Goal: Task Accomplishment & Management: Manage account settings

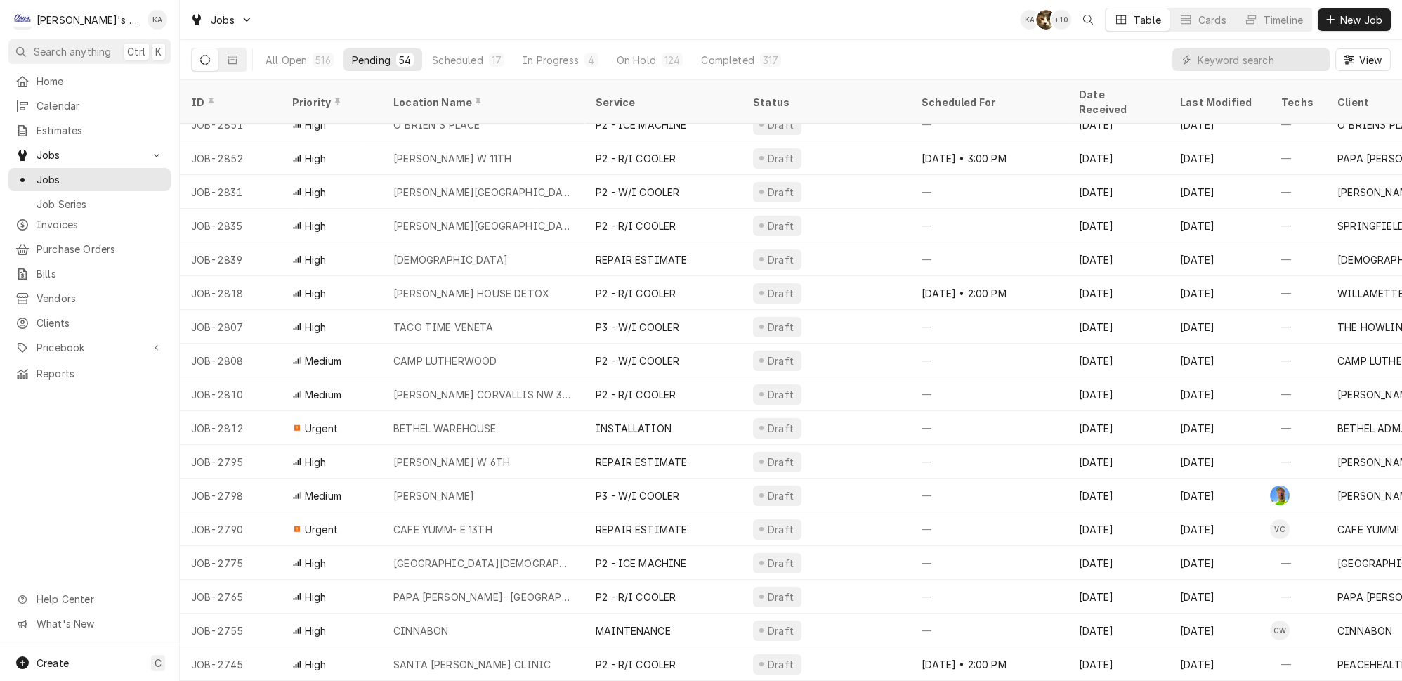
scroll to position [255, 0]
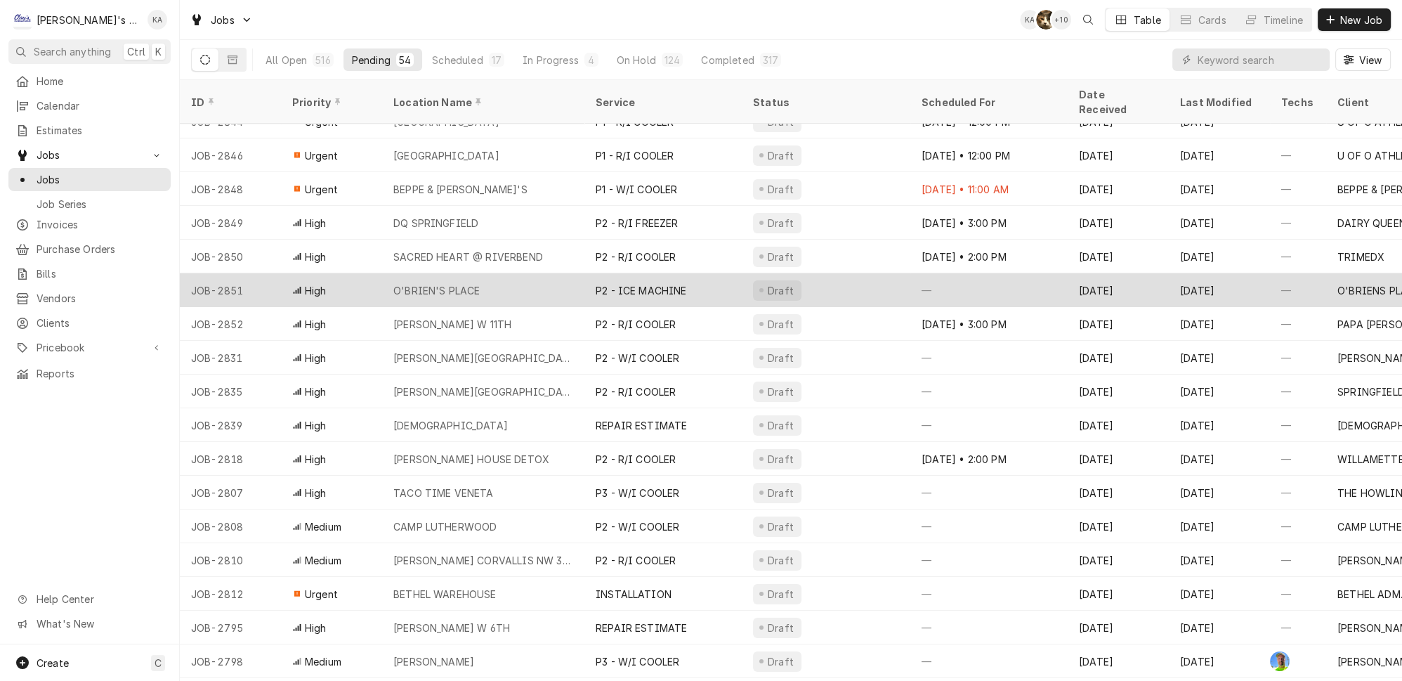
click at [509, 273] on div "O'BRIEN'S PLACE" at bounding box center [483, 290] width 202 height 34
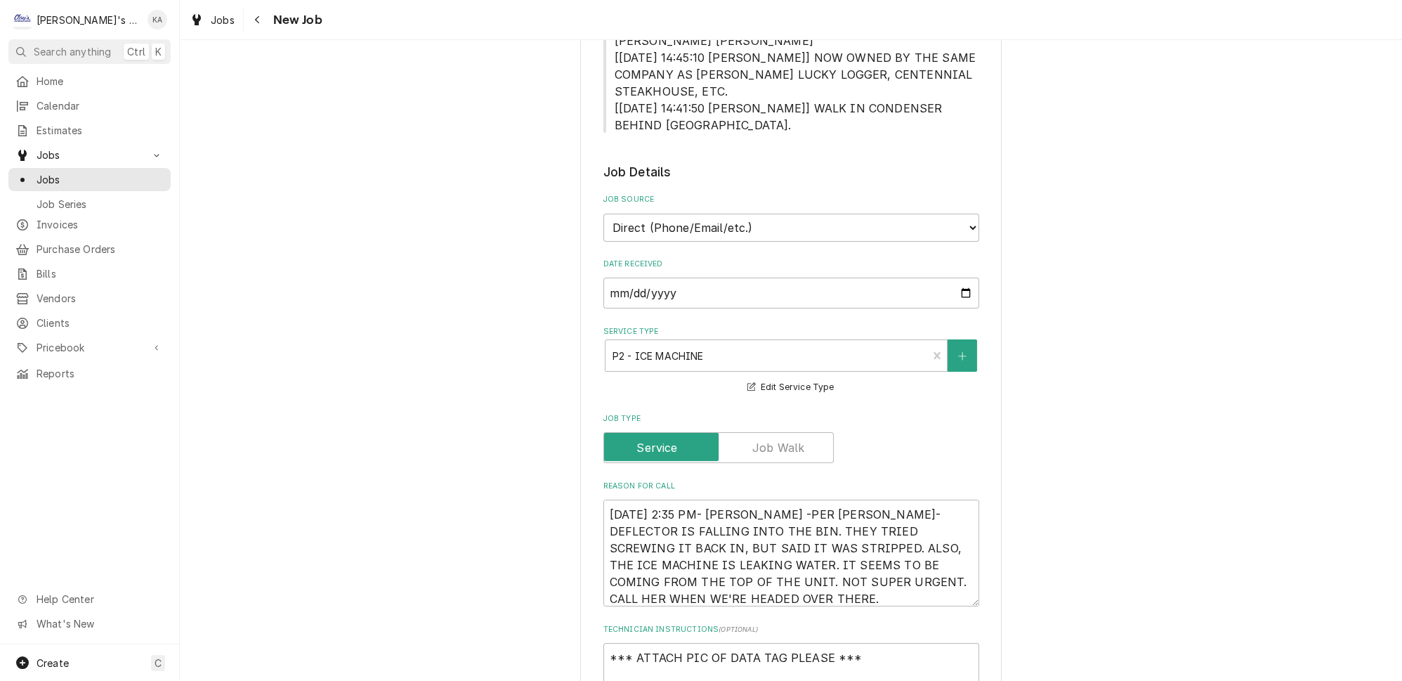
scroll to position [447, 0]
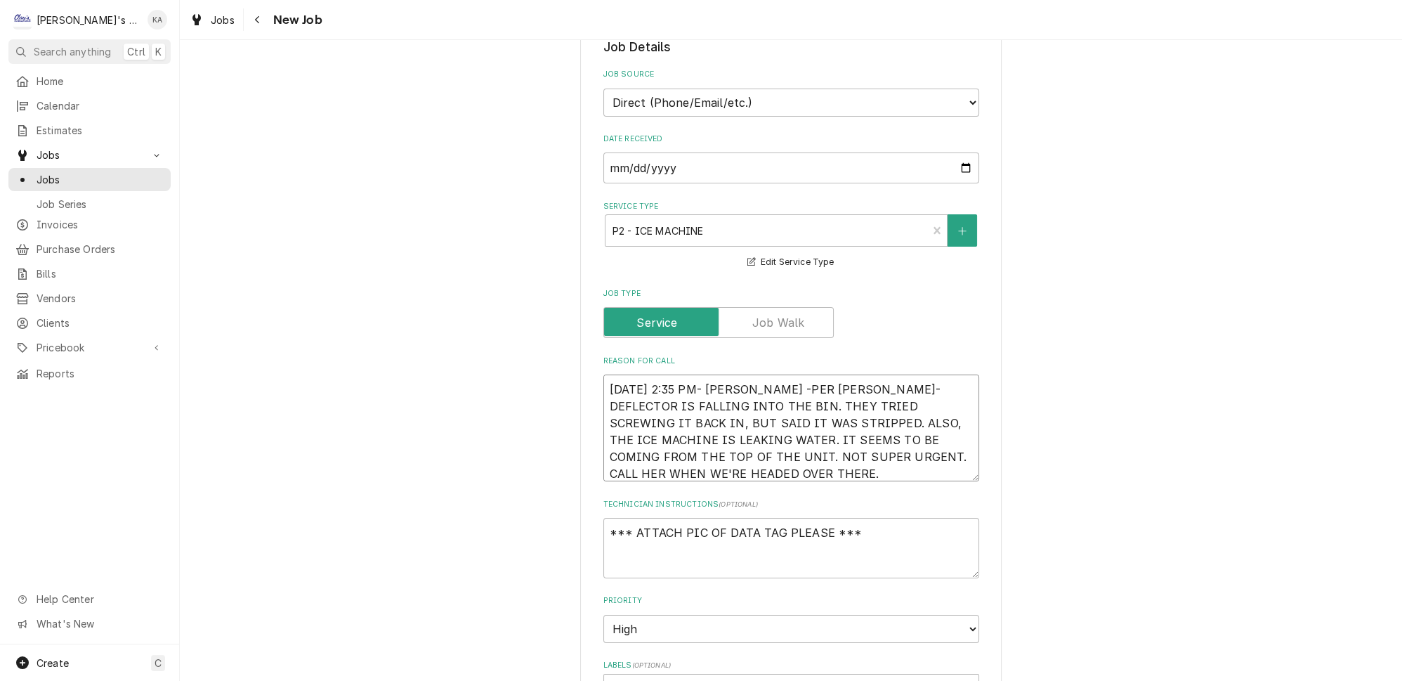
click at [753, 374] on textarea "[DATE] 2:35 PM- [PERSON_NAME] -PER [PERSON_NAME]- DEFLECTOR IS FALLING INTO THE…" at bounding box center [791, 427] width 376 height 107
type textarea "x"
type textarea "9/3/2025 2:35 PM- KASSIE-PER MARSHA- DEFLECTOR IS FALLING INTO THE BIN. THEY TR…"
type textarea "x"
type textarea "9/3/2025 2:35 PM- KASSIE- PER MARSHA- DEFLECTOR IS FALLING INTO THE BIN. THEY T…"
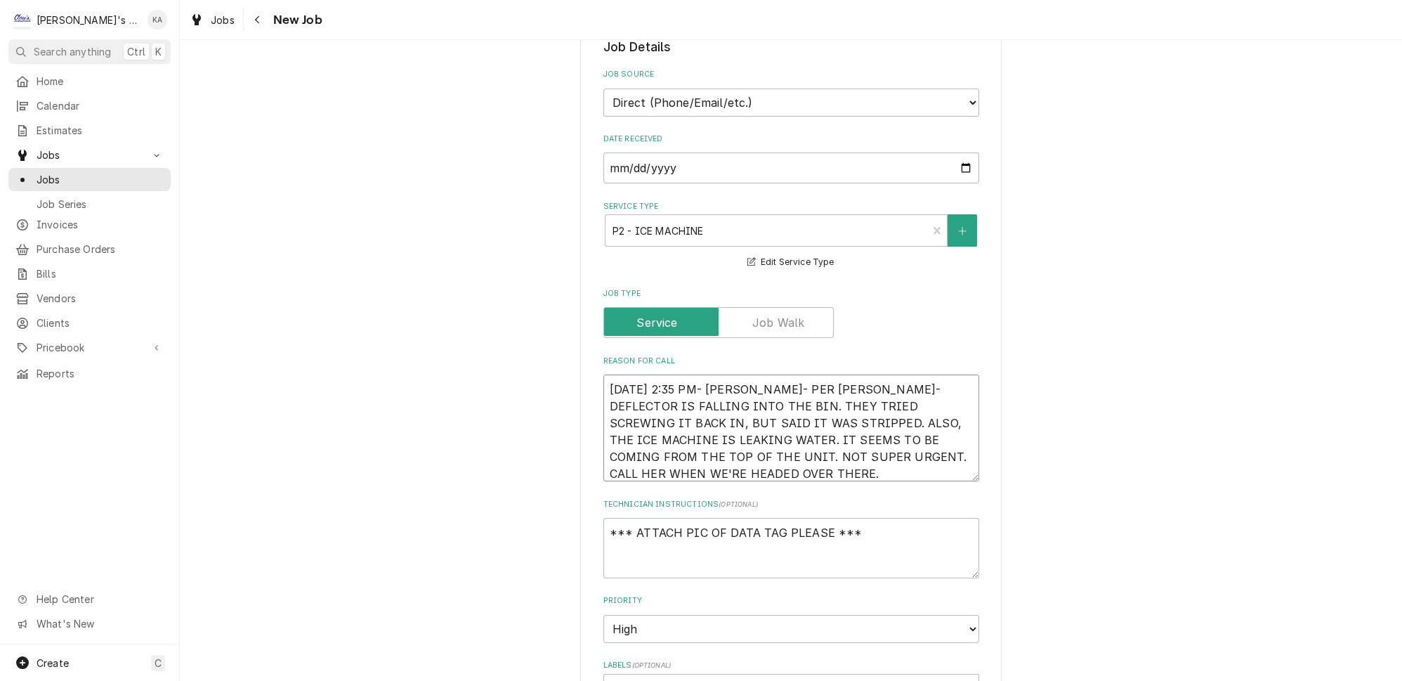
type textarea "x"
type textarea "9/3/2025 2:35 PM- KASSIE- PER MARSHA- DEFLECTOR IS FALLING INTO THE BIN. THEY T…"
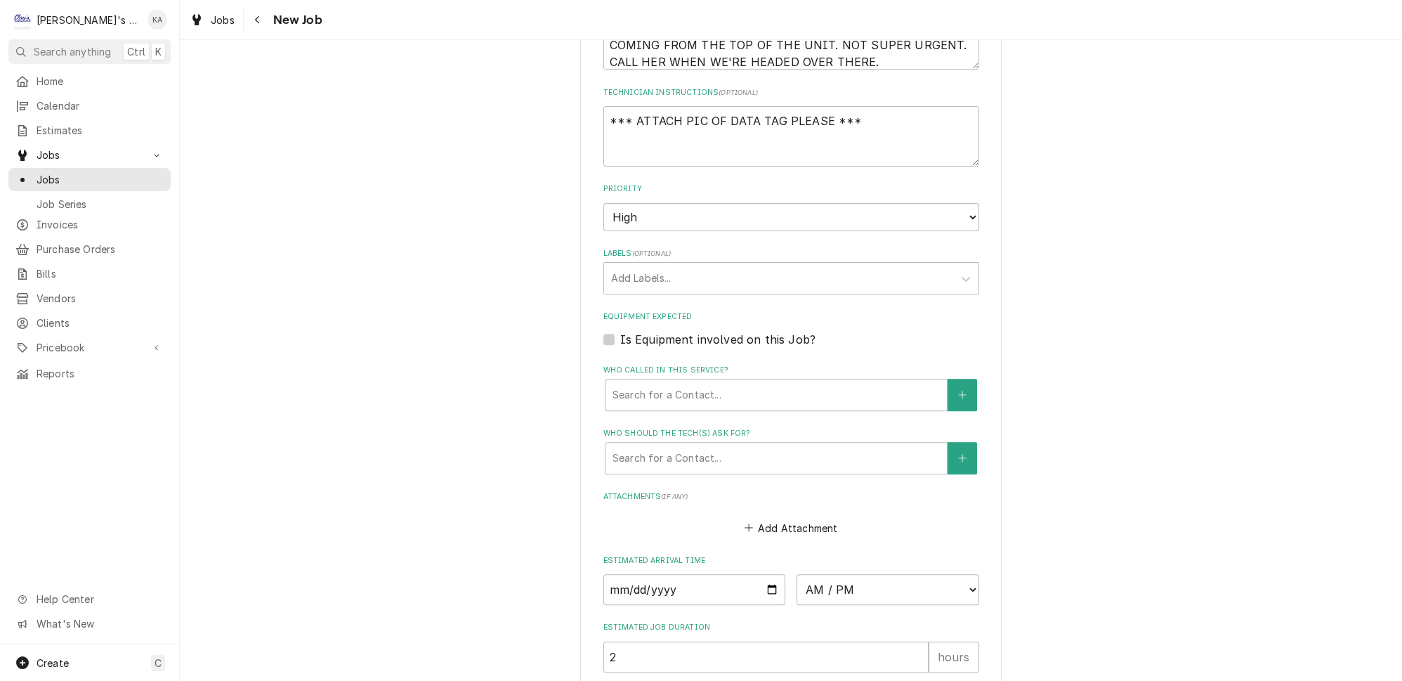
scroll to position [893, 0]
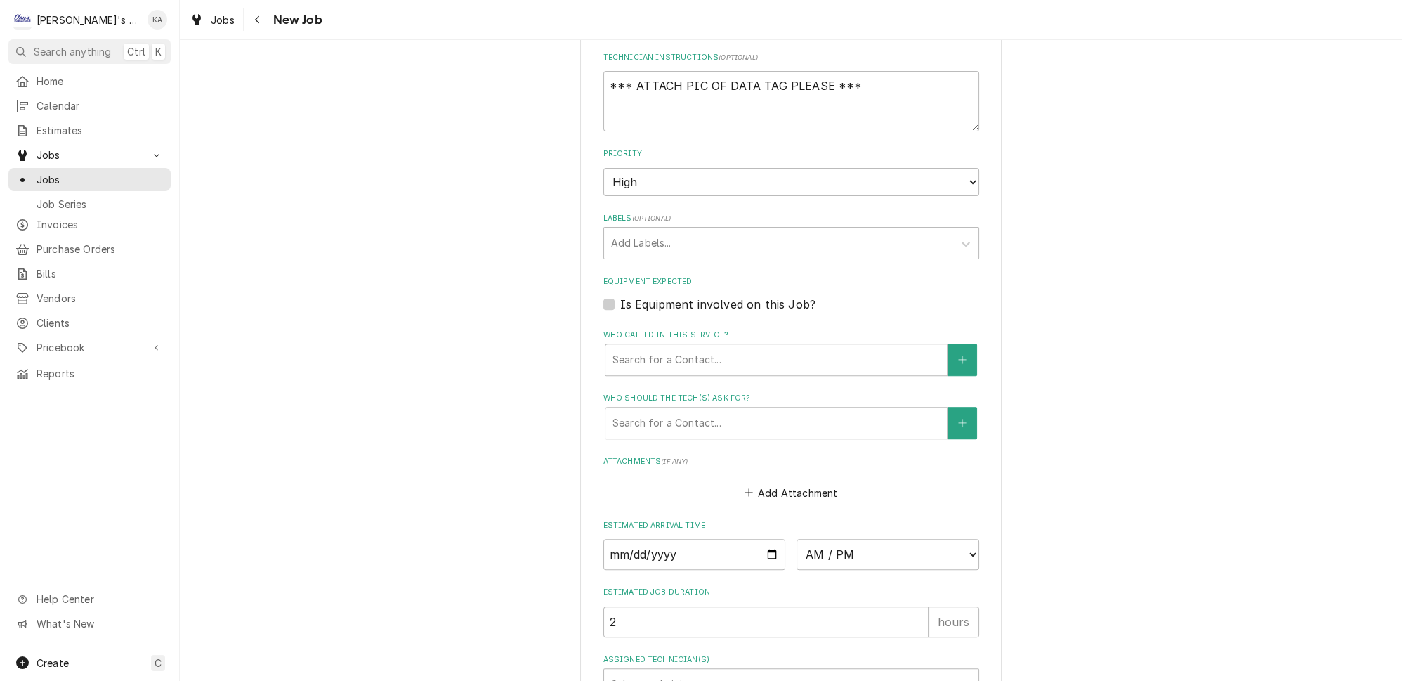
click at [620, 296] on label "Is Equipment involved on this Job?" at bounding box center [717, 304] width 195 height 17
click at [620, 296] on input "Equipment Expected" at bounding box center [808, 311] width 376 height 31
checkbox input "true"
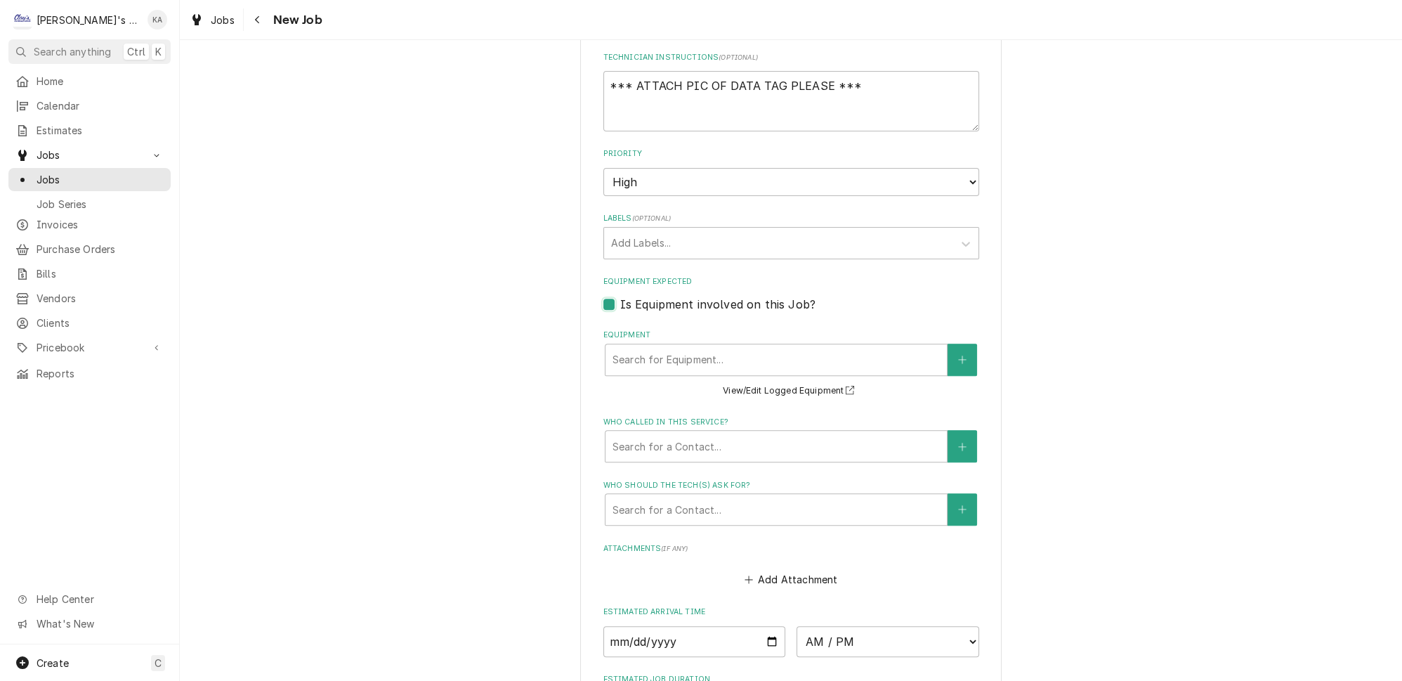
type textarea "x"
click at [958, 355] on icon "Create New Equipment" at bounding box center [962, 360] width 8 height 10
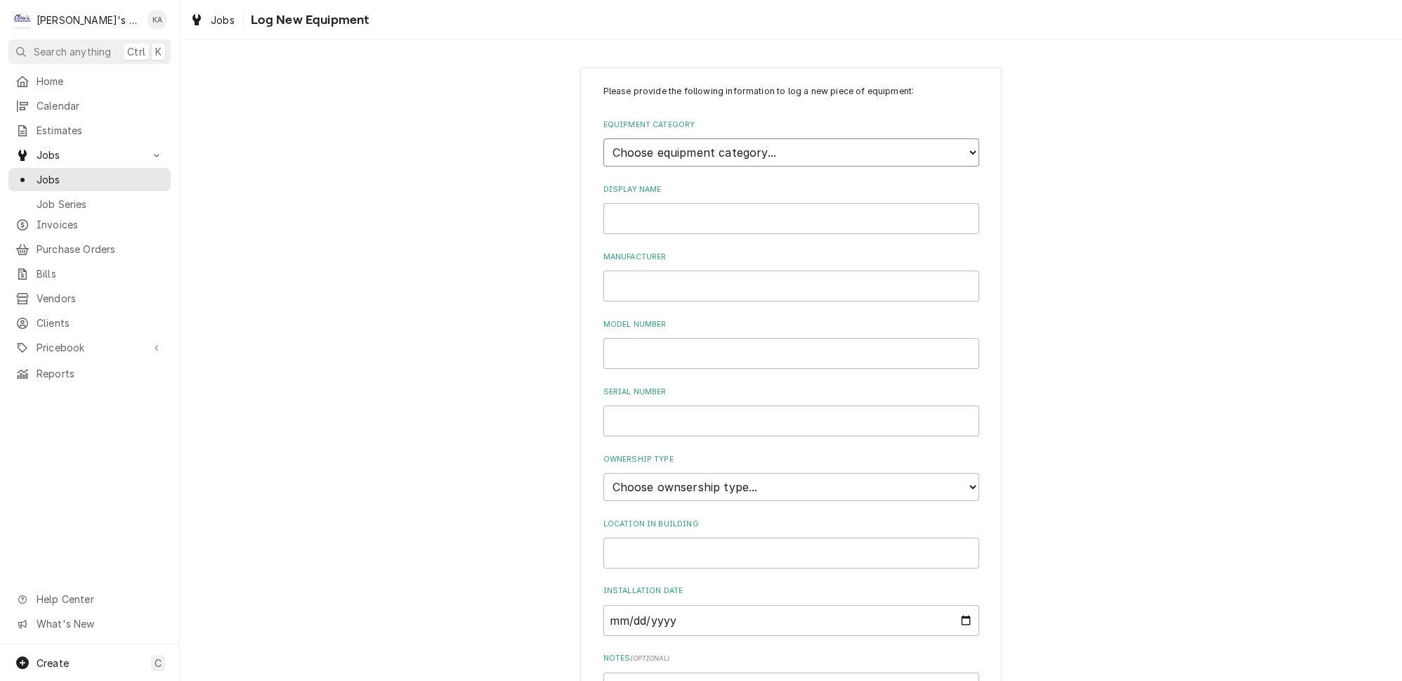
click at [782, 145] on select "Choose equipment category... Ice Machines Refrigeration HVAC Other" at bounding box center [791, 152] width 376 height 28
select select "3"
click at [603, 138] on select "Choose equipment category... Ice Machines Refrigeration HVAC Other" at bounding box center [791, 152] width 376 height 28
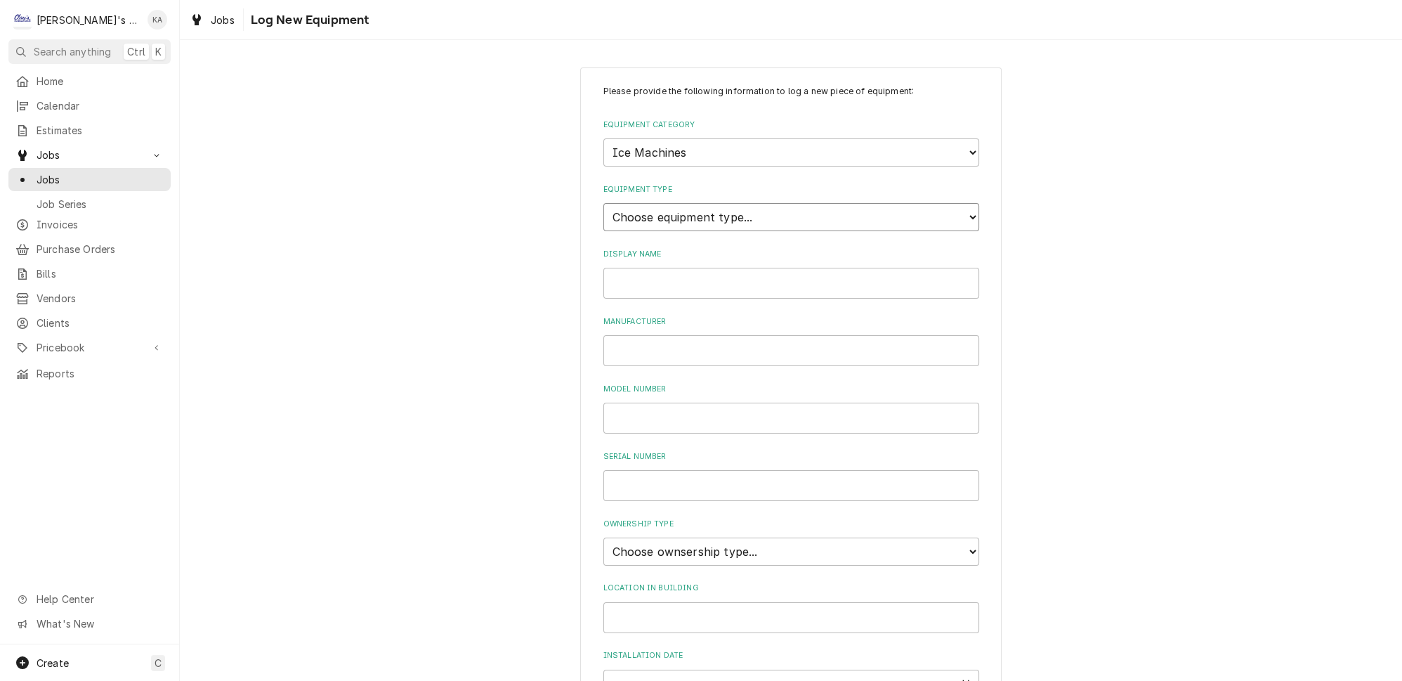
click at [690, 206] on select "Choose equipment type... Ice Bin Ice Dispenser Ice Maker Ice Merchandiser" at bounding box center [791, 217] width 376 height 28
select select "18"
click at [603, 203] on select "Choose equipment type... Ice Bin Ice Dispenser Ice Maker Ice Merchandiser" at bounding box center [791, 217] width 376 height 28
click at [654, 279] on input "Display Name" at bounding box center [791, 283] width 376 height 31
drag, startPoint x: 744, startPoint y: 275, endPoint x: 675, endPoint y: 274, distance: 68.8
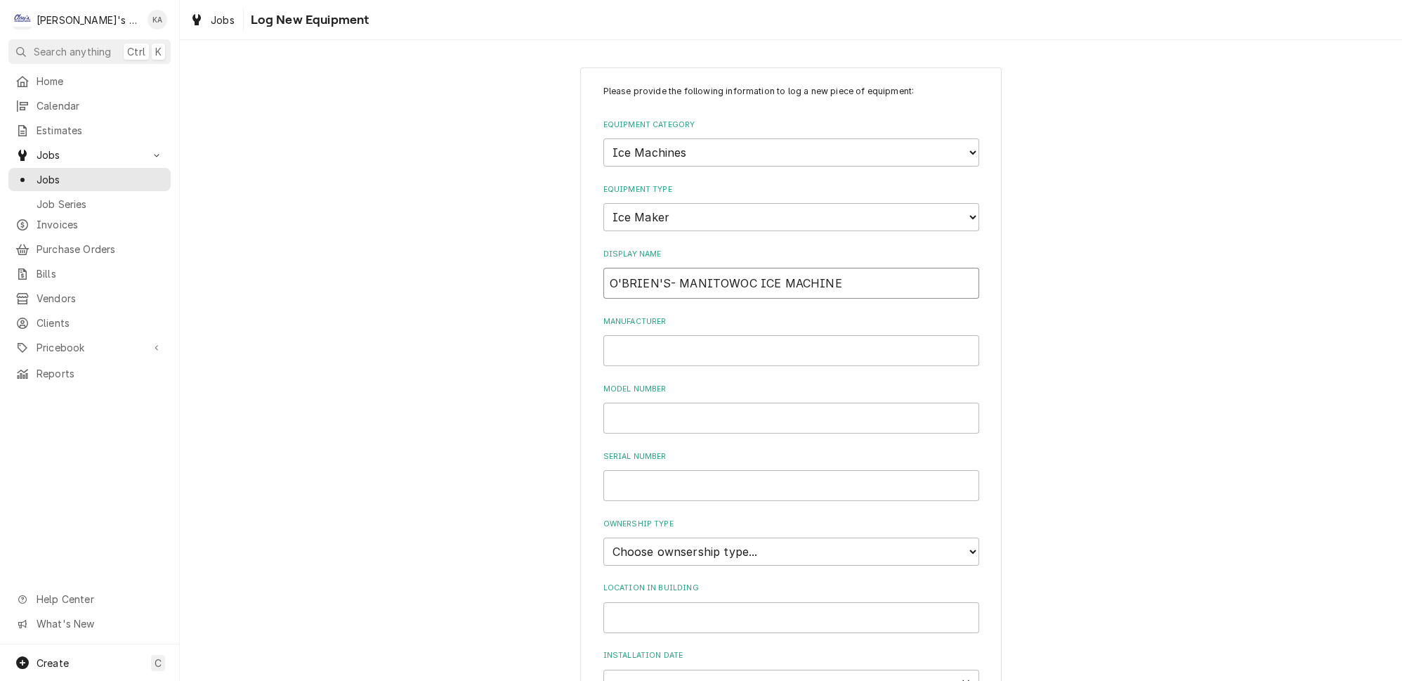
click at [675, 274] on input "O'BRIEN'S- MANITOWOC ICE MACHINE" at bounding box center [791, 283] width 376 height 31
type input "O'BRIEN'S- MANITOWOC ICE MACHINE"
click at [657, 345] on input "Manufacturer" at bounding box center [791, 350] width 376 height 31
paste input "MANITOWOC"
type input "MANITOWOC"
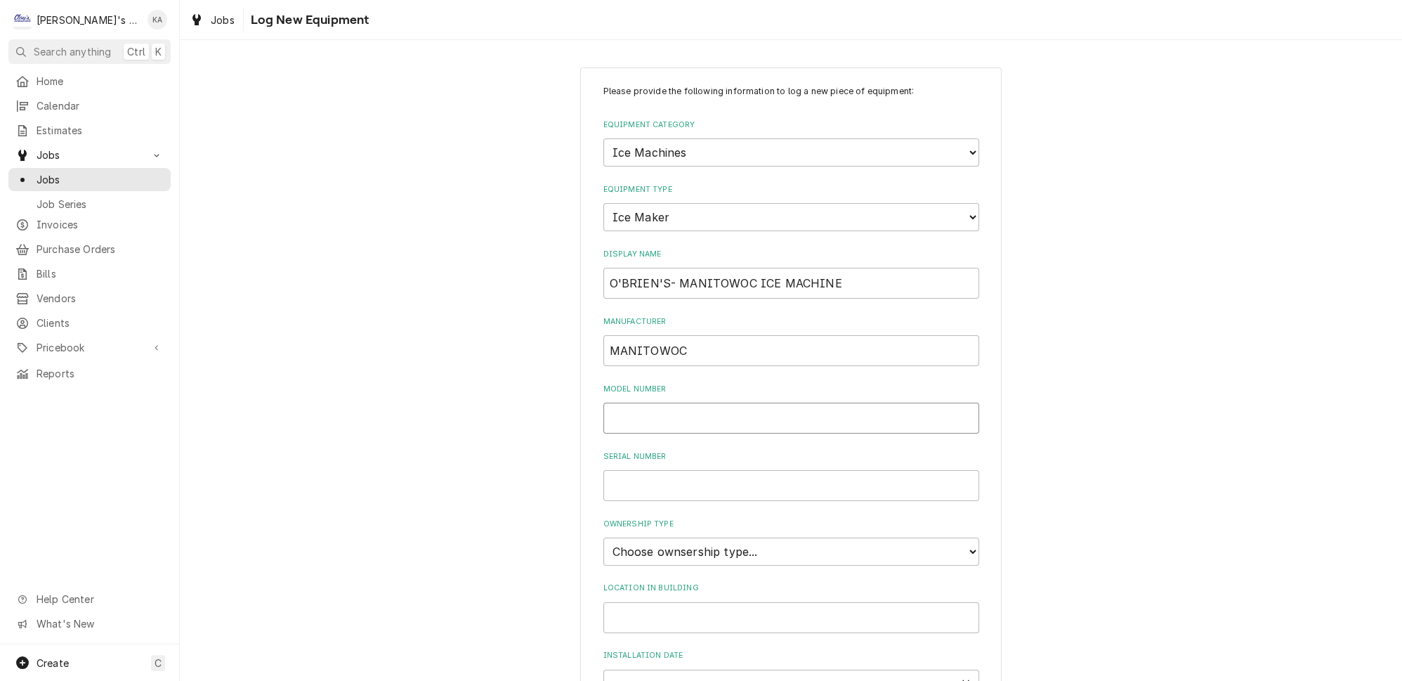
click at [633, 406] on input "Model Number" at bounding box center [791, 417] width 376 height 31
paste input "IY0454A-161"
type input "IY0454A-161"
click at [614, 470] on input "Serial Number" at bounding box center [791, 485] width 376 height 31
paste input "1101113954"
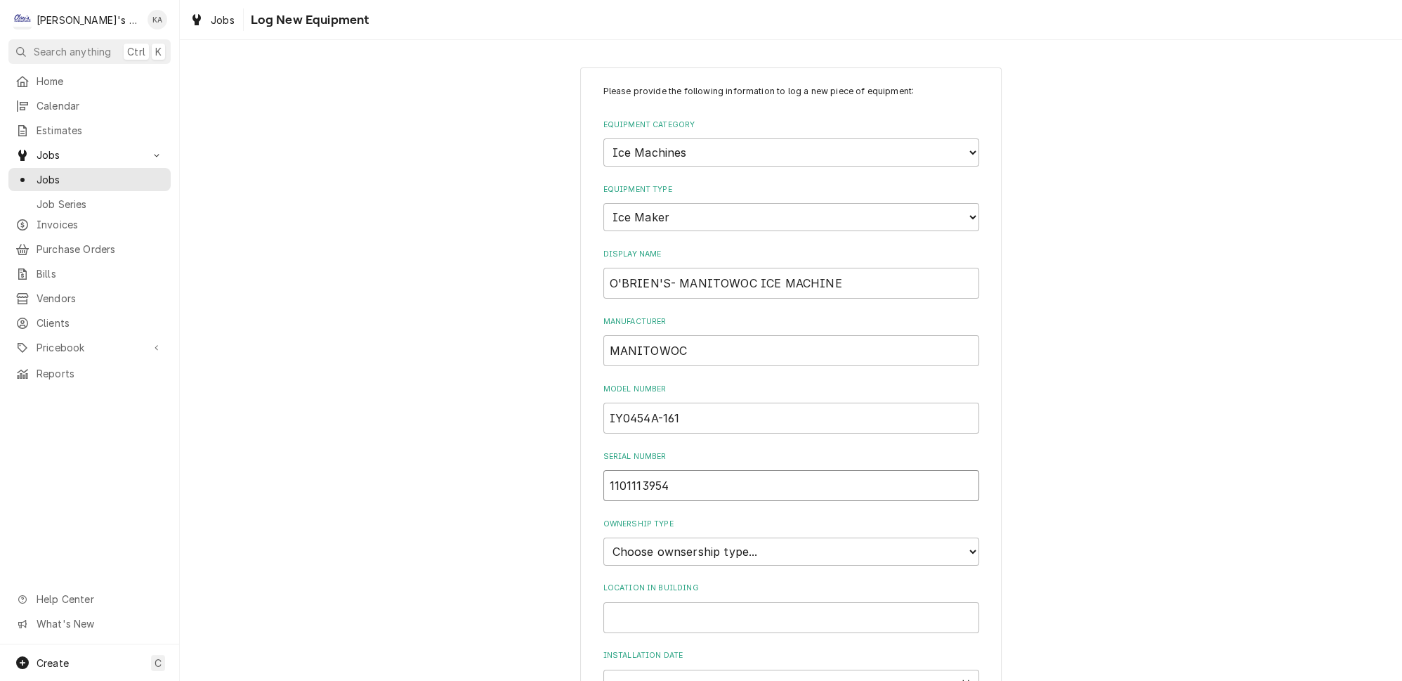
click at [633, 475] on input "1101113954" at bounding box center [791, 485] width 376 height 31
drag, startPoint x: 672, startPoint y: 475, endPoint x: 606, endPoint y: 474, distance: 66.0
click at [606, 474] on input "110113954" at bounding box center [791, 485] width 376 height 31
click at [636, 475] on input "110113954" at bounding box center [791, 485] width 376 height 31
click at [635, 475] on input "110113954" at bounding box center [791, 485] width 376 height 31
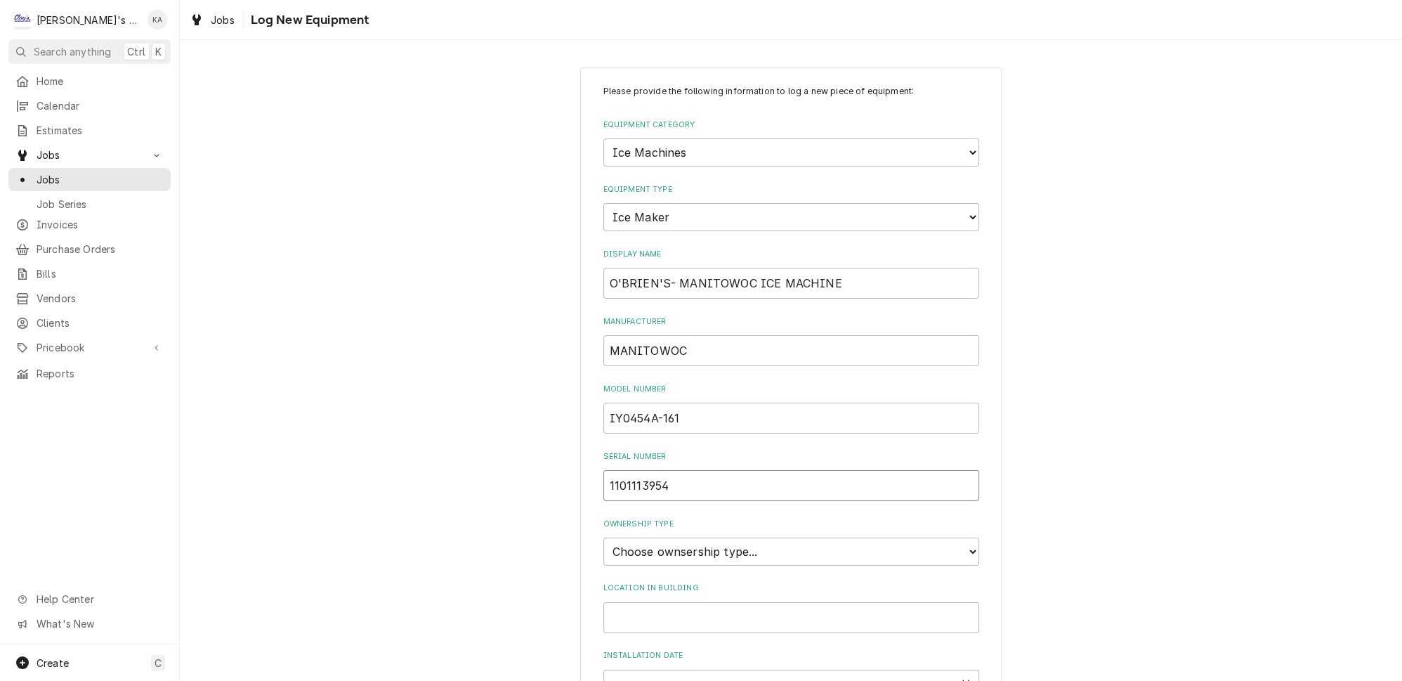
type input "1101113954"
click at [721, 541] on select "Choose ownsership type... Unknown Owned Leased Rented" at bounding box center [791, 551] width 376 height 28
select select "1"
click at [603, 537] on select "Choose ownsership type... Unknown Owned Leased Rented" at bounding box center [791, 551] width 376 height 28
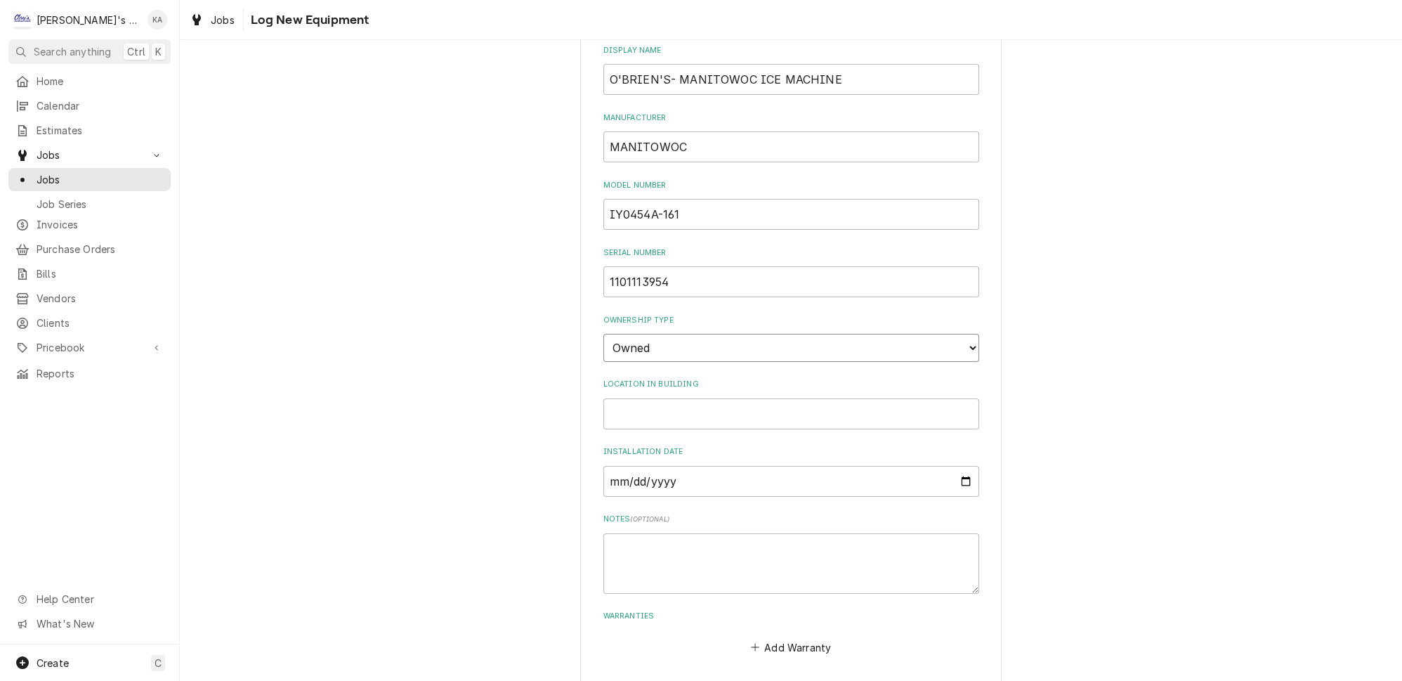
scroll to position [244, 0]
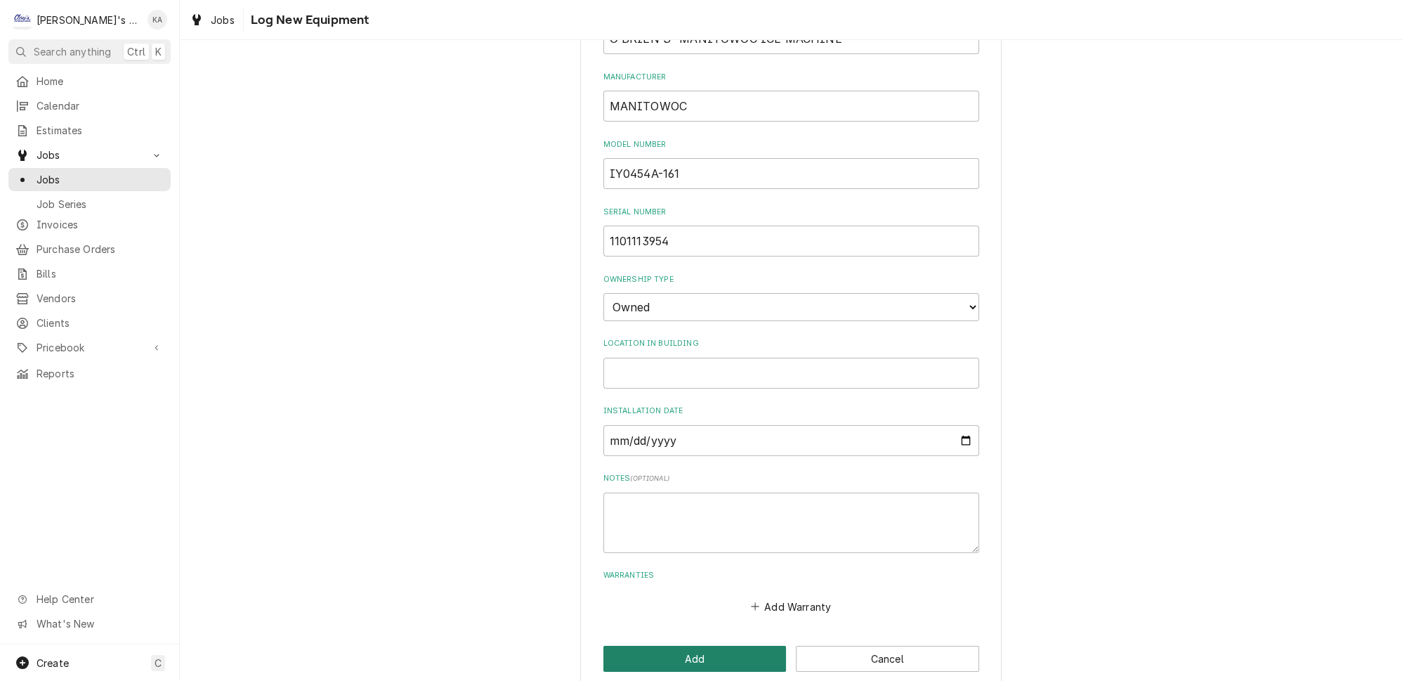
click at [688, 645] on button "Add" at bounding box center [694, 658] width 183 height 26
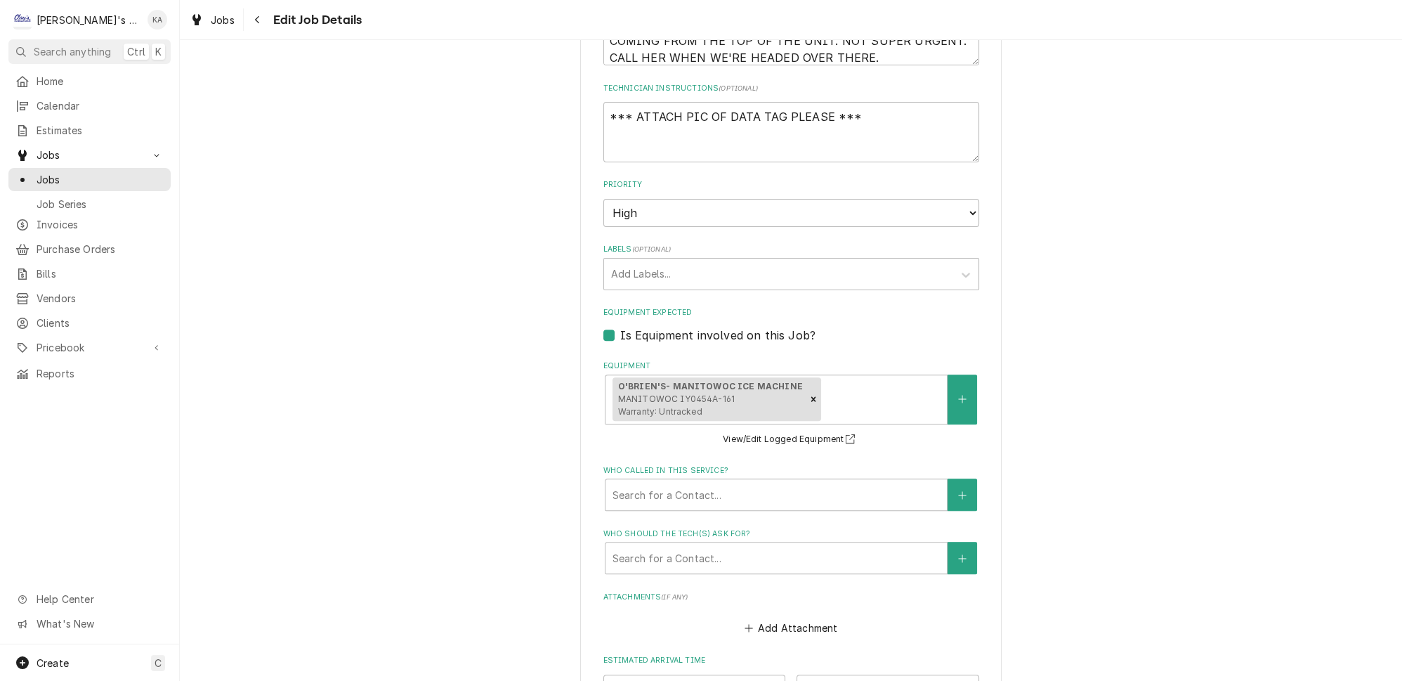
scroll to position [829, 0]
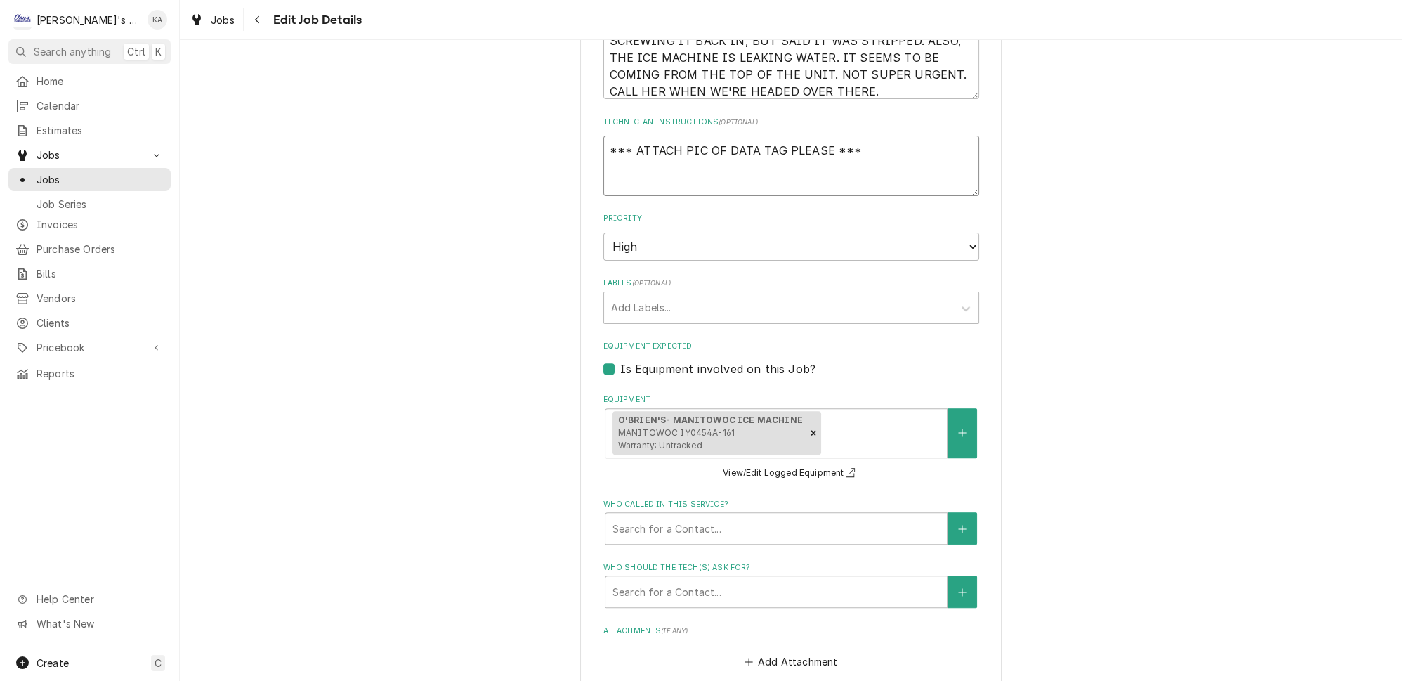
click at [817, 136] on textarea "*** ATTACH PIC OF DATA TAG PLEASE ***" at bounding box center [791, 166] width 376 height 60
type textarea "x"
type textarea "*** ATTACH PIC OF DATA TAG PLEASE S***"
type textarea "x"
type textarea "*** ATTACH PIC OF DATA TAG PLEASE SE***"
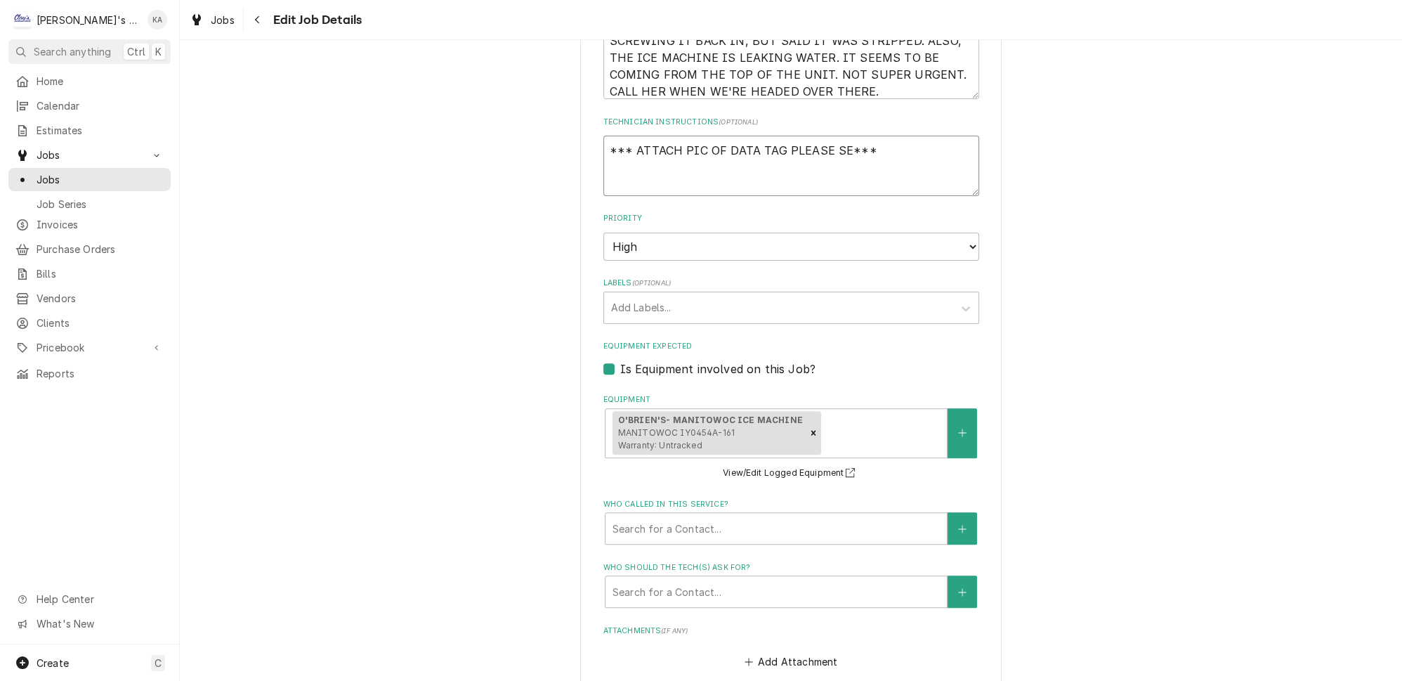
type textarea "x"
type textarea "*** ATTACH PIC OF DATA TAG PLEASE SER***"
type textarea "x"
type textarea "*** ATTACH PIC OF DATA TAG PLEASE SERI***"
type textarea "x"
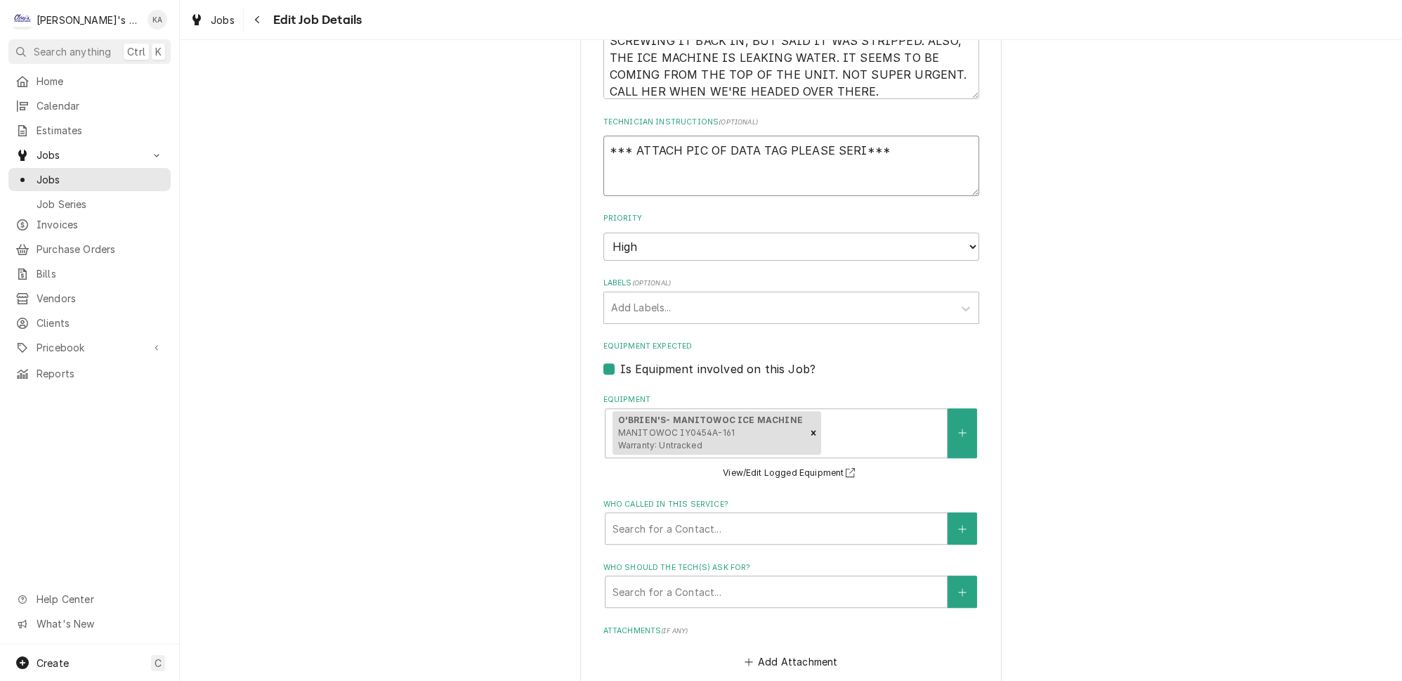
type textarea "*** ATTACH PIC OF DATA TAG PLEASE SERIA***"
type textarea "x"
type textarea "*** ATTACH PIC OF DATA TAG PLEASE SERIAL***"
type textarea "x"
type textarea "*** ATTACH PIC OF DATA TAG PLEASE SERIAL ***"
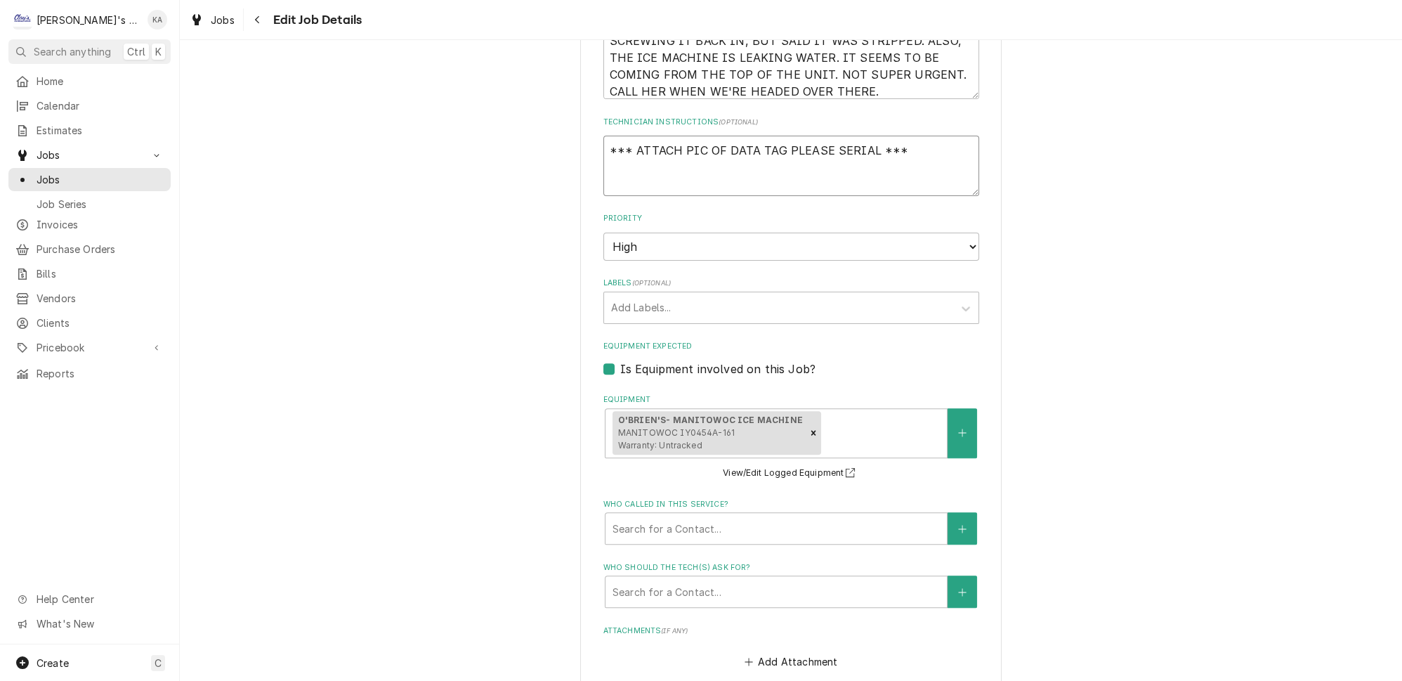
type textarea "x"
type textarea "*** ATTACH PIC OF DATA TAG PLEASE SERIAL N***"
type textarea "x"
type textarea "*** ATTACH PIC OF DATA TAG PLEASE SERIAL NU***"
type textarea "x"
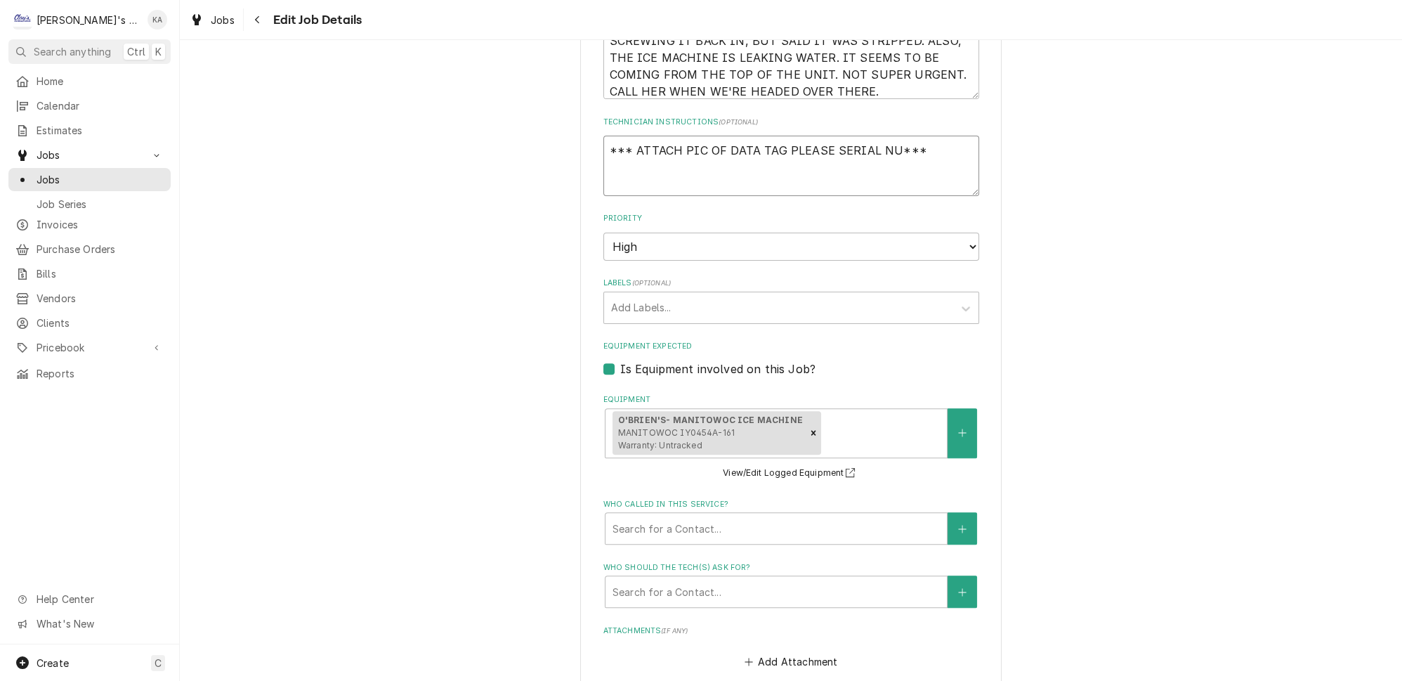
type textarea "*** ATTACH PIC OF DATA TAG PLEASE SERIAL NUM***"
type textarea "x"
type textarea "*** ATTACH PIC OF DATA TAG PLEASE SERIAL NUMB***"
type textarea "x"
type textarea "*** ATTACH PIC OF DATA TAG PLEASE SERIAL NUMBE***"
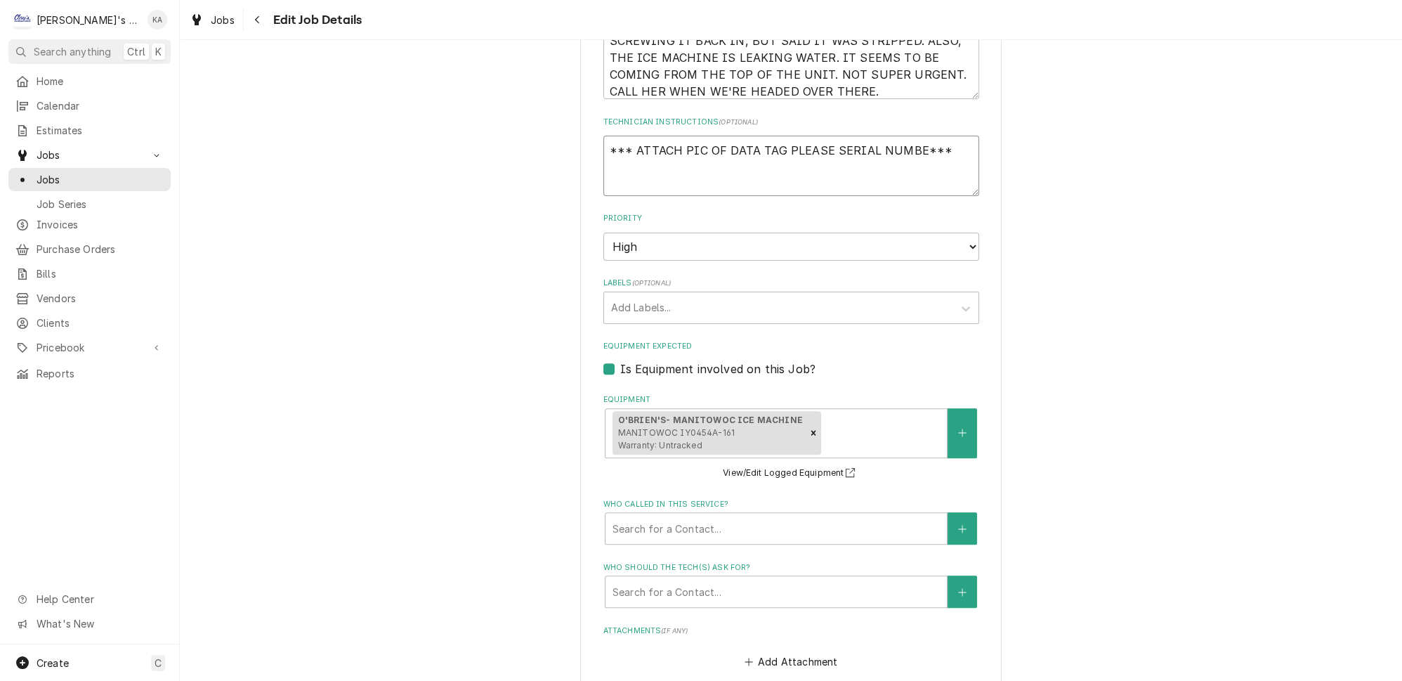
type textarea "x"
type textarea "*** ATTACH PIC OF DATA TAG PLEASE SERIAL NUMBER***"
type textarea "x"
type textarea "*** ATTACH PIC OF DATA TAG PLEASE SERIAL NUMBER ***"
type textarea "x"
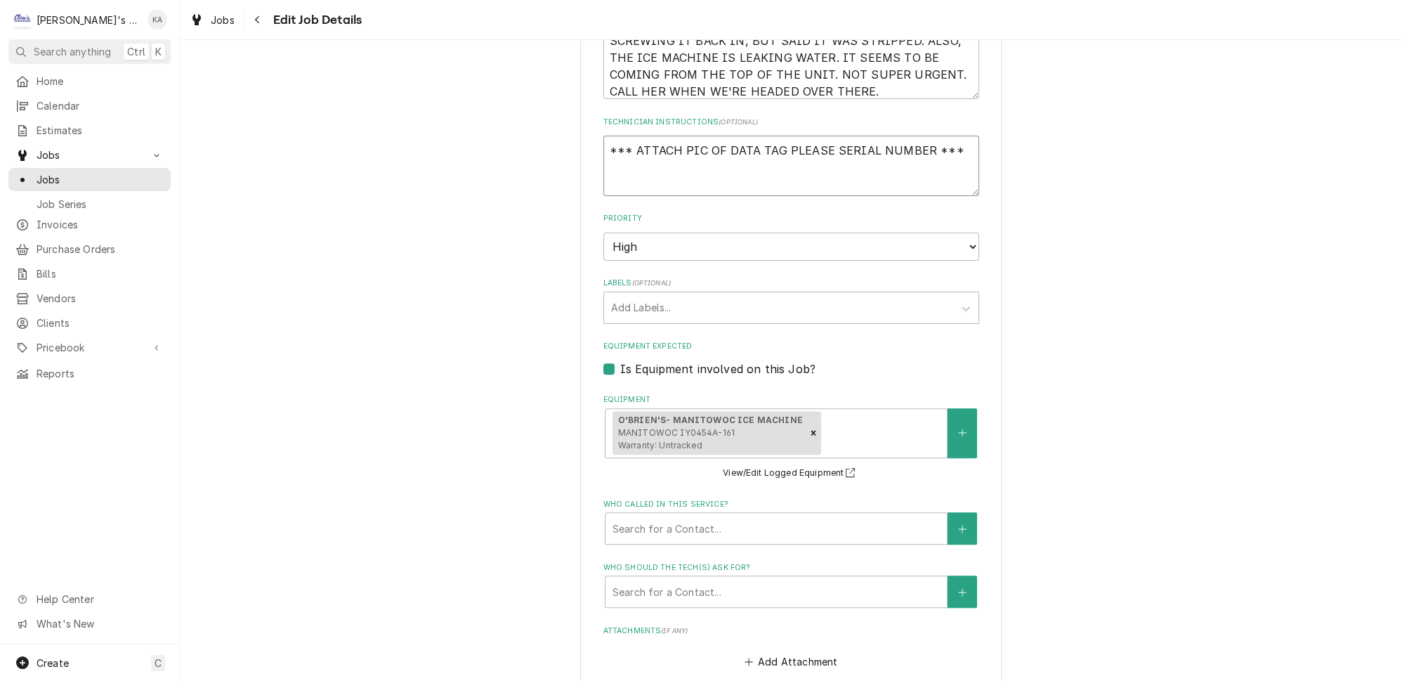
type textarea "*** ATTACH PIC OF DATA TAG PLEASE SERIAL NUMBER W***"
type textarea "x"
type textarea "*** ATTACH PIC OF DATA TAG PLEASE SERIAL NUMBER WE***"
type textarea "x"
type textarea "*** ATTACH PIC OF DATA TAG PLEASE SERIAL NUMBER WE ***"
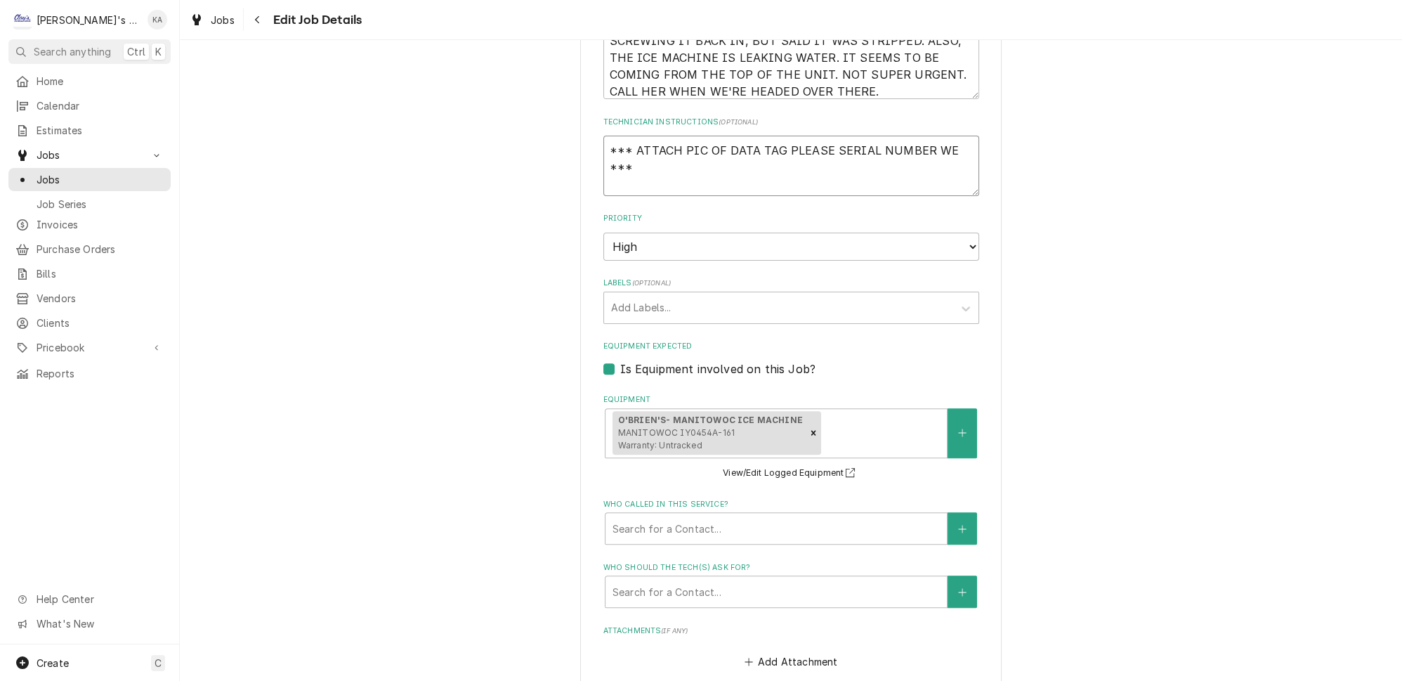
type textarea "x"
type textarea "*** ATTACH PIC OF DATA TAG PLEASE SERIAL NUMBER WE H***"
type textarea "x"
type textarea "*** ATTACH PIC OF DATA TAG PLEASE SERIAL NUMBER WE HA***"
type textarea "x"
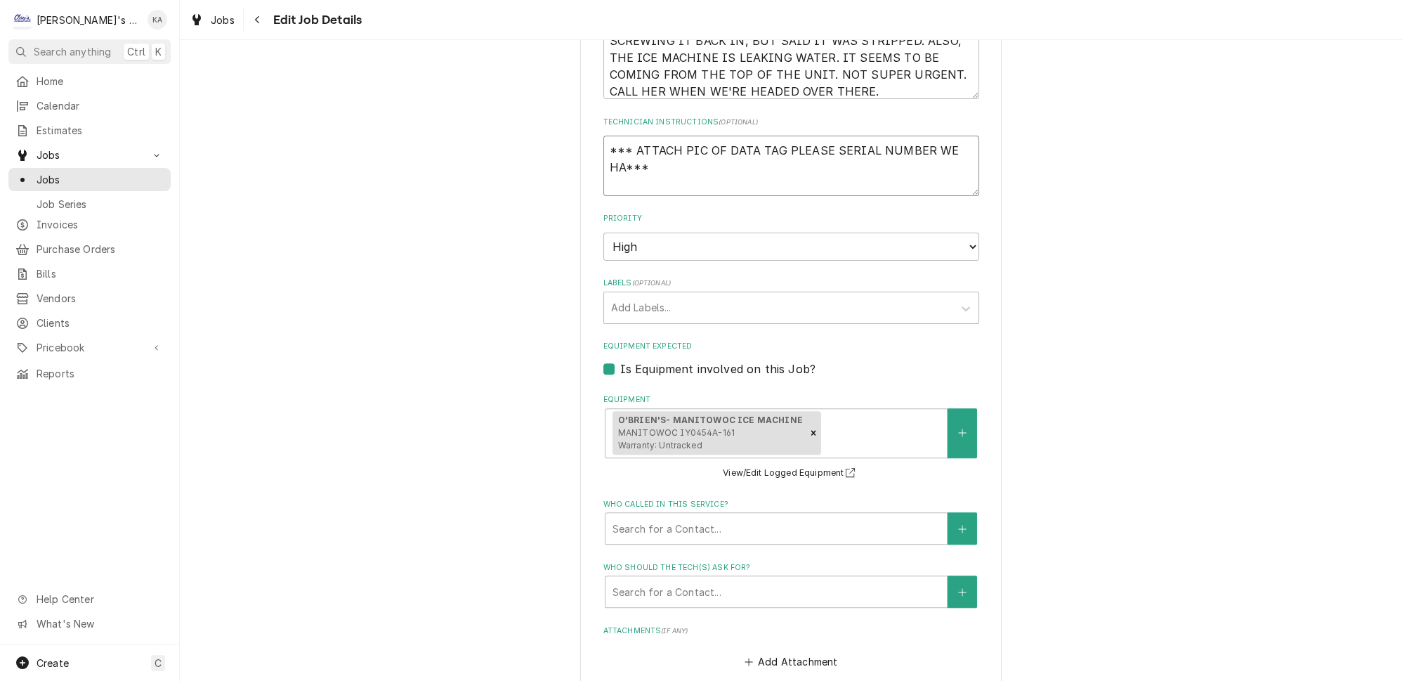
type textarea "*** ATTACH PIC OF DATA TAG PLEASE SERIAL NUMBER WE HAV***"
type textarea "x"
type textarea "*** ATTACH PIC OF DATA TAG PLEASE SERIAL NUMBER WE HAVE***"
type textarea "x"
type textarea "*** ATTACH PIC OF DATA TAG PLEASE SERIAL NUMBER WE HAVE ***"
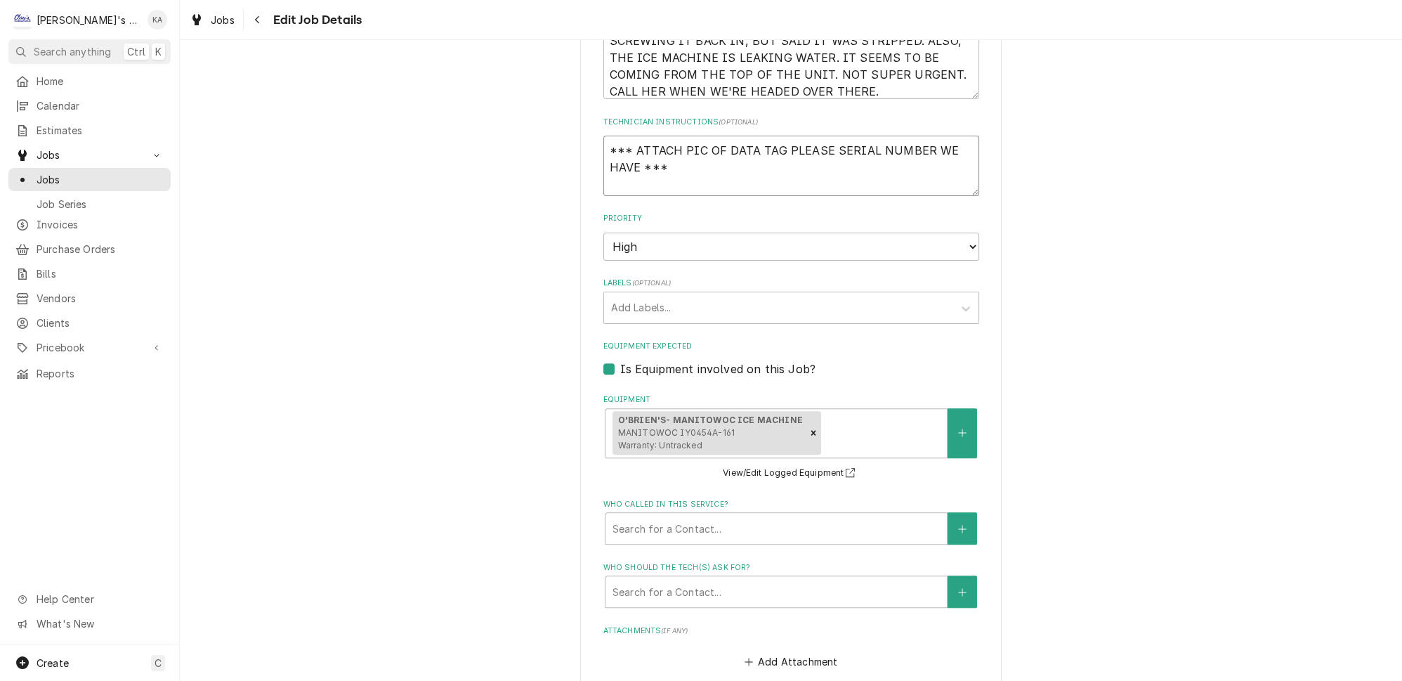
type textarea "x"
type textarea "*** ATTACH PIC OF DATA TAG PLEASE SERIAL NUMBER WE HAVE I***"
type textarea "x"
type textarea "*** ATTACH PIC OF DATA TAG PLEASE SERIAL NUMBER WE HAVE IS***"
type textarea "x"
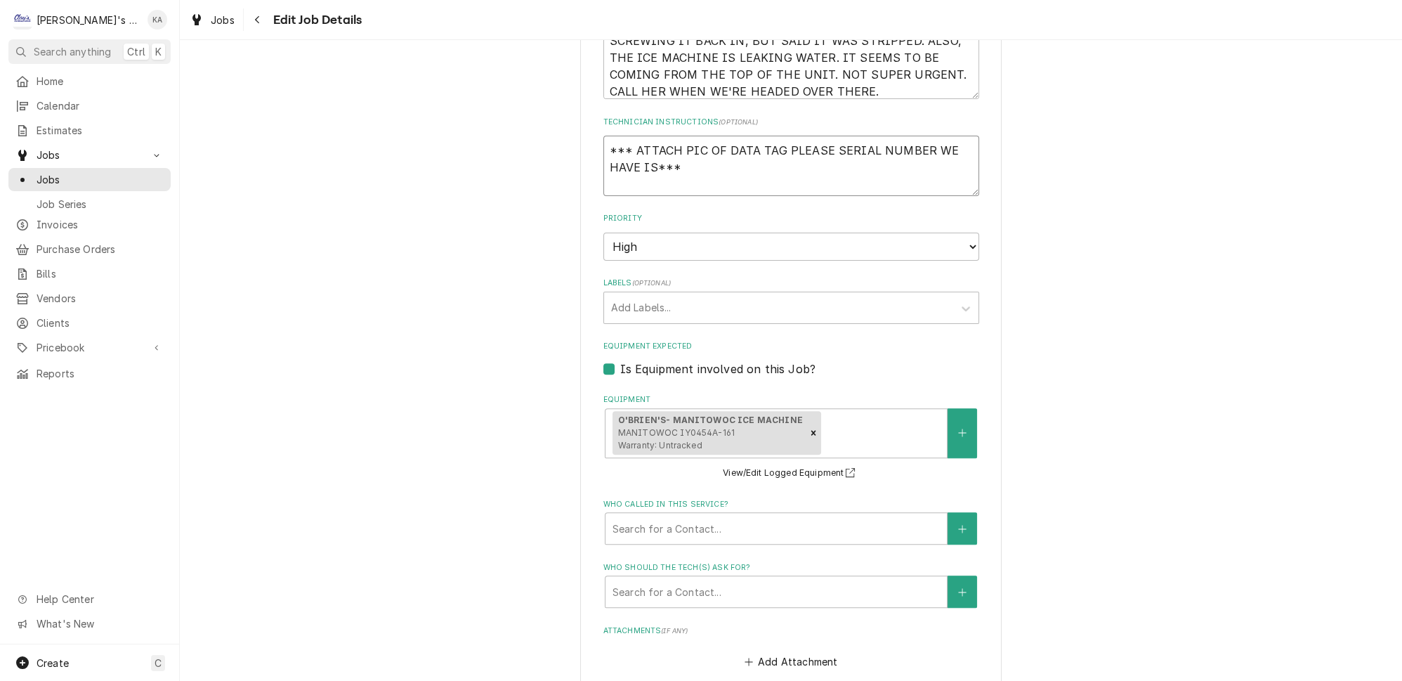
type textarea "*** ATTACH PIC OF DATA TAG PLEASE SERIAL NUMBER WE HAVE IS ***"
type textarea "x"
type textarea "*** ATTACH PIC OF DATA TAG PLEASE SERIAL NUMBER WE HAVE IS N***"
type textarea "x"
type textarea "*** ATTACH PIC OF DATA TAG PLEASE SERIAL NUMBER WE HAVE IS NO***"
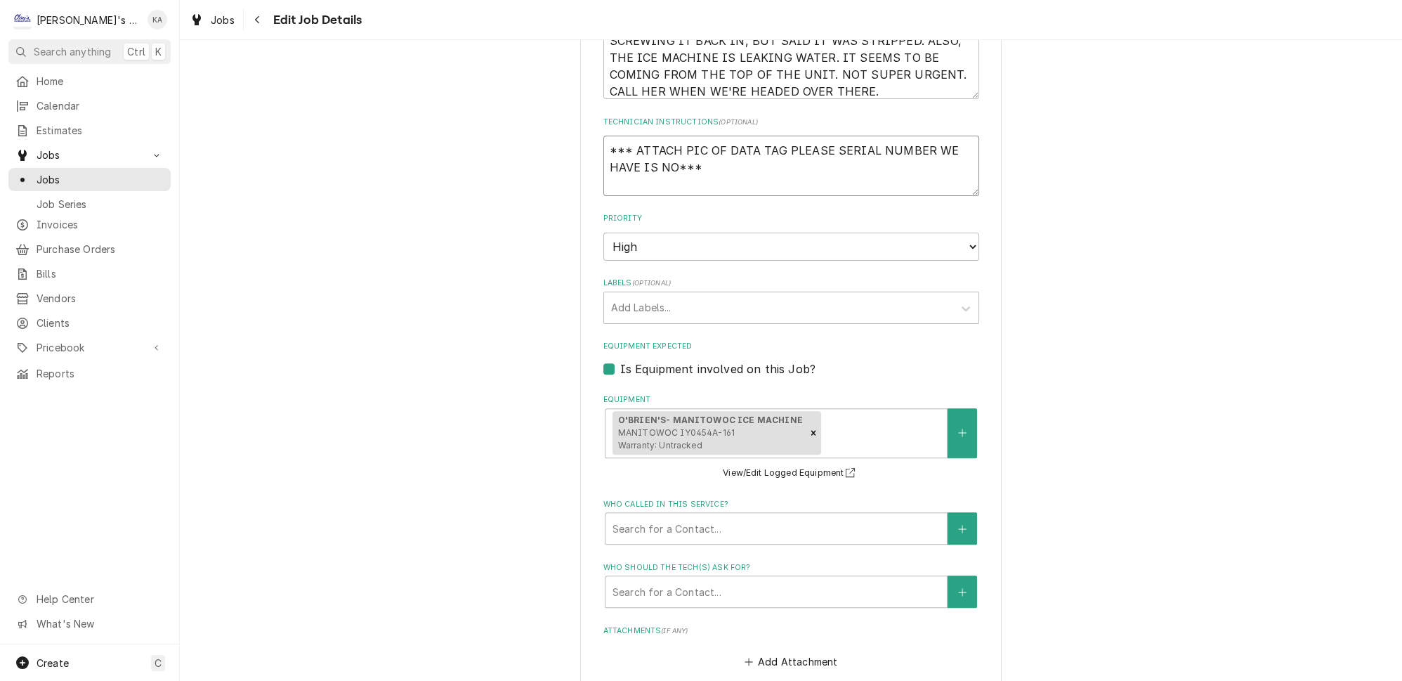
type textarea "x"
type textarea "*** ATTACH PIC OF DATA TAG PLEASE SERIAL NUMBER WE HAVE IS NOT***"
type textarea "x"
type textarea "*** ATTACH PIC OF DATA TAG PLEASE SERIAL NUMBER WE HAVE IS NOT ***"
type textarea "x"
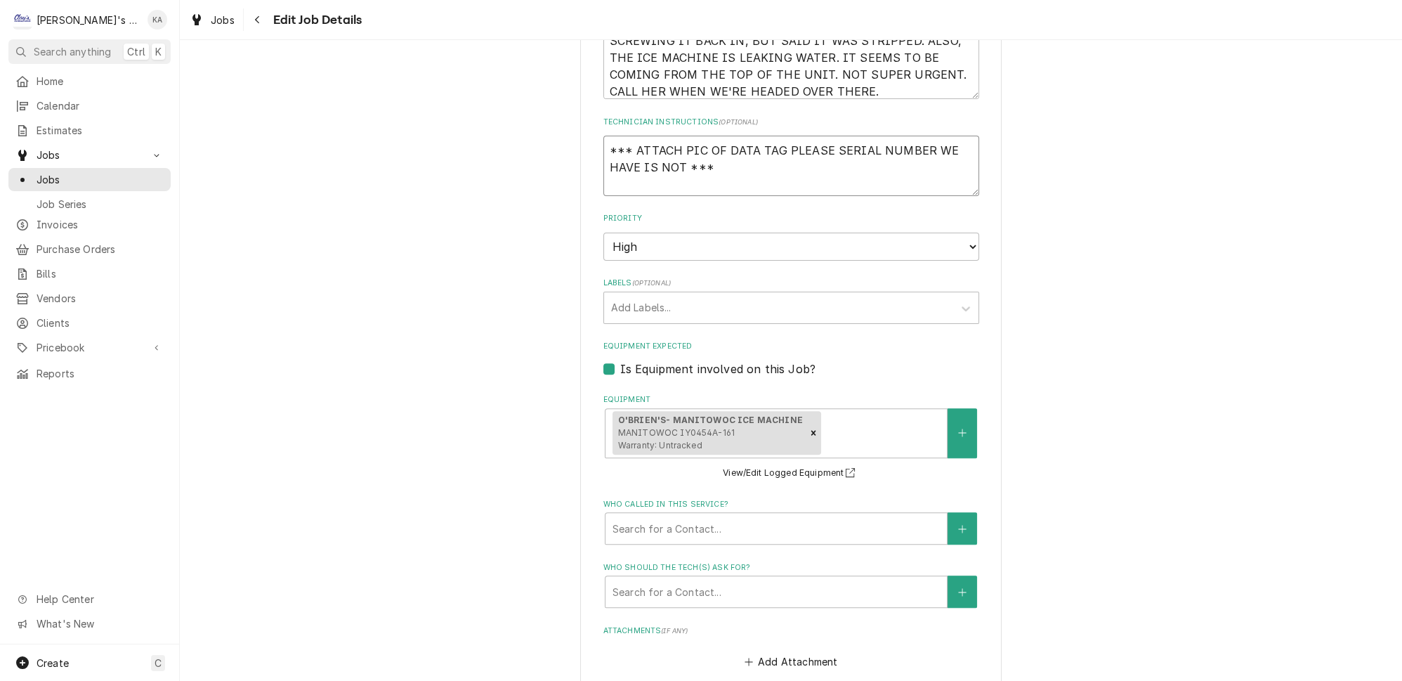
type textarea "*** ATTACH PIC OF DATA TAG PLEASE SERIAL NUMBER WE HAVE IS NOT A***"
type textarea "x"
type textarea "*** ATTACH PIC OF DATA TAG PLEASE SERIAL NUMBER WE HAVE IS NOT AC***"
type textarea "x"
type textarea "*** ATTACH PIC OF DATA TAG PLEASE SERIAL NUMBER WE HAVE IS NOT ACC***"
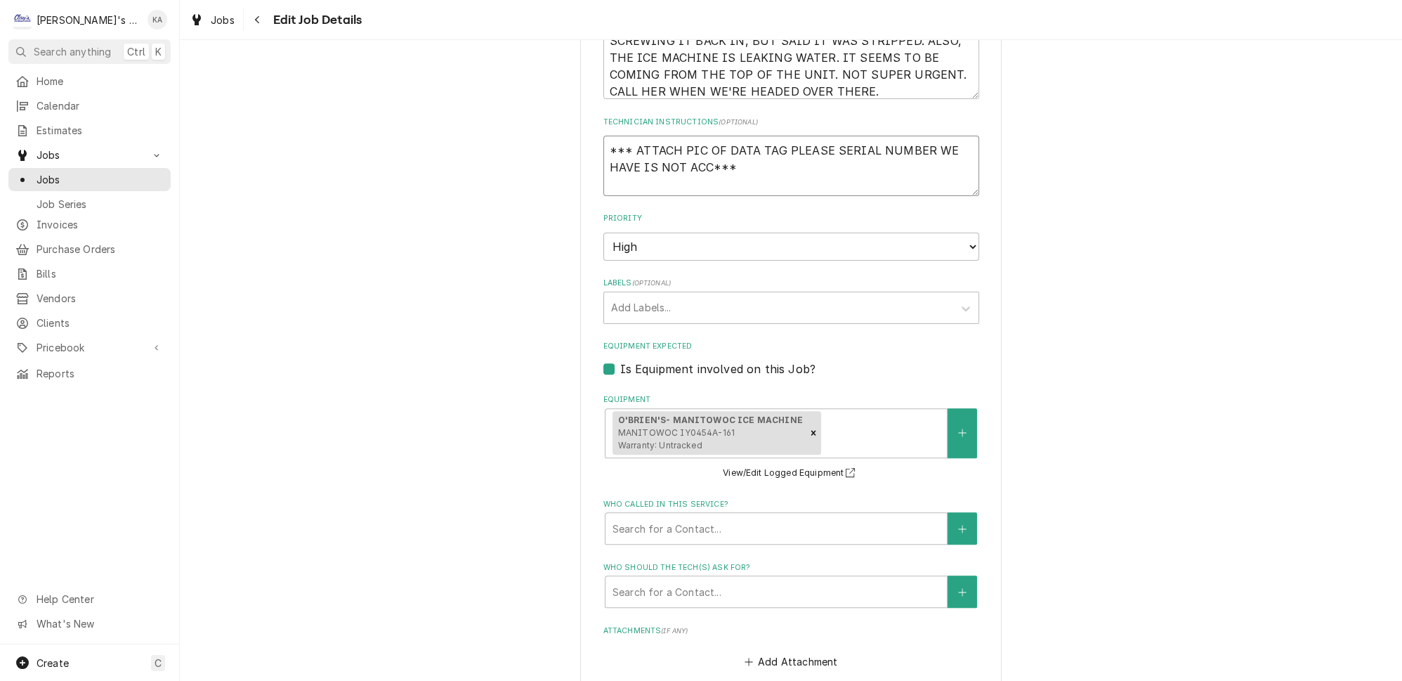
type textarea "x"
type textarea "*** ATTACH PIC OF DATA TAG PLEASE SERIAL NUMBER WE HAVE IS NOT ACCU***"
type textarea "x"
type textarea "*** ATTACH PIC OF DATA TAG PLEASE SERIAL NUMBER WE HAVE IS NOT ACCUR***"
type textarea "x"
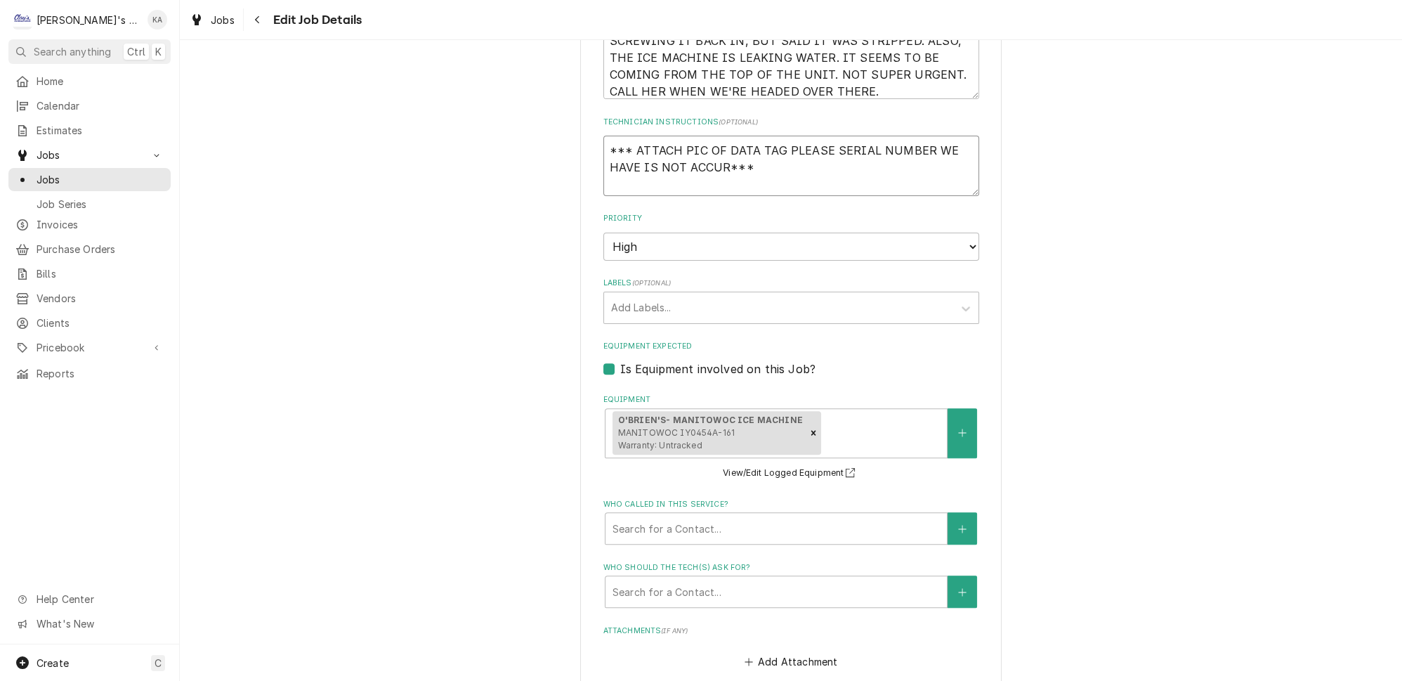
type textarea "*** ATTACH PIC OF DATA TAG PLEASE SERIAL NUMBER WE HAVE IS NOT ACCURA***"
type textarea "x"
type textarea "*** ATTACH PIC OF DATA TAG PLEASE SERIAL NUMBER WE HAVE IS NOT ACCURAT***"
type textarea "x"
type textarea "*** ATTACH PIC OF DATA TAG PLEASE SERIAL NUMBER WE HAVE IS NOT ACCURATE***"
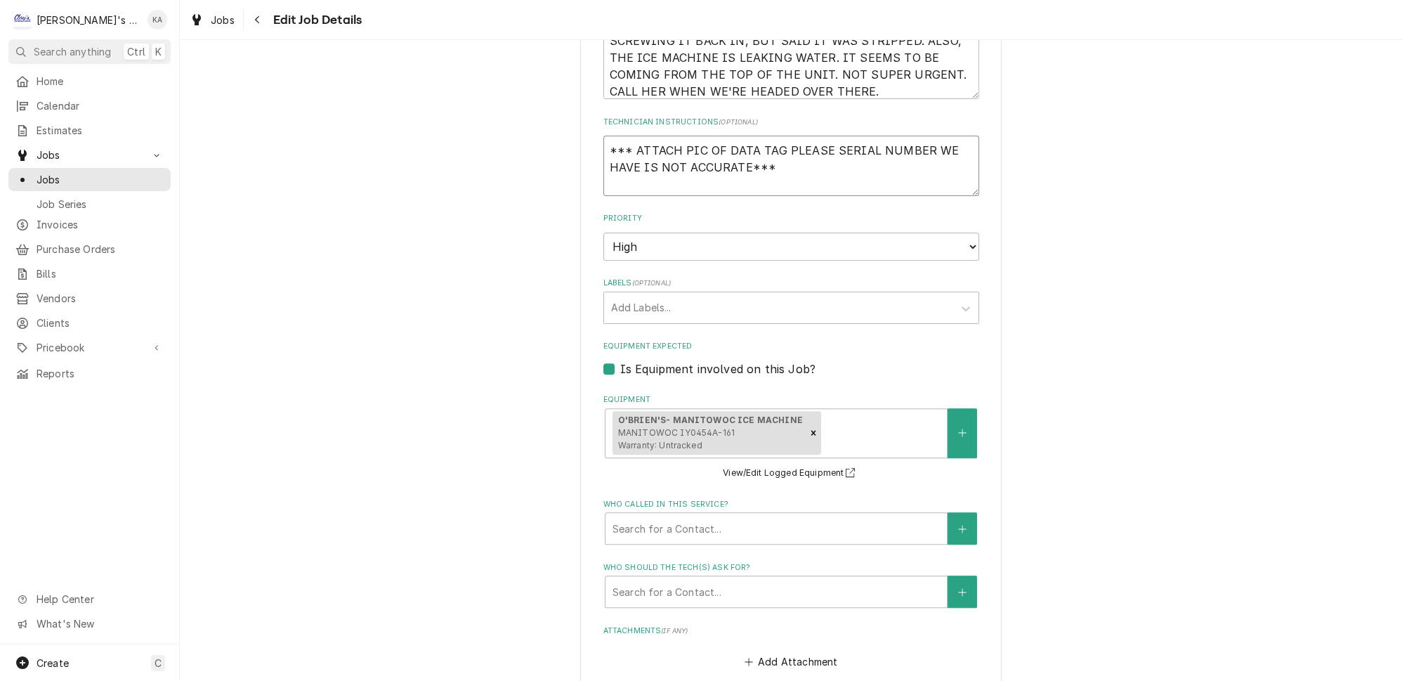
type textarea "x"
type textarea "*** ATTACH PIC OF DATA TAG PLEASE SERIAL NUMBER WE HAVE IS NOT ACCURATE ***"
type textarea "x"
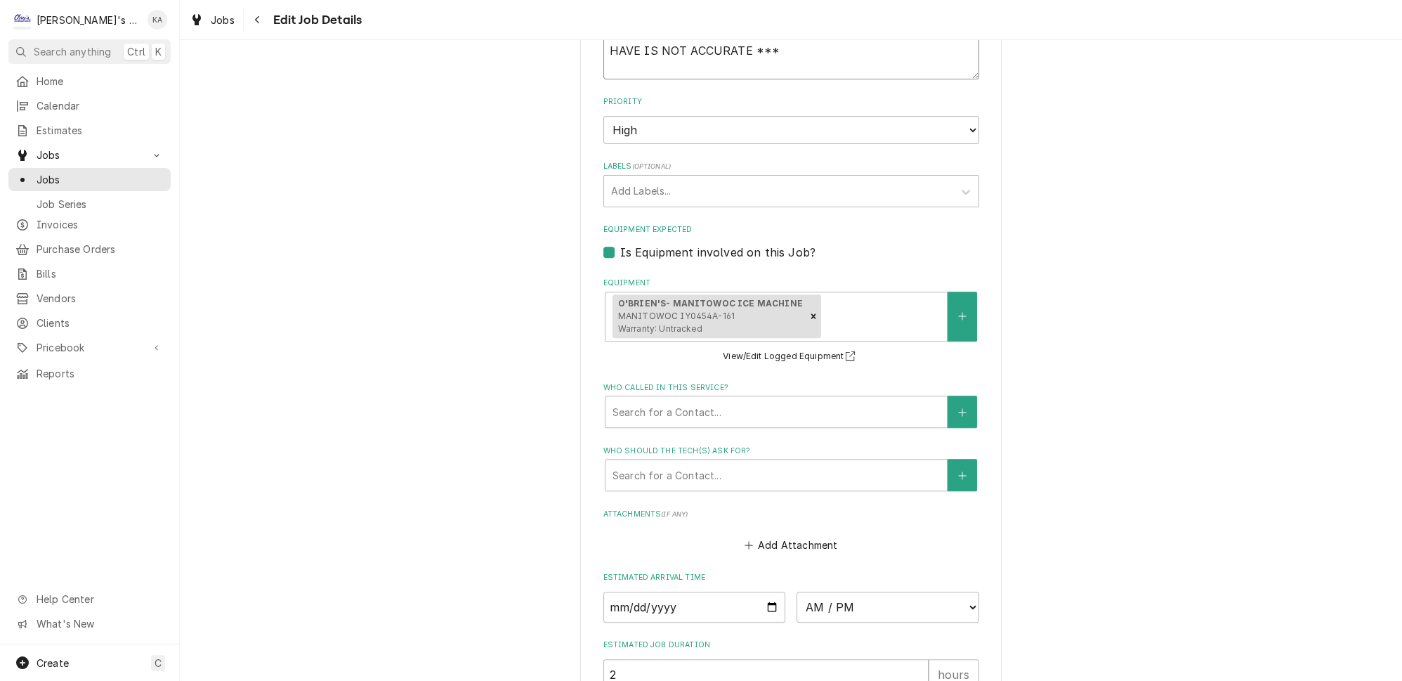
scroll to position [1084, 0]
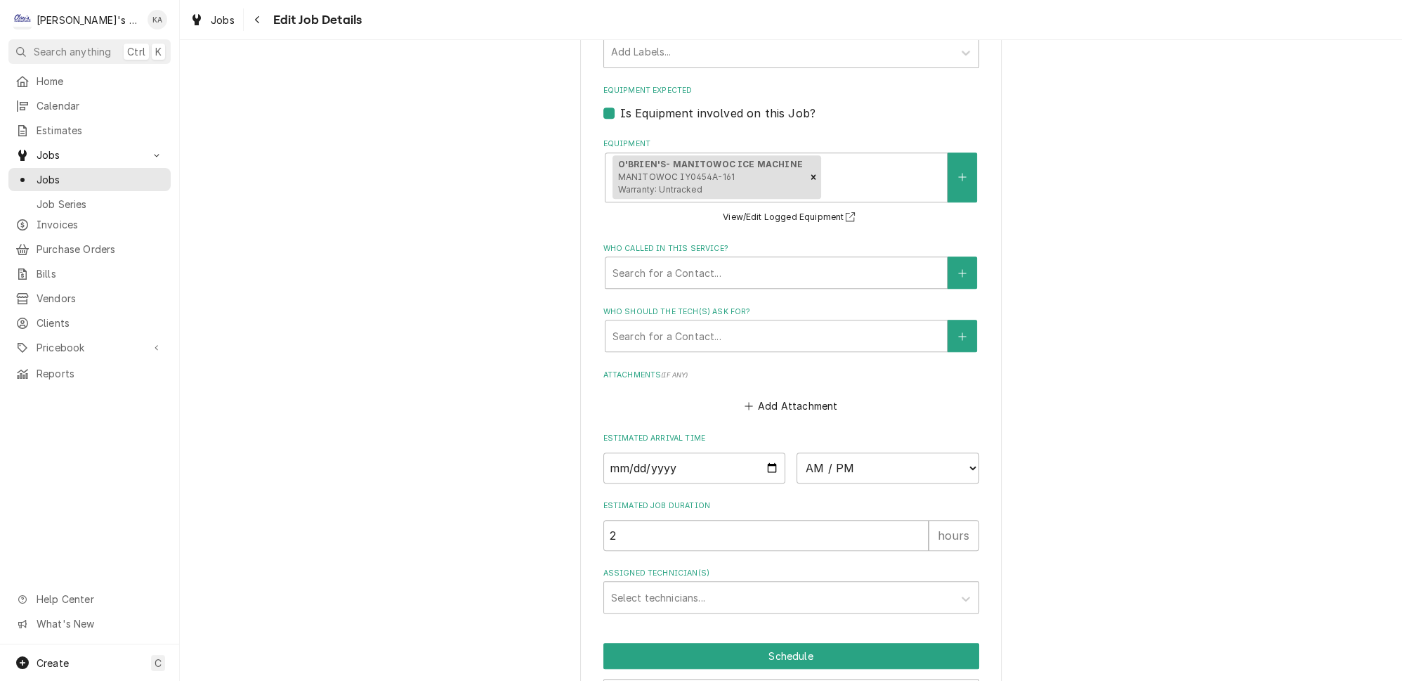
type textarea "*** ATTACH PIC OF DATA TAG PLEASE SERIAL NUMBER WE HAVE IS NOT ACCURATE ***"
click at [762, 454] on input "Date" at bounding box center [694, 467] width 183 height 31
type textarea "x"
type input "2025-09-04"
type textarea "x"
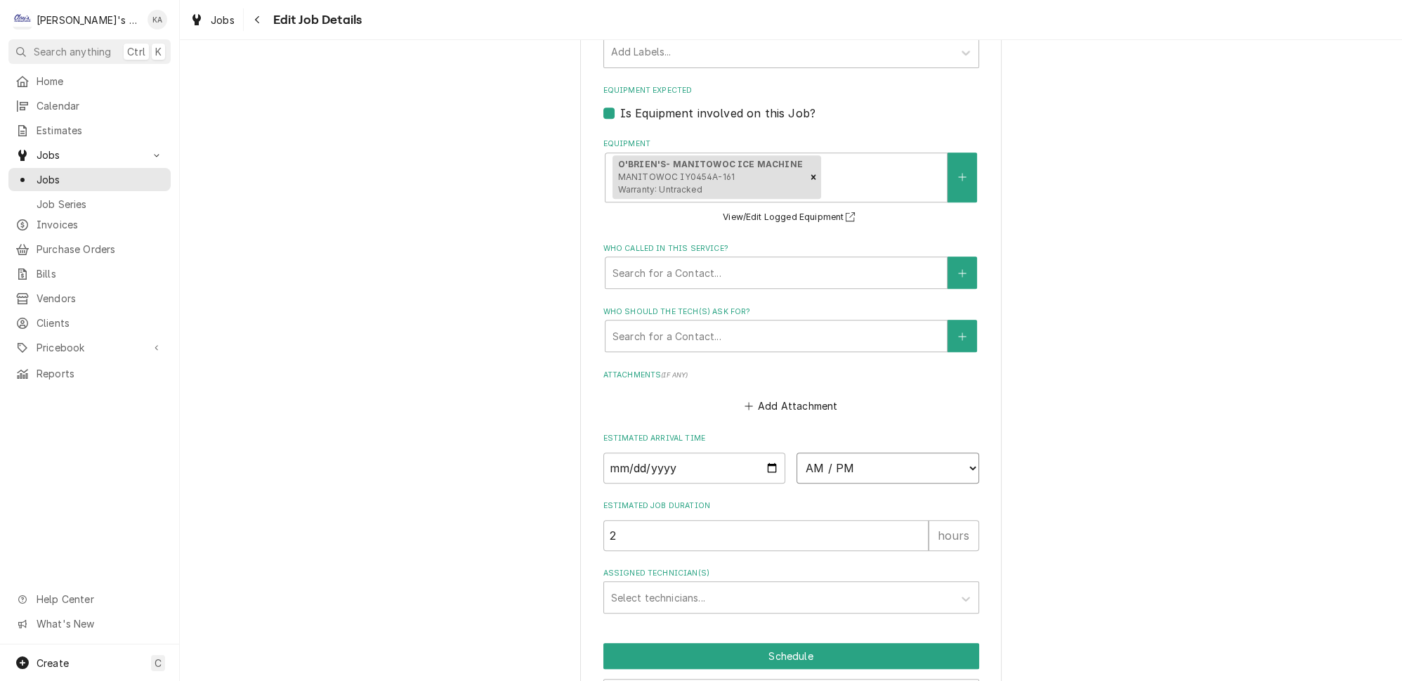
click at [946, 454] on select "AM / PM 6:00 AM 6:15 AM 6:30 AM 6:45 AM 7:00 AM 7:15 AM 7:30 AM 7:45 AM 8:00 AM…" at bounding box center [887, 467] width 183 height 31
select select "15:30:00"
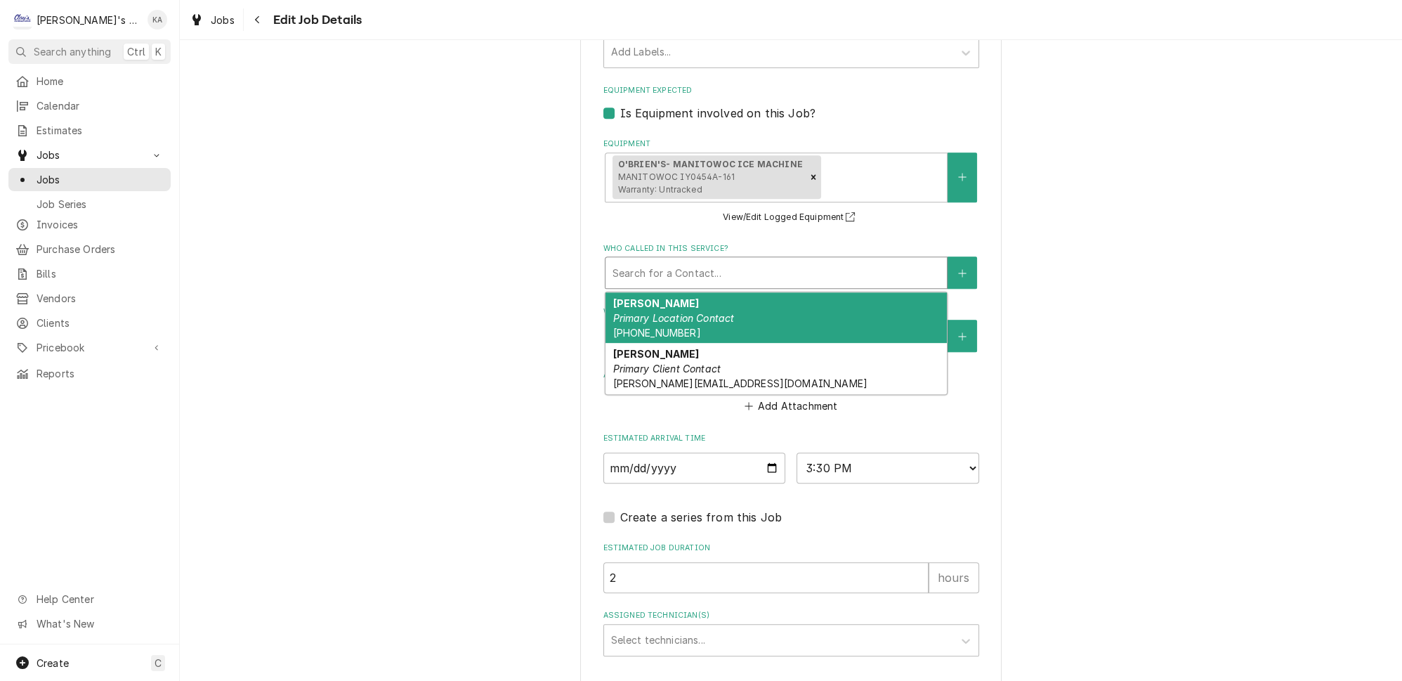
click at [810, 260] on div "Who called in this service?" at bounding box center [775, 272] width 327 height 25
click at [742, 304] on div "MARSHA Primary Location Contact (541) 515-0791" at bounding box center [775, 317] width 341 height 51
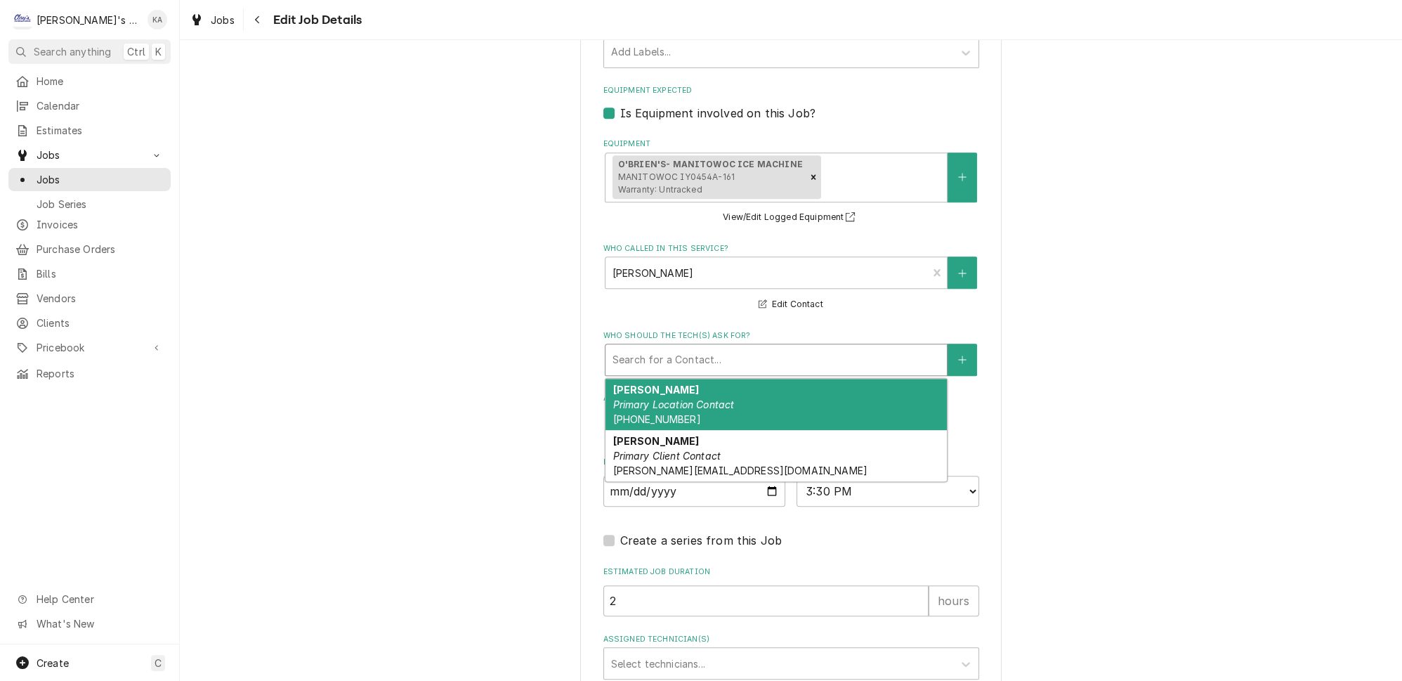
click at [732, 347] on div "Who should the tech(s) ask for?" at bounding box center [775, 359] width 327 height 25
click at [723, 398] on em "Primary Location Contact" at bounding box center [672, 404] width 121 height 12
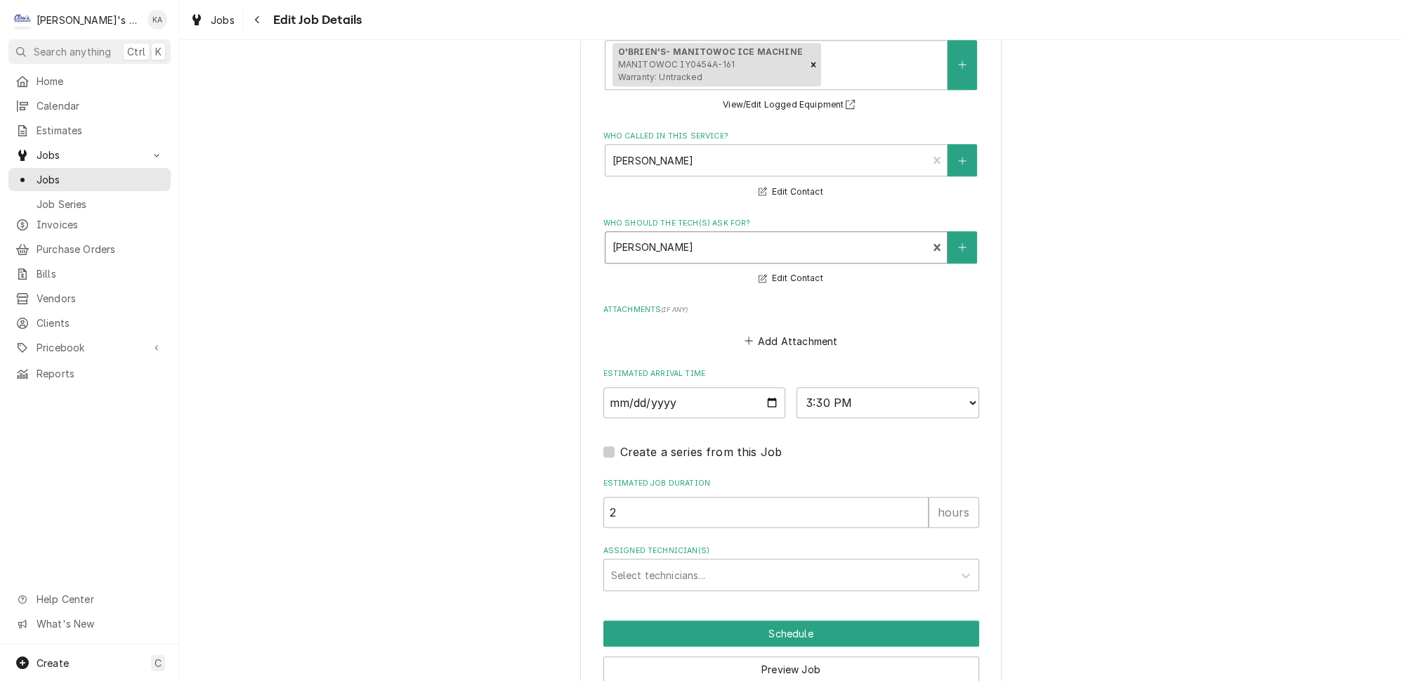
scroll to position [1235, 0]
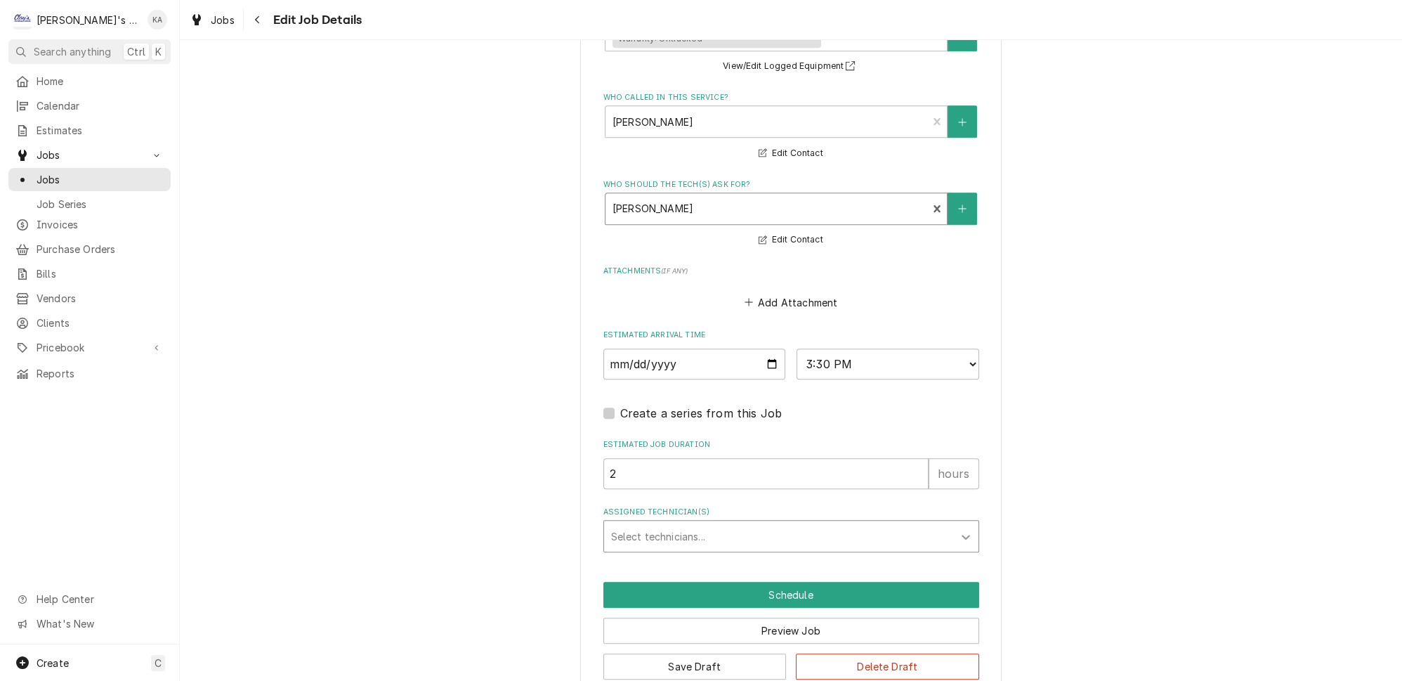
click at [959, 530] on icon "Assigned Technician(s)" at bounding box center [966, 537] width 14 height 14
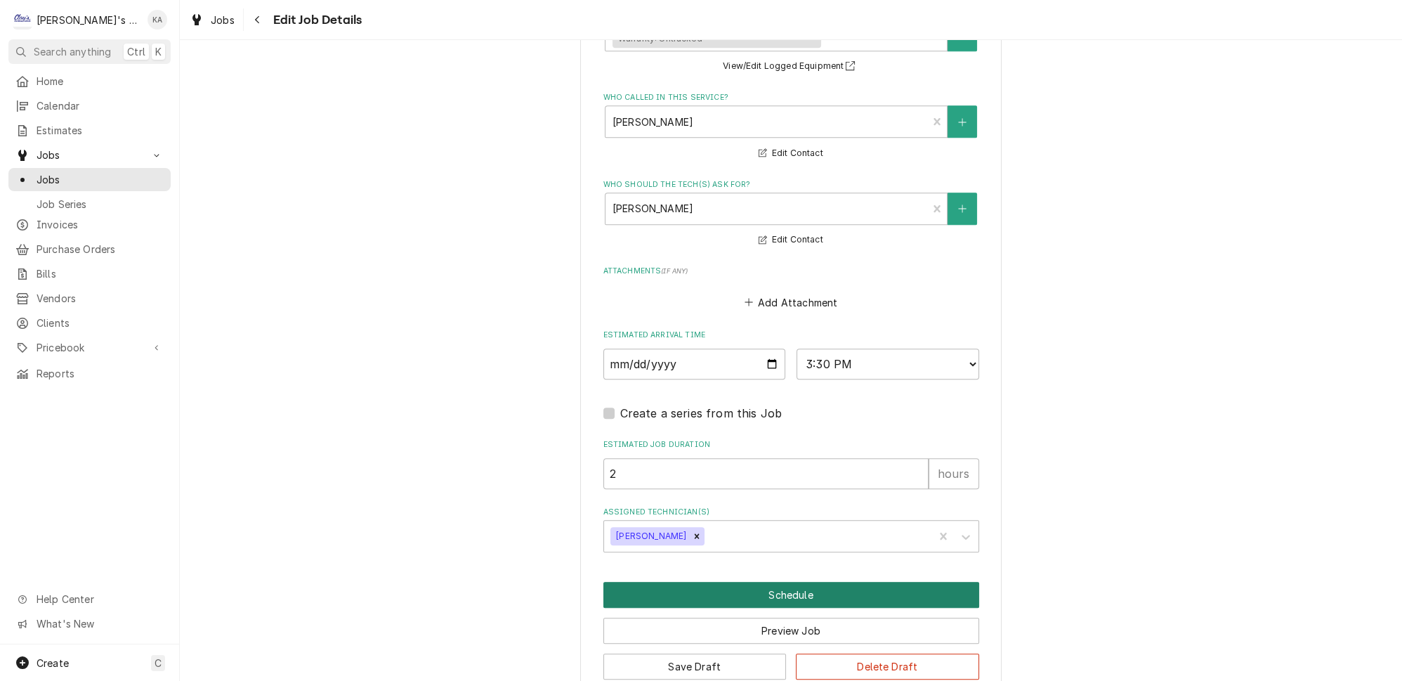
click at [793, 581] on button "Schedule" at bounding box center [791, 594] width 376 height 26
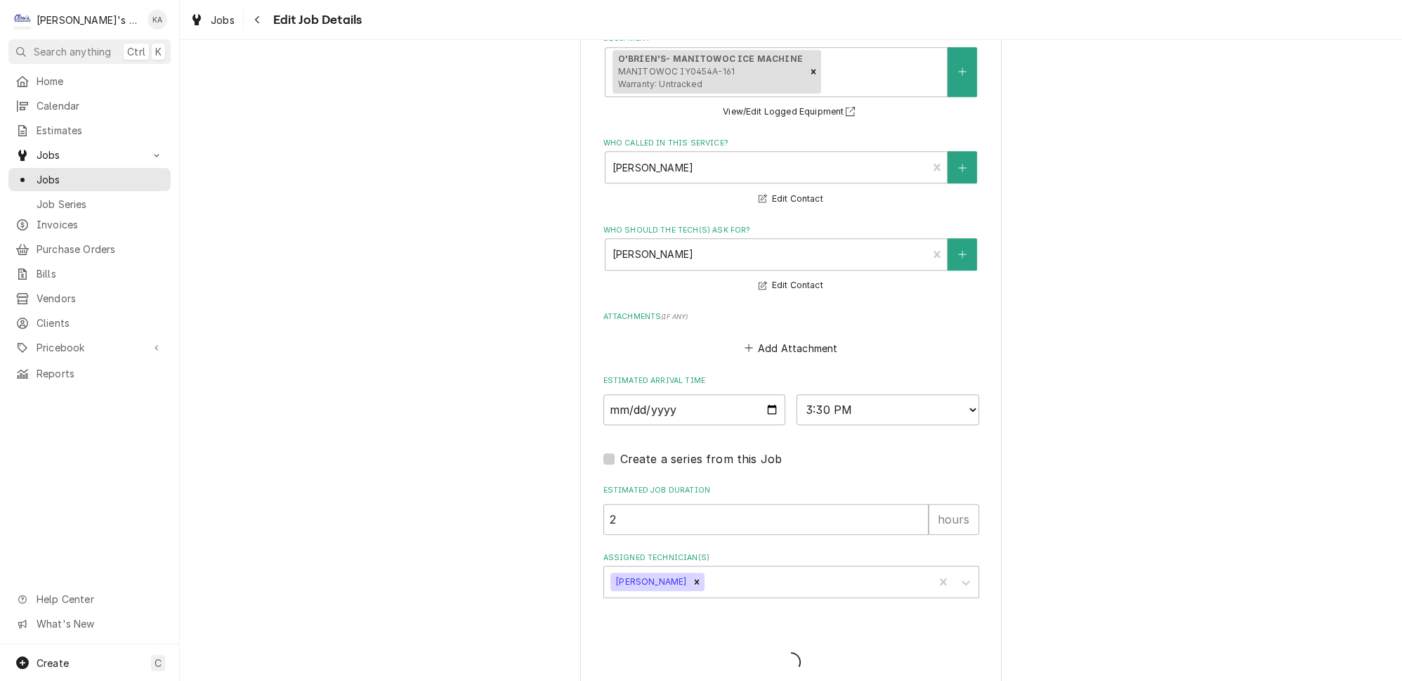
type textarea "x"
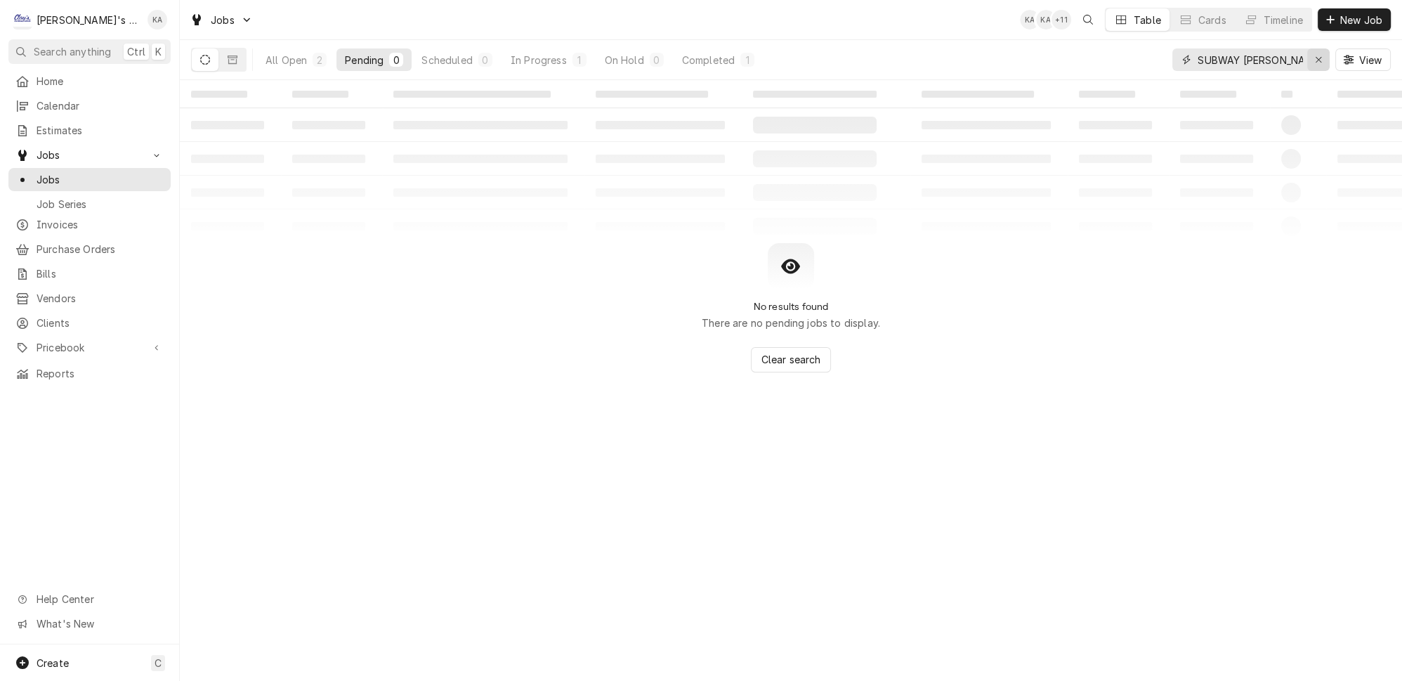
click at [1322, 56] on icon "Erase input" at bounding box center [1319, 60] width 8 height 10
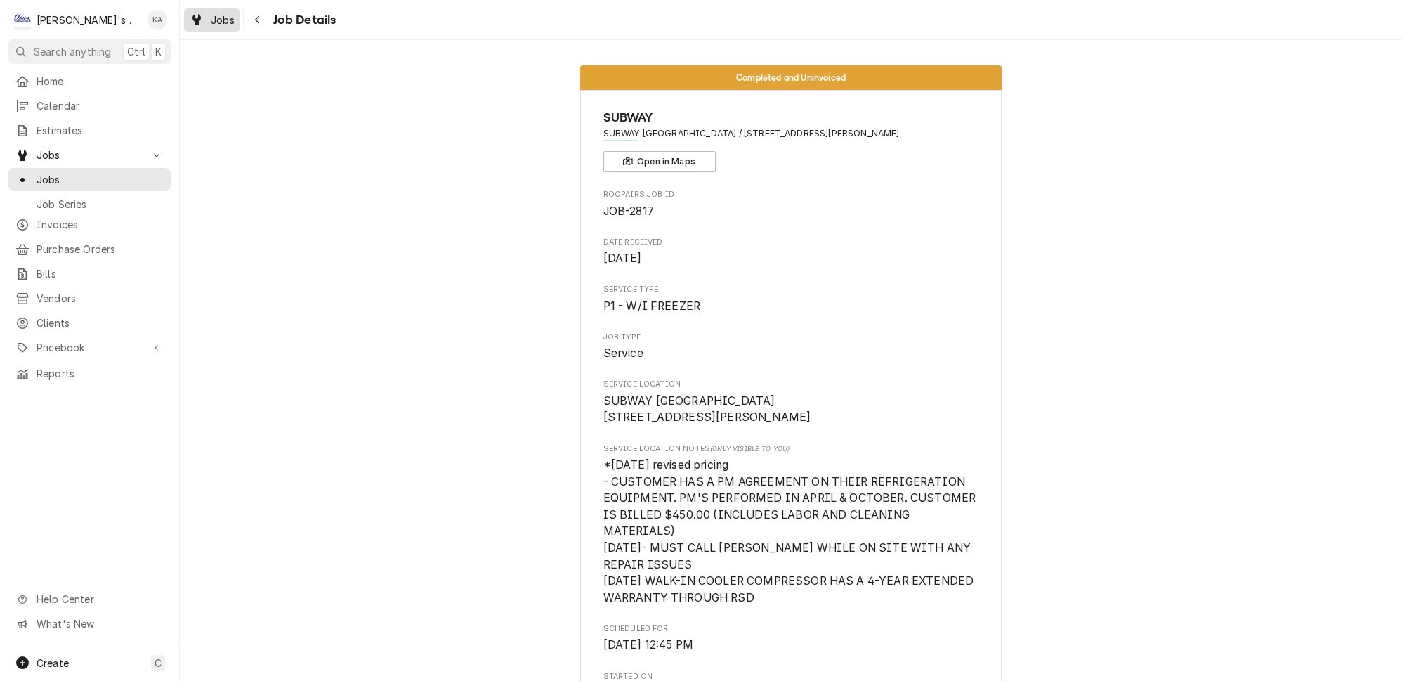
click at [213, 22] on span "Jobs" at bounding box center [223, 20] width 24 height 15
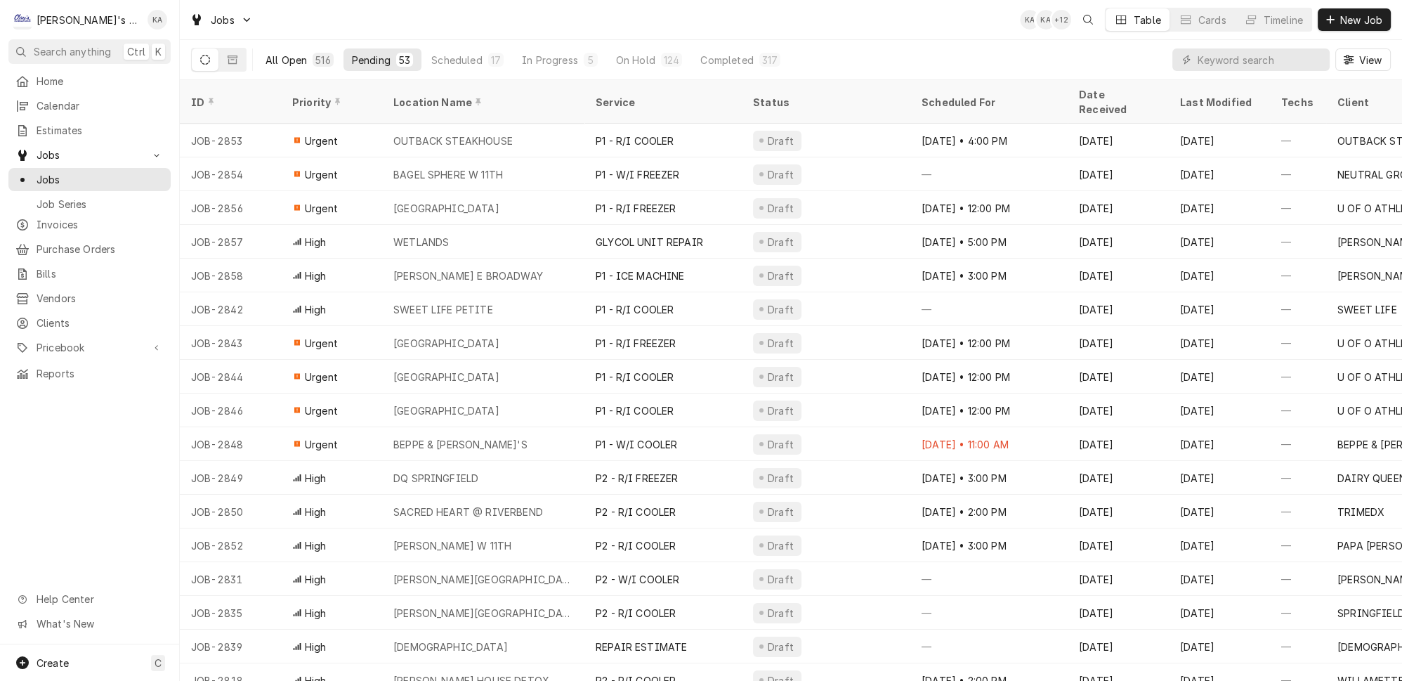
click at [282, 53] on div "All Open" at bounding box center [285, 60] width 41 height 15
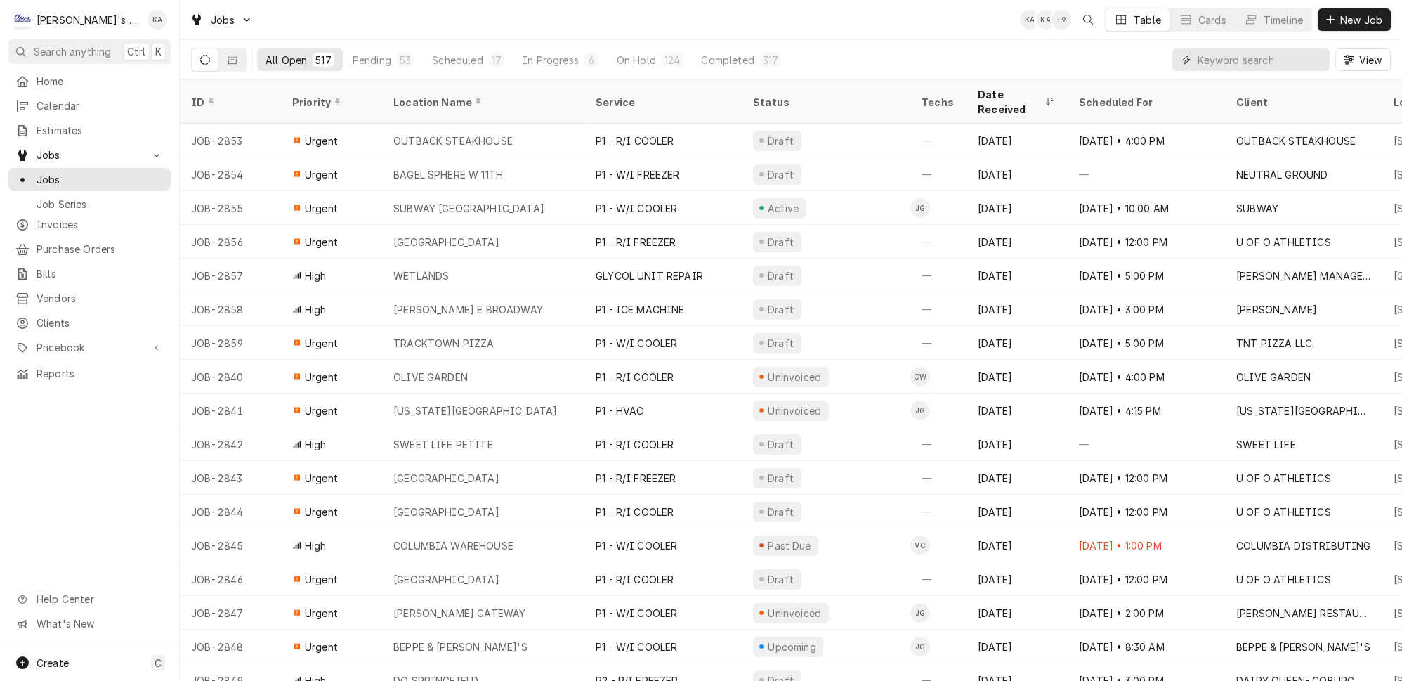
click at [1218, 56] on input "Dynamic Content Wrapper" at bounding box center [1259, 59] width 125 height 22
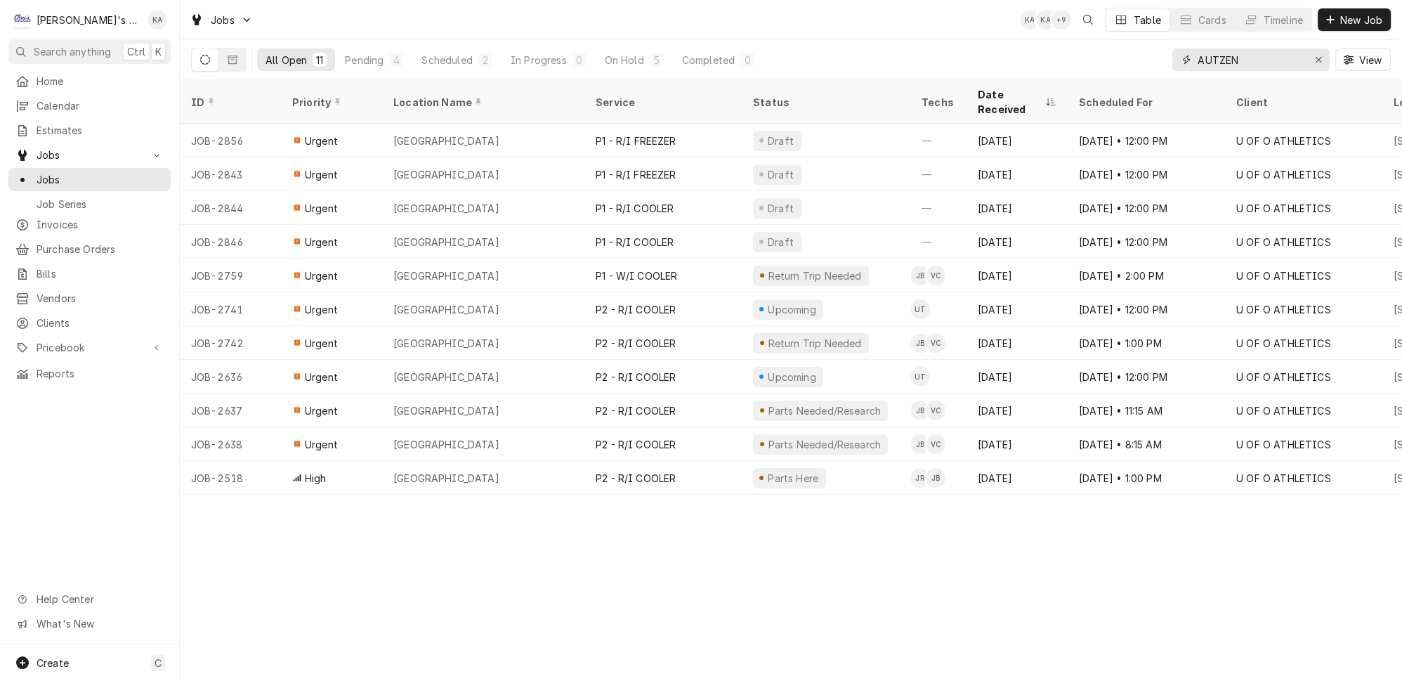
type input "AUTZEN"
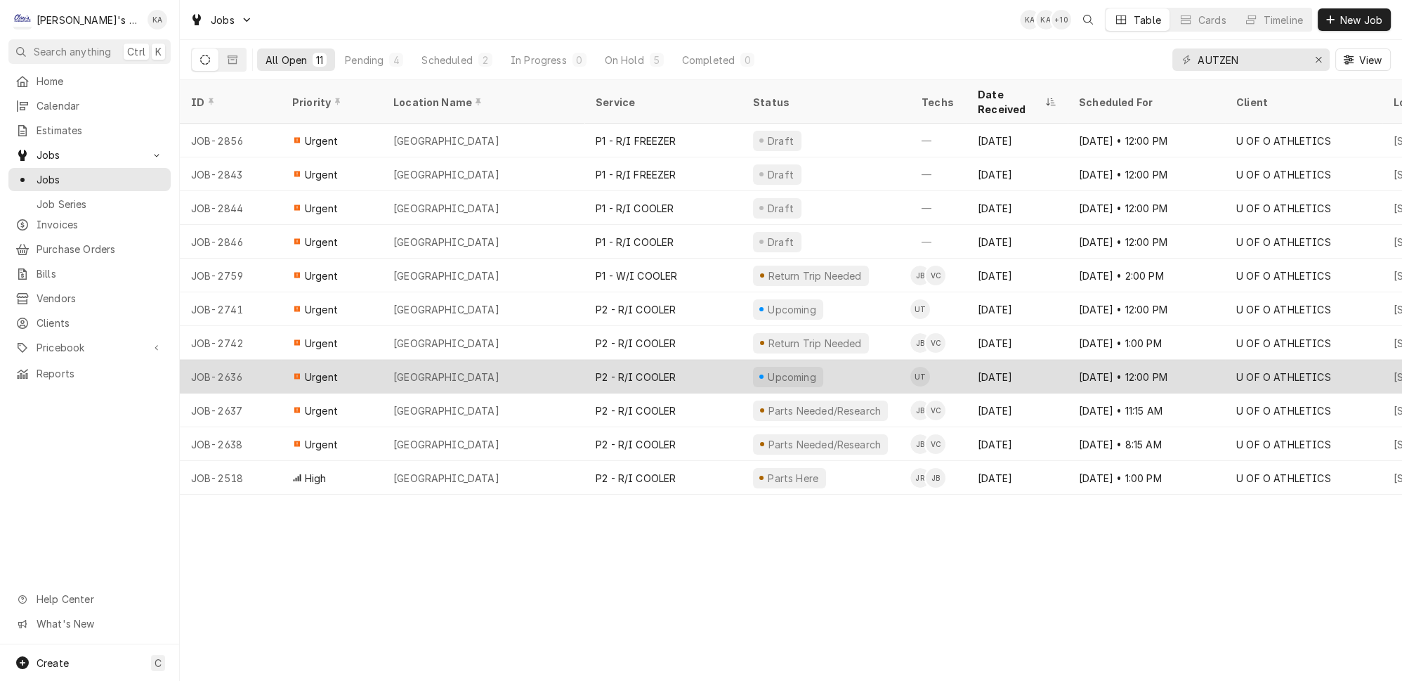
click at [504, 360] on div "AUTZEN STADIUM" at bounding box center [483, 377] width 202 height 34
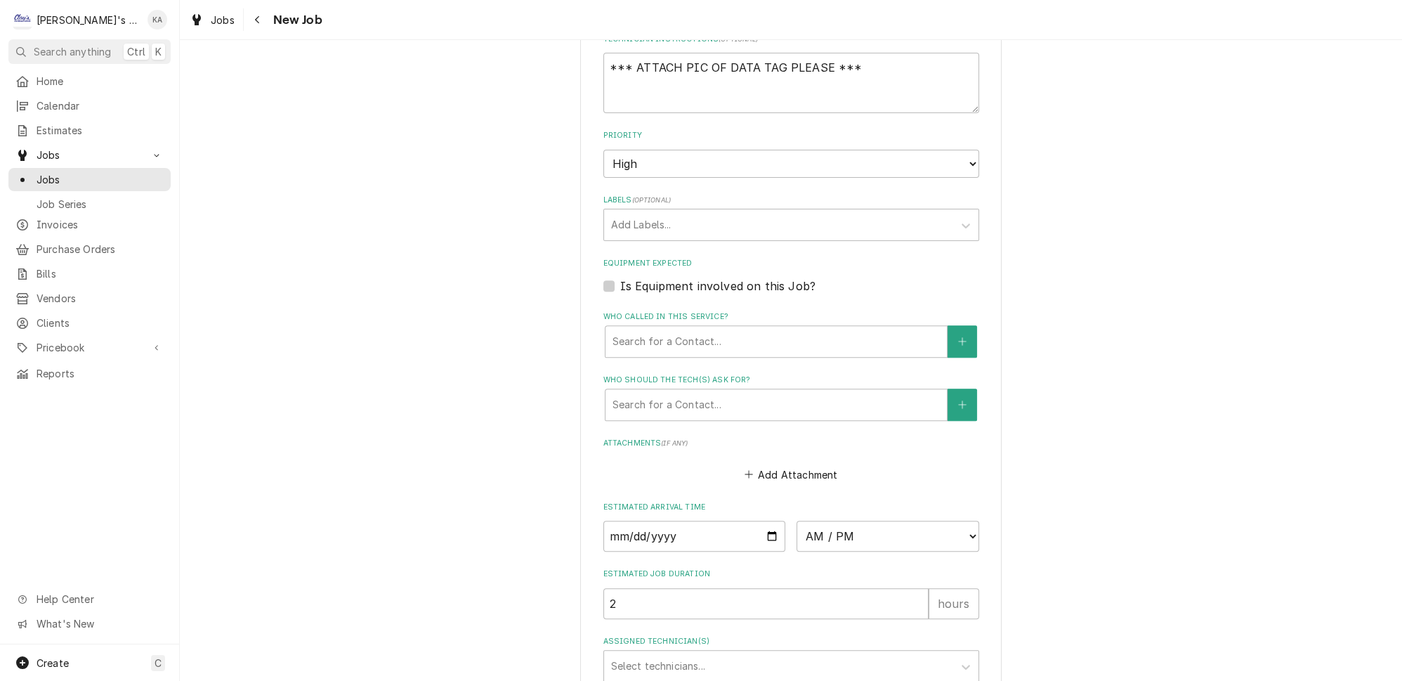
scroll to position [1039, 0]
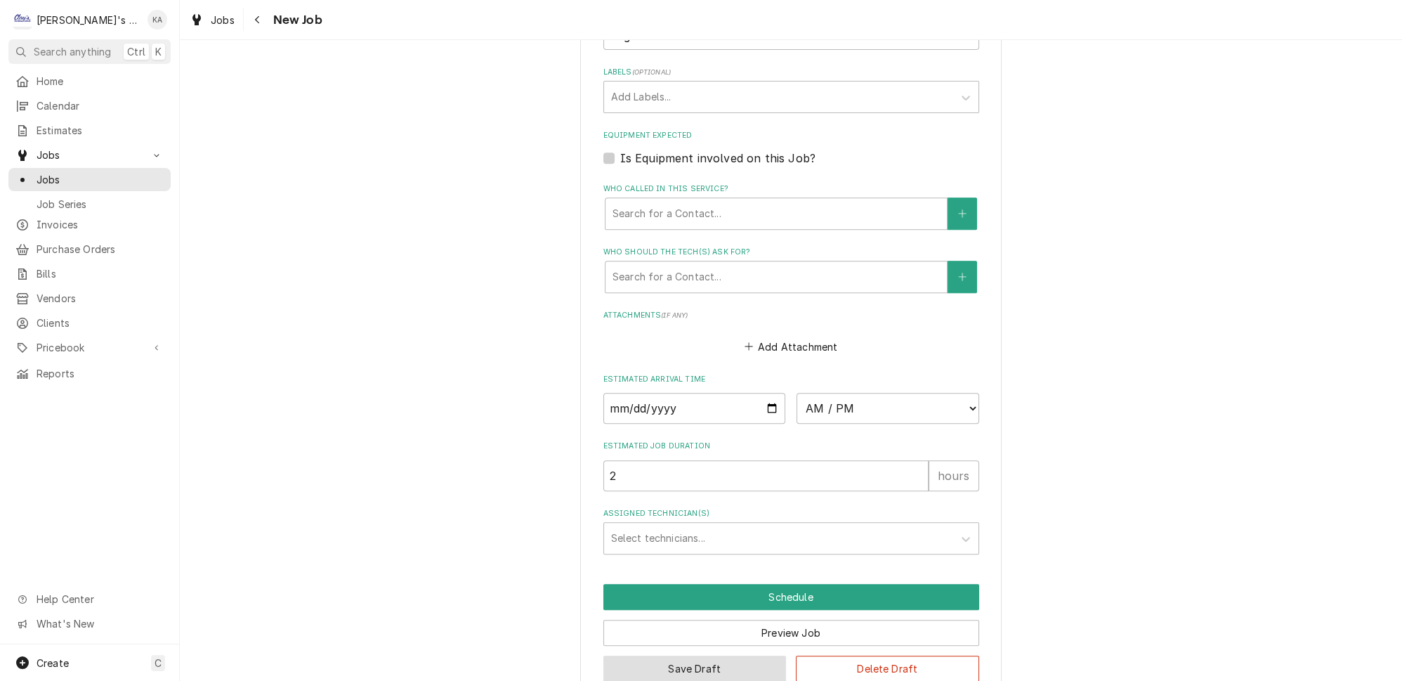
click at [687, 655] on button "Save Draft" at bounding box center [694, 668] width 183 height 26
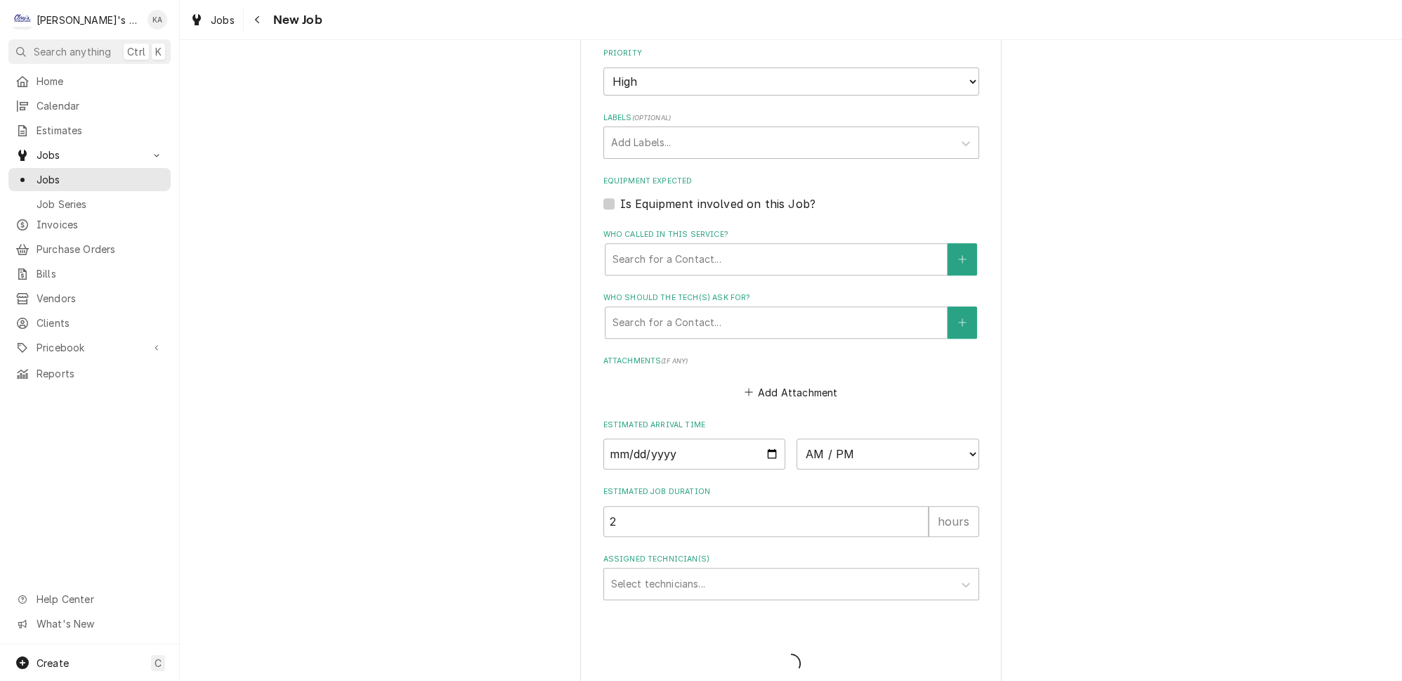
type textarea "x"
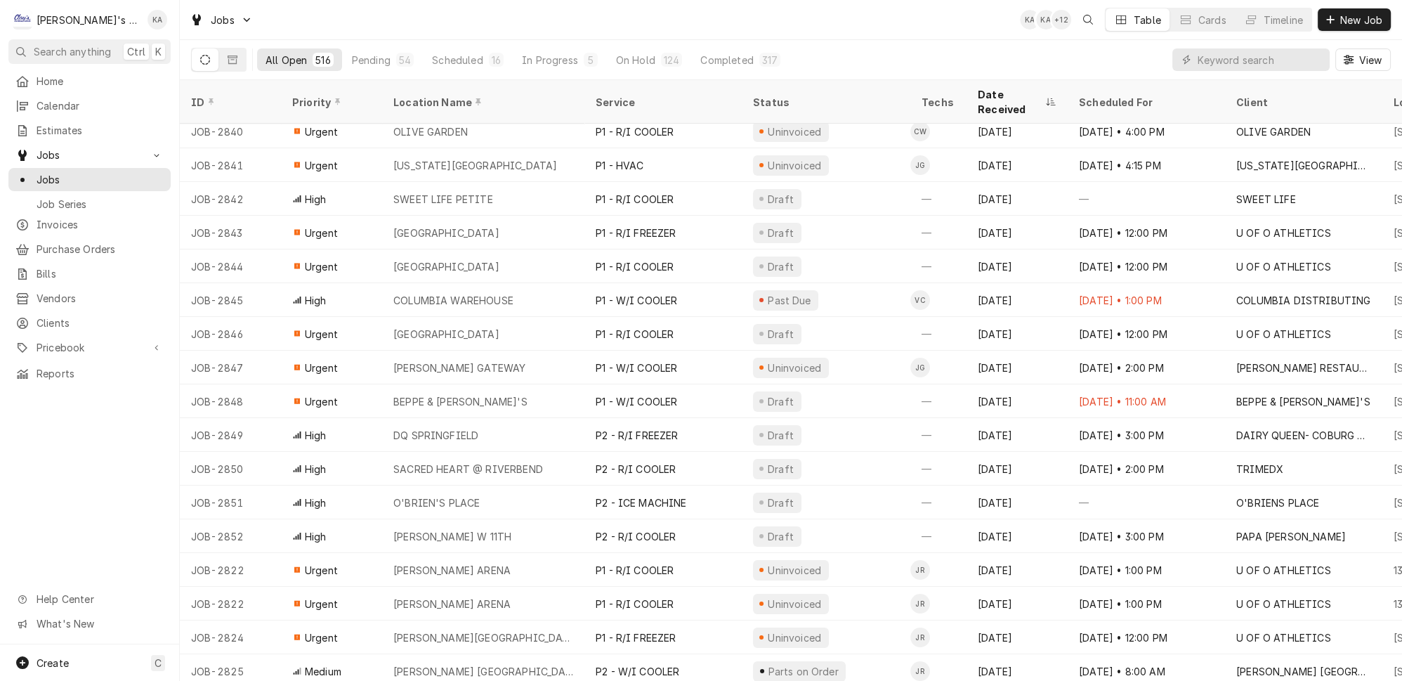
scroll to position [237, 0]
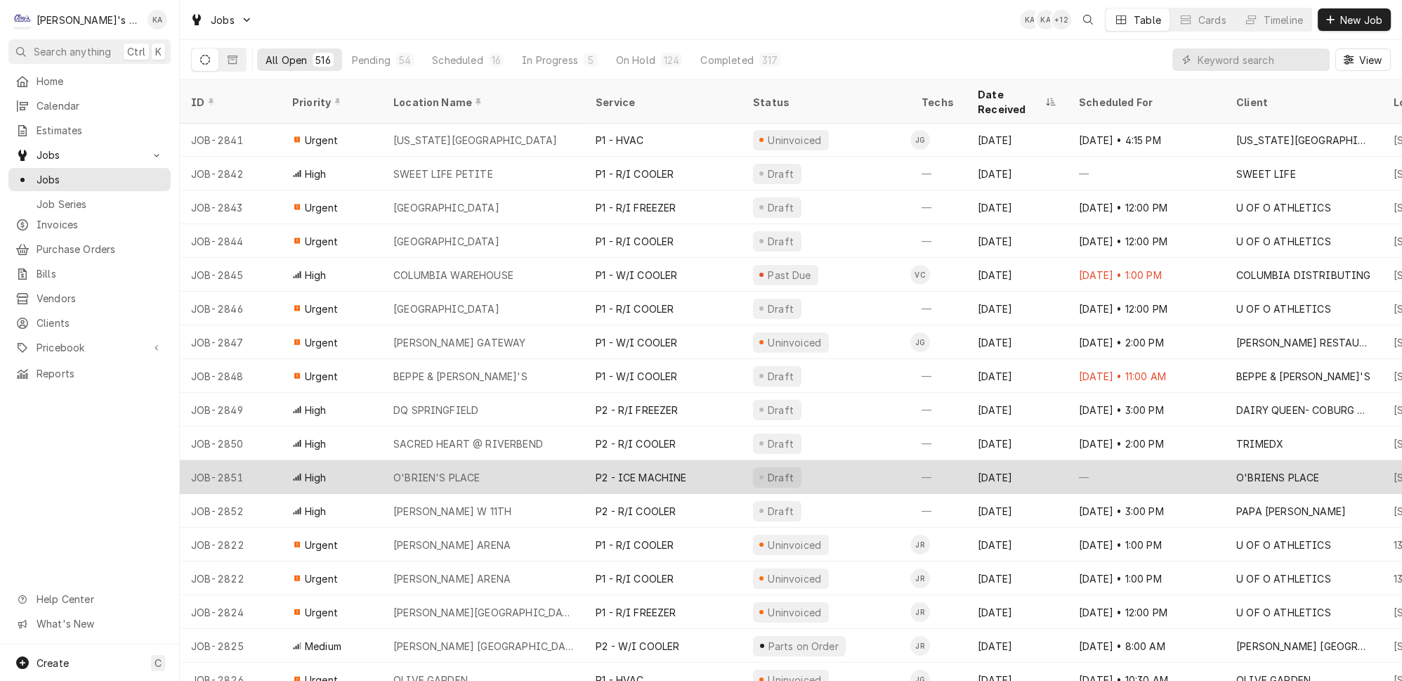
click at [511, 460] on div "O'BRIEN'S PLACE" at bounding box center [483, 477] width 202 height 34
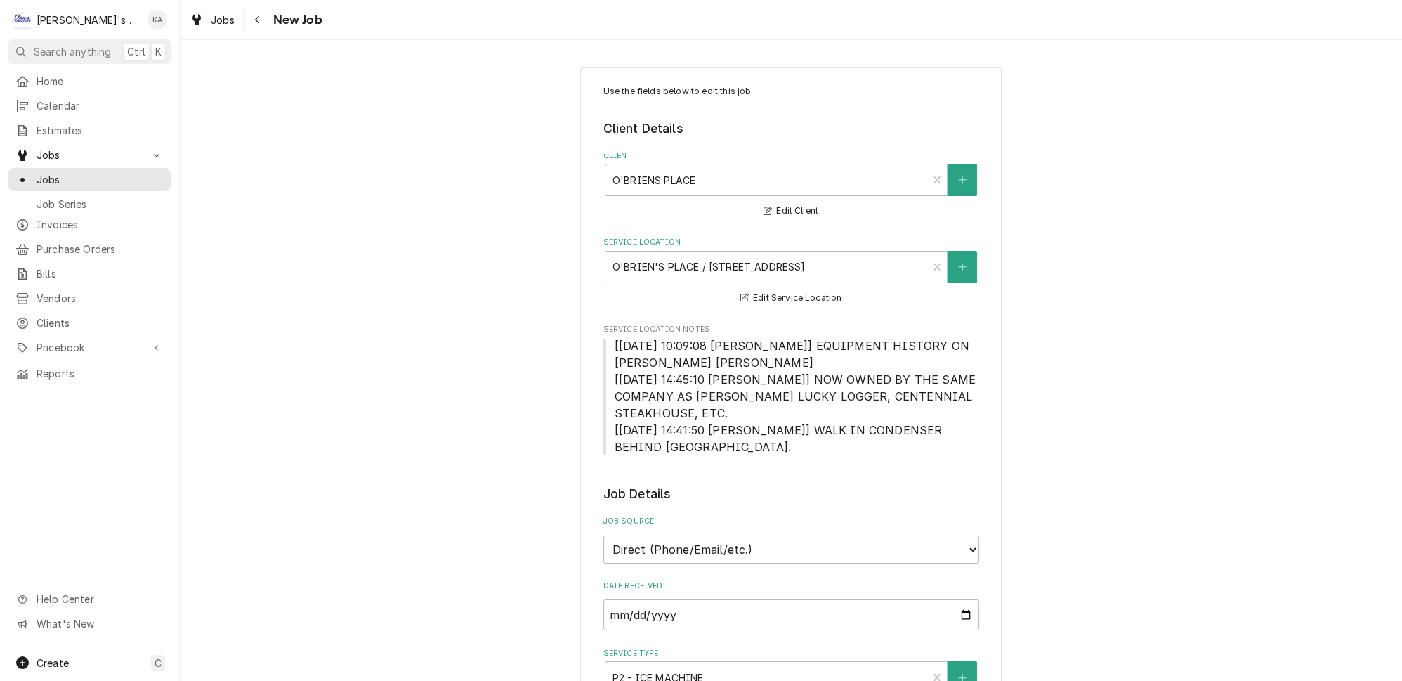
type textarea "x"
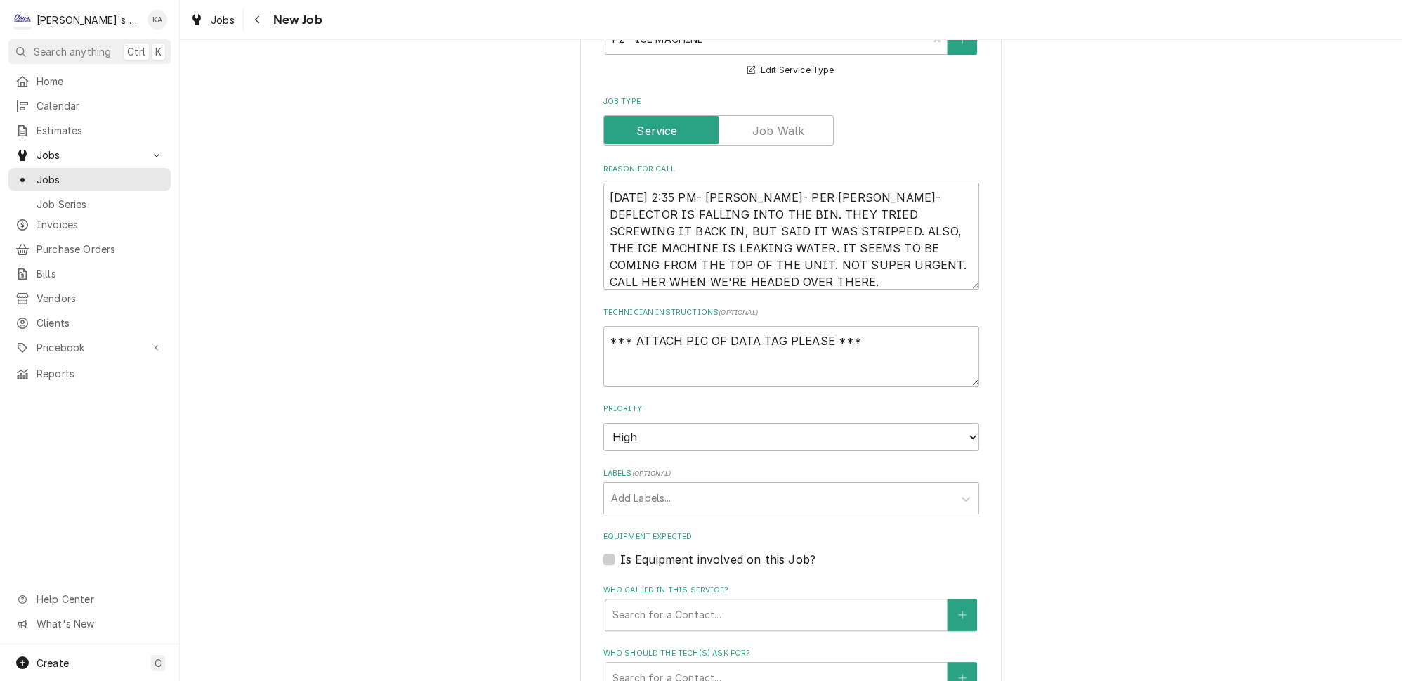
scroll to position [765, 0]
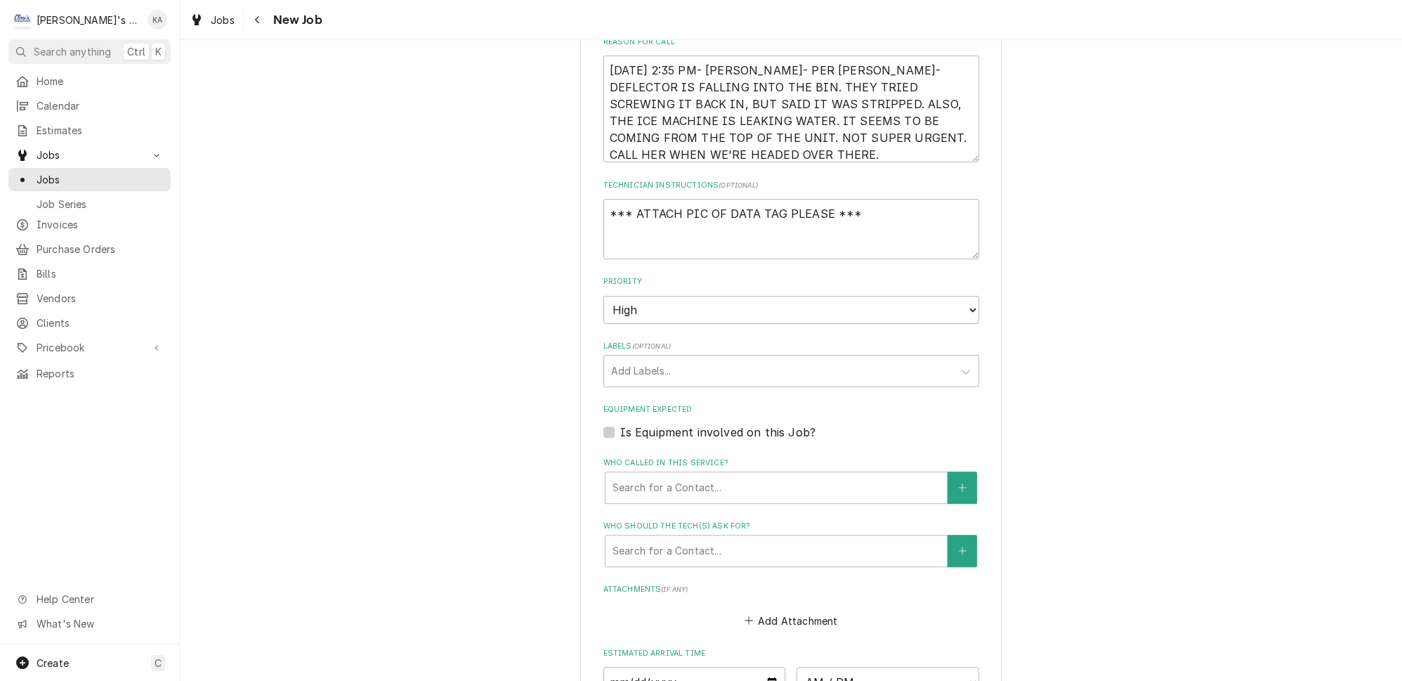
click at [620, 423] on label "Is Equipment involved on this Job?" at bounding box center [717, 431] width 195 height 17
click at [620, 423] on input "Equipment Expected" at bounding box center [808, 438] width 376 height 31
checkbox input "true"
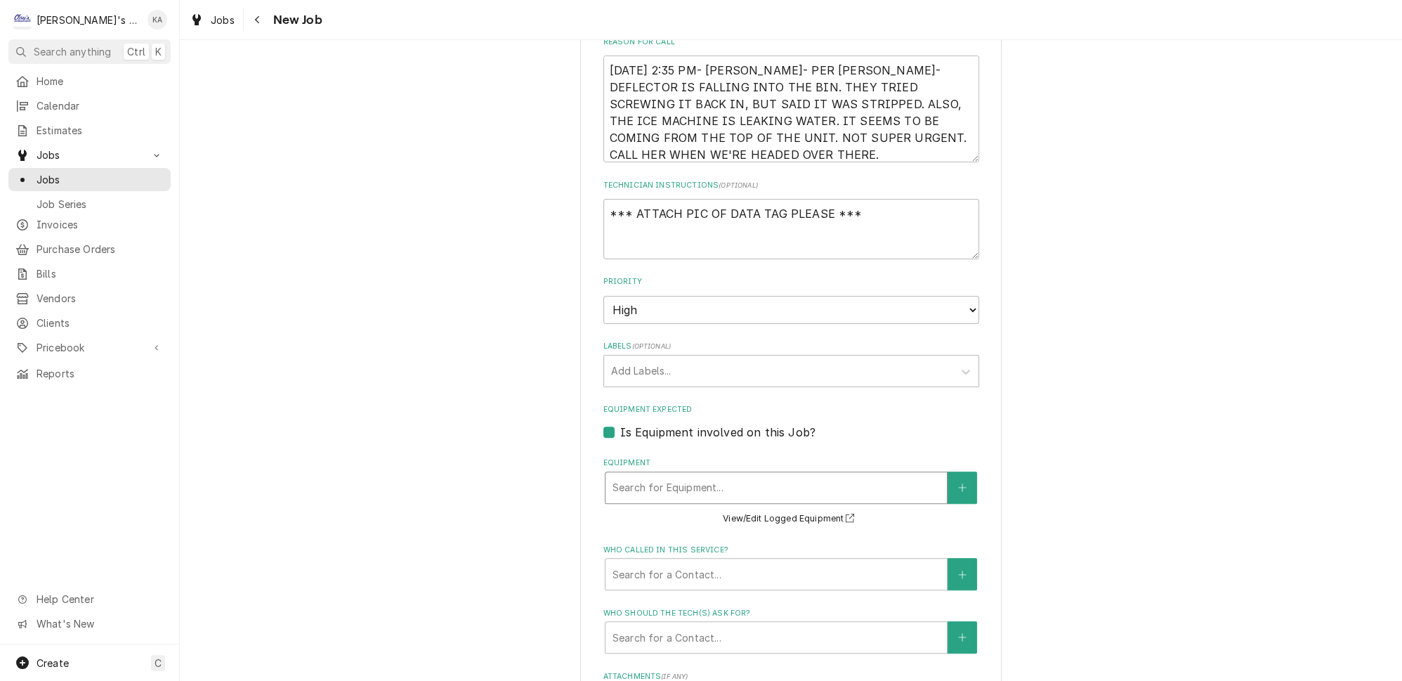
click at [663, 475] on div "Equipment" at bounding box center [775, 487] width 327 height 25
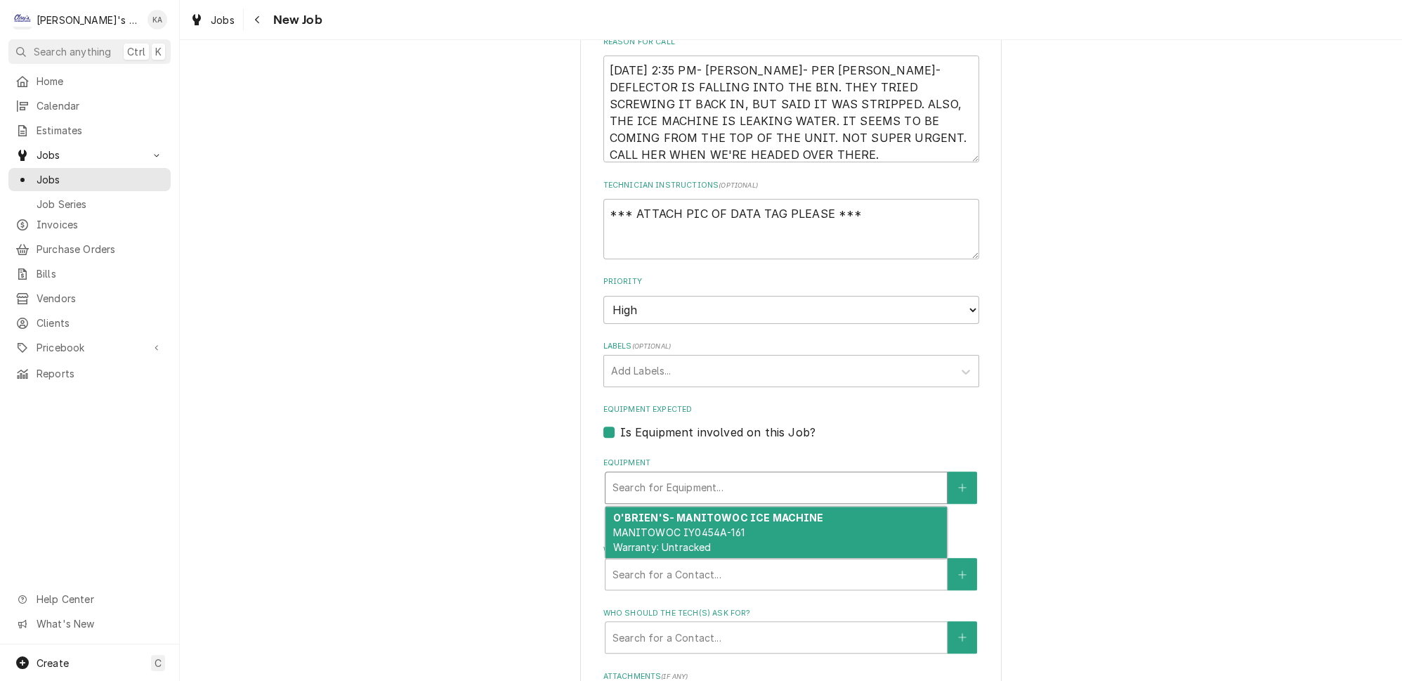
click at [680, 517] on div "O'BRIEN'S- MANITOWOC ICE MACHINE MANITOWOC IY0454A-161 Warranty: Untracked" at bounding box center [775, 531] width 341 height 51
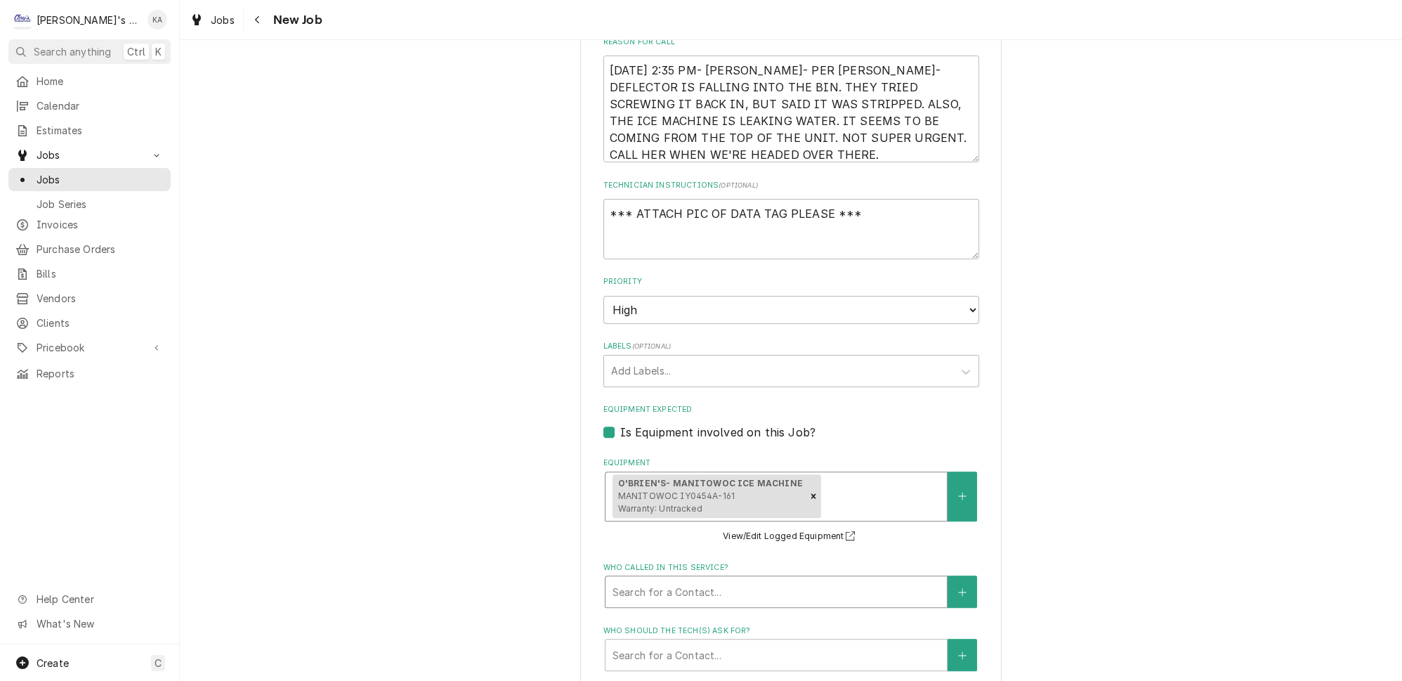
click at [686, 584] on div "Who called in this service?" at bounding box center [775, 591] width 327 height 25
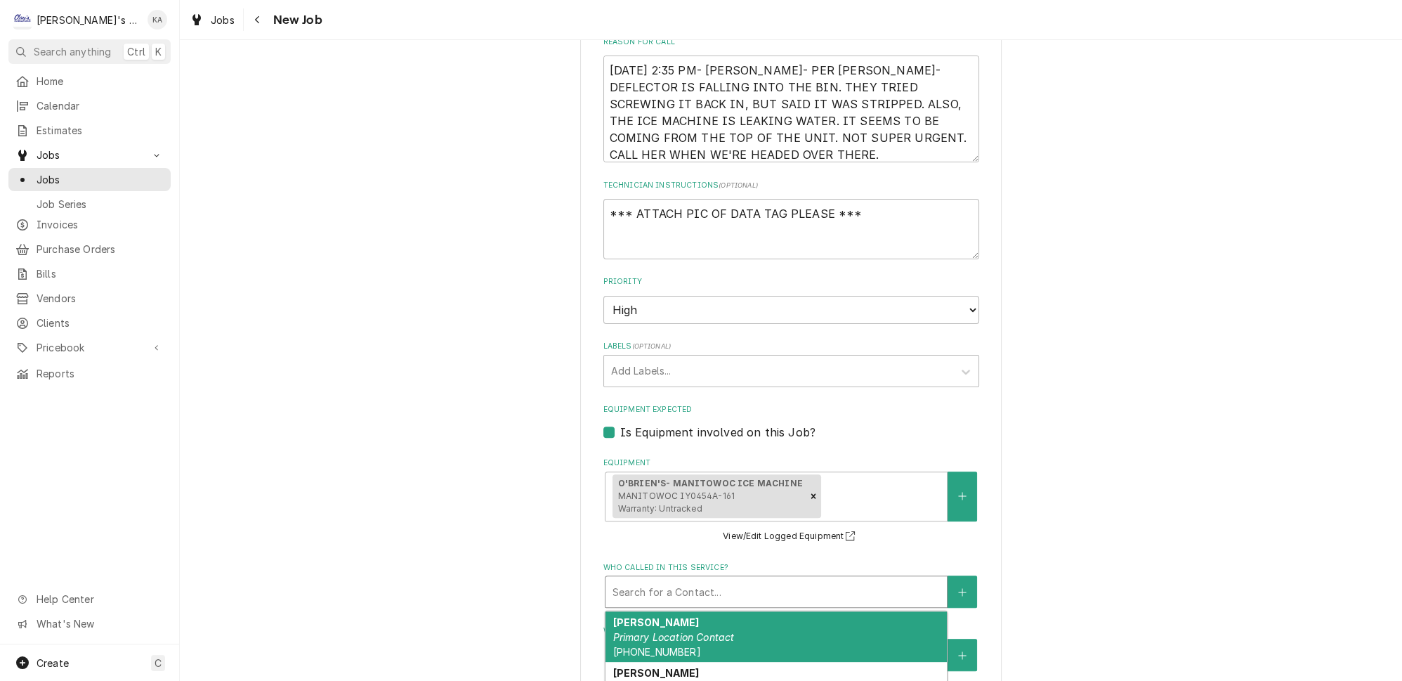
click at [689, 611] on div "MARSHA Primary Location Contact (541) 515-0791" at bounding box center [775, 636] width 341 height 51
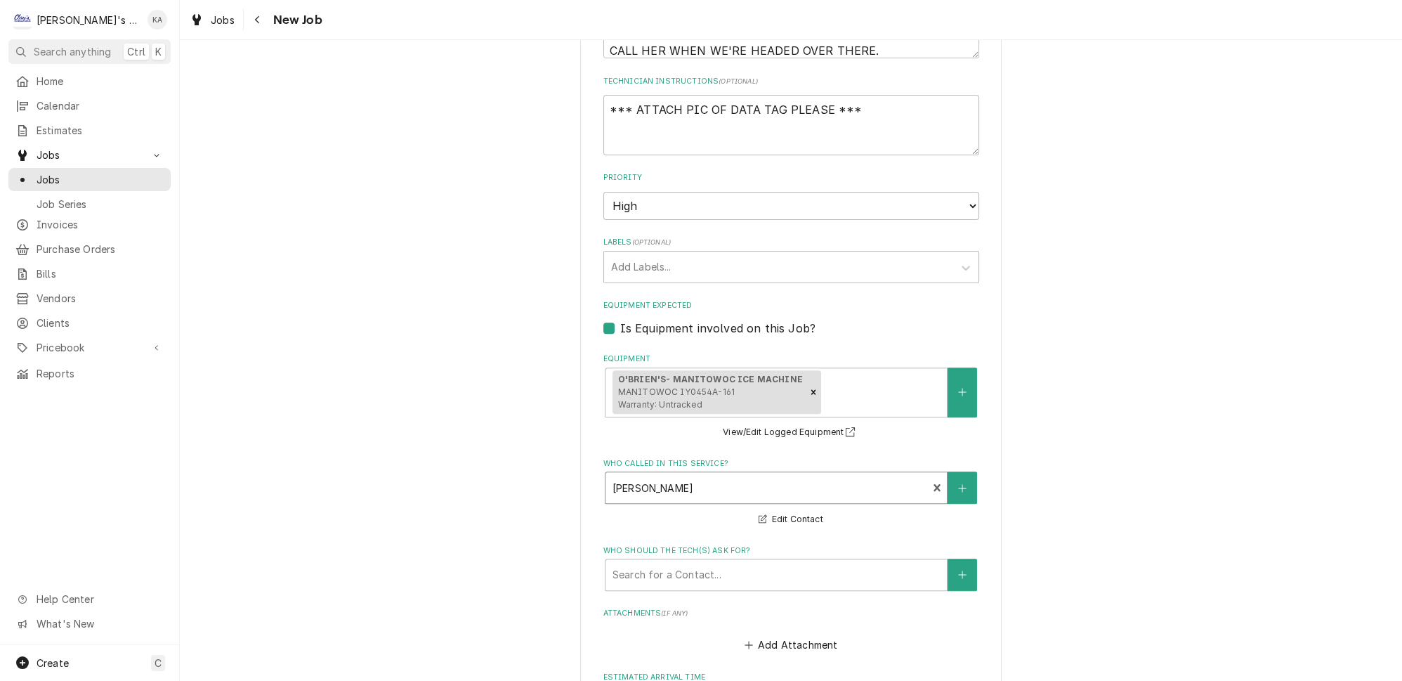
scroll to position [1021, 0]
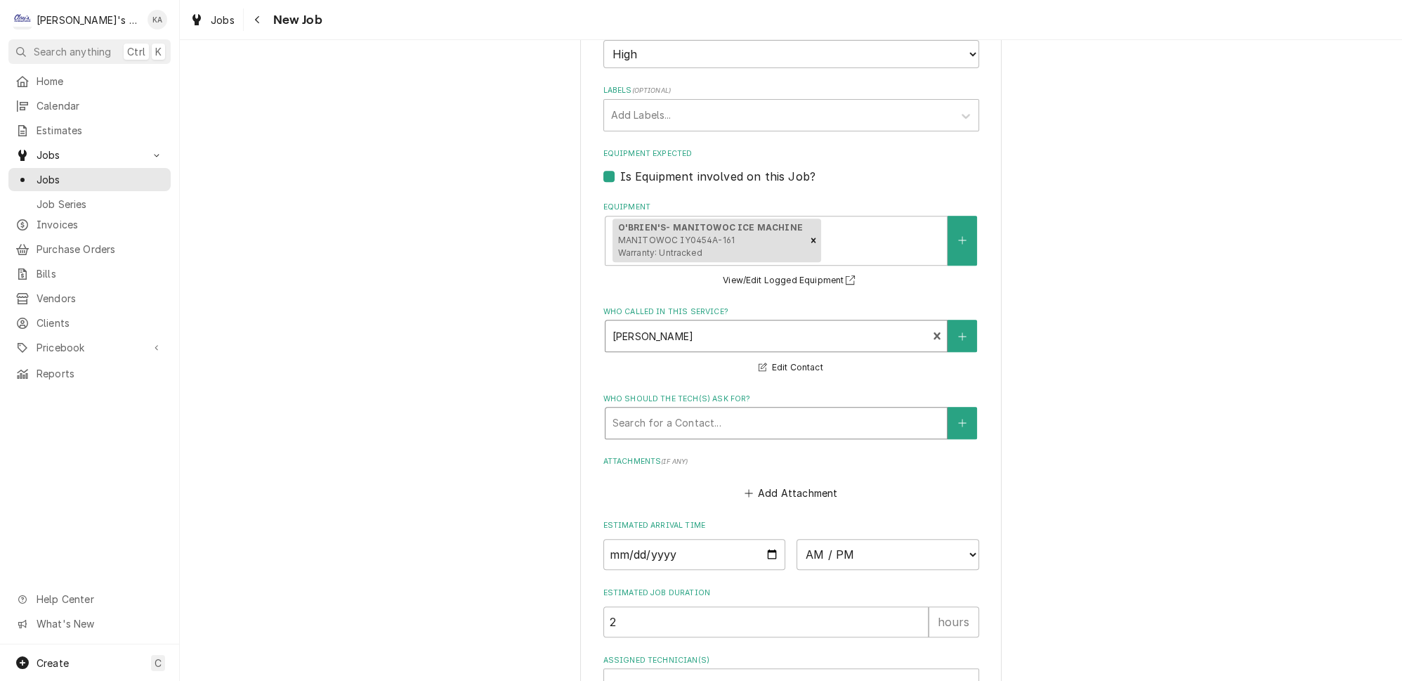
click at [695, 410] on div "Who should the tech(s) ask for?" at bounding box center [775, 422] width 327 height 25
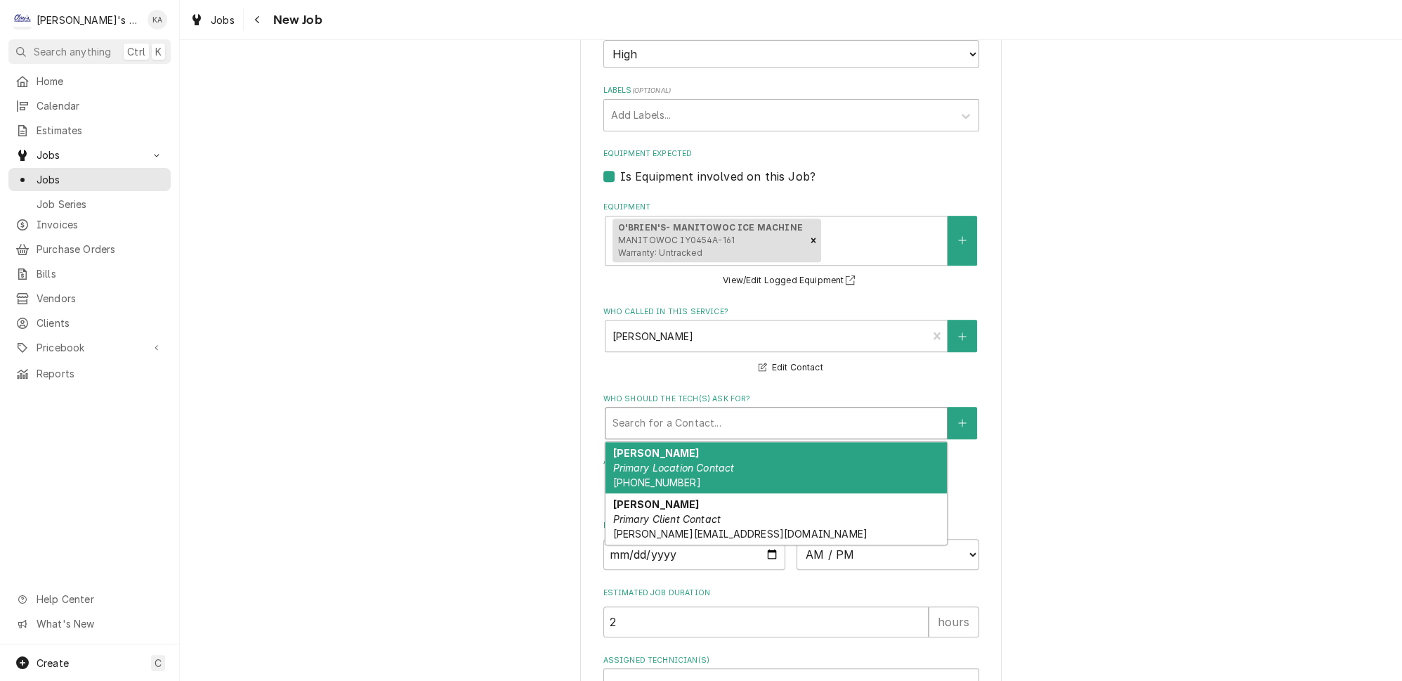
click at [693, 461] on em "Primary Location Contact" at bounding box center [672, 467] width 121 height 12
type textarea "x"
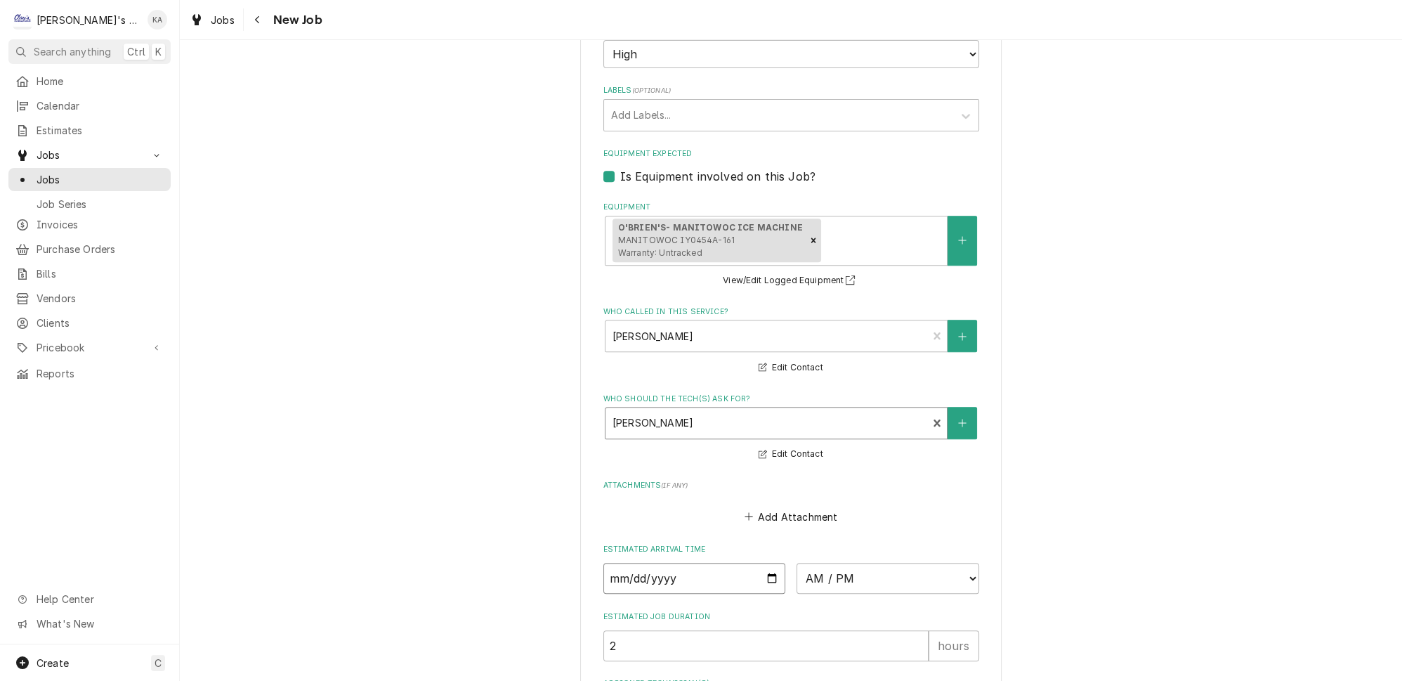
click at [763, 563] on input "Date" at bounding box center [694, 578] width 183 height 31
type input "2025-09-04"
type textarea "x"
click at [948, 563] on select "AM / PM 6:00 AM 6:15 AM 6:30 AM 6:45 AM 7:00 AM 7:15 AM 7:30 AM 7:45 AM 8:00 AM…" at bounding box center [887, 578] width 183 height 31
select select "15:30:00"
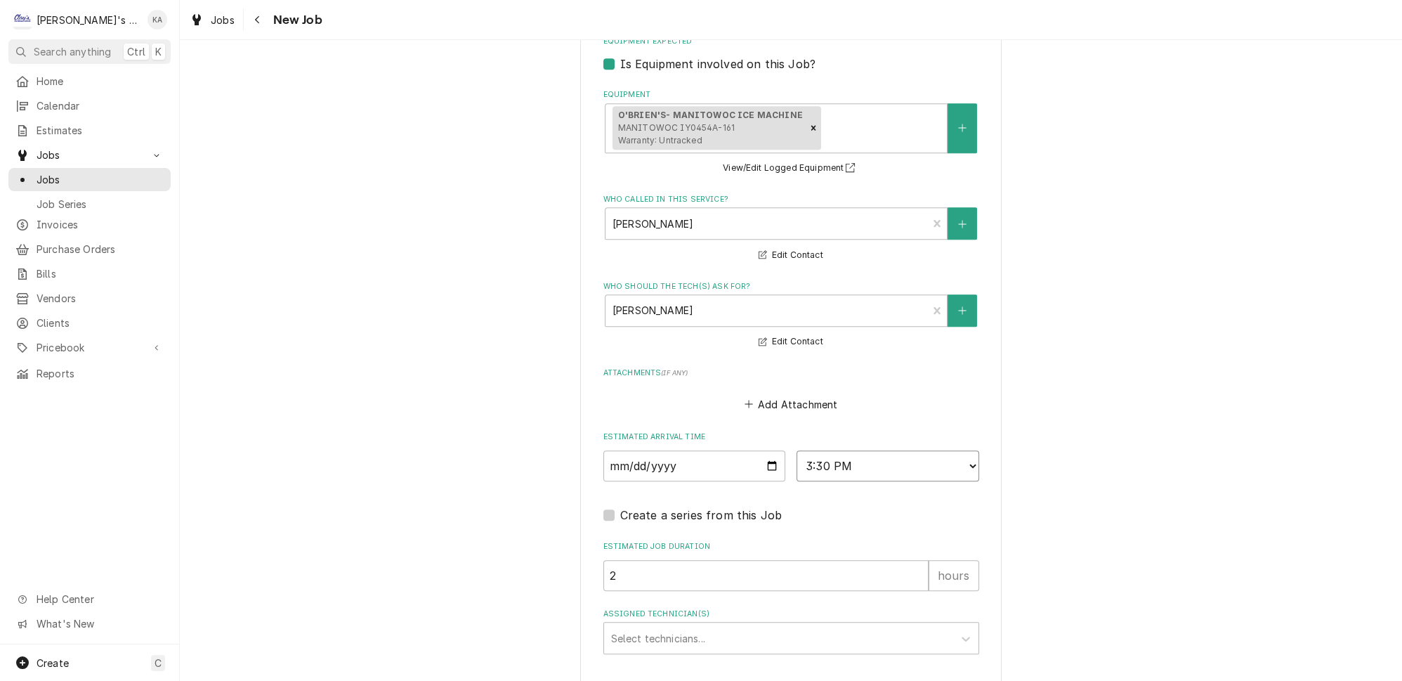
scroll to position [1235, 0]
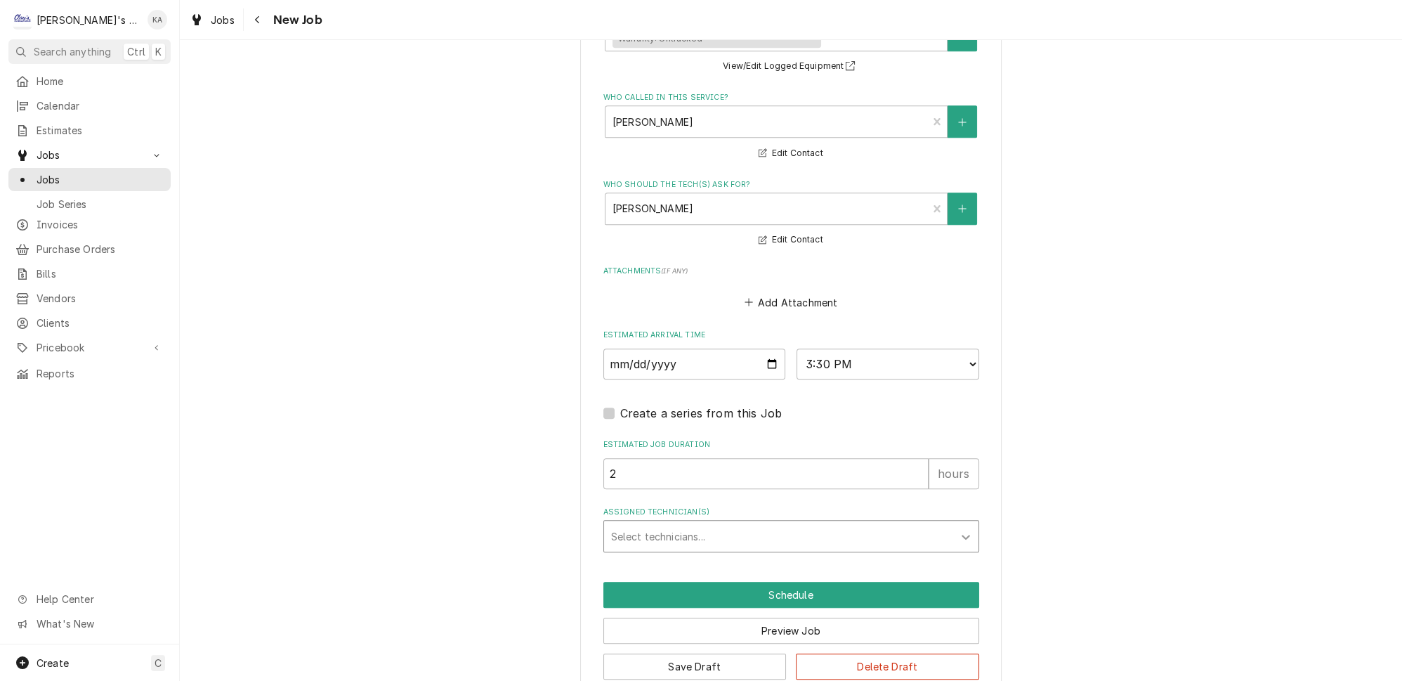
click at [961, 534] on icon "Assigned Technician(s)" at bounding box center [965, 536] width 8 height 5
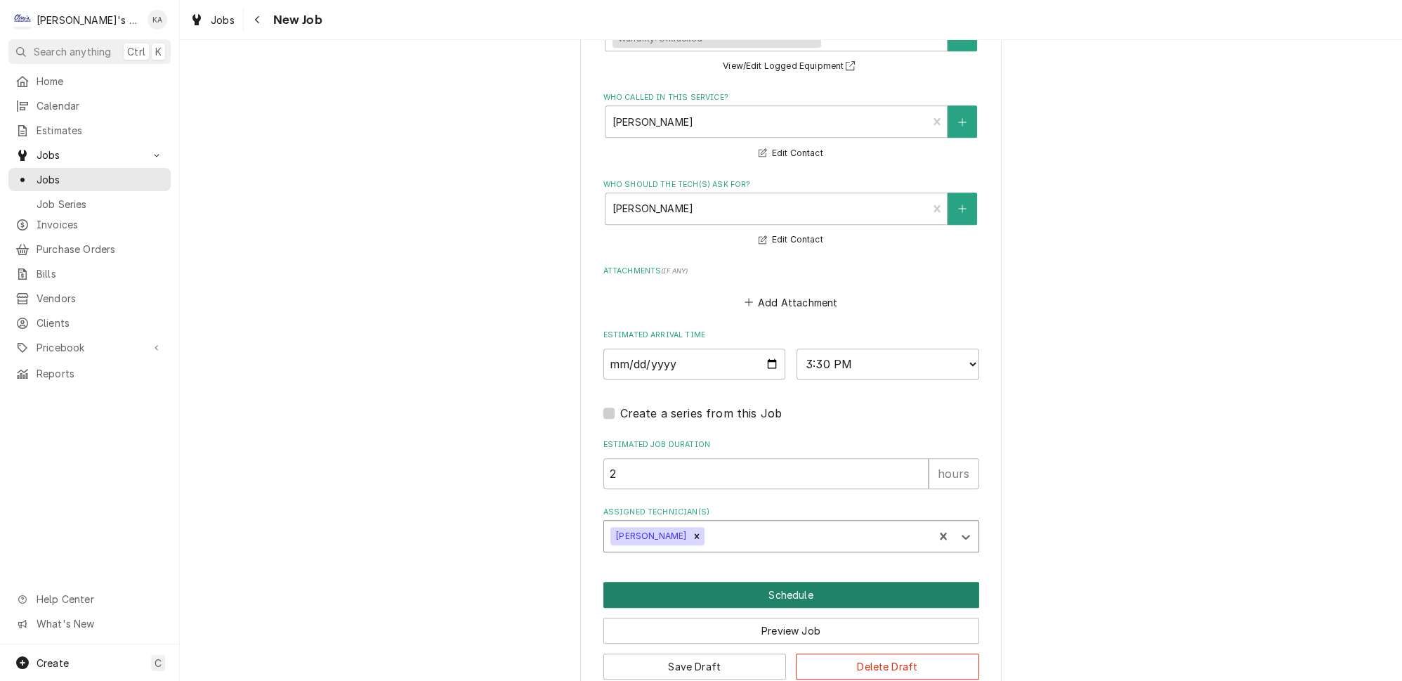
click at [784, 581] on button "Schedule" at bounding box center [791, 594] width 376 height 26
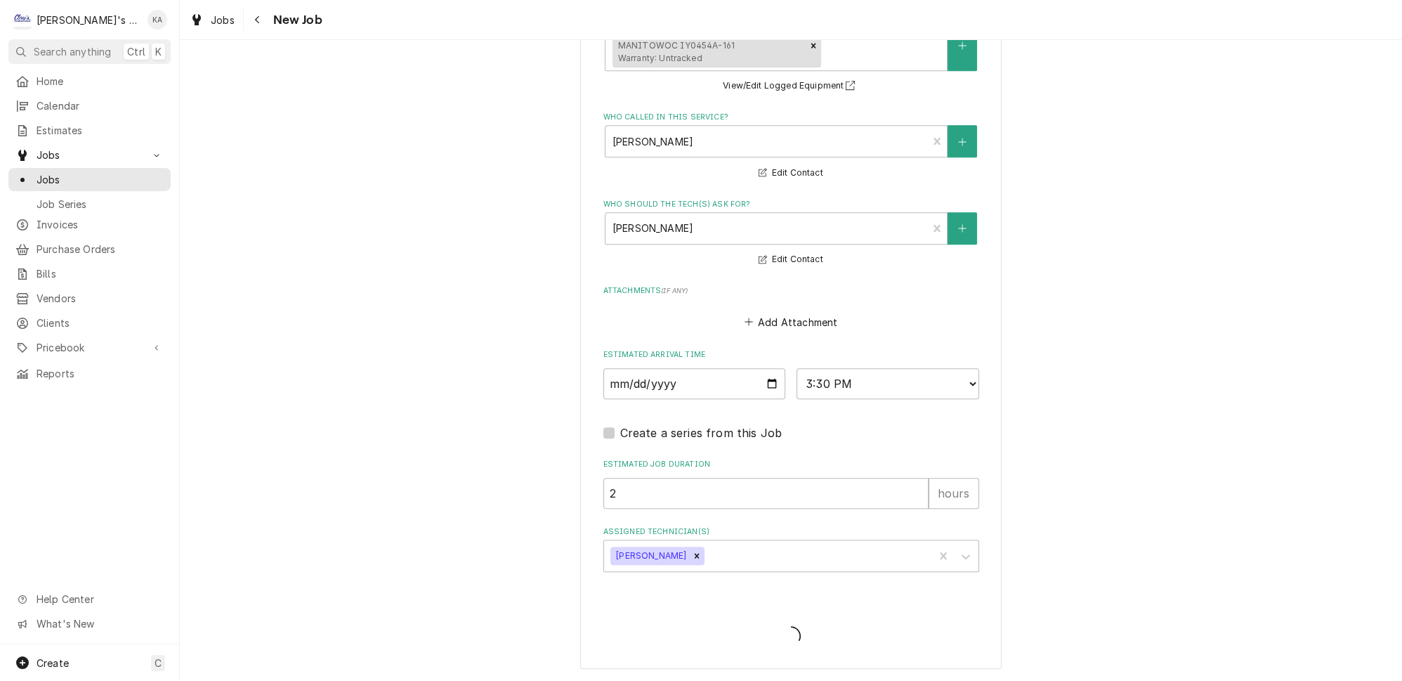
scroll to position [1190, 0]
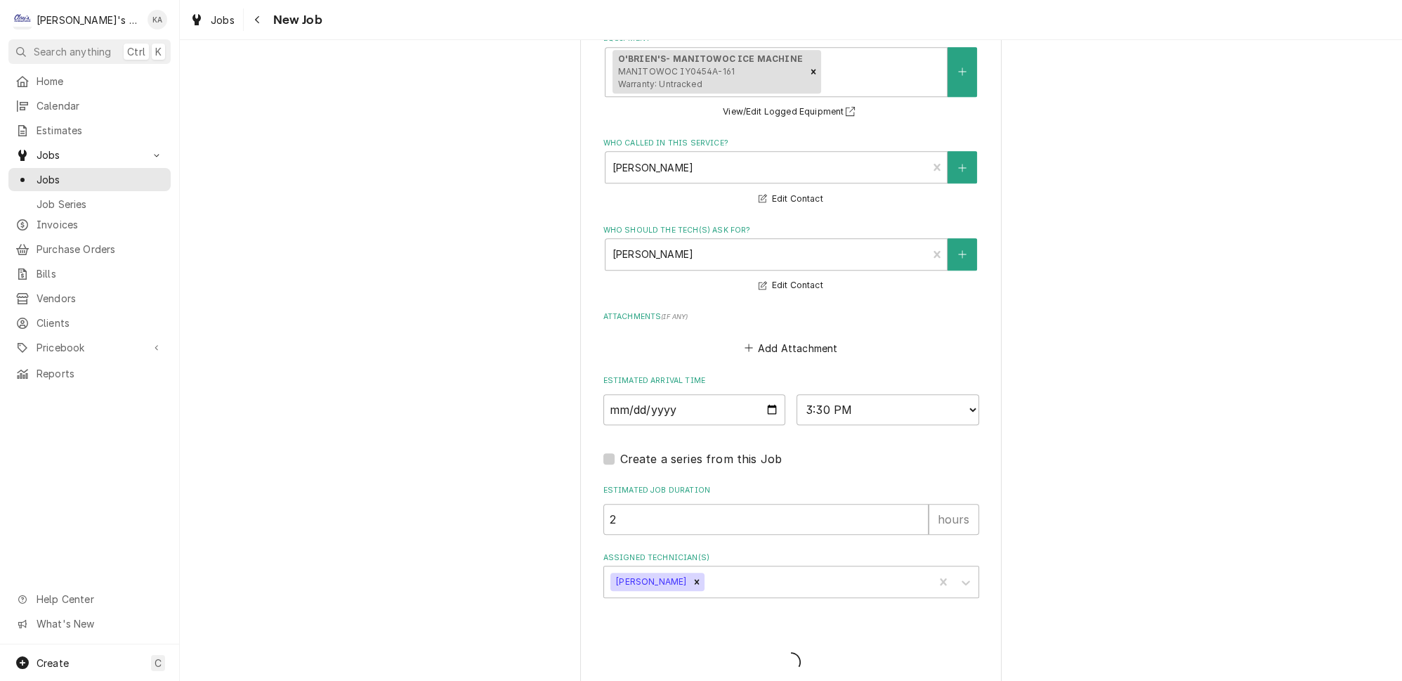
type textarea "x"
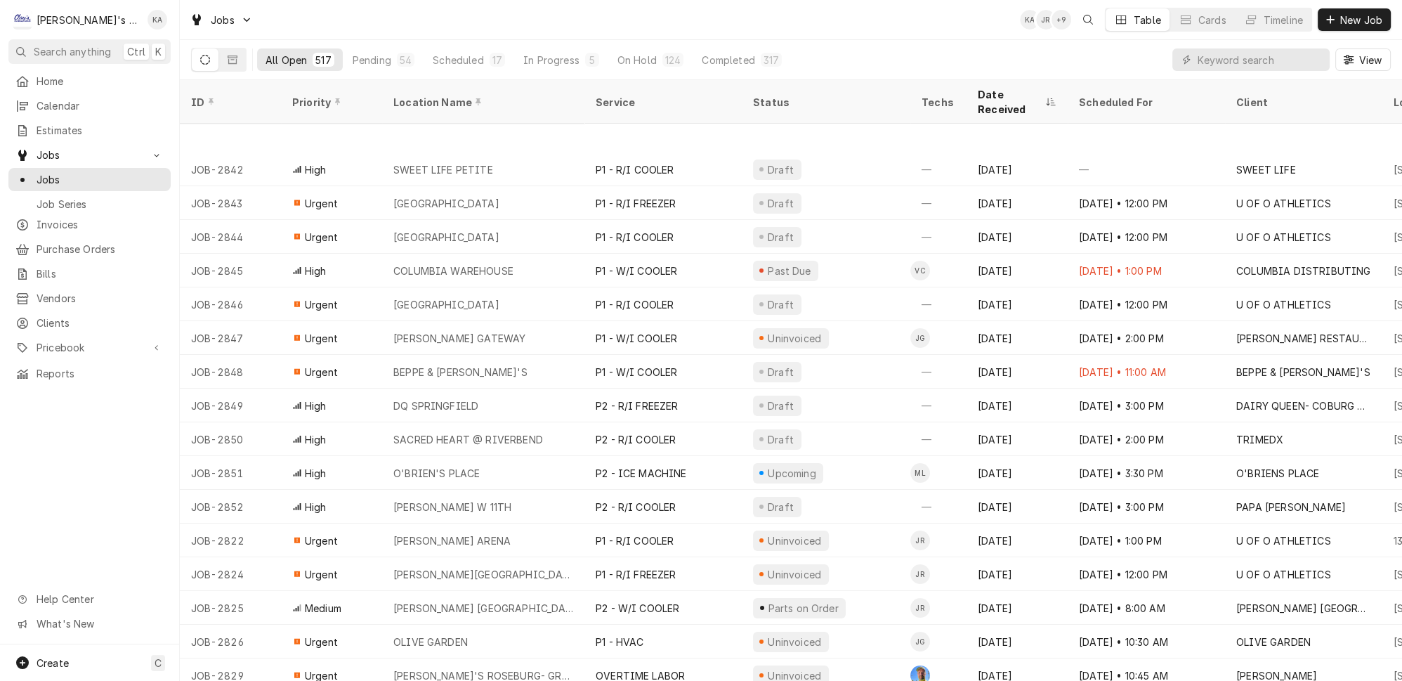
scroll to position [364, 0]
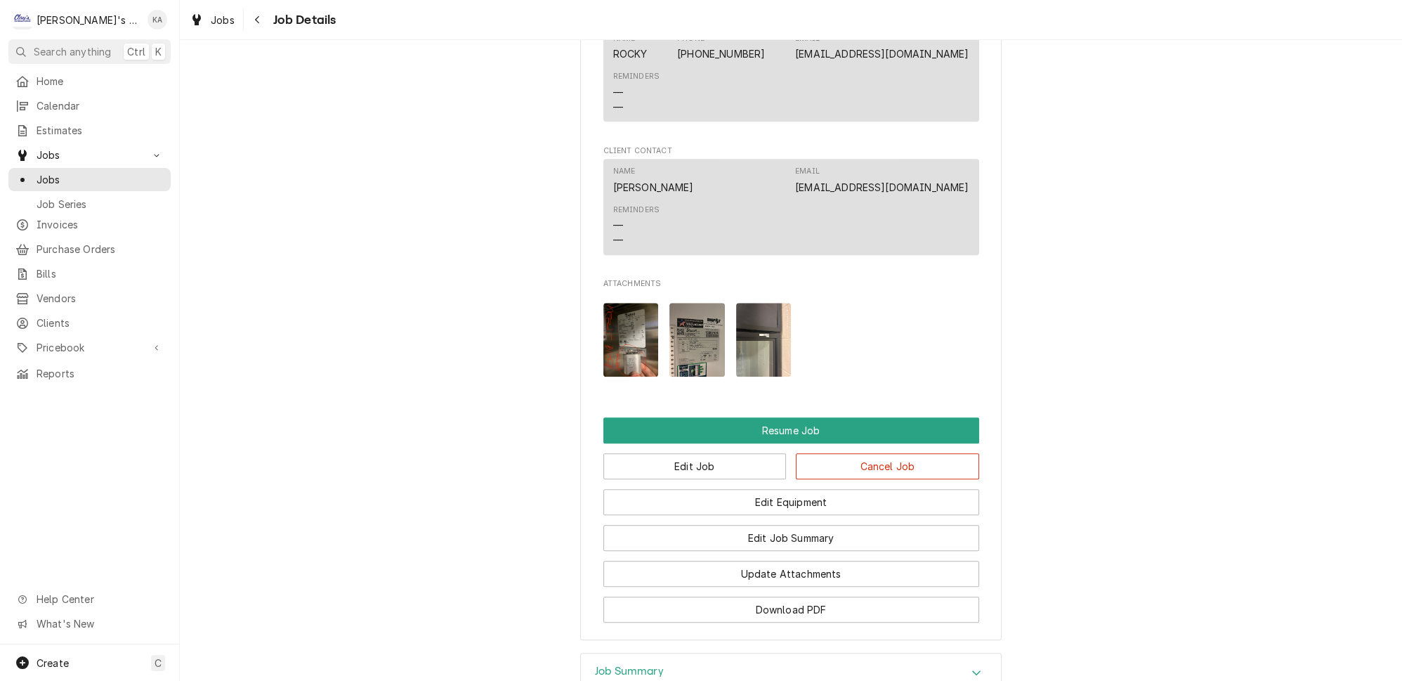
scroll to position [2043, 0]
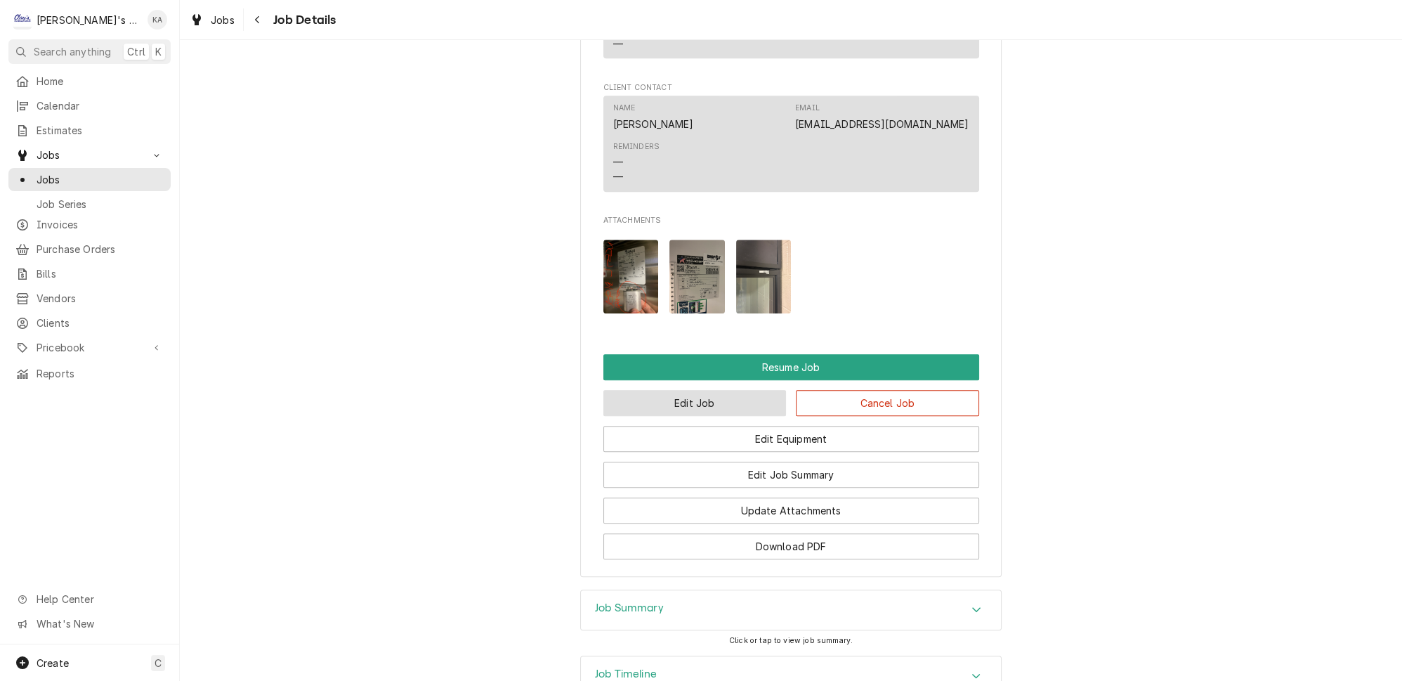
click at [669, 390] on button "Edit Job" at bounding box center [694, 403] width 183 height 26
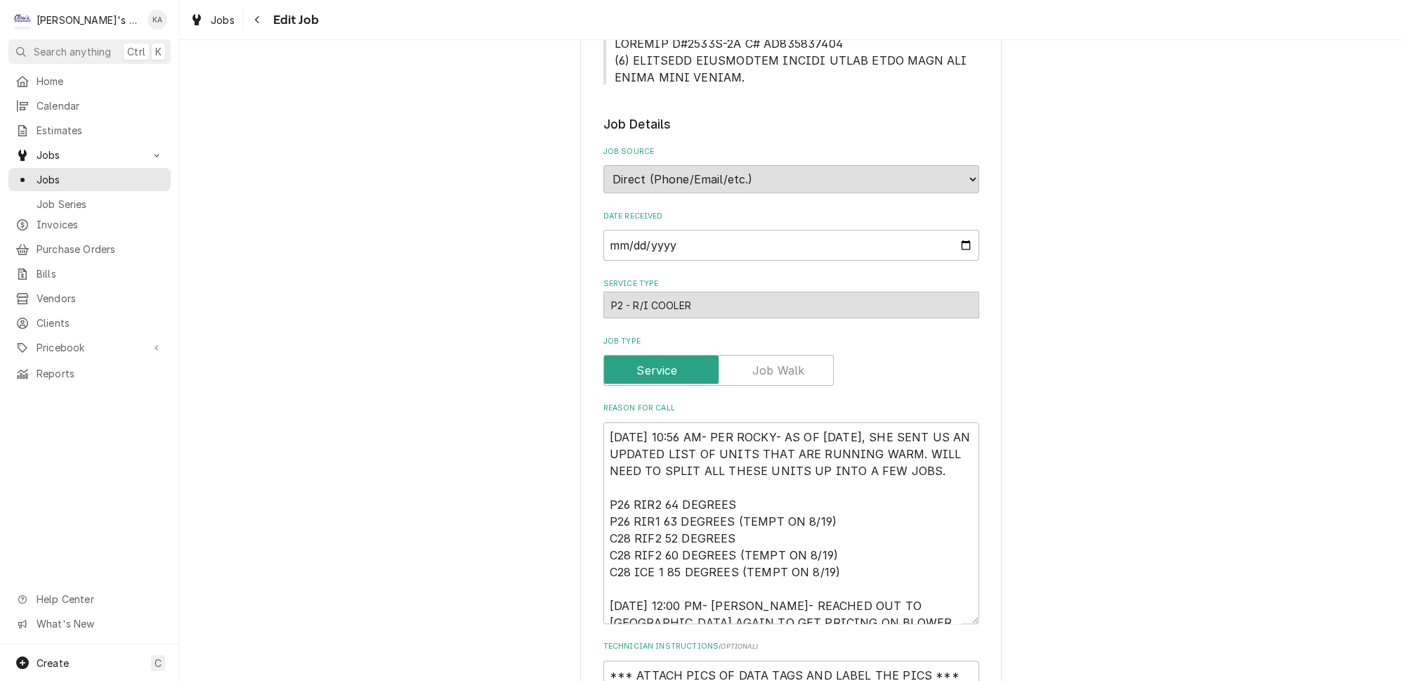
scroll to position [765, 0]
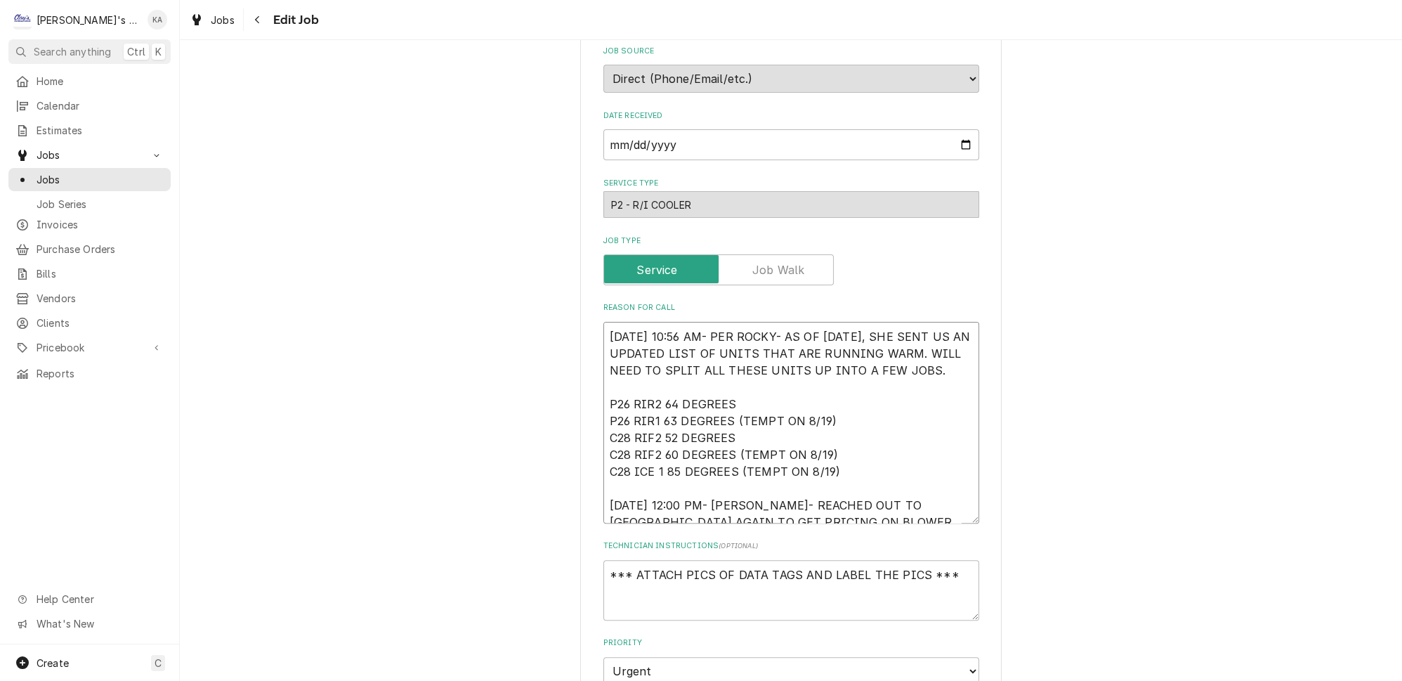
click at [874, 468] on textarea "[DATE] 10:56 AM- PER ROCKY- AS OF [DATE], SHE SENT US AN UPDATED LIST OF UNITS …" at bounding box center [791, 423] width 376 height 202
type textarea "x"
type textarea "[DATE] 10:56 AM- PER ROCKY- AS OF [DATE], SHE SENT US AN UPDATED LIST OF UNITS …"
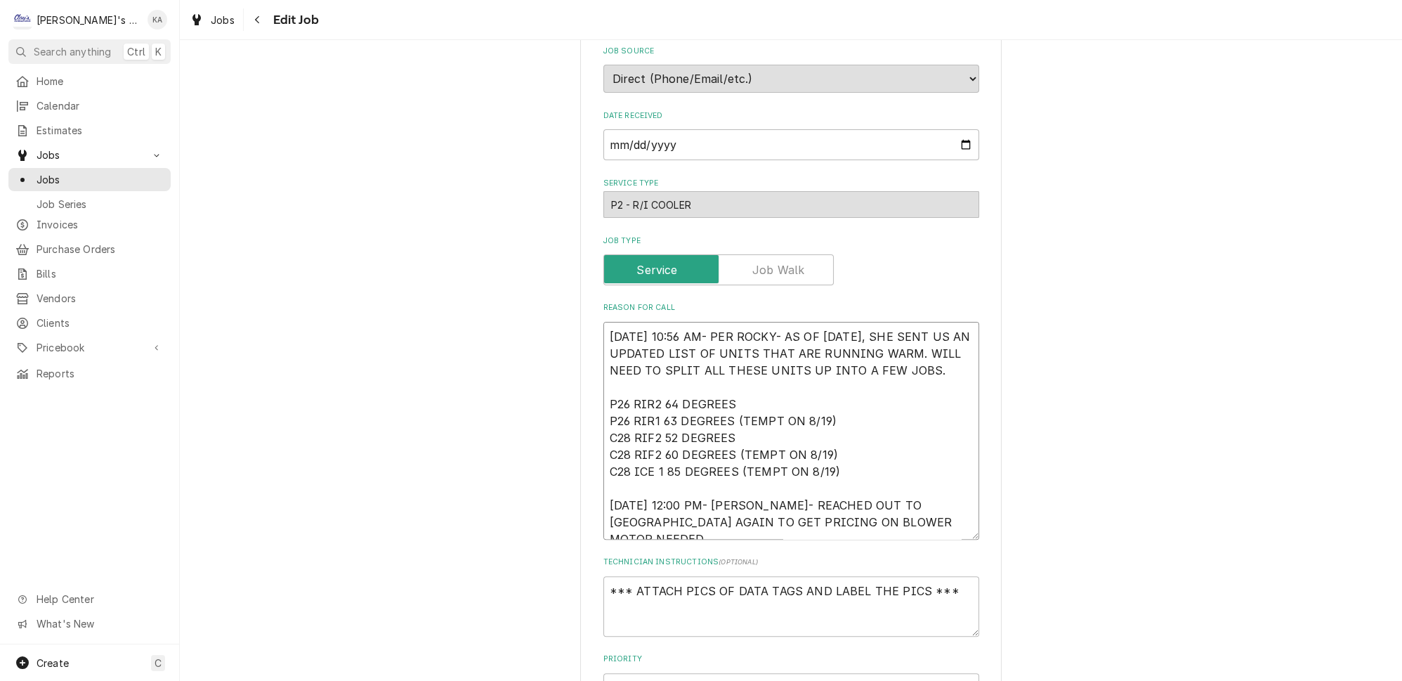
type textarea "x"
type textarea "[DATE] 10:56 AM- PER ROCKY- AS OF [DATE], SHE SENT US AN UPDATED LIST OF UNITS …"
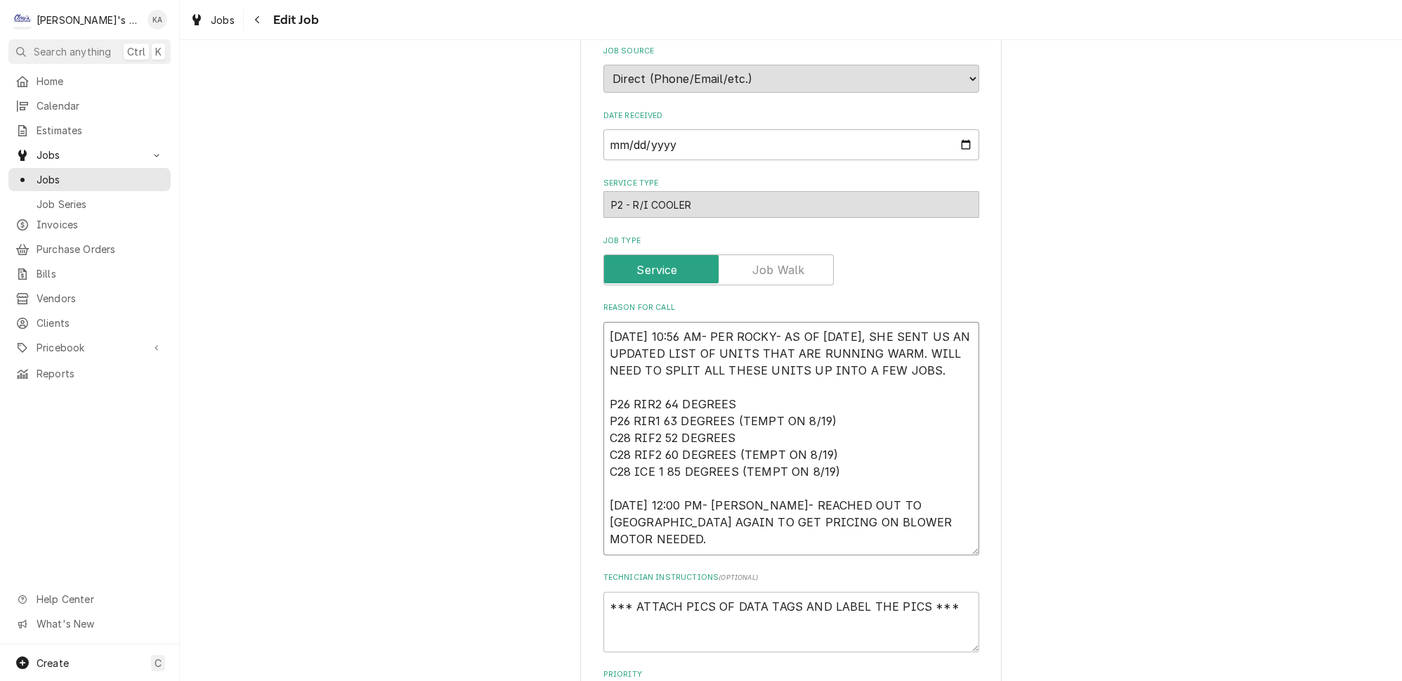
type textarea "x"
type textarea "[DATE] 10:56 AM- PER ROCKY- AS OF [DATE], SHE SENT US AN UPDATED LIST OF UNITS …"
type textarea "x"
type textarea "[DATE] 10:56 AM- PER ROCKY- AS OF [DATE], SHE SENT US AN UPDATED LIST OF UNITS …"
type textarea "x"
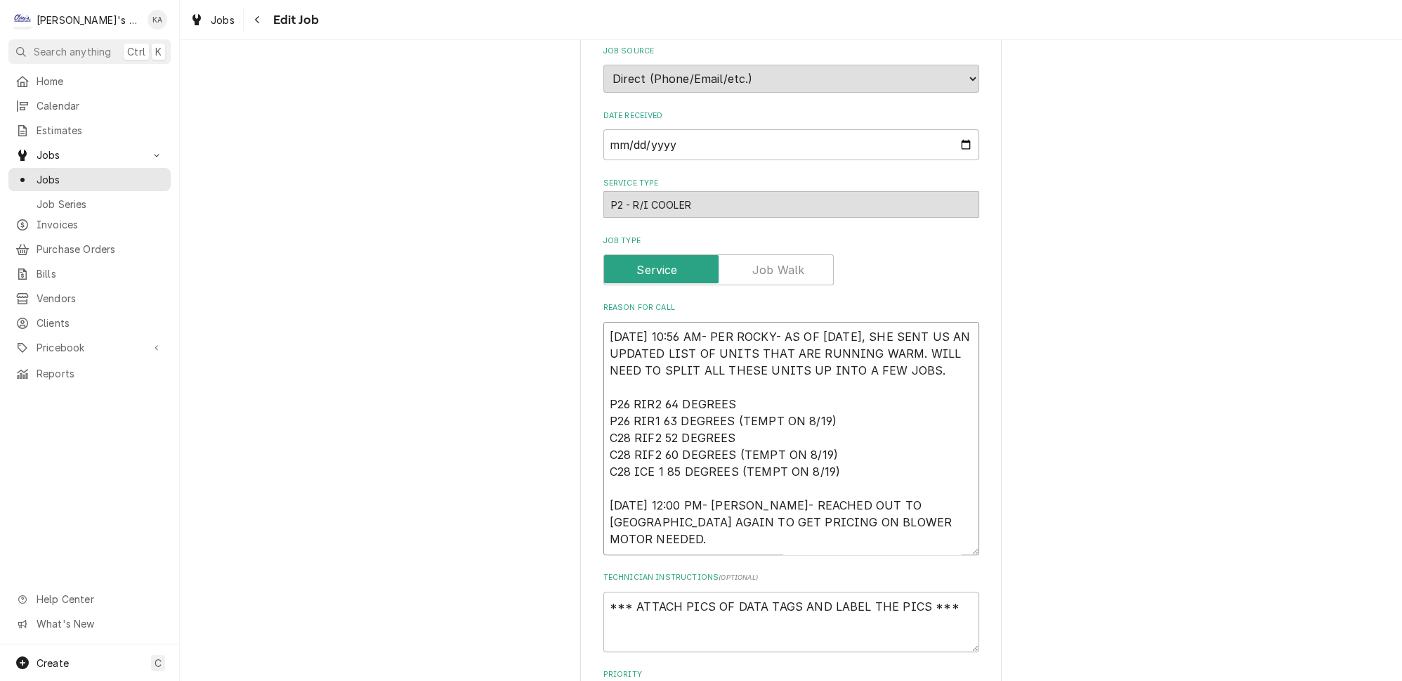
type textarea "[DATE] 10:56 AM- PER ROCKY- AS OF [DATE], SHE SENT US AN UPDATED LIST OF UNITS …"
type textarea "x"
type textarea "[DATE] 10:56 AM- PER ROCKY- AS OF [DATE], SHE SENT US AN UPDATED LIST OF UNITS …"
type textarea "x"
type textarea "8/9/2025 10:56 AM- PER ROCKY- AS OF 8/6/2025, SHE SENT US AN UPDATED LIST OF UN…"
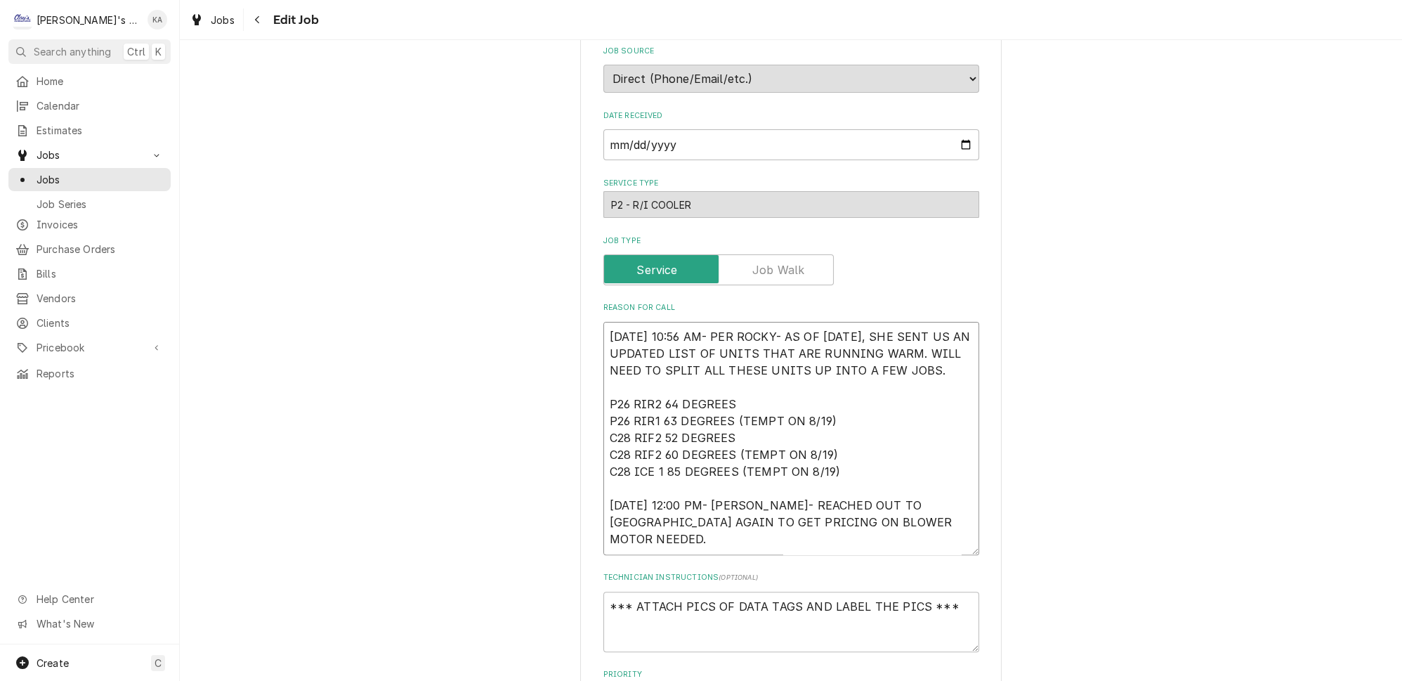
type textarea "x"
type textarea "8/9/2025 10:56 AM- PER ROCKY- AS OF 8/6/2025, SHE SENT US AN UPDATED LIST OF UN…"
type textarea "x"
type textarea "8/9/2025 10:56 AM- PER ROCKY- AS OF 8/6/2025, SHE SENT US AN UPDATED LIST OF UN…"
type textarea "x"
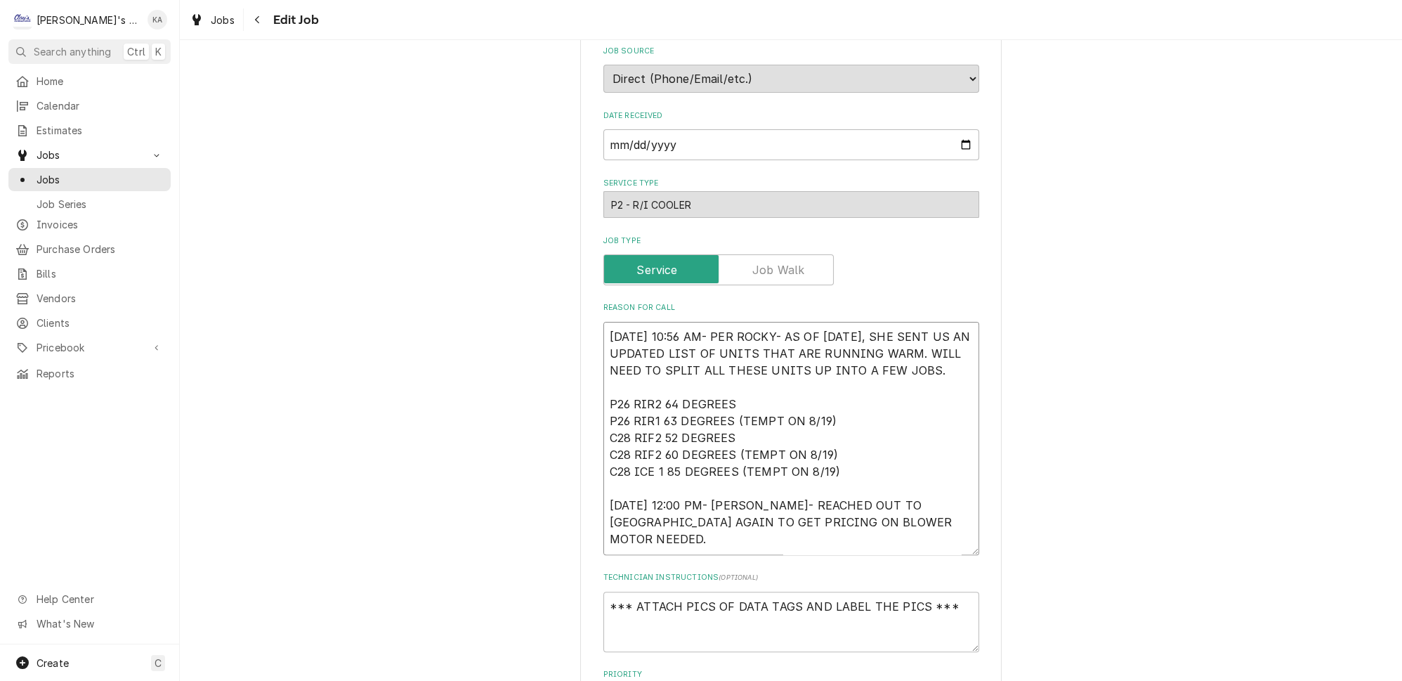
type textarea "8/9/2025 10:56 AM- PER ROCKY- AS OF 8/6/2025, SHE SENT US AN UPDATED LIST OF UN…"
type textarea "x"
type textarea "8/9/2025 10:56 AM- PER ROCKY- AS OF 8/6/2025, SHE SENT US AN UPDATED LIST OF UN…"
type textarea "x"
type textarea "8/9/2025 10:56 AM- PER ROCKY- AS OF 8/6/2025, SHE SENT US AN UPDATED LIST OF UN…"
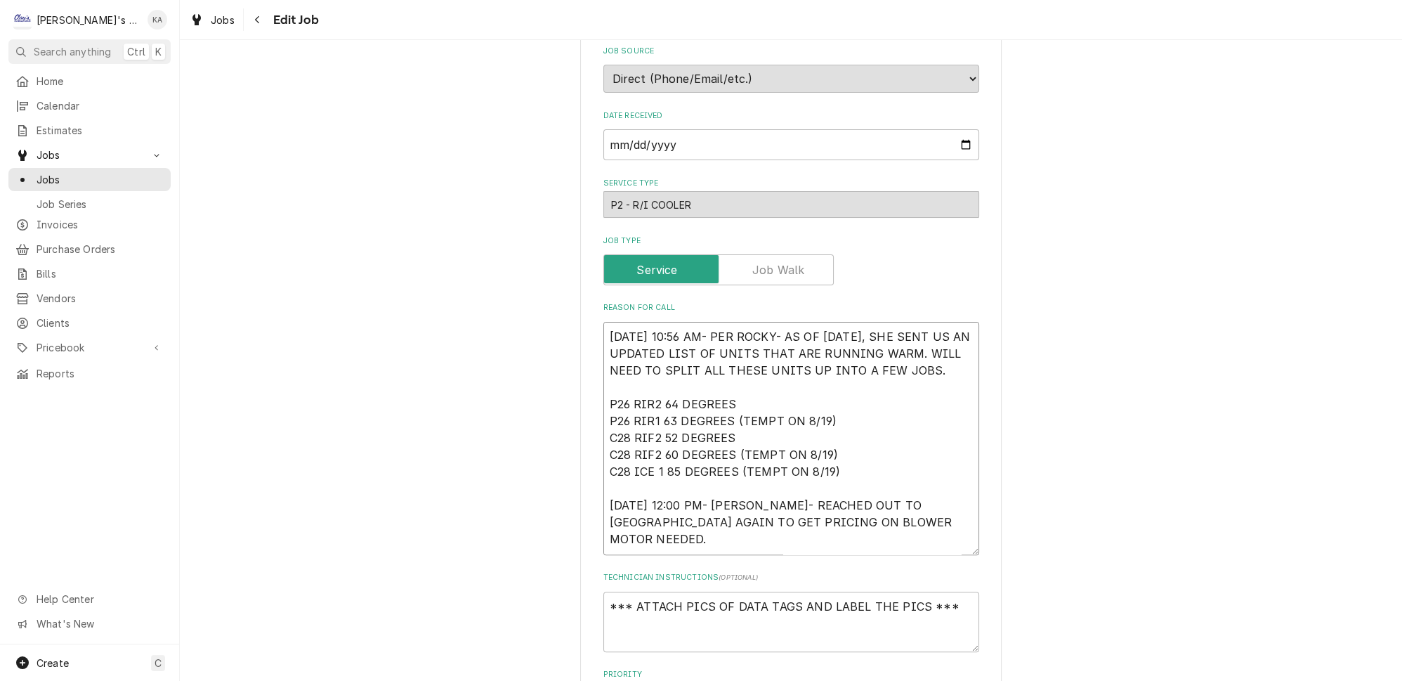
type textarea "x"
type textarea "8/9/2025 10:56 AM- PER ROCKY- AS OF 8/6/2025, SHE SENT US AN UPDATED LIST OF UN…"
type textarea "x"
type textarea "8/9/2025 10:56 AM- PER ROCKY- AS OF 8/6/2025, SHE SENT US AN UPDATED LIST OF UN…"
type textarea "x"
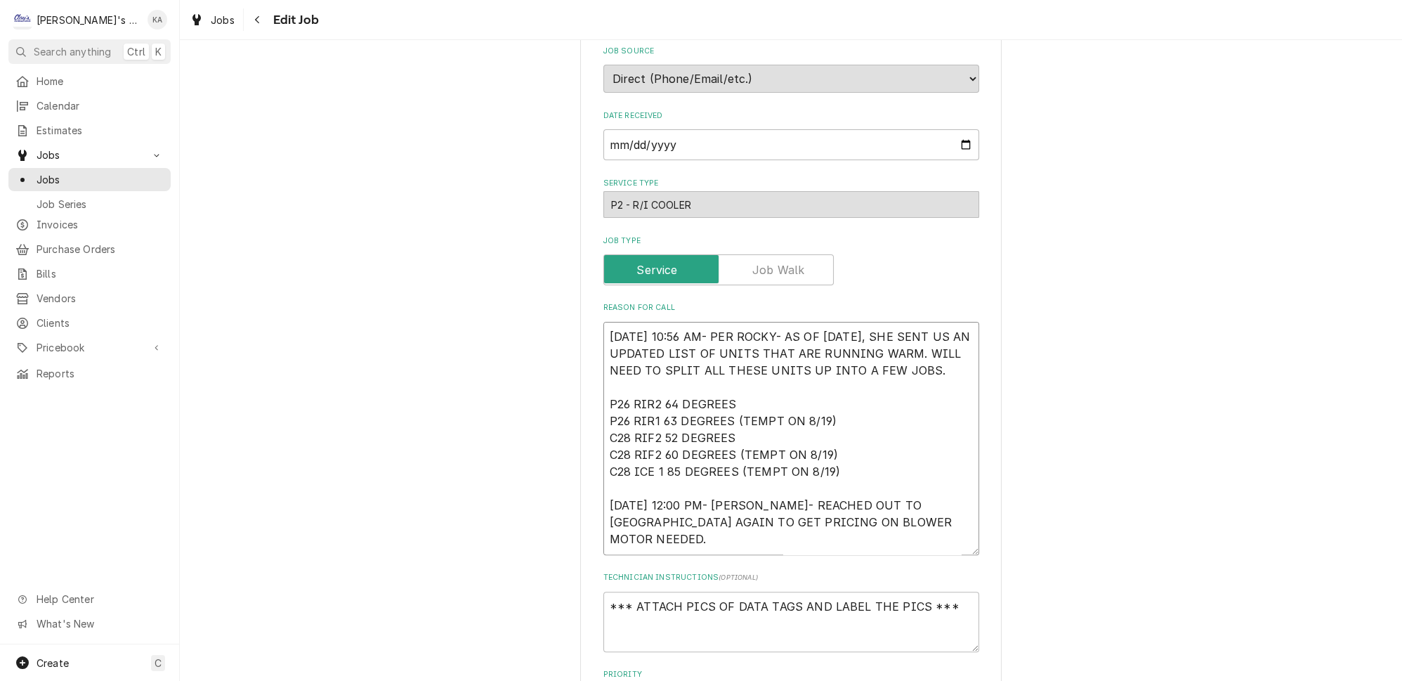
type textarea "8/9/2025 10:56 AM- PER ROCKY- AS OF 8/6/2025, SHE SENT US AN UPDATED LIST OF UN…"
type textarea "x"
type textarea "8/9/2025 10:56 AM- PER ROCKY- AS OF 8/6/2025, SHE SENT US AN UPDATED LIST OF UN…"
type textarea "x"
type textarea "8/9/2025 10:56 AM- PER ROCKY- AS OF 8/6/2025, SHE SENT US AN UPDATED LIST OF UN…"
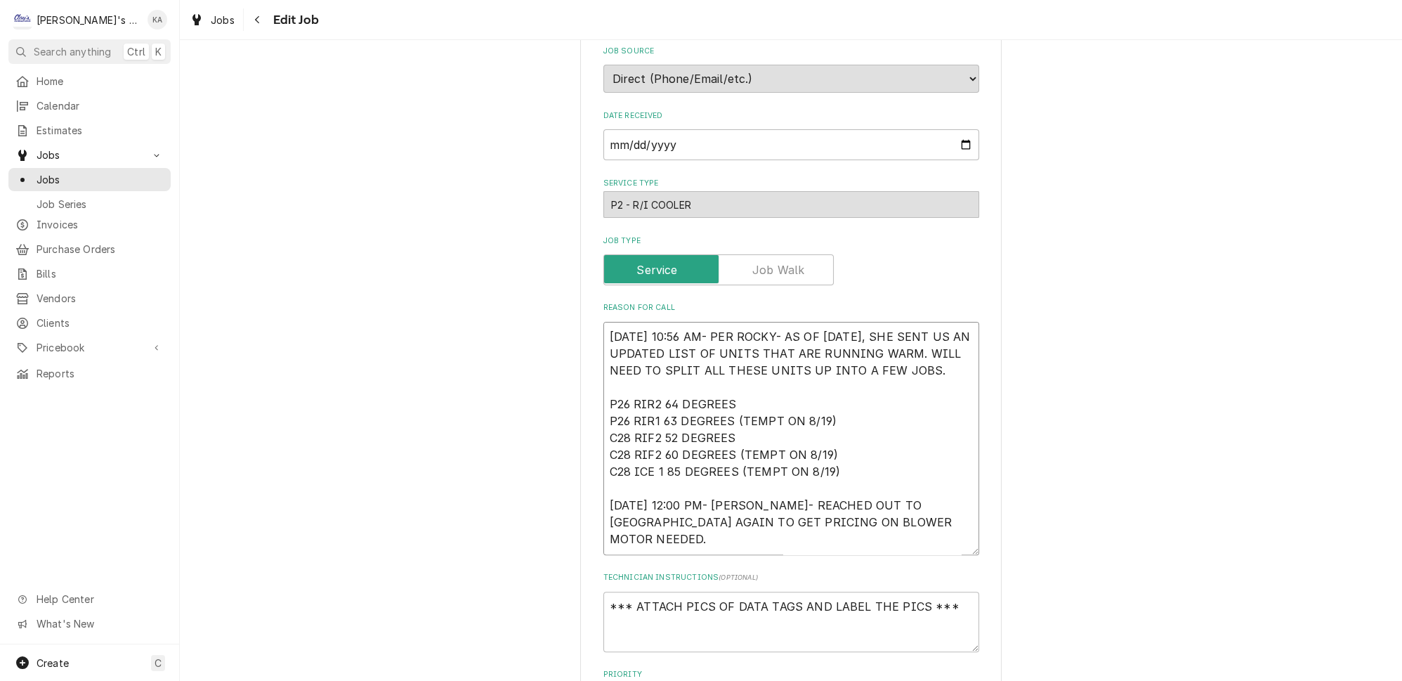
type textarea "x"
type textarea "8/9/2025 10:56 AM- PER ROCKY- AS OF 8/6/2025, SHE SENT US AN UPDATED LIST OF UN…"
type textarea "x"
type textarea "8/9/2025 10:56 AM- PER ROCKY- AS OF 8/6/2025, SHE SENT US AN UPDATED LIST OF UN…"
type textarea "x"
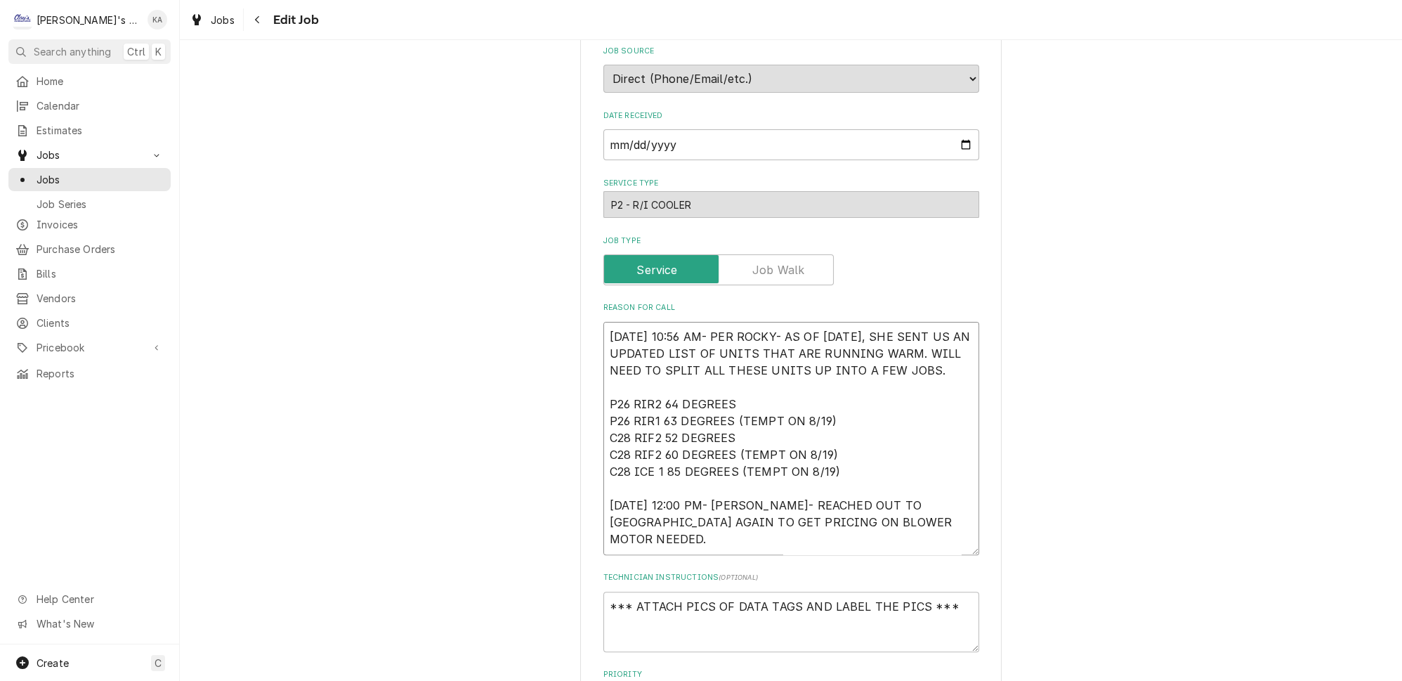
type textarea "8/9/2025 10:56 AM- PER ROCKY- AS OF 8/6/2025, SHE SENT US AN UPDATED LIST OF UN…"
type textarea "x"
type textarea "8/9/2025 10:56 AM- PER ROCKY- AS OF 8/6/2025, SHE SENT US AN UPDATED LIST OF UN…"
type textarea "x"
type textarea "8/9/2025 10:56 AM- PER ROCKY- AS OF 8/6/2025, SHE SENT US AN UPDATED LIST OF UN…"
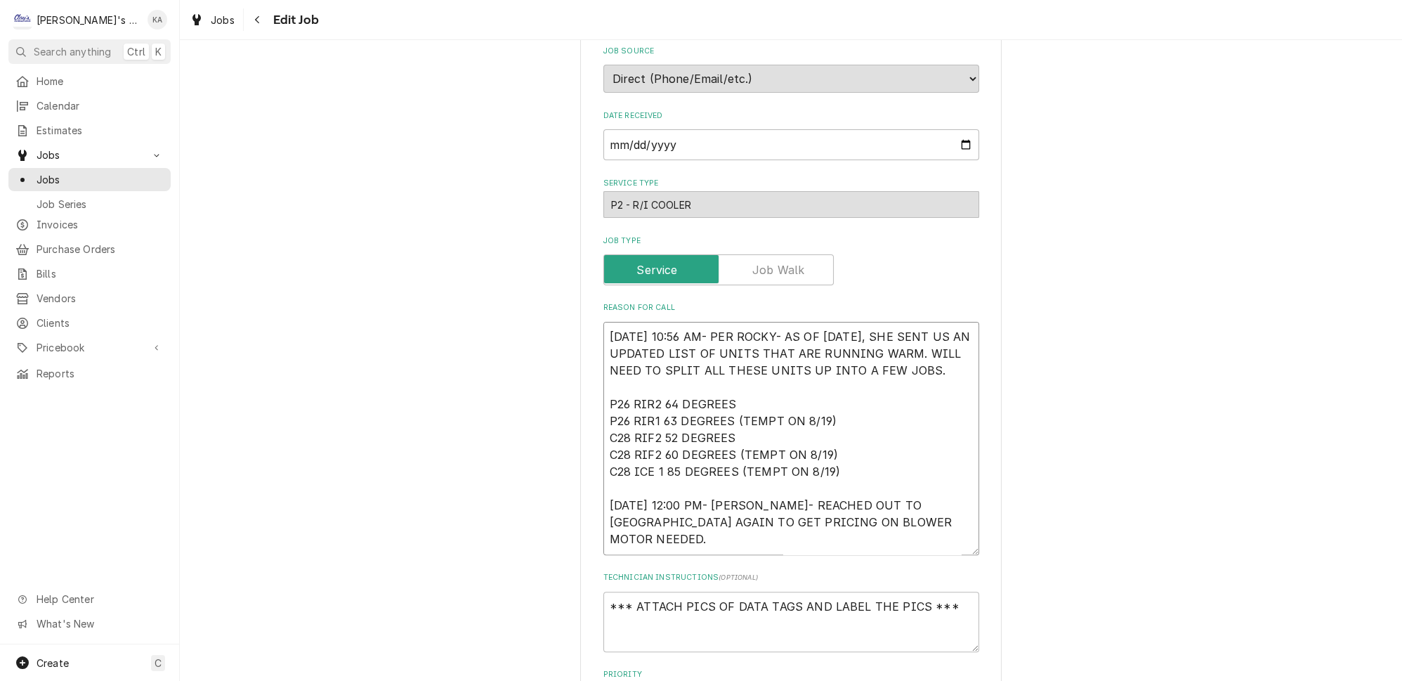
type textarea "x"
type textarea "8/9/2025 10:56 AM- PER ROCKY- AS OF 8/6/2025, SHE SENT US AN UPDATED LIST OF UN…"
type textarea "x"
type textarea "8/9/2025 10:56 AM- PER ROCKY- AS OF 8/6/2025, SHE SENT US AN UPDATED LIST OF UN…"
type textarea "x"
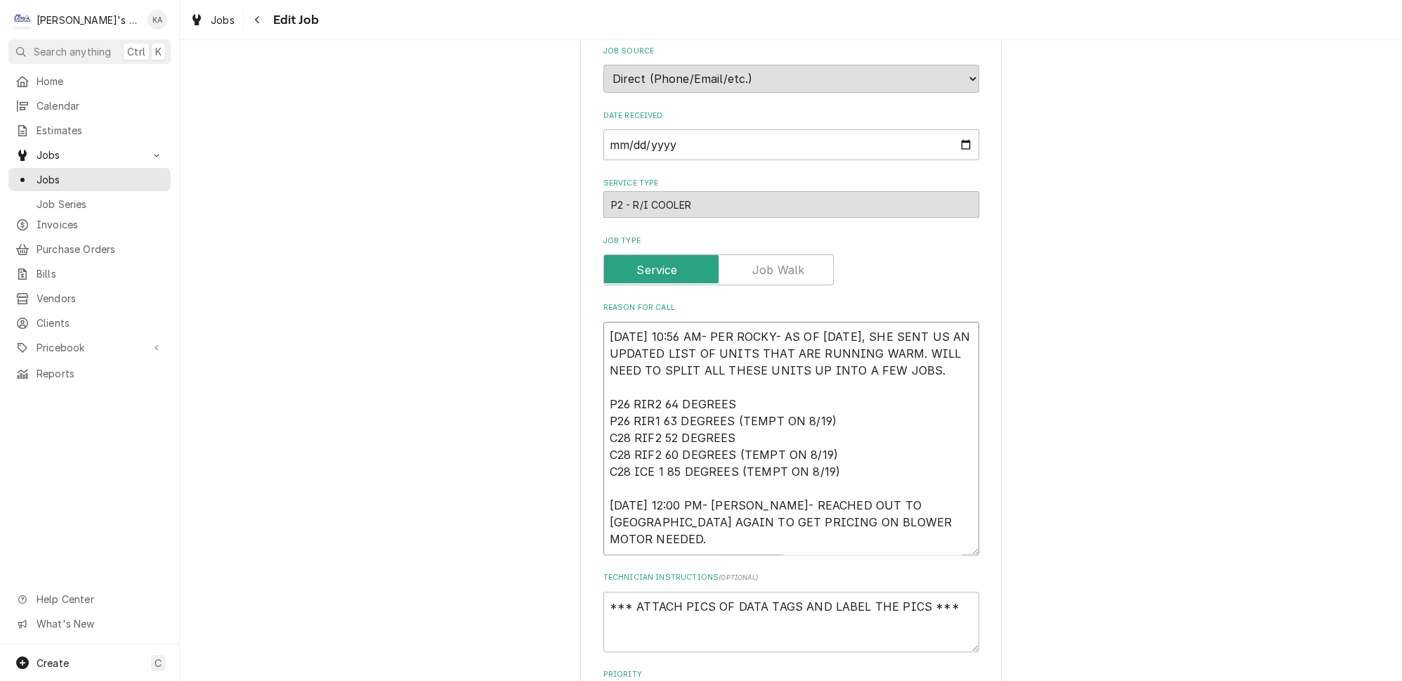
type textarea "8/9/2025 10:56 AM- PER ROCKY- AS OF 8/6/2025, SHE SENT US AN UPDATED LIST OF UN…"
type textarea "x"
type textarea "8/9/2025 10:56 AM- PER ROCKY- AS OF 8/6/2025, SHE SENT US AN UPDATED LIST OF UN…"
type textarea "x"
type textarea "8/9/2025 10:56 AM- PER ROCKY- AS OF 8/6/2025, SHE SENT US AN UPDATED LIST OF UN…"
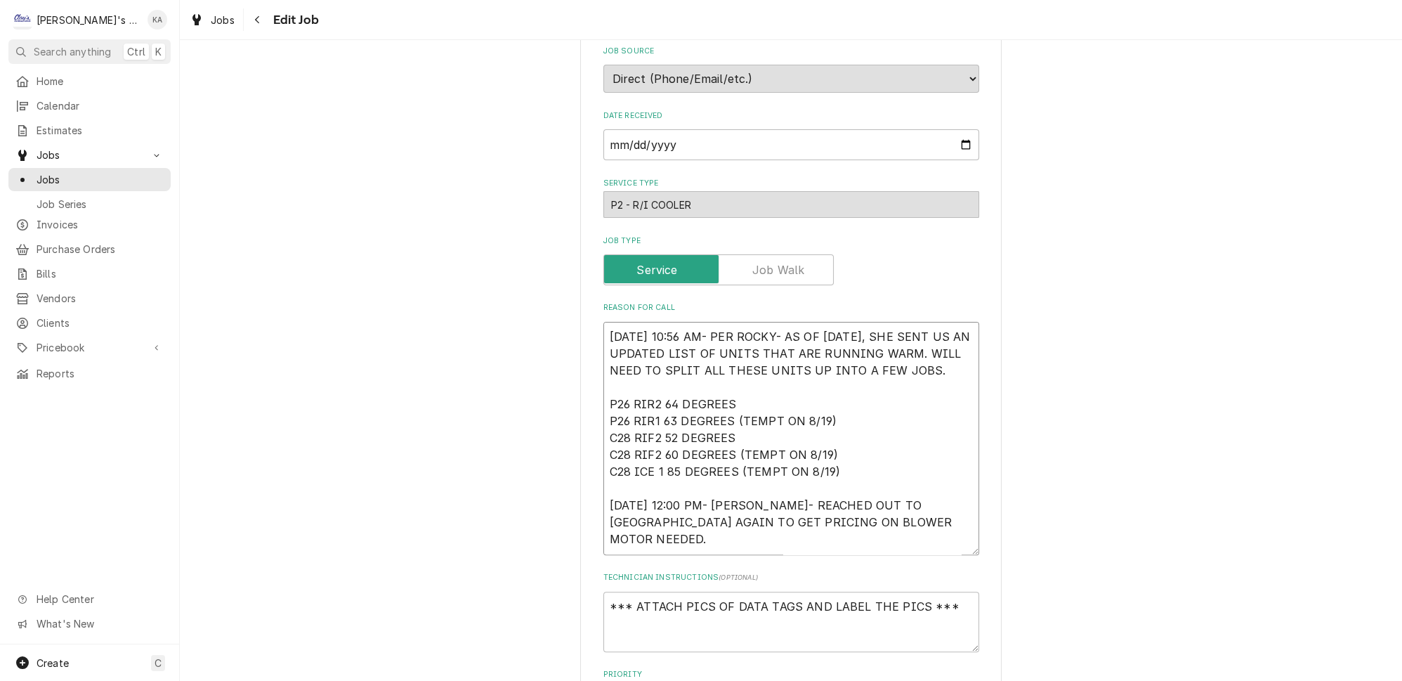
type textarea "x"
type textarea "8/9/2025 10:56 AM- PER ROCKY- AS OF 8/6/2025, SHE SENT US AN UPDATED LIST OF UN…"
type textarea "x"
type textarea "8/9/2025 10:56 AM- PER ROCKY- AS OF 8/6/2025, SHE SENT US AN UPDATED LIST OF UN…"
type textarea "x"
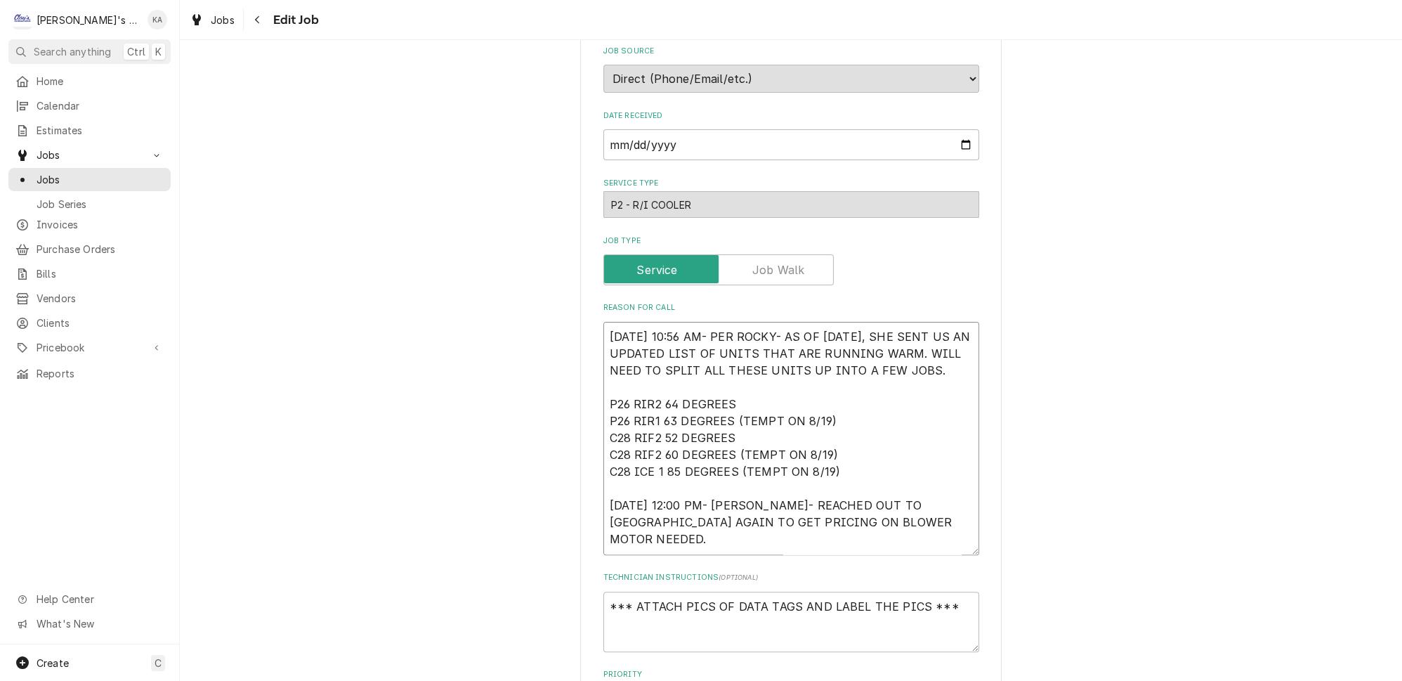
type textarea "8/9/2025 10:56 AM- PER ROCKY- AS OF 8/6/2025, SHE SENT US AN UPDATED LIST OF UN…"
type textarea "x"
type textarea "8/9/2025 10:56 AM- PER ROCKY- AS OF 8/6/2025, SHE SENT US AN UPDATED LIST OF UN…"
type textarea "x"
type textarea "8/9/2025 10:56 AM- PER ROCKY- AS OF 8/6/2025, SHE SENT US AN UPDATED LIST OF UN…"
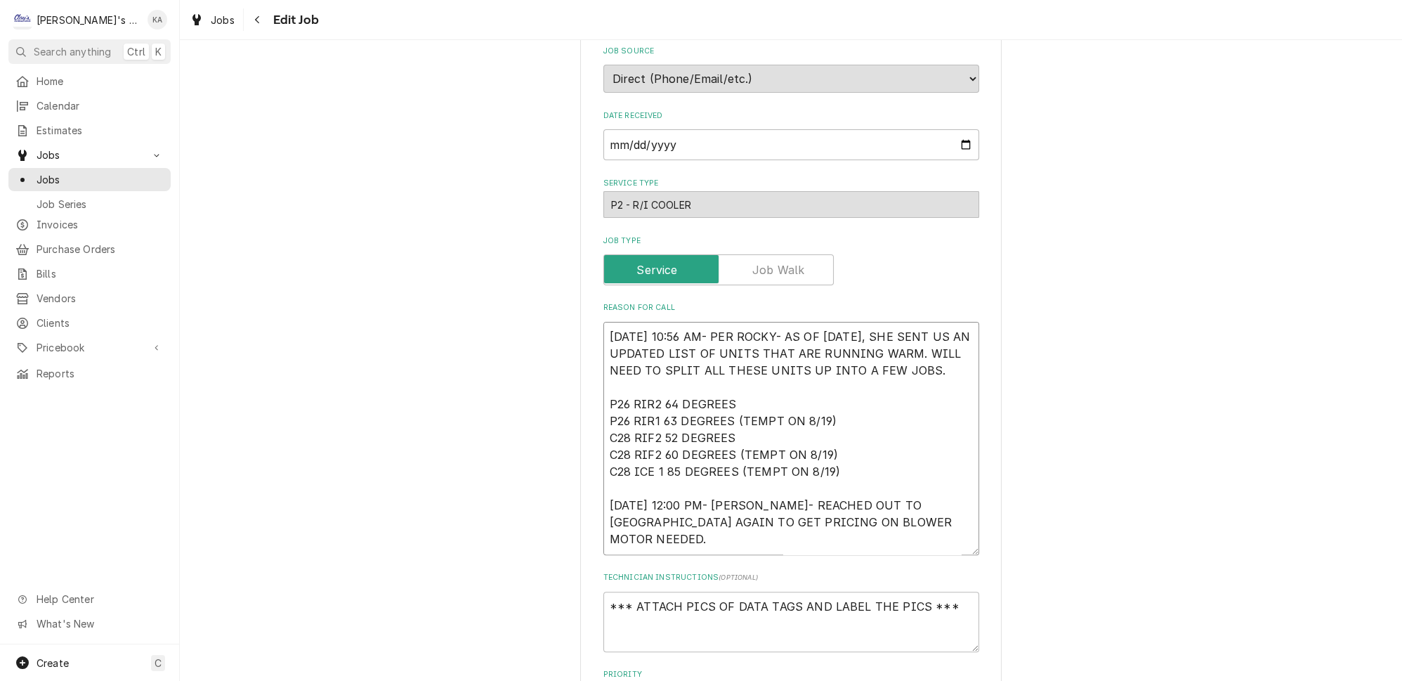
type textarea "x"
type textarea "8/9/2025 10:56 AM- PER ROCKY- AS OF 8/6/2025, SHE SENT US AN UPDATED LIST OF UN…"
type textarea "x"
type textarea "8/9/2025 10:56 AM- PER ROCKY- AS OF 8/6/2025, SHE SENT US AN UPDATED LIST OF UN…"
type textarea "x"
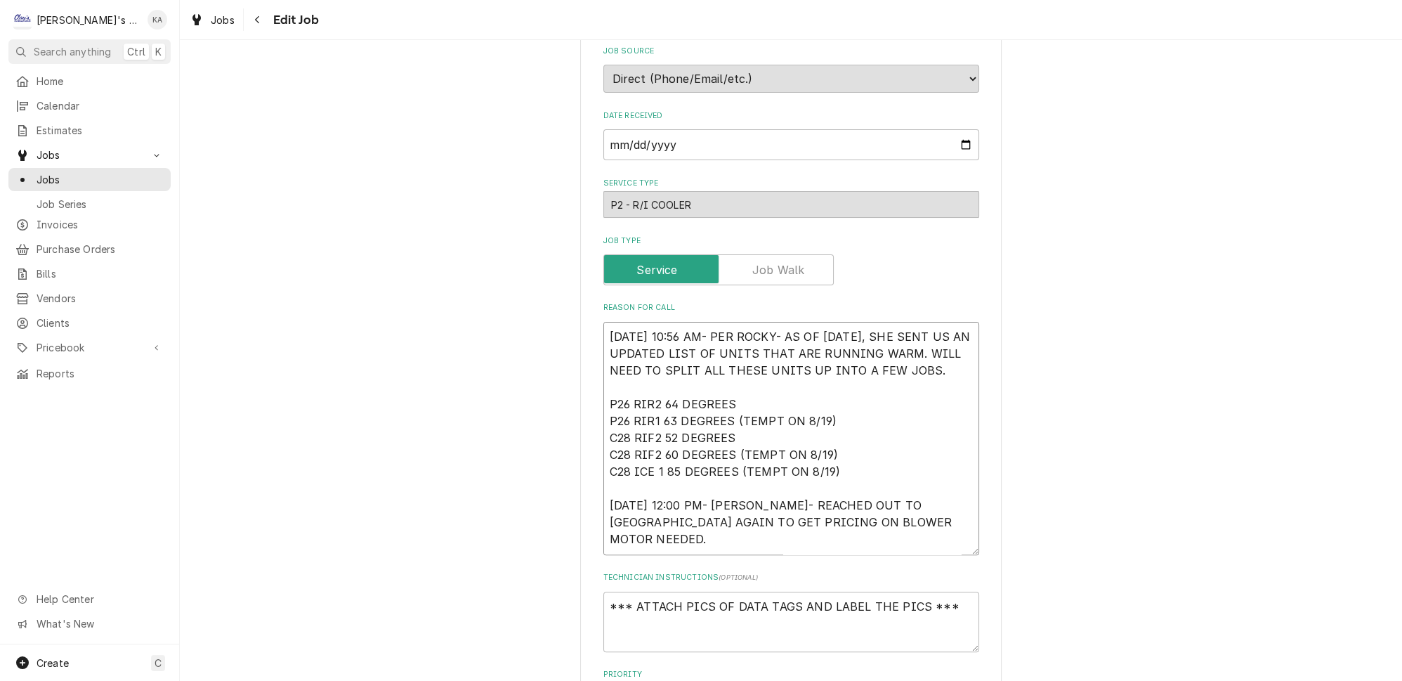
type textarea "8/9/2025 10:56 AM- PER ROCKY- AS OF 8/6/2025, SHE SENT US AN UPDATED LIST OF UN…"
type textarea "x"
type textarea "8/9/2025 10:56 AM- PER ROCKY- AS OF 8/6/2025, SHE SENT US AN UPDATED LIST OF UN…"
type textarea "x"
type textarea "8/9/2025 10:56 AM- PER ROCKY- AS OF 8/6/2025, SHE SENT US AN UPDATED LIST OF UN…"
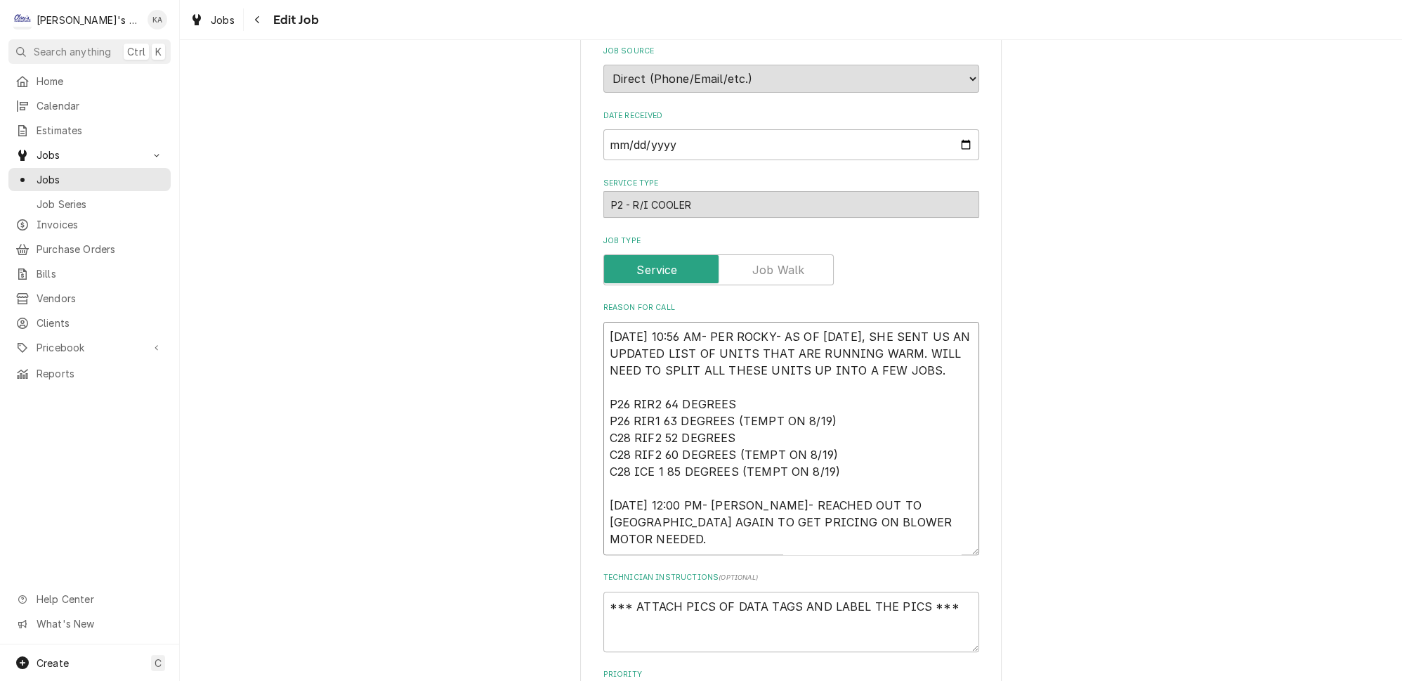
type textarea "x"
type textarea "8/9/2025 10:56 AM- PER ROCKY- AS OF 8/6/2025, SHE SENT US AN UPDATED LIST OF UN…"
type textarea "x"
type textarea "8/9/2025 10:56 AM- PER ROCKY- AS OF 8/6/2025, SHE SENT US AN UPDATED LIST OF UN…"
type textarea "x"
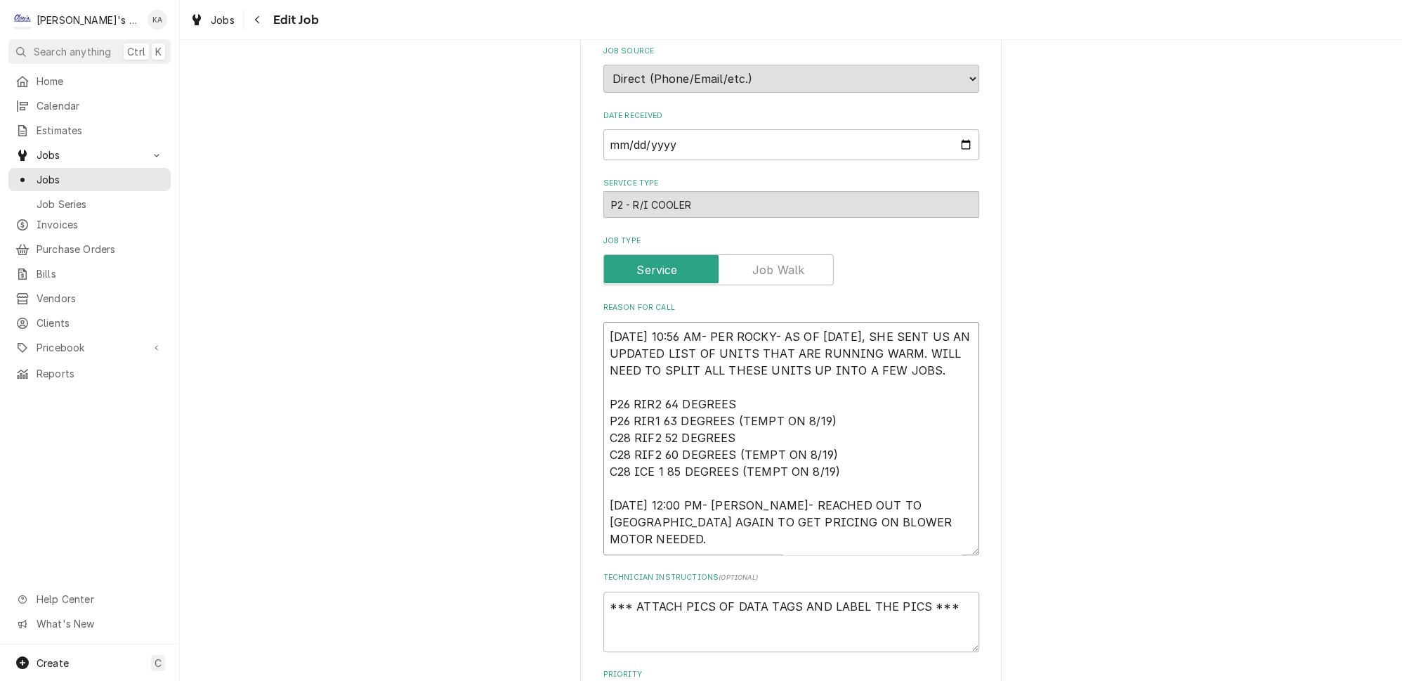
type textarea "8/9/2025 10:56 AM- PER ROCKY- AS OF 8/6/2025, SHE SENT US AN UPDATED LIST OF UN…"
type textarea "x"
type textarea "8/9/2025 10:56 AM- PER ROCKY- AS OF 8/6/2025, SHE SENT US AN UPDATED LIST OF UN…"
type textarea "x"
type textarea "8/9/2025 10:56 AM- PER ROCKY- AS OF 8/6/2025, SHE SENT US AN UPDATED LIST OF UN…"
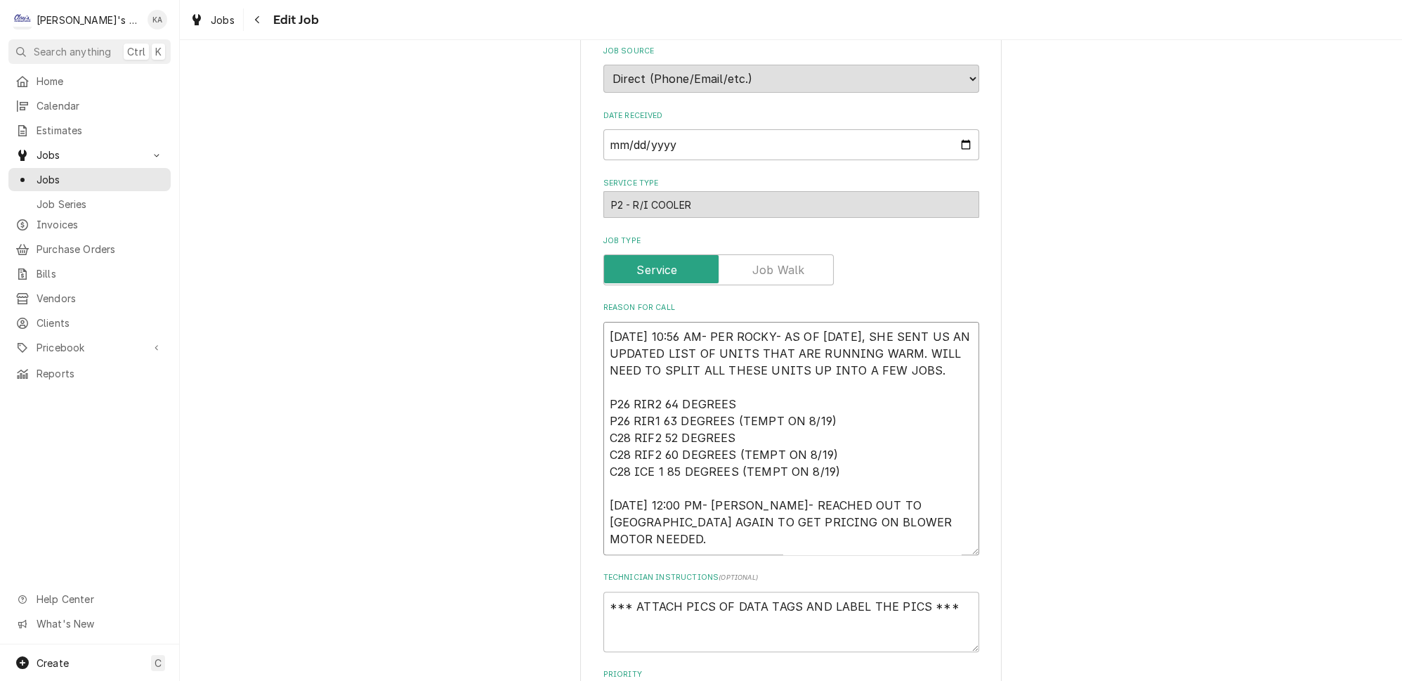
type textarea "x"
type textarea "8/9/2025 10:56 AM- PER ROCKY- AS OF 8/6/2025, SHE SENT US AN UPDATED LIST OF UN…"
type textarea "x"
type textarea "8/9/2025 10:56 AM- PER ROCKY- AS OF 8/6/2025, SHE SENT US AN UPDATED LIST OF UN…"
type textarea "x"
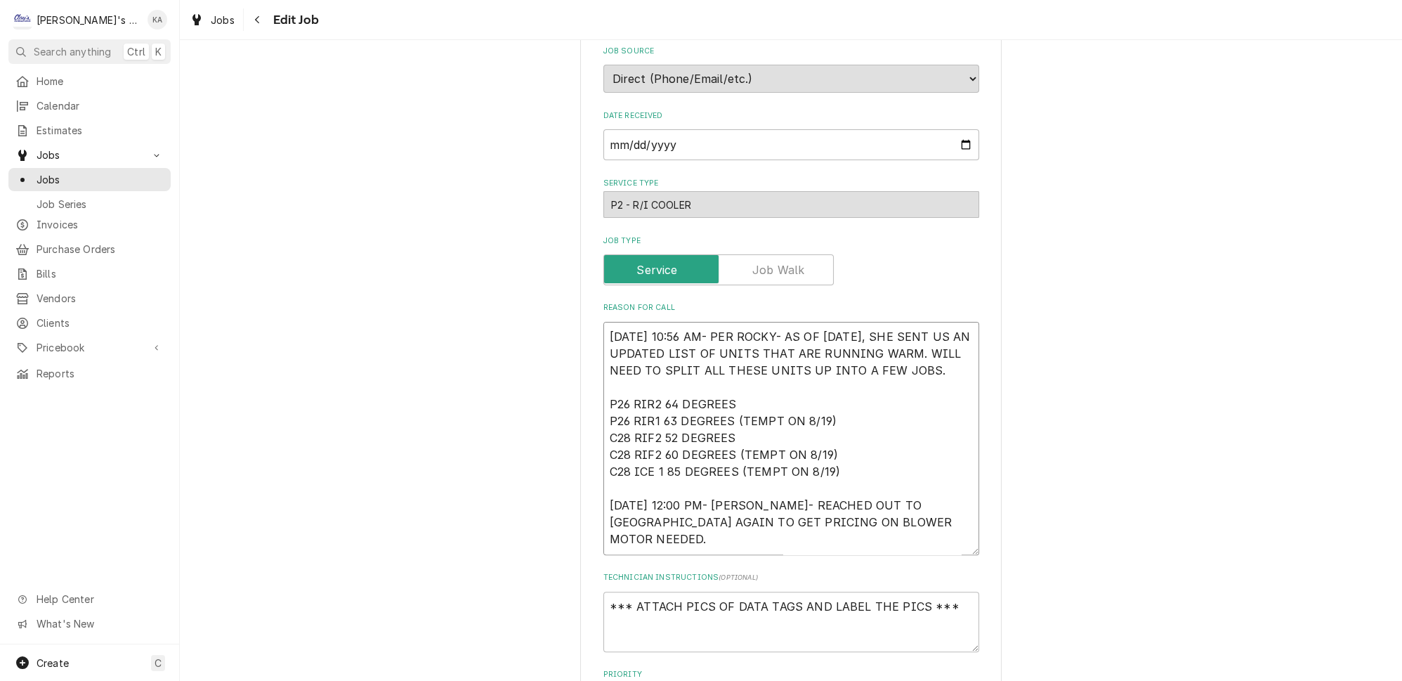
type textarea "8/9/2025 10:56 AM- PER ROCKY- AS OF 8/6/2025, SHE SENT US AN UPDATED LIST OF UN…"
type textarea "x"
type textarea "8/9/2025 10:56 AM- PER ROCKY- AS OF 8/6/2025, SHE SENT US AN UPDATED LIST OF UN…"
type textarea "x"
type textarea "8/9/2025 10:56 AM- PER ROCKY- AS OF 8/6/2025, SHE SENT US AN UPDATED LIST OF UN…"
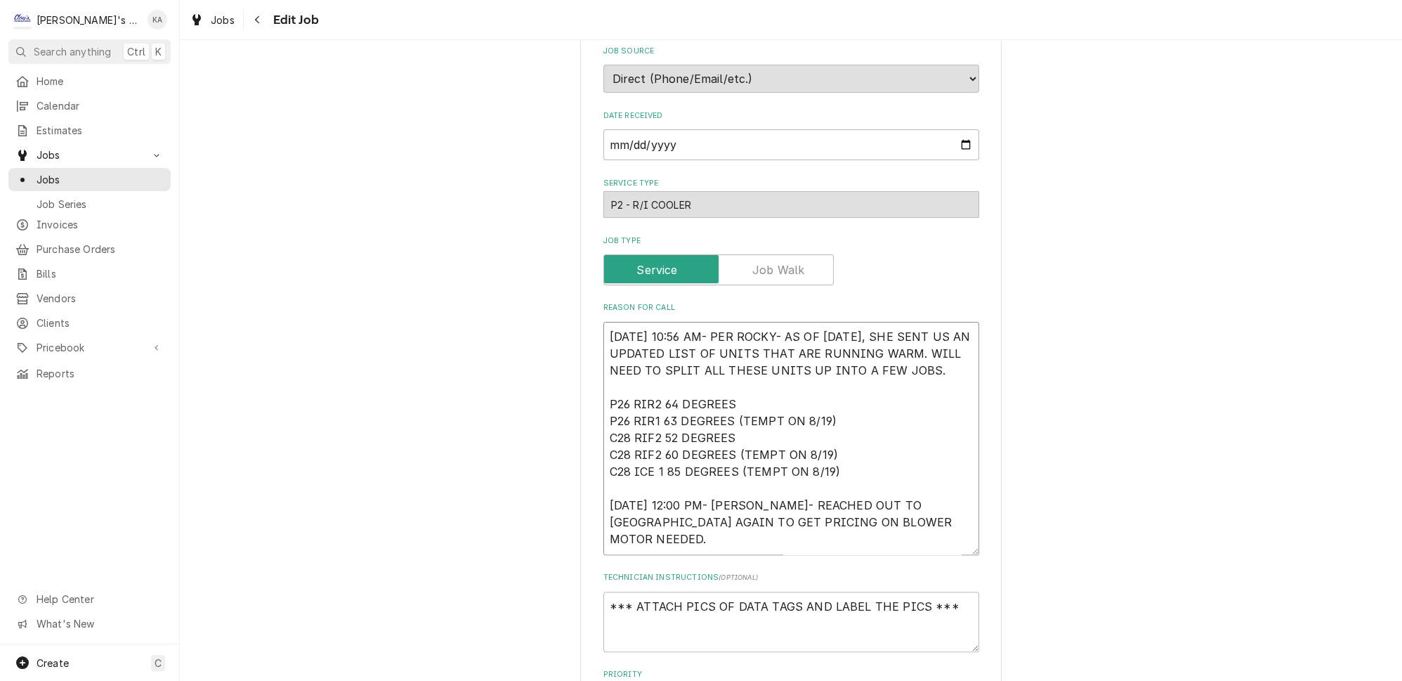
type textarea "x"
type textarea "8/9/2025 10:56 AM- PER ROCKY- AS OF 8/6/2025, SHE SENT US AN UPDATED LIST OF UN…"
type textarea "x"
type textarea "8/9/2025 10:56 AM- PER ROCKY- AS OF 8/6/2025, SHE SENT US AN UPDATED LIST OF UN…"
type textarea "x"
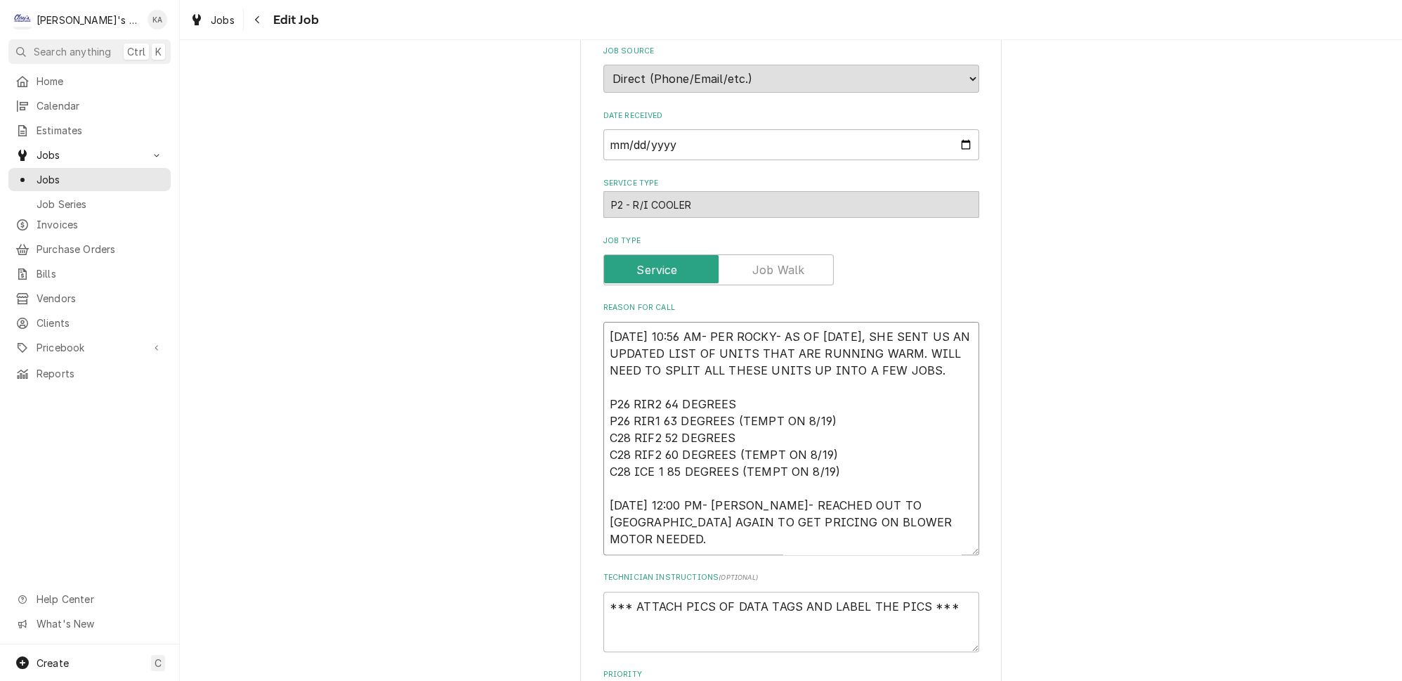
type textarea "8/9/2025 10:56 AM- PER ROCKY- AS OF 8/6/2025, SHE SENT US AN UPDATED LIST OF UN…"
type textarea "x"
type textarea "8/9/2025 10:56 AM- PER ROCKY- AS OF 8/6/2025, SHE SENT US AN UPDATED LIST OF UN…"
type textarea "x"
type textarea "8/9/2025 10:56 AM- PER ROCKY- AS OF 8/6/2025, SHE SENT US AN UPDATED LIST OF UN…"
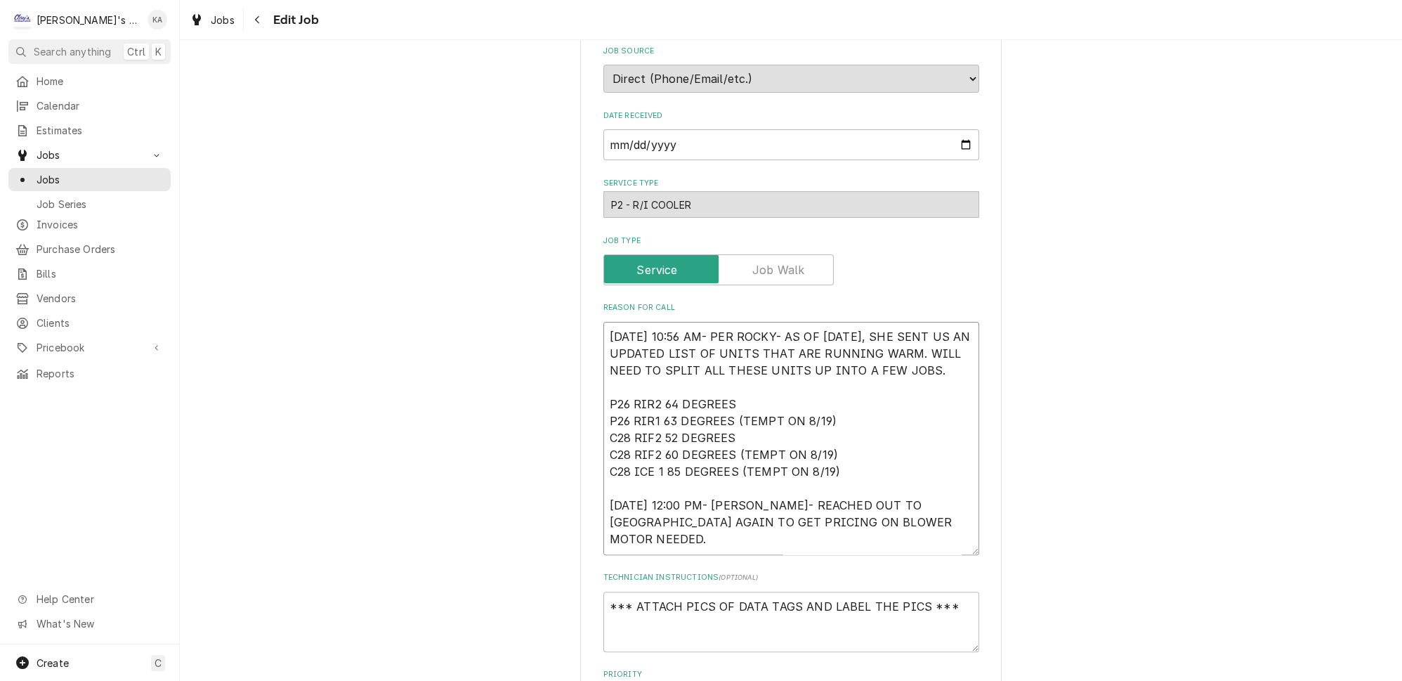
type textarea "x"
type textarea "8/9/2025 10:56 AM- PER ROCKY- AS OF 8/6/2025, SHE SENT US AN UPDATED LIST OF UN…"
type textarea "x"
type textarea "8/9/2025 10:56 AM- PER ROCKY- AS OF 8/6/2025, SHE SENT US AN UPDATED LIST OF UN…"
type textarea "x"
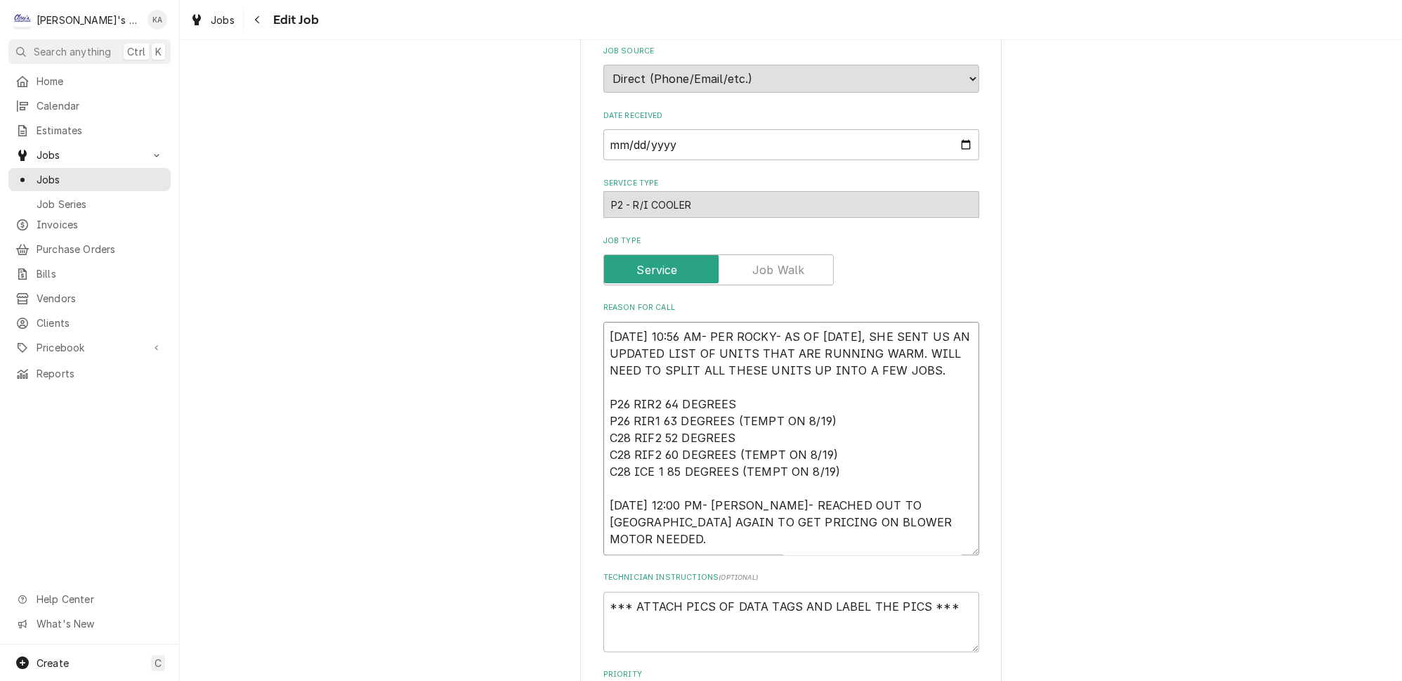
type textarea "8/9/2025 10:56 AM- PER ROCKY- AS OF 8/6/2025, SHE SENT US AN UPDATED LIST OF UN…"
type textarea "x"
type textarea "8/9/2025 10:56 AM- PER ROCKY- AS OF 8/6/2025, SHE SENT US AN UPDATED LIST OF UN…"
type textarea "x"
type textarea "8/9/2025 10:56 AM- PER ROCKY- AS OF 8/6/2025, SHE SENT US AN UPDATED LIST OF UN…"
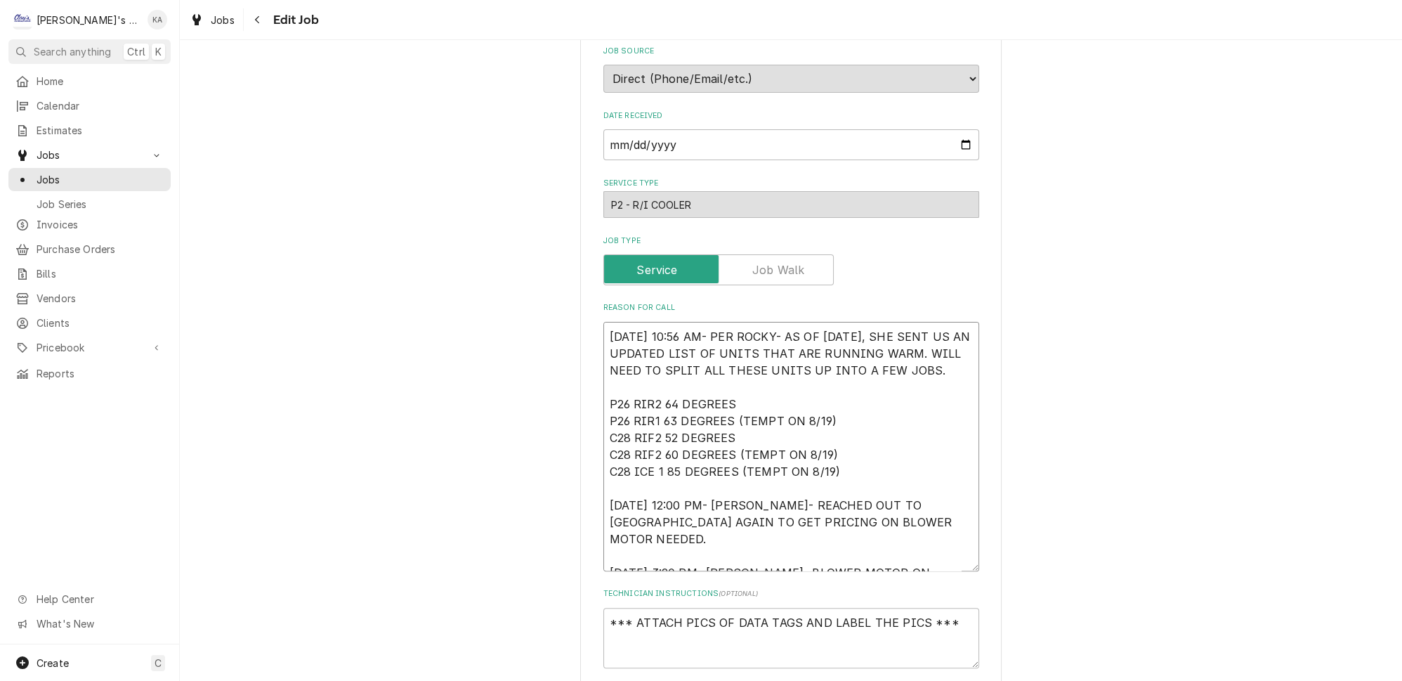
type textarea "x"
type textarea "8/9/2025 10:56 AM- PER ROCKY- AS OF 8/6/2025, SHE SENT US AN UPDATED LIST OF UN…"
type textarea "x"
type textarea "8/9/2025 10:56 AM- PER ROCKY- AS OF 8/6/2025, SHE SENT US AN UPDATED LIST OF UN…"
type textarea "x"
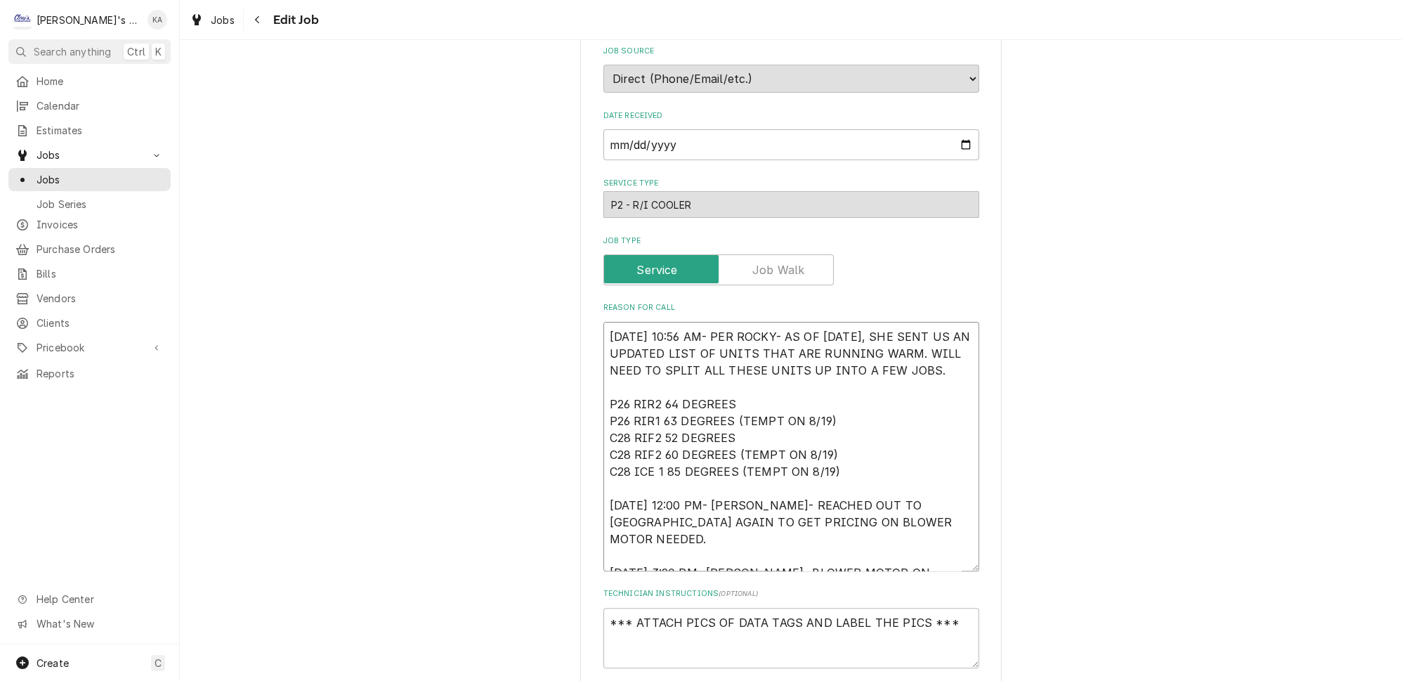
type textarea "8/9/2025 10:56 AM- PER ROCKY- AS OF 8/6/2025, SHE SENT US AN UPDATED LIST OF UN…"
type textarea "x"
type textarea "8/9/2025 10:56 AM- PER ROCKY- AS OF 8/6/2025, SHE SENT US AN UPDATED LIST OF UN…"
type textarea "x"
type textarea "8/9/2025 10:56 AM- PER ROCKY- AS OF 8/6/2025, SHE SENT US AN UPDATED LIST OF UN…"
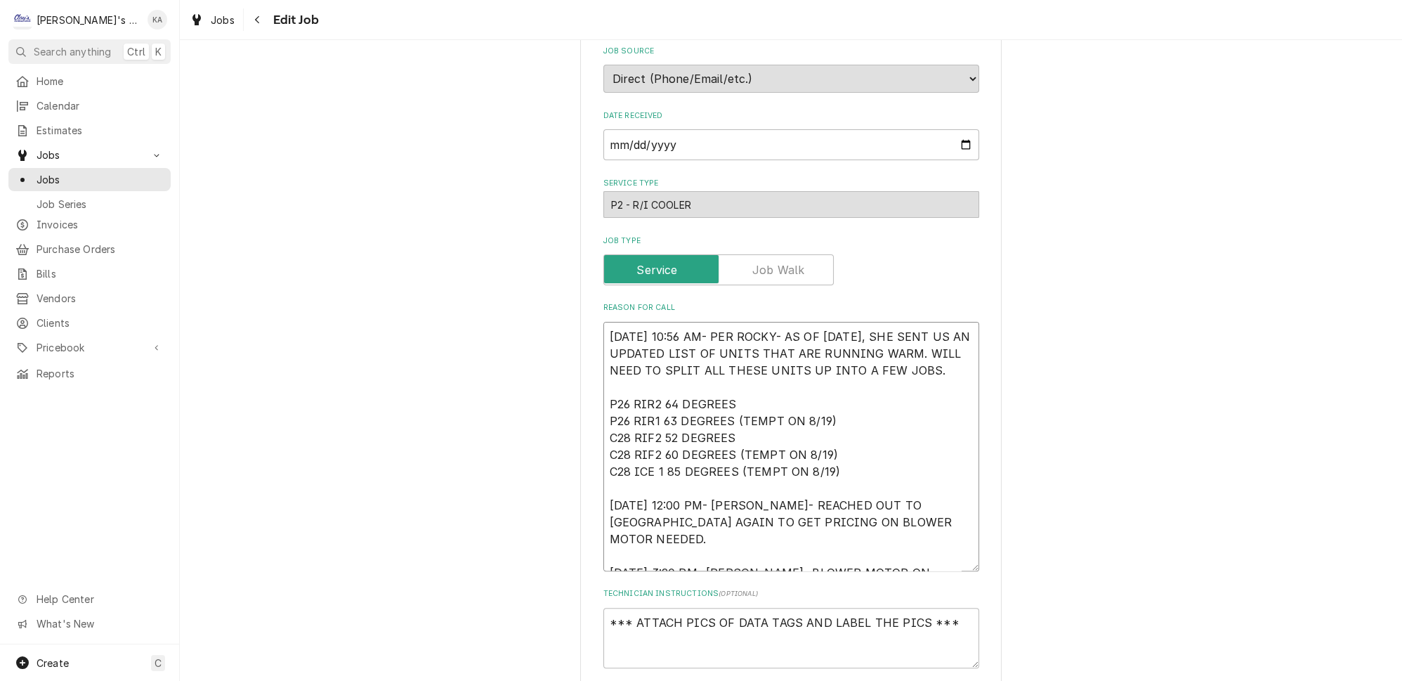
type textarea "x"
type textarea "8/9/2025 10:56 AM- PER ROCKY- AS OF 8/6/2025, SHE SENT US AN UPDATED LIST OF UN…"
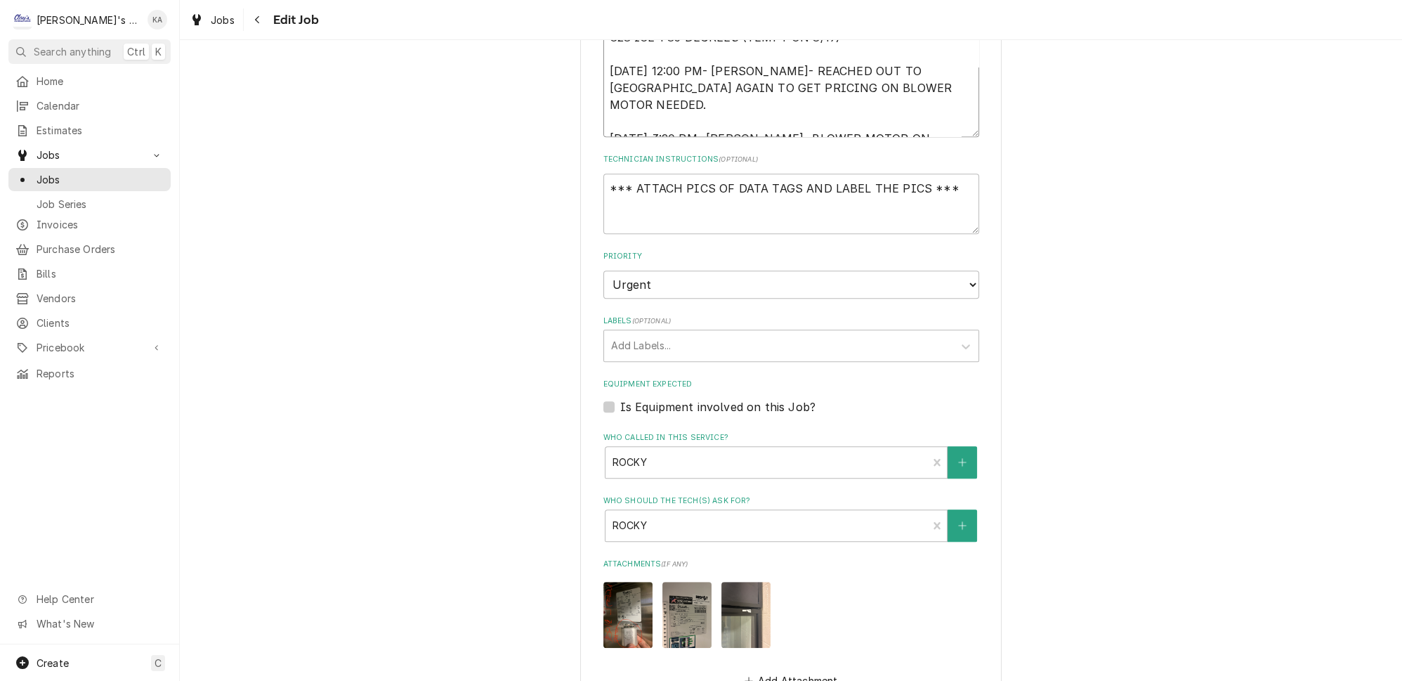
scroll to position [1213, 0]
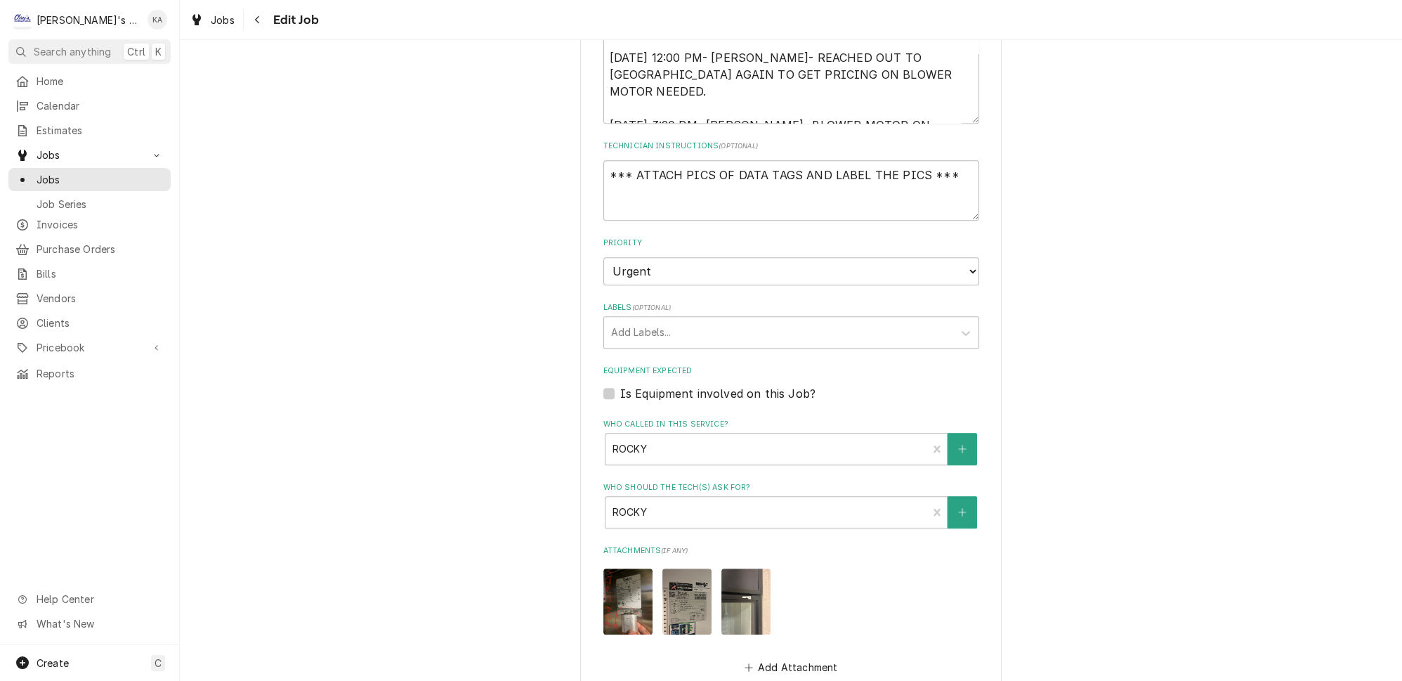
click at [627, 568] on img "Attachments" at bounding box center [627, 600] width 49 height 65
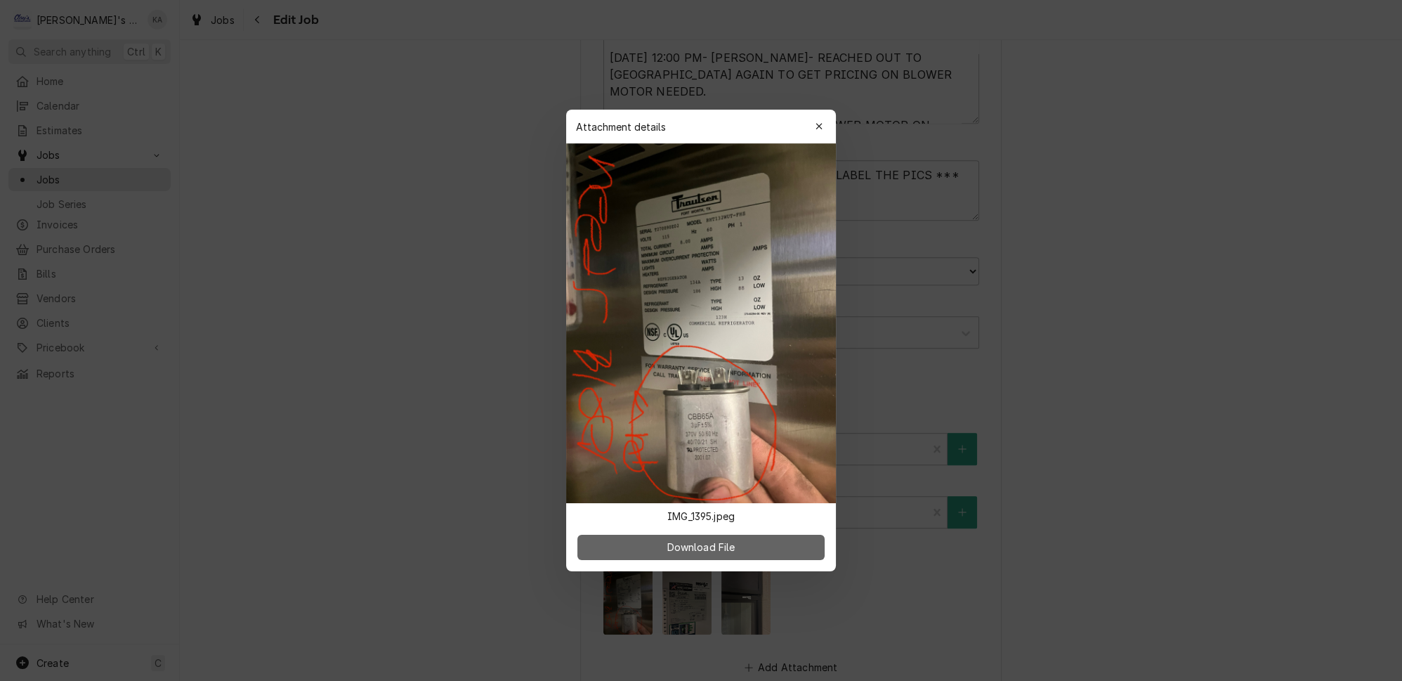
click at [729, 539] on span "Download File" at bounding box center [701, 546] width 74 height 15
click at [815, 133] on div "button" at bounding box center [819, 126] width 14 height 14
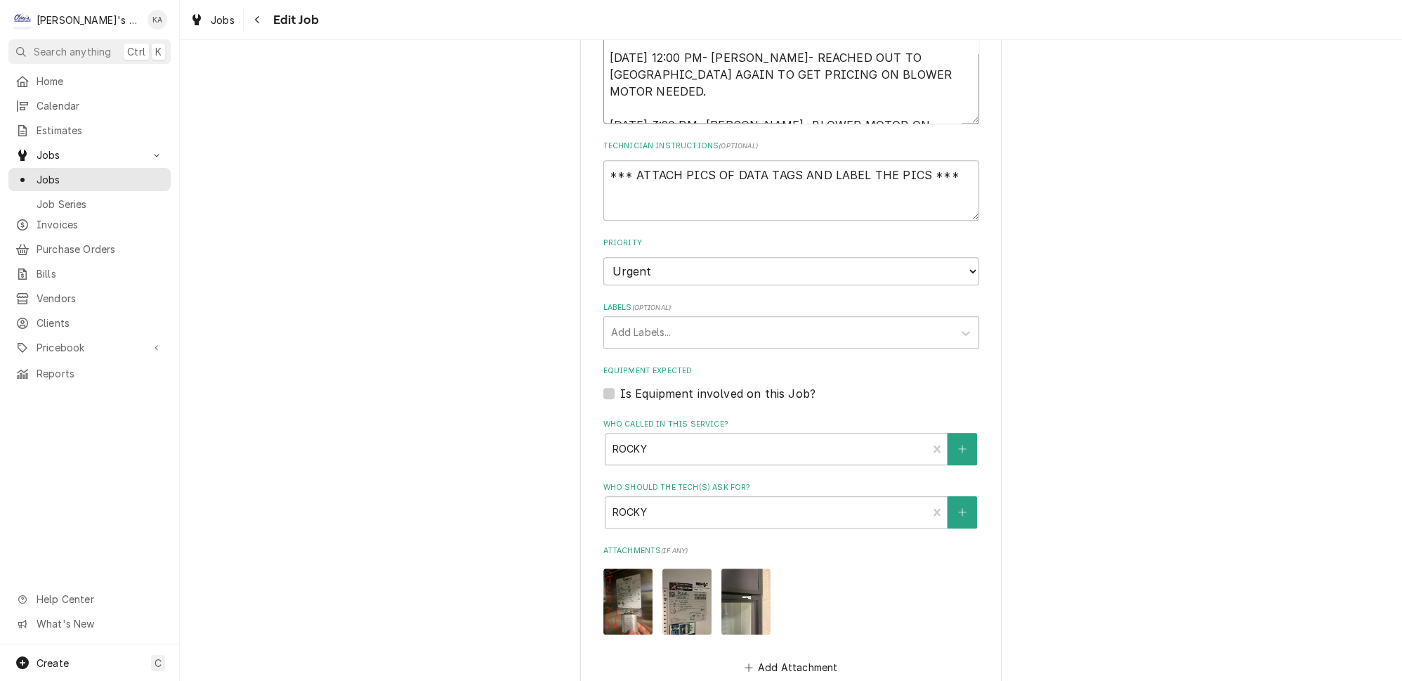
type textarea "x"
type textarea "8/9/2025 10:56 AM- PER ROCKY- AS OF 8/6/2025, SHE SENT US AN UPDATED LIST OF UN…"
type textarea "x"
type textarea "8/9/2025 10:56 AM- PER ROCKY- AS OF 8/6/2025, SHE SENT US AN UPDATED LIST OF UN…"
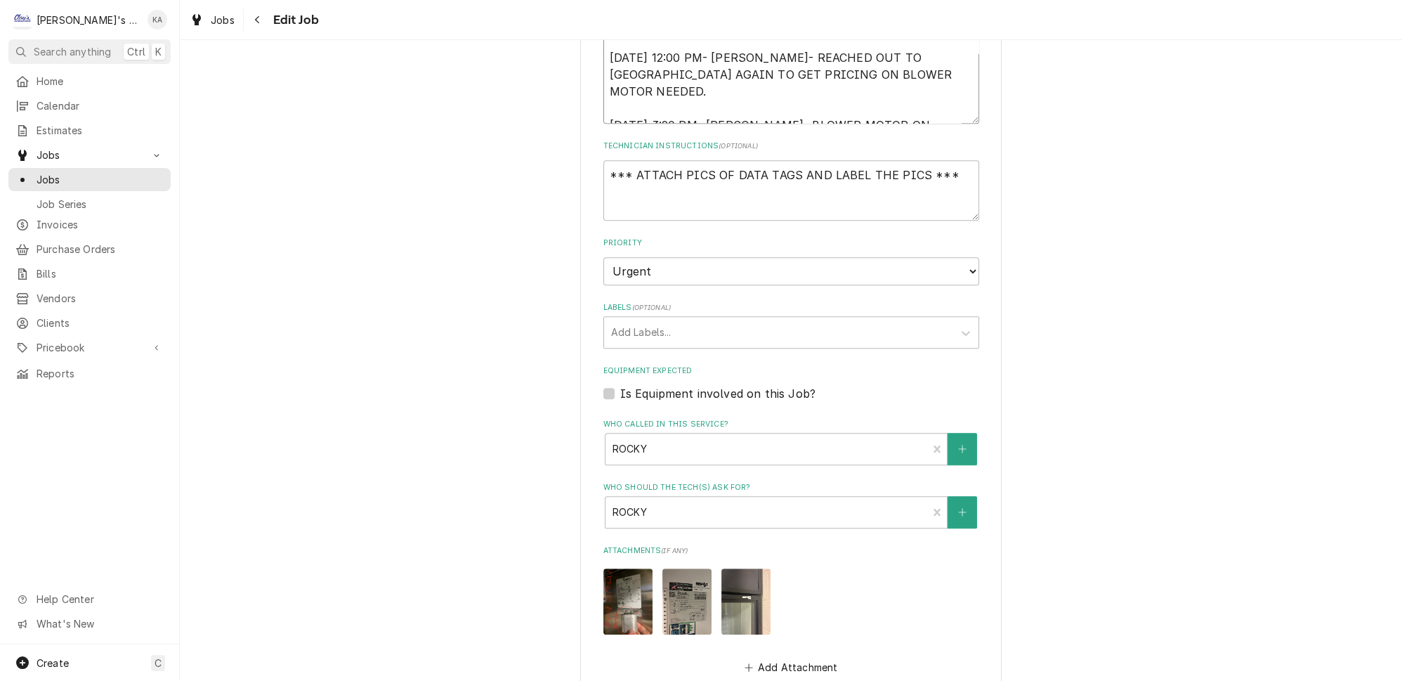
type textarea "x"
type textarea "8/9/2025 10:56 AM- PER ROCKY- AS OF 8/6/2025, SHE SENT US AN UPDATED LIST OF UN…"
type textarea "x"
type textarea "8/9/2025 10:56 AM- PER ROCKY- AS OF 8/6/2025, SHE SENT US AN UPDATED LIST OF UN…"
type textarea "x"
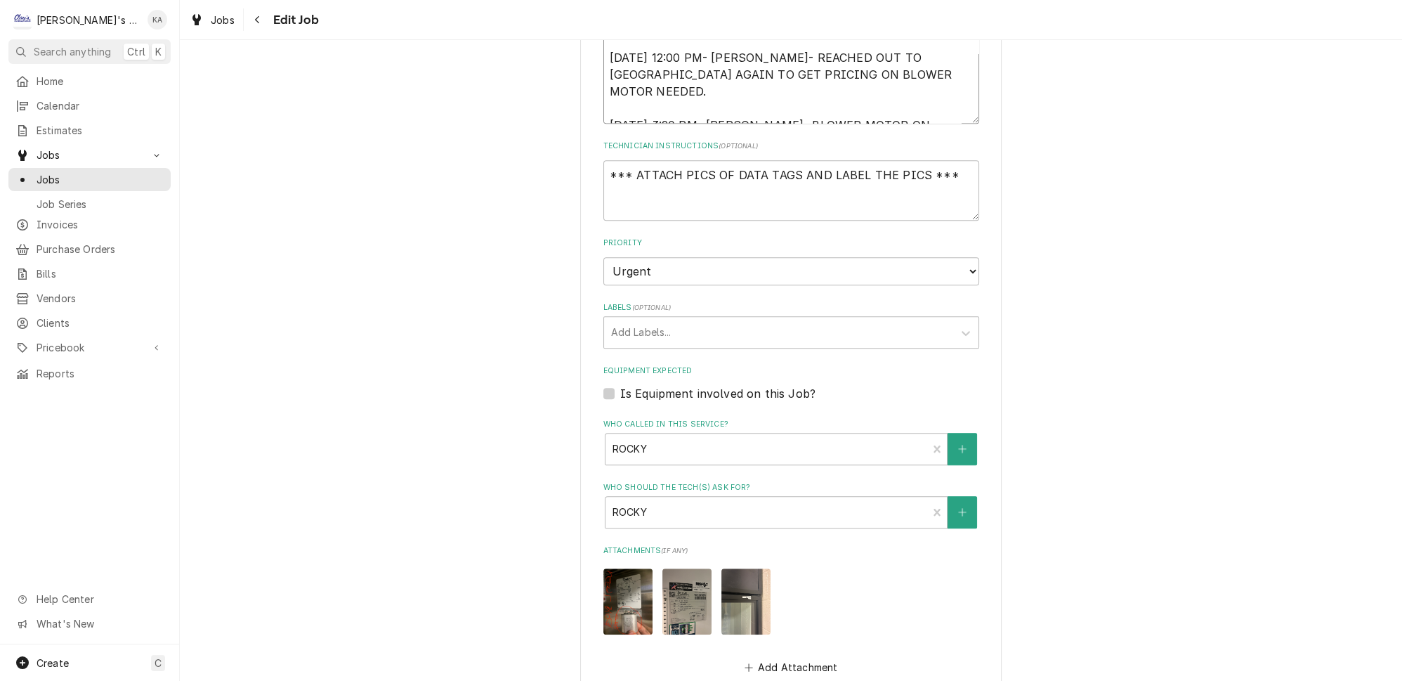
type textarea "8/9/2025 10:56 AM- PER ROCKY- AS OF 8/6/2025, SHE SENT US AN UPDATED LIST OF UN…"
type textarea "x"
type textarea "8/9/2025 10:56 AM- PER ROCKY- AS OF 8/6/2025, SHE SENT US AN UPDATED LIST OF UN…"
type textarea "x"
type textarea "8/9/2025 10:56 AM- PER ROCKY- AS OF 8/6/2025, SHE SENT US AN UPDATED LIST OF UN…"
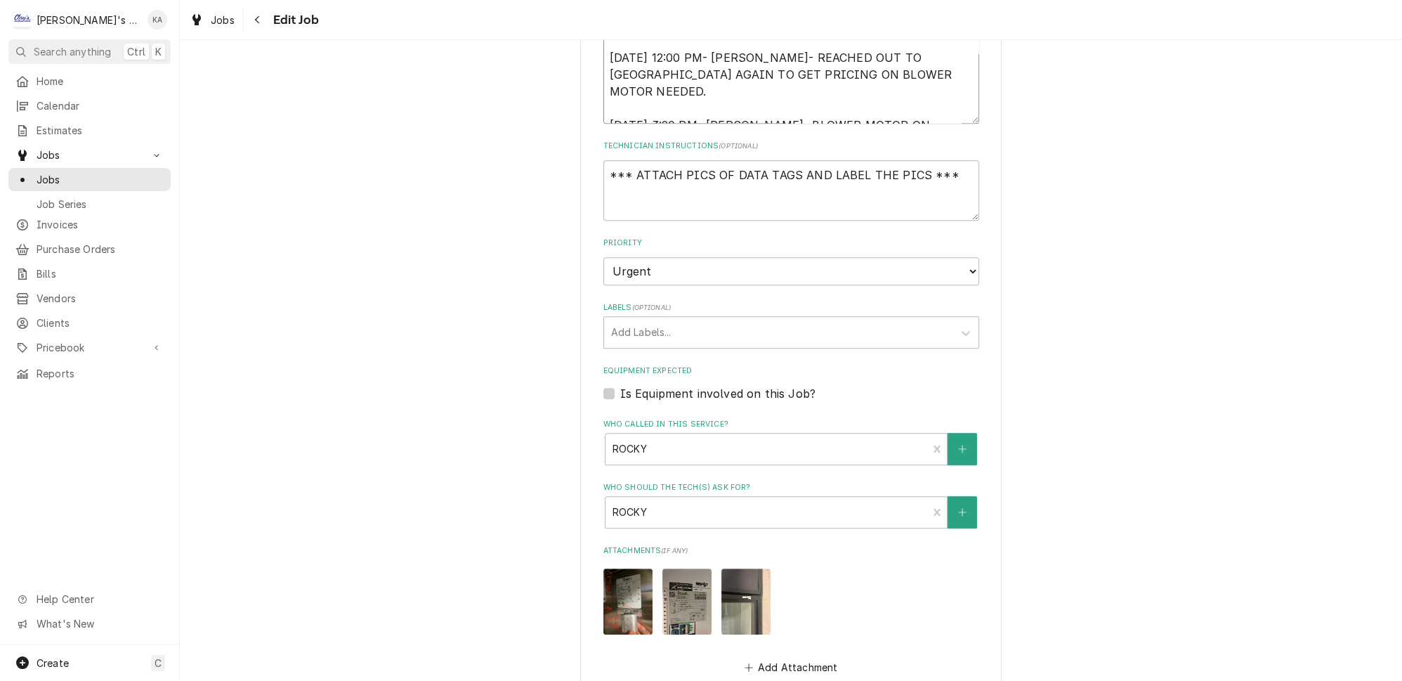
type textarea "x"
type textarea "8/9/2025 10:56 AM- PER ROCKY- AS OF 8/6/2025, SHE SENT US AN UPDATED LIST OF UN…"
type textarea "x"
type textarea "8/9/2025 10:56 AM- PER ROCKY- AS OF 8/6/2025, SHE SENT US AN UPDATED LIST OF UN…"
type textarea "x"
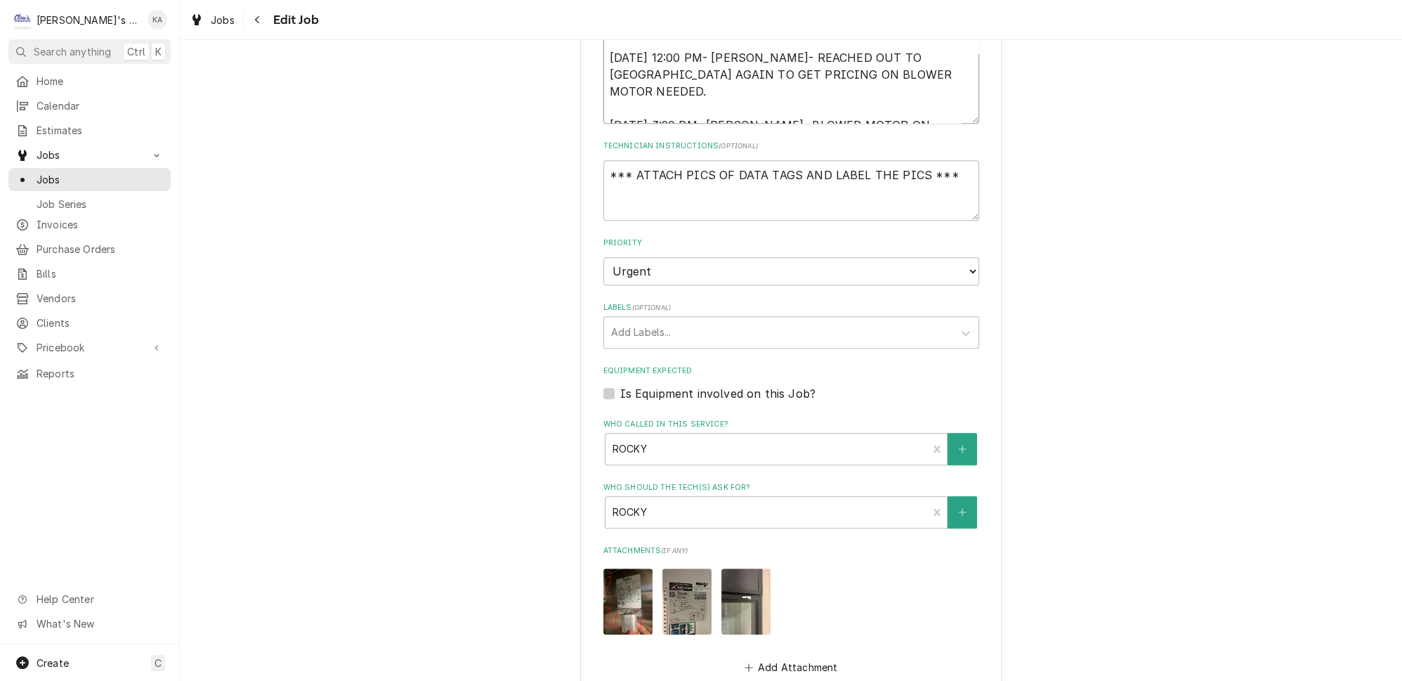
type textarea "8/9/2025 10:56 AM- PER ROCKY- AS OF 8/6/2025, SHE SENT US AN UPDATED LIST OF UN…"
type textarea "x"
type textarea "8/9/2025 10:56 AM- PER ROCKY- AS OF 8/6/2025, SHE SENT US AN UPDATED LIST OF UN…"
type textarea "x"
type textarea "8/9/2025 10:56 AM- PER ROCKY- AS OF 8/6/2025, SHE SENT US AN UPDATED LIST OF UN…"
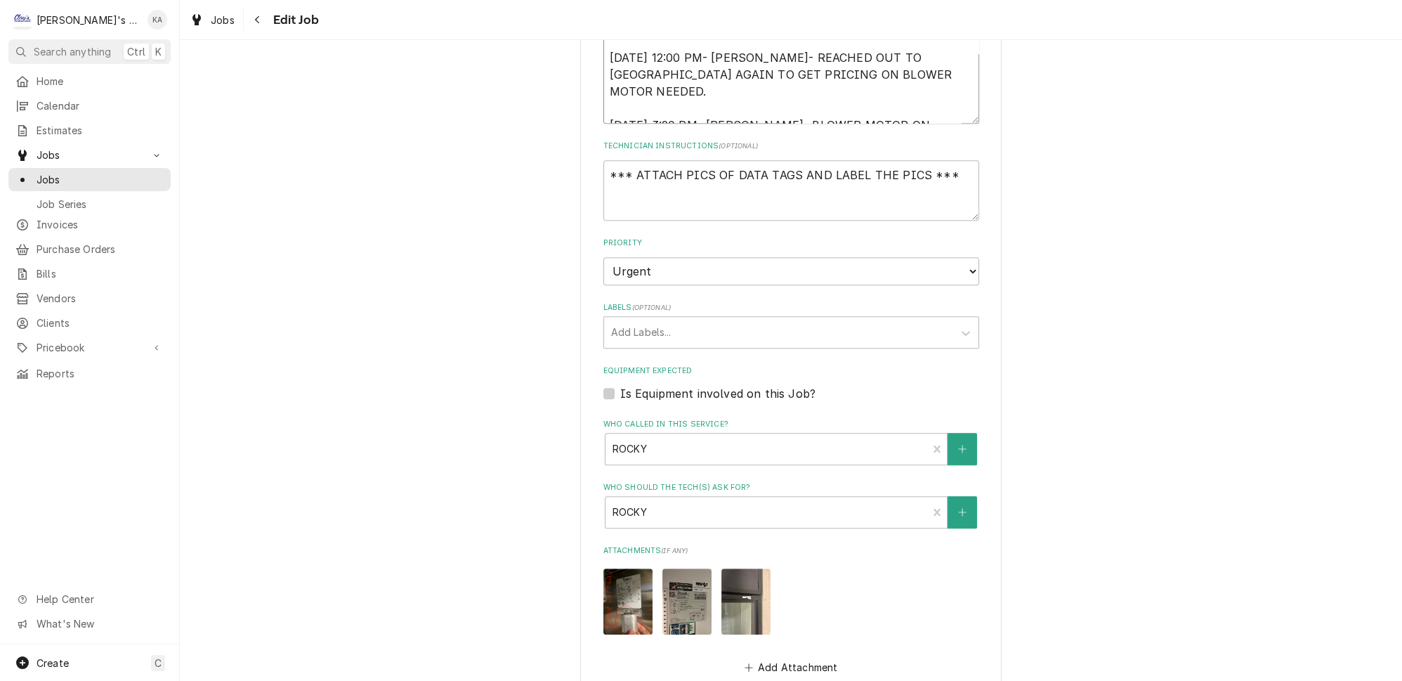
type textarea "x"
type textarea "8/9/2025 10:56 AM- PER ROCKY- AS OF 8/6/2025, SHE SENT US AN UPDATED LIST OF UN…"
type textarea "x"
type textarea "8/9/2025 10:56 AM- PER ROCKY- AS OF 8/6/2025, SHE SENT US AN UPDATED LIST OF UN…"
type textarea "x"
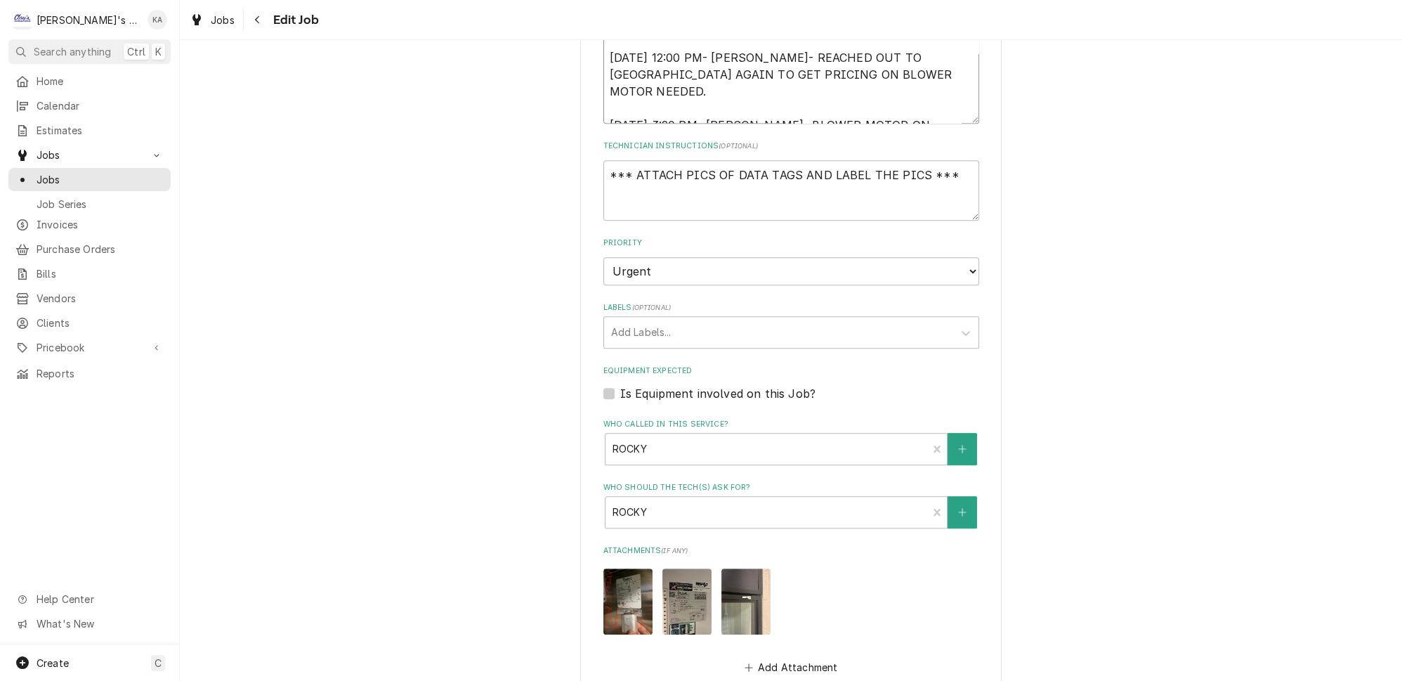
type textarea "8/9/2025 10:56 AM- PER ROCKY- AS OF 8/6/2025, SHE SENT US AN UPDATED LIST OF UN…"
type textarea "x"
type textarea "8/9/2025 10:56 AM- PER ROCKY- AS OF 8/6/2025, SHE SENT US AN UPDATED LIST OF UN…"
type textarea "x"
type textarea "8/9/2025 10:56 AM- PER ROCKY- AS OF 8/6/2025, SHE SENT US AN UPDATED LIST OF UN…"
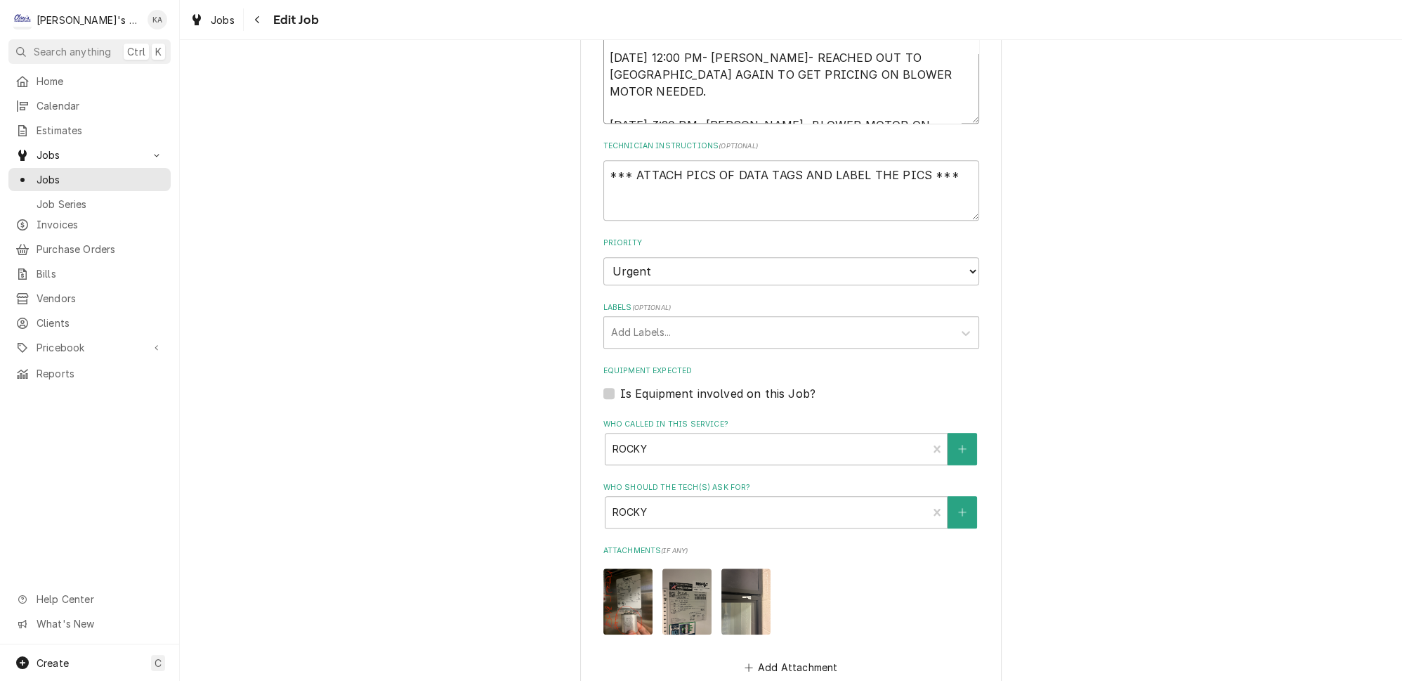
type textarea "x"
type textarea "8/9/2025 10:56 AM- PER ROCKY- AS OF 8/6/2025, SHE SENT US AN UPDATED LIST OF UN…"
type textarea "x"
type textarea "8/9/2025 10:56 AM- PER ROCKY- AS OF 8/6/2025, SHE SENT US AN UPDATED LIST OF UN…"
type textarea "x"
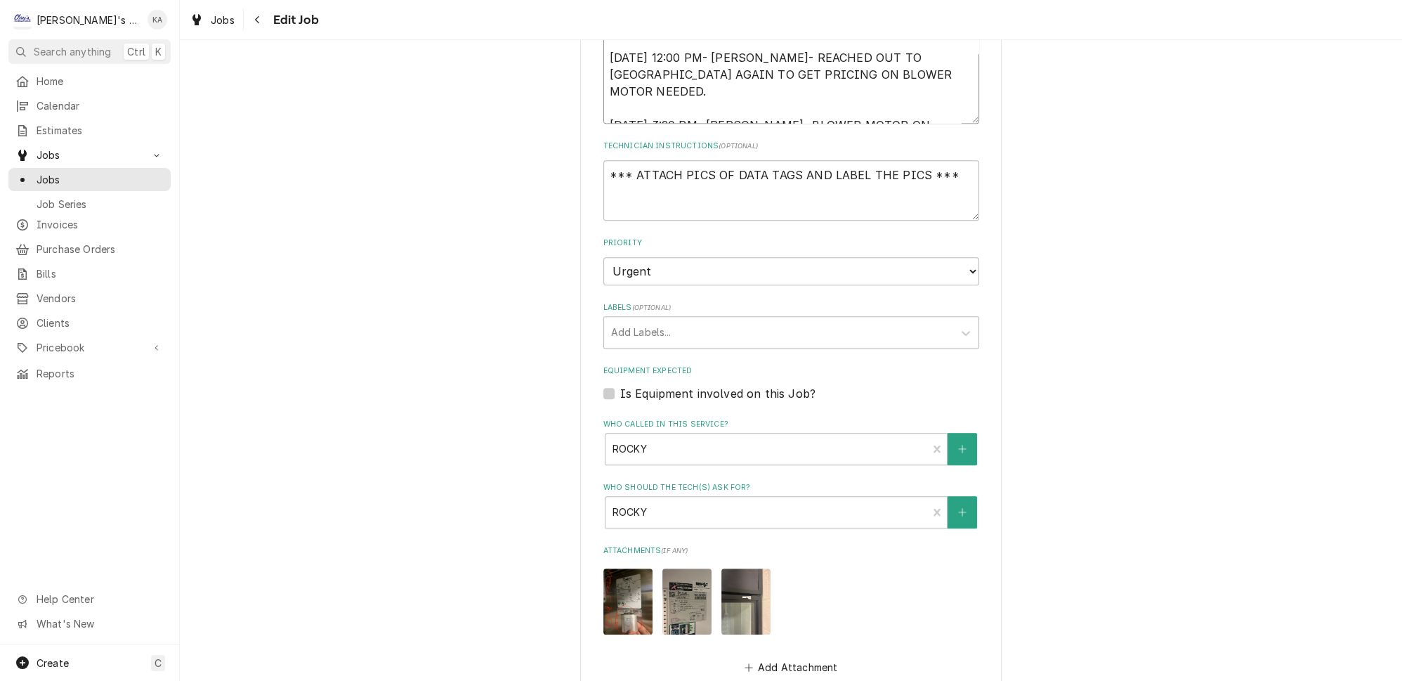
type textarea "8/9/2025 10:56 AM- PER ROCKY- AS OF 8/6/2025, SHE SENT US AN UPDATED LIST OF UN…"
type textarea "x"
type textarea "8/9/2025 10:56 AM- PER ROCKY- AS OF 8/6/2025, SHE SENT US AN UPDATED LIST OF UN…"
type textarea "x"
type textarea "8/9/2025 10:56 AM- PER ROCKY- AS OF 8/6/2025, SHE SENT US AN UPDATED LIST OF UN…"
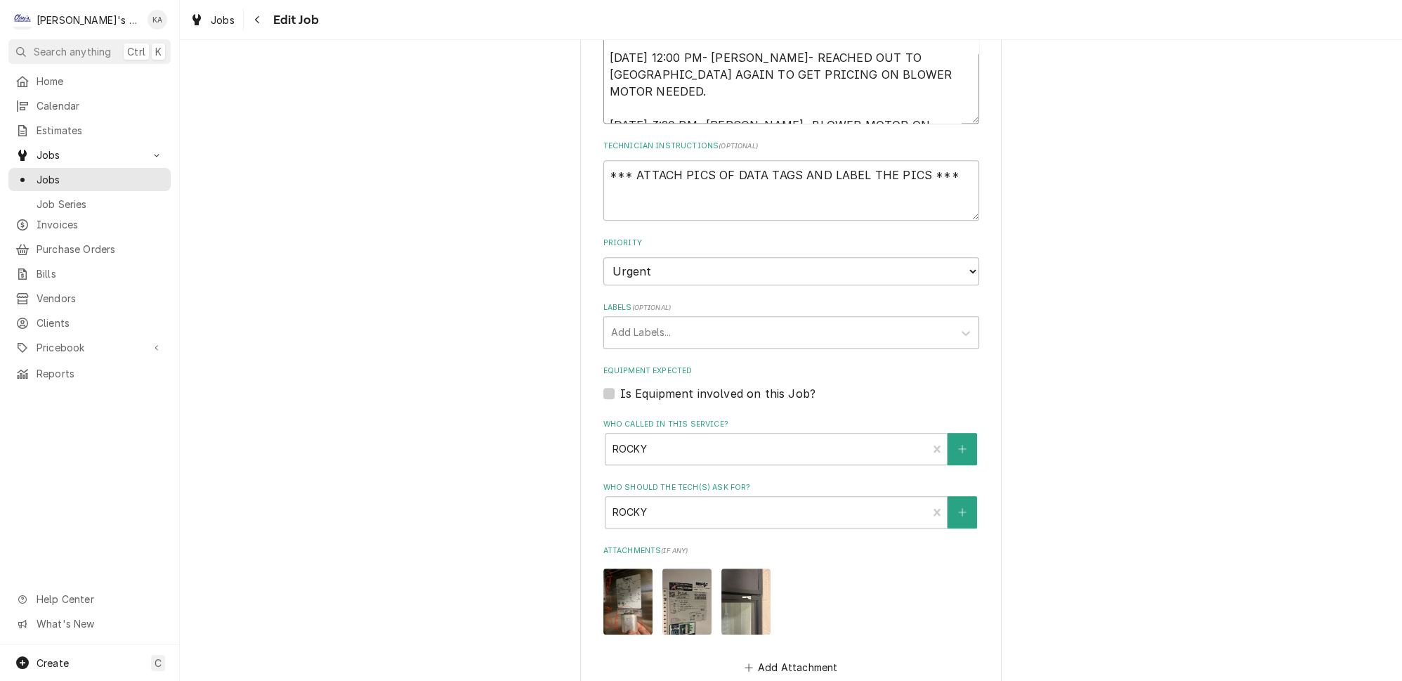
type textarea "x"
type textarea "8/9/2025 10:56 AM- PER ROCKY- AS OF 8/6/2025, SHE SENT US AN UPDATED LIST OF UN…"
type textarea "x"
type textarea "8/9/2025 10:56 AM- PER ROCKY- AS OF 8/6/2025, SHE SENT US AN UPDATED LIST OF UN…"
type textarea "x"
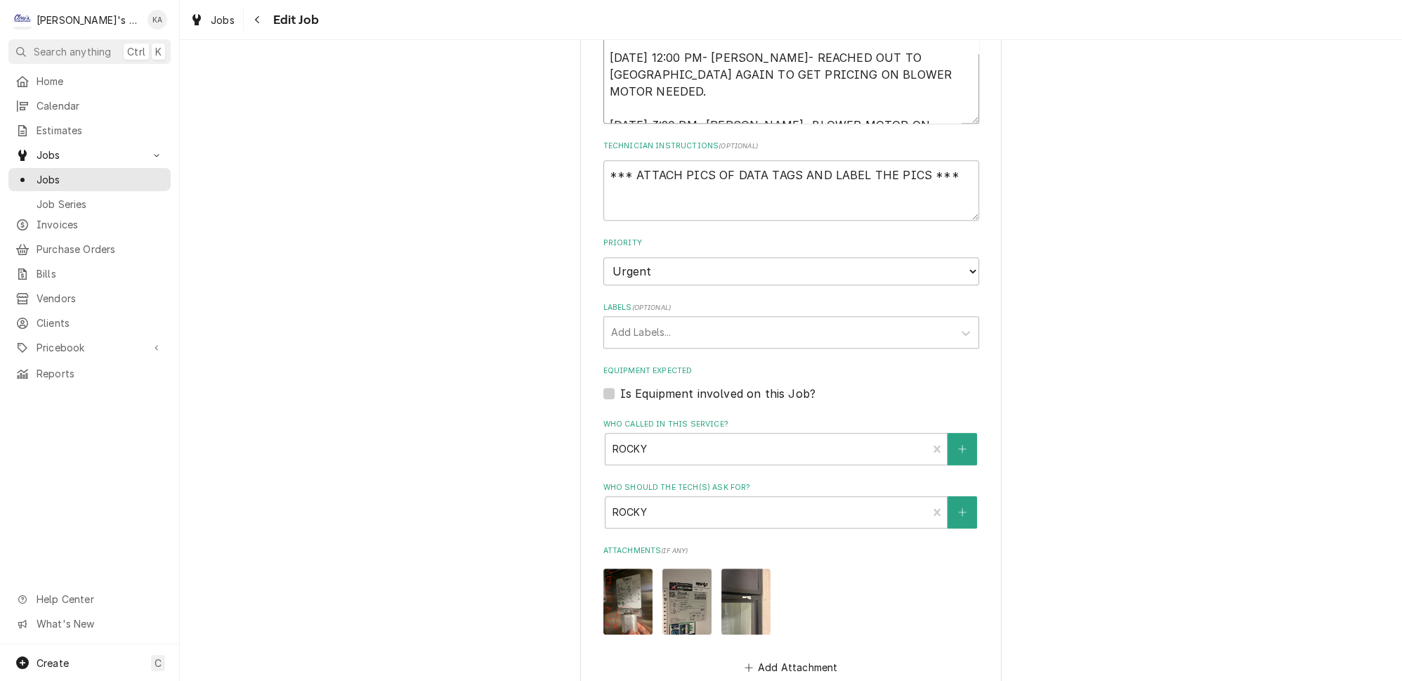
type textarea "8/9/2025 10:56 AM- PER ROCKY- AS OF 8/6/2025, SHE SENT US AN UPDATED LIST OF UN…"
type textarea "x"
type textarea "8/9/2025 10:56 AM- PER ROCKY- AS OF 8/6/2025, SHE SENT US AN UPDATED LIST OF UN…"
type textarea "x"
type textarea "8/9/2025 10:56 AM- PER ROCKY- AS OF 8/6/2025, SHE SENT US AN UPDATED LIST OF UN…"
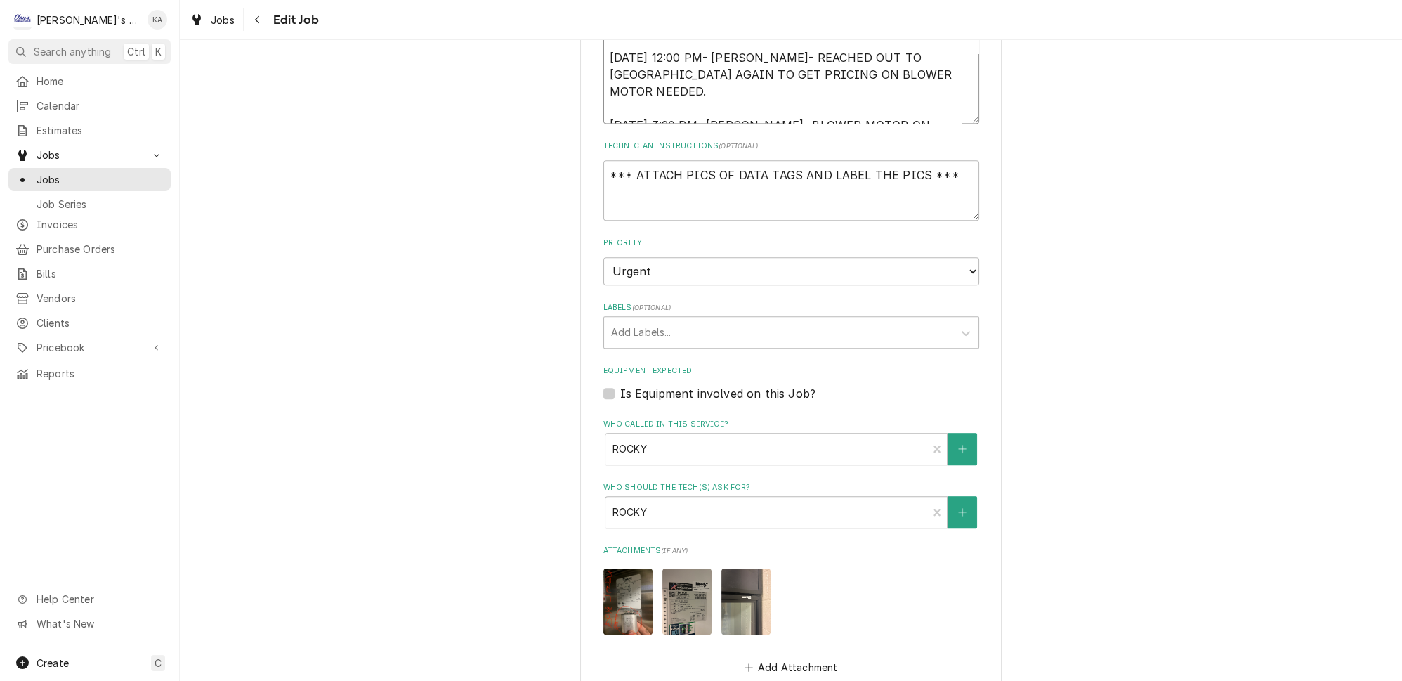
type textarea "x"
type textarea "8/9/2025 10:56 AM- PER ROCKY- AS OF 8/6/2025, SHE SENT US AN UPDATED LIST OF UN…"
type textarea "x"
type textarea "8/9/2025 10:56 AM- PER ROCKY- AS OF 8/6/2025, SHE SENT US AN UPDATED LIST OF UN…"
type textarea "x"
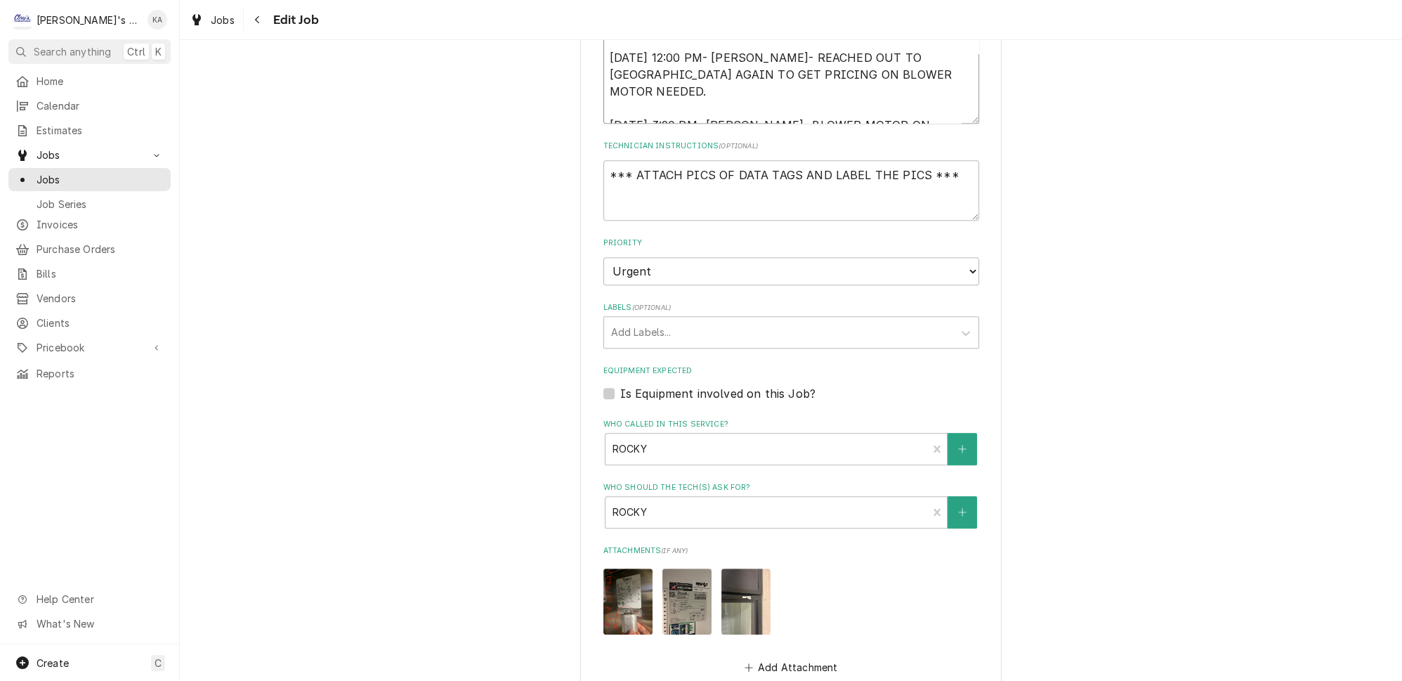
type textarea "8/9/2025 10:56 AM- PER ROCKY- AS OF 8/6/2025, SHE SENT US AN UPDATED LIST OF UN…"
type textarea "x"
type textarea "8/9/2025 10:56 AM- PER ROCKY- AS OF 8/6/2025, SHE SENT US AN UPDATED LIST OF UN…"
type textarea "x"
type textarea "8/9/2025 10:56 AM- PER ROCKY- AS OF 8/6/2025, SHE SENT US AN UPDATED LIST OF UN…"
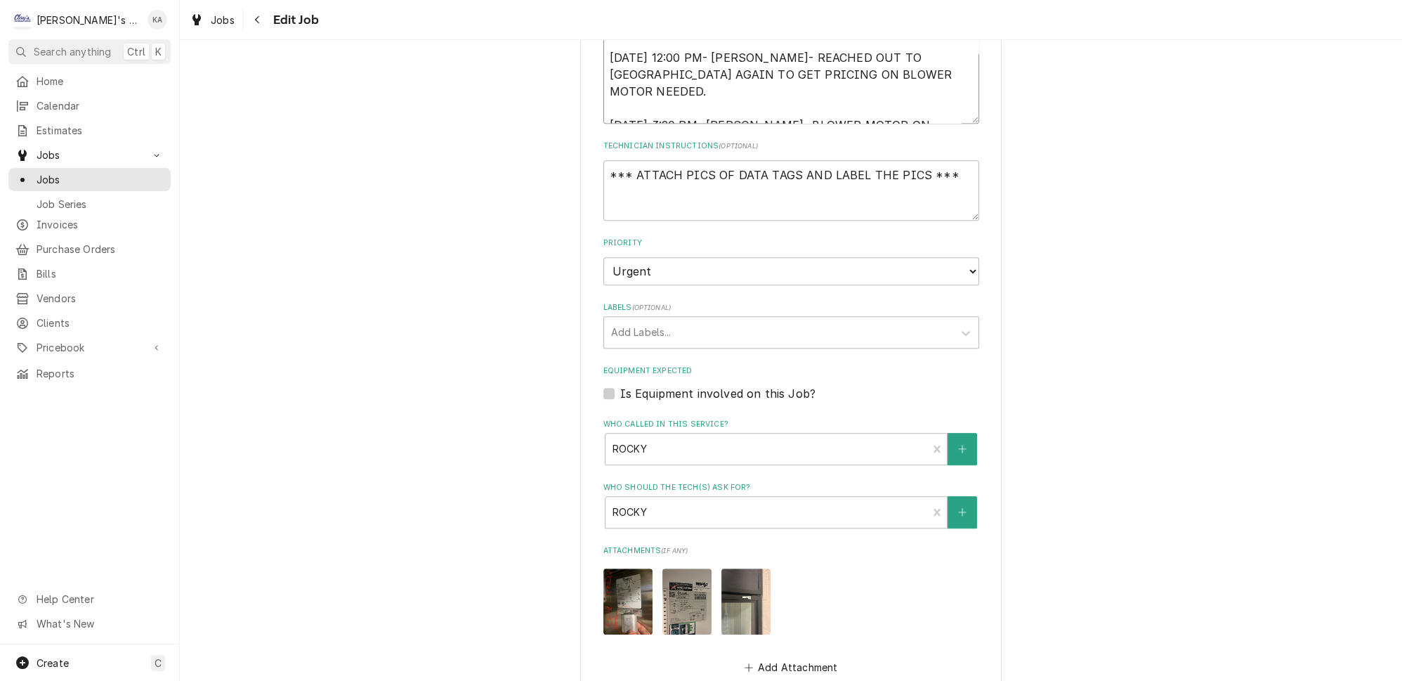
type textarea "x"
type textarea "8/9/2025 10:56 AM- PER ROCKY- AS OF 8/6/2025, SHE SENT US AN UPDATED LIST OF UN…"
type textarea "x"
type textarea "8/9/2025 10:56 AM- PER ROCKY- AS OF 8/6/2025, SHE SENT US AN UPDATED LIST OF UN…"
type textarea "x"
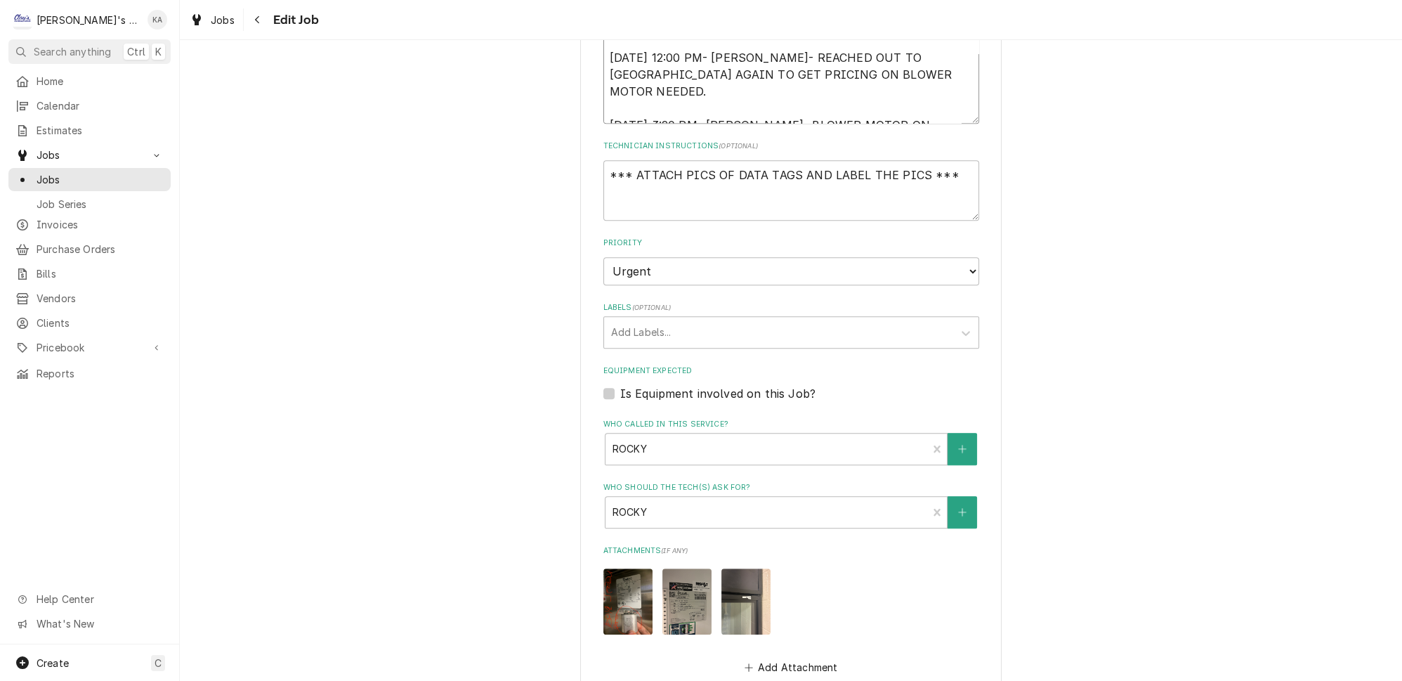
type textarea "8/9/2025 10:56 AM- PER ROCKY- AS OF 8/6/2025, SHE SENT US AN UPDATED LIST OF UN…"
type textarea "x"
type textarea "8/9/2025 10:56 AM- PER ROCKY- AS OF 8/6/2025, SHE SENT US AN UPDATED LIST OF UN…"
type textarea "x"
type textarea "8/9/2025 10:56 AM- PER ROCKY- AS OF 8/6/2025, SHE SENT US AN UPDATED LIST OF UN…"
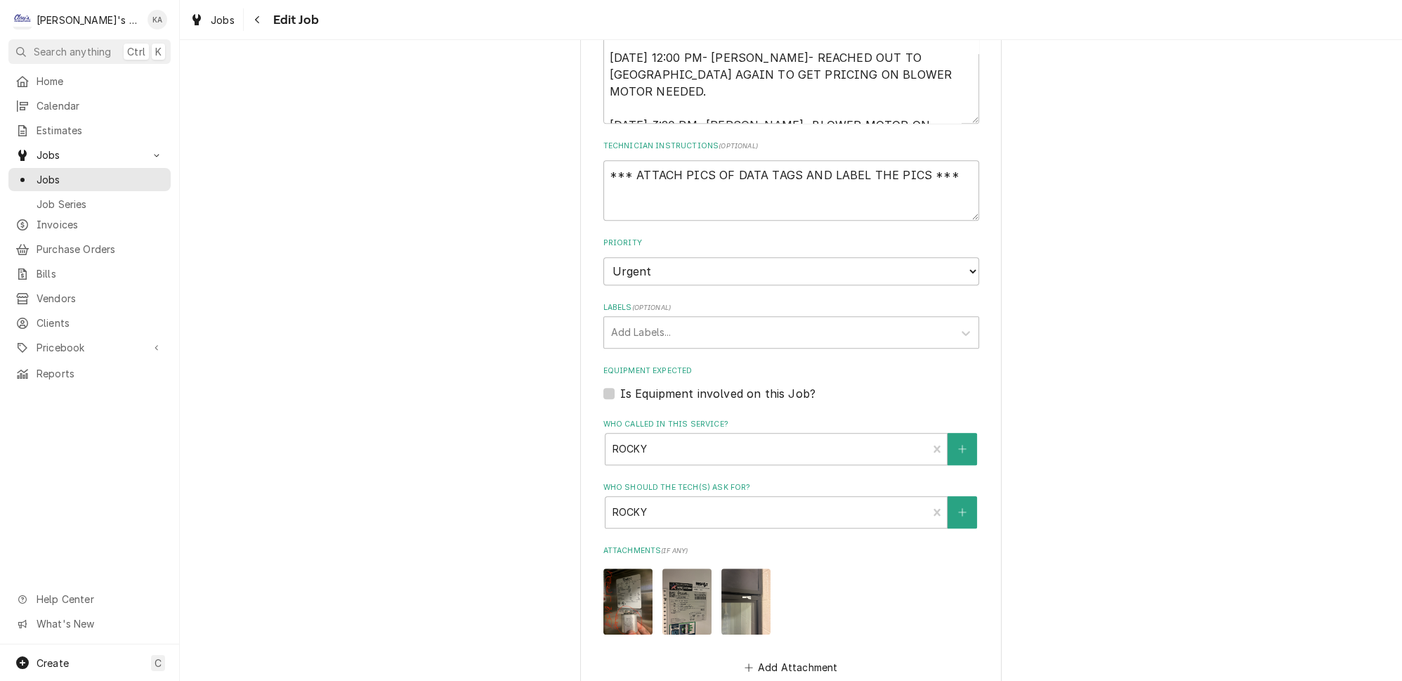
click at [631, 568] on img "Attachments" at bounding box center [627, 600] width 49 height 65
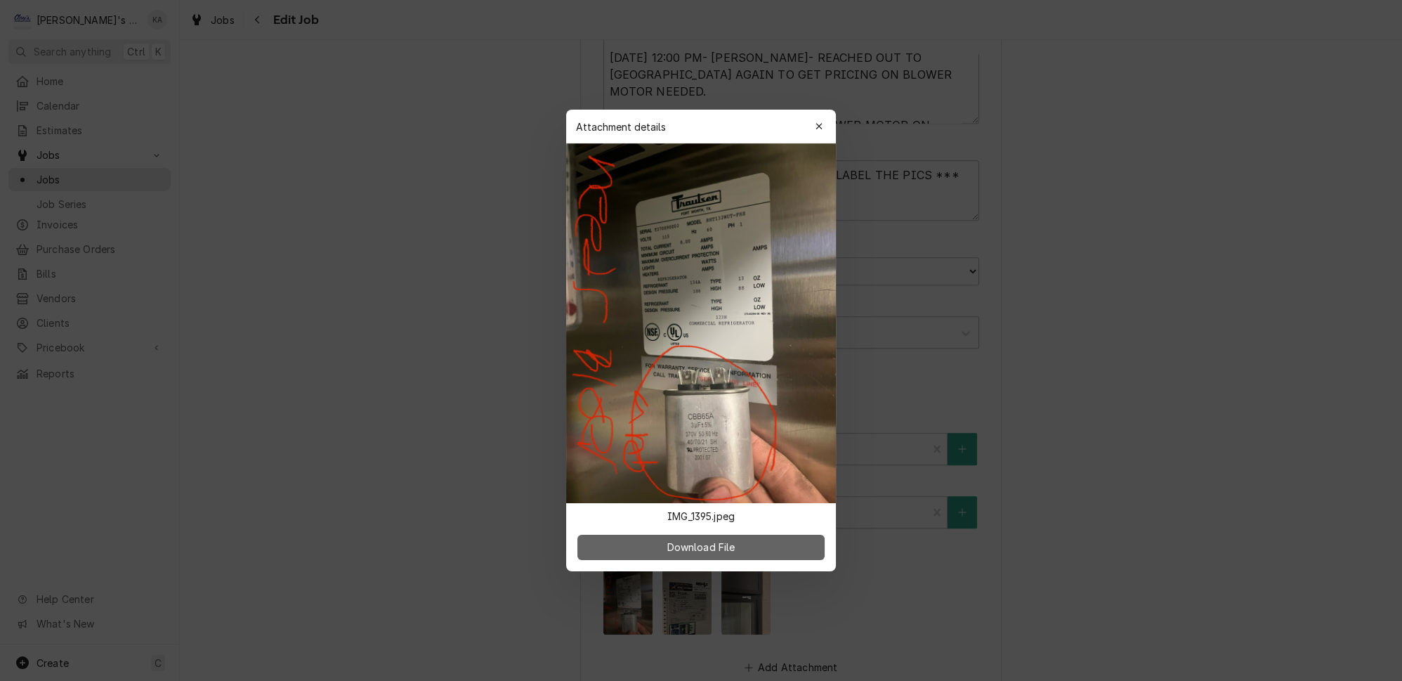
click at [681, 539] on span "Download File" at bounding box center [701, 546] width 74 height 15
click at [815, 133] on div "button" at bounding box center [819, 126] width 14 height 14
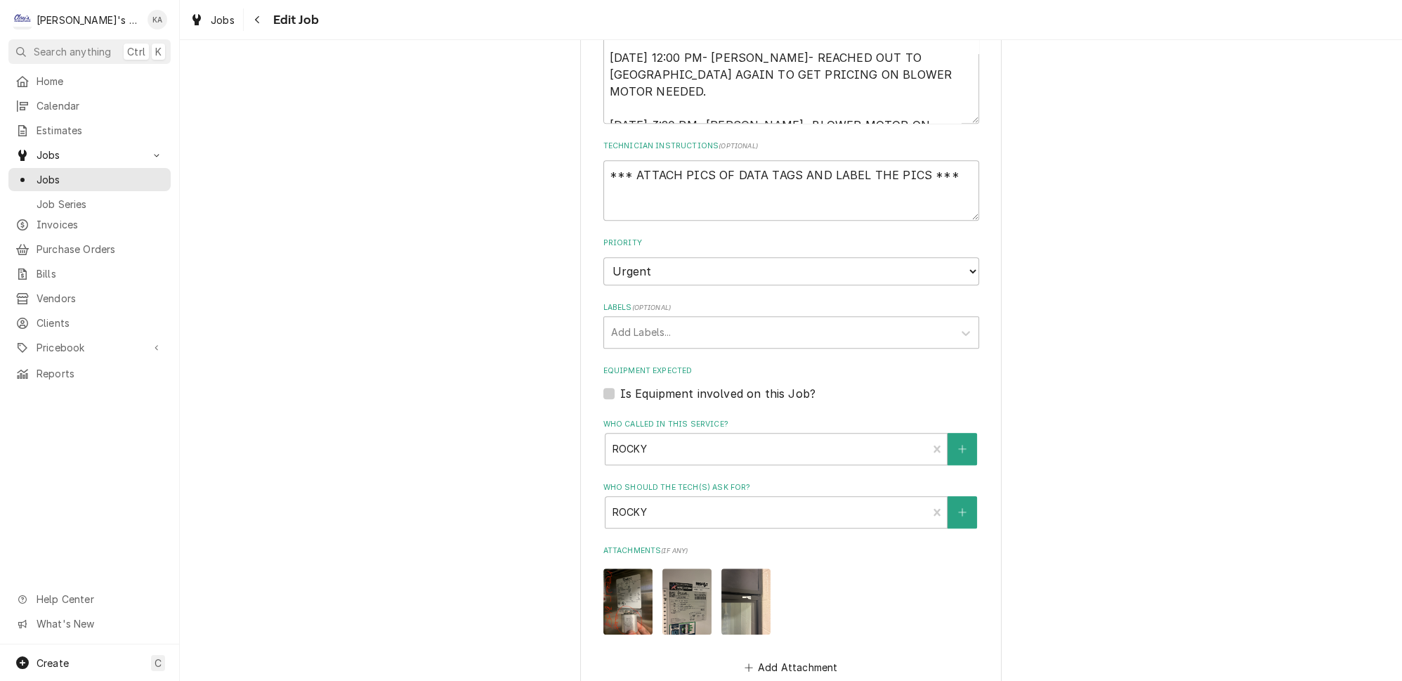
click at [689, 568] on img "Attachments" at bounding box center [686, 600] width 49 height 65
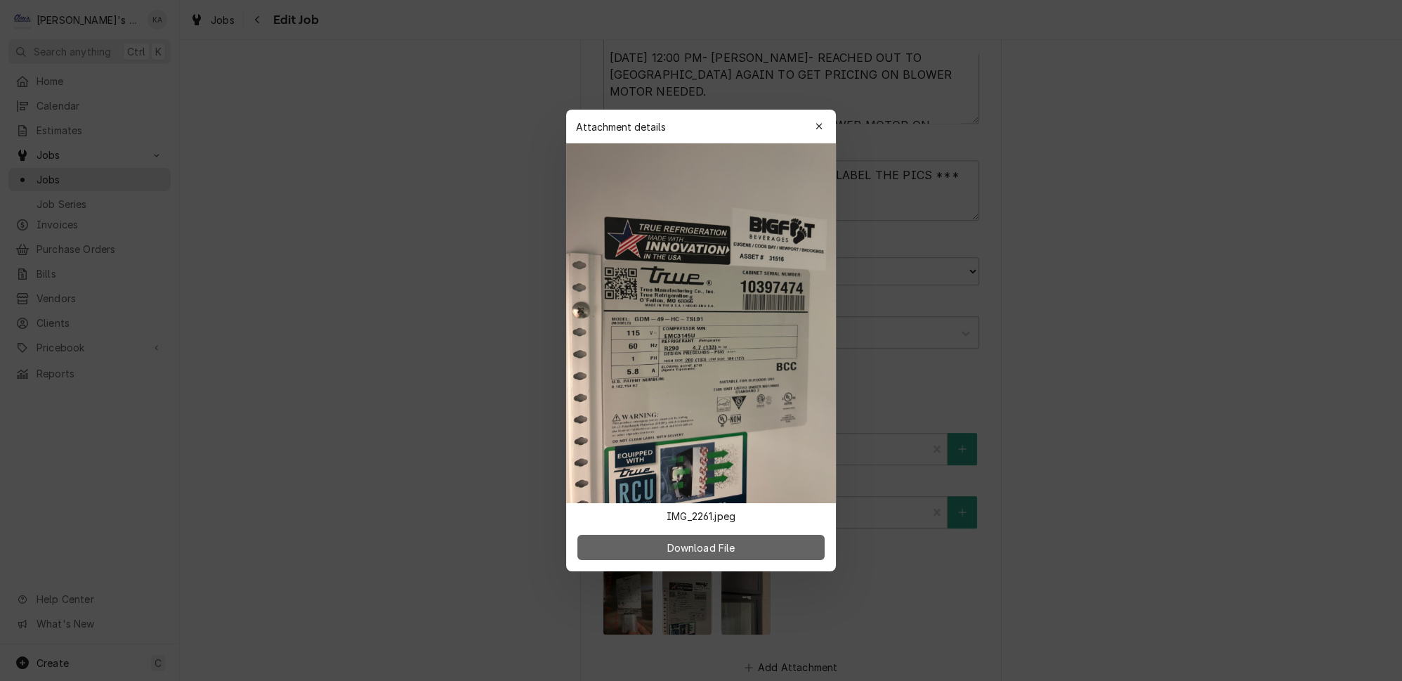
click at [733, 540] on span "Download File" at bounding box center [701, 547] width 74 height 15
click at [815, 131] on icon "button" at bounding box center [819, 126] width 8 height 10
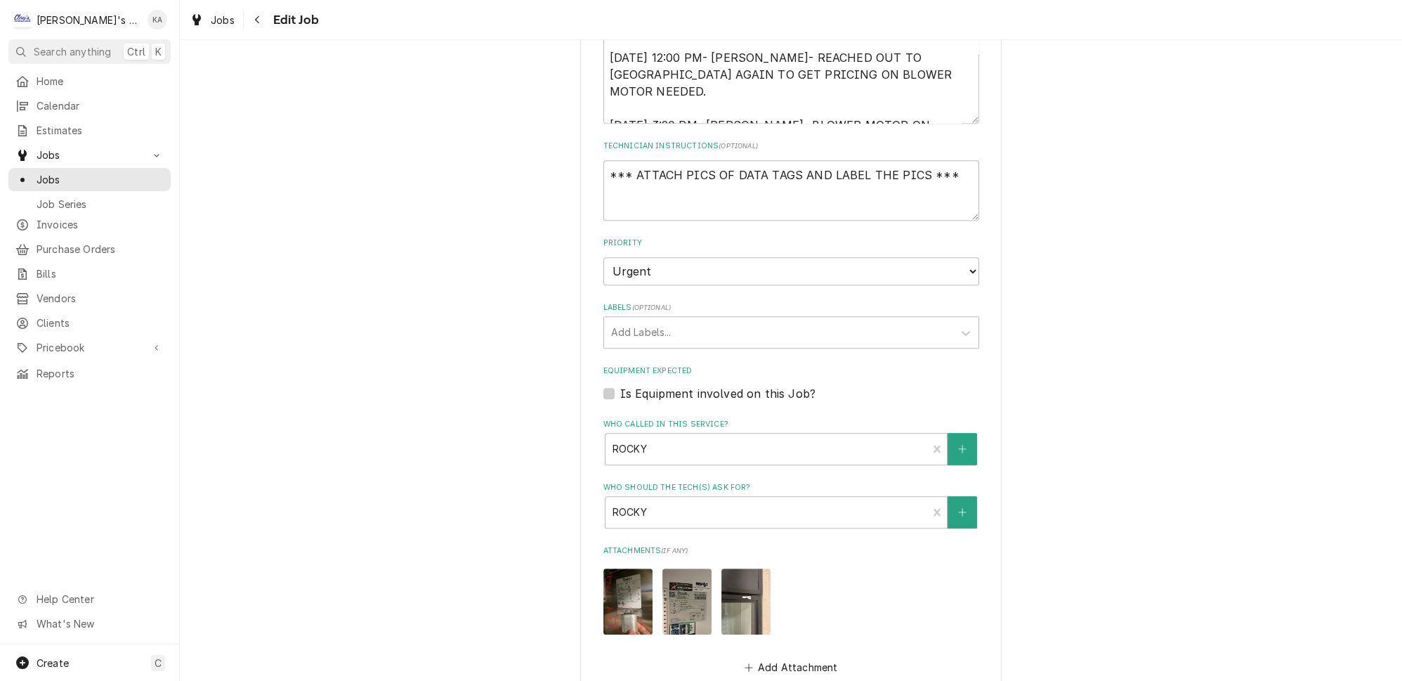
click at [736, 568] on img "Attachments" at bounding box center [745, 600] width 49 height 65
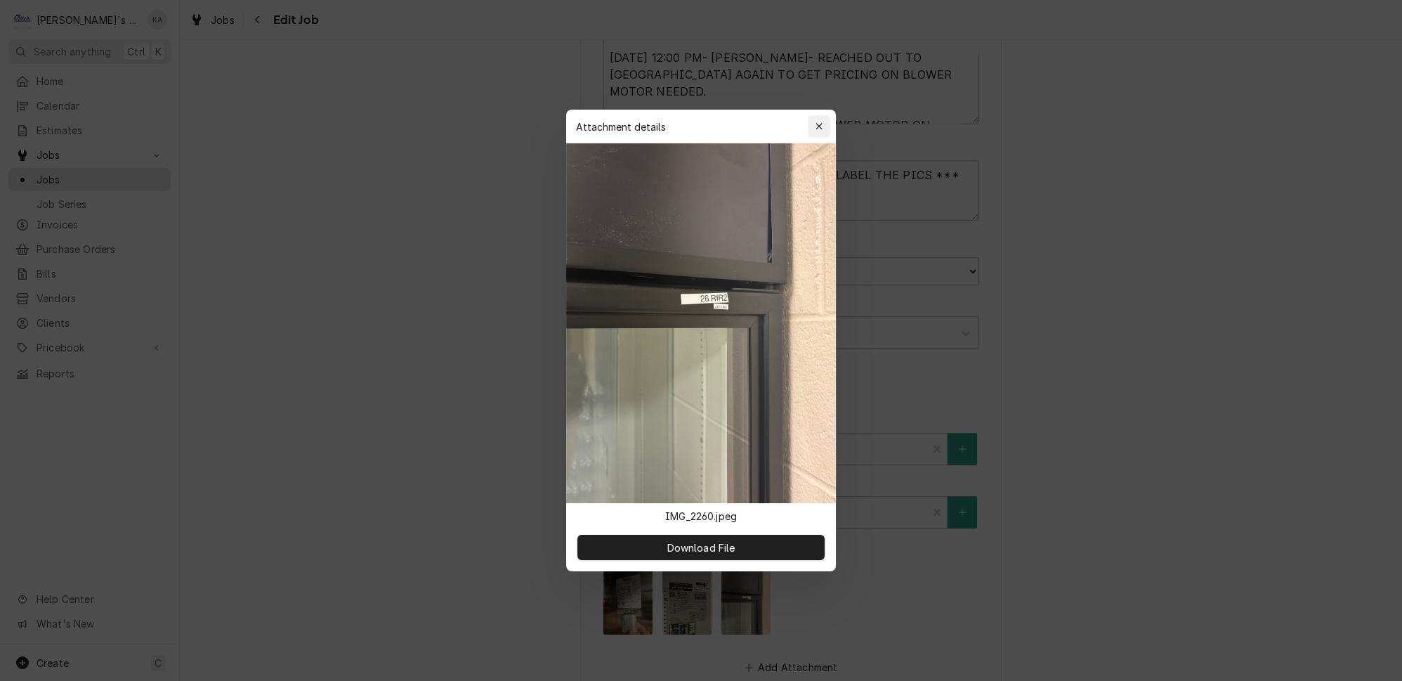
click at [815, 129] on icon "button" at bounding box center [818, 126] width 6 height 6
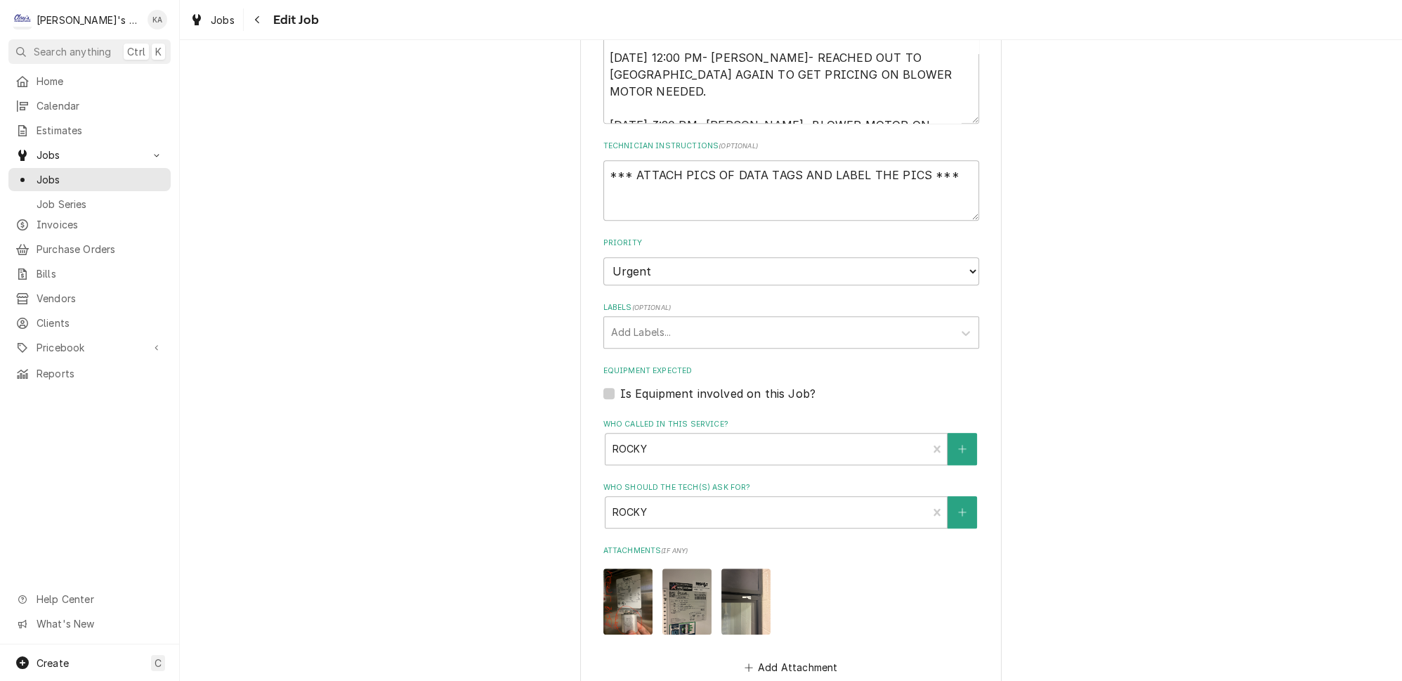
click at [620, 385] on label "Is Equipment involved on this Job?" at bounding box center [717, 393] width 195 height 17
click at [620, 385] on input "Equipment Expected" at bounding box center [808, 400] width 376 height 31
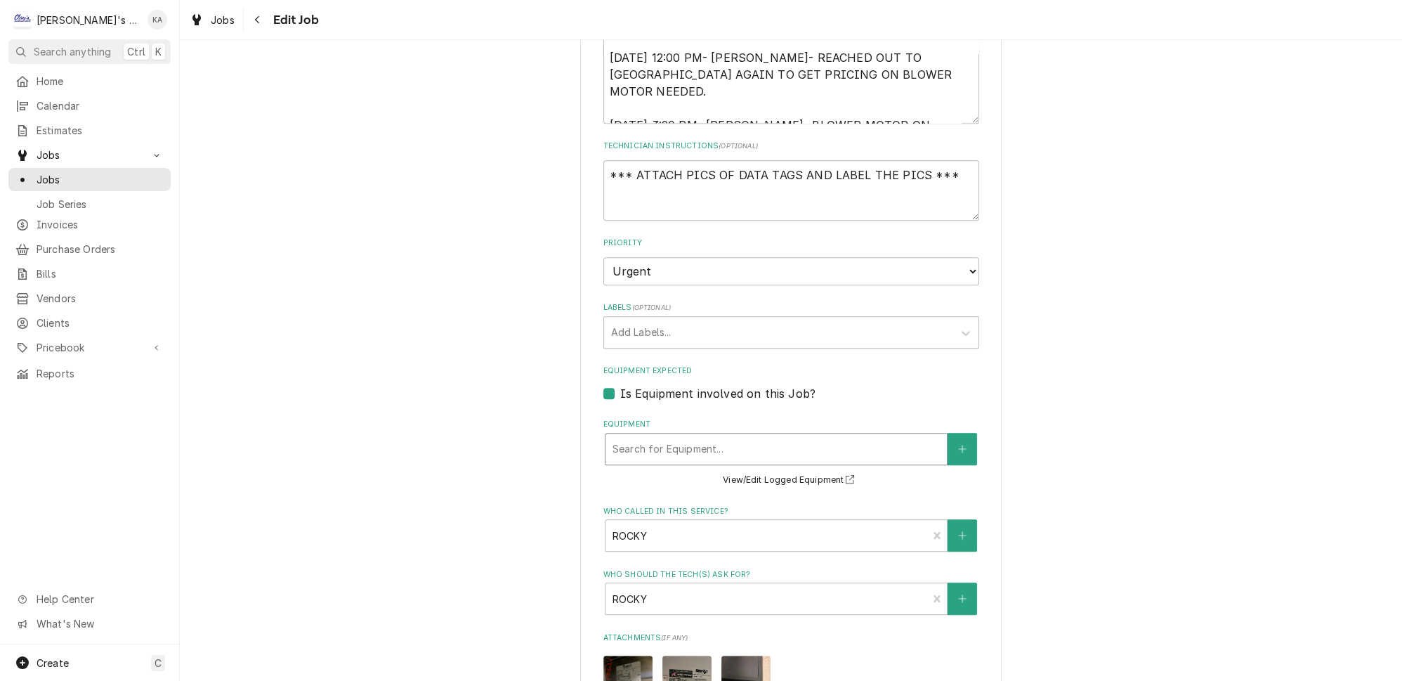
click at [695, 436] on div "Equipment" at bounding box center [775, 448] width 327 height 25
click at [801, 471] on button "View/Edit Logged Equipment" at bounding box center [791, 480] width 140 height 18
click at [782, 436] on div "Equipment" at bounding box center [775, 448] width 327 height 25
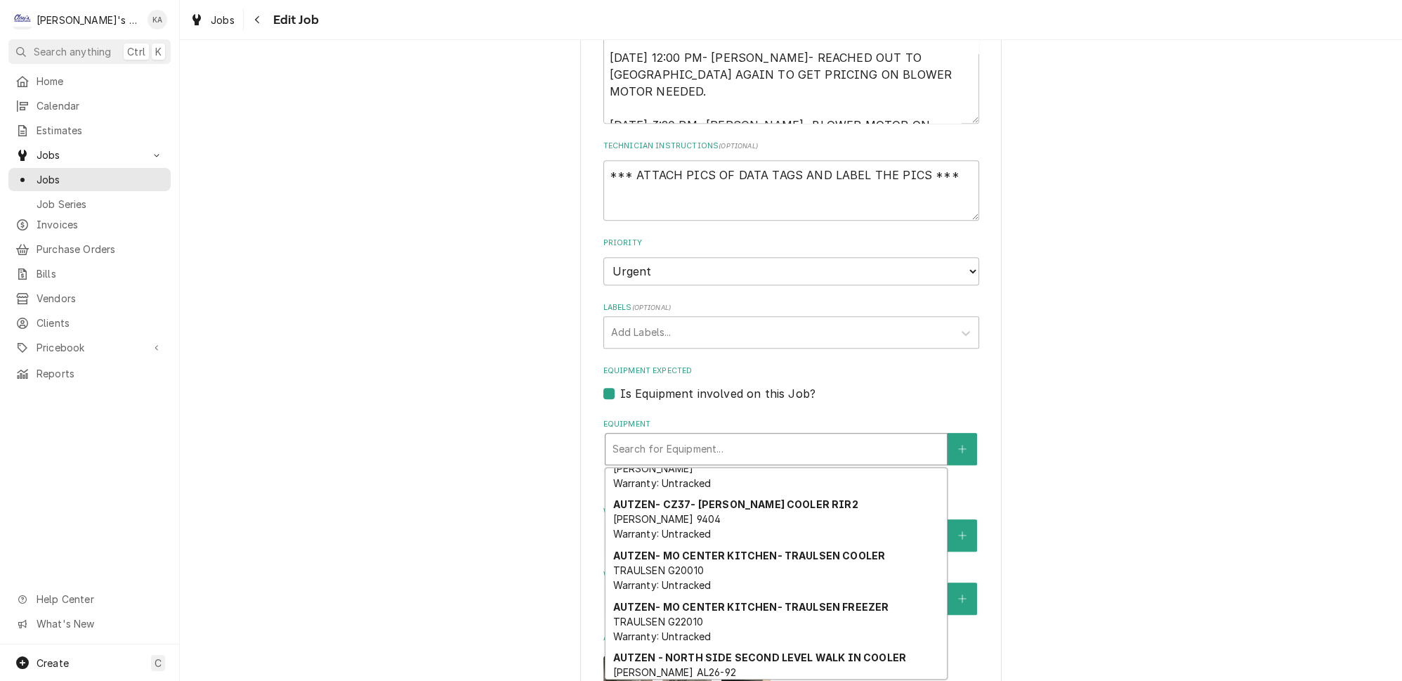
scroll to position [1404, 0]
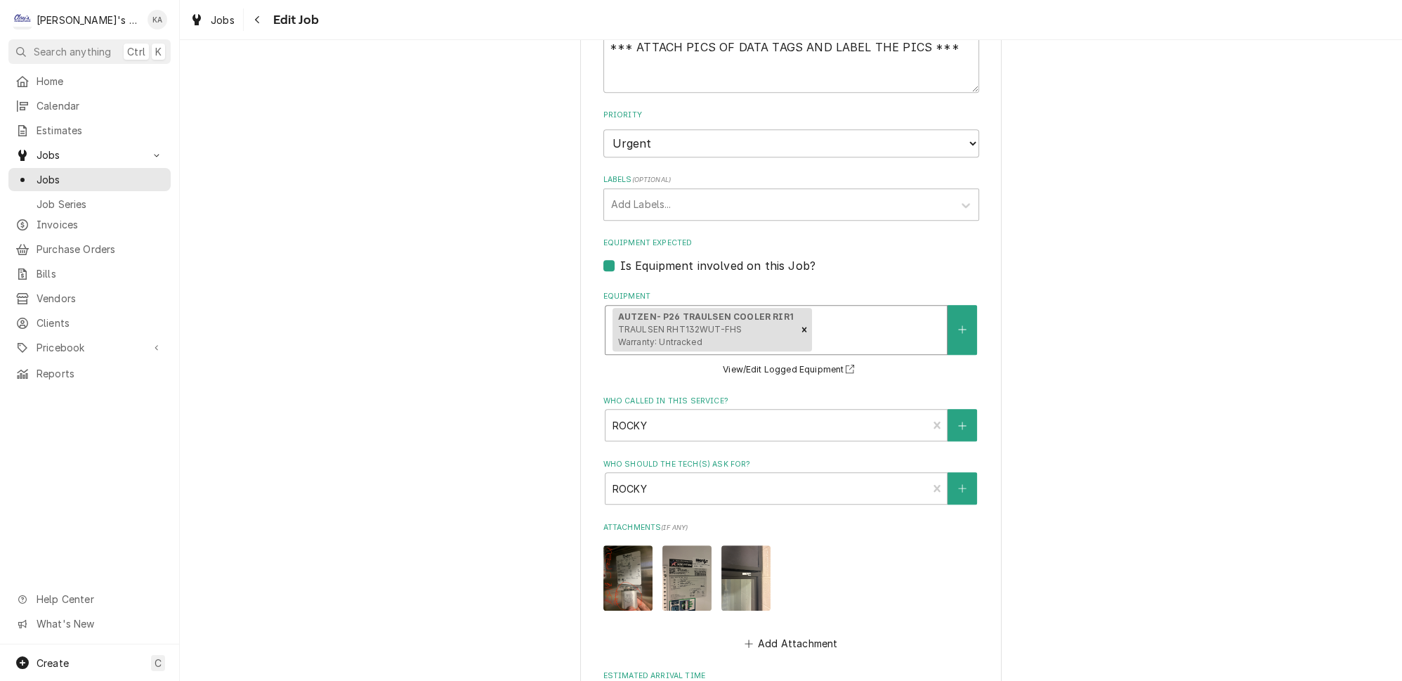
scroll to position [1586, 0]
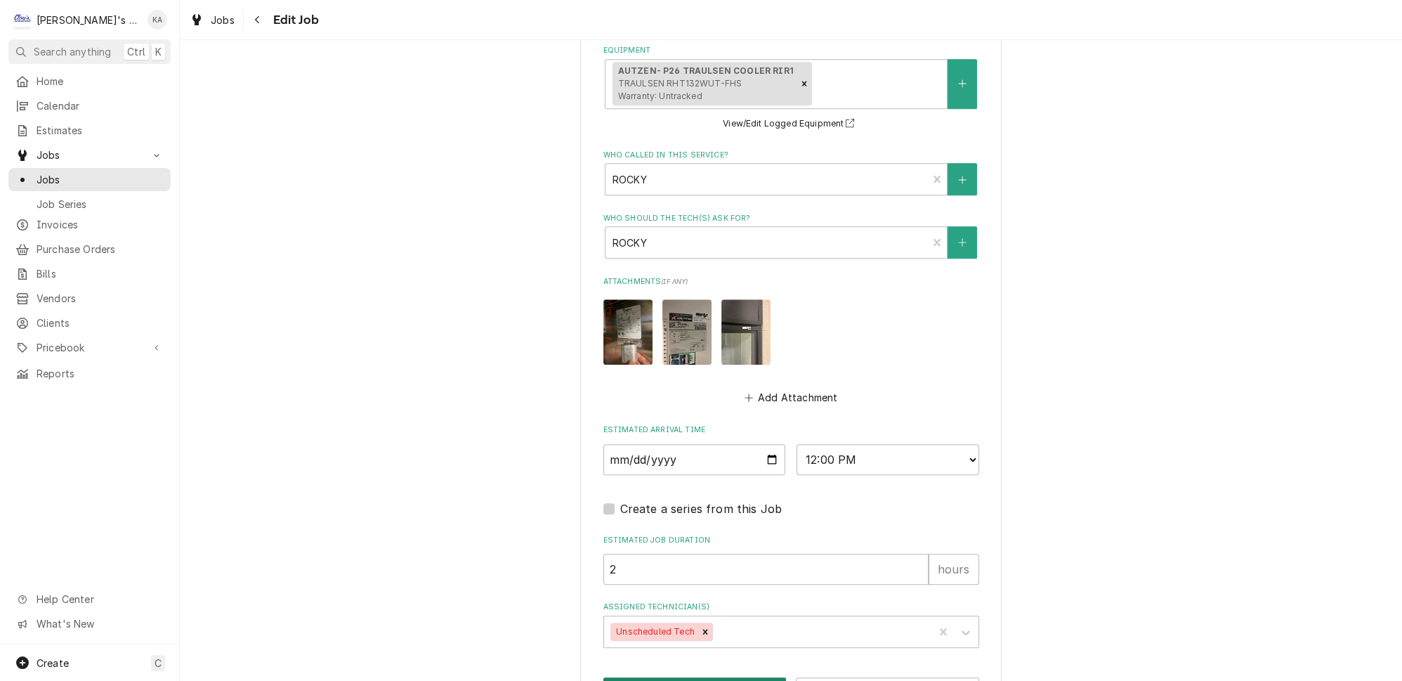
click at [690, 677] on button "Save" at bounding box center [694, 690] width 183 height 26
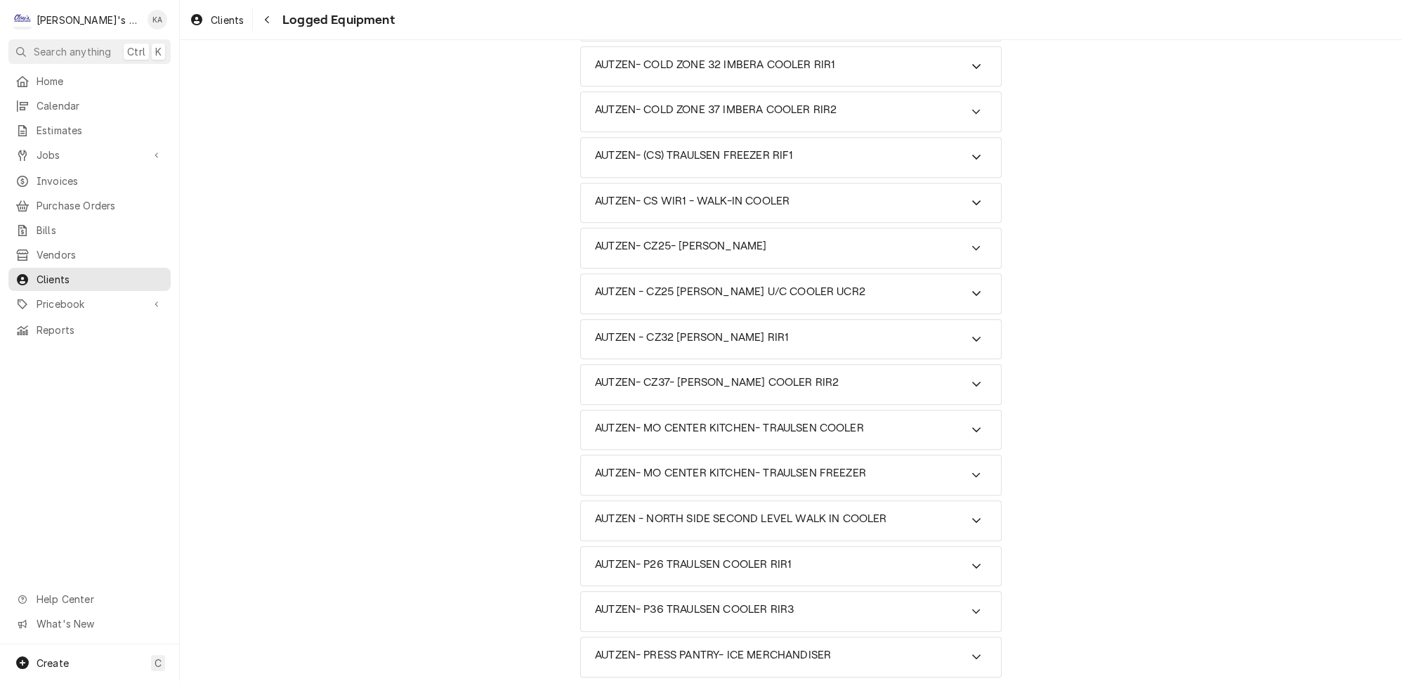
scroll to position [1213, 0]
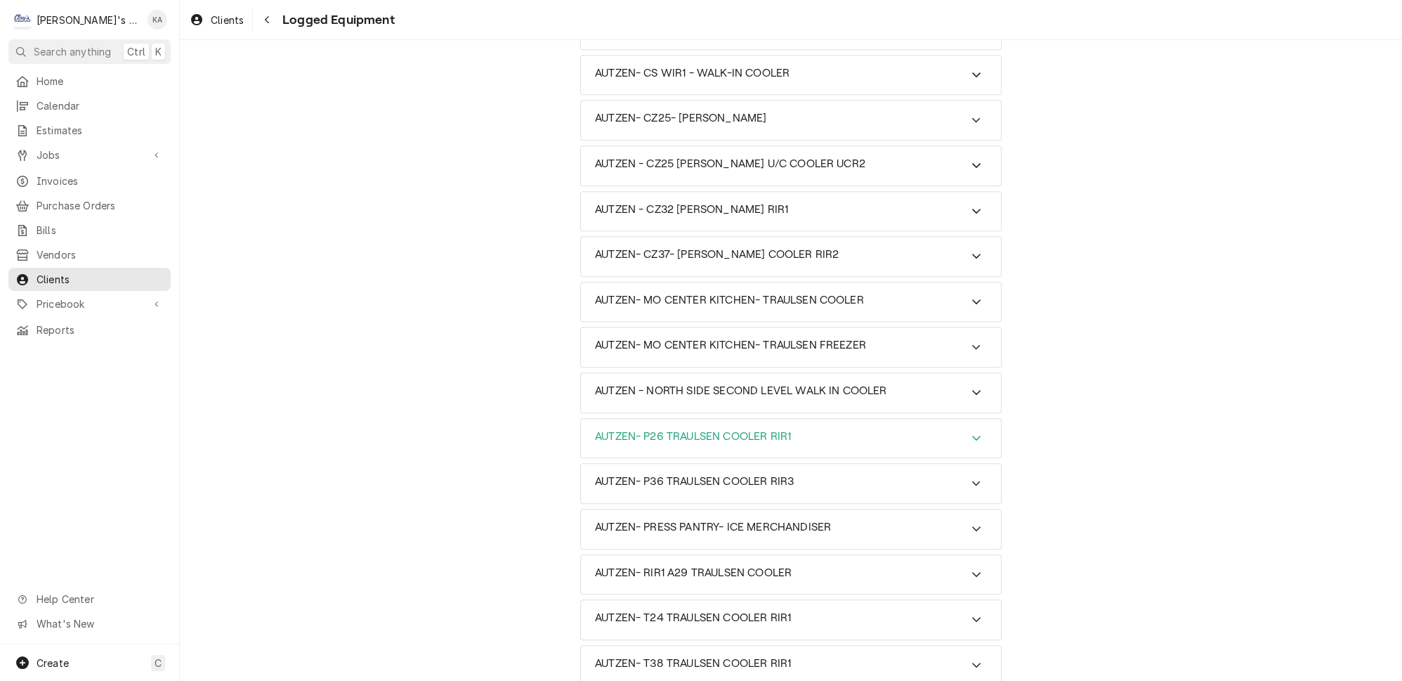
click at [971, 432] on icon "Accordion Header" at bounding box center [976, 437] width 10 height 11
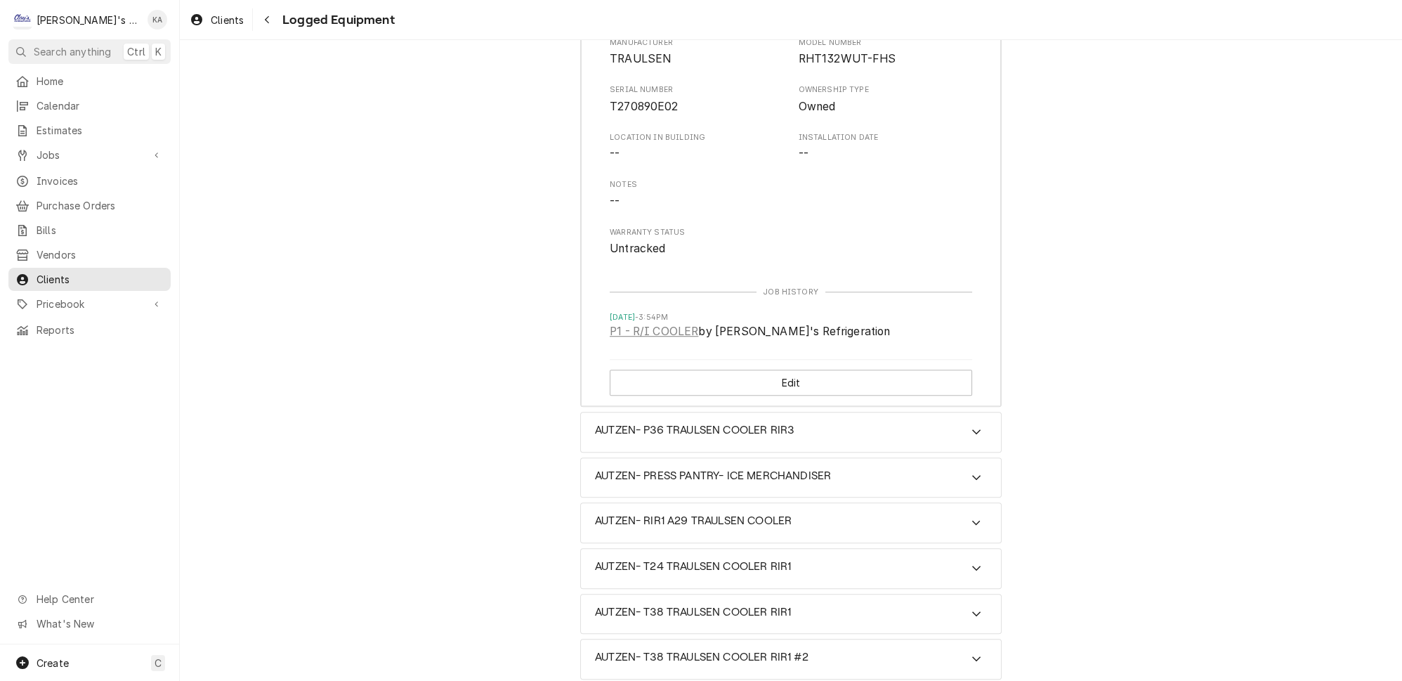
scroll to position [1723, 0]
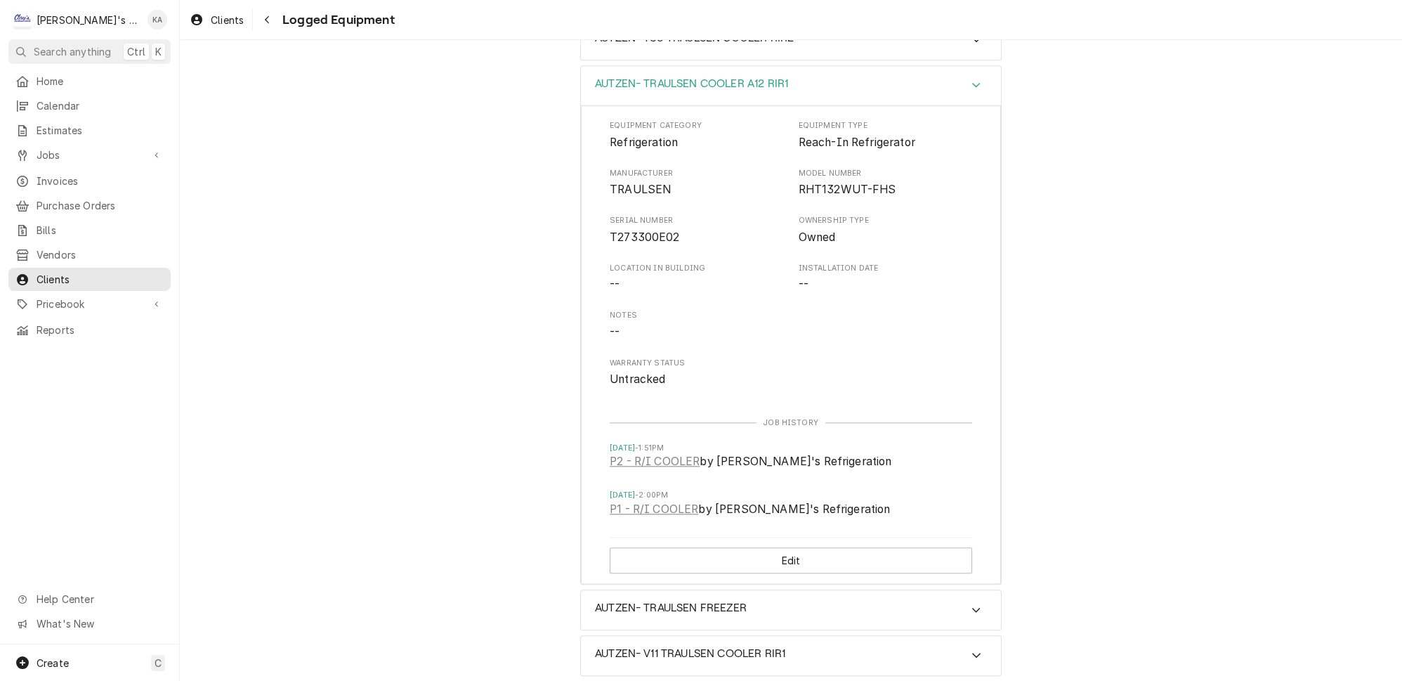
scroll to position [2362, 0]
click at [784, 546] on button "Edit" at bounding box center [791, 559] width 362 height 26
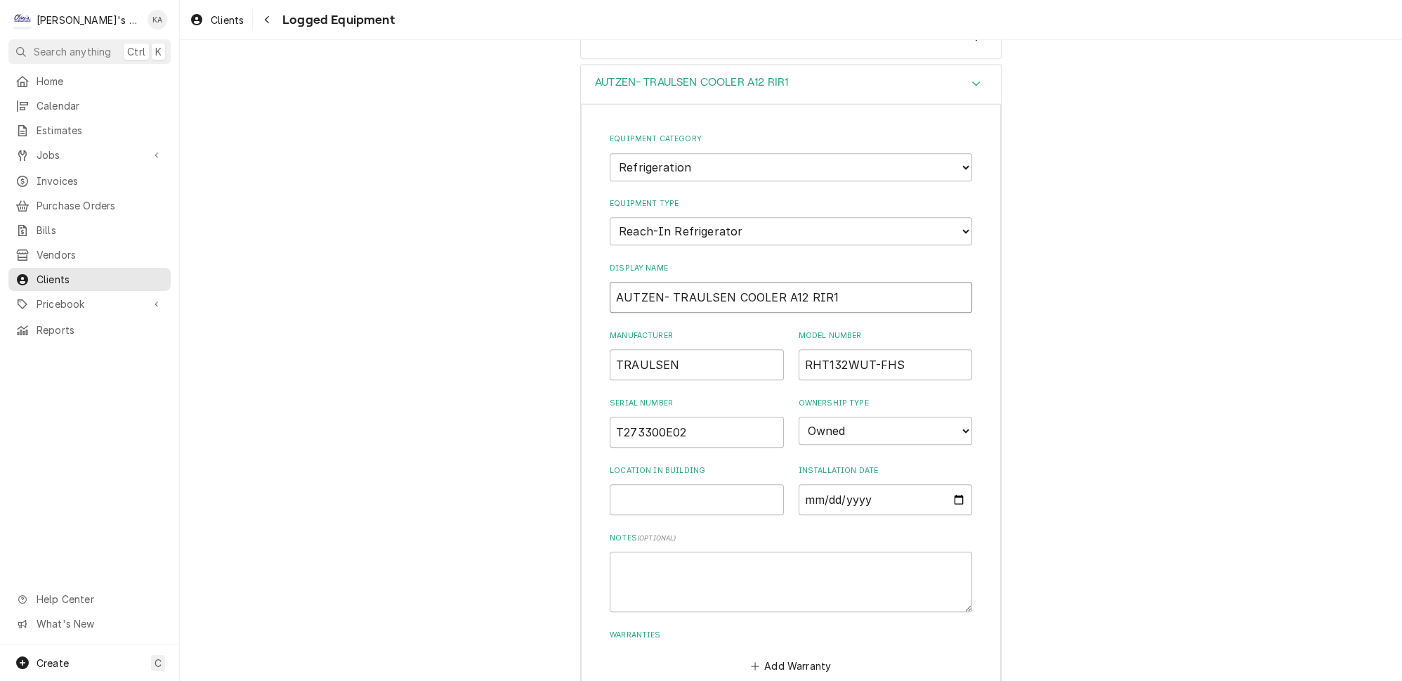
drag, startPoint x: 790, startPoint y: 139, endPoint x: 776, endPoint y: 140, distance: 14.1
click at [776, 282] on input "AUTZEN- TRAULSEN COOLER A12 RIR1" at bounding box center [791, 297] width 362 height 31
click at [686, 282] on input "AUTZEN- A12TRAULSEN COOLER RIR1" at bounding box center [791, 297] width 362 height 31
click at [797, 282] on input "AUTZEN- A12 TRAULSEN COOLER RIR1" at bounding box center [791, 297] width 362 height 31
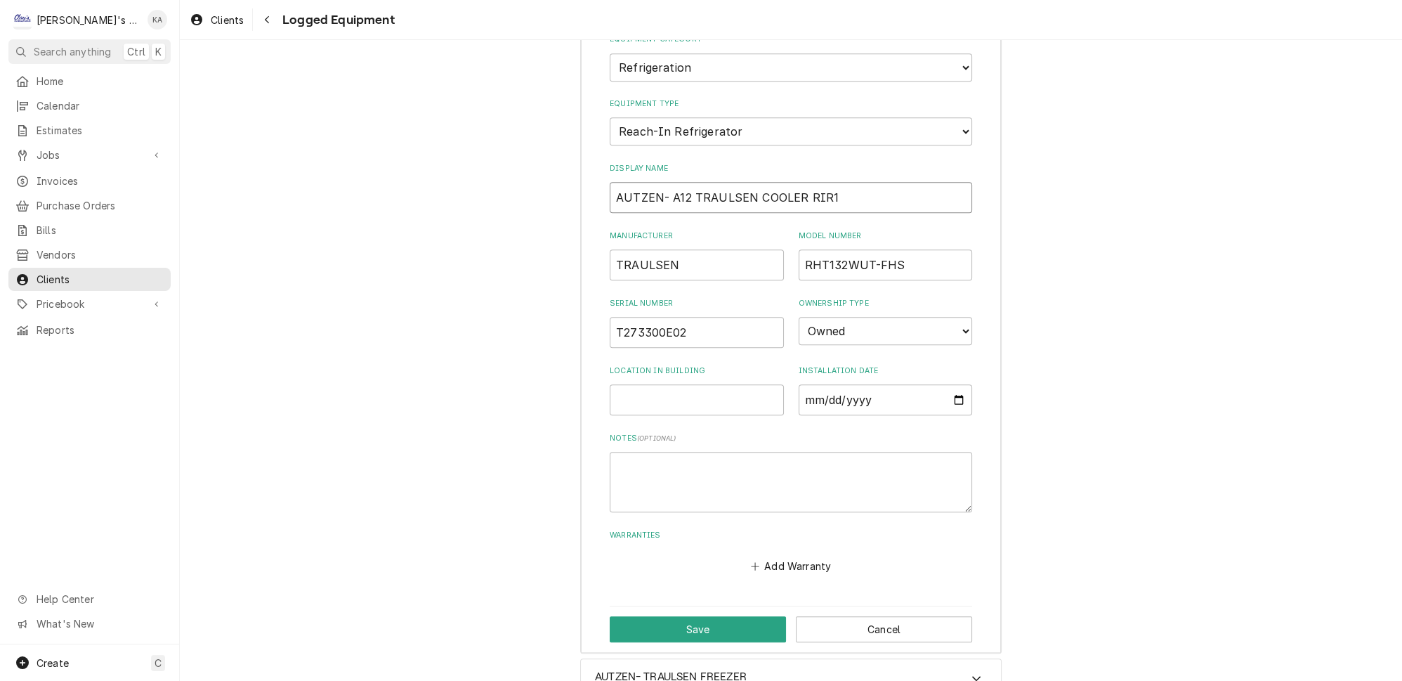
scroll to position [2553, 0]
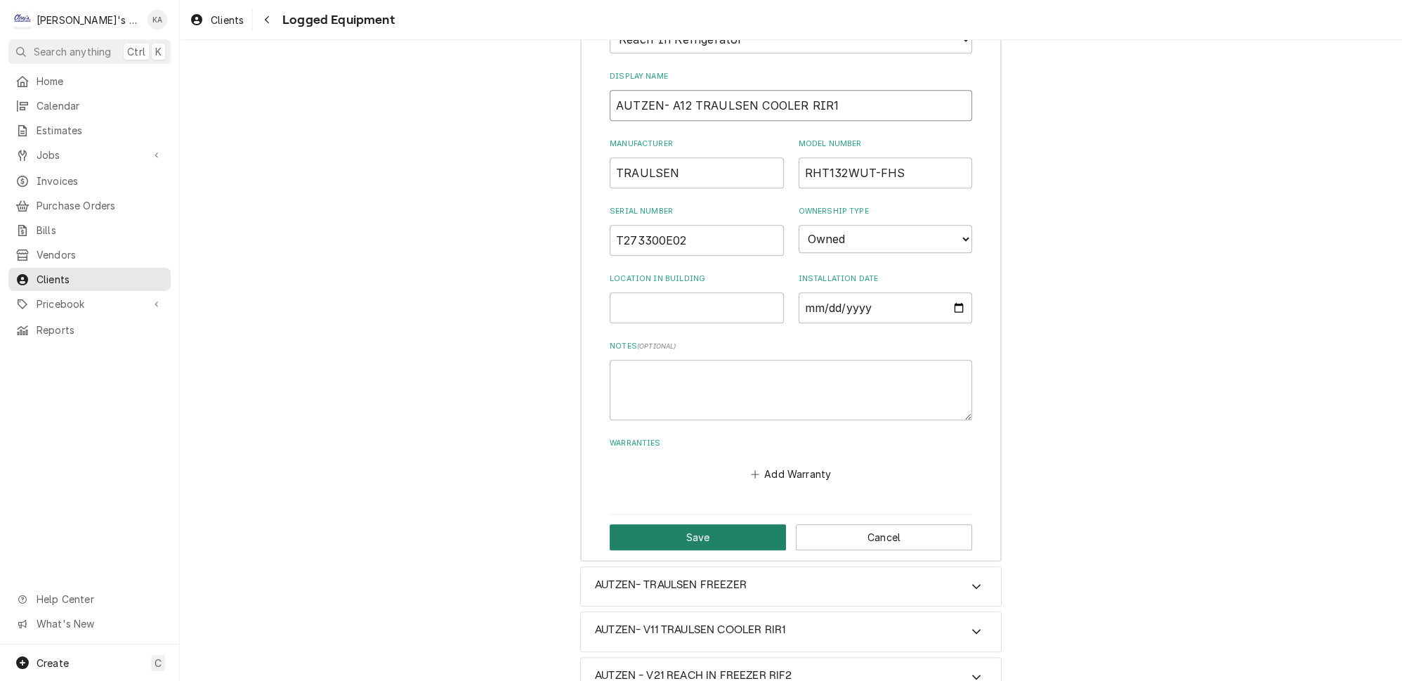
type input "AUTZEN- A12 TRAULSEN COOLER RIR1"
click at [692, 524] on button "Save" at bounding box center [698, 537] width 176 height 26
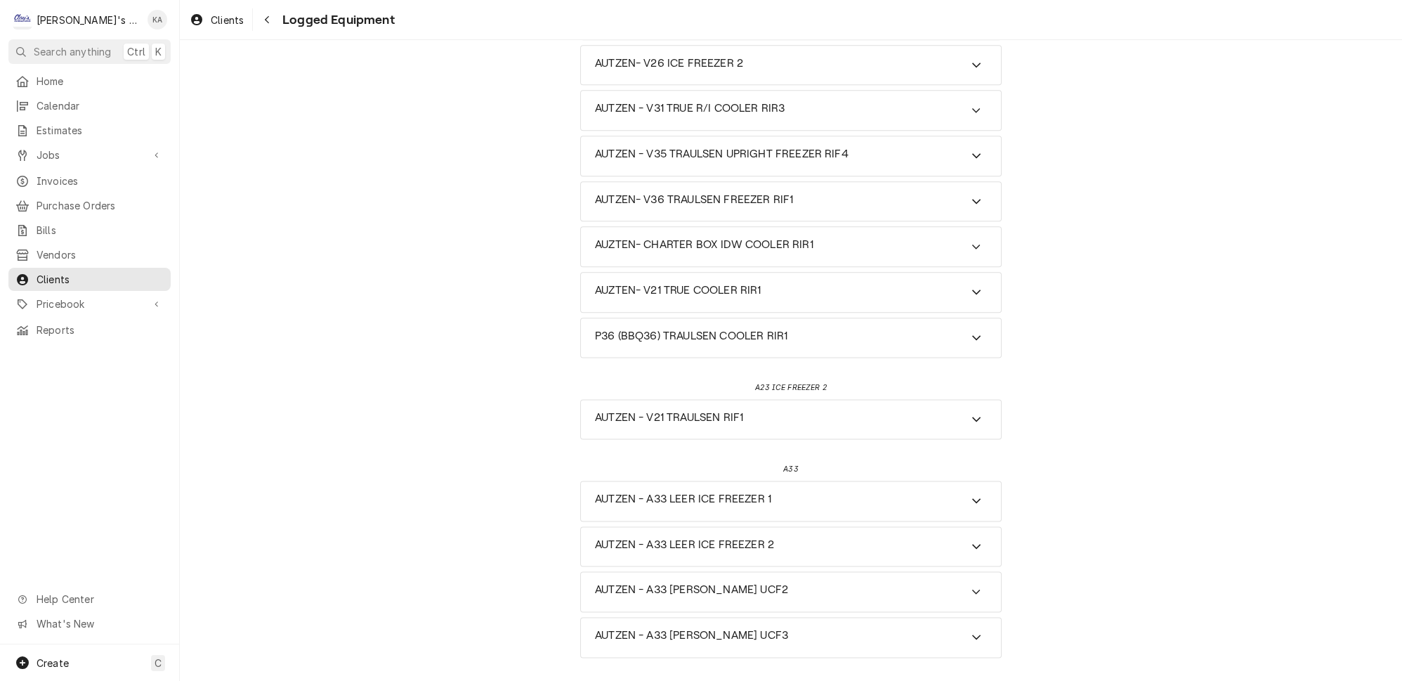
scroll to position [3149, 0]
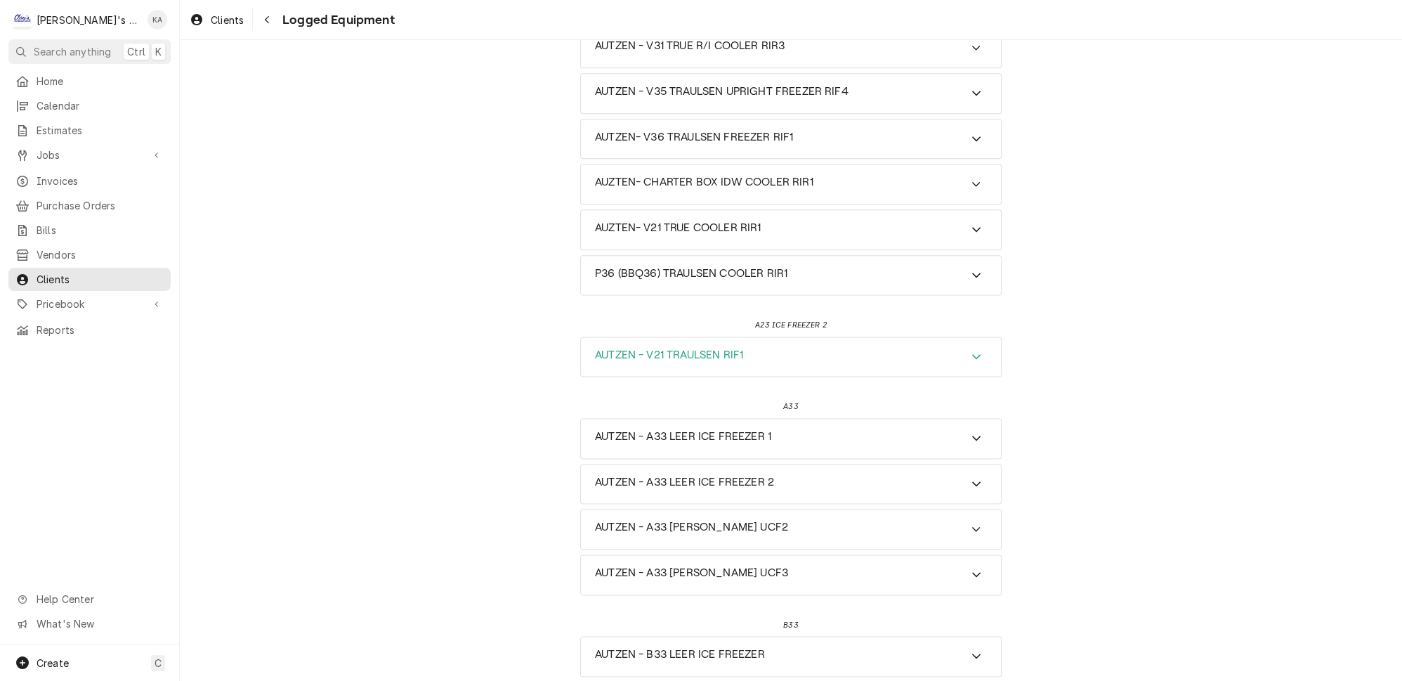
click at [971, 350] on icon "Accordion Header" at bounding box center [976, 355] width 10 height 11
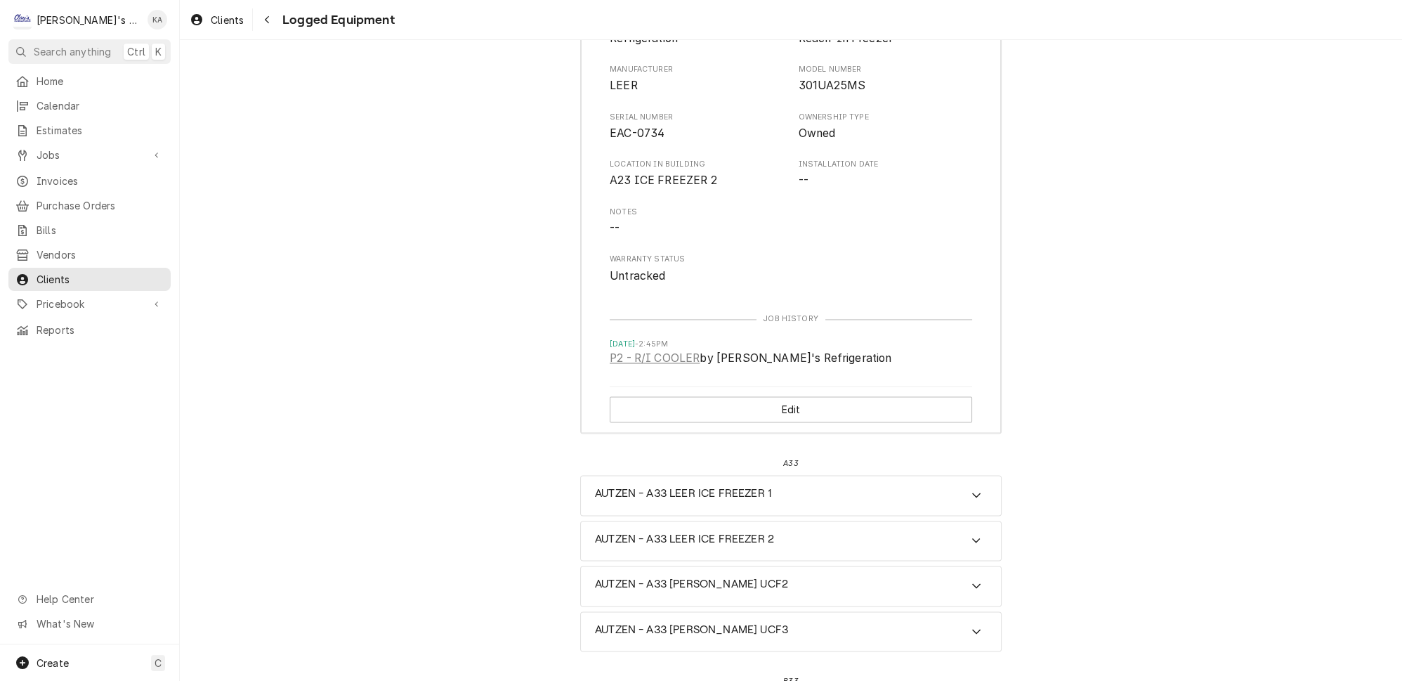
scroll to position [3579, 0]
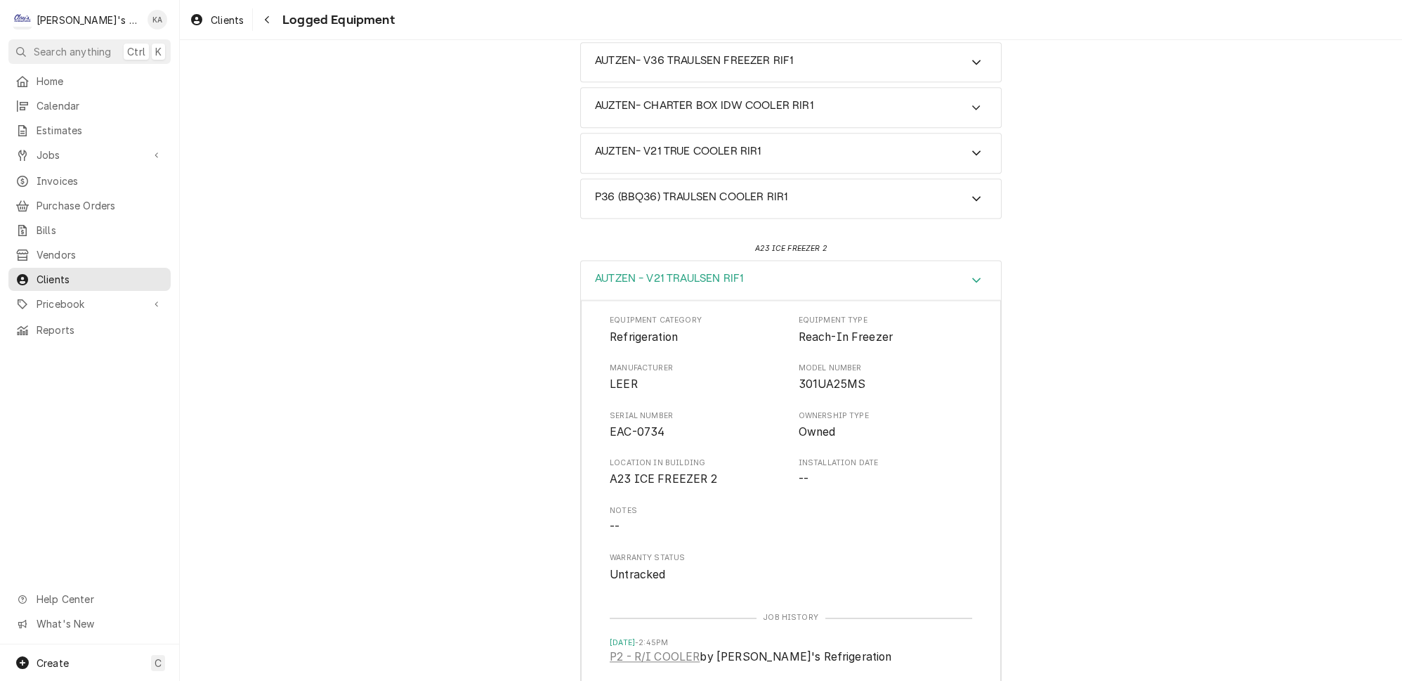
scroll to position [3324, 0]
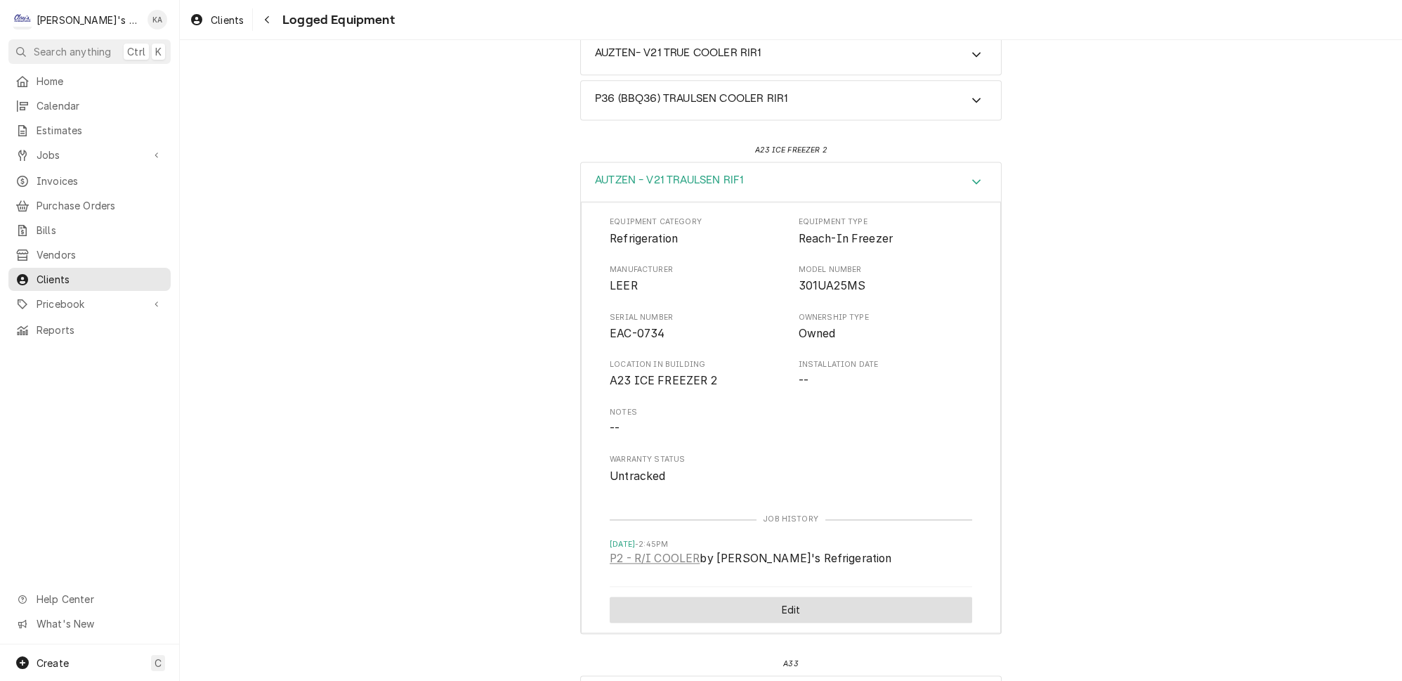
click at [787, 596] on button "Edit" at bounding box center [791, 609] width 362 height 26
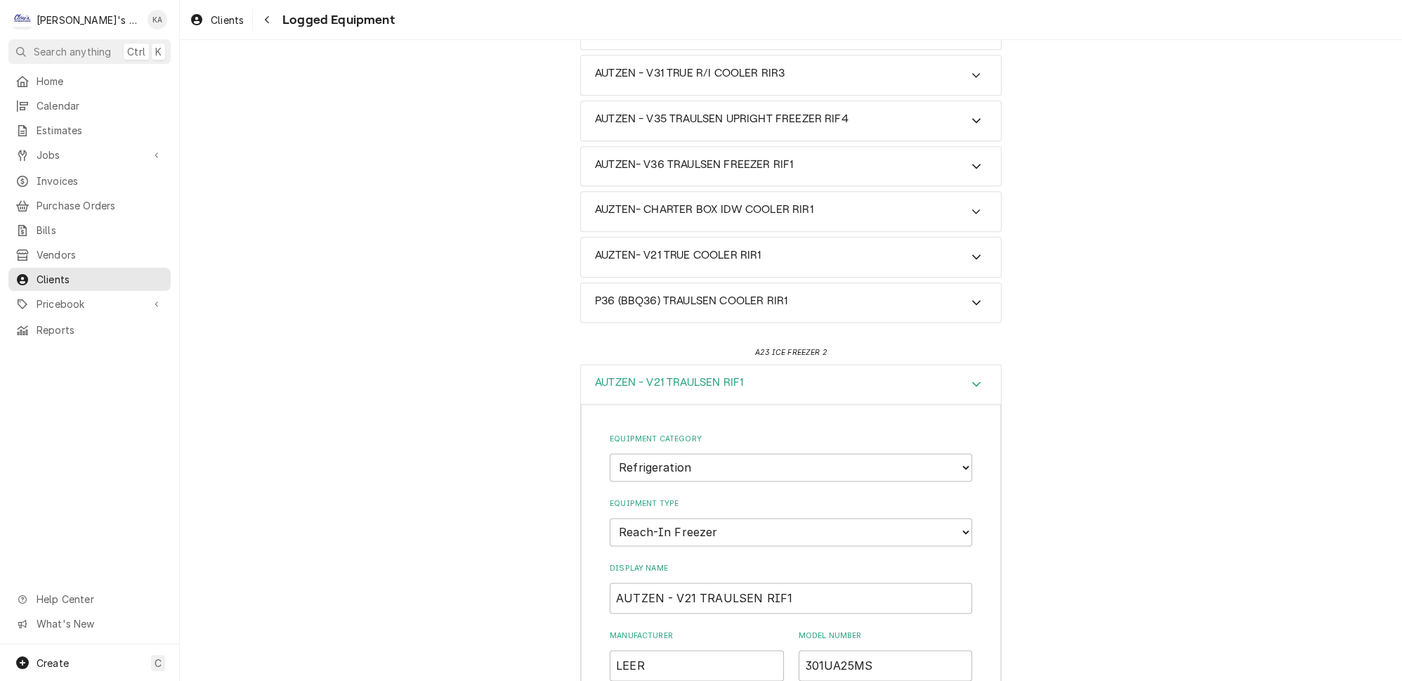
scroll to position [3207, 0]
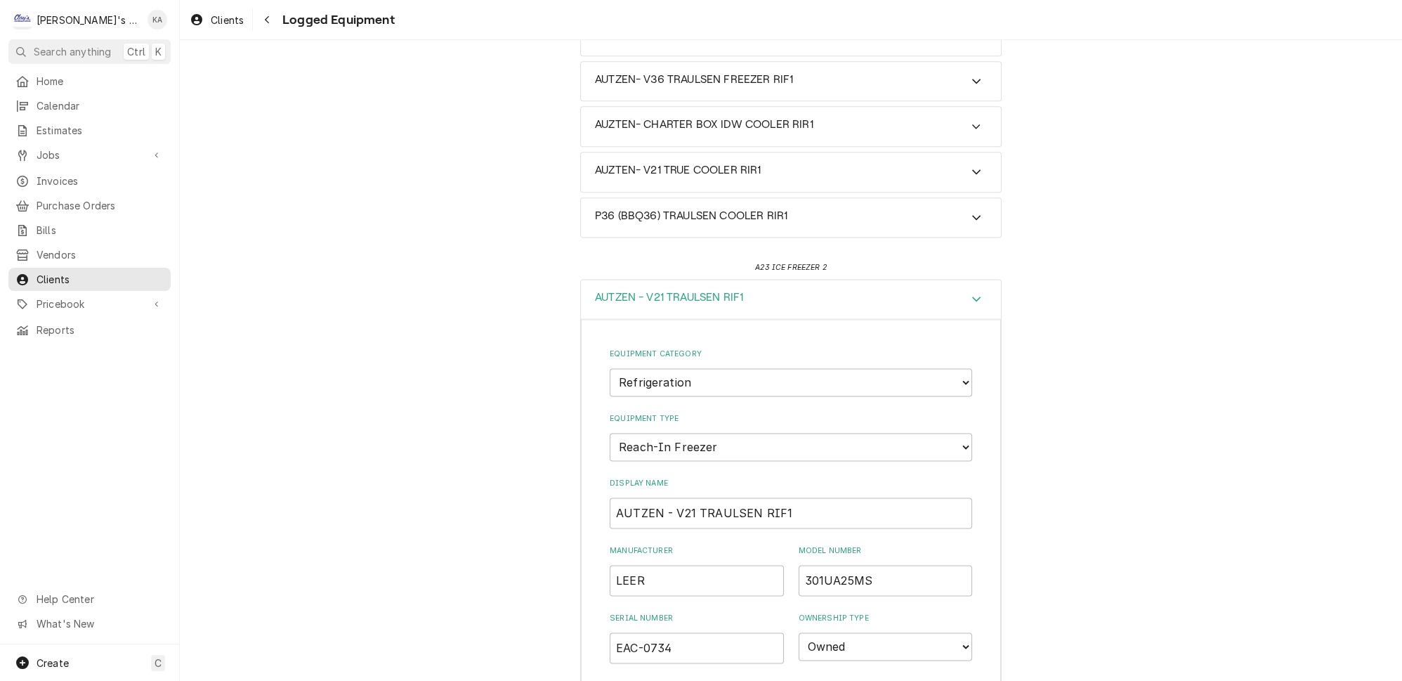
drag, startPoint x: 716, startPoint y: 514, endPoint x: 616, endPoint y: 511, distance: 100.5
click at [661, 497] on input "AUTZEN - A23 ICE FREEZER 2V21 TRAULSEN RIF1" at bounding box center [791, 512] width 362 height 31
drag, startPoint x: 768, startPoint y: 312, endPoint x: 877, endPoint y: 312, distance: 108.9
click at [877, 497] on input "AUTZEN- A23 ICE FREEZER 2V21 TRAULSEN RIF1" at bounding box center [791, 512] width 362 height 31
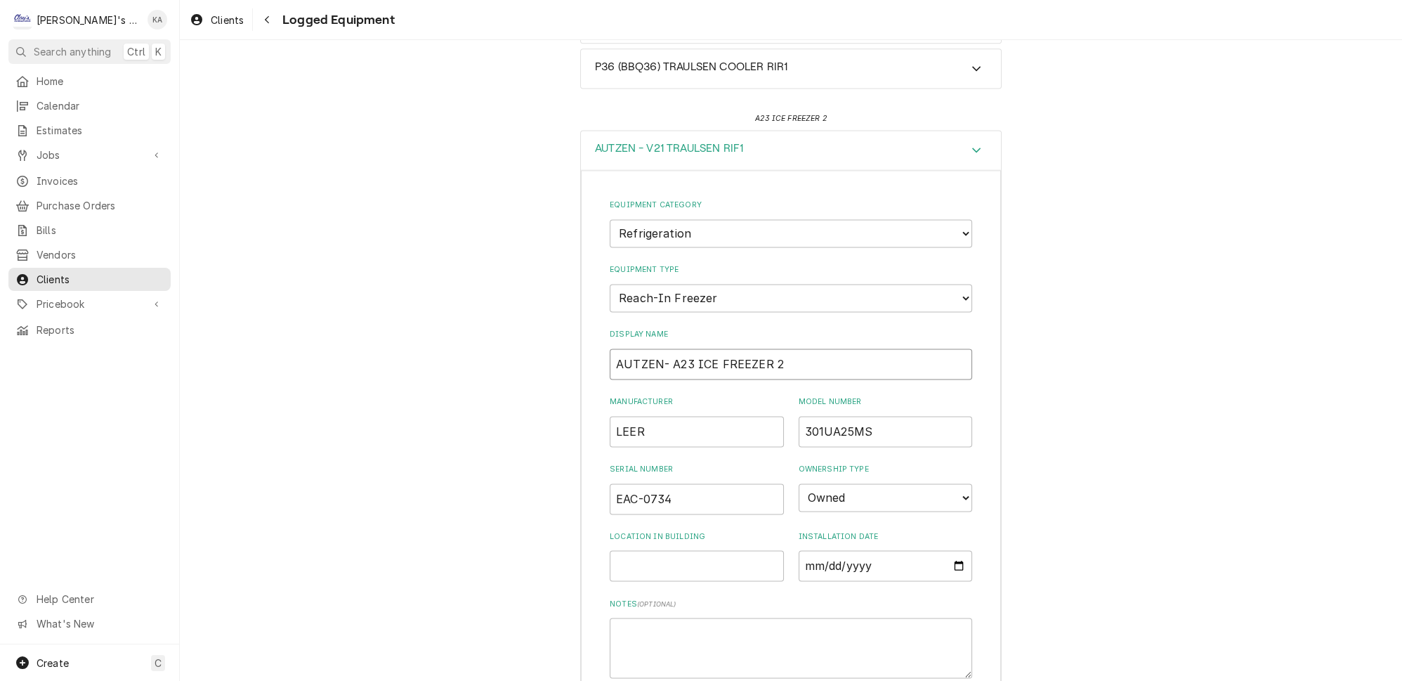
scroll to position [3525, 0]
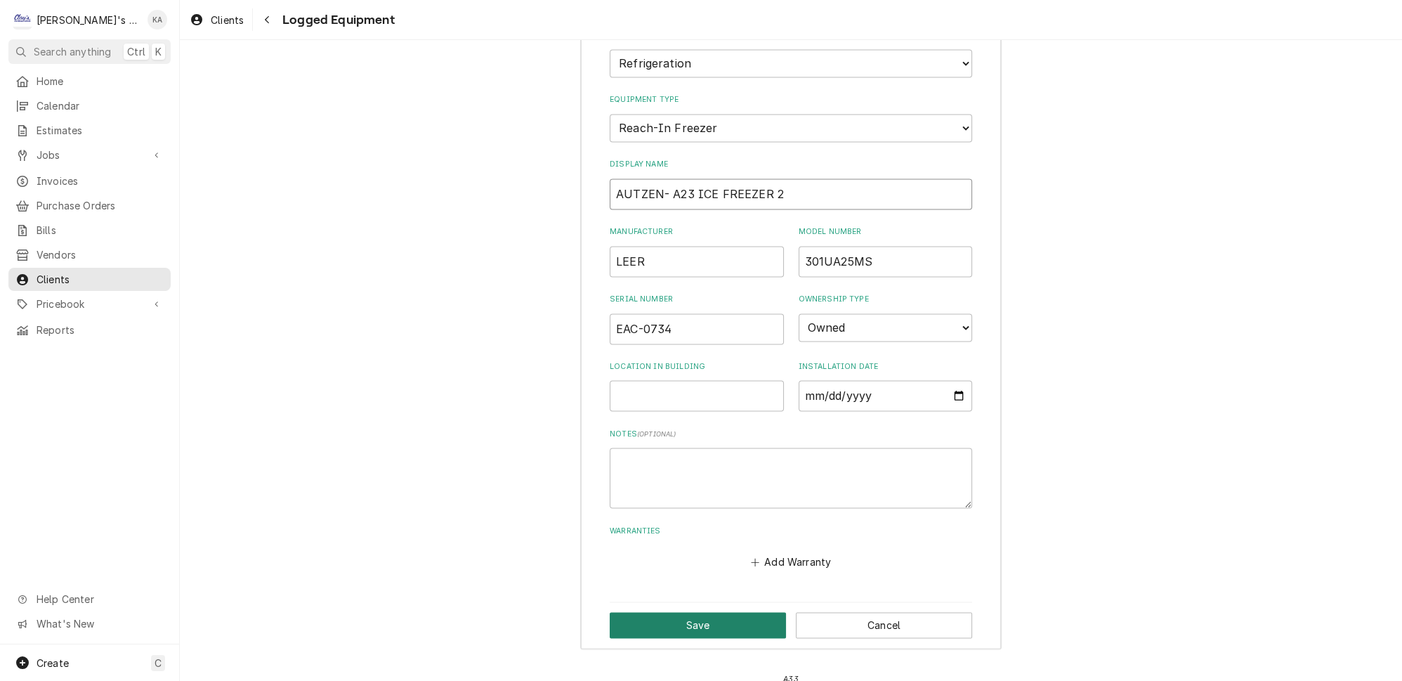
type input "AUTZEN- A23 ICE FREEZER 2"
click at [697, 612] on button "Save" at bounding box center [698, 625] width 176 height 26
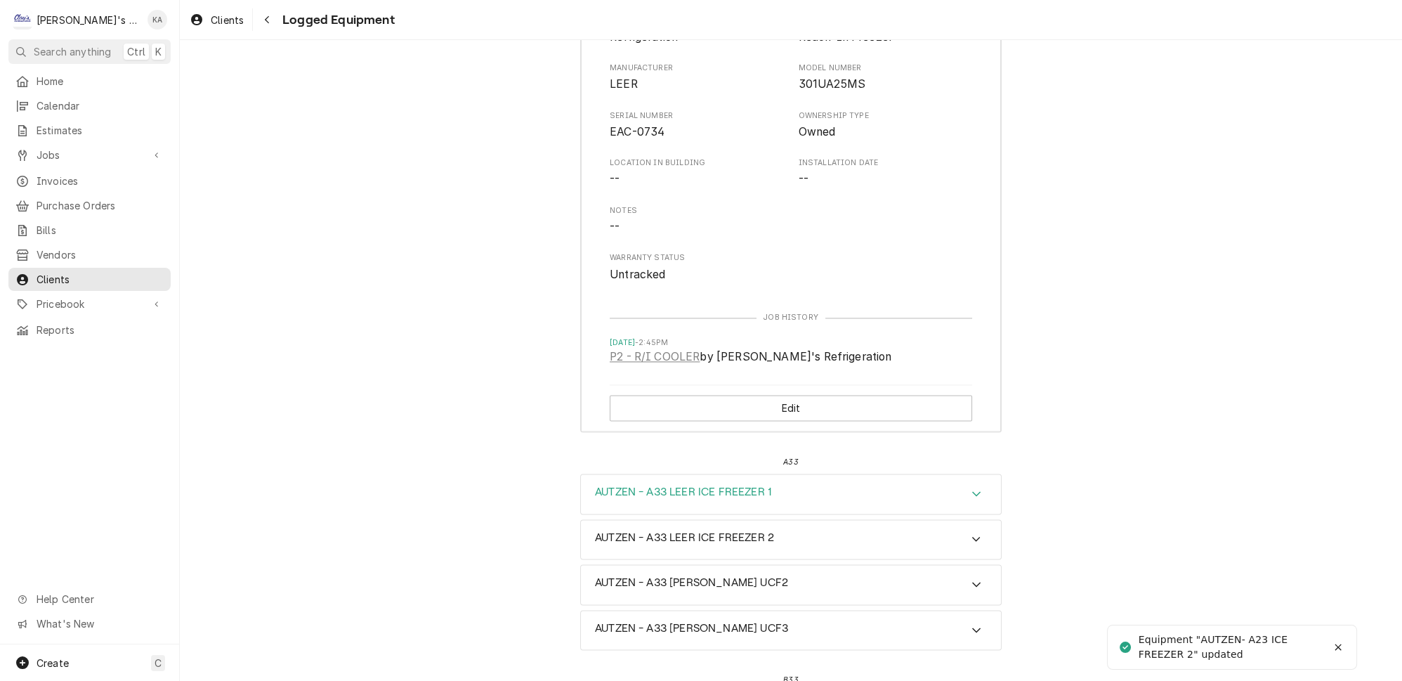
click at [972, 491] on icon "Accordion Header" at bounding box center [976, 493] width 8 height 5
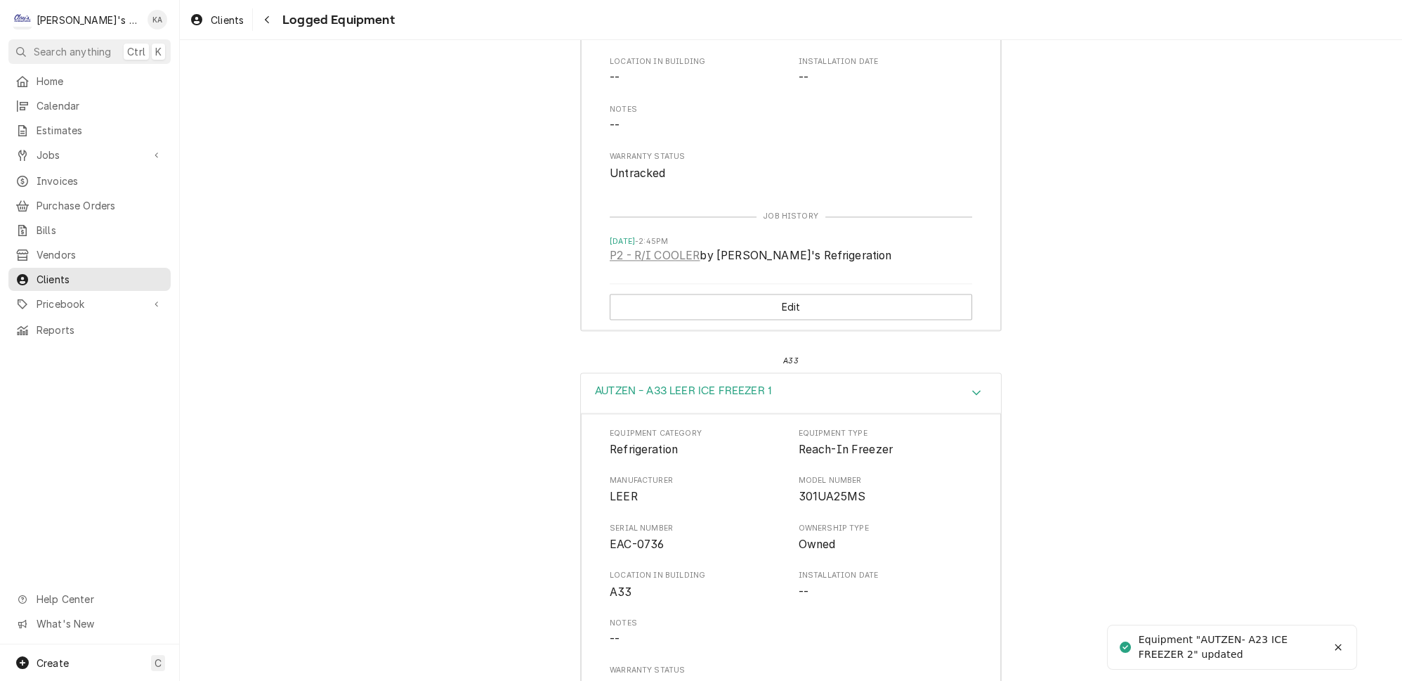
scroll to position [3845, 0]
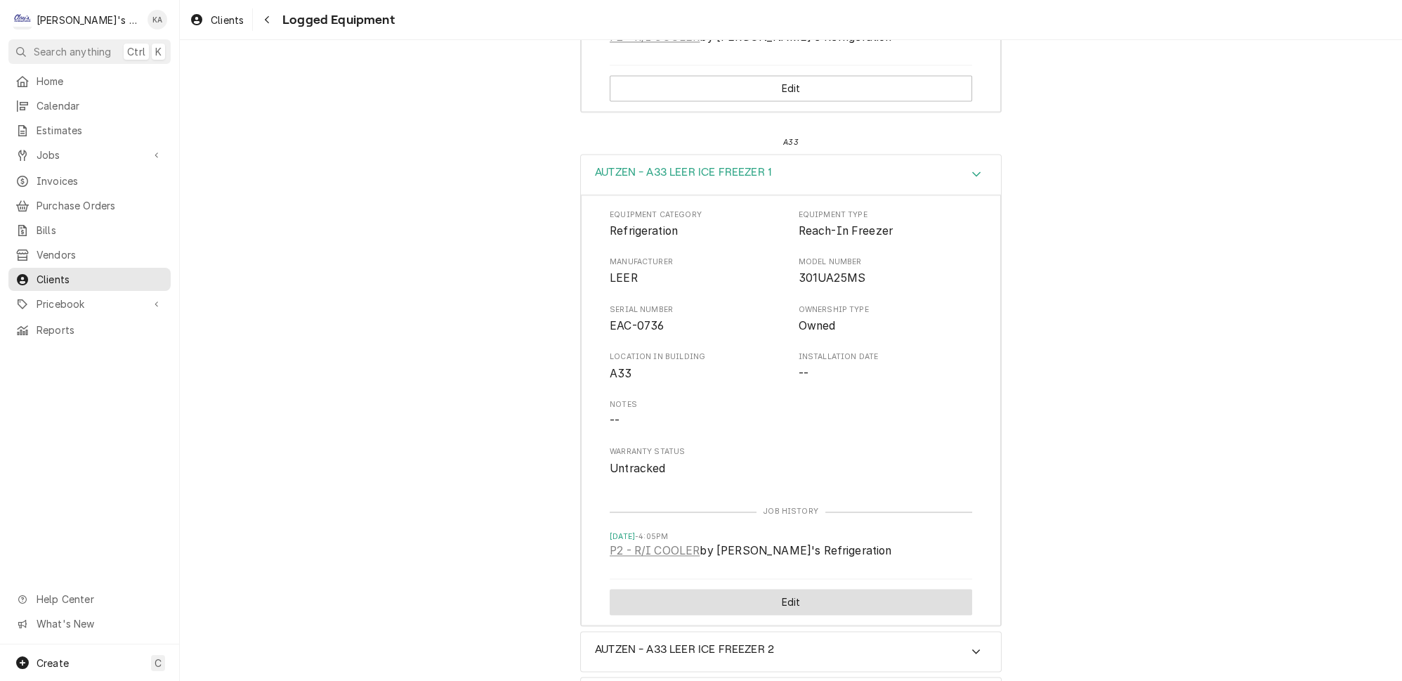
click at [799, 589] on button "Edit" at bounding box center [791, 602] width 362 height 26
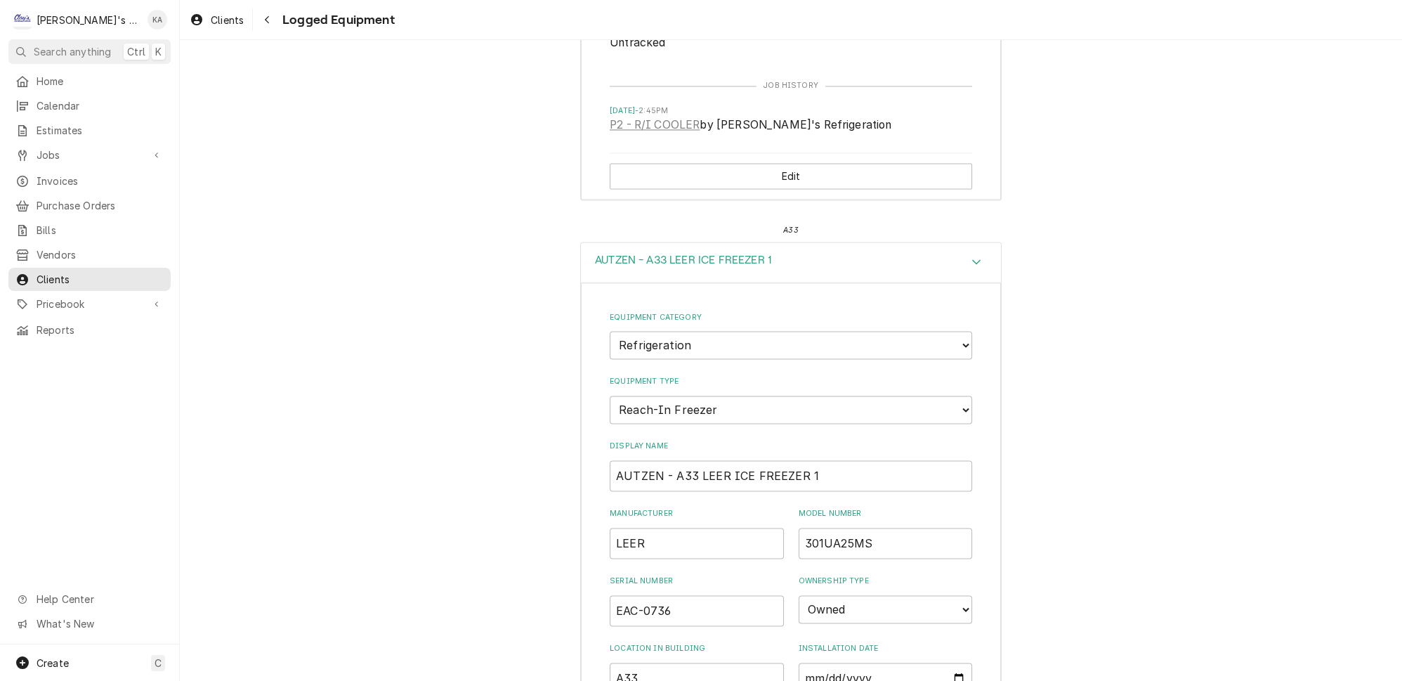
scroll to position [4110, 0]
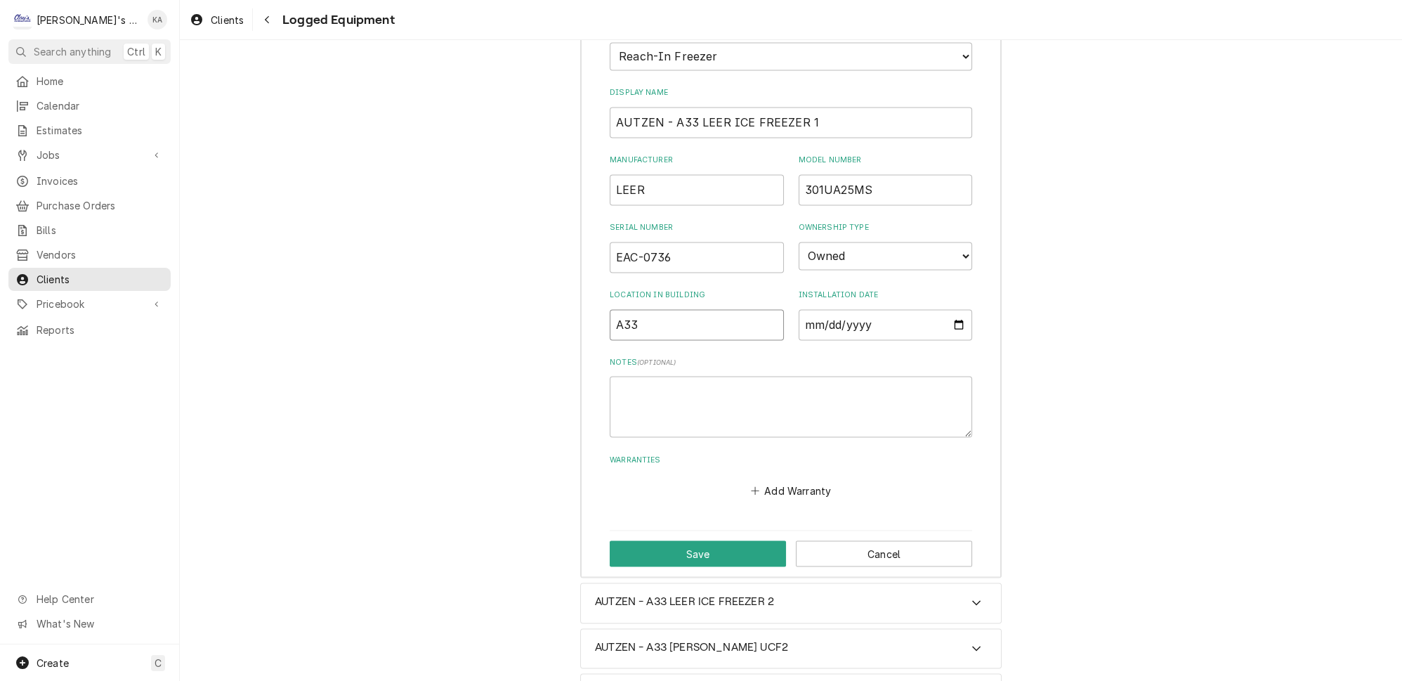
drag, startPoint x: 636, startPoint y: 117, endPoint x: 591, endPoint y: 124, distance: 45.5
click at [591, 124] on div "Equipment Category Choose equipment category... Ice Machines Refrigeration HVAC…" at bounding box center [791, 252] width 420 height 647
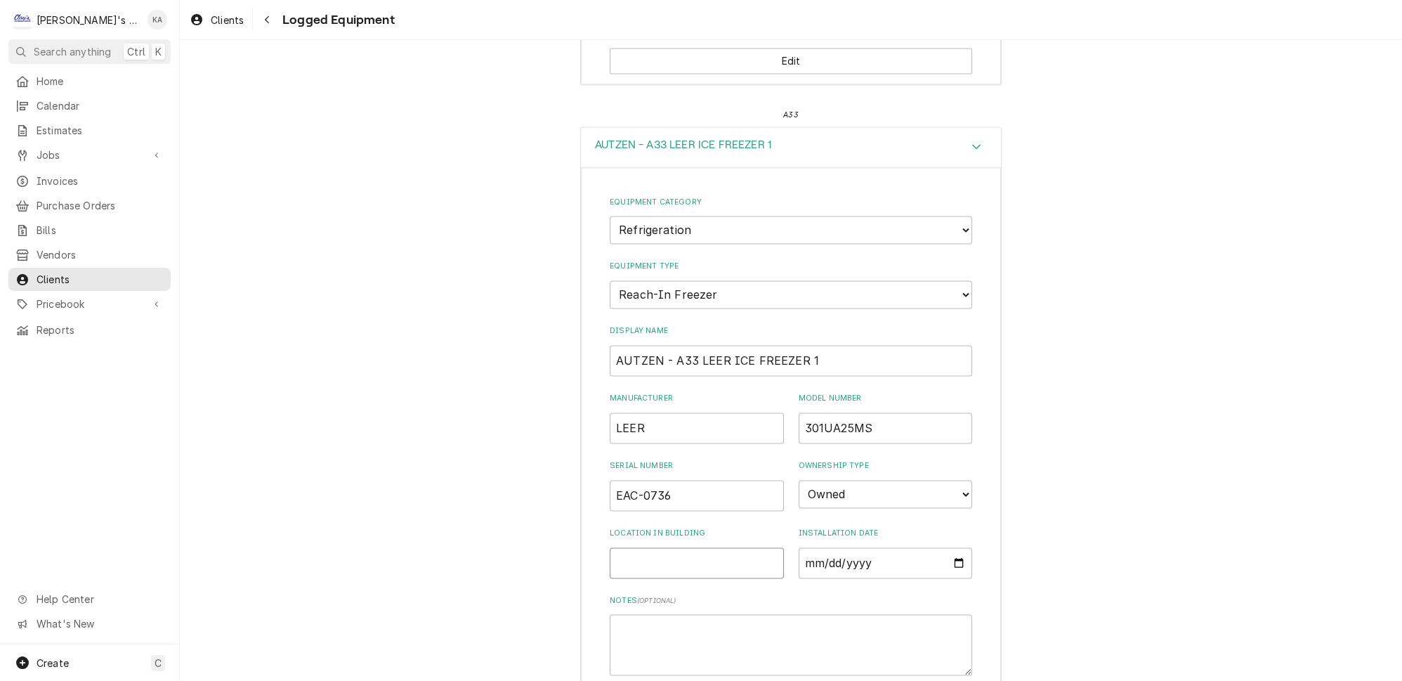
scroll to position [3855, 0]
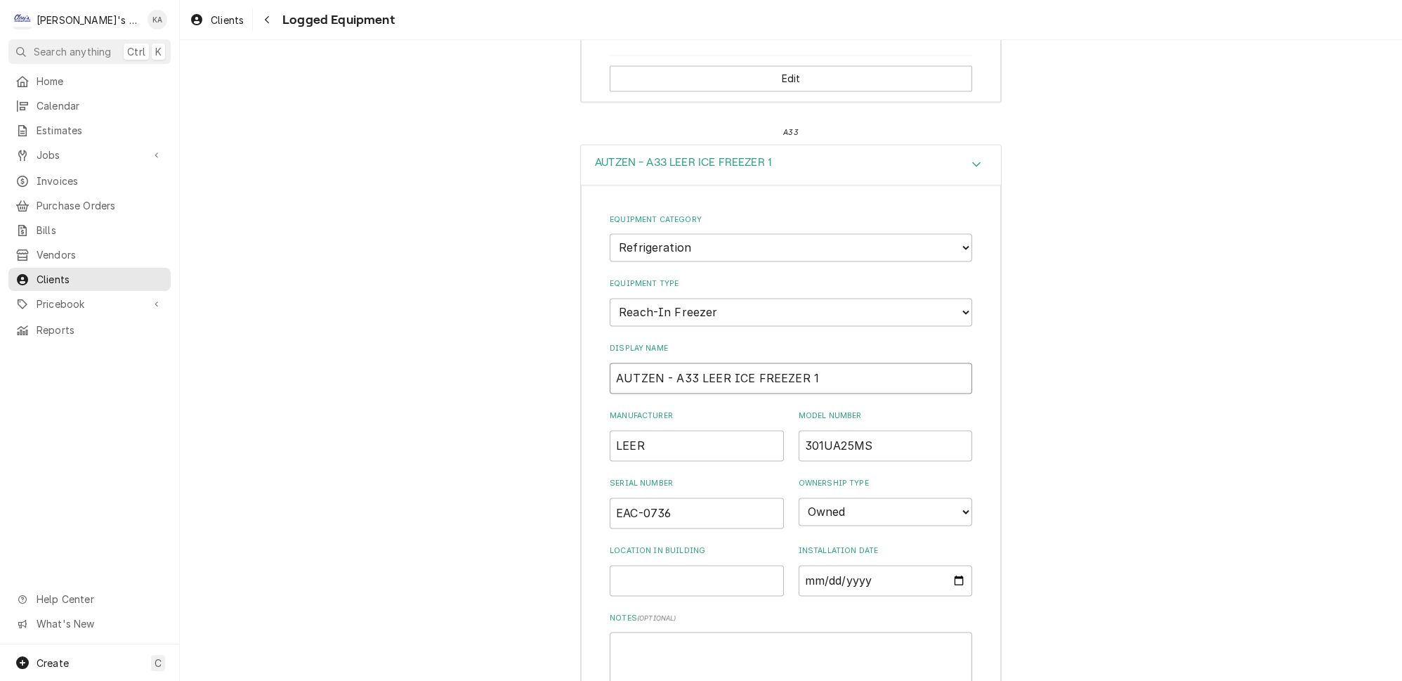
click at [662, 362] on input "AUTZEN - A33 LEER ICE FREEZER 1" at bounding box center [791, 377] width 362 height 31
type input "AUTZEN- A33 LEER ICE FREEZER 1"
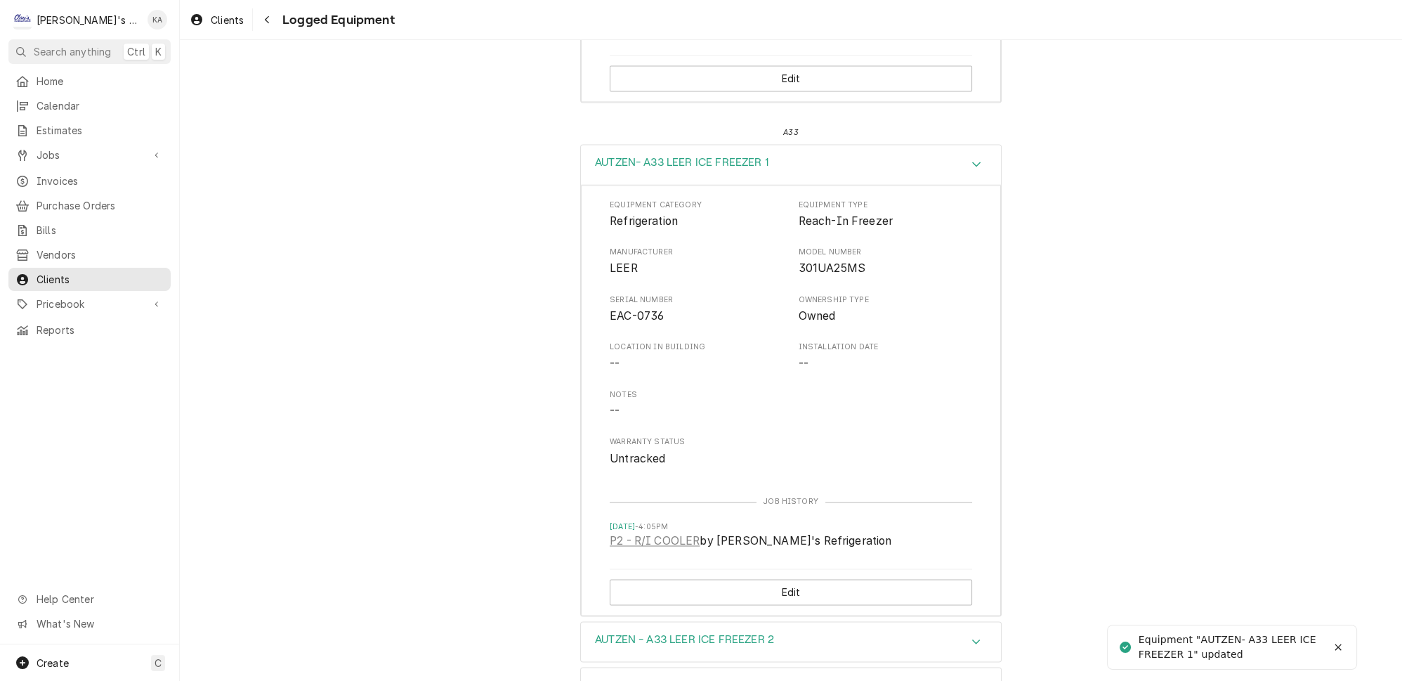
click at [971, 636] on icon "Accordion Header" at bounding box center [976, 641] width 10 height 11
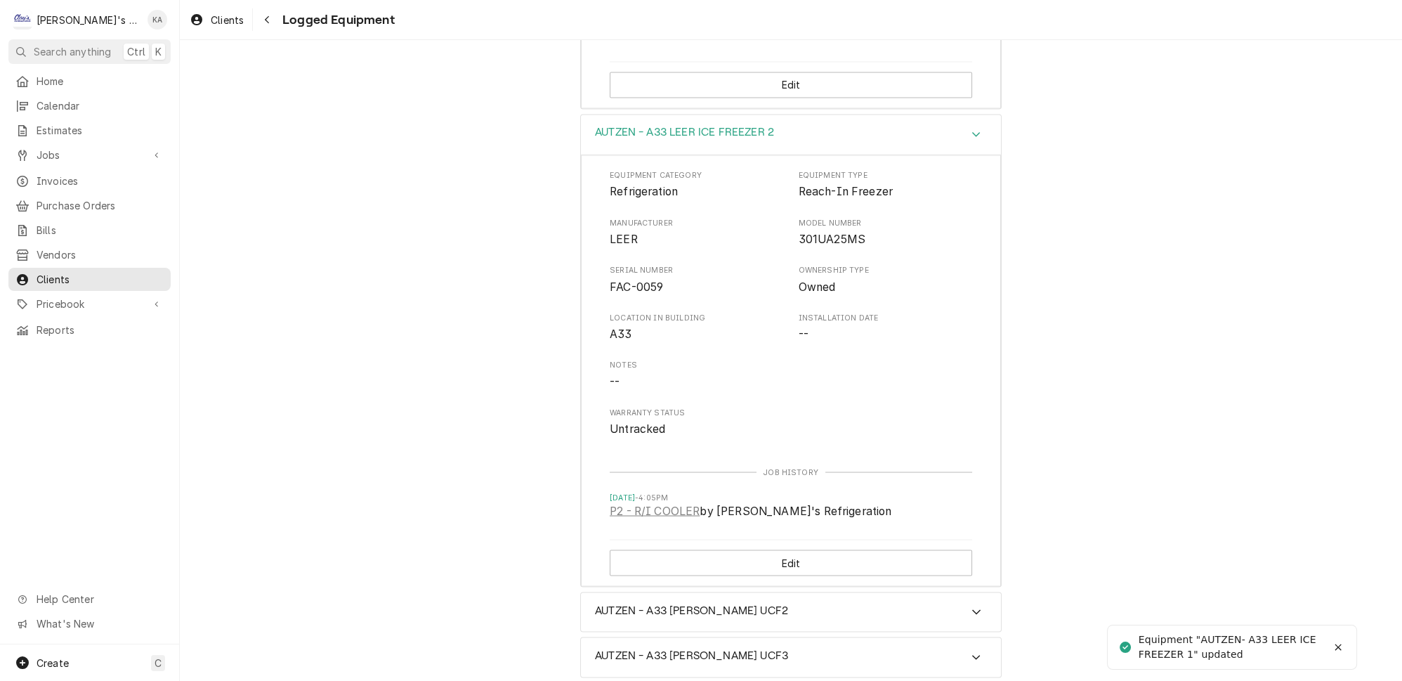
scroll to position [4366, 0]
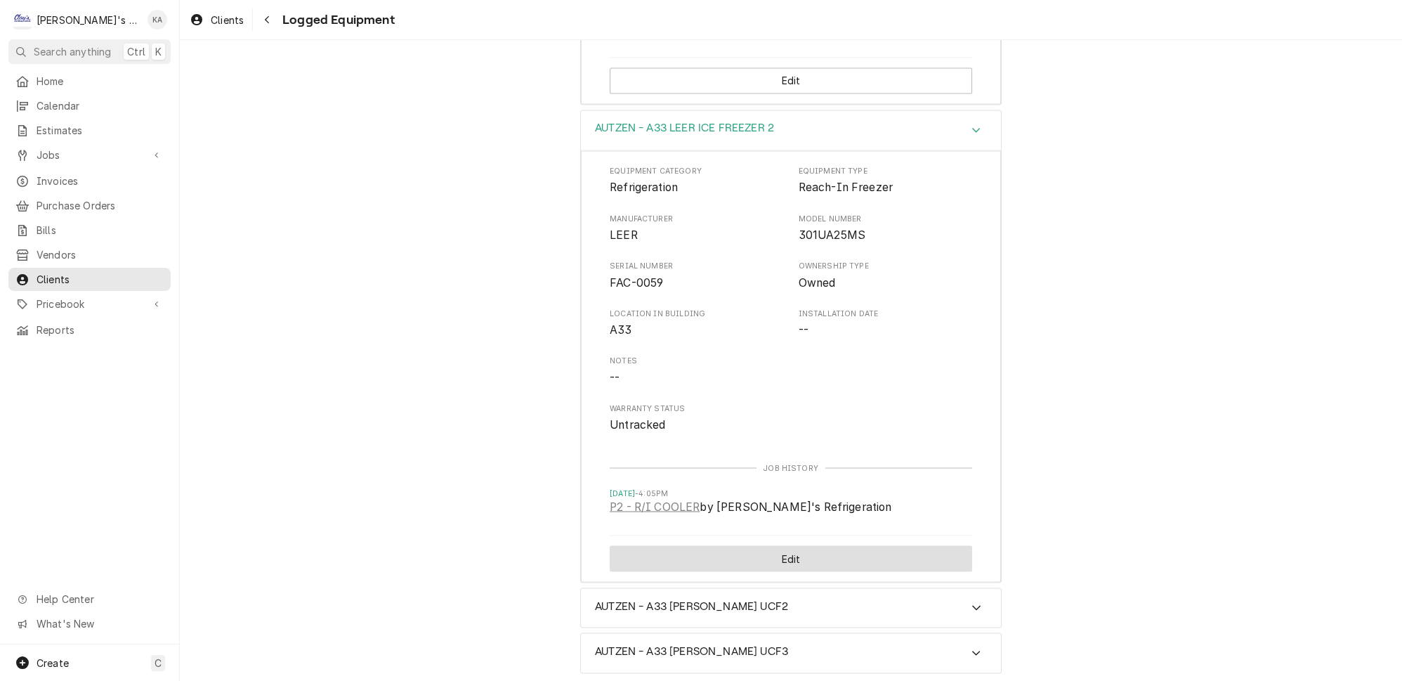
click at [794, 545] on button "Edit" at bounding box center [791, 558] width 362 height 26
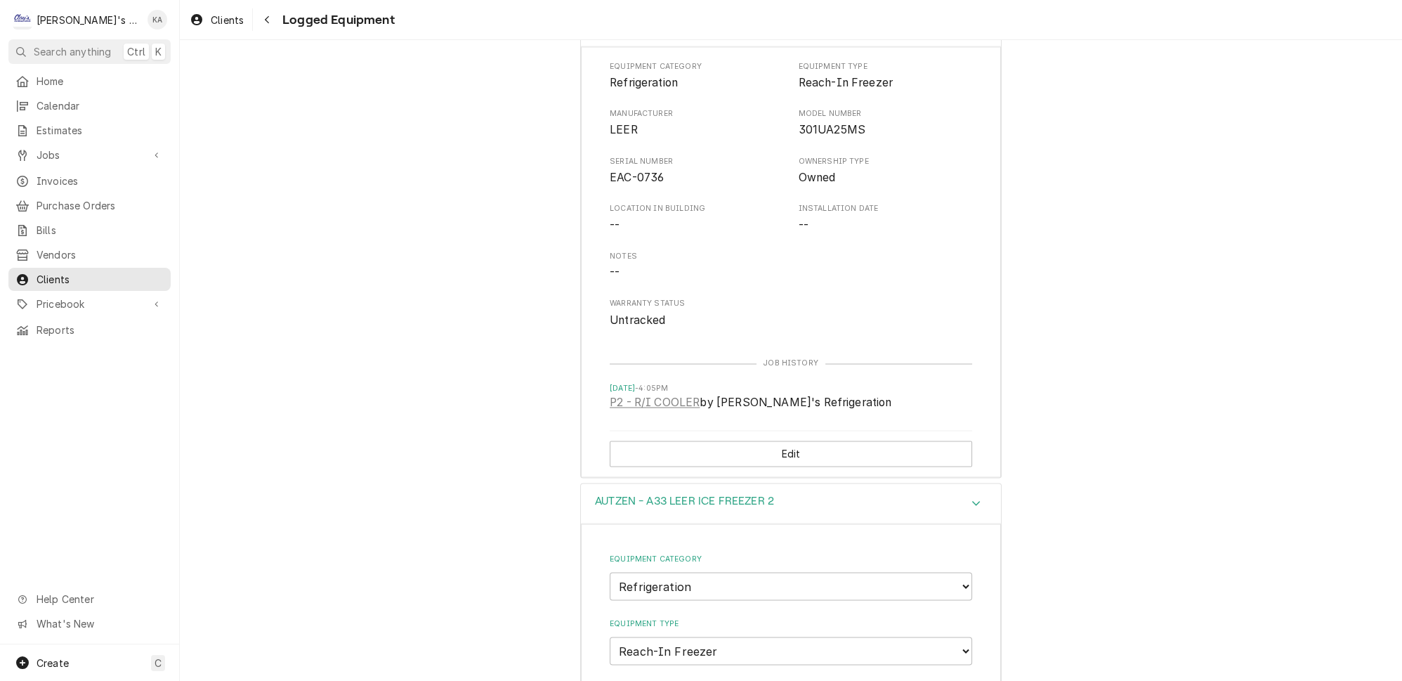
scroll to position [4312, 0]
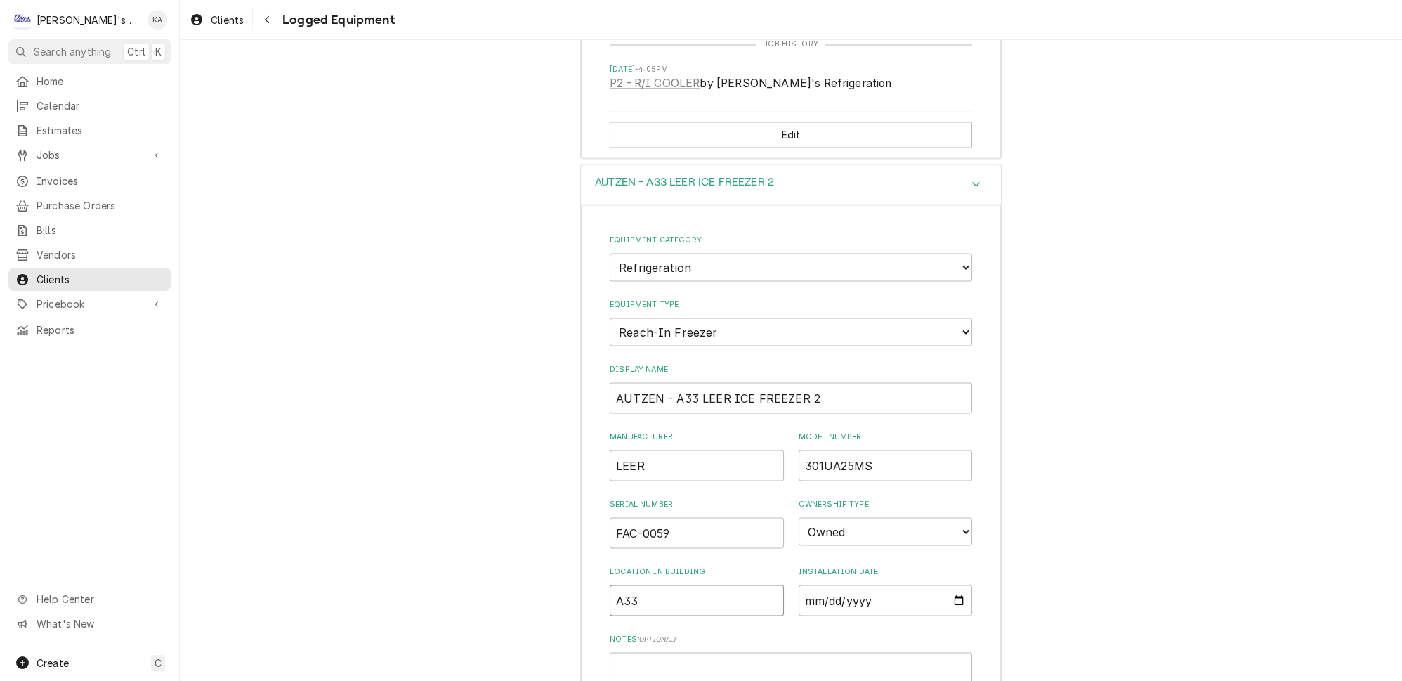
drag, startPoint x: 650, startPoint y: 385, endPoint x: 576, endPoint y: 394, distance: 74.3
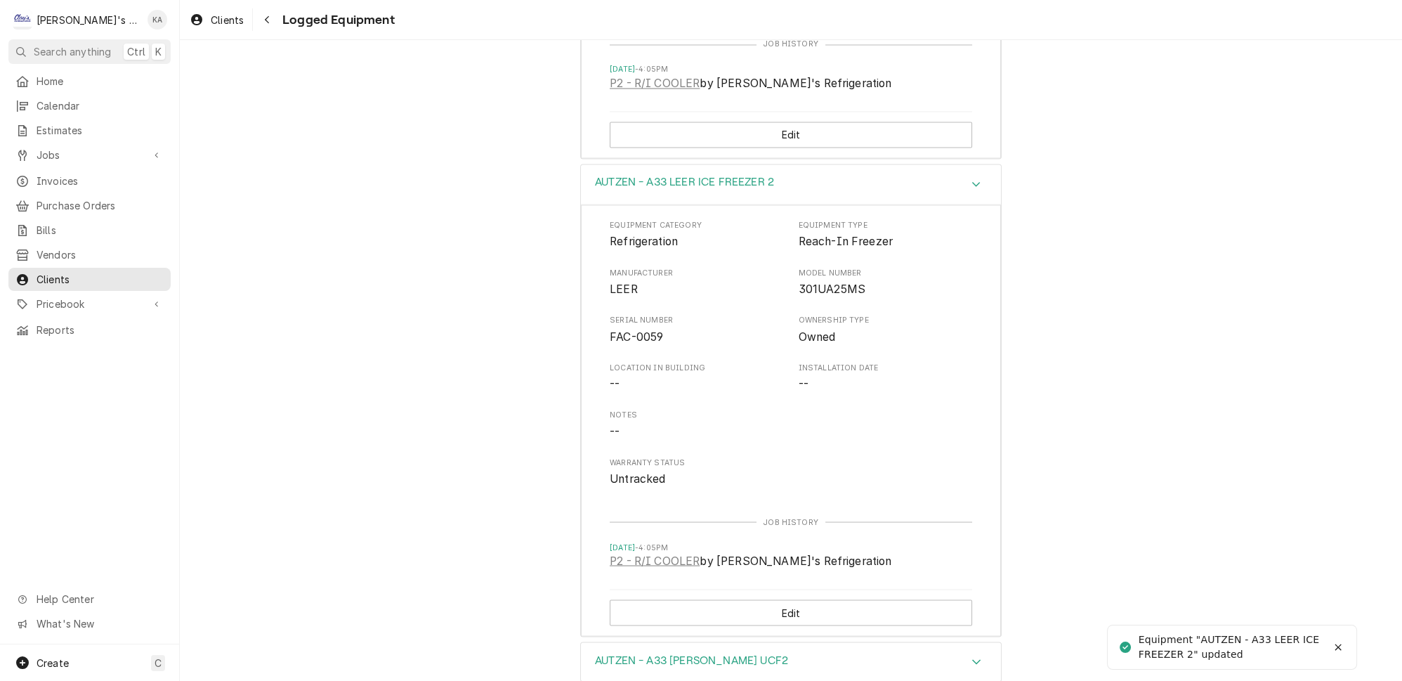
click at [972, 659] on icon "Accordion Header" at bounding box center [976, 661] width 8 height 5
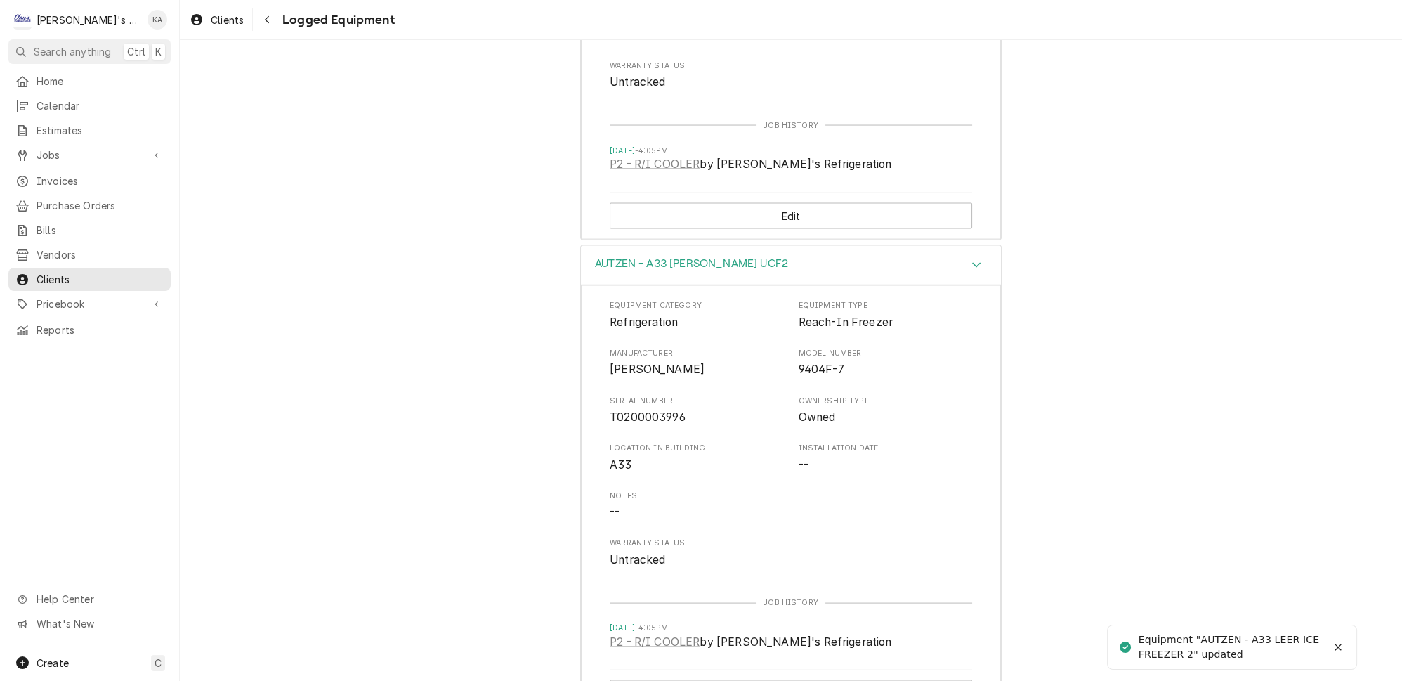
scroll to position [4759, 0]
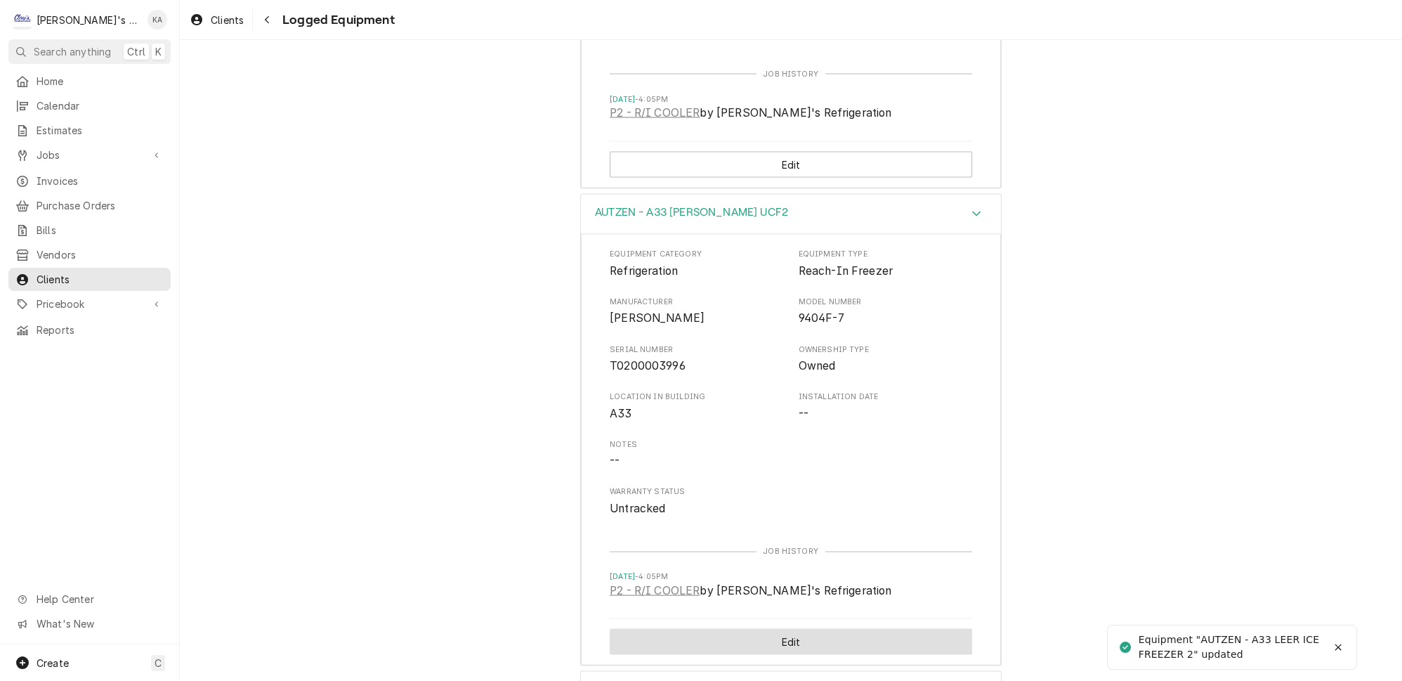
click at [790, 629] on button "Edit" at bounding box center [791, 642] width 362 height 26
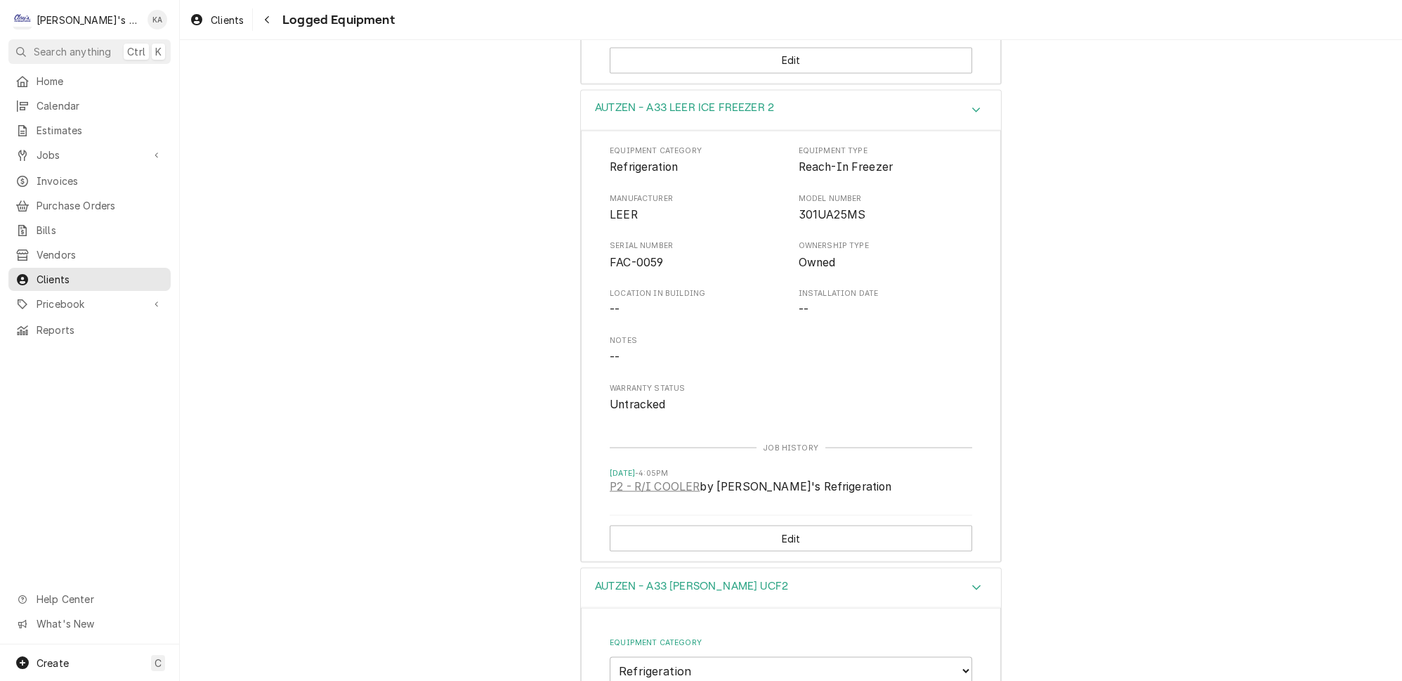
scroll to position [4641, 0]
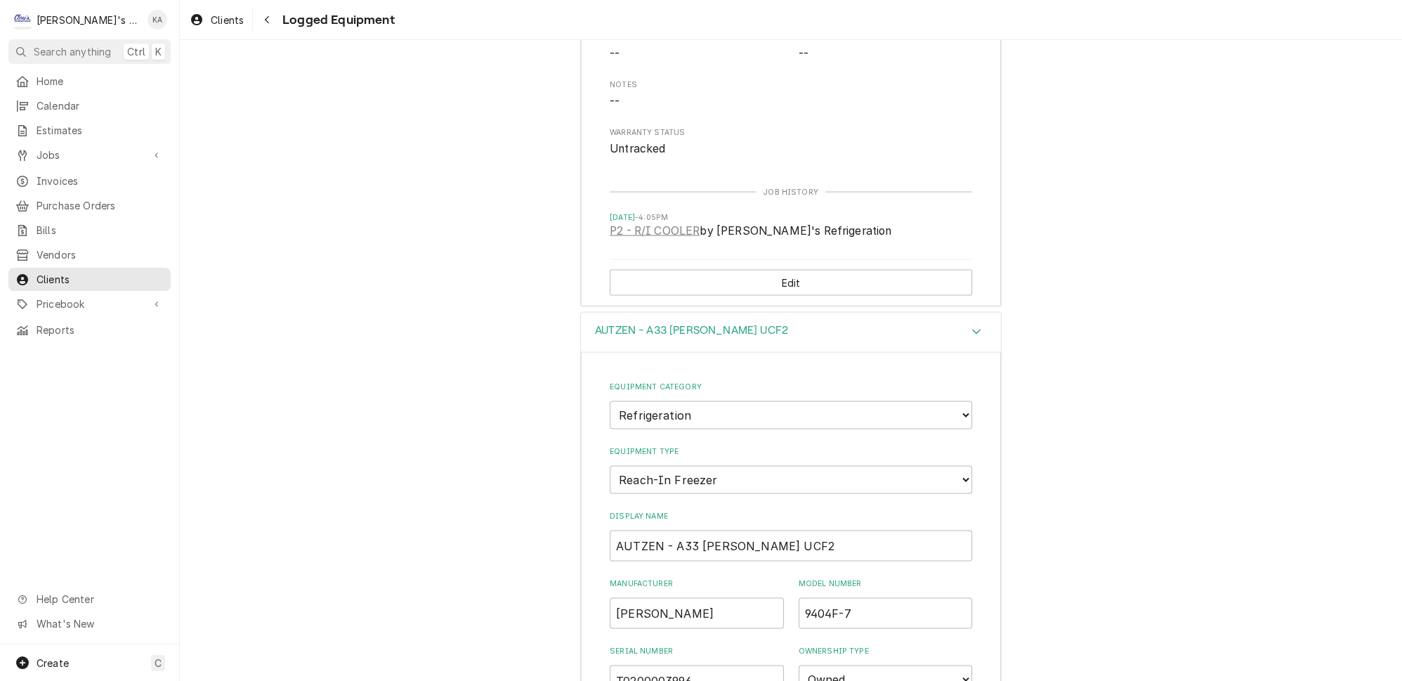
drag, startPoint x: 643, startPoint y: 530, endPoint x: 617, endPoint y: 532, distance: 26.8
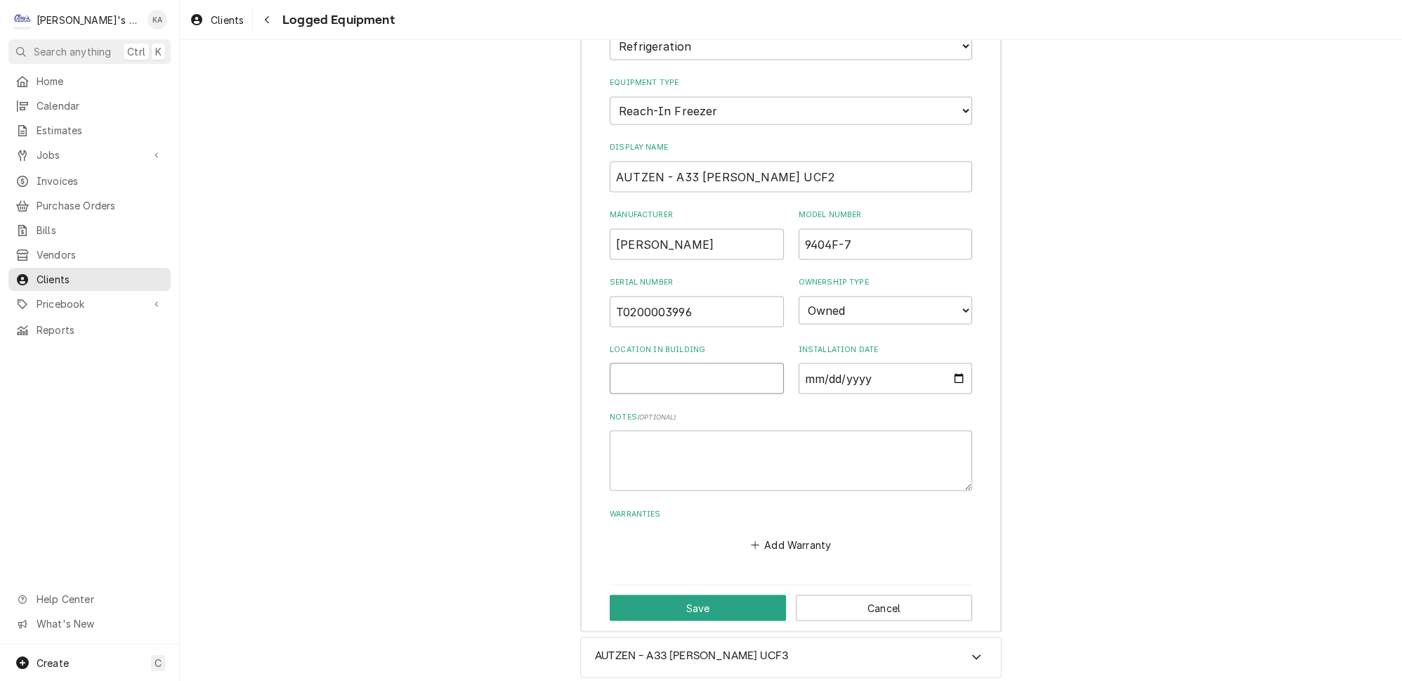
scroll to position [5025, 0]
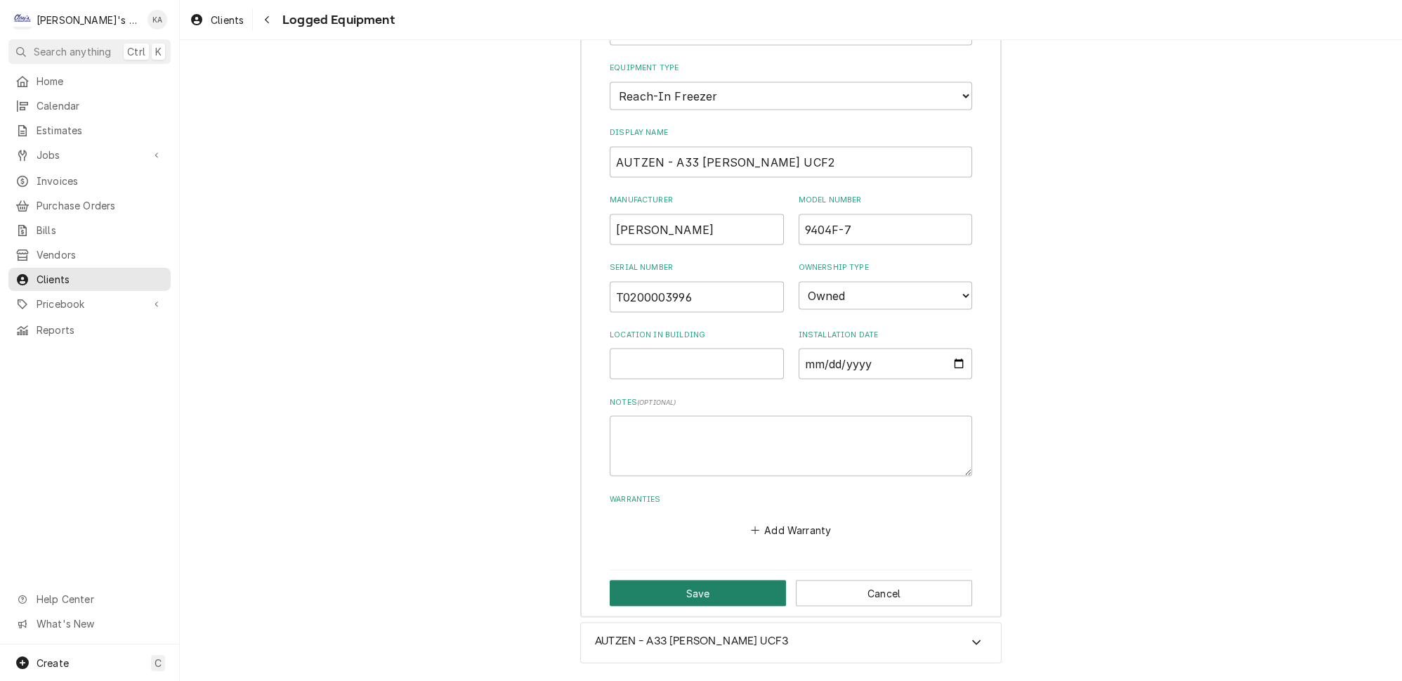
click at [703, 580] on button "Save" at bounding box center [698, 593] width 176 height 26
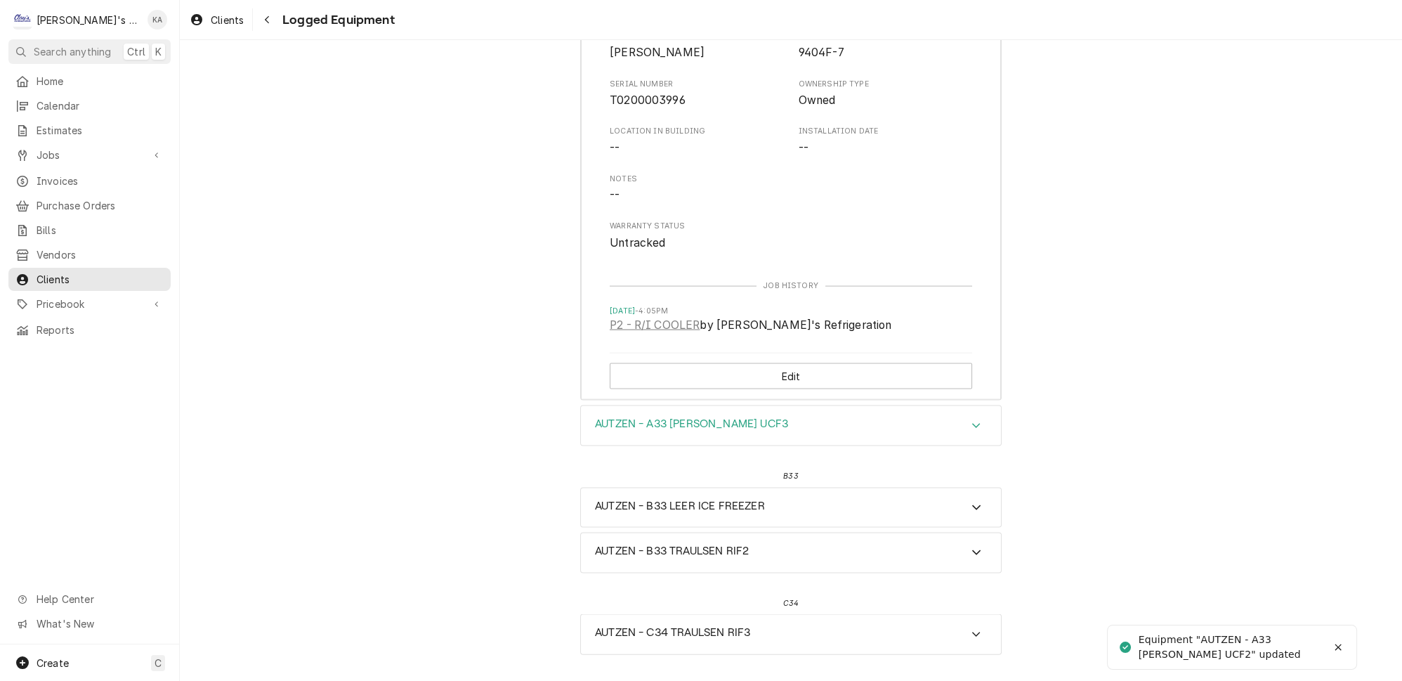
click at [971, 420] on icon "Accordion Header" at bounding box center [976, 425] width 10 height 11
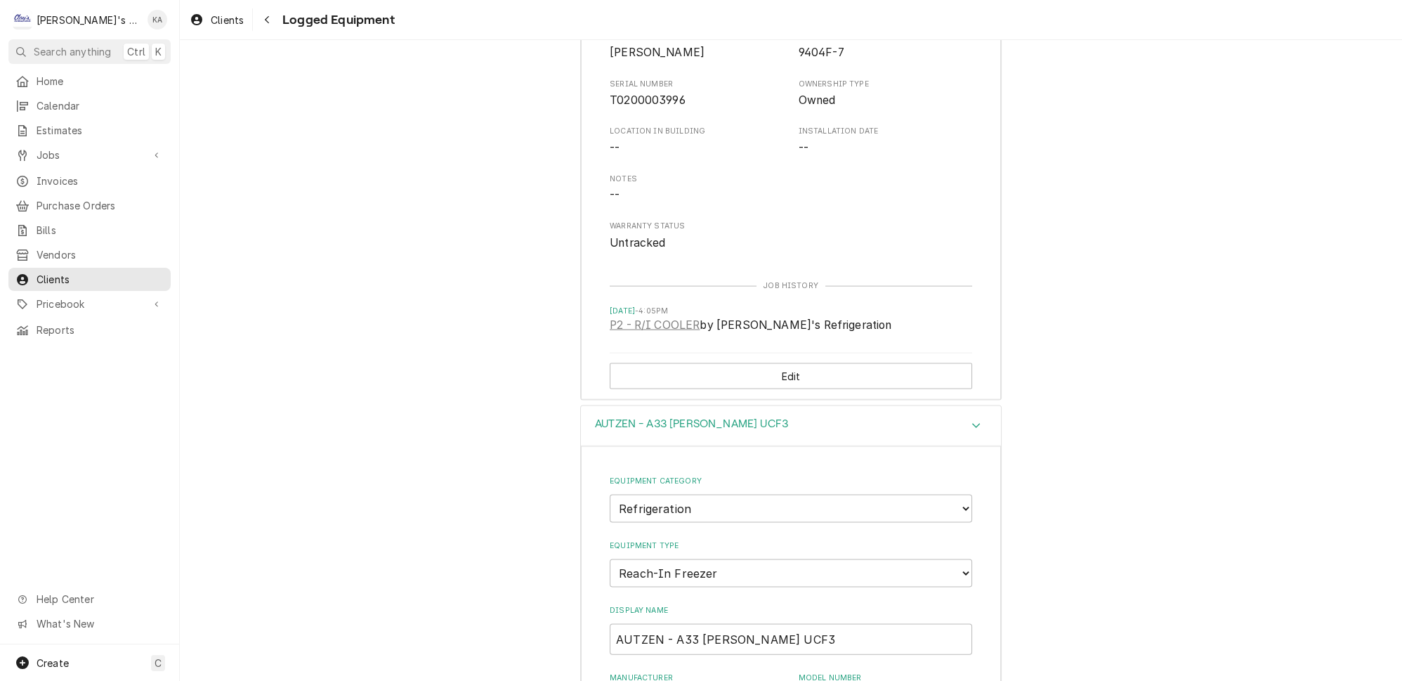
drag, startPoint x: 648, startPoint y: 622, endPoint x: 570, endPoint y: 622, distance: 78.7
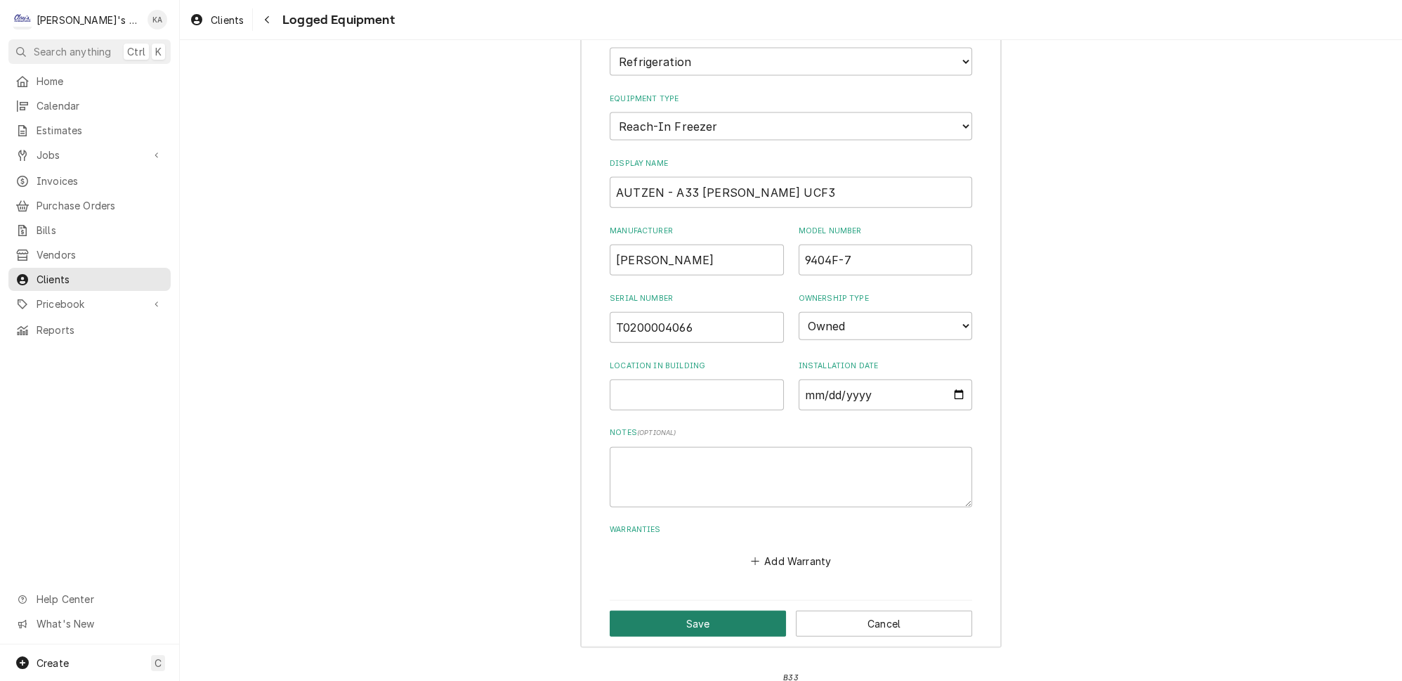
click at [689, 610] on button "Save" at bounding box center [698, 623] width 176 height 26
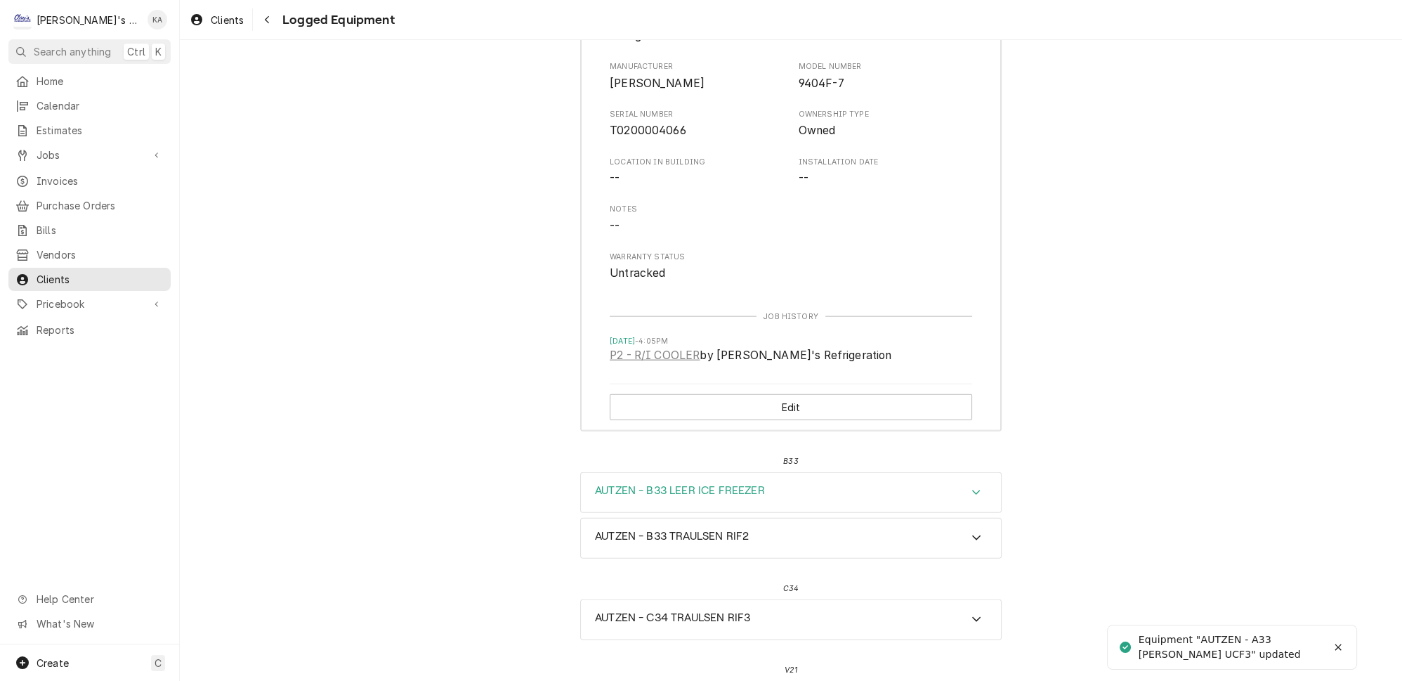
click at [971, 487] on icon "Accordion Header" at bounding box center [976, 492] width 10 height 11
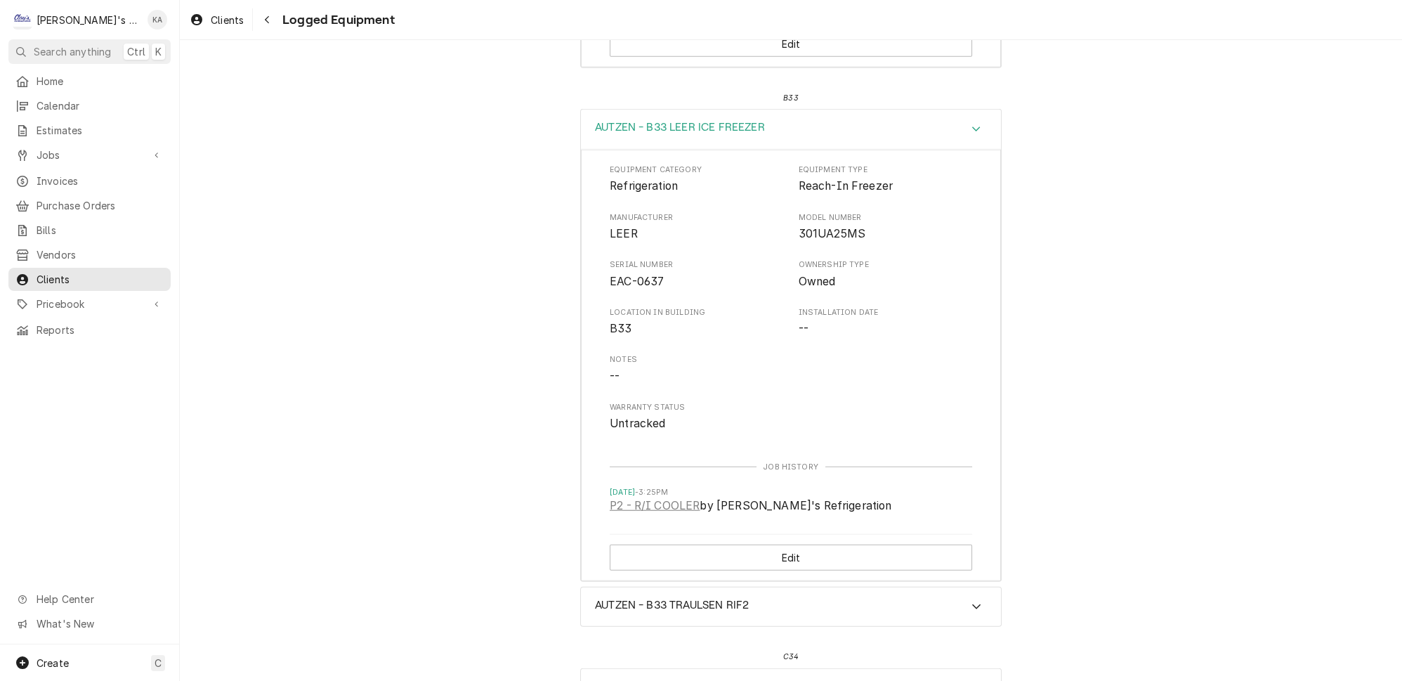
scroll to position [5791, 0]
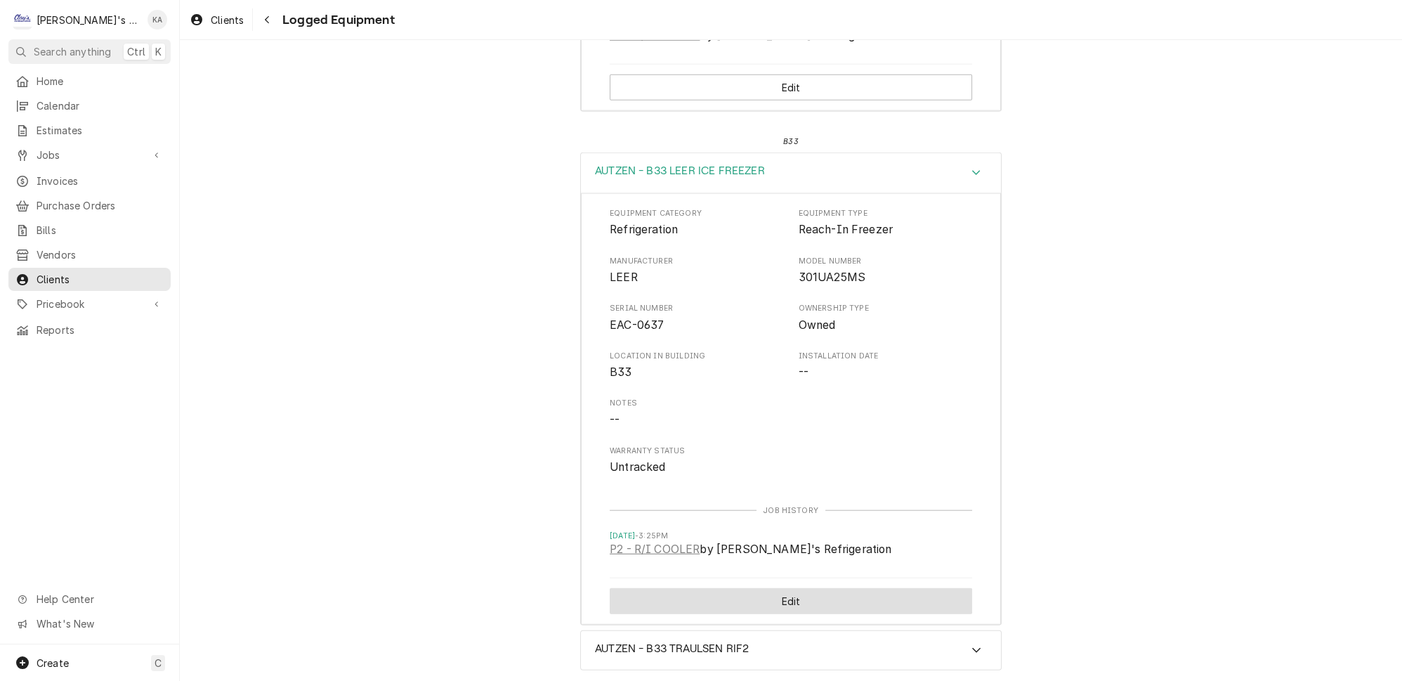
click at [789, 588] on button "Edit" at bounding box center [791, 601] width 362 height 26
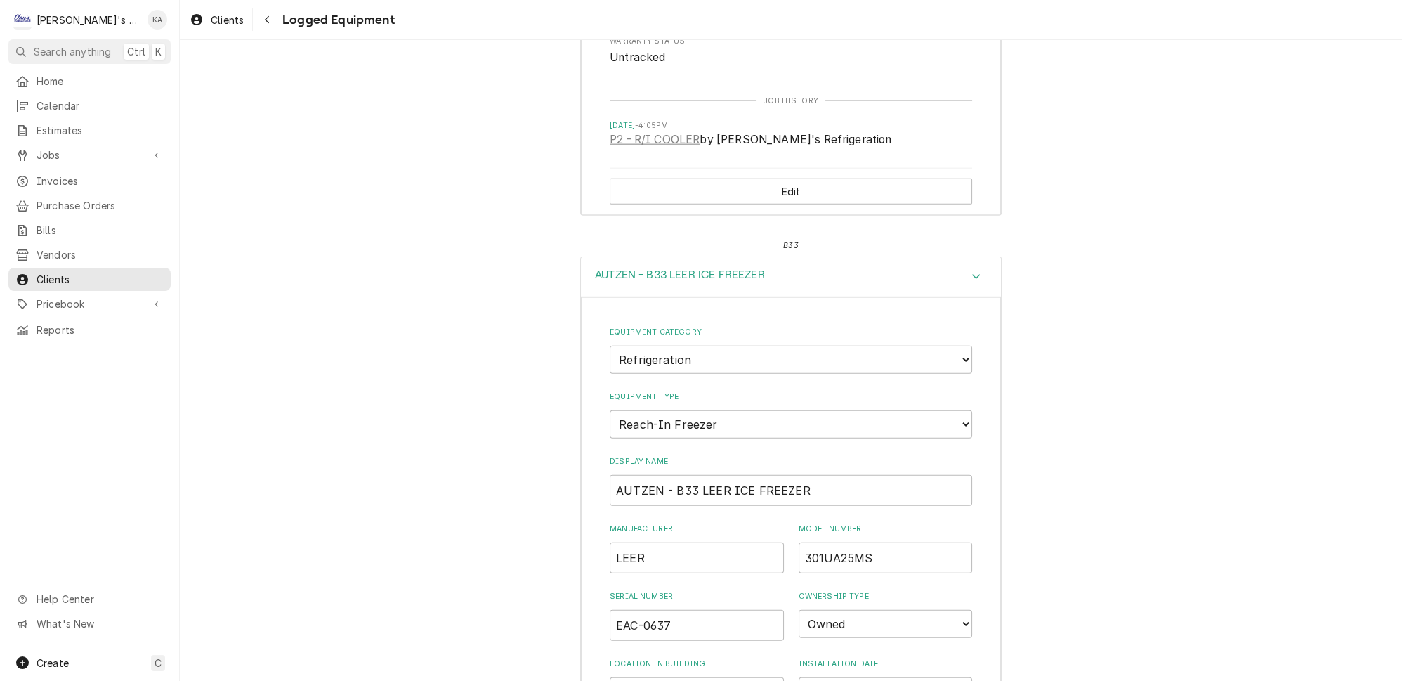
scroll to position [5737, 0]
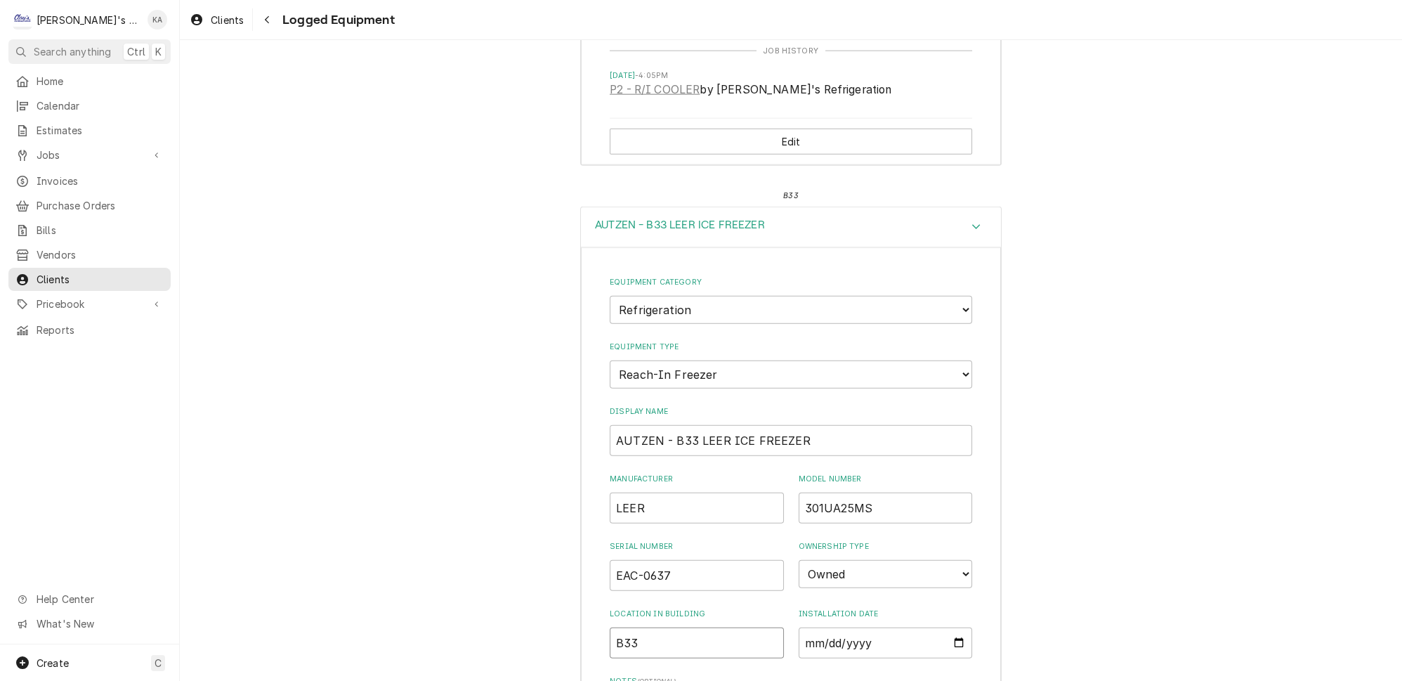
drag, startPoint x: 642, startPoint y: 416, endPoint x: 591, endPoint y: 419, distance: 50.6
click at [591, 419] on div "Equipment Category Choose equipment category... Ice Machines Refrigeration HVAC…" at bounding box center [791, 570] width 420 height 647
click at [663, 425] on input "AUTZEN - B33 LEER ICE FREEZER" at bounding box center [791, 440] width 362 height 31
type input "AUTZEN- B33 LEER ICE FREEZER"
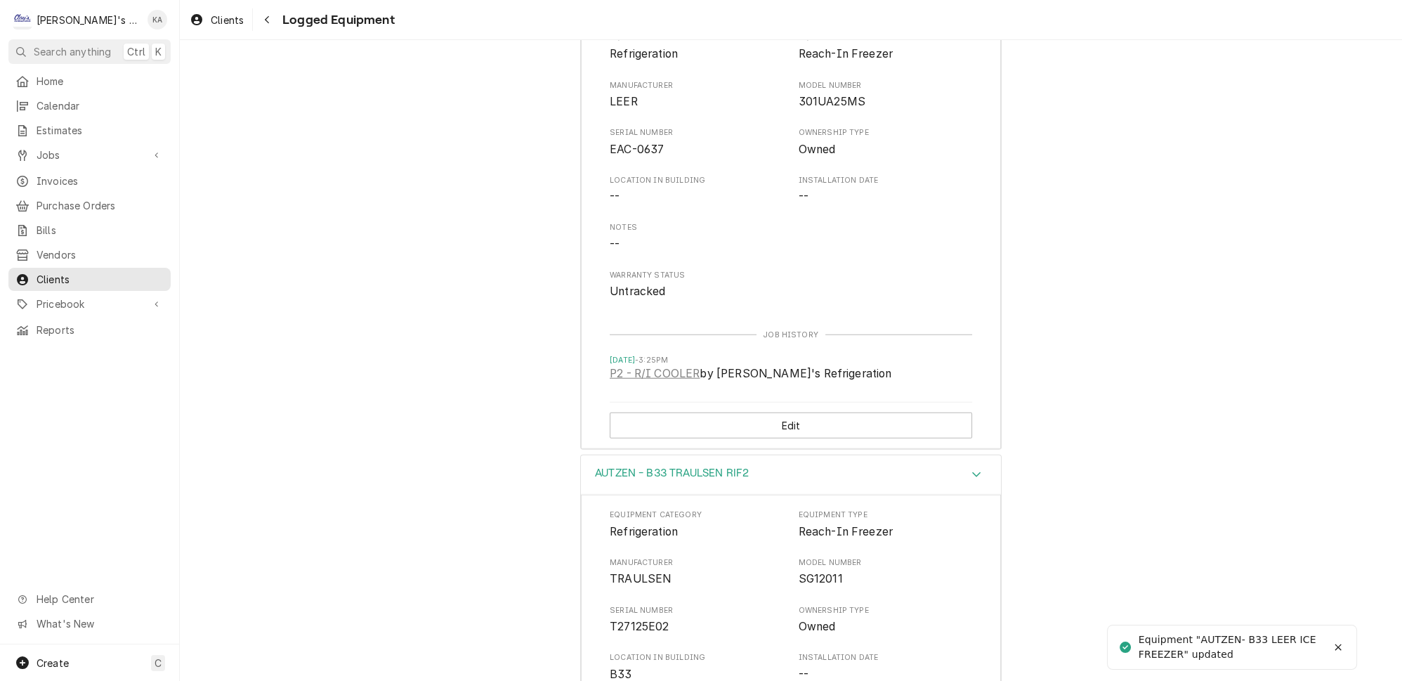
scroll to position [6120, 0]
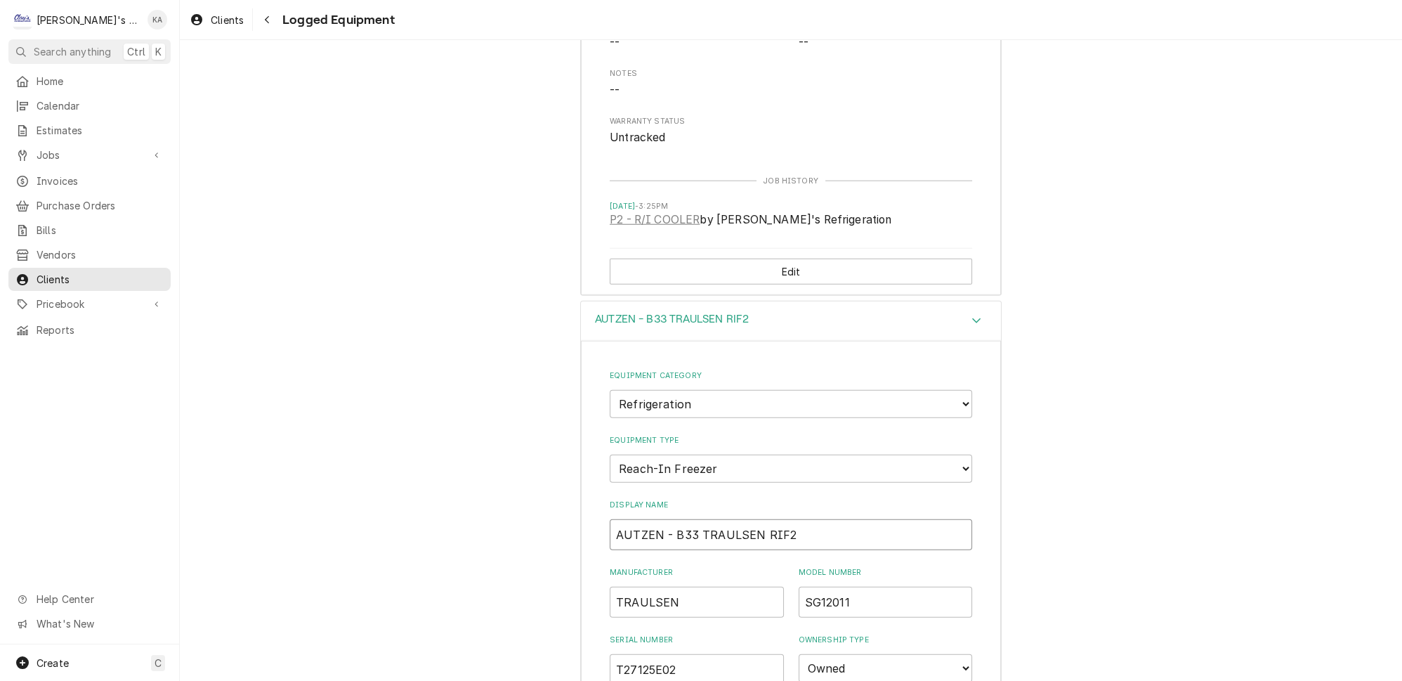
click at [662, 519] on input "AUTZEN - B33 TRAULSEN RIF2" at bounding box center [791, 534] width 362 height 31
type input "AUTZEN- B33 TRAULSEN RIF2"
drag, startPoint x: 643, startPoint y: 509, endPoint x: 598, endPoint y: 511, distance: 45.0
click at [598, 511] on div "Equipment Category Choose equipment category... Ice Machines Refrigeration HVAC…" at bounding box center [791, 664] width 420 height 647
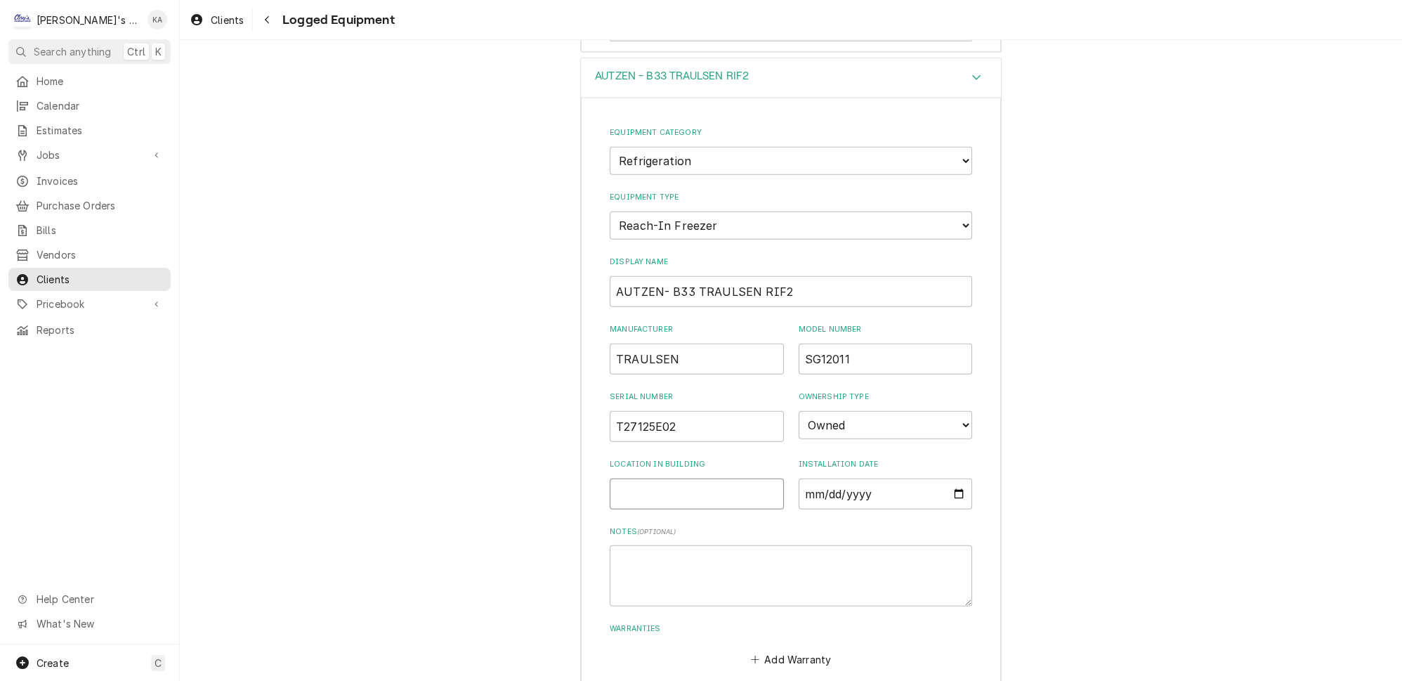
scroll to position [6503, 0]
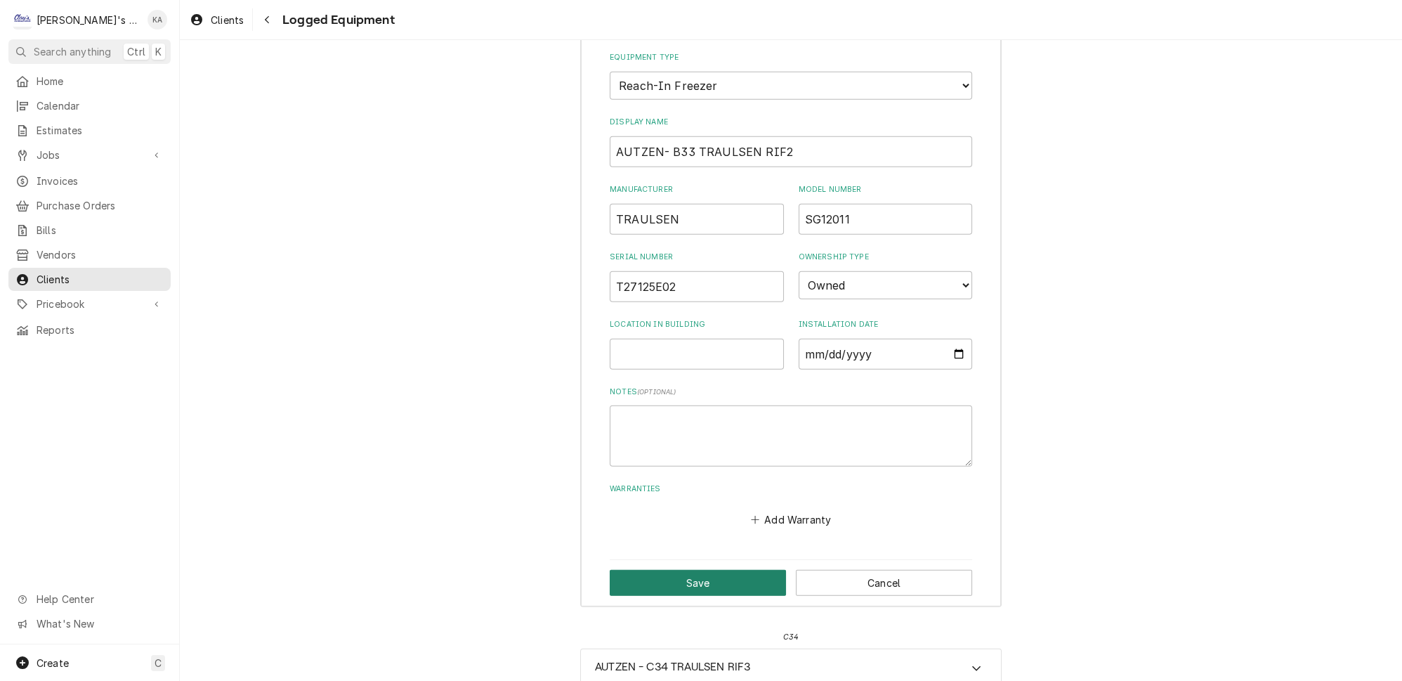
click at [699, 570] on button "Save" at bounding box center [698, 583] width 176 height 26
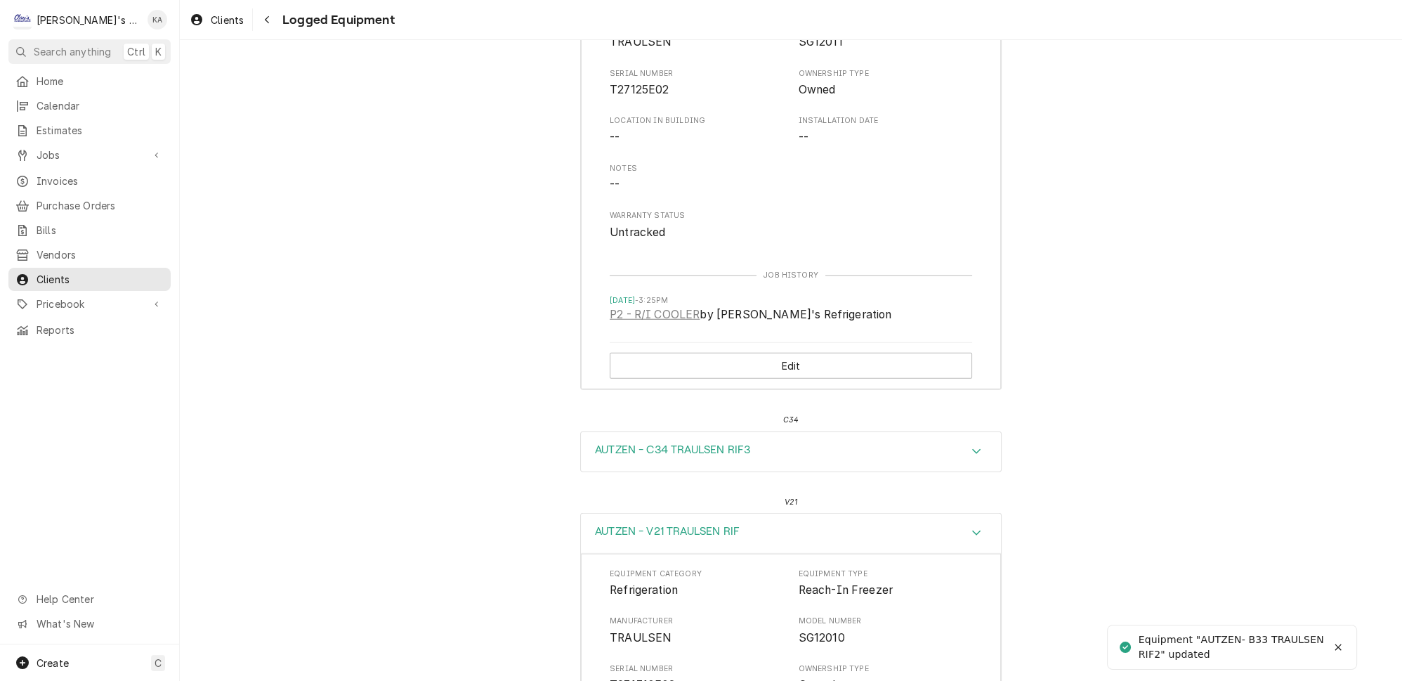
click at [972, 449] on icon "Accordion Header" at bounding box center [976, 451] width 8 height 5
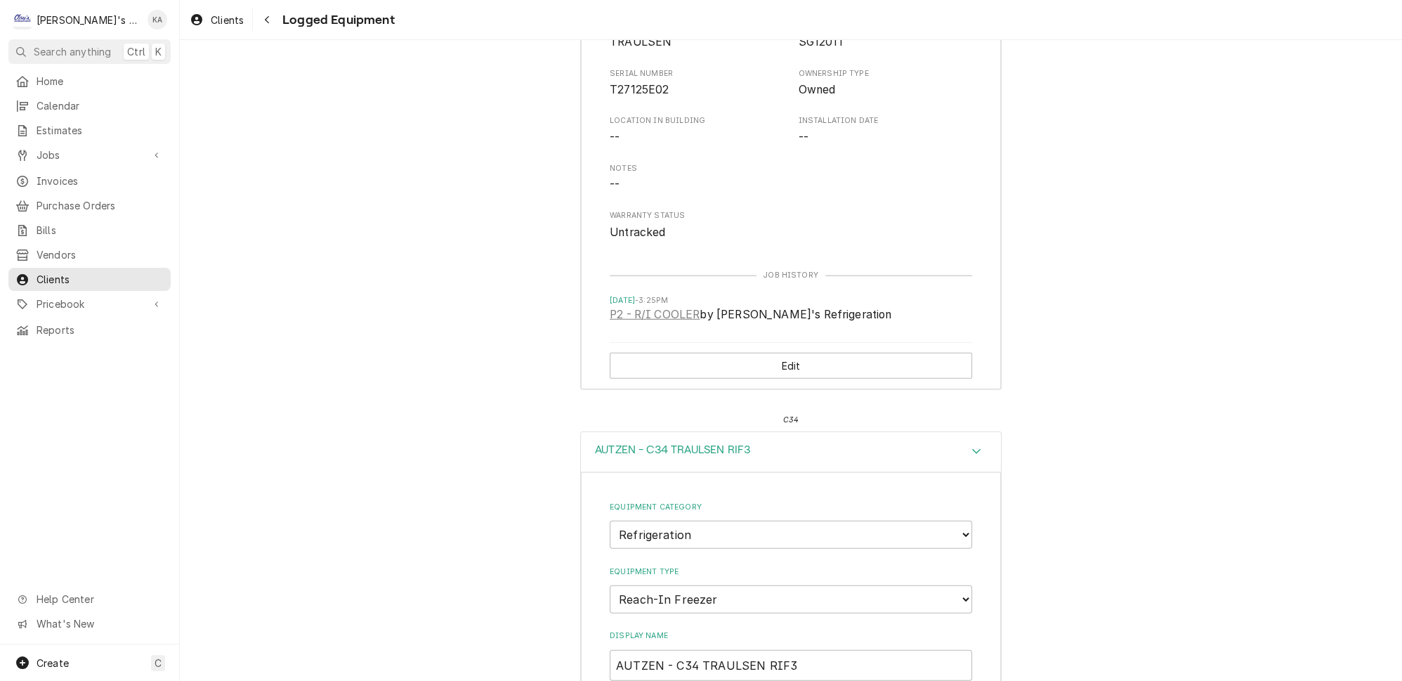
scroll to position [6695, 0]
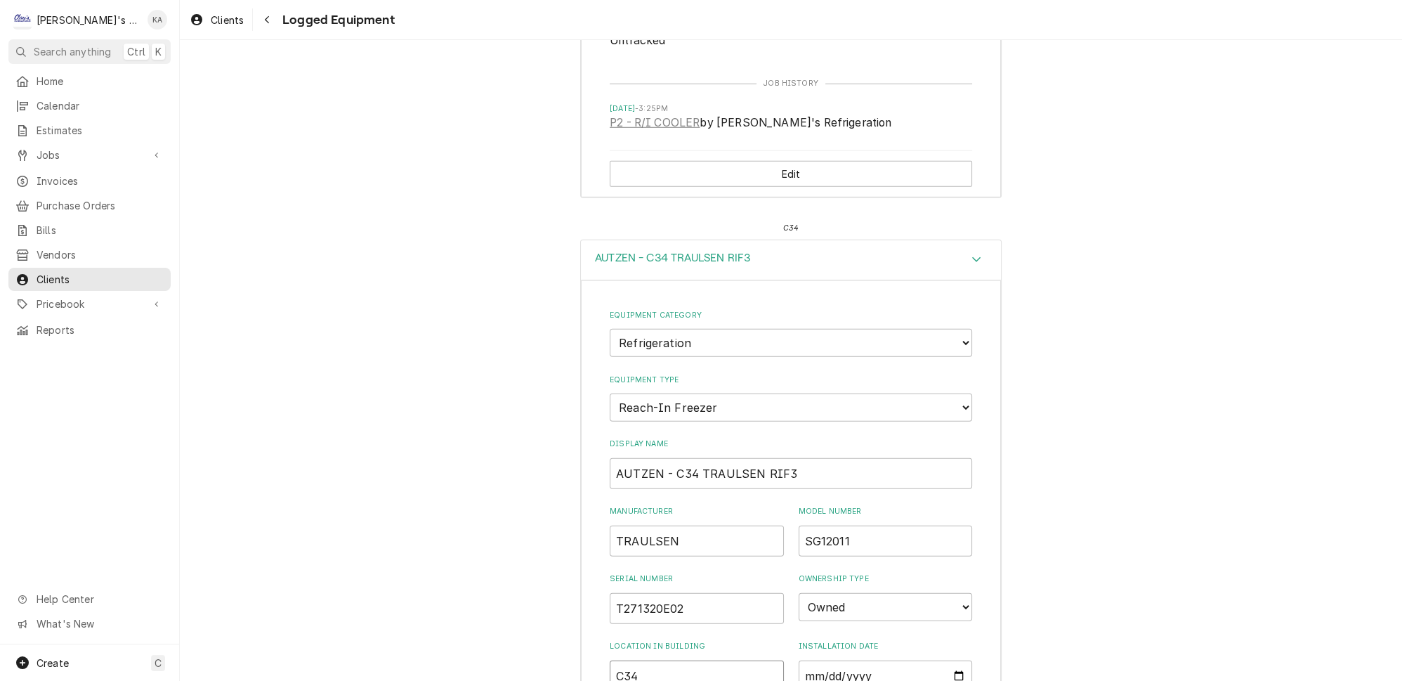
drag, startPoint x: 642, startPoint y: 443, endPoint x: 600, endPoint y: 445, distance: 41.5
click at [600, 445] on div "Equipment Category Choose equipment category... Ice Machines Refrigeration HVAC…" at bounding box center [791, 603] width 420 height 647
click at [662, 458] on input "AUTZEN - C34 TRAULSEN RIF3" at bounding box center [791, 473] width 362 height 31
type input "AUTZEN- C34 TRAULSEN RIF3"
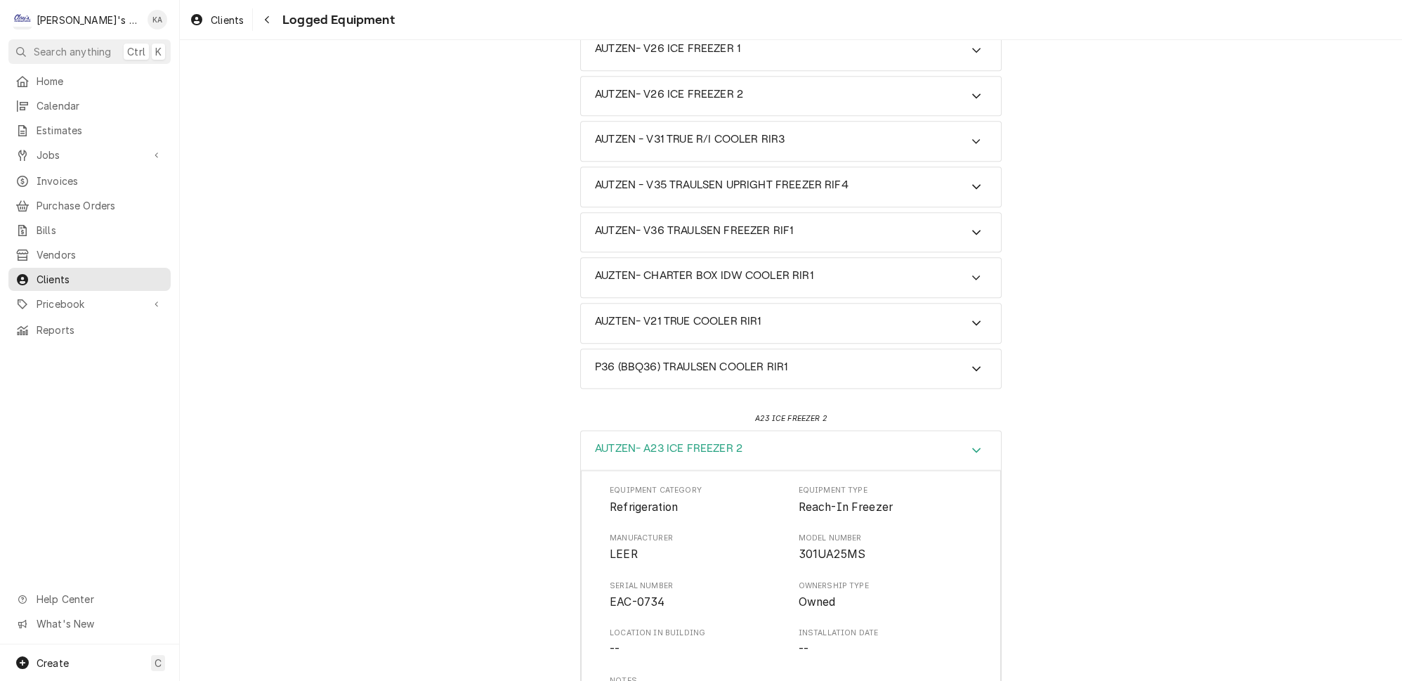
scroll to position [2992, 0]
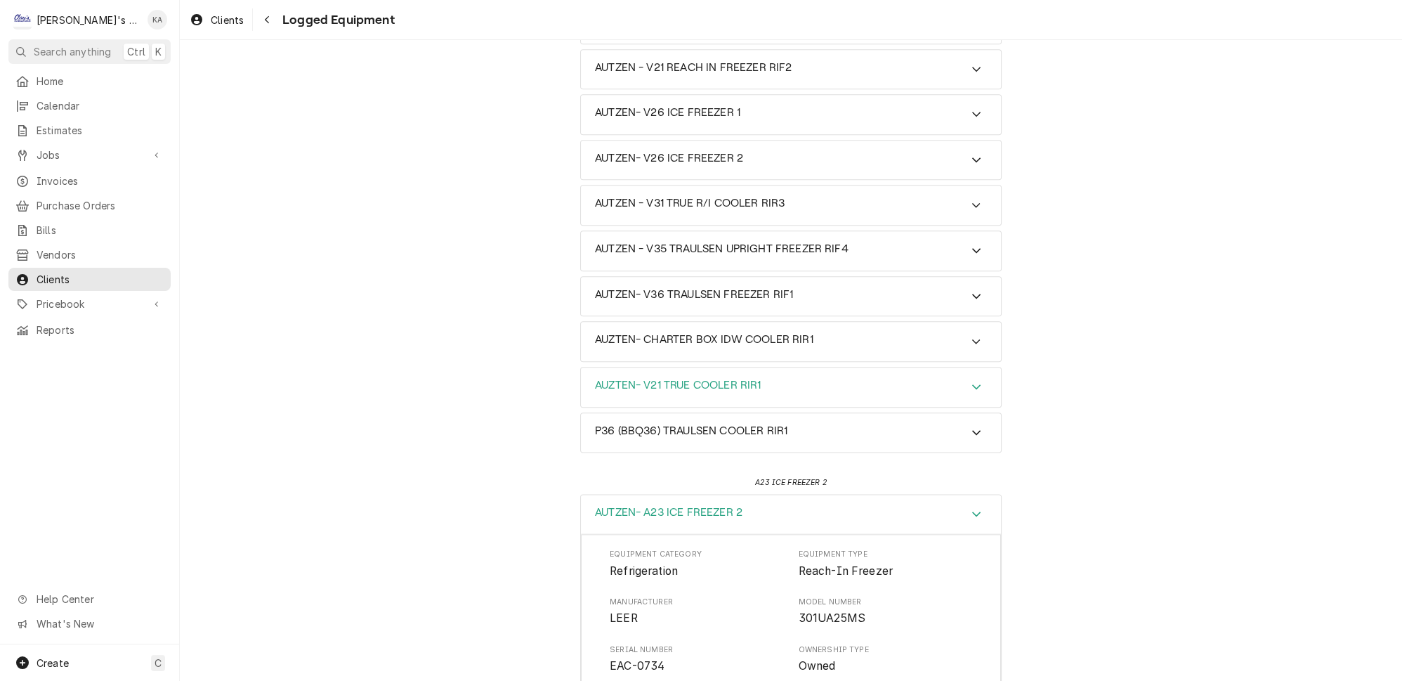
click at [971, 381] on icon "Accordion Header" at bounding box center [976, 386] width 10 height 11
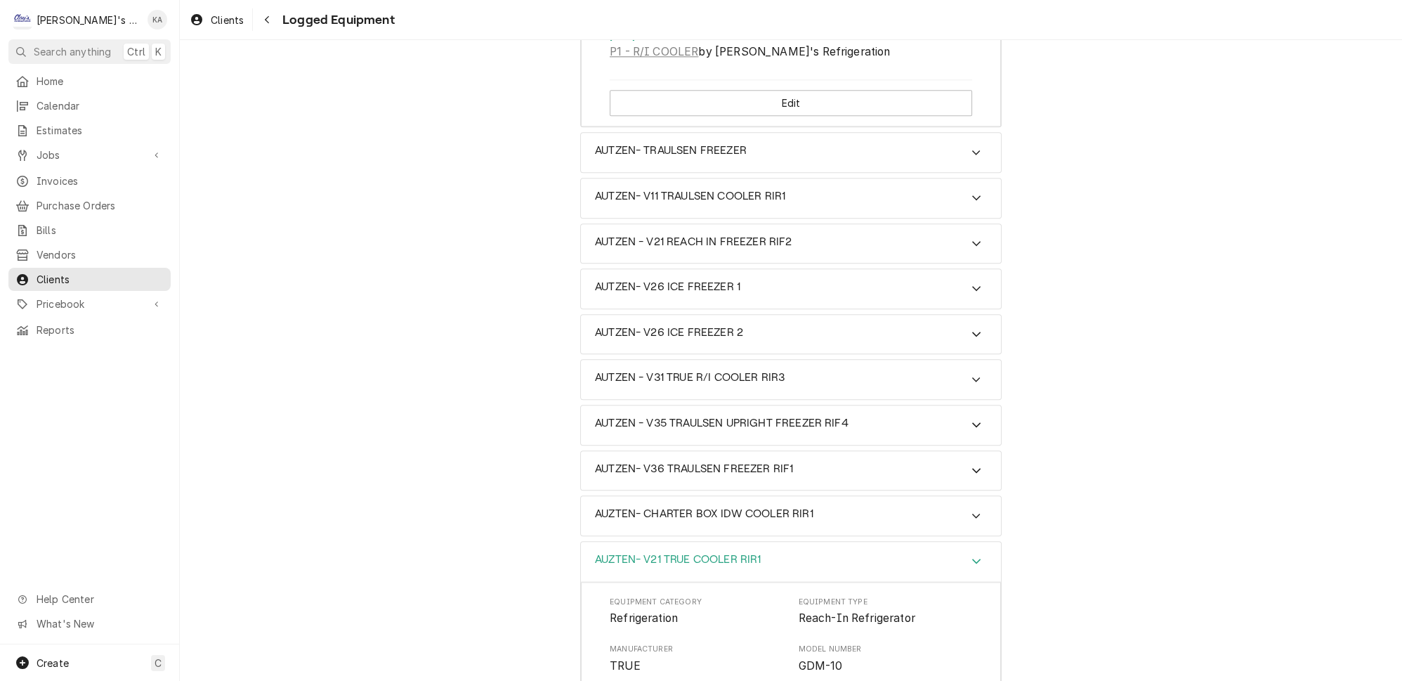
scroll to position [2801, 0]
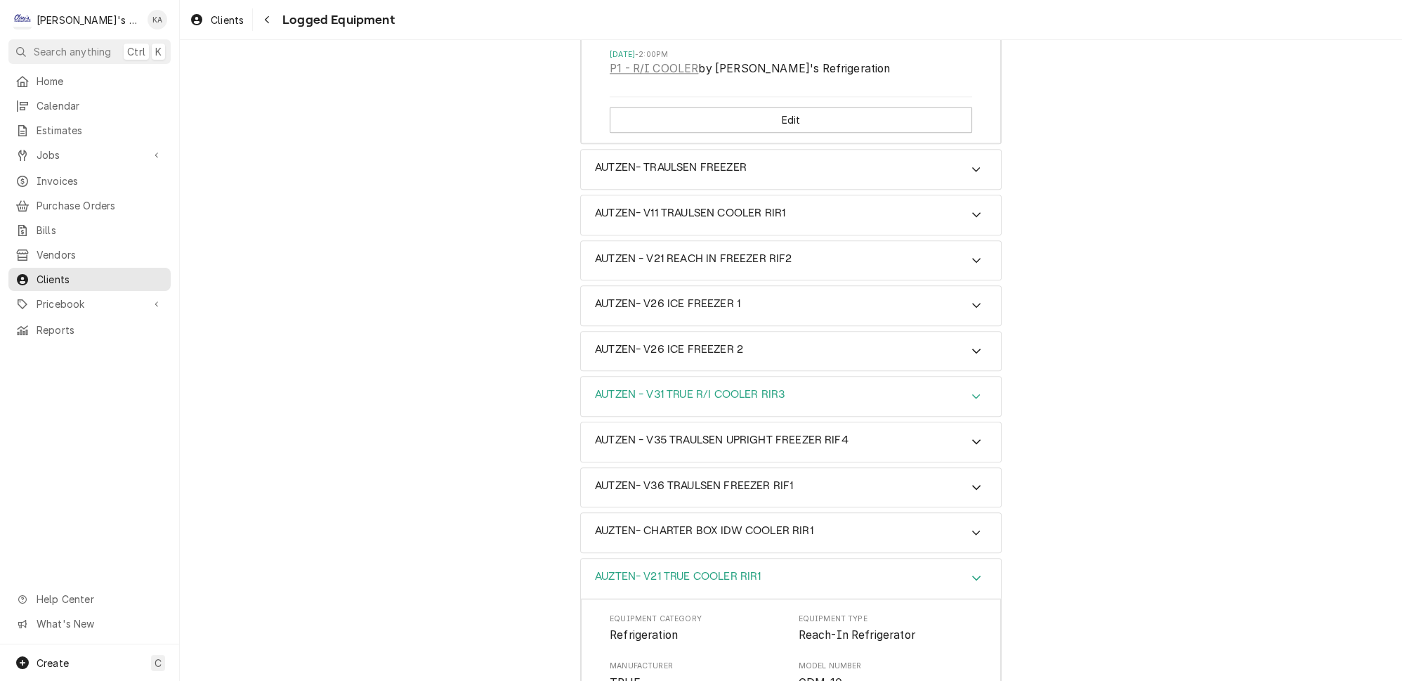
click at [971, 390] on icon "Accordion Header" at bounding box center [976, 395] width 10 height 11
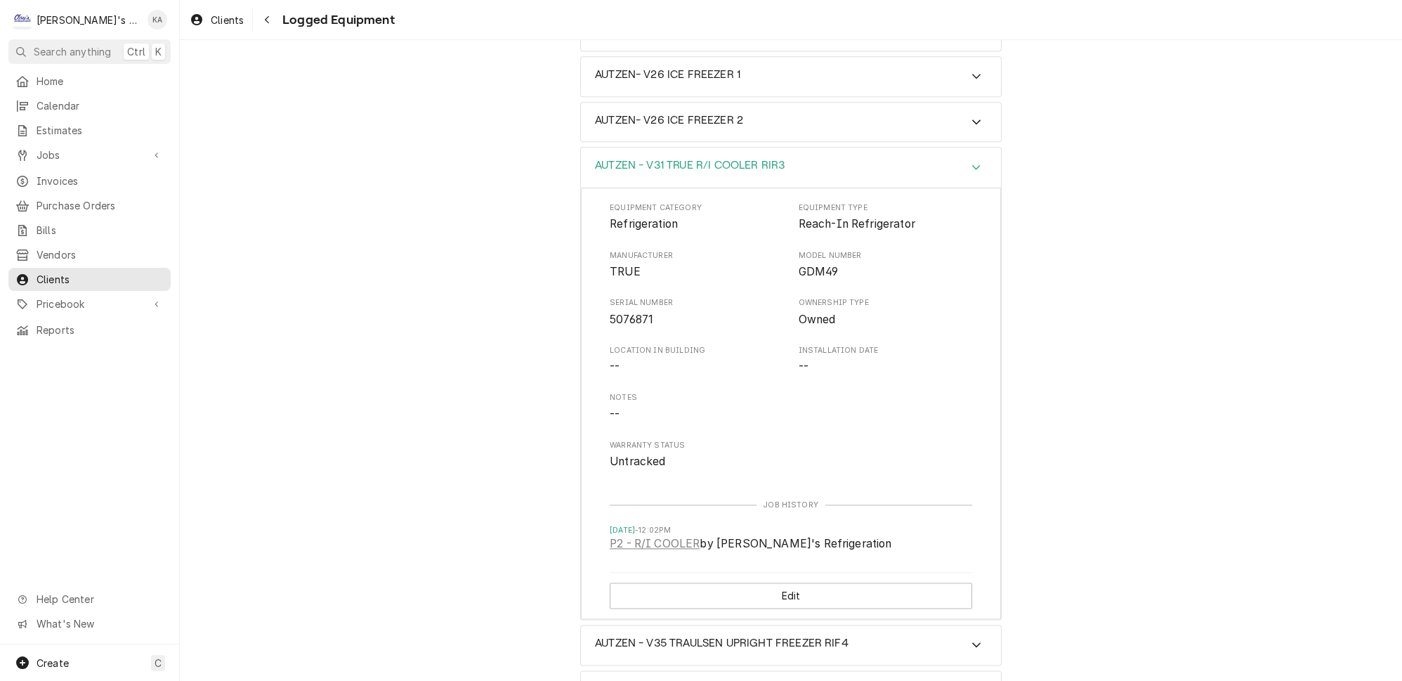
scroll to position [3056, 0]
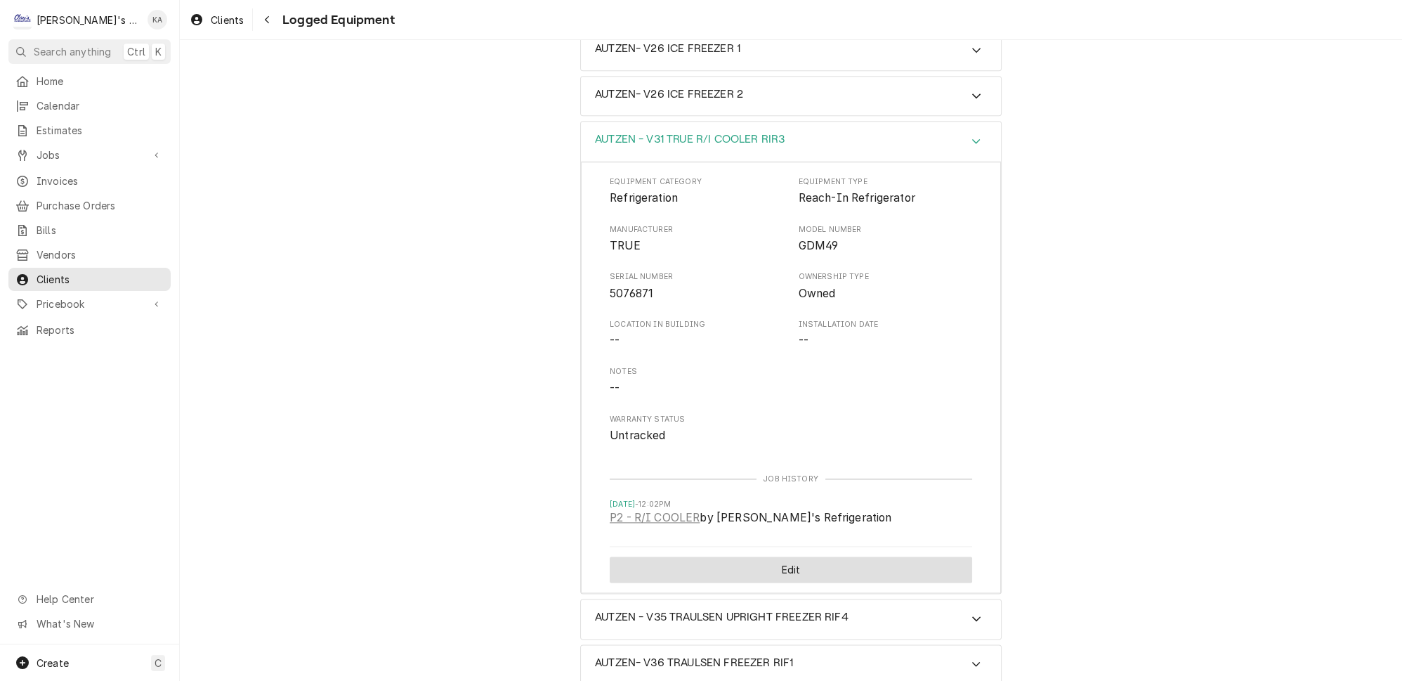
click at [780, 556] on button "Edit" at bounding box center [791, 569] width 362 height 26
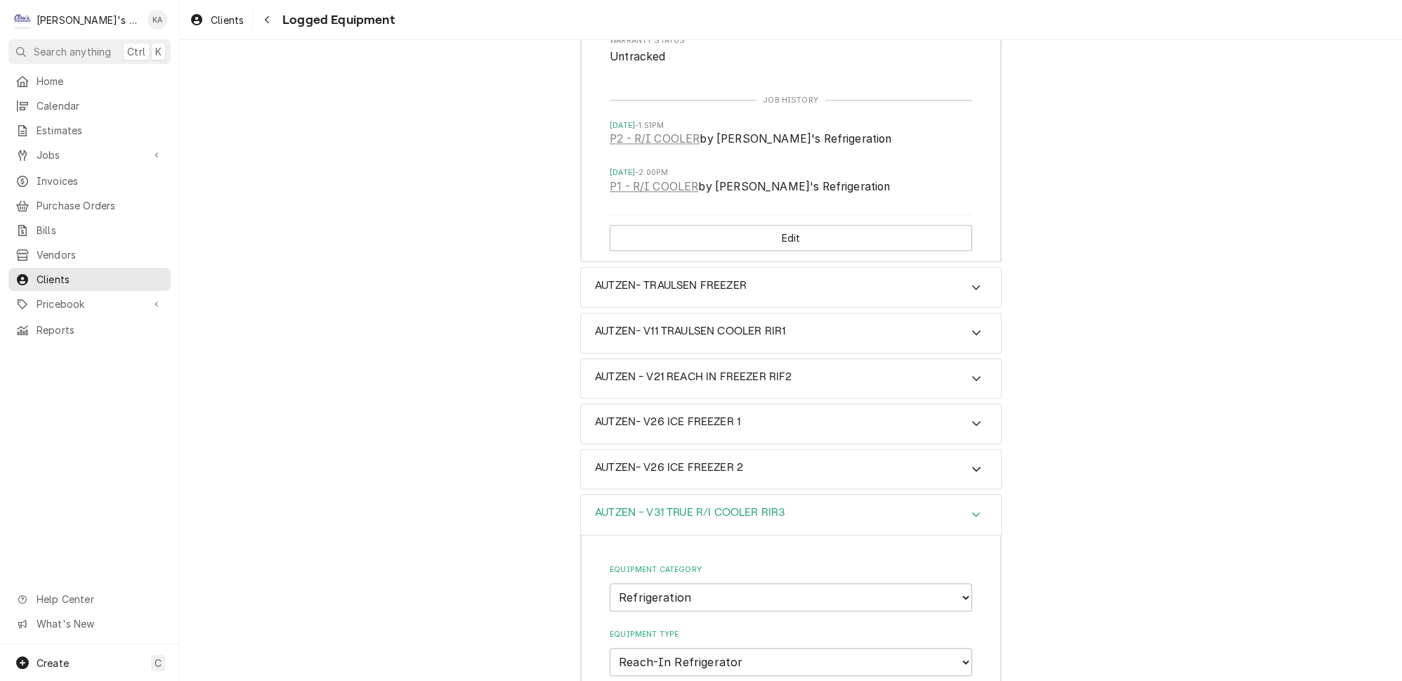
drag, startPoint x: 739, startPoint y: 546, endPoint x: 720, endPoint y: 548, distance: 19.1
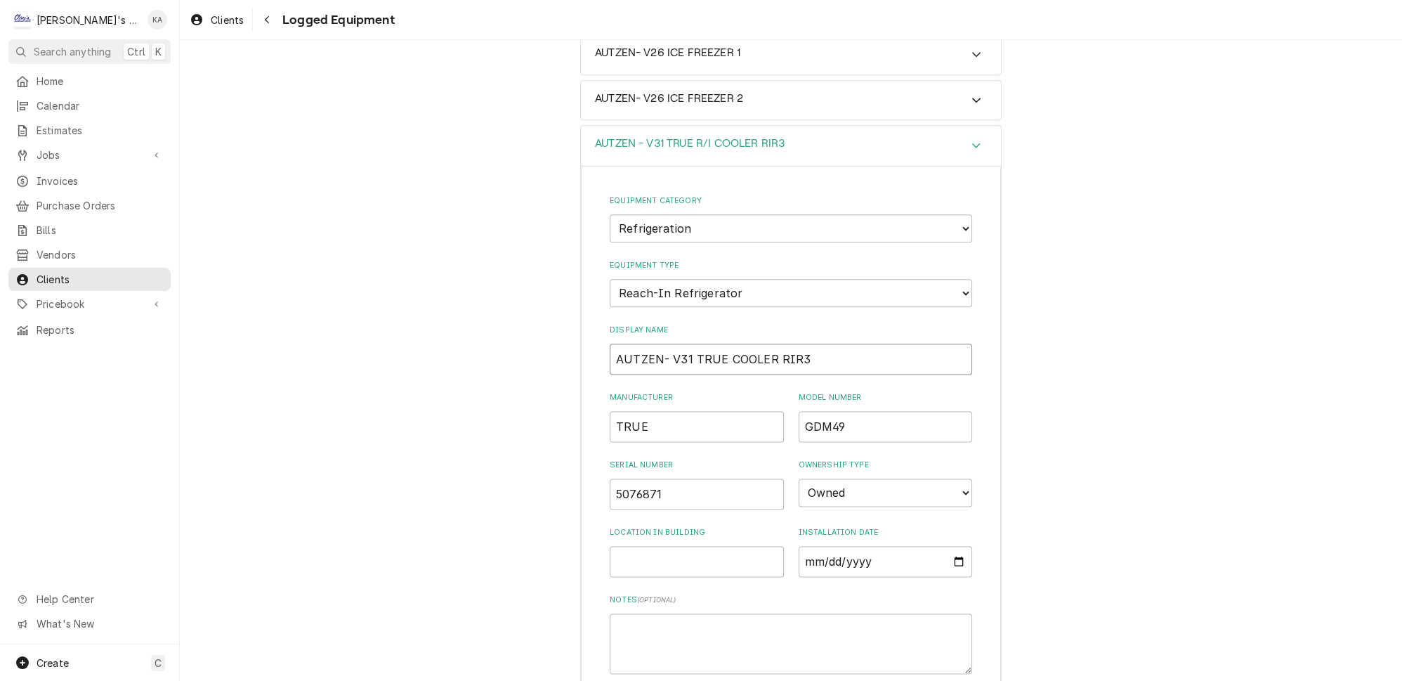
scroll to position [3066, 0]
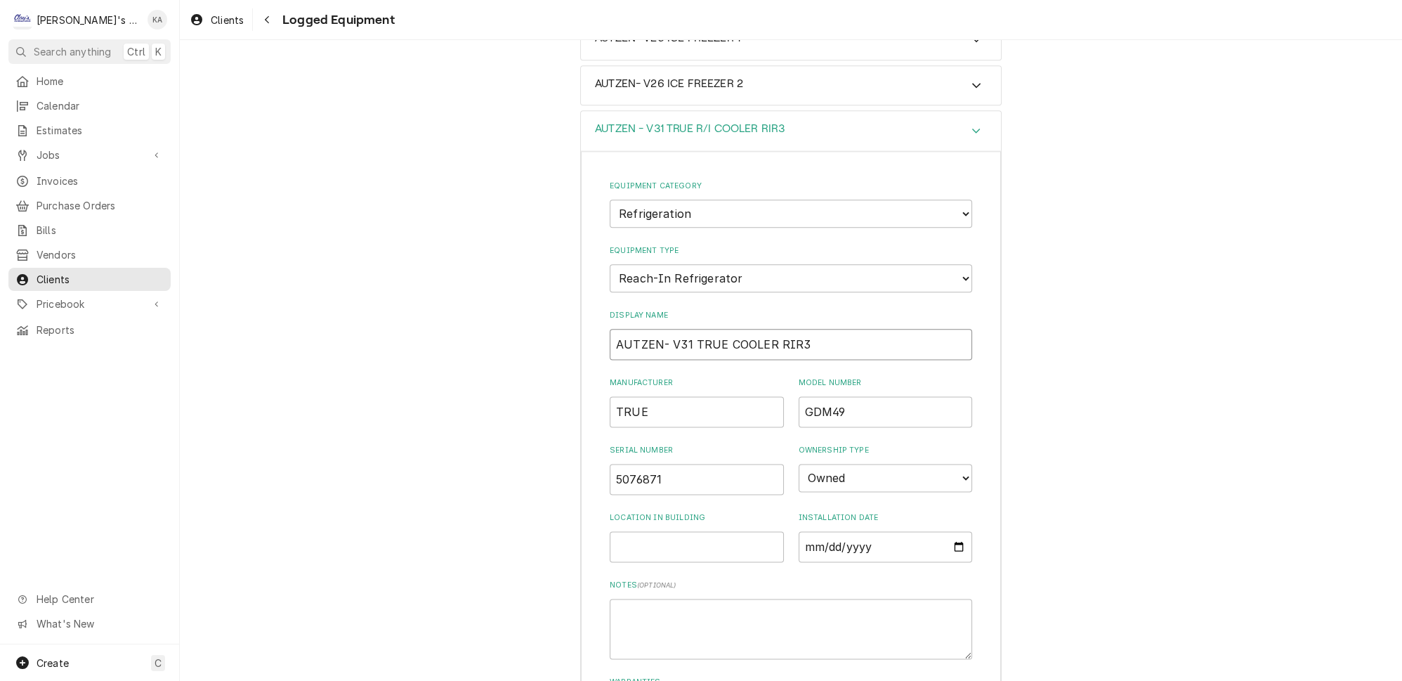
type input "AUTZEN- V31 TRUE COOLER RIR3"
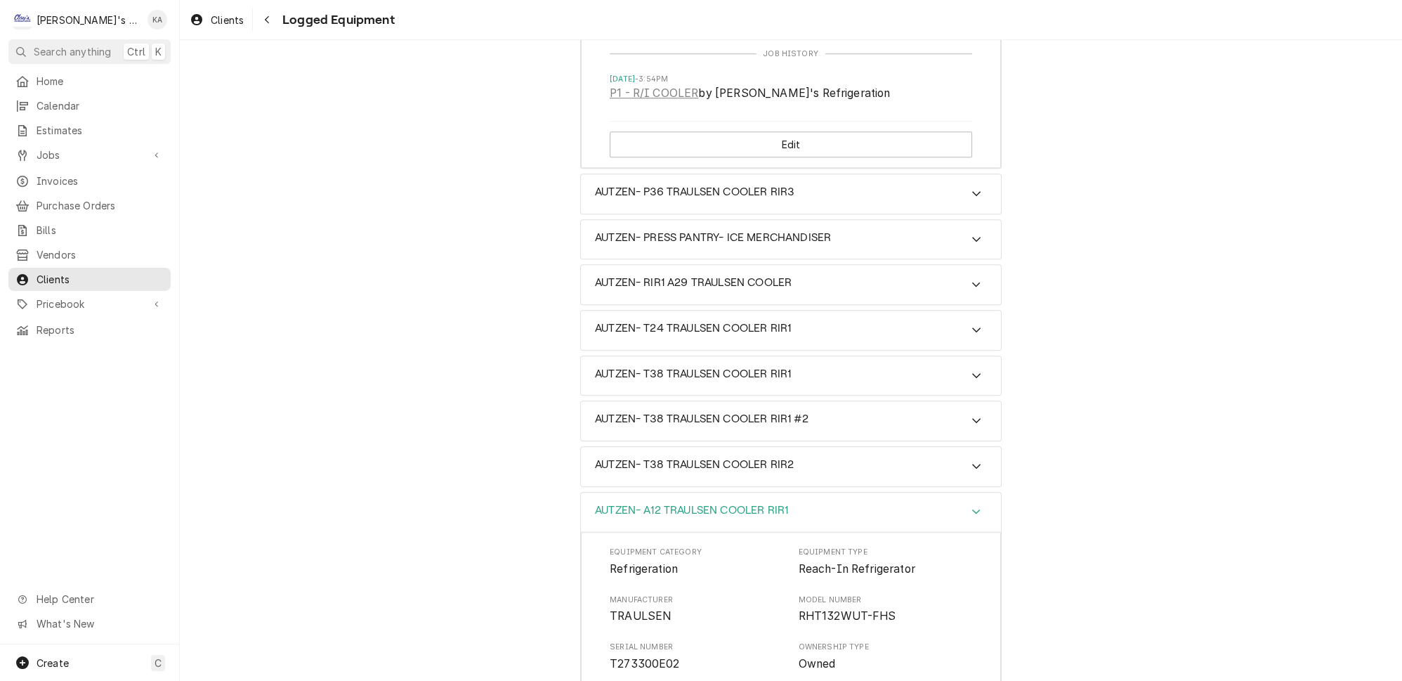
scroll to position [1916, 0]
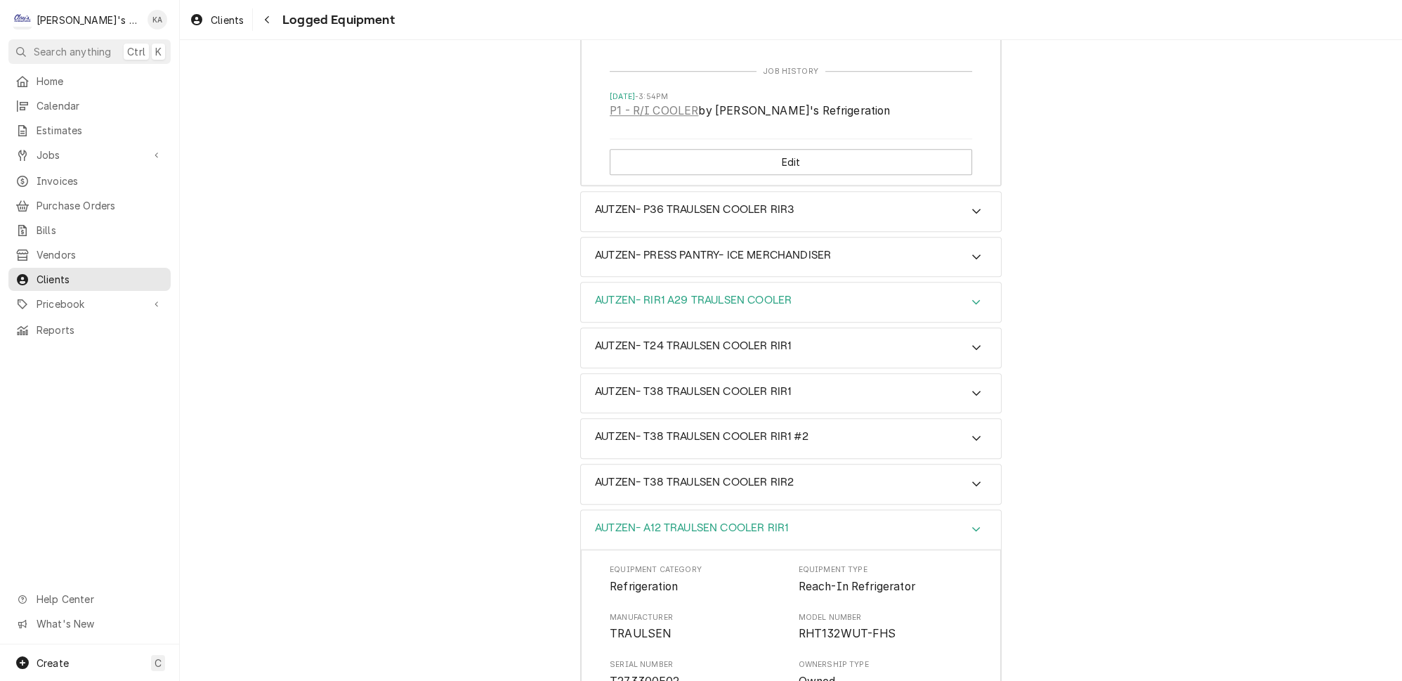
click at [971, 296] on icon "Accordion Header" at bounding box center [976, 301] width 10 height 11
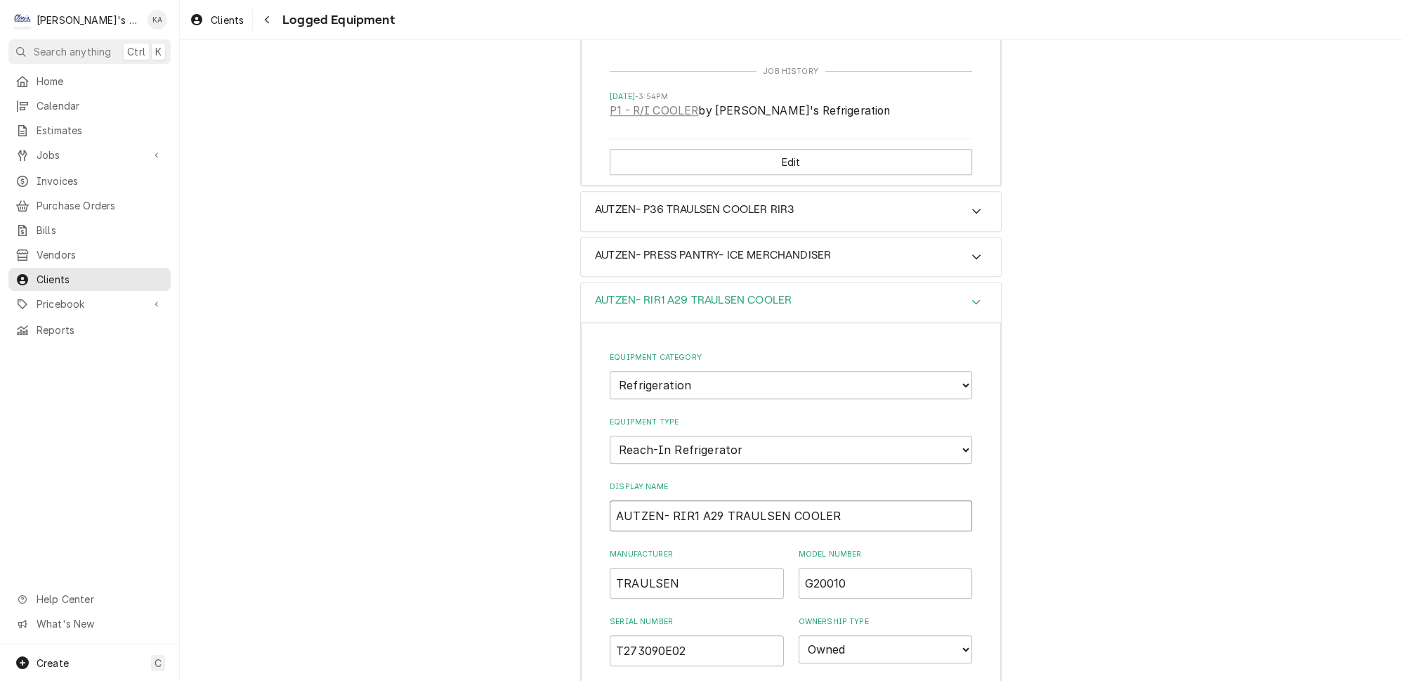
drag, startPoint x: 688, startPoint y: 374, endPoint x: 668, endPoint y: 373, distance: 20.4
click at [668, 500] on input "AUTZEN- RIR1 A29 TRAULSEN COOLER" at bounding box center [791, 515] width 362 height 31
click at [797, 500] on input "AUTZEN- A29 TRAULSEN COOLERRIR1" at bounding box center [791, 515] width 362 height 31
click at [671, 500] on input "AUTZEN- A29 TRAULSEN COOLER RIR1" at bounding box center [791, 515] width 362 height 31
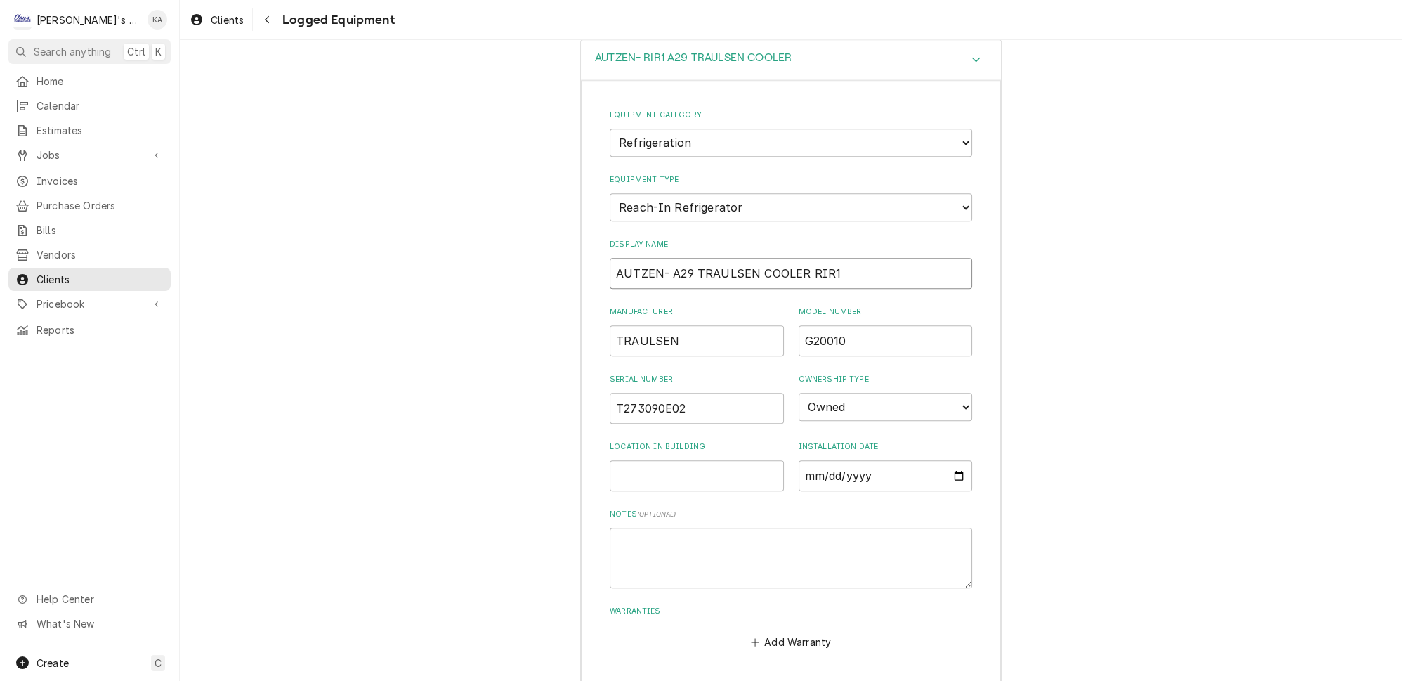
scroll to position [2236, 0]
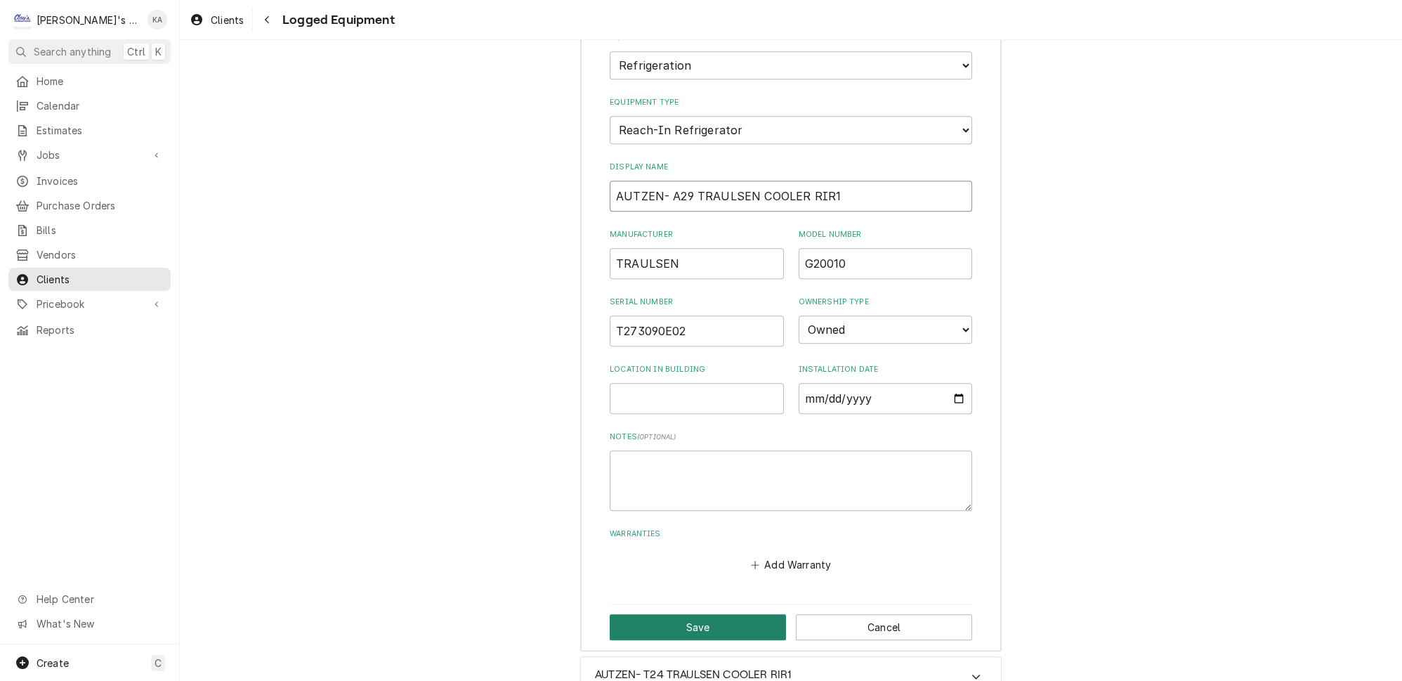
type input "AUTZEN- A29 TRAULSEN COOLER RIR1"
click at [707, 614] on button "Save" at bounding box center [698, 627] width 176 height 26
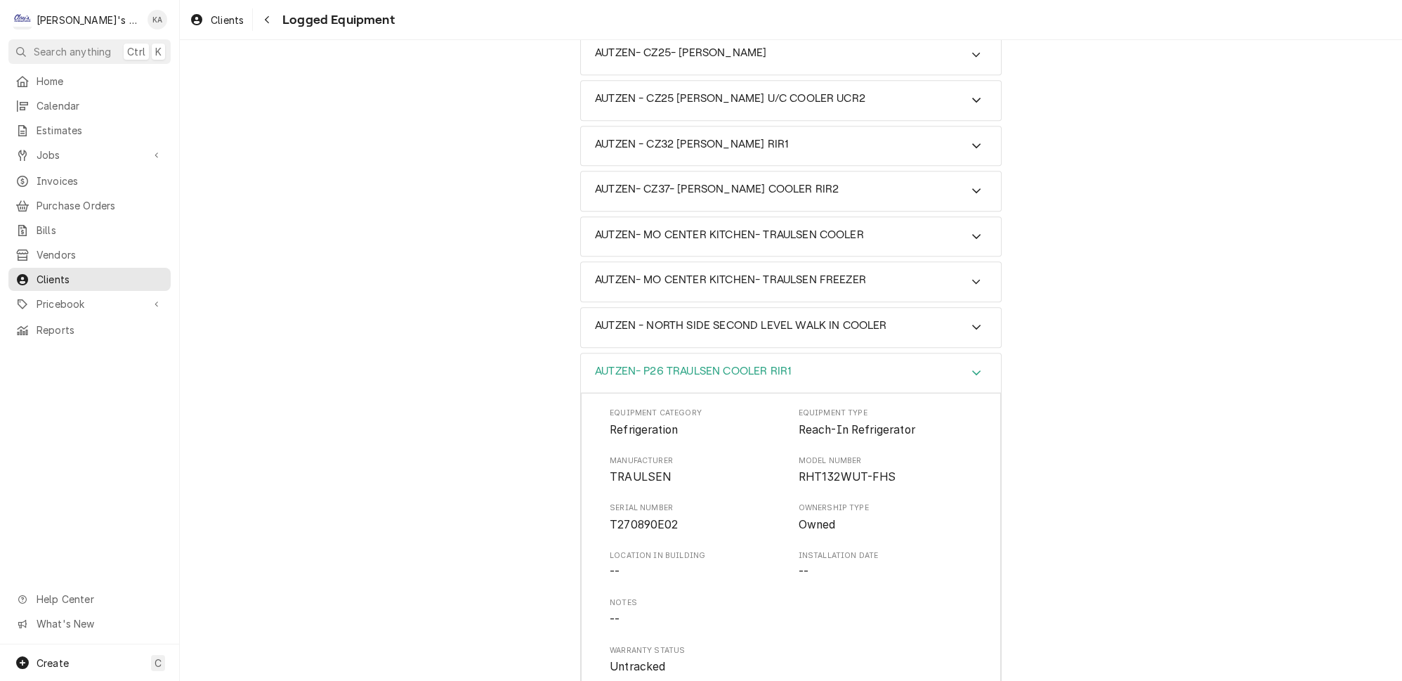
scroll to position [1214, 0]
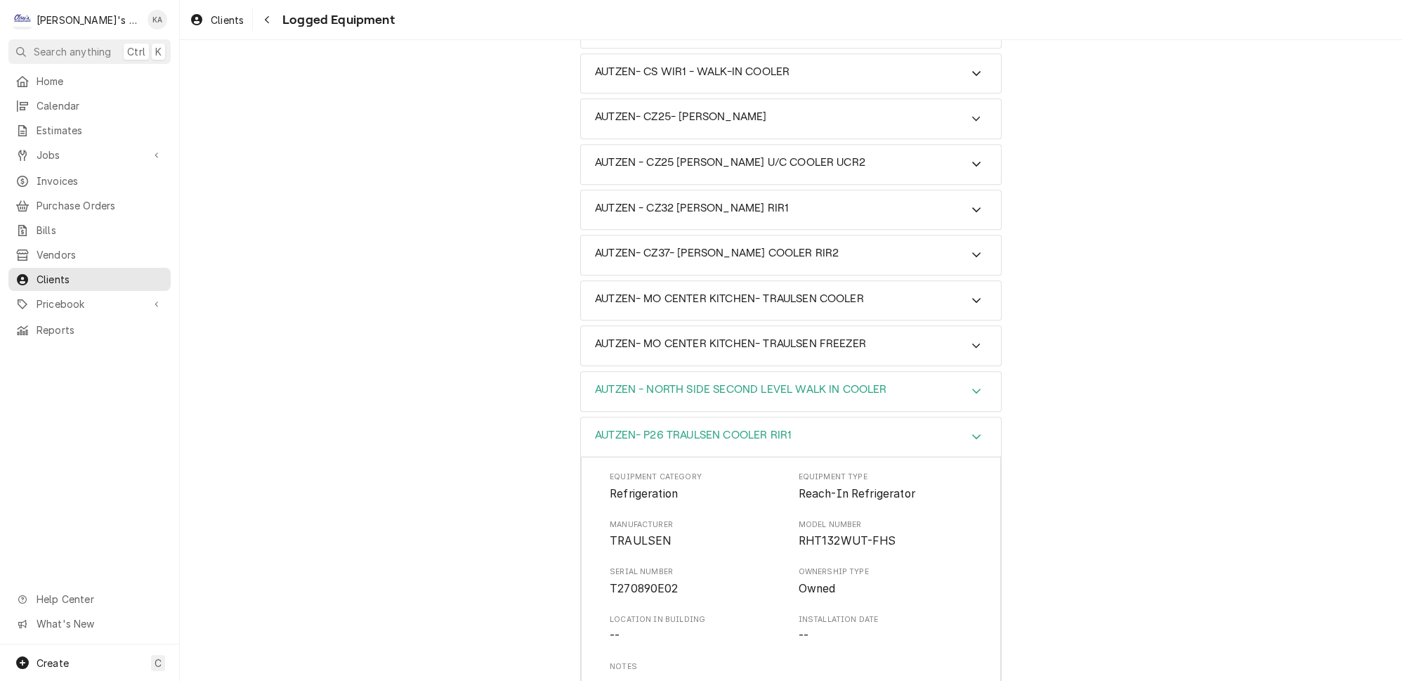
click at [971, 385] on icon "Accordion Header" at bounding box center [976, 390] width 10 height 11
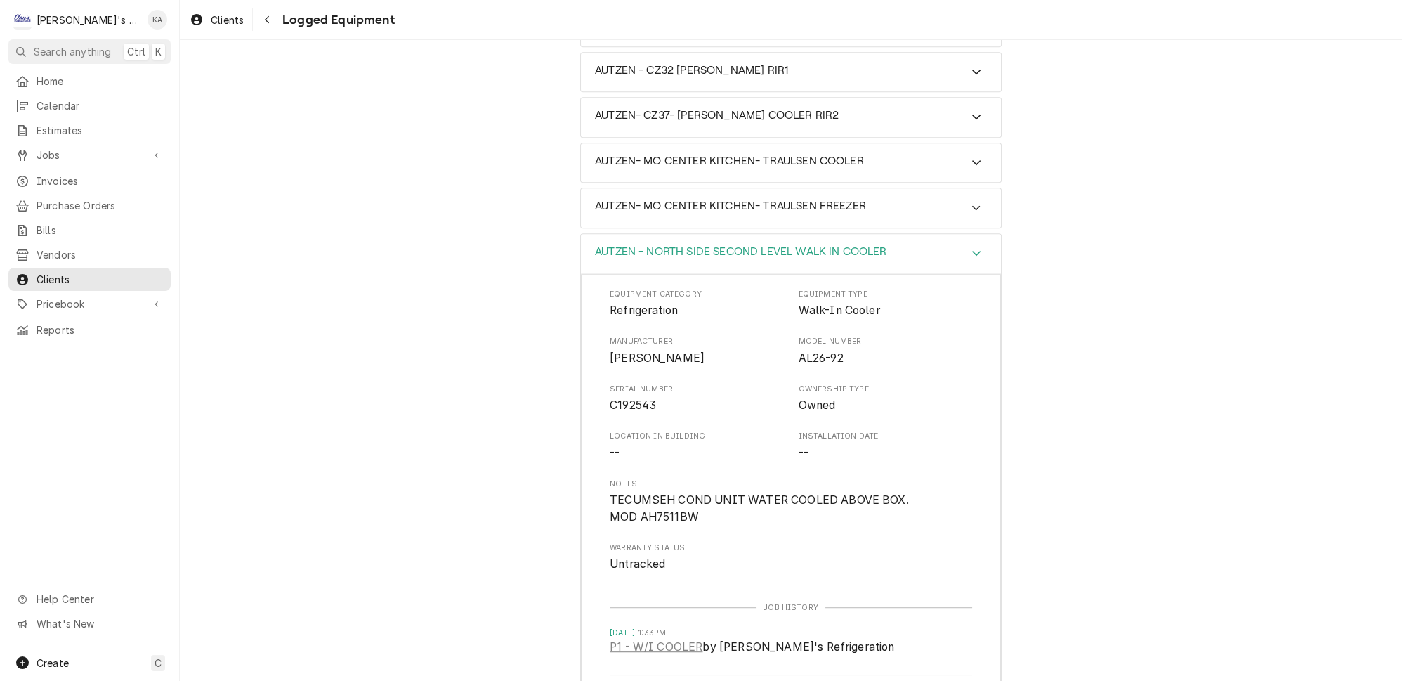
scroll to position [1406, 0]
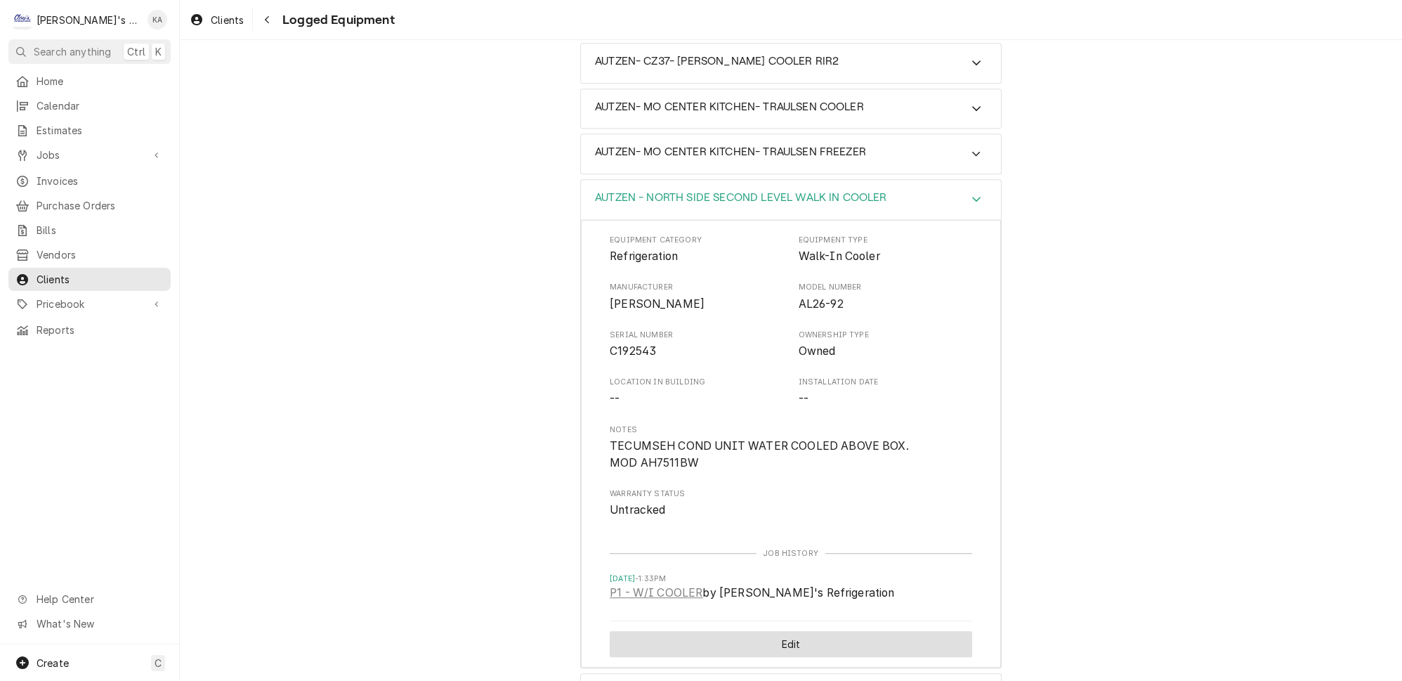
click at [768, 631] on button "Edit" at bounding box center [791, 644] width 362 height 26
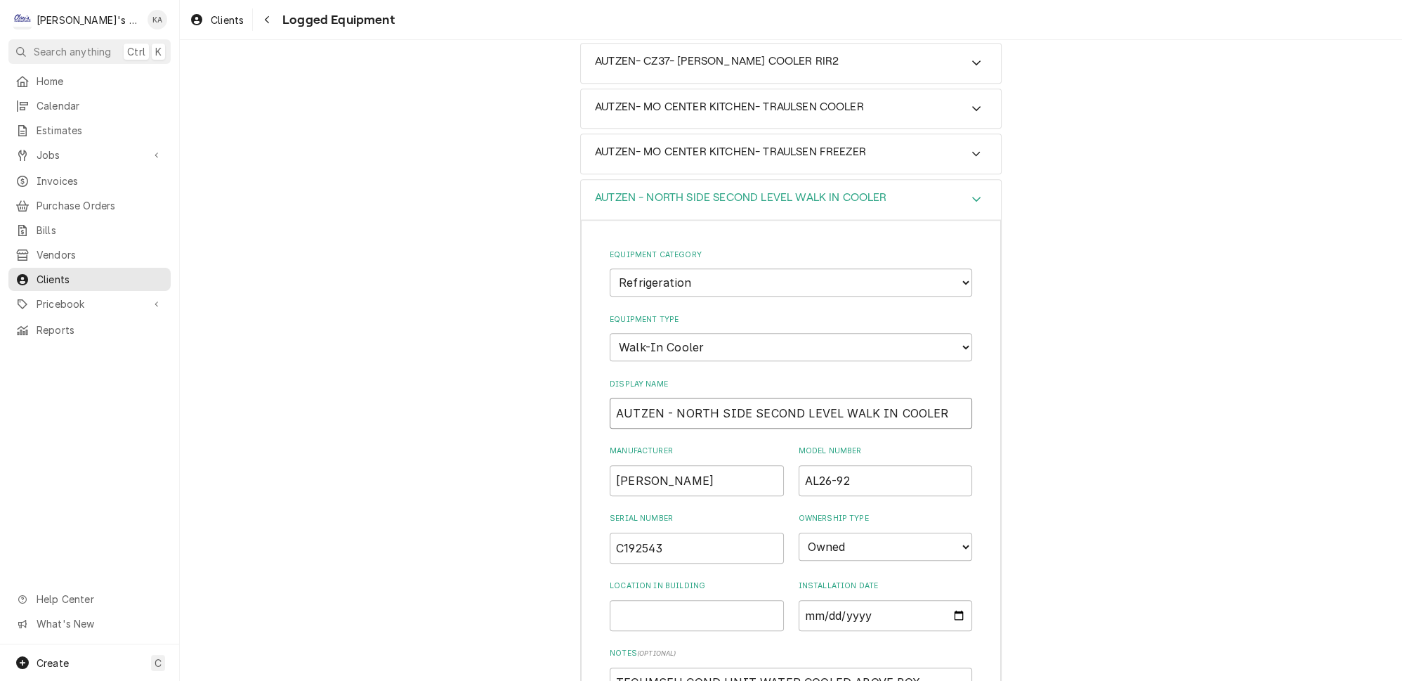
drag, startPoint x: 821, startPoint y: 288, endPoint x: 670, endPoint y: 287, distance: 151.0
click at [670, 397] on input "AUTZEN - NORTH SIDE SECOND LEVEL WALK IN COOLER" at bounding box center [791, 412] width 362 height 31
type textarea "x"
type input "AUTZEN - WALK IN COOLERNORTH SIDE SECOND LEVEL"
click at [662, 397] on input "AUTZEN - WALK IN COOLERNORTH SIDE SECOND LEVEL" at bounding box center [791, 412] width 362 height 31
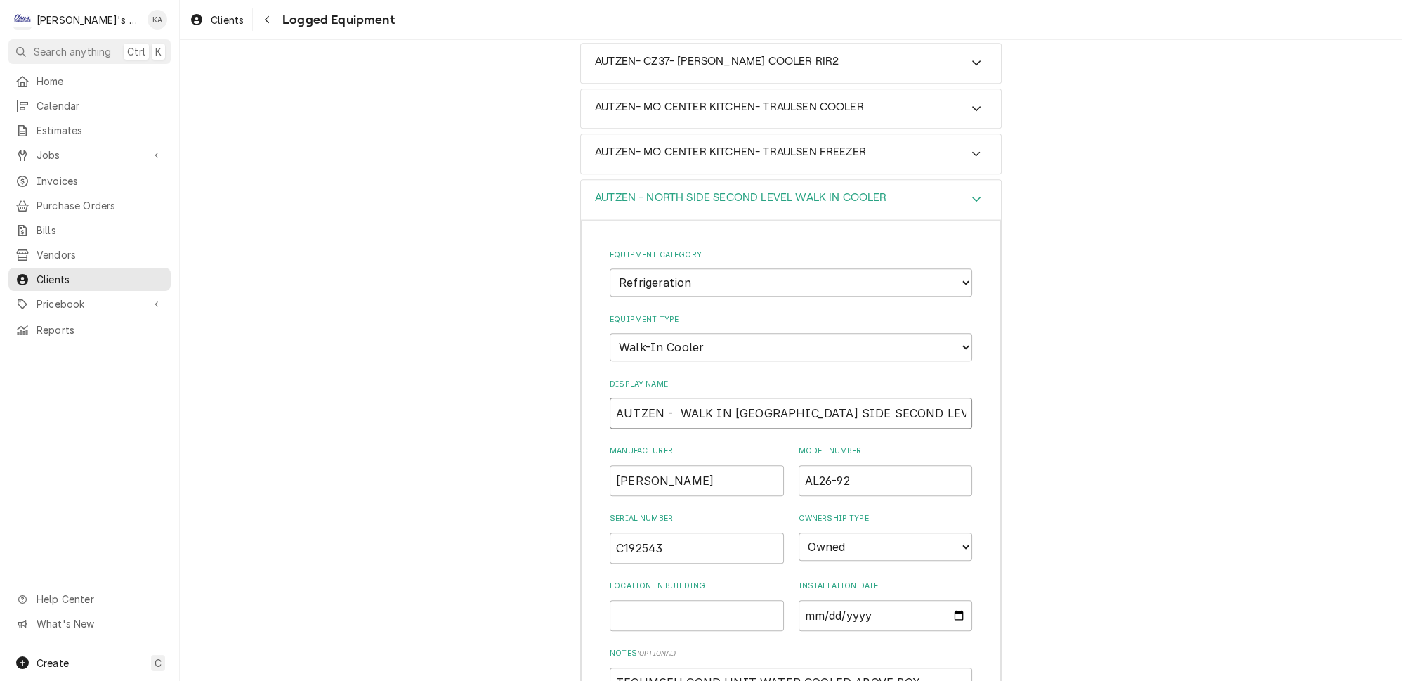
type textarea "x"
type input "AUTZEN- WALK IN COOLERNORTH SIDE SECOND LEVEL"
type textarea "x"
type input "AUTZEN- WALK IN COOLERNORTH SIDE SECOND LEVEL"
click at [760, 397] on input "AUTZEN- WALK IN COOLERNORTH SIDE SECOND LEVEL" at bounding box center [791, 412] width 362 height 31
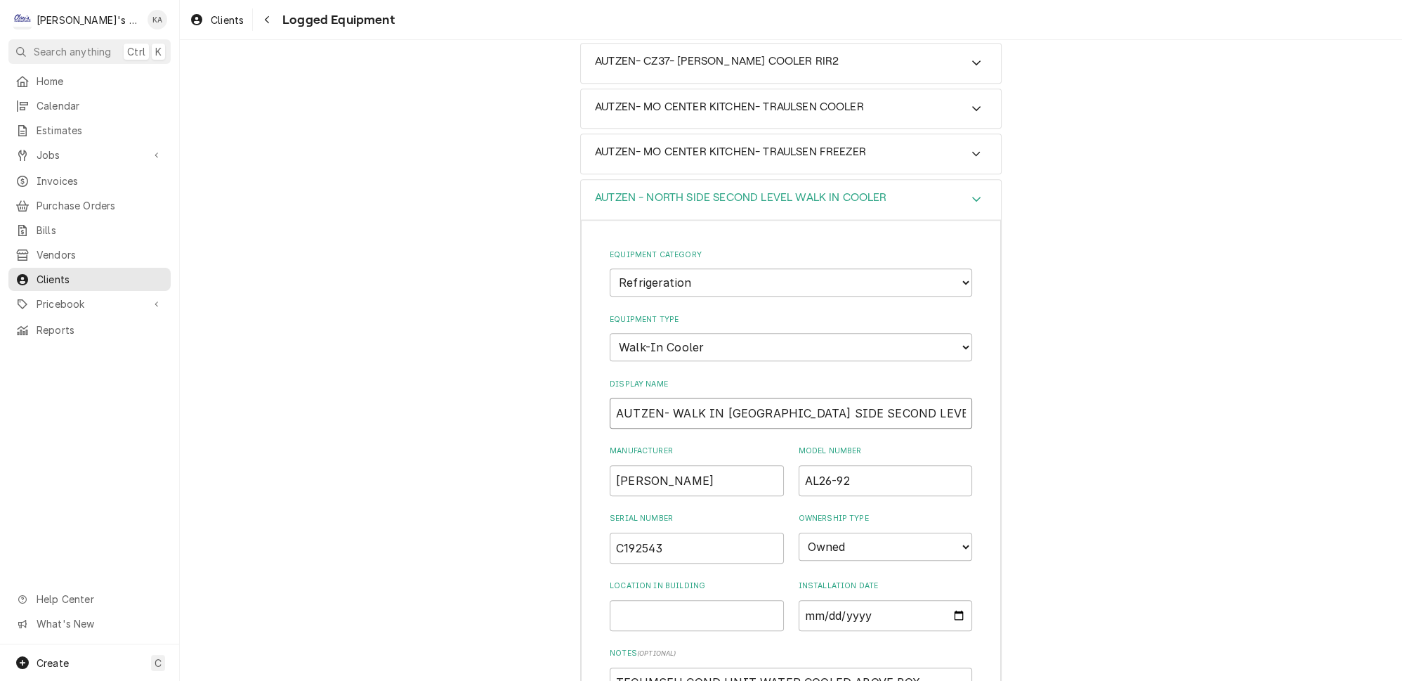
type textarea "x"
type input "AUTZEN- WALK IN COOLER NORTH SIDE SECOND LEVEL"
type textarea "x"
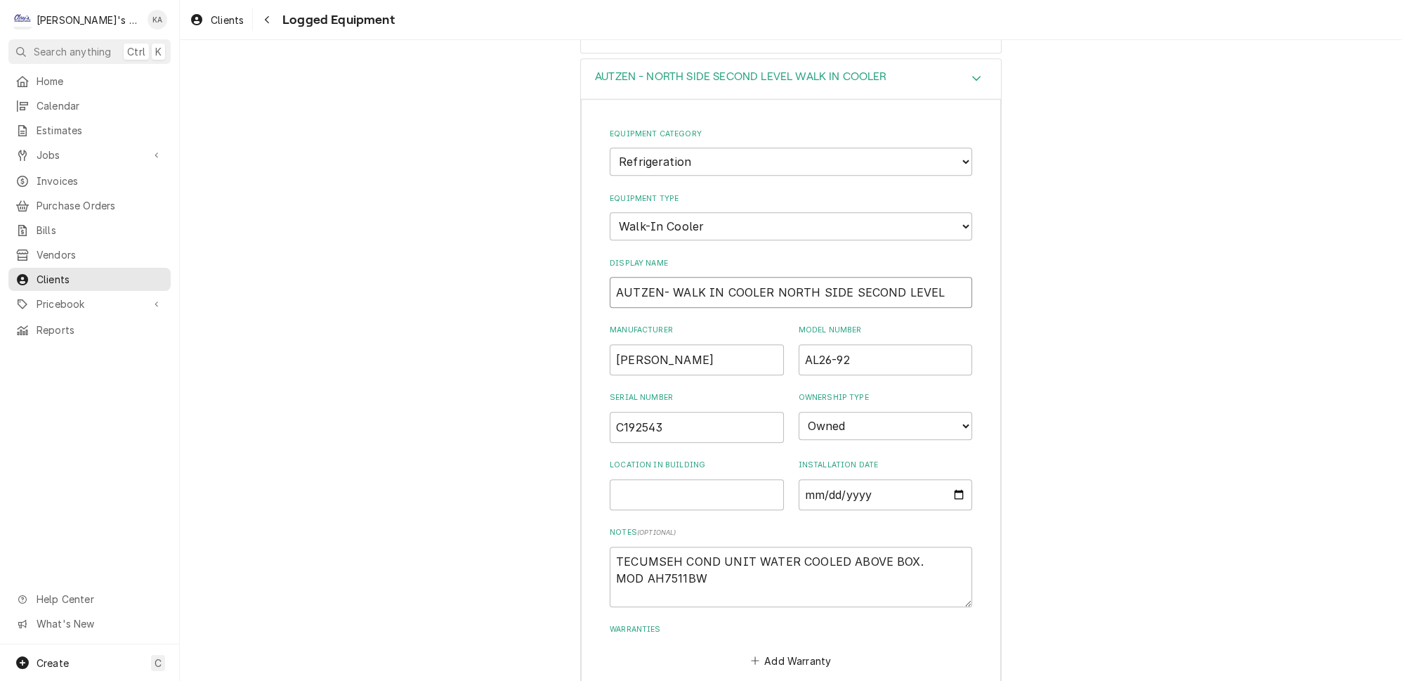
scroll to position [1725, 0]
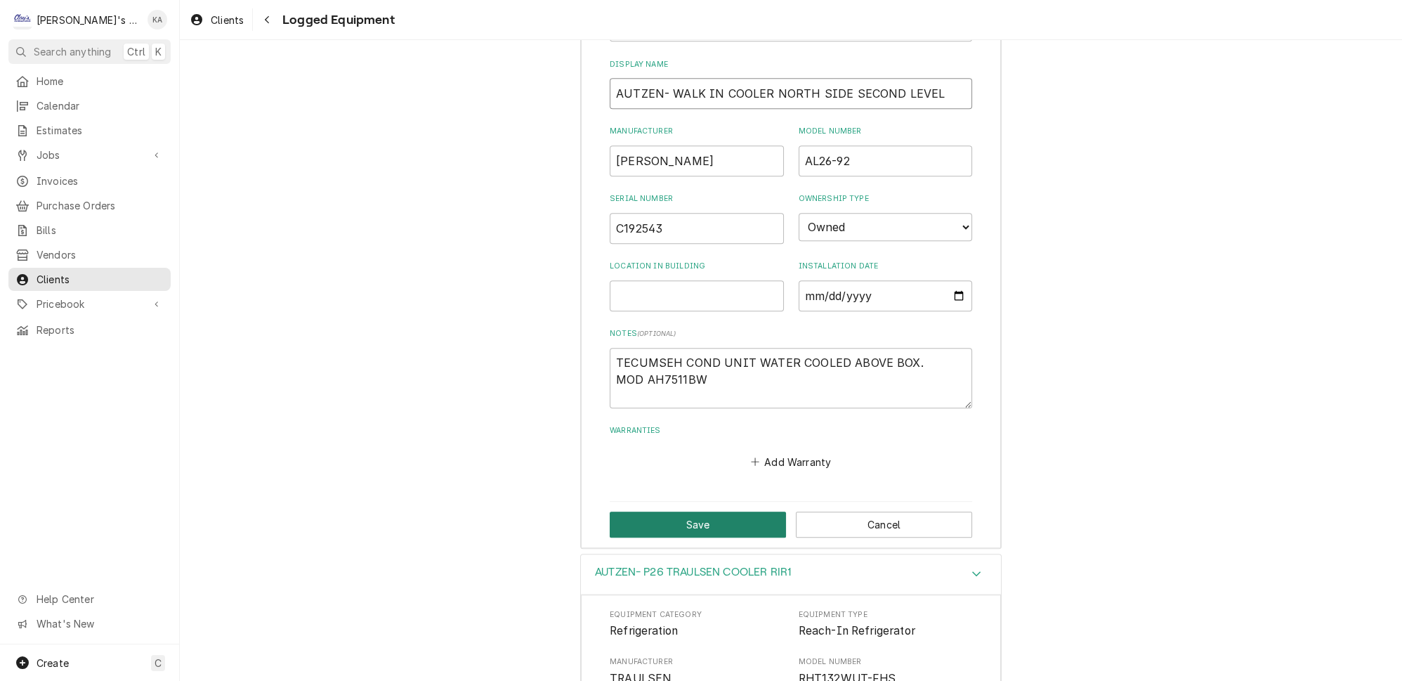
type input "AUTZEN- WALK IN COOLER NORTH SIDE SECOND LEVEL"
click at [737, 511] on button "Save" at bounding box center [698, 524] width 176 height 26
type textarea "x"
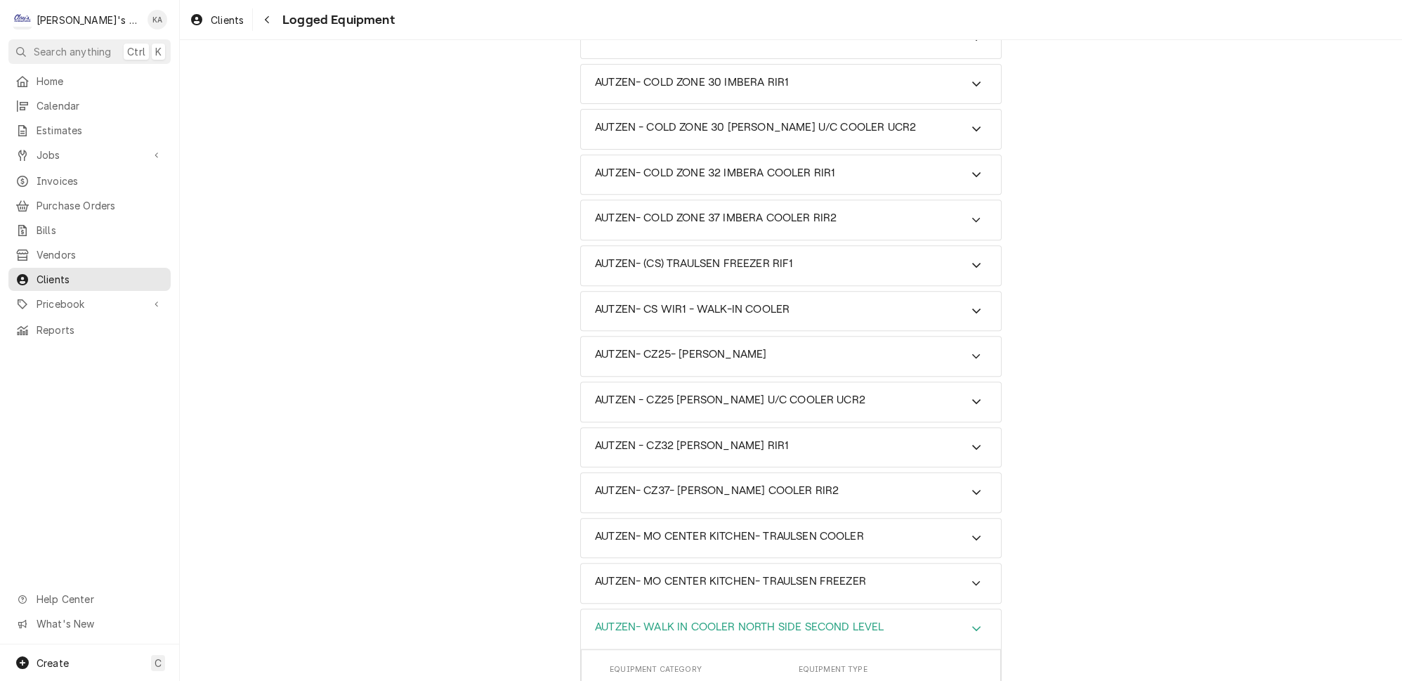
scroll to position [959, 0]
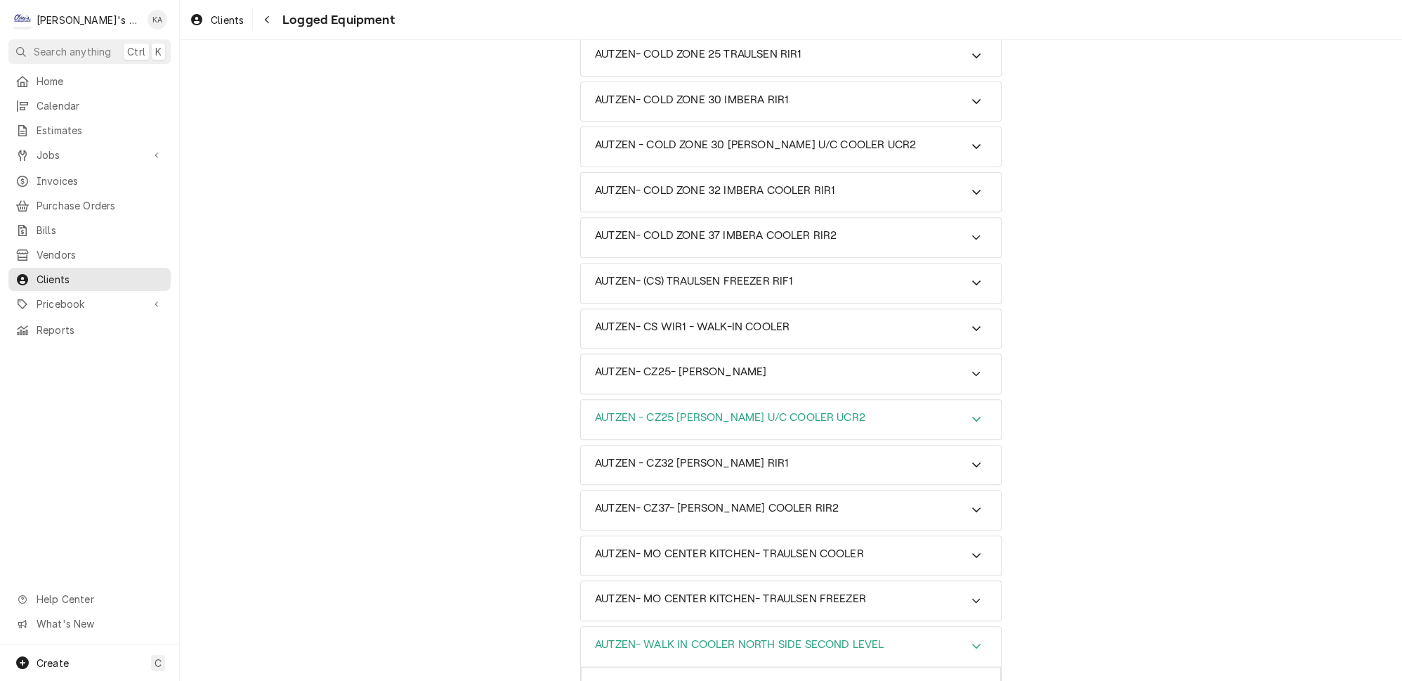
click at [971, 413] on icon "Accordion Header" at bounding box center [976, 418] width 10 height 11
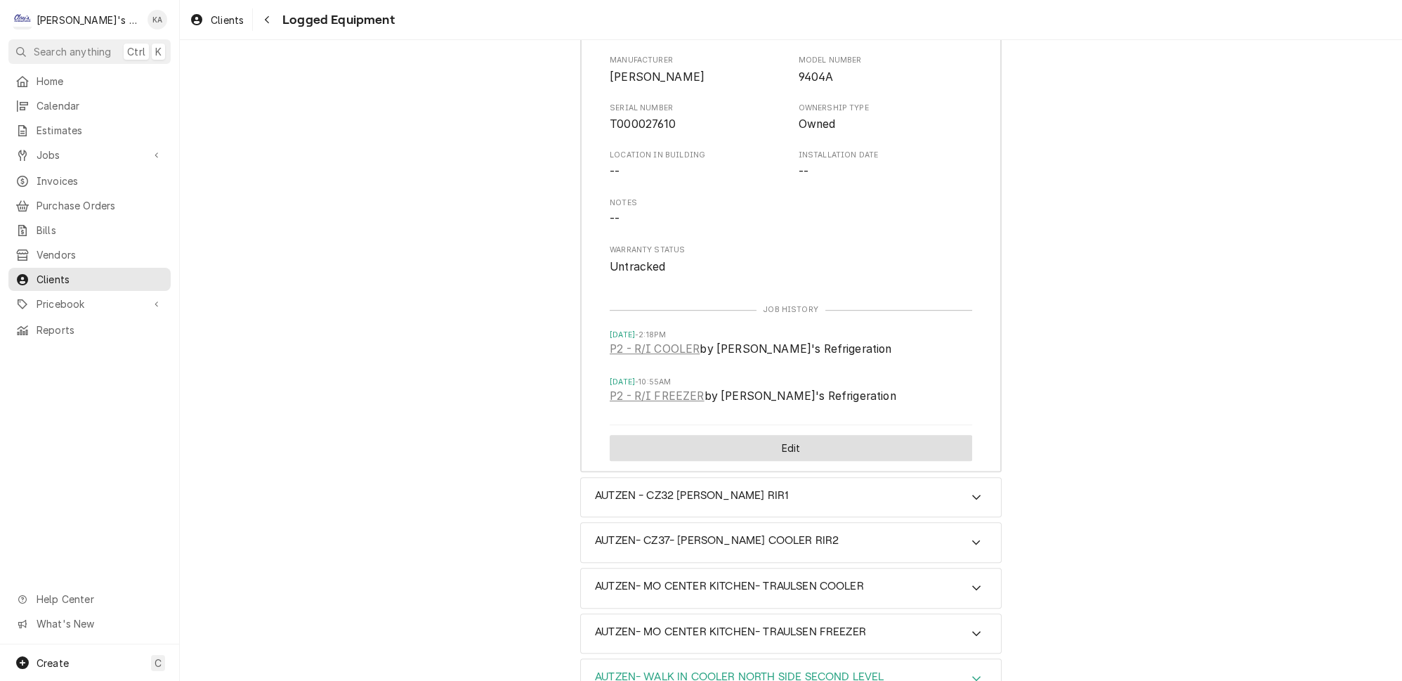
click at [839, 435] on button "Edit" at bounding box center [791, 448] width 362 height 26
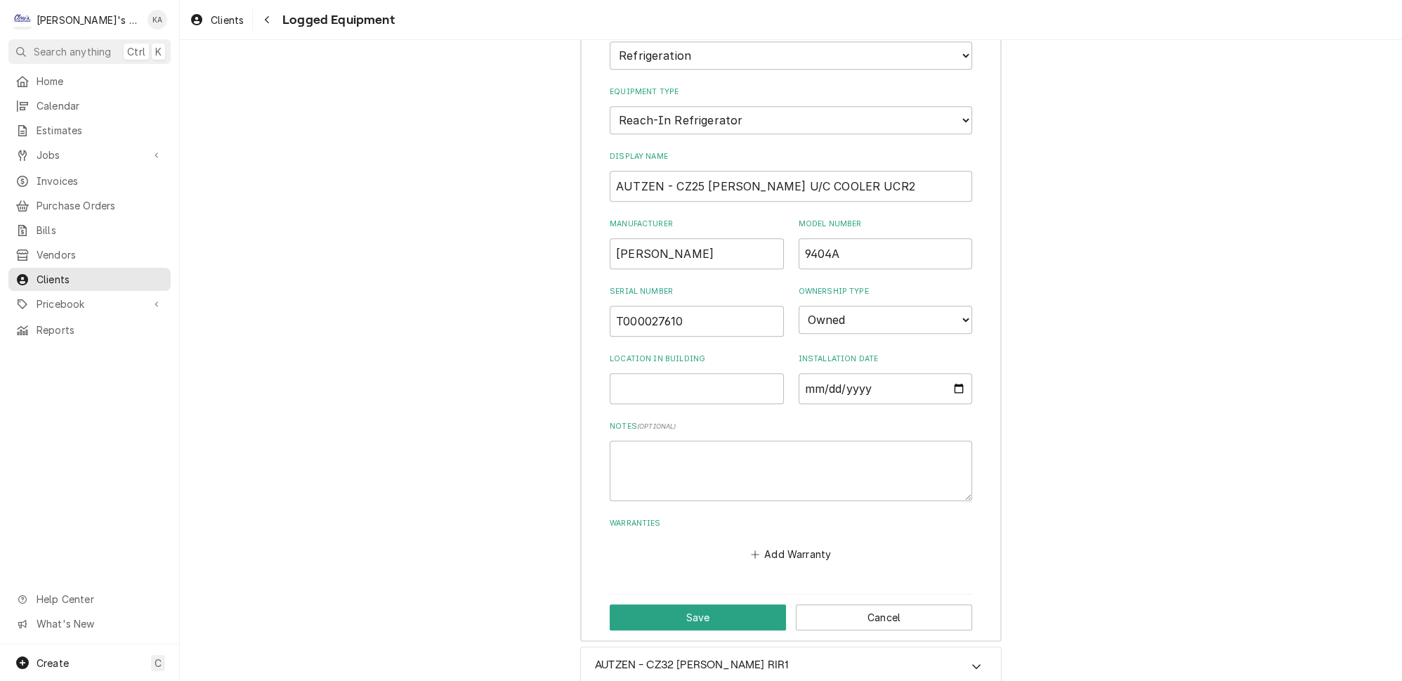
scroll to position [985, 0]
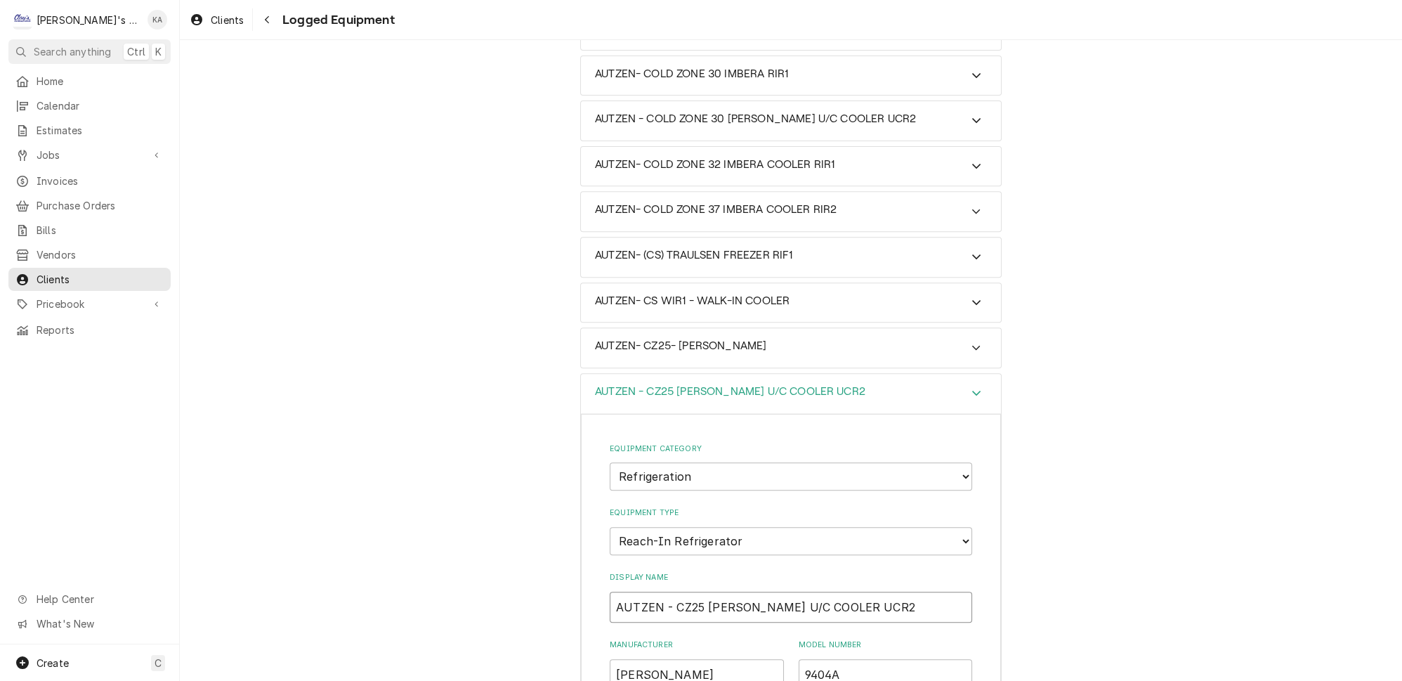
drag, startPoint x: 771, startPoint y: 498, endPoint x: 751, endPoint y: 498, distance: 19.7
click at [751, 591] on input "AUTZEN - CZ25 RANDELL U/C COOLER UCR2" at bounding box center [791, 606] width 362 height 31
click at [663, 591] on input "AUTZEN - CZ25 RANDELL COOLER UCR2" at bounding box center [791, 606] width 362 height 31
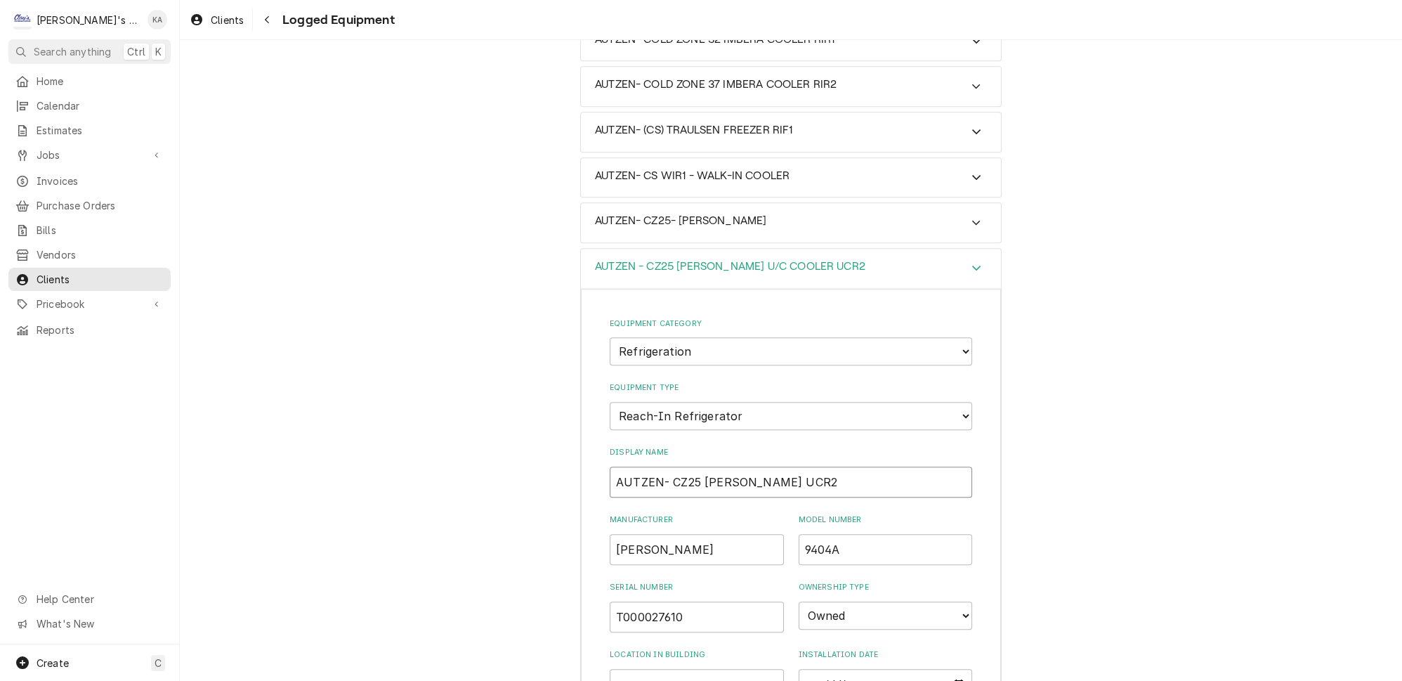
scroll to position [1369, 0]
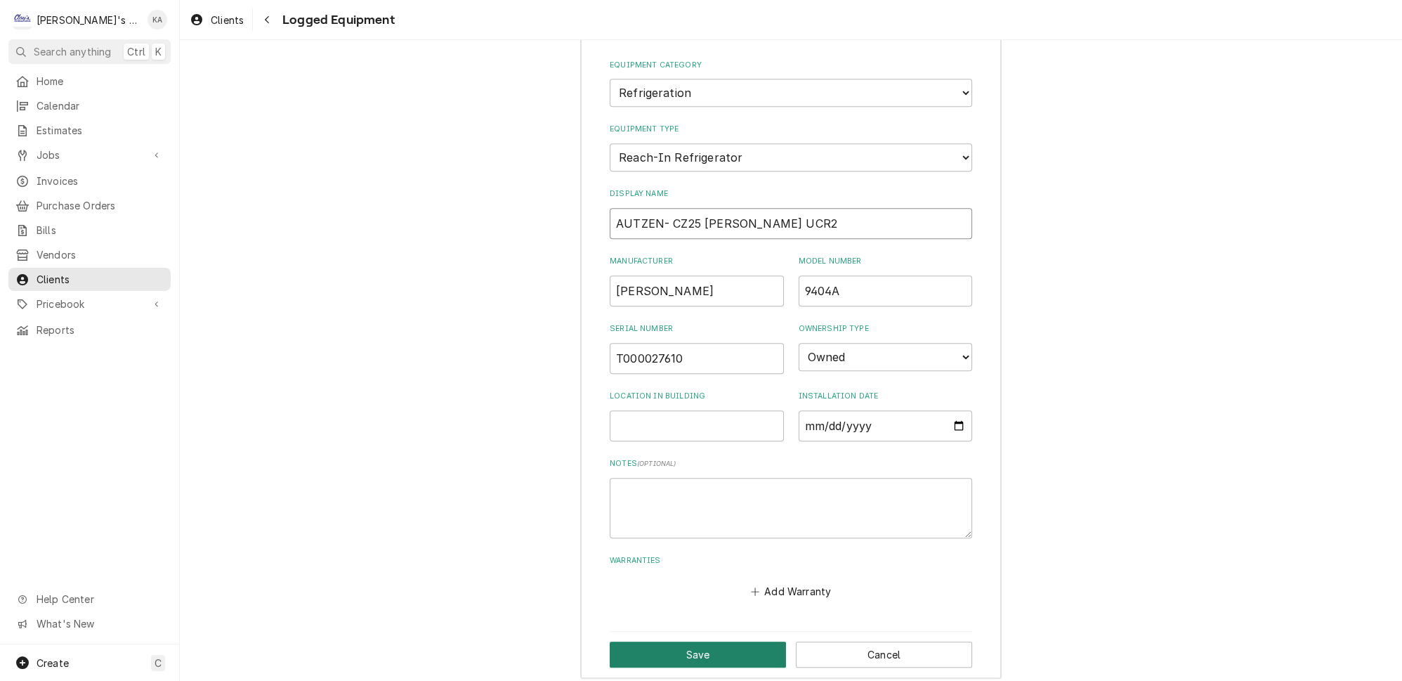
type input "AUTZEN- CZ25 RANDELL COOLER UCR2"
click at [711, 641] on button "Save" at bounding box center [698, 654] width 176 height 26
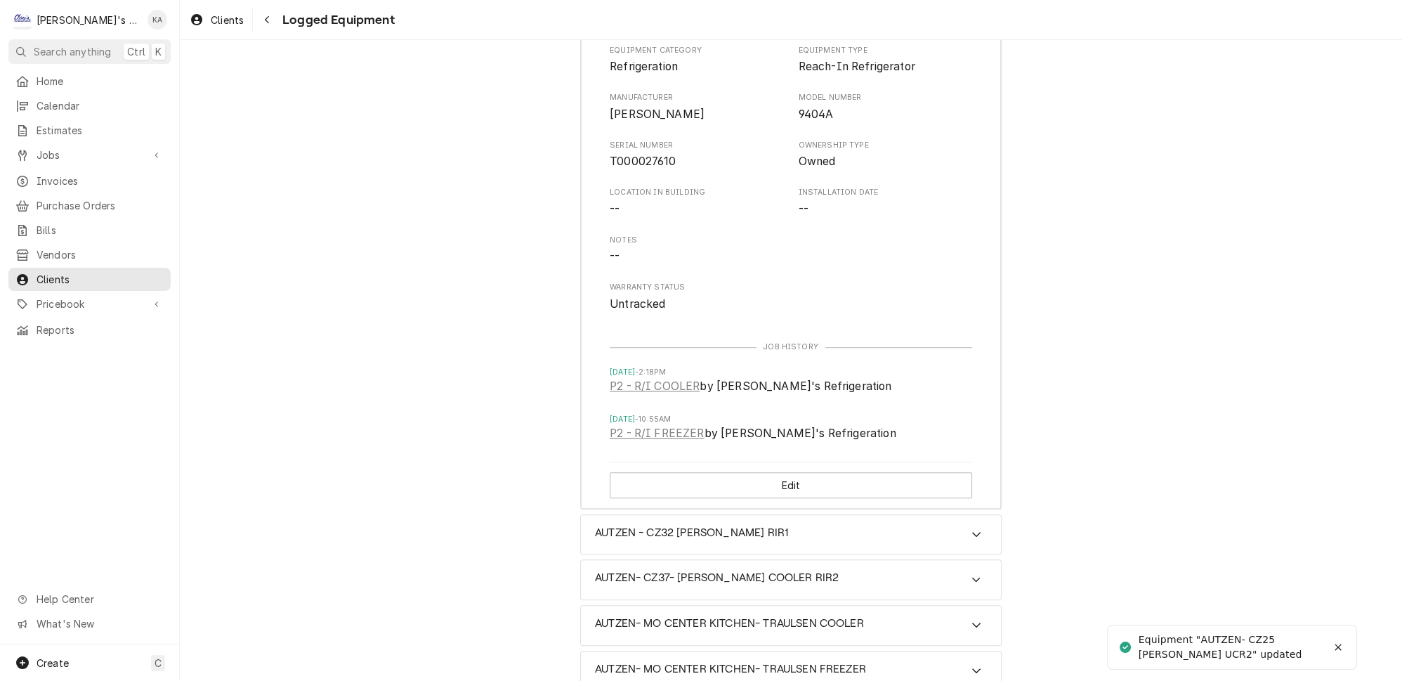
scroll to position [921, 0]
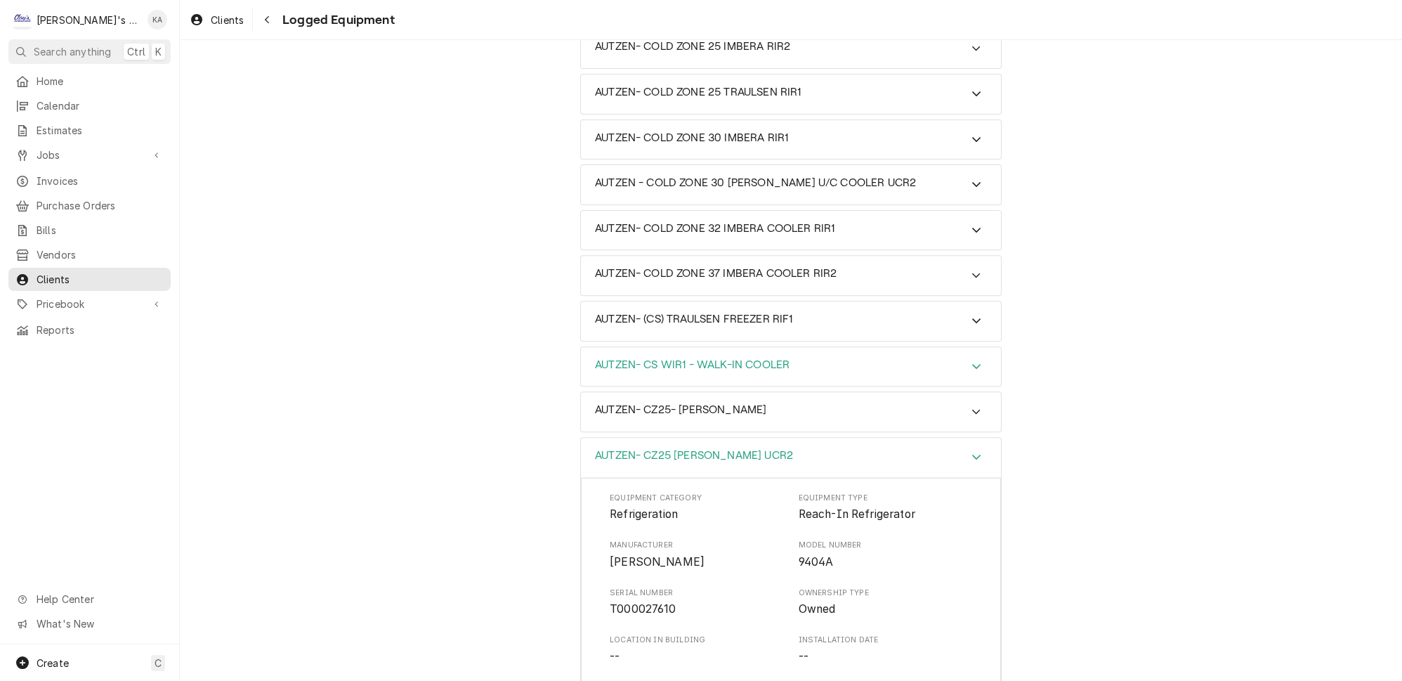
click at [971, 360] on icon "Accordion Header" at bounding box center [976, 365] width 10 height 11
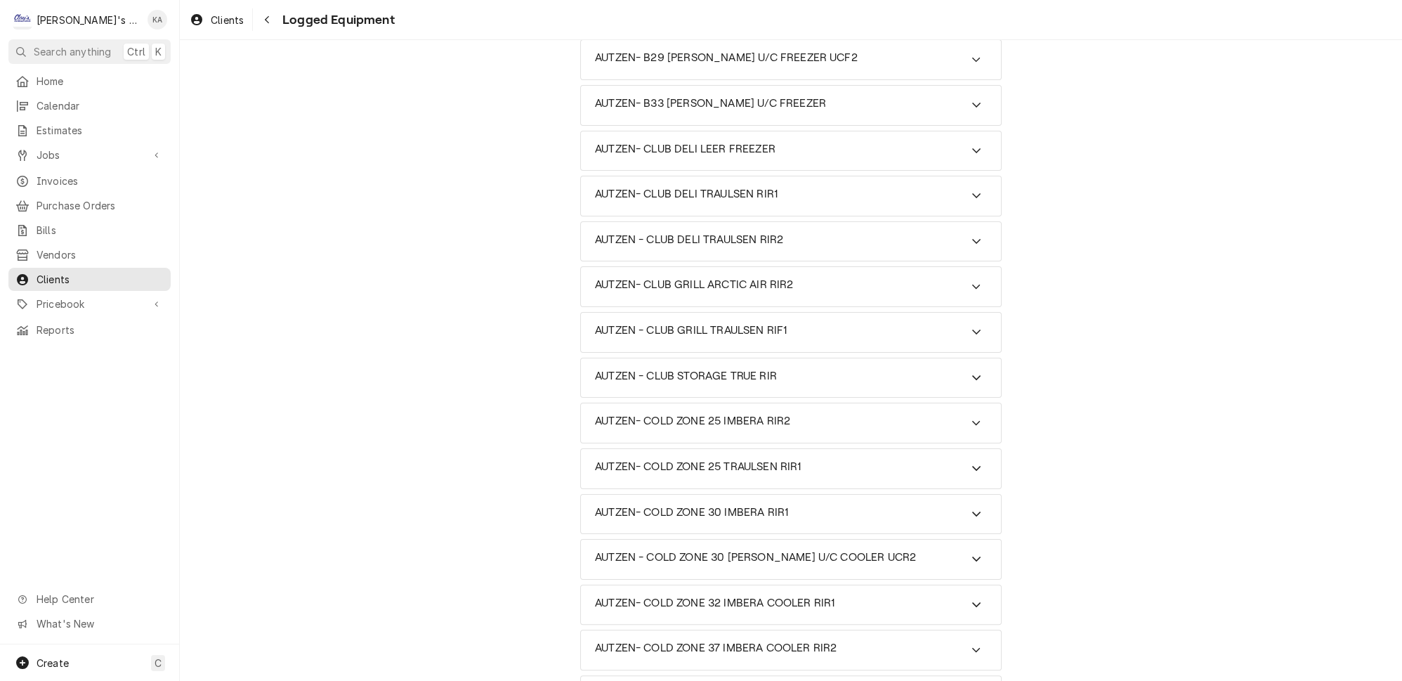
scroll to position [475, 0]
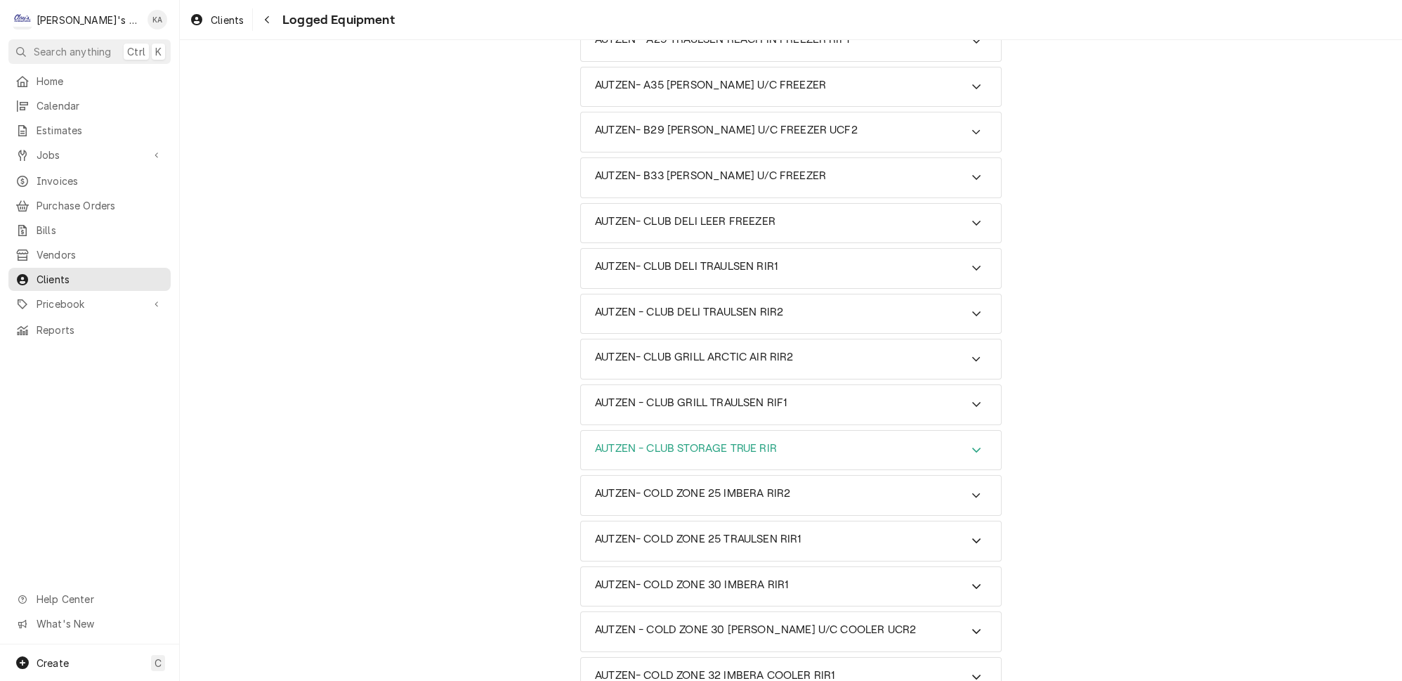
click at [971, 444] on icon "Accordion Header" at bounding box center [976, 449] width 10 height 11
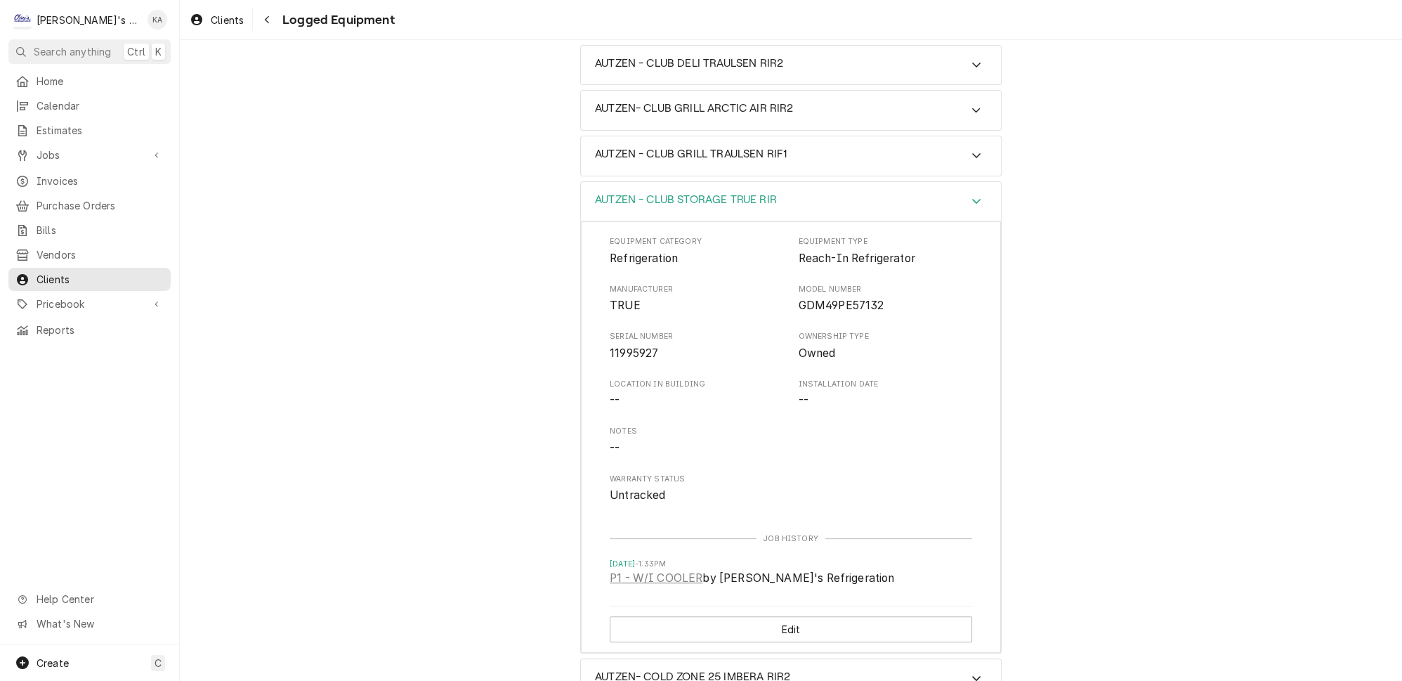
scroll to position [730, 0]
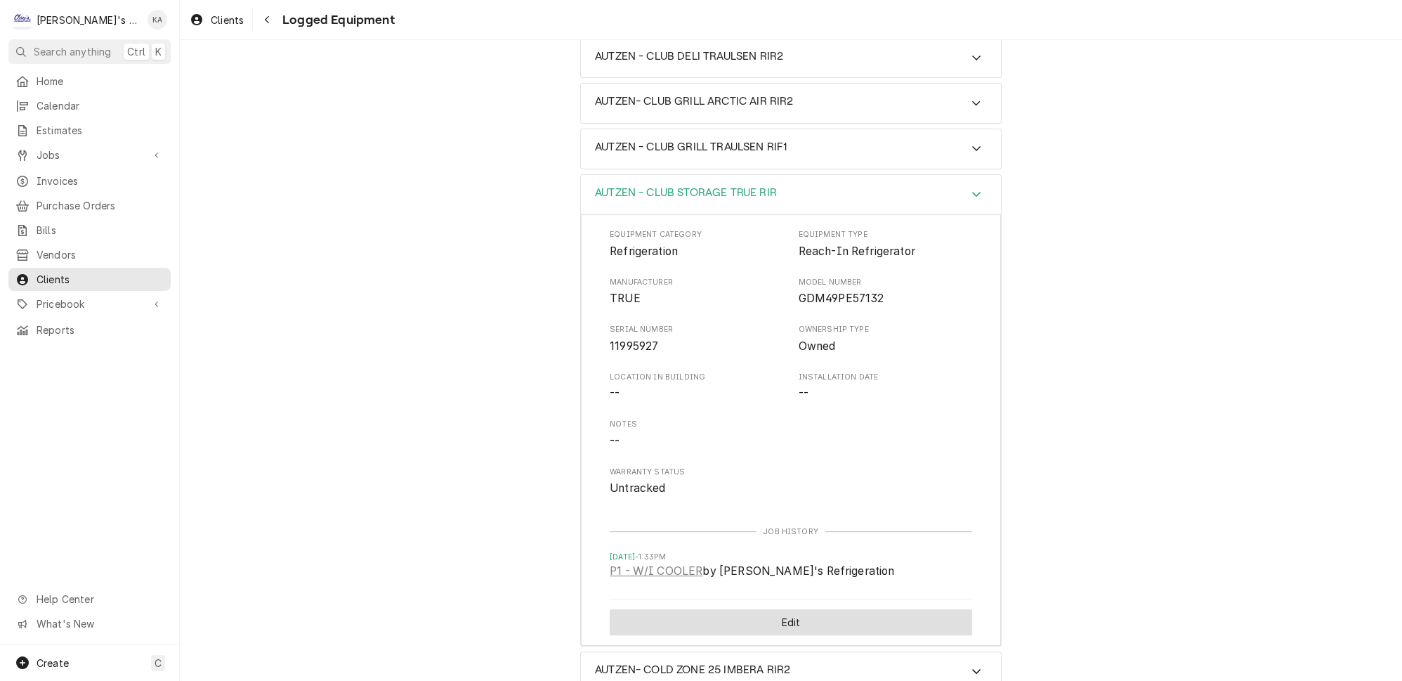
click at [824, 609] on button "Edit" at bounding box center [791, 622] width 362 height 26
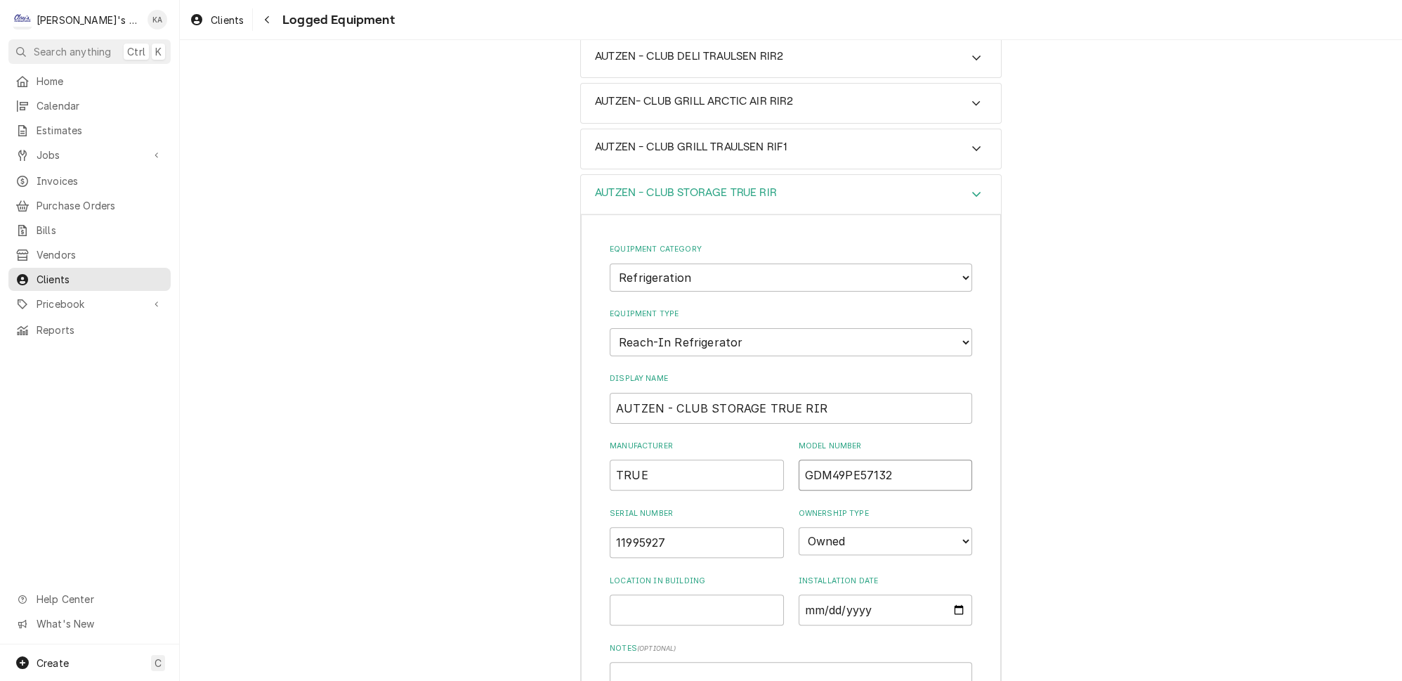
click at [820, 459] on input "GDM49PE57132" at bounding box center [885, 474] width 174 height 31
type input "GDM-49-PE57132"
click at [662, 393] on input "AUTZEN - CLUB STORAGE TRUE RIR" at bounding box center [791, 408] width 362 height 31
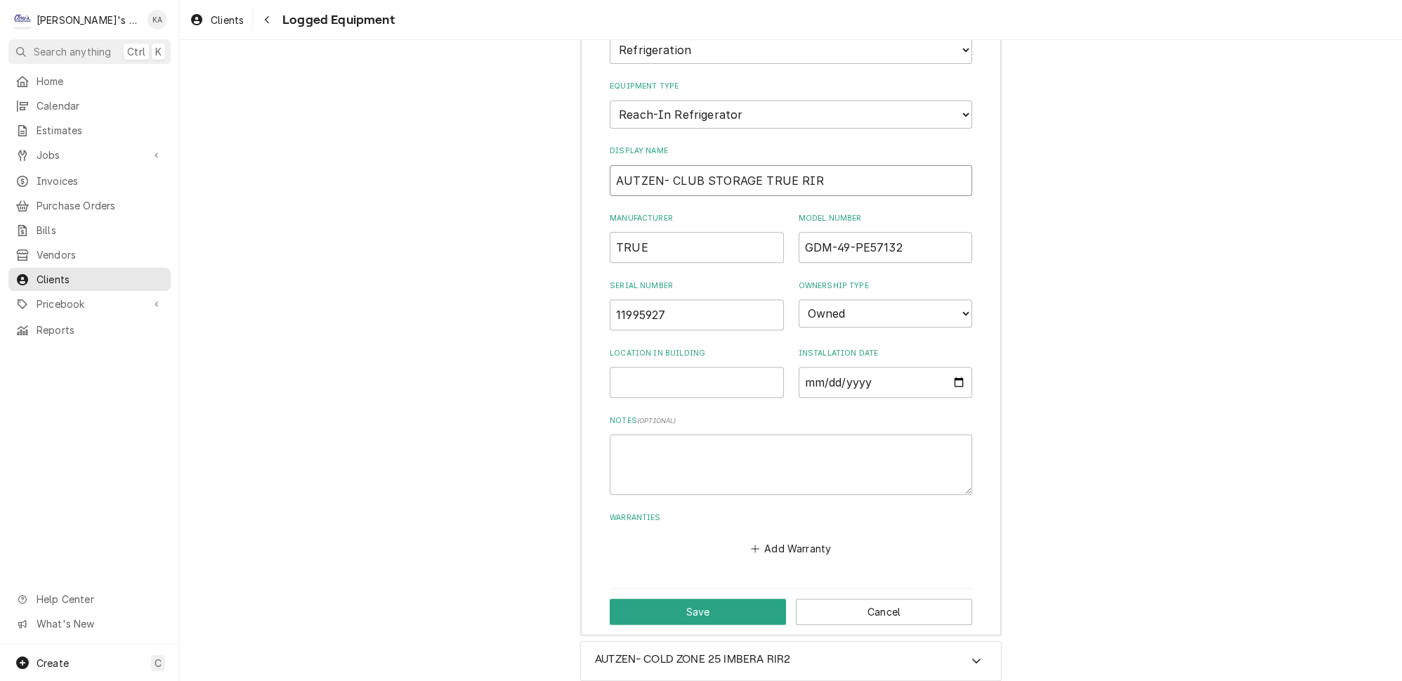
scroll to position [1049, 0]
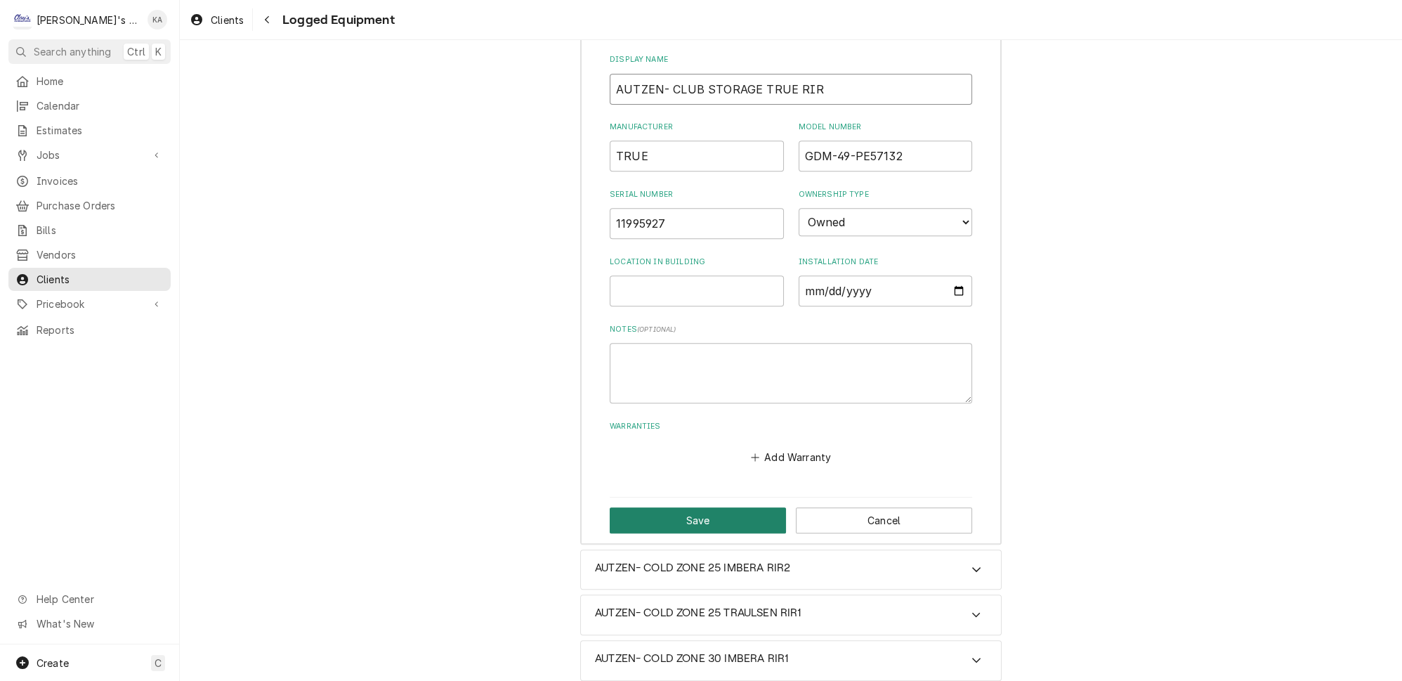
type input "AUTZEN- CLUB STORAGE TRUE RIR"
click at [699, 507] on button "Save" at bounding box center [698, 520] width 176 height 26
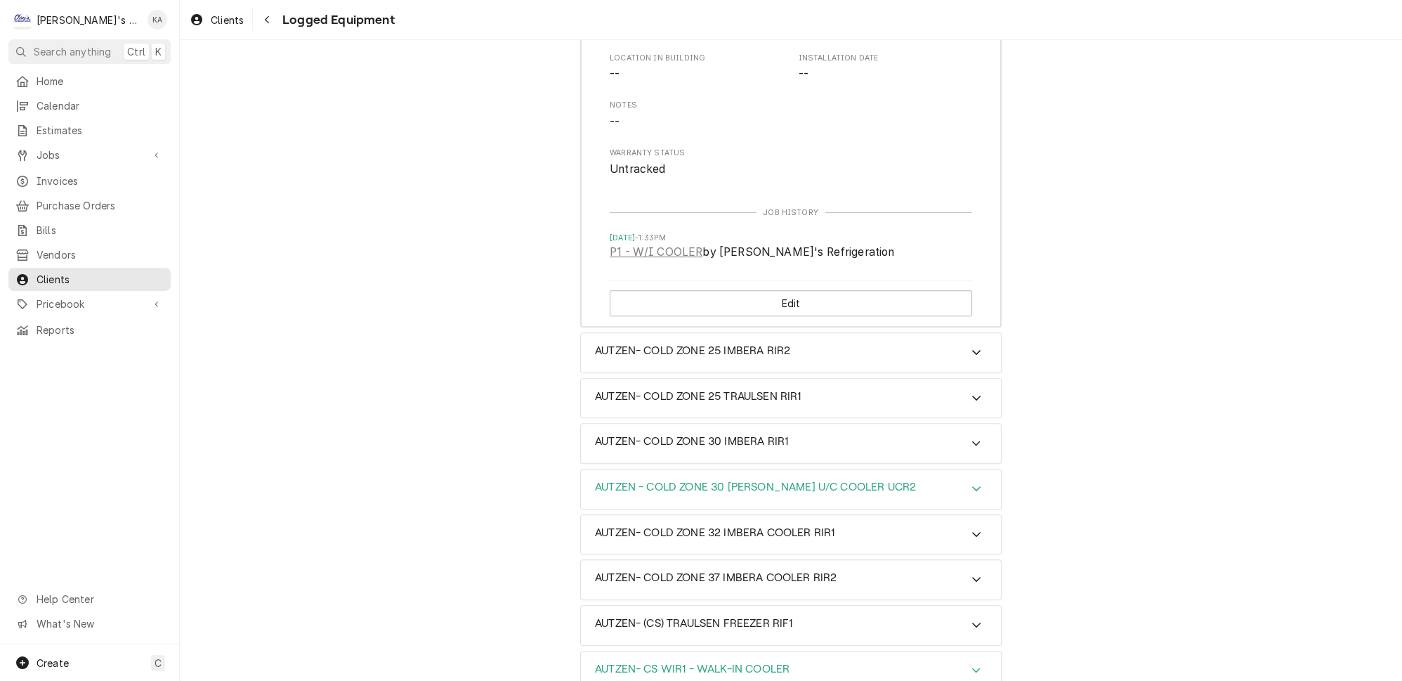
click at [971, 482] on icon "Accordion Header" at bounding box center [976, 487] width 10 height 11
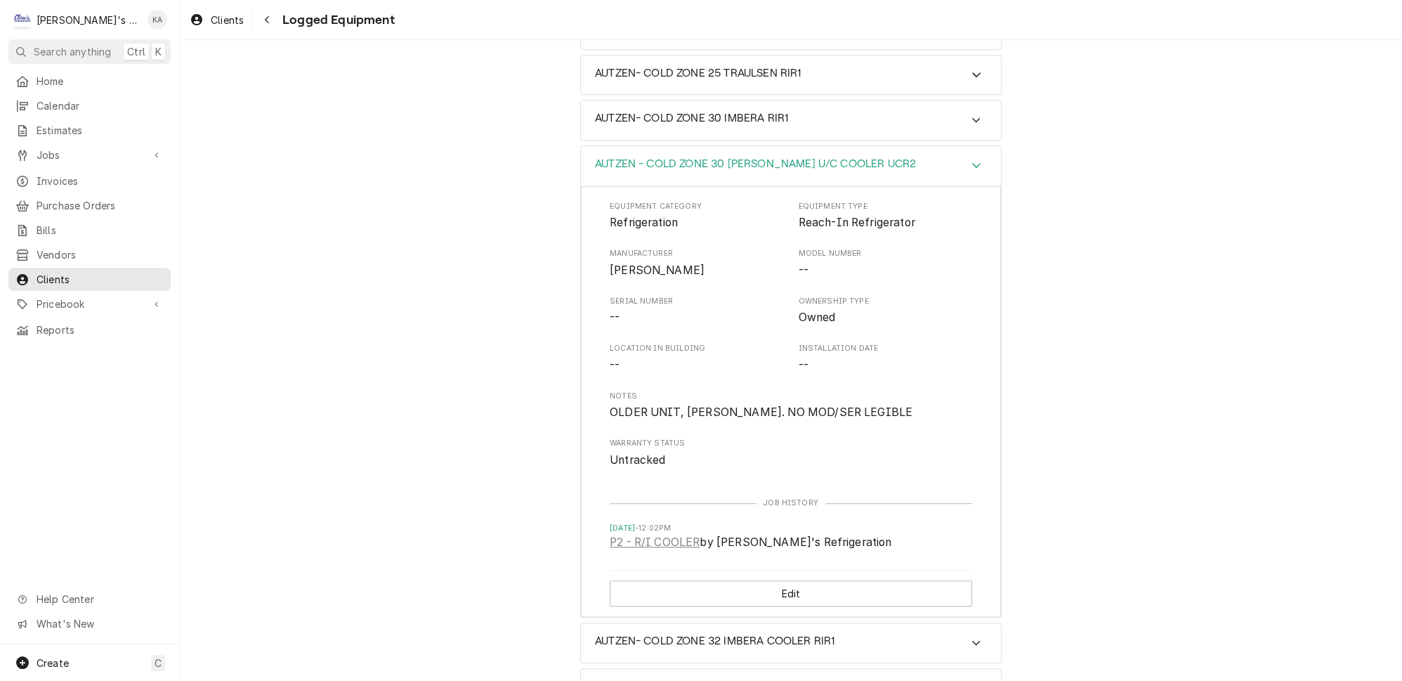
scroll to position [1432, 0]
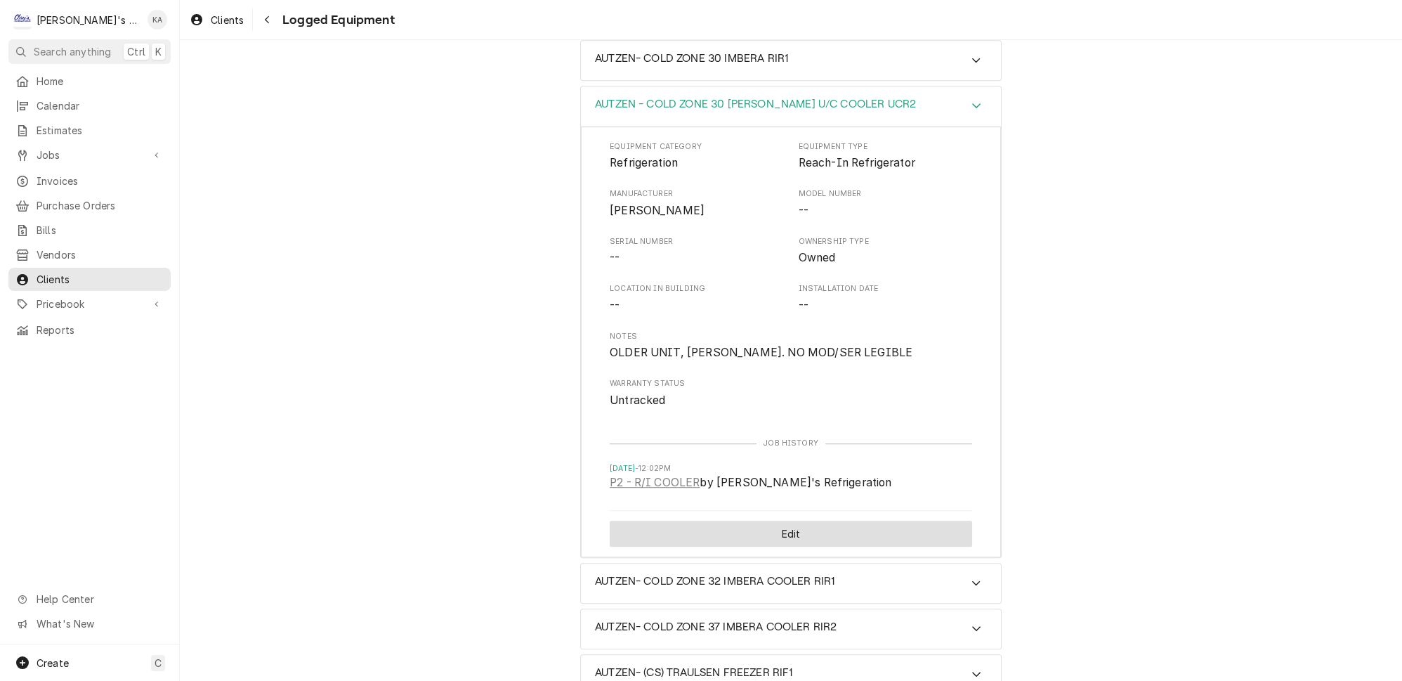
click at [841, 520] on button "Edit" at bounding box center [791, 533] width 362 height 26
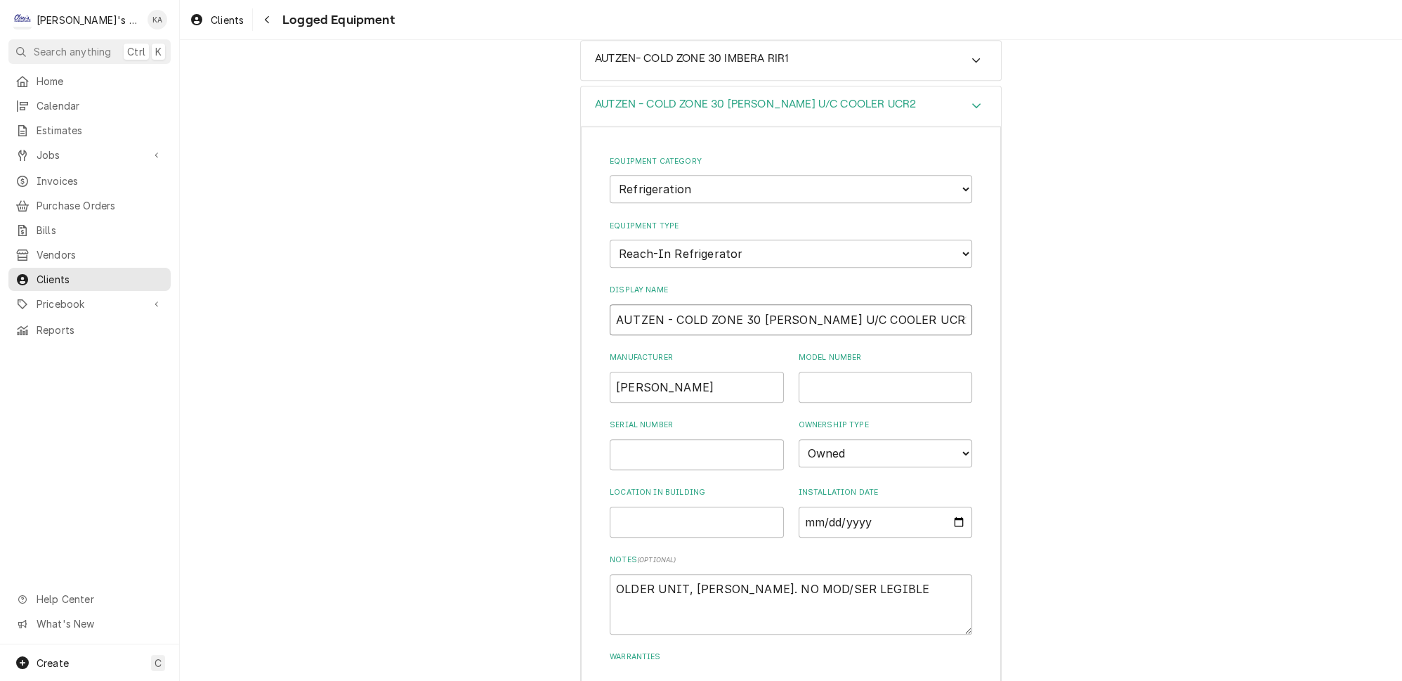
drag, startPoint x: 822, startPoint y: 229, endPoint x: 801, endPoint y: 228, distance: 21.8
click at [801, 304] on input "AUTZEN - COLD ZONE 30 RANDELL U/C COOLER UCR2" at bounding box center [791, 319] width 362 height 31
type textarea "x"
type input "AUTZEN - COLD ZONE 30 RANDELL COOLER UCR2"
click at [662, 304] on input "AUTZEN - COLD ZONE 30 RANDELL COOLER UCR2" at bounding box center [791, 319] width 362 height 31
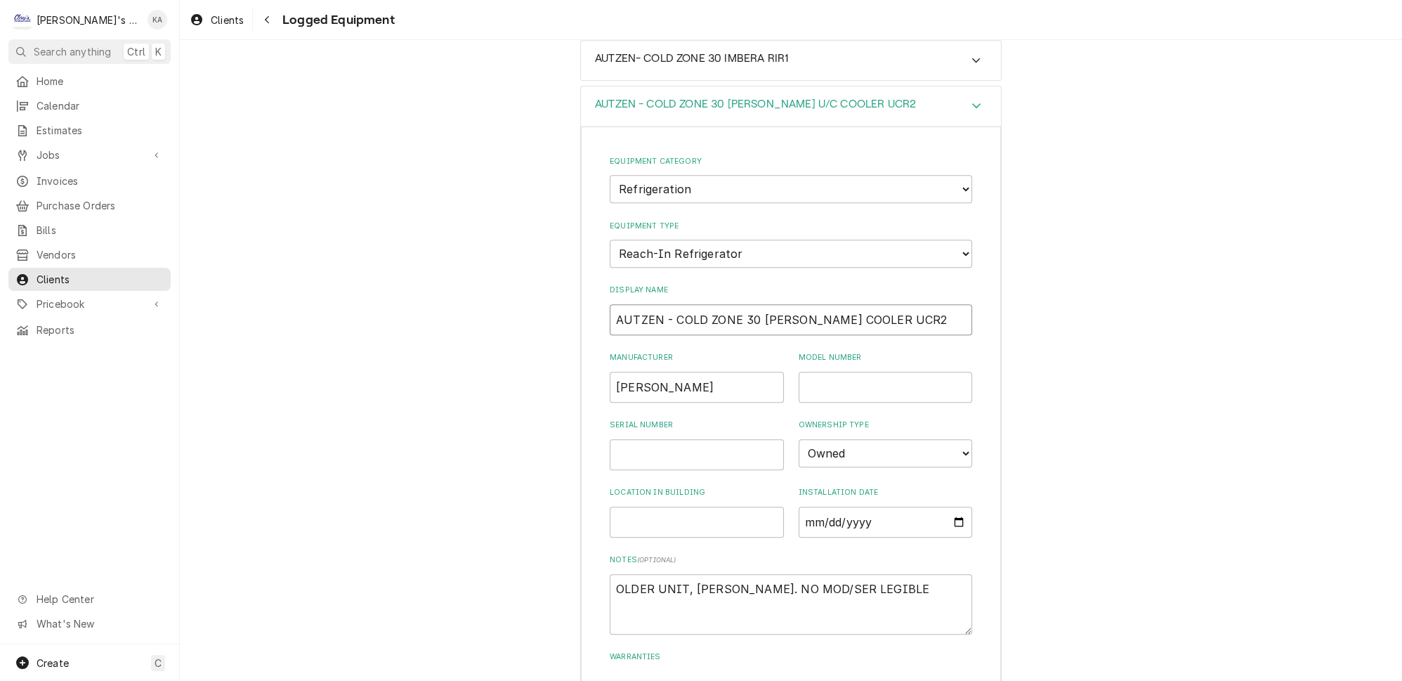
type textarea "x"
type input "AUTZEN- COLD ZONE 30 RANDELL COOLER UCR2"
type textarea "x"
type input "AUTZEN- COLD ZONE 30 RANDELL COOLER UCR2"
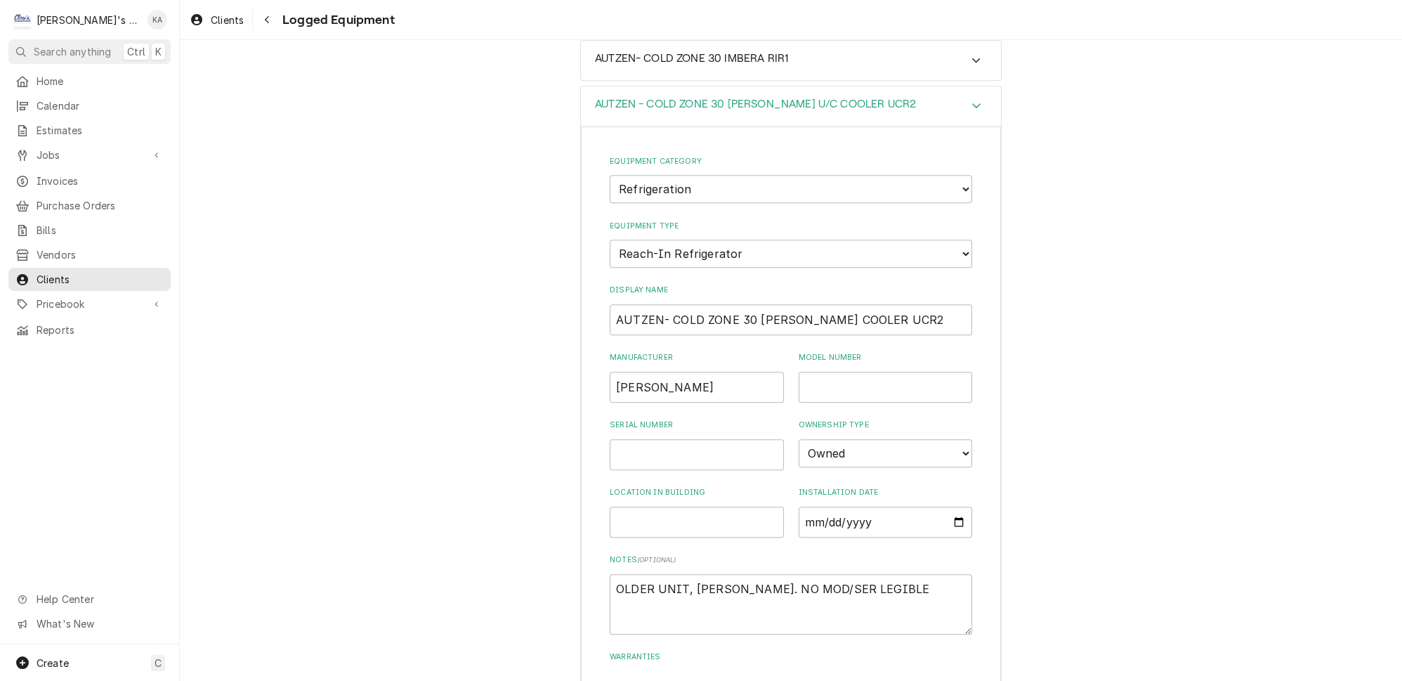
type textarea "x"
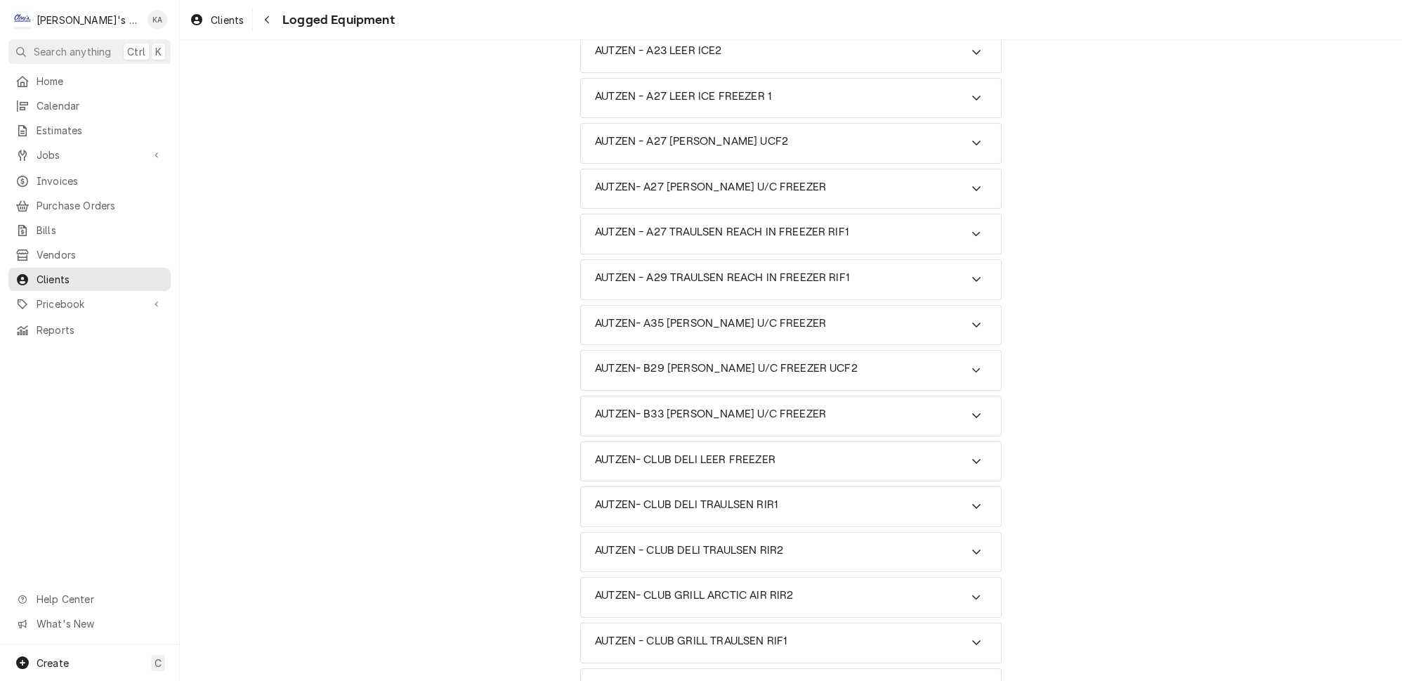
scroll to position [219, 0]
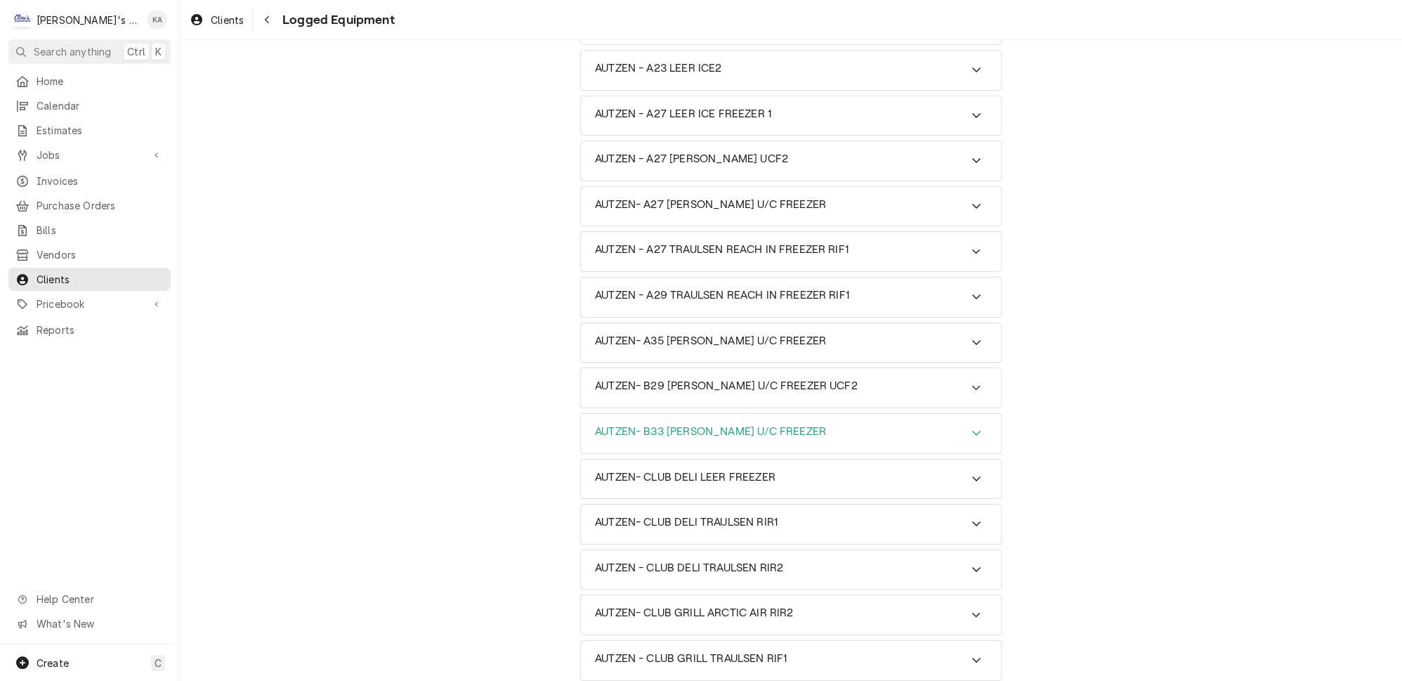
click at [971, 427] on icon "Accordion Header" at bounding box center [976, 432] width 10 height 11
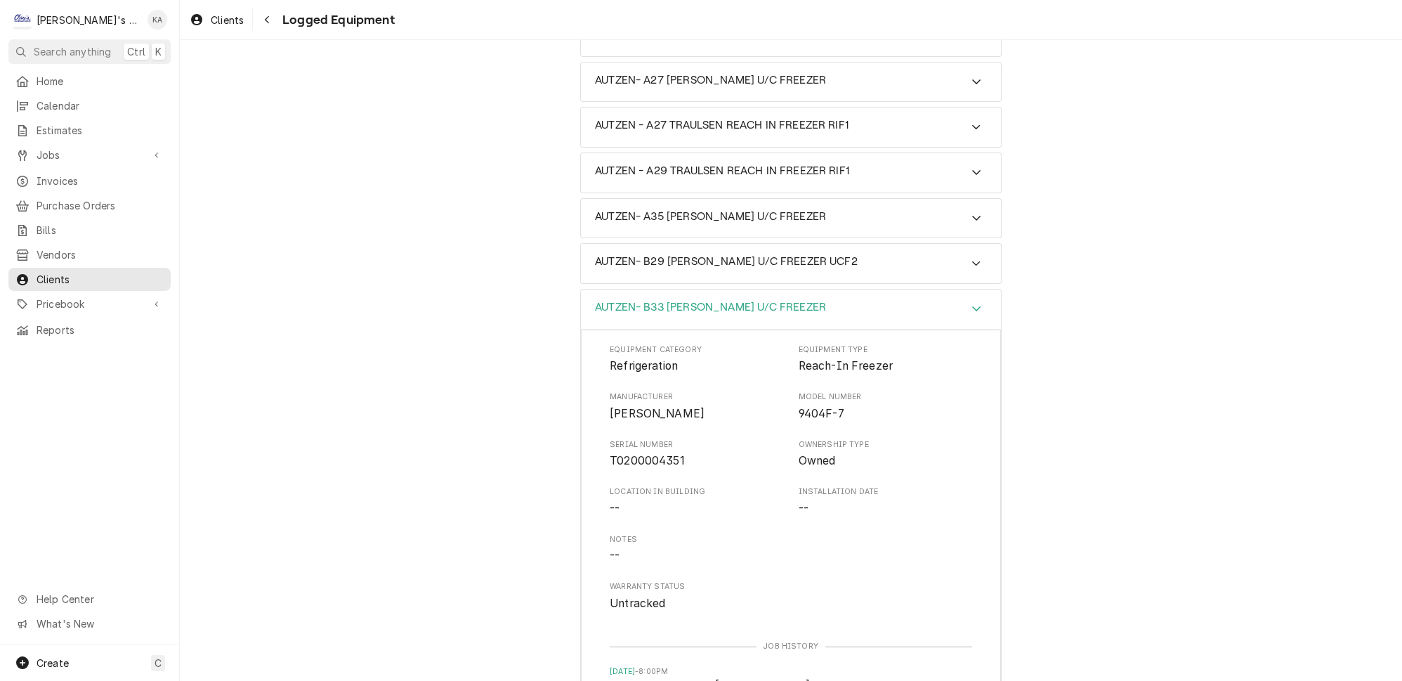
scroll to position [347, 0]
click at [679, 673] on link "P1 - R/I COOLER" at bounding box center [654, 681] width 88 height 17
click at [971, 254] on icon "Accordion Header" at bounding box center [976, 259] width 10 height 11
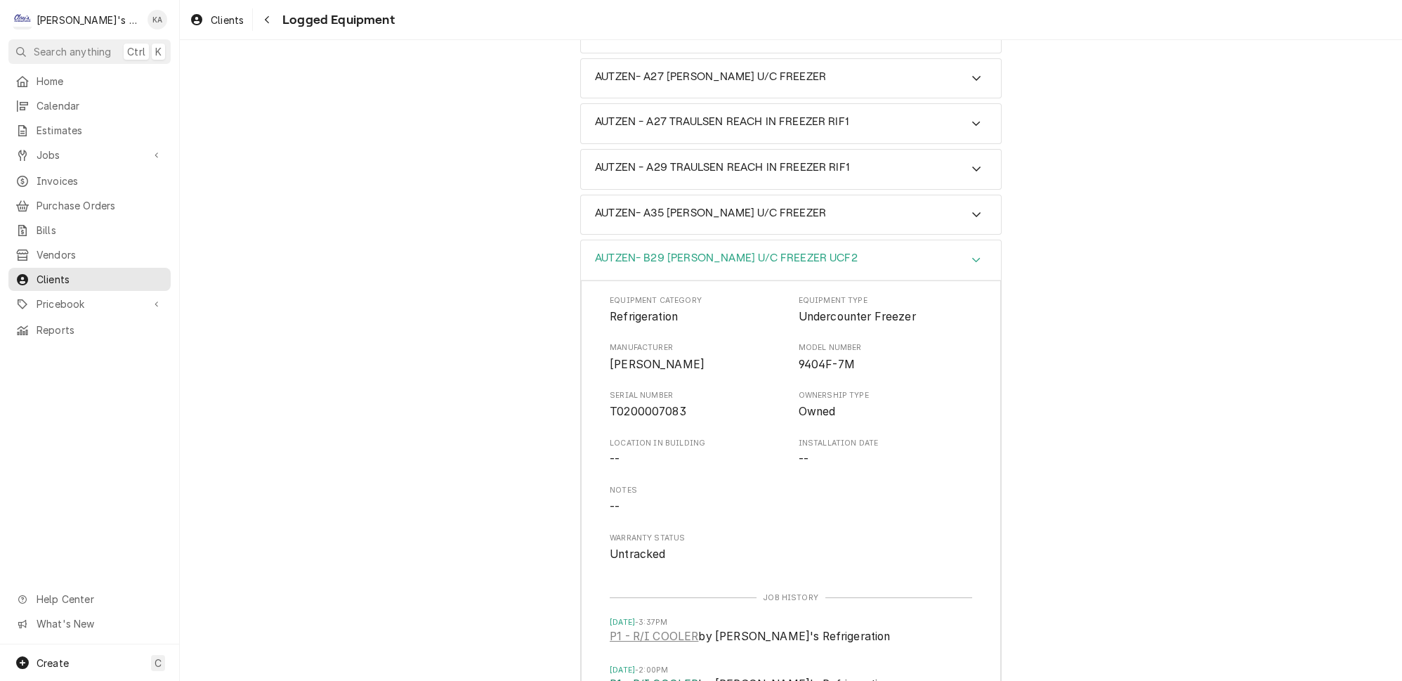
click at [664, 676] on link "P1 - R/I COOLER" at bounding box center [654, 684] width 88 height 17
click at [653, 628] on link "P1 - R/I COOLER" at bounding box center [654, 636] width 88 height 17
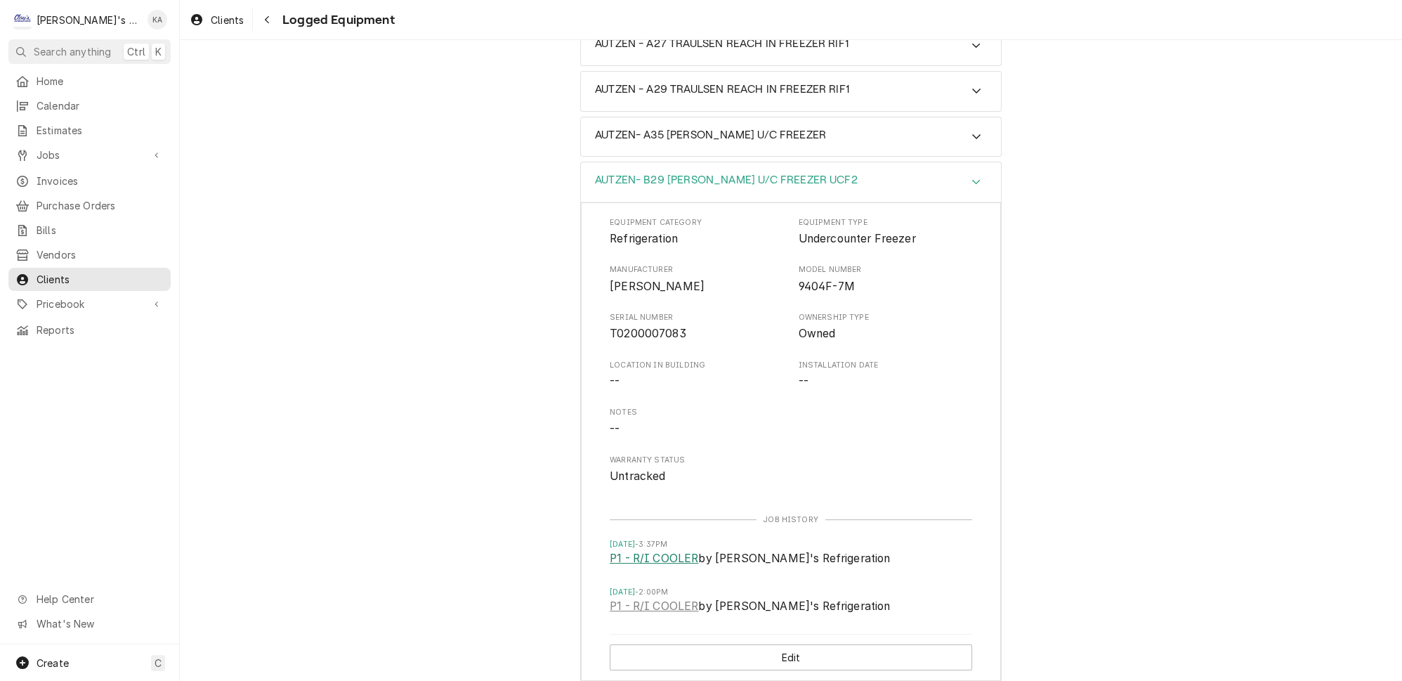
scroll to position [475, 0]
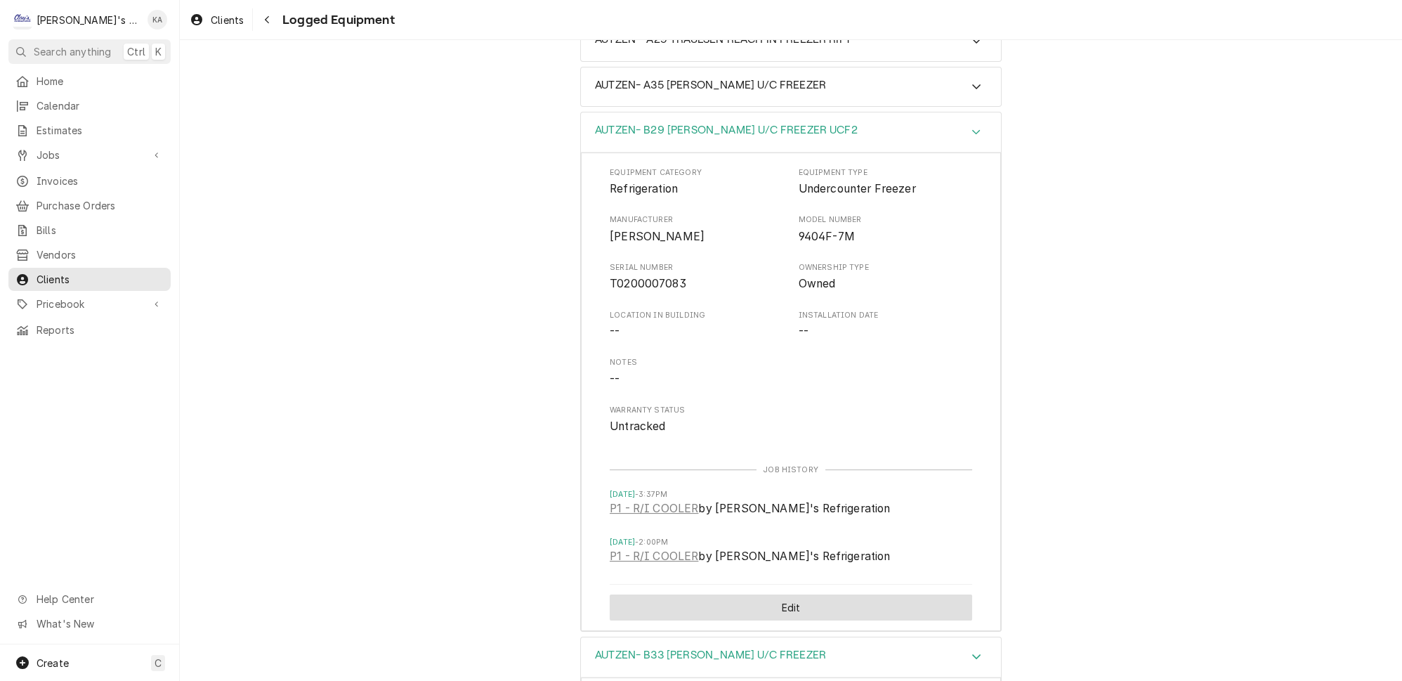
click at [746, 594] on button "Edit" at bounding box center [791, 607] width 362 height 26
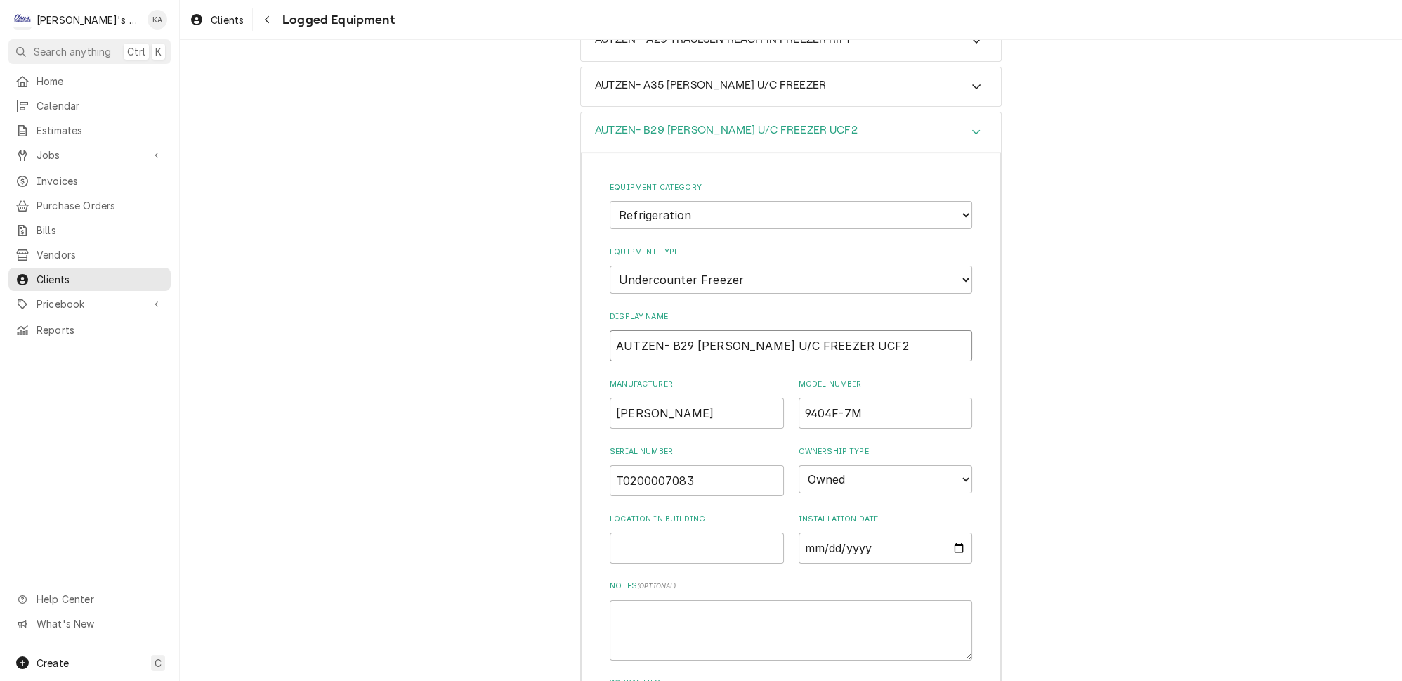
drag, startPoint x: 758, startPoint y: 296, endPoint x: 742, endPoint y: 293, distance: 16.4
click at [742, 330] on input "AUTZEN- B29 RANDELL U/C FREEZER UCF2" at bounding box center [791, 345] width 362 height 31
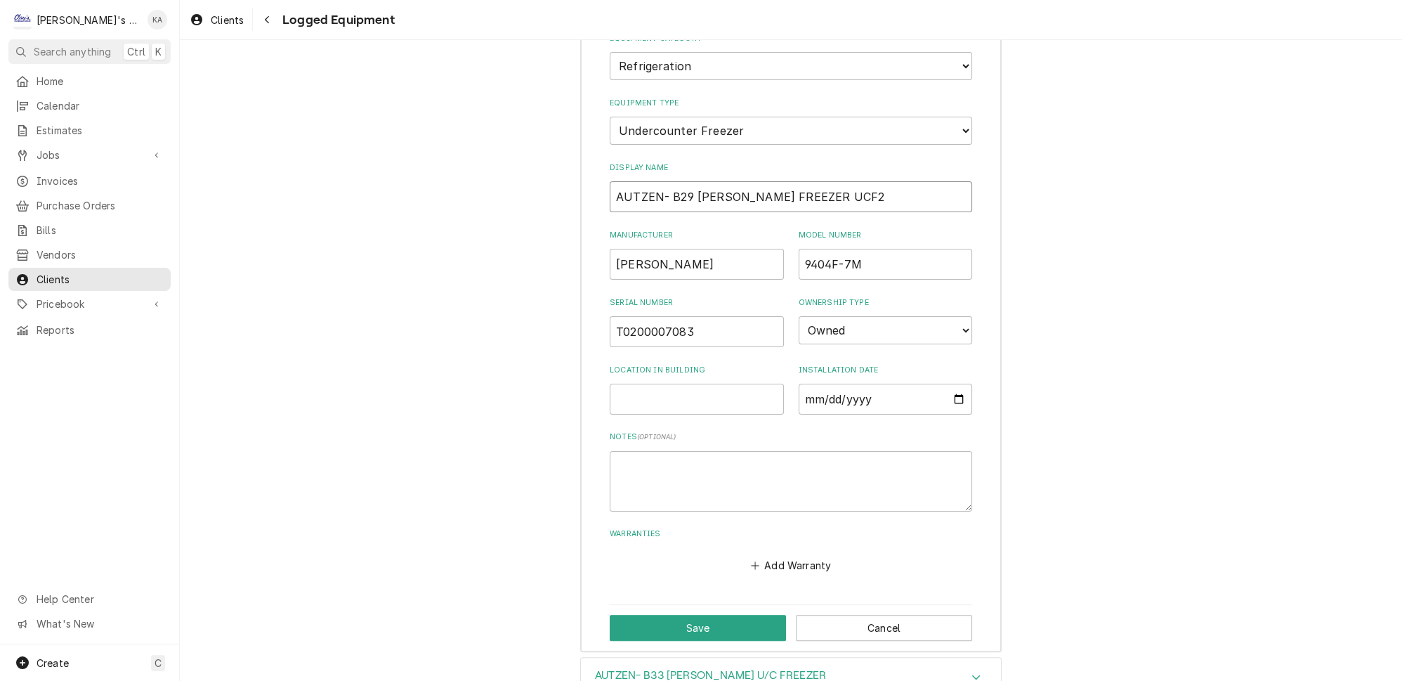
scroll to position [666, 0]
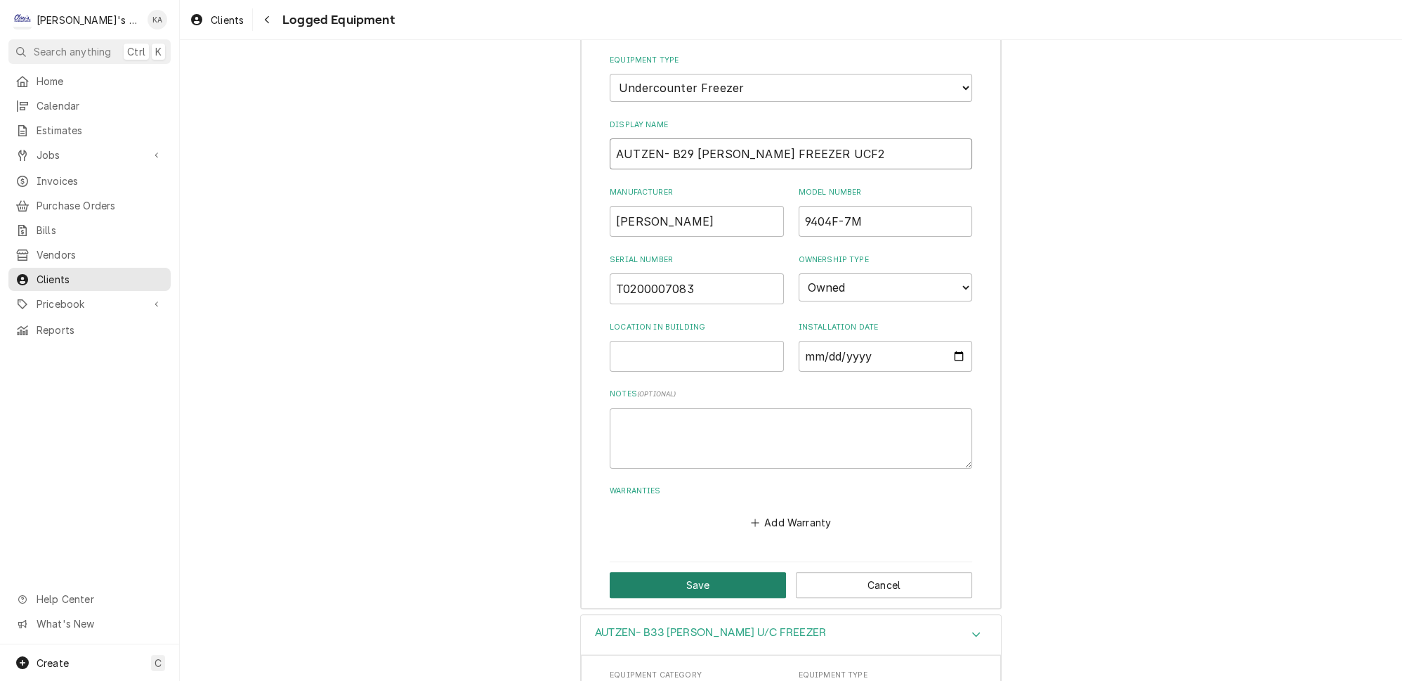
type input "AUTZEN- B29 RANDELL FREEZER UCF2"
click at [704, 572] on button "Save" at bounding box center [698, 585] width 176 height 26
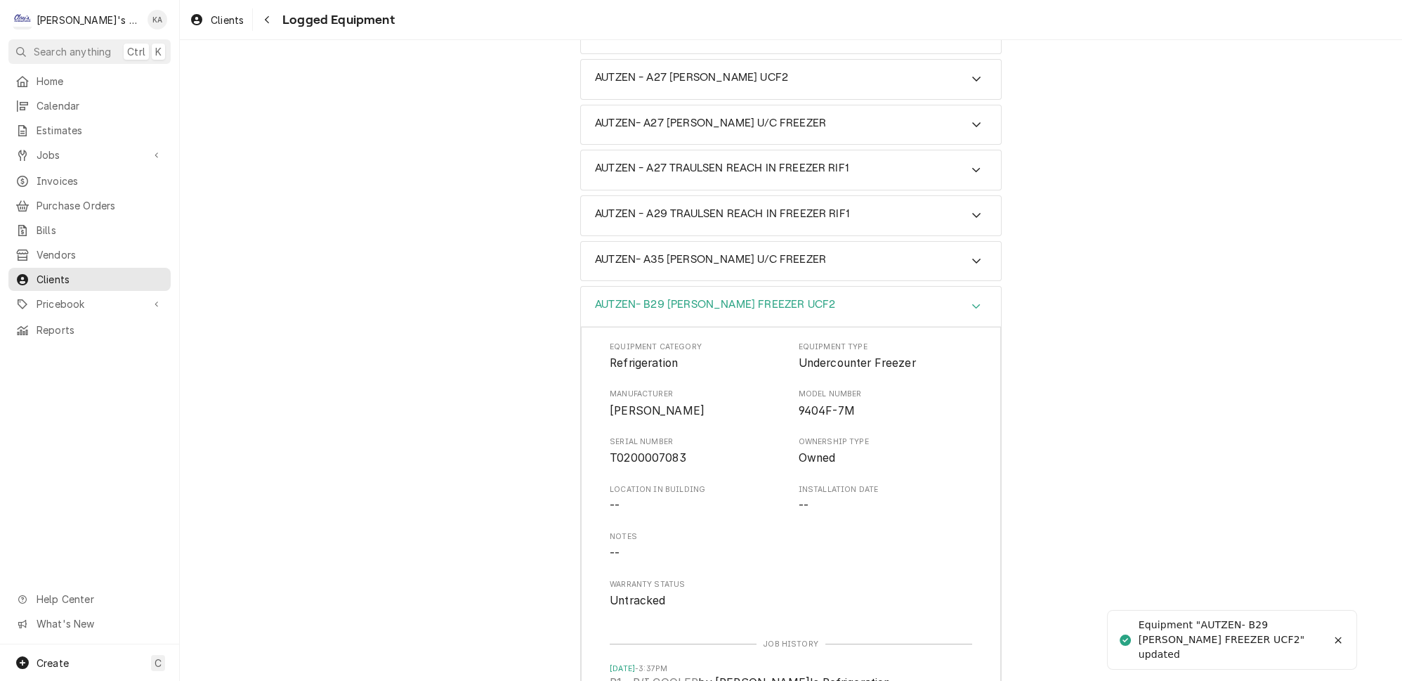
scroll to position [283, 0]
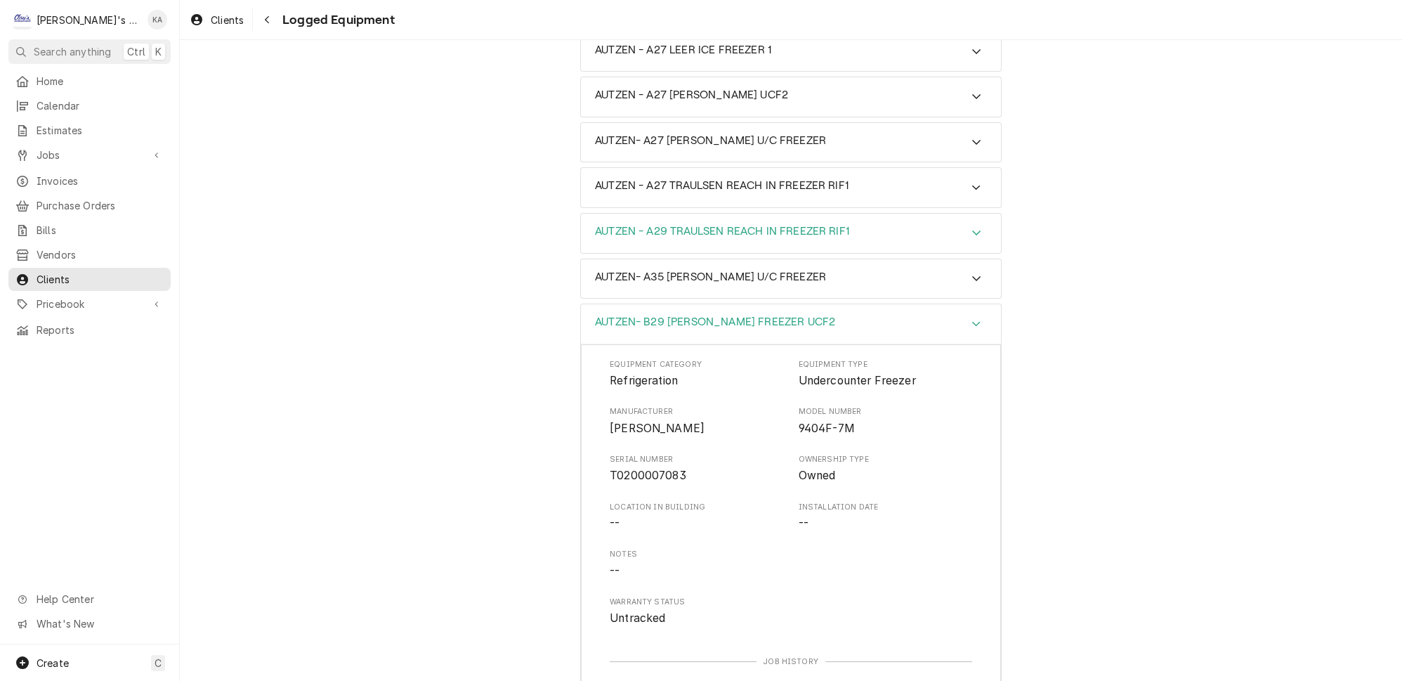
click at [971, 227] on icon "Accordion Header" at bounding box center [976, 232] width 10 height 11
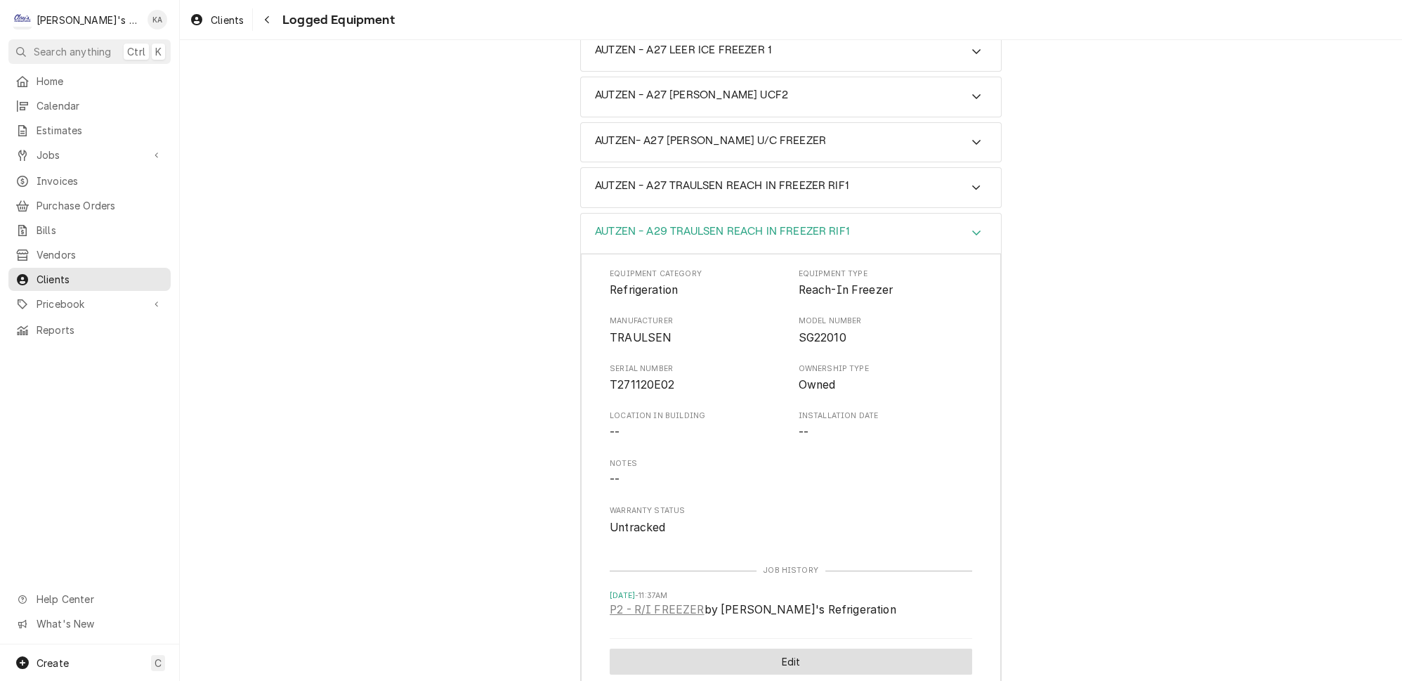
click at [816, 648] on button "Edit" at bounding box center [791, 661] width 362 height 26
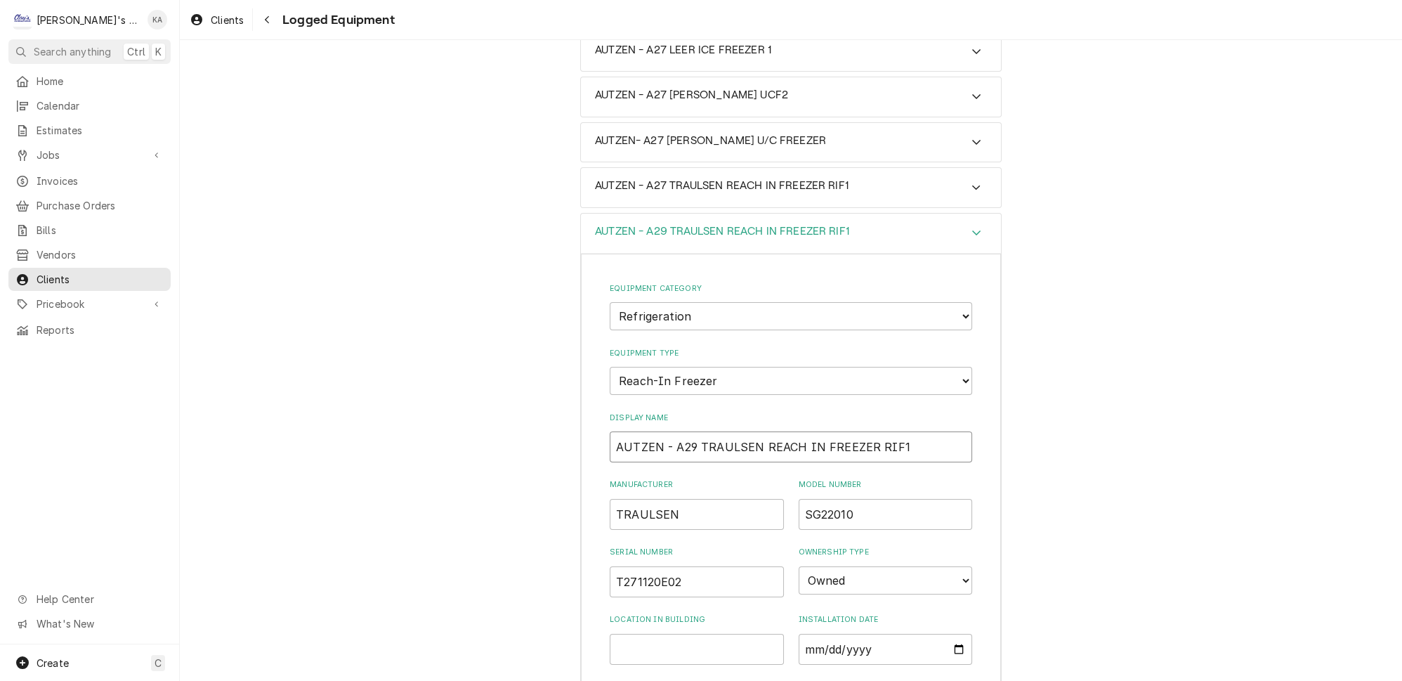
click at [662, 431] on input "AUTZEN - A29 TRAULSEN REACH IN FREEZER RIF1" at bounding box center [791, 446] width 362 height 31
drag, startPoint x: 802, startPoint y: 403, endPoint x: 750, endPoint y: 407, distance: 52.1
click at [750, 431] on input "AUTZEN- A29 TRAULSEN REACH IN FREEZER RIF1" at bounding box center [791, 446] width 362 height 31
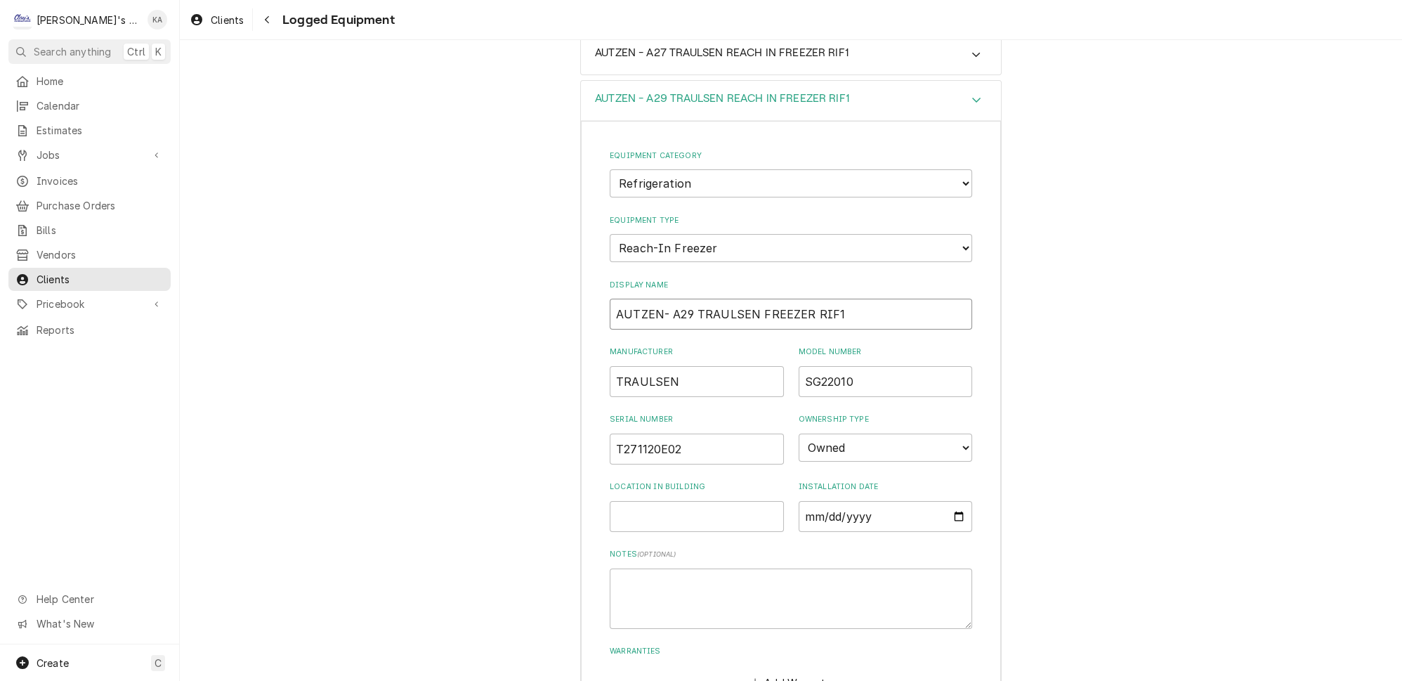
scroll to position [475, 0]
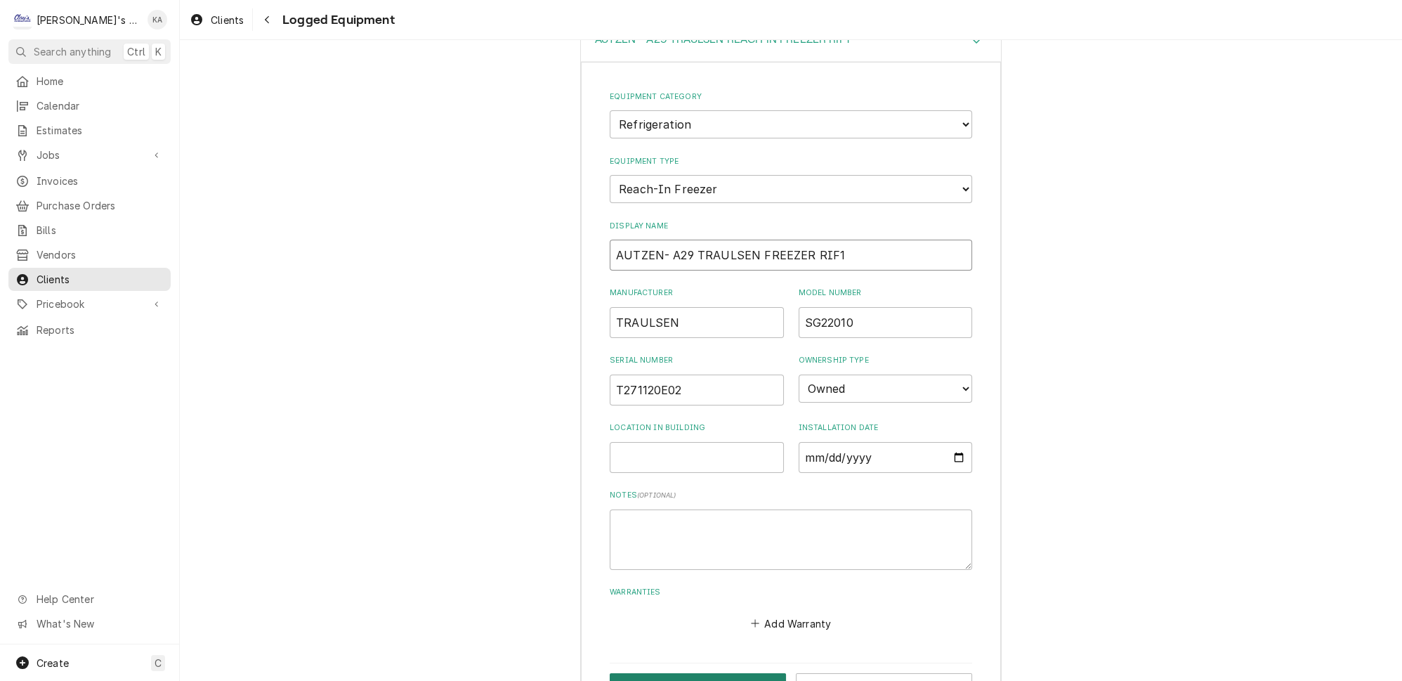
type input "AUTZEN- A29 TRAULSEN FREEZER RIF1"
click at [711, 673] on button "Save" at bounding box center [698, 686] width 176 height 26
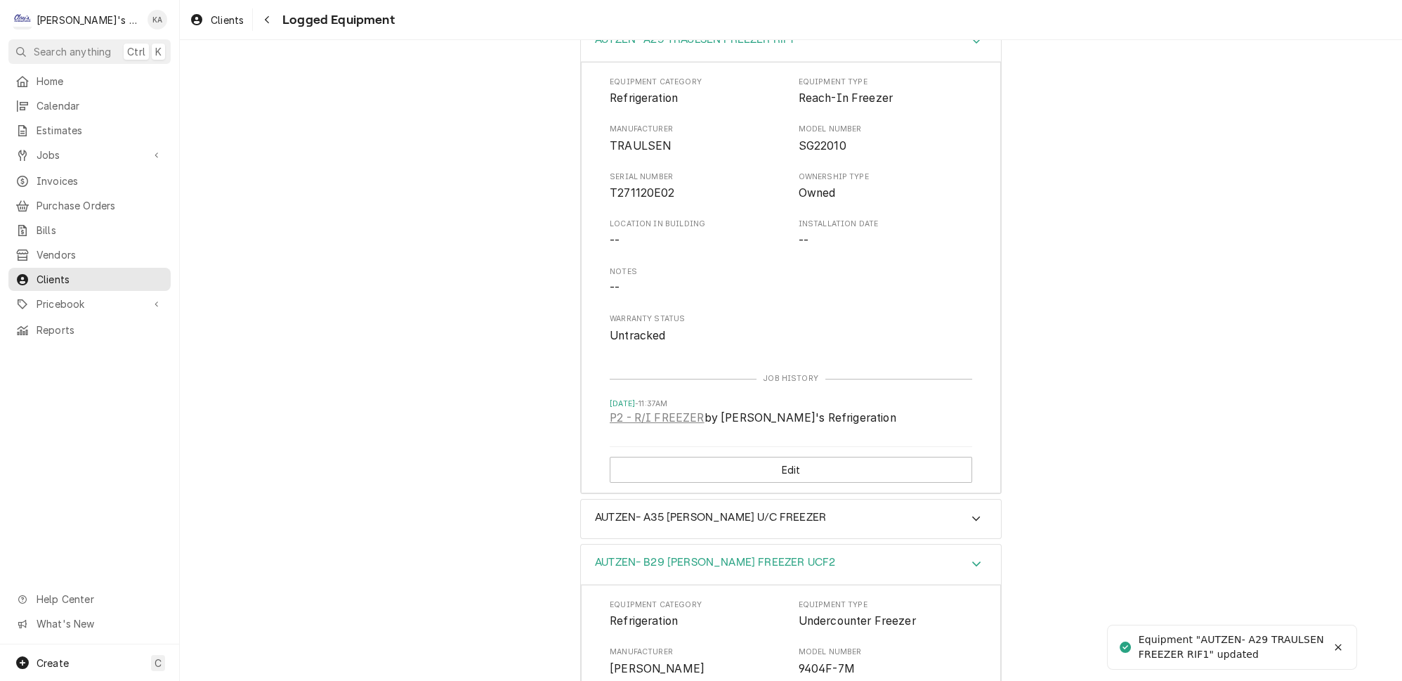
scroll to position [91, 0]
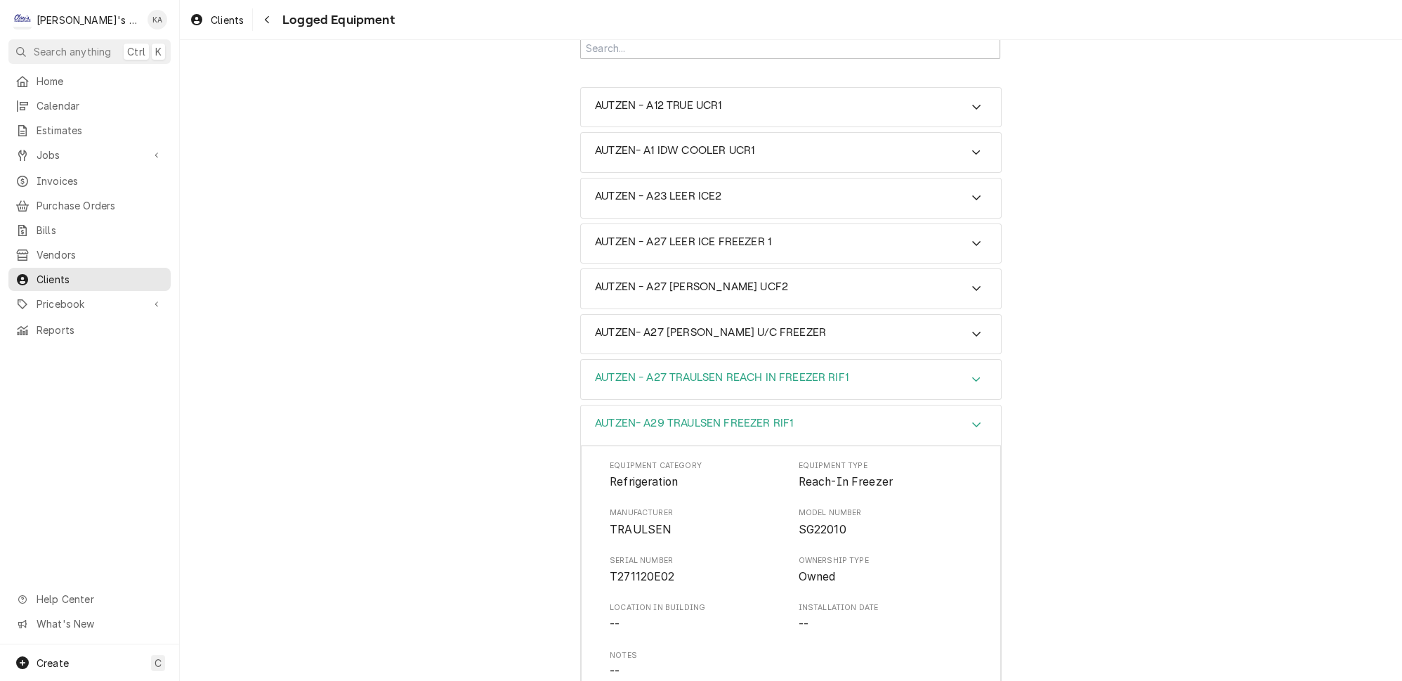
click at [972, 377] on icon "Accordion Header" at bounding box center [976, 379] width 8 height 5
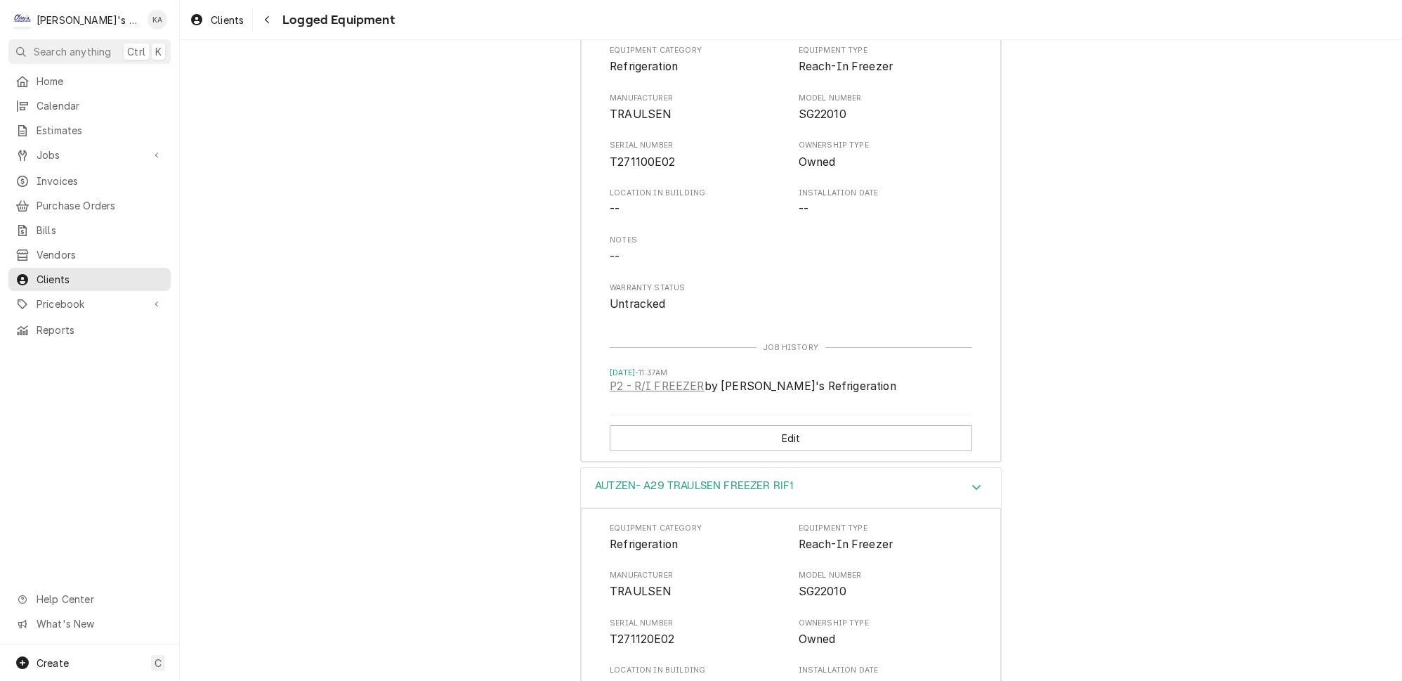
scroll to position [475, 0]
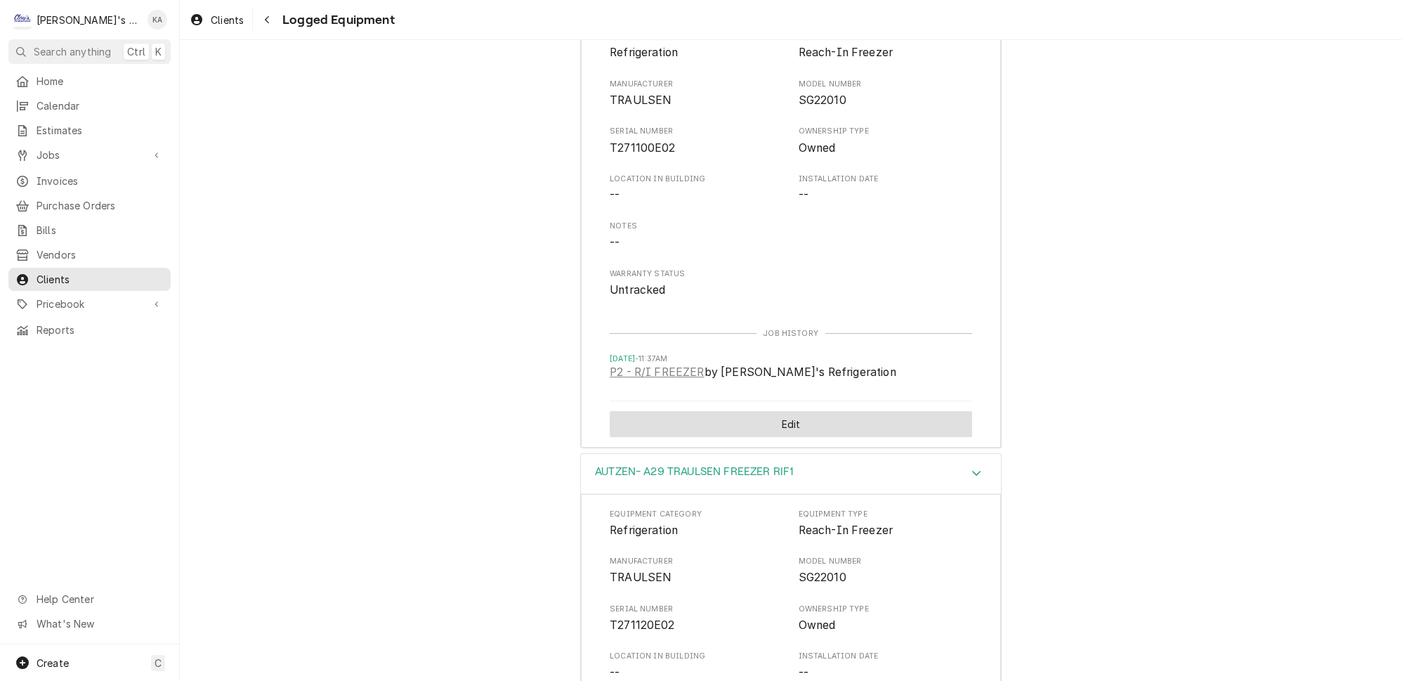
click at [834, 411] on button "Edit" at bounding box center [791, 424] width 362 height 26
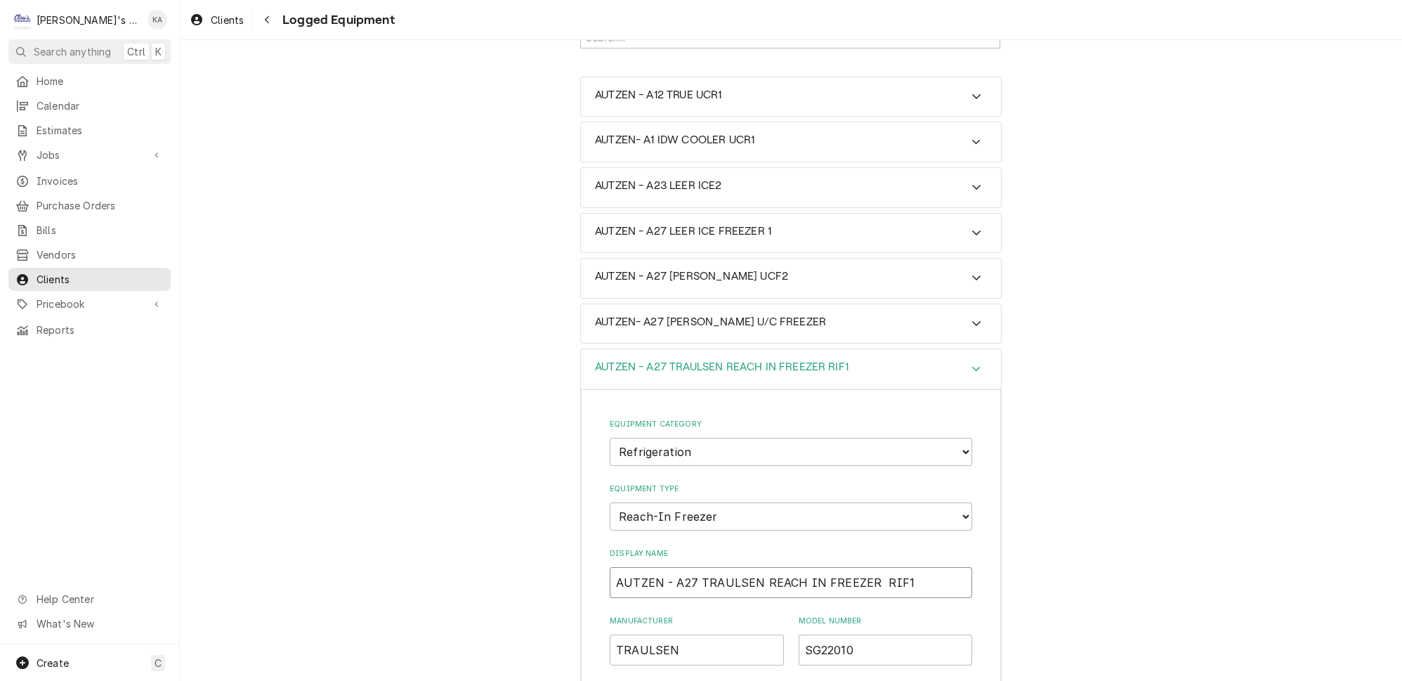
drag, startPoint x: 804, startPoint y: 542, endPoint x: 749, endPoint y: 541, distance: 55.5
click at [749, 567] on input "AUTZEN - A27 TRAULSEN REACH IN FREEZER RIF1" at bounding box center [791, 582] width 362 height 31
click at [662, 567] on input "AUTZEN - A27 TRAULSEN FREEZER RIF1" at bounding box center [791, 582] width 362 height 31
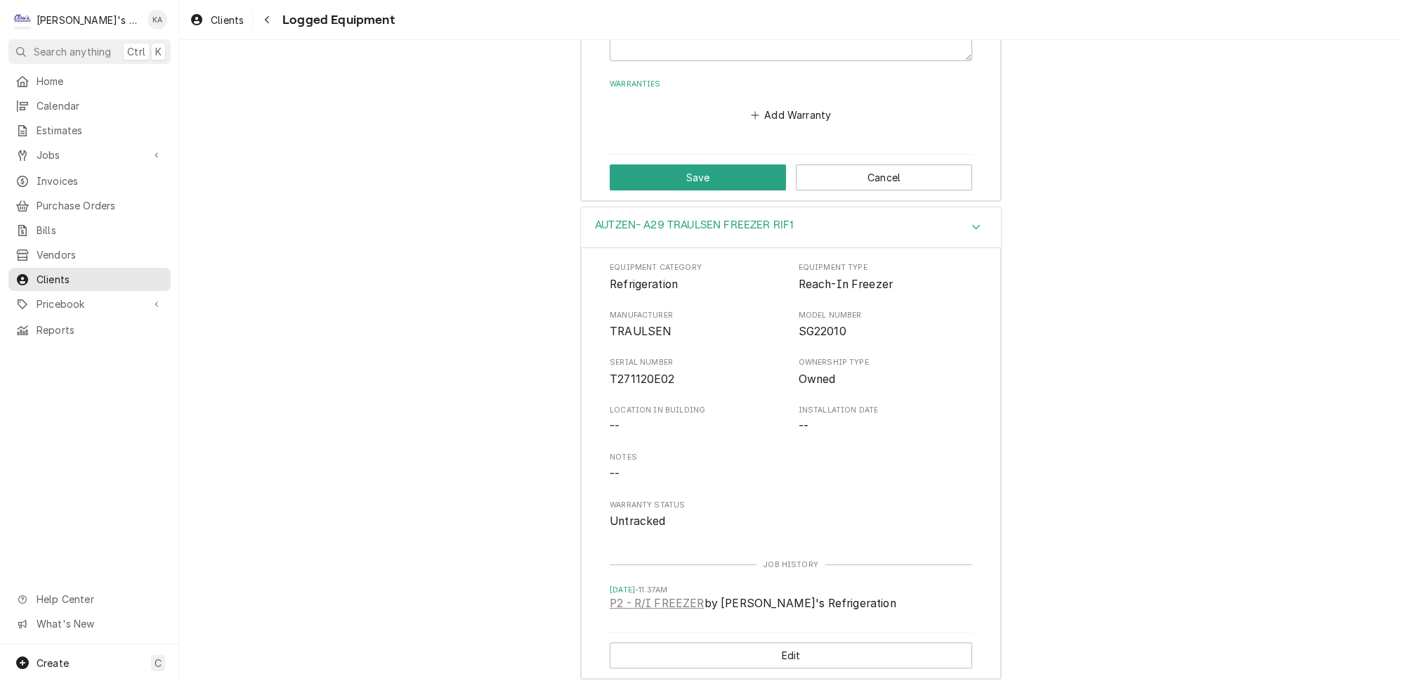
scroll to position [868, 0]
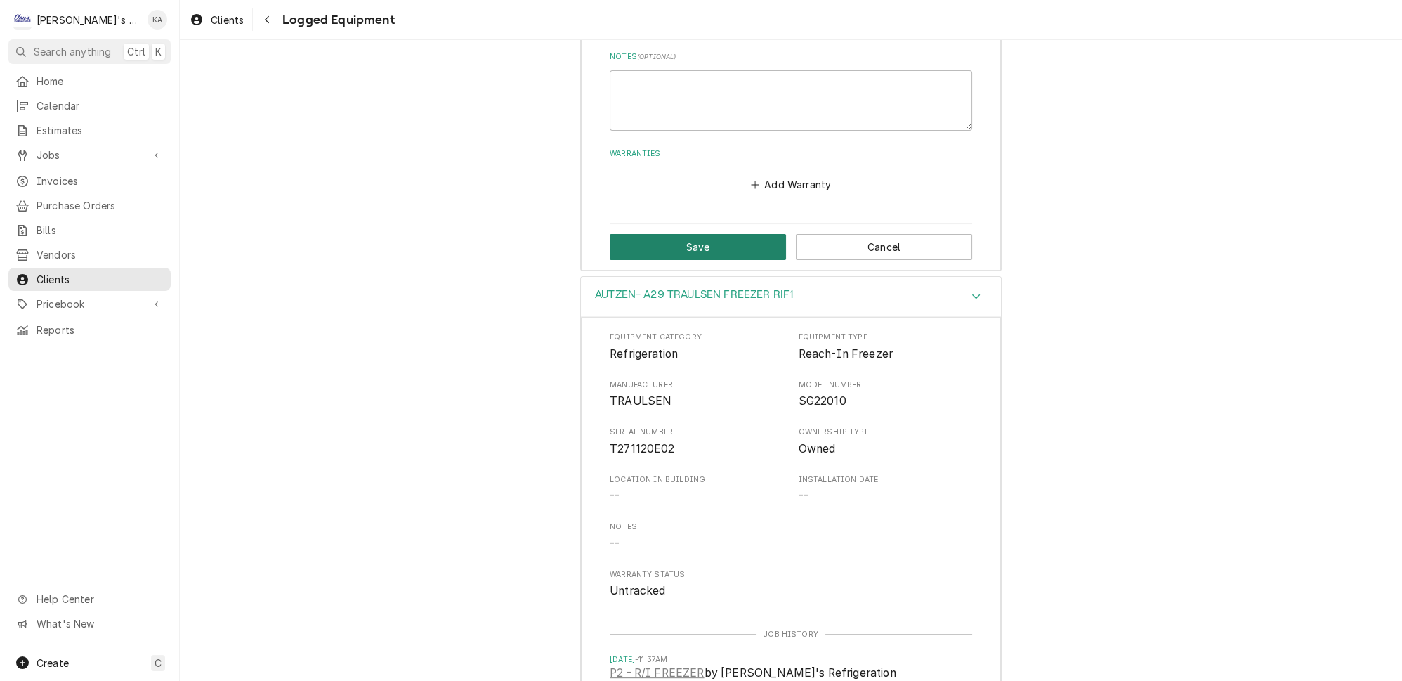
type input "AUTZEN- A27 TRAULSEN FREEZER RIF1"
click at [679, 234] on button "Save" at bounding box center [698, 247] width 176 height 26
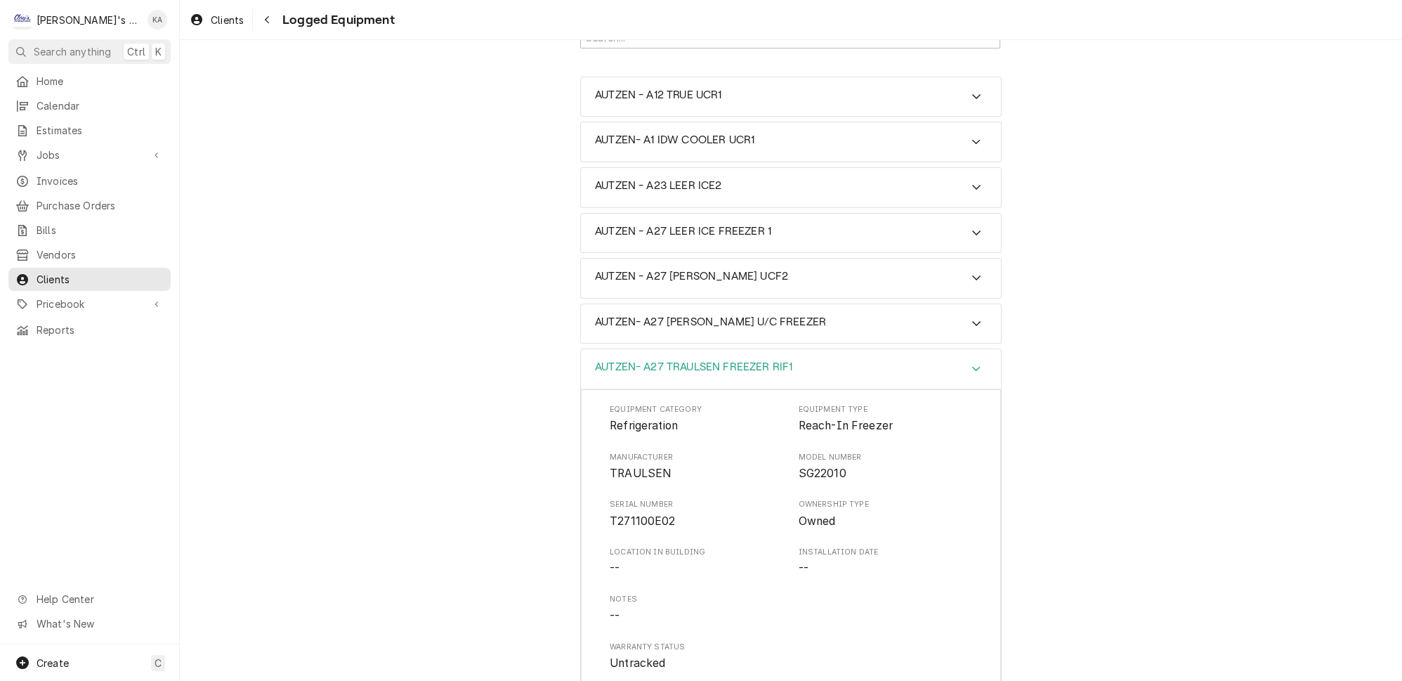
scroll to position [38, 0]
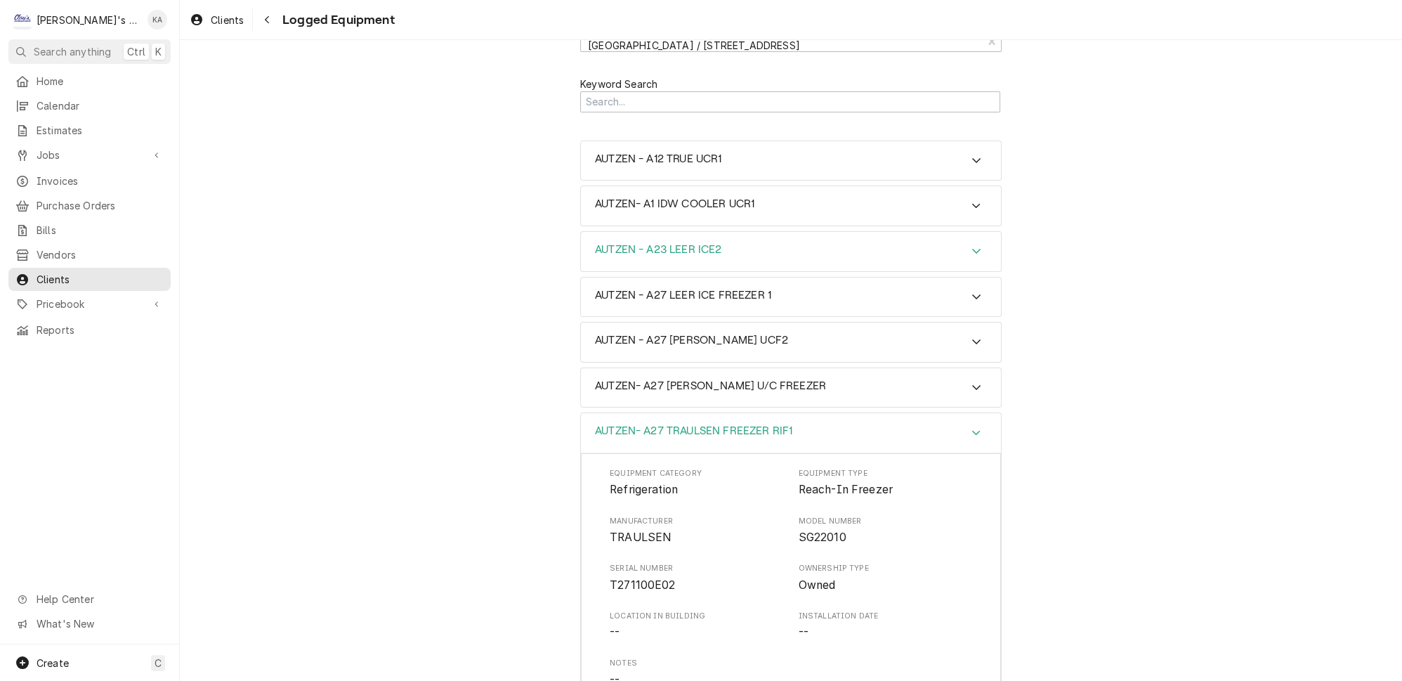
click at [971, 245] on icon "Accordion Header" at bounding box center [976, 250] width 10 height 11
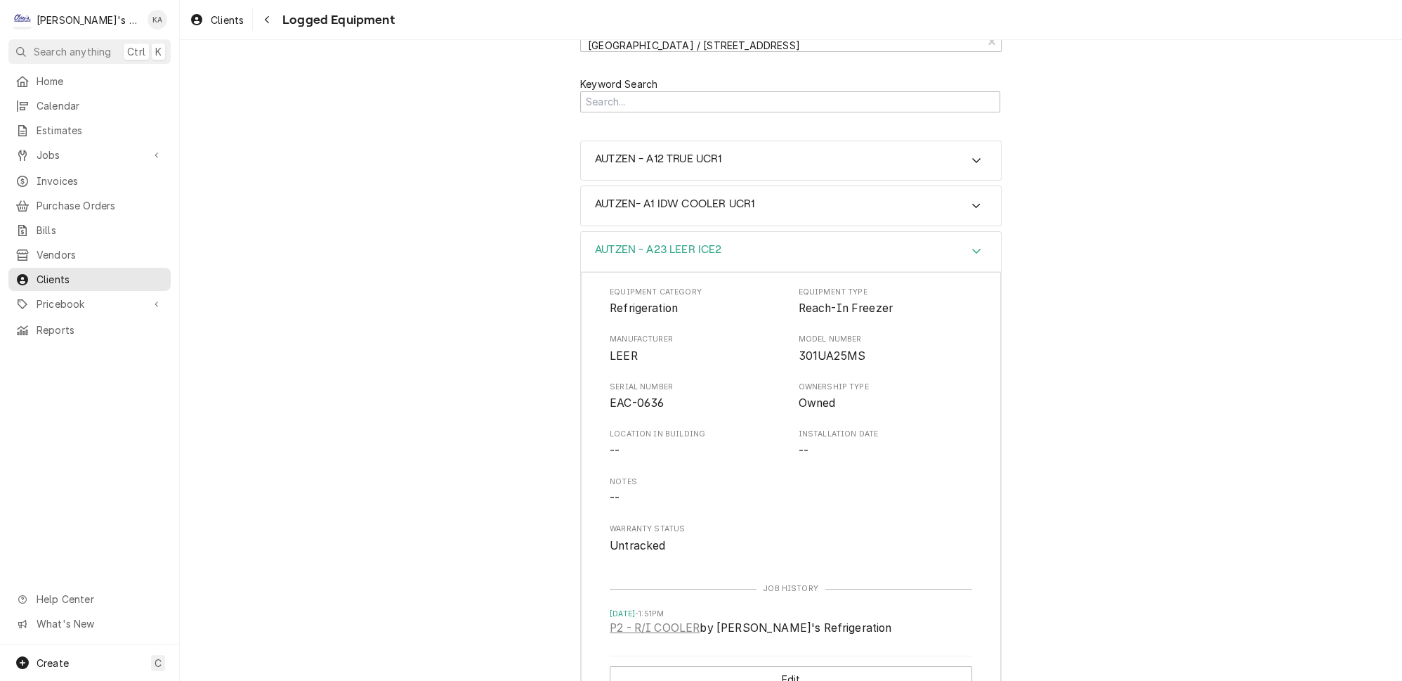
scroll to position [166, 0]
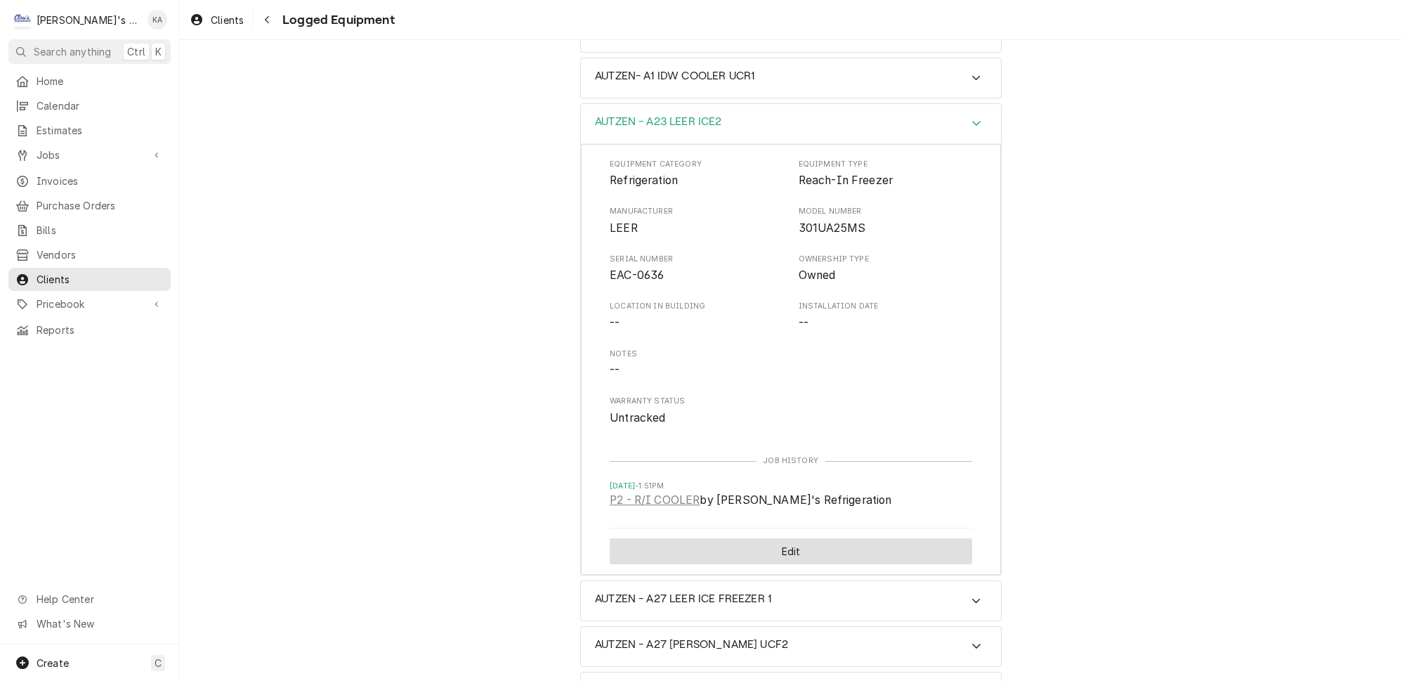
click at [796, 538] on button "Edit" at bounding box center [791, 551] width 362 height 26
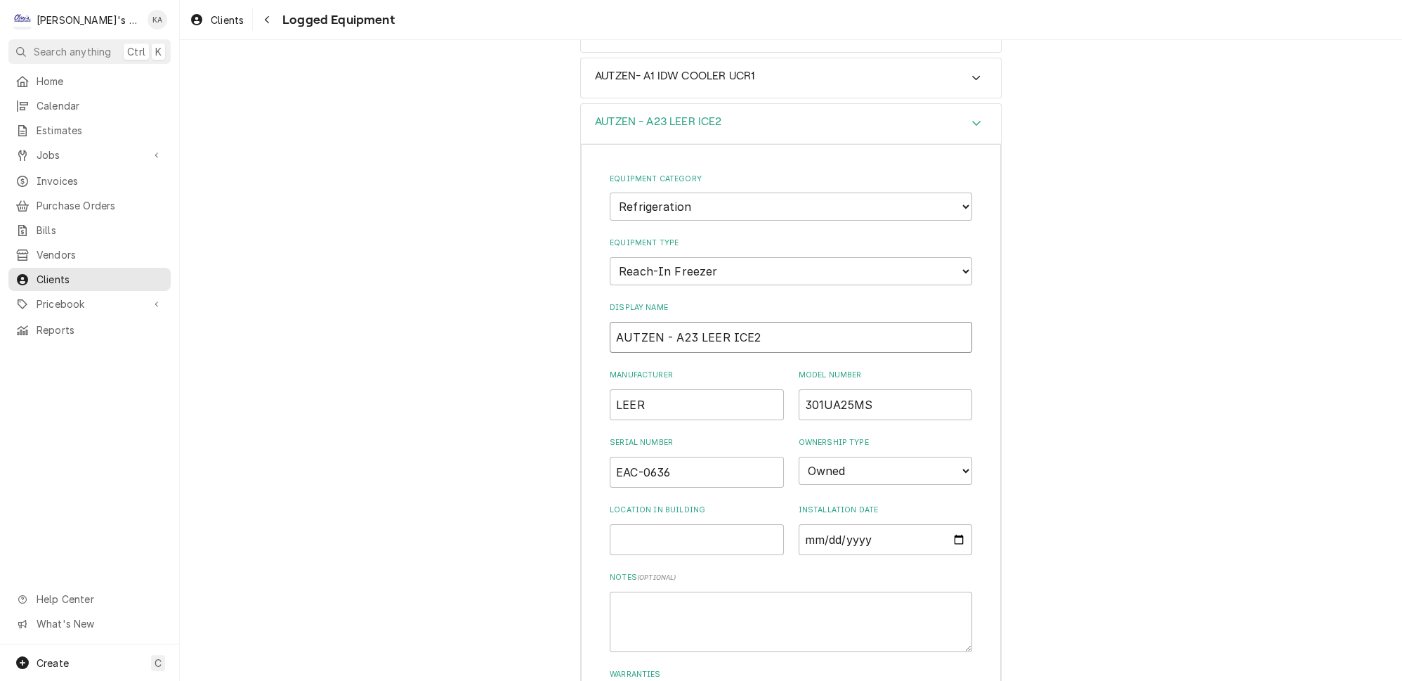
click at [662, 322] on input "AUTZEN - A23 LEER ICE2" at bounding box center [791, 337] width 362 height 31
click at [720, 322] on input "AUTZEN- A23 LEER ICE2" at bounding box center [791, 337] width 362 height 31
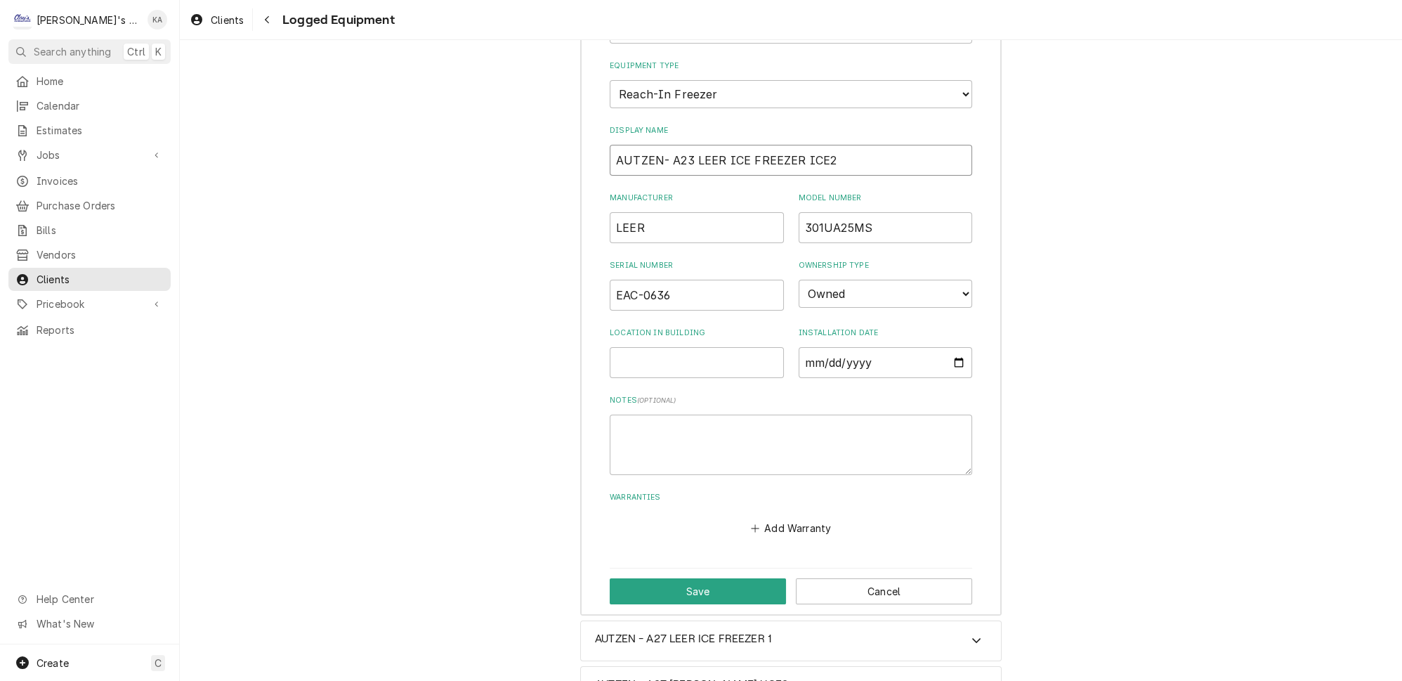
scroll to position [357, 0]
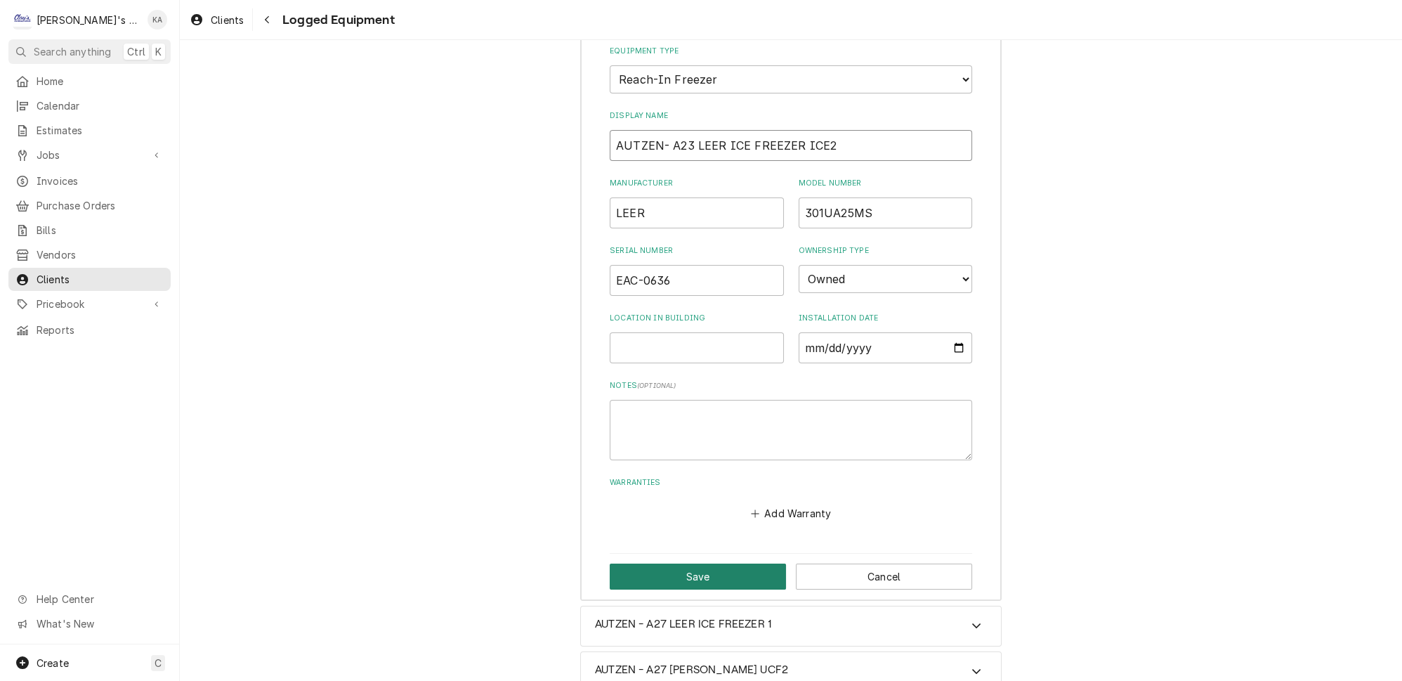
type input "AUTZEN- A23 LEER ICE FREEZER ICE2"
click at [722, 563] on button "Save" at bounding box center [698, 576] width 176 height 26
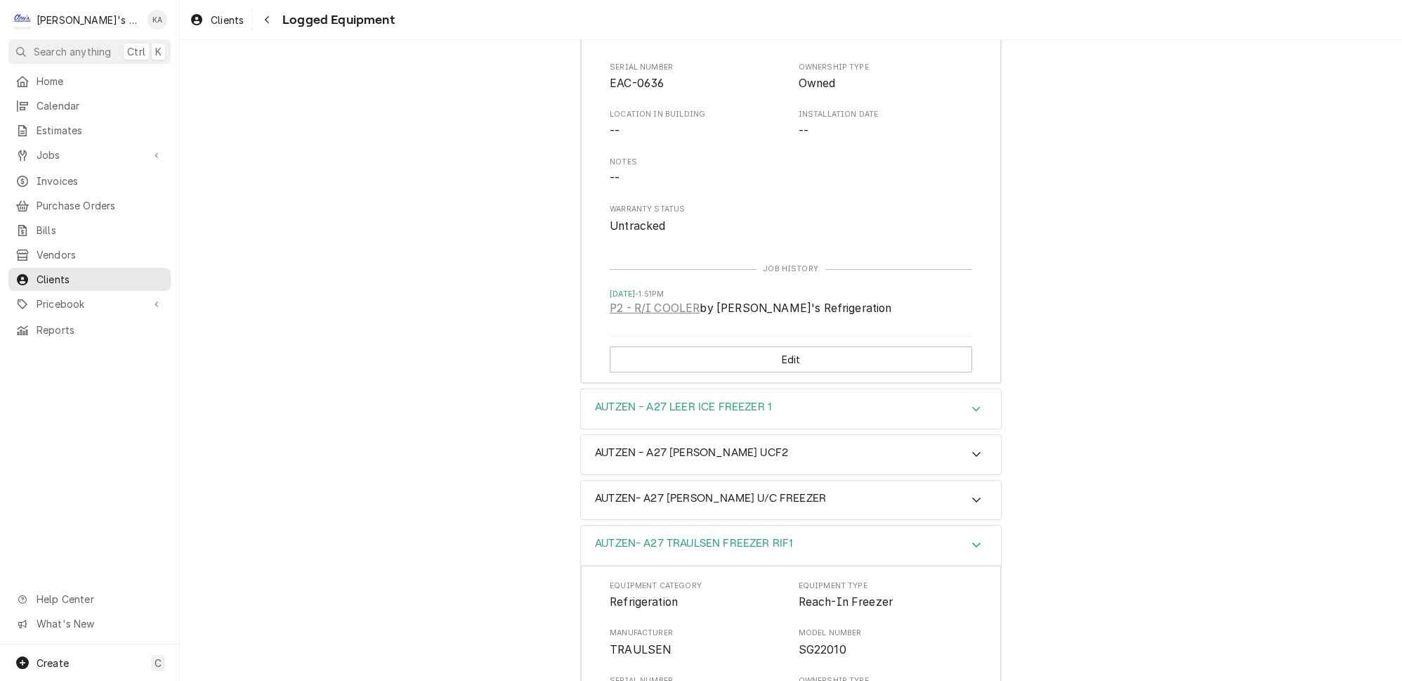
click at [971, 403] on icon "Accordion Header" at bounding box center [976, 408] width 10 height 11
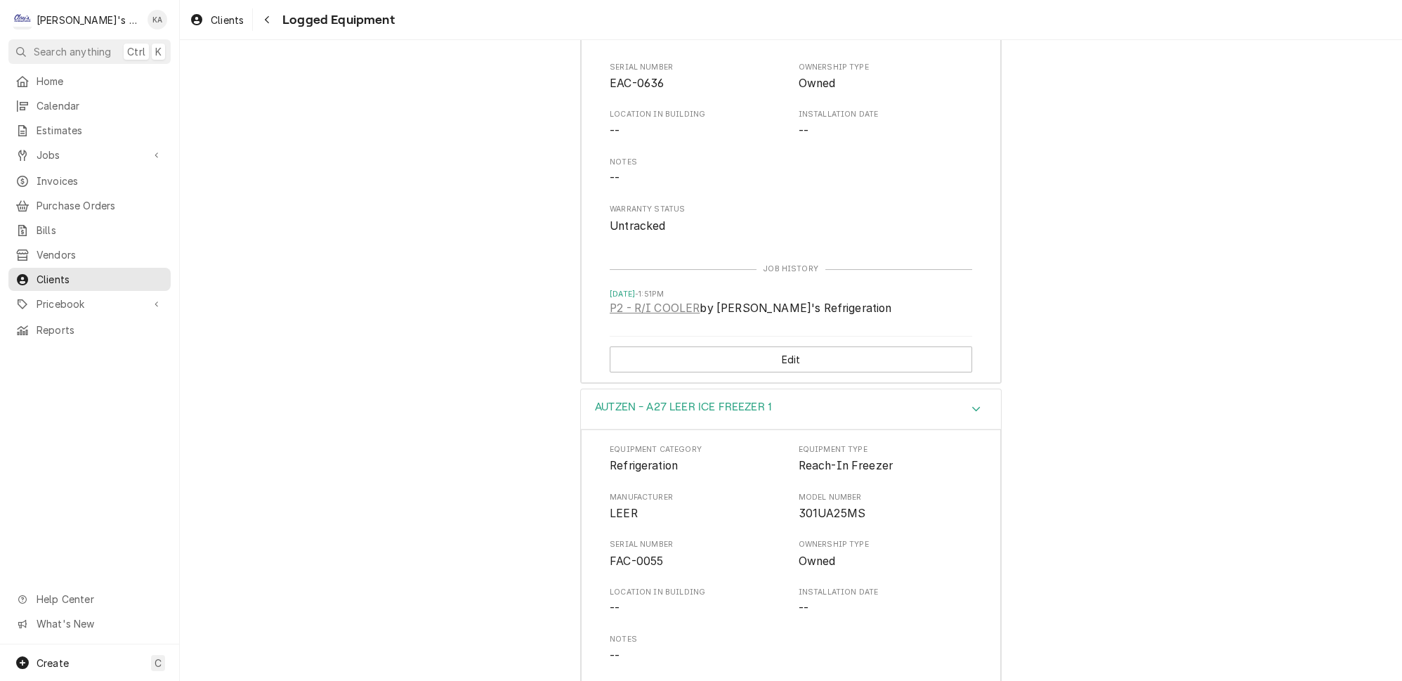
scroll to position [0, 0]
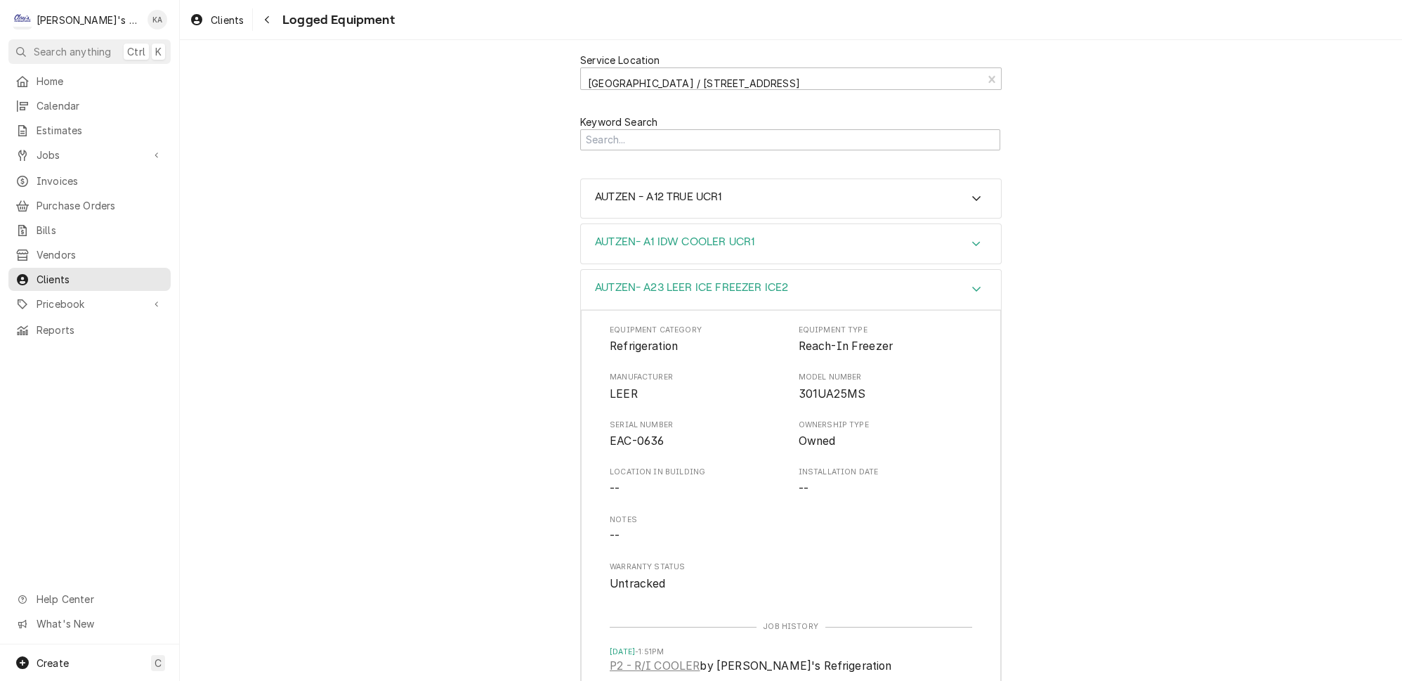
click at [971, 238] on icon "Accordion Header" at bounding box center [976, 243] width 10 height 11
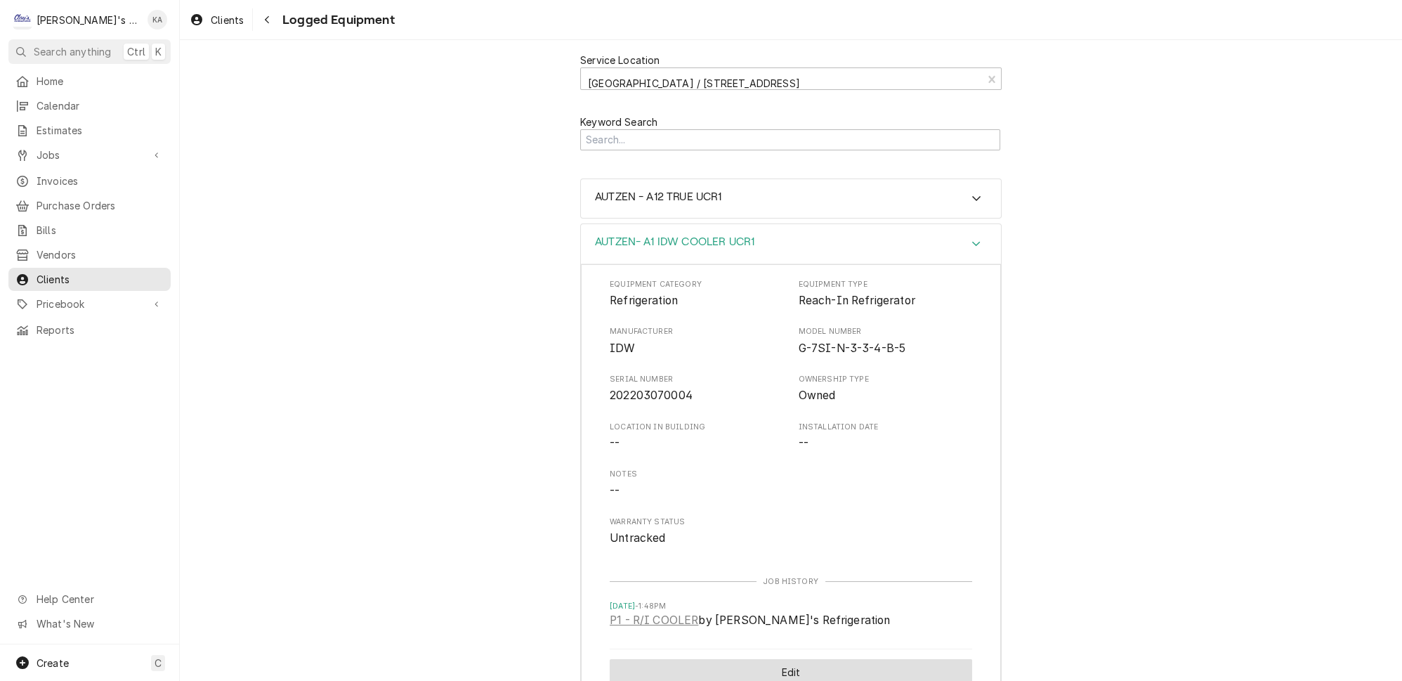
click at [798, 659] on button "Edit" at bounding box center [791, 672] width 362 height 26
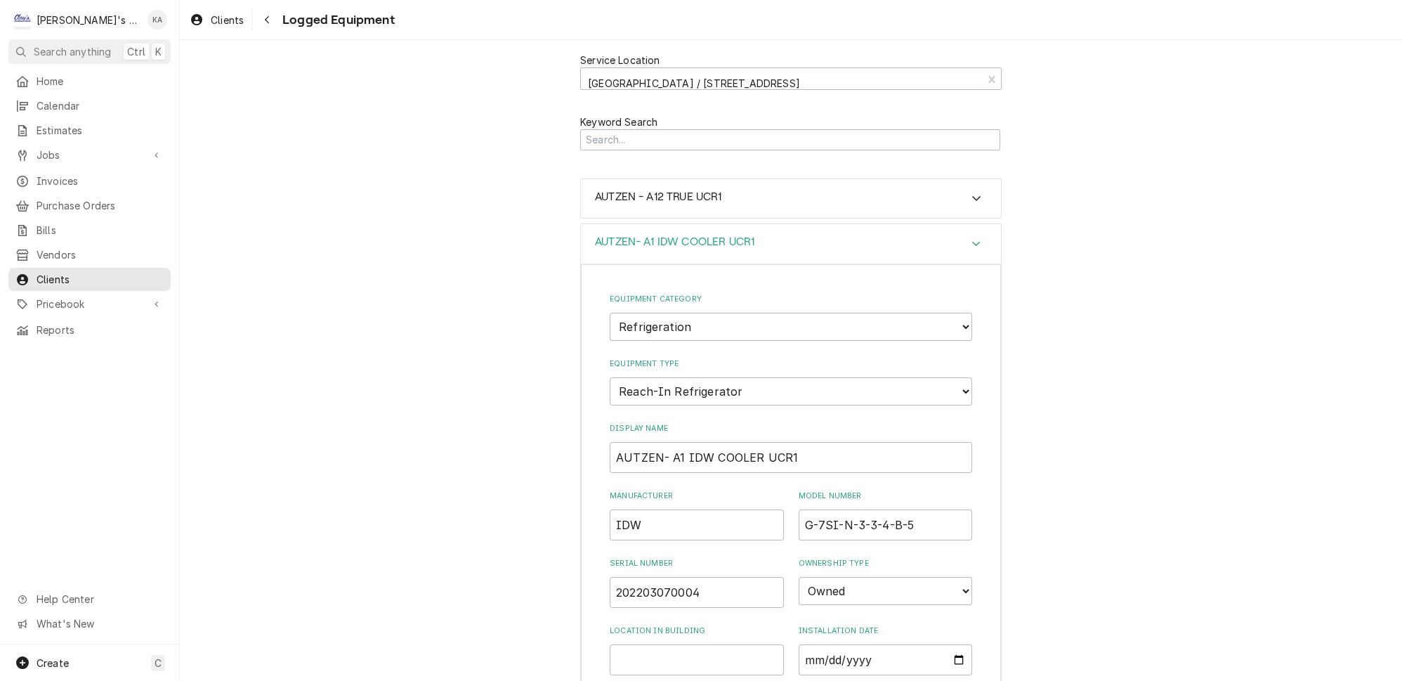
scroll to position [447, 0]
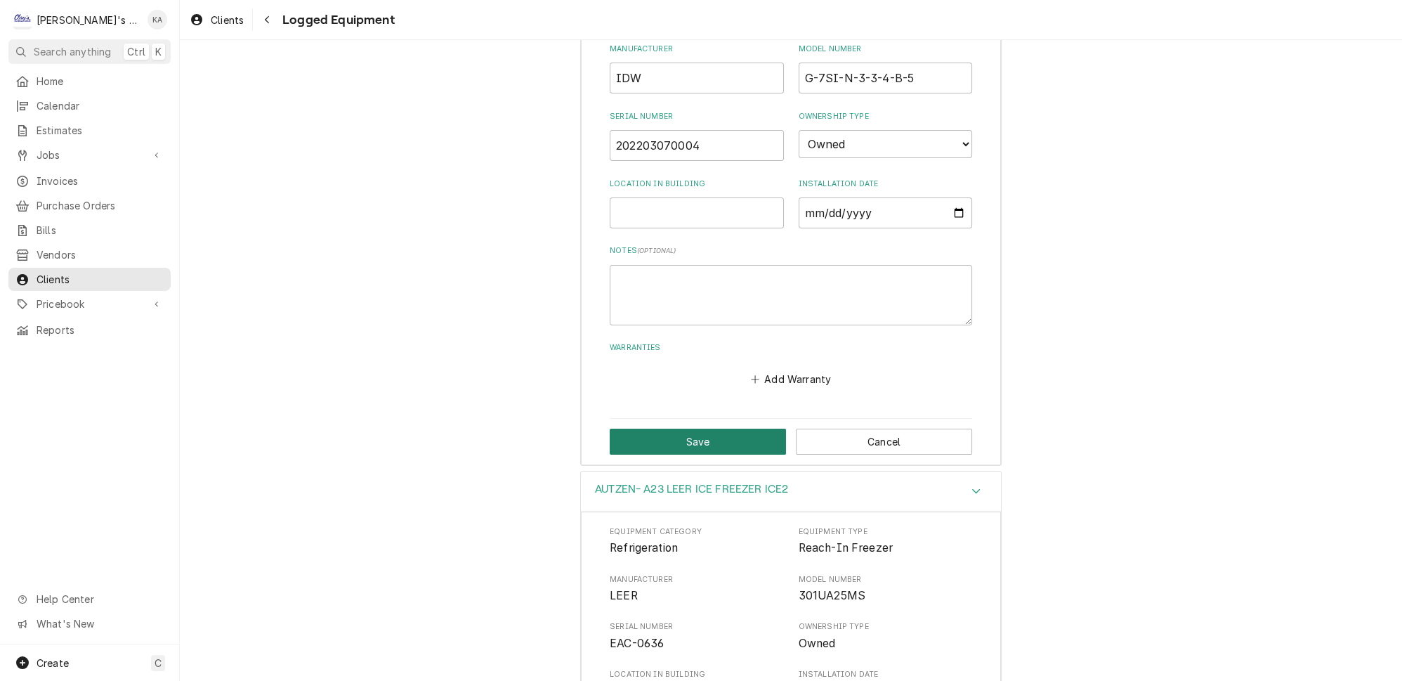
click at [688, 428] on button "Save" at bounding box center [698, 441] width 176 height 26
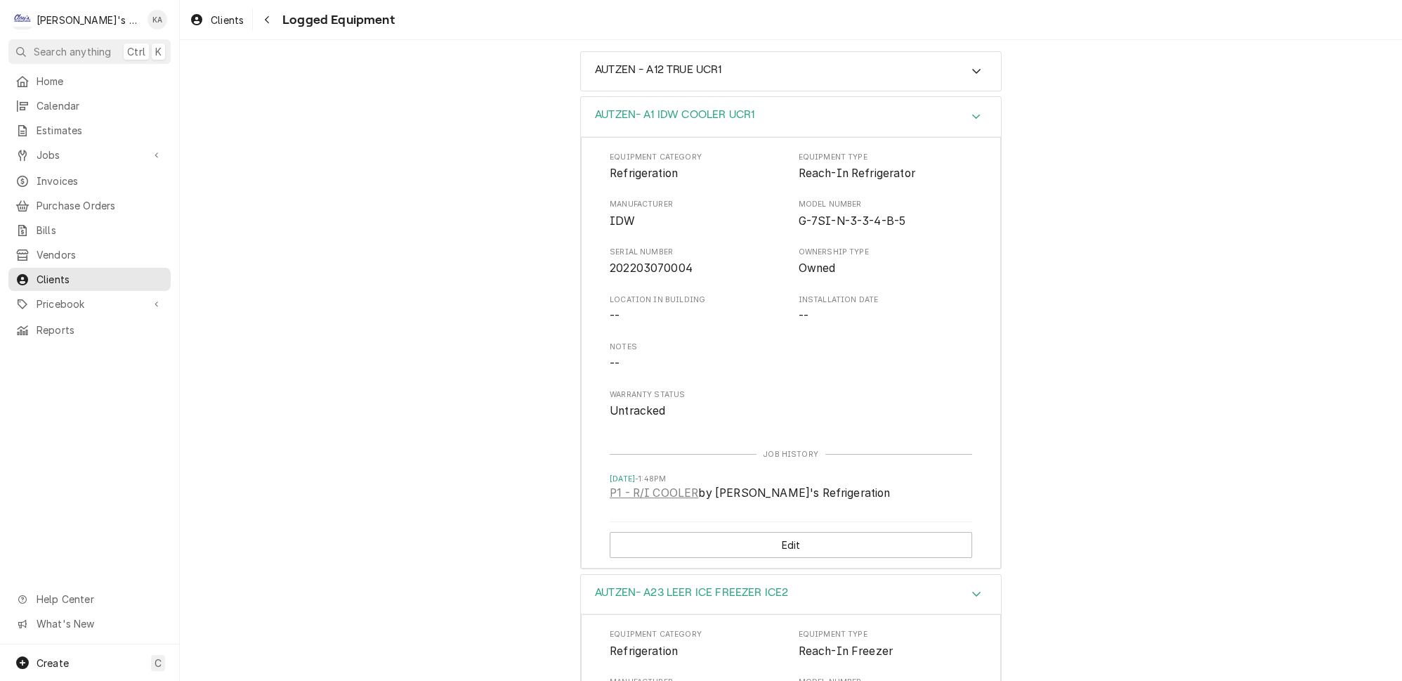
scroll to position [63, 0]
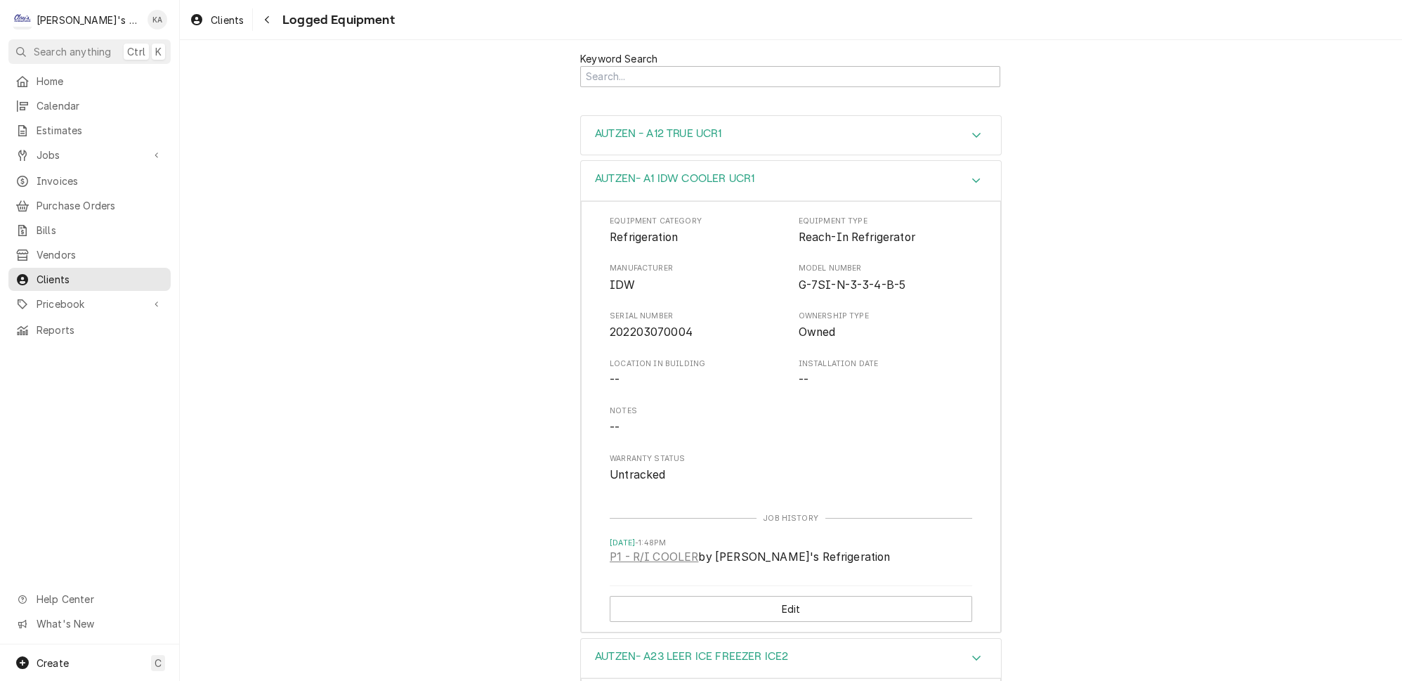
click at [971, 129] on icon "Accordion Header" at bounding box center [976, 134] width 10 height 11
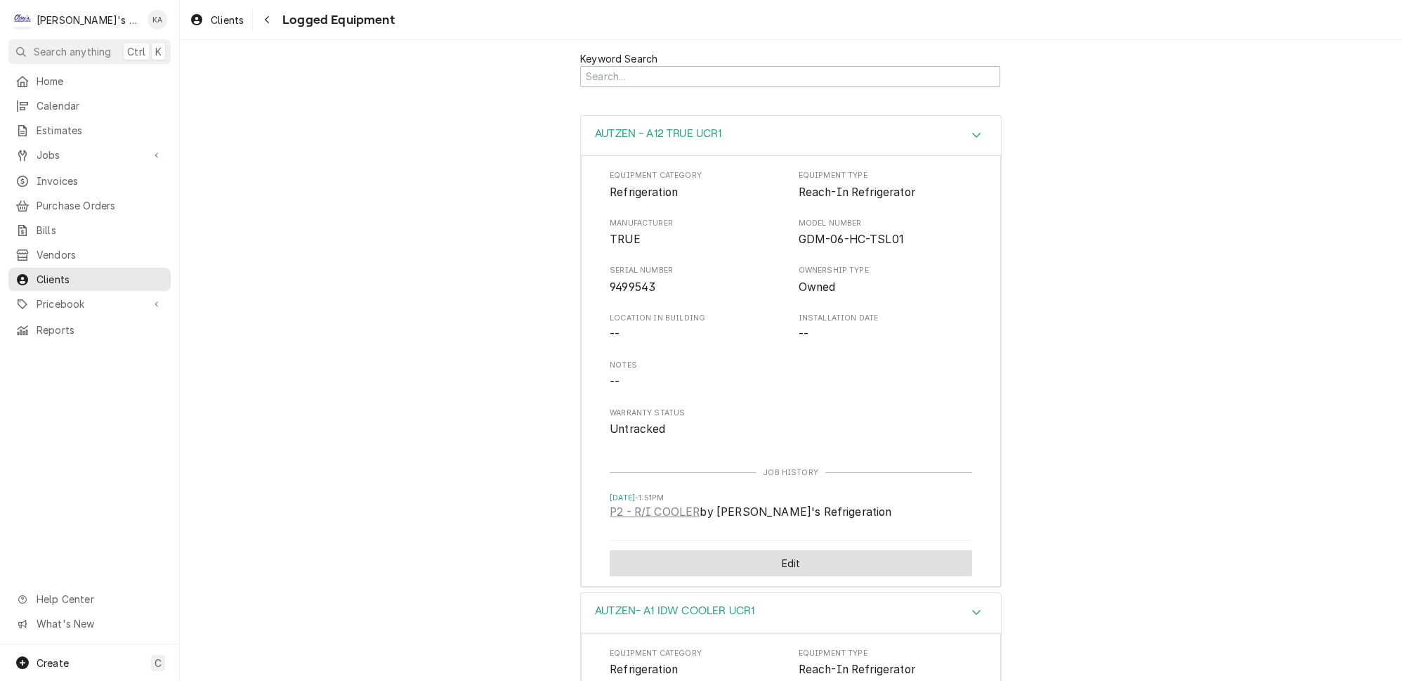
click at [781, 550] on button "Edit" at bounding box center [791, 563] width 362 height 26
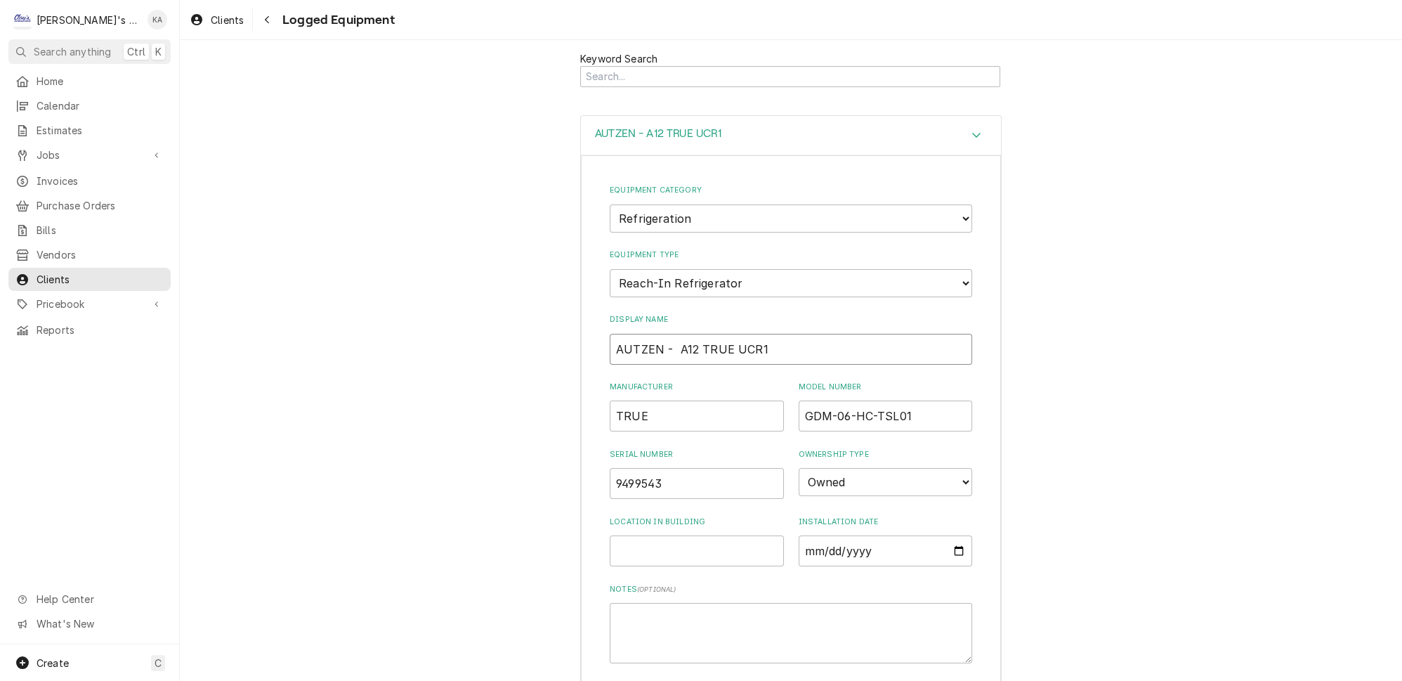
click at [662, 334] on input "AUTZEN - A12 TRUE UCR1" at bounding box center [791, 349] width 362 height 31
click at [721, 334] on input "AUTZEN- A12 TRUE UCR1" at bounding box center [791, 349] width 362 height 31
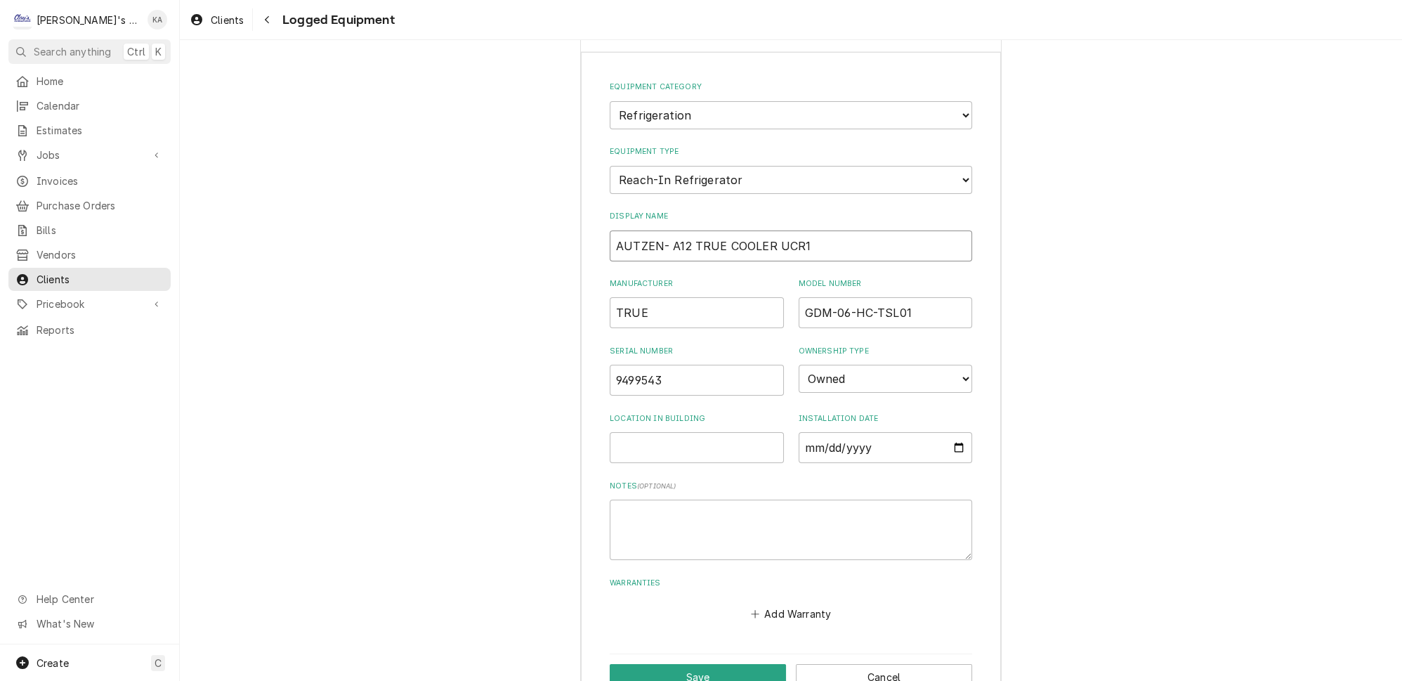
scroll to position [255, 0]
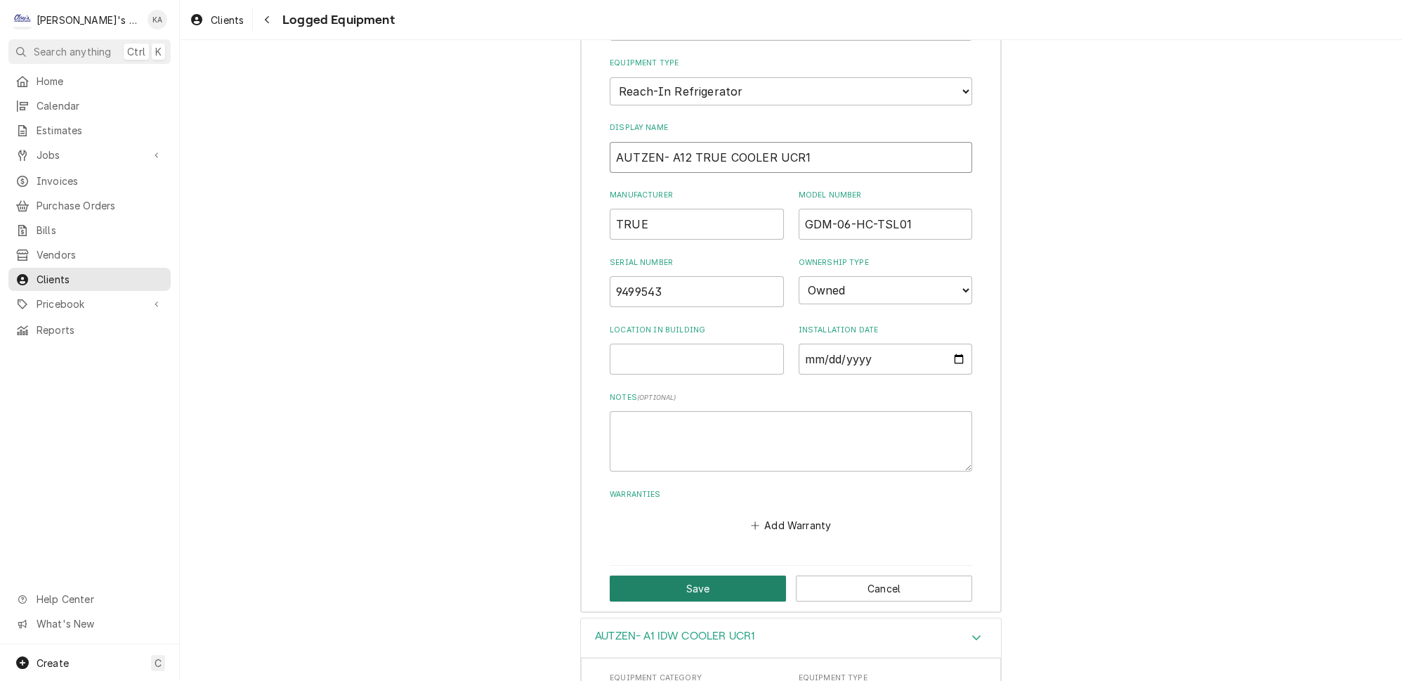
type input "AUTZEN- A12 TRUE COOLER UCR1"
click at [702, 575] on button "Save" at bounding box center [698, 588] width 176 height 26
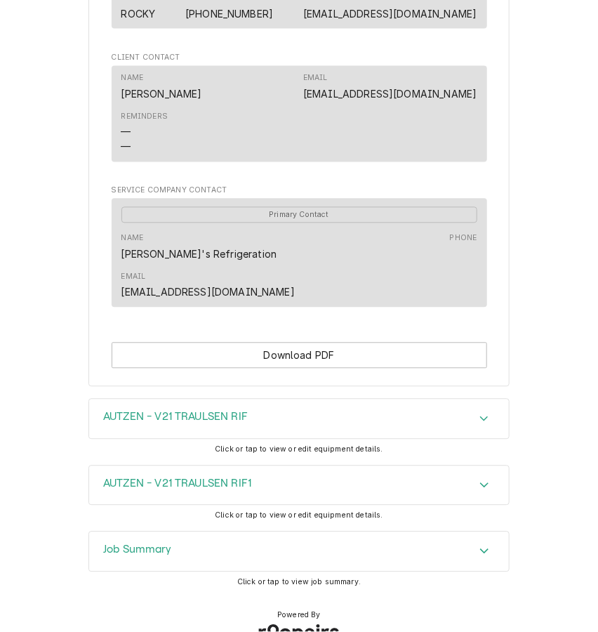
scroll to position [863, 0]
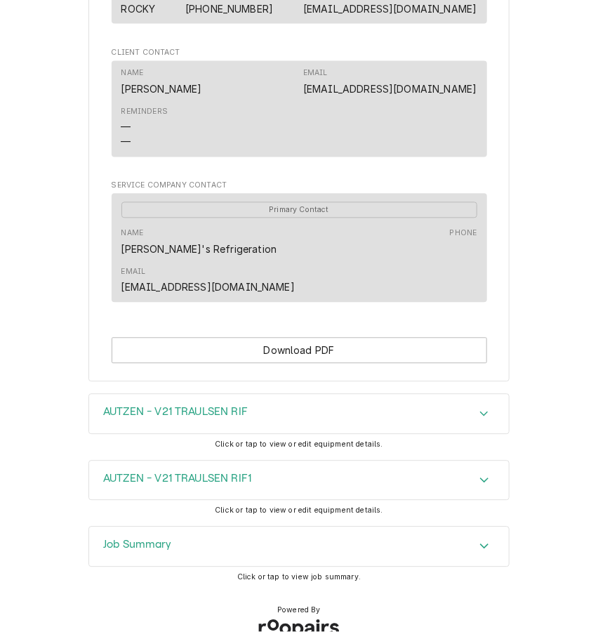
click at [480, 412] on icon "Accordion Header" at bounding box center [484, 414] width 8 height 5
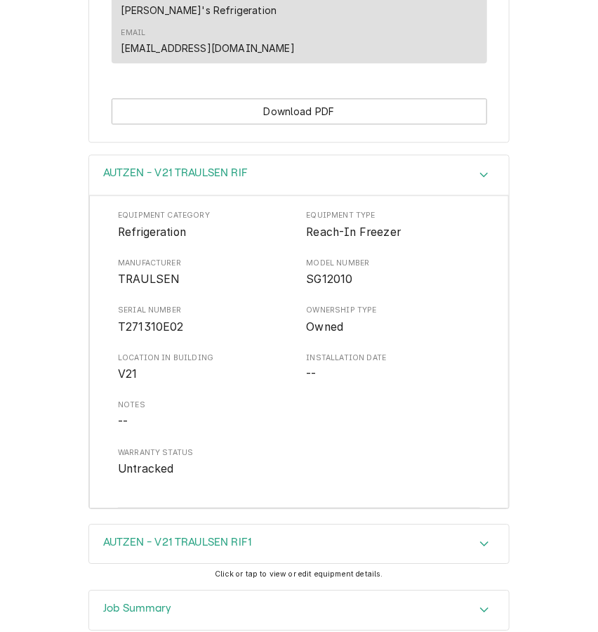
scroll to position [1162, 0]
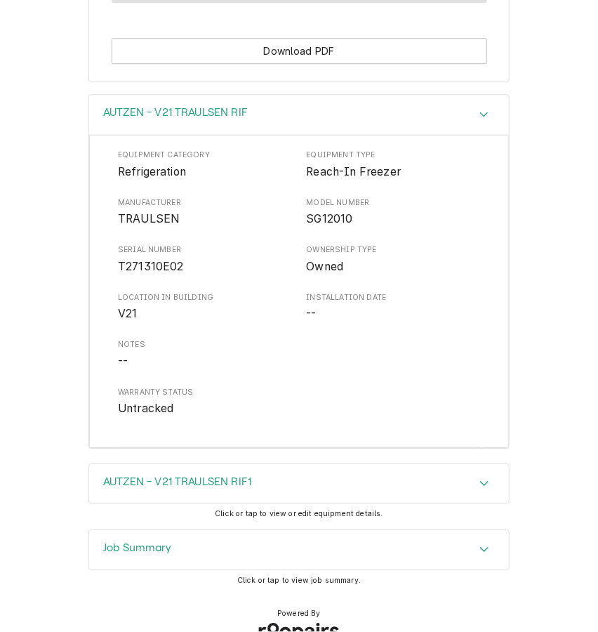
click at [480, 544] on icon "Accordion Header" at bounding box center [485, 549] width 10 height 11
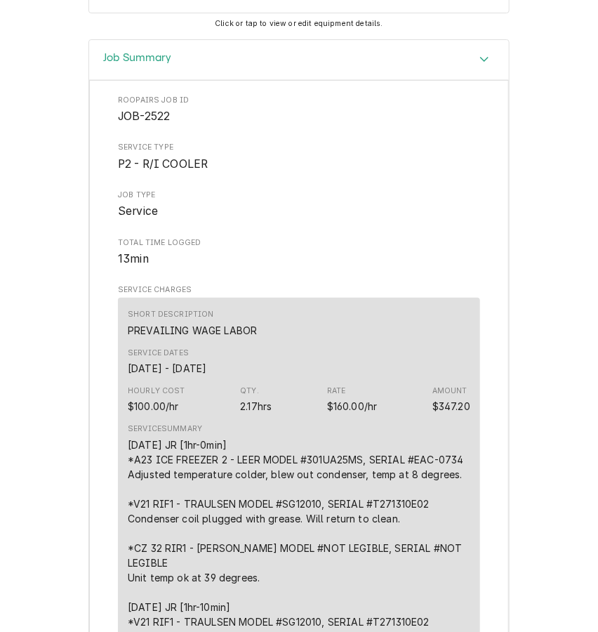
scroll to position [1673, 0]
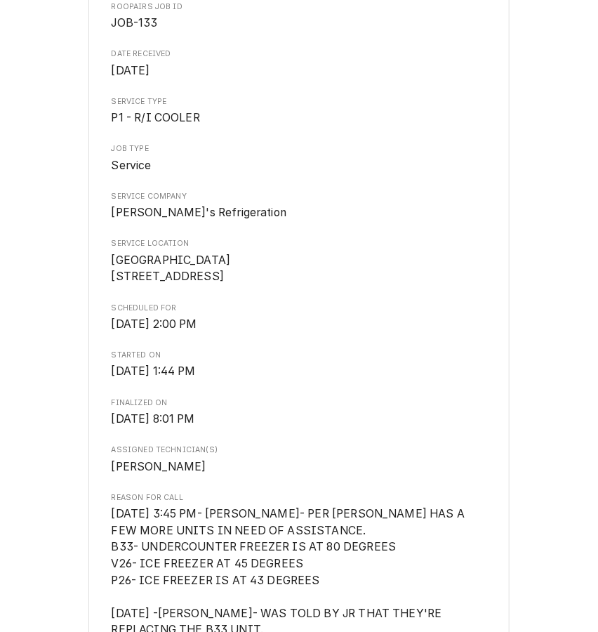
scroll to position [191, 0]
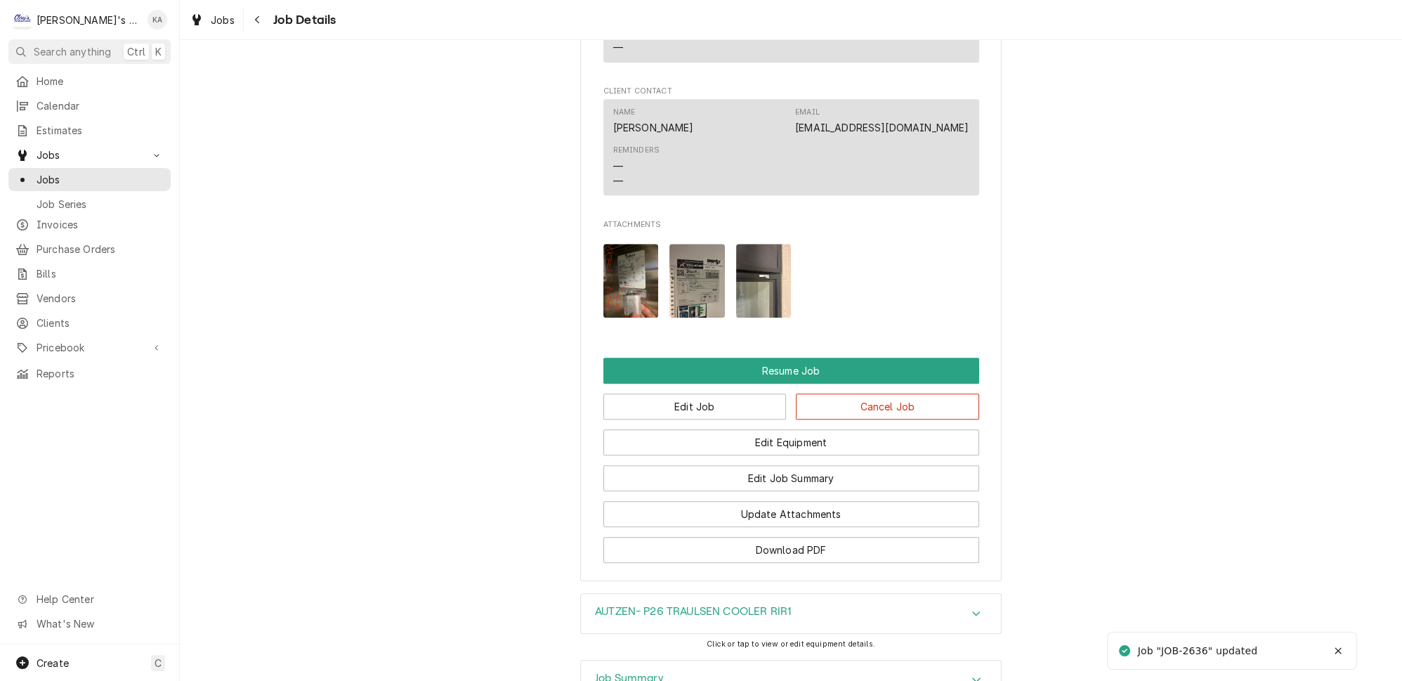
scroll to position [2197, 0]
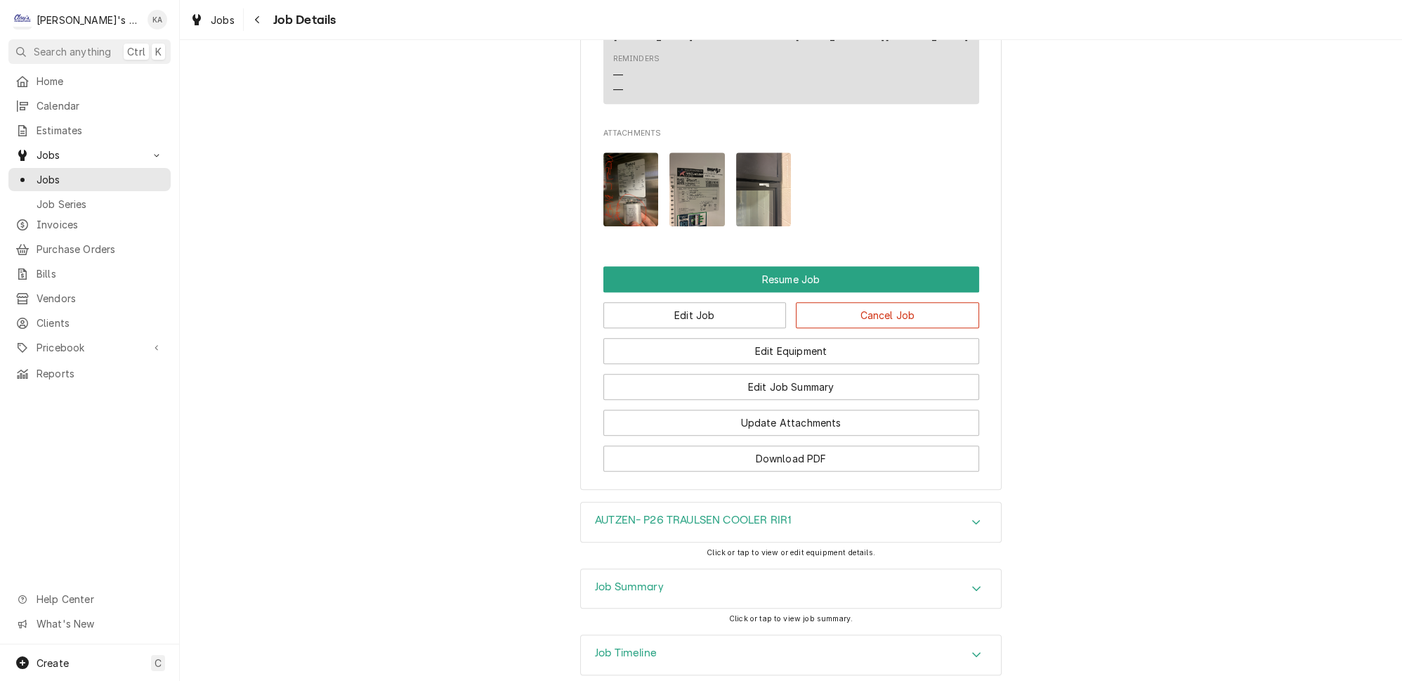
click at [971, 582] on icon "Accordion Header" at bounding box center [976, 587] width 10 height 11
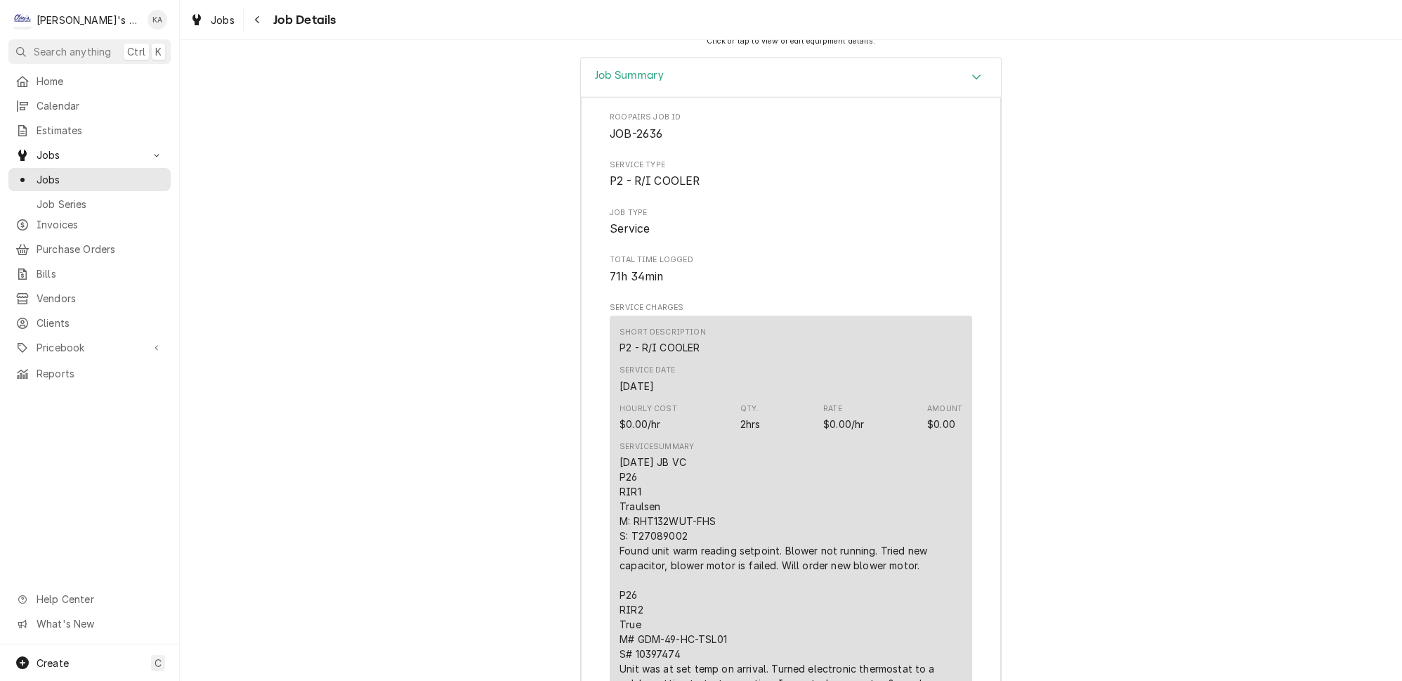
scroll to position [2325, 0]
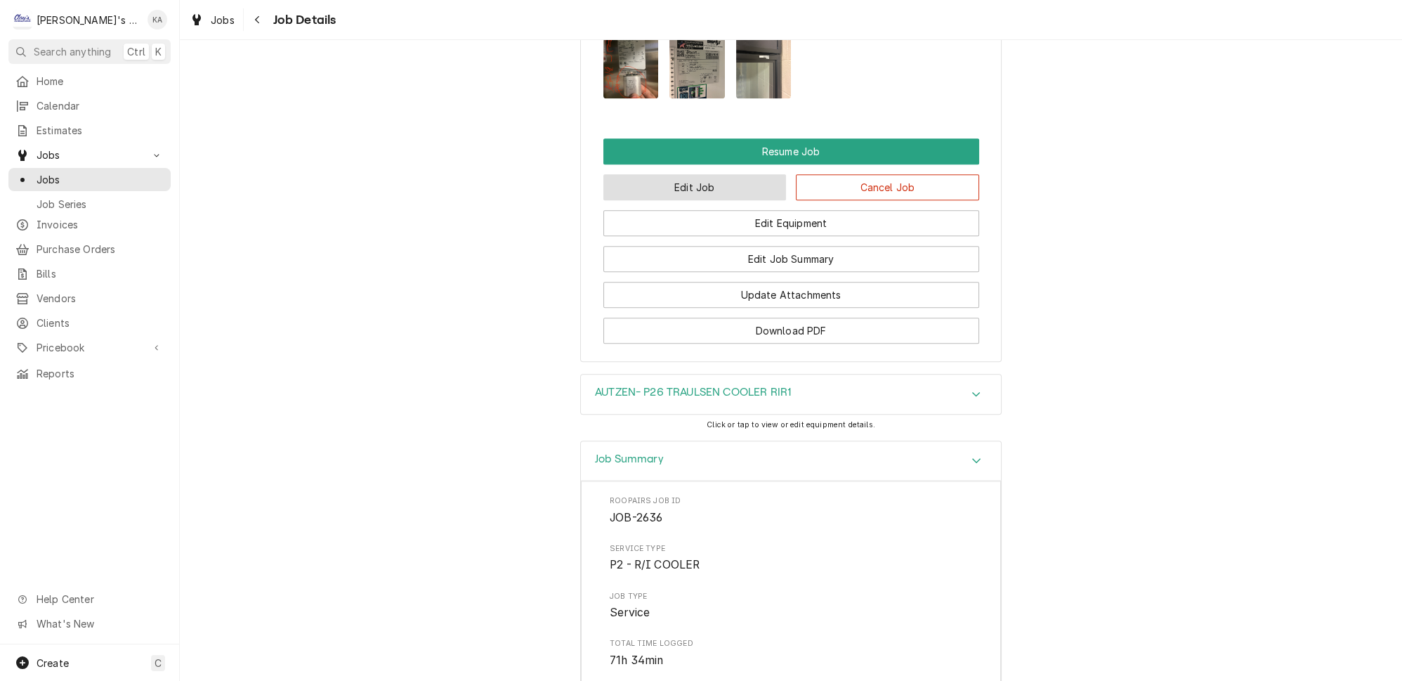
click at [695, 174] on button "Edit Job" at bounding box center [694, 187] width 183 height 26
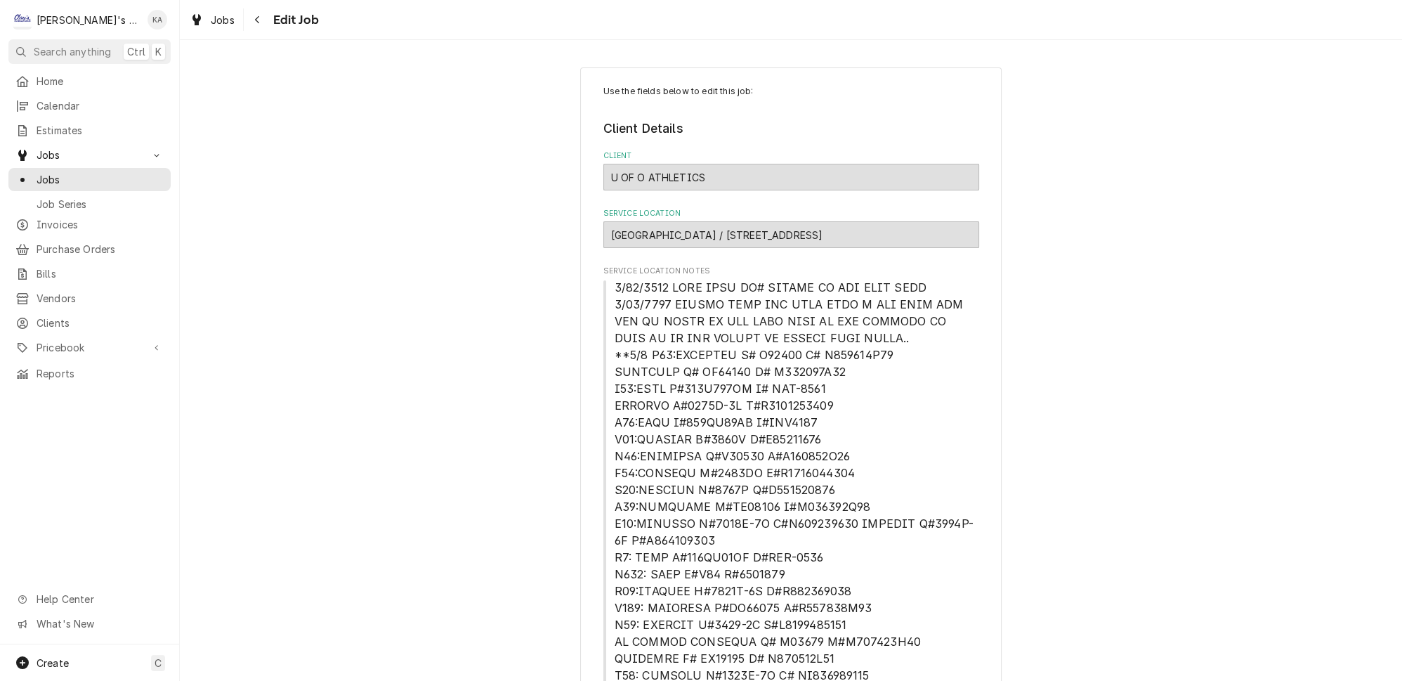
type textarea "x"
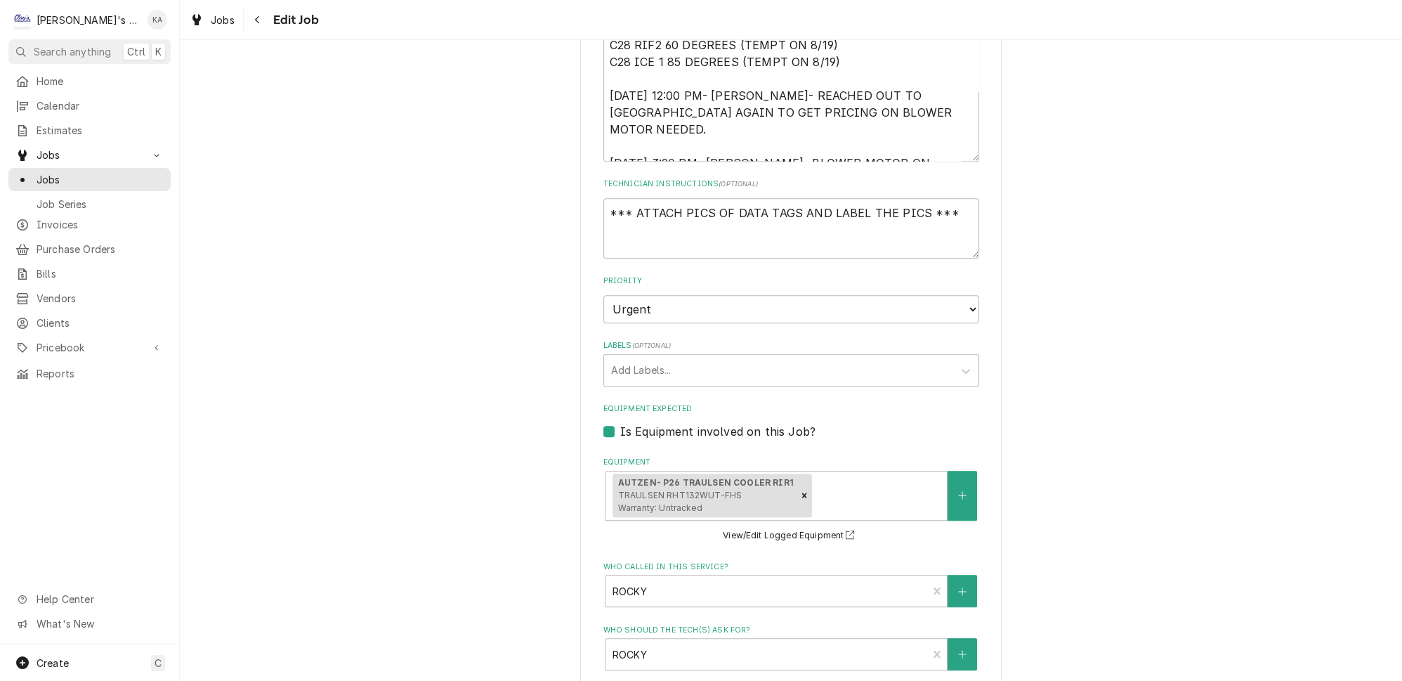
scroll to position [1341, 0]
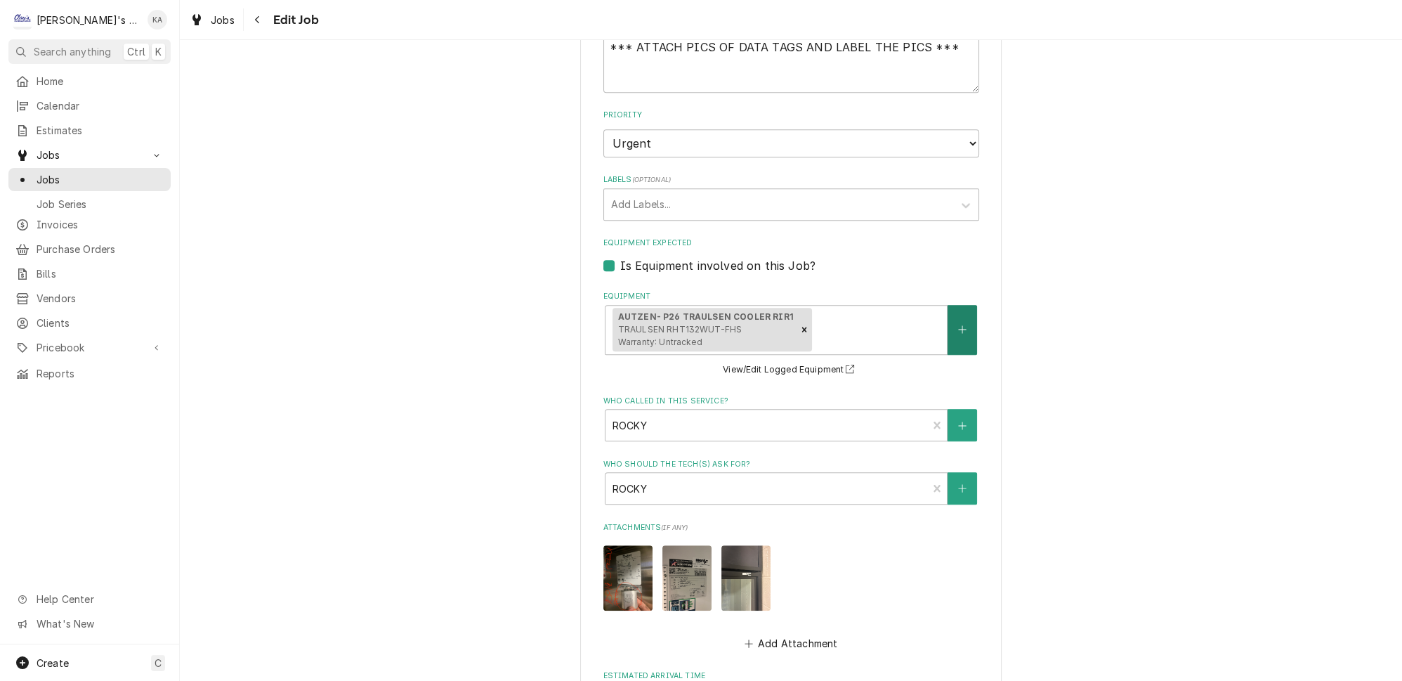
click at [947, 305] on button "Equipment" at bounding box center [961, 330] width 29 height 50
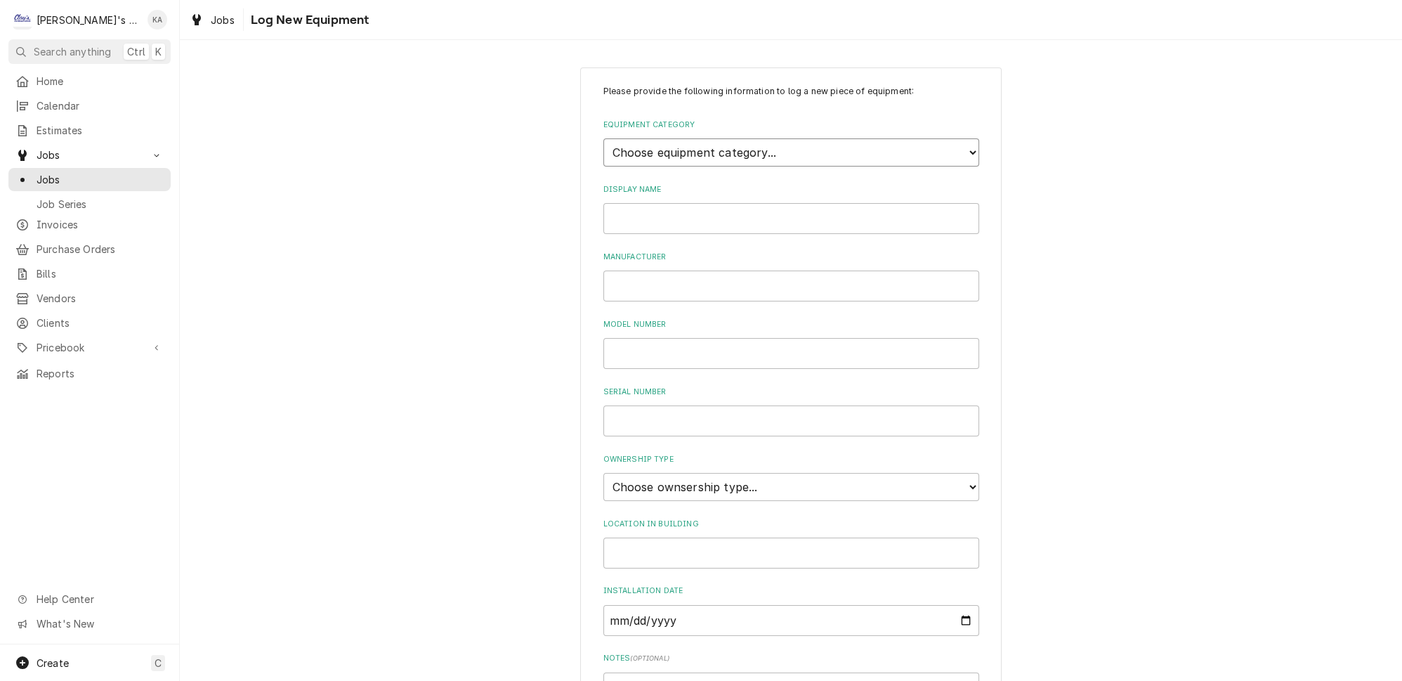
click at [709, 145] on select "Choose equipment category... Ice Machines Refrigeration HVAC Other" at bounding box center [791, 152] width 376 height 28
select select "8"
click at [603, 138] on select "Choose equipment category... Ice Machines Refrigeration HVAC Other" at bounding box center [791, 152] width 376 height 28
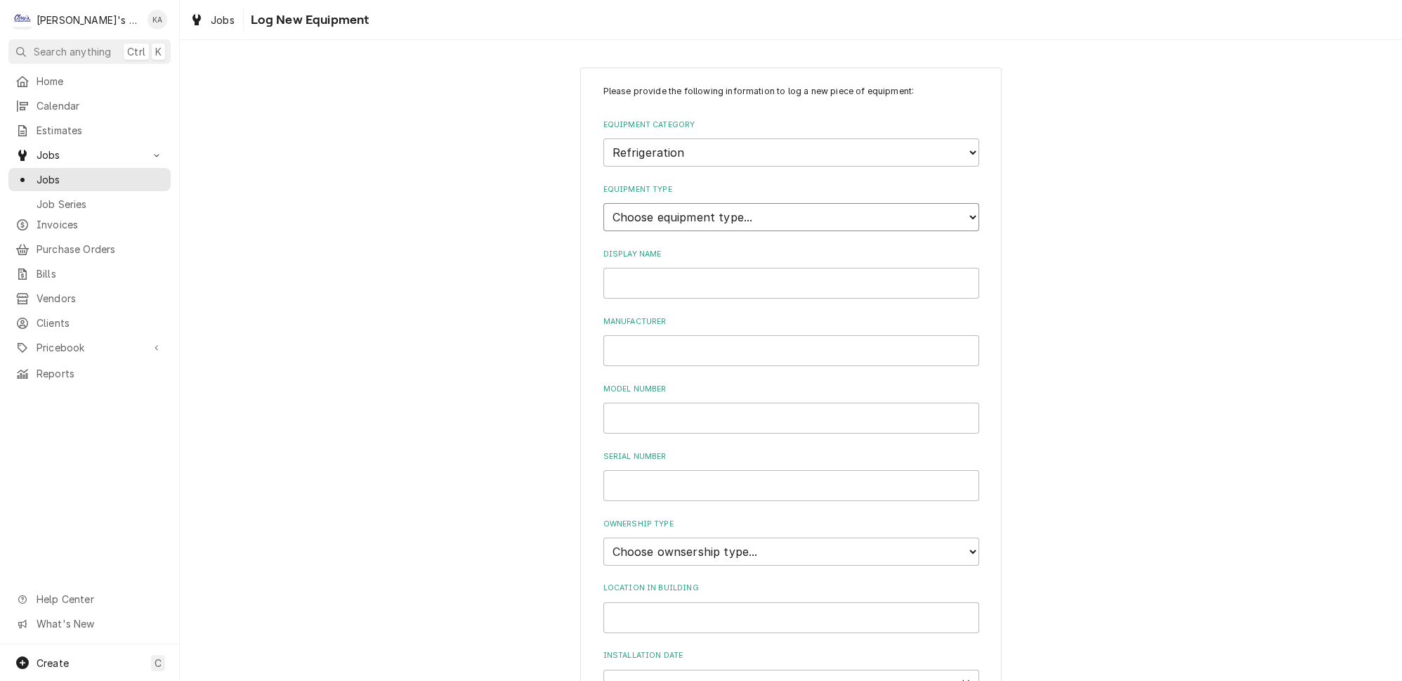
click at [680, 209] on select "Choose equipment type... Bar Refrigeration Blast Chiller Chef Base Freezer Chef…" at bounding box center [791, 217] width 376 height 28
select select "71"
click at [603, 203] on select "Choose equipment type... Bar Refrigeration Blast Chiller Chef Base Freezer Chef…" at bounding box center [791, 217] width 376 height 28
click at [628, 284] on input "Display Name" at bounding box center [791, 283] width 376 height 31
type input "AUTZEN- P26 TRUE COOLER RIR2"
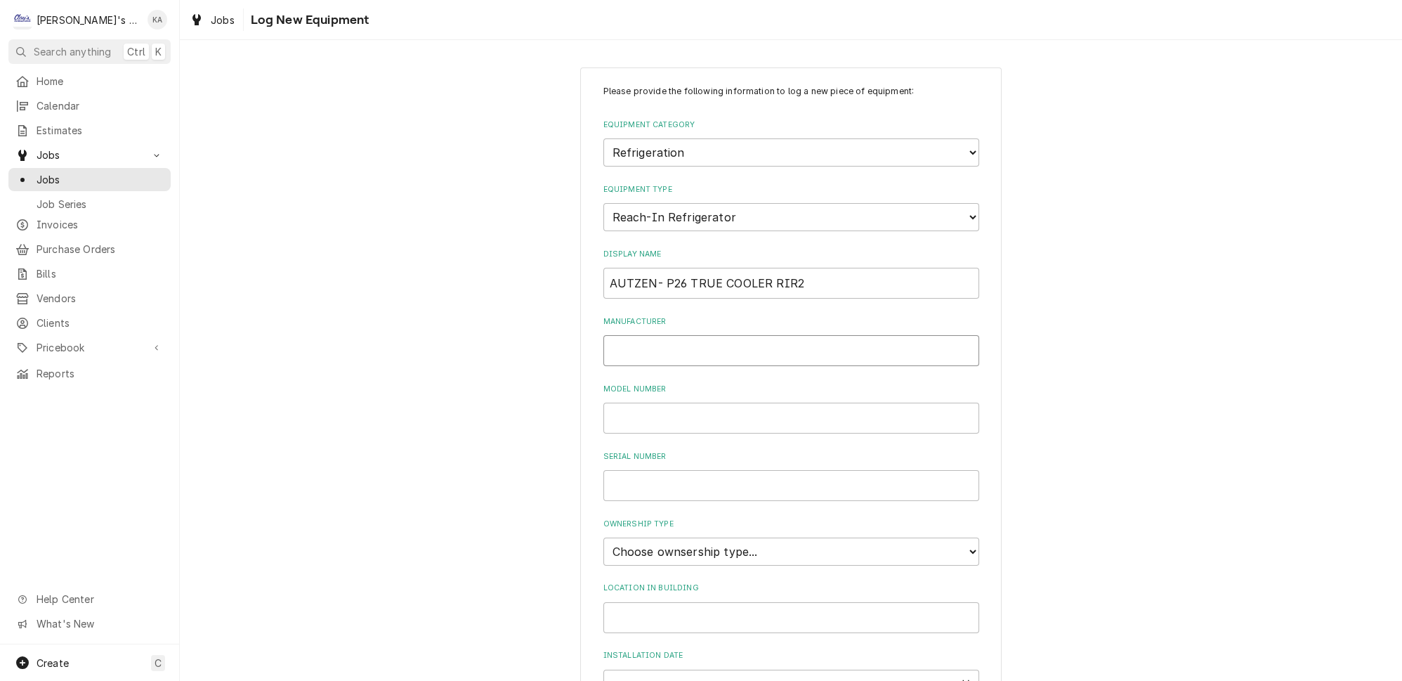
click at [632, 339] on input "Manufacturer" at bounding box center [791, 350] width 376 height 31
type input "TRUE"
click at [634, 402] on input "Model Number" at bounding box center [791, 417] width 376 height 31
type input "GDM-49-HC-TSL01"
click at [647, 478] on input "Serial Number" at bounding box center [791, 485] width 376 height 31
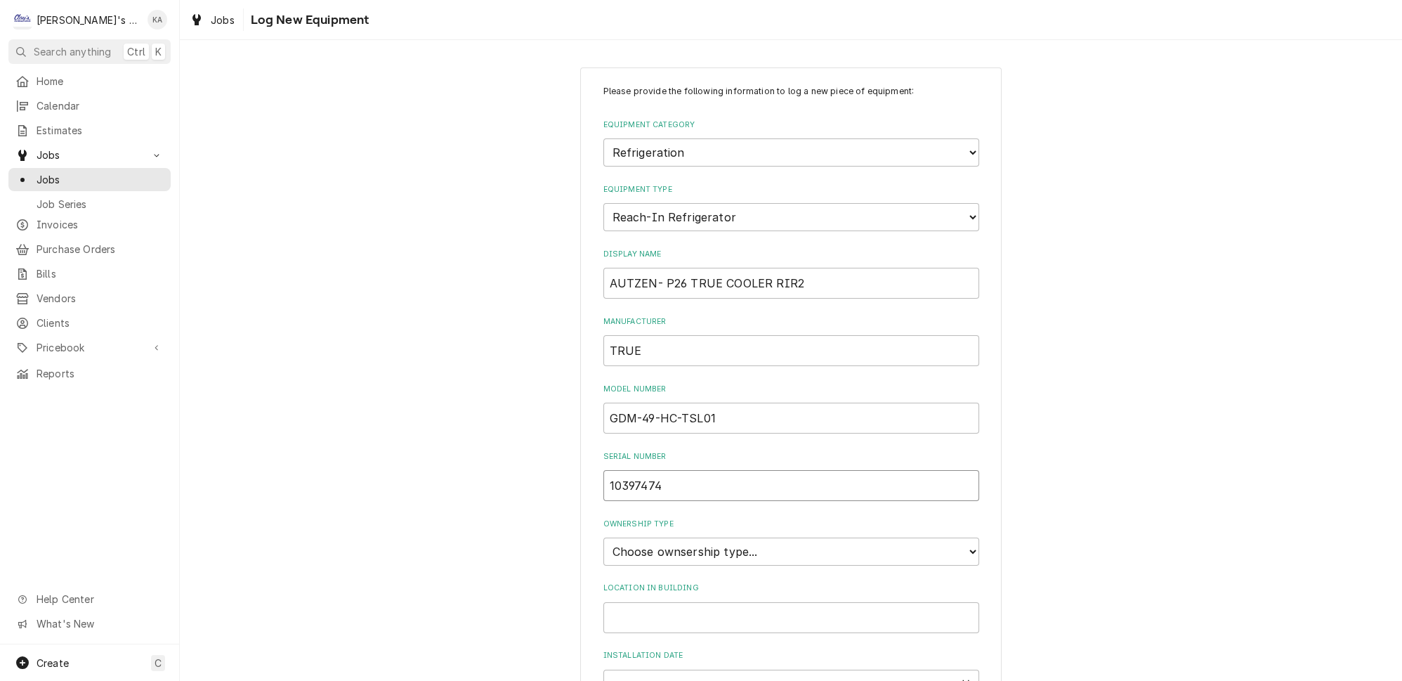
drag, startPoint x: 662, startPoint y: 473, endPoint x: 626, endPoint y: 473, distance: 35.8
click at [606, 475] on input "10397474" at bounding box center [791, 485] width 376 height 31
type input "10397474"
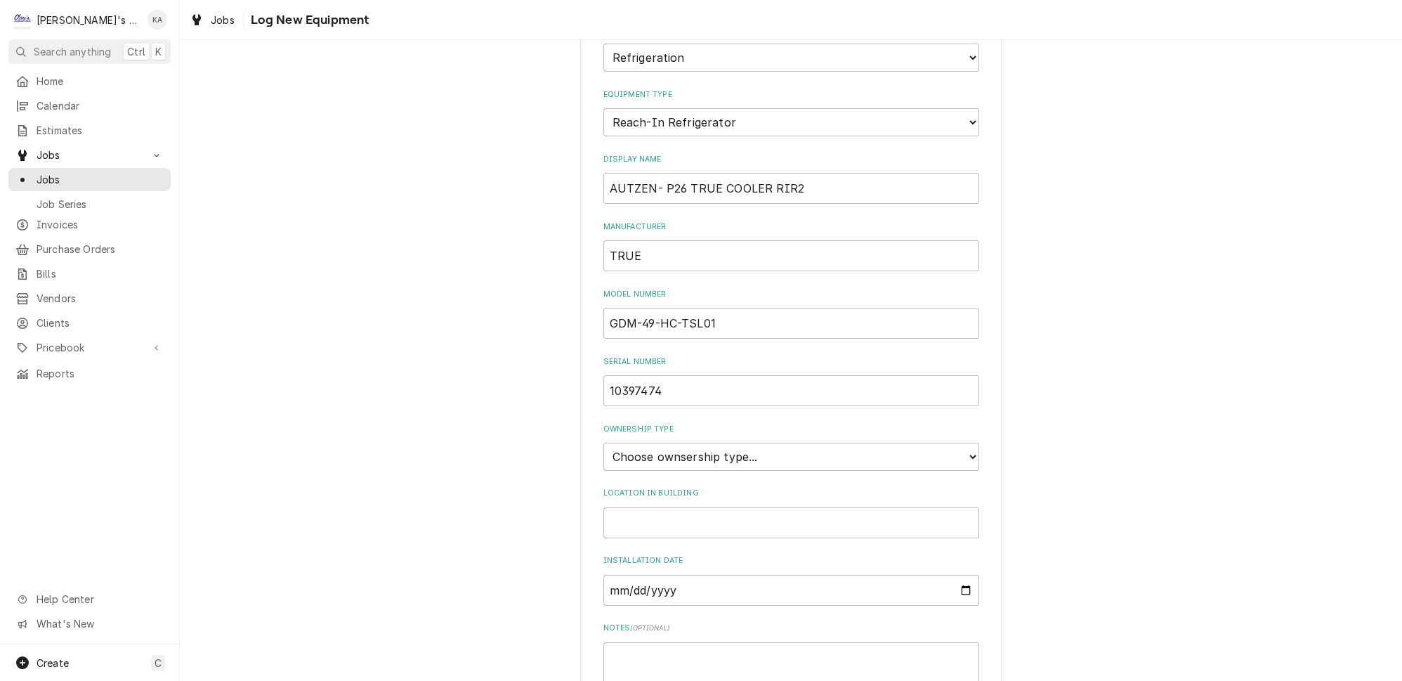
scroll to position [244, 0]
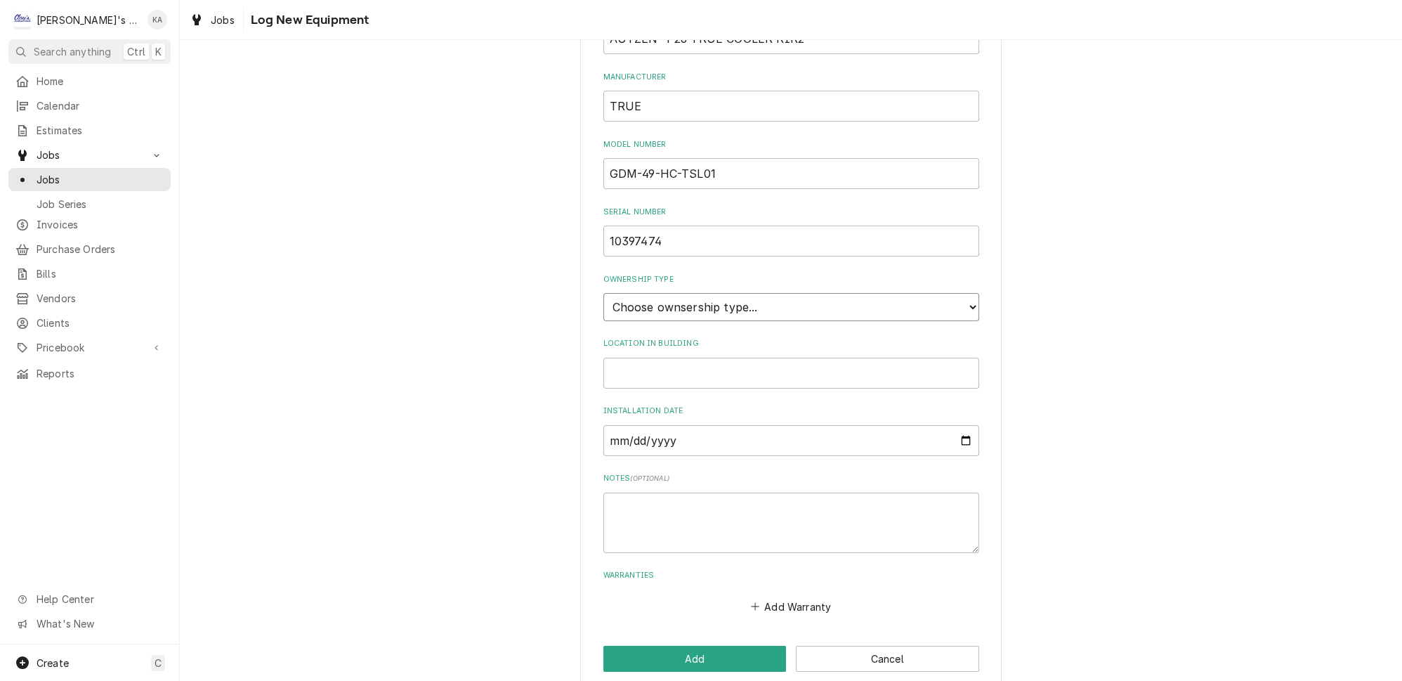
click at [947, 293] on select "Choose ownsership type... Unknown Owned Leased Rented" at bounding box center [791, 307] width 376 height 28
select select "1"
click at [603, 293] on select "Choose ownsership type... Unknown Owned Leased Rented" at bounding box center [791, 307] width 376 height 28
click at [619, 428] on input "Installation Date" at bounding box center [791, 440] width 376 height 31
type input "[DATE]"
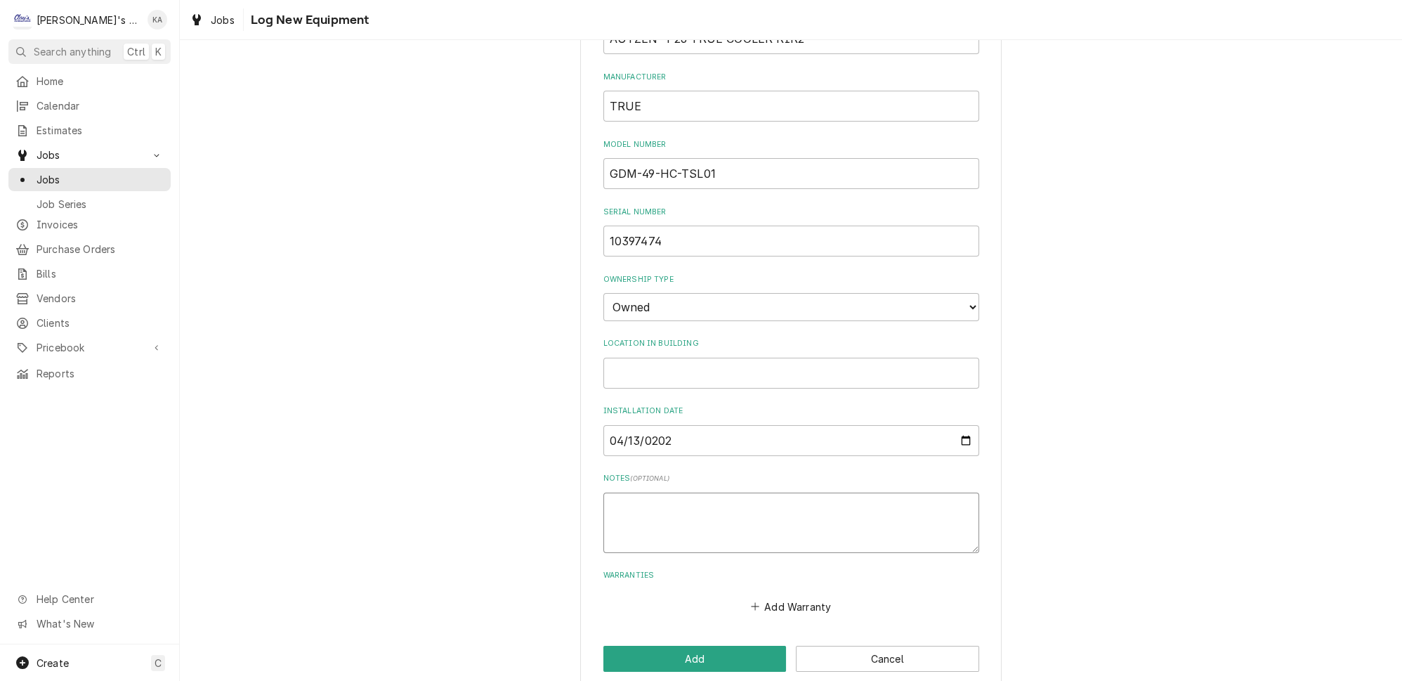
click at [612, 492] on textarea "Notes ( optional )" at bounding box center [791, 522] width 376 height 60
type textarea "x"
type textarea "G"
type textarea "x"
type textarea "GA"
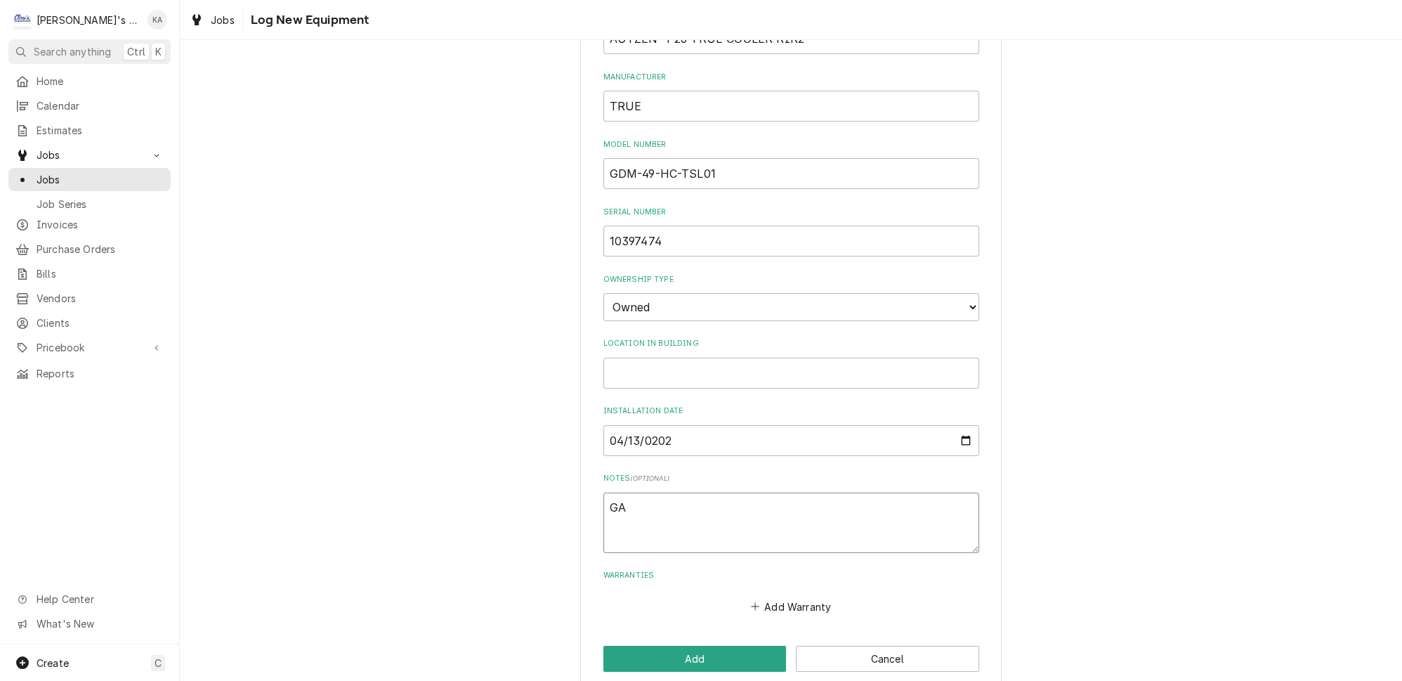
type textarea "x"
type textarea "GAS"
type textarea "x"
type textarea "GASK"
type textarea "x"
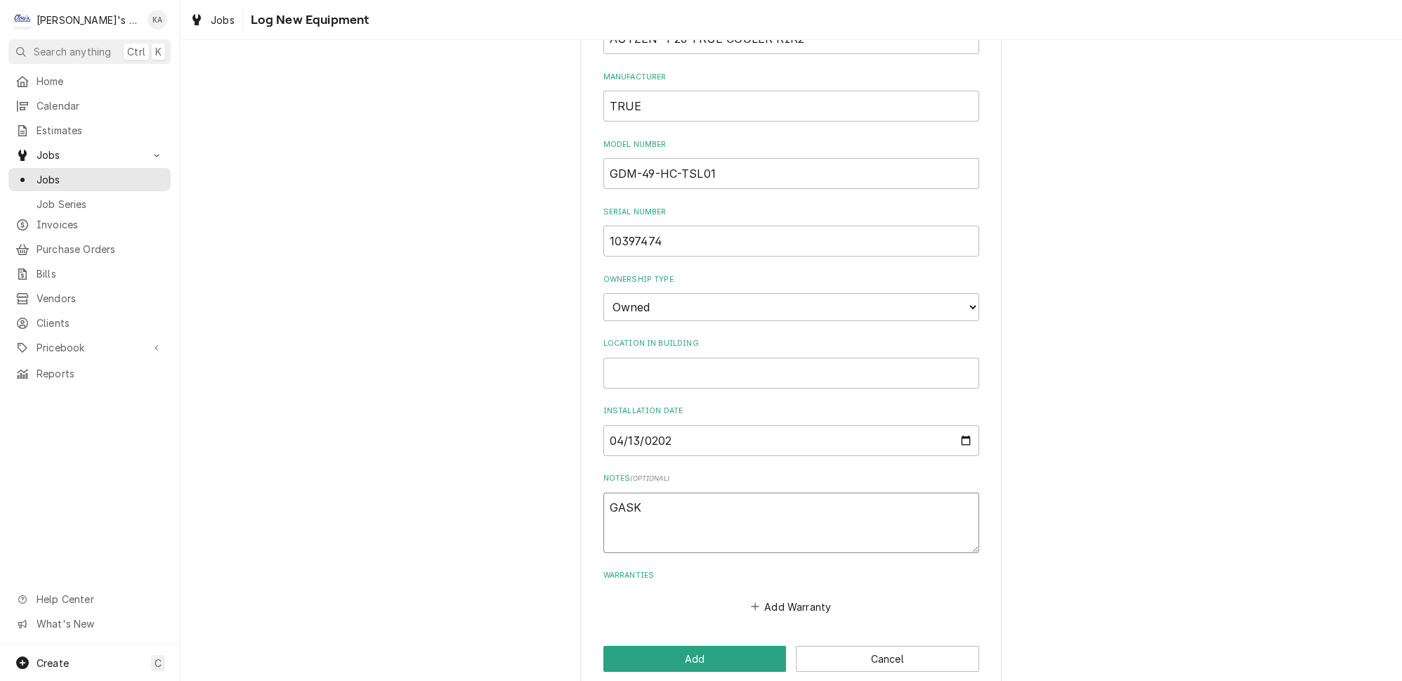
type textarea "GASKE"
type textarea "x"
type textarea "GASKET"
type textarea "x"
type textarea "GASKET"
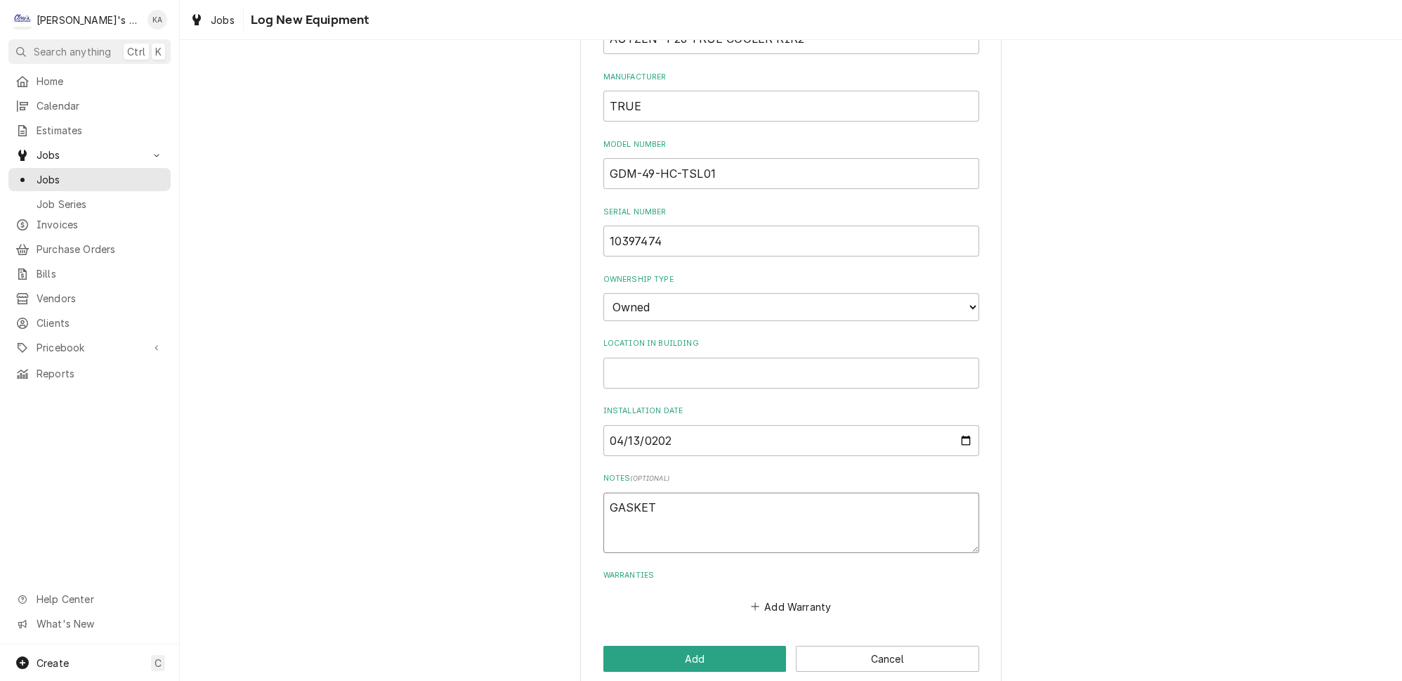
type textarea "x"
type textarea "GASKET P"
type textarea "x"
type textarea "GASKET PA"
type textarea "x"
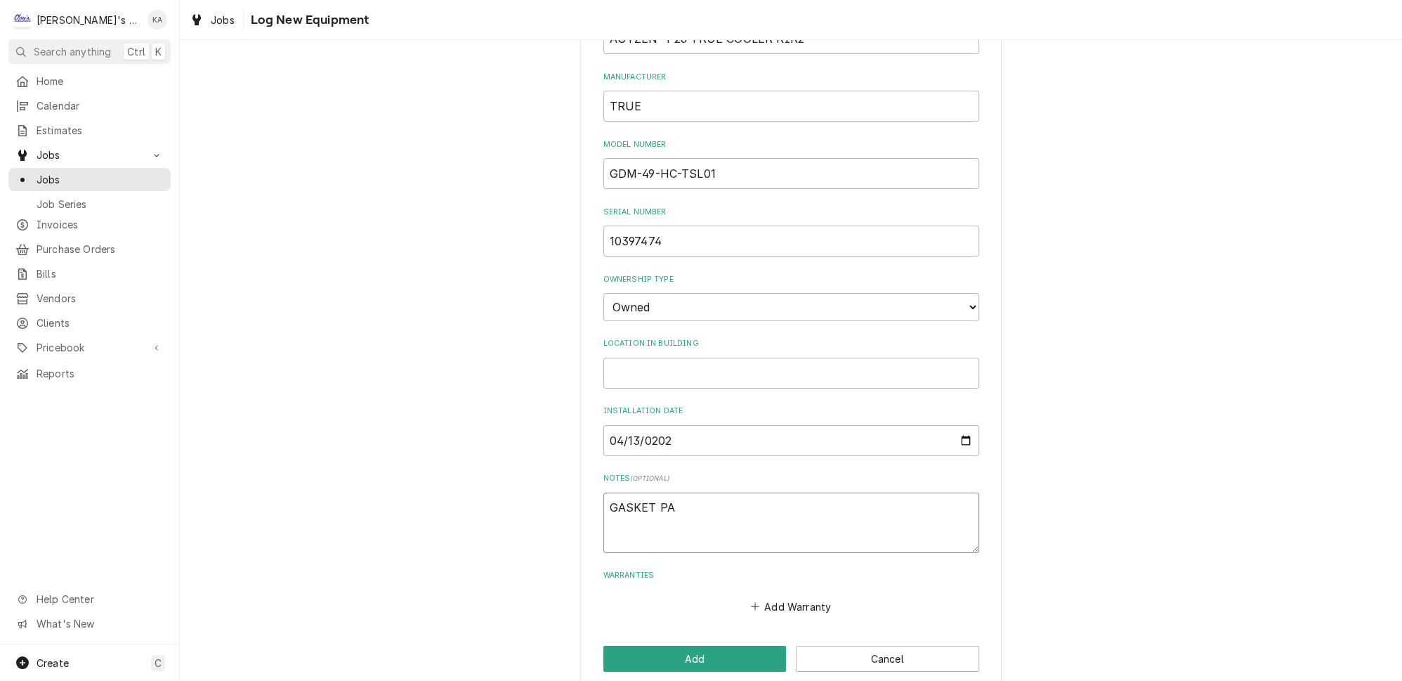
type textarea "GASKET PAR"
type textarea "x"
type textarea "GASKET PART"
type textarea "x"
type textarea "GASKET PART"
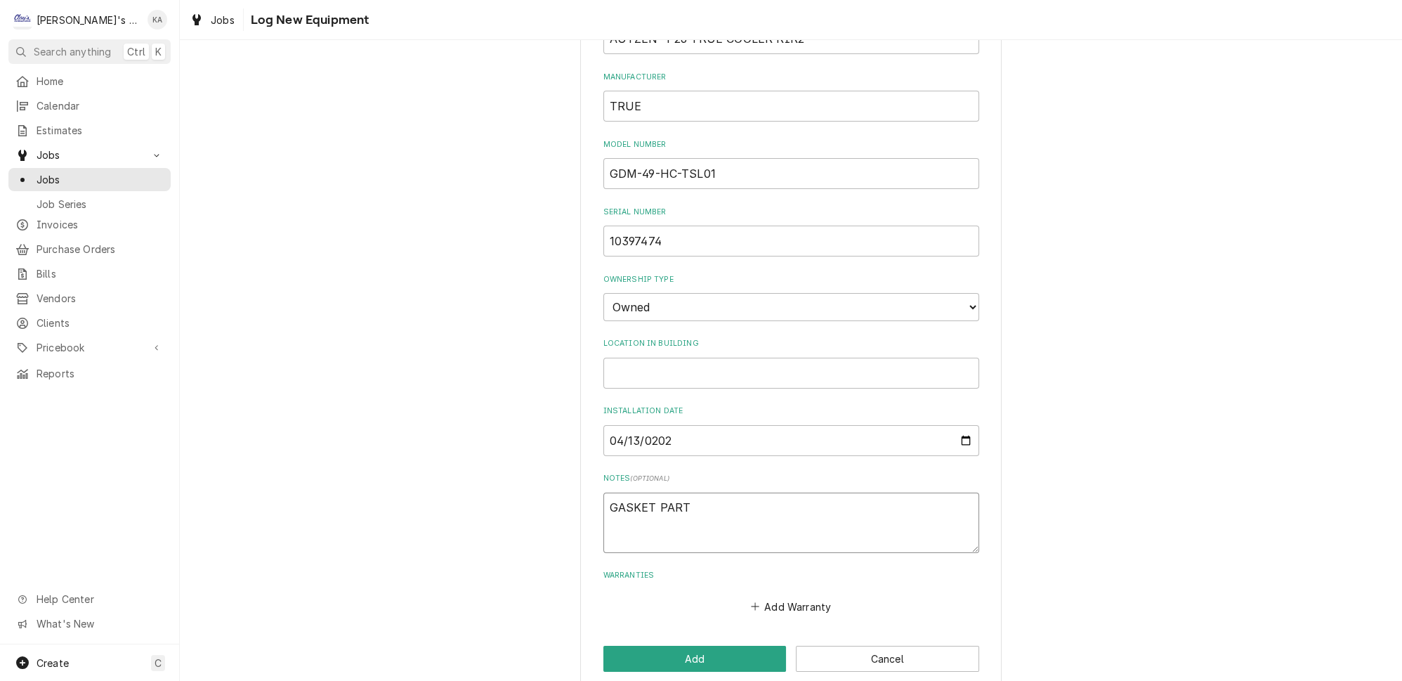
type textarea "x"
type textarea "GASKET PART #"
type textarea "x"
type textarea "GASKET PART #"
type textarea "x"
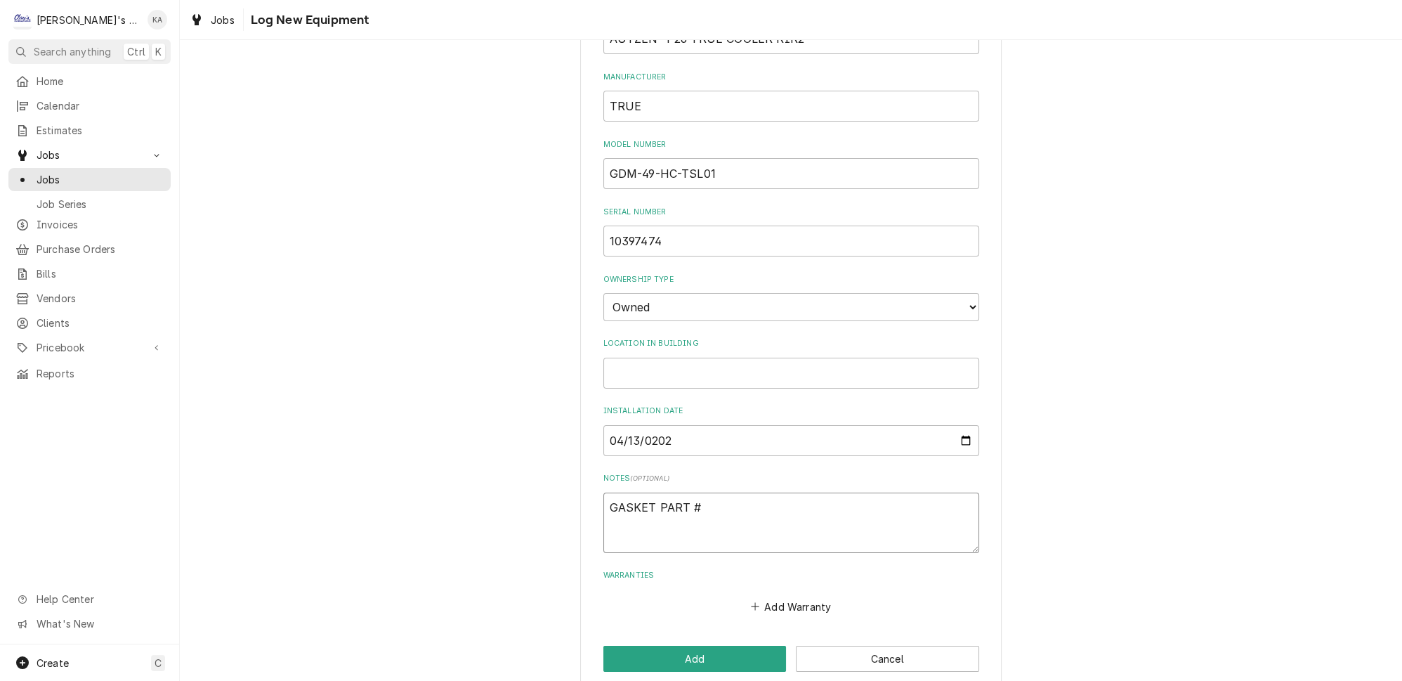
type textarea "GASKET PART # 8"
type textarea "x"
type textarea "GASKET PART # 81"
type textarea "x"
type textarea "GASKET PART # 810"
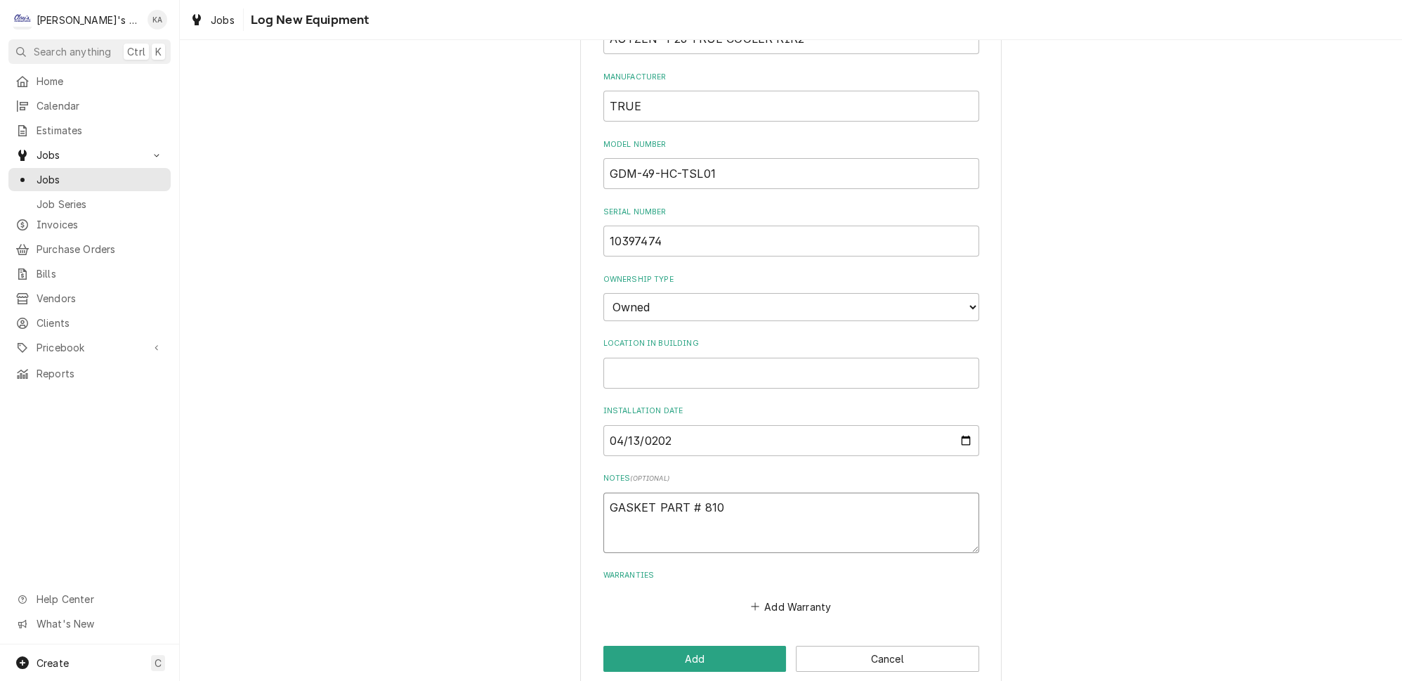
type textarea "x"
type textarea "GASKET PART # 8107"
type textarea "x"
type textarea "GASKET PART # 81071"
type textarea "x"
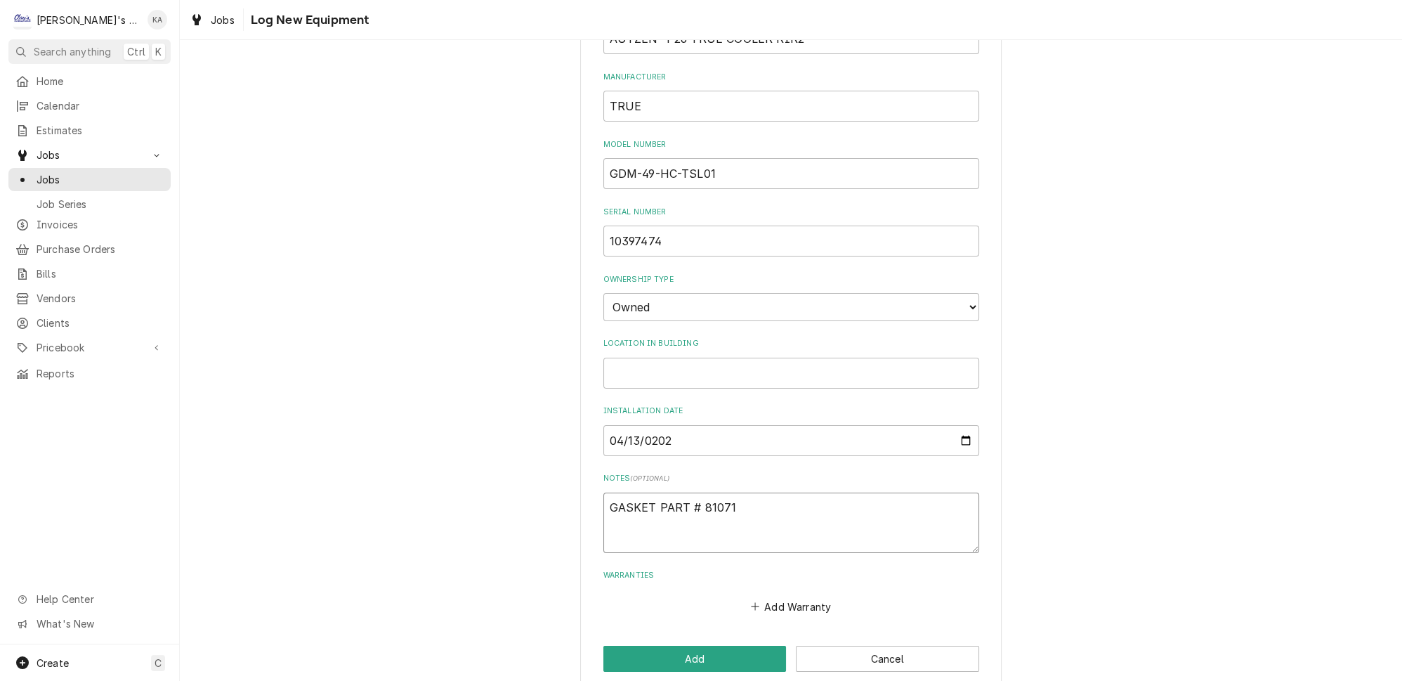
type textarea "GASKET PART # 810719"
type textarea "x"
type textarea "GASKET PART # 810719"
type textarea "x"
type textarea "GASKET PART # 810719 S"
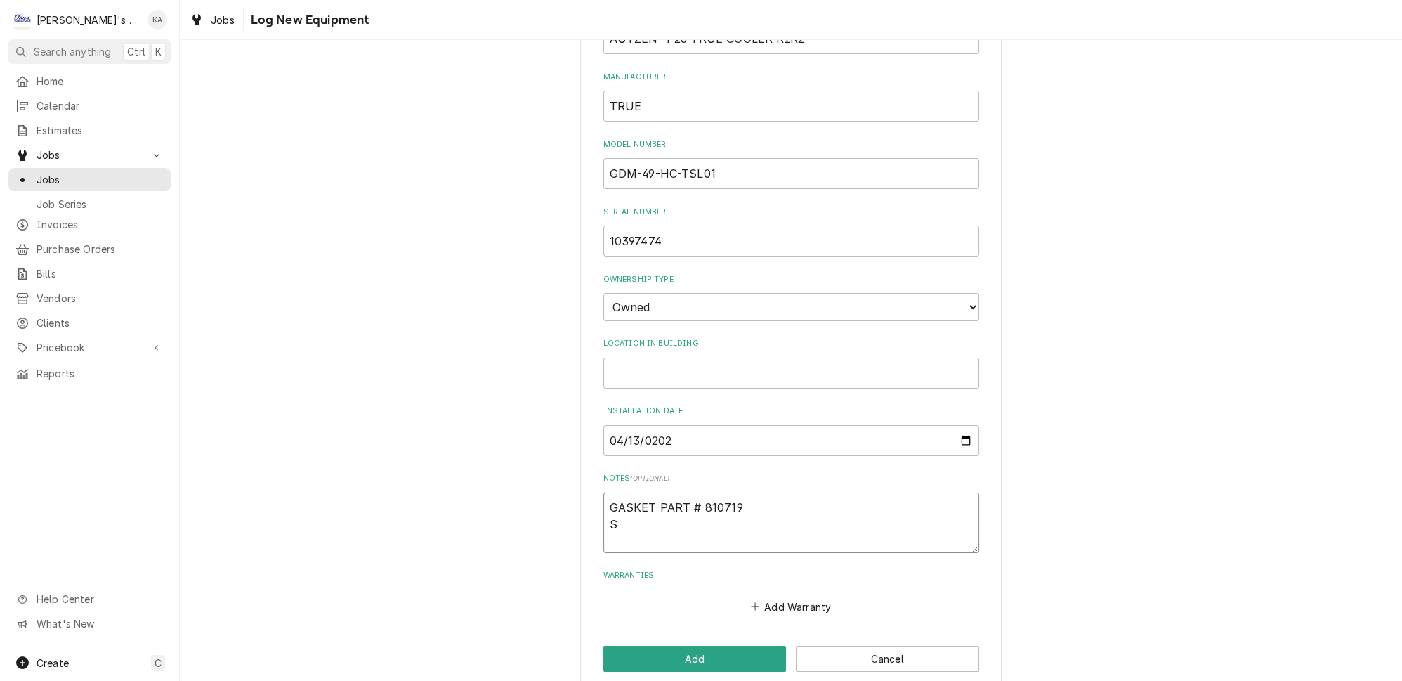
type textarea "x"
type textarea "GASKET PART # 810719 SH"
type textarea "x"
type textarea "GASKET PART # 810719 SHE"
type textarea "x"
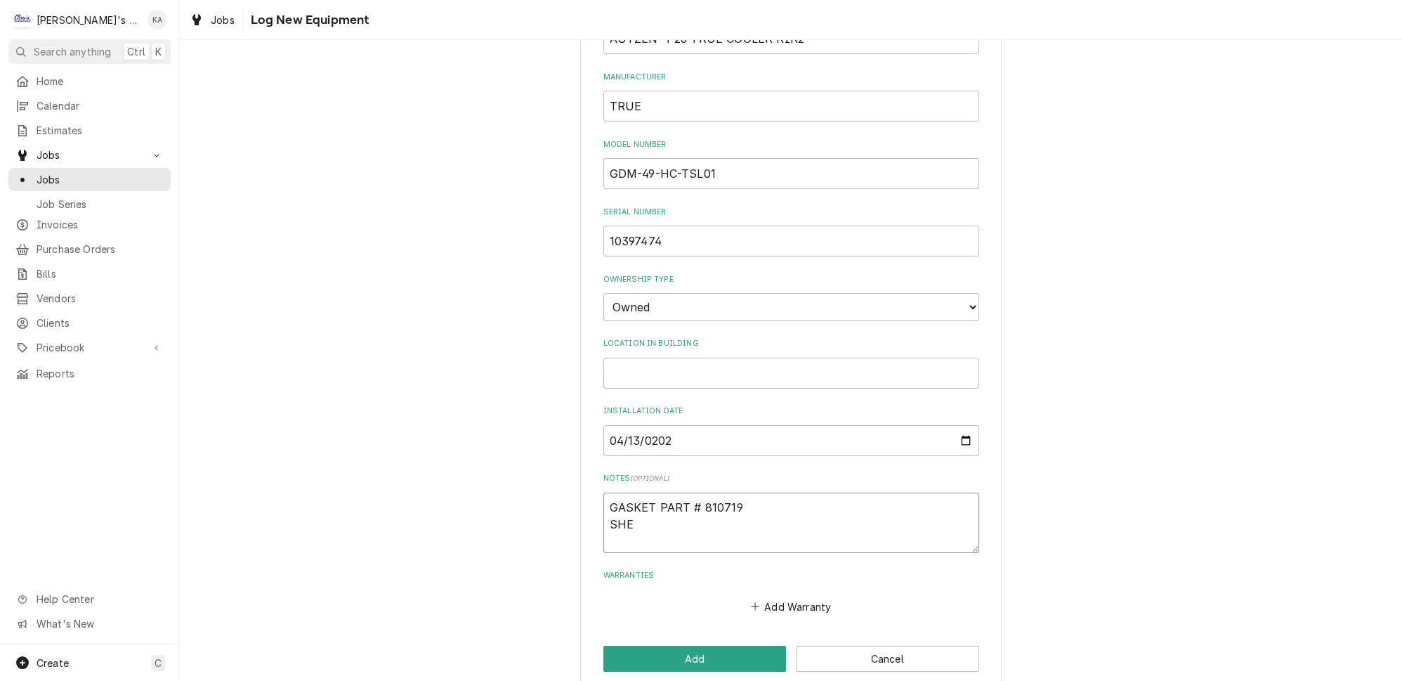
type textarea "GASKET PART # 810719 SHEL"
type textarea "x"
type textarea "GASKET PART # 810719 SHELF"
type textarea "x"
type textarea "GASKET PART # 810719 SHELF"
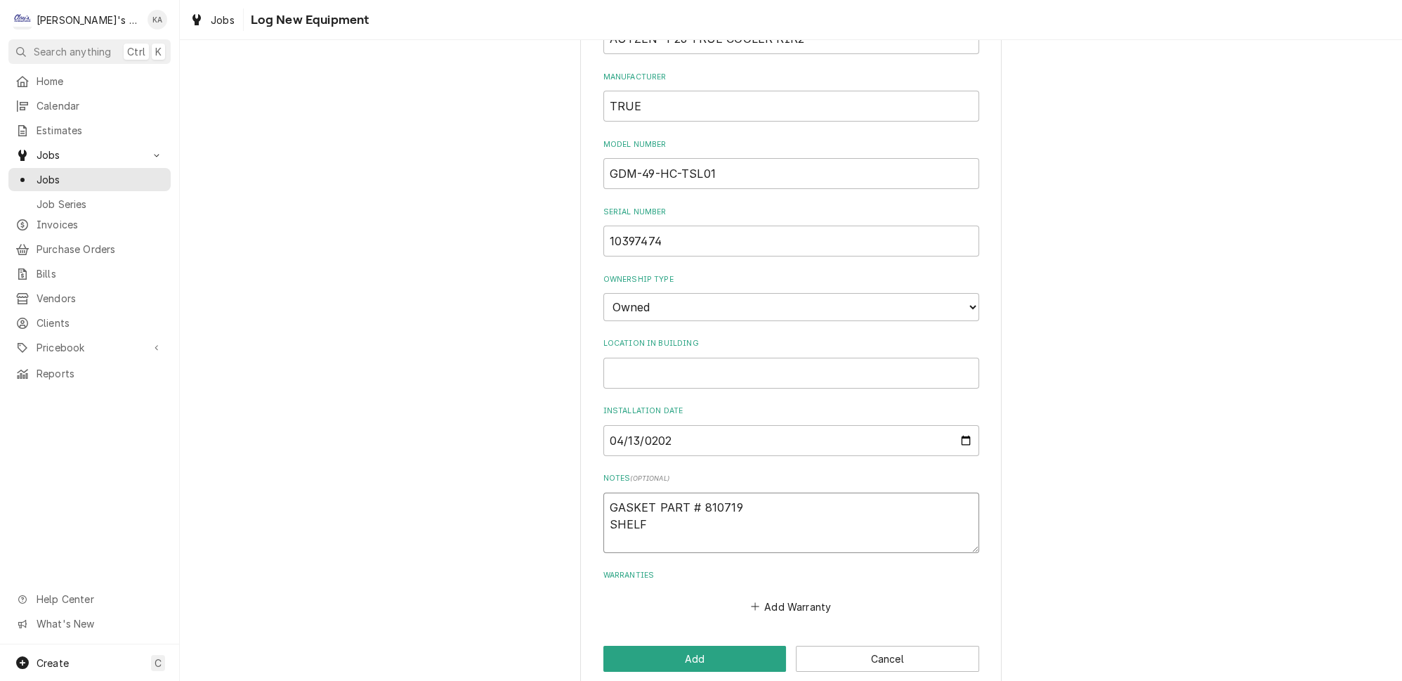
type textarea "x"
type textarea "GASKET PART # 810719 SHELF P"
type textarea "x"
type textarea "GASKET PART # 810719 SHELF PA"
type textarea "x"
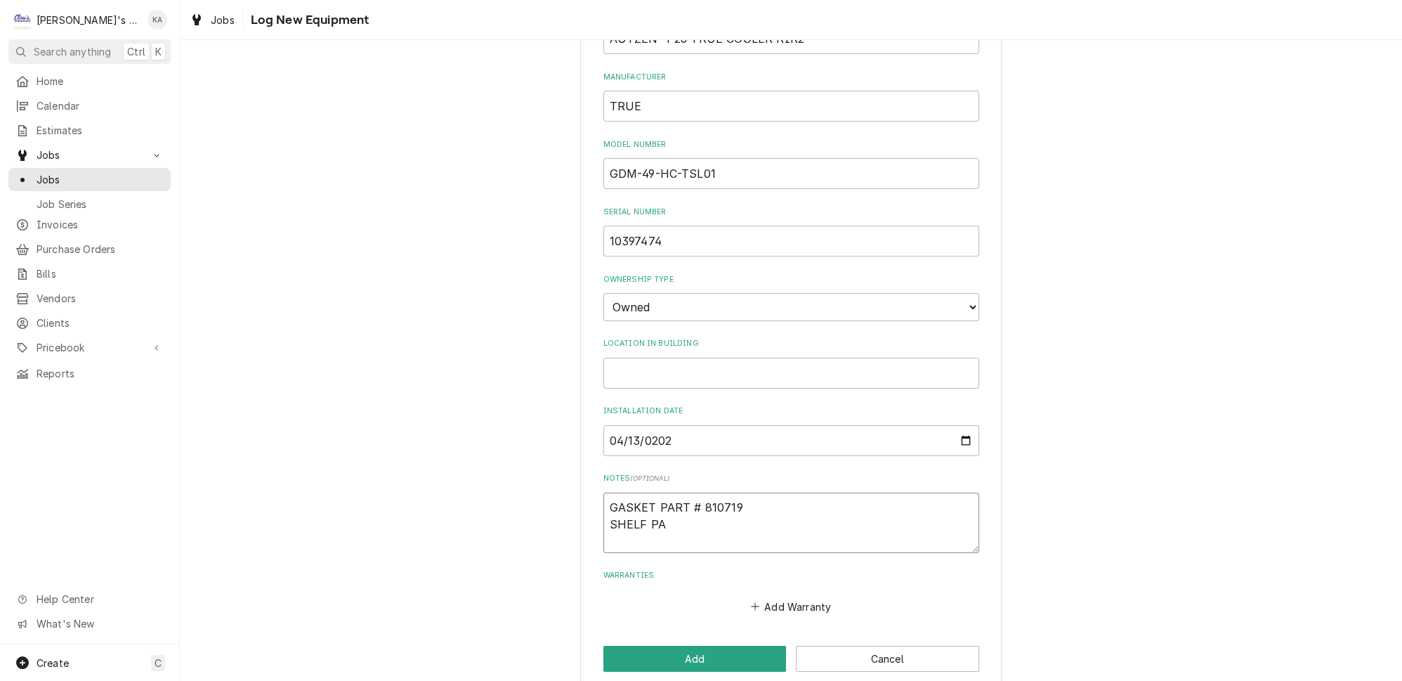
type textarea "GASKET PART # 810719 SHELF PAR"
type textarea "x"
type textarea "GASKET PART # 810719 SHELF PART"
type textarea "x"
type textarea "GASKET PART # 810719 SHELF PART"
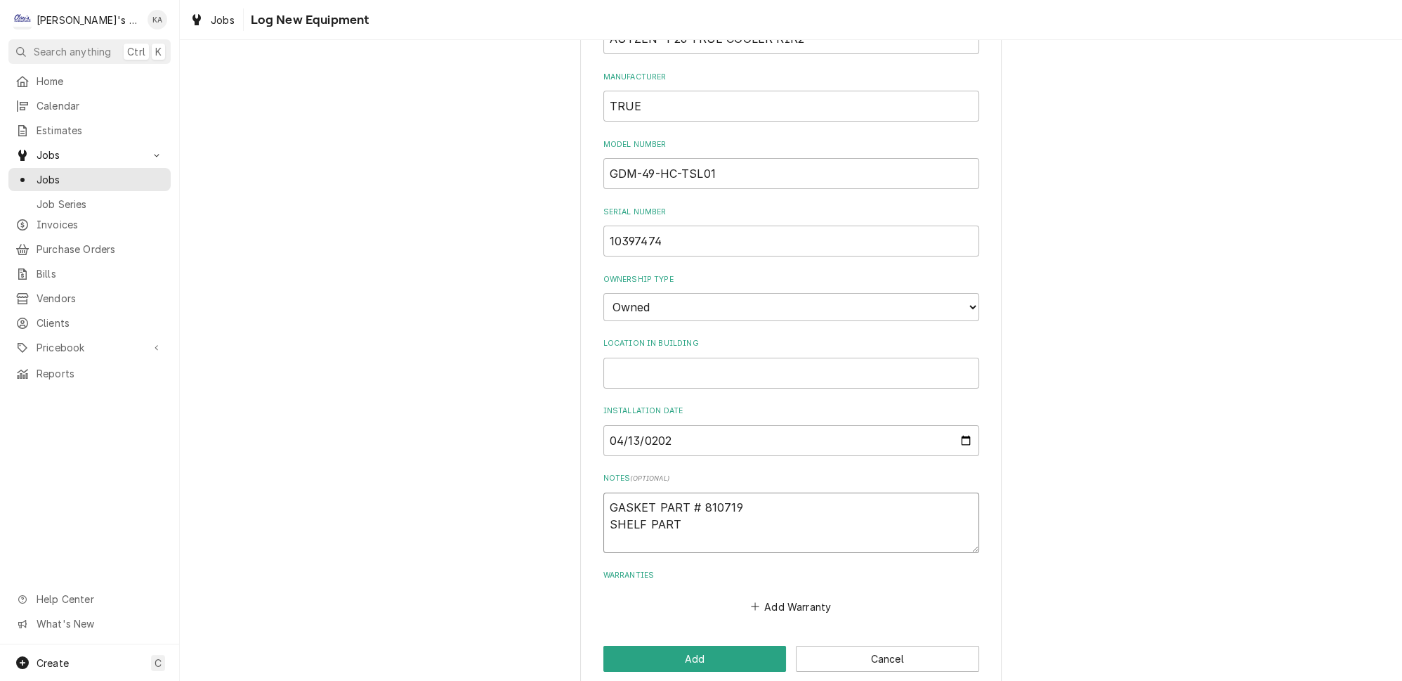
type textarea "x"
type textarea "GASKET PART # 810719 SHELF PART #"
type textarea "x"
type textarea "GASKET PART # 810719 SHELF PART #"
type textarea "x"
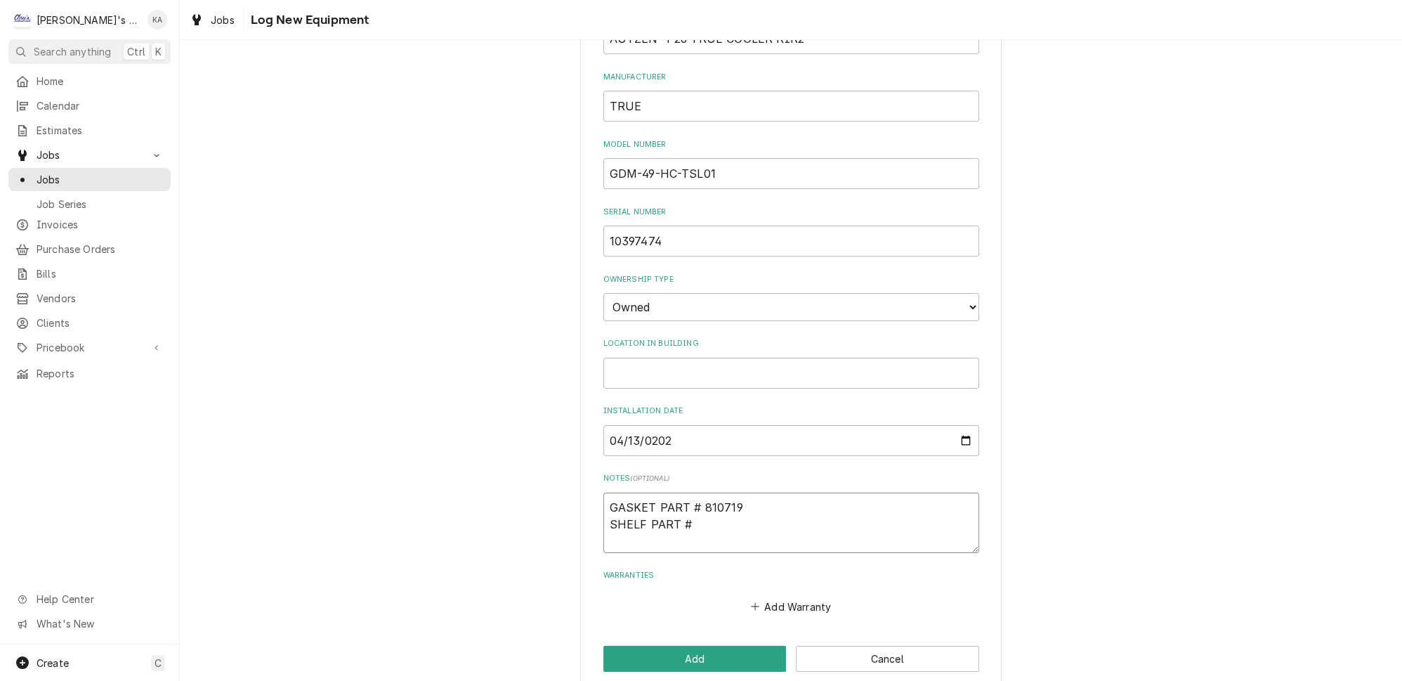
type textarea "GASKET PART # 810719 SHELF PART # 2"
type textarea "x"
type textarea "GASKET PART # 810719 SHELF PART # 22"
type textarea "x"
type textarea "GASKET PART # 810719 SHELF PART # 222"
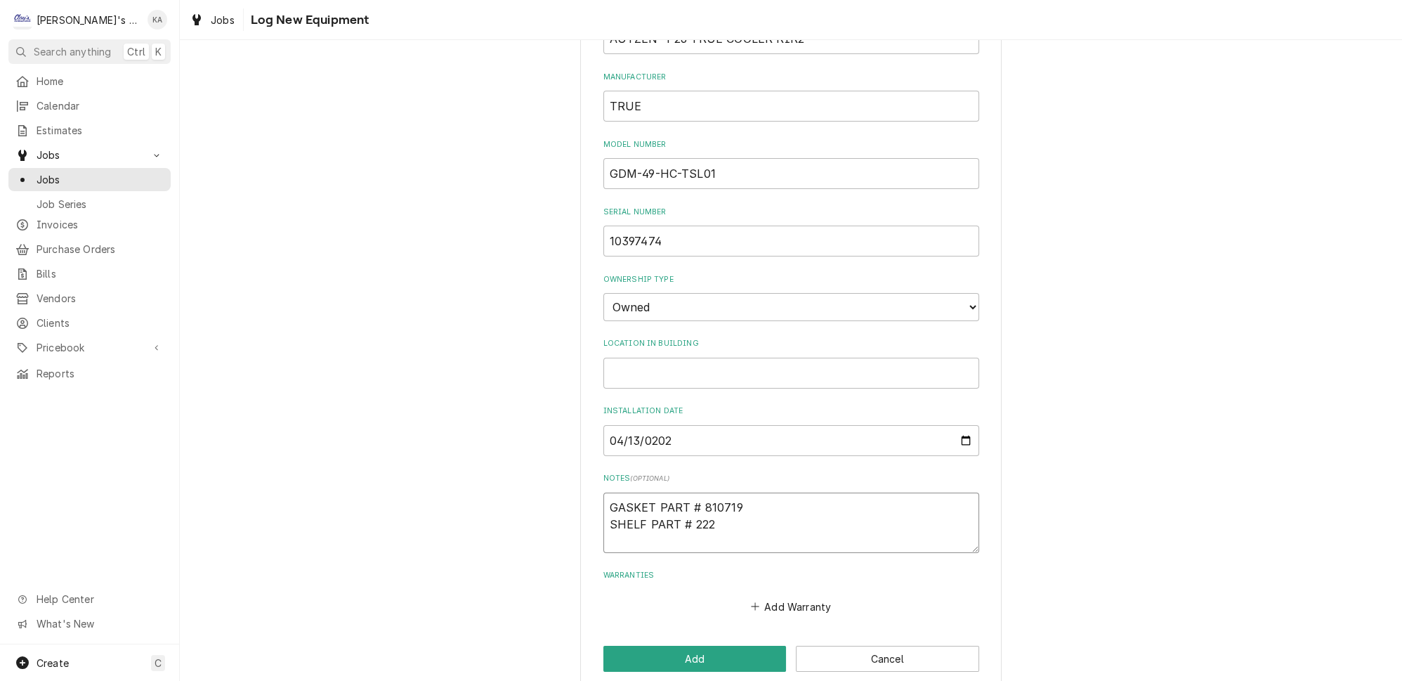
type textarea "x"
type textarea "GASKET PART # 810719 SHELF PART # 2225"
type textarea "x"
type textarea "GASKET PART # 810719 SHELF PART # 22250"
type textarea "x"
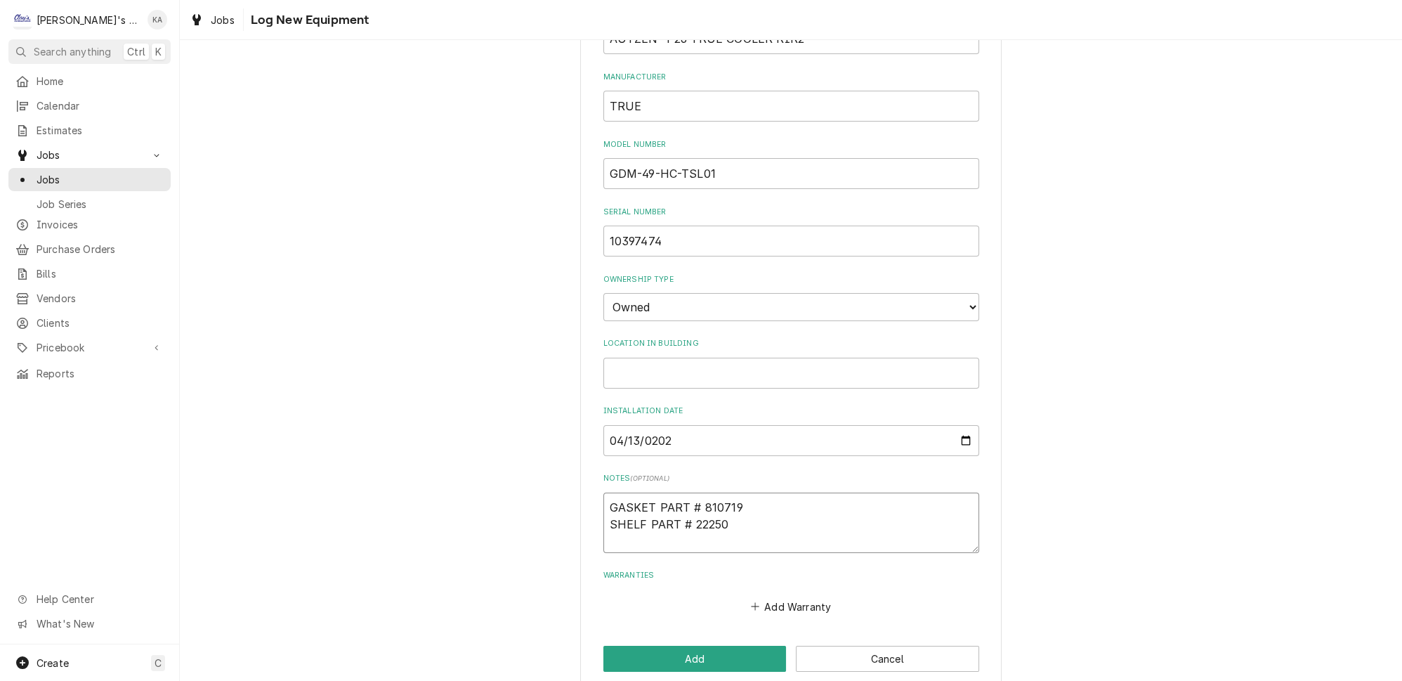
type textarea "GASKET PART # 810719 SHELF PART # 222501"
type textarea "x"
type textarea "GASKET PART # 810719 SHELF PART # 222501-"
type textarea "x"
type textarea "GASKET PART # 810719 SHELF PART # 222501-0"
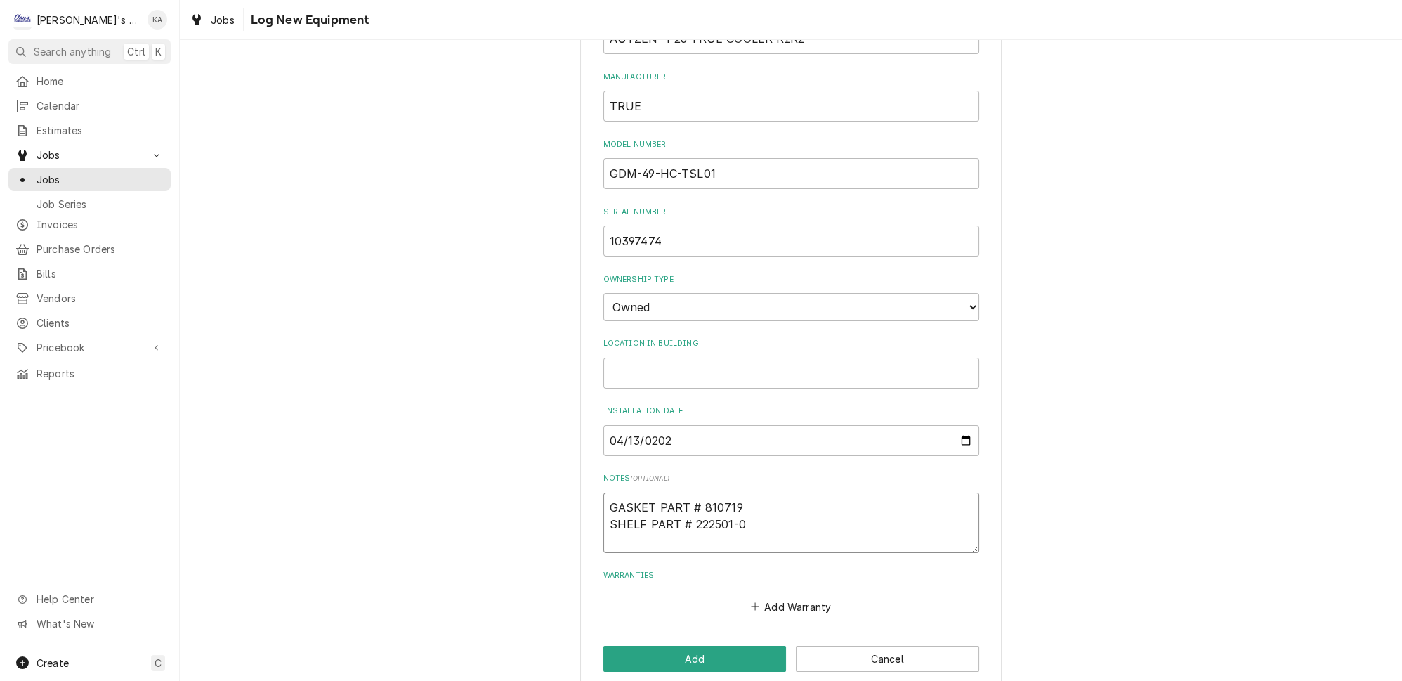
type textarea "x"
type textarea "GASKET PART # 810719 SHELF PART # 222501-03"
type textarea "x"
type textarea "GASKET PART # 810719 SHELF PART # 222501-038"
type textarea "x"
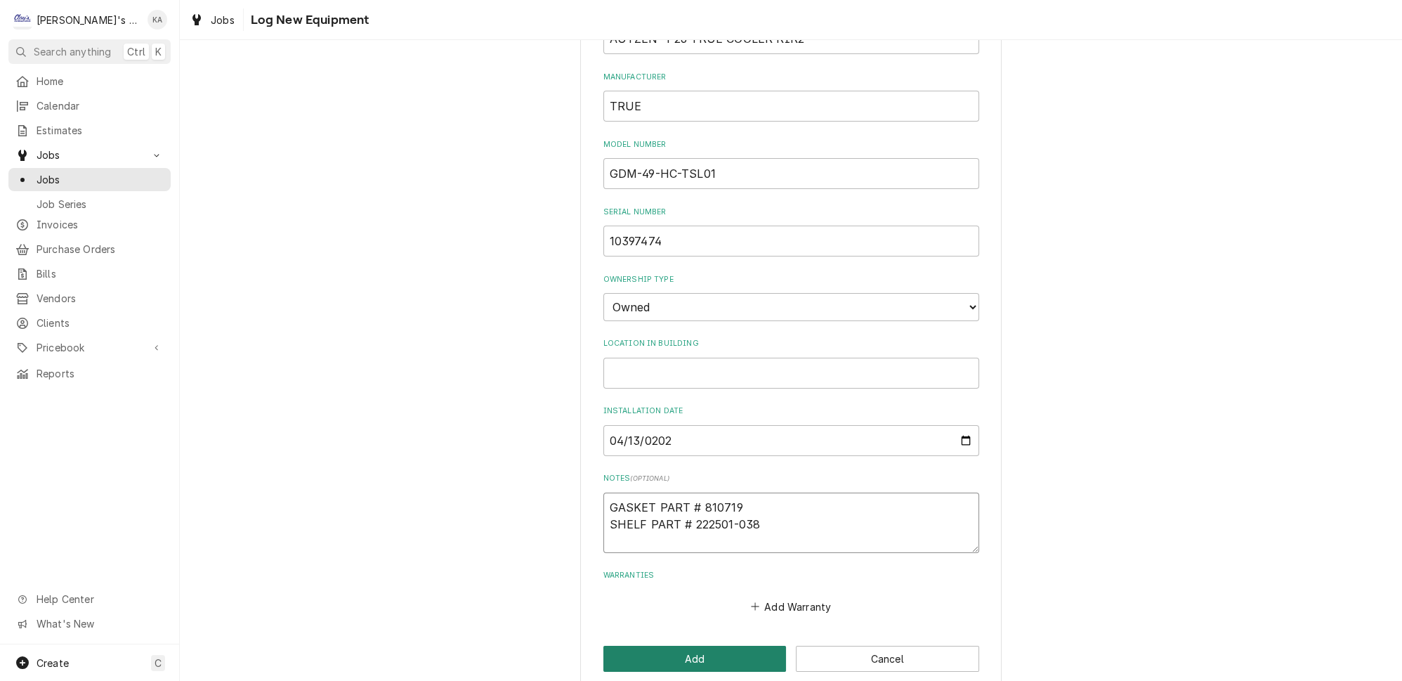
type textarea "GASKET PART # 810719 SHELF PART # 222501-038"
click at [706, 647] on button "Add" at bounding box center [694, 658] width 183 height 26
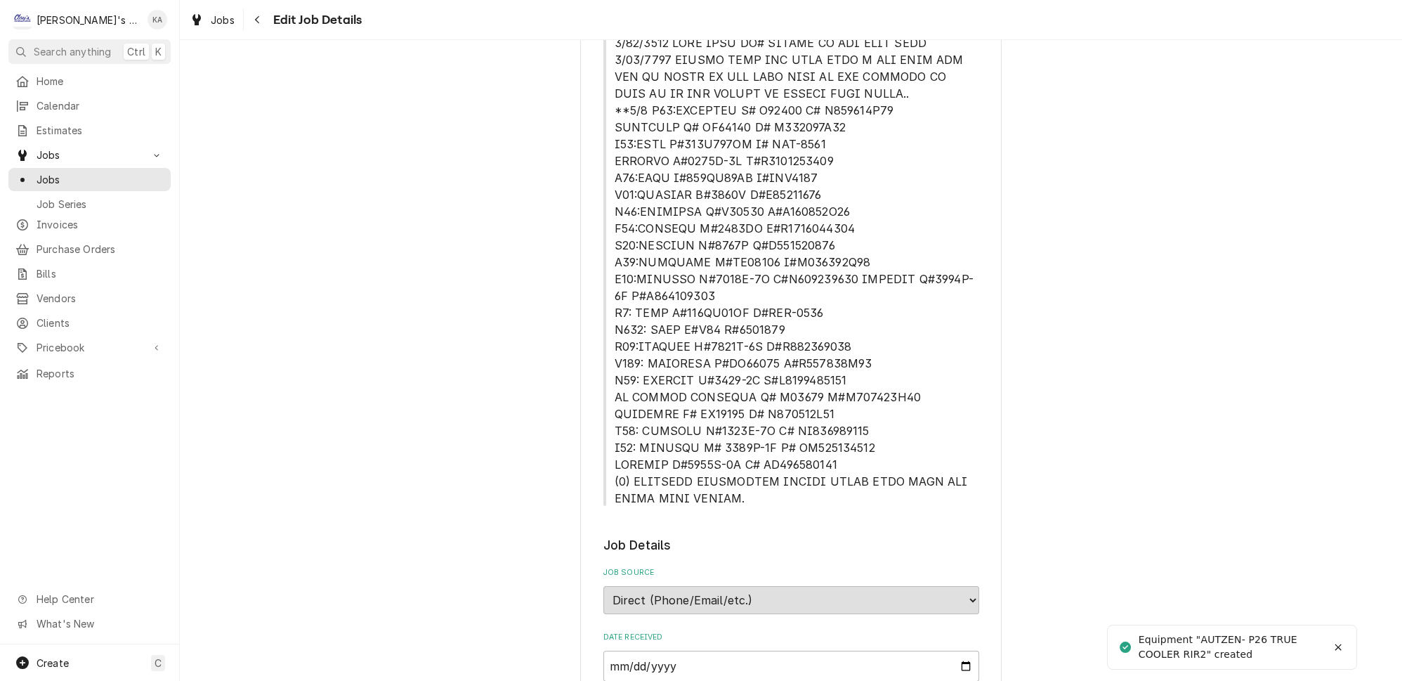
scroll to position [1341, 0]
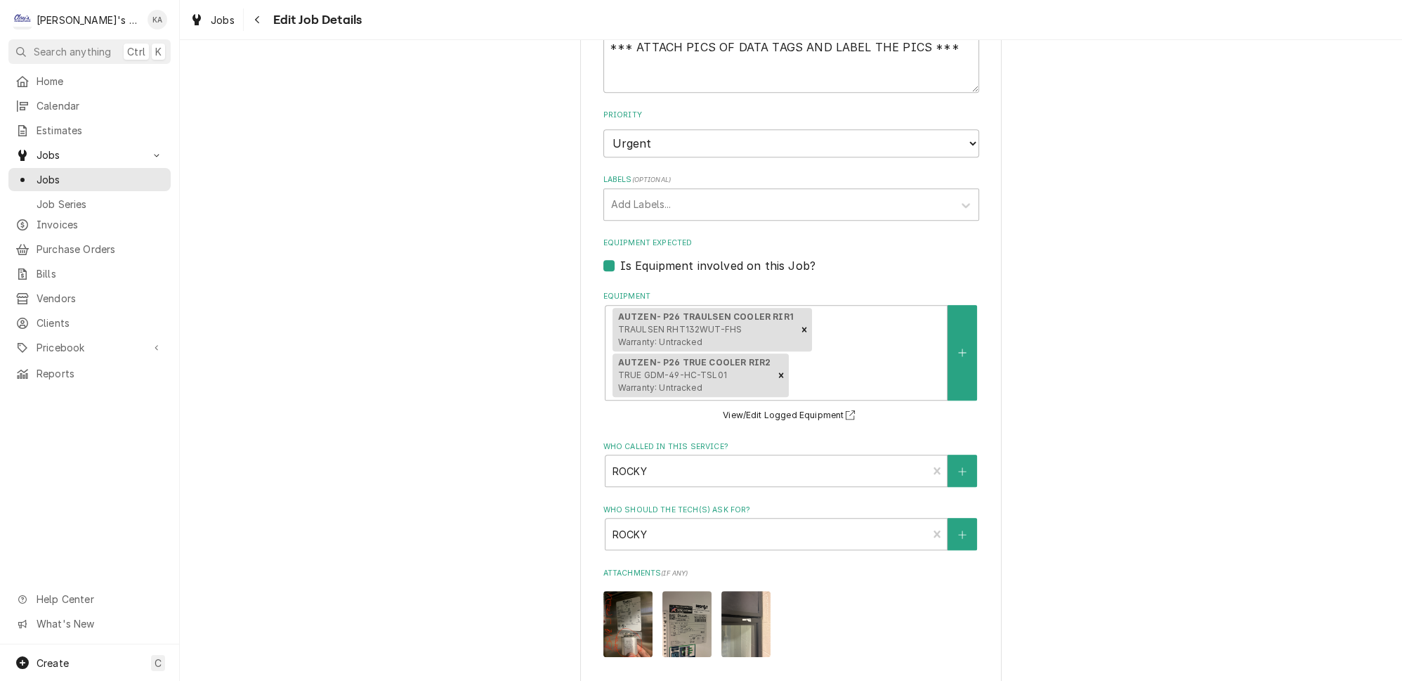
click at [735, 594] on img "Attachments" at bounding box center [745, 623] width 49 height 65
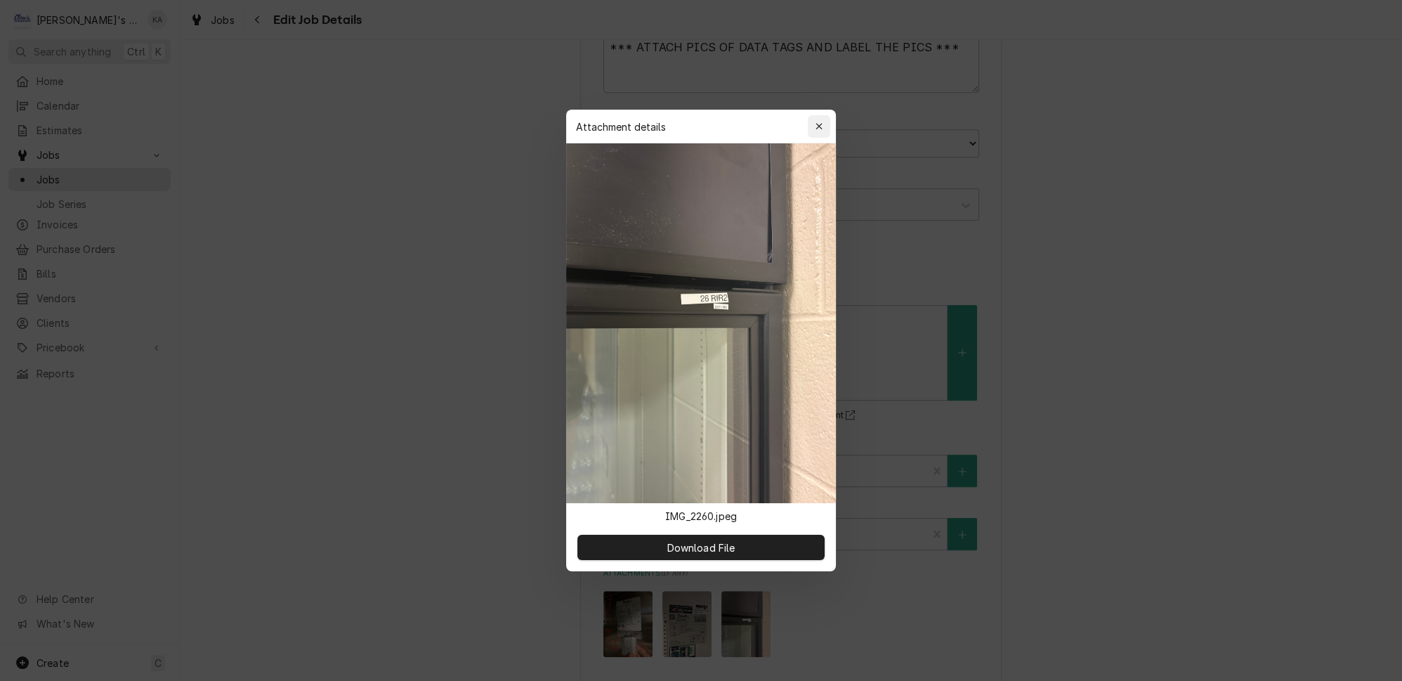
click at [815, 131] on icon "button" at bounding box center [819, 126] width 8 height 10
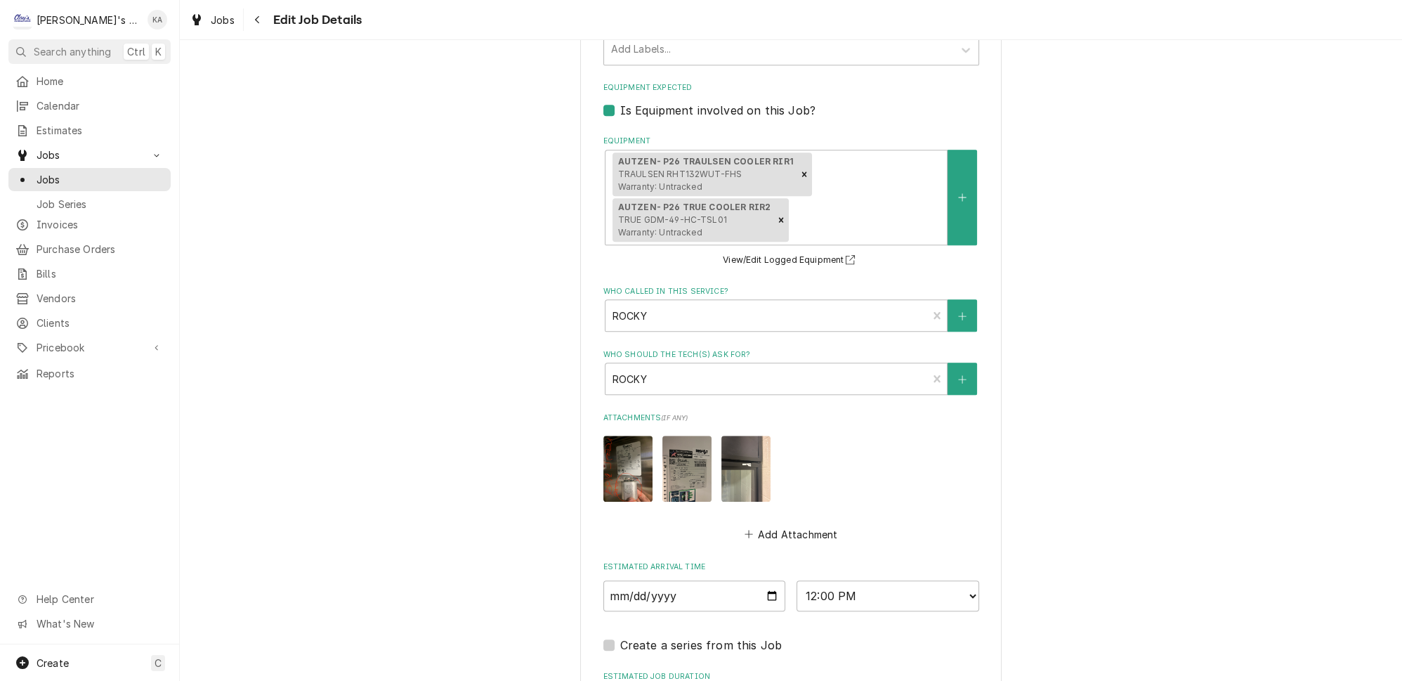
scroll to position [1635, 0]
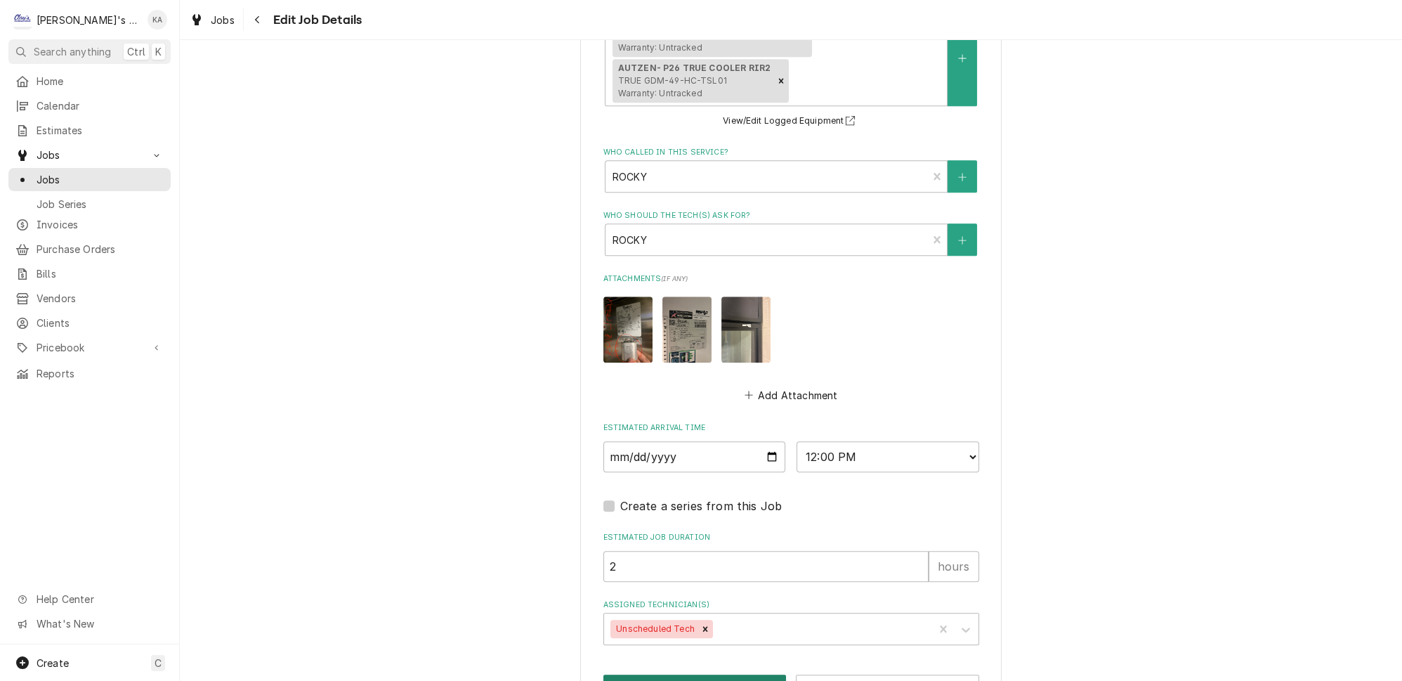
click at [692, 674] on button "Save" at bounding box center [694, 687] width 183 height 26
type textarea "x"
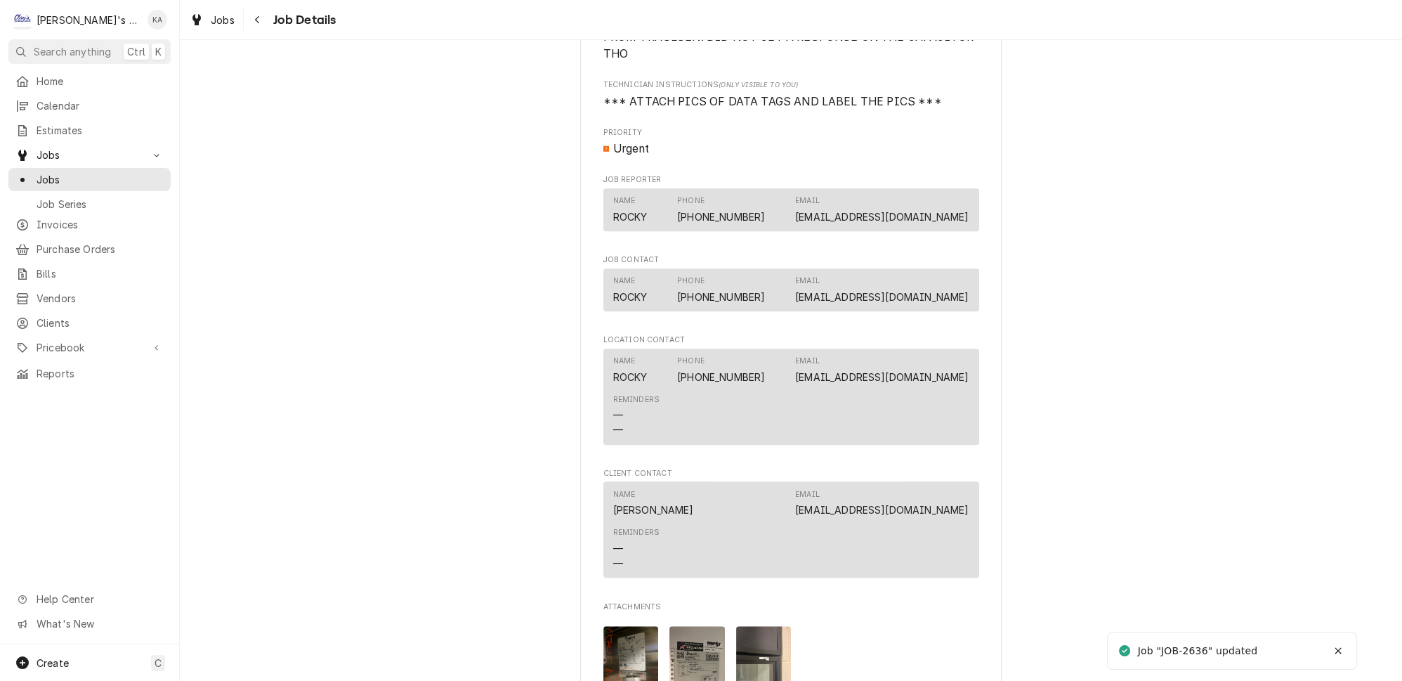
scroll to position [1979, 0]
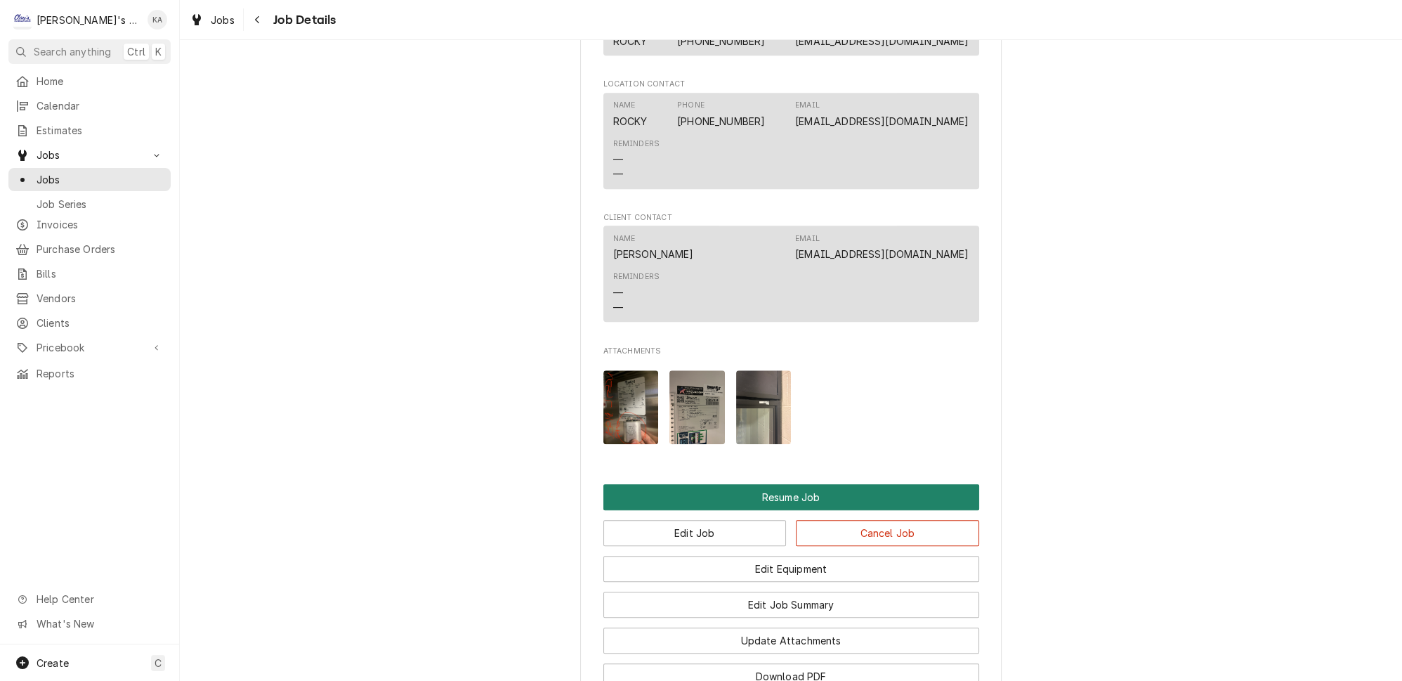
click at [776, 484] on button "Resume Job" at bounding box center [791, 497] width 376 height 26
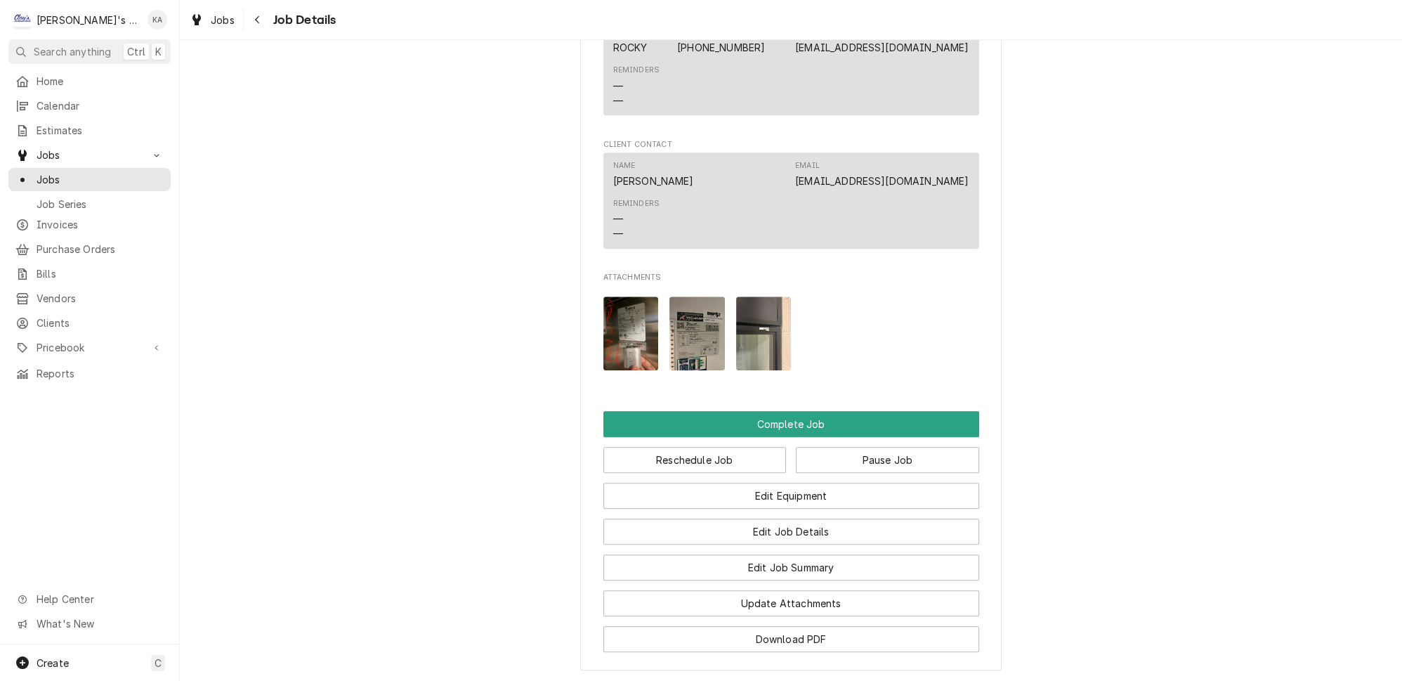
scroll to position [1979, 0]
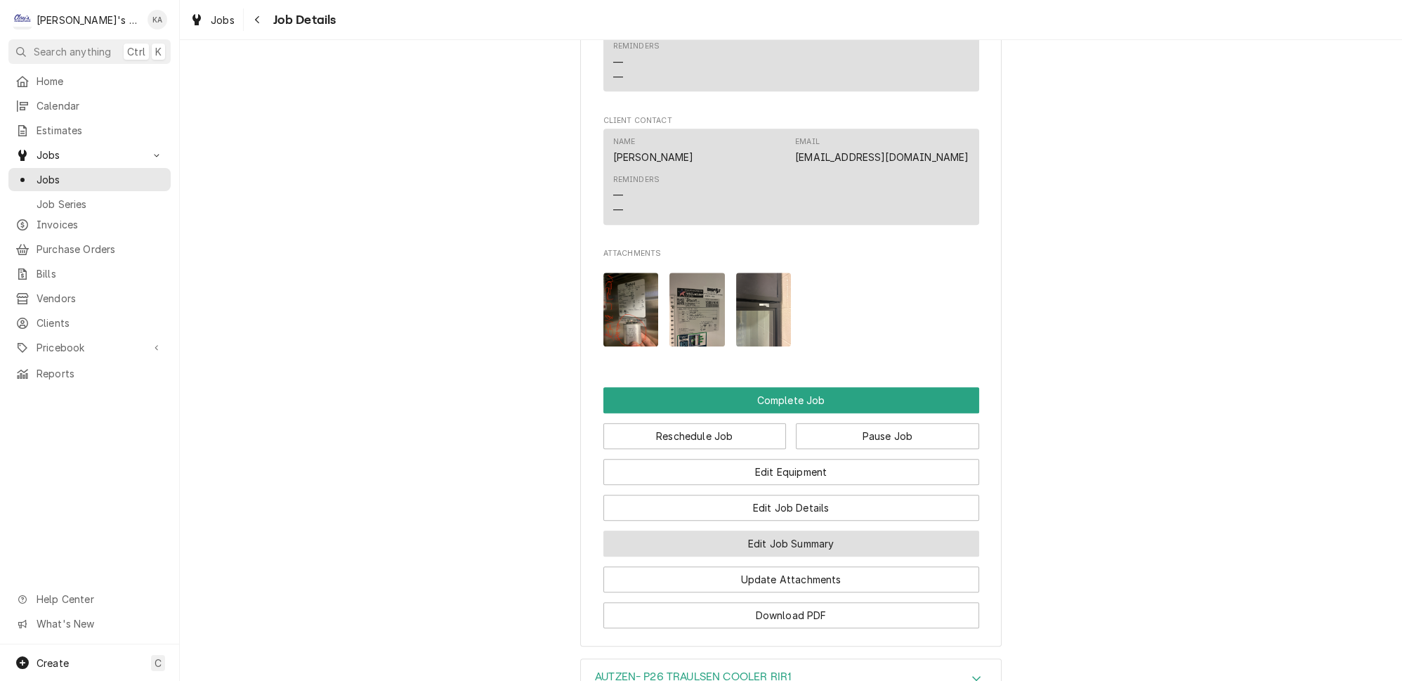
click at [784, 530] on button "Edit Job Summary" at bounding box center [791, 543] width 376 height 26
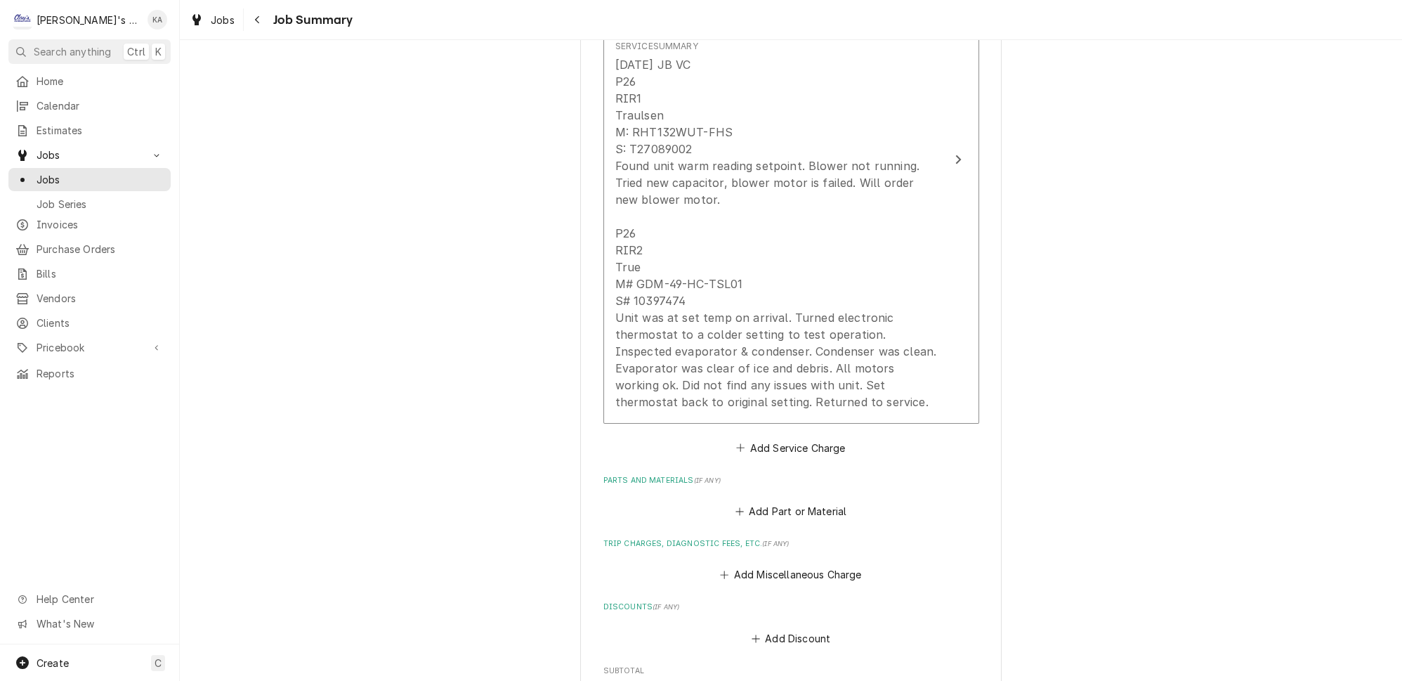
scroll to position [383, 0]
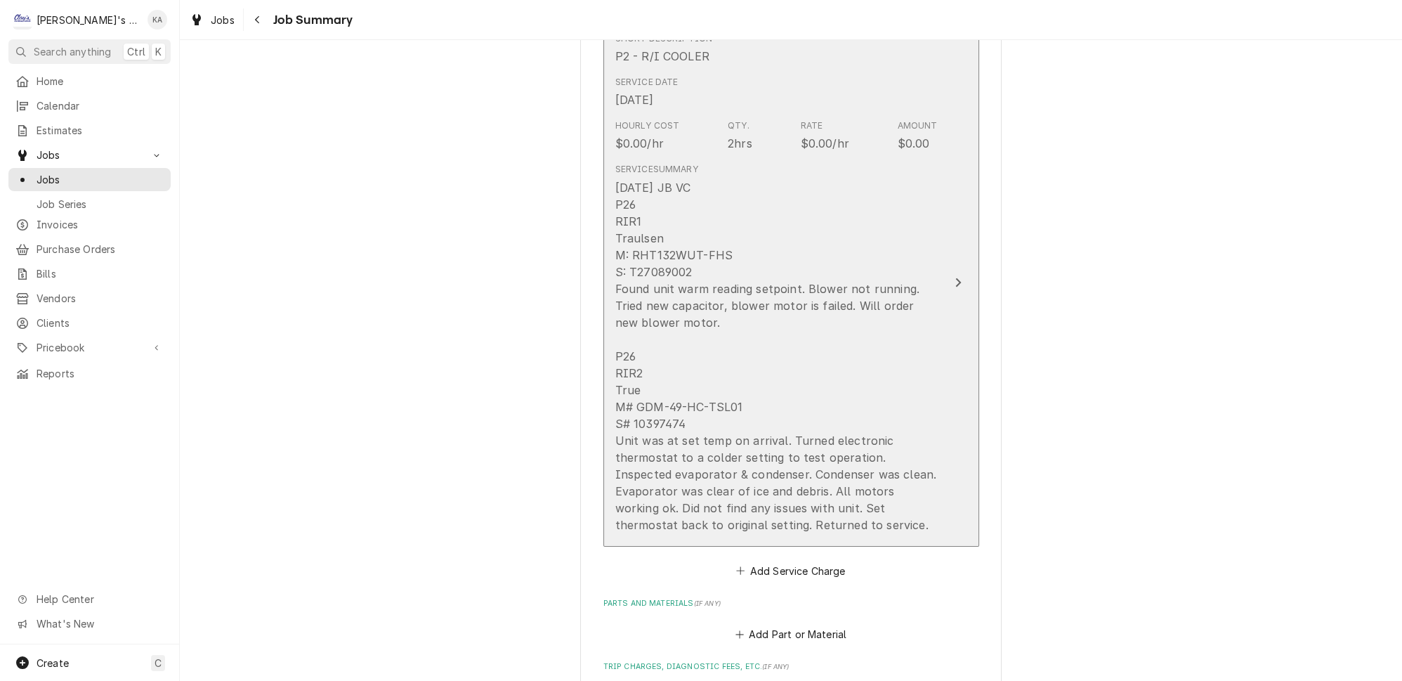
click at [888, 244] on div "8/28/2025 JB VC P26 RIR1 Traulsen M: RHT132WUT-FHS S: T27089002 Found unit warm…" at bounding box center [776, 356] width 322 height 354
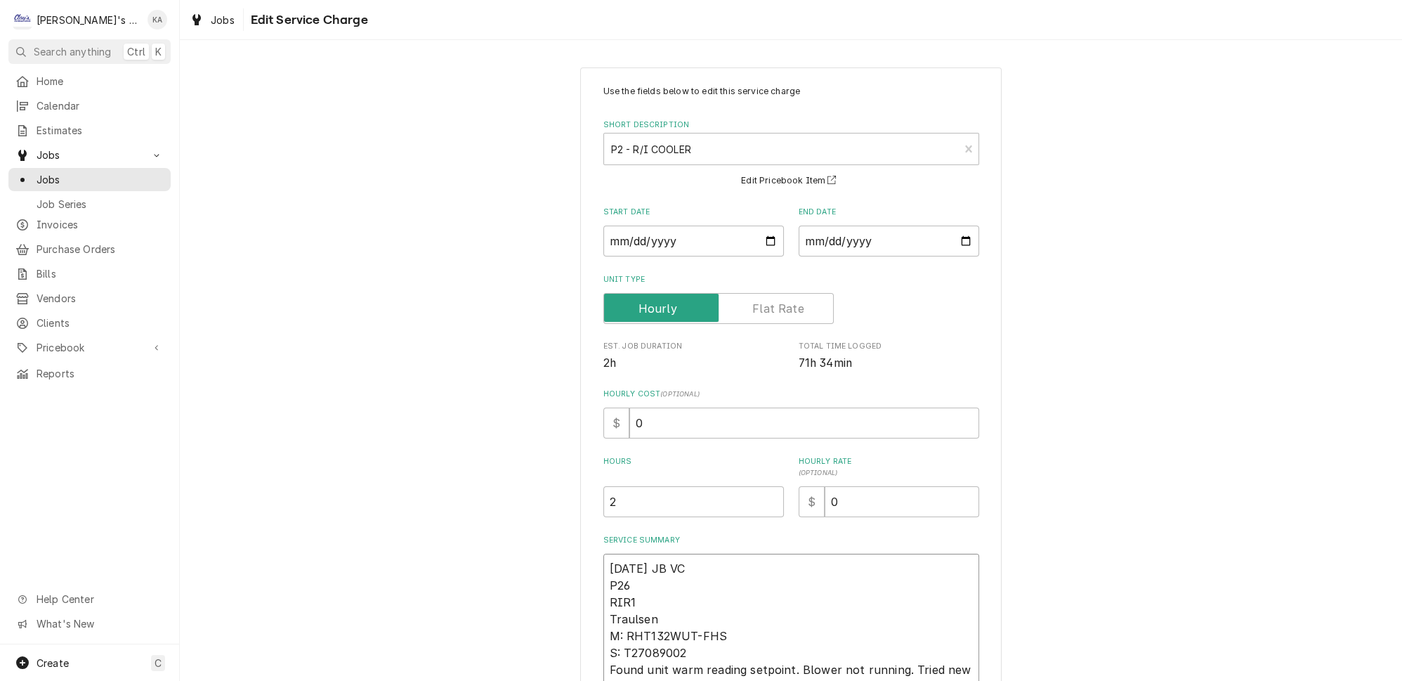
type textarea "x"
type textarea "8/28/2025 JB VC P26 RIR1 Traulsen M: RHT132WUT-FHS S: T27089002 Found unit warm…"
type textarea "x"
type textarea "8/28/2025 JB & VC P26 RIR1 Traulsen M: RHT132WUT-FHS S: T27089002 Found unit wa…"
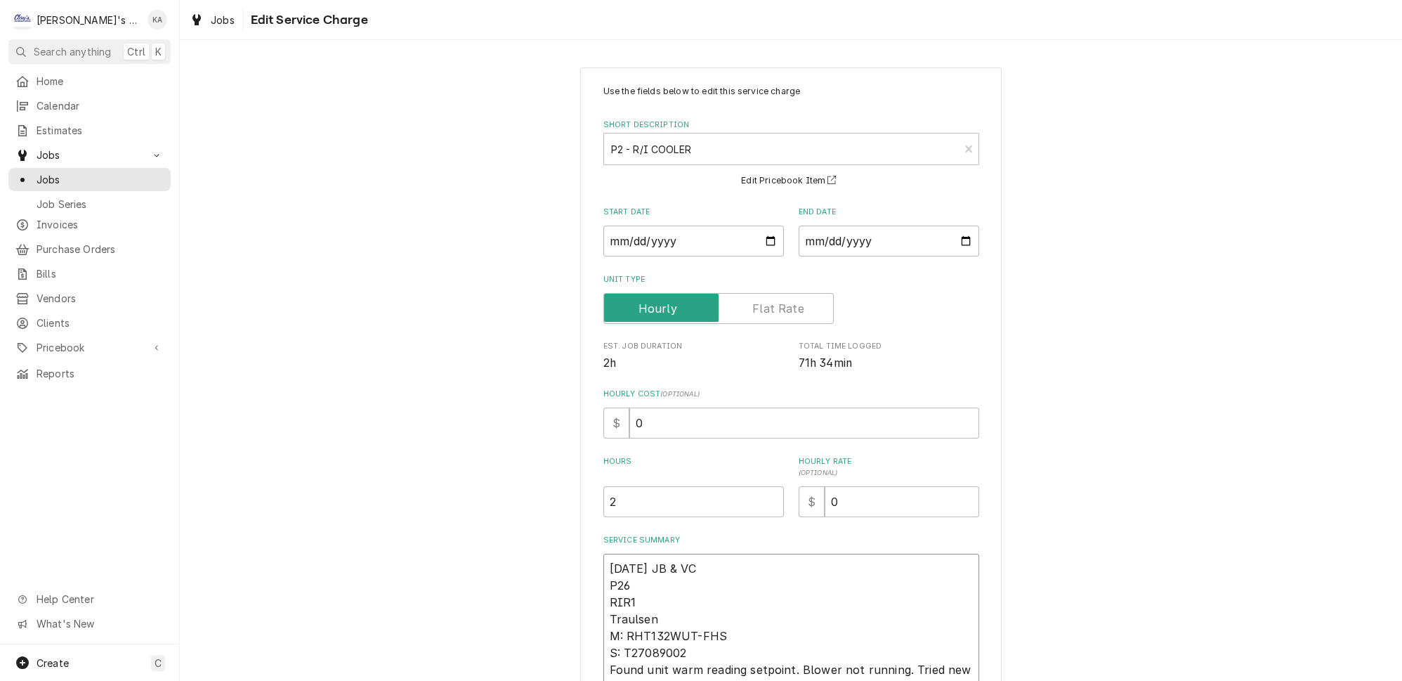
type textarea "x"
type textarea "8/28/2025 JB & VC P26RIR1 Traulsen M: RHT132WUT-FHS S: T27089002 Found unit war…"
type textarea "x"
type textarea "8/28/2025 JB & VC P26 RIR1 Traulsen M: RHT132WUT-FHS S: T27089002 Found unit wa…"
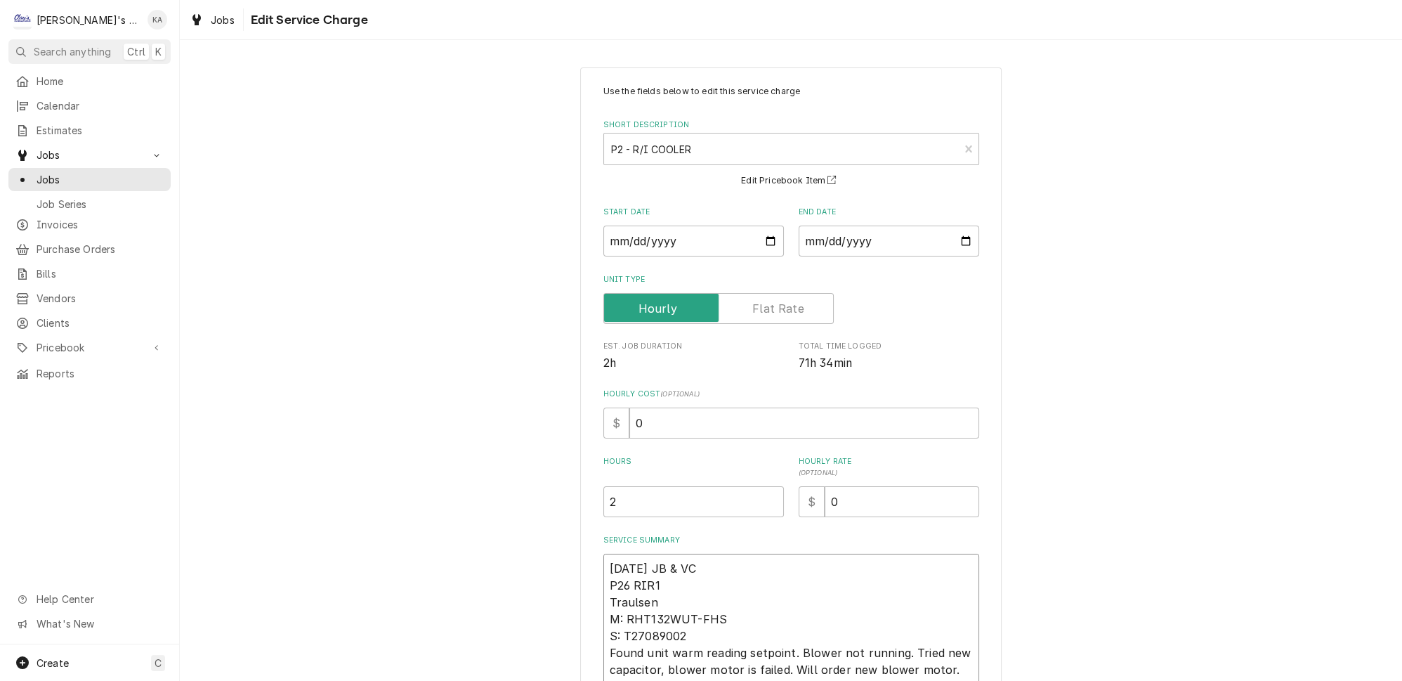
drag, startPoint x: 655, startPoint y: 593, endPoint x: 616, endPoint y: 597, distance: 38.8
type textarea "x"
type textarea "8/28/2025 JB & VC P26 RIR1 TR M: RHT132WUT-FHS S: T27089002 Found unit warm rea…"
type textarea "x"
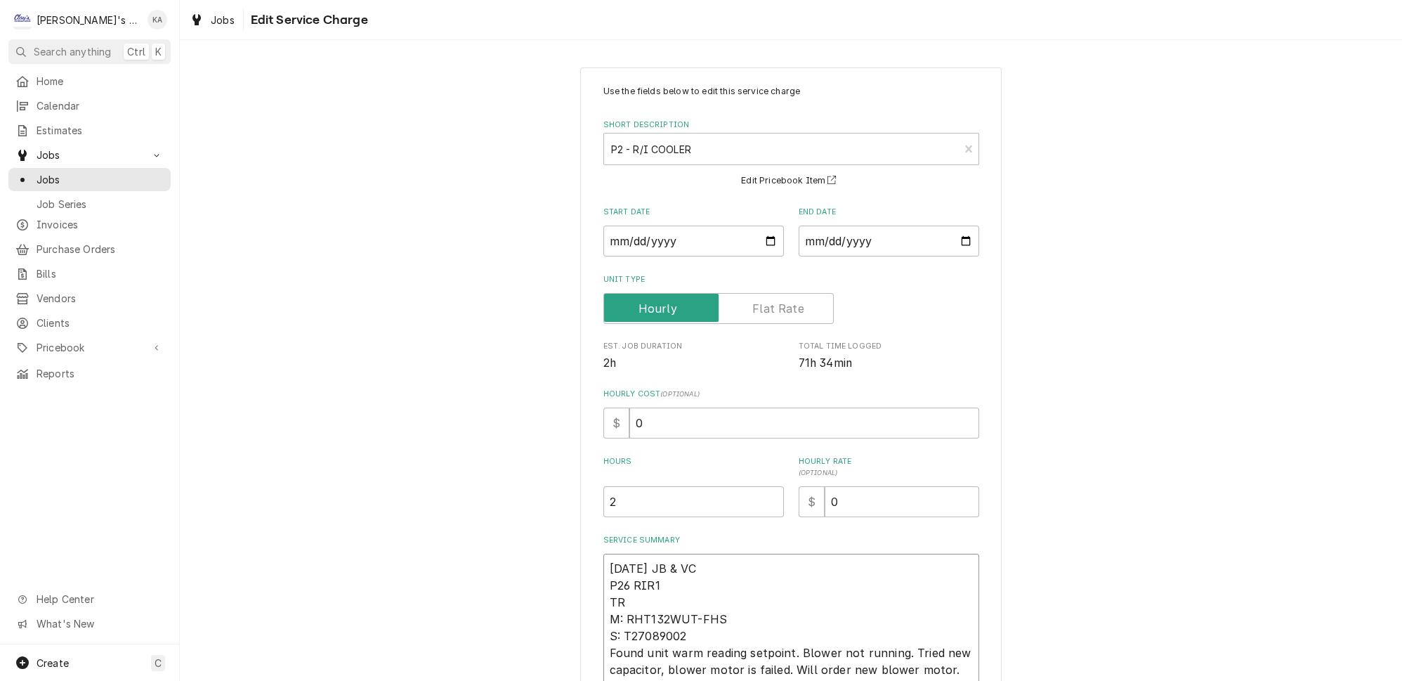
type textarea "8/28/2025 JB & VC P26 RIR1 TRA M: RHT132WUT-FHS S: T27089002 Found unit warm re…"
type textarea "x"
type textarea "8/28/2025 JB & VC P26 RIR1 TRAU M: RHT132WUT-FHS S: T27089002 Found unit warm r…"
type textarea "x"
type textarea "8/28/2025 JB & VC P26 RIR1 TRAUL M: RHT132WUT-FHS S: T27089002 Found unit warm …"
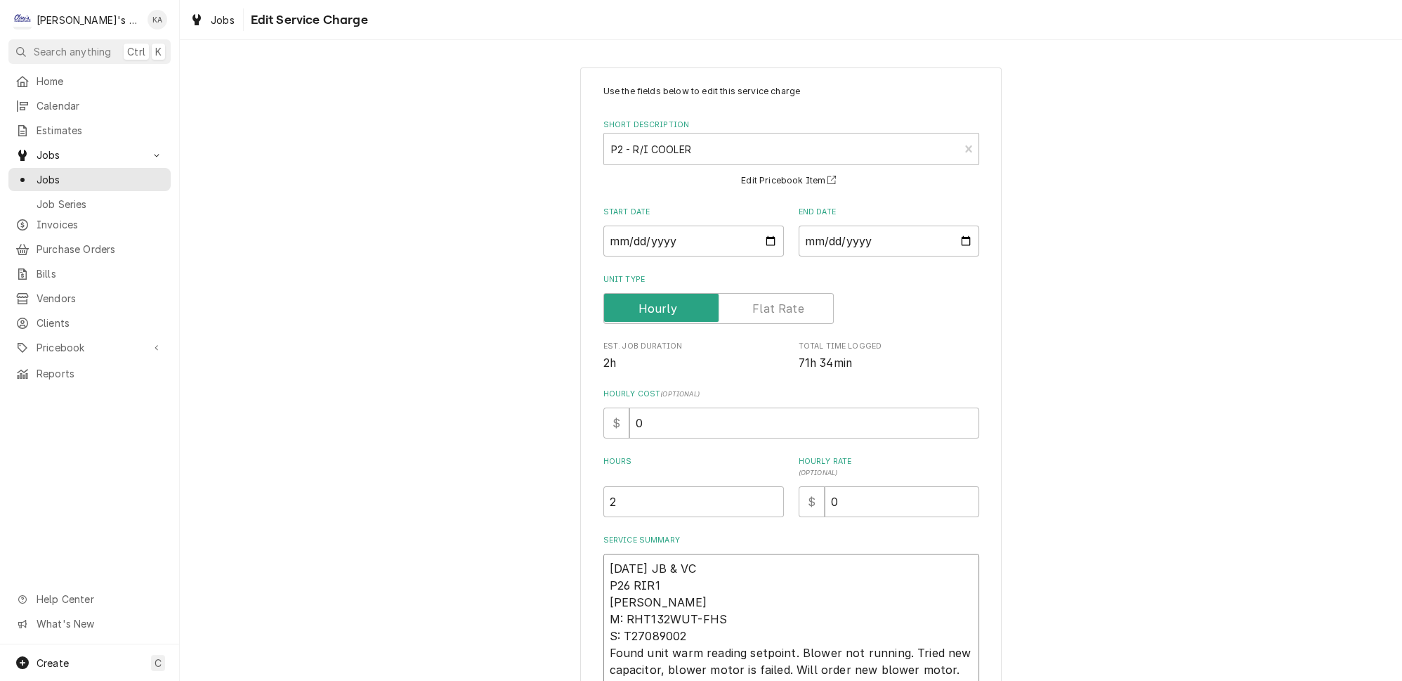
type textarea "x"
type textarea "8/28/2025 JB & VC P26 RIR1 TRAULS M: RHT132WUT-FHS S: T27089002 Found unit warm…"
type textarea "x"
type textarea "8/28/2025 JB & VC P26 RIR1 TRAULSE M: RHT132WUT-FHS S: T27089002 Found unit war…"
type textarea "x"
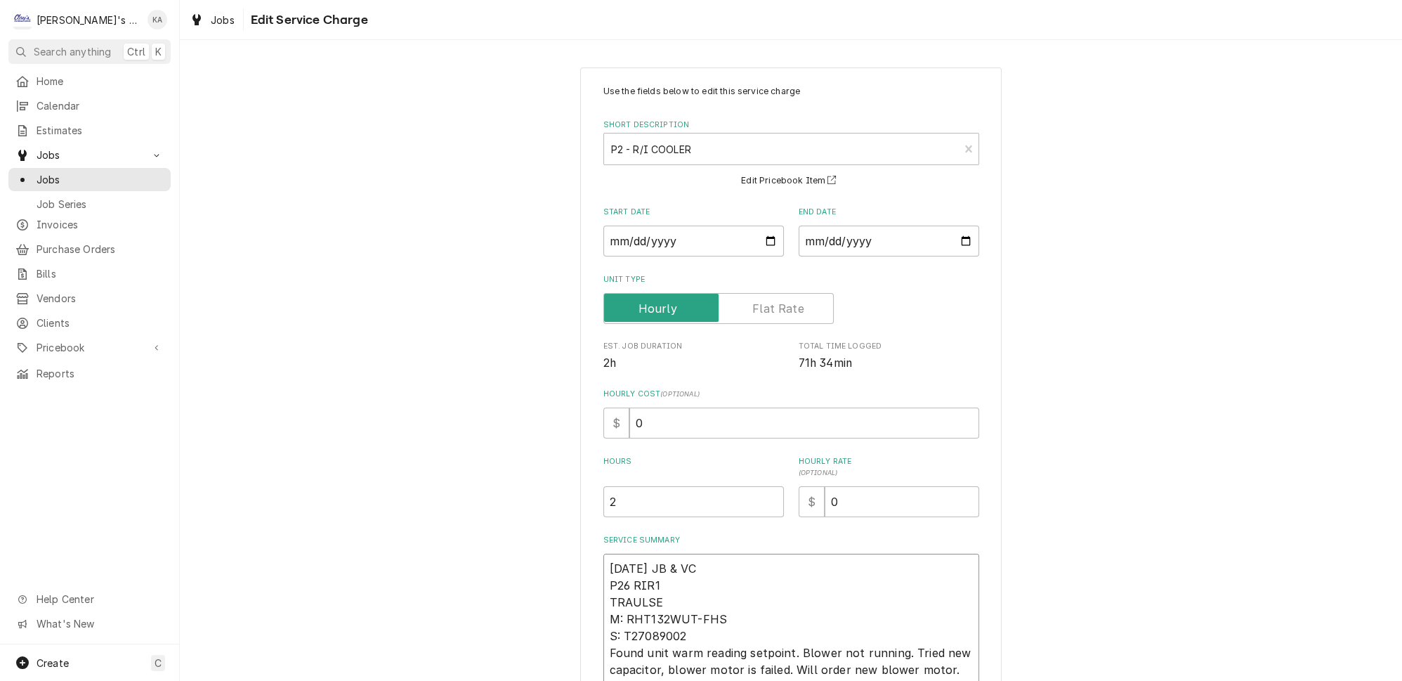
type textarea "8/28/2025 JB & VC P26 RIR1 TRAULSEN M: RHT132WUT-FHS S: T27089002 Found unit wa…"
type textarea "x"
type textarea "8/28/2025 JB & VC P26 RIR1 TRAULSEN M RHT132WUT-FHS S: T27089002 Found unit war…"
type textarea "x"
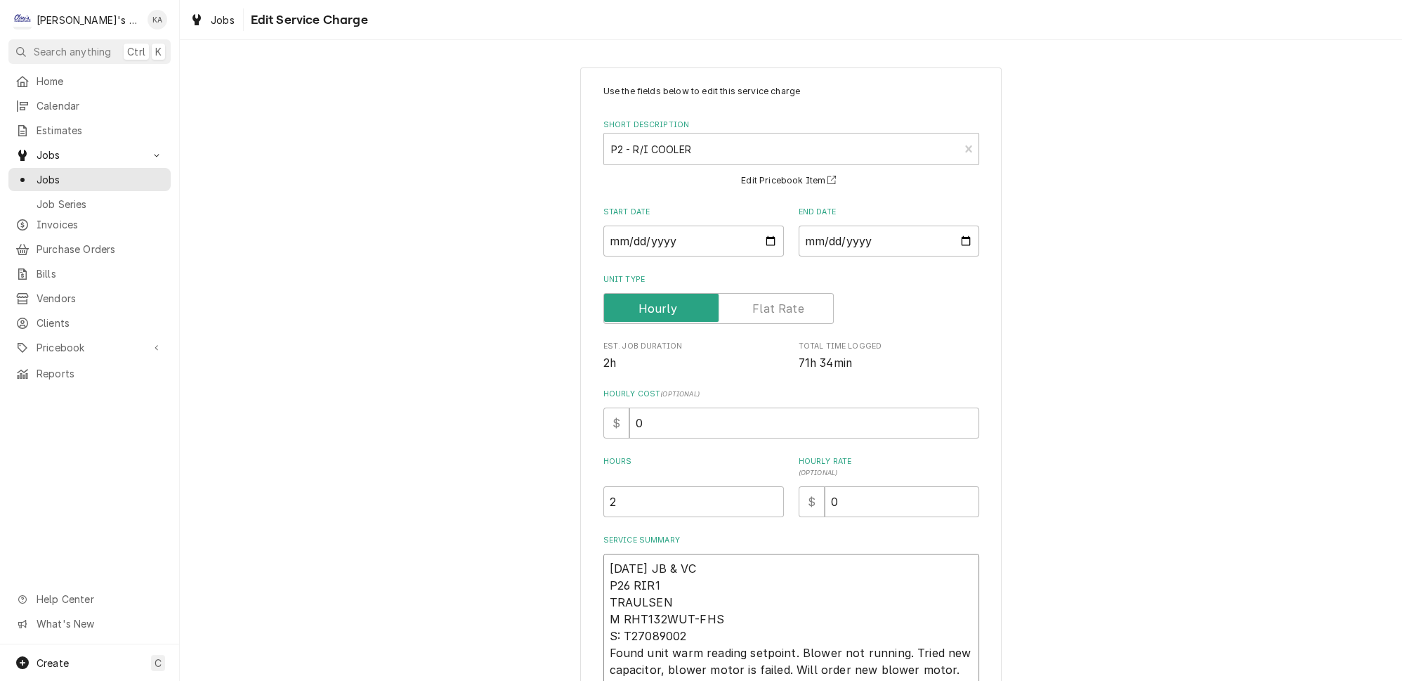
type textarea "8/28/2025 JB & VC P26 RIR1 TRAULSEN M# RHT132WUT-FHS S: T27089002 Found unit wa…"
type textarea "x"
type textarea "8/28/2025 JB & VC P26 RIR1 TRAULSEN M# RHT132WUT-FHS S T27089002 Found unit war…"
type textarea "x"
type textarea "8/28/2025 JB & VC P26 RIR1 TRAULSEN M# RHT132WUT-FHS S# T27089002 Found unit wa…"
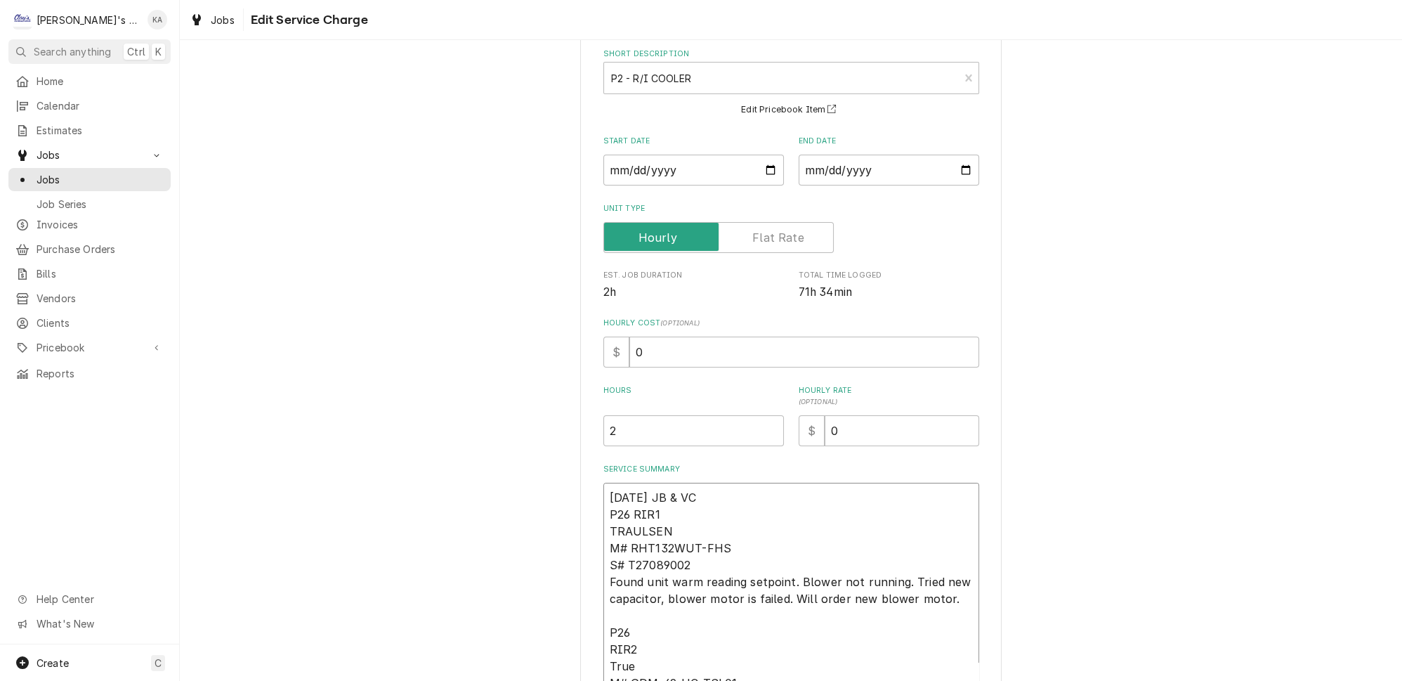
scroll to position [191, 0]
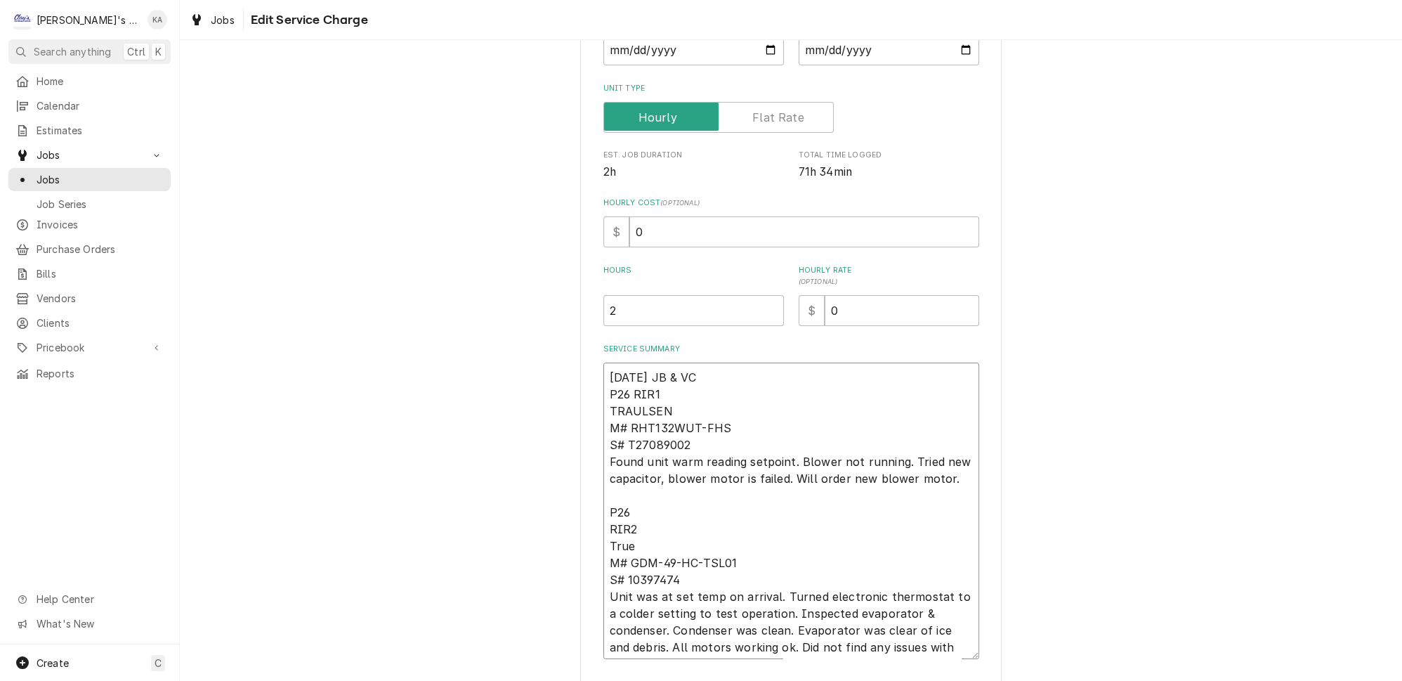
click at [610, 514] on textarea "8/28/2025 JB & VC P26 RIR1 TRAULSEN M# RHT132WUT-FHS S# T27089002 Found unit wa…" at bounding box center [791, 510] width 376 height 296
type textarea "x"
type textarea "8/28/2025 JB & VC P26 RIR1 TRAULSEN M# RHT132WUT-FHS S# T27089002 Found unit wa…"
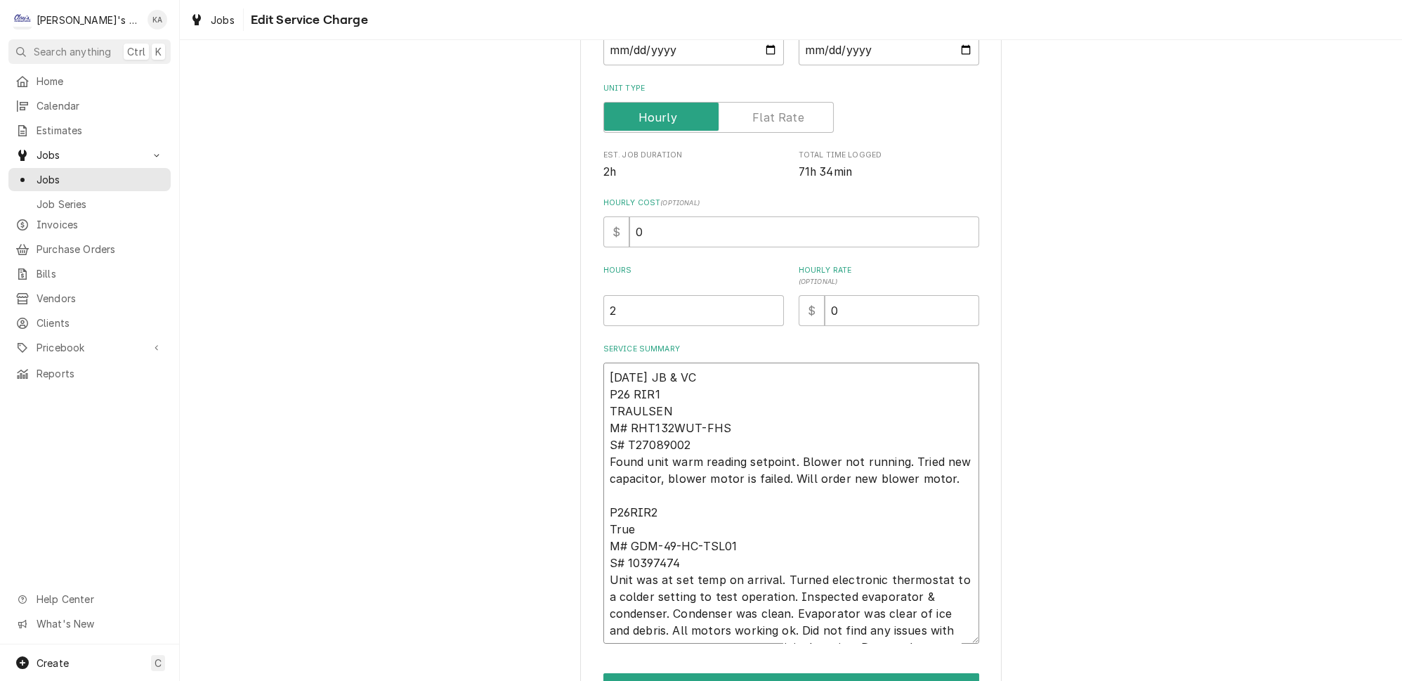
type textarea "x"
type textarea "8/28/2025 JB & VC P26 RIR1 TRAULSEN M# RHT132WUT-FHS S# T27089002 Found unit wa…"
click at [634, 513] on textarea "8/28/2025 JB & VC P26 RIR1 TRAULSEN M# RHT132WUT-FHS S# T27089002 Found unit wa…" at bounding box center [791, 502] width 376 height 281
type textarea "x"
type textarea "8/28/2025 JB & VC P26 RIR1 TRAULSEN M# RHT132WUT-FHS S# T27089002 Found unit wa…"
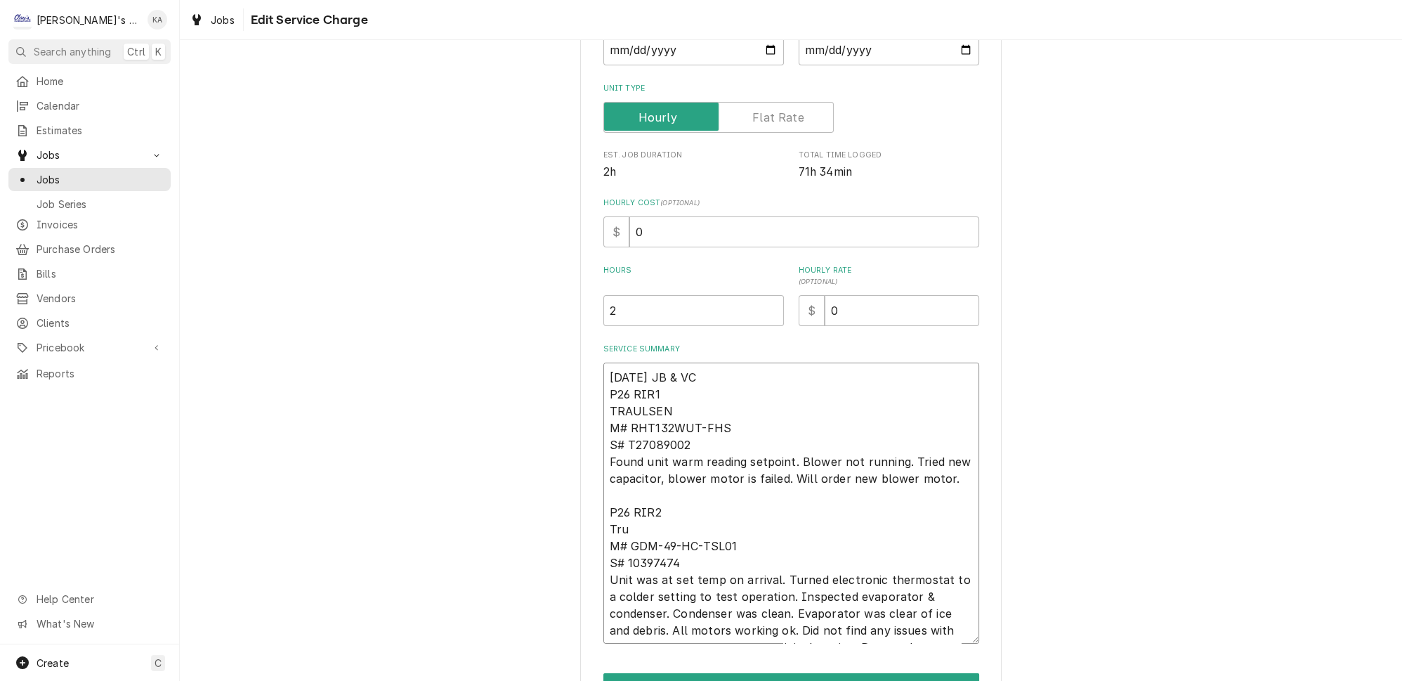
type textarea "x"
type textarea "8/28/2025 JB & VC P26 RIR1 TRAULSEN M# RHT132WUT-FHS S# T27089002 Found unit wa…"
type textarea "x"
type textarea "8/28/2025 JB & VC P26 RIR1 TRAULSEN M# RHT132WUT-FHS S# T27089002 Found unit wa…"
type textarea "x"
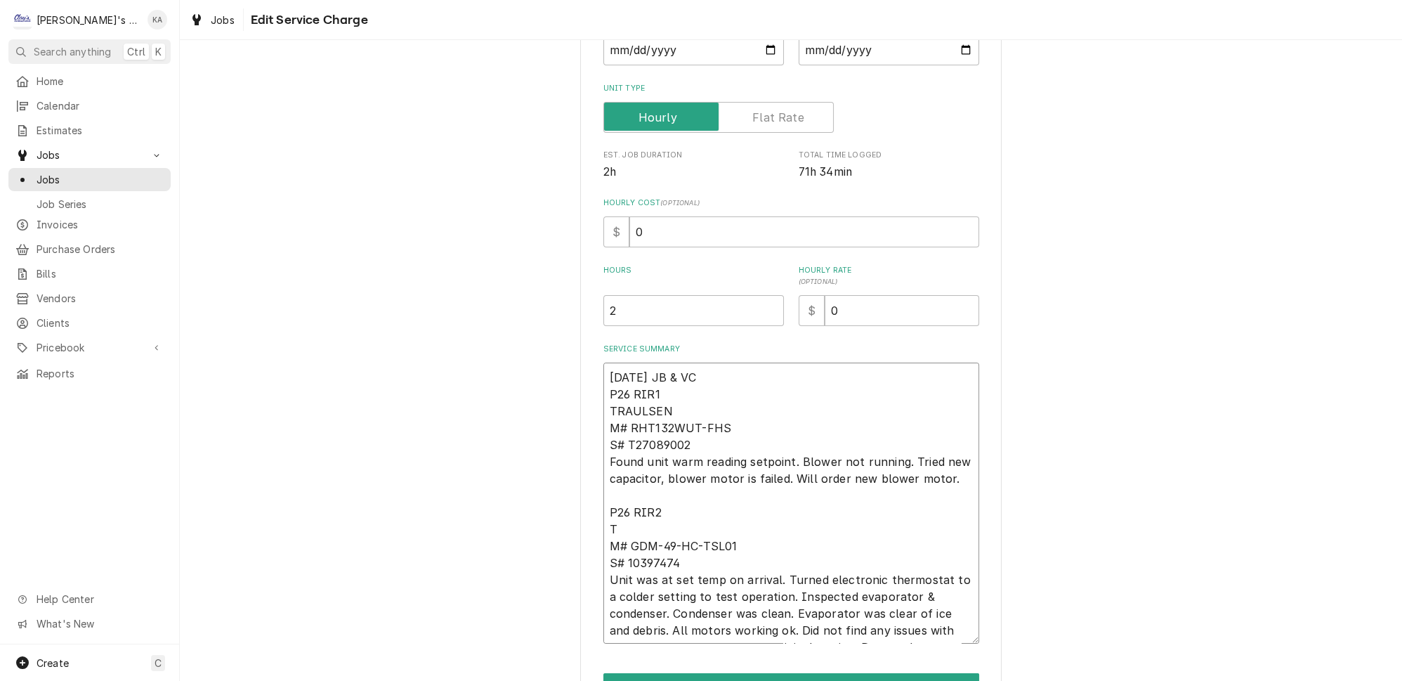
type textarea "8/28/2025 JB & VC P26 RIR1 TRAULSEN M# RHT132WUT-FHS S# T27089002 Found unit wa…"
type textarea "x"
type textarea "8/28/2025 JB & VC P26 RIR1 TRAULSEN M# RHT132WUT-FHS S# T27089002 Found unit wa…"
type textarea "x"
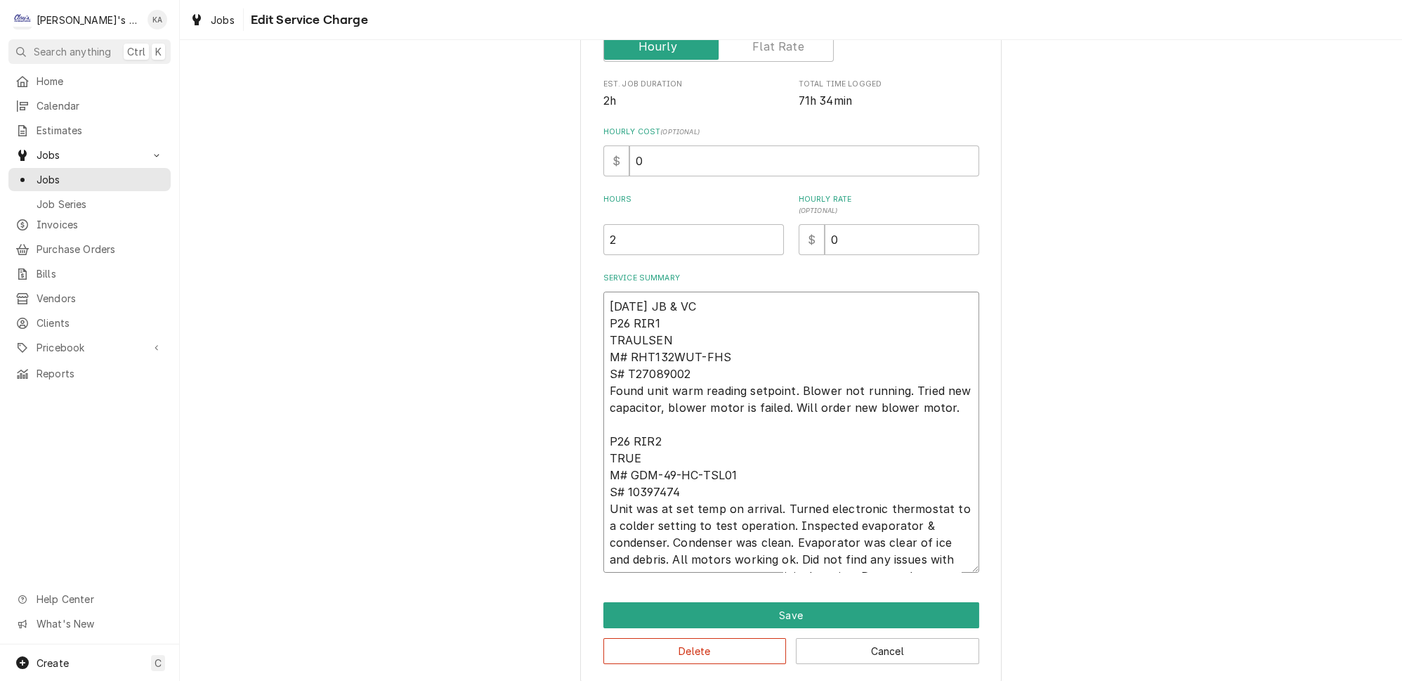
scroll to position [263, 0]
type textarea "8/28/2025 JB & VC P26 RIR1 TRAULSEN M# RHT132WUT-FHS S# T27089002 Found unit wa…"
click at [778, 605] on button "Save" at bounding box center [791, 614] width 376 height 26
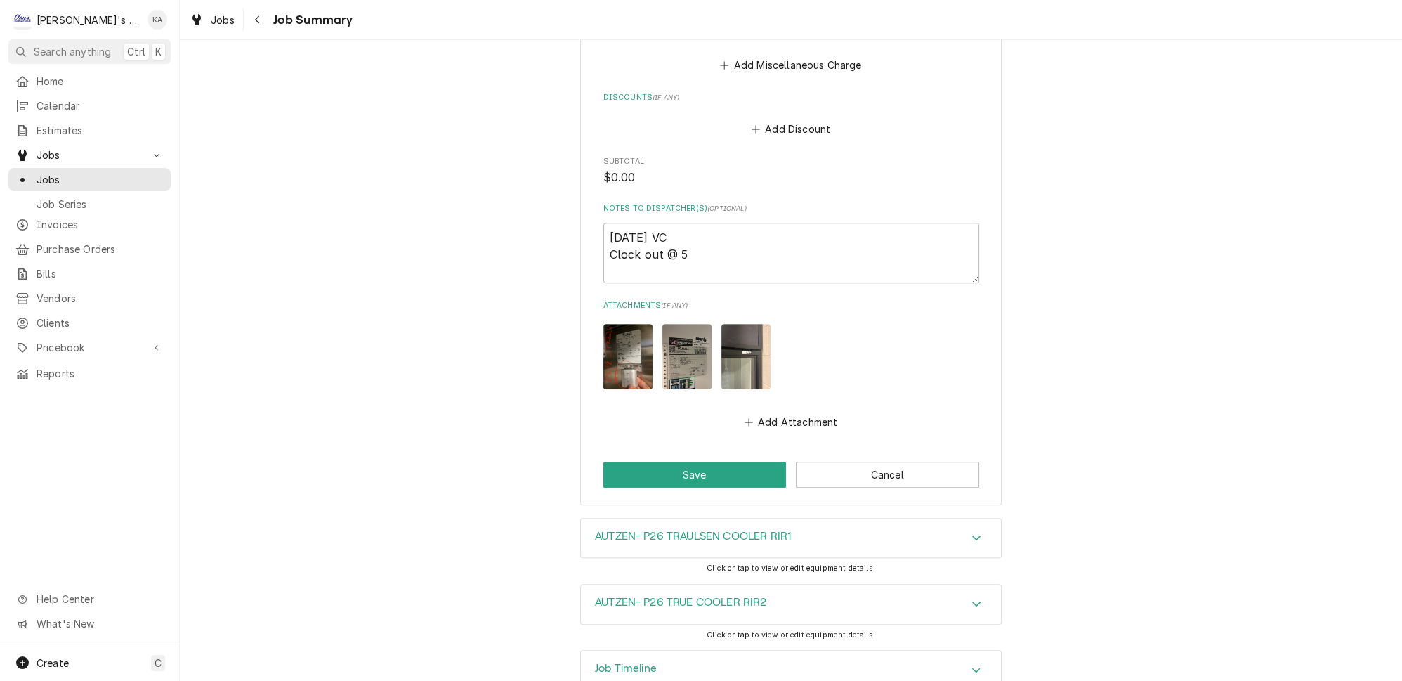
scroll to position [984, 0]
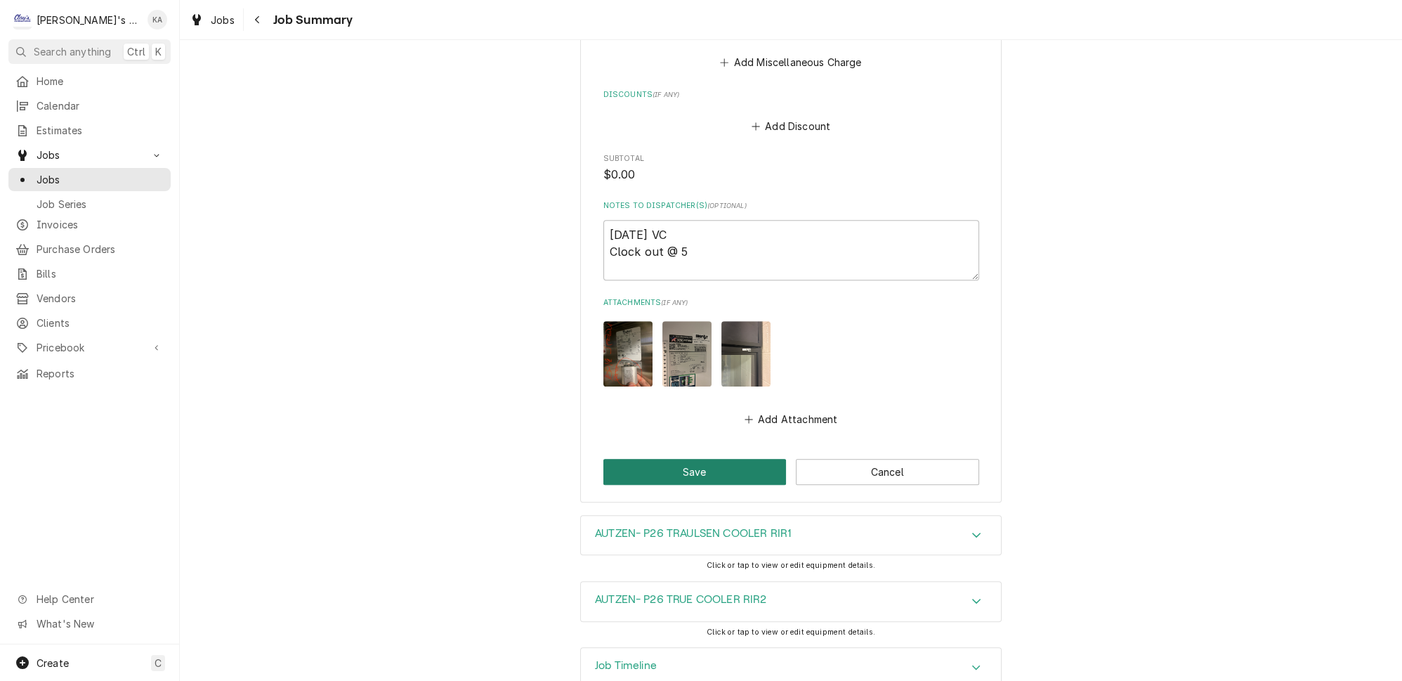
click at [699, 459] on button "Save" at bounding box center [694, 472] width 183 height 26
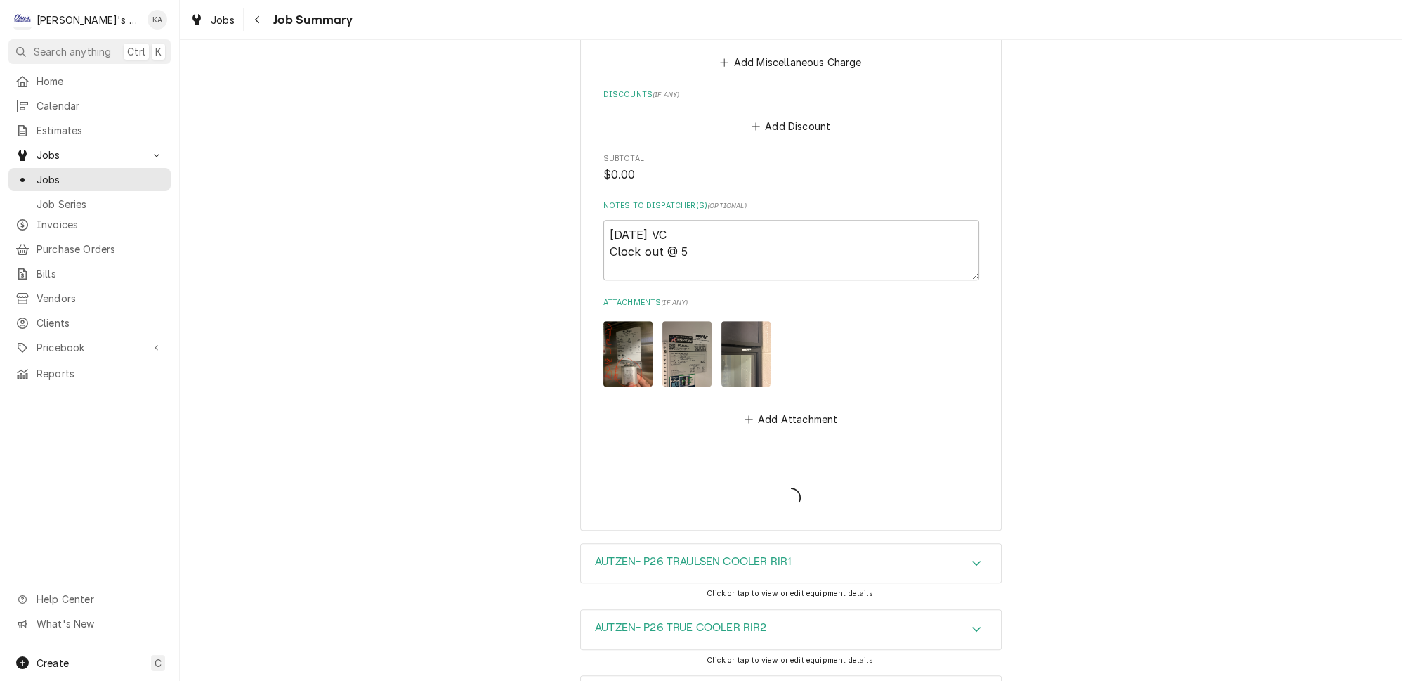
type textarea "x"
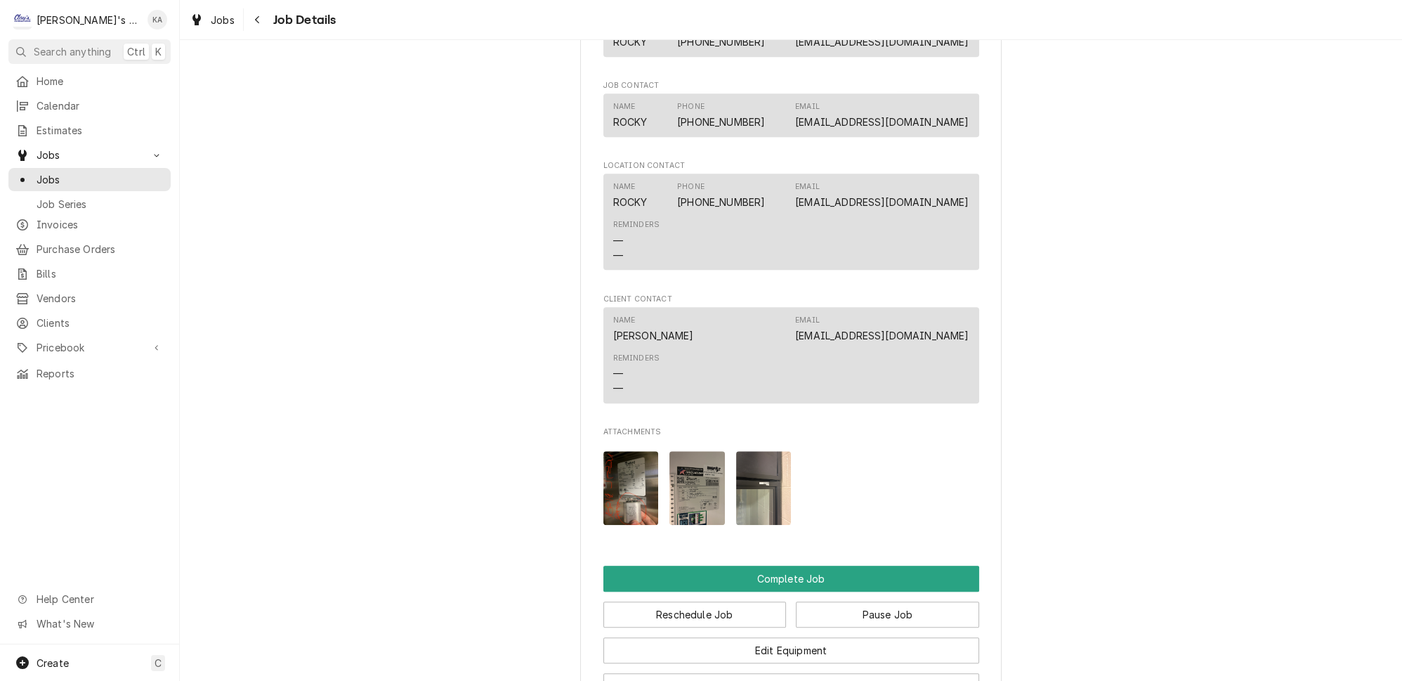
scroll to position [1979, 0]
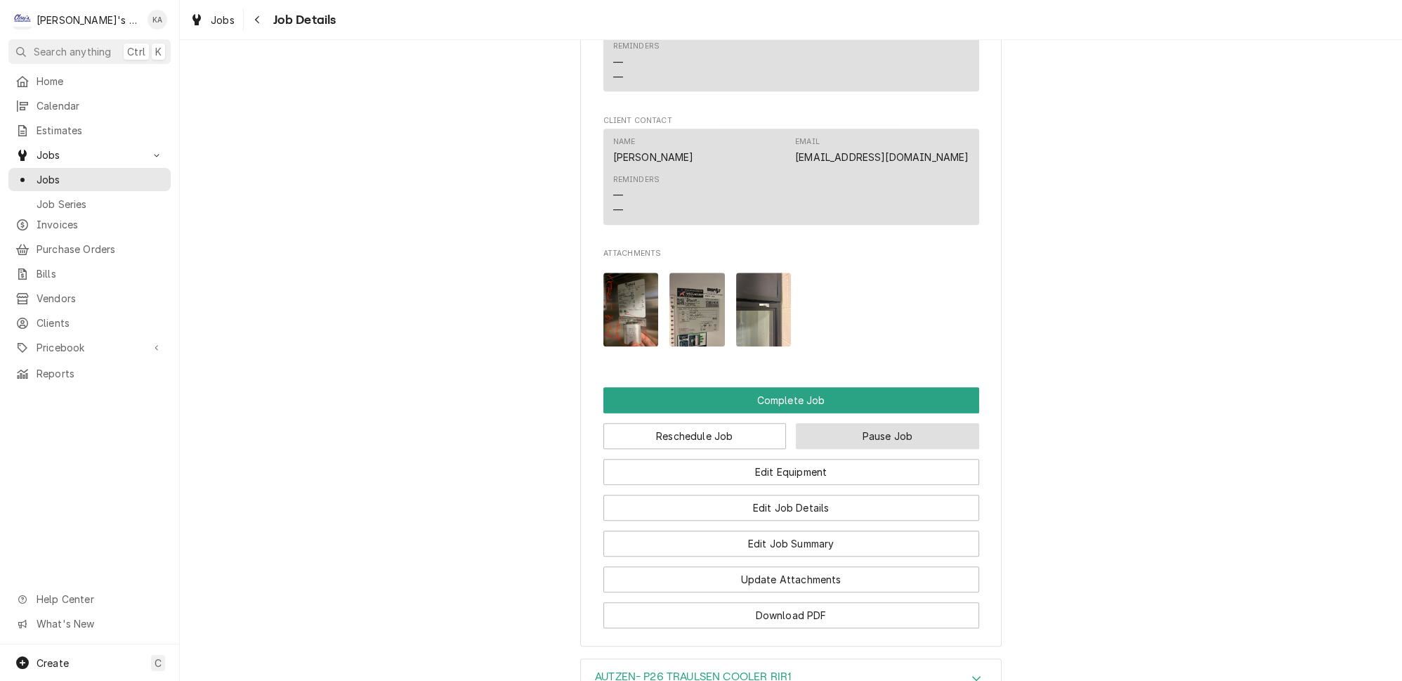
click at [867, 423] on button "Pause Job" at bounding box center [887, 436] width 183 height 26
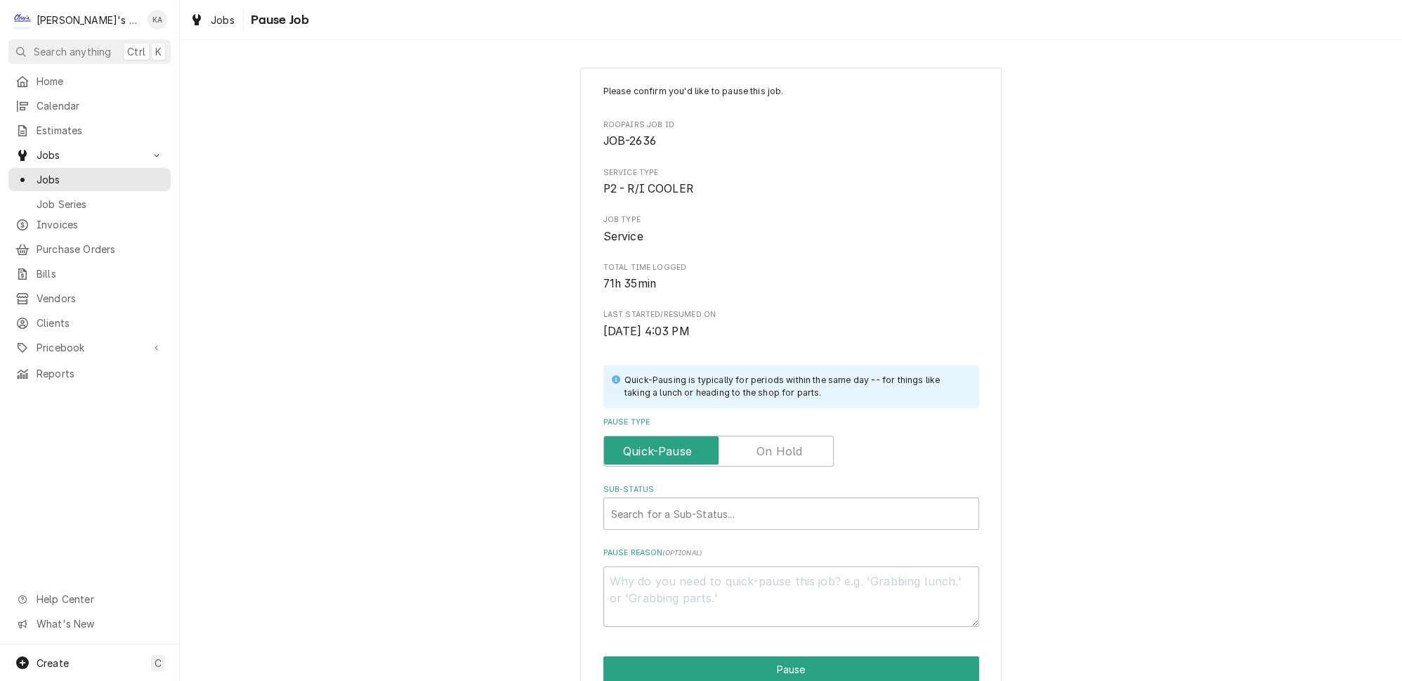
click at [763, 452] on label "Pause Type" at bounding box center [718, 450] width 230 height 31
click at [763, 452] on input "Pause Type" at bounding box center [719, 450] width 218 height 31
checkbox input "true"
click at [717, 511] on div "Sub-Status" at bounding box center [791, 513] width 360 height 25
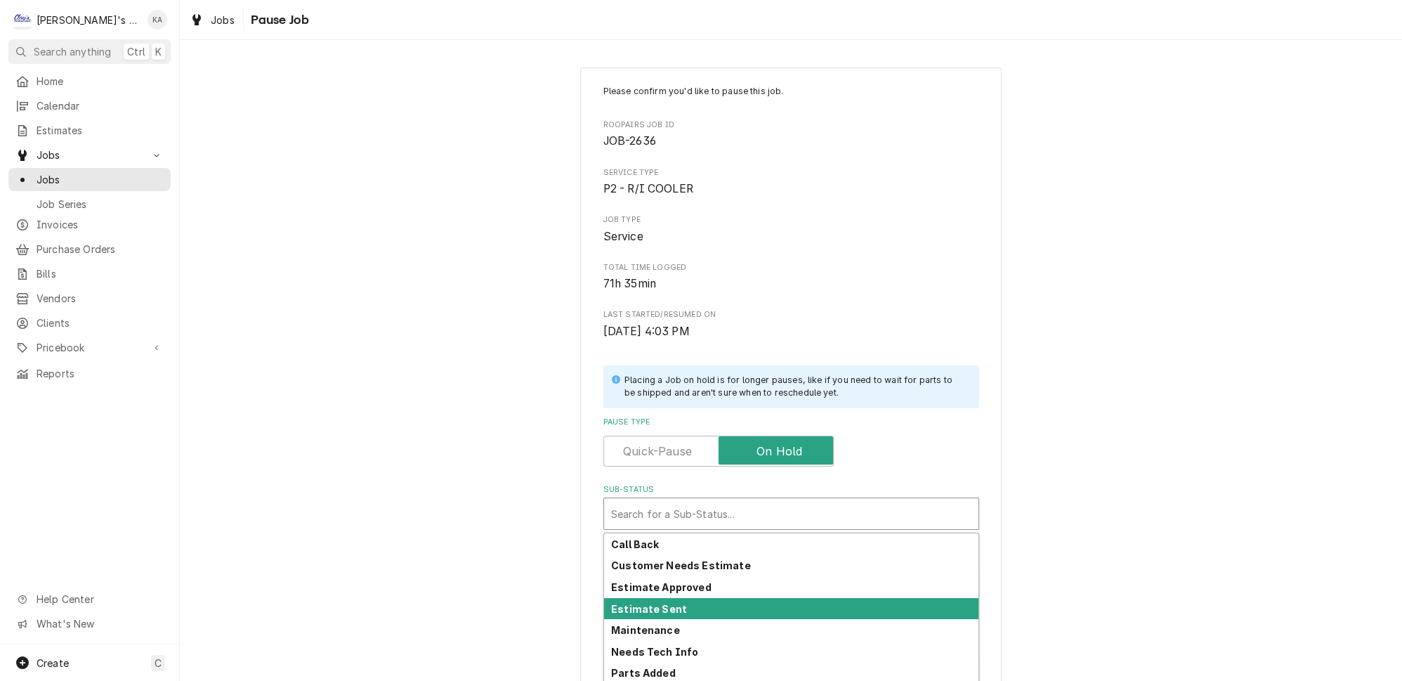
scroll to position [63, 0]
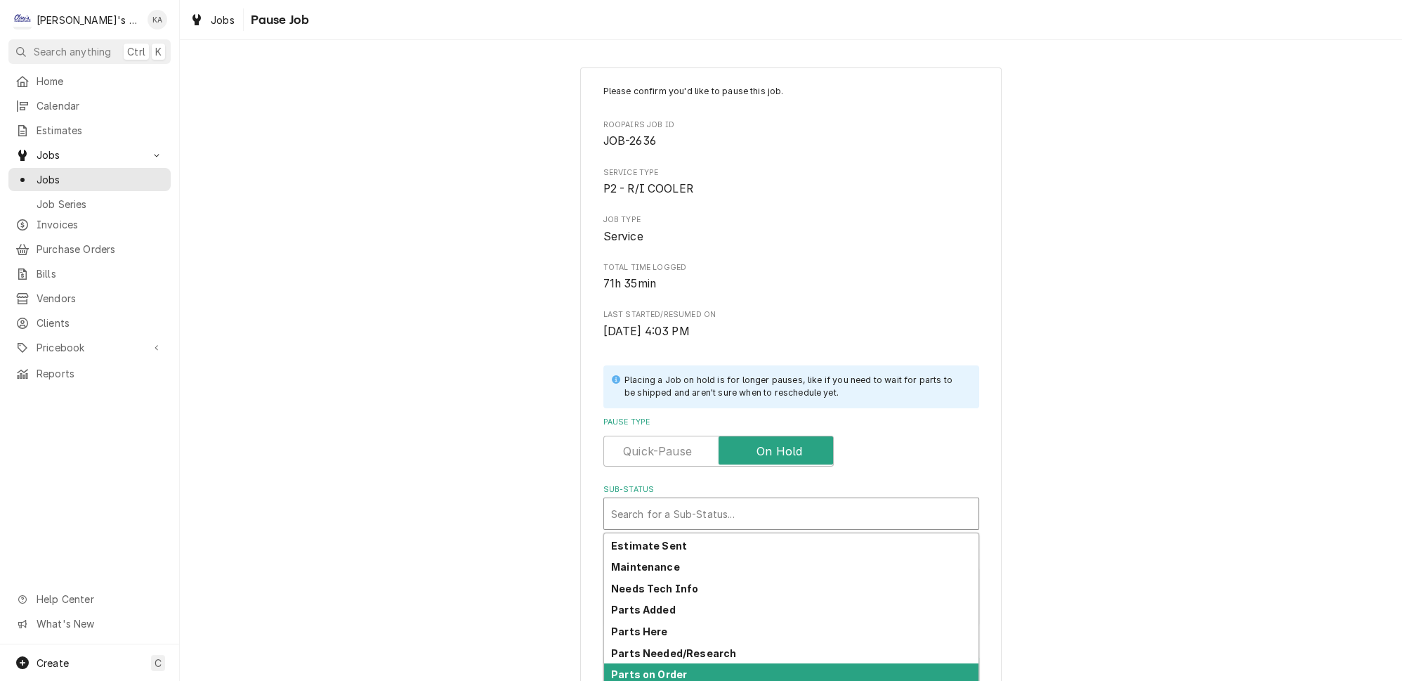
click at [672, 668] on strong "Parts on Order" at bounding box center [649, 674] width 76 height 12
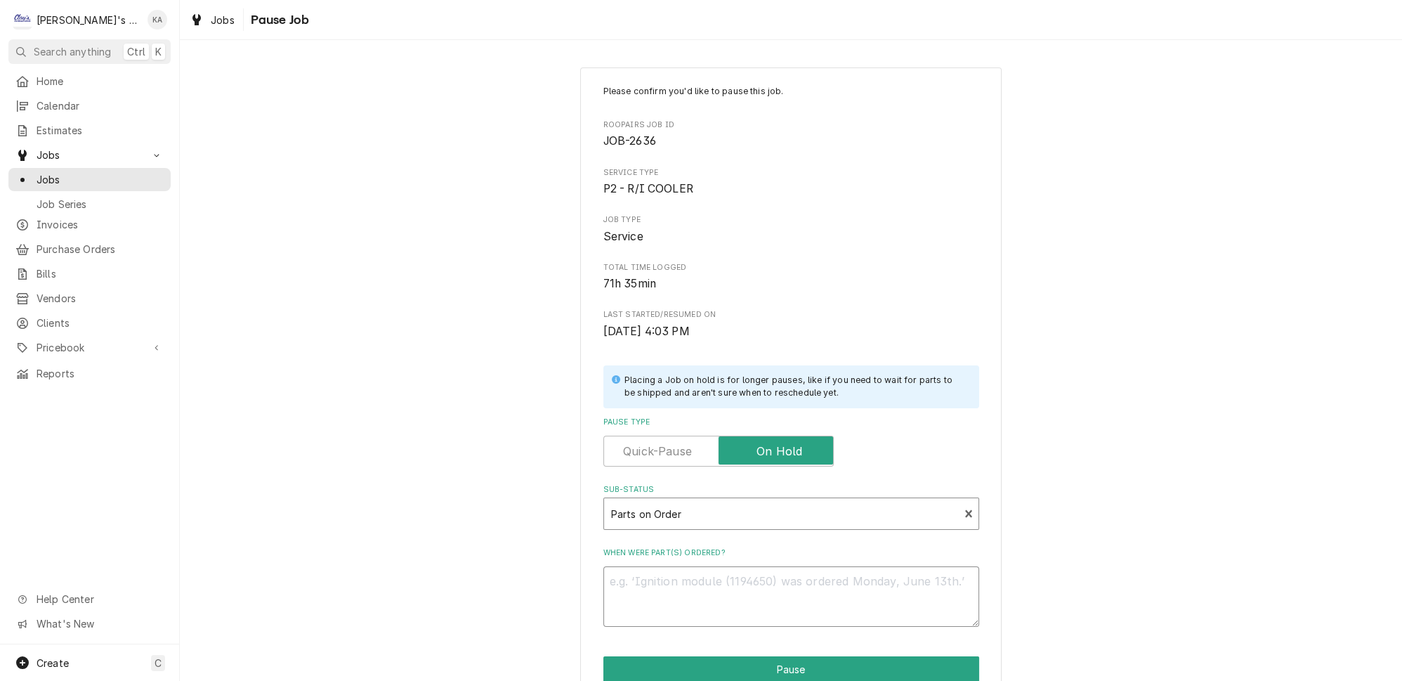
click at [623, 574] on textarea "When were part(s) ordered?" at bounding box center [791, 596] width 376 height 60
type textarea "x"
type textarea "9"
type textarea "x"
type textarea "9/"
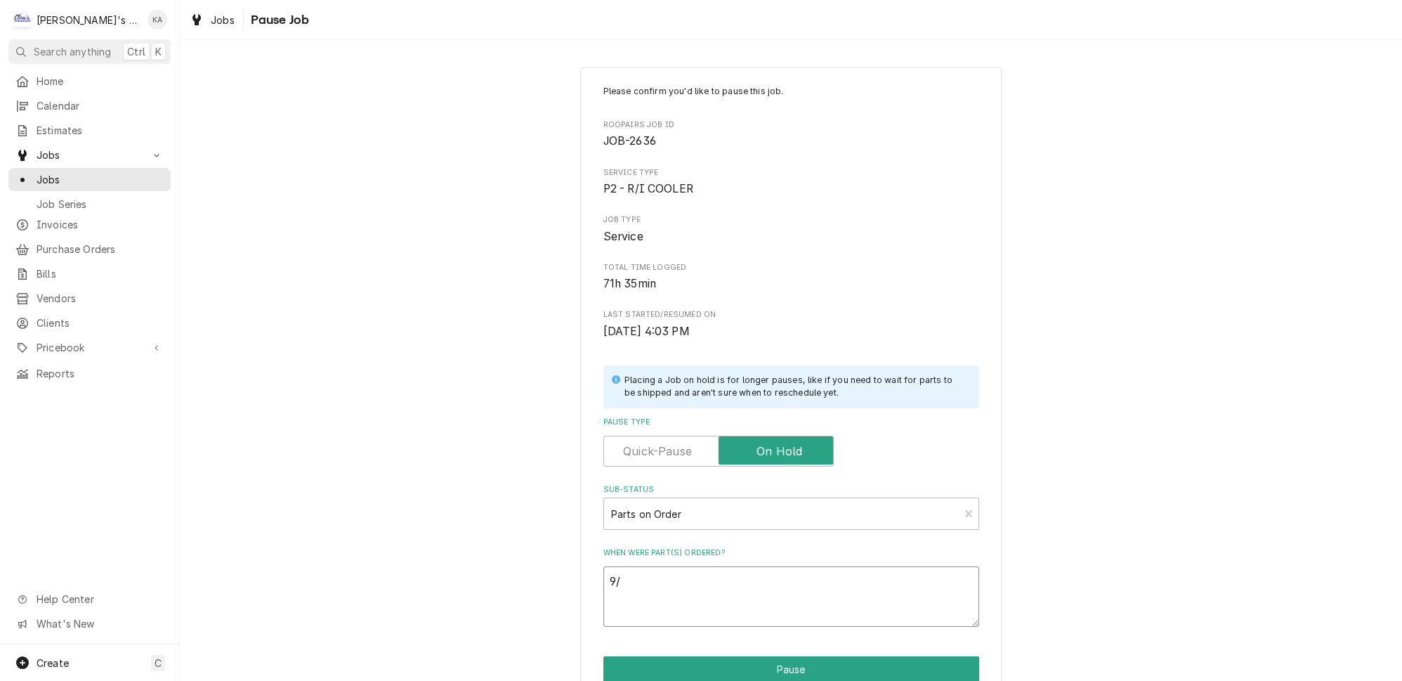
type textarea "x"
type textarea "9/4"
type textarea "x"
type textarea "9/4/"
type textarea "x"
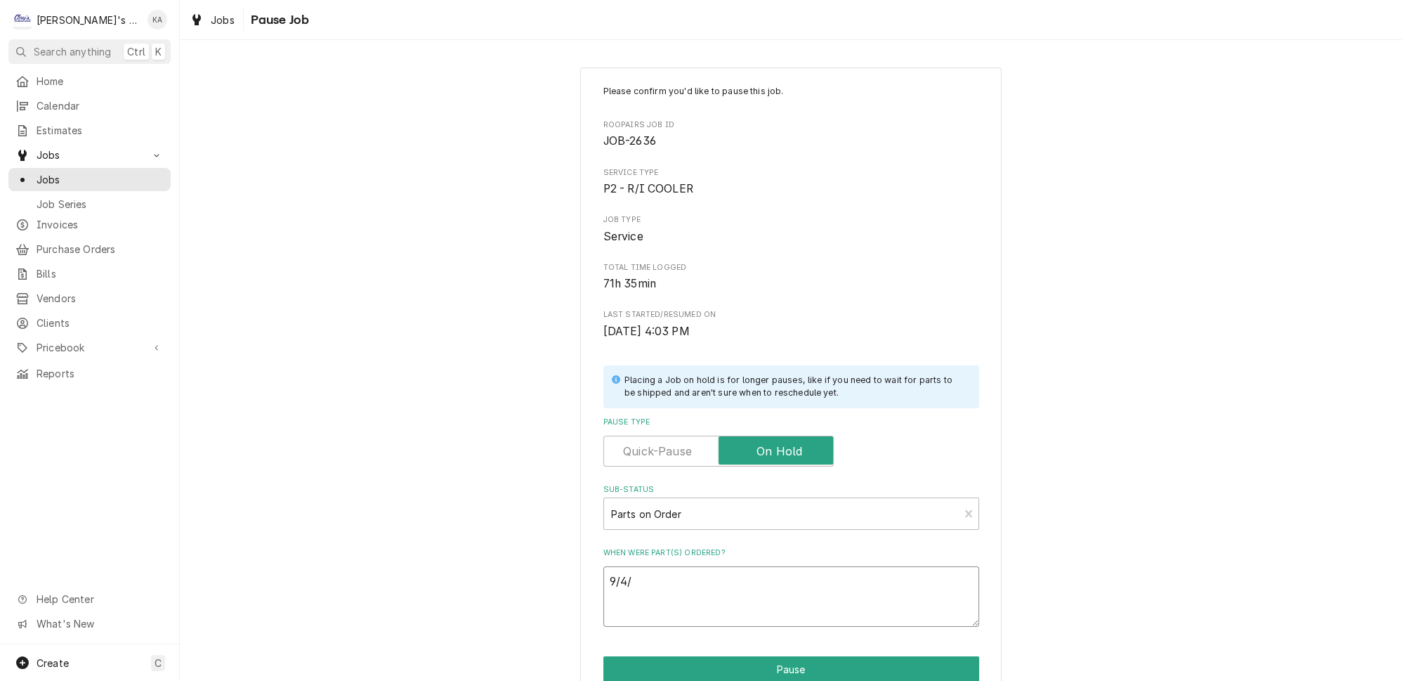
type textarea "9/4/2"
type textarea "x"
type textarea "[DATE]"
type textarea "x"
type textarea "9/4/202"
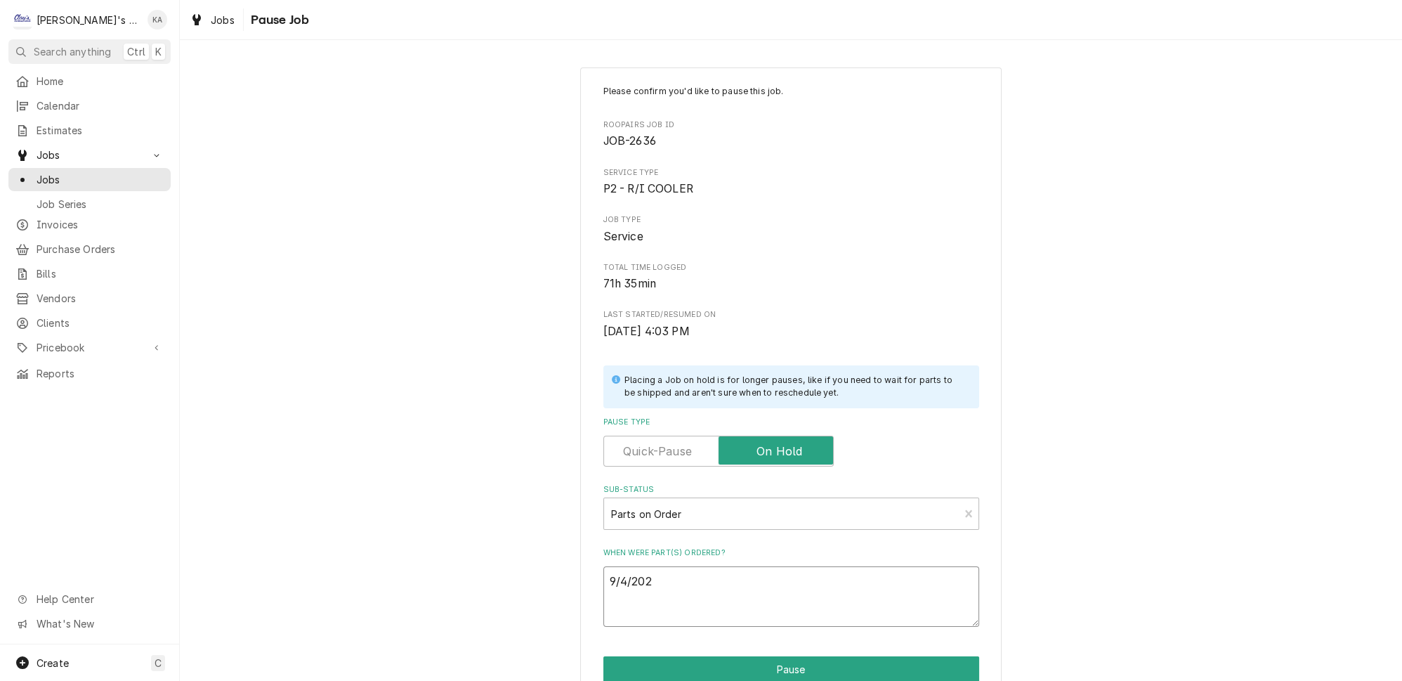
type textarea "x"
type textarea "[DATE]"
type textarea "x"
type textarea "[DATE]"
type textarea "x"
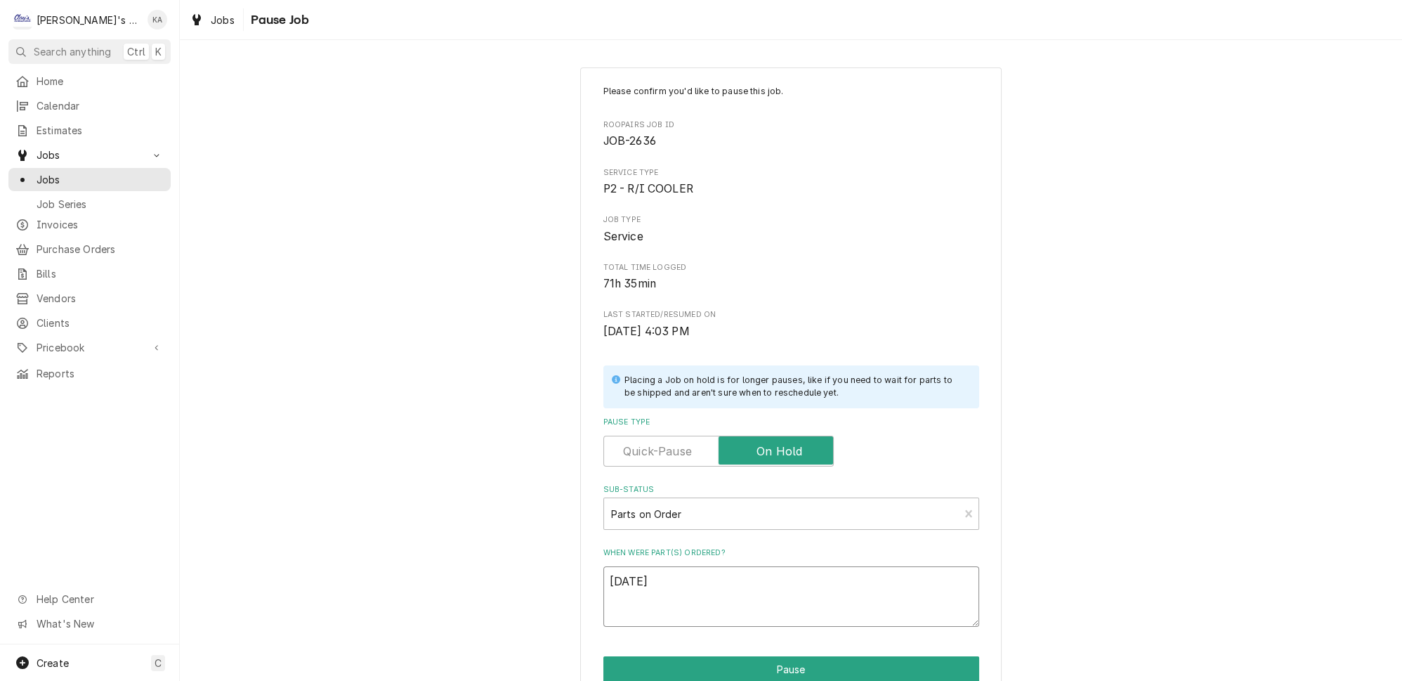
type textarea "[DATE] P"
type textarea "x"
type textarea "[DATE] PA"
type textarea "x"
type textarea "[DATE] PAR"
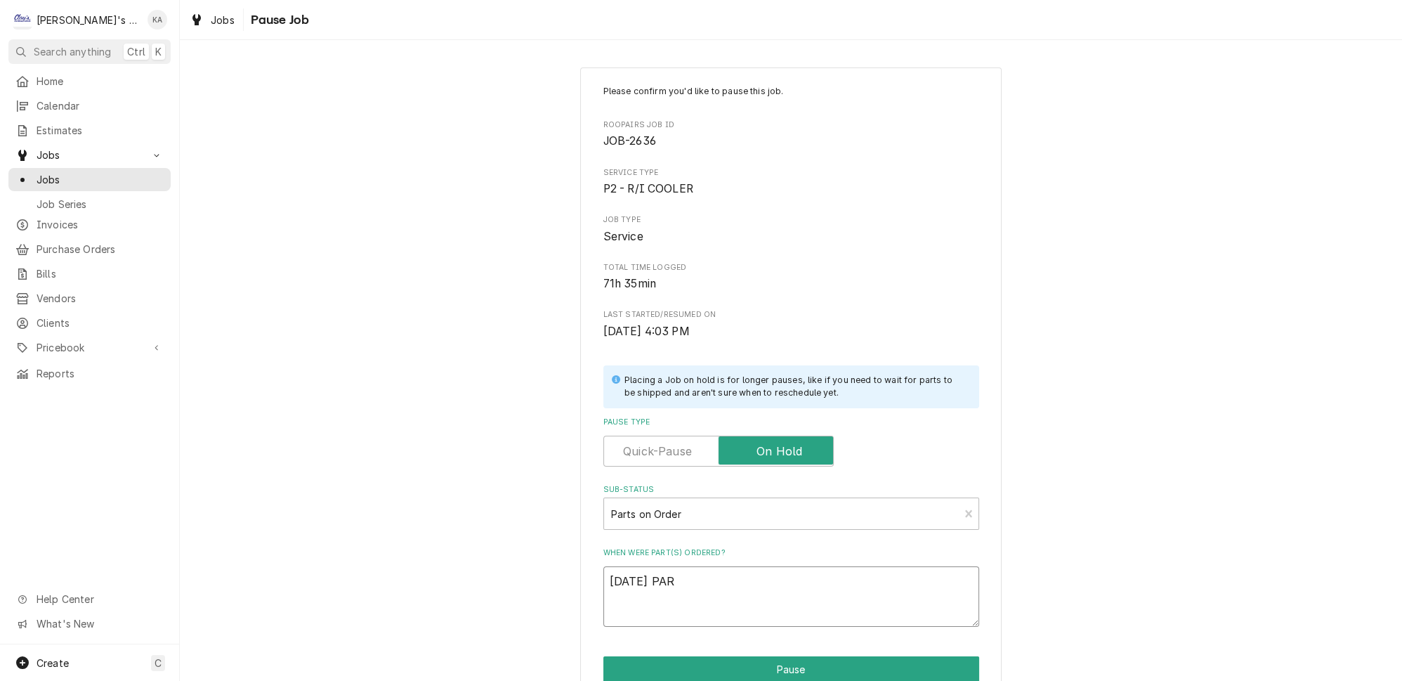
type textarea "x"
type textarea "[DATE] PART"
type textarea "x"
type textarea "[DATE] PARTS"
type textarea "x"
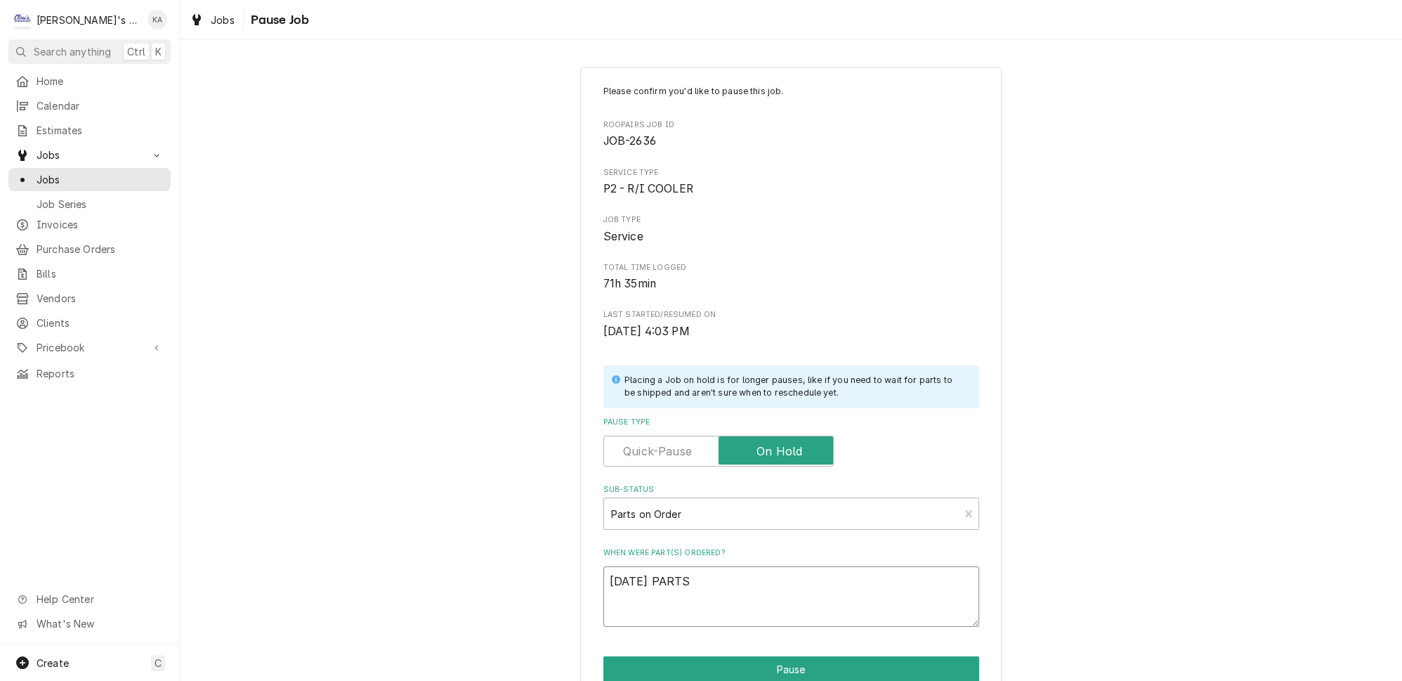
type textarea "[DATE] PARTS"
type textarea "x"
type textarea "[DATE] PARTS O"
type textarea "x"
type textarea "[DATE] PARTS OR"
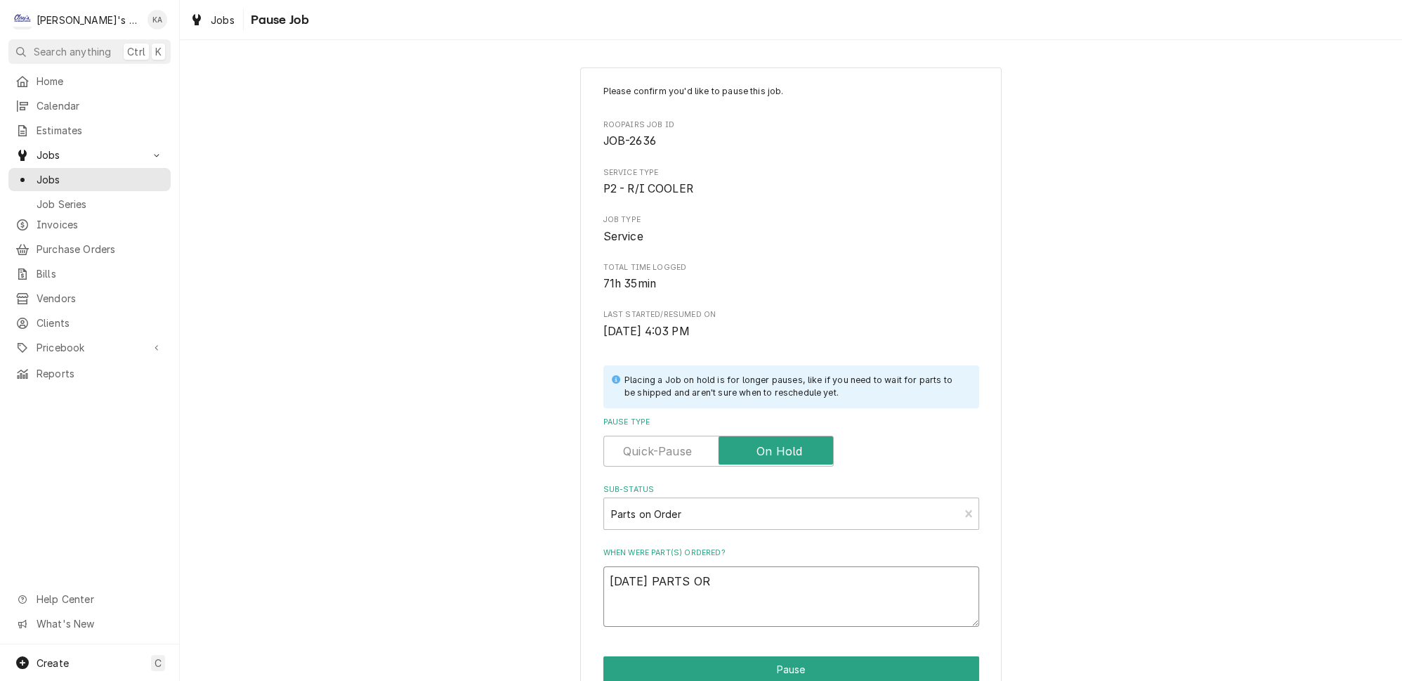
type textarea "x"
type textarea "[DATE] PARTS ORD"
type textarea "x"
type textarea "[DATE] PARTS ORDE"
type textarea "x"
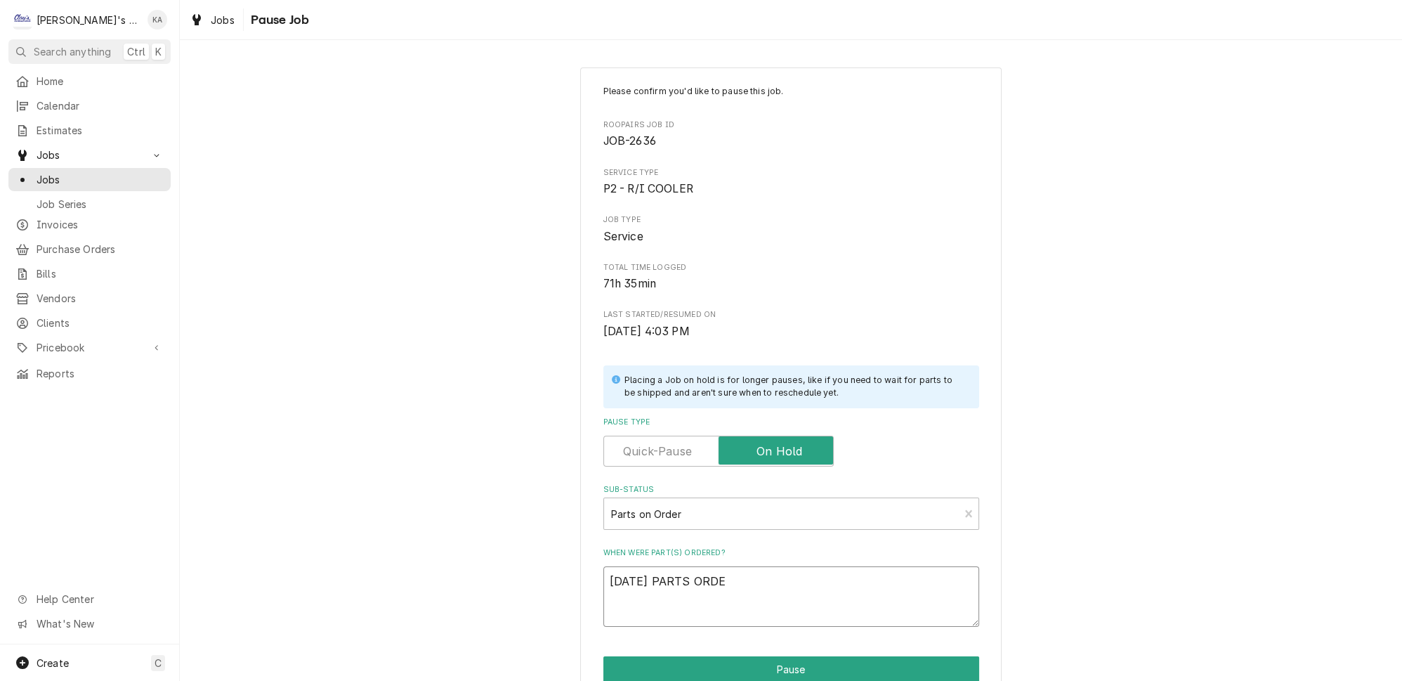
type textarea "[DATE] PARTS ORDER"
type textarea "x"
type textarea "[DATE] PARTS ORDERE"
type textarea "x"
type textarea "[DATE] PARTS ORDERED"
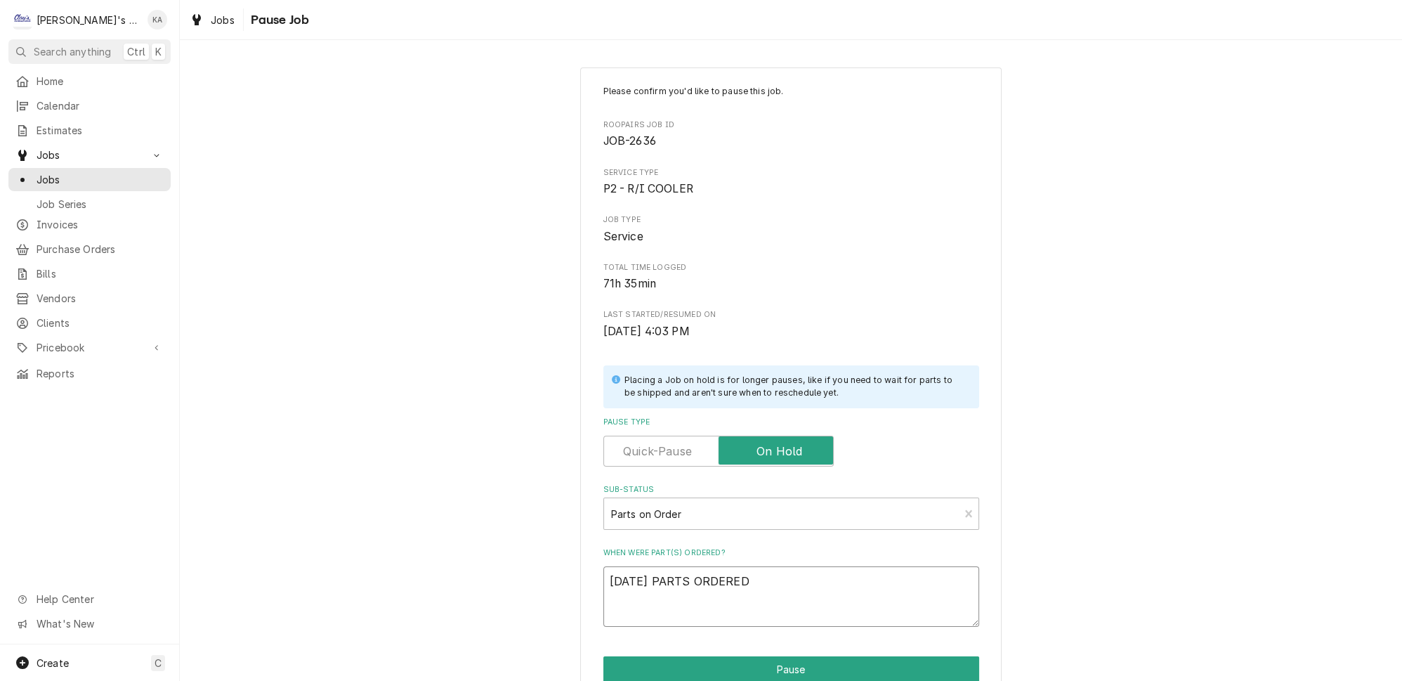
type textarea "x"
type textarea "[DATE] PARTS ORDERED"
type textarea "x"
type textarea "[DATE] PARTS ORDERED F"
type textarea "x"
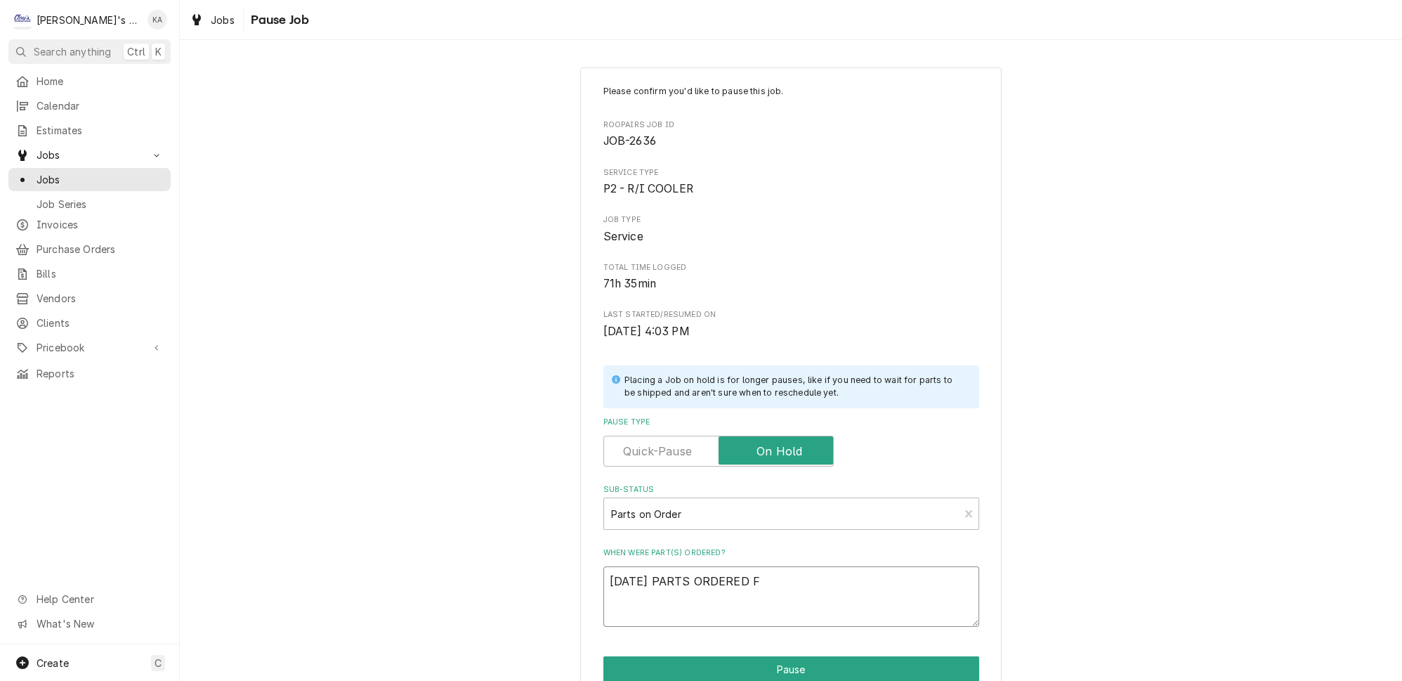
type textarea "[DATE] PARTS ORDERED FR"
type textarea "x"
type textarea "[DATE] PARTS ORDERED FRO"
type textarea "x"
type textarea "[DATE] PARTS ORDERED FROM"
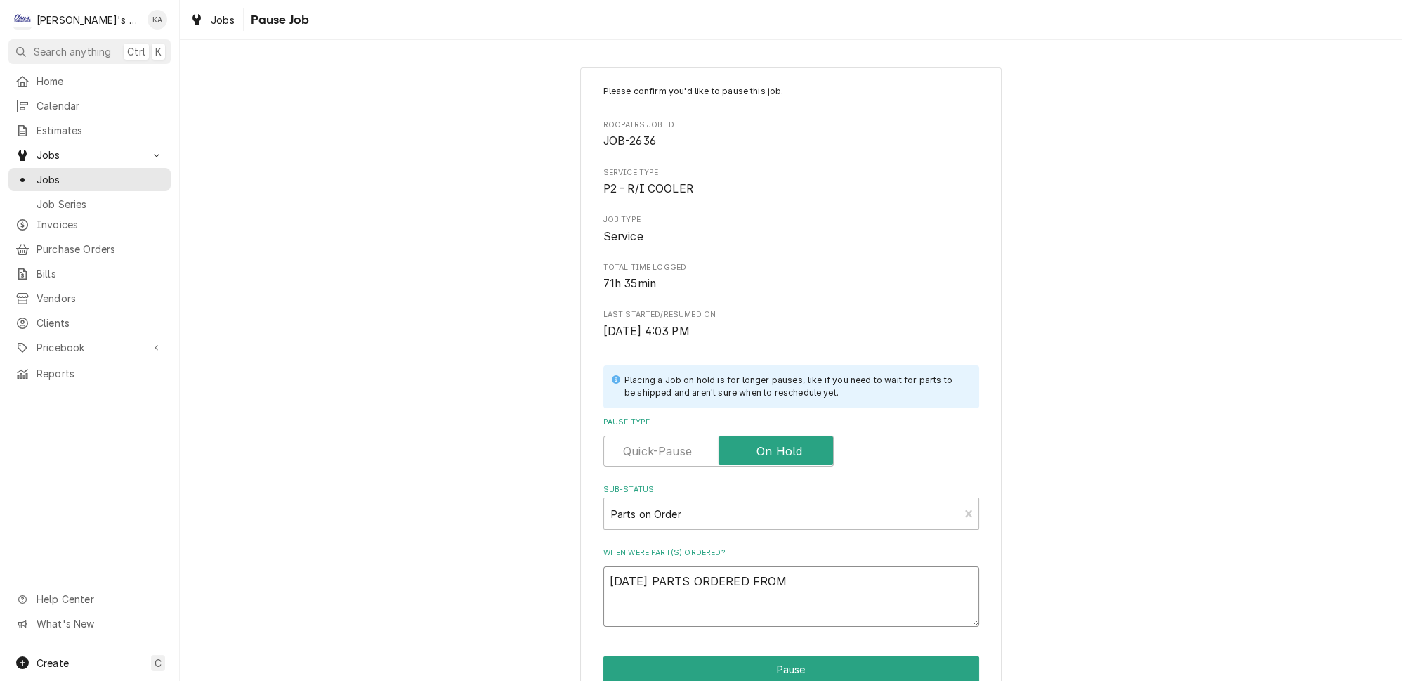
type textarea "x"
type textarea "[DATE] PARTS ORDERED FROM"
type textarea "x"
type textarea "[DATE] PARTS ORDERED FROM T"
type textarea "x"
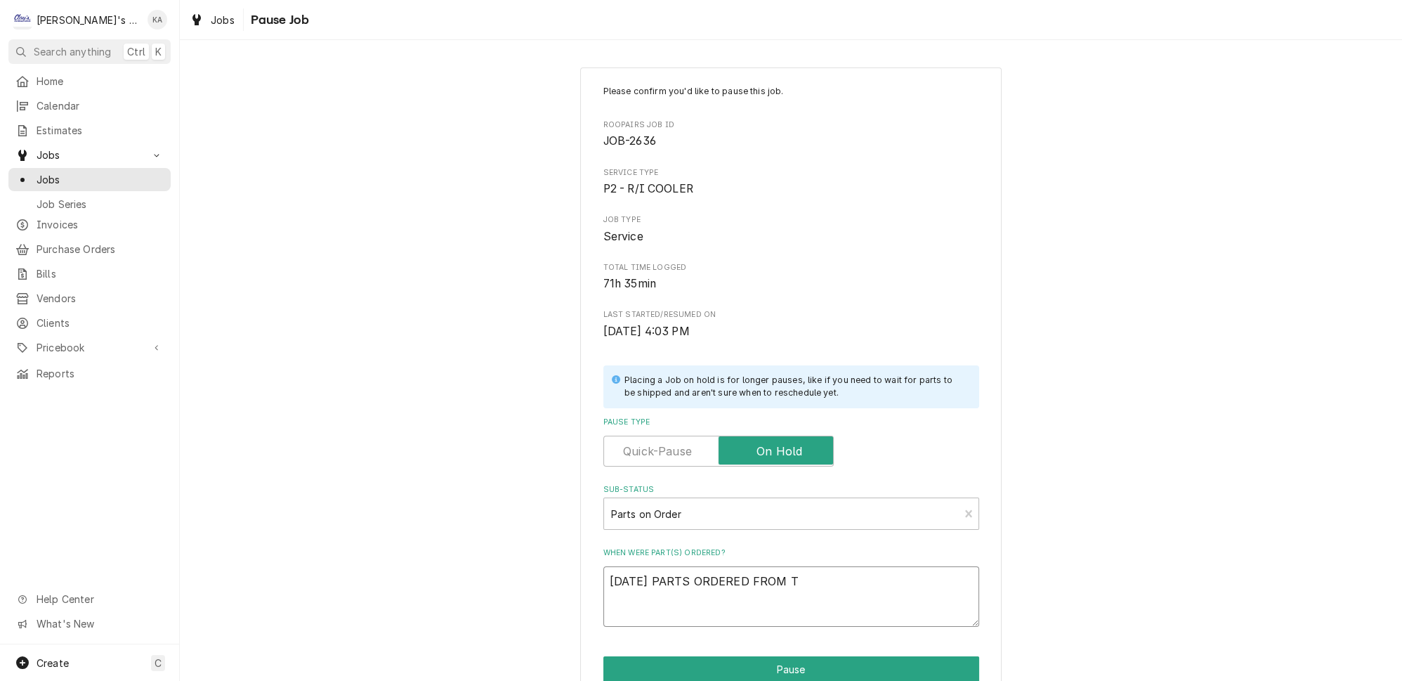
type textarea "[DATE] PARTS ORDERED FROM [GEOGRAPHIC_DATA]"
type textarea "x"
type textarea "[DATE] PARTS ORDERED FROM TRA"
type textarea "x"
type textarea "[DATE] PARTS ORDERED FROM [GEOGRAPHIC_DATA]"
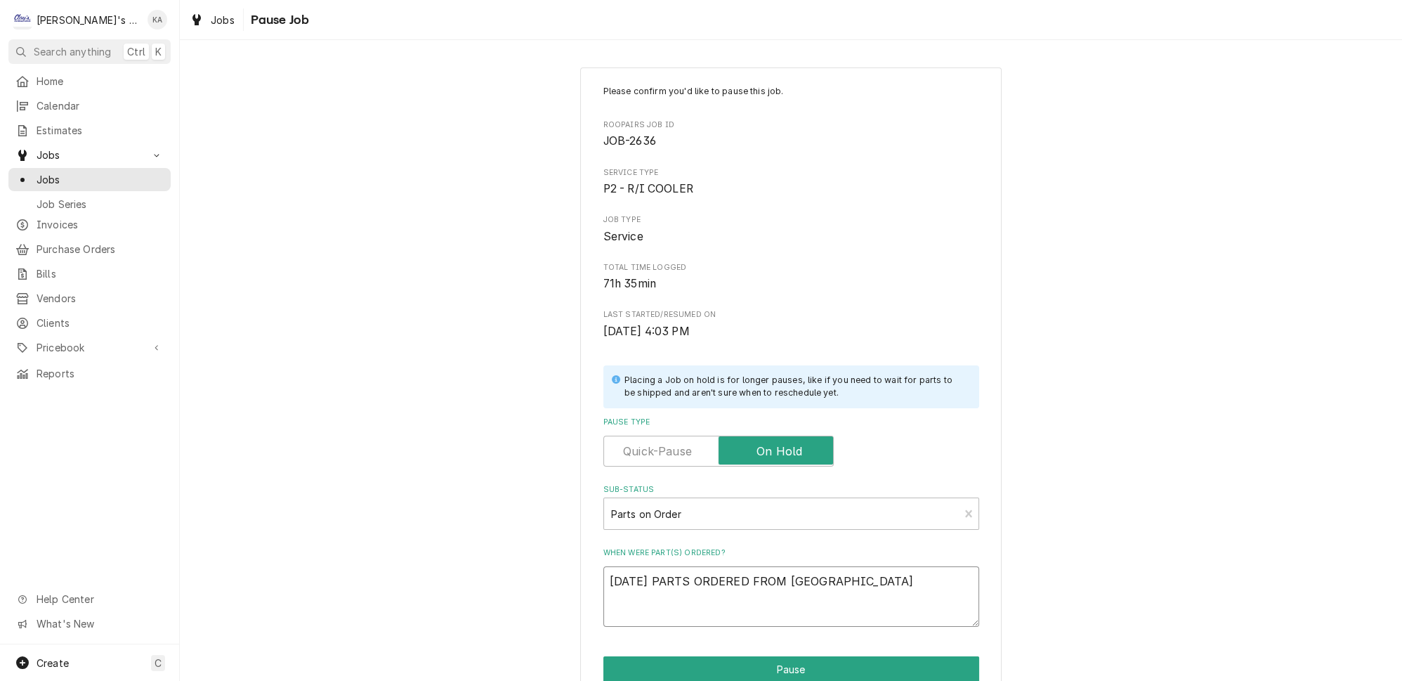
type textarea "x"
type textarea "[DATE] PARTS ORDERED FROM [GEOGRAPHIC_DATA]"
type textarea "x"
type textarea "[DATE] PARTS ORDERED FROM [GEOGRAPHIC_DATA]"
type textarea "x"
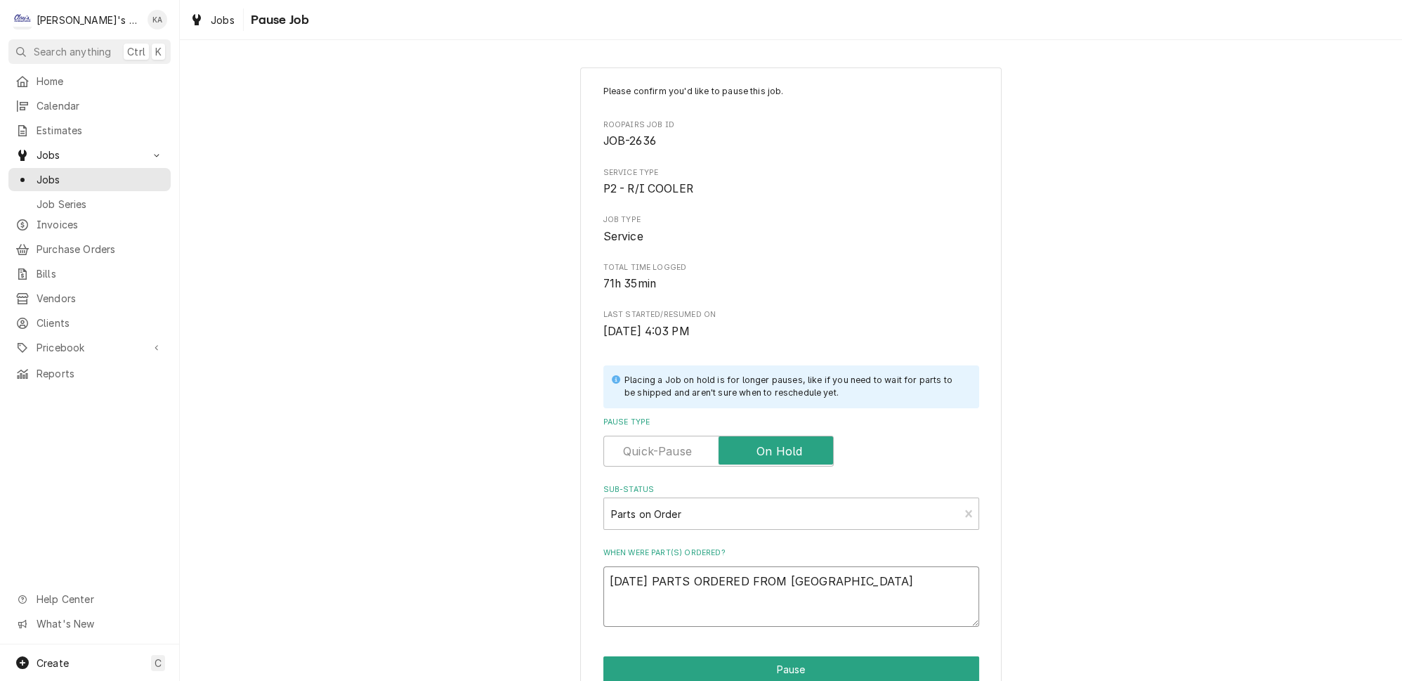
type textarea "[DATE] PARTS ORDERED FROM [GEOGRAPHIC_DATA]"
type textarea "x"
type textarea "[DATE] PARTS ORDERED FROM [GEOGRAPHIC_DATA]"
click at [811, 657] on button "Pause" at bounding box center [791, 669] width 376 height 26
type textarea "x"
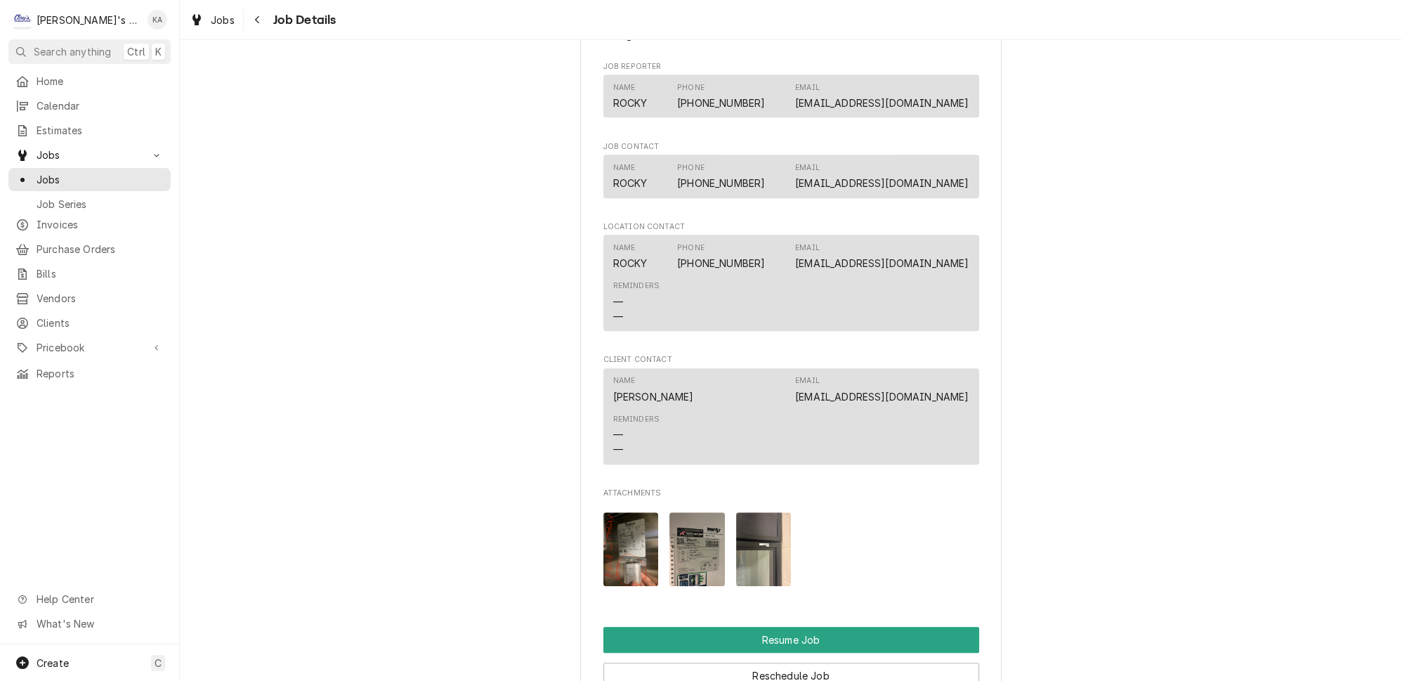
scroll to position [2043, 0]
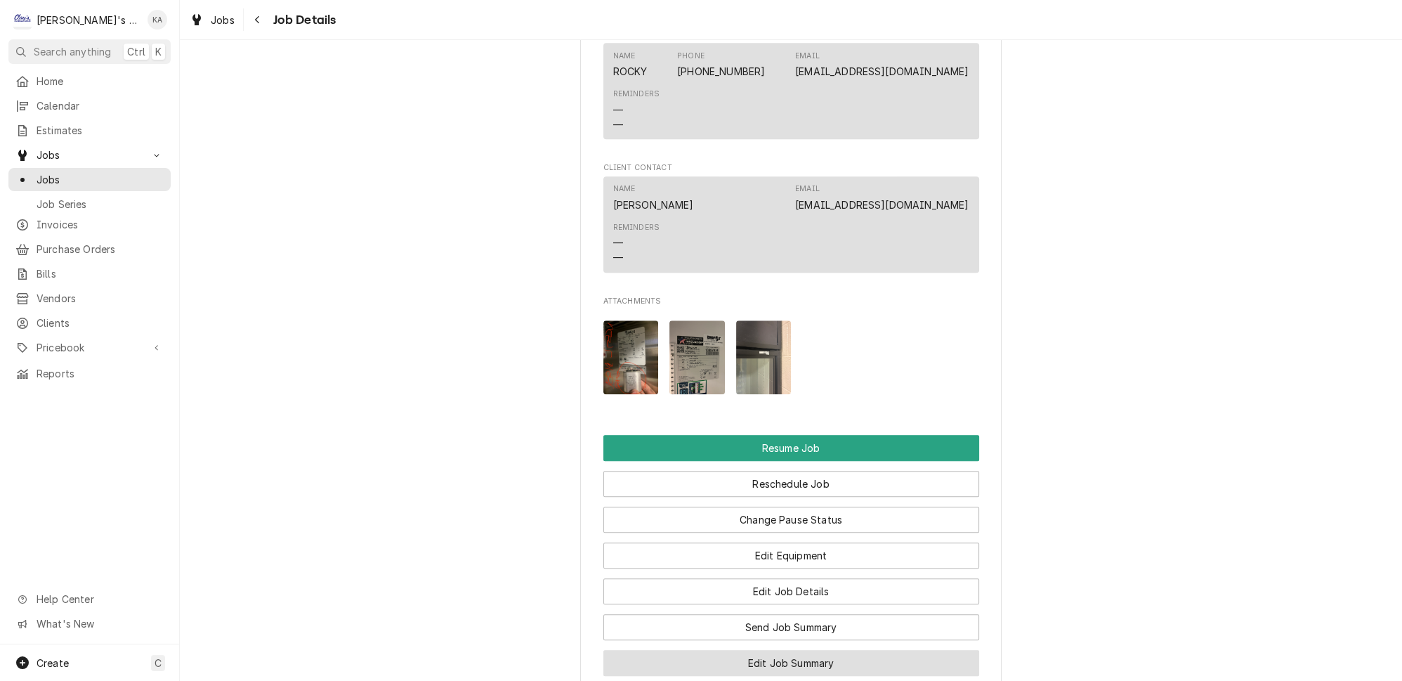
click at [821, 650] on button "Edit Job Summary" at bounding box center [791, 663] width 376 height 26
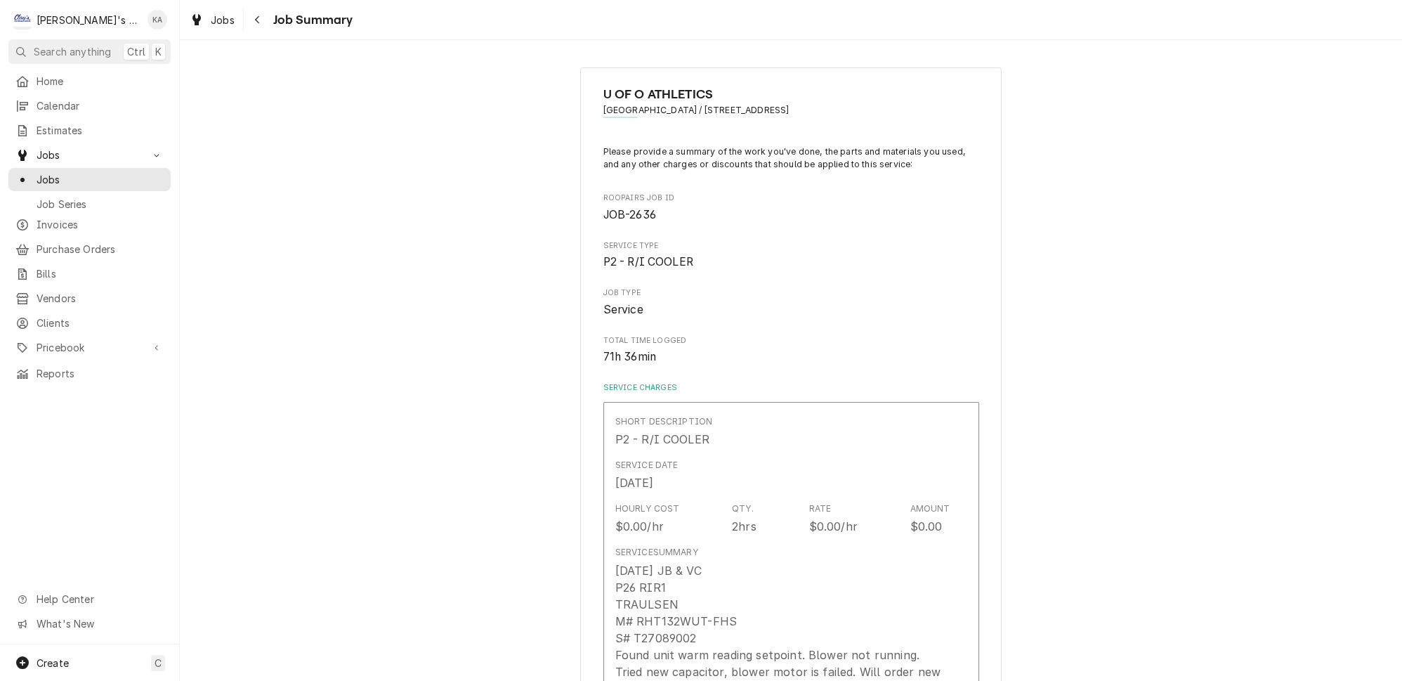
type textarea "x"
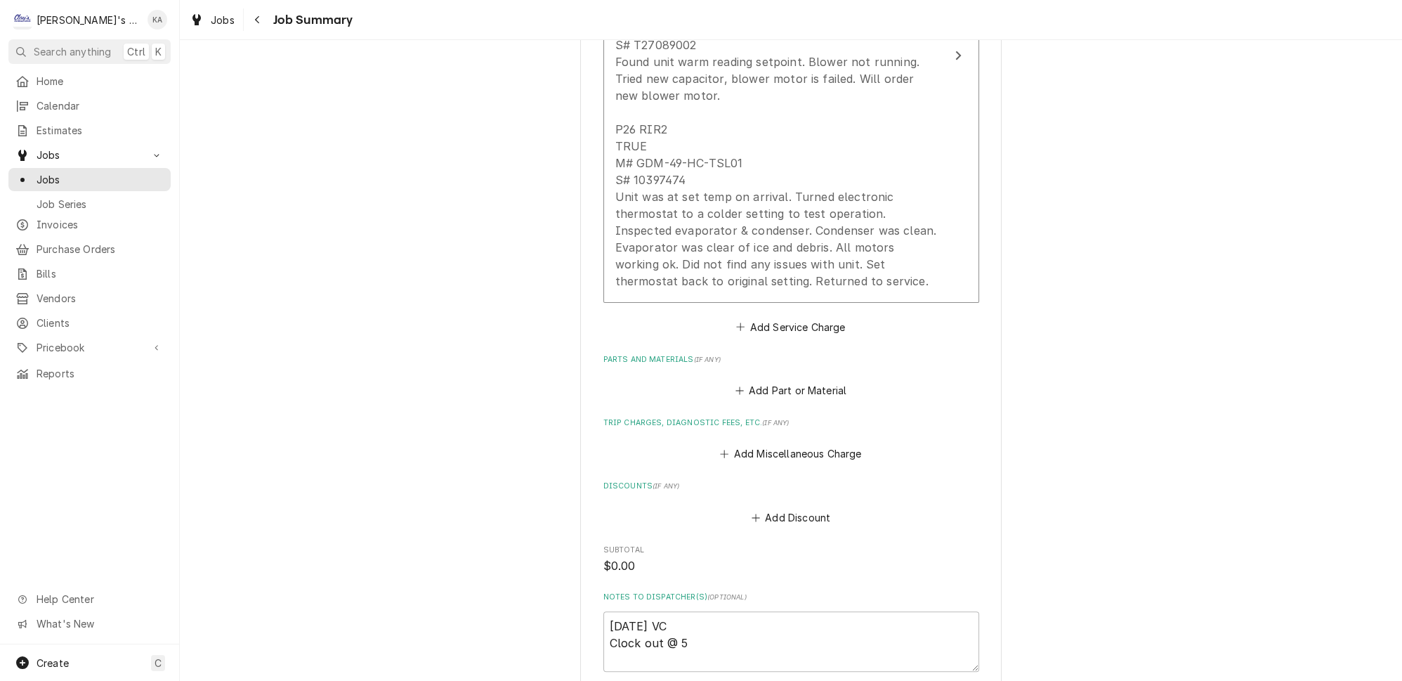
scroll to position [638, 0]
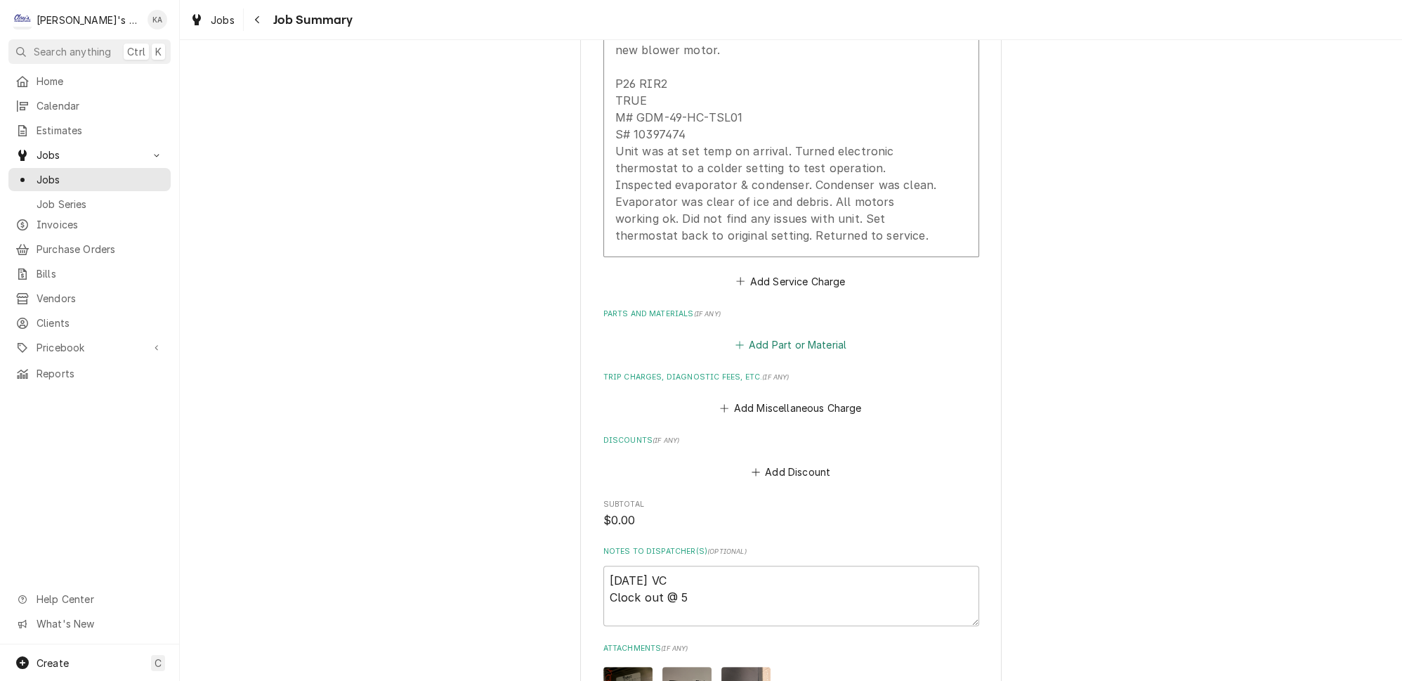
click at [786, 335] on button "Add Part or Material" at bounding box center [790, 345] width 116 height 20
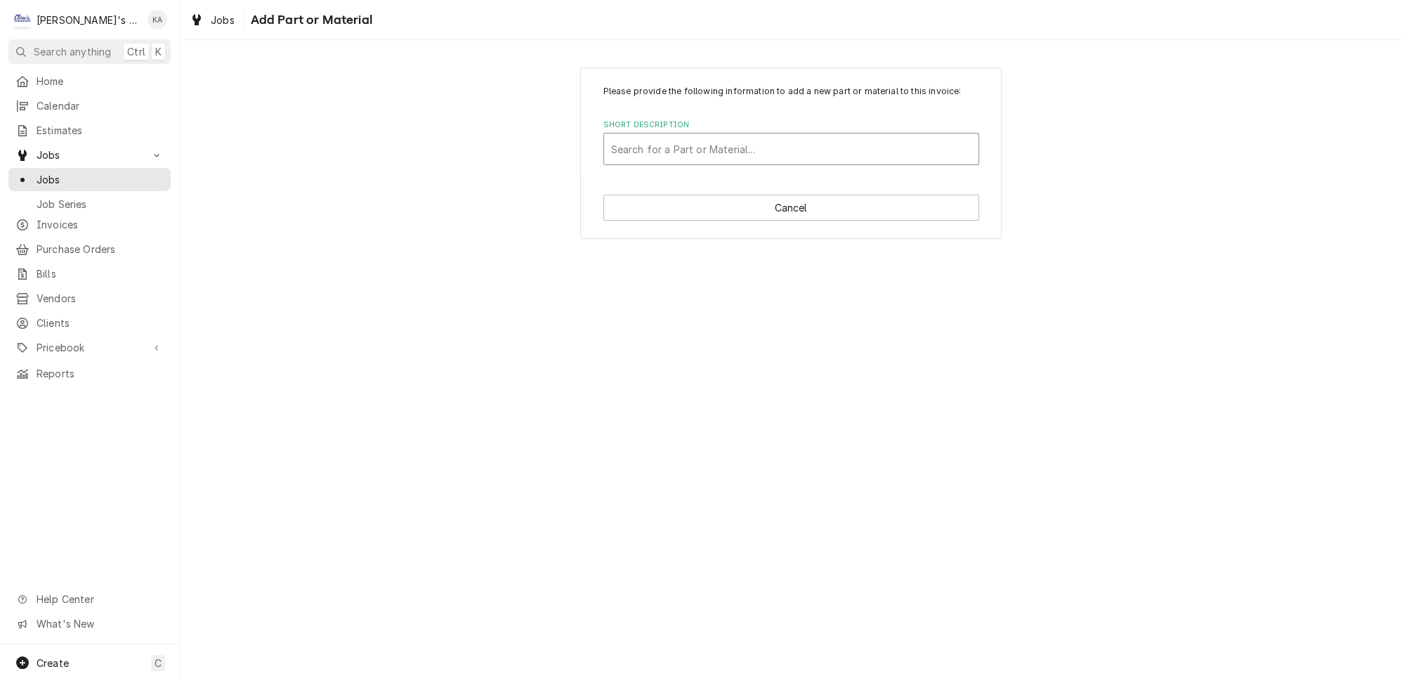
click at [701, 157] on div "Short Description" at bounding box center [791, 148] width 360 height 25
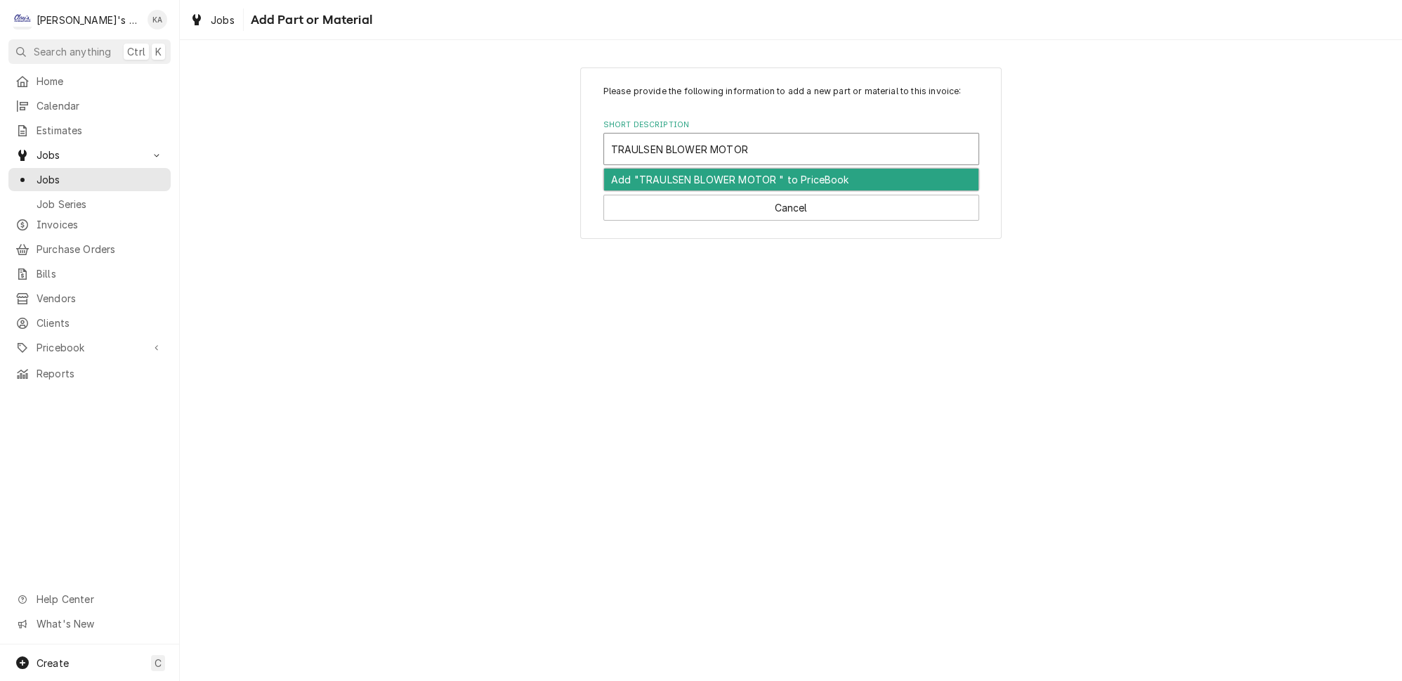
type input "TRAULSEN BLOWER MOTOR"
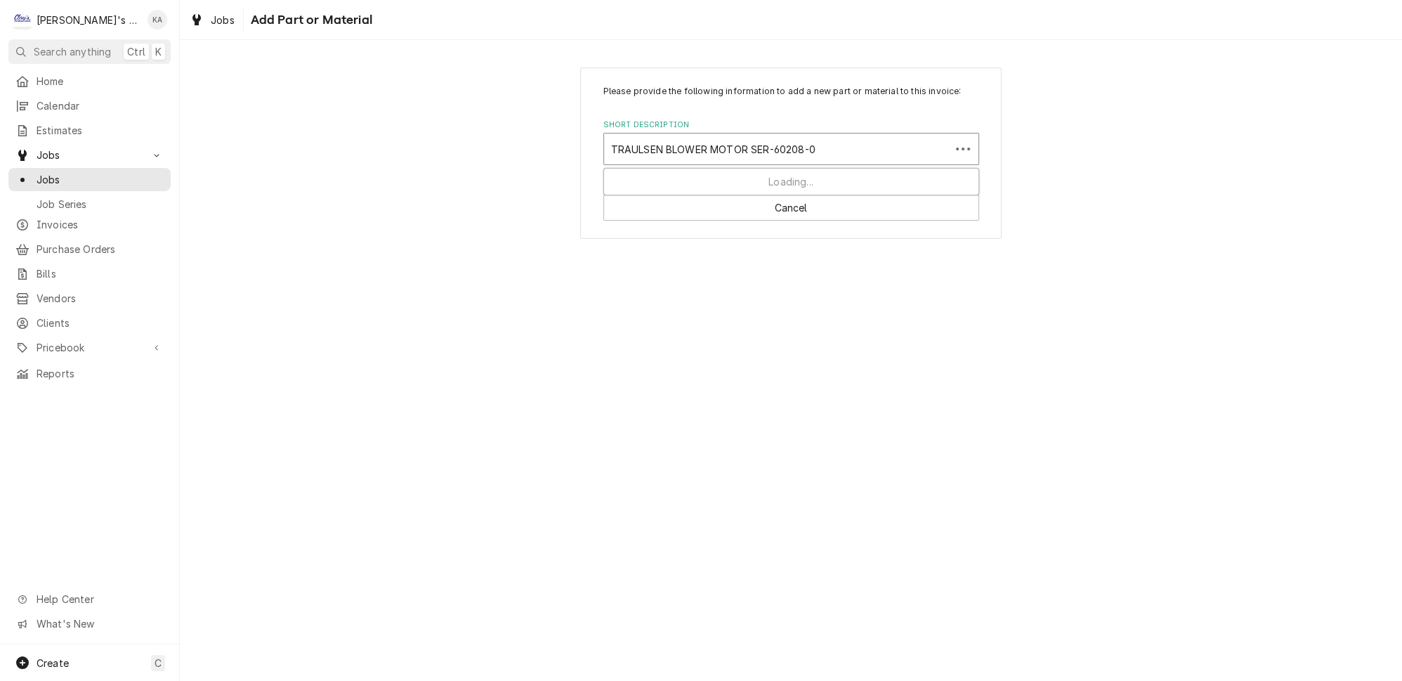
type input "TRAULSEN BLOWER MOTOR SER-60208-00"
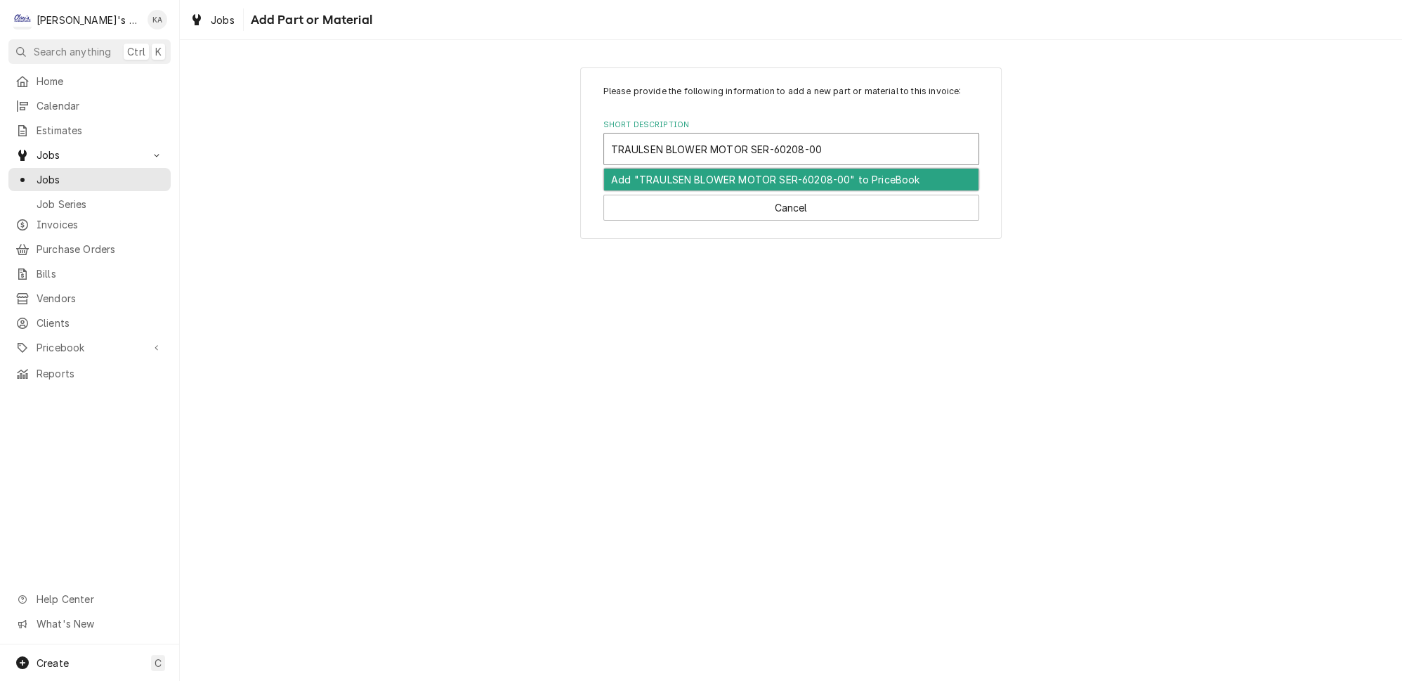
click at [751, 184] on div "Add "TRAULSEN BLOWER MOTOR SER-60208-00" to PriceBook" at bounding box center [791, 180] width 374 height 22
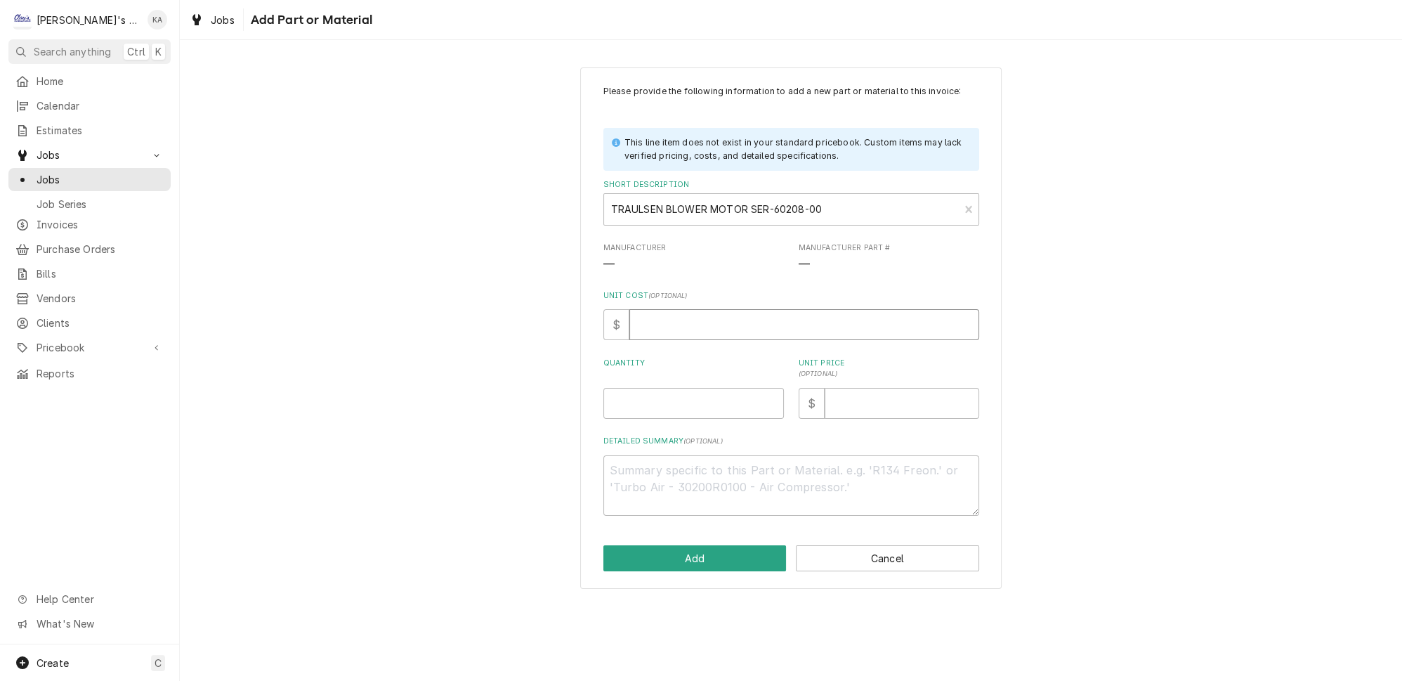
click at [657, 331] on input "Unit Cost ( optional )" at bounding box center [804, 324] width 350 height 31
type textarea "x"
type input "7"
type textarea "x"
type input "71"
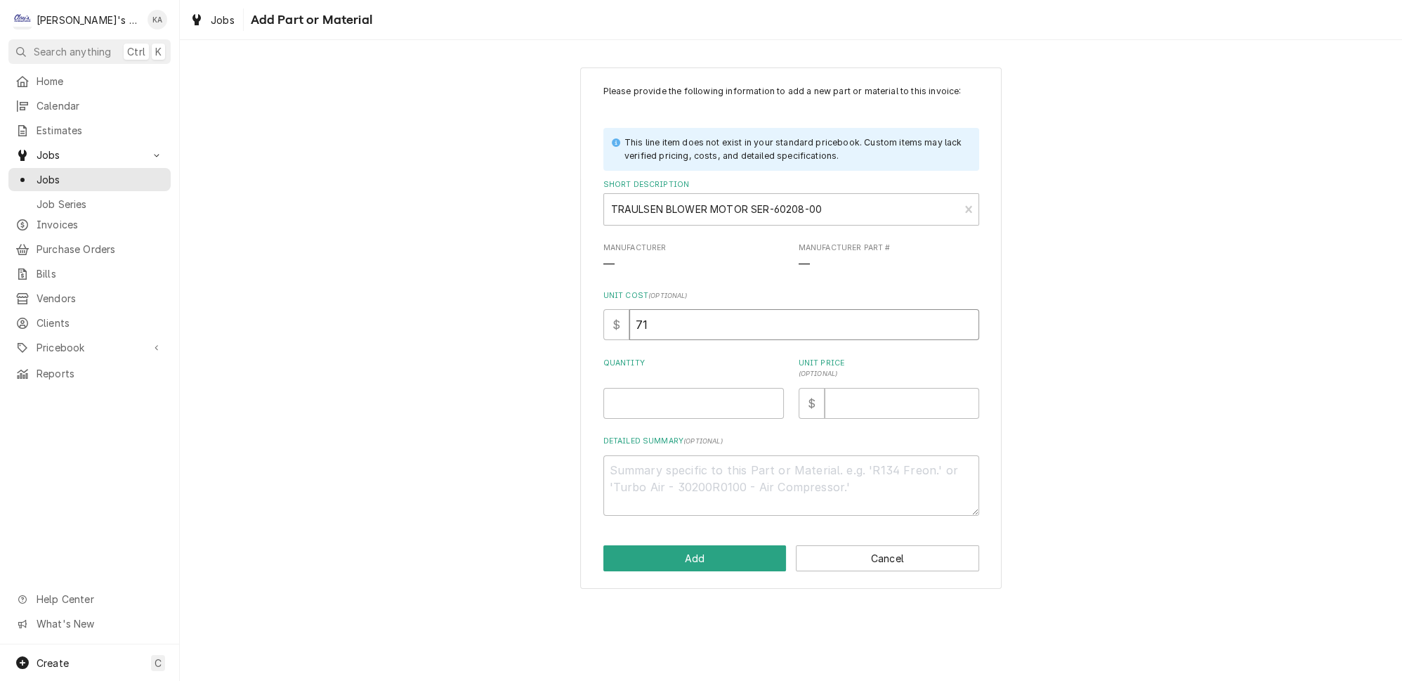
type textarea "x"
type input "710"
type textarea "x"
type input "710.8"
type textarea "x"
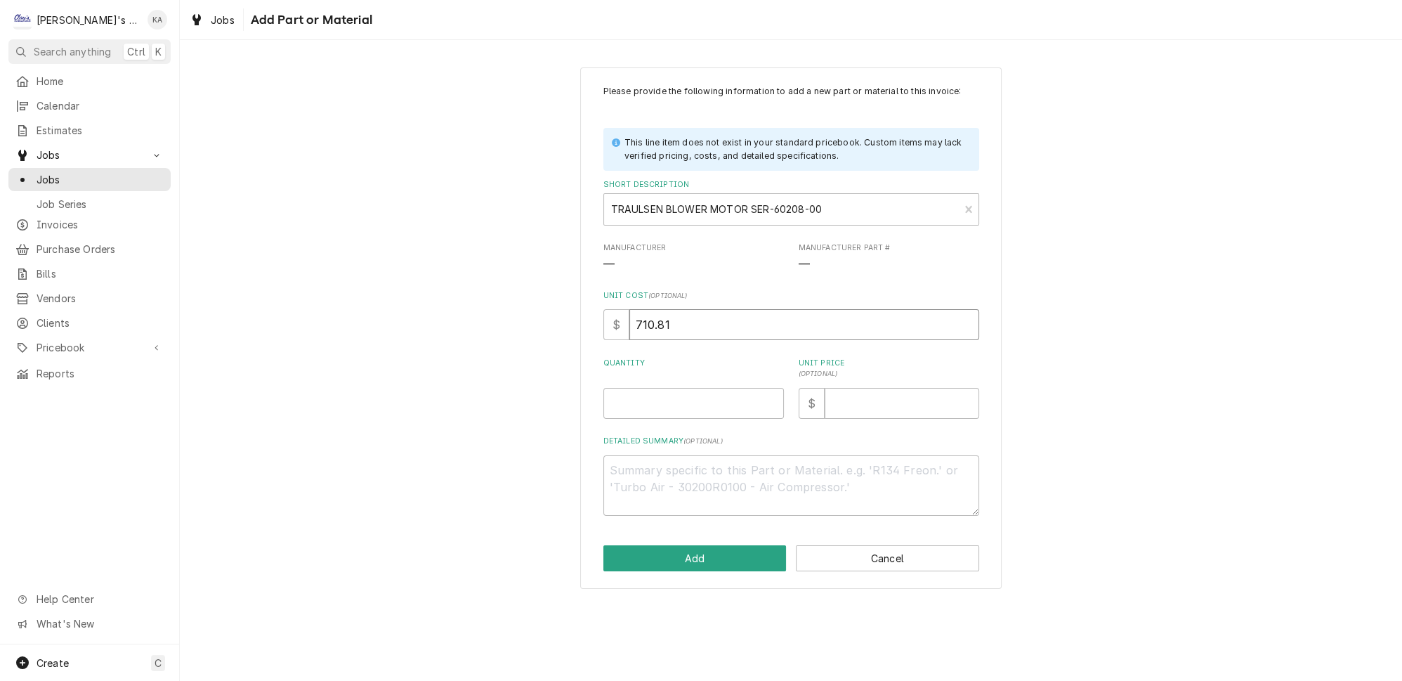
type input "710.81"
click at [655, 412] on input "Quantity" at bounding box center [693, 403] width 180 height 31
type textarea "x"
type input "1"
type textarea "x"
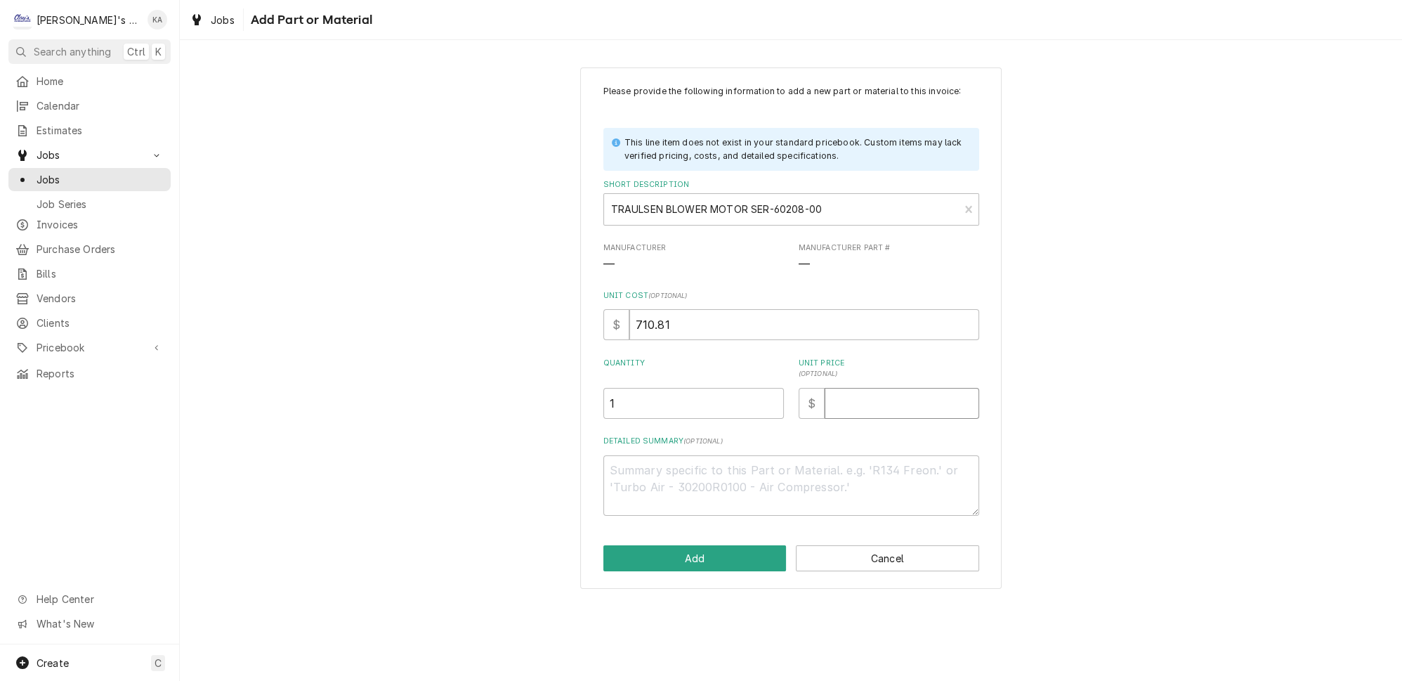
type input "1"
type textarea "x"
type input "14"
type textarea "x"
type input "149"
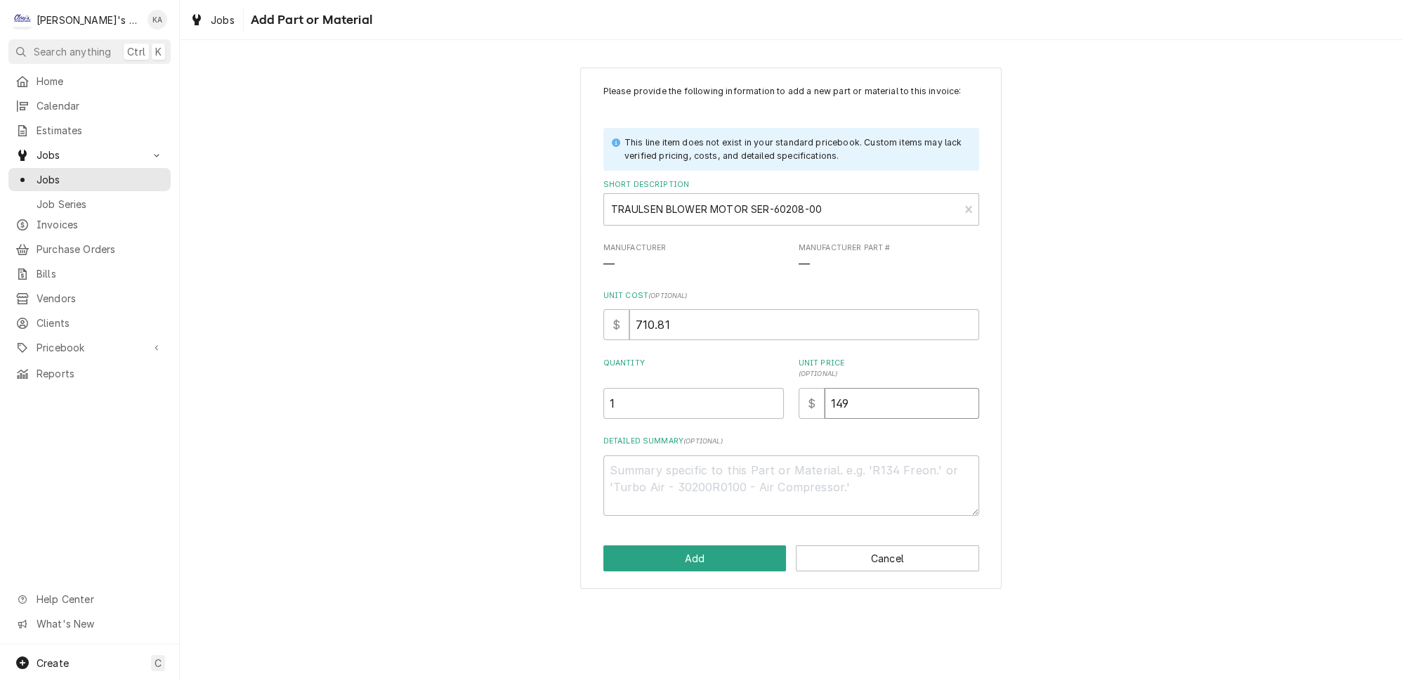
type textarea "x"
type input "1496"
type textarea "x"
type input "149"
type textarea "x"
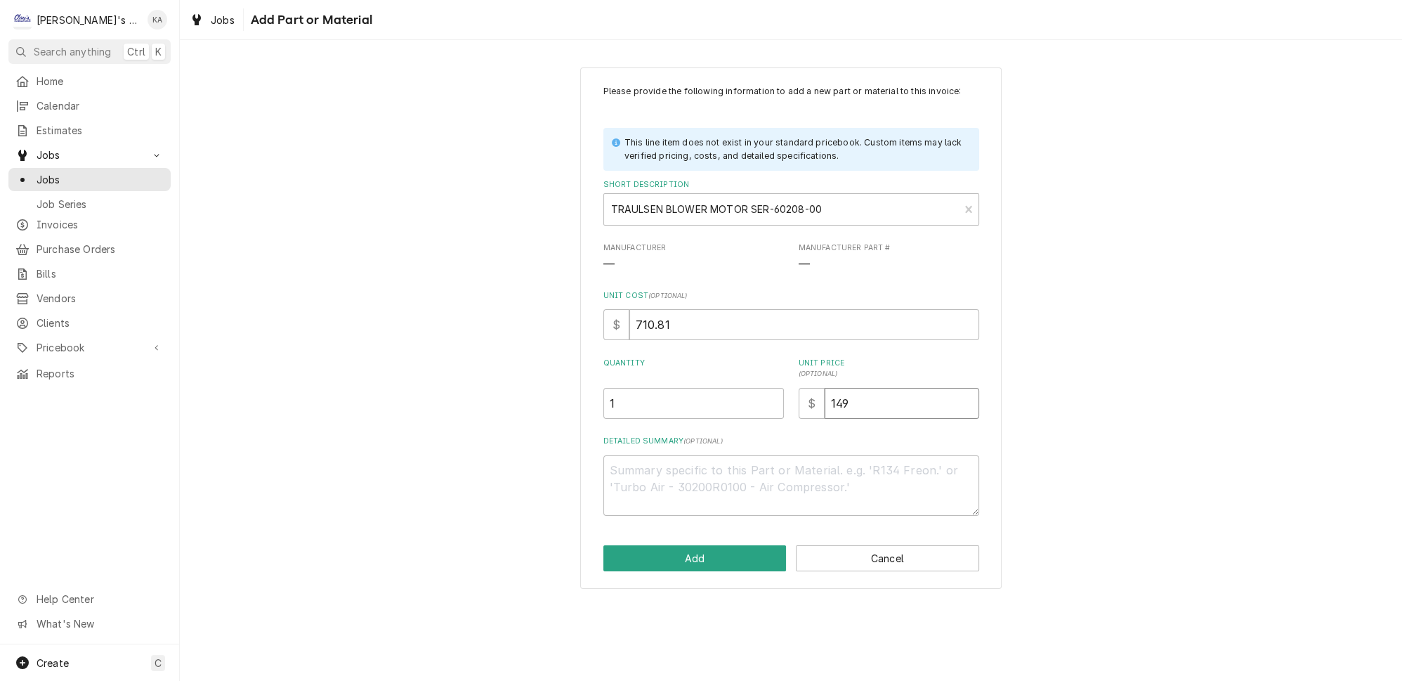
type input "1492"
type textarea "x"
type input "1492.7"
type textarea "x"
type input "1492.70"
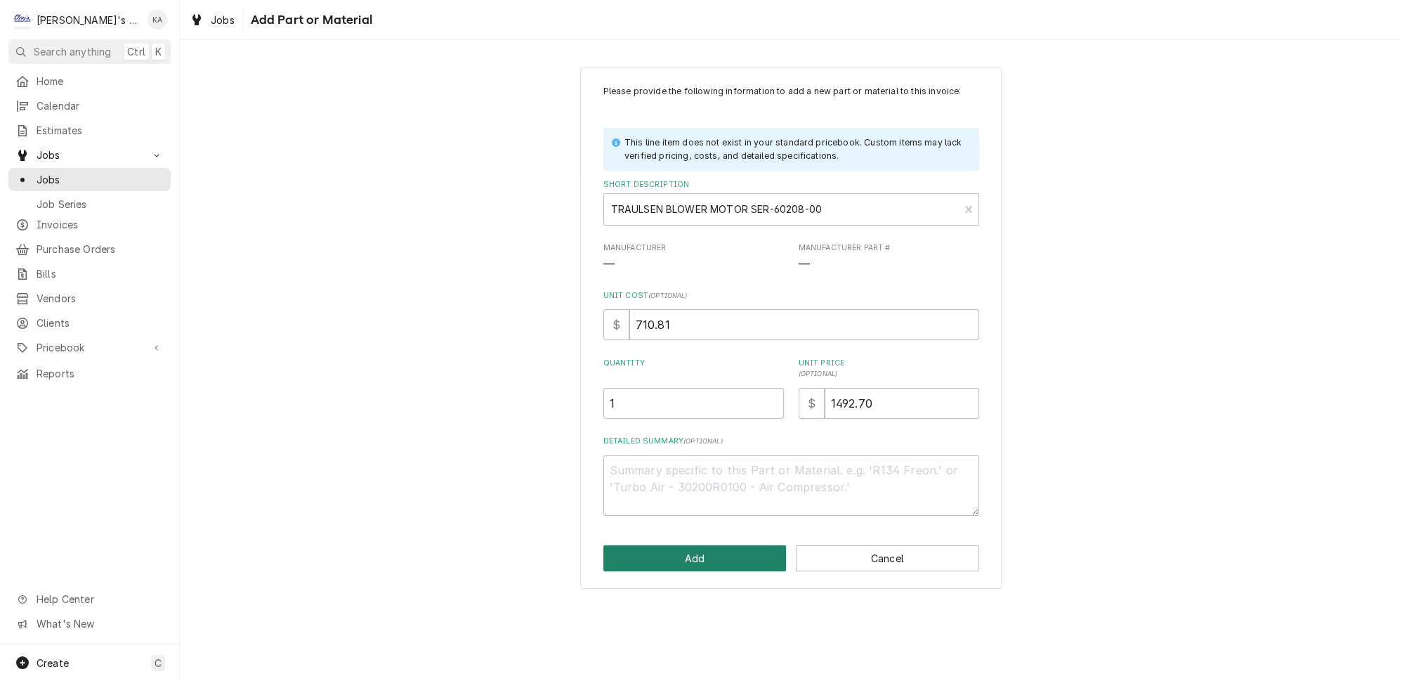
click at [719, 570] on button "Add" at bounding box center [694, 558] width 183 height 26
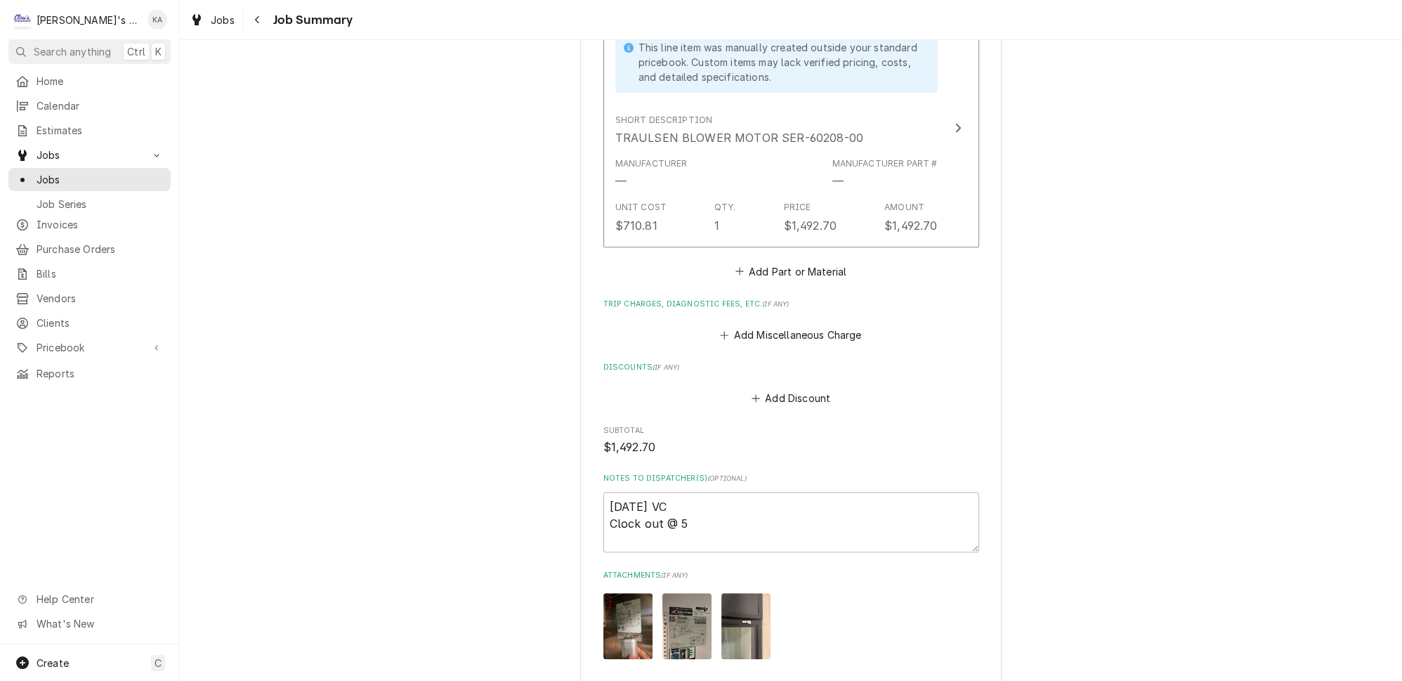
scroll to position [1213, 0]
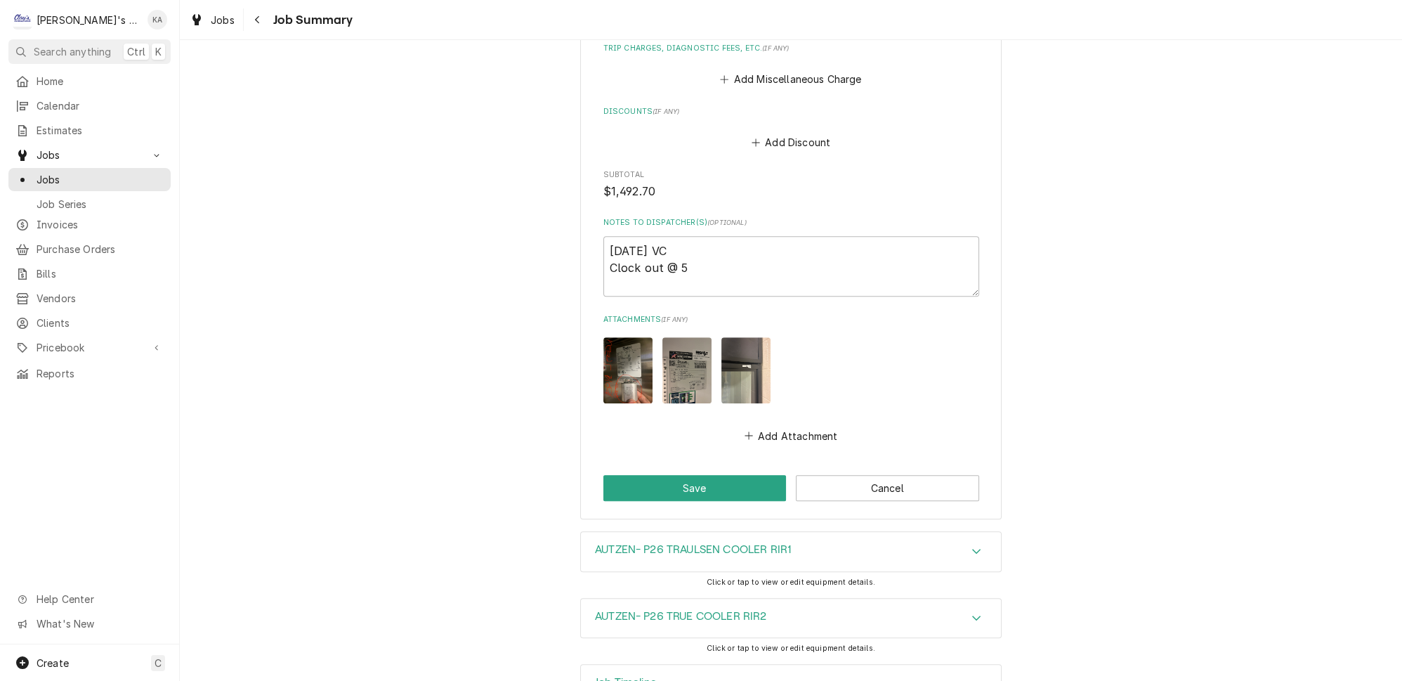
click at [972, 680] on icon "Accordion Header" at bounding box center [976, 683] width 8 height 5
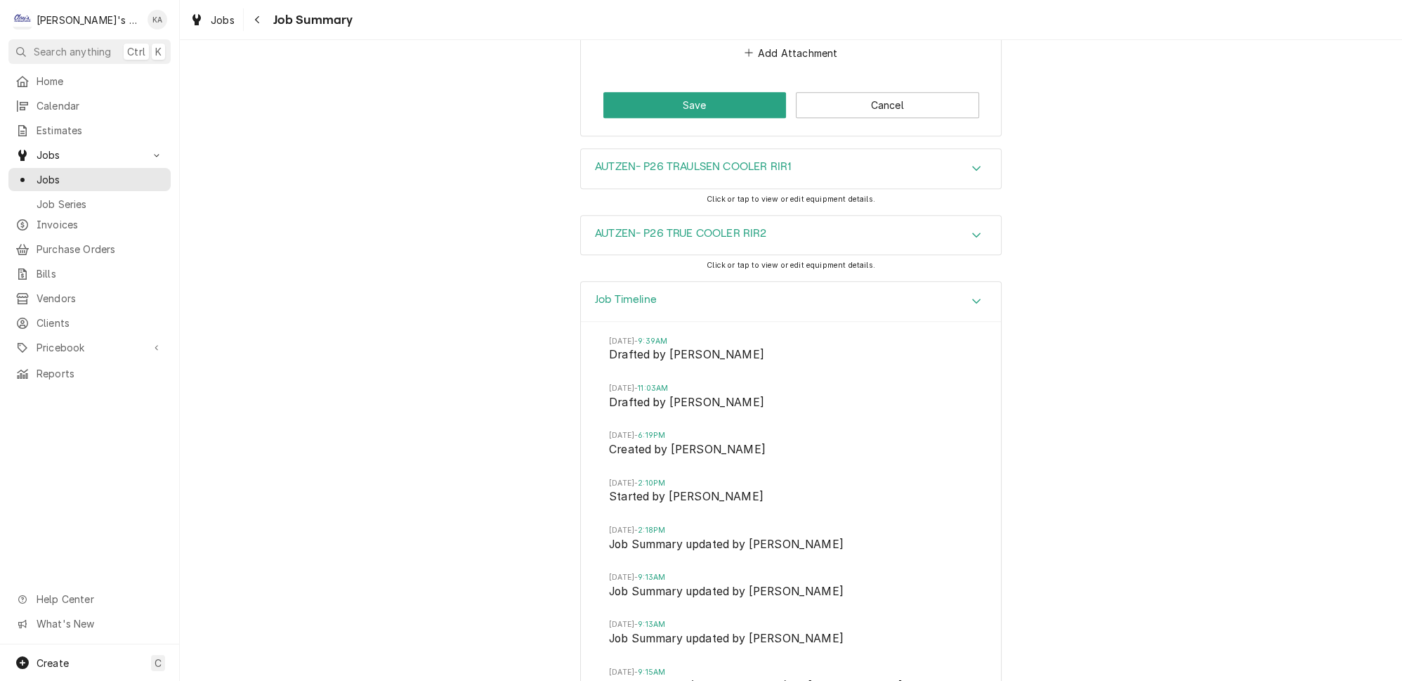
scroll to position [1468, 0]
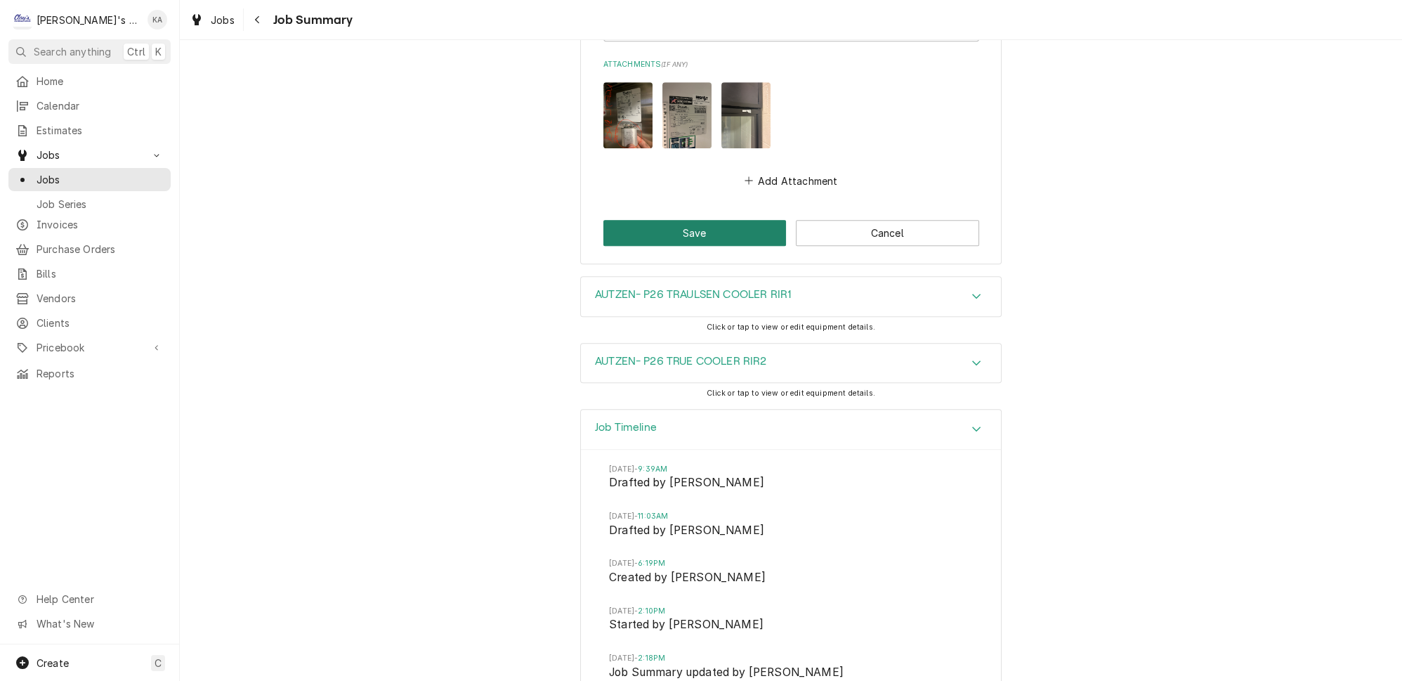
click at [697, 220] on button "Save" at bounding box center [694, 233] width 183 height 26
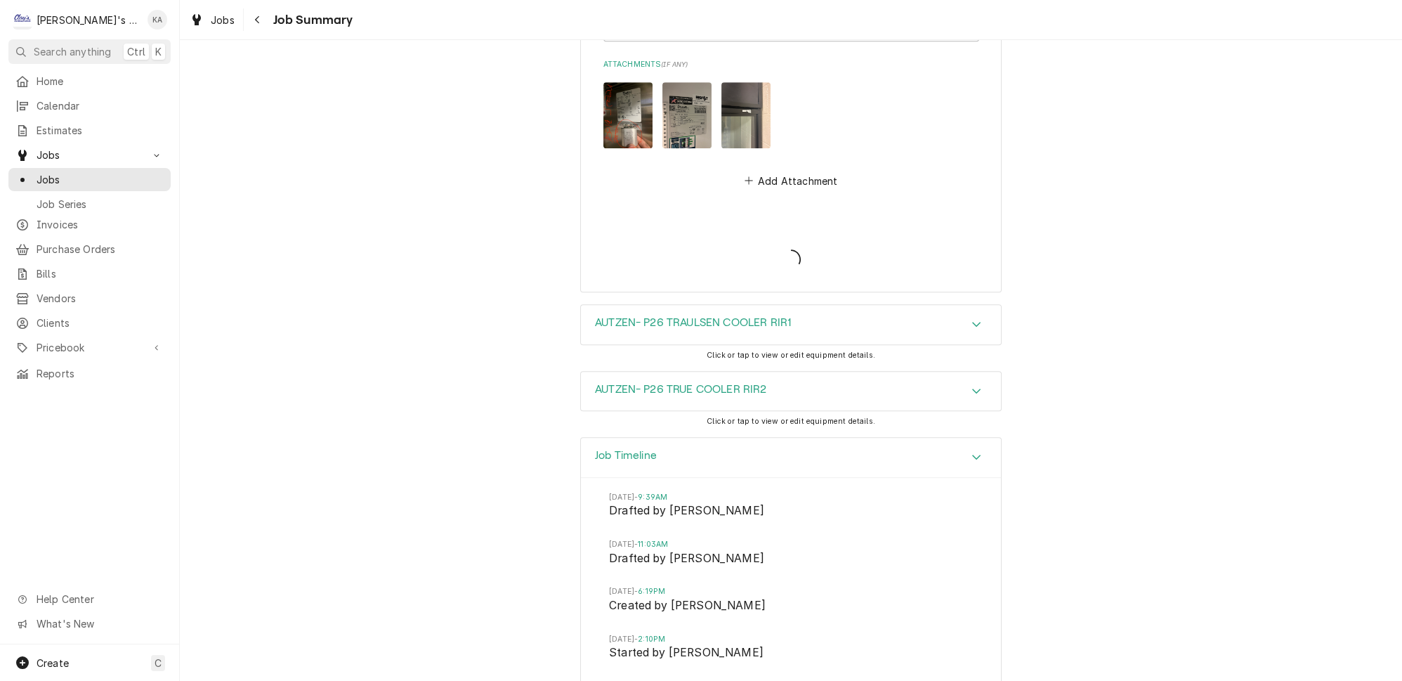
type textarea "x"
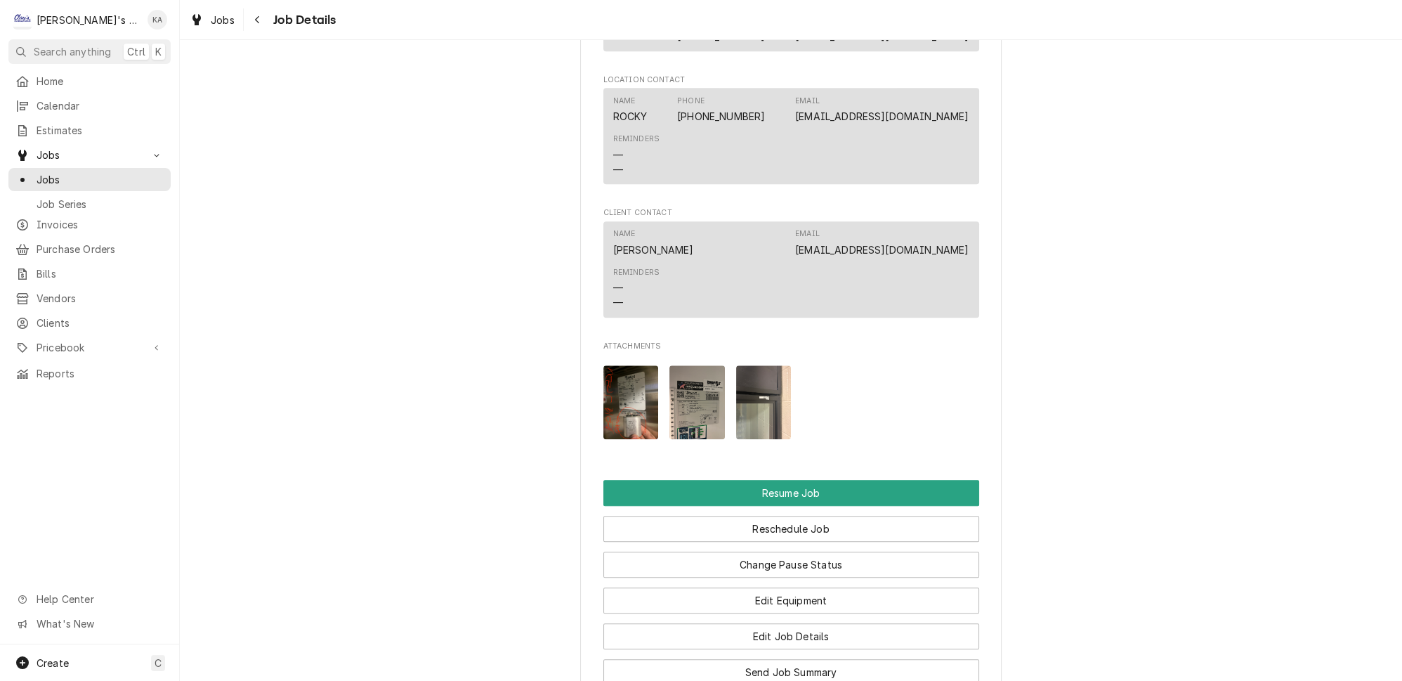
scroll to position [2170, 0]
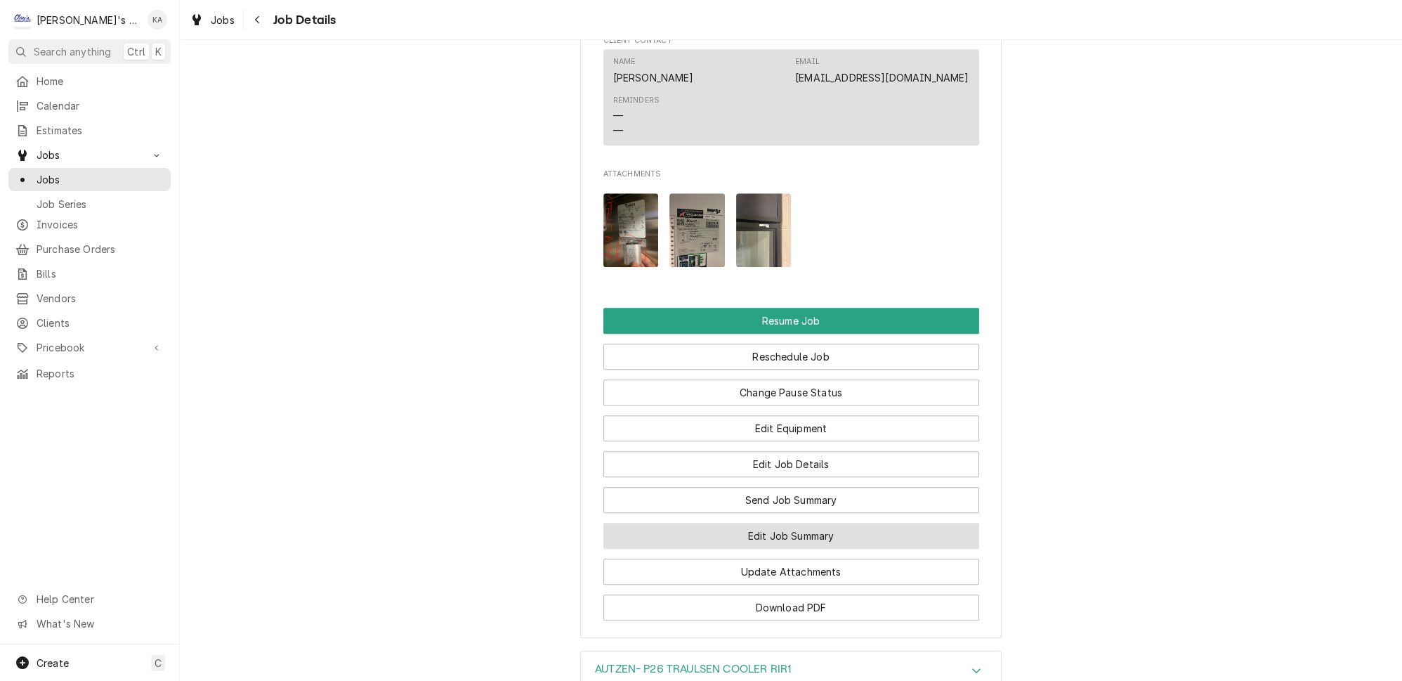
click at [810, 522] on button "Edit Job Summary" at bounding box center [791, 535] width 376 height 26
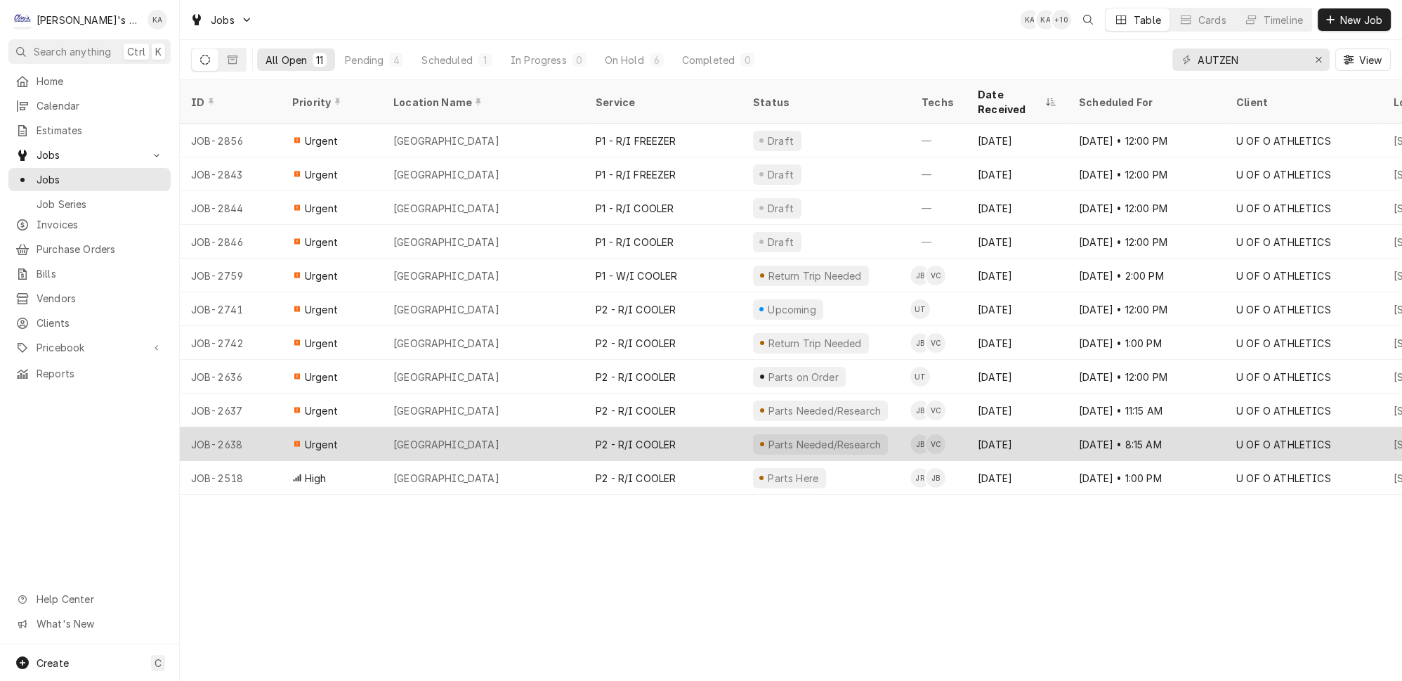
click at [518, 427] on div "AUTZEN STADIUM" at bounding box center [483, 444] width 202 height 34
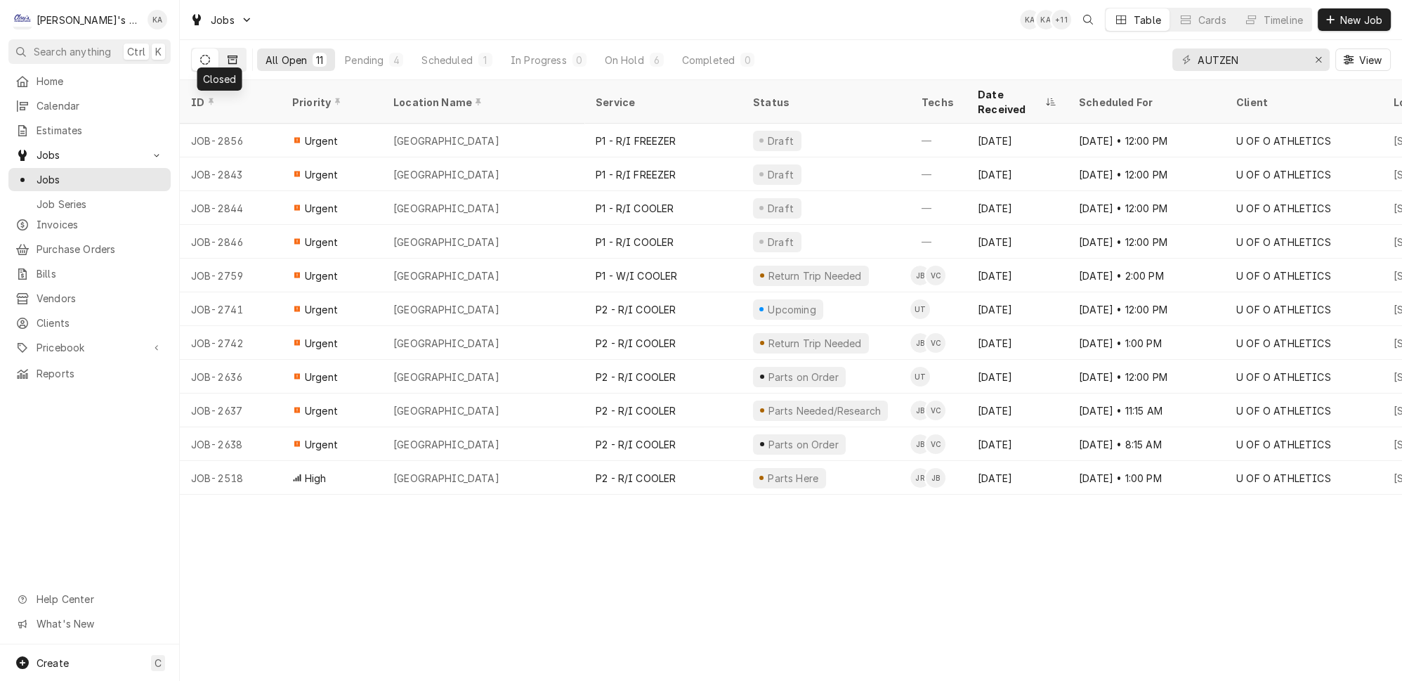
click at [228, 55] on icon "Dynamic Content Wrapper" at bounding box center [233, 59] width 10 height 8
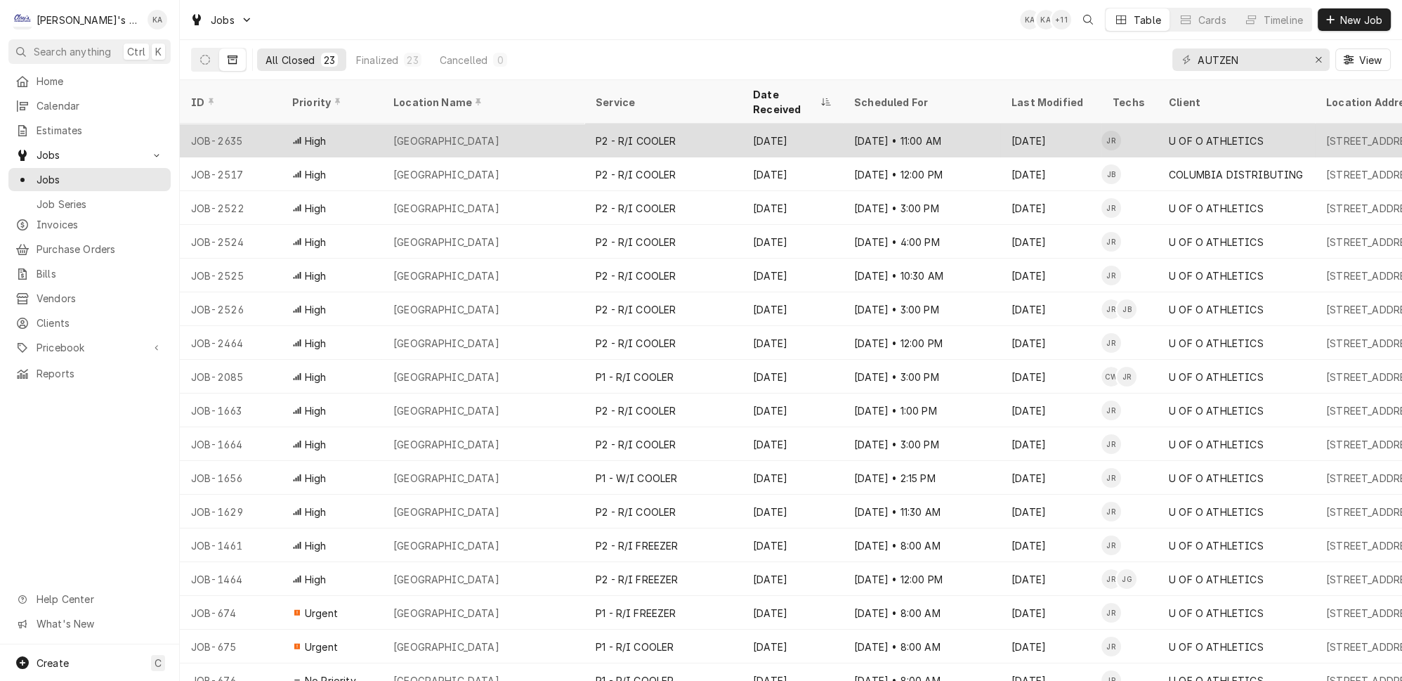
click at [497, 124] on div "AUTZEN STADIUM" at bounding box center [483, 141] width 202 height 34
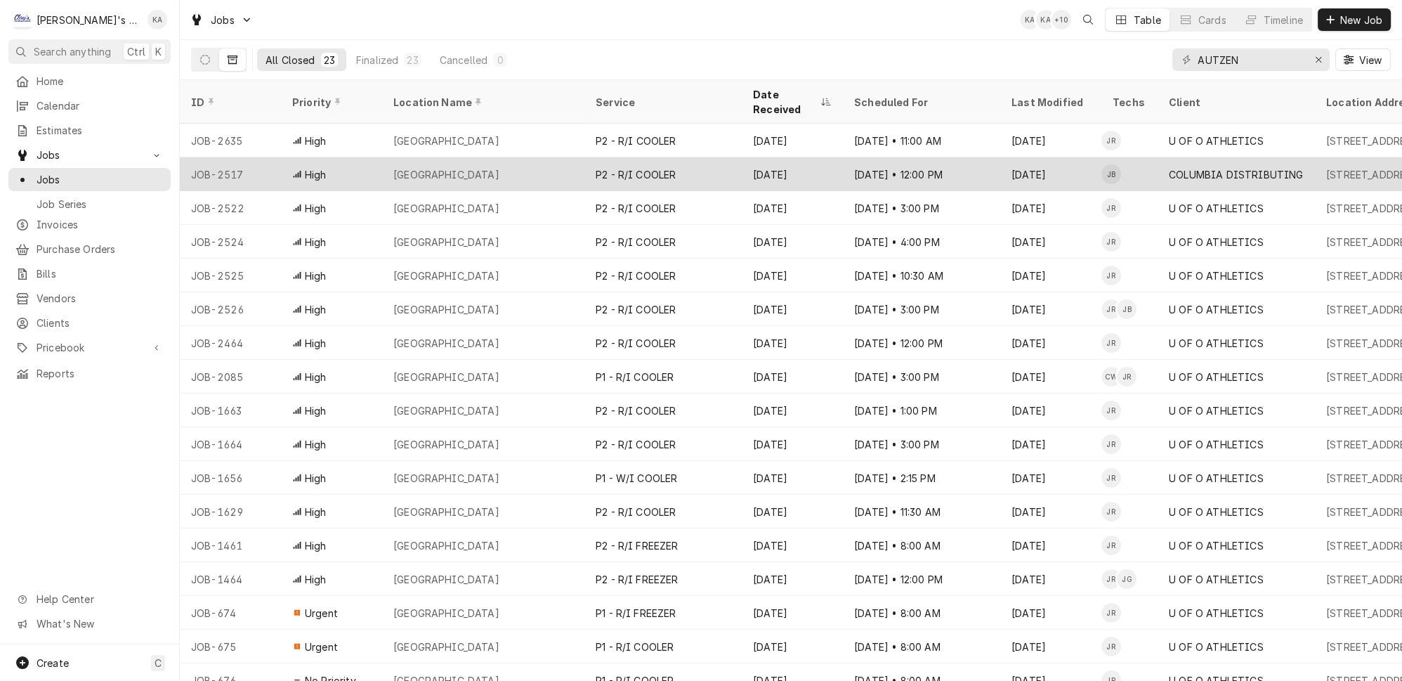
click at [451, 157] on div "AUTZEN STADIUM" at bounding box center [483, 174] width 202 height 34
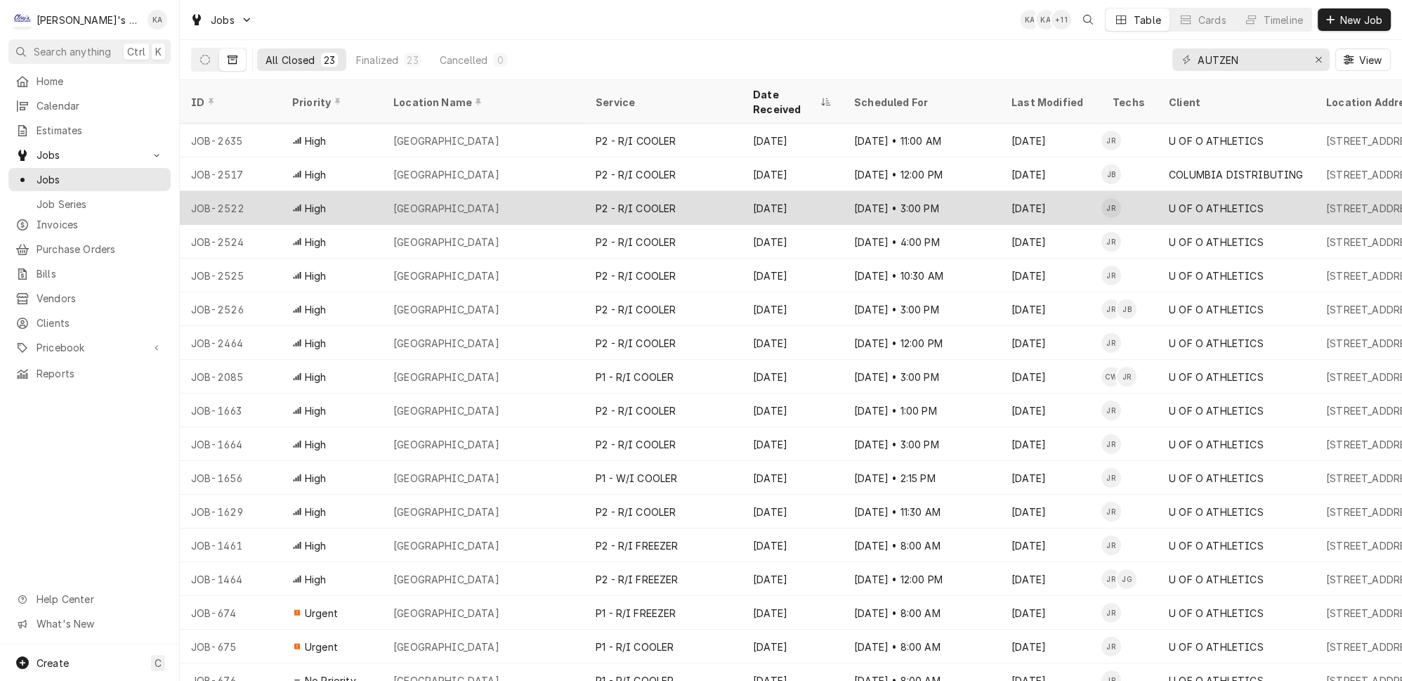
click at [544, 191] on div "AUTZEN STADIUM" at bounding box center [483, 208] width 202 height 34
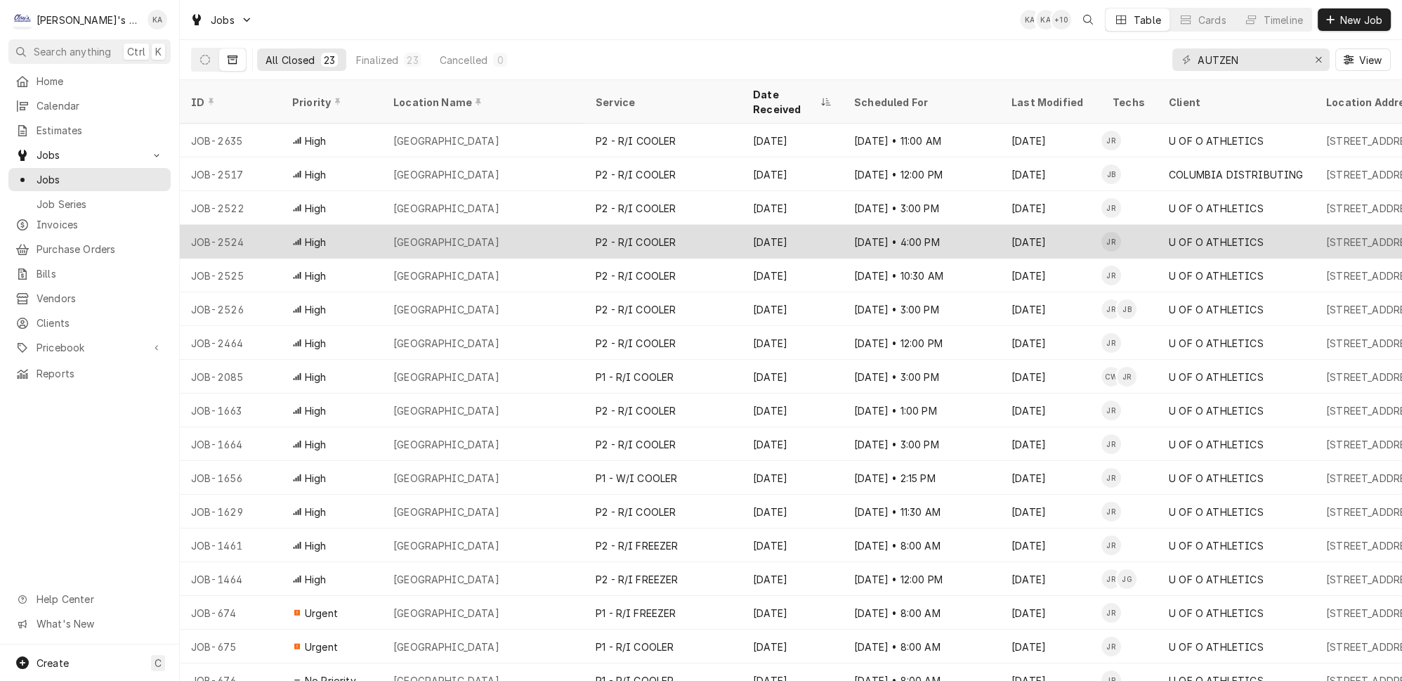
click at [561, 225] on div "AUTZEN STADIUM" at bounding box center [483, 242] width 202 height 34
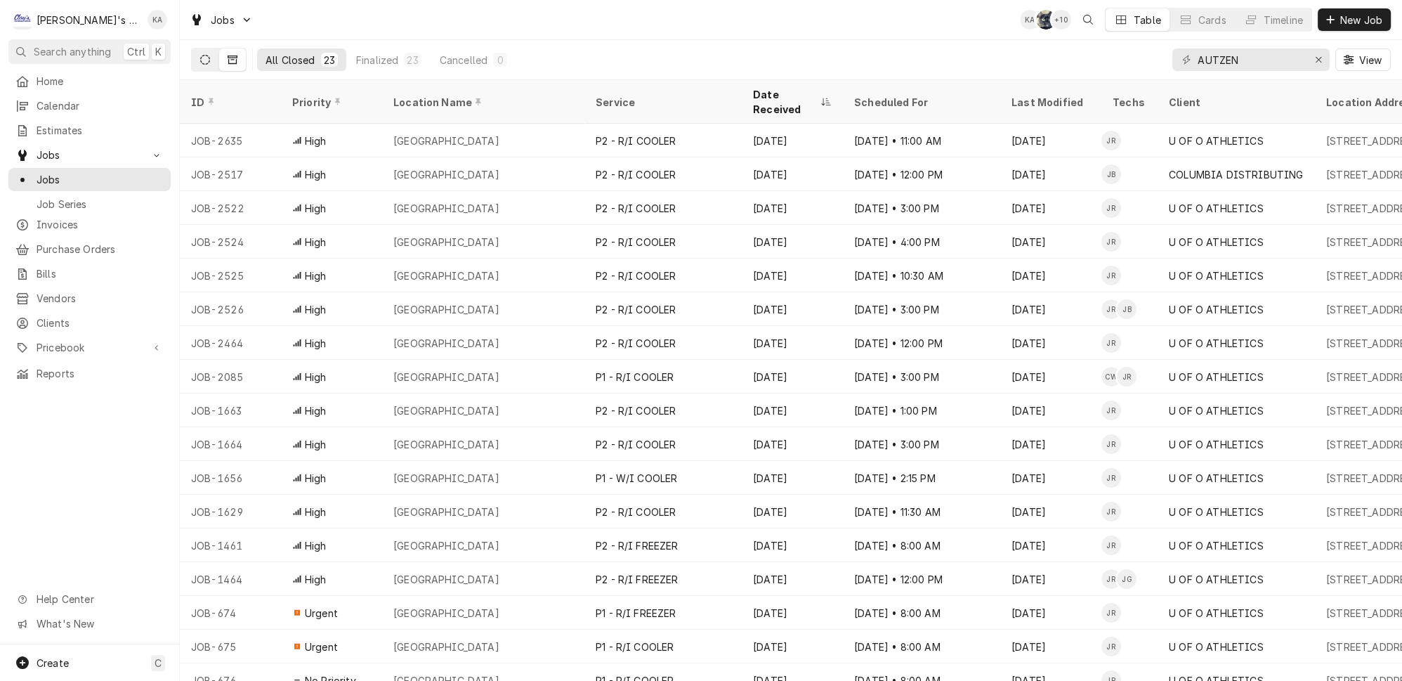
click at [200, 55] on icon "Dynamic Content Wrapper" at bounding box center [205, 60] width 10 height 10
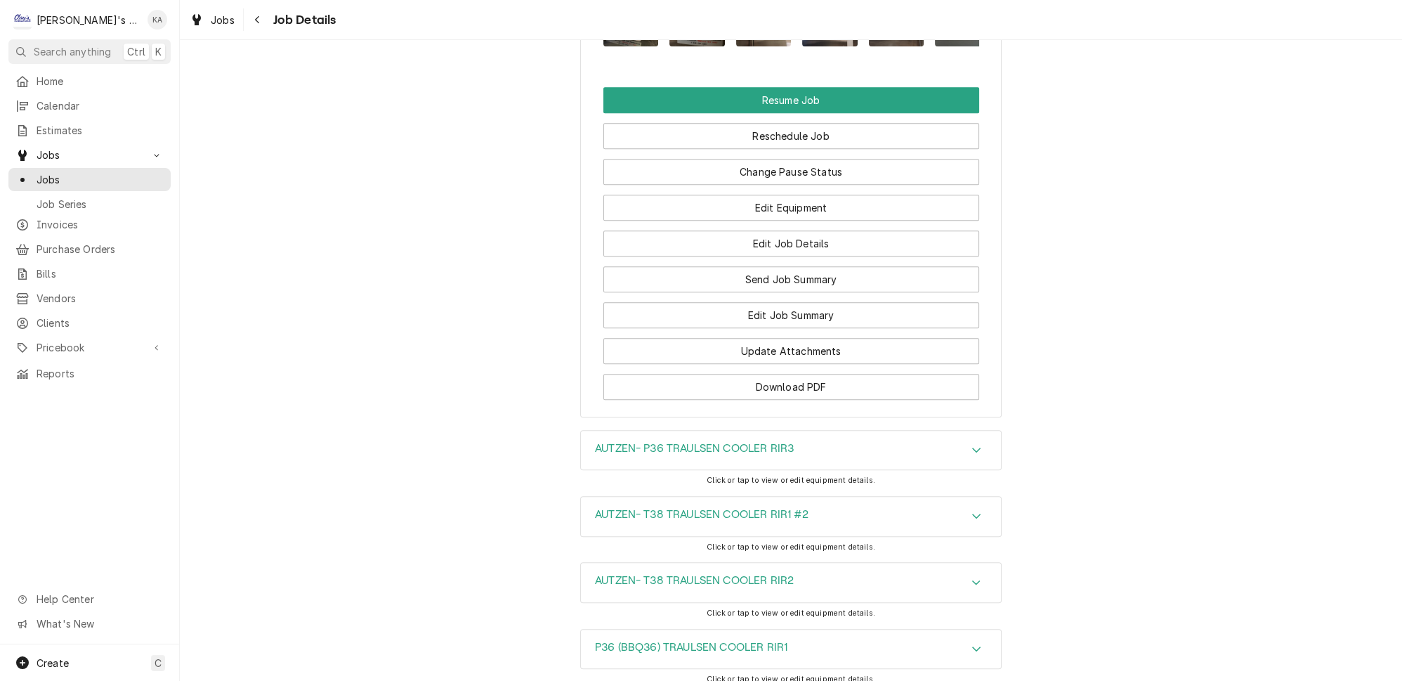
scroll to position [2234, 0]
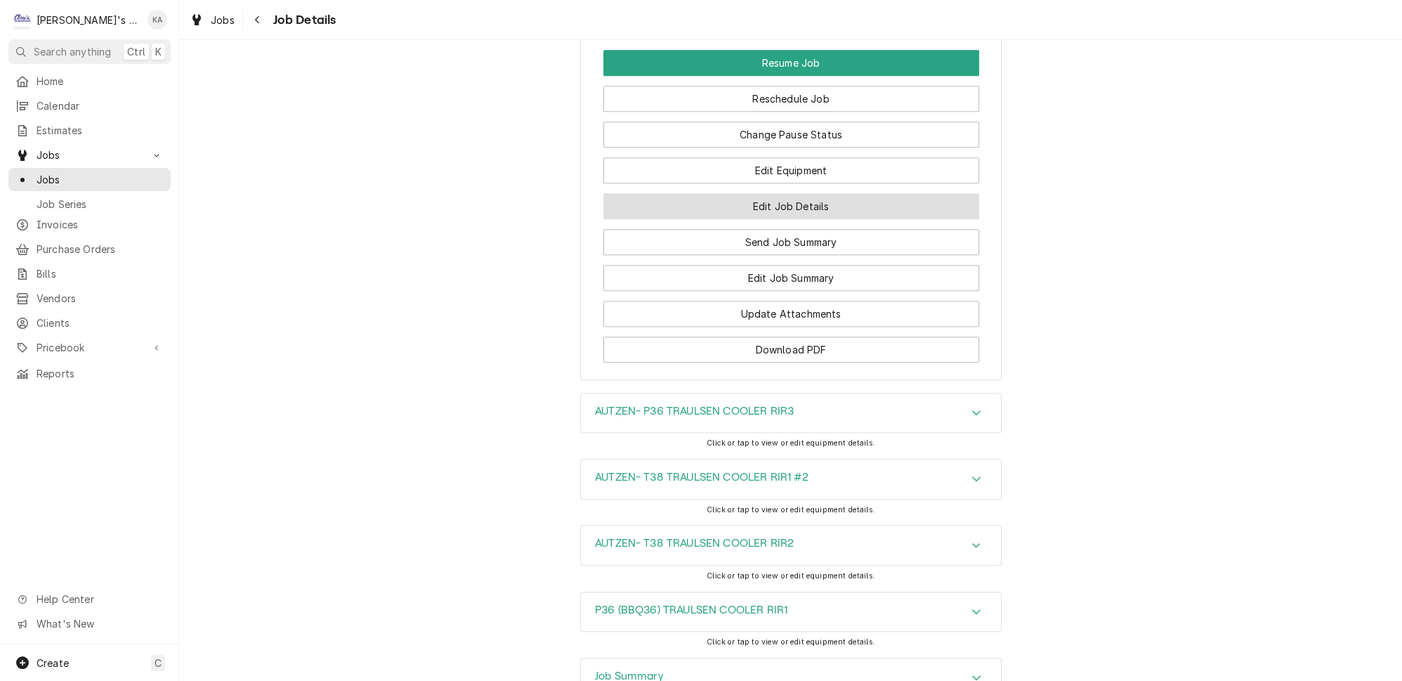
click at [767, 193] on button "Edit Job Details" at bounding box center [791, 206] width 376 height 26
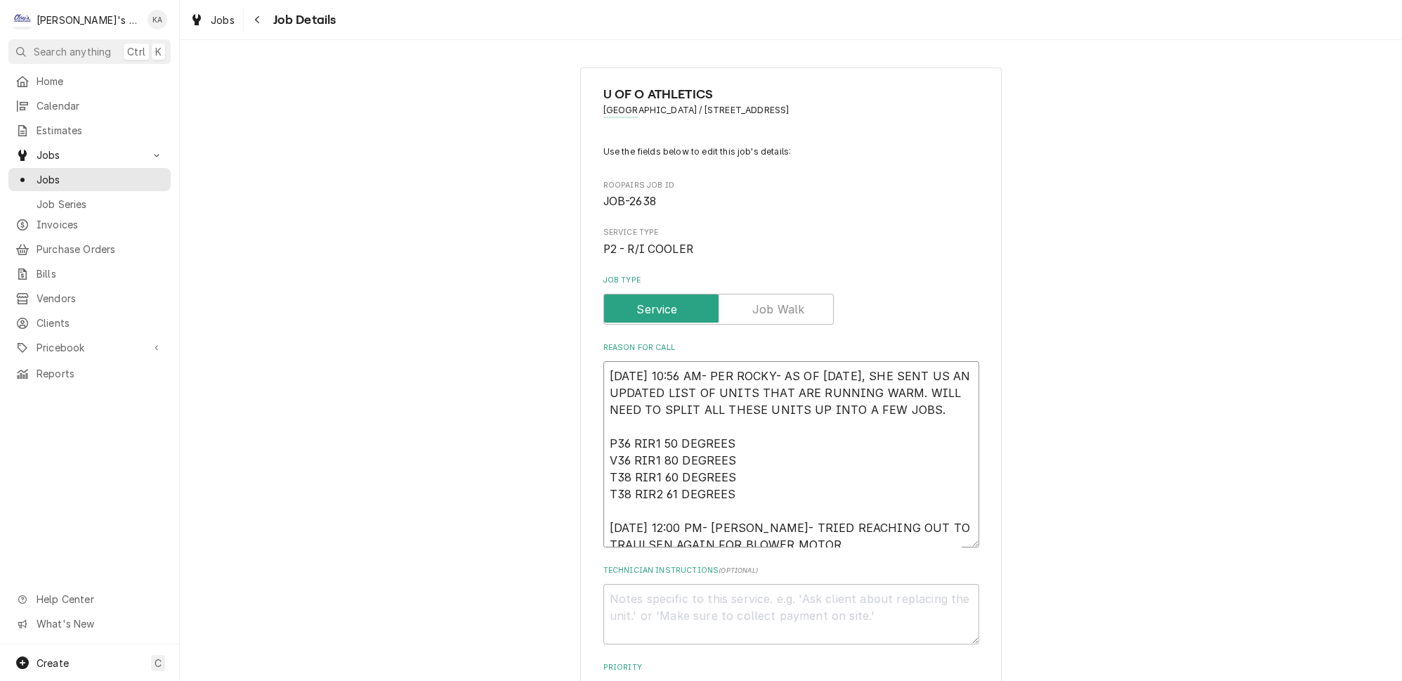
click at [846, 527] on textarea "[DATE] 10:56 AM- PER ROCKY- AS OF [DATE], SHE SENT US AN UPDATED LIST OF UNITS …" at bounding box center [791, 454] width 376 height 186
type textarea "x"
type textarea "[DATE] 10:56 AM- PER ROCKY- AS OF [DATE], SHE SENT US AN UPDATED LIST OF UNITS …"
type textarea "x"
type textarea "8/9/2025 10:56 AM- PER ROCKY- AS OF 8/6/2025, SHE SENT US AN UPDATED LIST OF UN…"
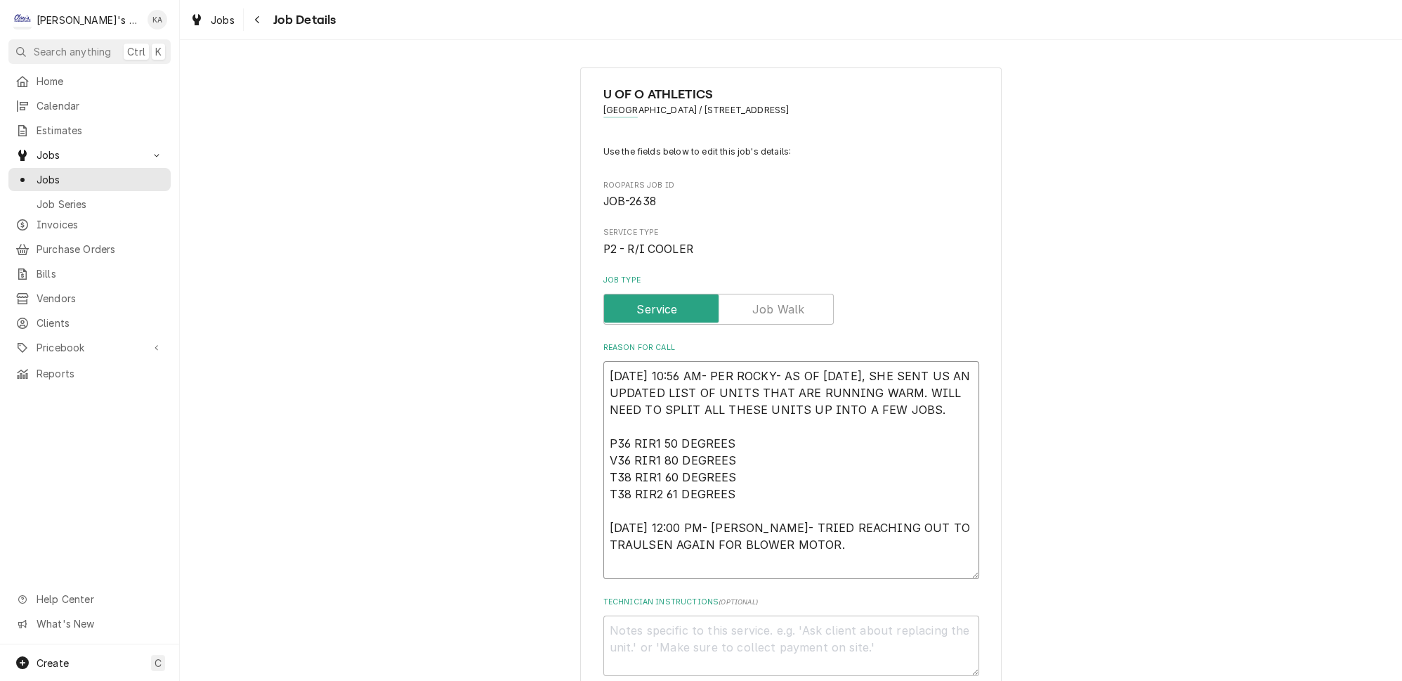
type textarea "x"
type textarea "8/9/2025 10:56 AM- PER ROCKY- AS OF 8/6/2025, SHE SENT US AN UPDATED LIST OF UN…"
type textarea "x"
type textarea "8/9/2025 10:56 AM- PER ROCKY- AS OF 8/6/2025, SHE SENT US AN UPDATED LIST OF UN…"
type textarea "x"
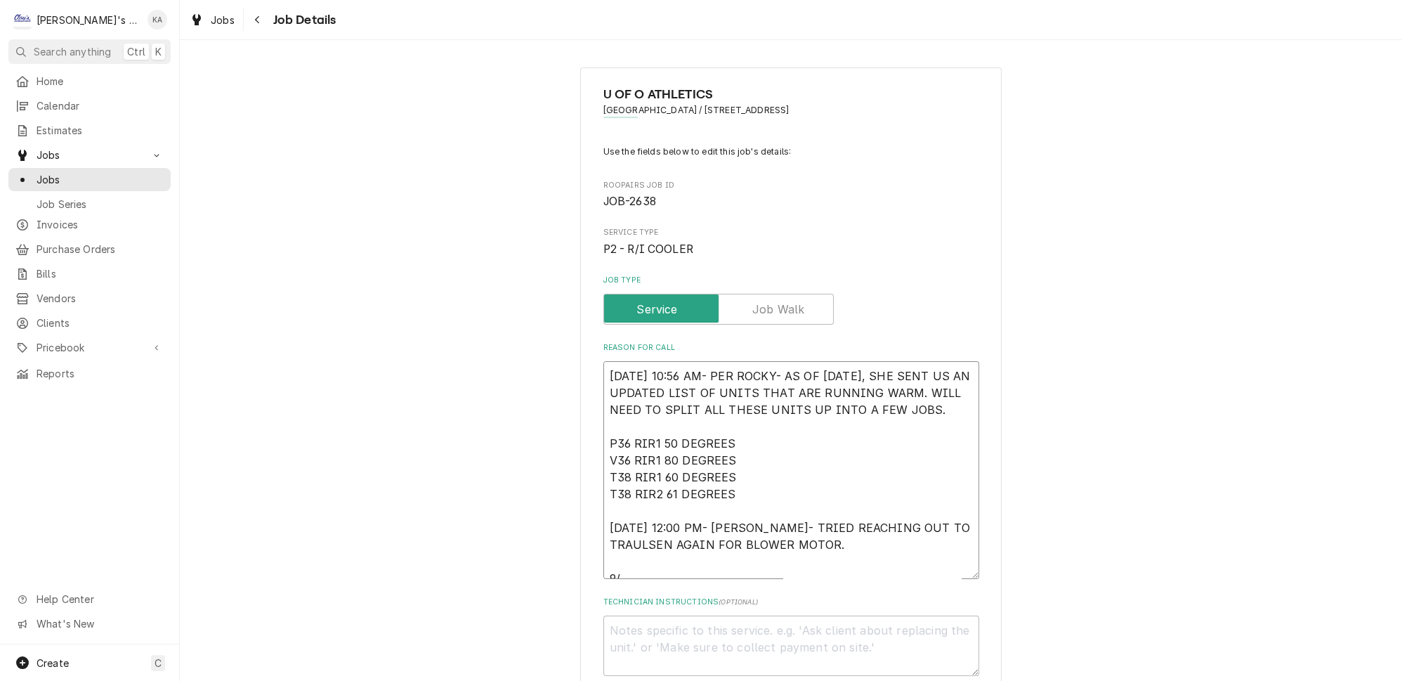
type textarea "8/9/2025 10:56 AM- PER ROCKY- AS OF 8/6/2025, SHE SENT US AN UPDATED LIST OF UN…"
type textarea "x"
type textarea "8/9/2025 10:56 AM- PER ROCKY- AS OF 8/6/2025, SHE SENT US AN UPDATED LIST OF UN…"
type textarea "x"
type textarea "8/9/2025 10:56 AM- PER ROCKY- AS OF 8/6/2025, SHE SENT US AN UPDATED LIST OF UN…"
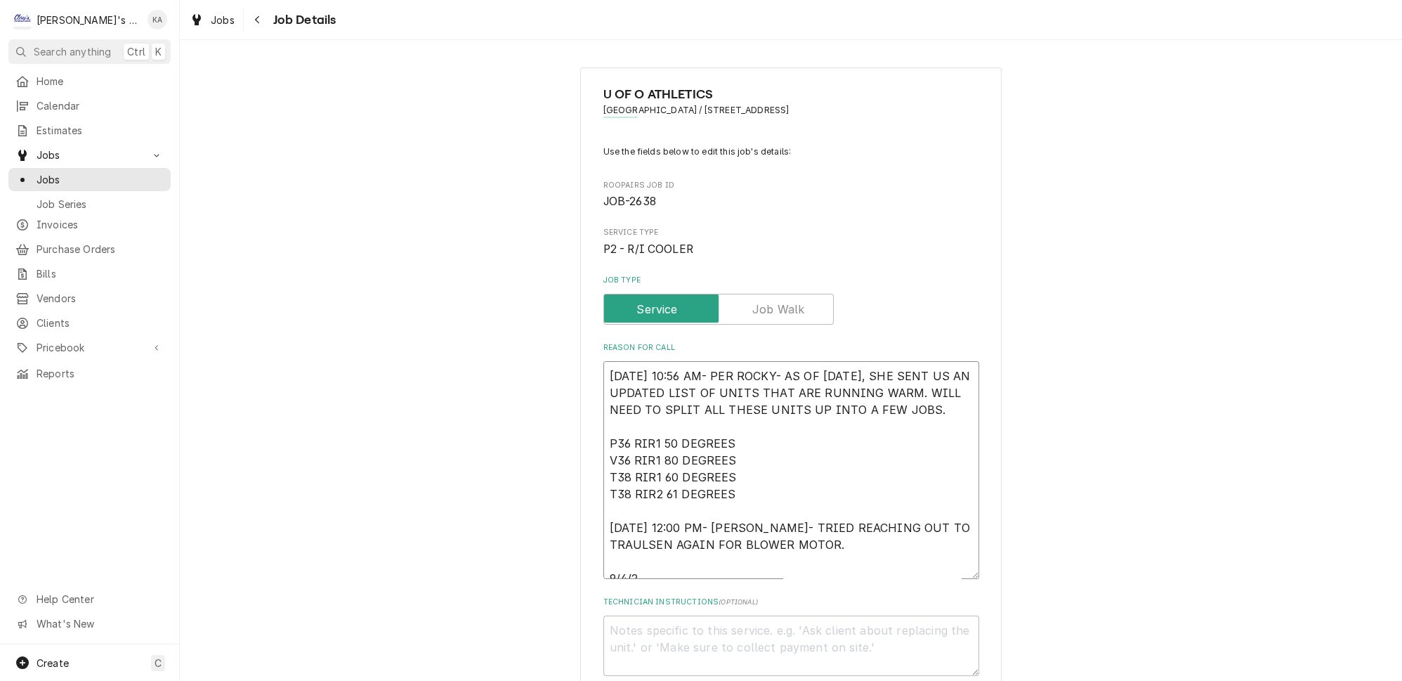
type textarea "x"
type textarea "8/9/2025 10:56 AM- PER ROCKY- AS OF 8/6/2025, SHE SENT US AN UPDATED LIST OF UN…"
type textarea "x"
type textarea "8/9/2025 10:56 AM- PER ROCKY- AS OF 8/6/2025, SHE SENT US AN UPDATED LIST OF UN…"
type textarea "x"
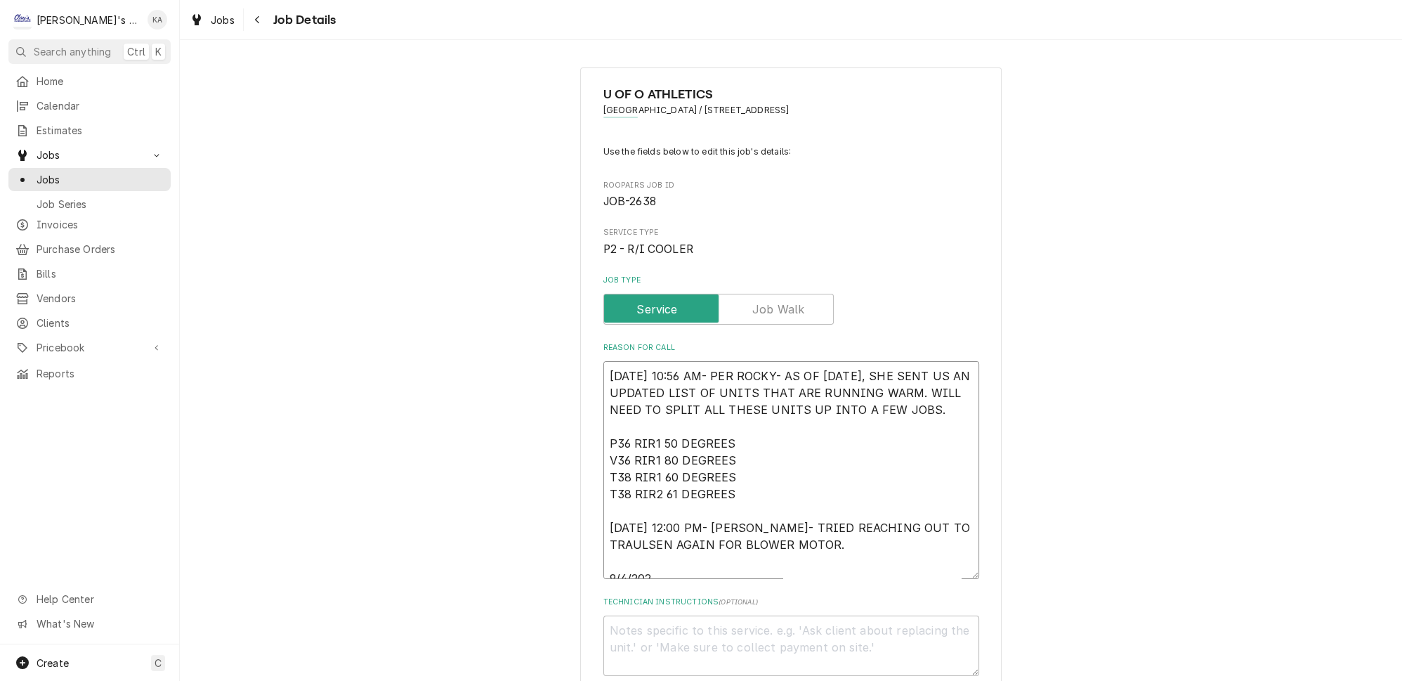
type textarea "8/9/2025 10:56 AM- PER ROCKY- AS OF 8/6/2025, SHE SENT US AN UPDATED LIST OF UN…"
type textarea "x"
type textarea "8/9/2025 10:56 AM- PER ROCKY- AS OF 8/6/2025, SHE SENT US AN UPDATED LIST OF UN…"
type textarea "x"
type textarea "8/9/2025 10:56 AM- PER ROCKY- AS OF 8/6/2025, SHE SENT US AN UPDATED LIST OF UN…"
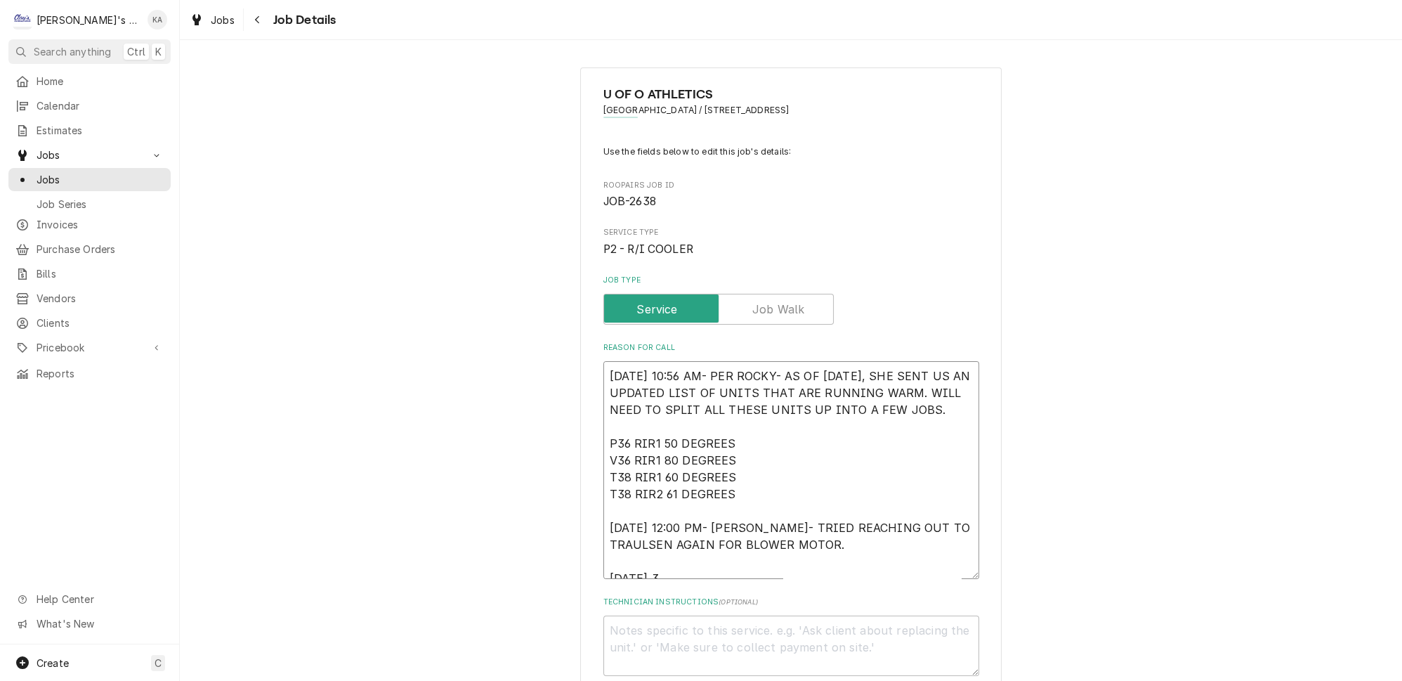
type textarea "x"
type textarea "8/9/2025 10:56 AM- PER ROCKY- AS OF 8/6/2025, SHE SENT US AN UPDATED LIST OF UN…"
type textarea "x"
type textarea "8/9/2025 10:56 AM- PER ROCKY- AS OF 8/6/2025, SHE SENT US AN UPDATED LIST OF UN…"
type textarea "x"
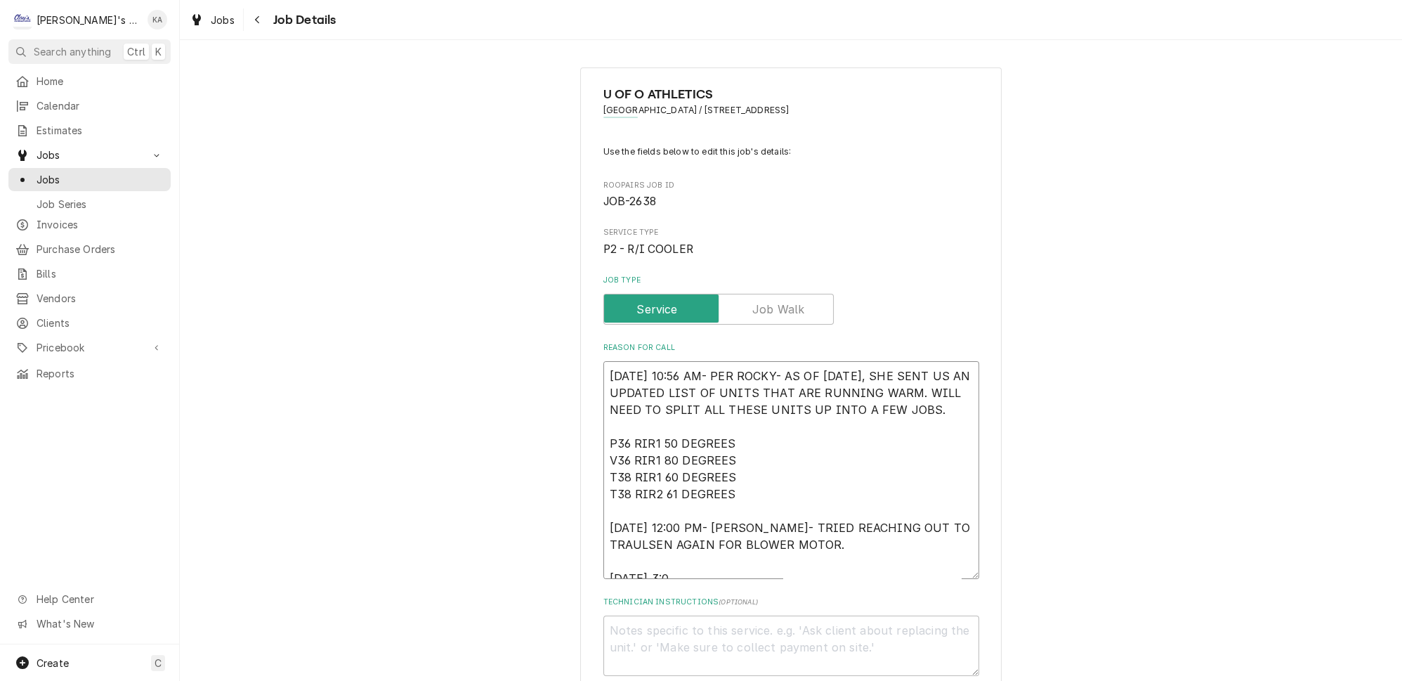
type textarea "8/9/2025 10:56 AM- PER ROCKY- AS OF 8/6/2025, SHE SENT US AN UPDATED LIST OF UN…"
type textarea "x"
type textarea "8/9/2025 10:56 AM- PER ROCKY- AS OF 8/6/2025, SHE SENT US AN UPDATED LIST OF UN…"
type textarea "x"
type textarea "8/9/2025 10:56 AM- PER ROCKY- AS OF 8/6/2025, SHE SENT US AN UPDATED LIST OF UN…"
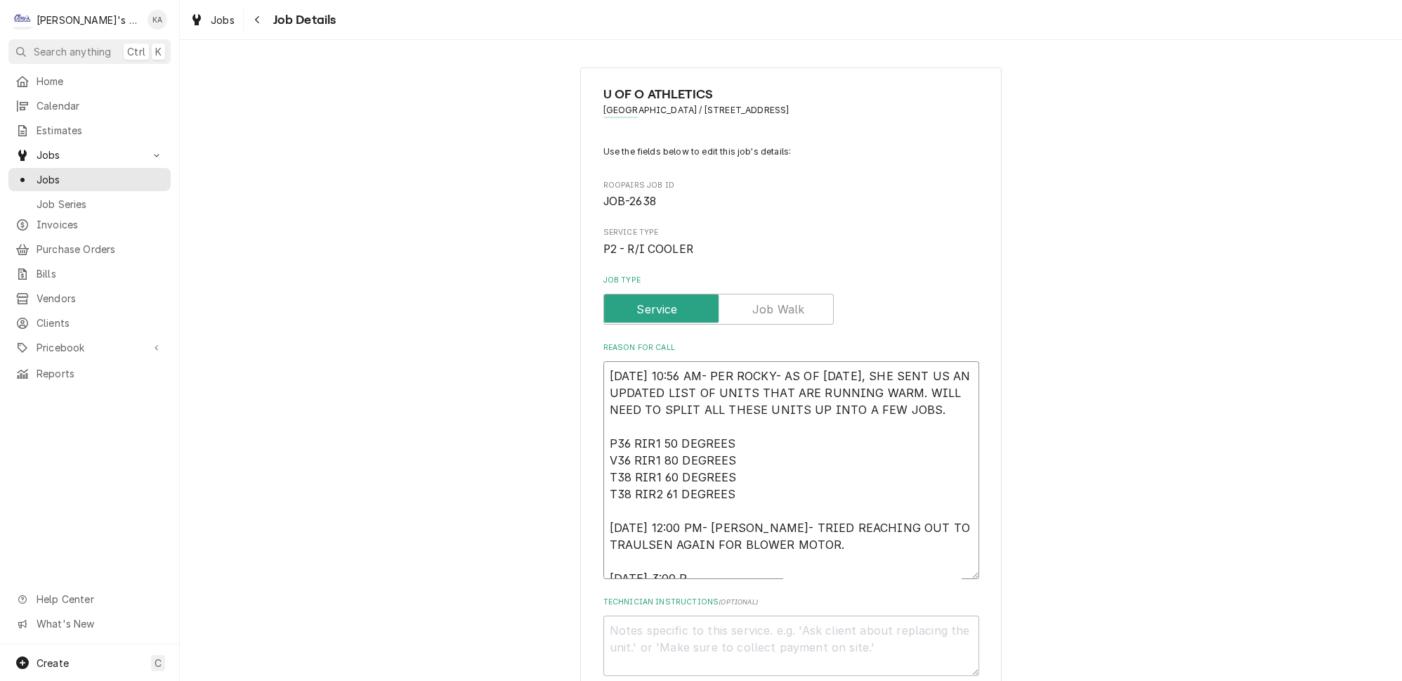
type textarea "x"
type textarea "8/9/2025 10:56 AM- PER ROCKY- AS OF 8/6/2025, SHE SENT US AN UPDATED LIST OF UN…"
type textarea "x"
type textarea "8/9/2025 10:56 AM- PER ROCKY- AS OF 8/6/2025, SHE SENT US AN UPDATED LIST OF UN…"
type textarea "x"
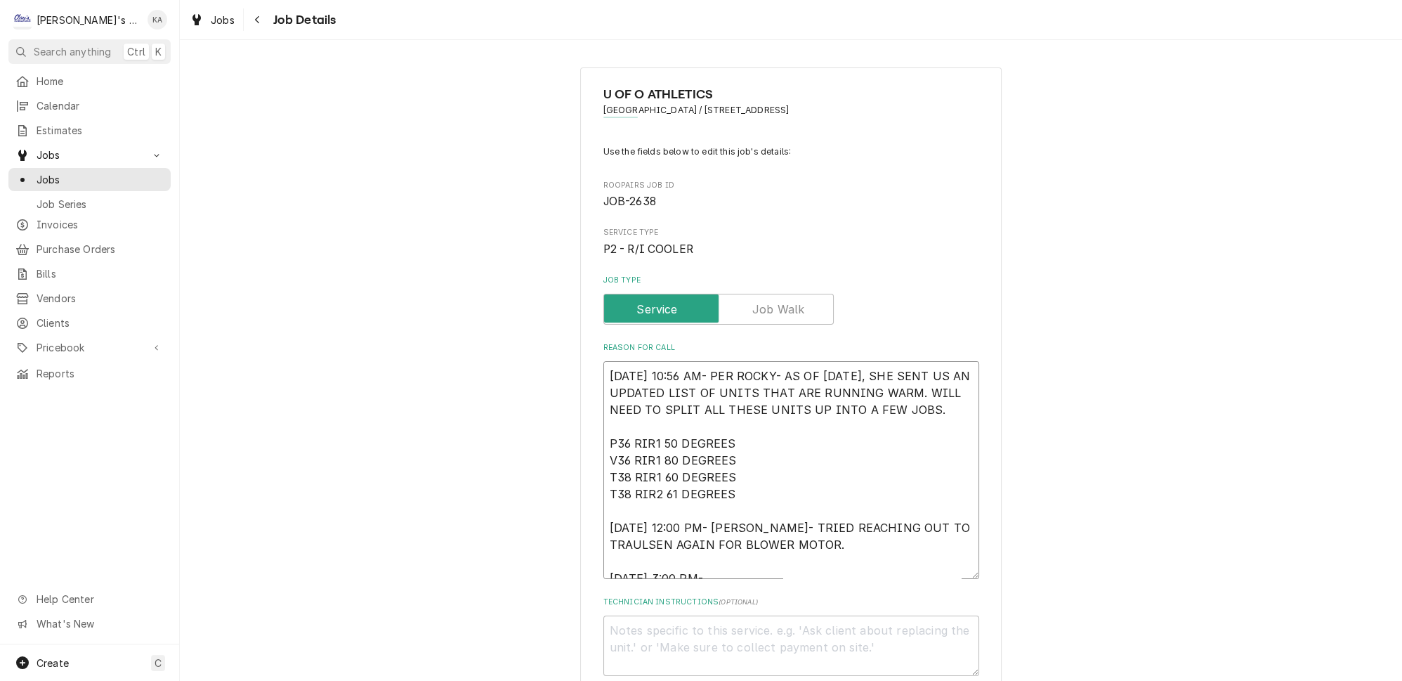
type textarea "8/9/2025 10:56 AM- PER ROCKY- AS OF 8/6/2025, SHE SENT US AN UPDATED LIST OF UN…"
type textarea "x"
type textarea "8/9/2025 10:56 AM- PER ROCKY- AS OF 8/6/2025, SHE SENT US AN UPDATED LIST OF UN…"
type textarea "x"
type textarea "8/9/2025 10:56 AM- PER ROCKY- AS OF 8/6/2025, SHE SENT US AN UPDATED LIST OF UN…"
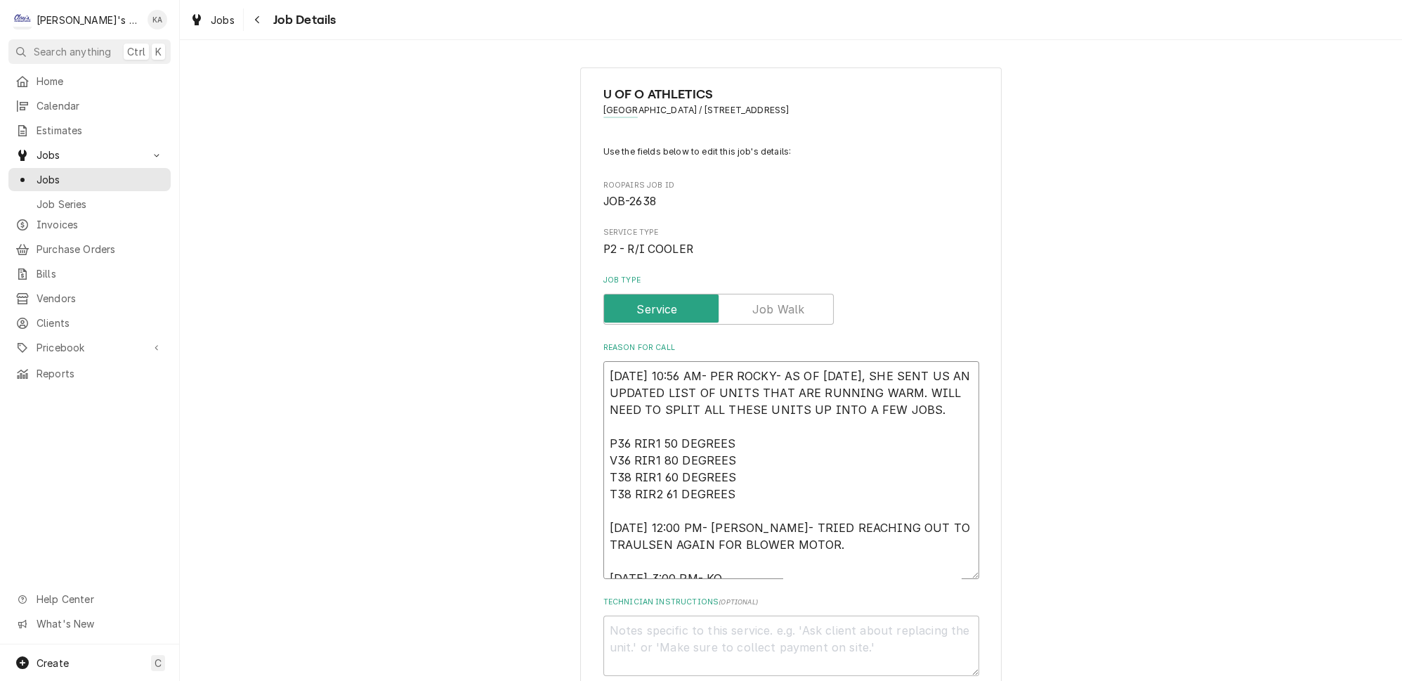
type textarea "x"
type textarea "8/9/2025 10:56 AM- PER ROCKY- AS OF 8/6/2025, SHE SENT US AN UPDATED LIST OF UN…"
type textarea "x"
type textarea "8/9/2025 10:56 AM- PER ROCKY- AS OF 8/6/2025, SHE SENT US AN UPDATED LIST OF UN…"
type textarea "x"
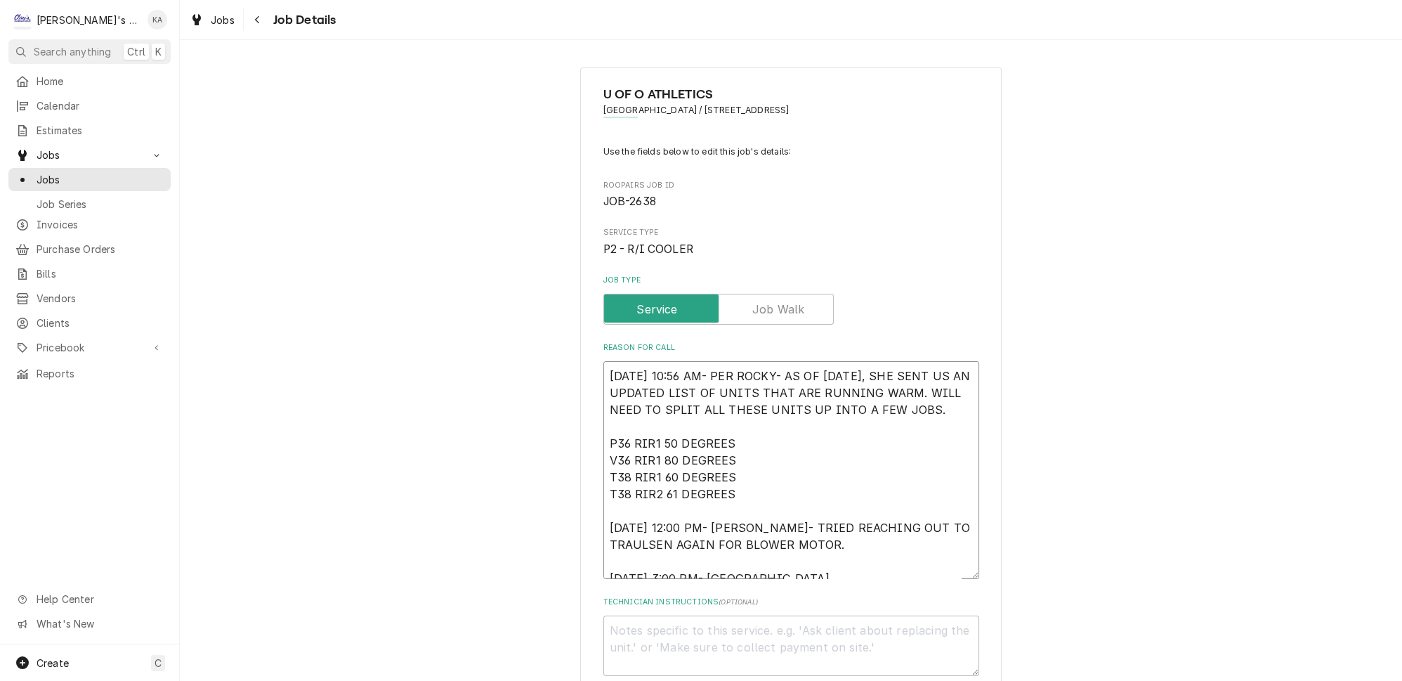
type textarea "8/9/2025 10:56 AM- PER ROCKY- AS OF 8/6/2025, SHE SENT US AN UPDATED LIST OF UN…"
type textarea "x"
type textarea "8/9/2025 10:56 AM- PER ROCKY- AS OF 8/6/2025, SHE SENT US AN UPDATED LIST OF UN…"
type textarea "x"
type textarea "8/9/2025 10:56 AM- PER ROCKY- AS OF 8/6/2025, SHE SENT US AN UPDATED LIST OF UN…"
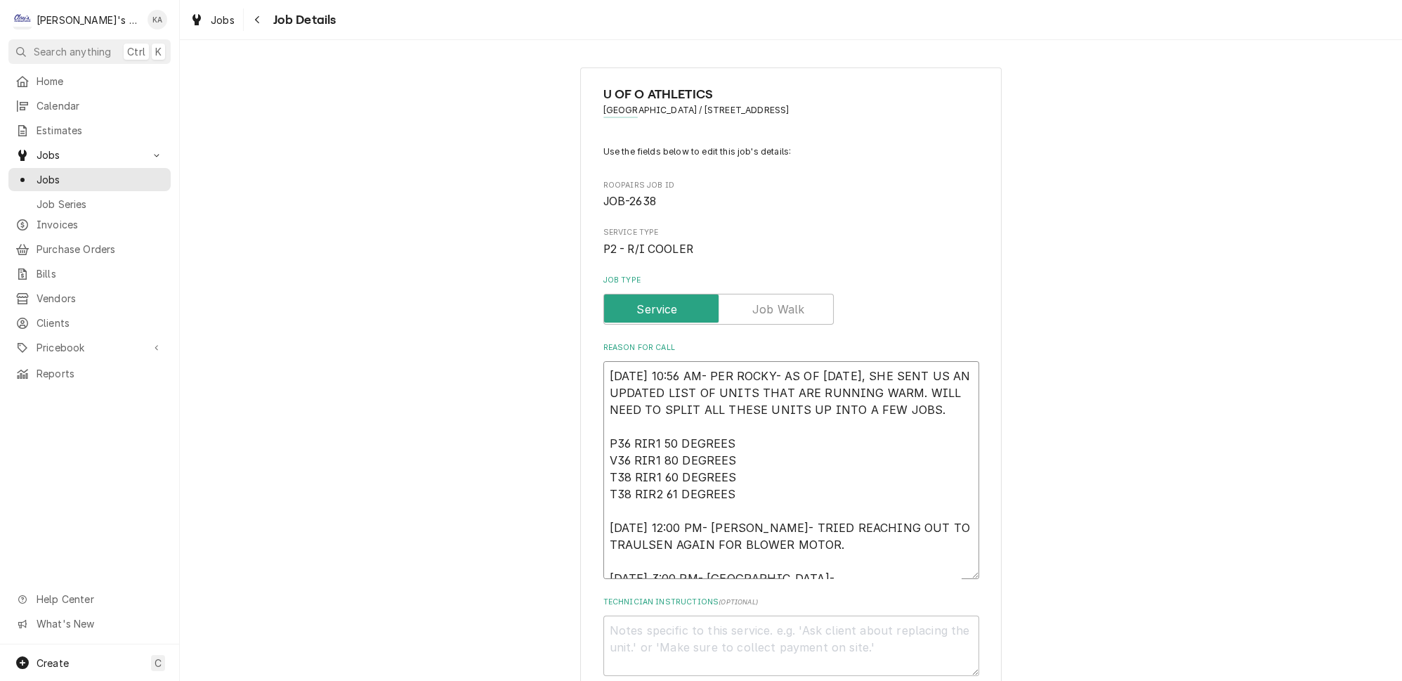
type textarea "x"
type textarea "8/9/2025 10:56 AM- PER ROCKY- AS OF 8/6/2025, SHE SENT US AN UPDATED LIST OF UN…"
type textarea "x"
type textarea "8/9/2025 10:56 AM- PER ROCKY- AS OF 8/6/2025, SHE SENT US AN UPDATED LIST OF UN…"
type textarea "x"
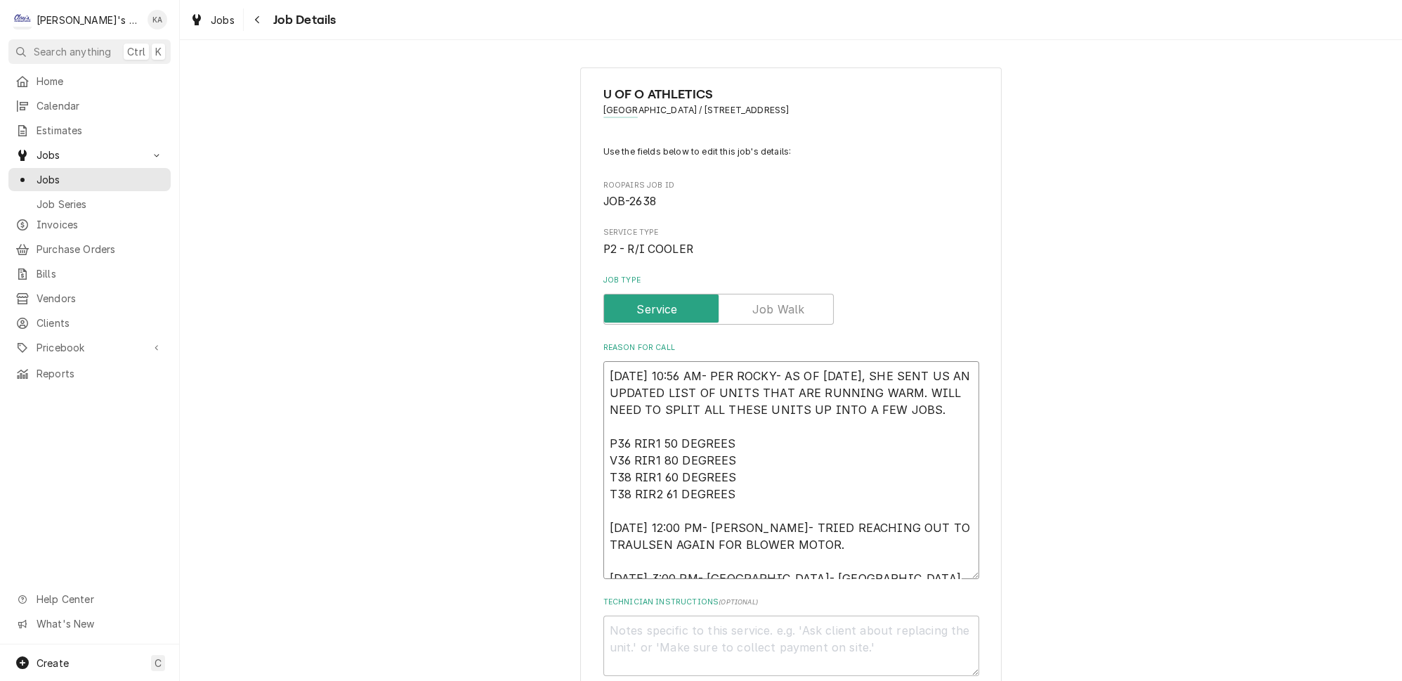
type textarea "8/9/2025 10:56 AM- PER ROCKY- AS OF 8/6/2025, SHE SENT US AN UPDATED LIST OF UN…"
type textarea "x"
type textarea "8/9/2025 10:56 AM- PER ROCKY- AS OF 8/6/2025, SHE SENT US AN UPDATED LIST OF UN…"
type textarea "x"
type textarea "8/9/2025 10:56 AM- PER ROCKY- AS OF 8/6/2025, SHE SENT US AN UPDATED LIST OF UN…"
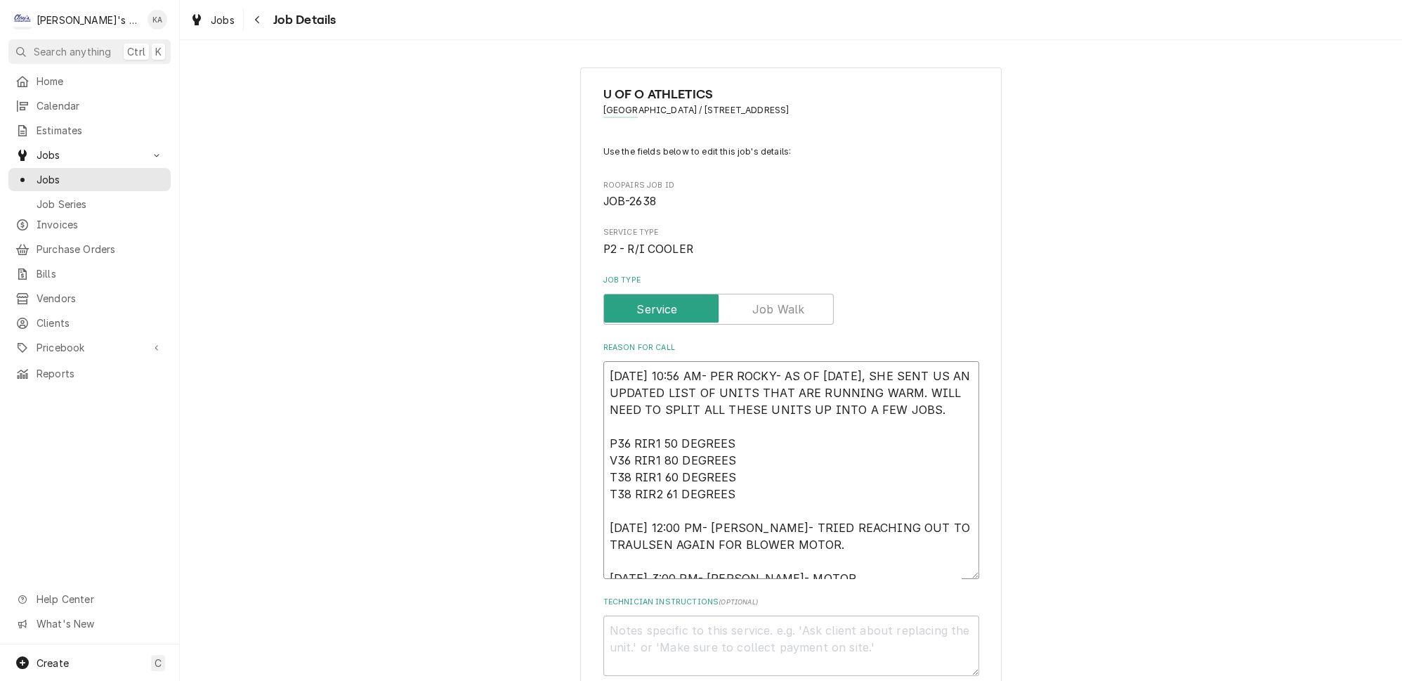
type textarea "x"
type textarea "8/9/2025 10:56 AM- PER ROCKY- AS OF 8/6/2025, SHE SENT US AN UPDATED LIST OF UN…"
type textarea "x"
type textarea "8/9/2025 10:56 AM- PER ROCKY- AS OF 8/6/2025, SHE SENT US AN UPDATED LIST OF UN…"
type textarea "x"
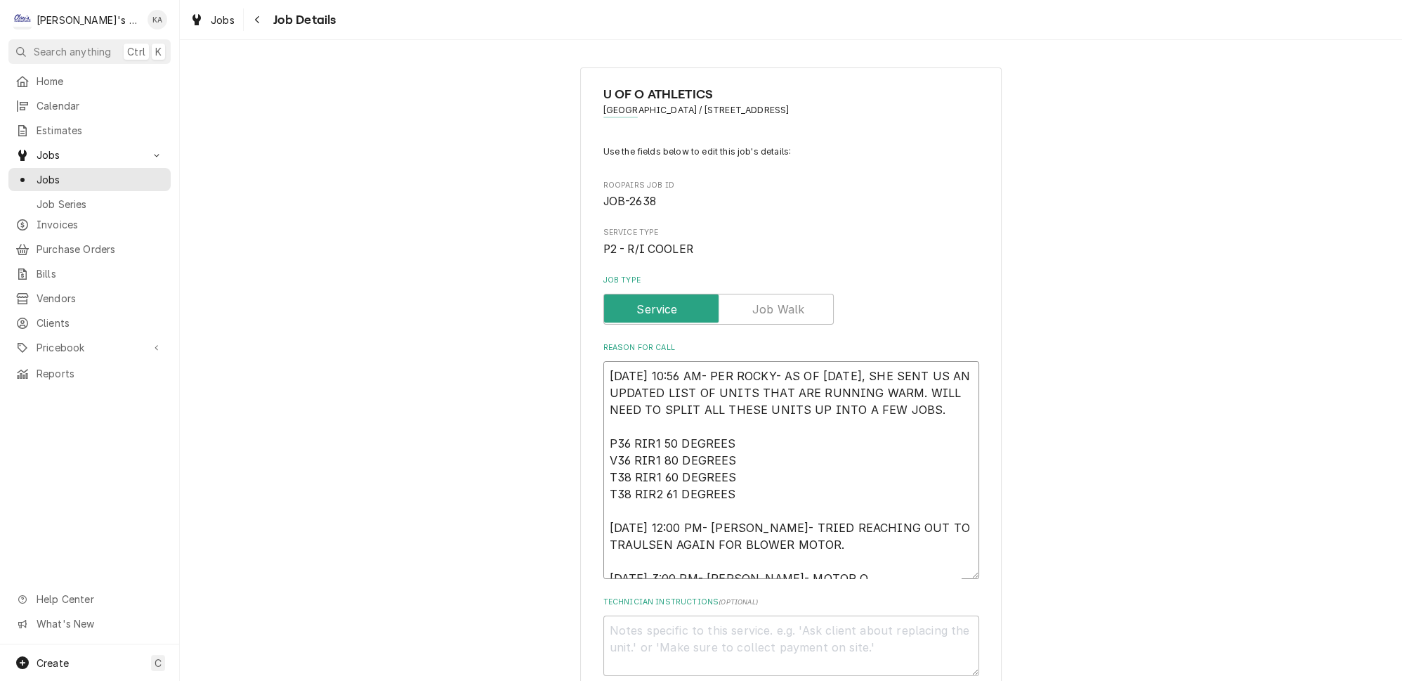
type textarea "8/9/2025 10:56 AM- PER ROCKY- AS OF 8/6/2025, SHE SENT US AN UPDATED LIST OF UN…"
type textarea "x"
type textarea "8/9/2025 10:56 AM- PER ROCKY- AS OF 8/6/2025, SHE SENT US AN UPDATED LIST OF UN…"
type textarea "x"
type textarea "8/9/2025 10:56 AM- PER ROCKY- AS OF 8/6/2025, SHE SENT US AN UPDATED LIST OF UN…"
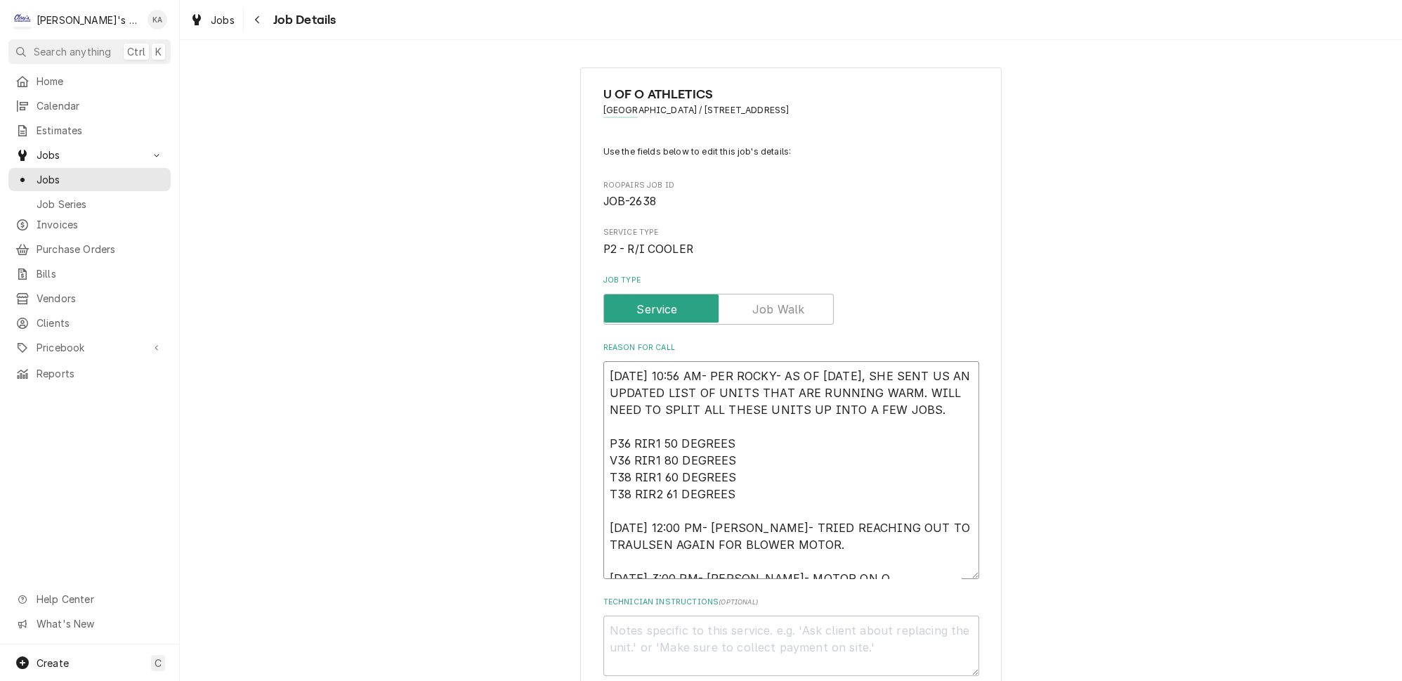
type textarea "x"
type textarea "8/9/2025 10:56 AM- PER ROCKY- AS OF 8/6/2025, SHE SENT US AN UPDATED LIST OF UN…"
type textarea "x"
type textarea "8/9/2025 10:56 AM- PER ROCKY- AS OF 8/6/2025, SHE SENT US AN UPDATED LIST OF UN…"
type textarea "x"
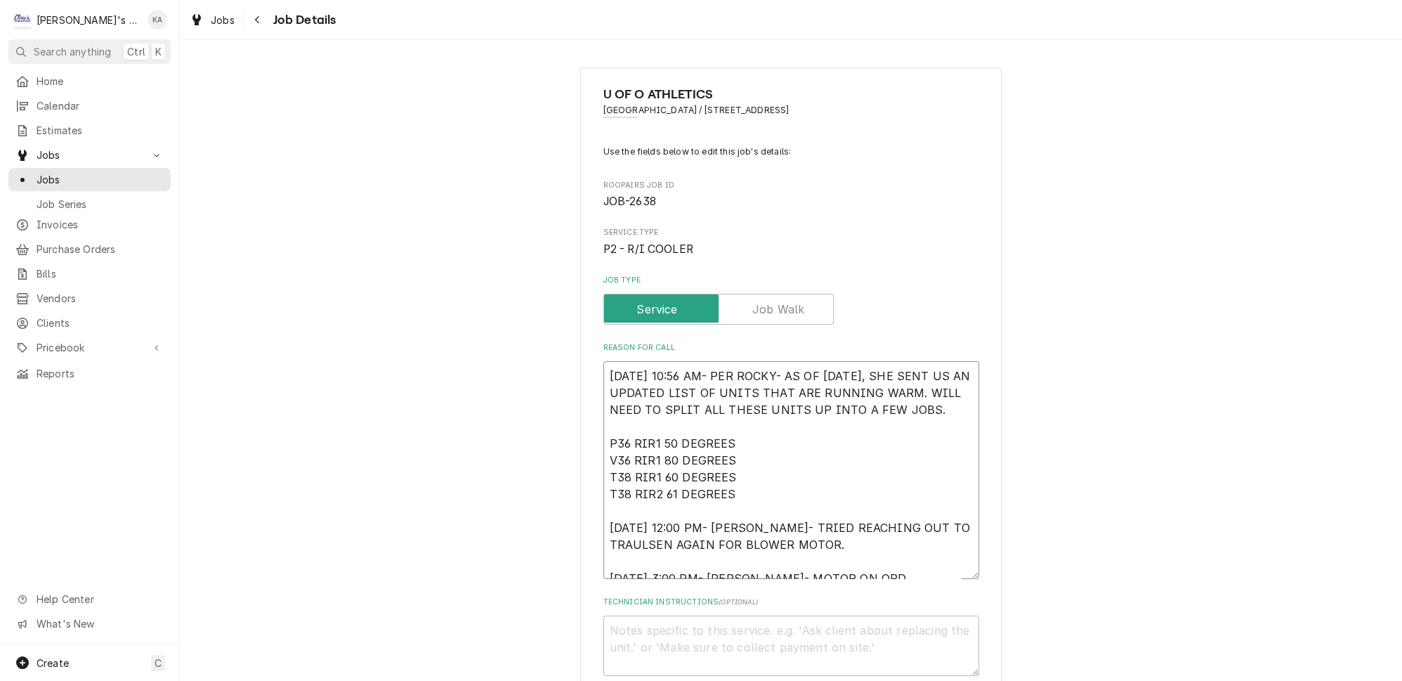
type textarea "8/9/2025 10:56 AM- PER ROCKY- AS OF 8/6/2025, SHE SENT US AN UPDATED LIST OF UN…"
type textarea "x"
type textarea "8/9/2025 10:56 AM- PER ROCKY- AS OF 8/6/2025, SHE SENT US AN UPDATED LIST OF UN…"
type textarea "x"
type textarea "8/9/2025 10:56 AM- PER ROCKY- AS OF 8/6/2025, SHE SENT US AN UPDATED LIST OF UN…"
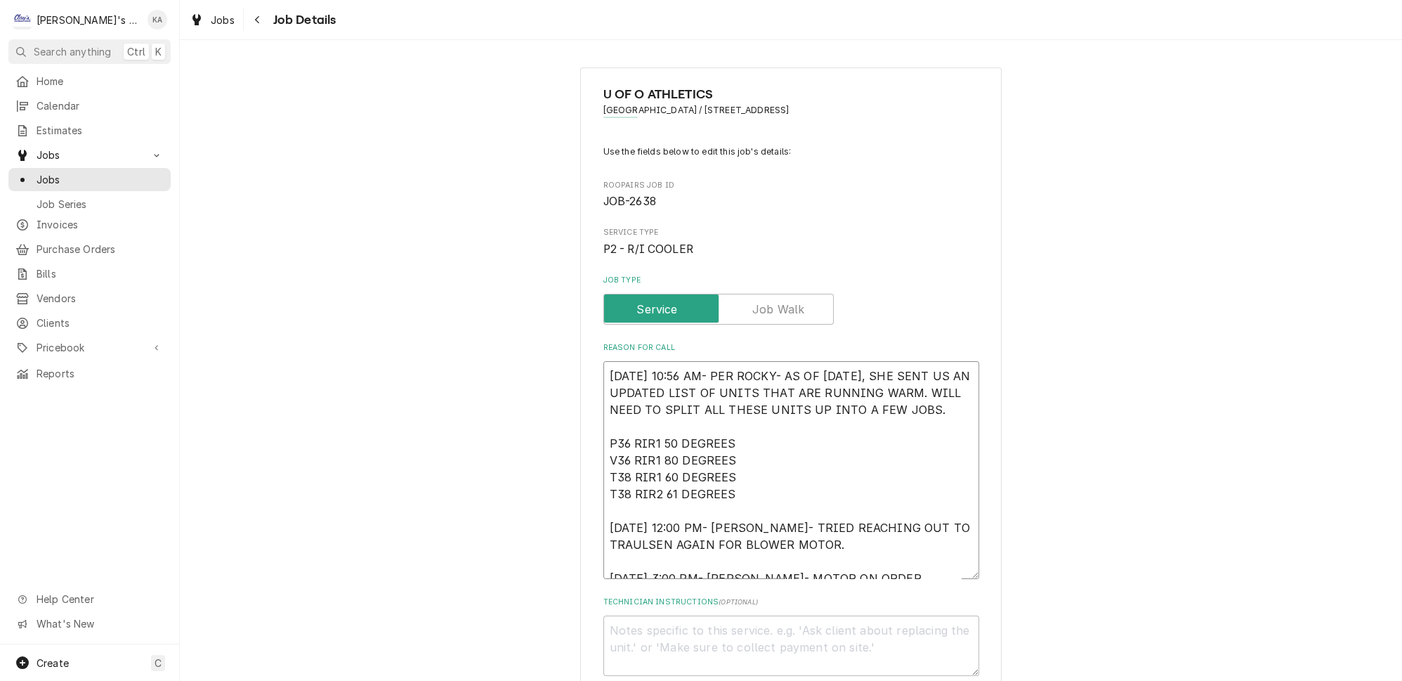
type textarea "x"
type textarea "8/9/2025 10:56 AM- PER ROCKY- AS OF 8/6/2025, SHE SENT US AN UPDATED LIST OF UN…"
type textarea "x"
type textarea "8/9/2025 10:56 AM- PER ROCKY- AS OF 8/6/2025, SHE SENT US AN UPDATED LIST OF UN…"
type textarea "x"
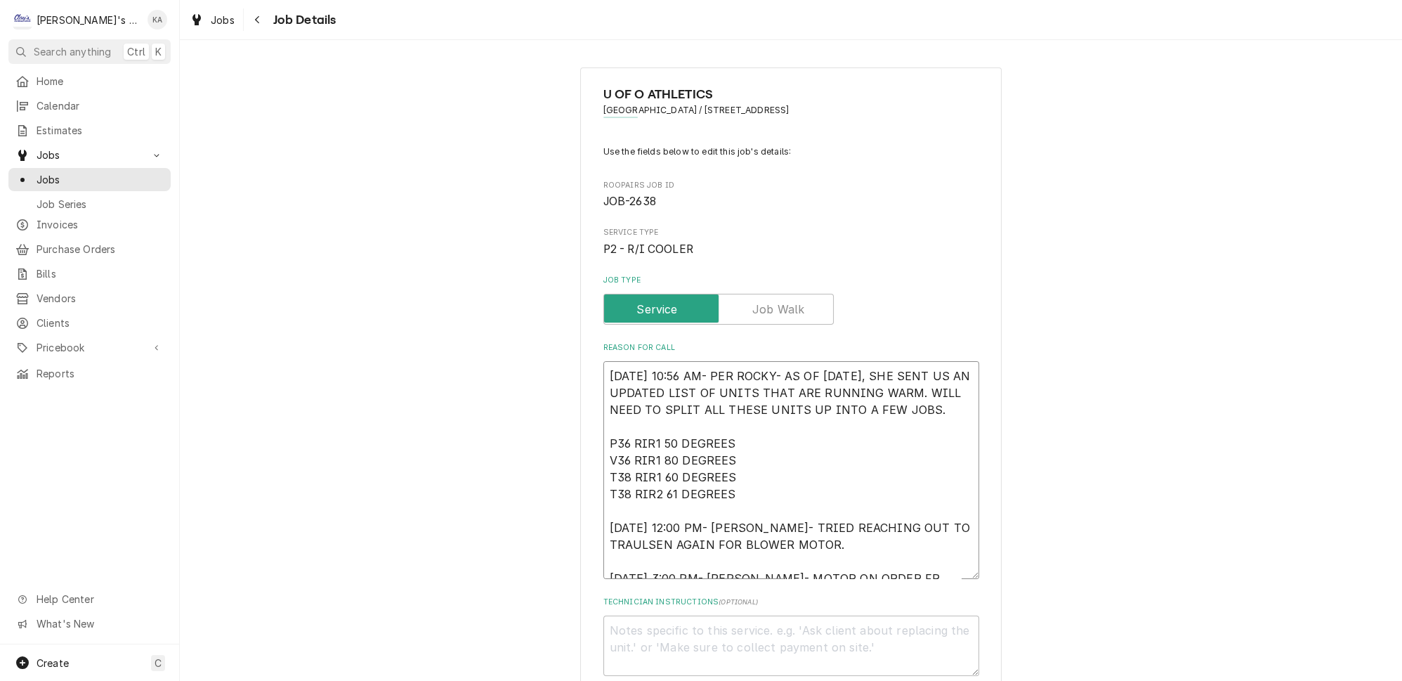
type textarea "8/9/2025 10:56 AM- PER ROCKY- AS OF 8/6/2025, SHE SENT US AN UPDATED LIST OF UN…"
type textarea "x"
type textarea "8/9/2025 10:56 AM- PER ROCKY- AS OF 8/6/2025, SHE SENT US AN UPDATED LIST OF UN…"
type textarea "x"
type textarea "8/9/2025 10:56 AM- PER ROCKY- AS OF 8/6/2025, SHE SENT US AN UPDATED LIST OF UN…"
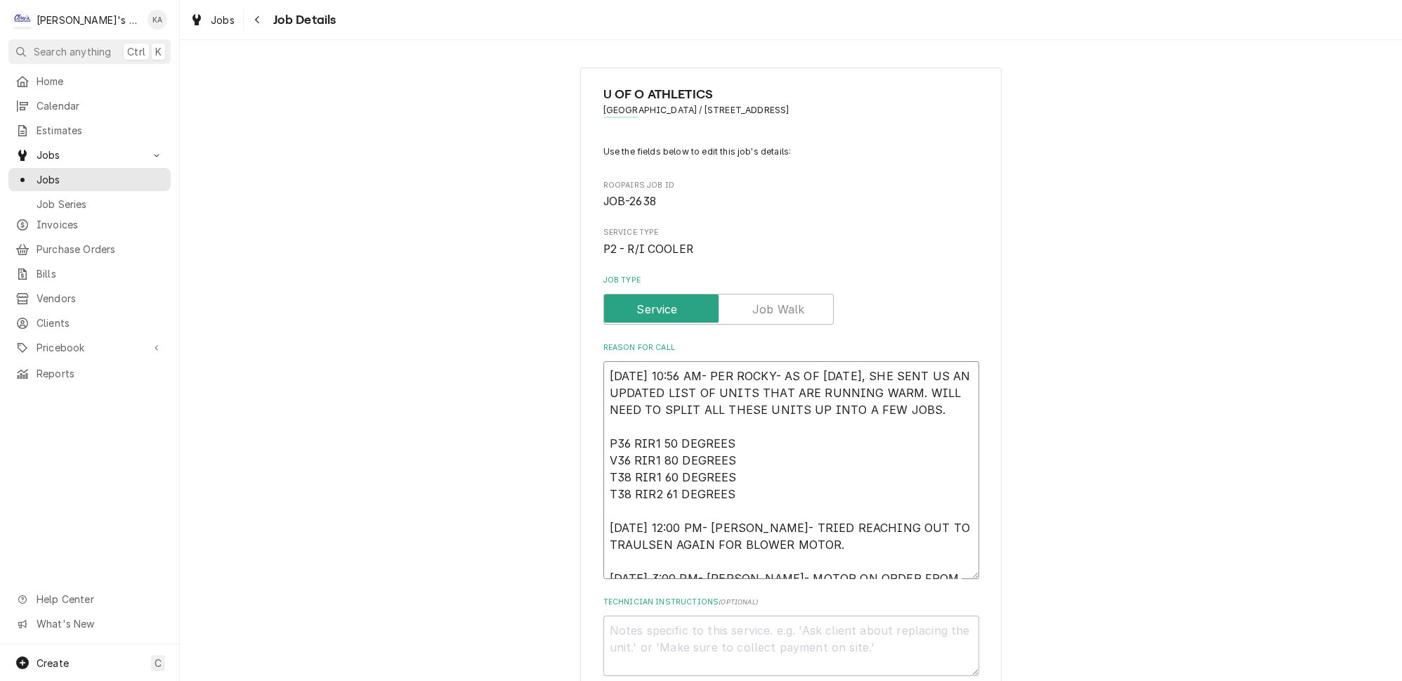
type textarea "x"
type textarea "8/9/2025 10:56 AM- PER ROCKY- AS OF 8/6/2025, SHE SENT US AN UPDATED LIST OF UN…"
type textarea "x"
type textarea "8/9/2025 10:56 AM- PER ROCKY- AS OF 8/6/2025, SHE SENT US AN UPDATED LIST OF UN…"
type textarea "x"
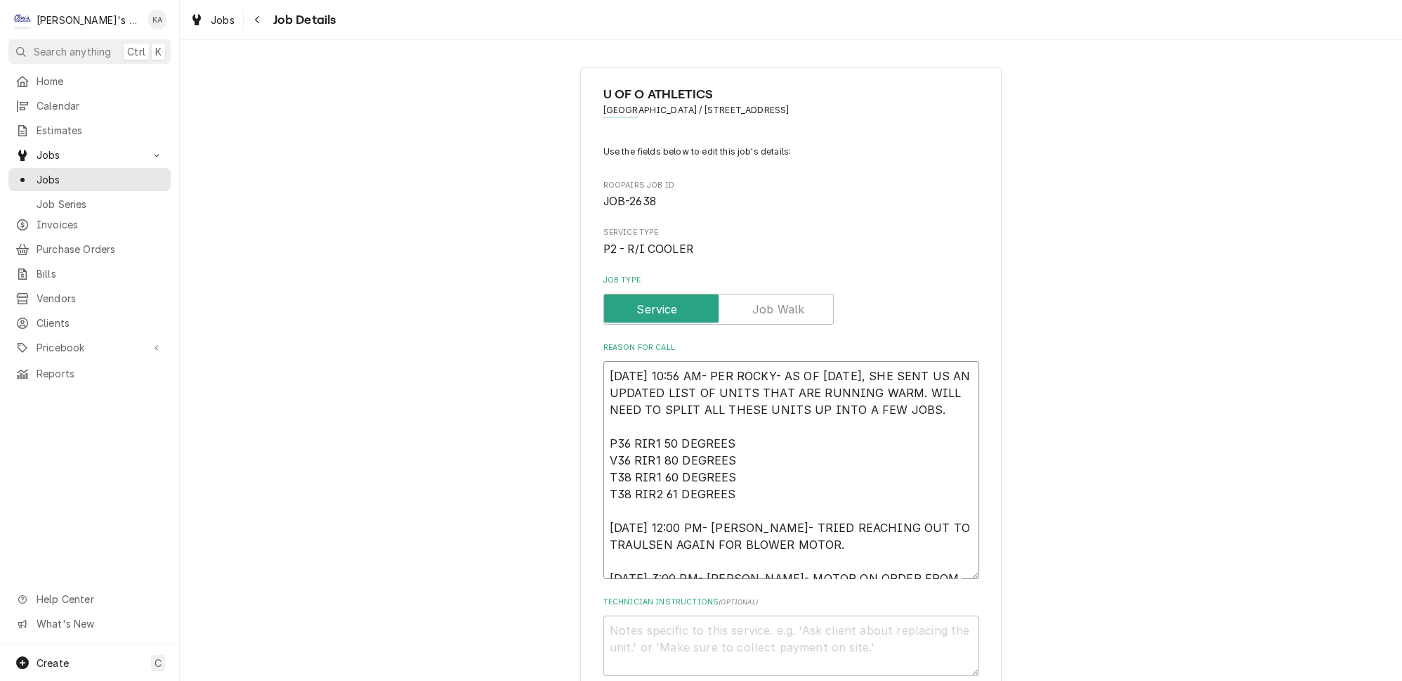
type textarea "8/9/2025 10:56 AM- PER ROCKY- AS OF 8/6/2025, SHE SENT US AN UPDATED LIST OF UN…"
type textarea "x"
type textarea "8/9/2025 10:56 AM- PER ROCKY- AS OF 8/6/2025, SHE SENT US AN UPDATED LIST OF UN…"
type textarea "x"
type textarea "8/9/2025 10:56 AM- PER ROCKY- AS OF 8/6/2025, SHE SENT US AN UPDATED LIST OF UN…"
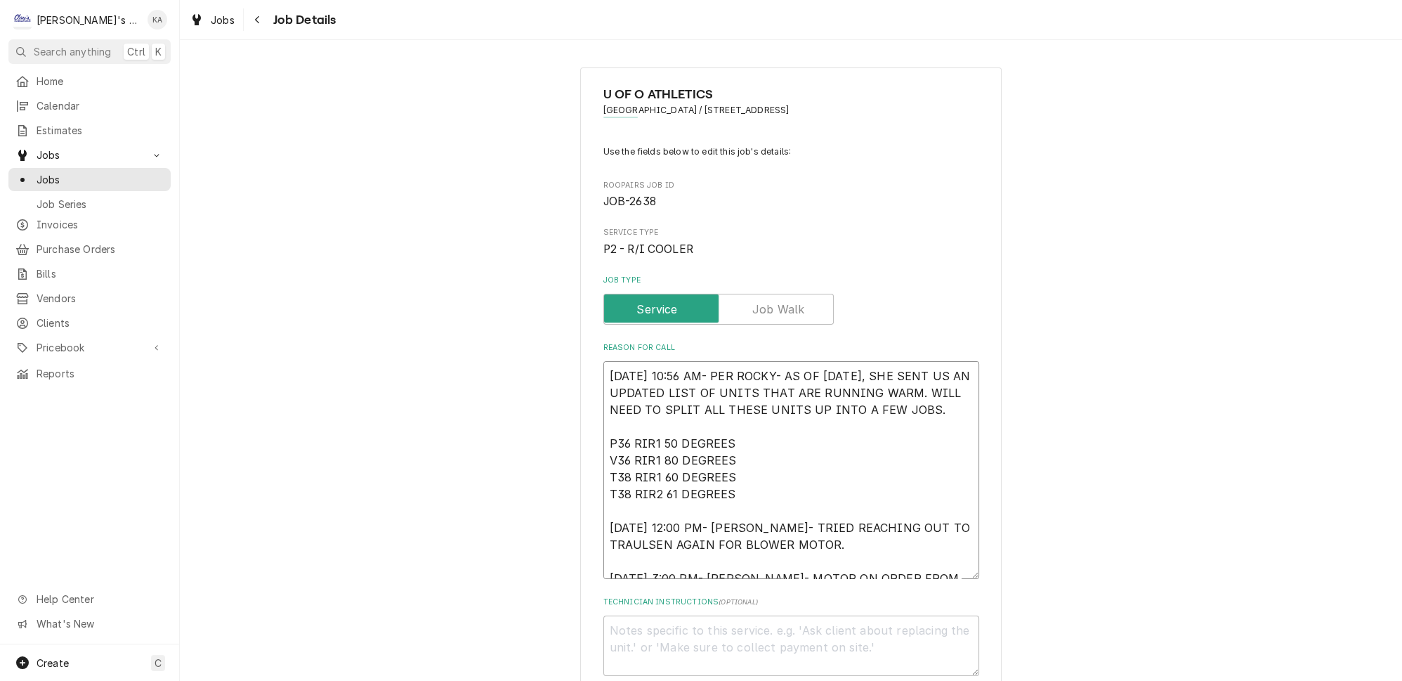
type textarea "x"
type textarea "8/9/2025 10:56 AM- PER ROCKY- AS OF 8/6/2025, SHE SENT US AN UPDATED LIST OF UN…"
type textarea "x"
type textarea "8/9/2025 10:56 AM- PER ROCKY- AS OF 8/6/2025, SHE SENT US AN UPDATED LIST OF UN…"
type textarea "x"
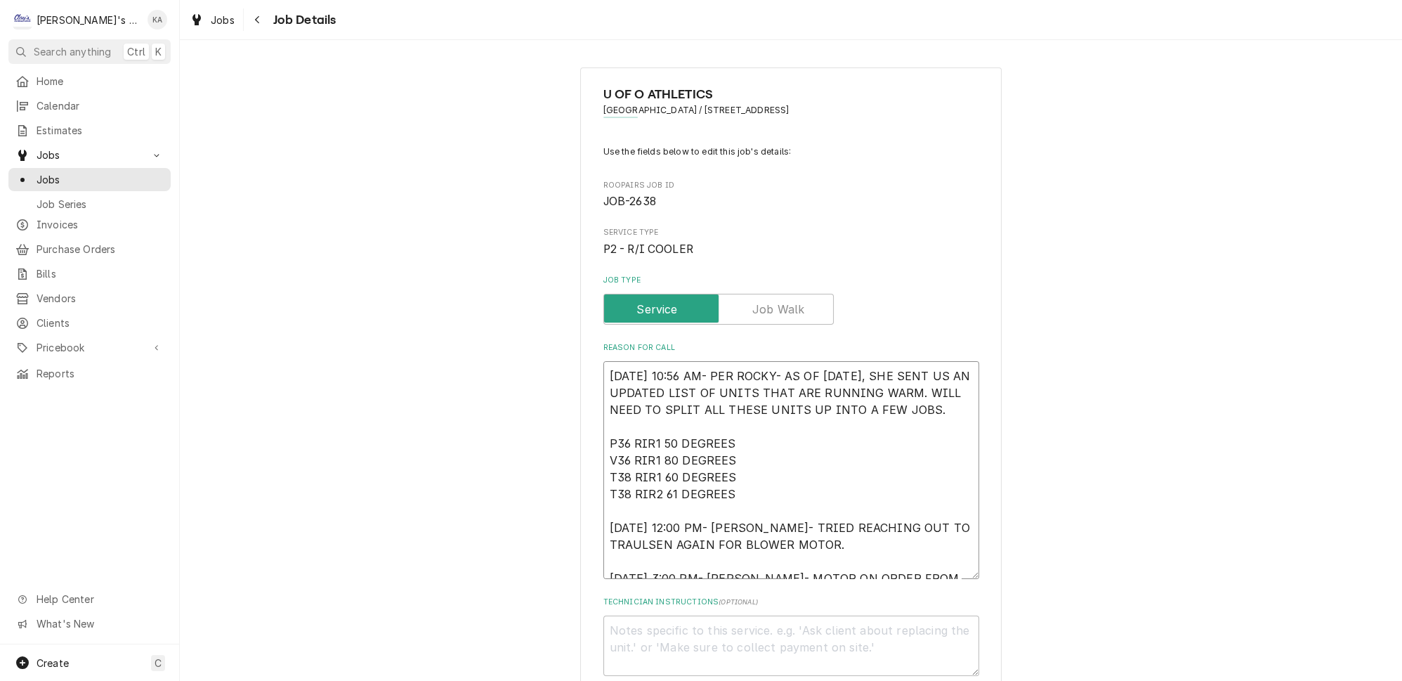
type textarea "8/9/2025 10:56 AM- PER ROCKY- AS OF 8/6/2025, SHE SENT US AN UPDATED LIST OF UN…"
type textarea "x"
type textarea "[DATE] 10:56 AM- PER ROCKY- AS OF [DATE], SHE SENT US AN UPDATED LIST OF UNITS …"
type textarea "x"
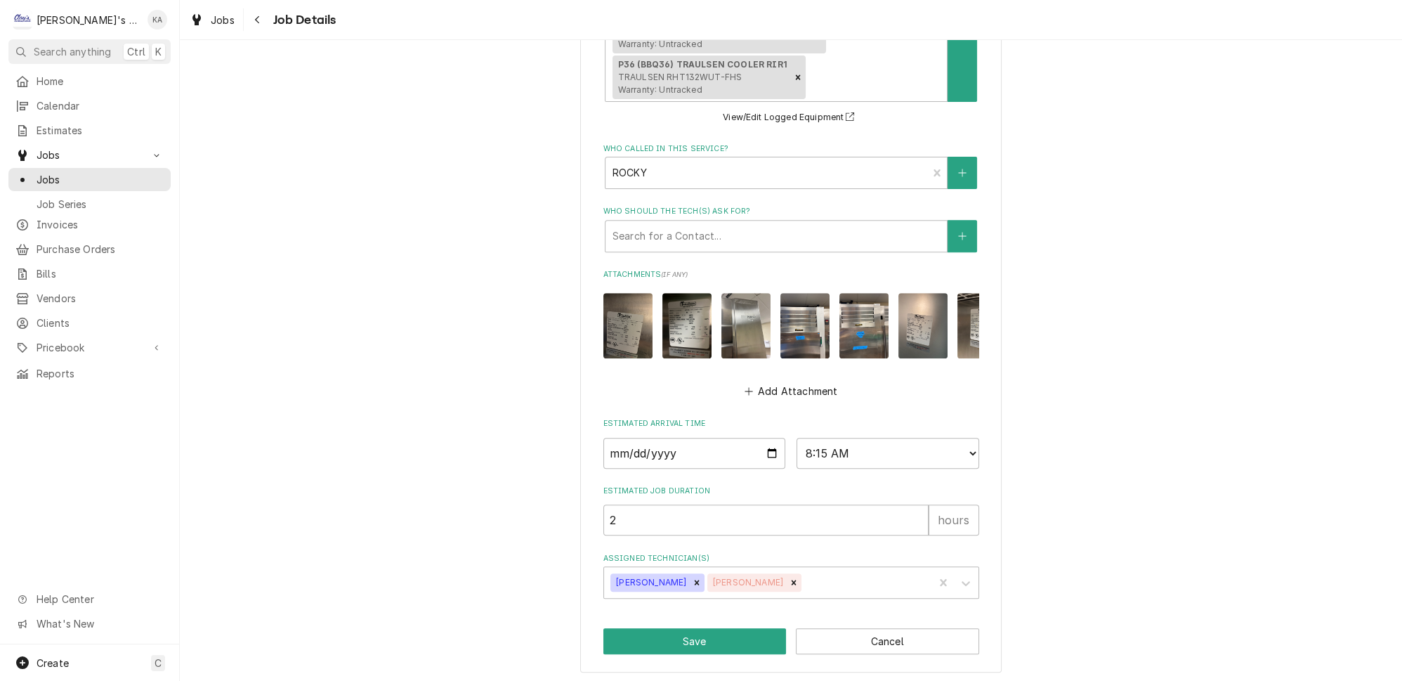
scroll to position [978, 0]
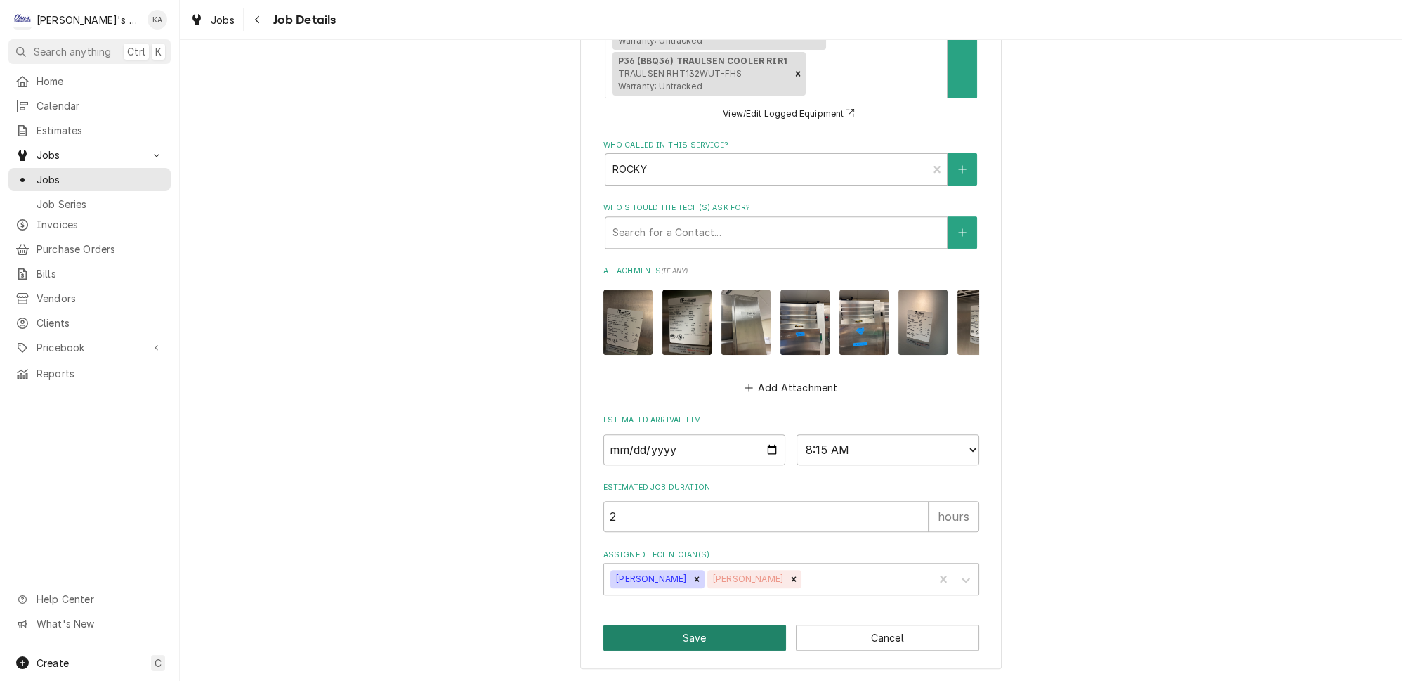
type textarea "8/9/2025 10:56 AM- PER ROCKY- AS OF 8/6/2025, SHE SENT US AN UPDATED LIST OF UN…"
click at [697, 644] on button "Save" at bounding box center [694, 637] width 183 height 26
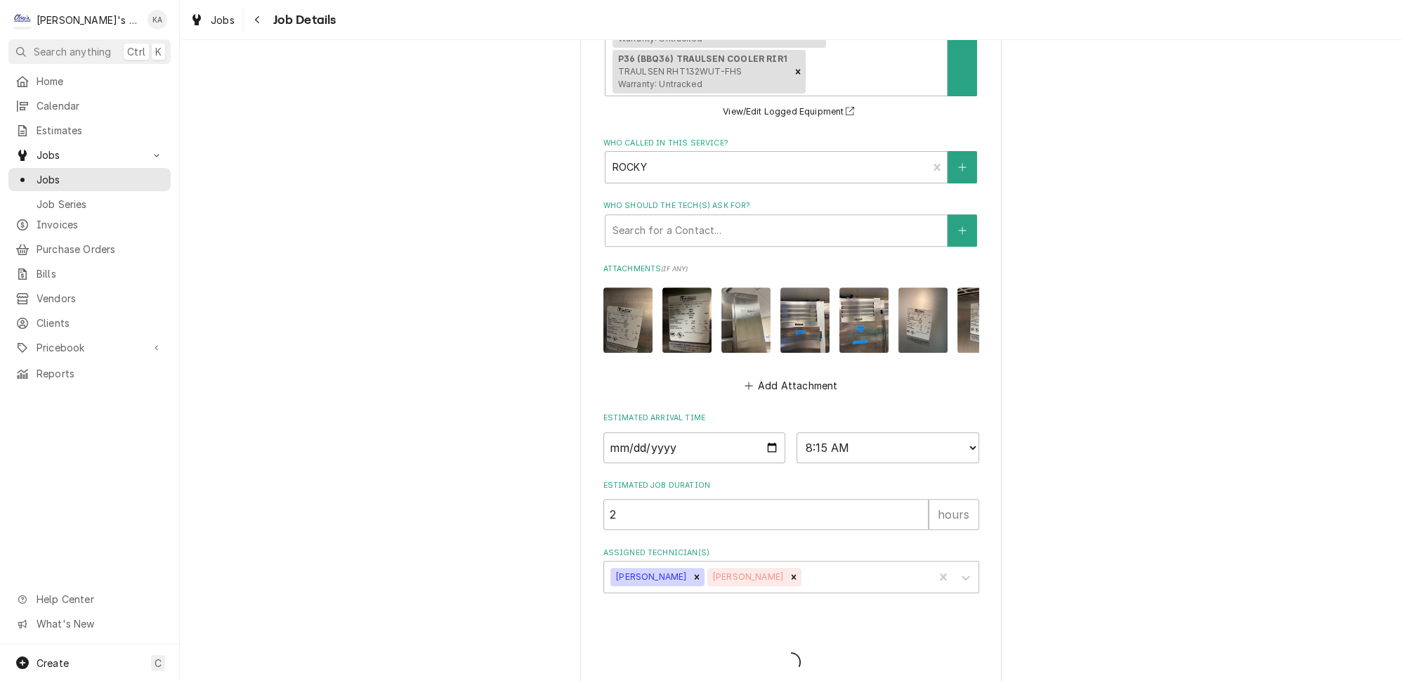
type textarea "x"
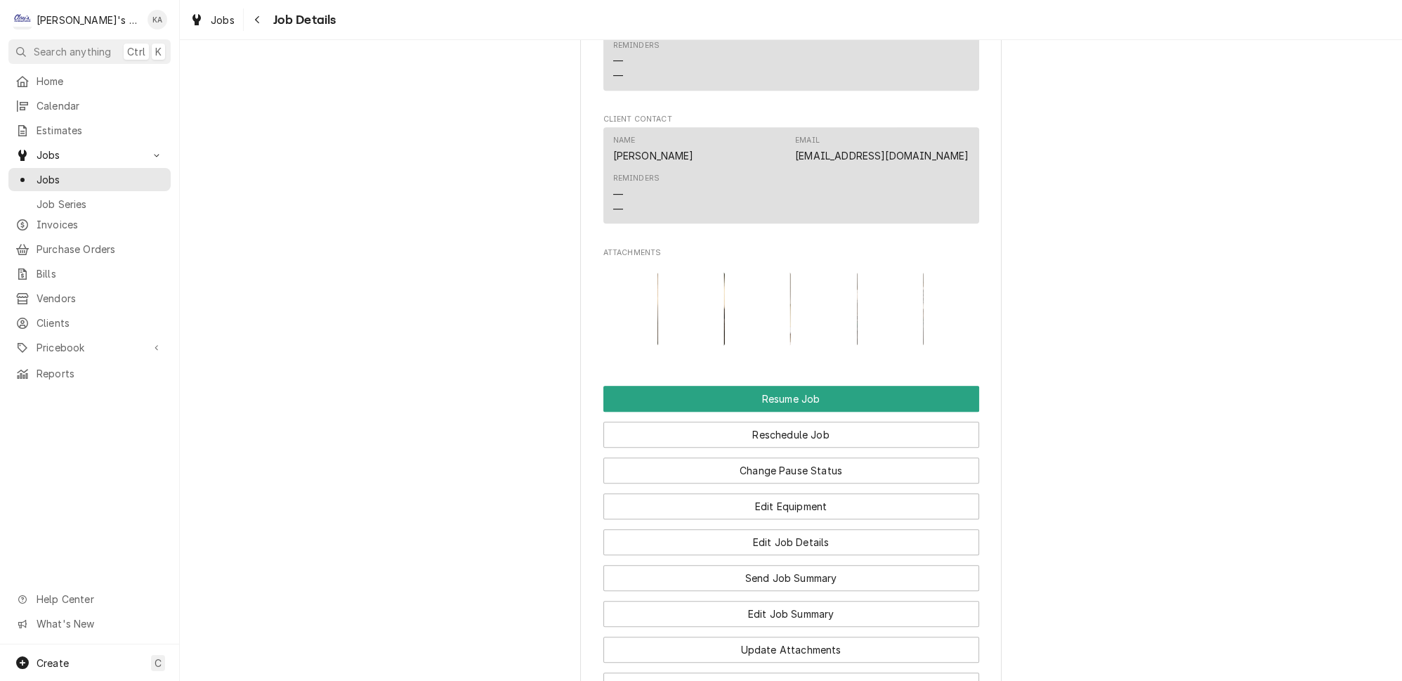
scroll to position [1979, 0]
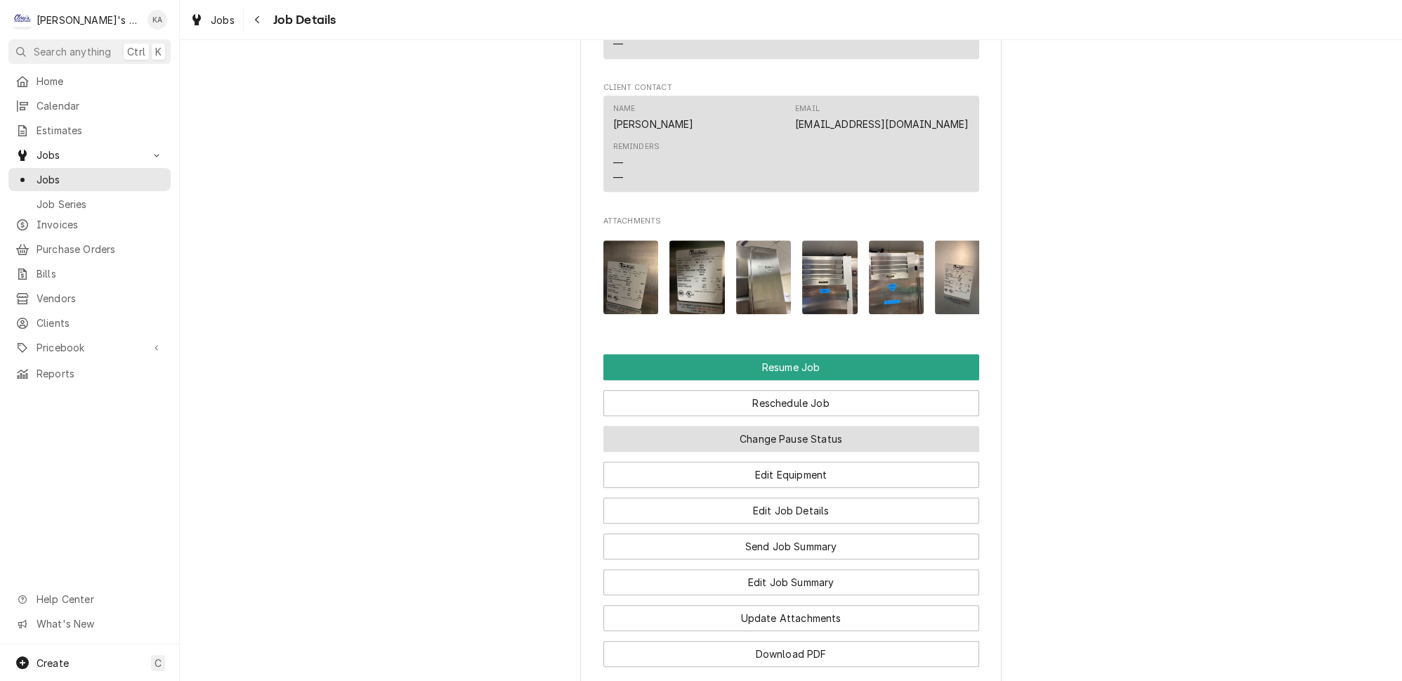
click at [796, 426] on button "Change Pause Status" at bounding box center [791, 439] width 376 height 26
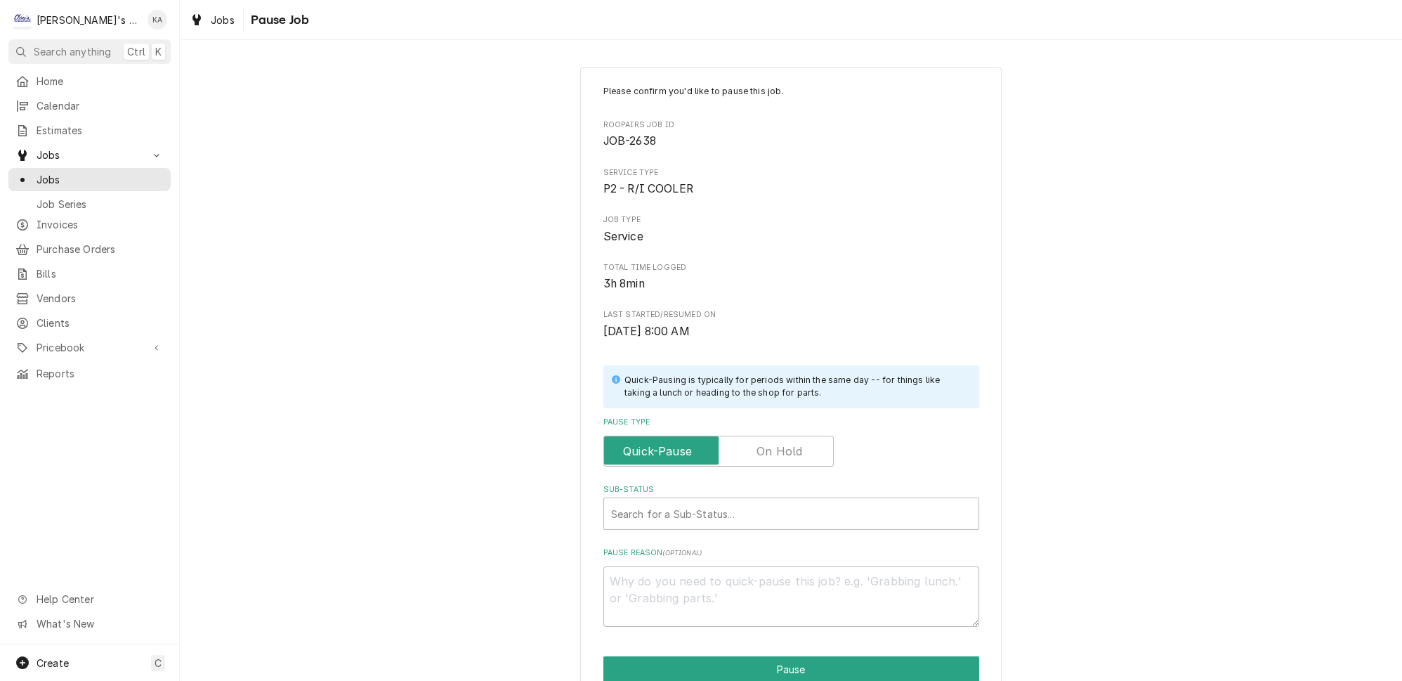
click at [758, 446] on label "Pause Type" at bounding box center [718, 450] width 230 height 31
click at [758, 446] on input "Pause Type" at bounding box center [719, 450] width 218 height 31
checkbox input "true"
click at [738, 504] on div "Sub-Status" at bounding box center [791, 513] width 360 height 25
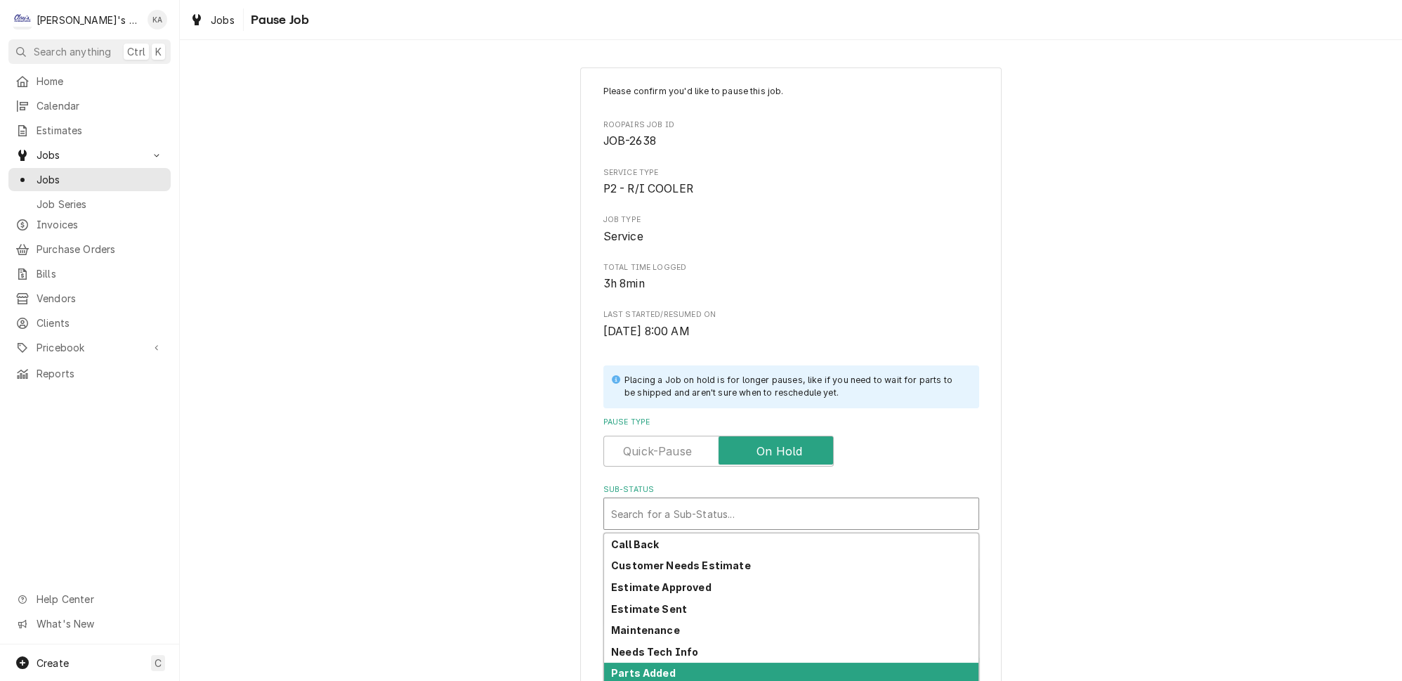
scroll to position [110, 0]
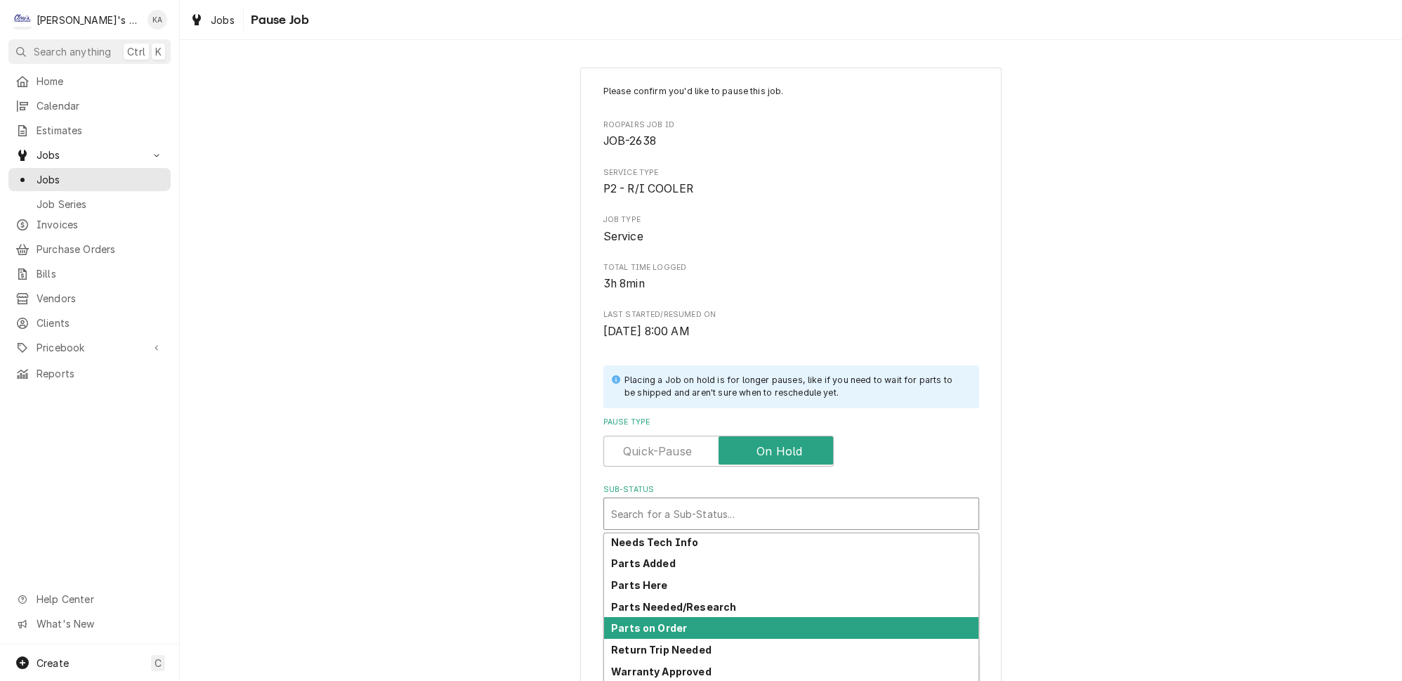
click at [662, 622] on strong "Parts on Order" at bounding box center [649, 628] width 76 height 12
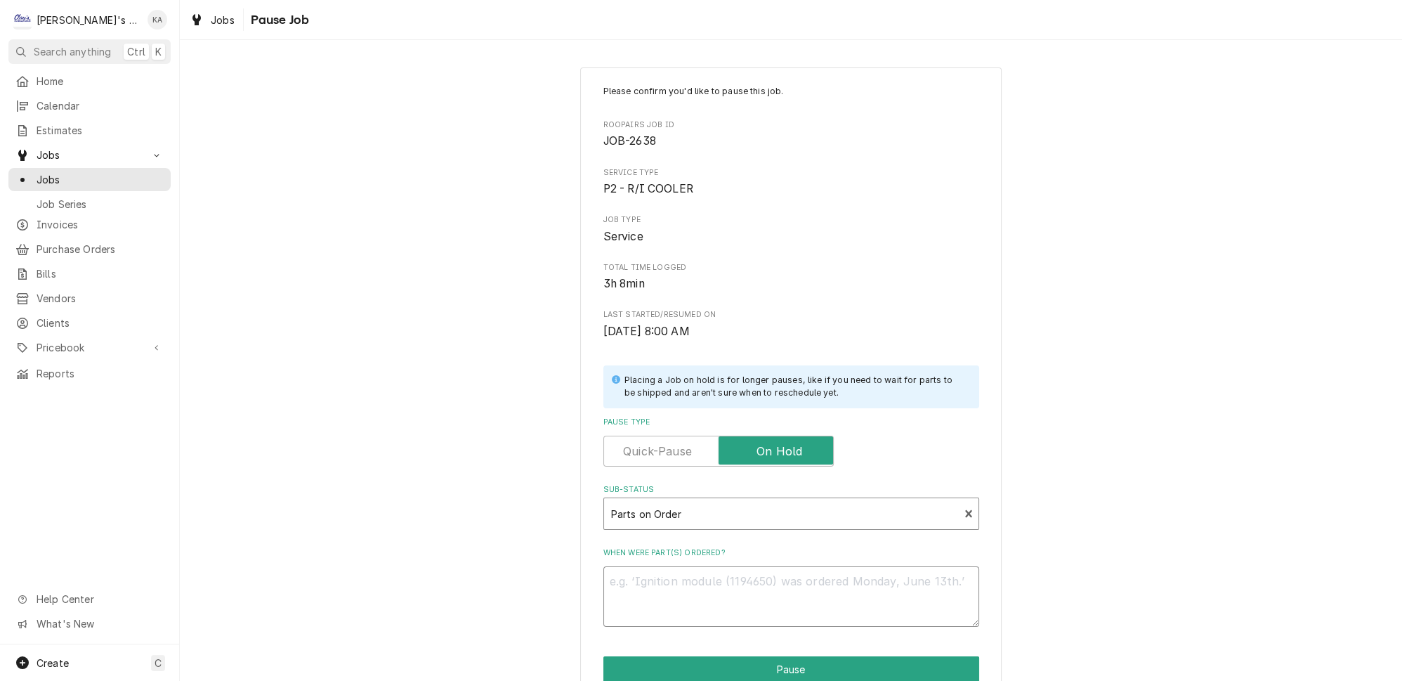
click at [645, 589] on textarea "When were part(s) ordered?" at bounding box center [791, 596] width 376 height 60
type textarea "x"
type textarea "9"
type textarea "x"
type textarea "9/"
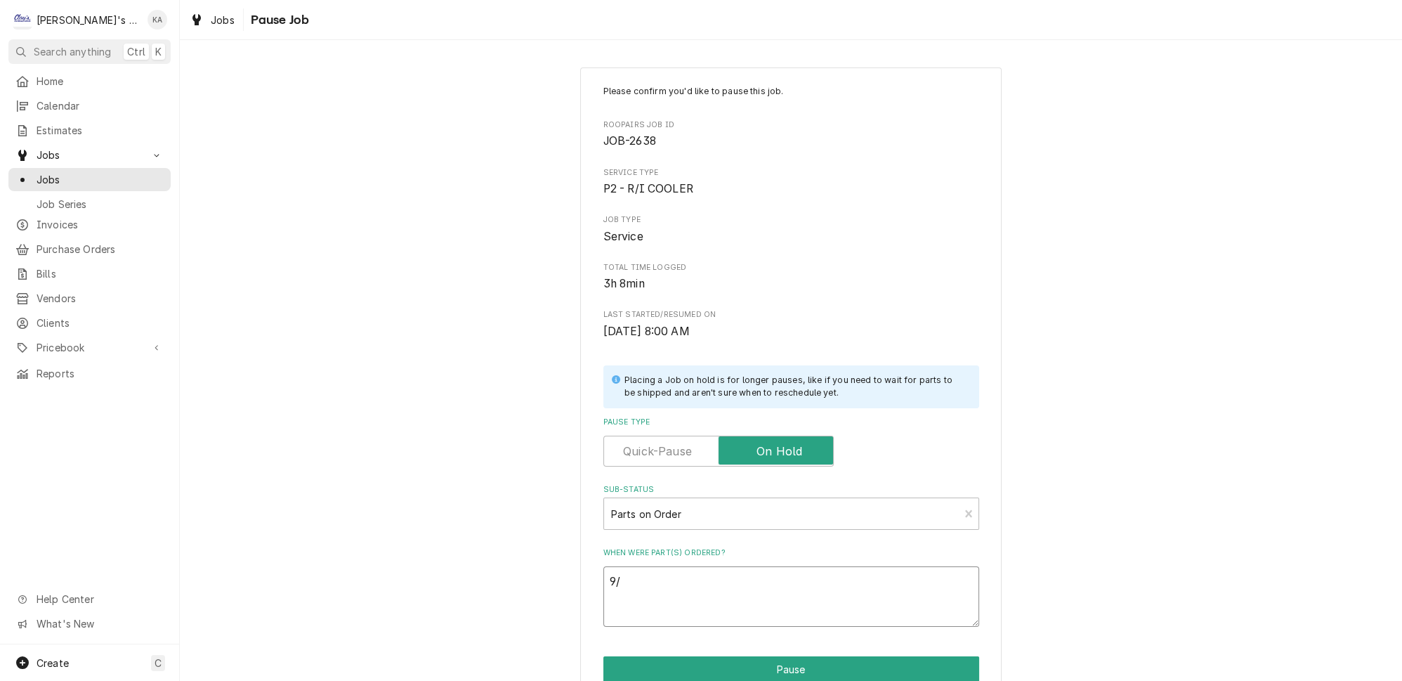
type textarea "x"
type textarea "9/4"
type textarea "x"
type textarea "9/4/"
type textarea "x"
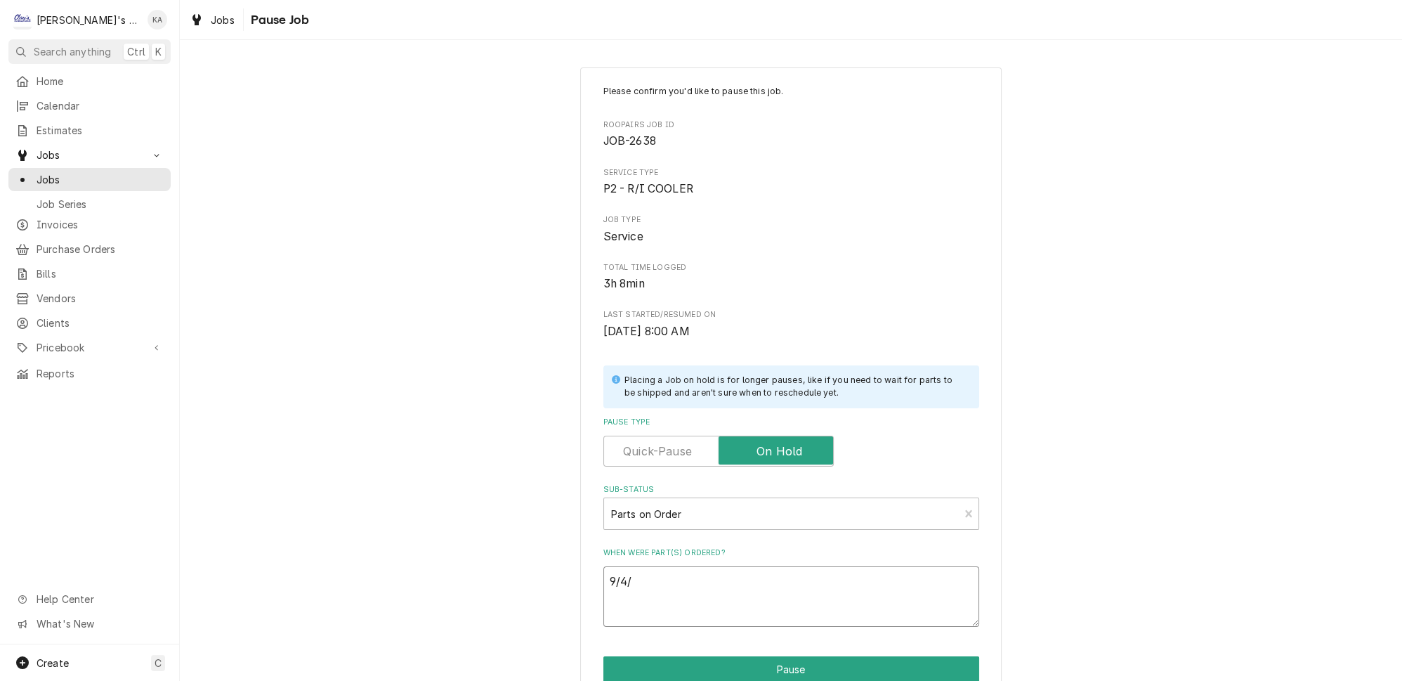
type textarea "9/4/2"
type textarea "x"
type textarea "9/4/20"
type textarea "x"
type textarea "9/4/202"
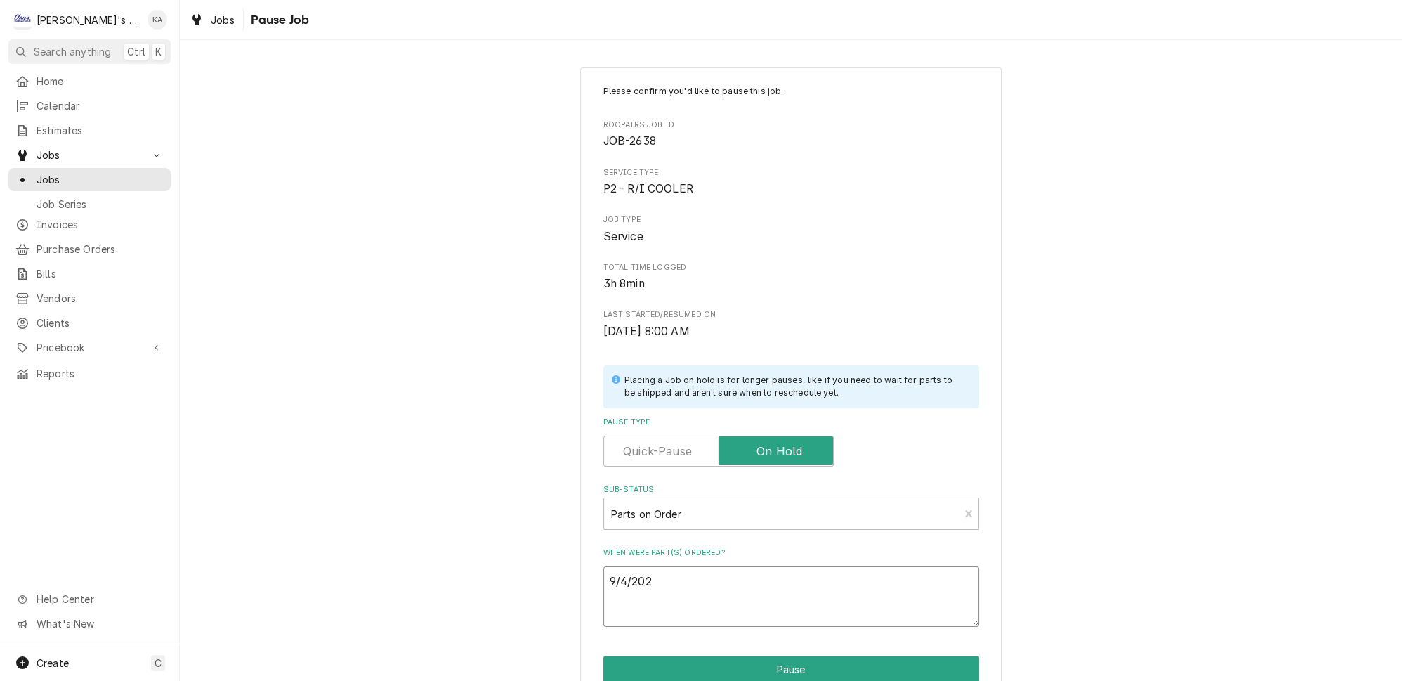
type textarea "x"
type textarea "9/4/2025"
type textarea "x"
type textarea "9/4/2025"
type textarea "x"
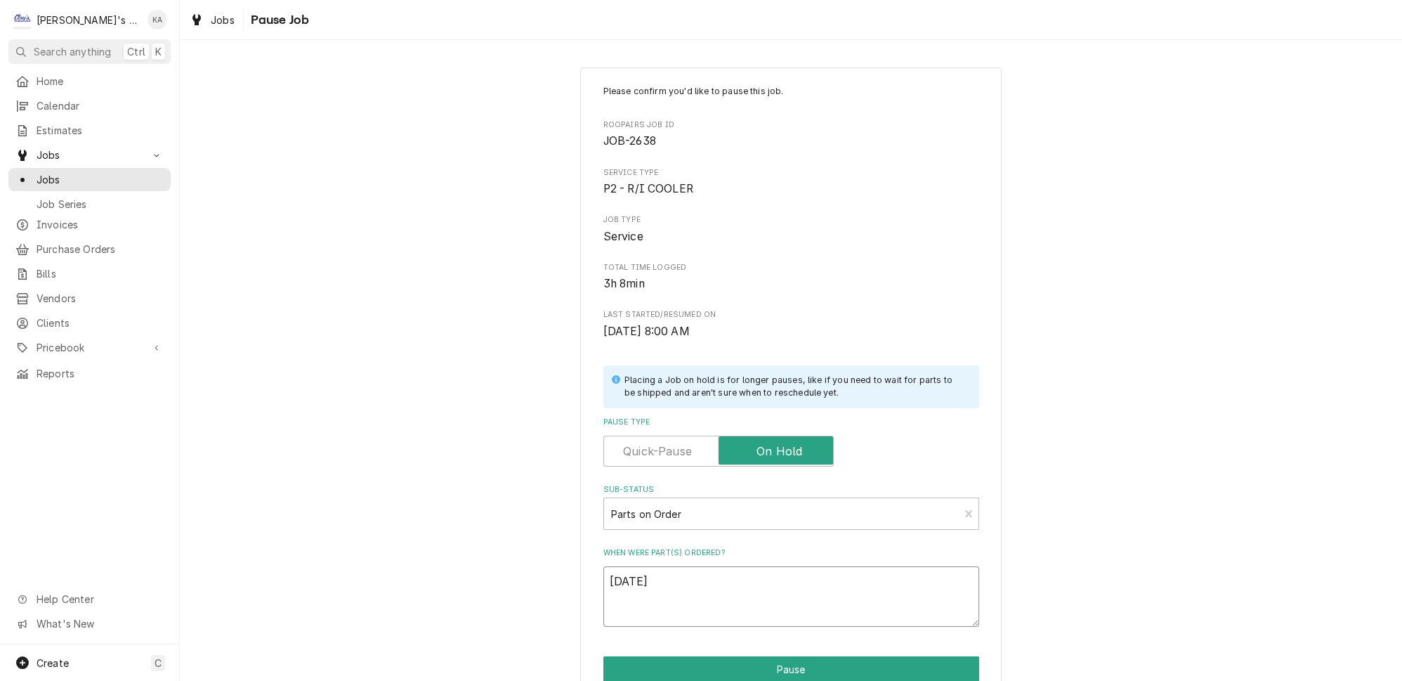
type textarea "9/4/2025 O"
type textarea "x"
type textarea "9/4/2025 OR"
type textarea "x"
type textarea "9/4/2025 ORD"
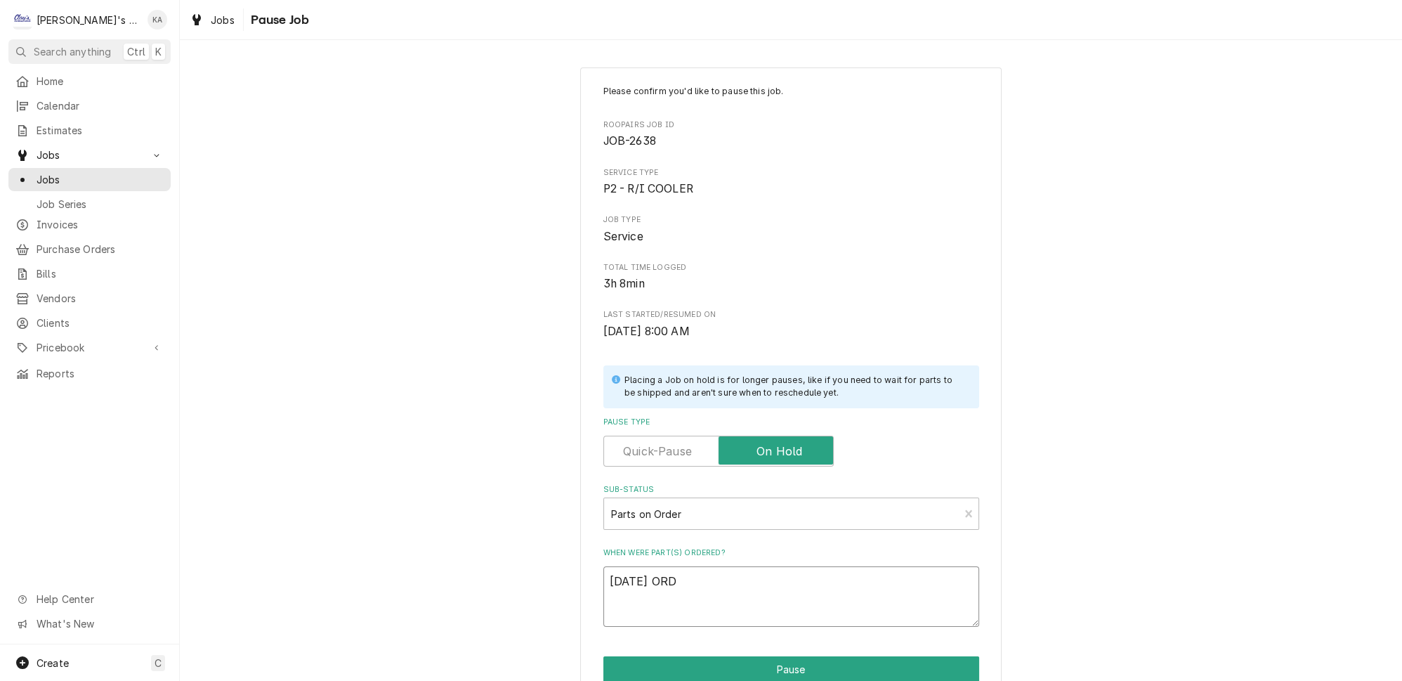
type textarea "x"
type textarea "9/4/2025 ORDE"
type textarea "x"
type textarea "9/4/2025 ORDER"
type textarea "x"
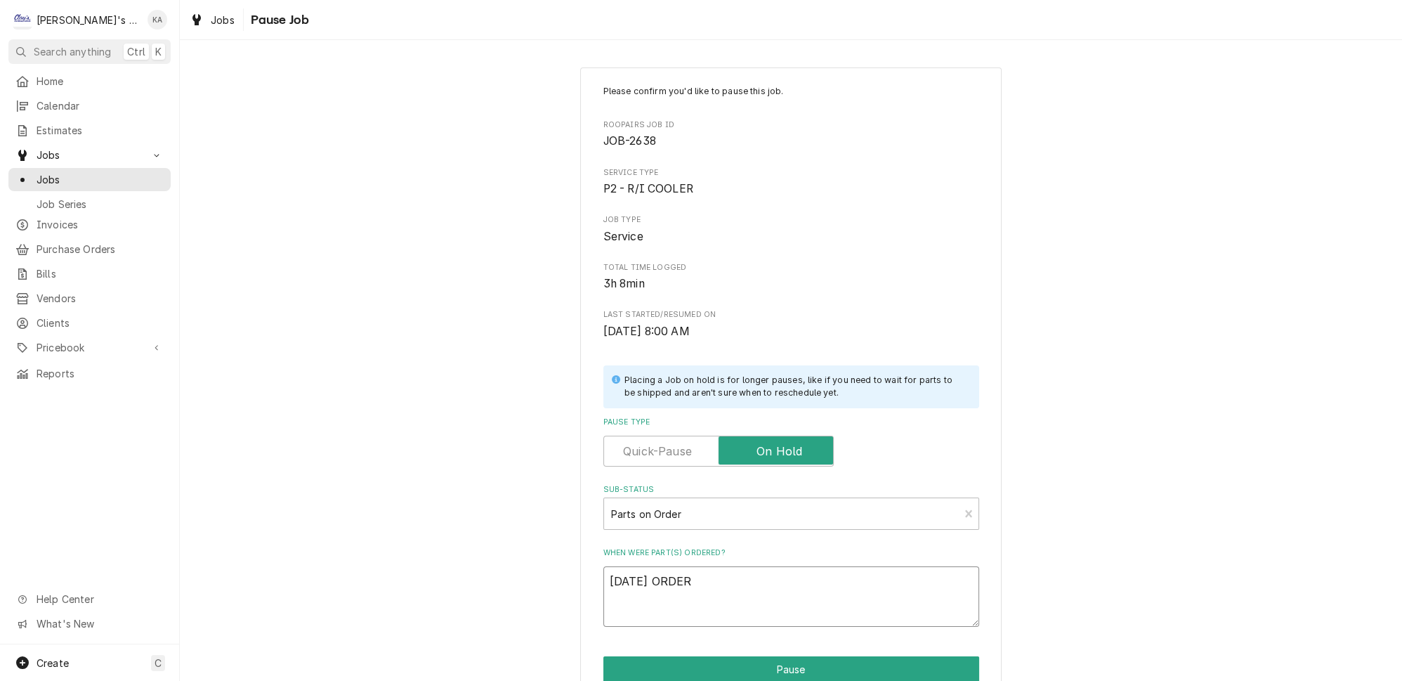
type textarea "9/4/2025 ORDERE"
type textarea "x"
type textarea "9/4/2025 ORDERED"
type textarea "x"
type textarea "9/4/2025 ORDERED"
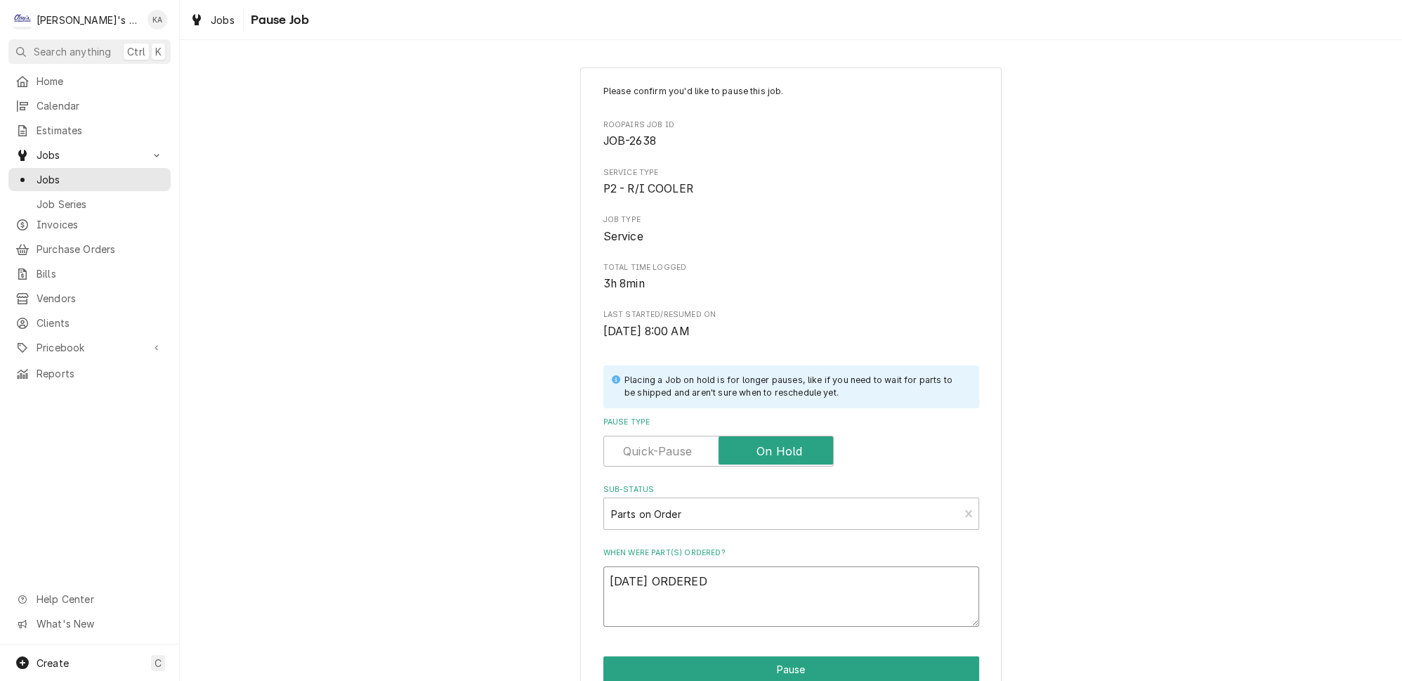
type textarea "x"
type textarea "9/4/2025 ORDERED F"
type textarea "x"
type textarea "9/4/2025 ORDERED FR"
type textarea "x"
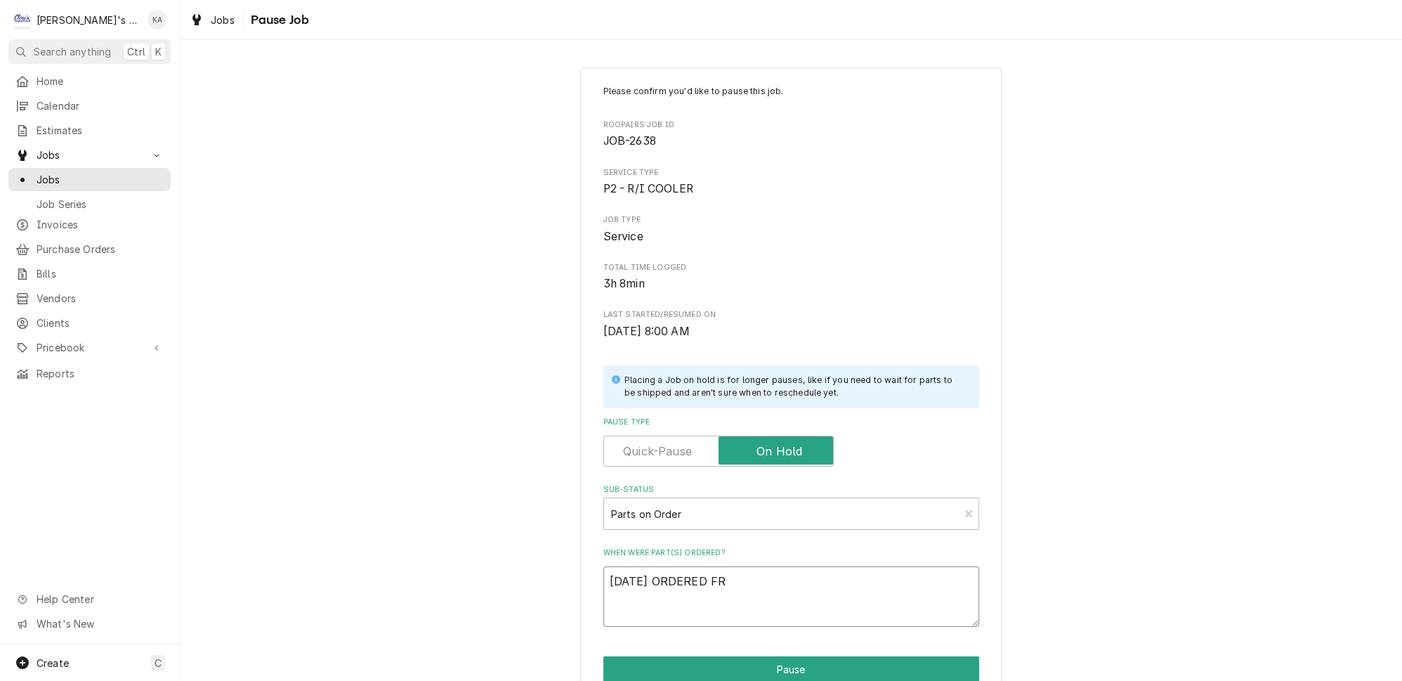
type textarea "9/4/2025 ORDERED FRO"
type textarea "x"
type textarea "9/4/2025 ORDERED FROM"
type textarea "x"
type textarea "9/4/2025 ORDERED FROM"
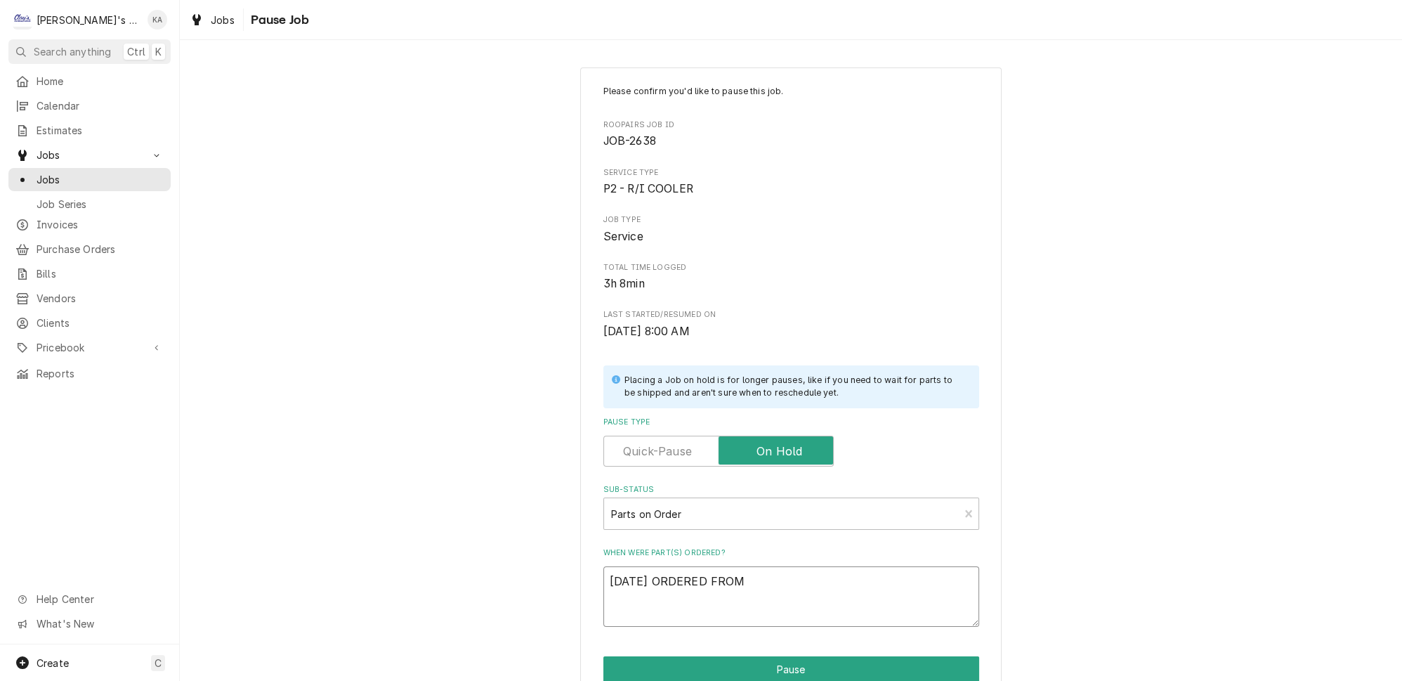
type textarea "x"
type textarea "9/4/2025 ORDERED FROM T"
type textarea "x"
type textarea "9/4/2025 ORDERED FROM TR"
type textarea "x"
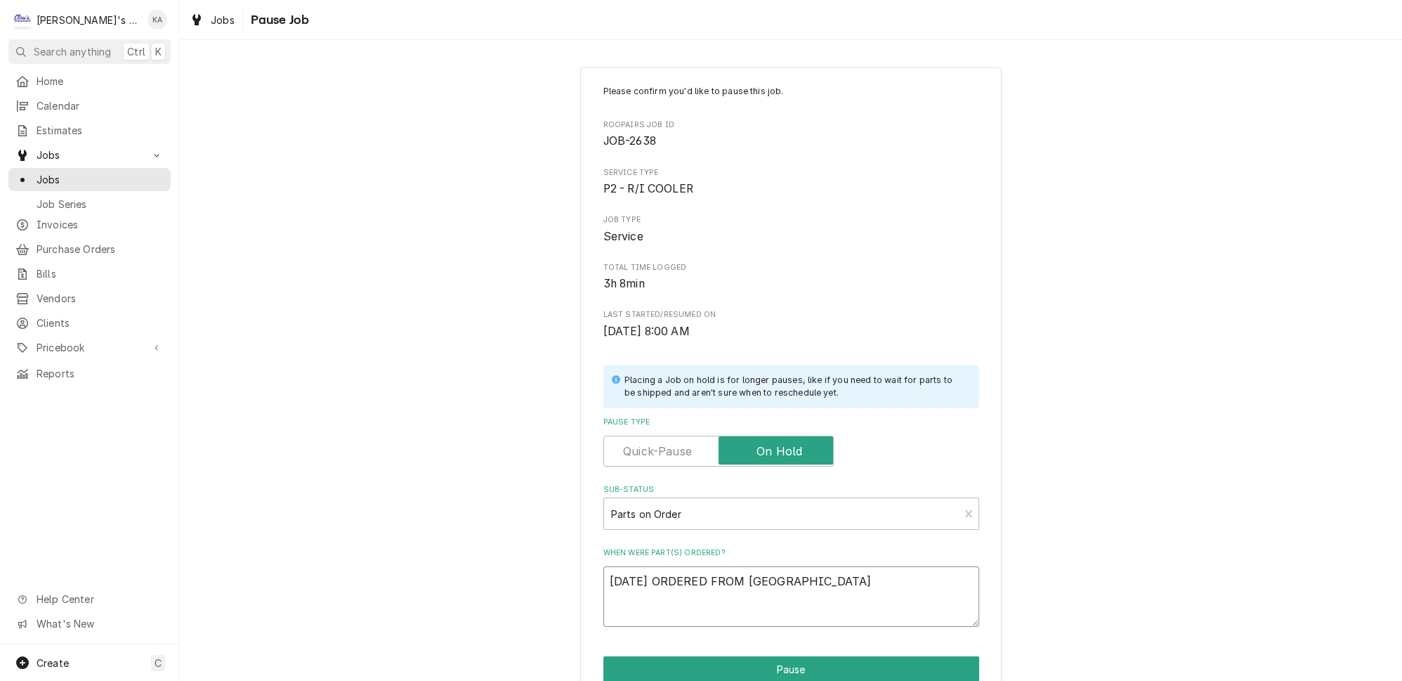
type textarea "9/4/2025 ORDERED FROM TRA"
type textarea "x"
type textarea "9/4/2025 ORDERED FROM TRAU"
type textarea "x"
type textarea "9/4/2025 ORDERED FROM TRAUL"
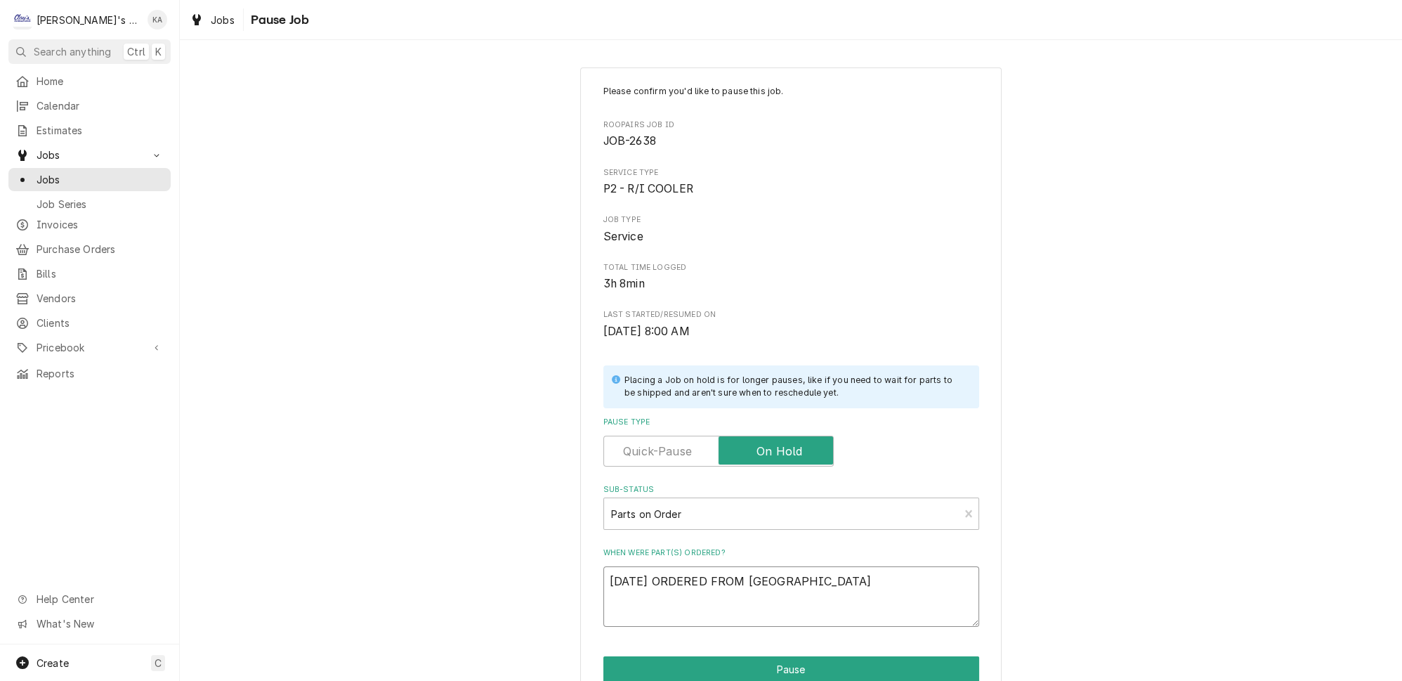
type textarea "x"
type textarea "9/4/2025 ORDERED FROM TRAULS"
type textarea "x"
type textarea "9/4/2025 ORDERED FROM TRAULSE"
type textarea "x"
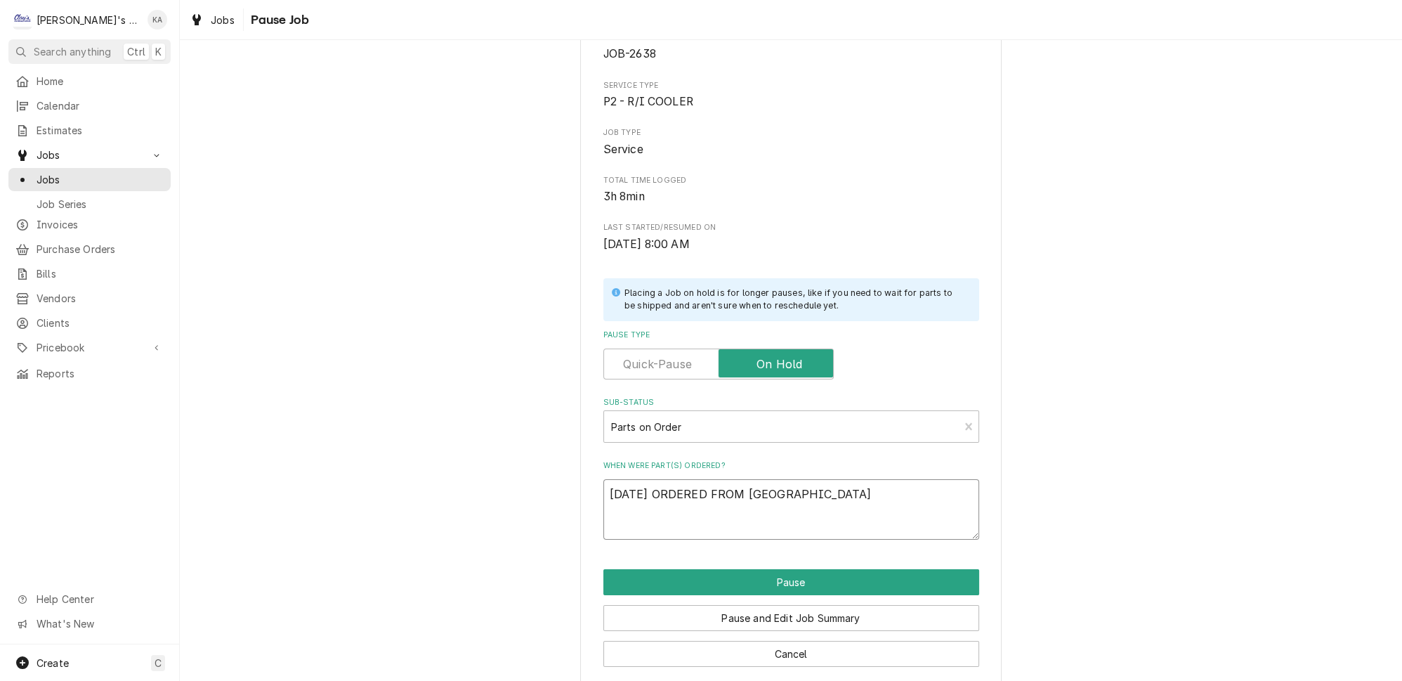
scroll to position [89, 0]
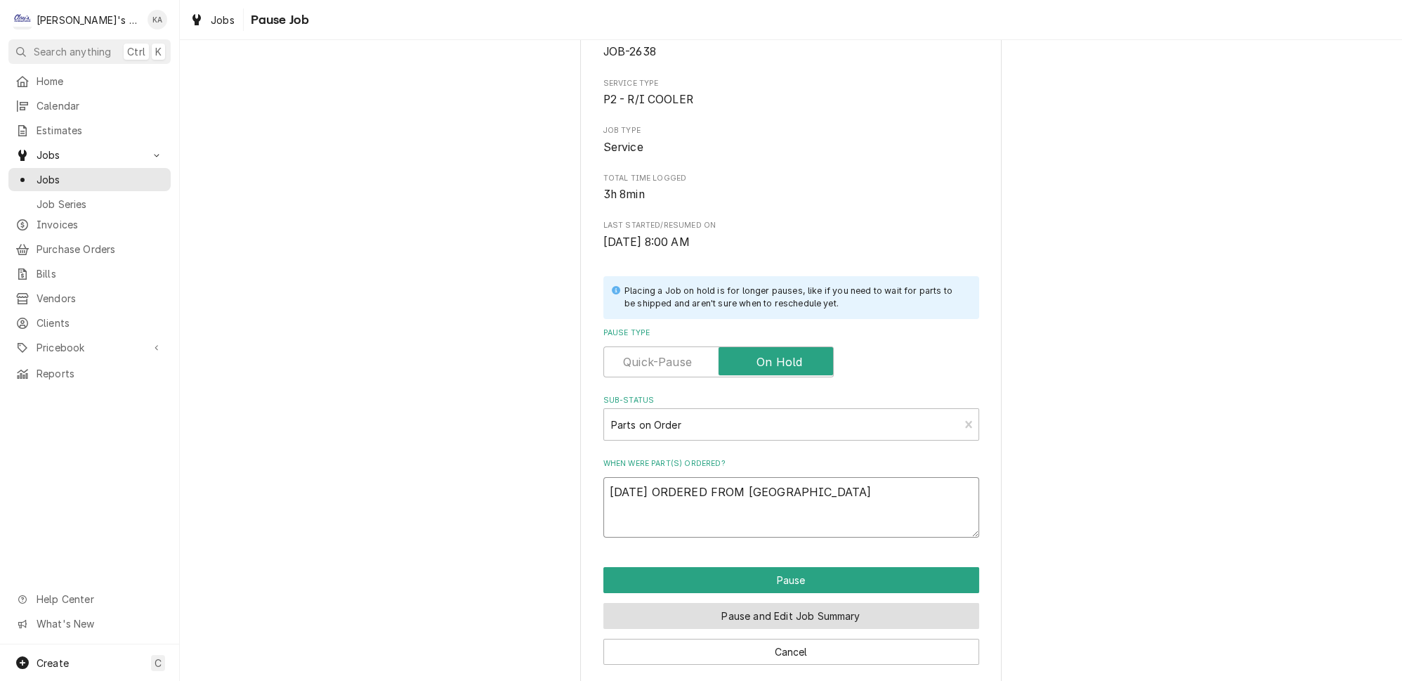
type textarea "9/4/2025 ORDERED FROM TRAULSEN"
click at [799, 612] on button "Pause and Edit Job Summary" at bounding box center [791, 616] width 376 height 26
type textarea "x"
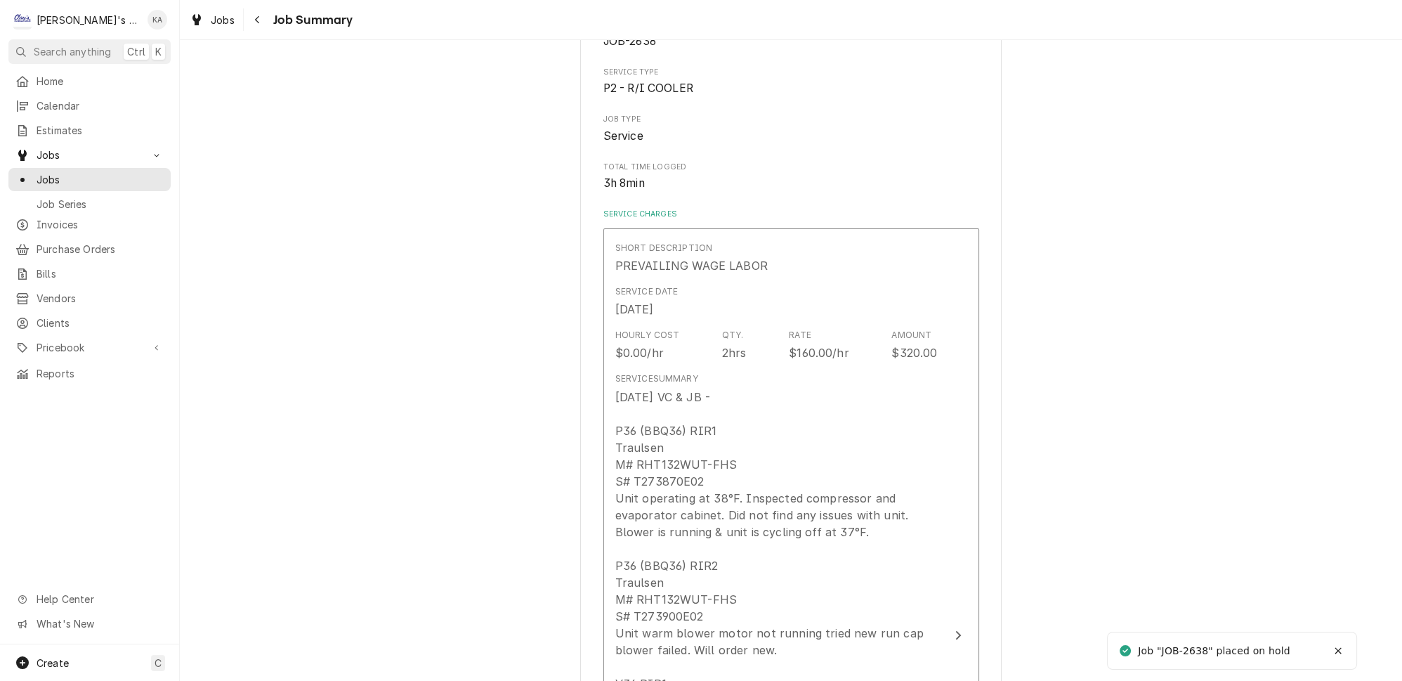
scroll to position [319, 0]
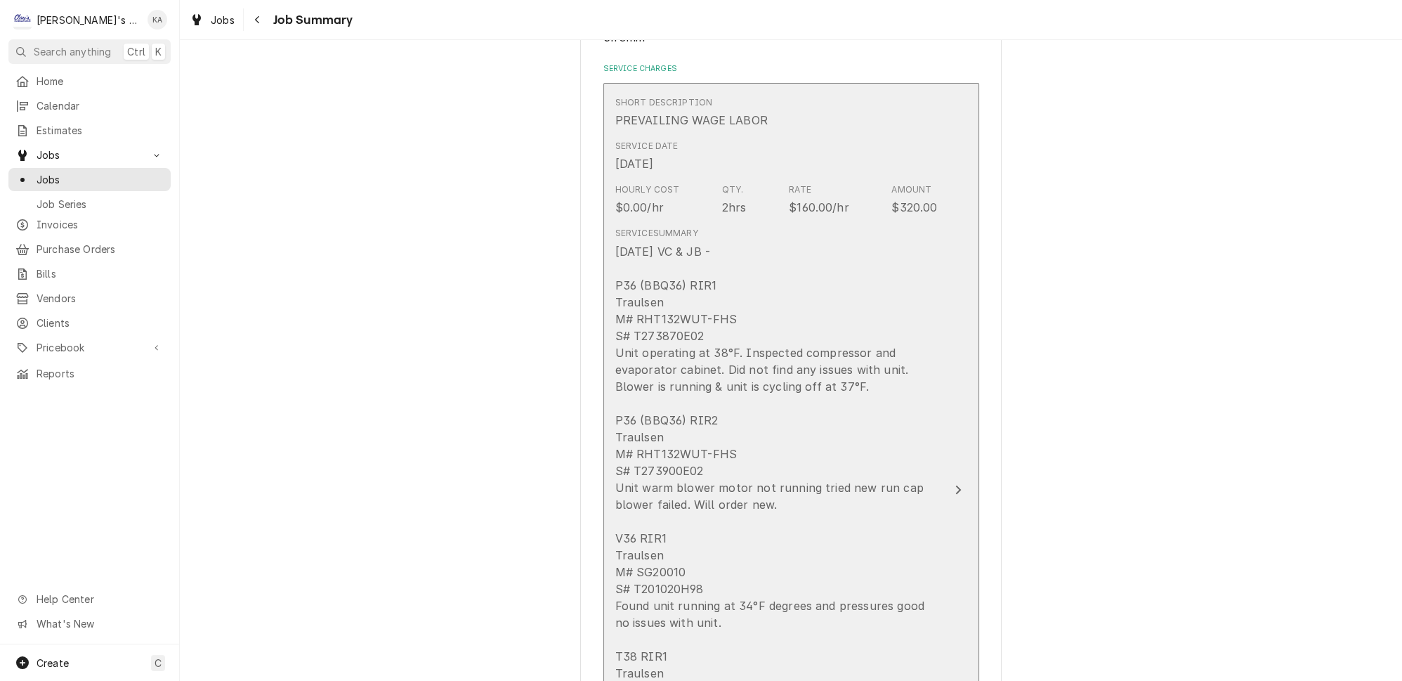
click at [908, 414] on div "[DATE] VC & JB - P36 (BBQ36) RIR1 Traulsen M# RHT132WUT-FHS S# T273870E02 Unit …" at bounding box center [776, 563] width 322 height 640
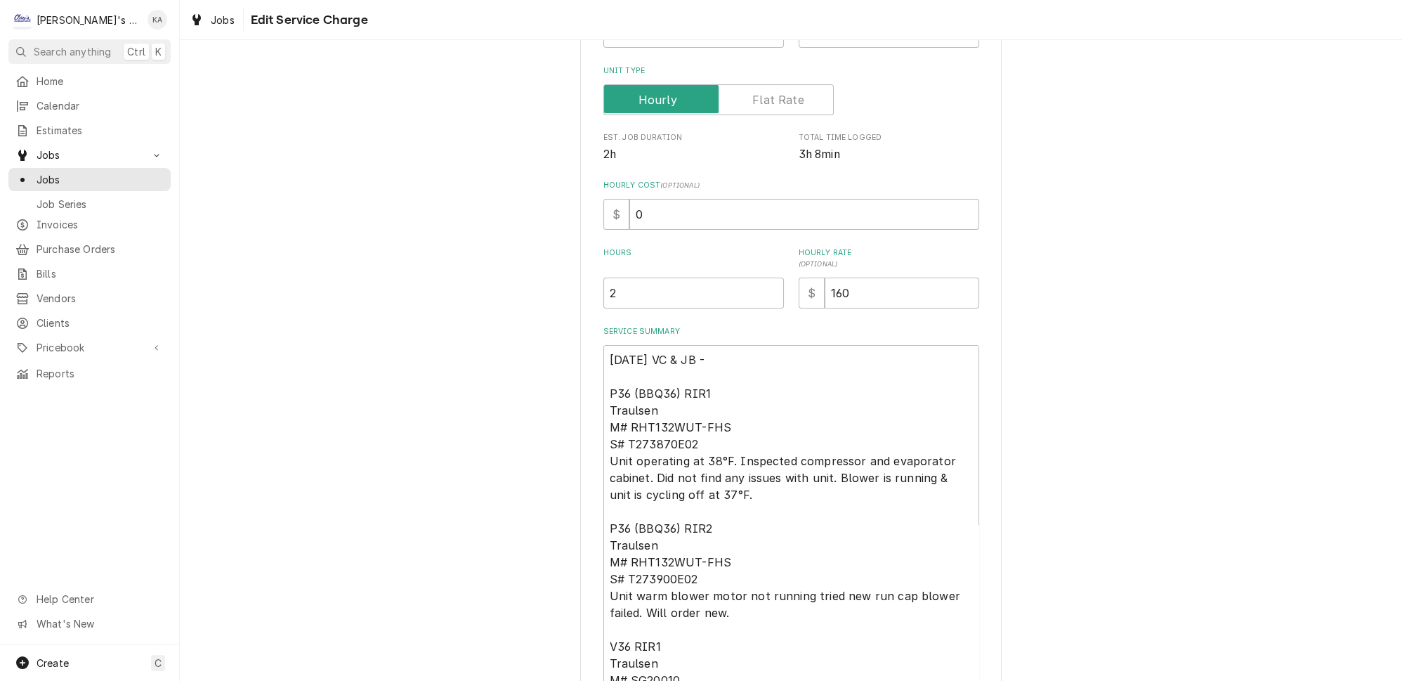
scroll to position [255, 0]
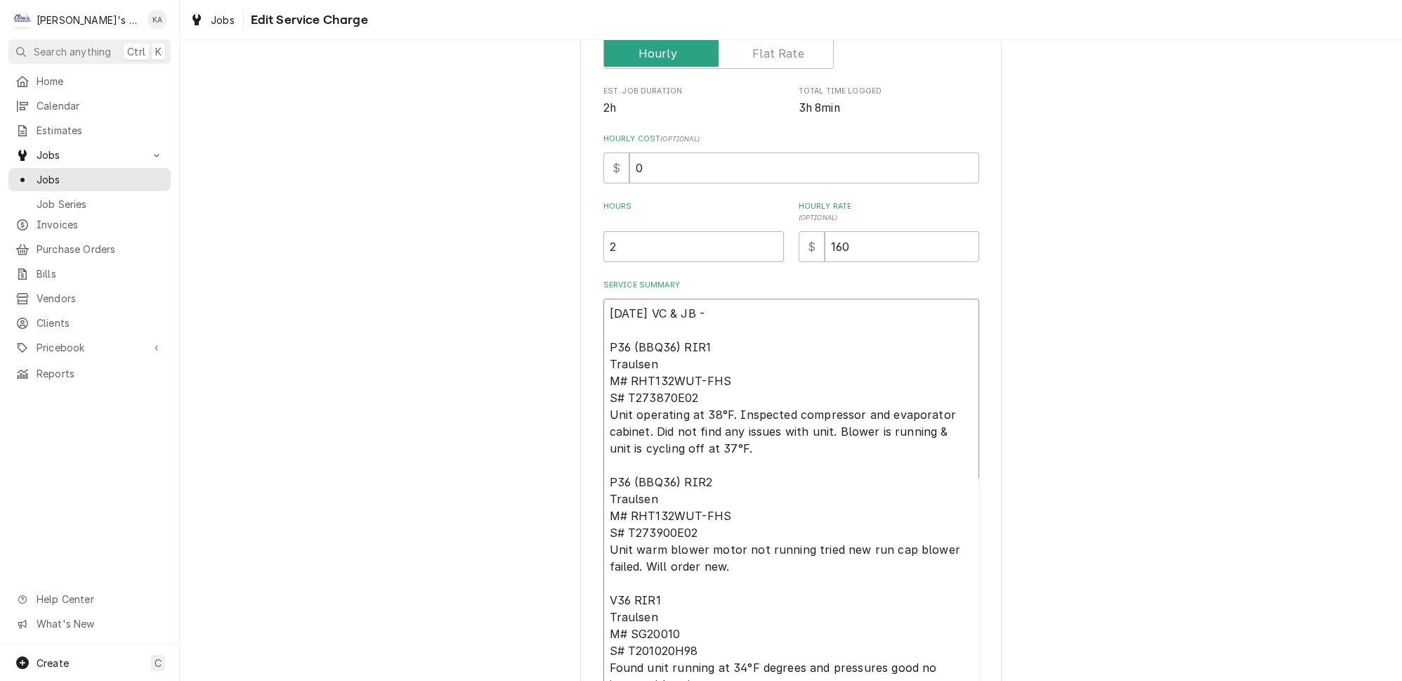
drag, startPoint x: 657, startPoint y: 353, endPoint x: 616, endPoint y: 356, distance: 40.9
click at [616, 356] on textarea "[DATE] VC & JB - P36 (BBQ36) RIR1 Traulsen M# RHT132WUT-FHS S# T273870E02 Unit …" at bounding box center [791, 596] width 376 height 596
type textarea "x"
type textarea "[DATE] VC & JB - P36 (BBQ36) RIR1 TR M# RHT132WUT-FHS S# T273870E02 Unit operat…"
type textarea "x"
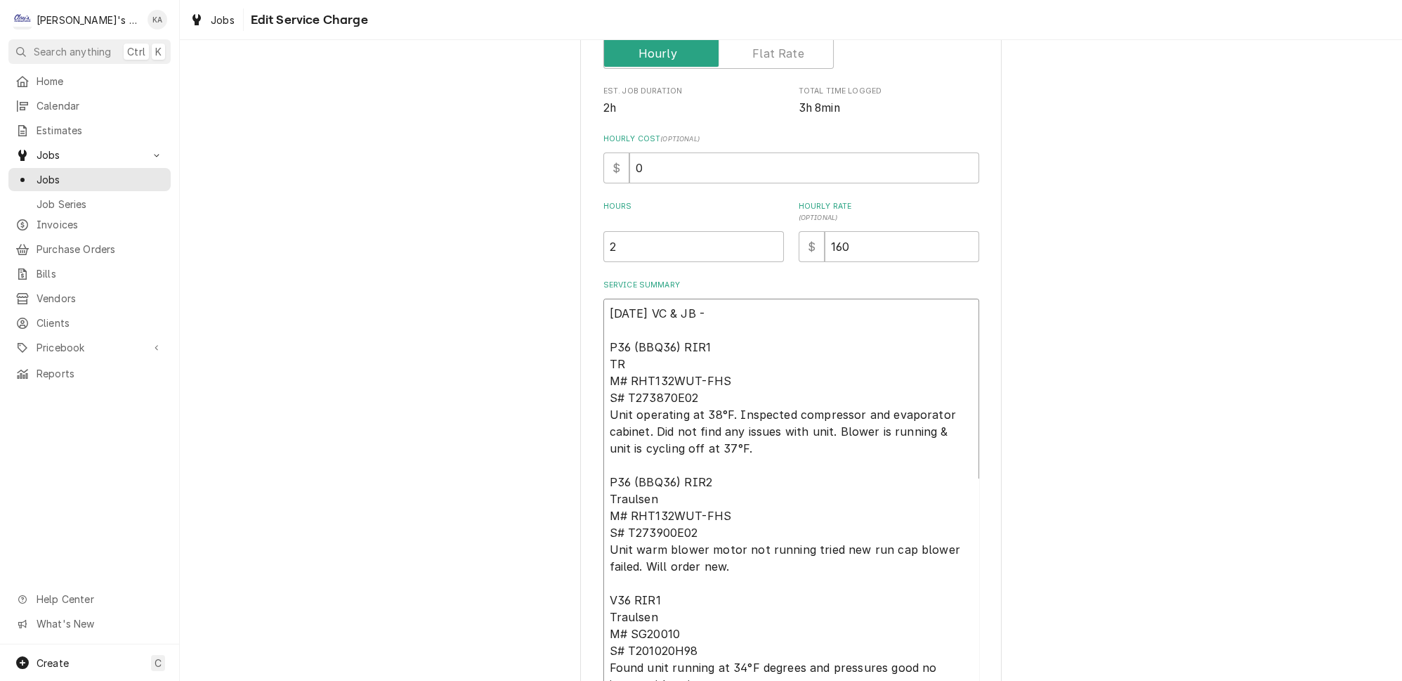
type textarea "[DATE] VC & JB - P36 (BBQ36) RIR1 TRA M# RHT132WUT-FHS S# T273870E02 Unit opera…"
type textarea "x"
type textarea "[DATE] VC & JB - P36 (BBQ36) RIR1 TRAU M# RHT132WUT-FHS S# T273870E02 Unit oper…"
type textarea "x"
type textarea "[DATE] VC & JB - P36 (BBQ36) RIR1 [PERSON_NAME] M# RHT132WUT-FHS S# T273870E02 …"
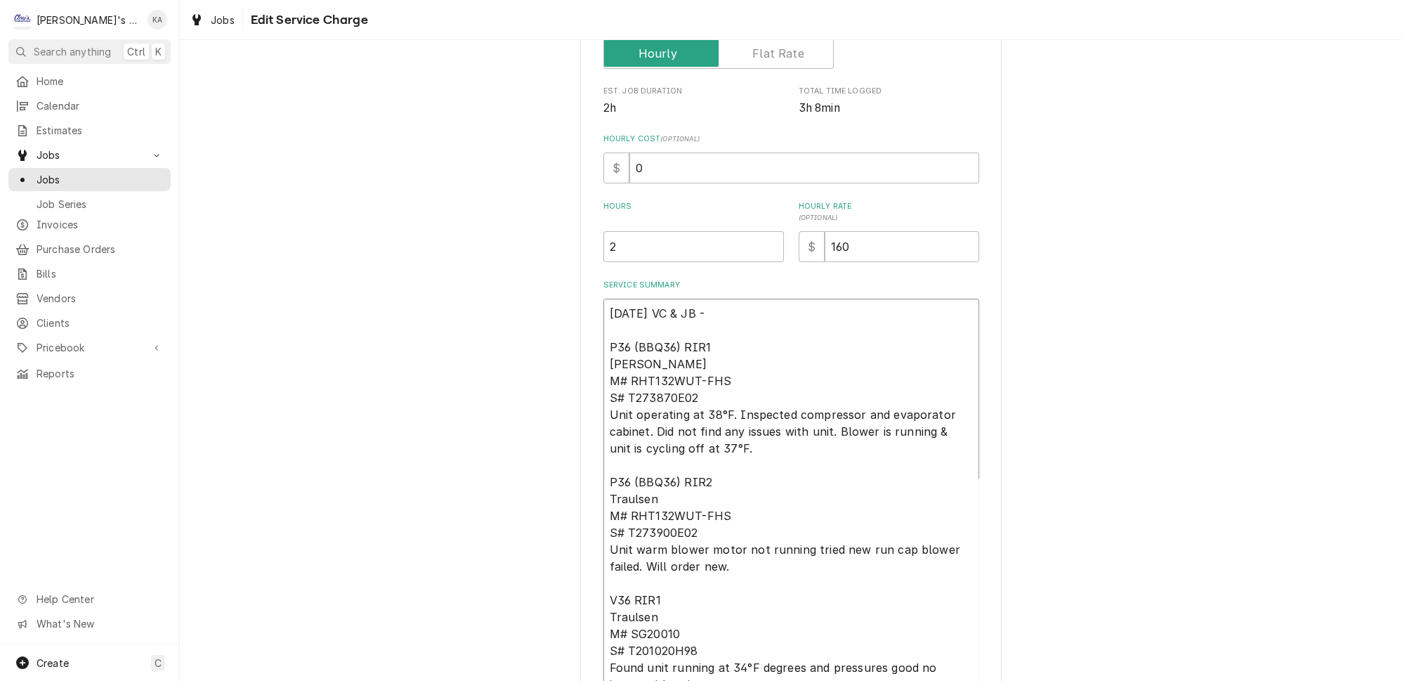
type textarea "x"
type textarea "[DATE] VC & JB - P36 (BBQ36) RIR1 TRAULS M# RHT132WUT-FHS S# T273870E02 Unit op…"
type textarea "x"
type textarea "[DATE] VC & JB - P36 (BBQ36) RIR1 TRAULSE M# RHT132WUT-FHS S# T273870E02 Unit o…"
type textarea "x"
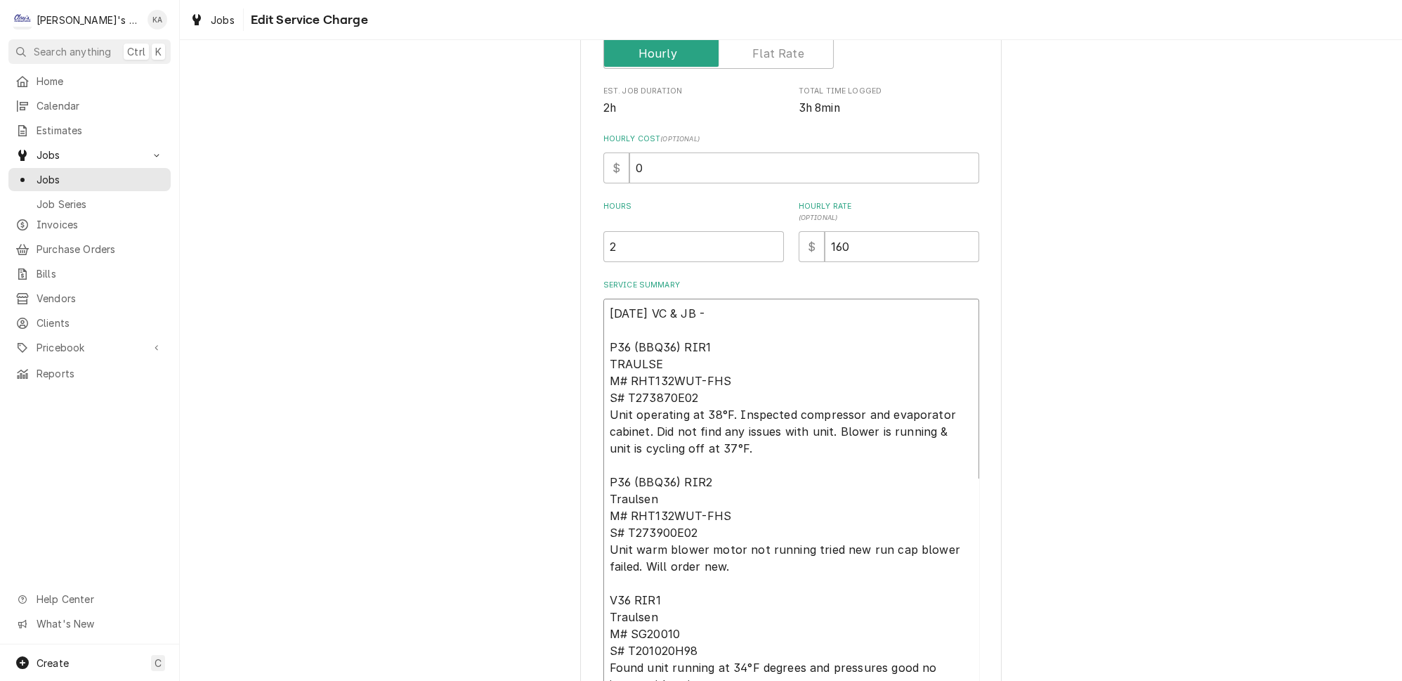
type textarea "[DATE] VC & JB - P36 (BBQ36) RIR1 TRAULSEN M# RHT132WUT-FHS S# T273870E02 Unit …"
drag, startPoint x: 654, startPoint y: 481, endPoint x: 616, endPoint y: 485, distance: 38.1
click at [616, 485] on textarea "[DATE] VC & JB - P36 (BBQ36) RIR1 TRAULSEN M# RHT132WUT-FHS S# T273870E02 Unit …" at bounding box center [791, 596] width 376 height 596
type textarea "x"
type textarea "[DATE] VC & JB - P36 (BBQ36) RIR1 TRAULSEN M# RHT132WUT-FHS S# T273870E02 Unit …"
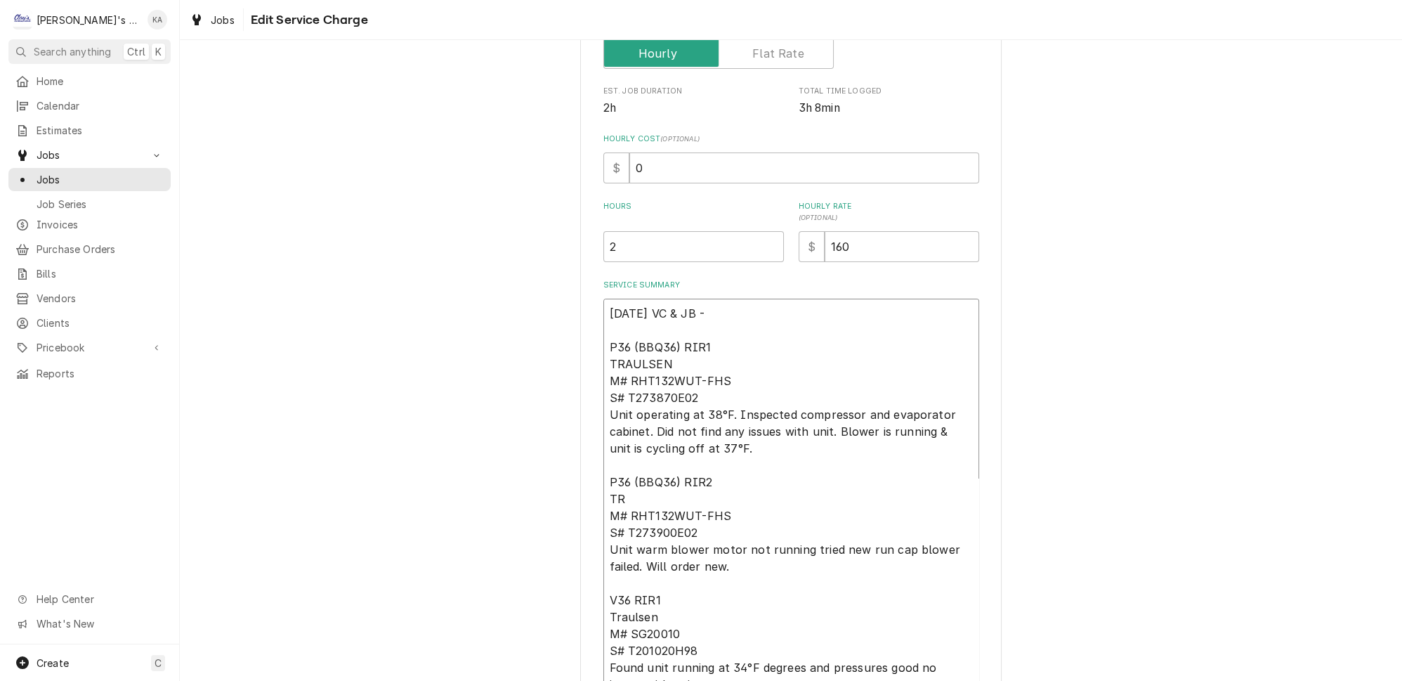
type textarea "x"
type textarea "[DATE] VC & JB - P36 (BBQ36) RIR1 TRAULSEN M# RHT132WUT-FHS S# T273870E02 Unit …"
type textarea "x"
type textarea "[DATE] VC & JB - P36 (BBQ36) RIR1 TRAULSEN M# RHT132WUT-FHS S# T273870E02 Unit …"
type textarea "x"
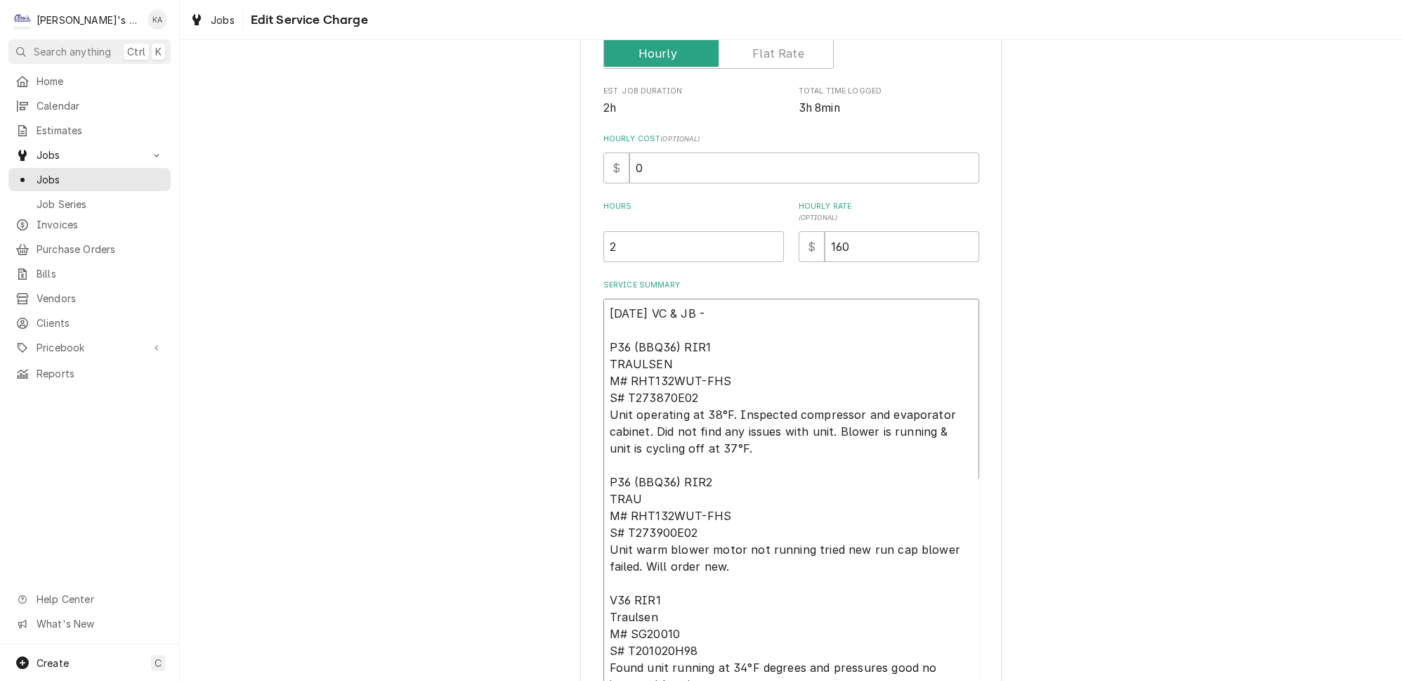
type textarea "[DATE] VC & JB - P36 (BBQ36) RIR1 TRAULSEN M# RHT132WUT-FHS S# T273870E02 Unit …"
type textarea "x"
type textarea "[DATE] VC & JB - P36 (BBQ36) RIR1 TRAULSEN M# RHT132WUT-FHS S# T273870E02 Unit …"
type textarea "x"
type textarea "[DATE] VC & JB - P36 (BBQ36) RIR1 TRAULSEN M# RHT132WUT-FHS S# T273870E02 Unit …"
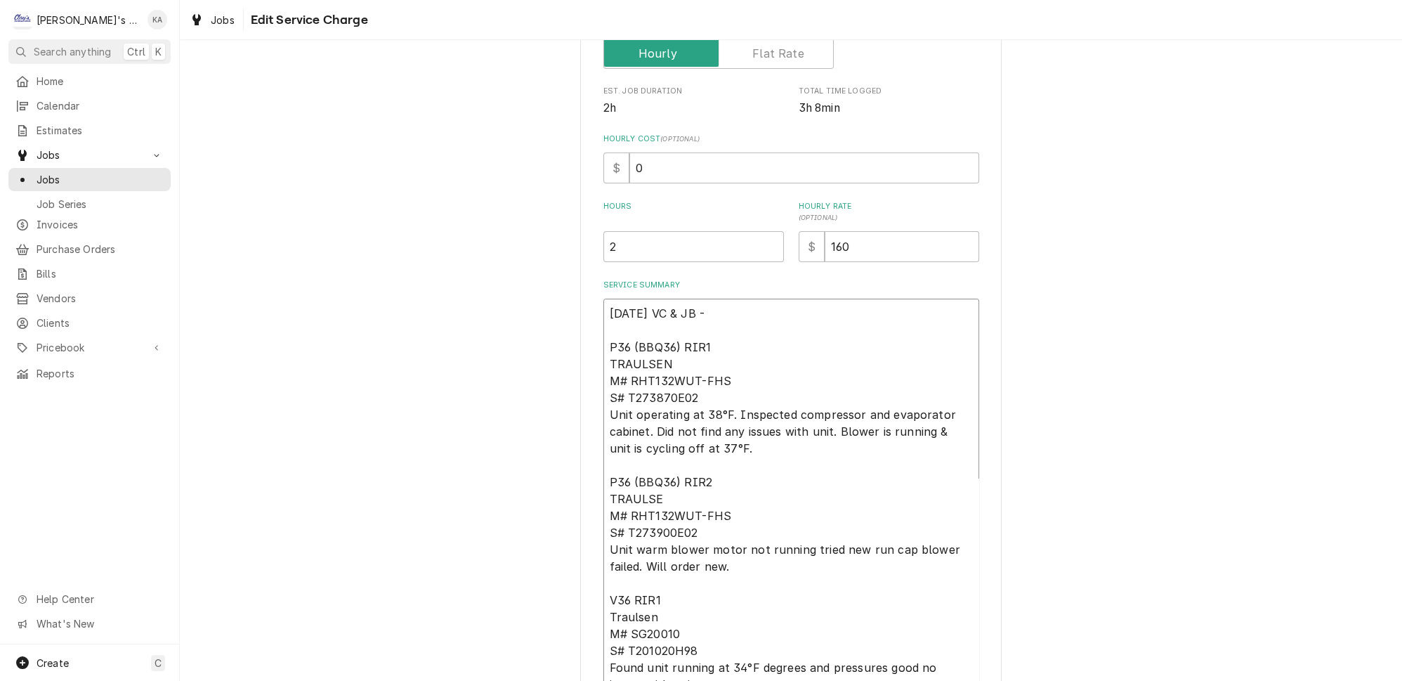
type textarea "x"
type textarea "[DATE] VC & JB - P36 (BBQ36) RIR1 TRAULSEN M# RHT132WUT-FHS S# T273870E02 Unit …"
drag, startPoint x: 670, startPoint y: 481, endPoint x: 614, endPoint y: 488, distance: 55.9
click at [607, 489] on textarea "[DATE] VC & JB - P36 (BBQ36) RIR1 TRAULSEN M# RHT132WUT-FHS S# T273870E02 Unit …" at bounding box center [791, 596] width 376 height 596
click at [761, 472] on textarea "[DATE] VC & JB - P36 (BBQ36) RIR1 TRAULSEN M# RHT132WUT-FHS S# T273870E02 Unit …" at bounding box center [791, 596] width 376 height 596
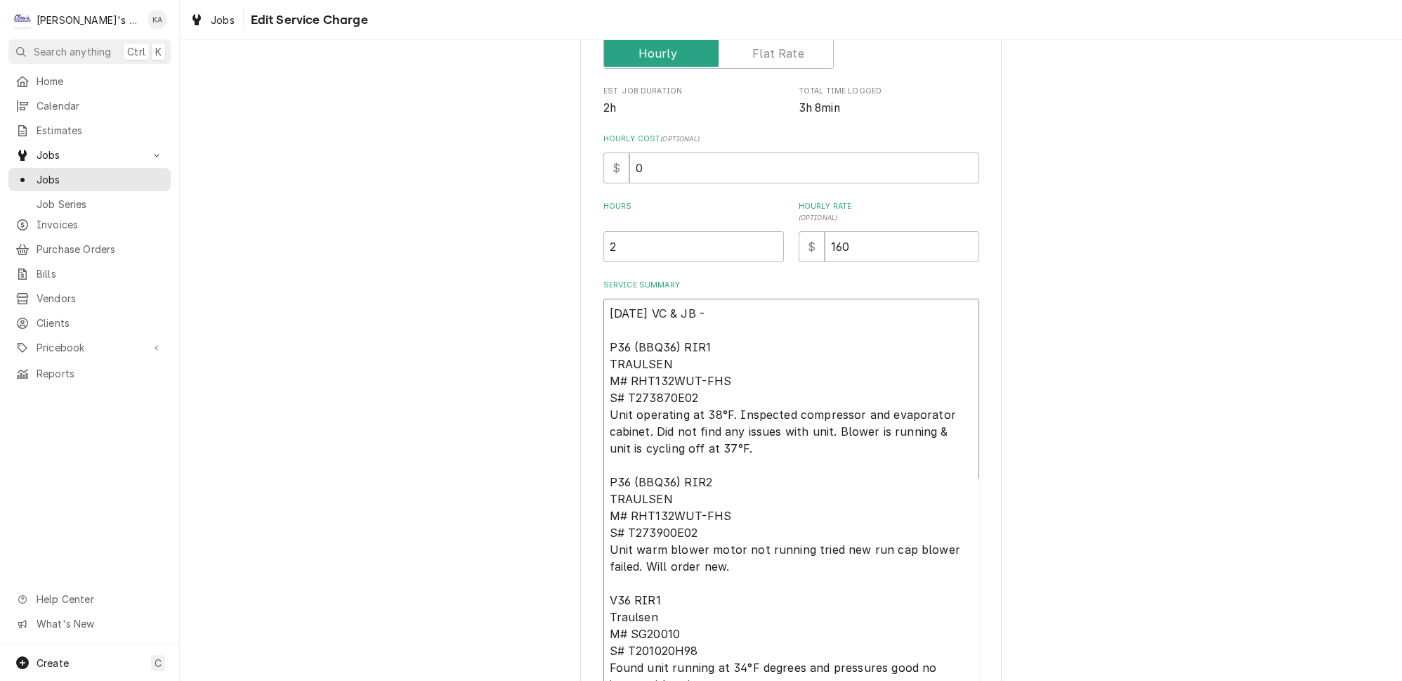
drag, startPoint x: 671, startPoint y: 482, endPoint x: 612, endPoint y: 482, distance: 59.0
click at [612, 482] on textarea "[DATE] VC & JB - P36 (BBQ36) RIR1 TRAULSEN M# RHT132WUT-FHS S# T273870E02 Unit …" at bounding box center [791, 596] width 376 height 596
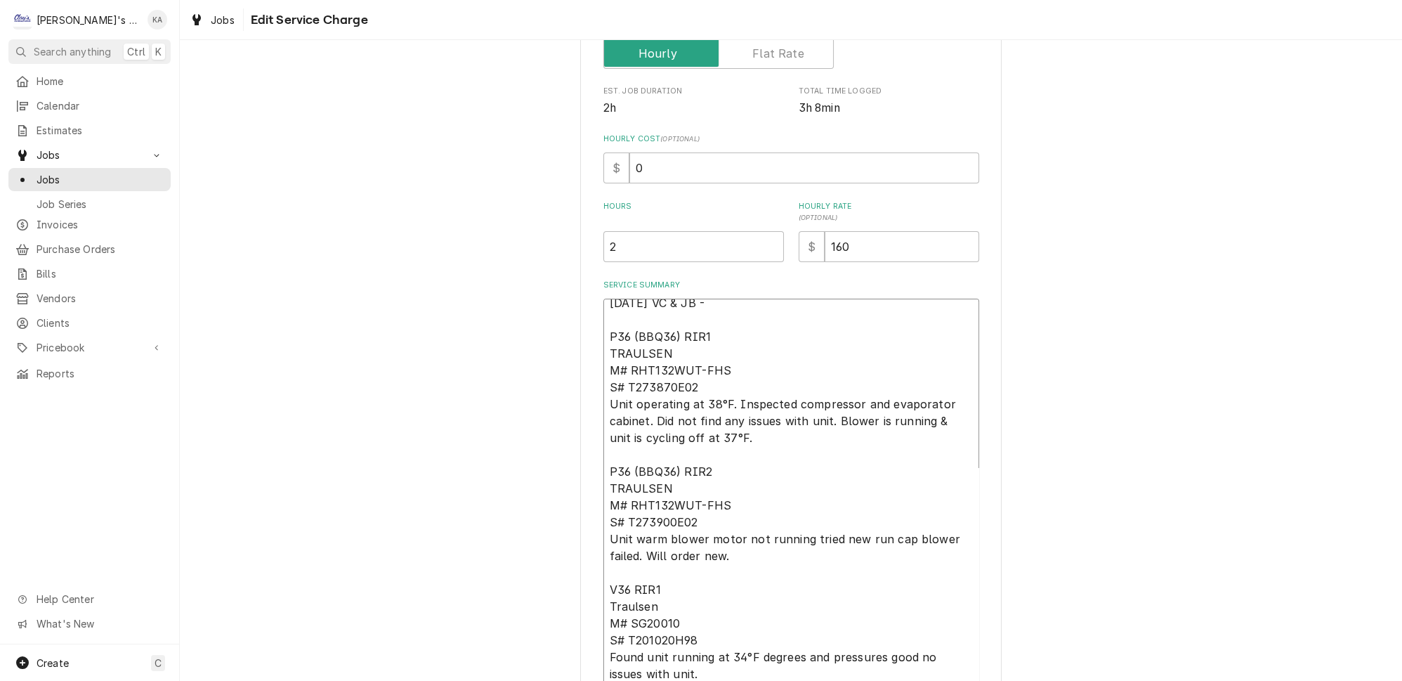
scroll to position [16, 0]
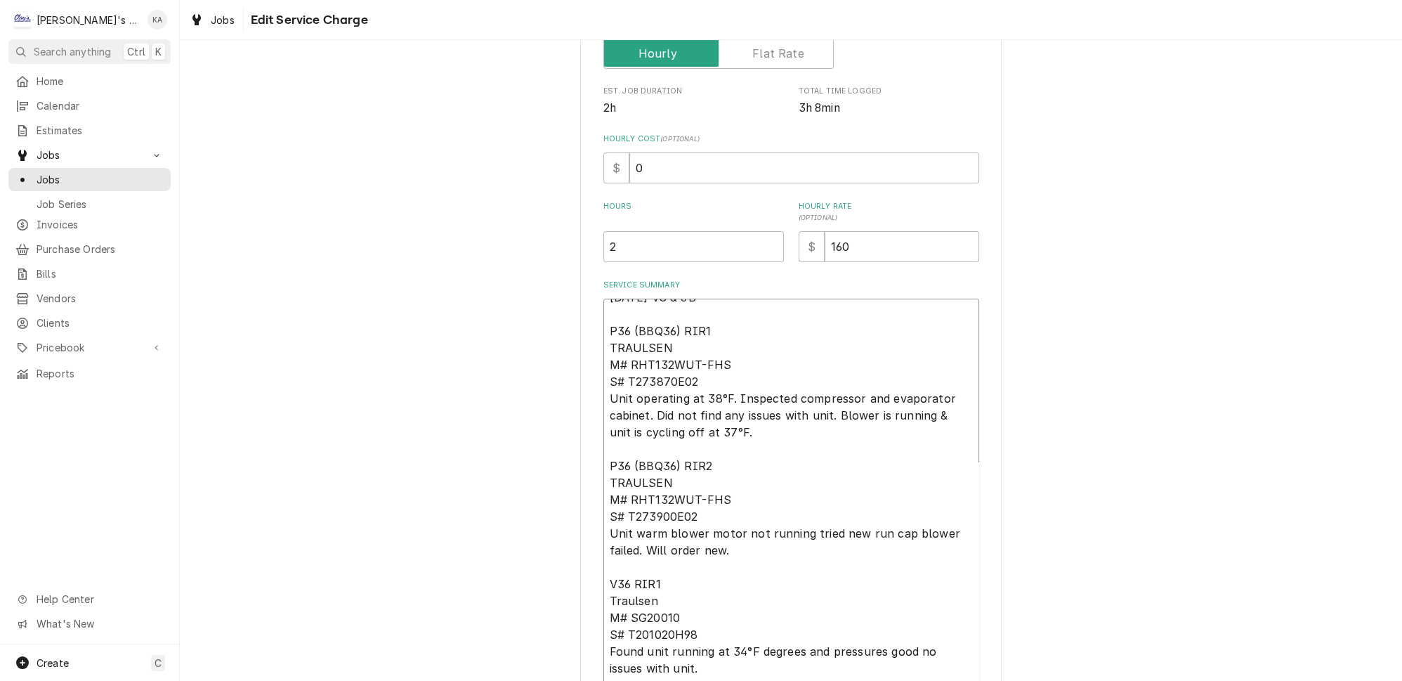
drag, startPoint x: 660, startPoint y: 574, endPoint x: 612, endPoint y: 578, distance: 47.9
click at [603, 579] on textarea "[DATE] VC & JB - P36 (BBQ36) RIR1 TRAULSEN M# RHT132WUT-FHS S# T273870E02 Unit …" at bounding box center [791, 596] width 376 height 596
paste textarea "RAULSEN"
type textarea "x"
type textarea "[DATE] VC & JB - P36 (BBQ36) RIR1 TRAULSEN M# RHT132WUT-FHS S# T273870E02 Unit …"
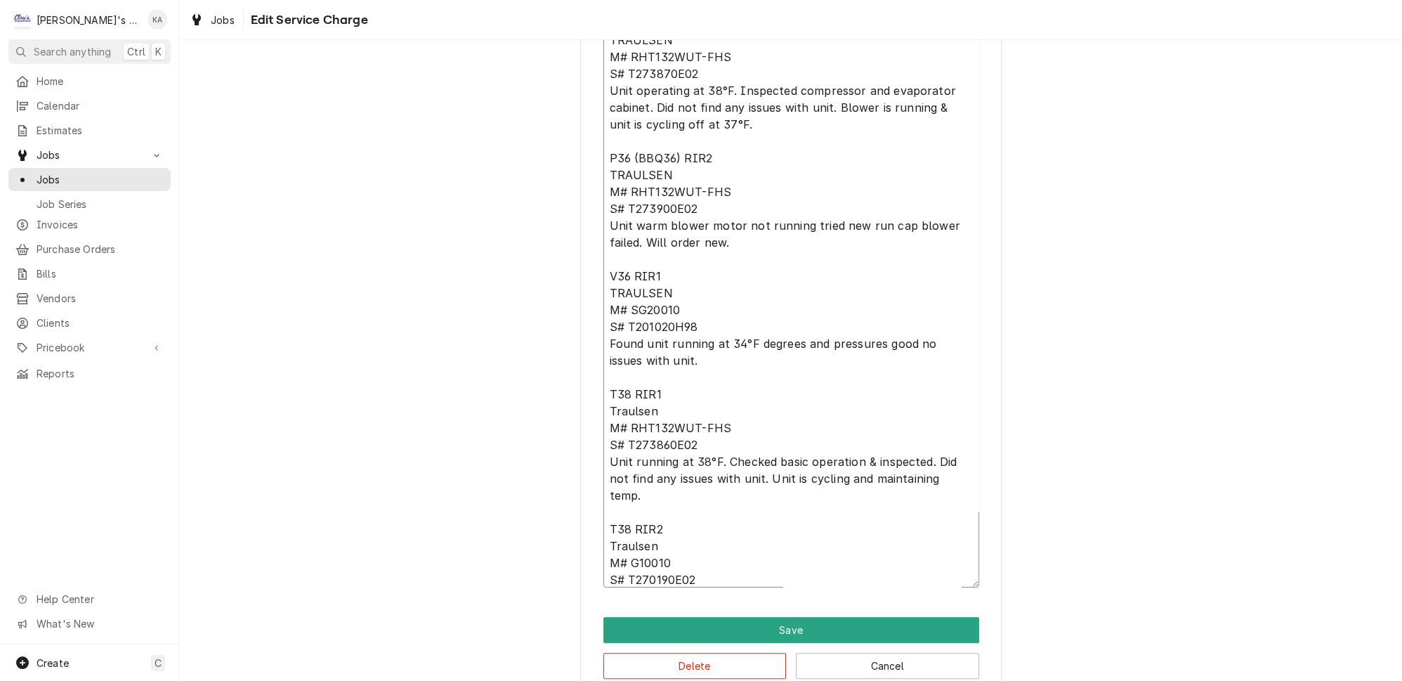
scroll to position [577, 0]
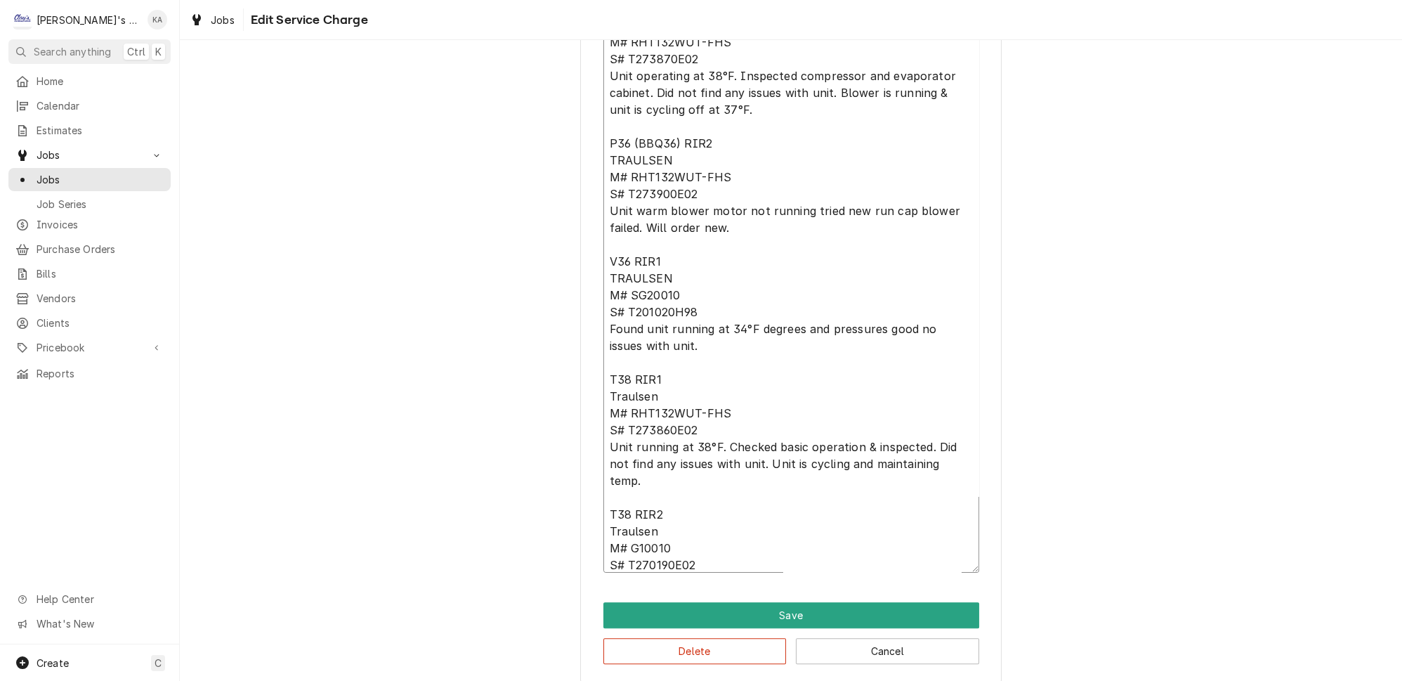
drag, startPoint x: 657, startPoint y: 362, endPoint x: 604, endPoint y: 362, distance: 53.4
click at [604, 362] on textarea "[DATE] VC & JB - P36 (BBQ36) RIR1 TRAULSEN M# RHT132WUT-FHS S# T273870E02 Unit …" at bounding box center [791, 274] width 376 height 596
paste textarea "RAULSEN"
type textarea "x"
type textarea "[DATE] VC & JB - P36 (BBQ36) RIR1 TRAULSEN M# RHT132WUT-FHS S# T273870E02 Unit …"
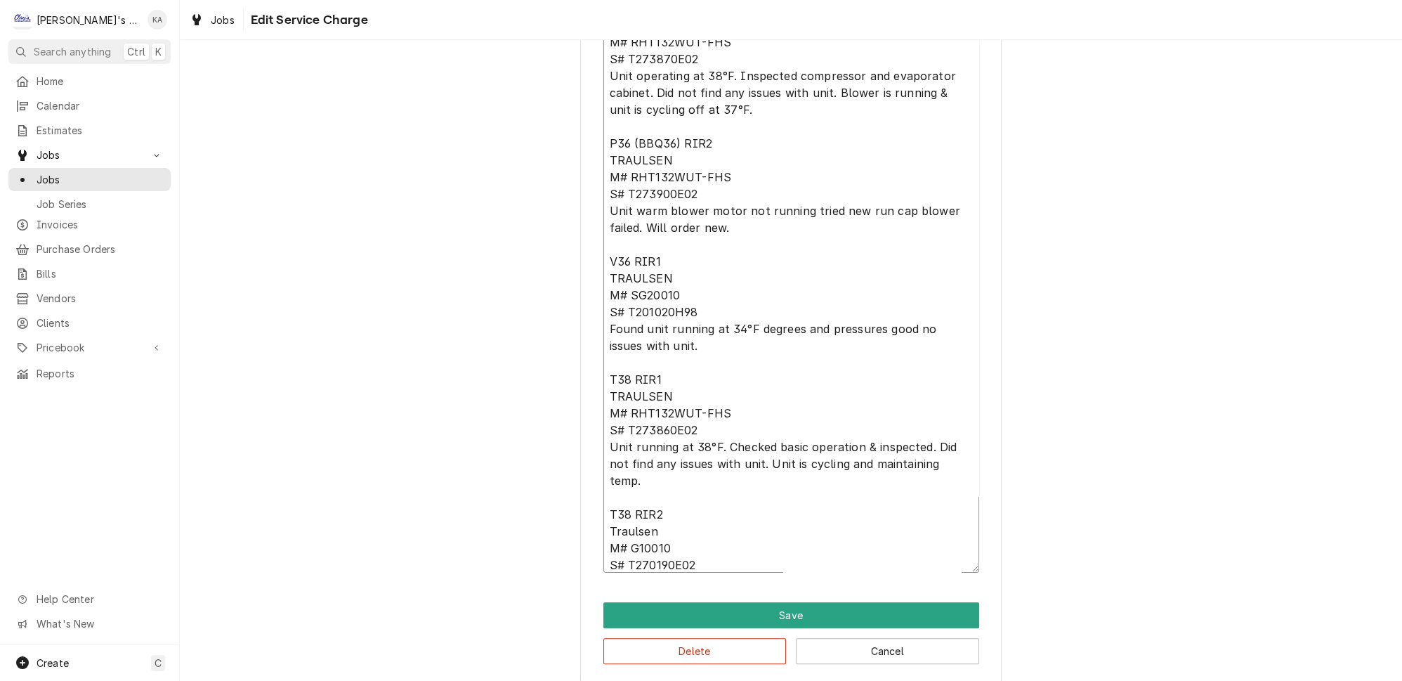
drag, startPoint x: 664, startPoint y: 489, endPoint x: 606, endPoint y: 488, distance: 57.6
click at [606, 488] on textarea "[DATE] VC & JB - P36 (BBQ36) RIR1 TRAULSEN M# RHT132WUT-FHS S# T273870E02 Unit …" at bounding box center [791, 274] width 376 height 596
paste textarea "RAULSEN"
type textarea "x"
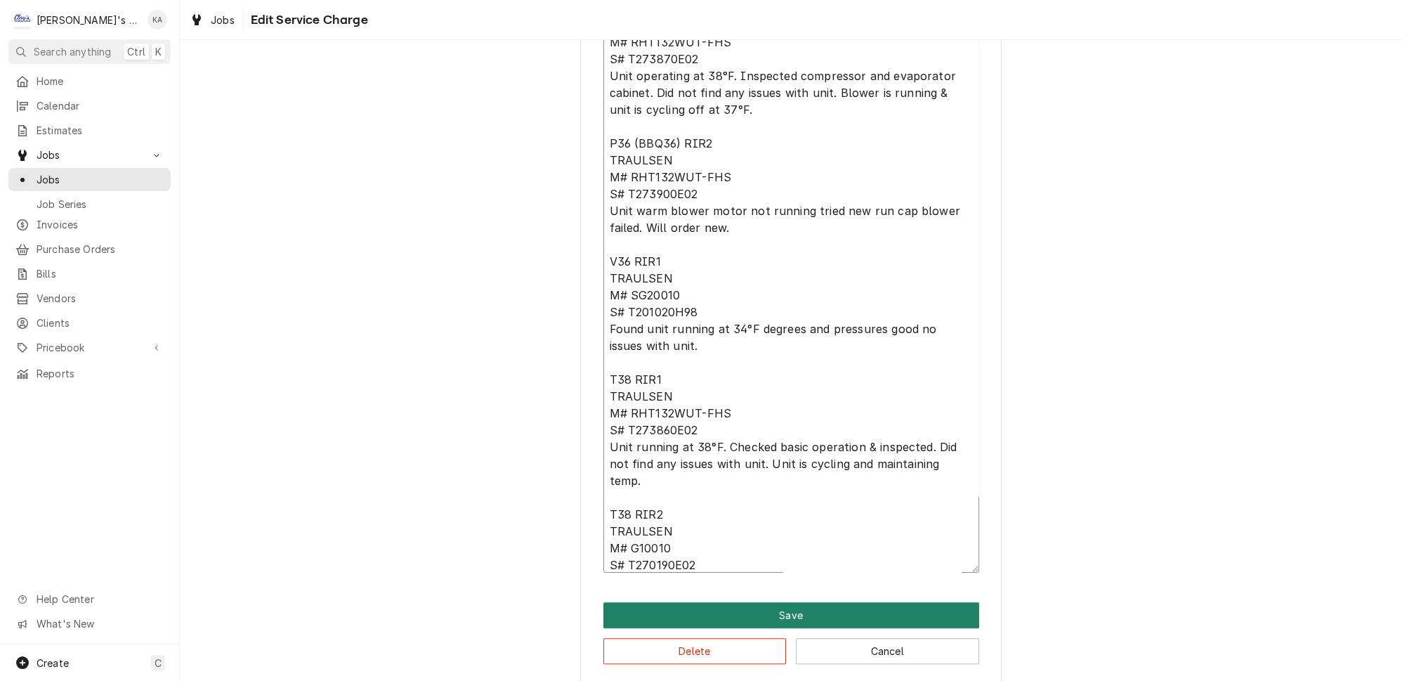
type textarea "[DATE] VC & JB - P36 (BBQ36) RIR1 TRAULSEN M# RHT132WUT-FHS S# T273870E02 Unit …"
click at [788, 607] on button "Save" at bounding box center [791, 615] width 376 height 26
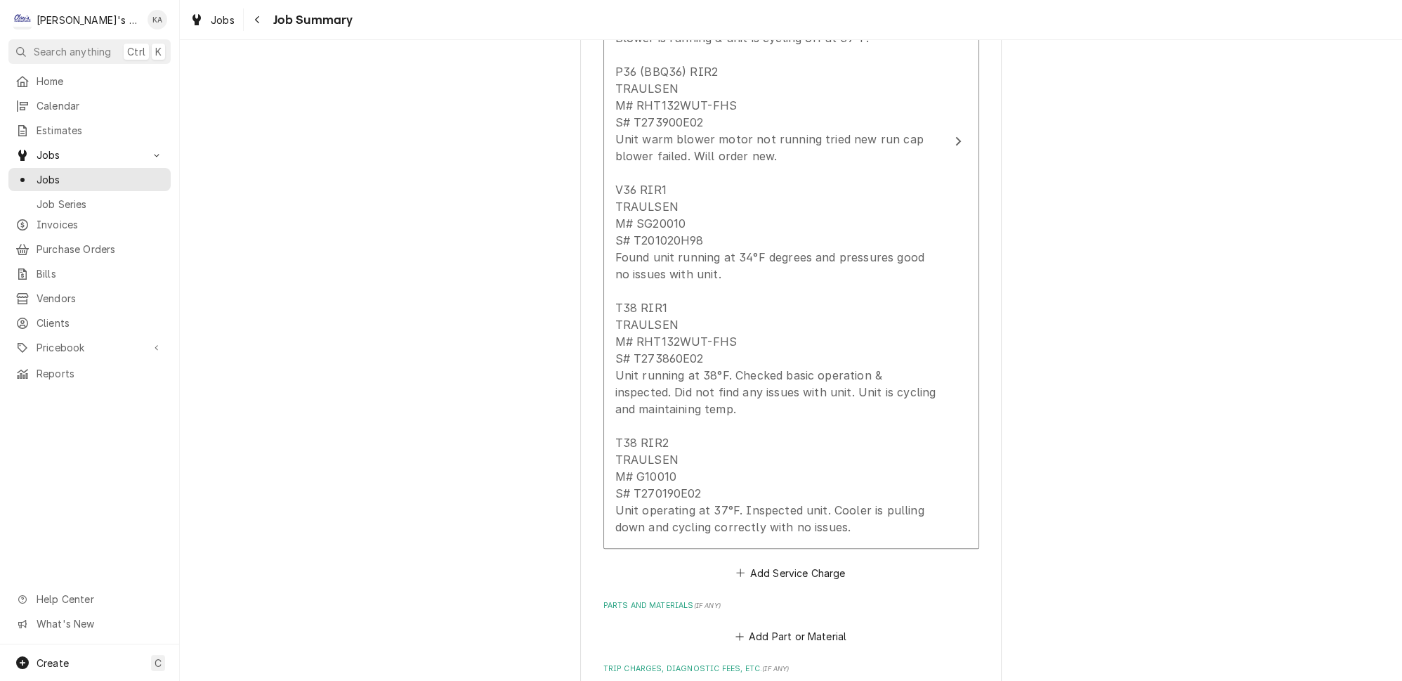
scroll to position [511, 0]
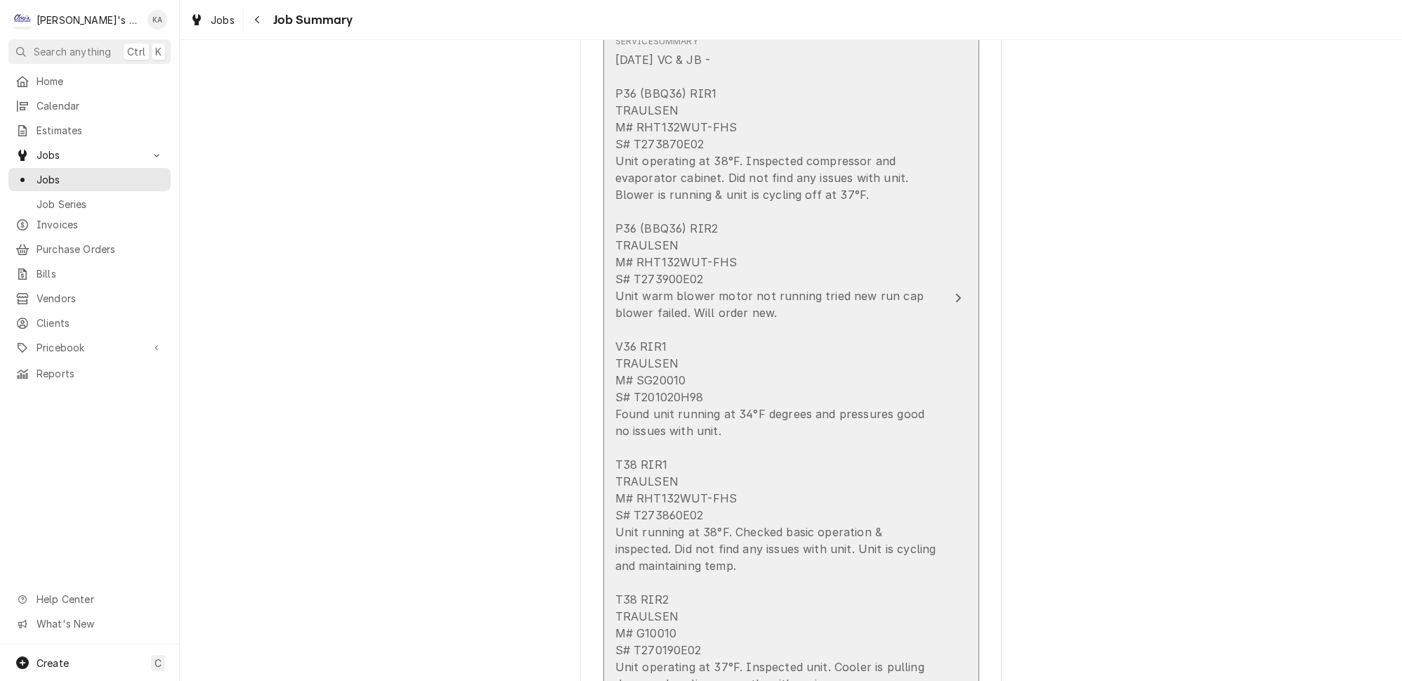
click at [926, 343] on button "Short Description PREVAILING WAGE LABOR Service Date [DATE] Hourly Cost $0.00/h…" at bounding box center [791, 298] width 376 height 814
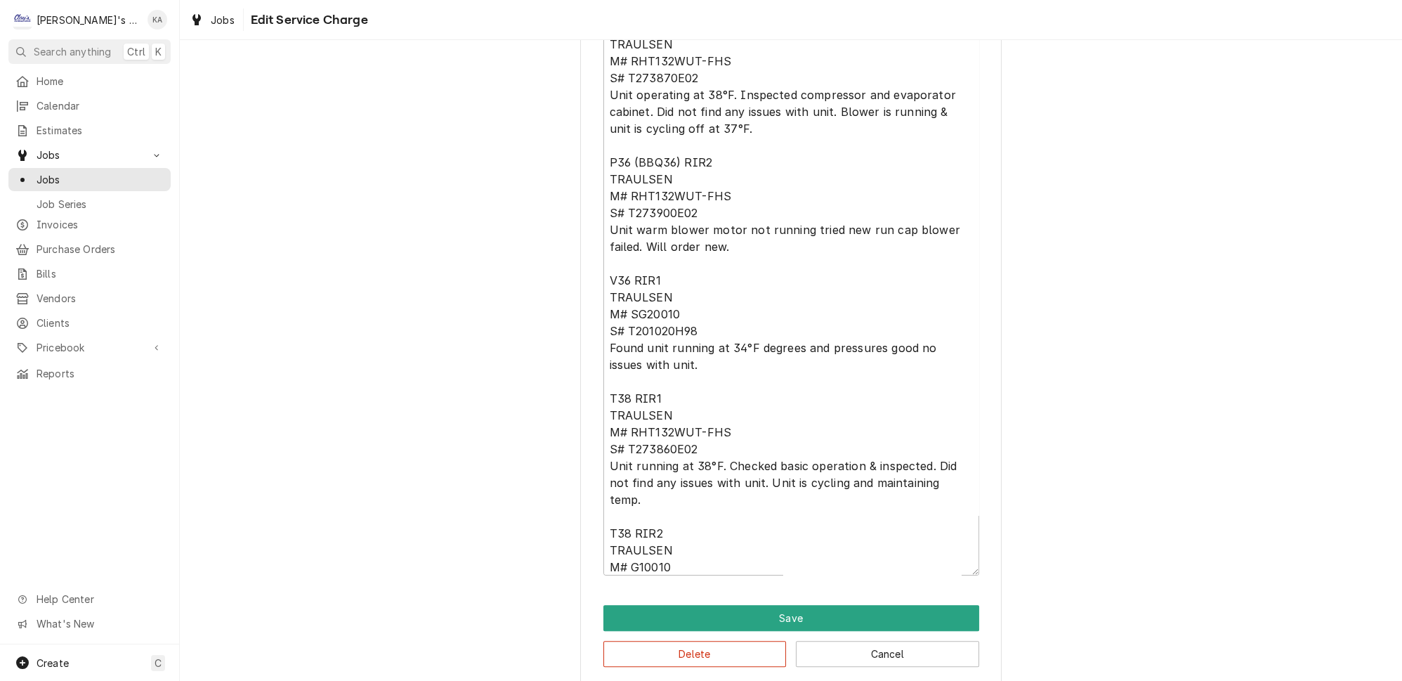
scroll to position [577, 0]
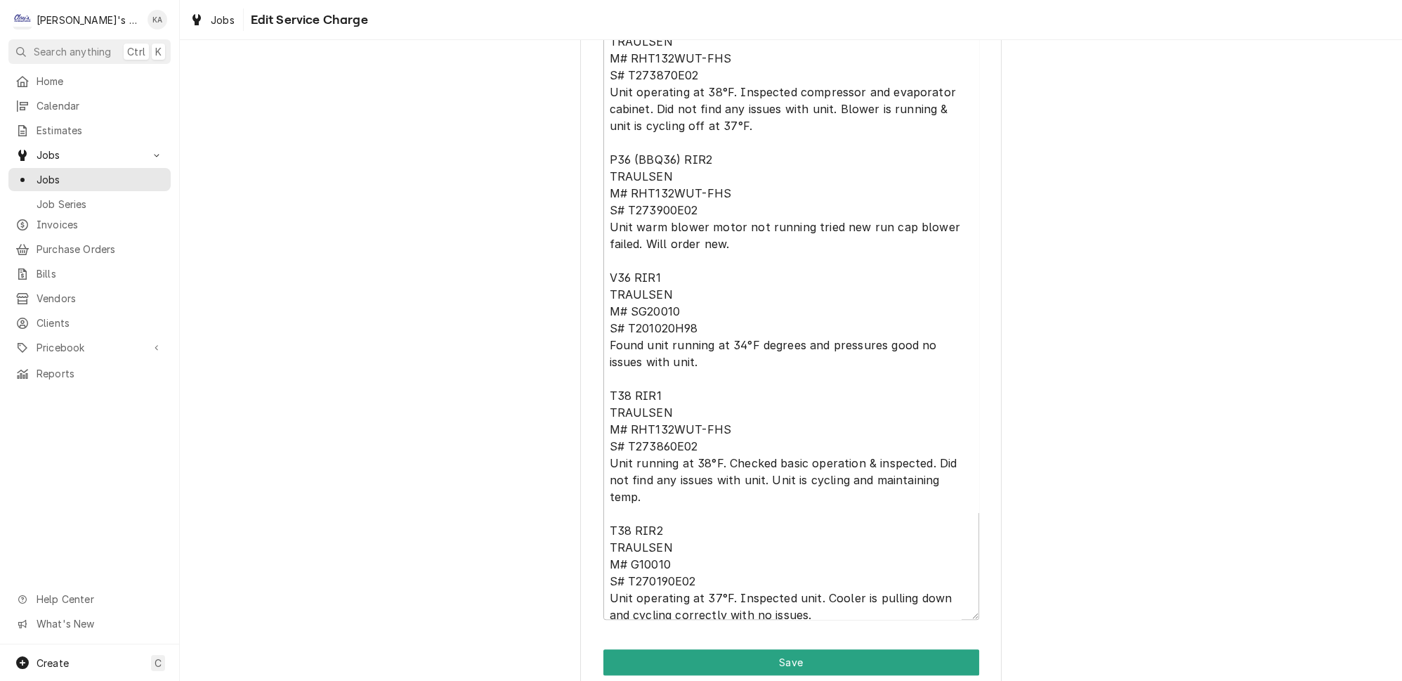
drag, startPoint x: 952, startPoint y: 563, endPoint x: 953, endPoint y: 610, distance: 47.8
click at [953, 610] on textarea "[DATE] VC & JB - P36 (BBQ36) RIR1 TRAULSEN M# RHT132WUT-FHS S# T273870E02 Unit …" at bounding box center [791, 297] width 376 height 643
click at [806, 553] on textarea "[DATE] VC & JB - P36 (BBQ36) RIR1 TRAULSEN M# RHT132WUT-FHS S# T273870E02 Unit …" at bounding box center [791, 297] width 376 height 643
type textarea "x"
type textarea "[DATE] VC & JB - P36 (BBQ36) RIR1 TRAULSEN M# RHT132WUT-FHS S# T273870E02 Unit …"
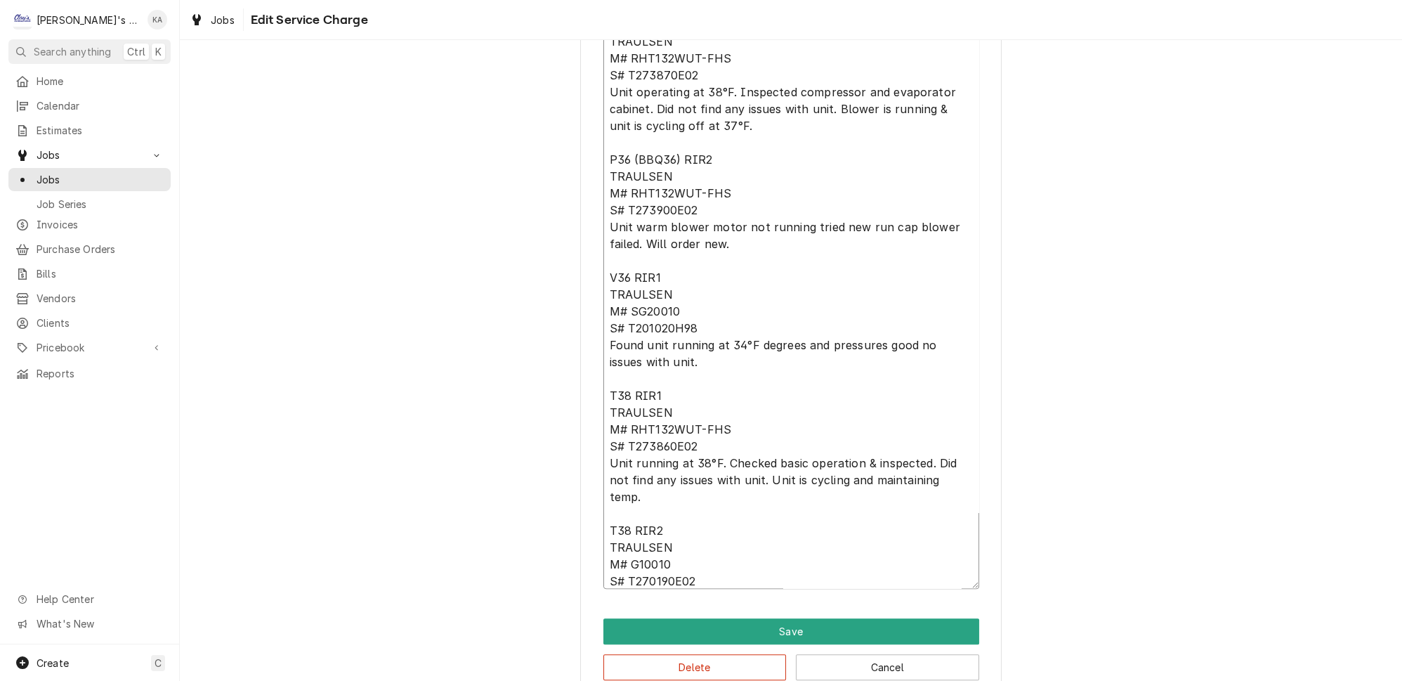
type textarea "x"
type textarea "[DATE] VC & JB - P36 (BBQ36) RIR1 TRAULSEN M# RHT132WUT-FHS S# T273870E02 Unit …"
type textarea "x"
type textarea "[DATE] VC & JB - P36 (BBQ36) RIR1 TRAULSEN M# RHT132WUT-FHS S# T273870E02 Unit …"
type textarea "x"
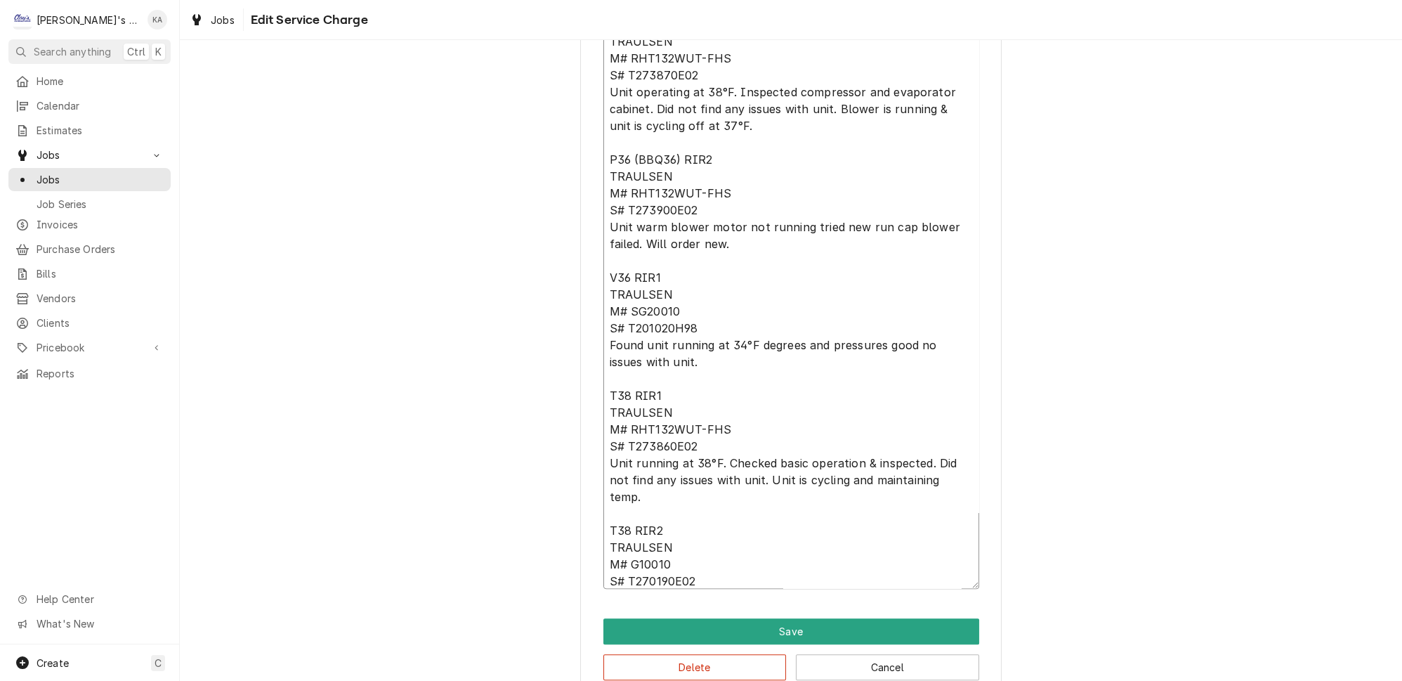
type textarea "[DATE] VC & JB - P36 (BBQ36) RIR1 TRAULSEN M# RHT132WUT-FHS S# T273870E02 Unit …"
type textarea "x"
type textarea "[DATE] VC & JB - P36 (BBQ36) RIR1 TRAULSEN M# RHT132WUT-FHS S# T273870E02 Unit …"
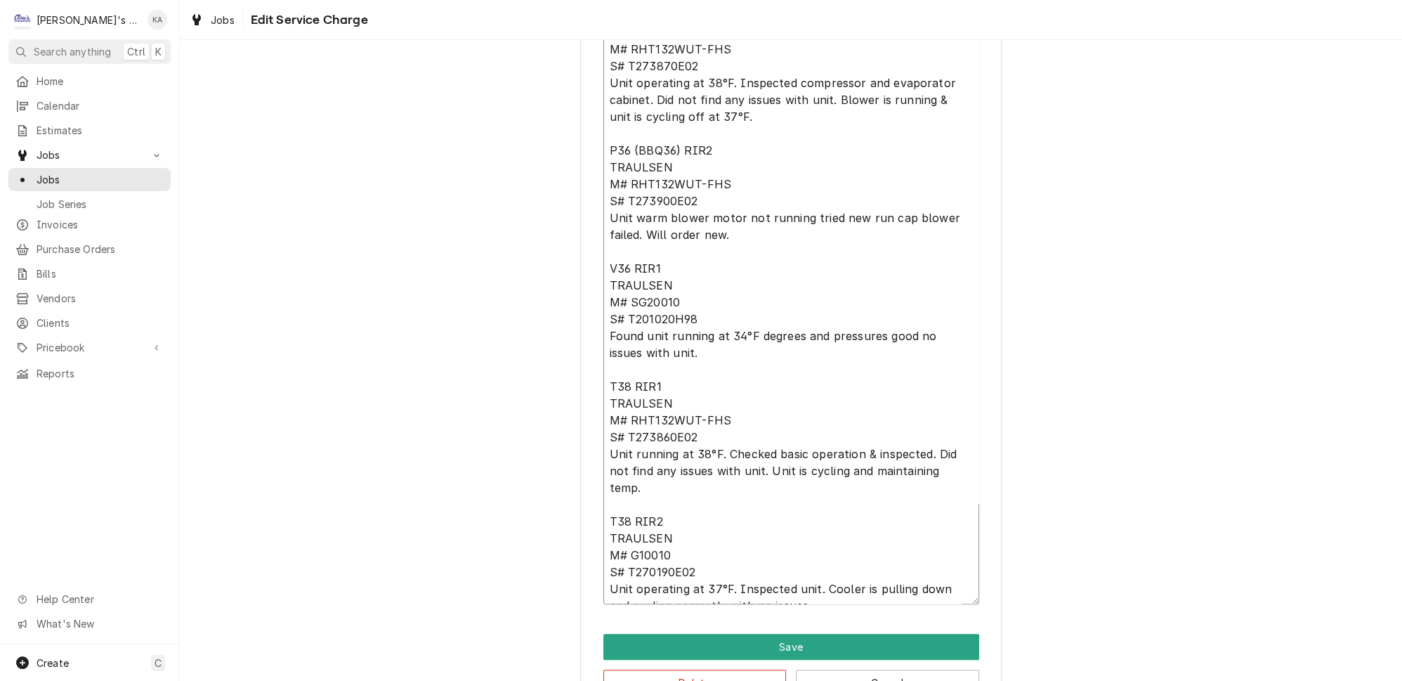
type textarea "x"
type textarea "[DATE] VC & JB - P36 (BBQ36) RIR1 TRAULSEN M# RHT132WUT-FHS S# T273870E02 Unit …"
type textarea "x"
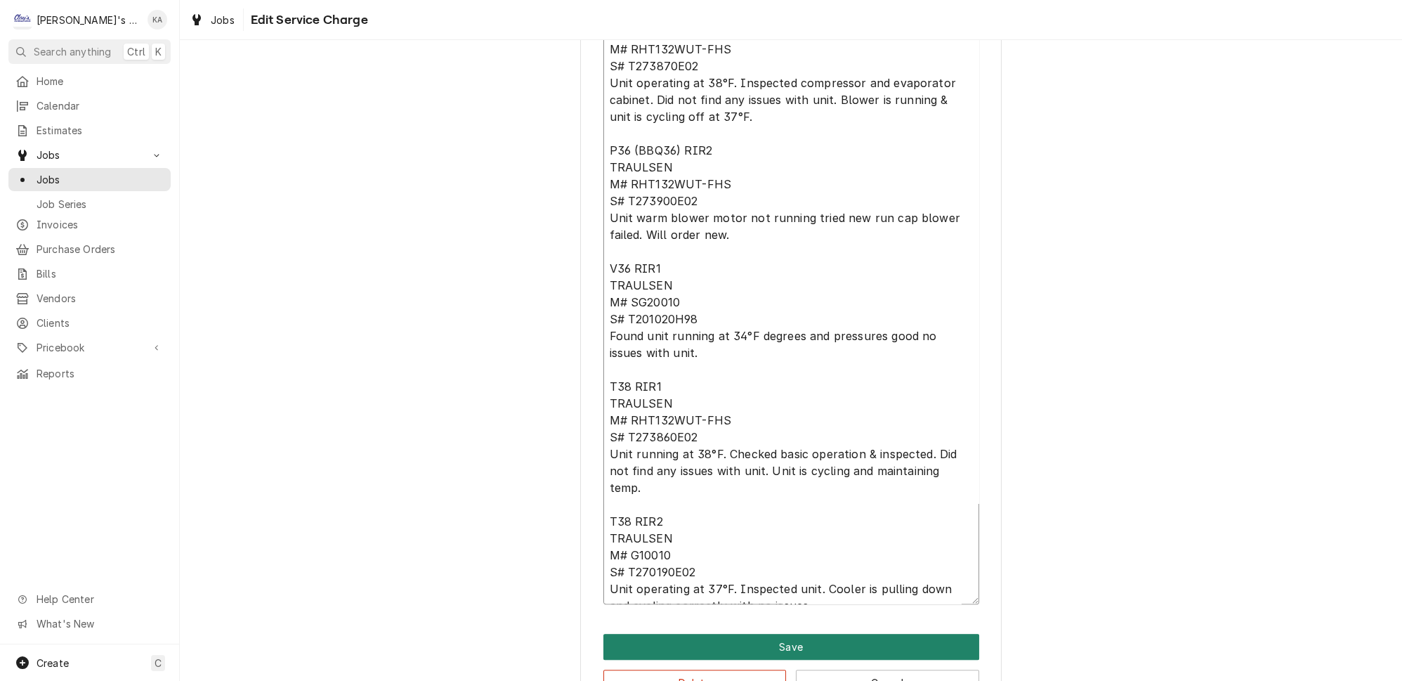
type textarea "[DATE] VC & JB - P36 (BBQ36) RIR1 TRAULSEN M# RHT132WUT-FHS S# T273870E02 Unit …"
click at [791, 633] on button "Save" at bounding box center [791, 646] width 376 height 26
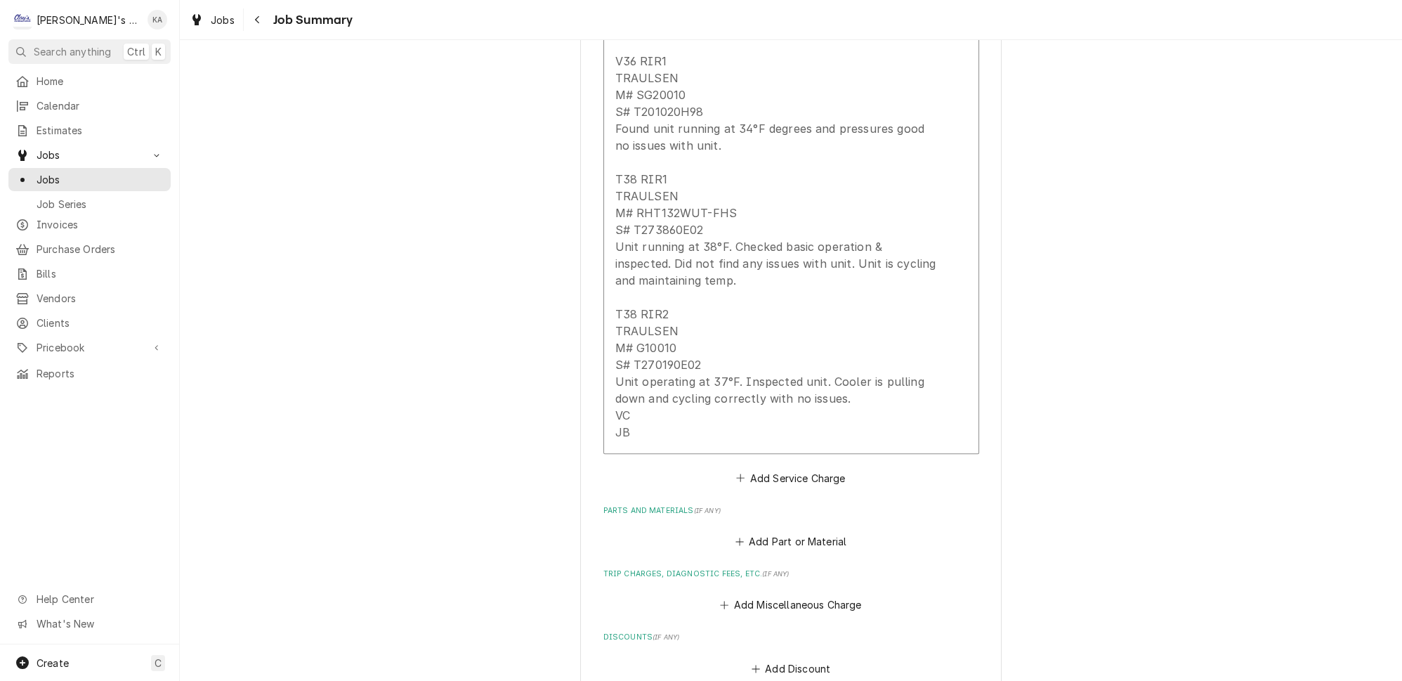
scroll to position [704, 0]
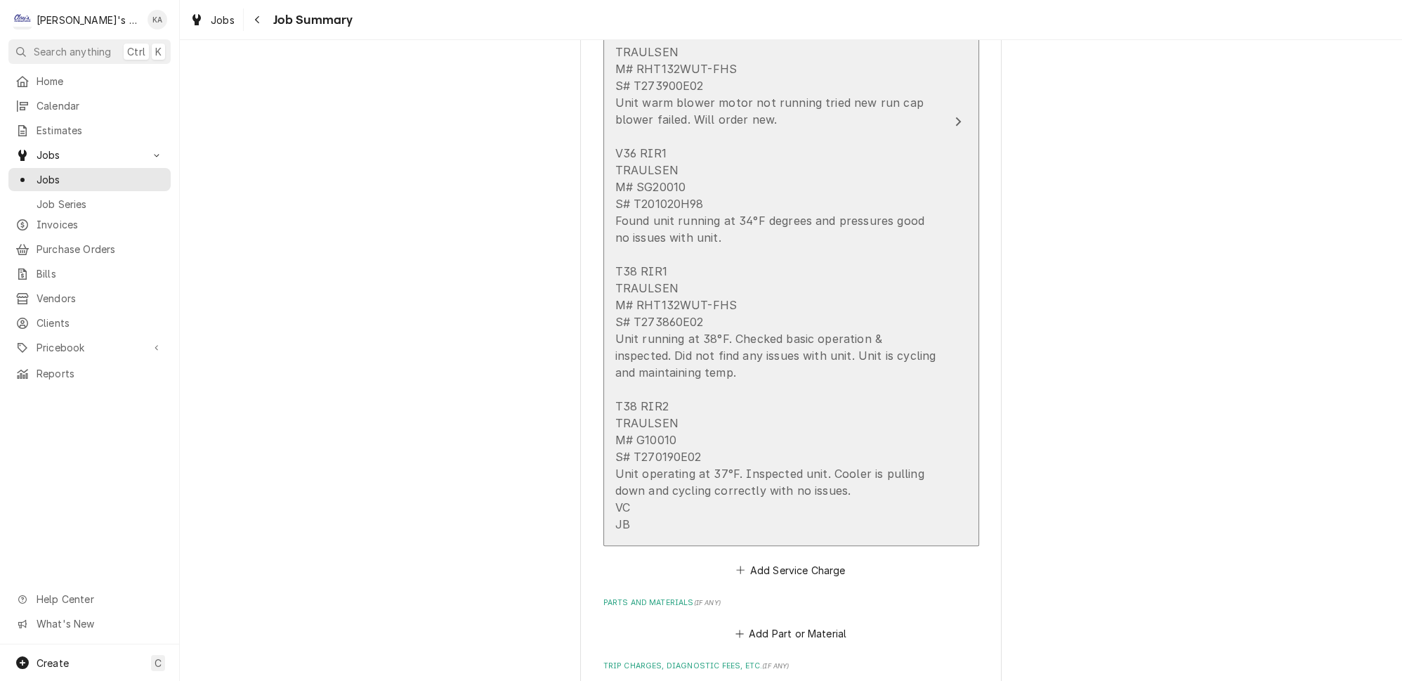
click at [917, 403] on div "[DATE] VC & JB - P36 (BBQ36) RIR1 TRAULSEN M# RHT132WUT-FHS S# T273870E02 Unit …" at bounding box center [776, 195] width 322 height 674
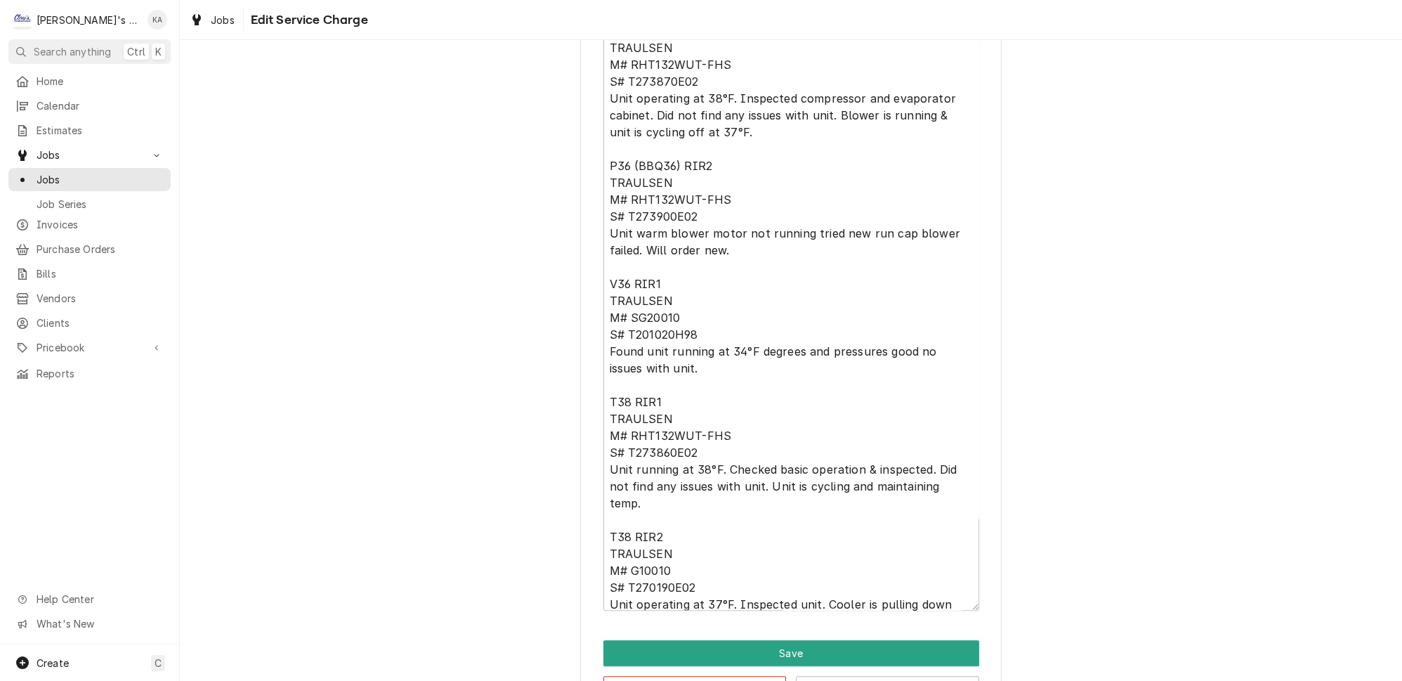
scroll to position [610, 0]
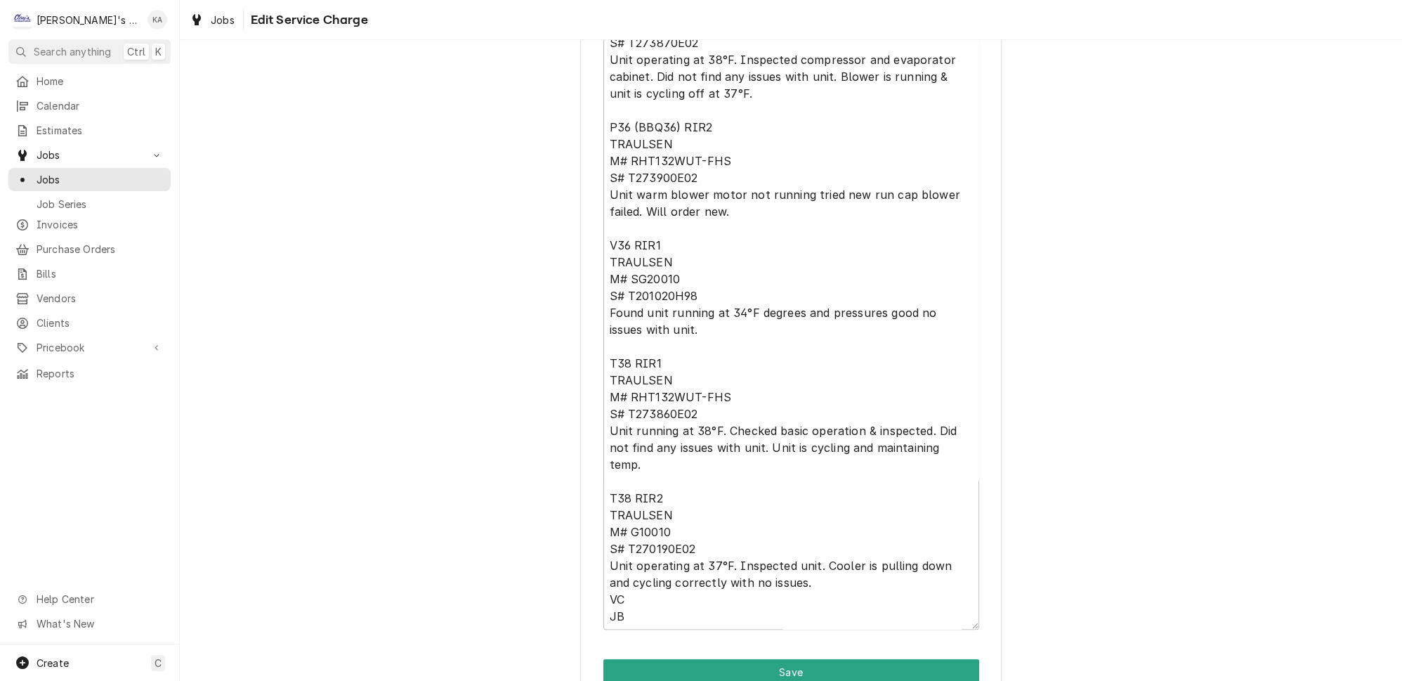
drag, startPoint x: 953, startPoint y: 563, endPoint x: 952, endPoint y: 621, distance: 58.3
click at [952, 621] on textarea "8/21/2025 VC & JB - P36 (BBQ36) RIR1 TRAULSEN M# RHT132WUT-FHS S# T273870E02 Un…" at bounding box center [791, 286] width 376 height 685
click at [647, 536] on textarea "8/21/2025 VC & JB - P36 (BBQ36) RIR1 TRAULSEN M# RHT132WUT-FHS S# T273870E02 Un…" at bounding box center [791, 286] width 376 height 685
type textarea "x"
type textarea "8/21/2025 VC & JB - P36 (BBQ36) RIR1 TRAULSEN M# RHT132WUT-FHS S# T273870E02 Un…"
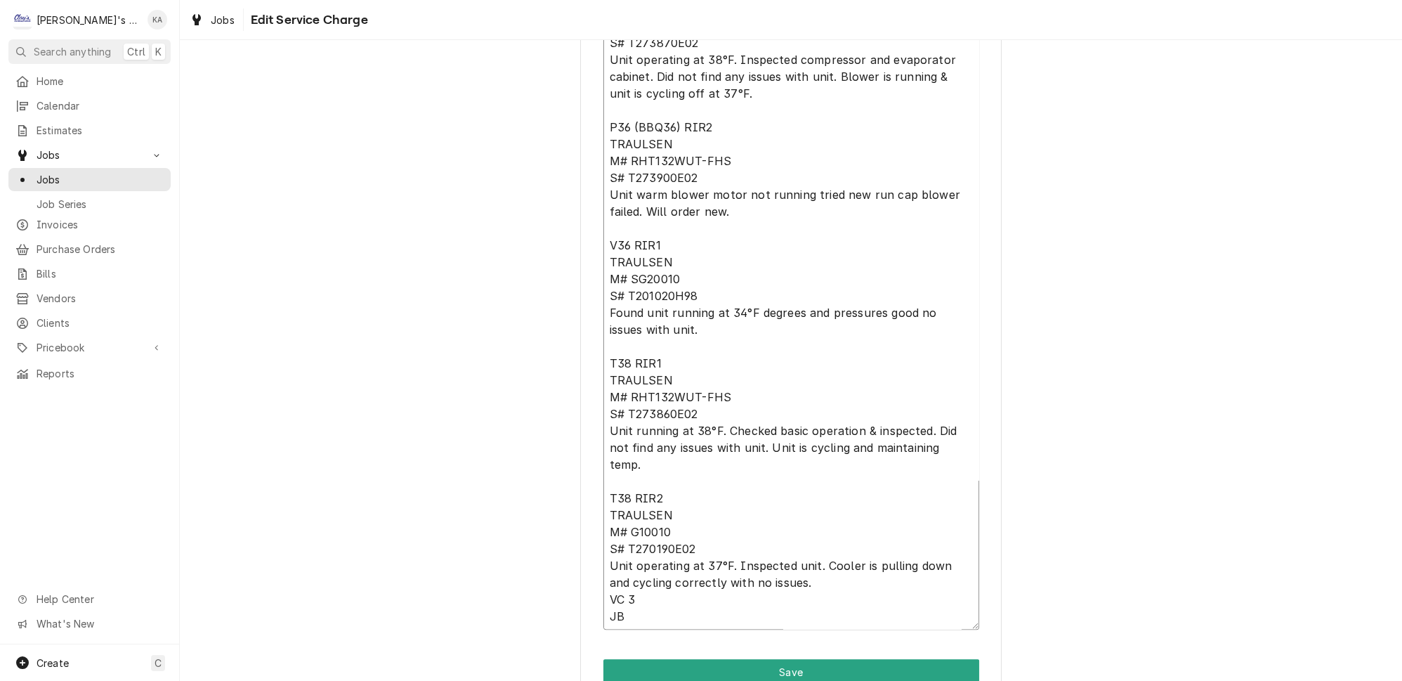
type textarea "x"
type textarea "8/21/2025 VC & JB - P36 (BBQ36) RIR1 TRAULSEN M# RHT132WUT-FHS S# T273870E02 Un…"
type textarea "x"
type textarea "8/21/2025 VC & JB - P36 (BBQ36) RIR1 TRAULSEN M# RHT132WUT-FHS S# T273870E02 Un…"
type textarea "x"
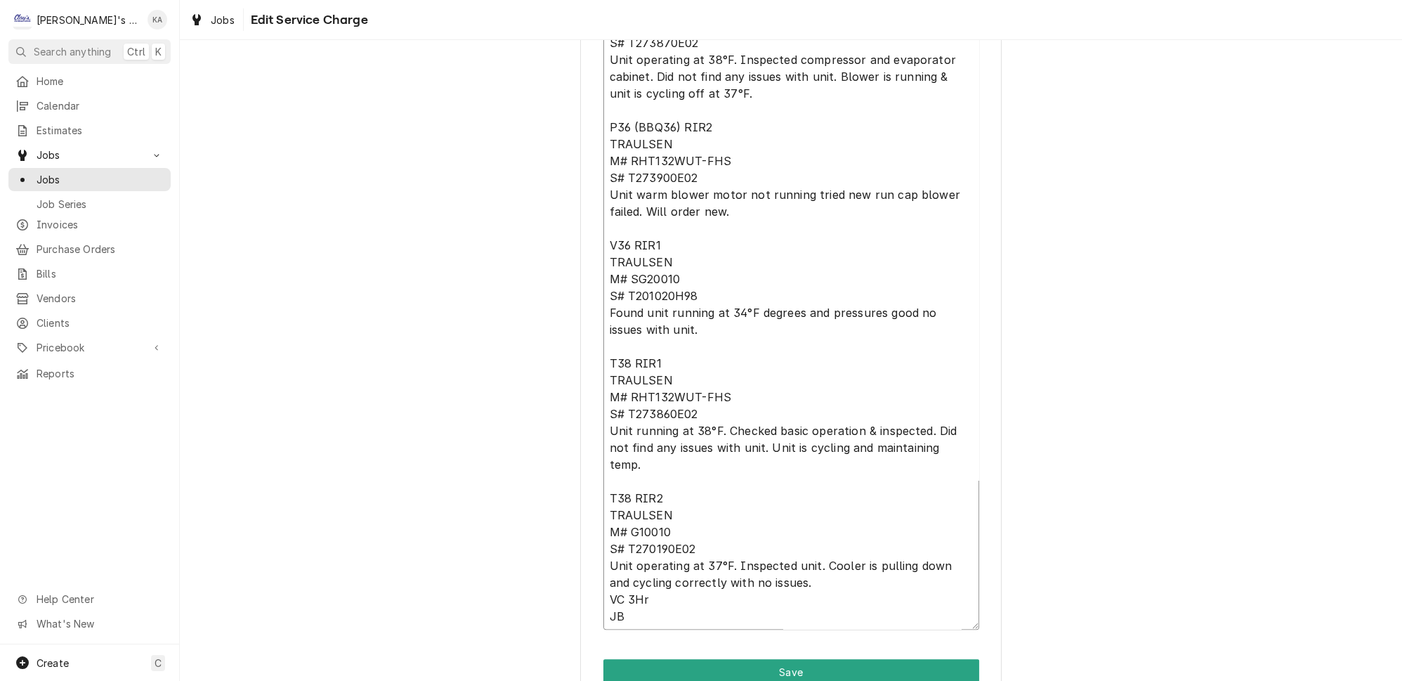
type textarea "8/21/2025 VC & JB - P36 (BBQ36) RIR1 TRAULSEN M# RHT132WUT-FHS S# T273870E02 Un…"
type textarea "x"
type textarea "8/21/2025 VC & JB - P36 (BBQ36) RIR1 TRAULSEN M# RHT132WUT-FHS S# T273870E02 Un…"
type textarea "x"
type textarea "8/21/2025 VC & JB - P36 (BBQ36) RIR1 TRAULSEN M# RHT132WUT-FHS S# T273870E02 Un…"
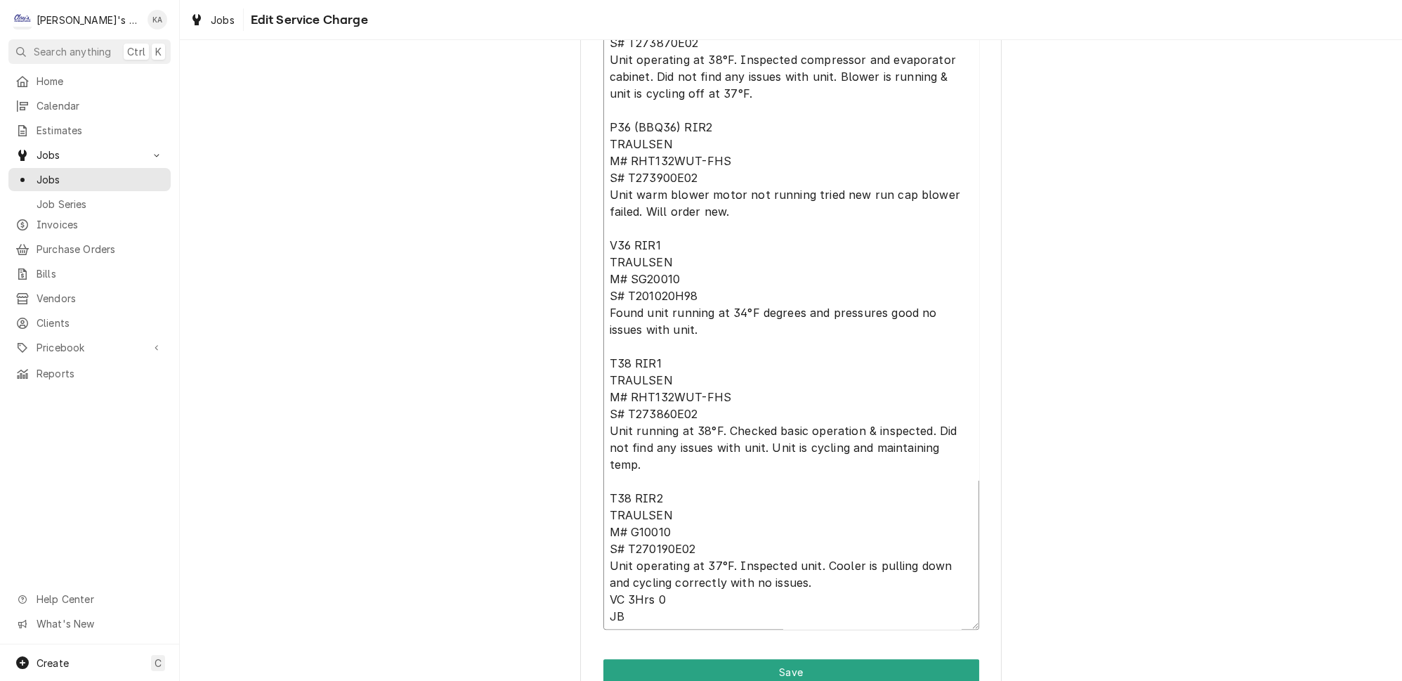
type textarea "x"
type textarea "8/21/2025 VC & JB - P36 (BBQ36) RIR1 TRAULSEN M# RHT132WUT-FHS S# T273870E02 Un…"
type textarea "x"
type textarea "8/21/2025 VC & JB - P36 (BBQ36) RIR1 TRAULSEN M# RHT132WUT-FHS S# T273870E02 Un…"
type textarea "x"
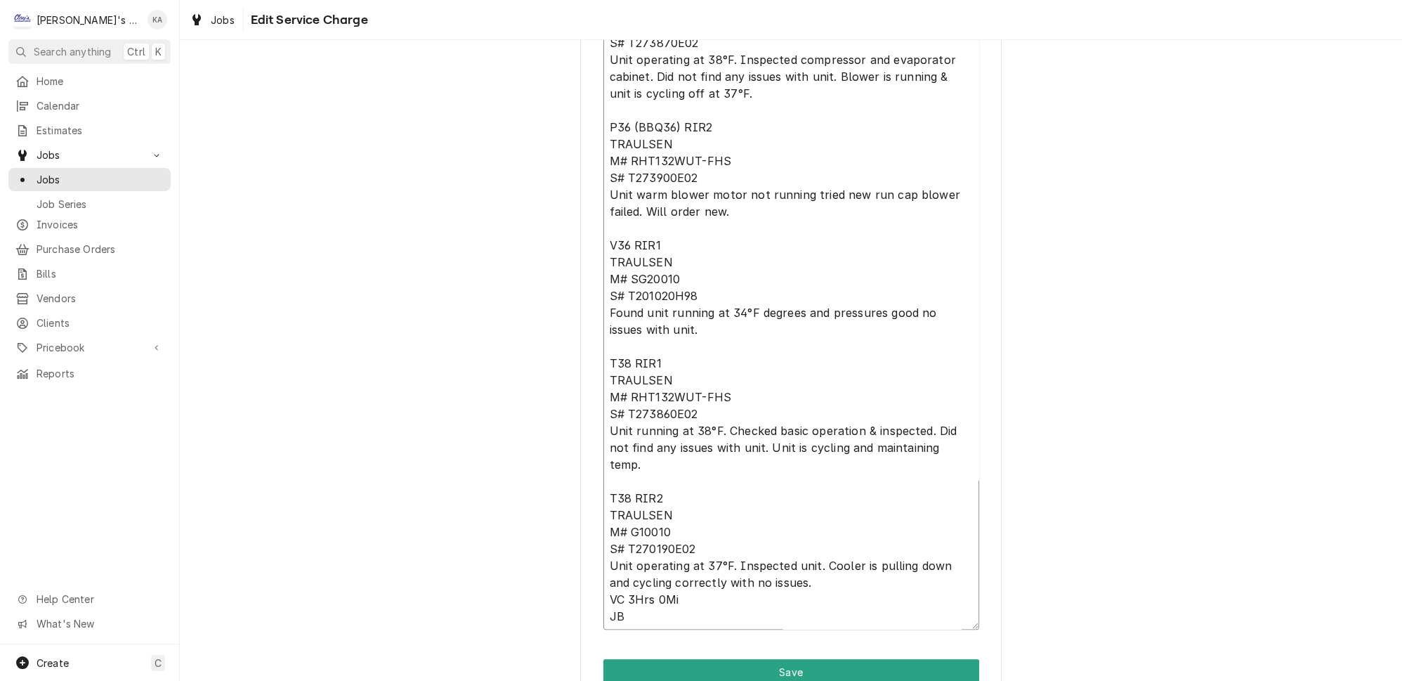
type textarea "8/21/2025 VC & JB - P36 (BBQ36) RIR1 TRAULSEN M# RHT132WUT-FHS S# T273870E02 Un…"
type textarea "x"
type textarea "8/21/2025 VC & JB - P36 (BBQ36) RIR1 TRAULSEN M# RHT132WUT-FHS S# T273870E02 Un…"
click at [609, 535] on textarea "8/21/2025 VC & JB - P36 (BBQ36) RIR1 TRAULSEN M# RHT132WUT-FHS S# T273870E02 Un…" at bounding box center [791, 286] width 376 height 685
type textarea "x"
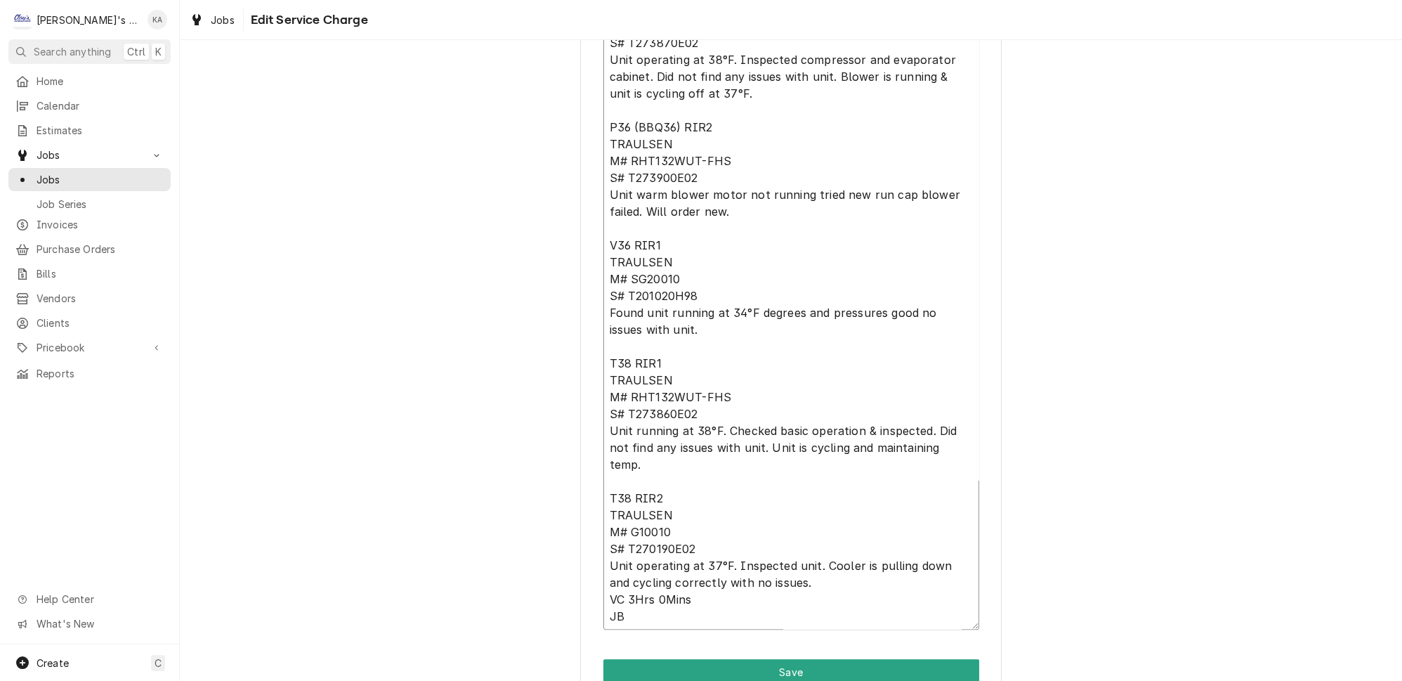
type textarea "8/21/2025 VC & JB - P36 (BBQ36) RIR1 TRAULSEN M# RHT132WUT-FHS S# T273870E02 Un…"
click at [692, 537] on textarea "8/21/2025 VC & JB - P36 (BBQ36) RIR1 TRAULSEN M# RHT132WUT-FHS S# T273870E02 Un…" at bounding box center [791, 286] width 376 height 685
type textarea "x"
type textarea "8/21/2025 VC & JB - P36 (BBQ36) RIR1 TRAULSEN M# RHT132WUT-FHS S# T273870E02 Un…"
click at [609, 553] on textarea "8/21/2025 VC & JB - P36 (BBQ36) RIR1 TRAULSEN M# RHT132WUT-FHS S# T273870E02 Un…" at bounding box center [791, 286] width 376 height 685
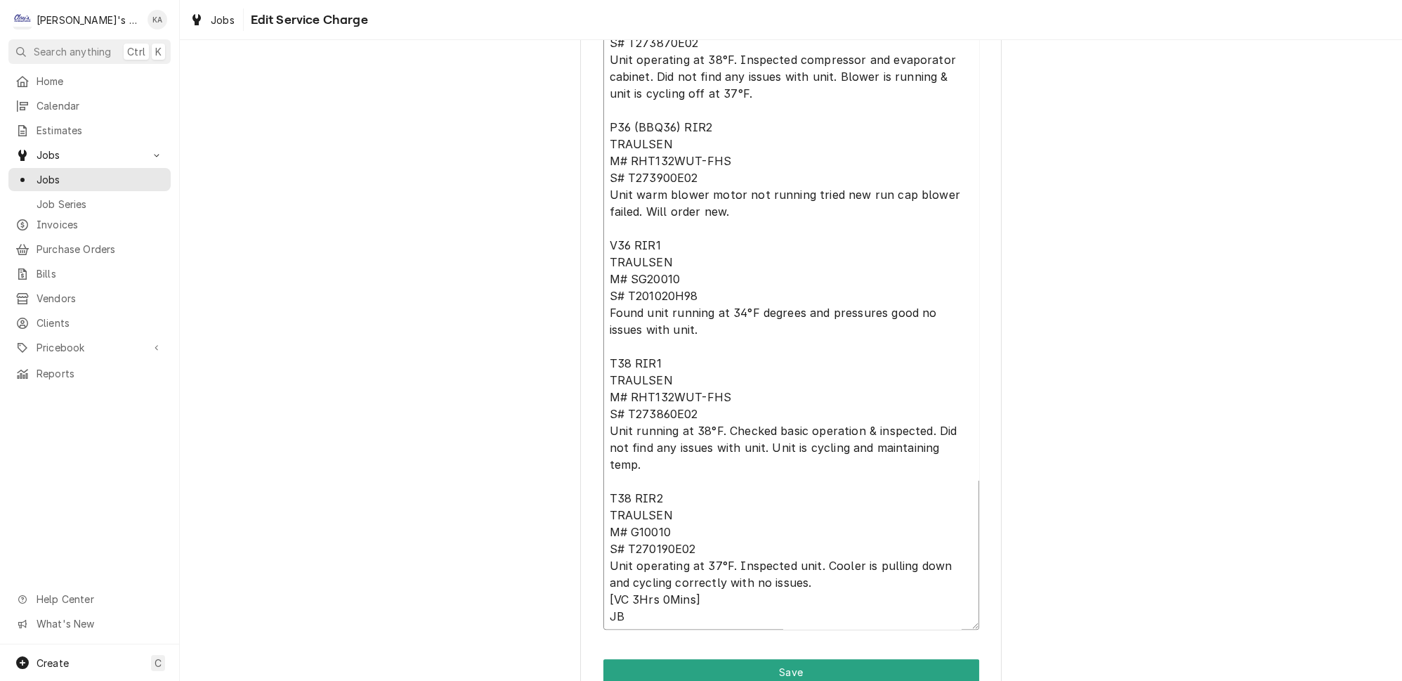
type textarea "x"
type textarea "8/21/2025 VC & JB - P36 (BBQ36) RIR1 TRAULSEN M# RHT132WUT-FHS S# T273870E02 Un…"
click at [634, 552] on textarea "8/21/2025 VC & JB - P36 (BBQ36) RIR1 TRAULSEN M# RHT132WUT-FHS S# T273870E02 Un…" at bounding box center [791, 286] width 376 height 685
type textarea "x"
type textarea "8/21/2025 VC & JB - P36 (BBQ36) RIR1 TRAULSEN M# RHT132WUT-FHS S# T273870E02 Un…"
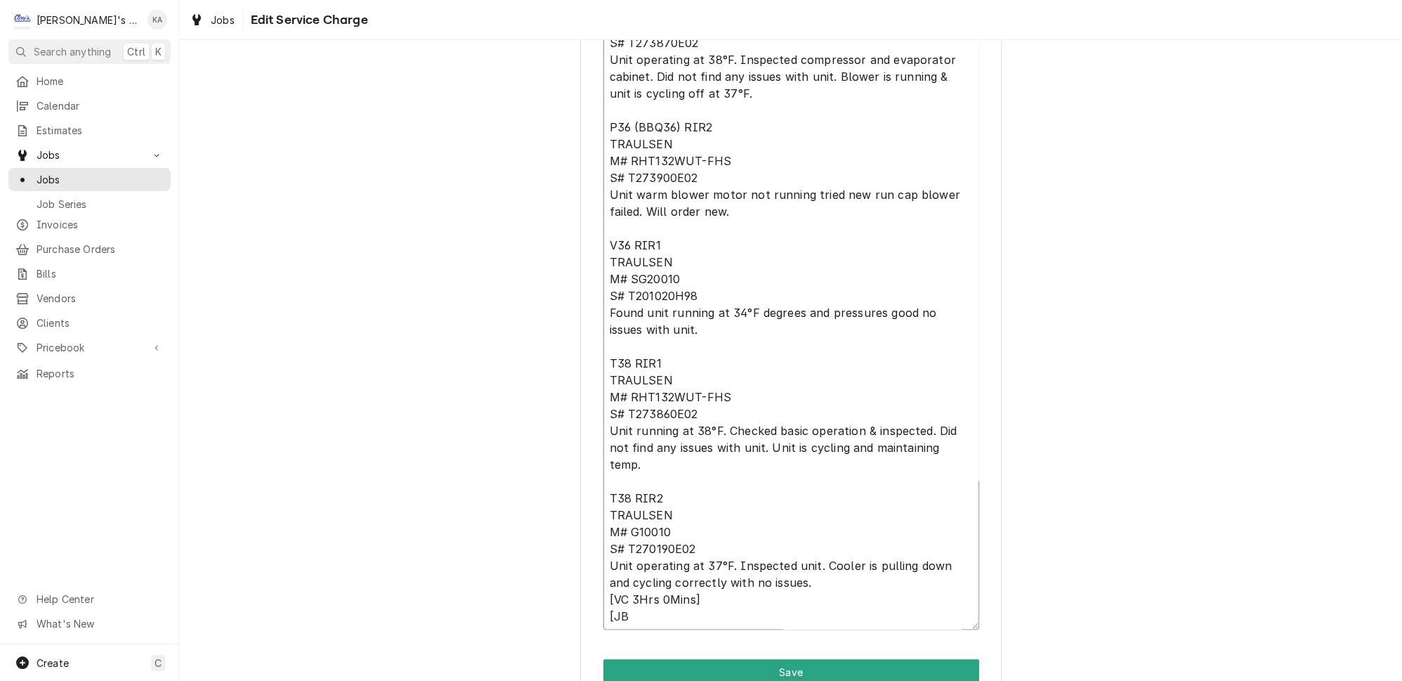
type textarea "x"
type textarea "8/21/2025 VC & JB - P36 (BBQ36) RIR1 TRAULSEN M# RHT132WUT-FHS S# T273870E02 Un…"
type textarea "x"
type textarea "8/21/2025 VC & JB - P36 (BBQ36) RIR1 TRAULSEN M# RHT132WUT-FHS S# T273870E02 Un…"
type textarea "x"
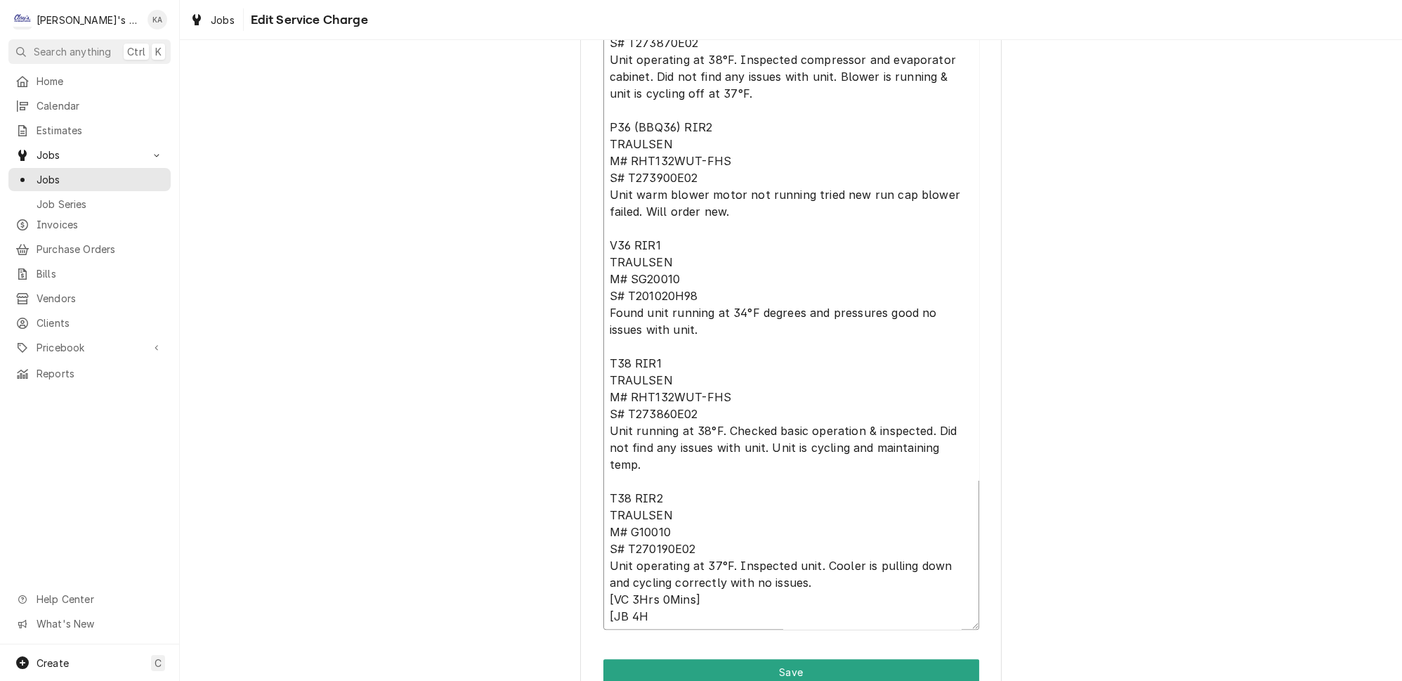
type textarea "8/21/2025 VC & JB - P36 (BBQ36) RIR1 TRAULSEN M# RHT132WUT-FHS S# T273870E02 Un…"
type textarea "x"
type textarea "8/21/2025 VC & JB - P36 (BBQ36) RIR1 TRAULSEN M# RHT132WUT-FHS S# T273870E02 Un…"
type textarea "x"
type textarea "8/21/2025 VC & JB - P36 (BBQ36) RIR1 TRAULSEN M# RHT132WUT-FHS S# T273870E02 Un…"
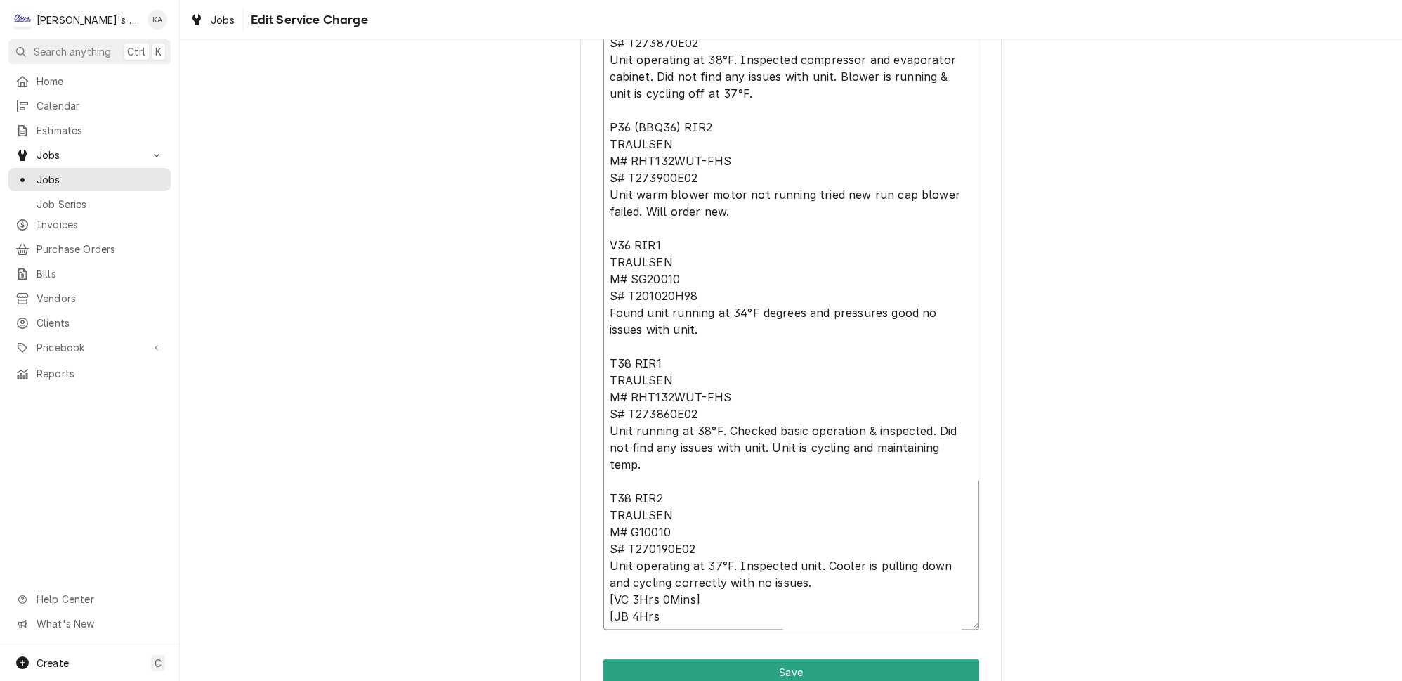
type textarea "x"
type textarea "8/21/2025 VC & JB - P36 (BBQ36) RIR1 TRAULSEN M# RHT132WUT-FHS S# T273870E02 Un…"
type textarea "x"
type textarea "8/21/2025 VC & JB - P36 (BBQ36) RIR1 TRAULSEN M# RHT132WUT-FHS S# T273870E02 Un…"
type textarea "x"
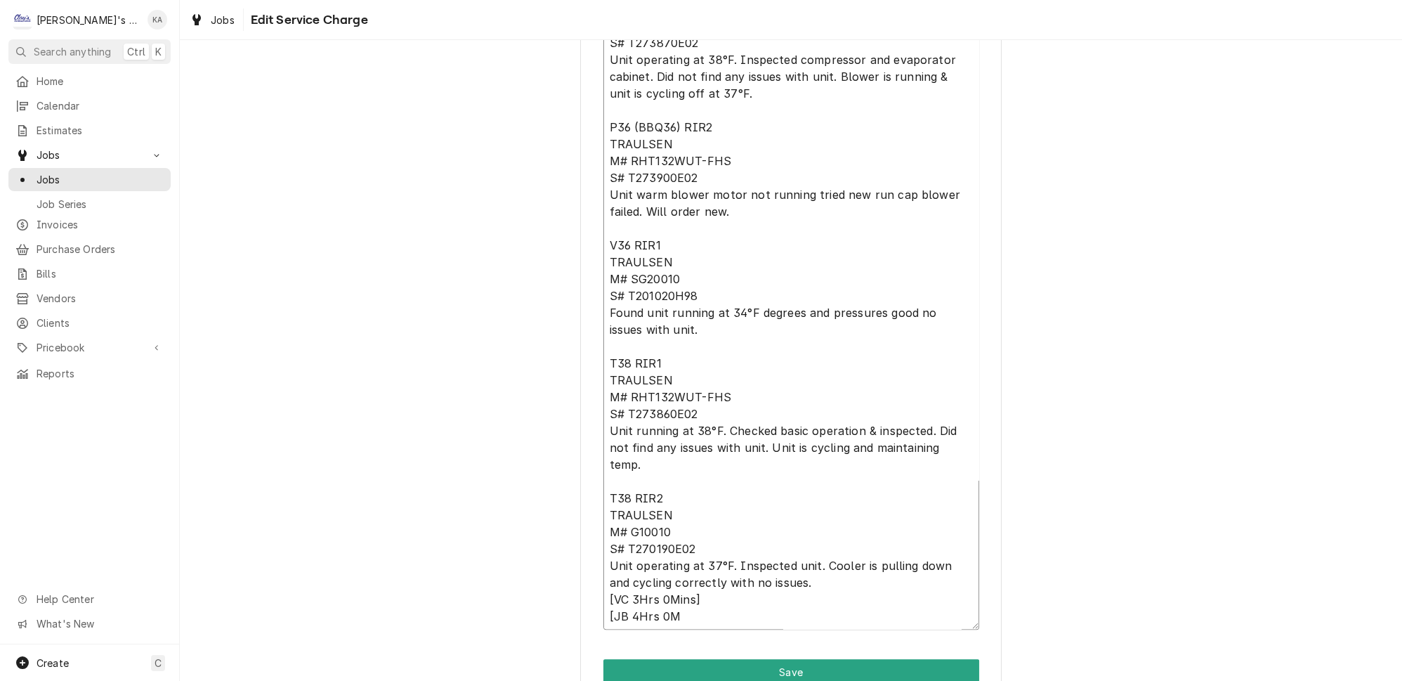
type textarea "8/21/2025 VC & JB - P36 (BBQ36) RIR1 TRAULSEN M# RHT132WUT-FHS S# T273870E02 Un…"
type textarea "x"
type textarea "8/21/2025 VC & JB - P36 (BBQ36) RIR1 TRAULSEN M# RHT132WUT-FHS S# T273870E02 Un…"
type textarea "x"
type textarea "8/21/2025 VC & JB - P36 (BBQ36) RIR1 TRAULSEN M# RHT132WUT-FHS S# T273870E02 Un…"
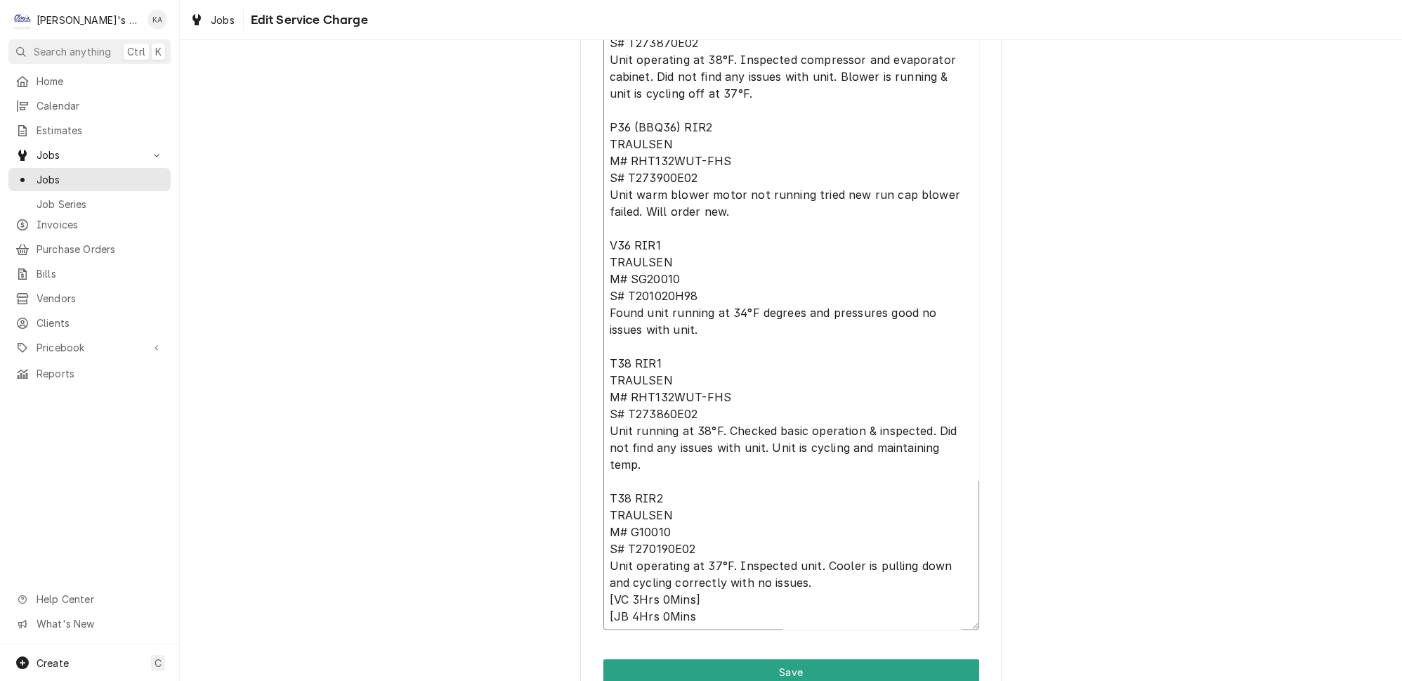
type textarea "x"
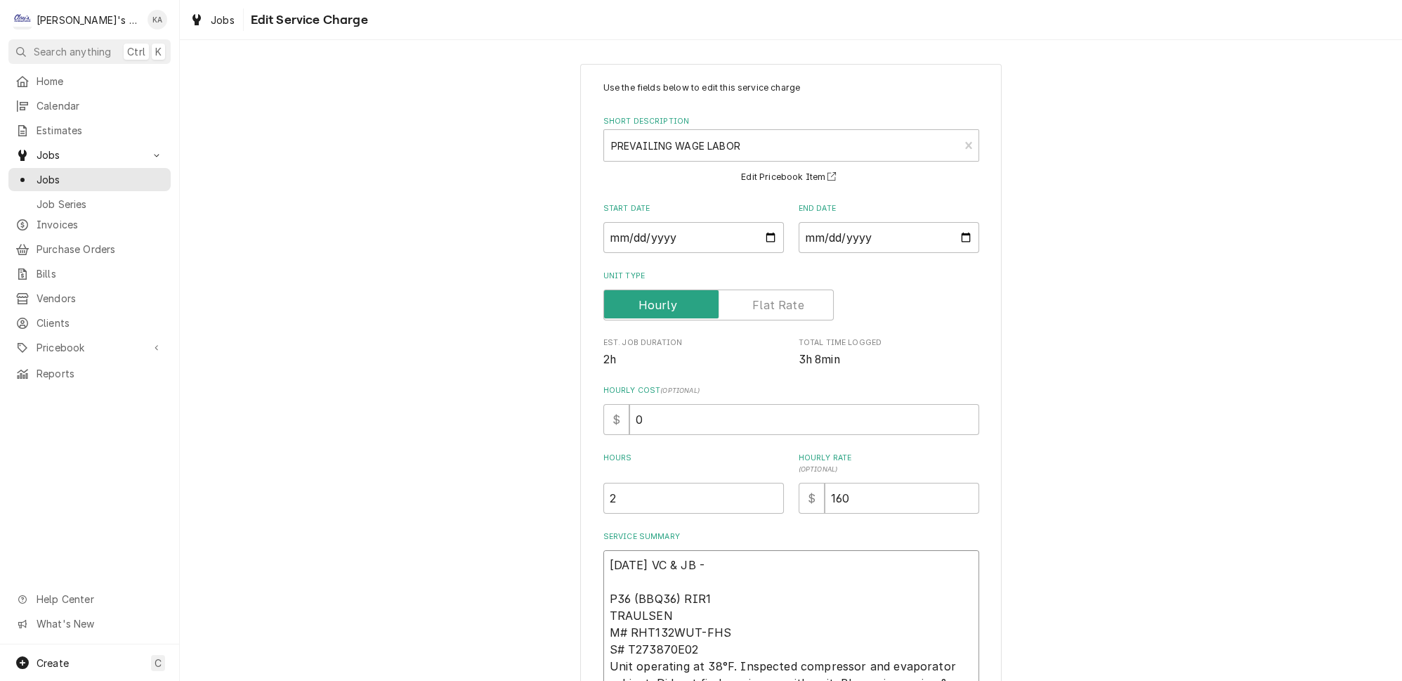
scroll to position [0, 0]
type textarea "8/21/2025 VC & JB - P36 (BBQ36) RIR1 TRAULSEN M# RHT132WUT-FHS S# T273870E02 Un…"
click at [624, 499] on input "2" at bounding box center [693, 501] width 180 height 31
type textarea "x"
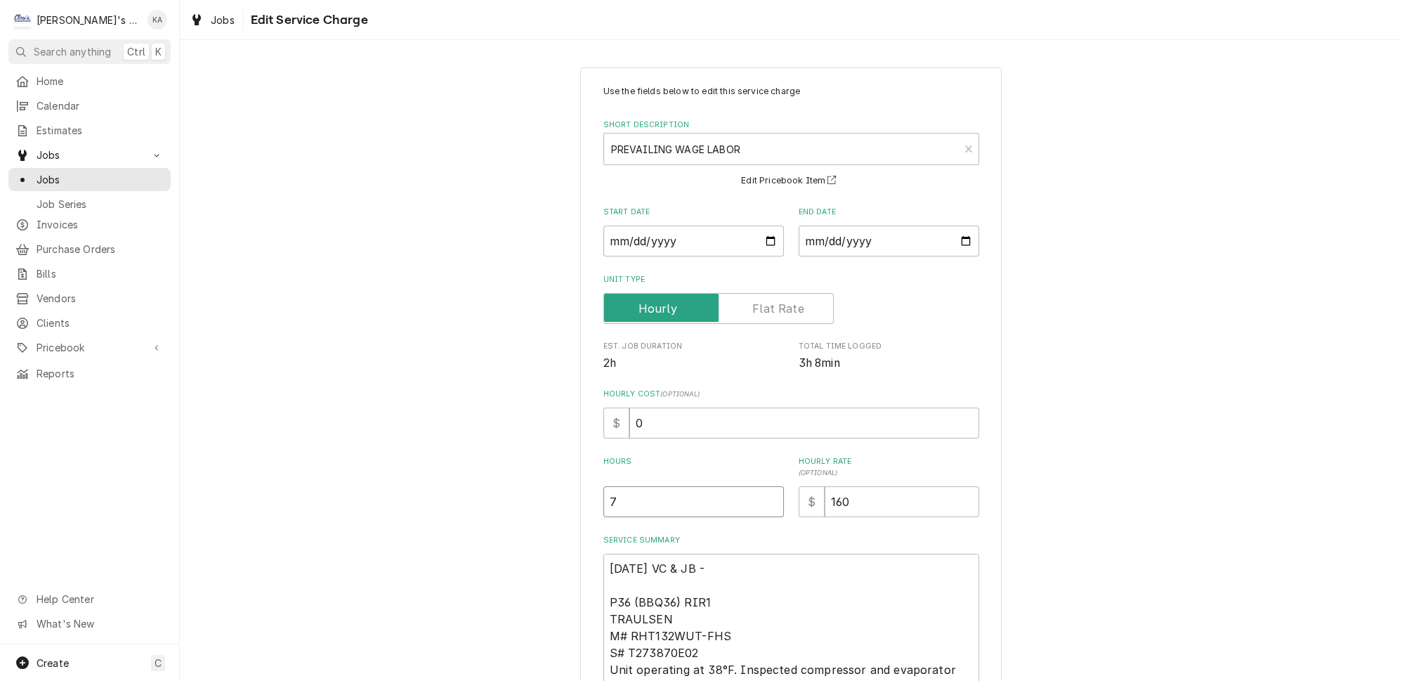
type input "7"
drag, startPoint x: 640, startPoint y: 416, endPoint x: 617, endPoint y: 421, distance: 24.2
click at [617, 421] on div "$ 0" at bounding box center [791, 422] width 376 height 31
type textarea "x"
type input "9"
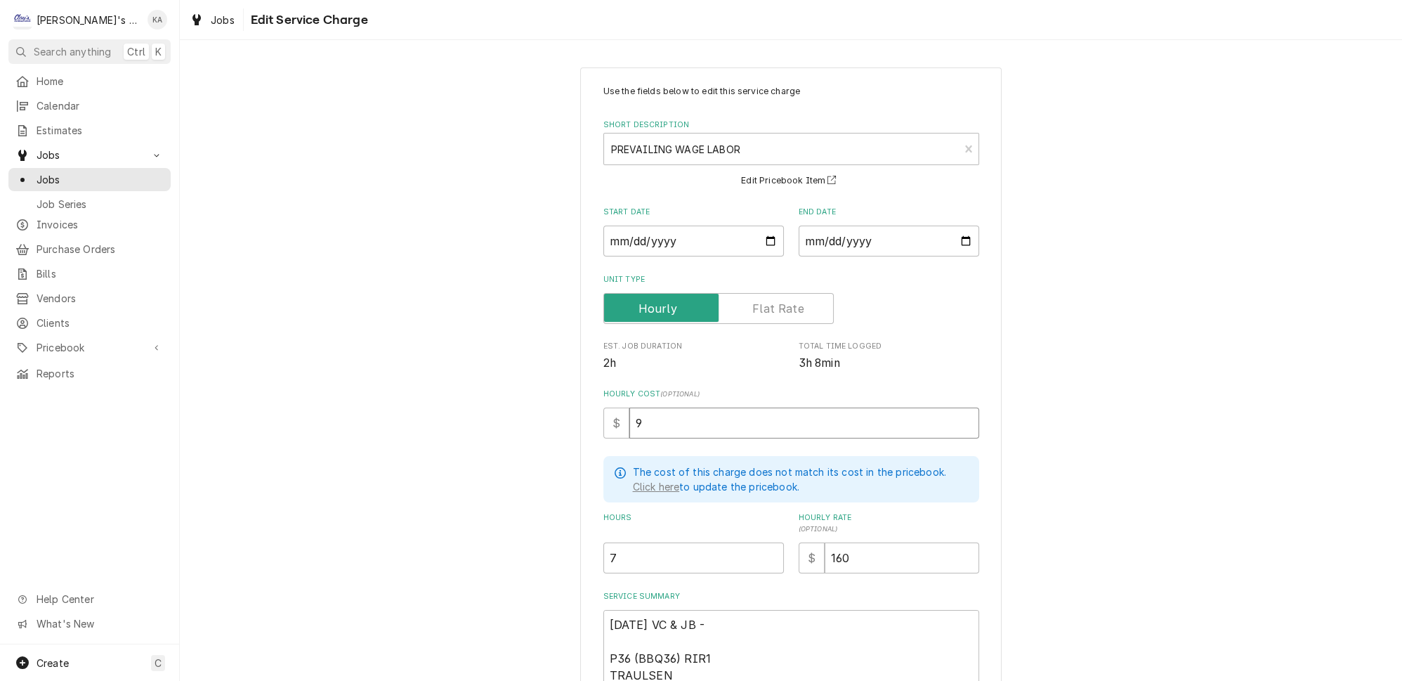
type textarea "x"
type input "98"
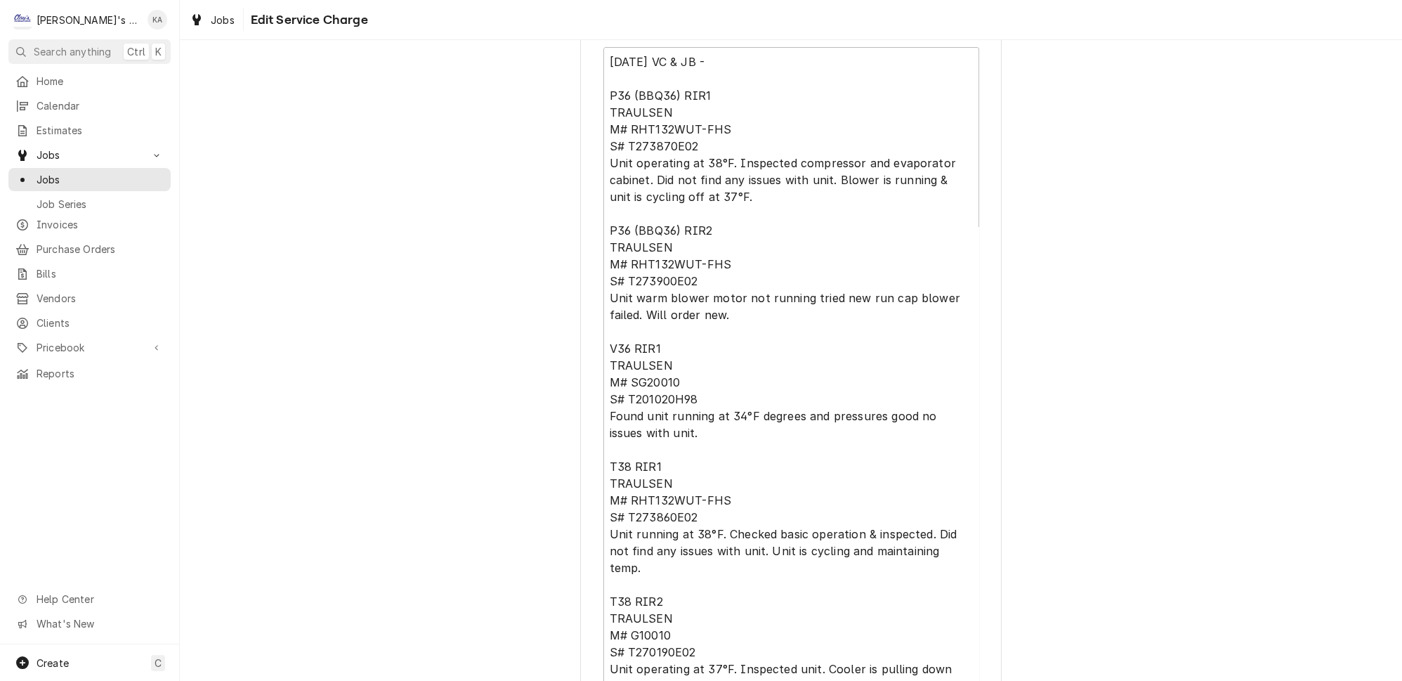
scroll to position [718, 0]
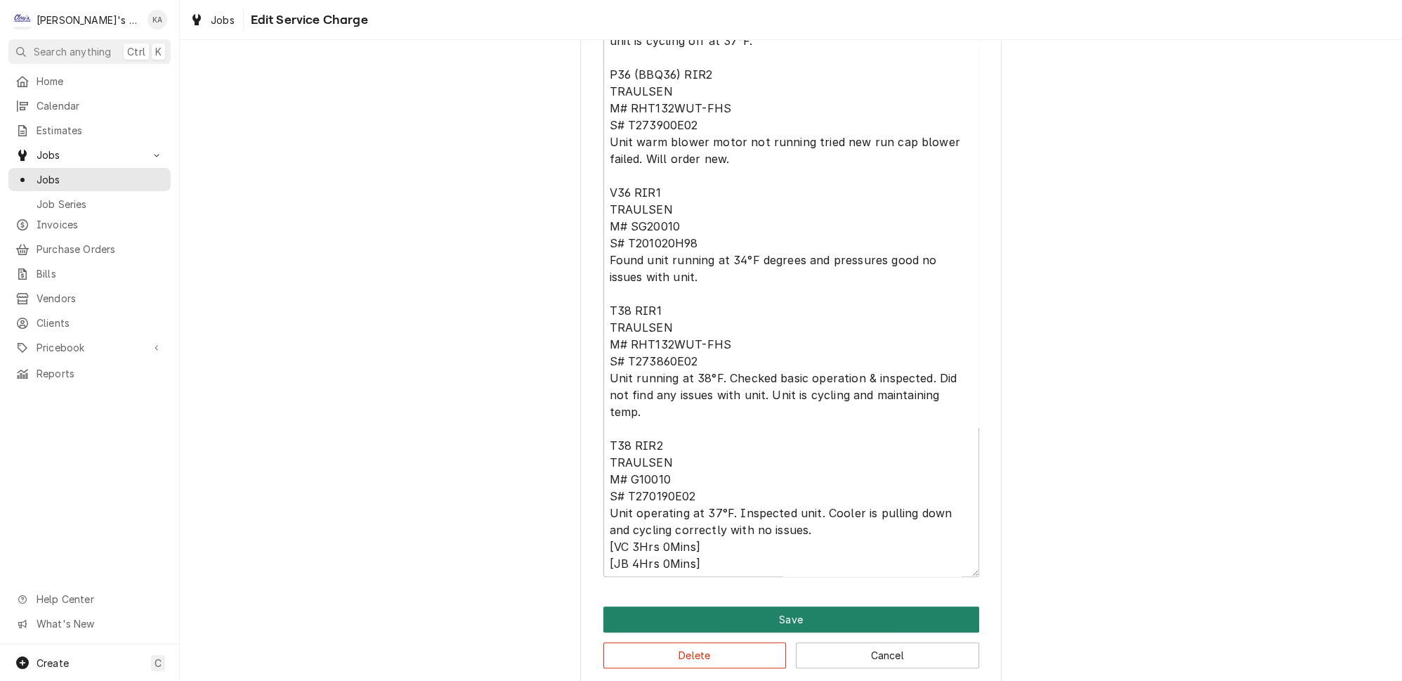
click at [781, 606] on button "Save" at bounding box center [791, 619] width 376 height 26
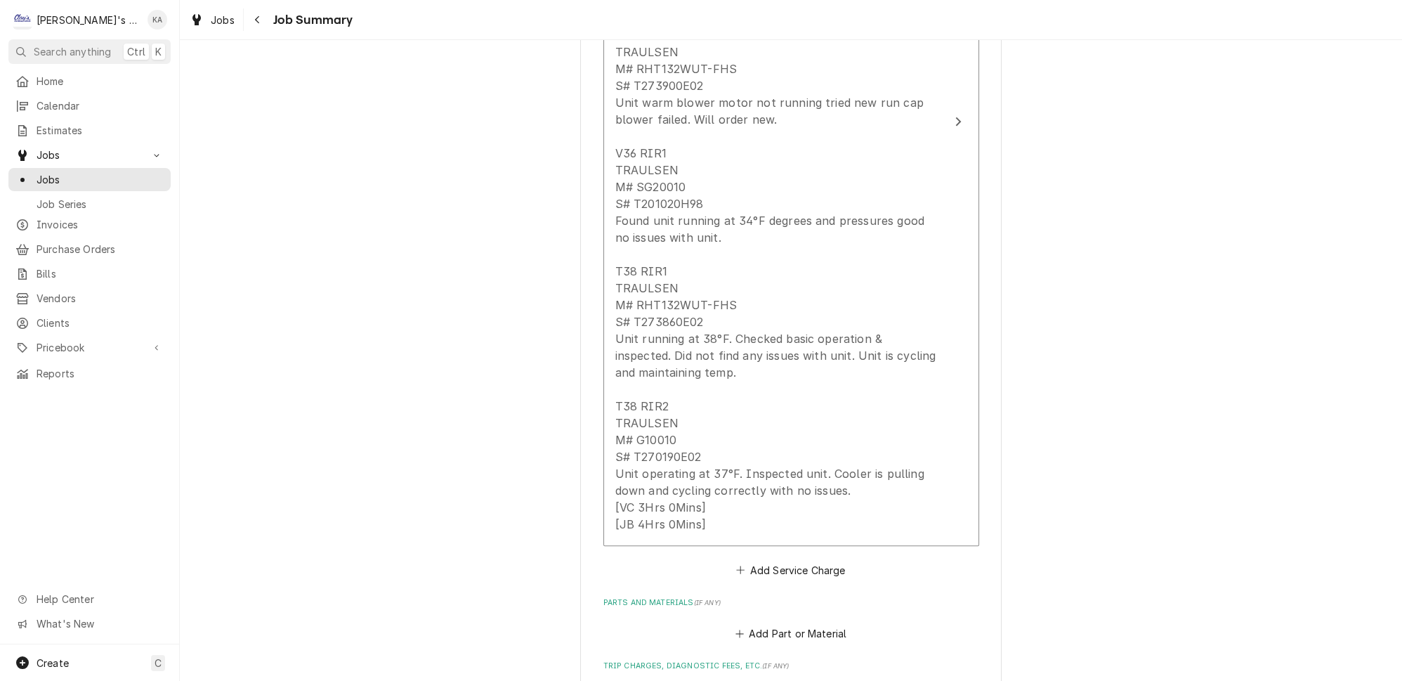
scroll to position [831, 0]
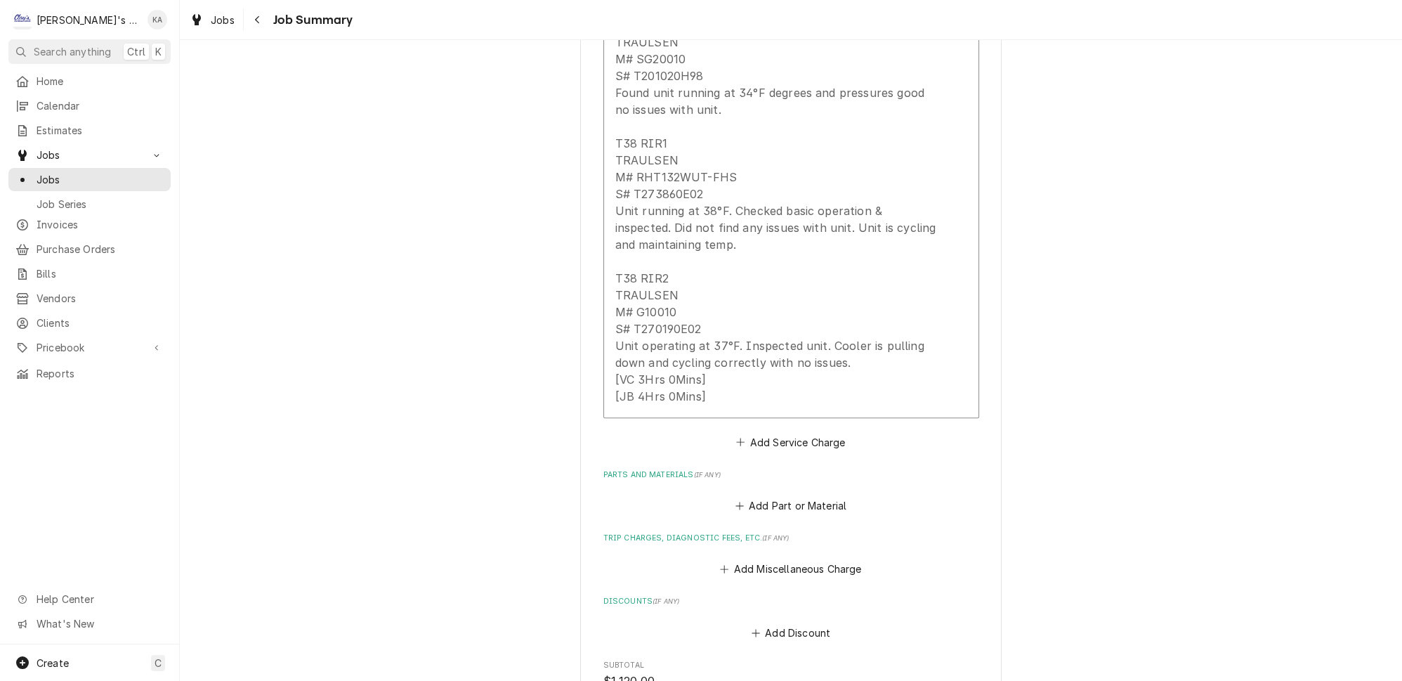
type textarea "x"
click at [800, 496] on button "Add Part or Material" at bounding box center [790, 506] width 116 height 20
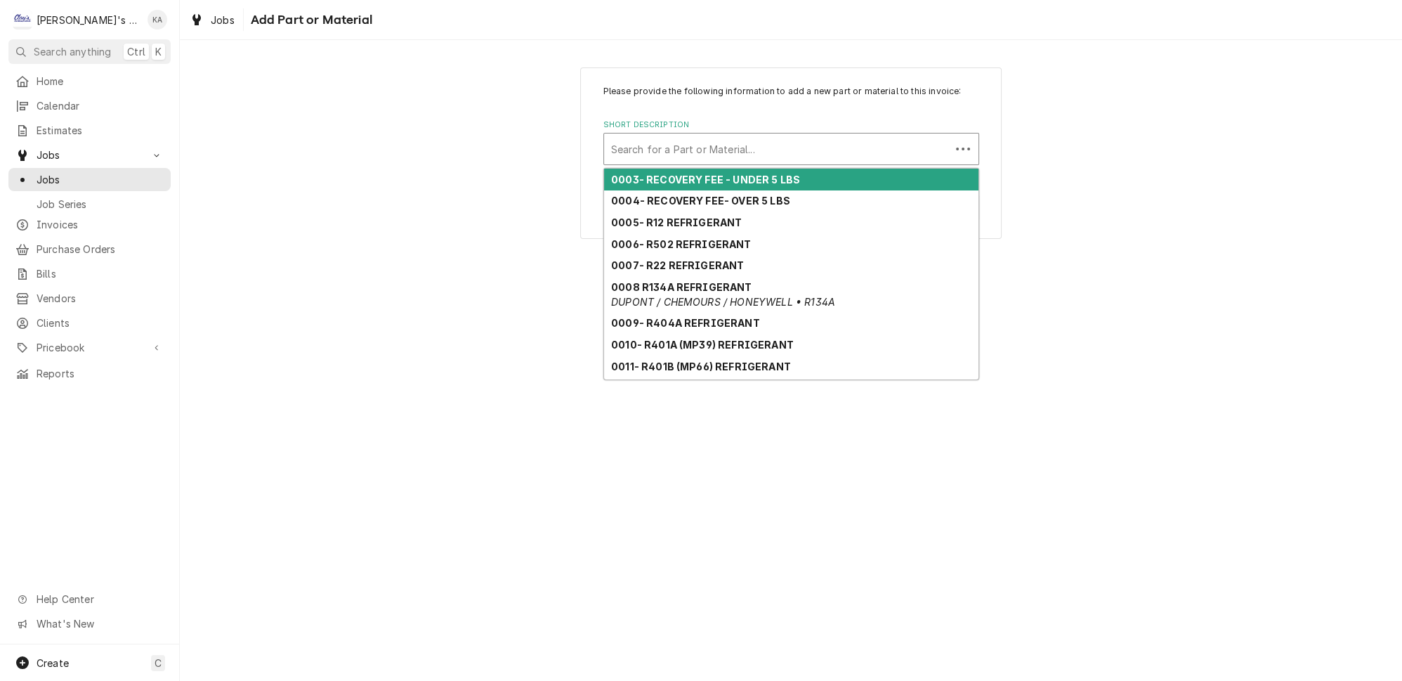
click at [685, 157] on div "Short Description" at bounding box center [777, 148] width 332 height 25
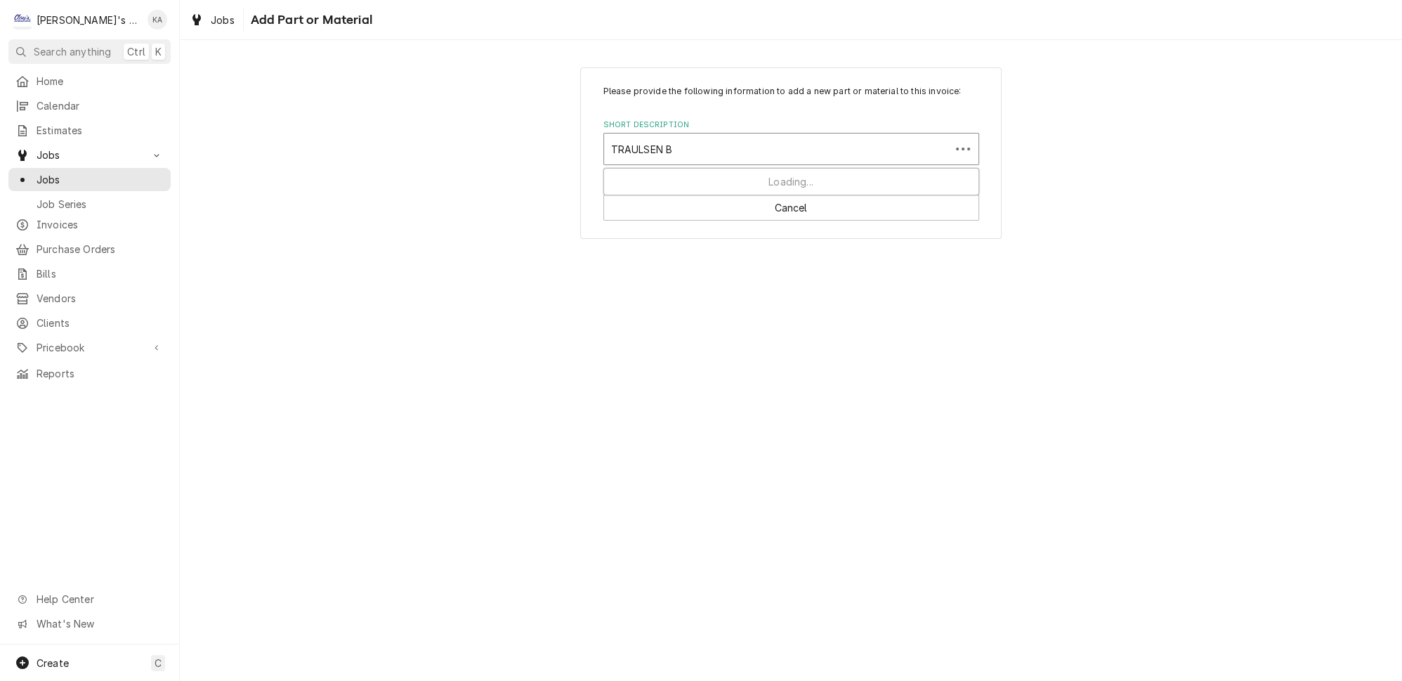
type input "[PERSON_NAME]"
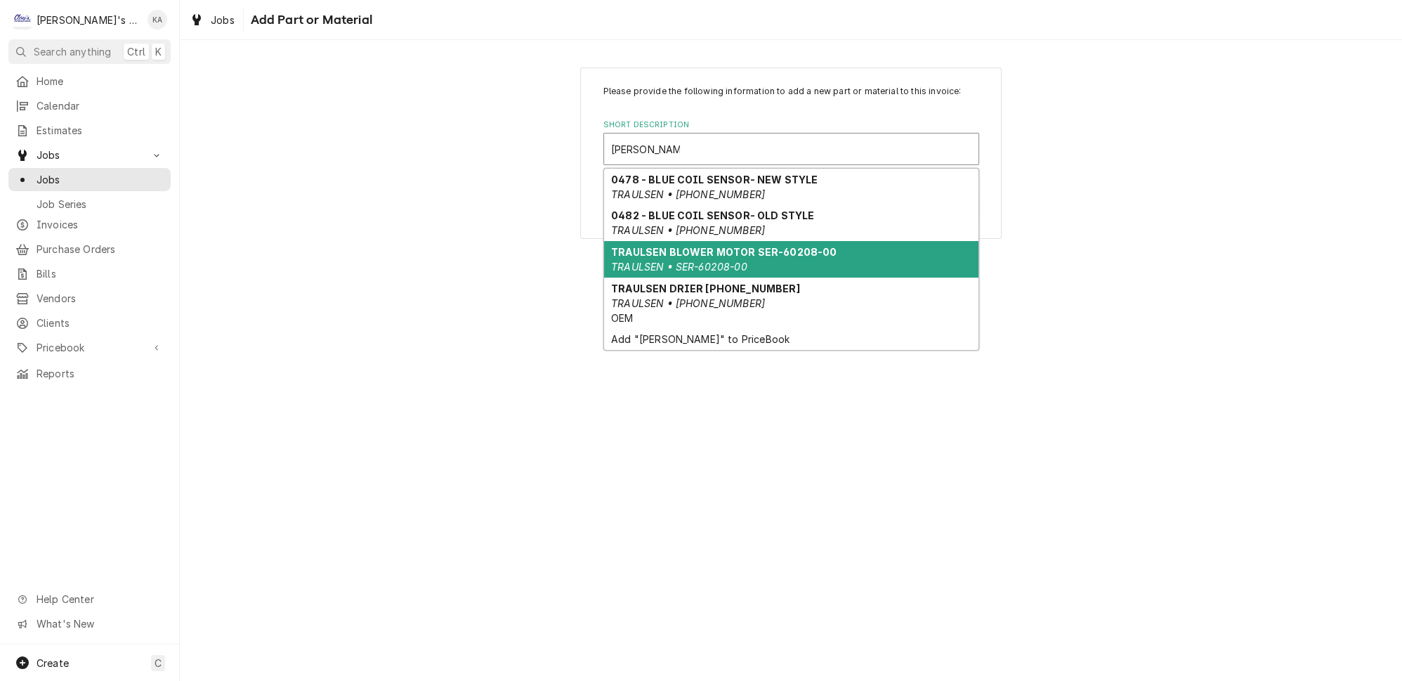
click at [711, 265] on em "TRAULSEN • SER-60208-00" at bounding box center [679, 267] width 136 height 12
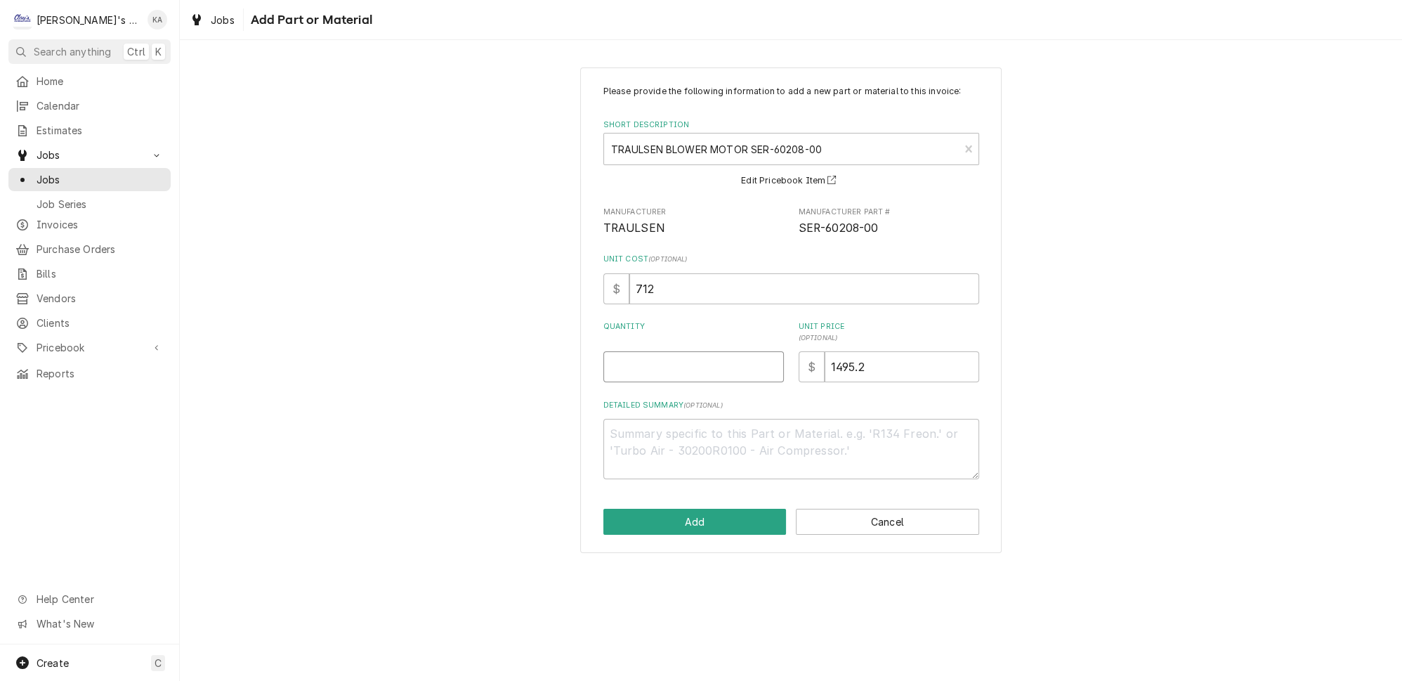
click at [669, 377] on input "Quantity" at bounding box center [693, 366] width 180 height 31
type textarea "x"
type input "1"
click at [697, 530] on button "Add" at bounding box center [694, 521] width 183 height 26
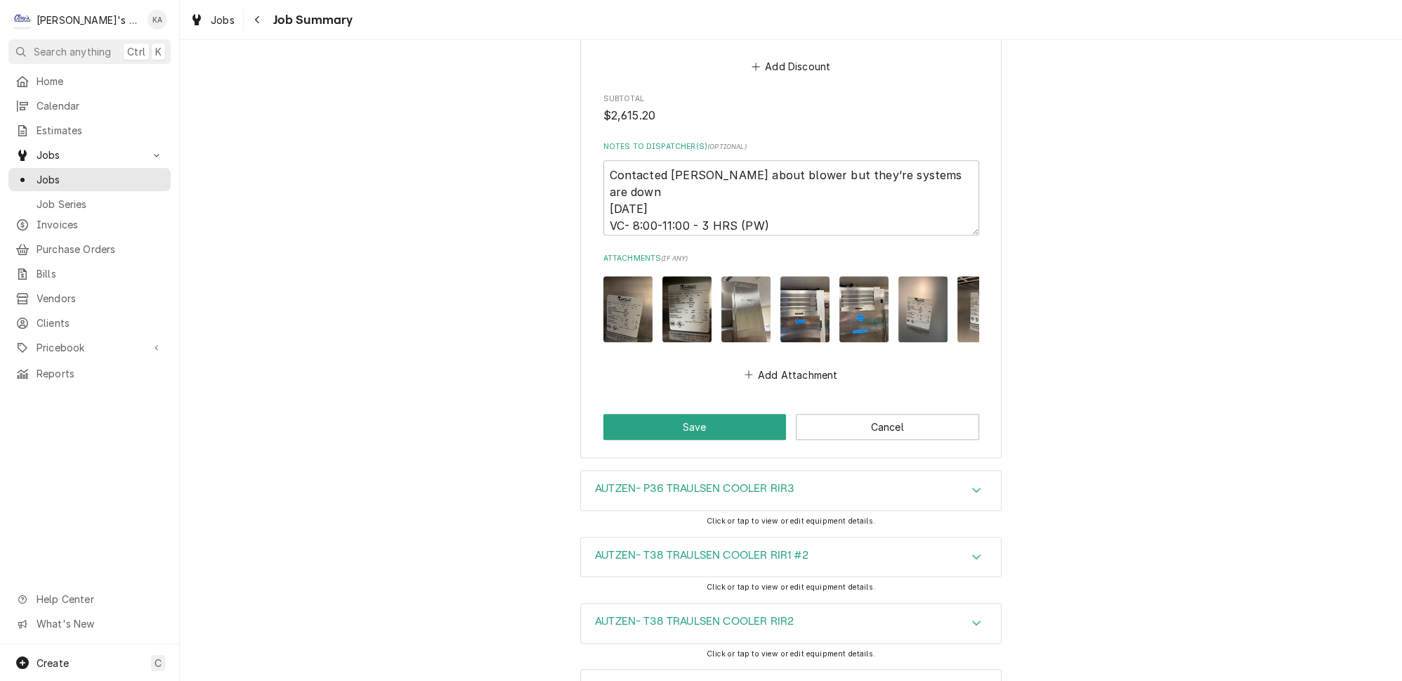
scroll to position [1619, 0]
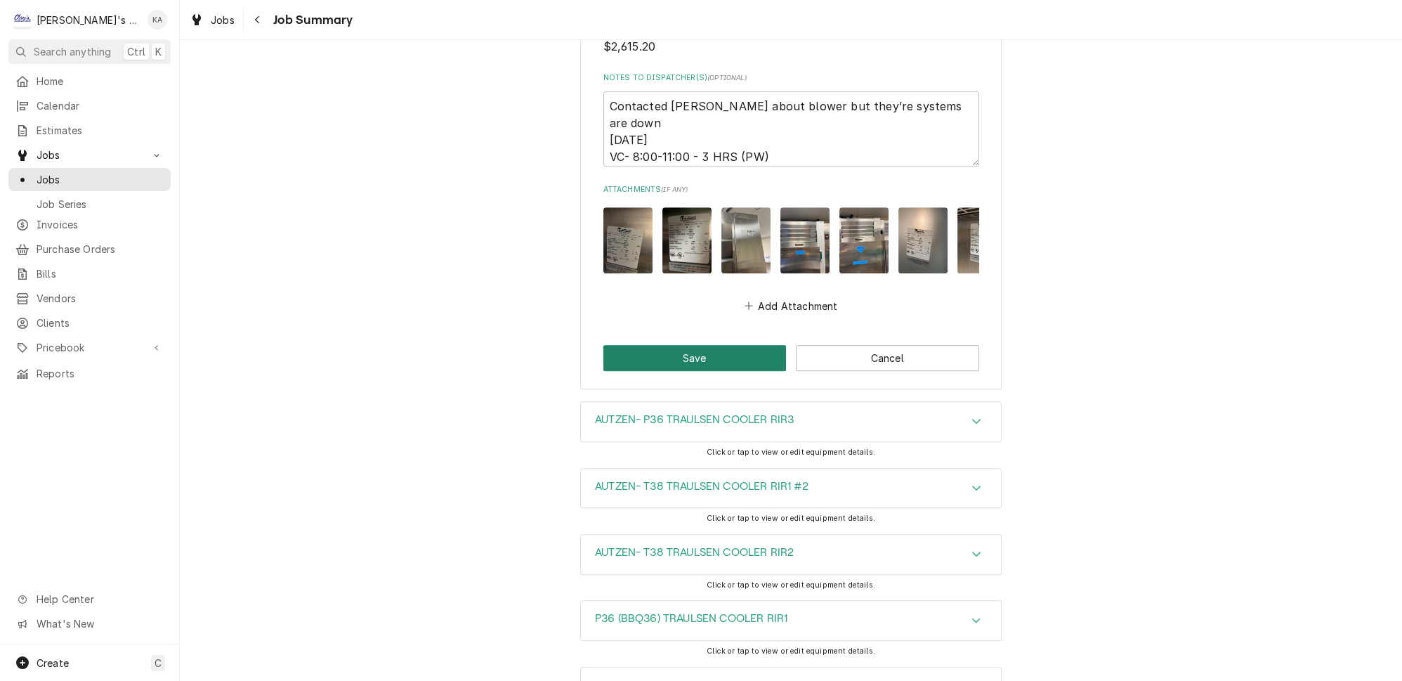
click at [688, 345] on button "Save" at bounding box center [694, 358] width 183 height 26
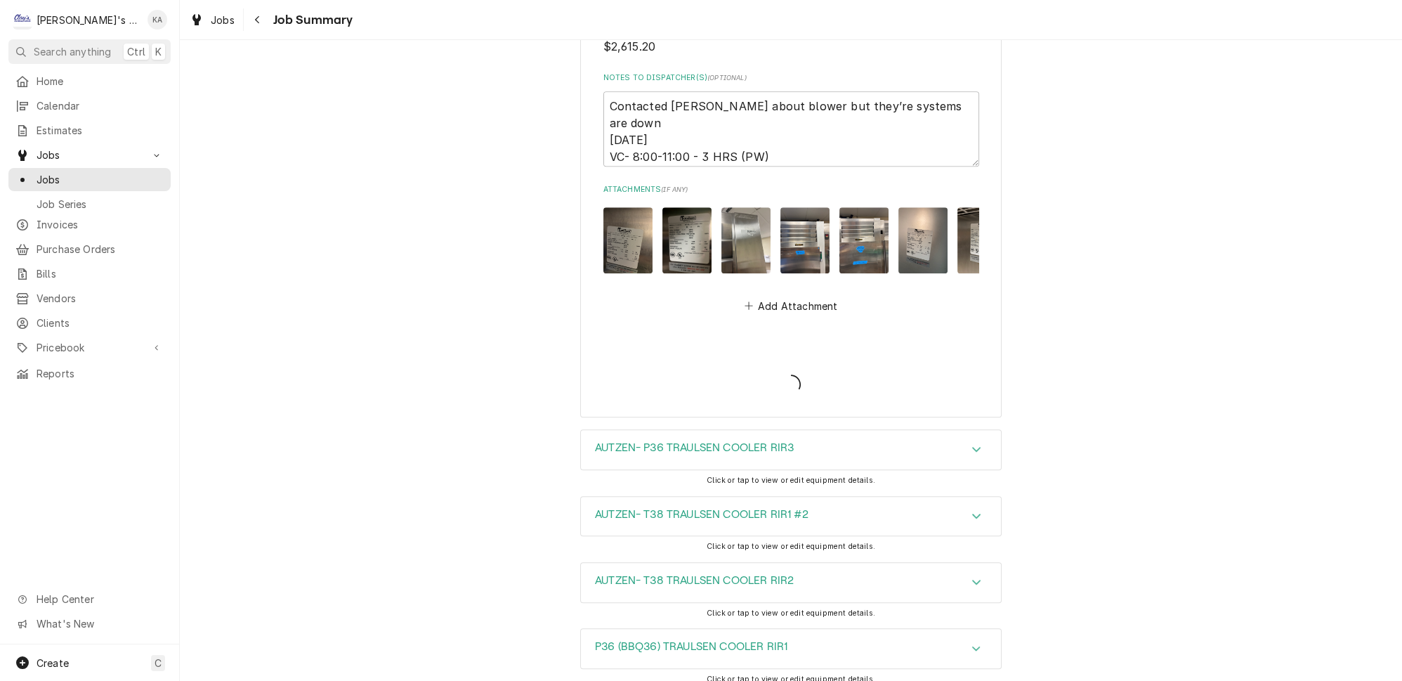
type textarea "x"
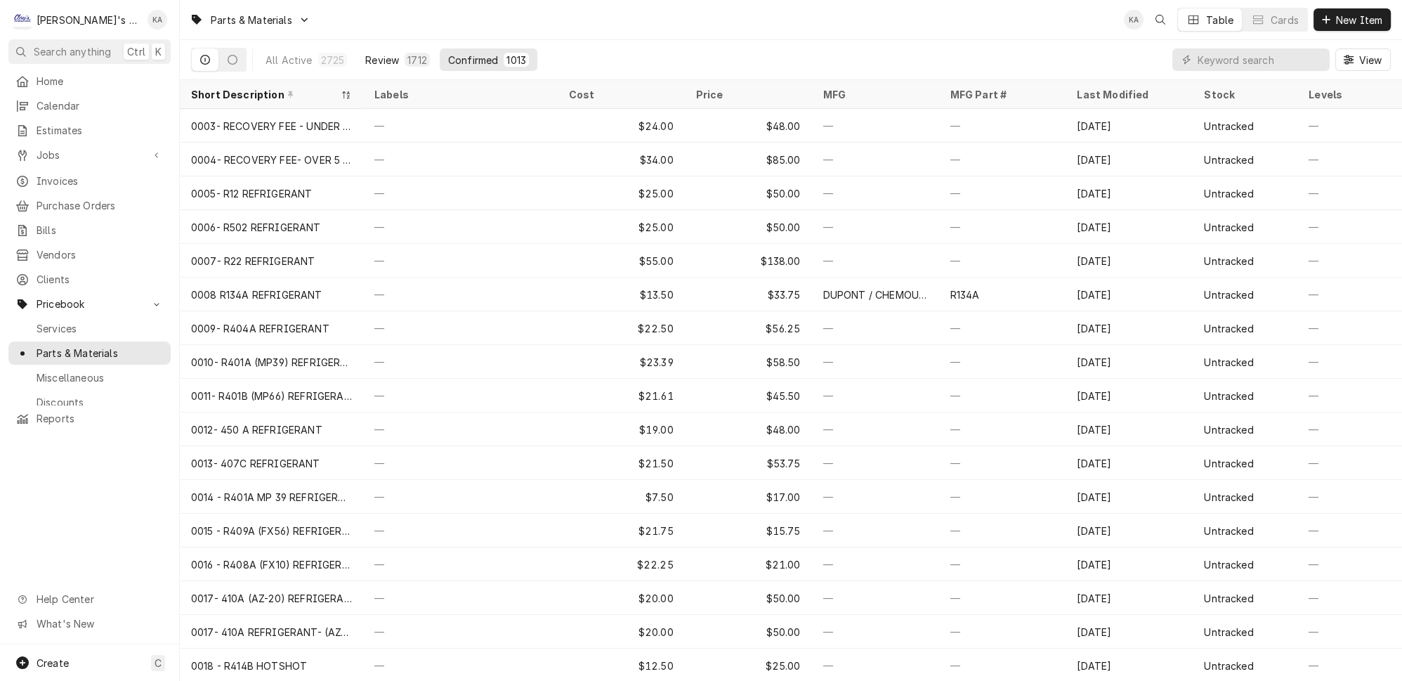
click at [371, 57] on div "Review" at bounding box center [382, 60] width 34 height 15
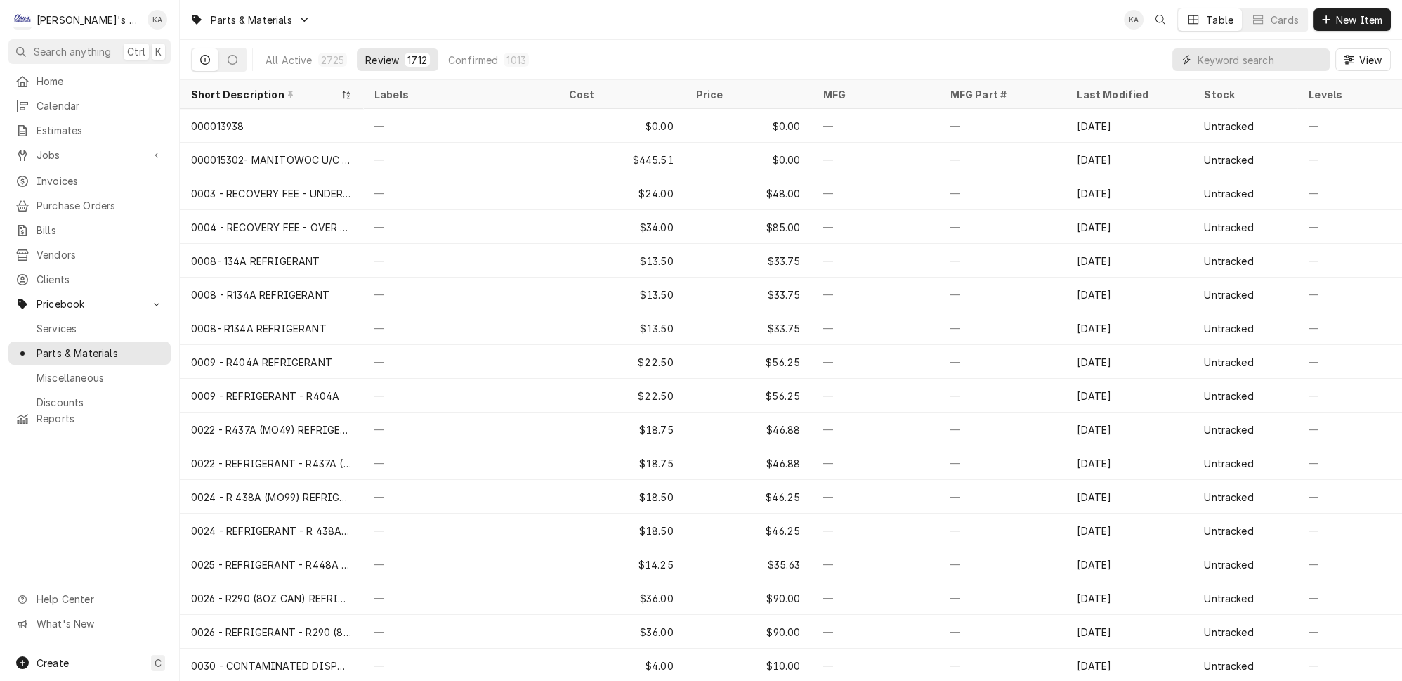
click at [1252, 55] on input "Dynamic Content Wrapper" at bounding box center [1259, 59] width 125 height 22
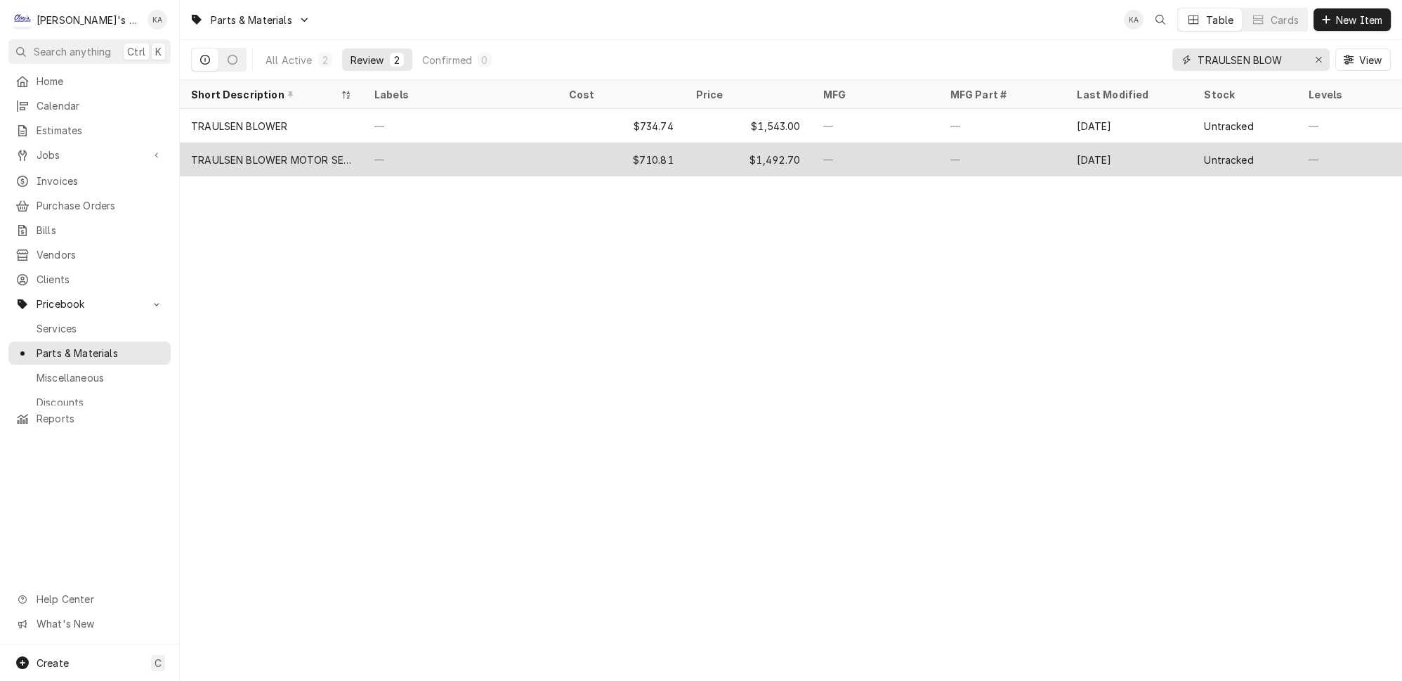
type input "TRAULSEN BLOW"
click at [289, 154] on div "TRAULSEN BLOWER MOTOR SER-60208-00" at bounding box center [271, 159] width 161 height 15
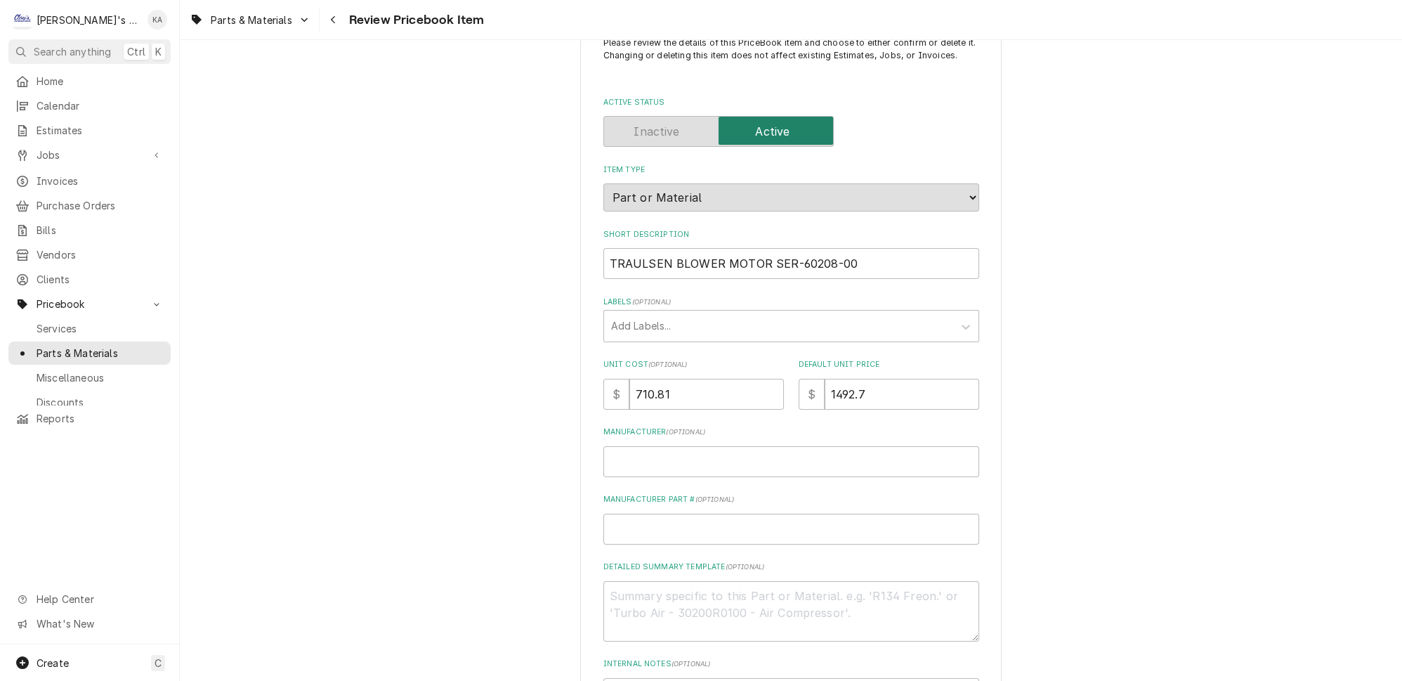
scroll to position [63, 0]
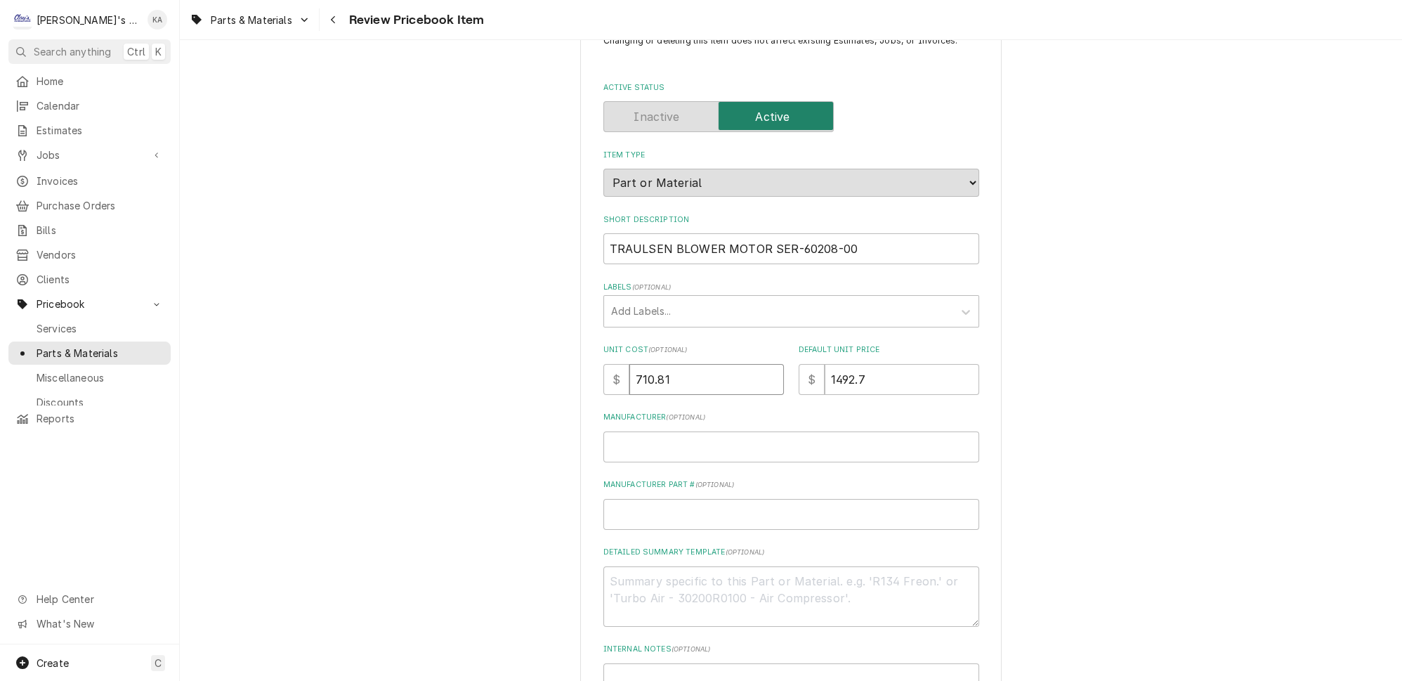
click at [667, 384] on input "710.81" at bounding box center [706, 379] width 154 height 31
type textarea "x"
type input "710.8"
type textarea "x"
type input "710"
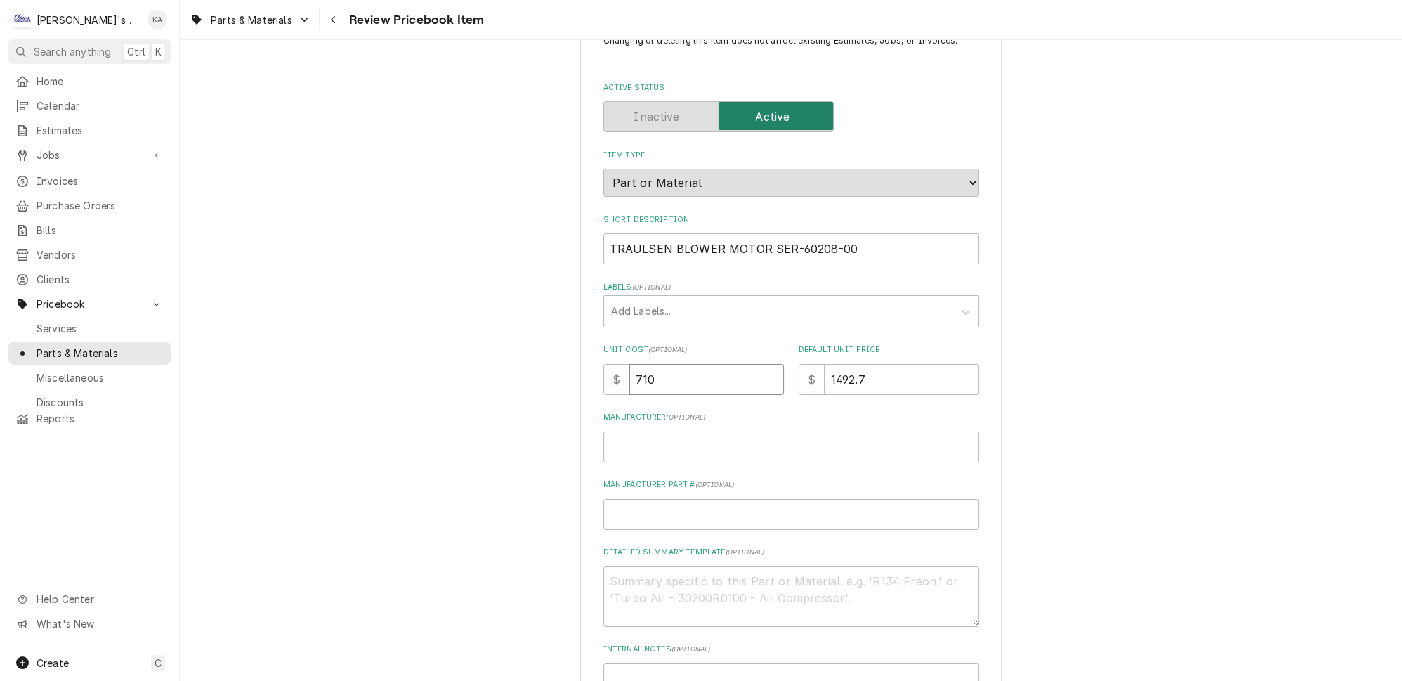
type textarea "x"
type input "71"
type textarea "x"
type input "712"
type textarea "x"
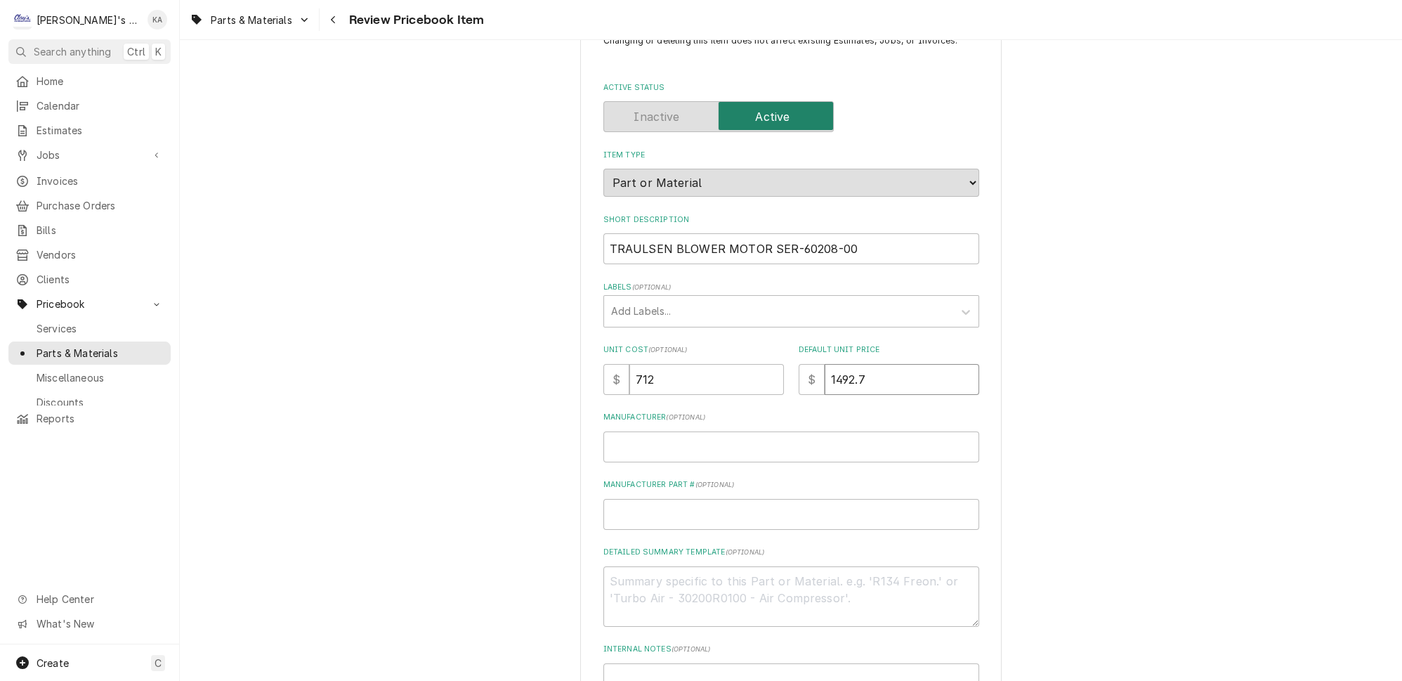
type input "1"
type textarea "x"
type input "14"
type textarea "x"
type input "149"
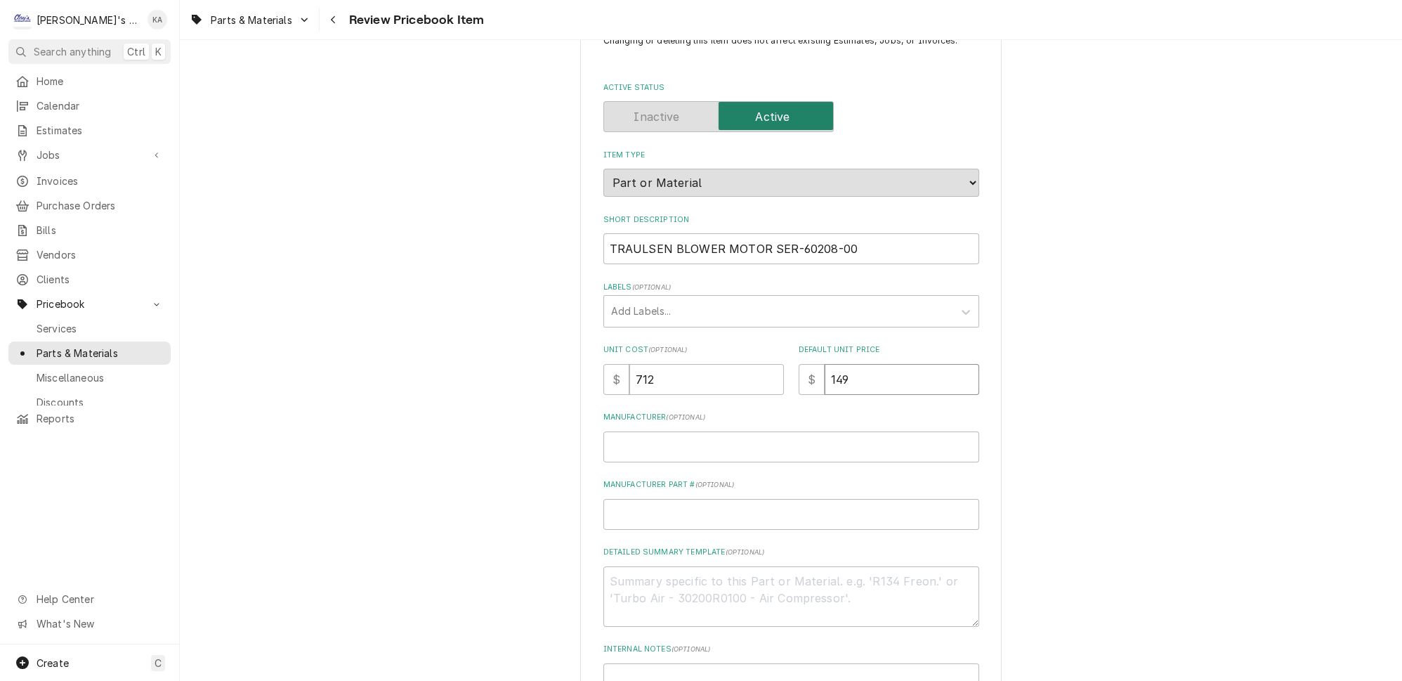
type textarea "x"
type input "1495"
type textarea "x"
type input "1495.2"
drag, startPoint x: 663, startPoint y: 256, endPoint x: 619, endPoint y: 256, distance: 43.5
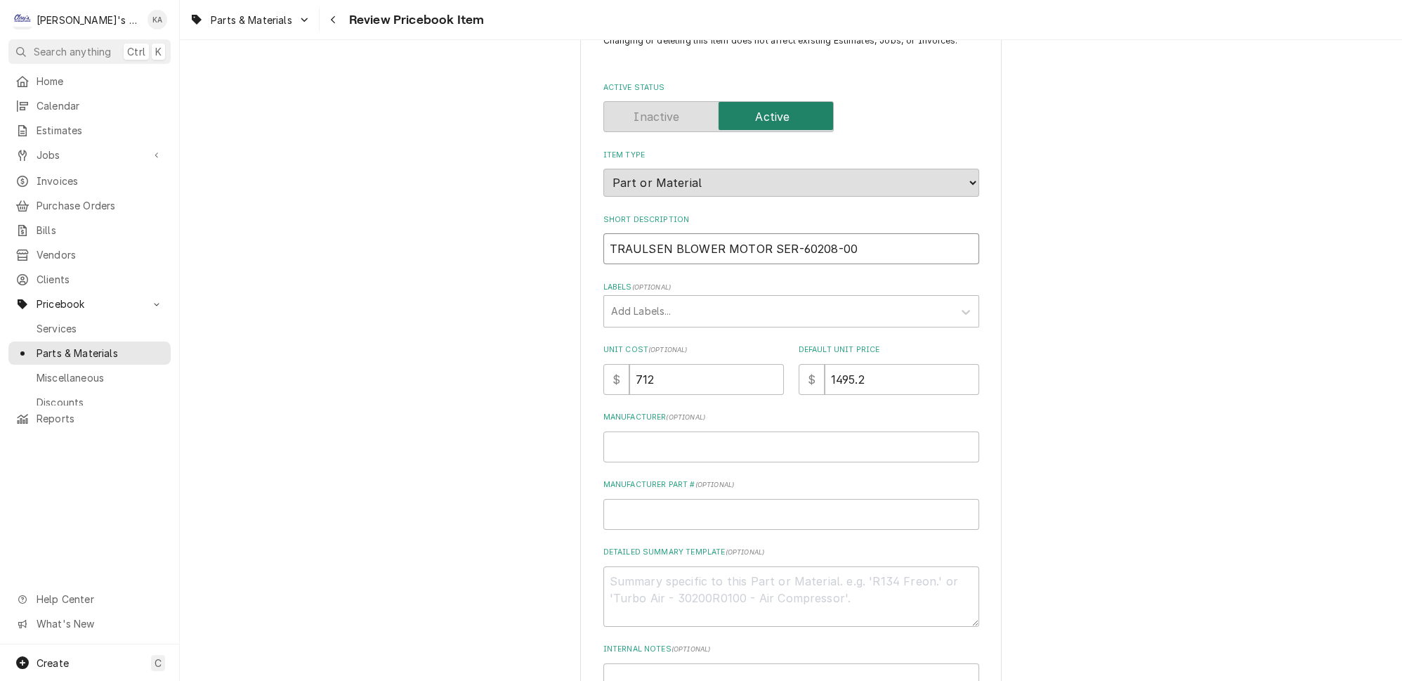
click at [602, 257] on div "Please review the details of this PriceBook item and choose to either confirm o…" at bounding box center [790, 474] width 421 height 940
click at [625, 449] on input "Manufacturer ( optional )" at bounding box center [791, 446] width 376 height 31
paste input "TRAULSEN"
type textarea "x"
type input "TRAULSEN"
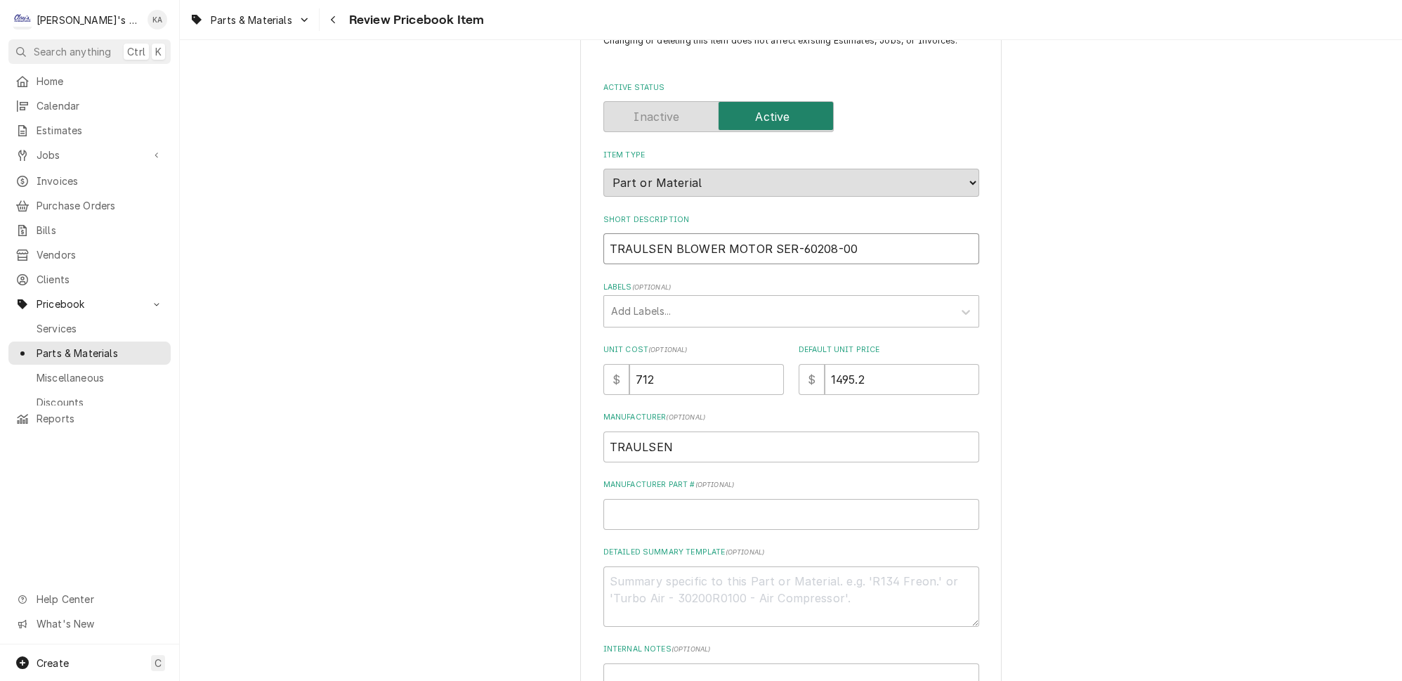
drag, startPoint x: 837, startPoint y: 252, endPoint x: 761, endPoint y: 257, distance: 76.7
click at [761, 257] on input "TRAULSEN BLOWER MOTOR SER-60208-00" at bounding box center [791, 248] width 376 height 31
click at [637, 518] on input "Manufacturer Part # ( optional )" at bounding box center [791, 514] width 376 height 31
paste input "SER-60208-00"
type textarea "x"
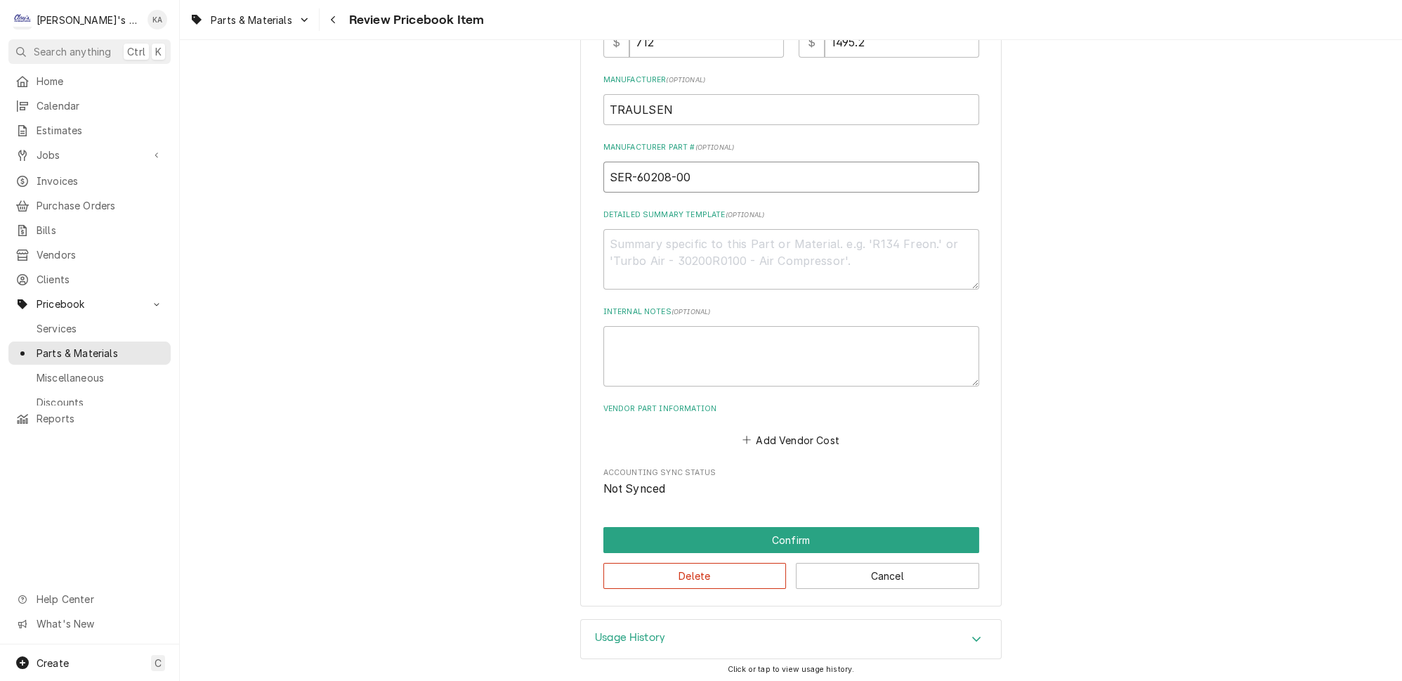
scroll to position [400, 0]
type input "SER-60208-00"
click at [780, 539] on button "Confirm" at bounding box center [791, 540] width 376 height 26
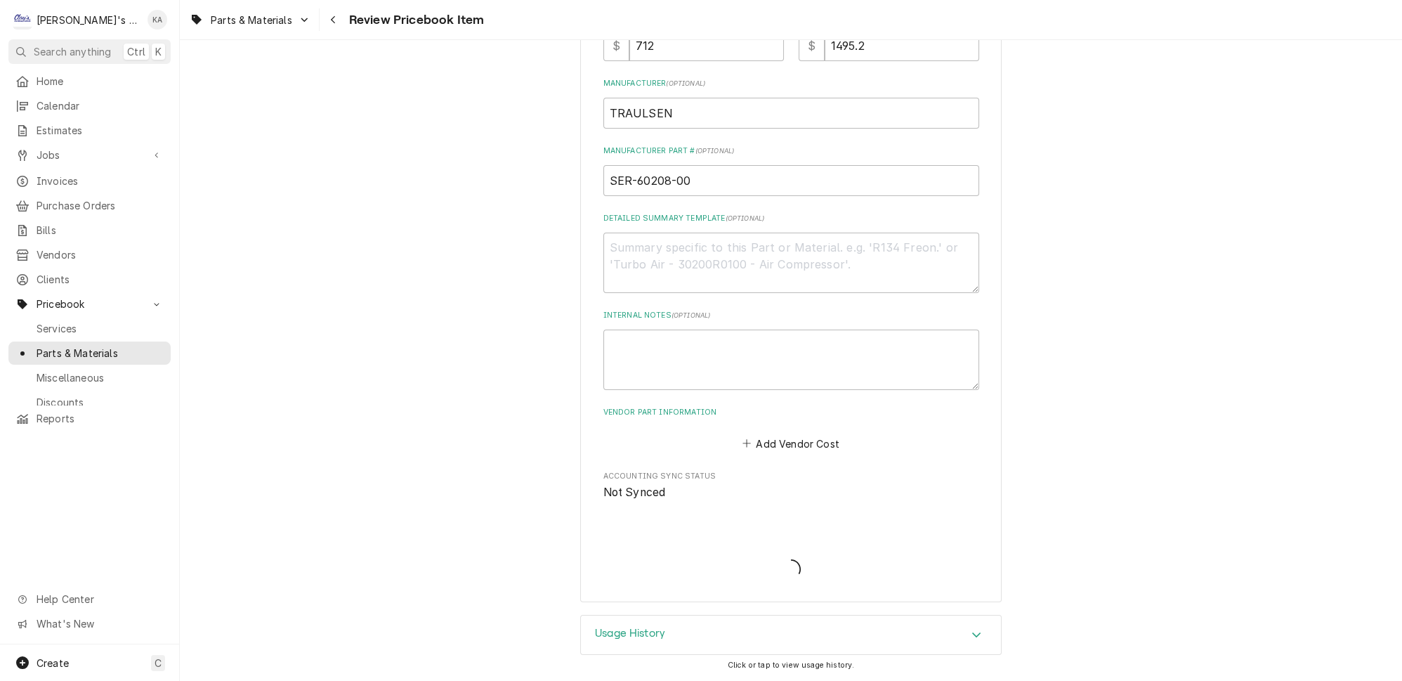
scroll to position [393, 0]
type textarea "x"
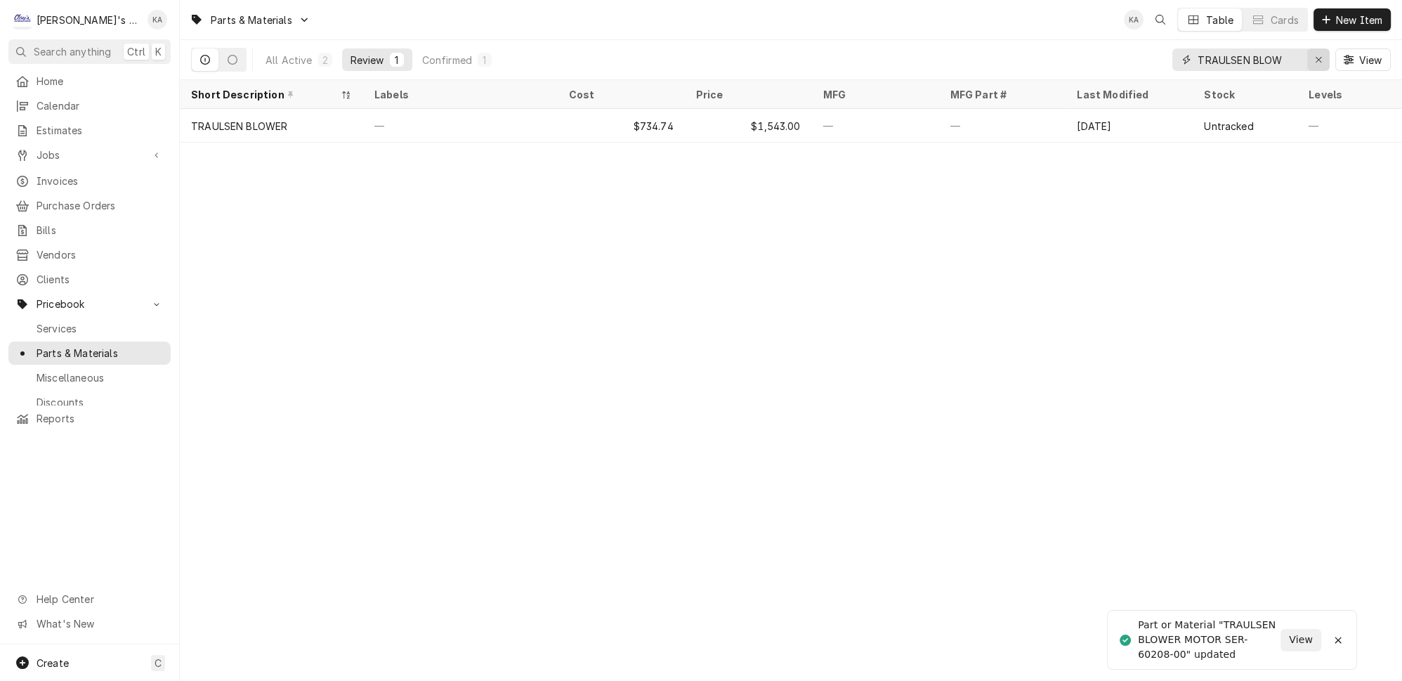
click at [1322, 55] on icon "Erase input" at bounding box center [1319, 60] width 8 height 10
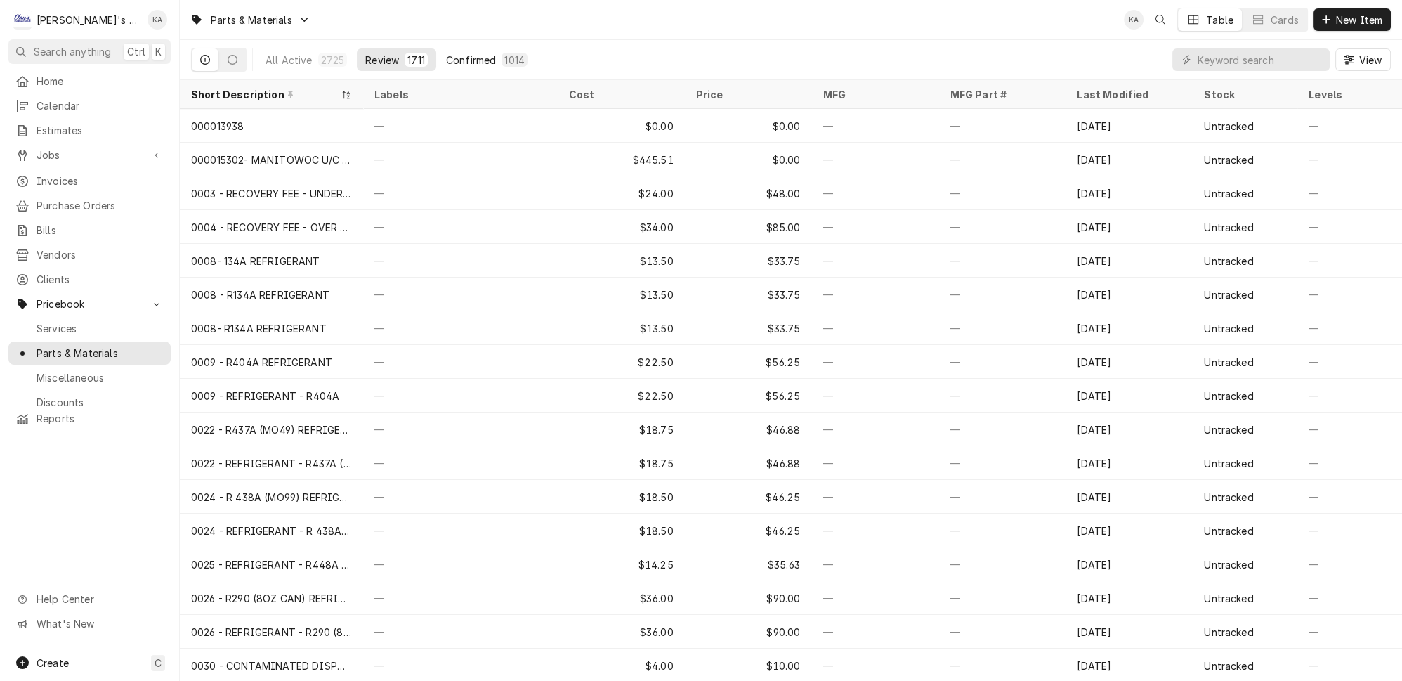
click at [462, 55] on div "Confirmed" at bounding box center [471, 60] width 50 height 15
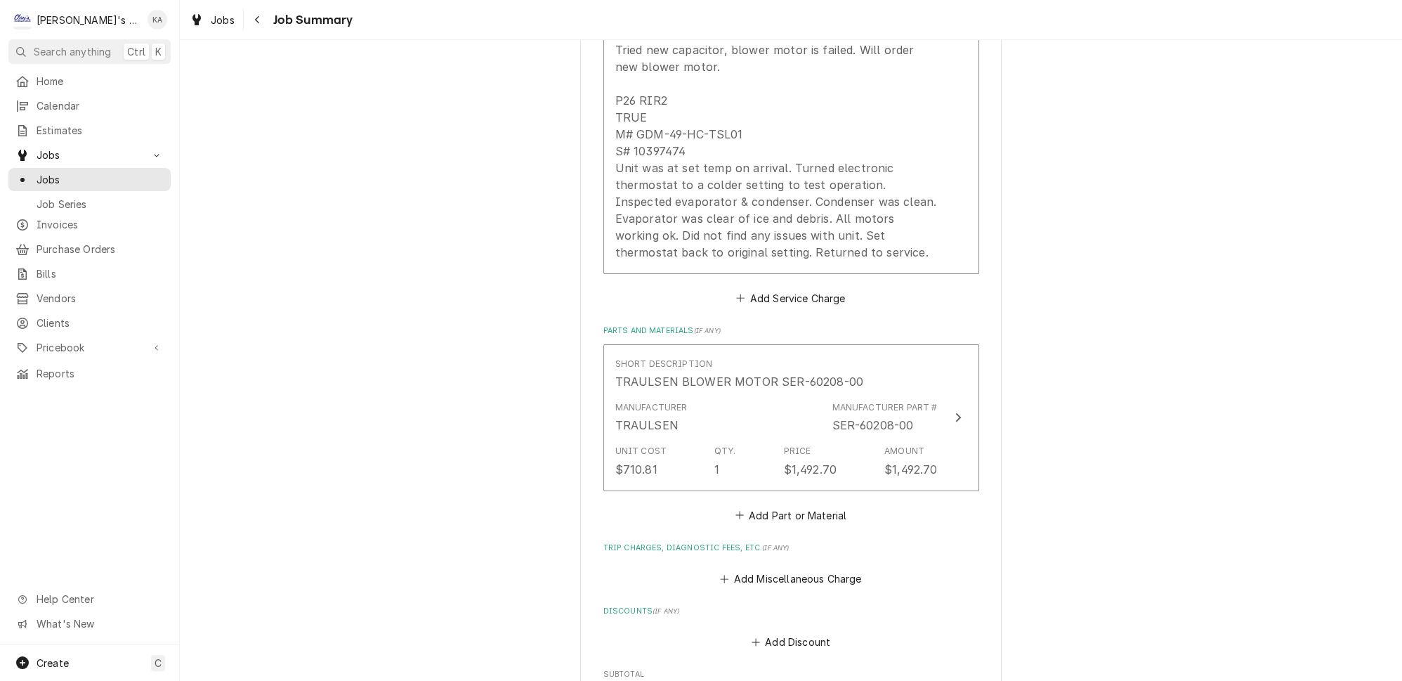
scroll to position [638, 0]
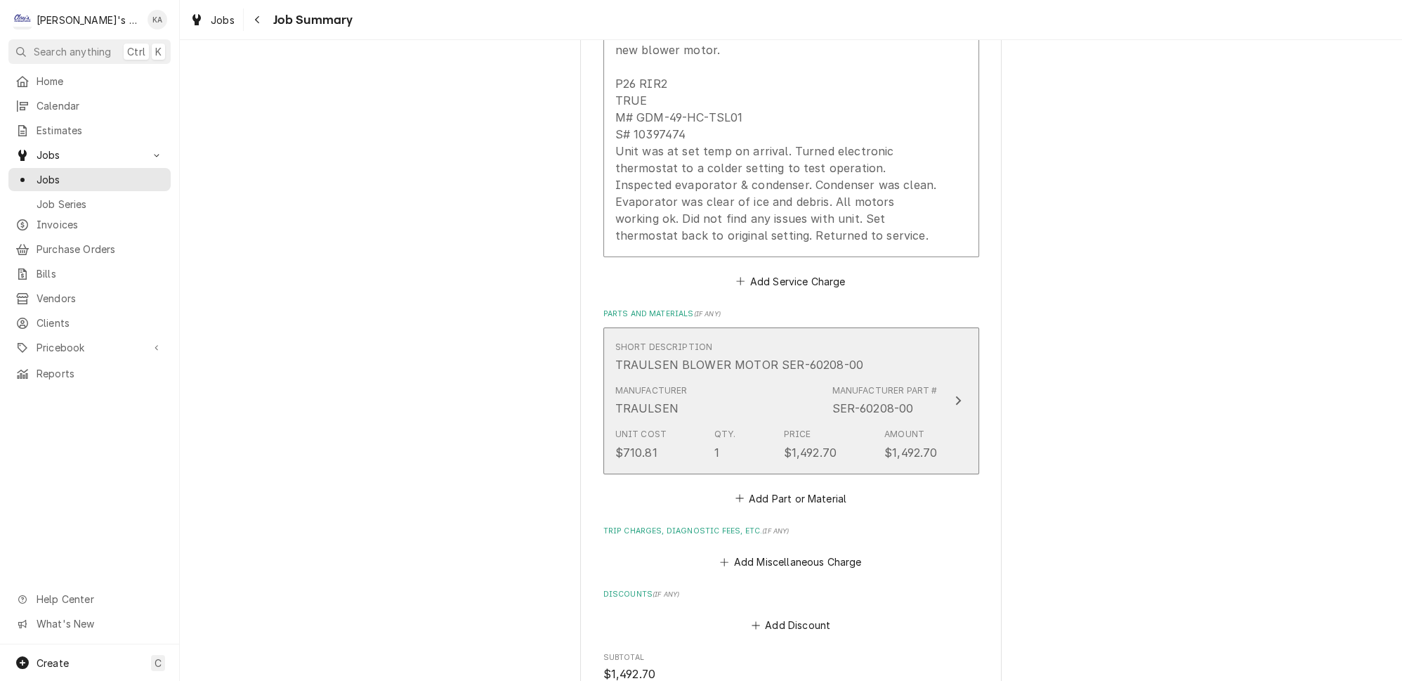
click at [939, 415] on button "Short Description TRAULSEN BLOWER MOTOR SER-60208-00 Manufacturer TRAULSEN Manu…" at bounding box center [791, 400] width 376 height 147
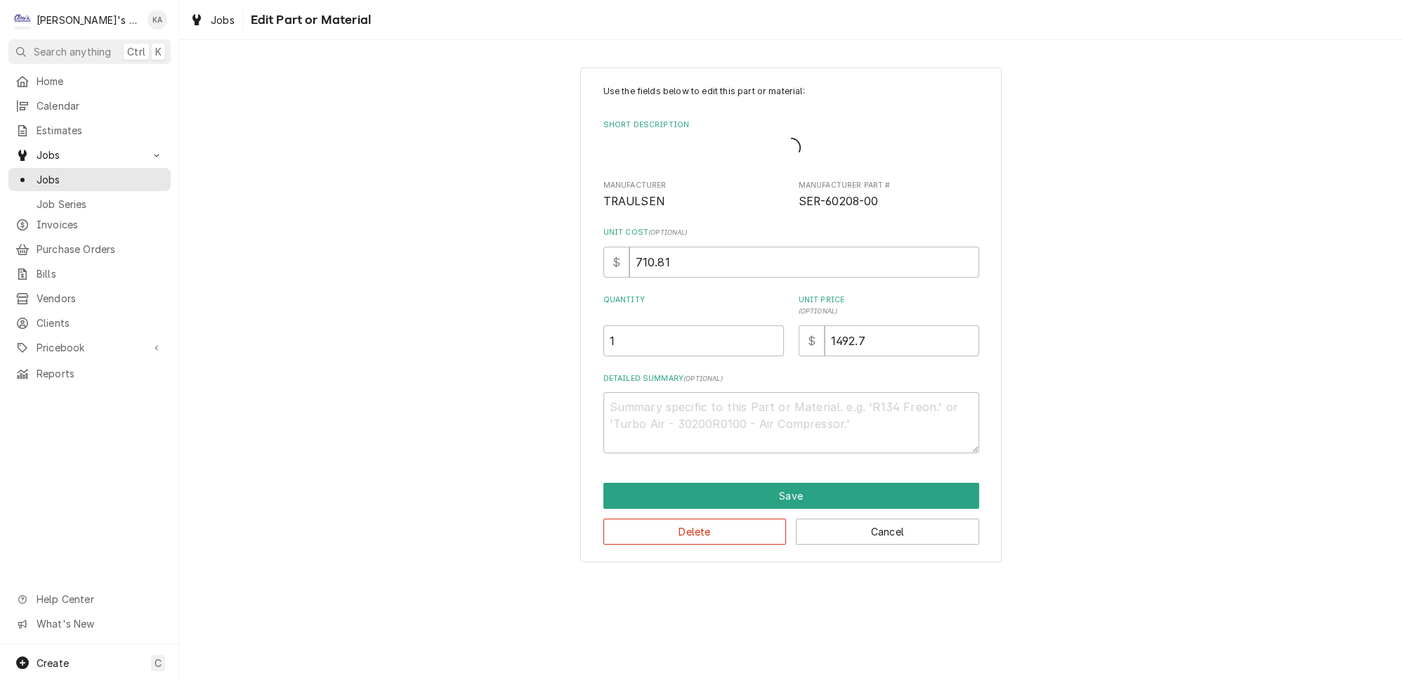
type textarea "x"
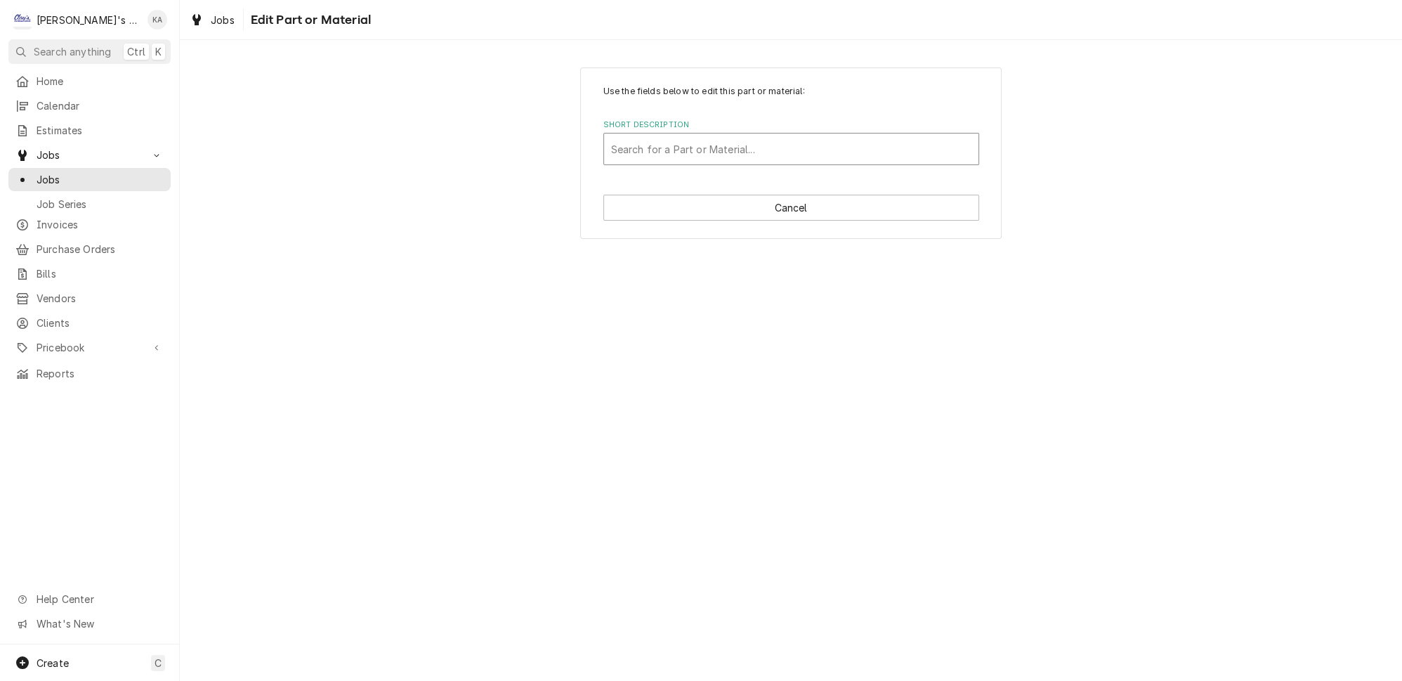
click at [761, 140] on div "Short Description" at bounding box center [791, 148] width 360 height 25
type input "TRAULSEN BLOW"
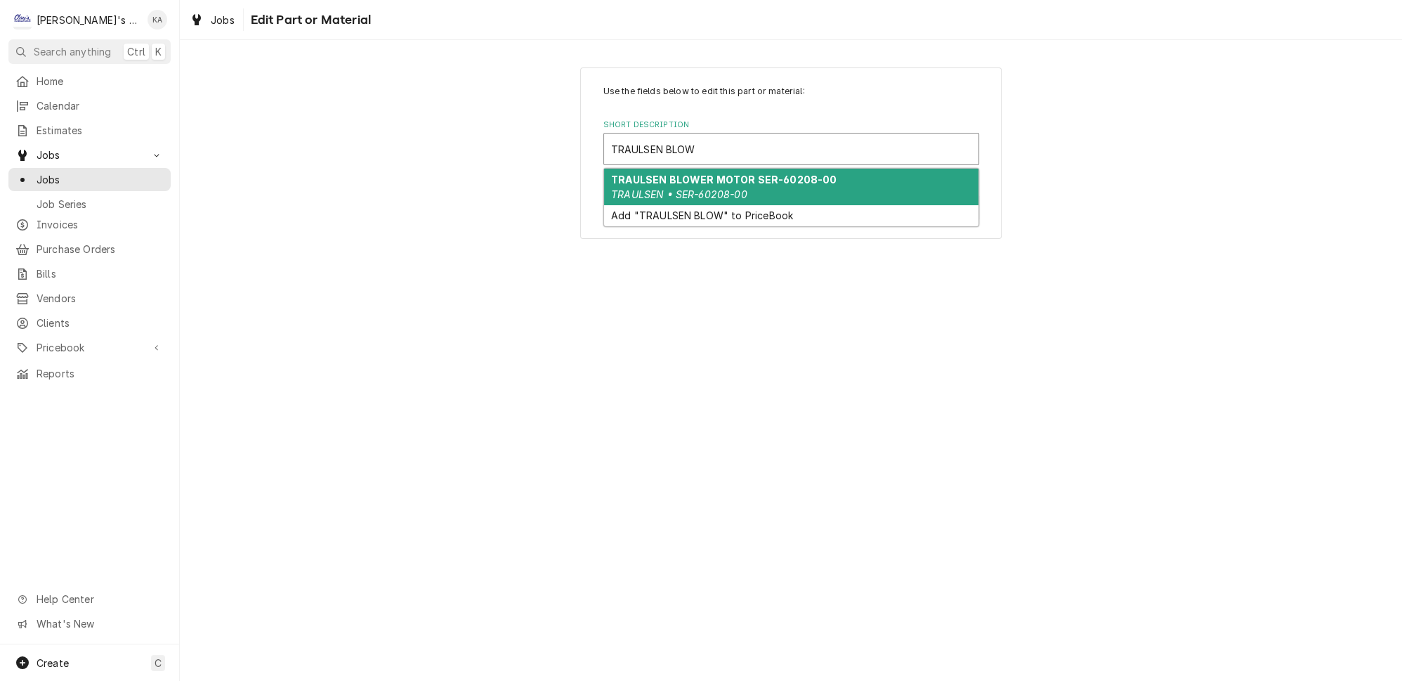
click at [763, 173] on strong "TRAULSEN BLOWER MOTOR SER-60208-00" at bounding box center [723, 179] width 225 height 12
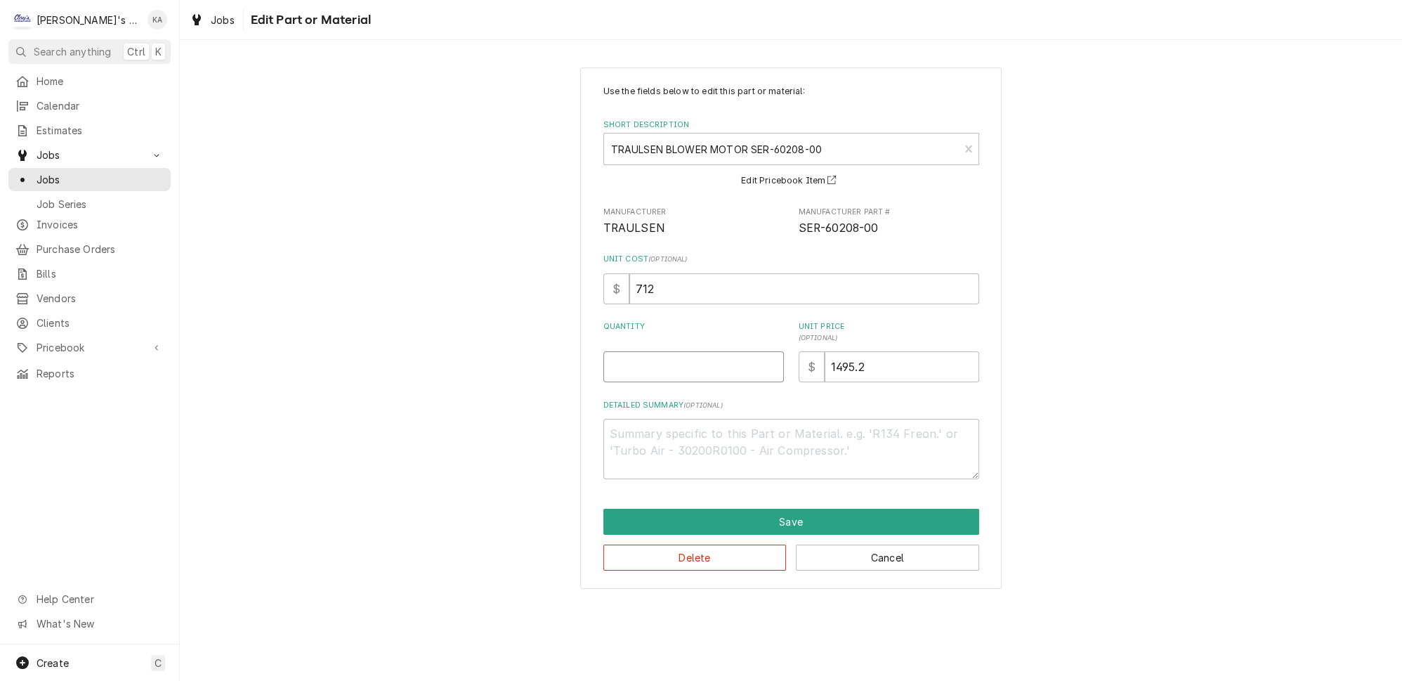
click at [662, 360] on input "Quantity" at bounding box center [693, 366] width 180 height 31
type textarea "x"
type input "1"
click at [780, 515] on button "Save" at bounding box center [791, 521] width 376 height 26
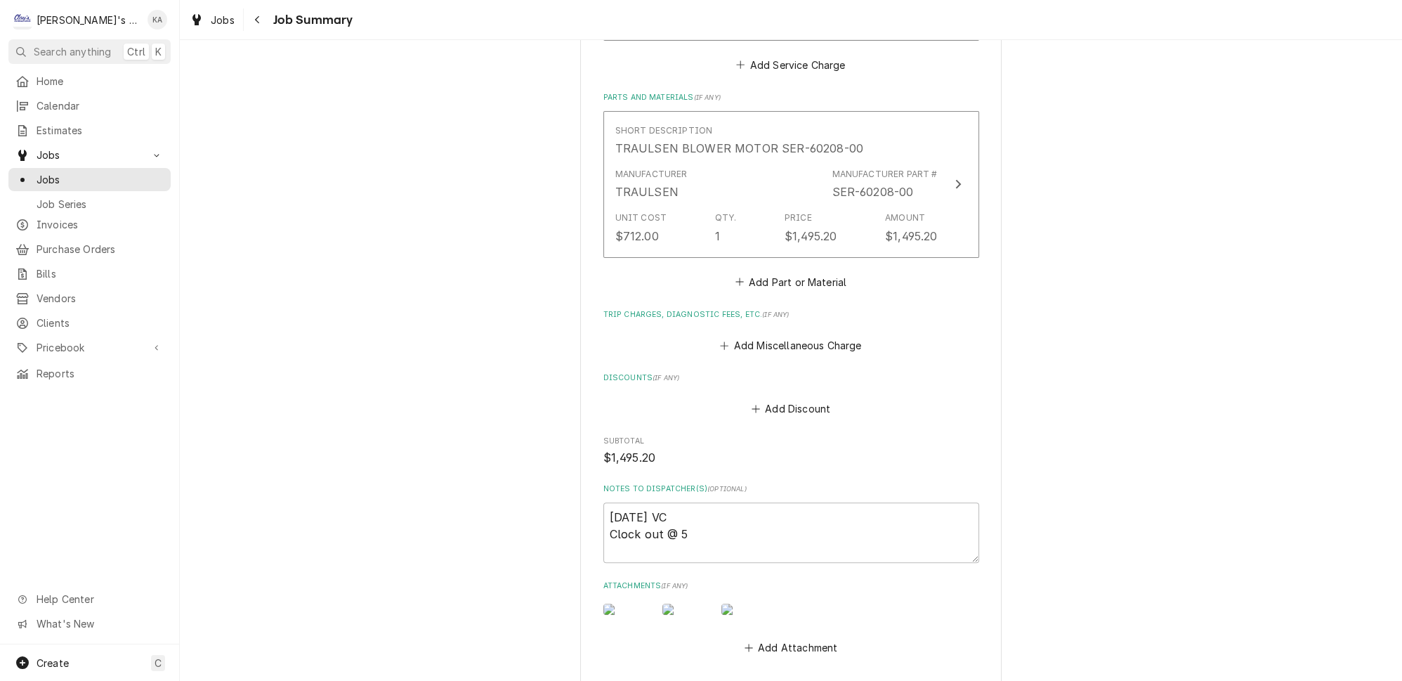
scroll to position [1133, 0]
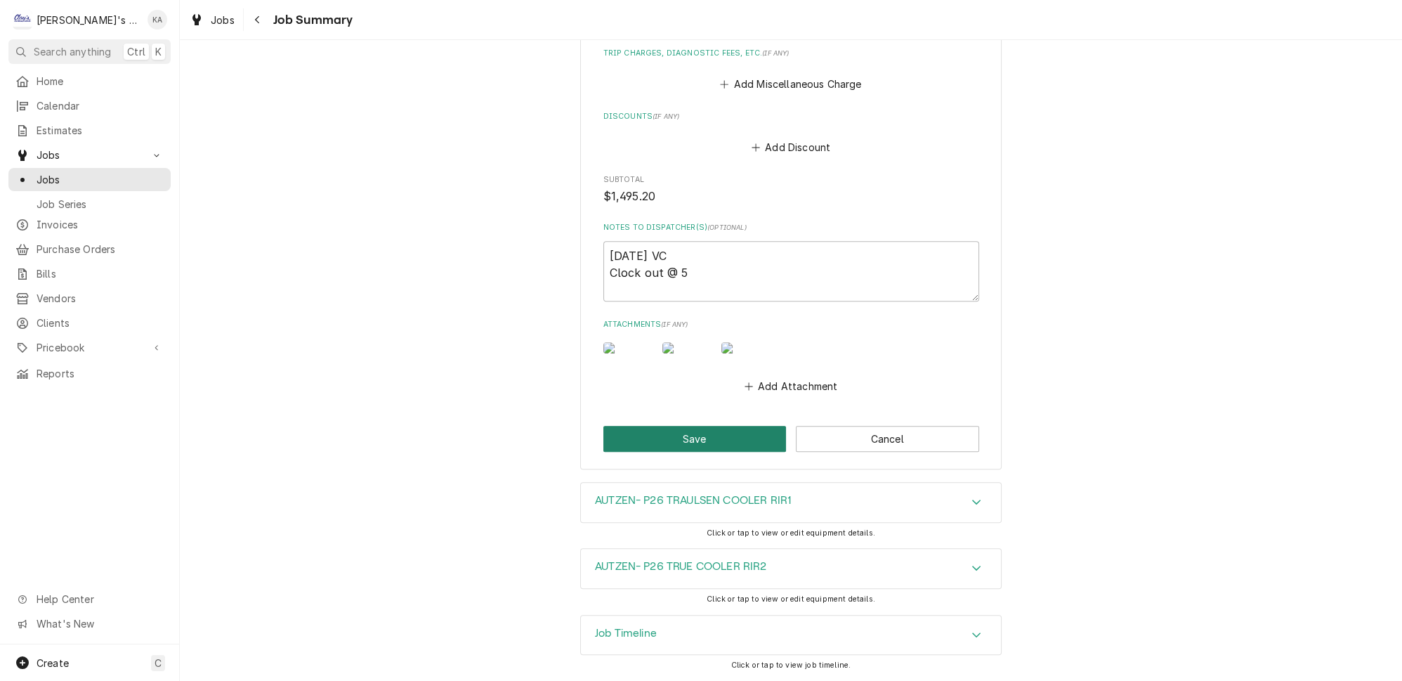
click at [686, 442] on button "Save" at bounding box center [694, 439] width 183 height 26
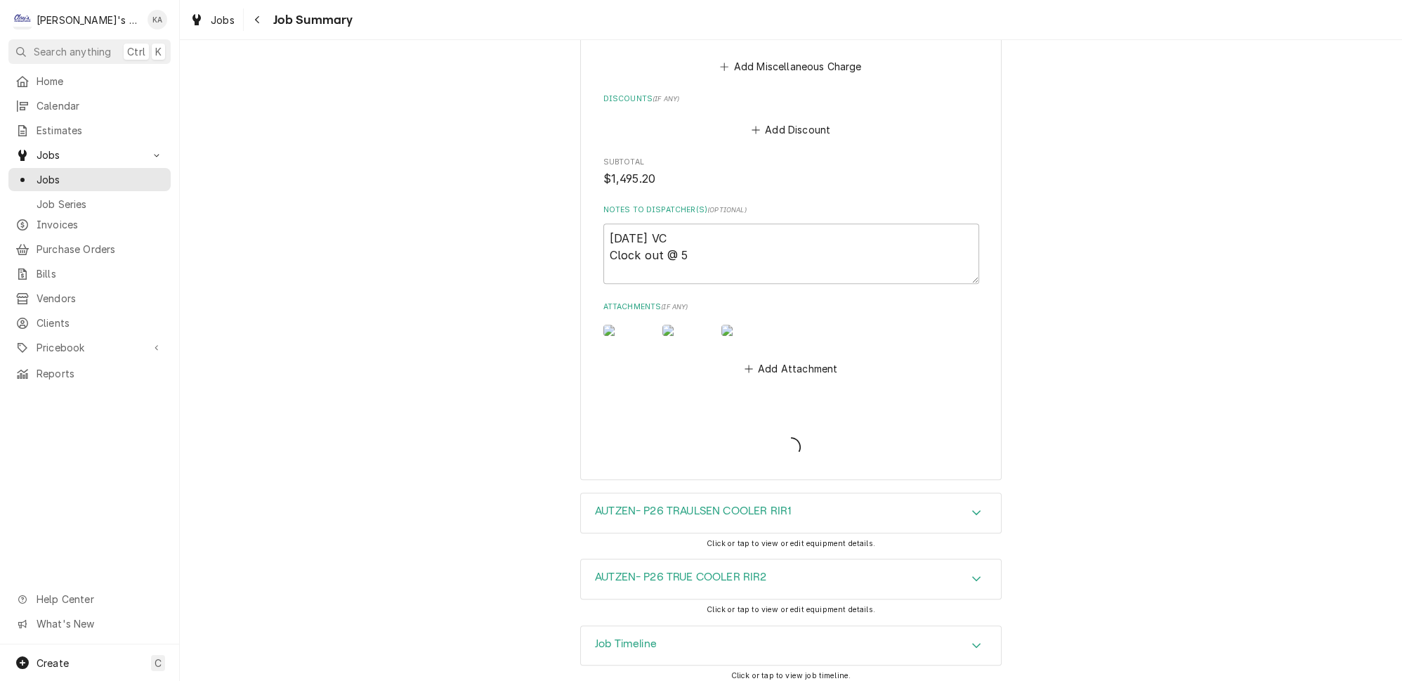
type textarea "x"
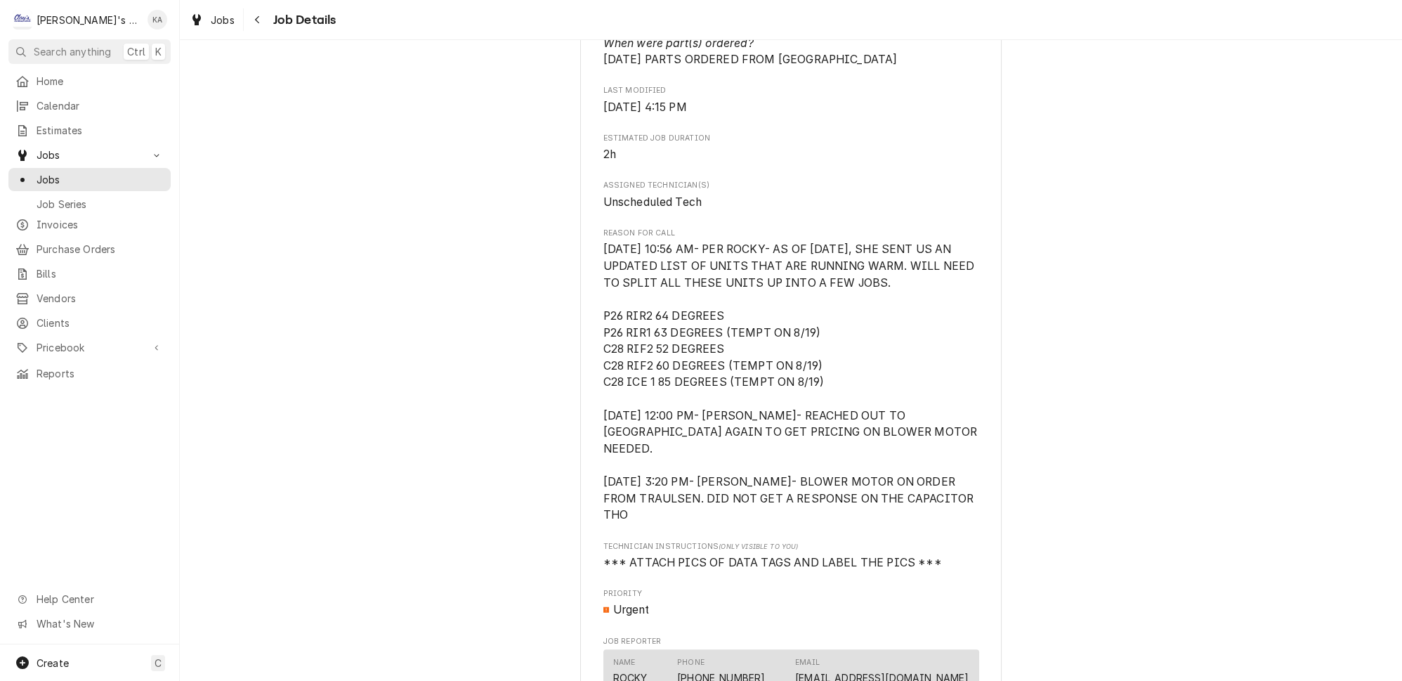
scroll to position [893, 0]
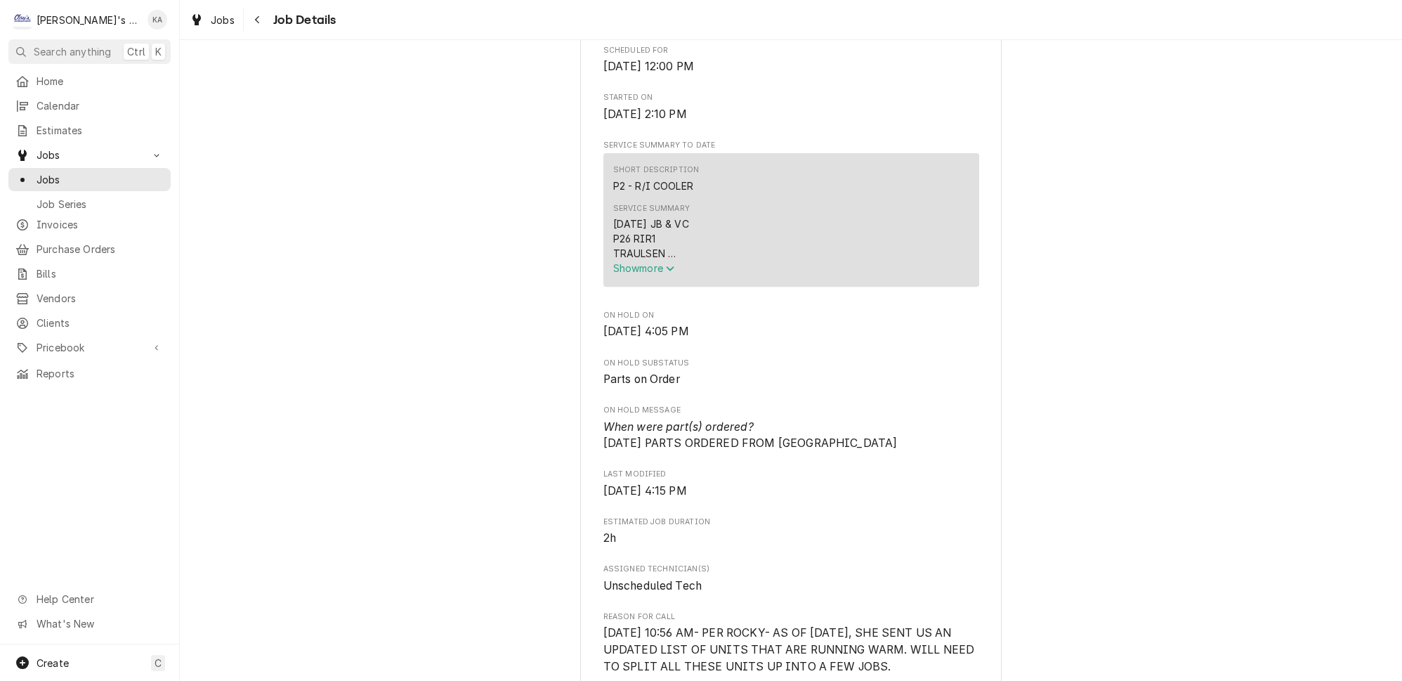
click at [671, 263] on icon "Service Summary" at bounding box center [670, 268] width 8 height 10
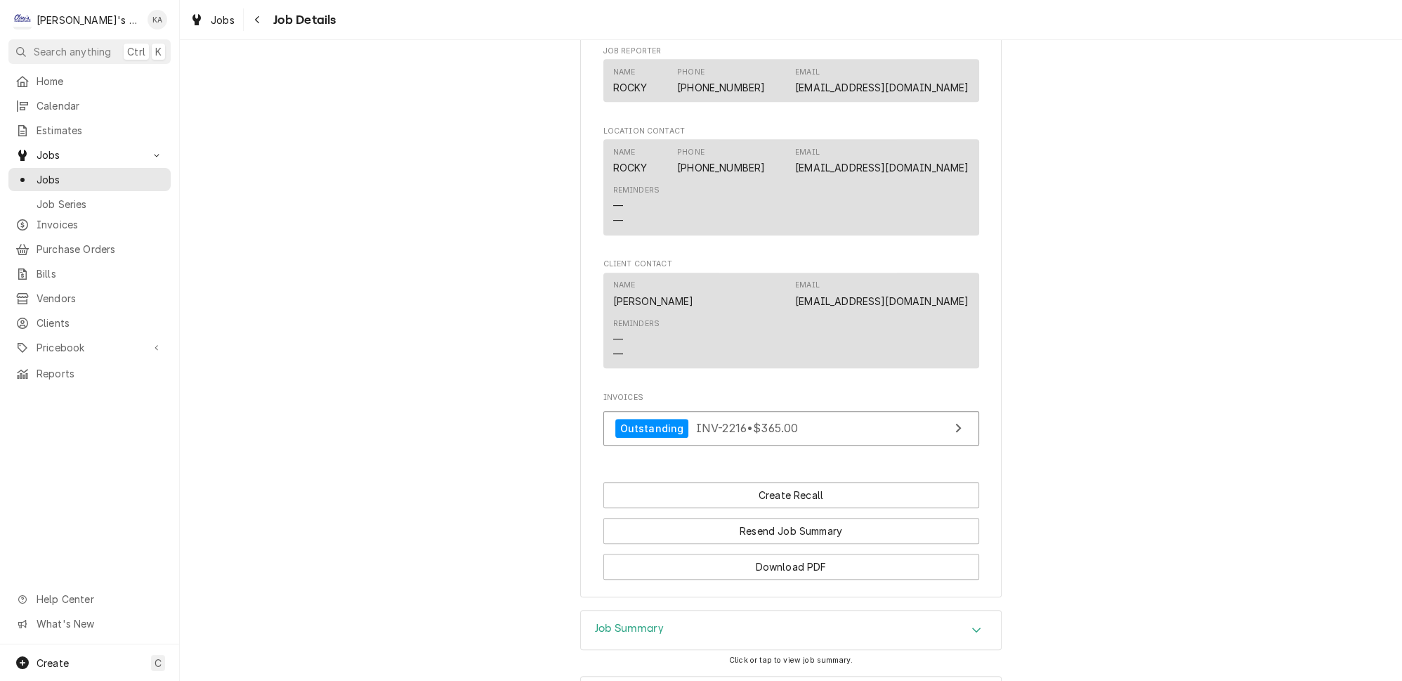
scroll to position [1515, 0]
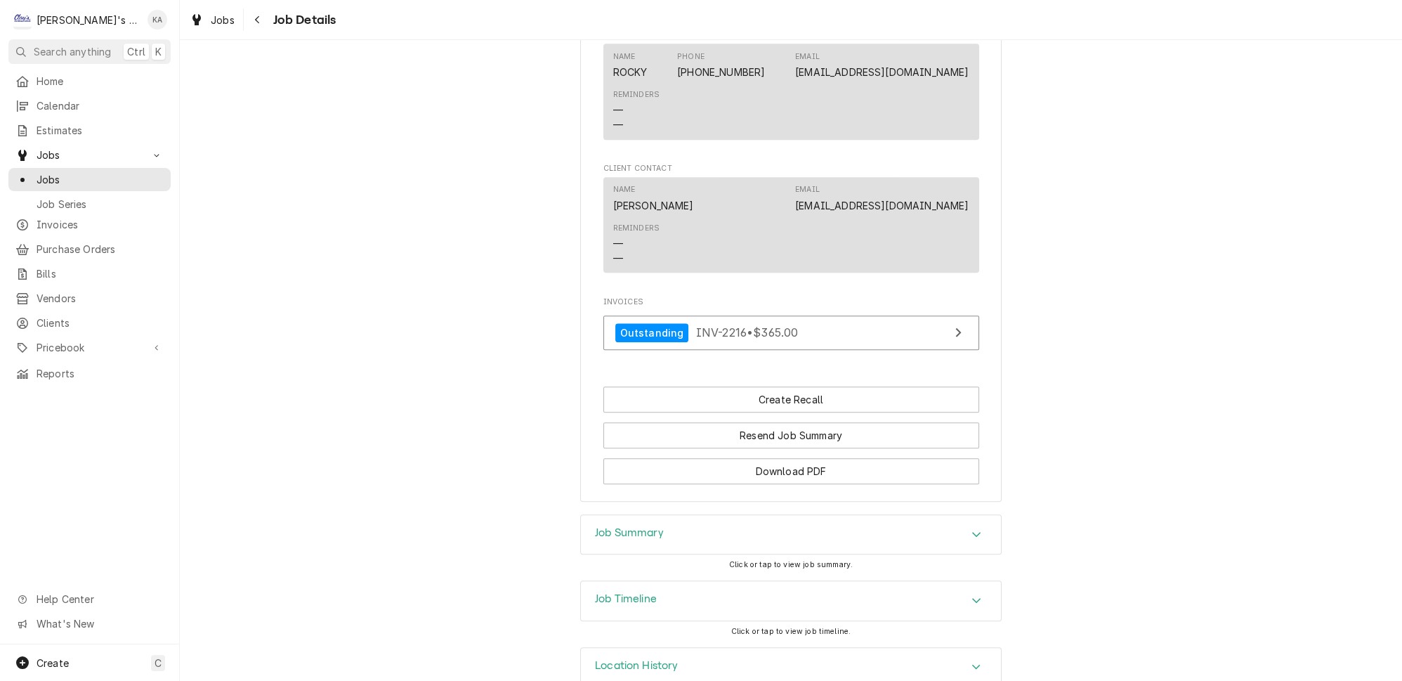
click at [971, 528] on icon "Accordion Header" at bounding box center [976, 533] width 10 height 11
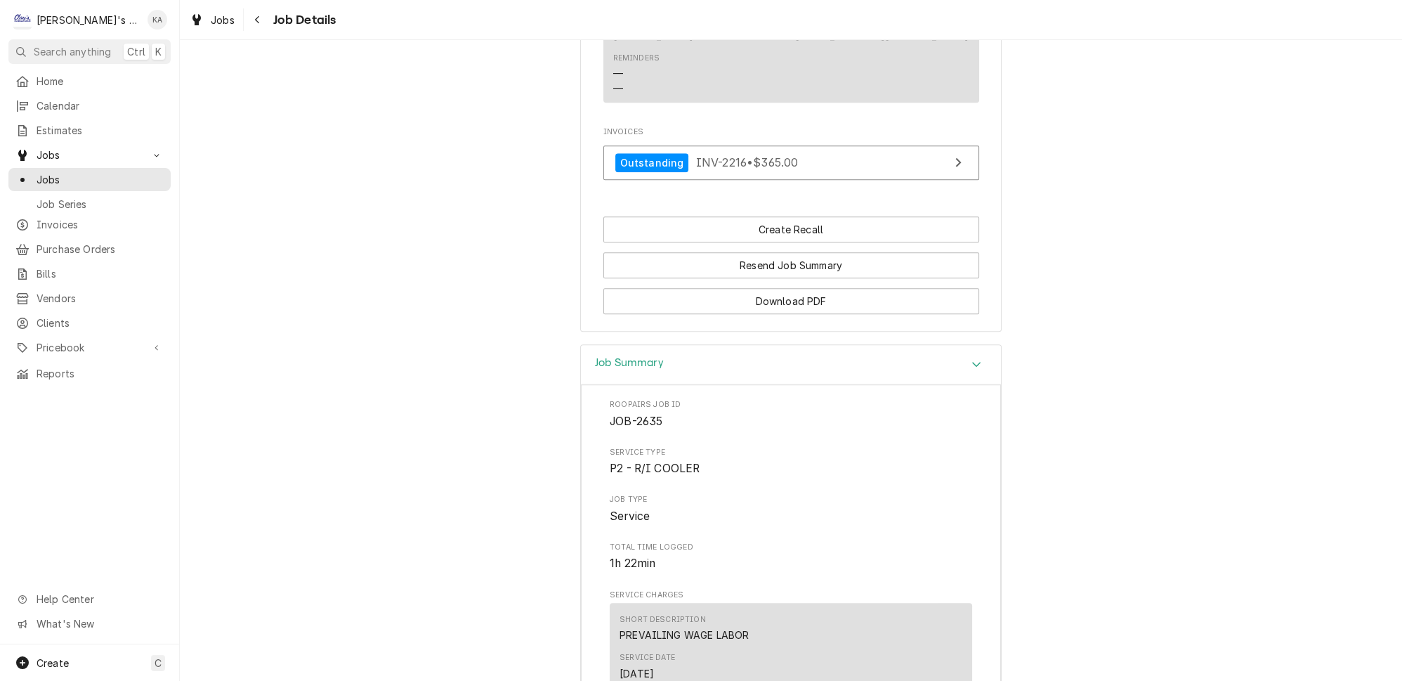
scroll to position [1687, 0]
click at [954, 154] on icon "View Invoice" at bounding box center [957, 159] width 7 height 11
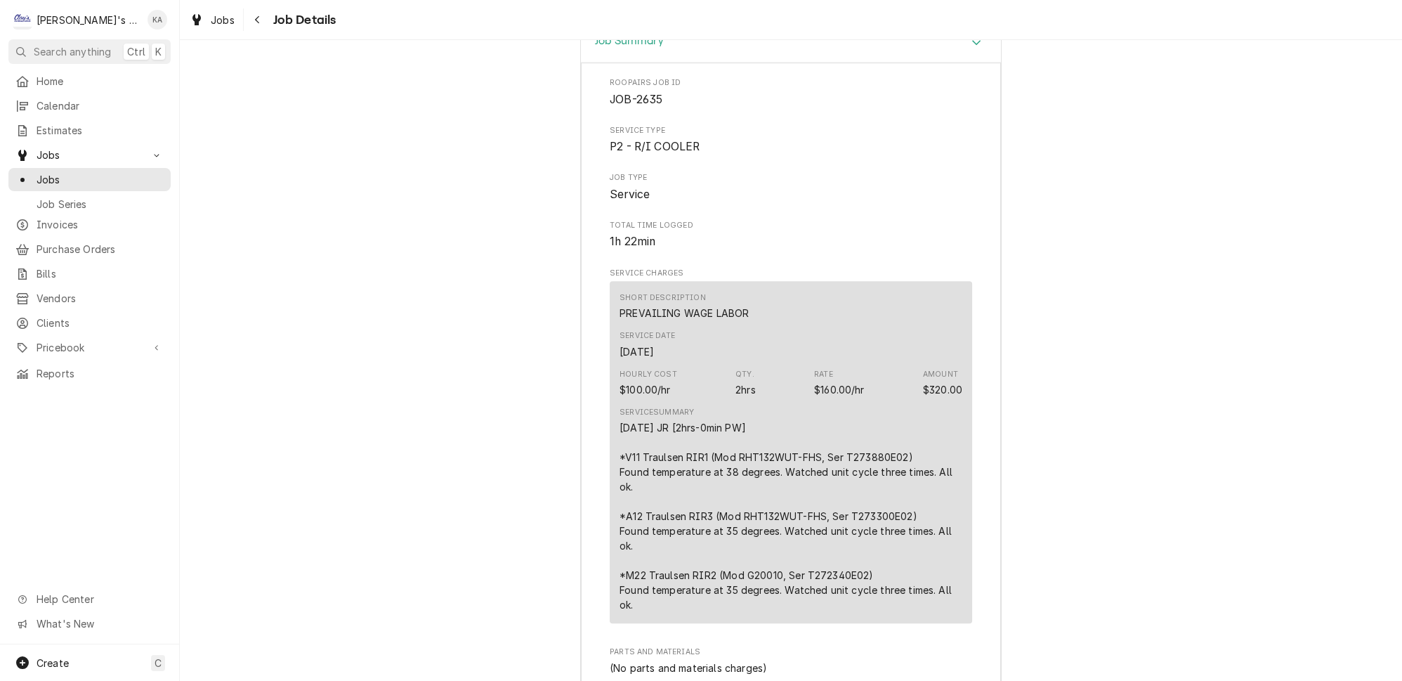
scroll to position [2070, 0]
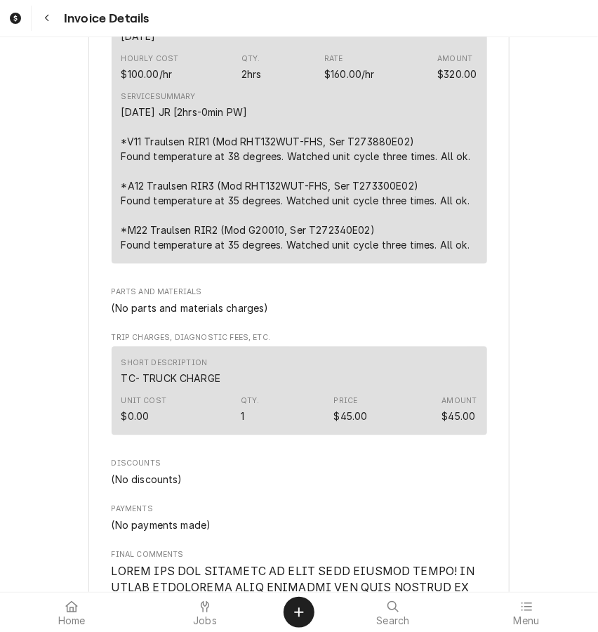
scroll to position [957, 0]
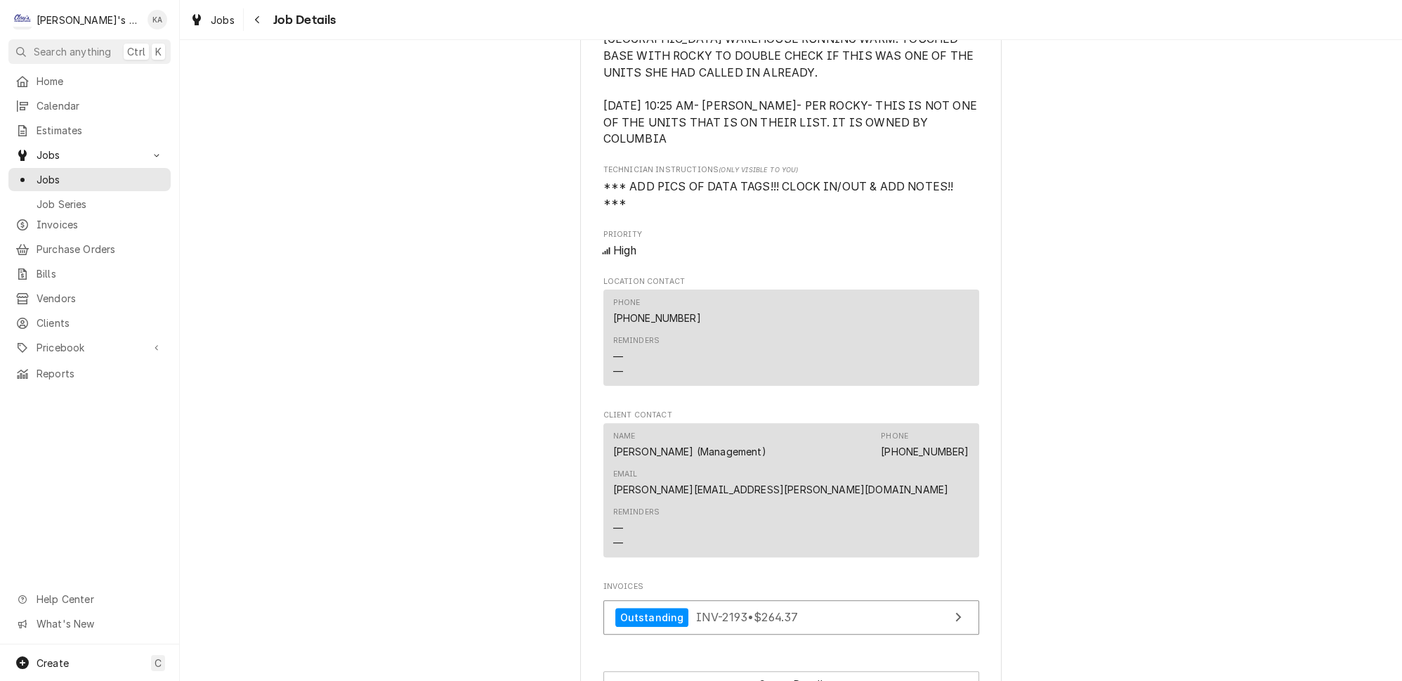
scroll to position [765, 0]
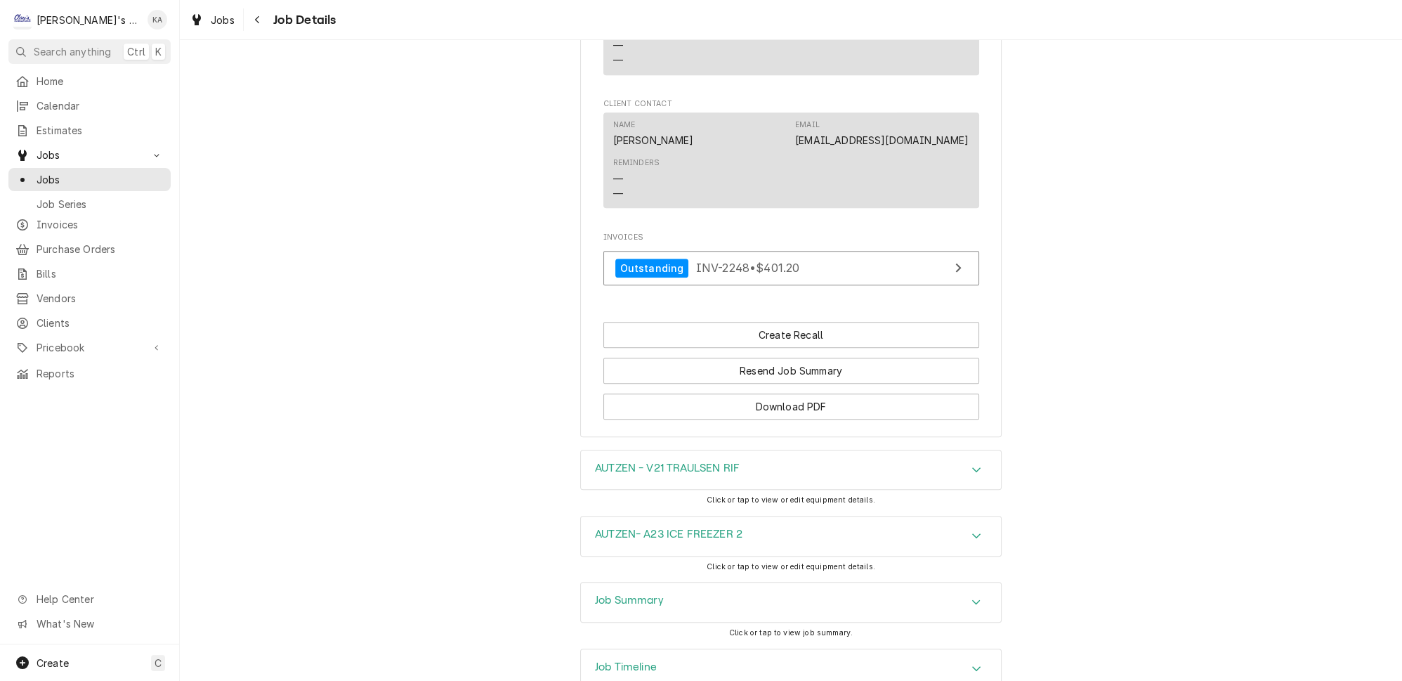
scroll to position [1663, 0]
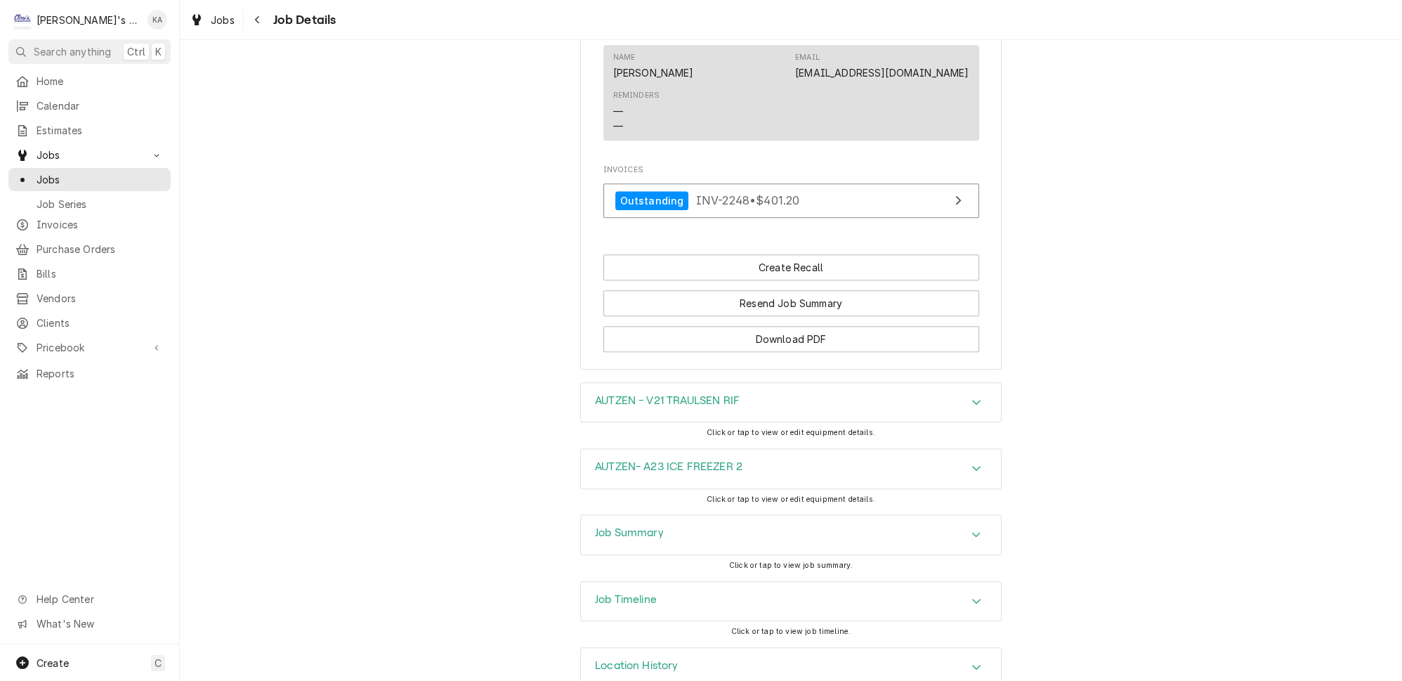
click at [971, 595] on icon "Accordion Header" at bounding box center [976, 600] width 10 height 11
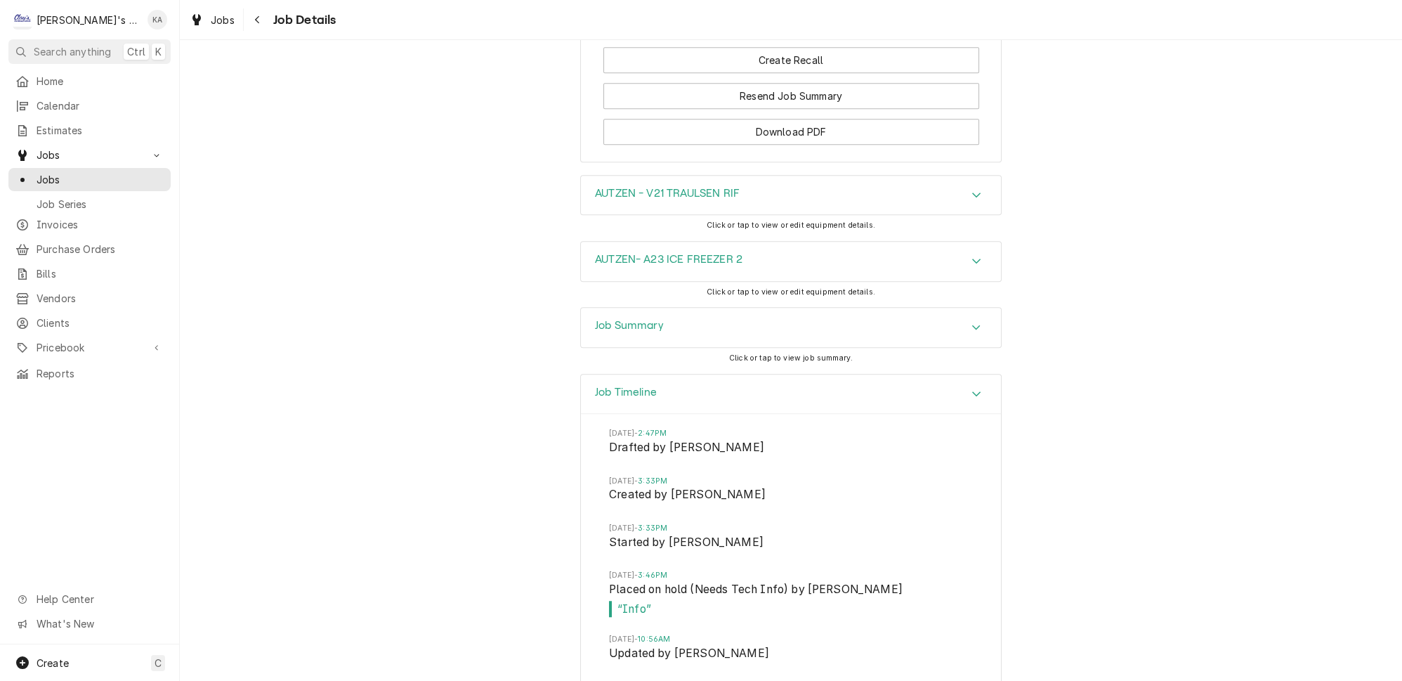
scroll to position [1855, 0]
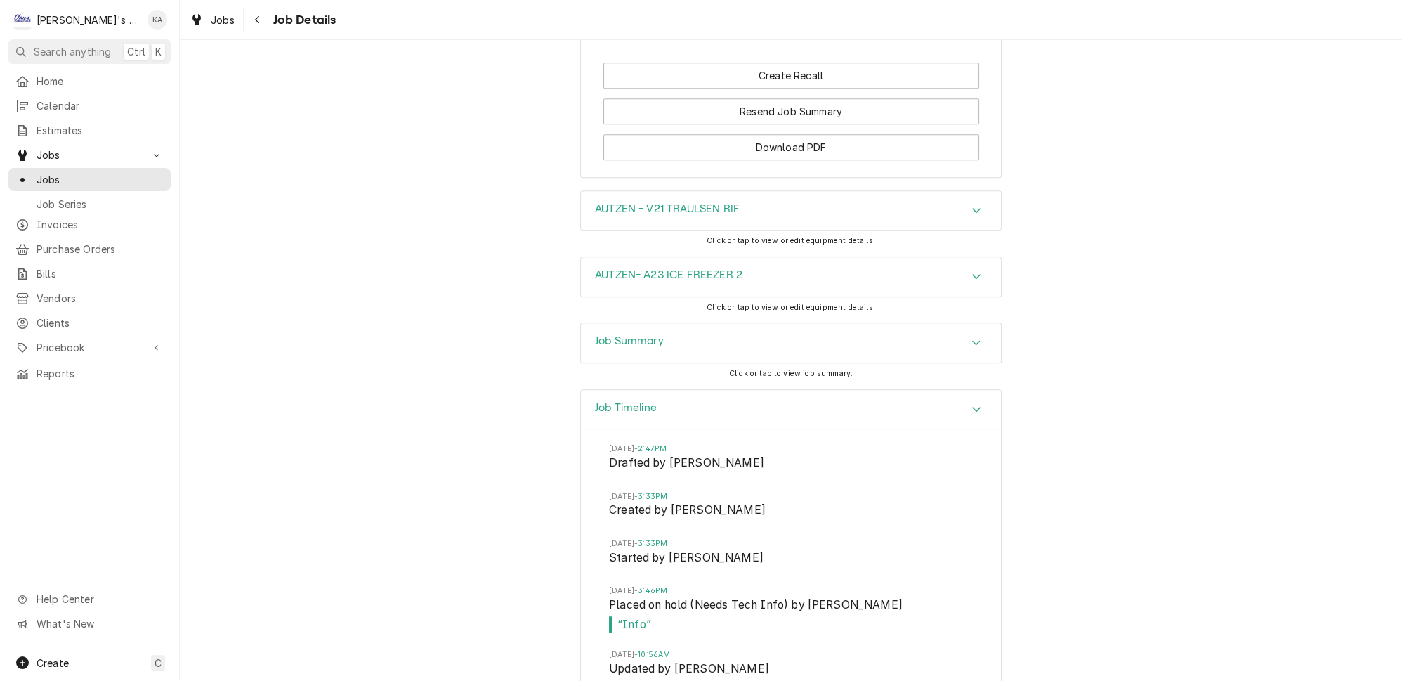
click at [972, 341] on icon "Accordion Header" at bounding box center [976, 343] width 8 height 5
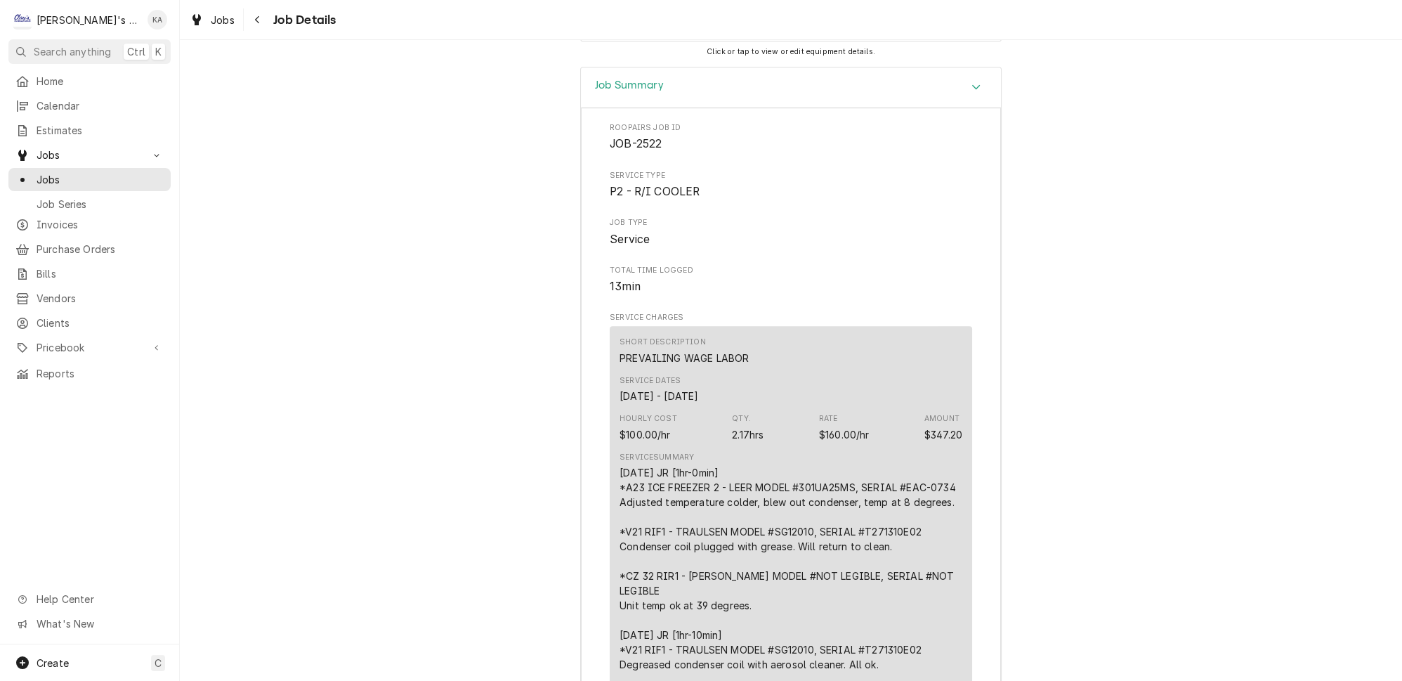
scroll to position [2174, 0]
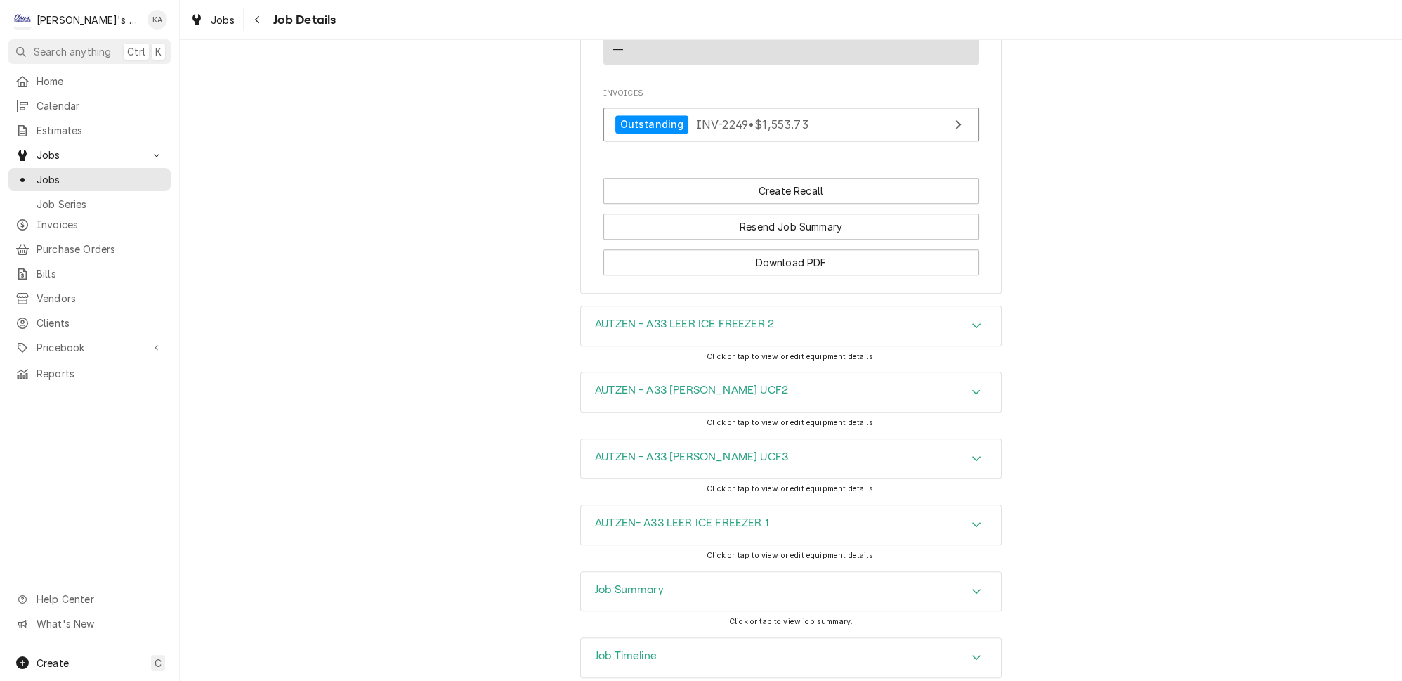
scroll to position [1645, 0]
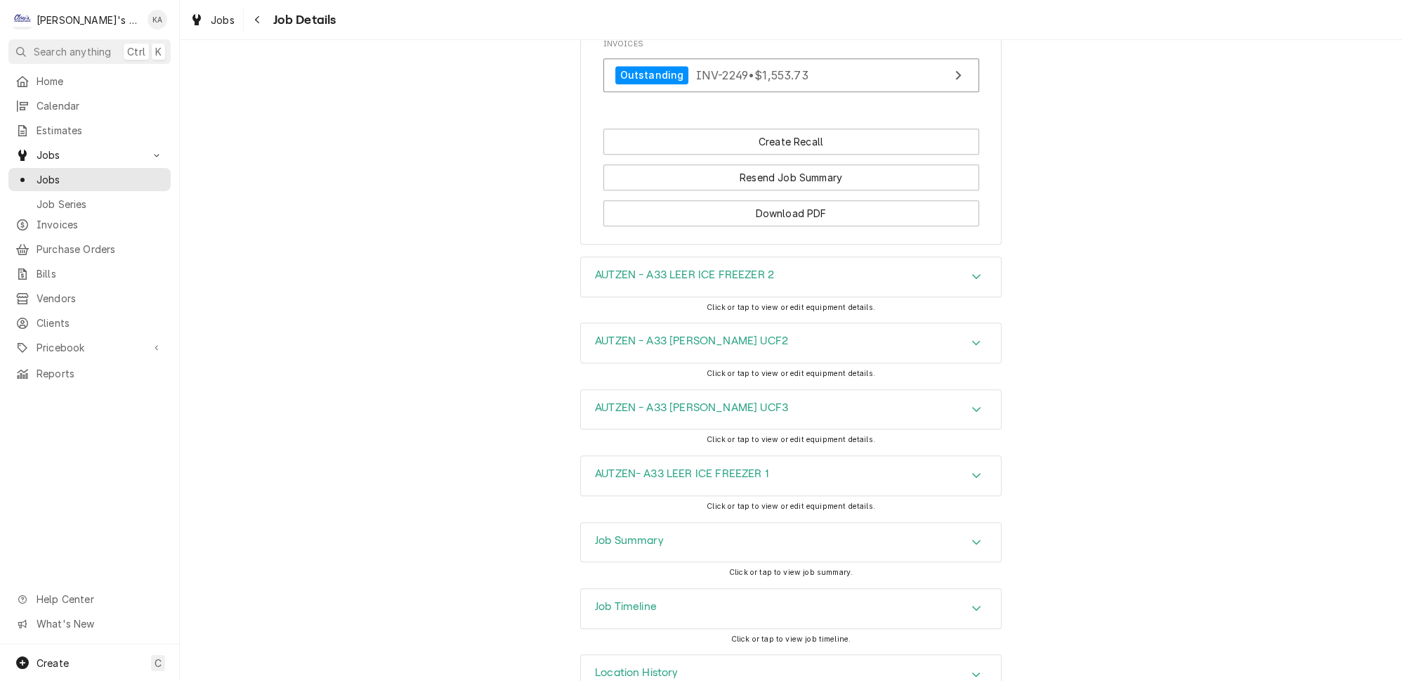
click at [972, 539] on icon "Accordion Header" at bounding box center [976, 541] width 8 height 5
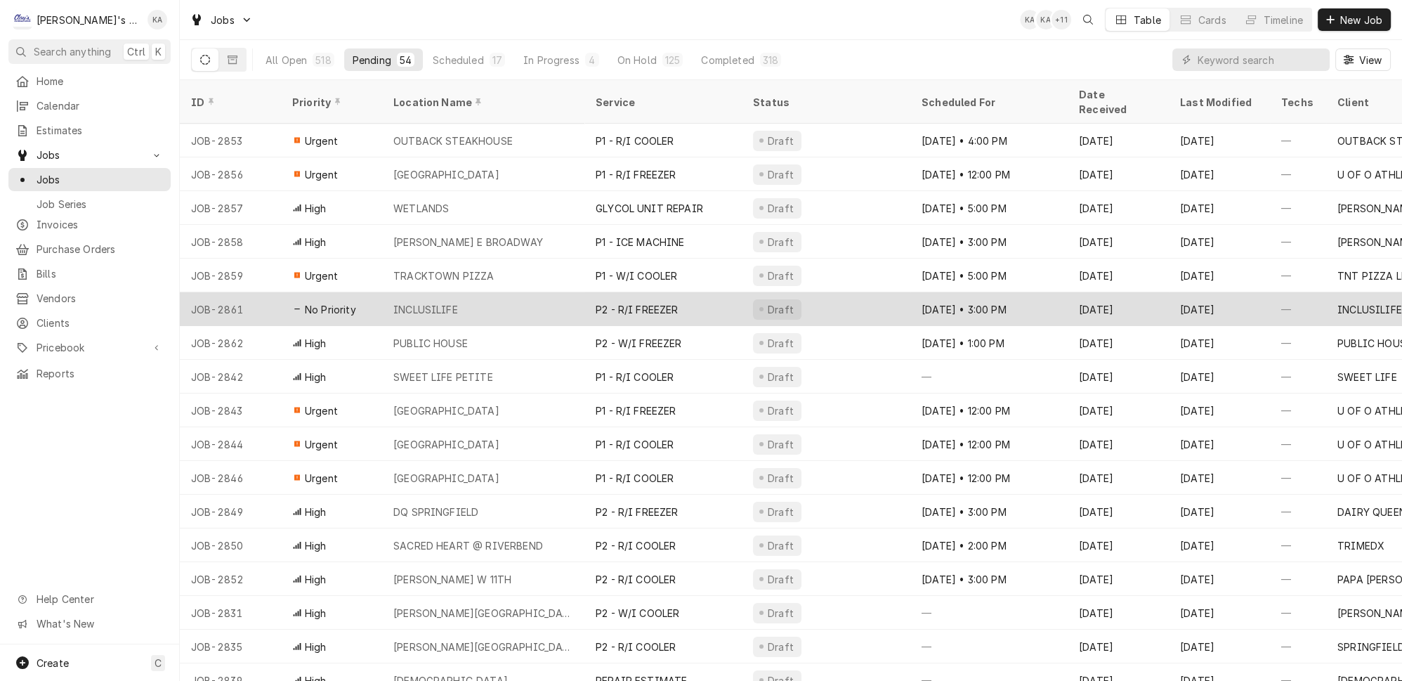
click at [499, 292] on div "INCLUSILIFE" at bounding box center [483, 309] width 202 height 34
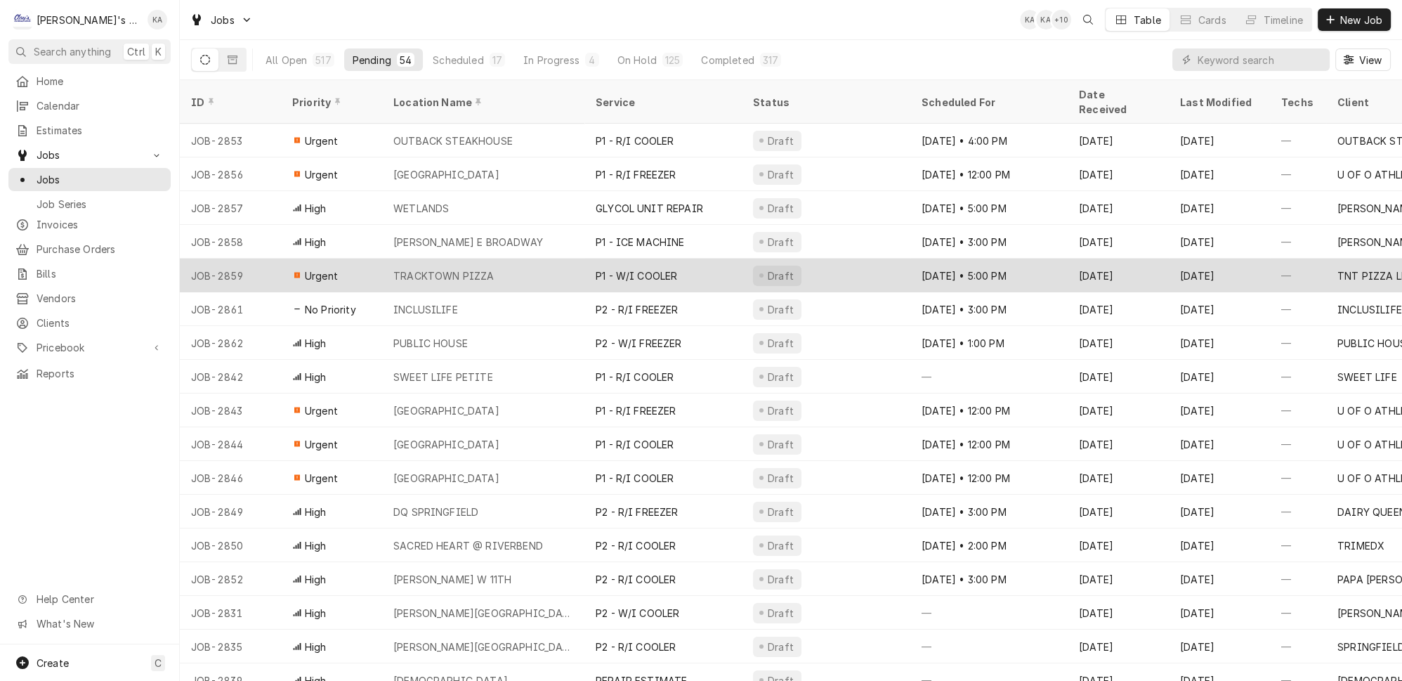
click at [485, 258] on div "TRACKTOWN PIZZA" at bounding box center [483, 275] width 202 height 34
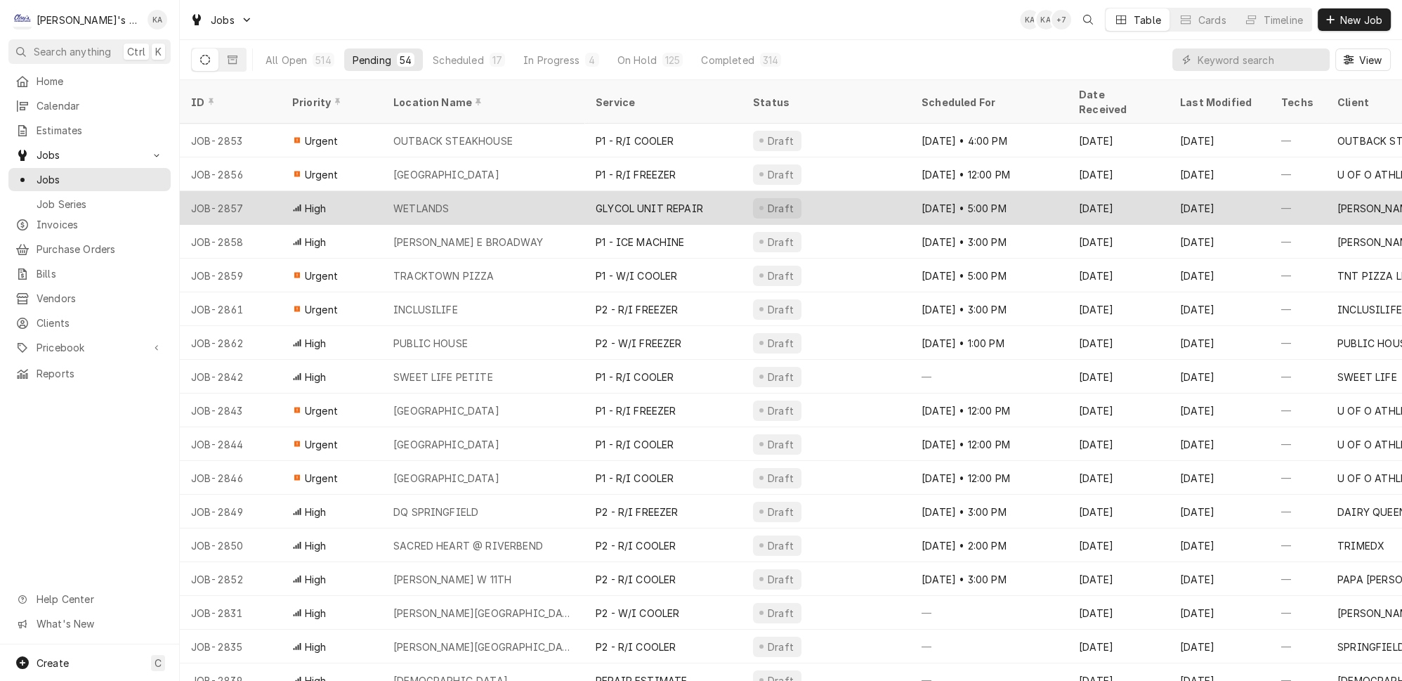
click at [511, 191] on div "WETLANDS" at bounding box center [483, 208] width 202 height 34
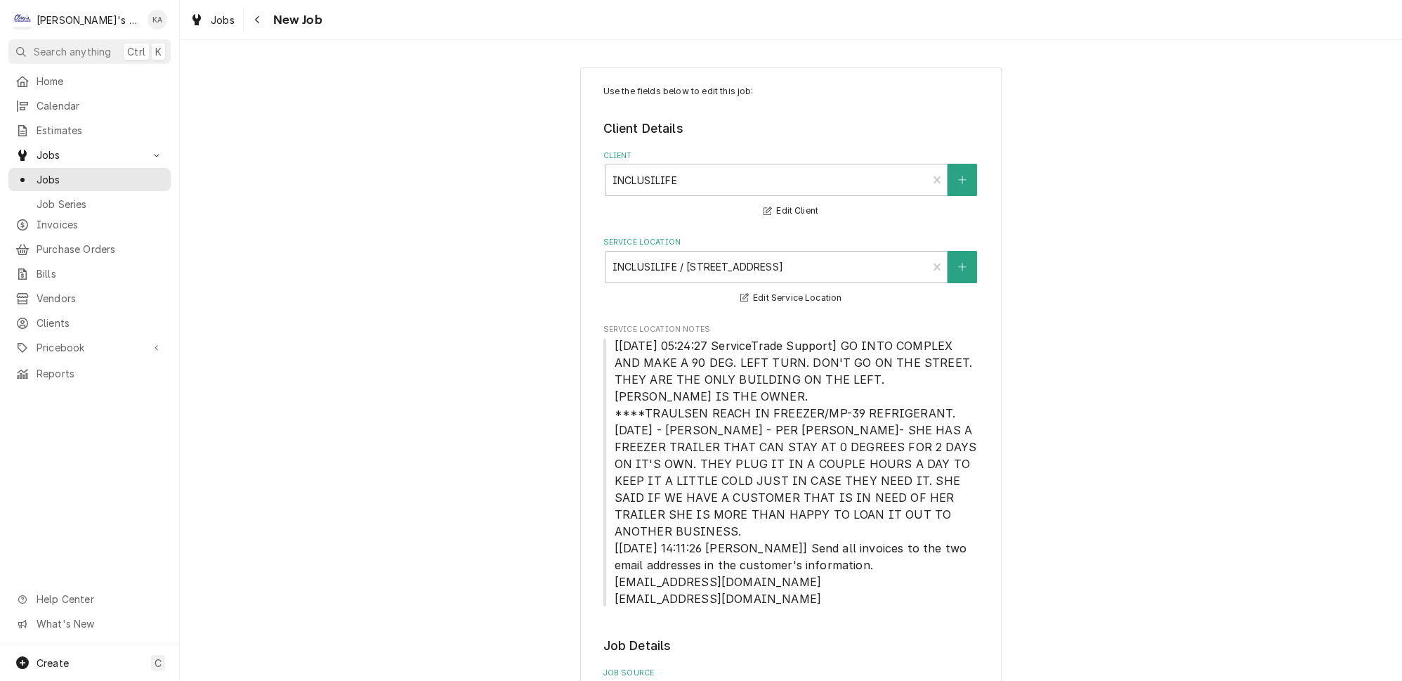
type textarea "x"
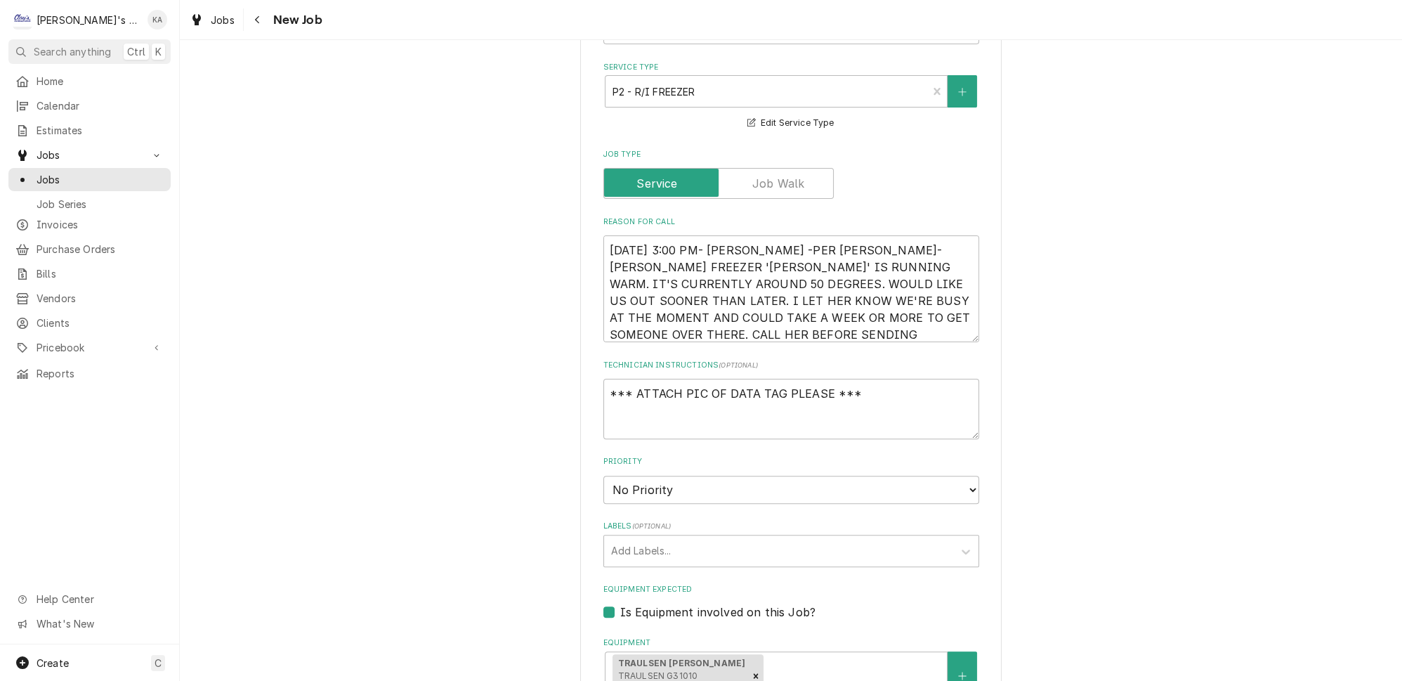
scroll to position [829, 0]
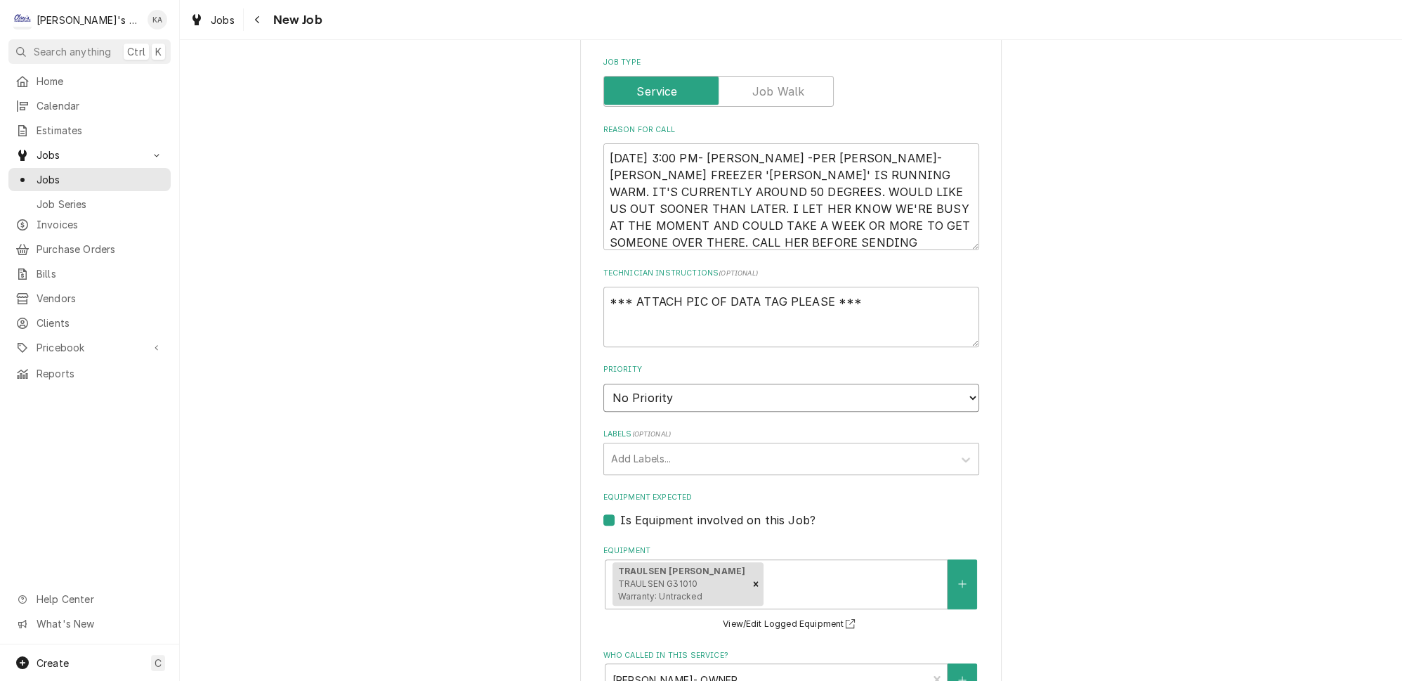
click at [949, 383] on select "No Priority Urgent High Medium Low" at bounding box center [791, 397] width 376 height 28
select select "1"
click at [603, 383] on select "No Priority Urgent High Medium Low" at bounding box center [791, 397] width 376 height 28
click at [754, 143] on textarea "[DATE] 3:00 PM- [PERSON_NAME] -PER [PERSON_NAME]- [PERSON_NAME] FREEZER '[PERSO…" at bounding box center [791, 196] width 376 height 107
type textarea "x"
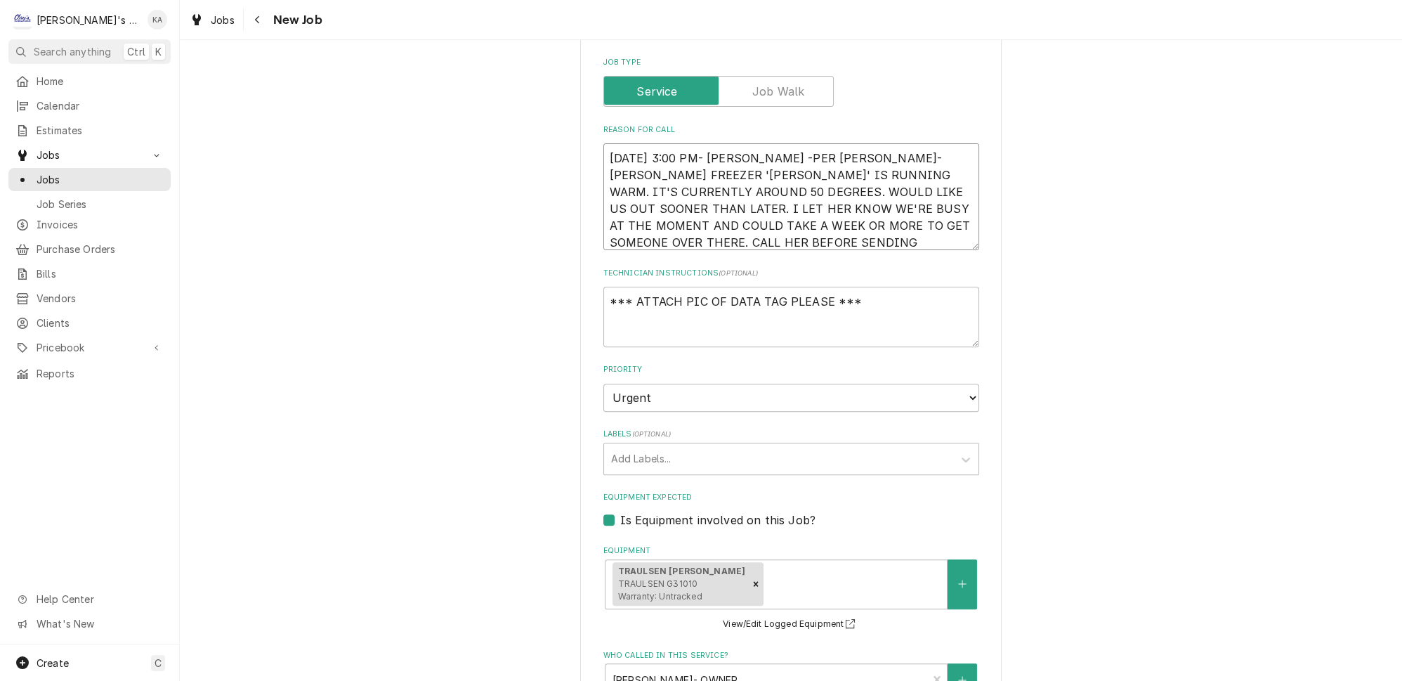
type textarea "[DATE] 3:00 PM- [PERSON_NAME]-PER [PERSON_NAME]- [PERSON_NAME] FREEZER '[PERSON…"
type textarea "x"
type textarea "[DATE] 3:00 PM- [PERSON_NAME]- PER [PERSON_NAME]- [PERSON_NAME] FREEZER '[PERSO…"
type textarea "x"
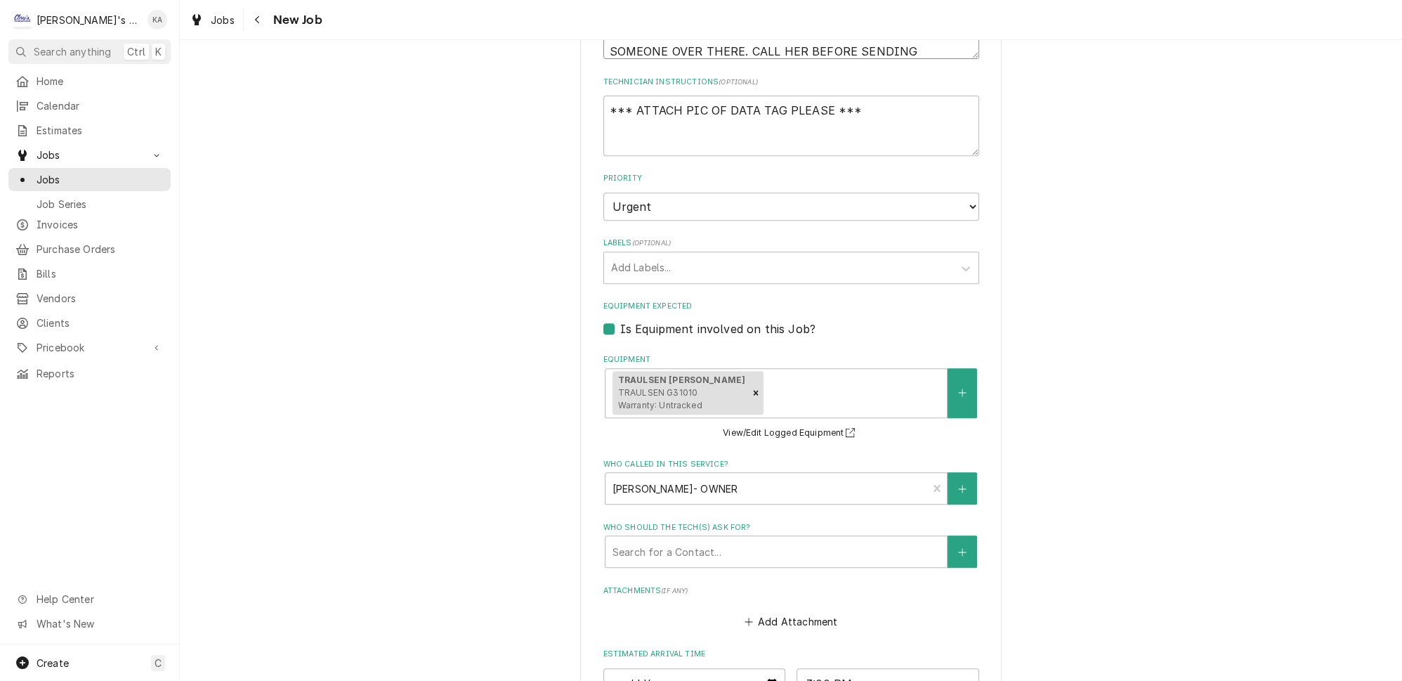
scroll to position [1021, 0]
type textarea "9/4/2025 3:00 PM- KASSIE- PER MARCIA- TRAULSEN FREEZER 'SVEN' IS RUNNING WARM. …"
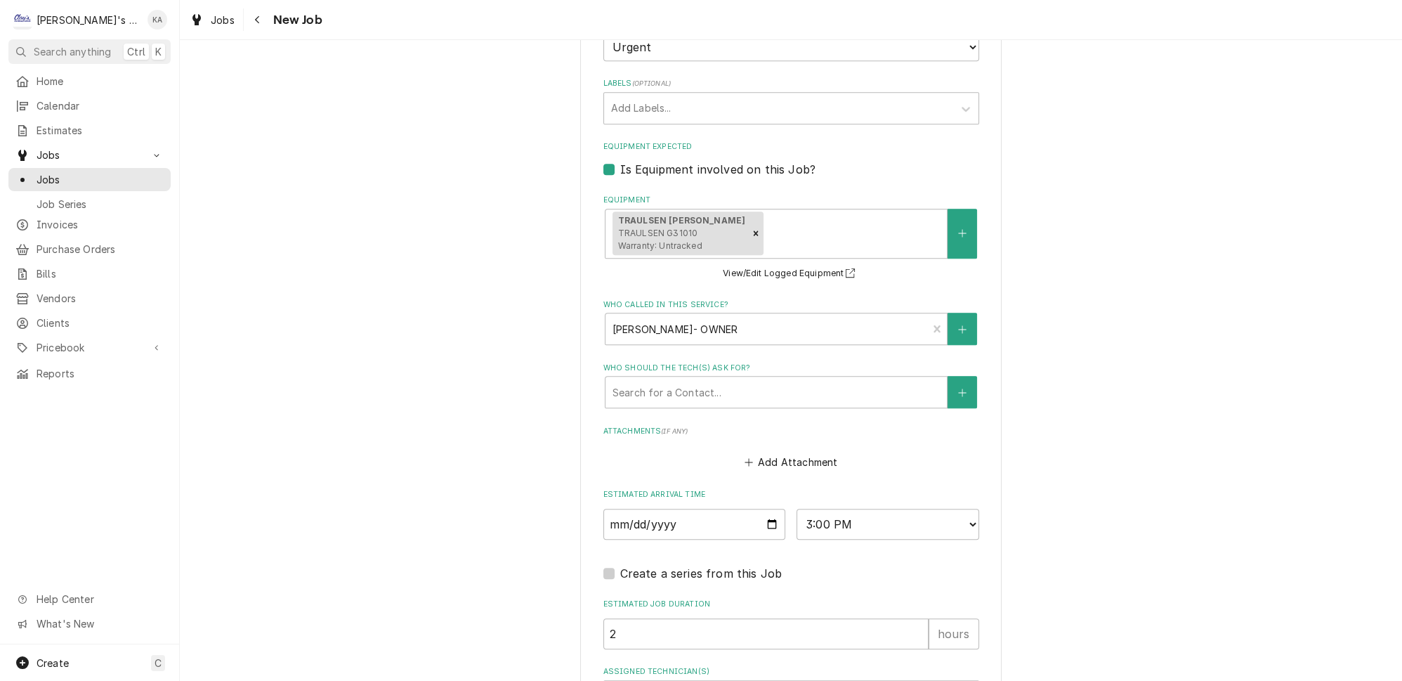
scroll to position [1213, 0]
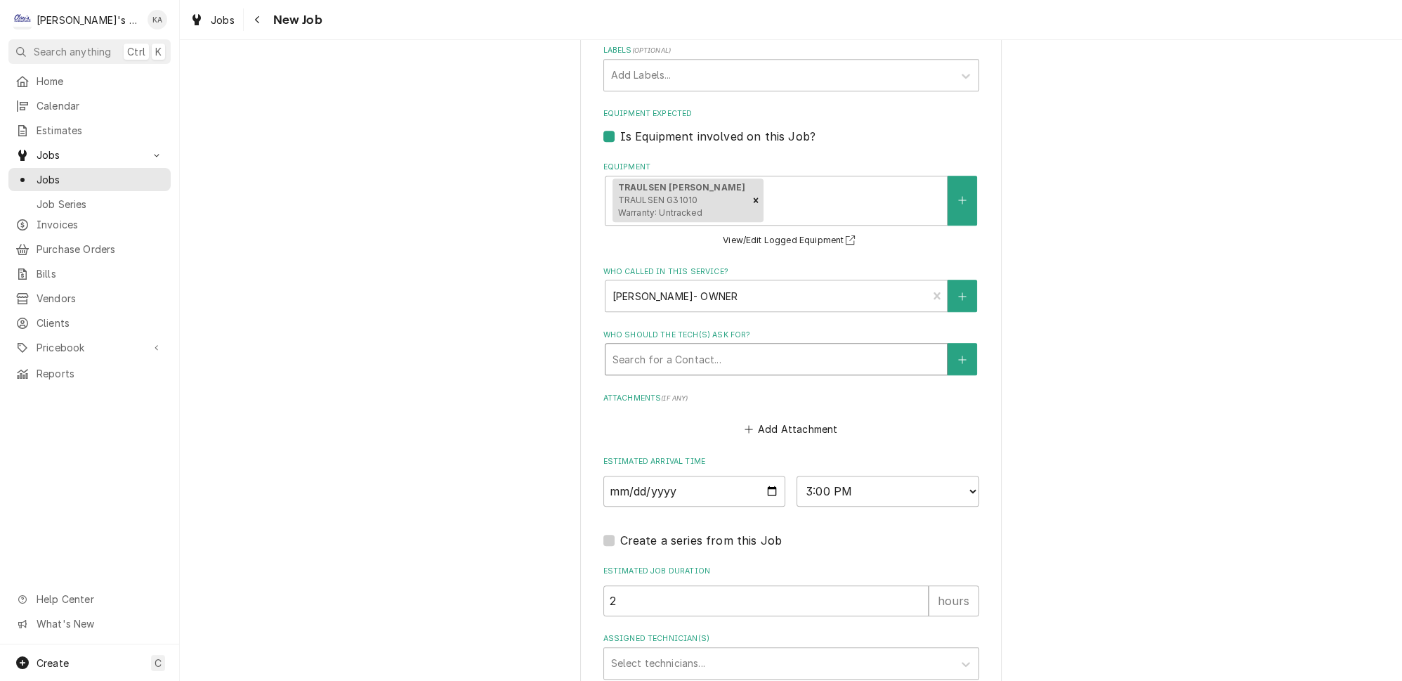
click at [709, 346] on div "Who should the tech(s) ask for?" at bounding box center [775, 358] width 327 height 25
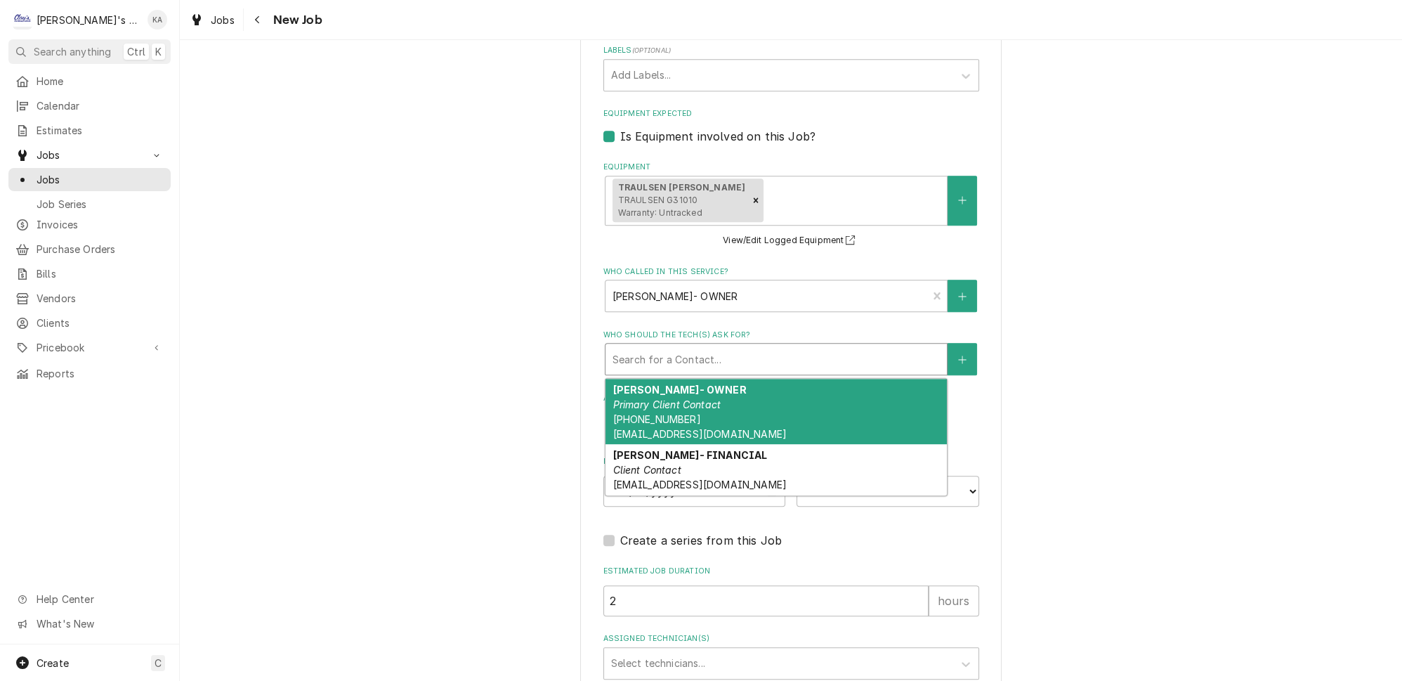
click at [703, 398] on em "Primary Client Contact" at bounding box center [666, 404] width 108 height 12
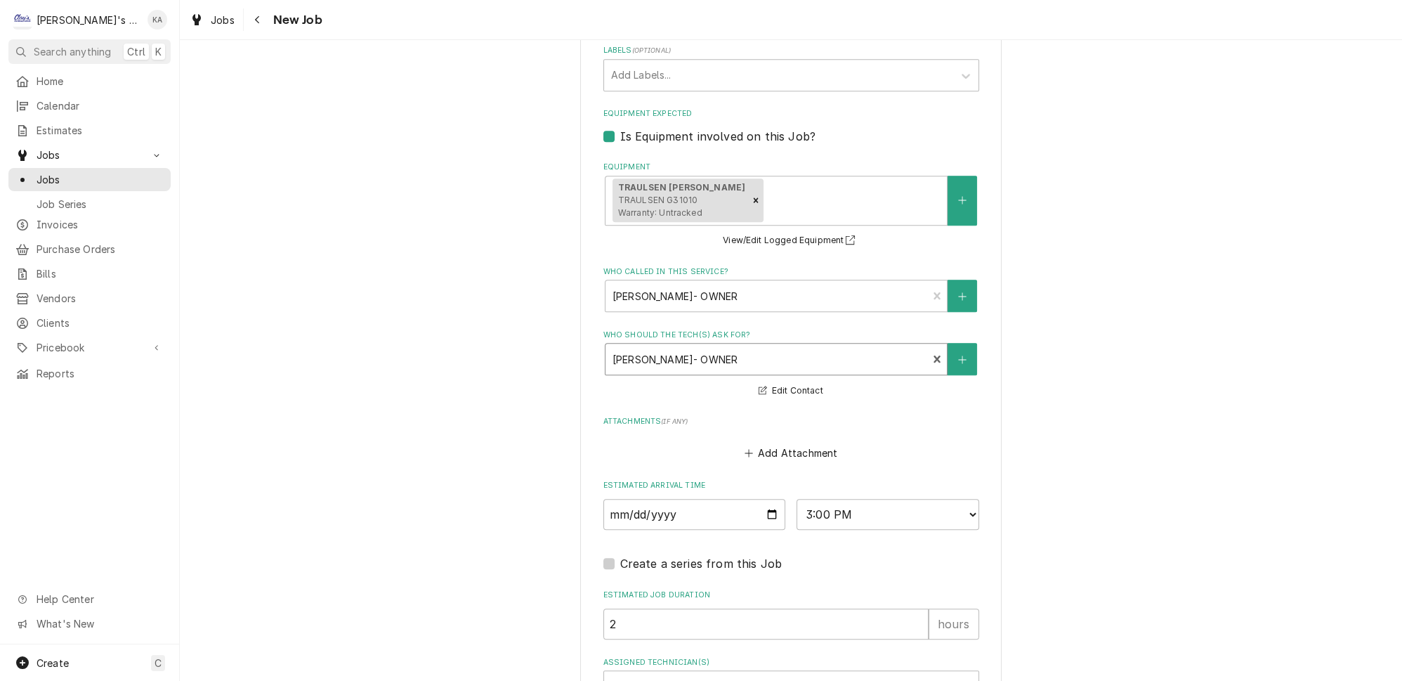
scroll to position [1338, 0]
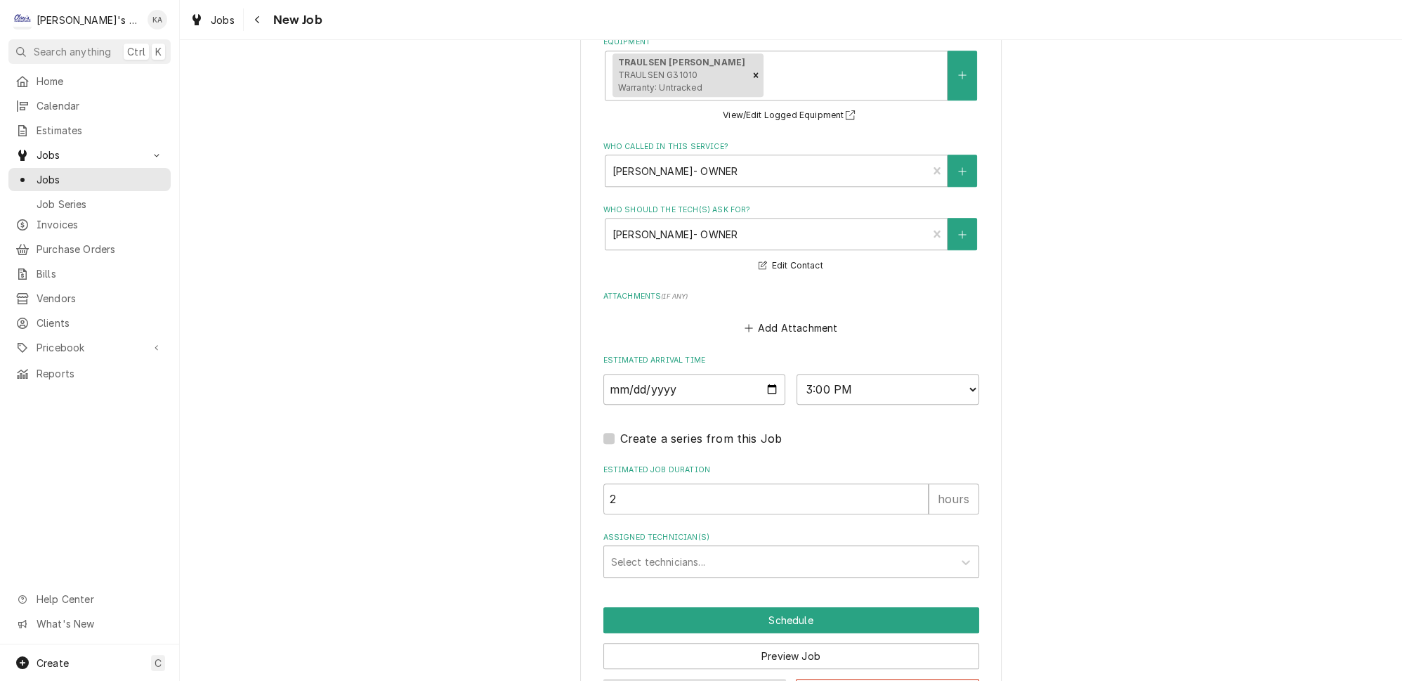
click at [671, 678] on button "Save Draft" at bounding box center [694, 691] width 183 height 26
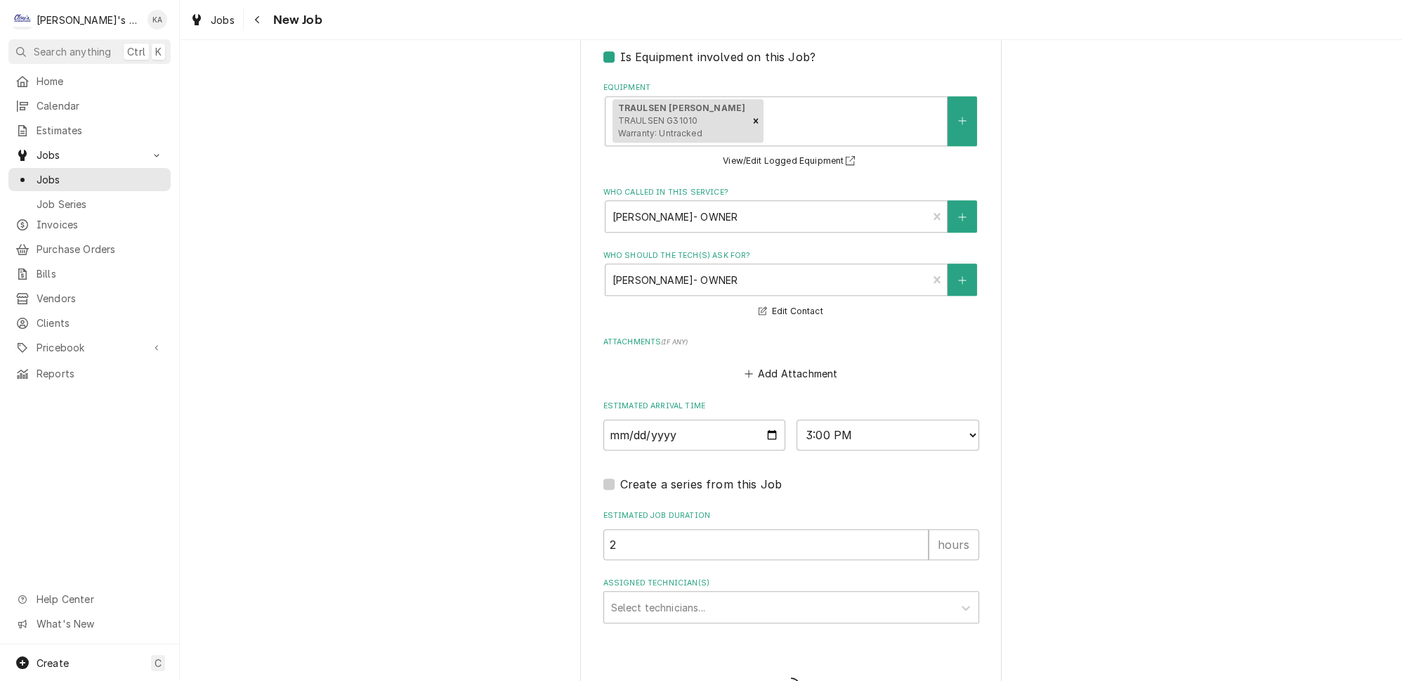
type textarea "x"
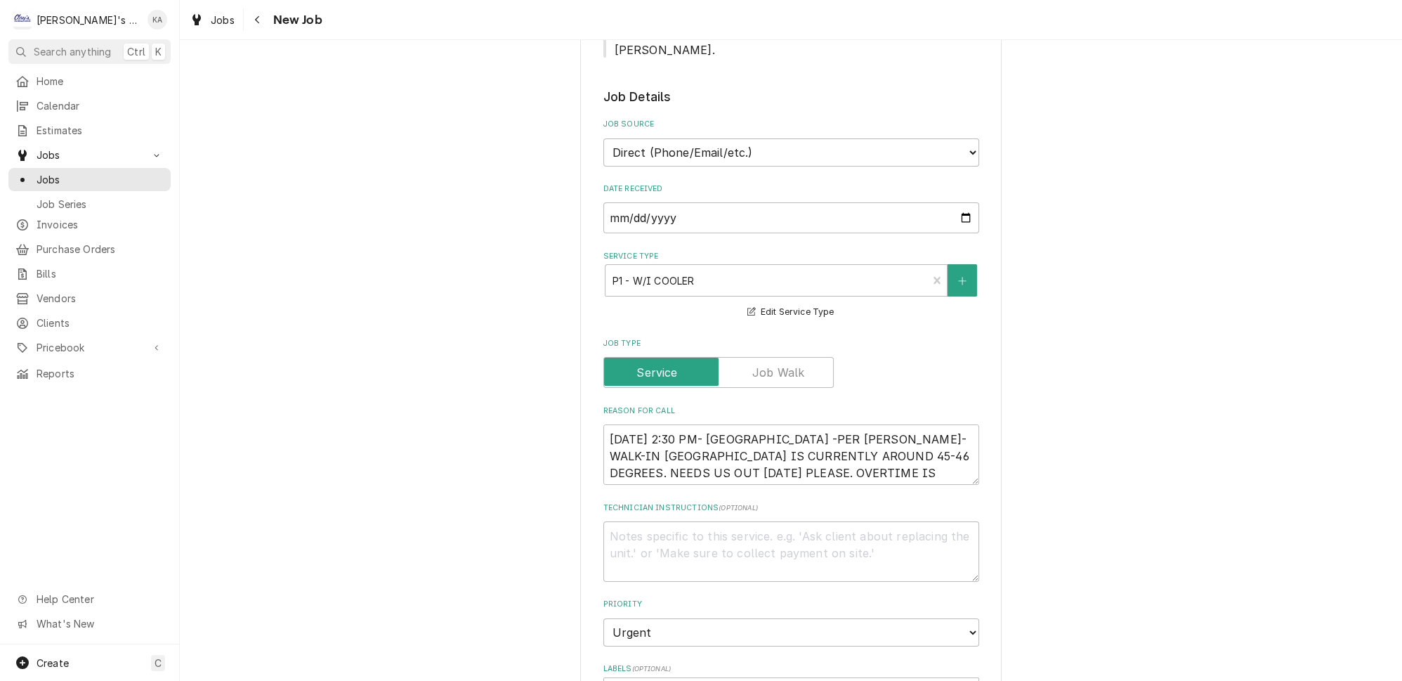
scroll to position [383, 0]
click at [754, 421] on textarea "[DATE] 2:30 PM- [GEOGRAPHIC_DATA] -PER [PERSON_NAME]- WALK-IN [GEOGRAPHIC_DATA]…" at bounding box center [791, 451] width 376 height 60
type textarea "x"
type textarea "[DATE] 2:30 PM- [GEOGRAPHIC_DATA]-PER [PERSON_NAME]- WALK-IN [GEOGRAPHIC_DATA] …"
type textarea "x"
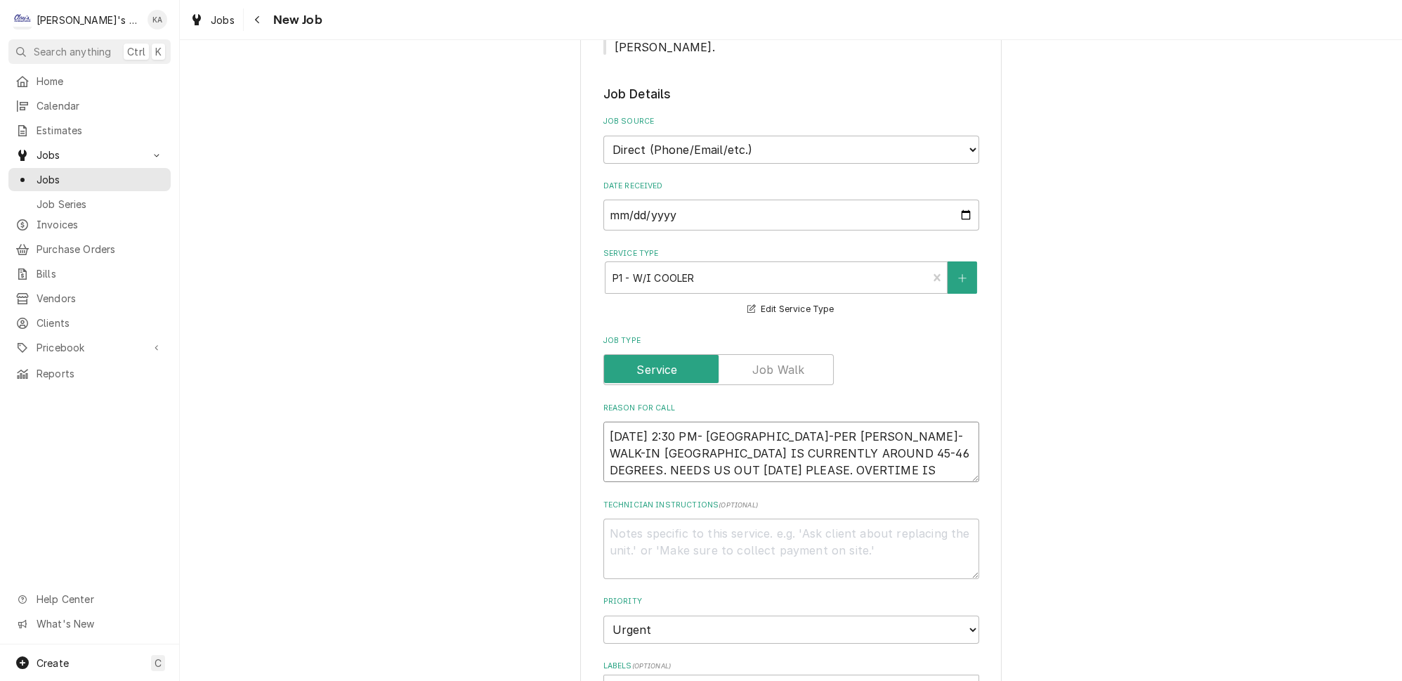
type textarea "[DATE] 2:30 PM- [GEOGRAPHIC_DATA]- PER [PERSON_NAME]- WALK-IN [GEOGRAPHIC_DATA]…"
type textarea "x"
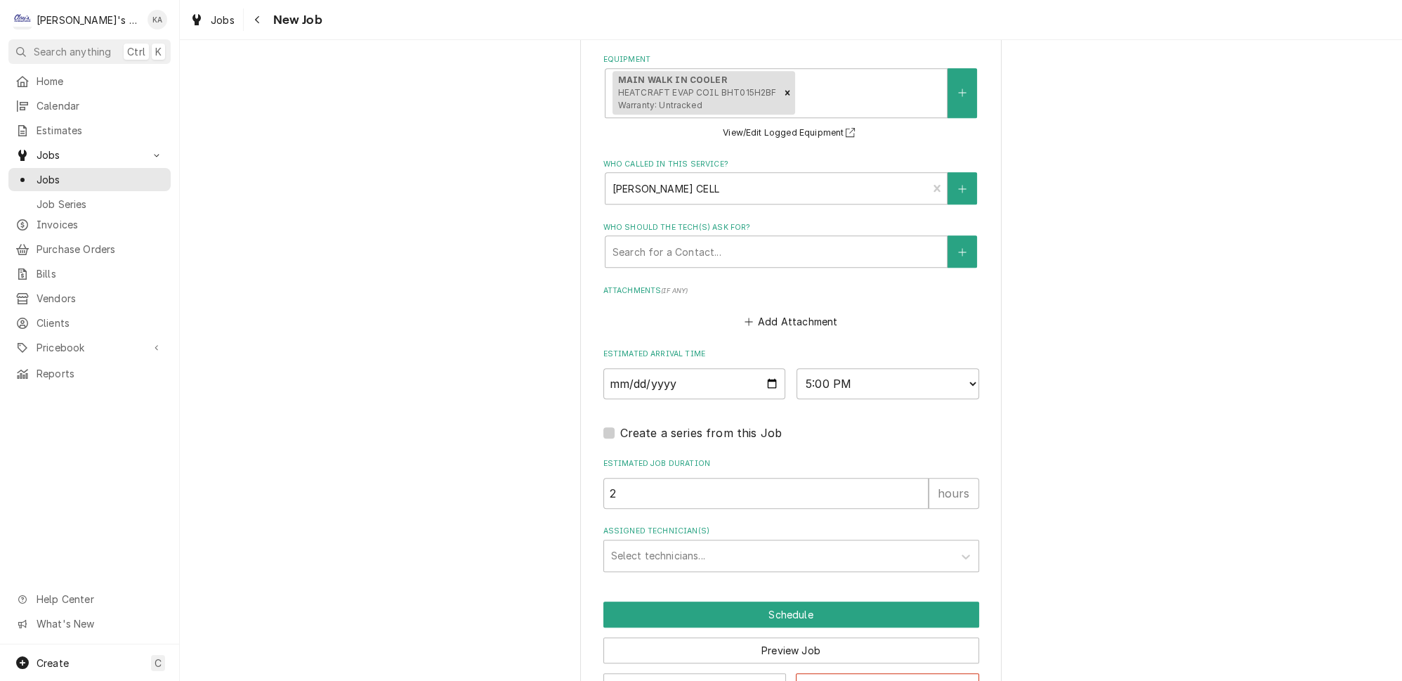
scroll to position [1110, 0]
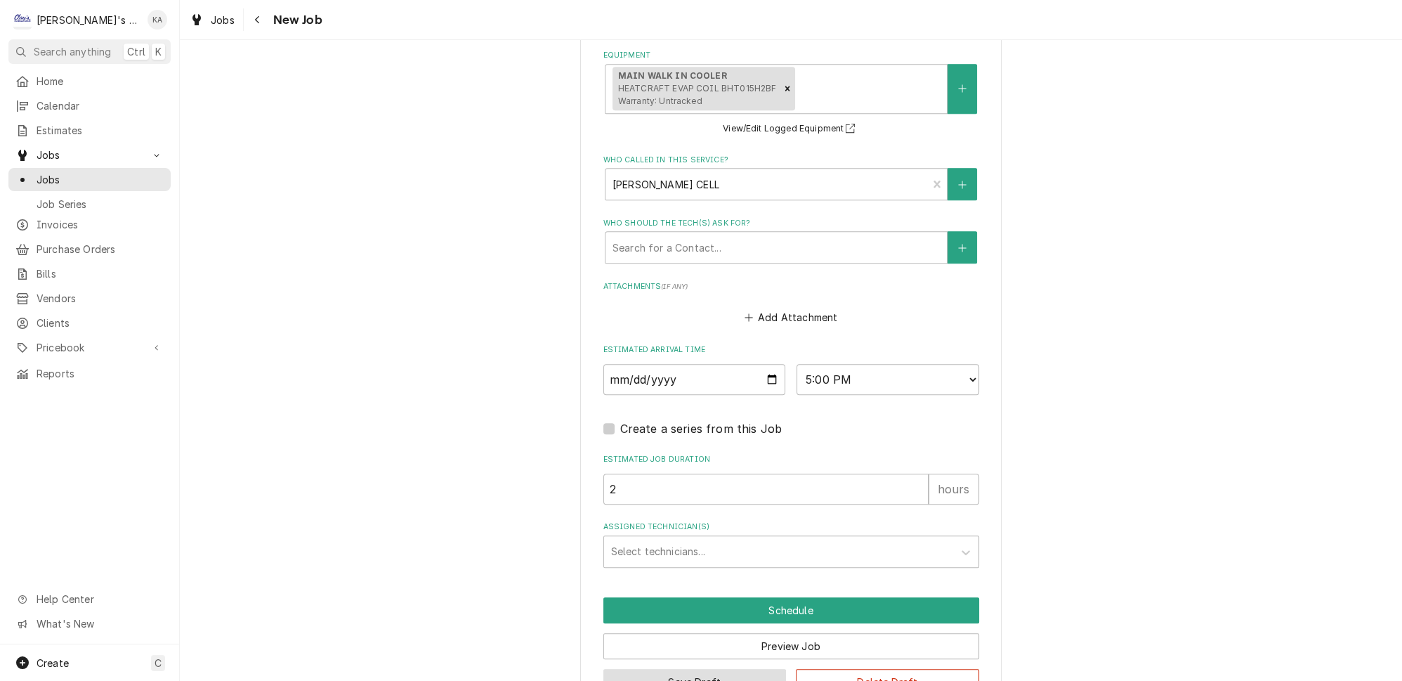
type textarea "[DATE] 2:30 PM- [GEOGRAPHIC_DATA]- PER [PERSON_NAME]- WALK-IN [GEOGRAPHIC_DATA]…"
click at [681, 669] on button "Save Draft" at bounding box center [694, 682] width 183 height 26
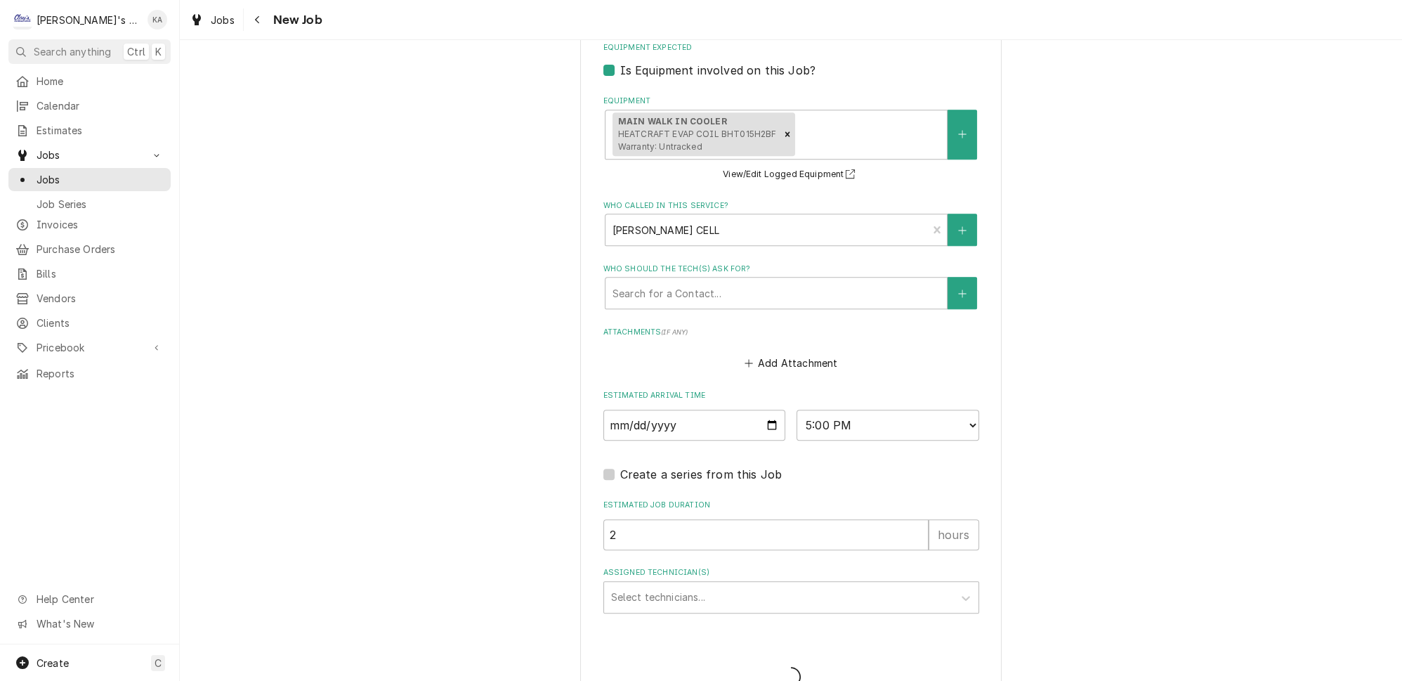
type textarea "x"
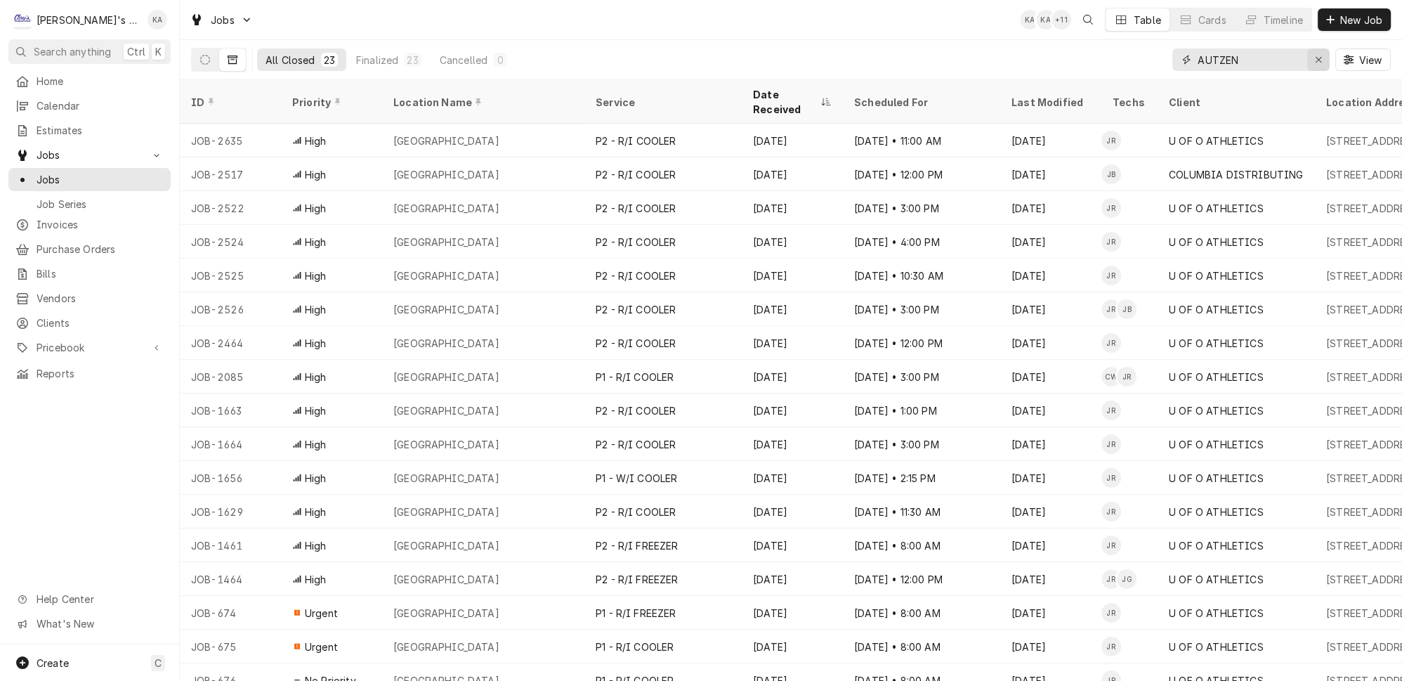
click at [1322, 55] on icon "Erase input" at bounding box center [1319, 60] width 8 height 10
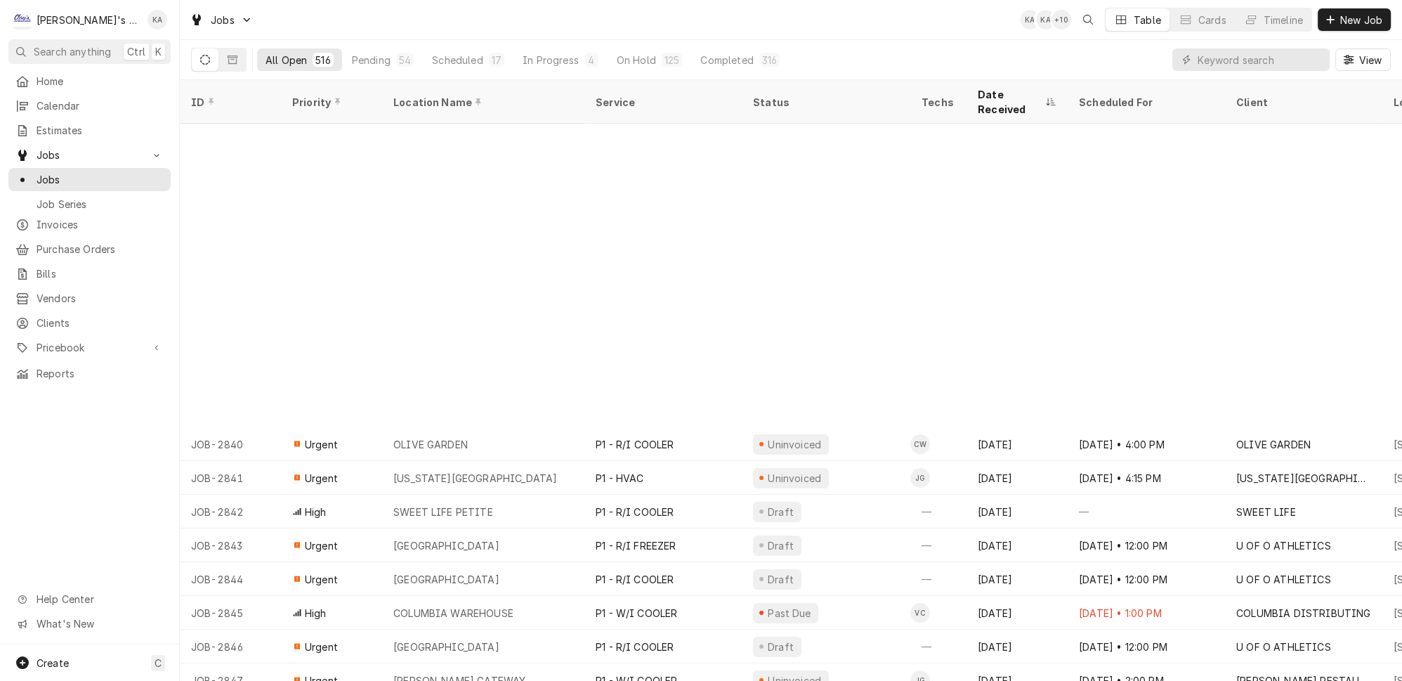
scroll to position [364, 0]
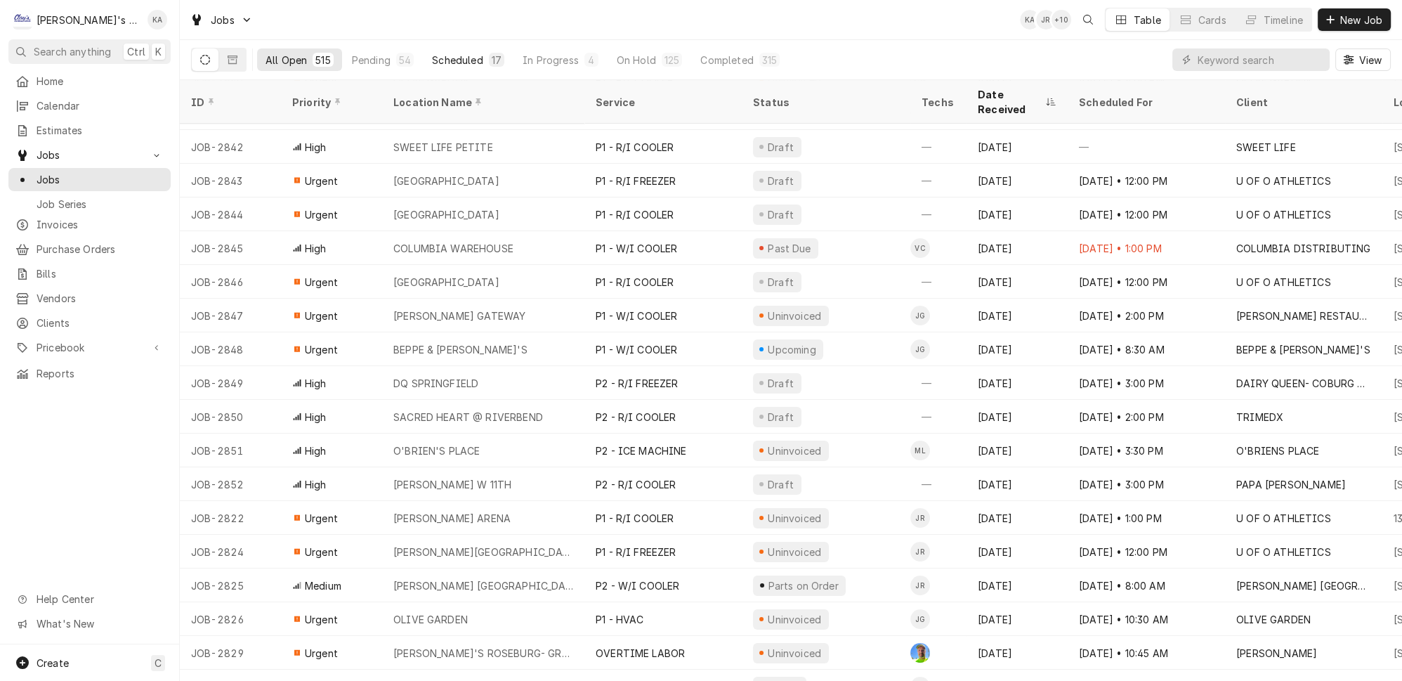
click at [432, 53] on div "Scheduled" at bounding box center [457, 60] width 51 height 15
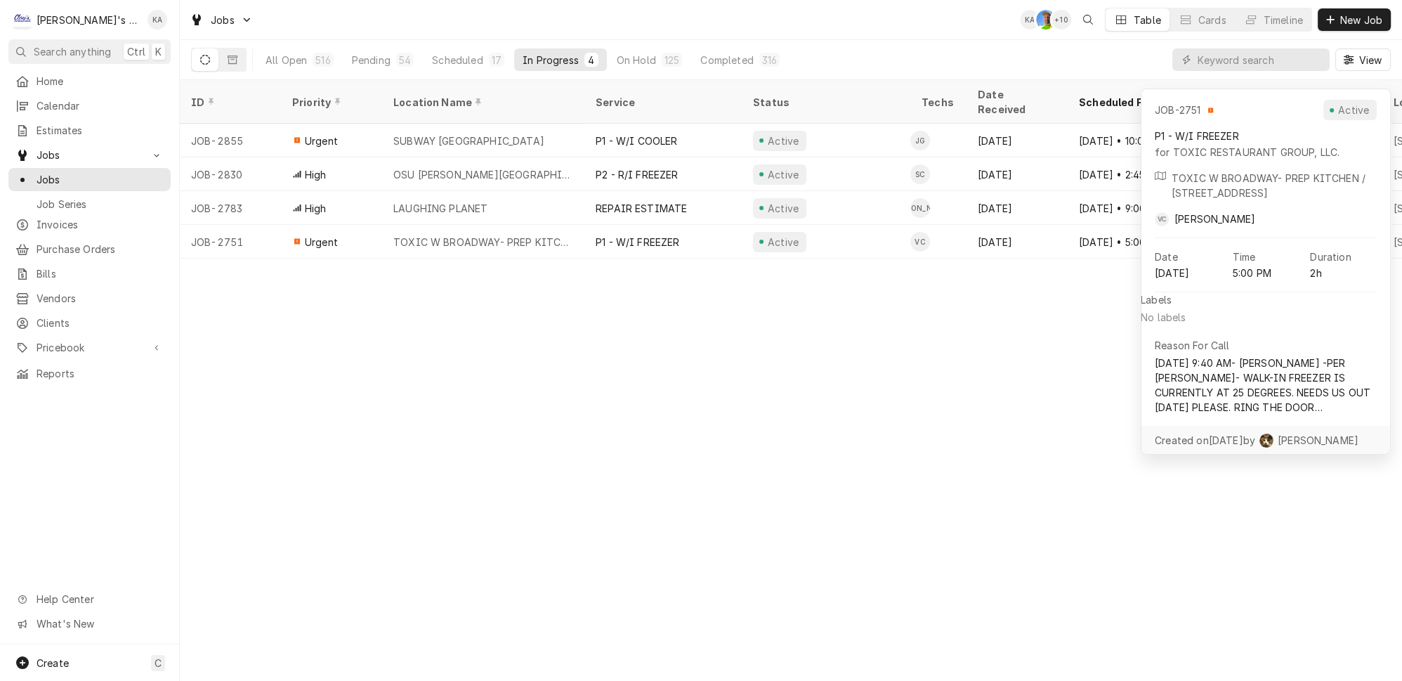
click at [862, 335] on div "ID Priority Location Name Service Status Techs Date Received Scheduled For Clie…" at bounding box center [791, 380] width 1222 height 600
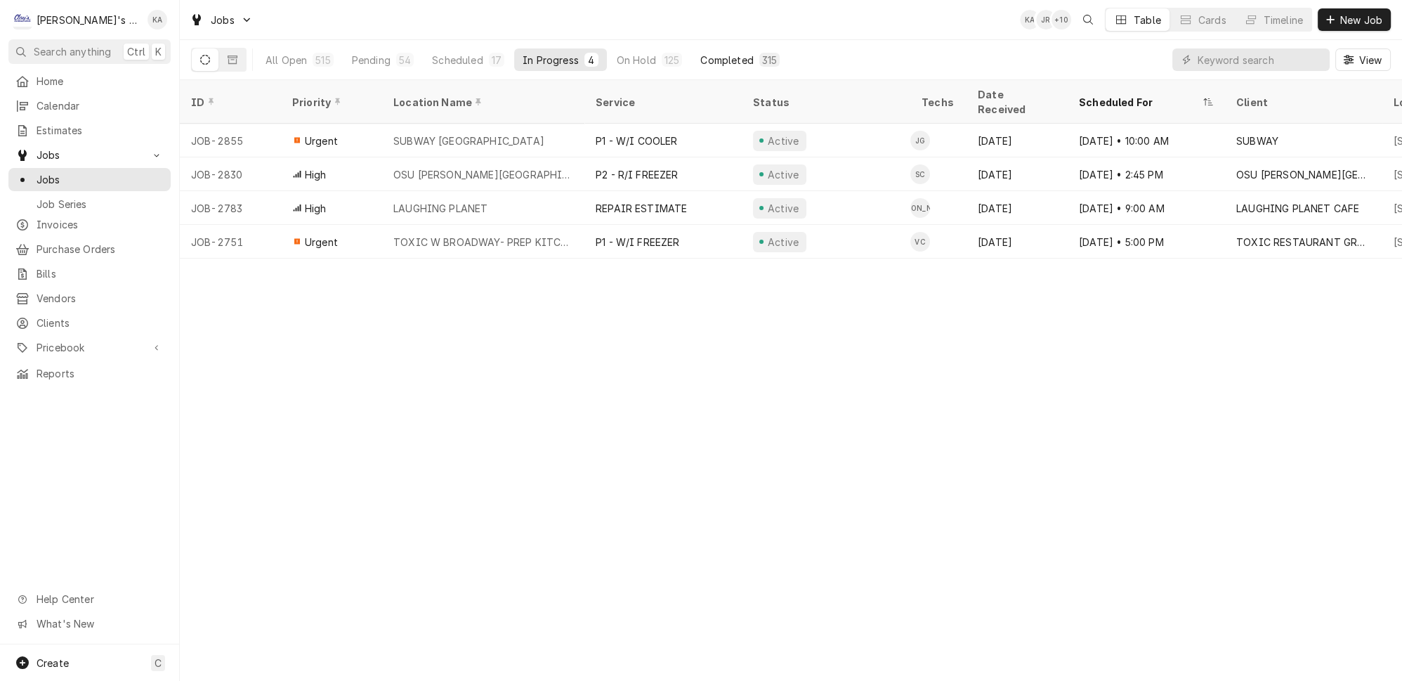
click at [700, 53] on div "Completed" at bounding box center [726, 60] width 53 height 15
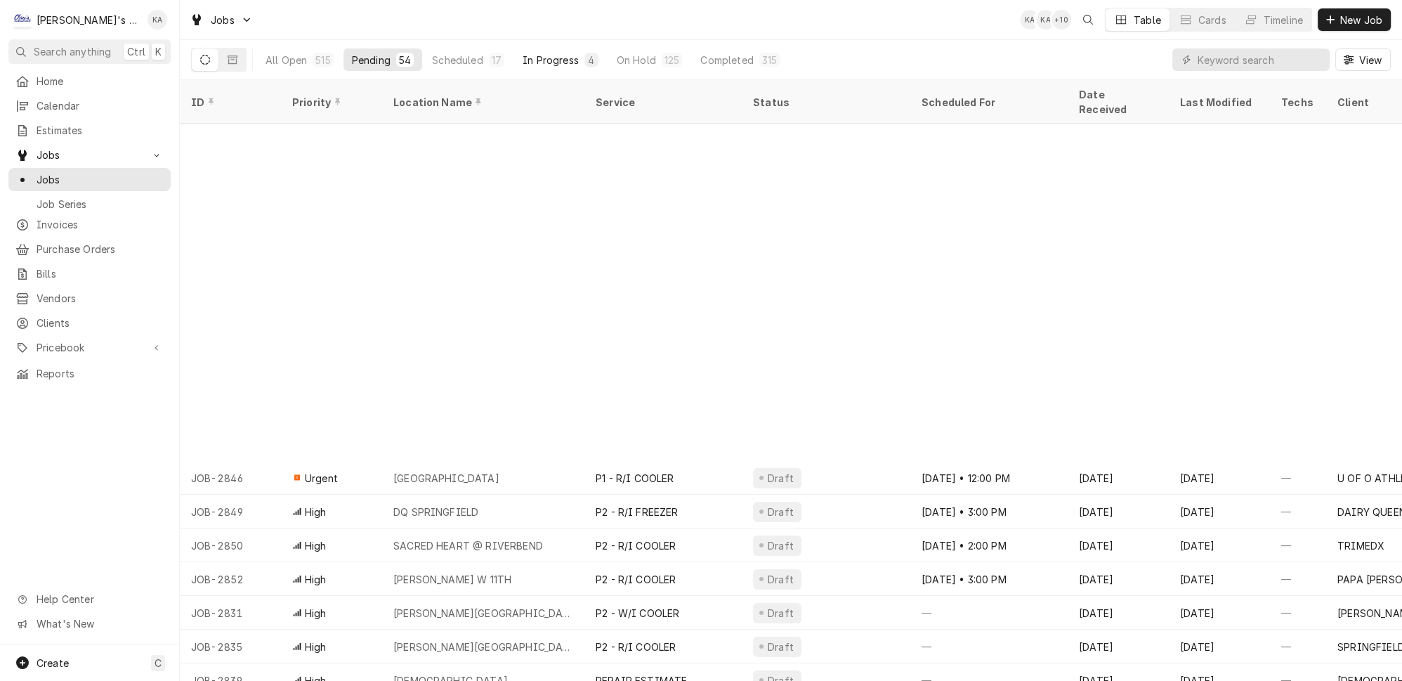
scroll to position [390, 0]
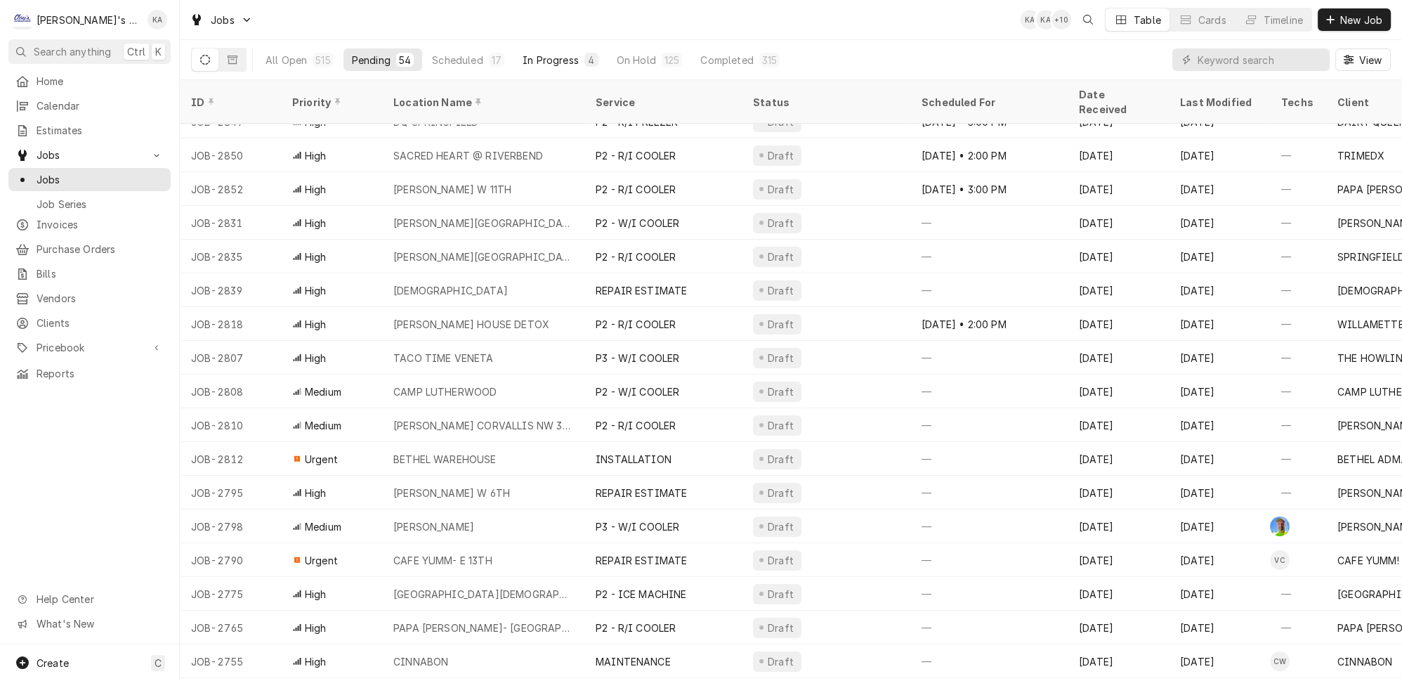
click at [522, 53] on div "In Progress" at bounding box center [550, 60] width 56 height 15
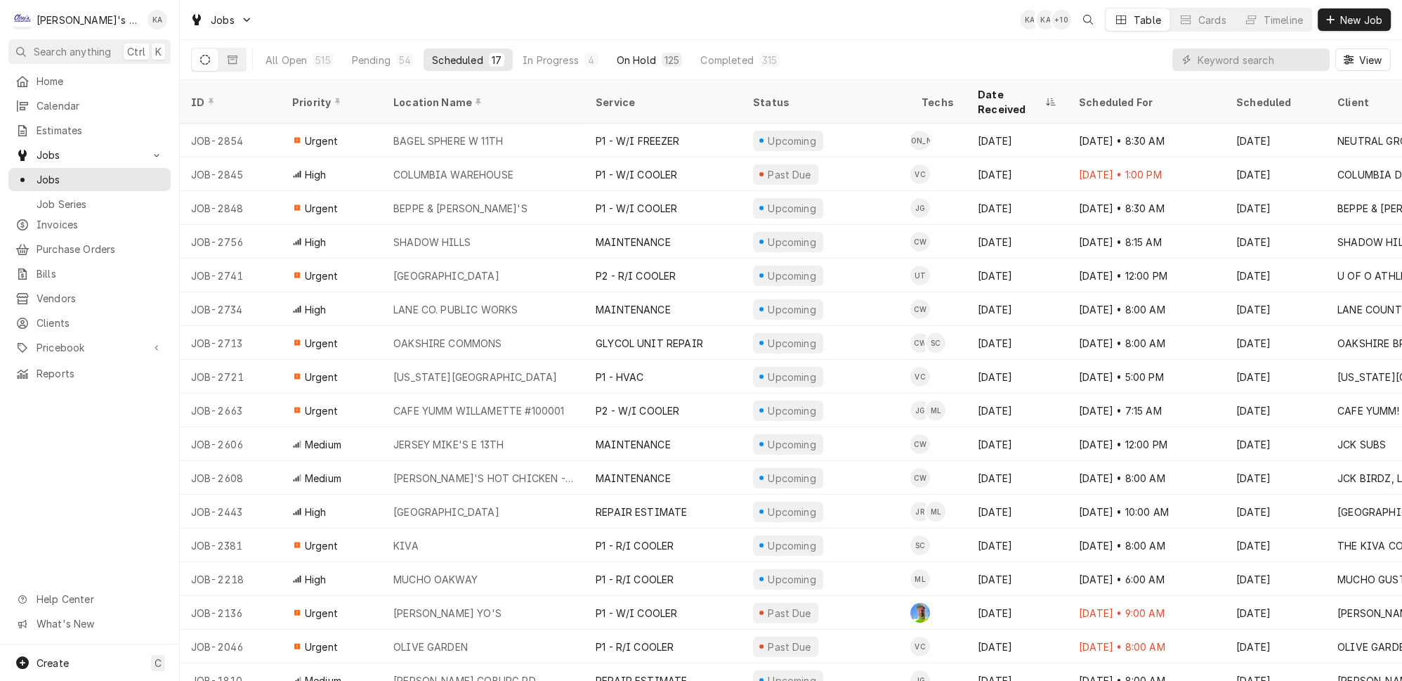
click at [617, 53] on div "On Hold" at bounding box center [636, 60] width 39 height 15
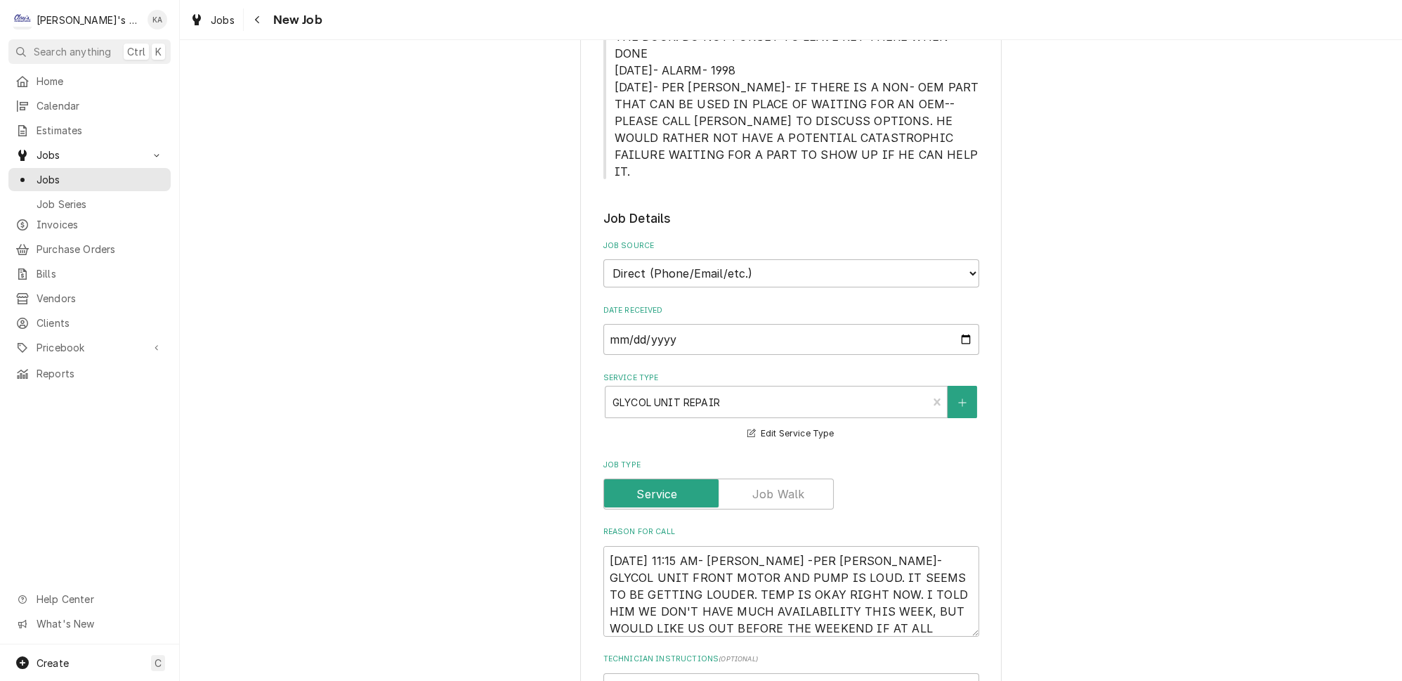
scroll to position [511, 0]
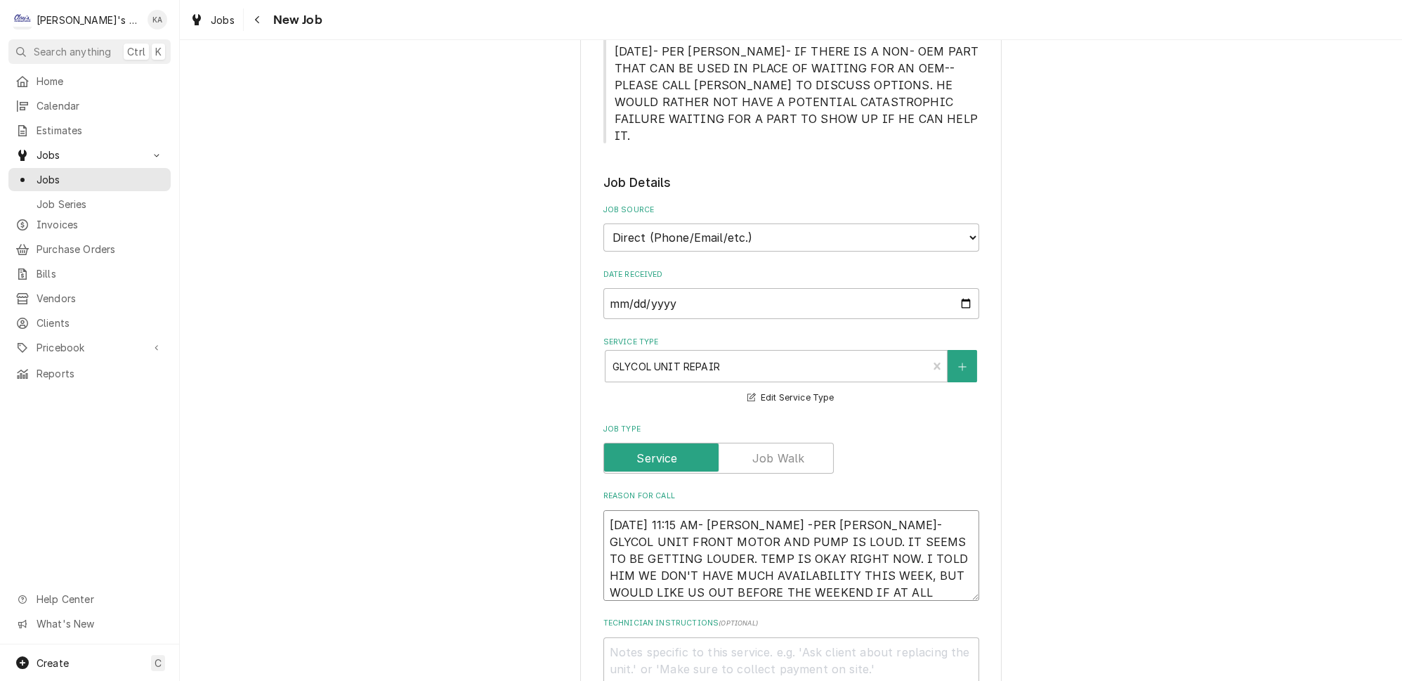
click at [754, 510] on textarea "9/4/2025 11:15 AM- KASSIE -PER RICK- GLYCOL UNIT FRONT MOTOR AND PUMP IS LOUD. …" at bounding box center [791, 555] width 376 height 91
type textarea "x"
type textarea "9/4/2025 11:15 AM- KASSIE-PER RICK- GLYCOL UNIT FRONT MOTOR AND PUMP IS LOUD. I…"
type textarea "x"
type textarea "9/4/2025 11:15 AM- KASSIE- PER RICK- GLYCOL UNIT FRONT MOTOR AND PUMP IS LOUD. …"
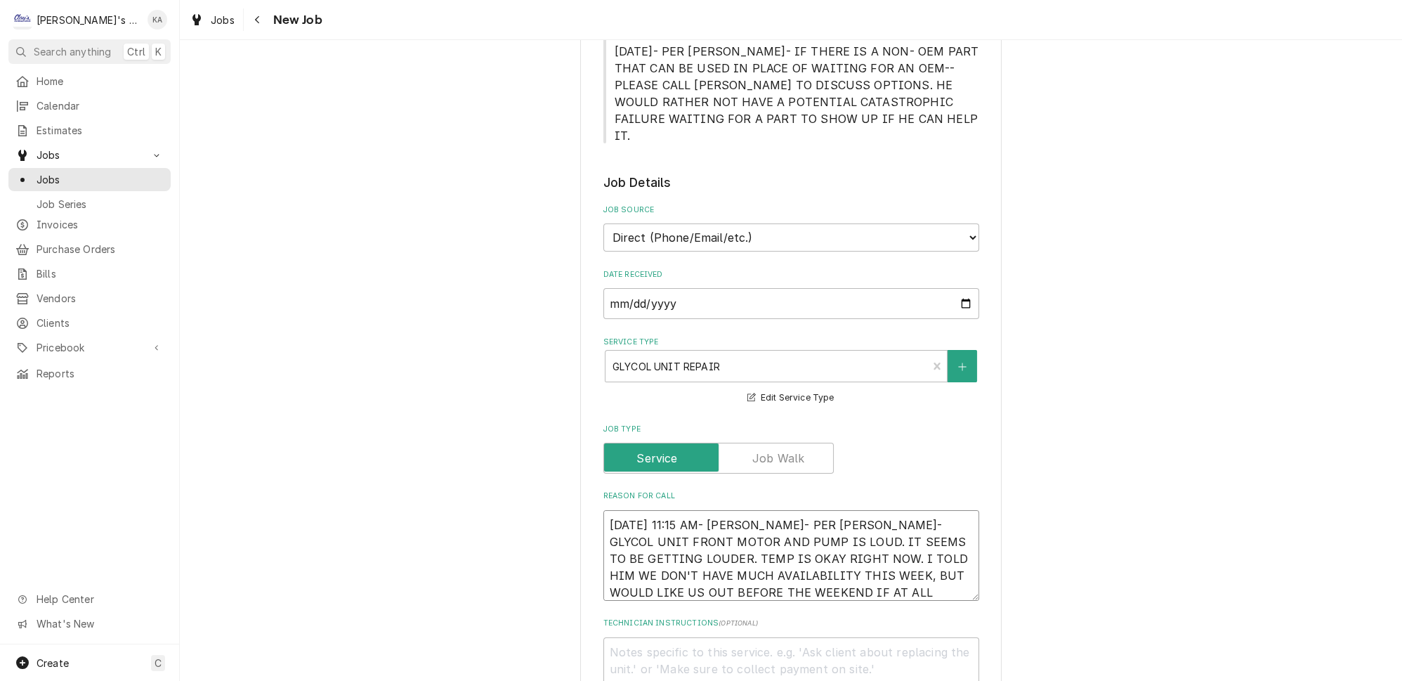
type textarea "x"
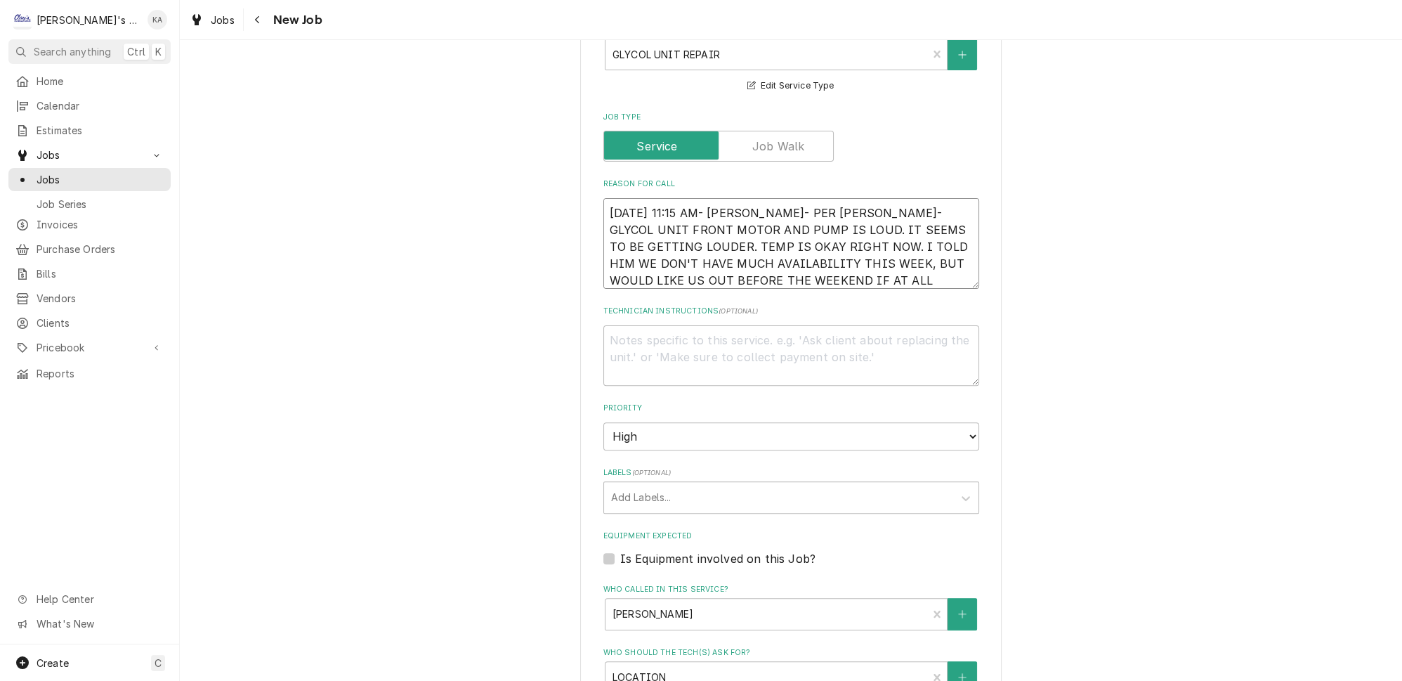
scroll to position [1205, 0]
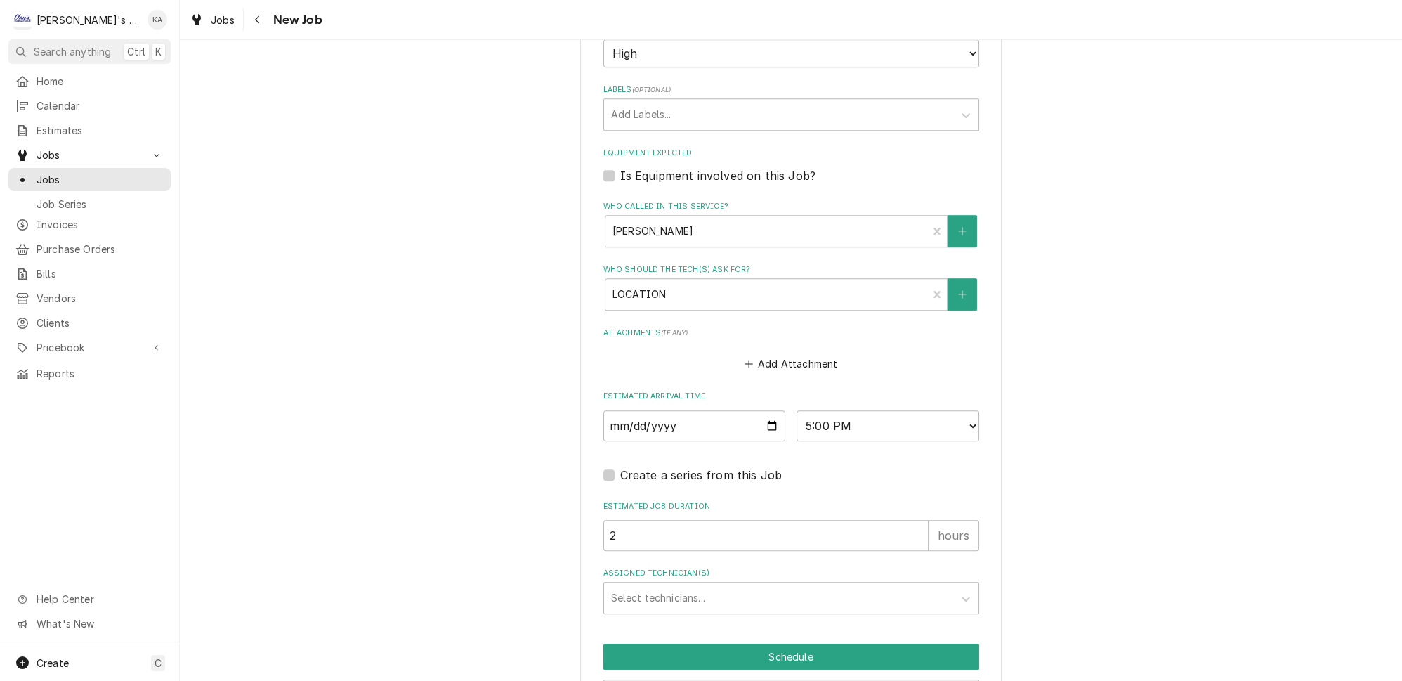
type textarea "9/4/2025 11:15 AM- KASSIE- PER RICK- GLYCOL UNIT FRONT MOTOR AND PUMP IS LOUD. …"
click at [620, 167] on label "Is Equipment involved on this Job?" at bounding box center [717, 175] width 195 height 17
click at [620, 167] on input "Equipment Expected" at bounding box center [808, 182] width 376 height 31
checkbox input "true"
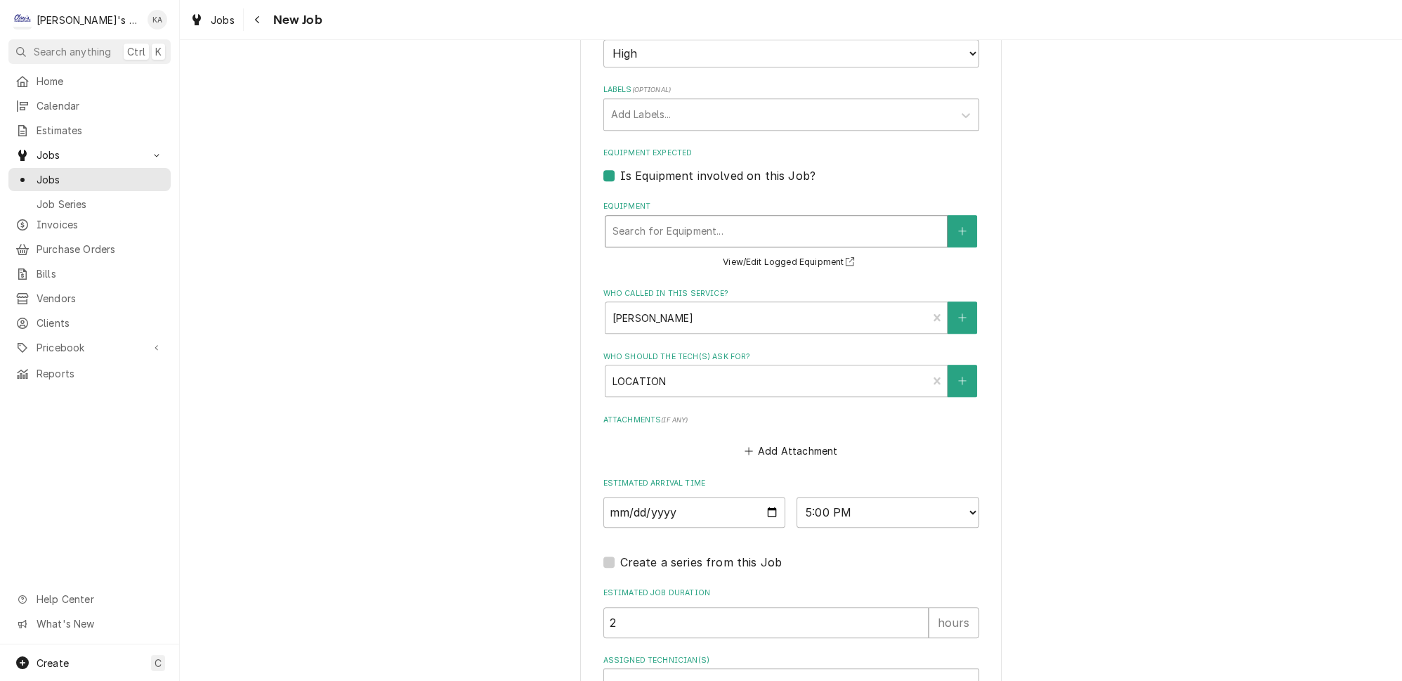
click at [687, 218] on div "Equipment" at bounding box center [775, 230] width 327 height 25
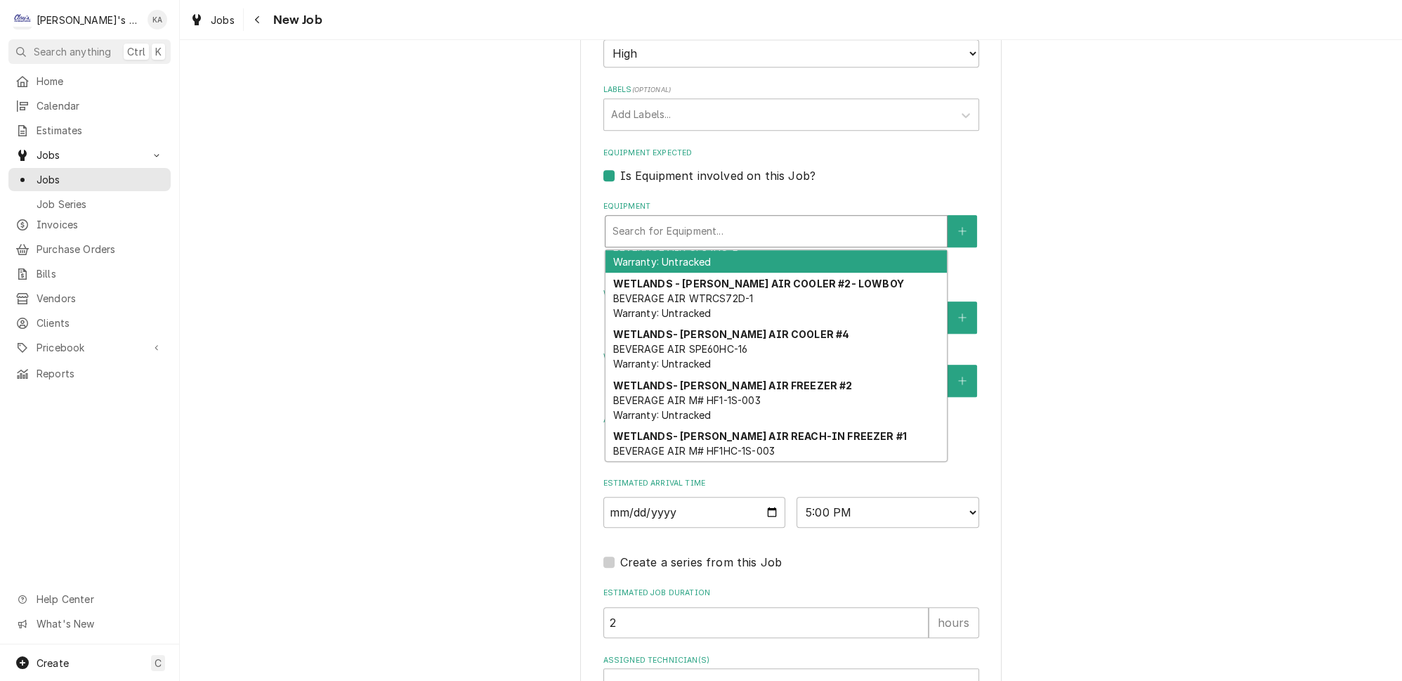
scroll to position [0, 0]
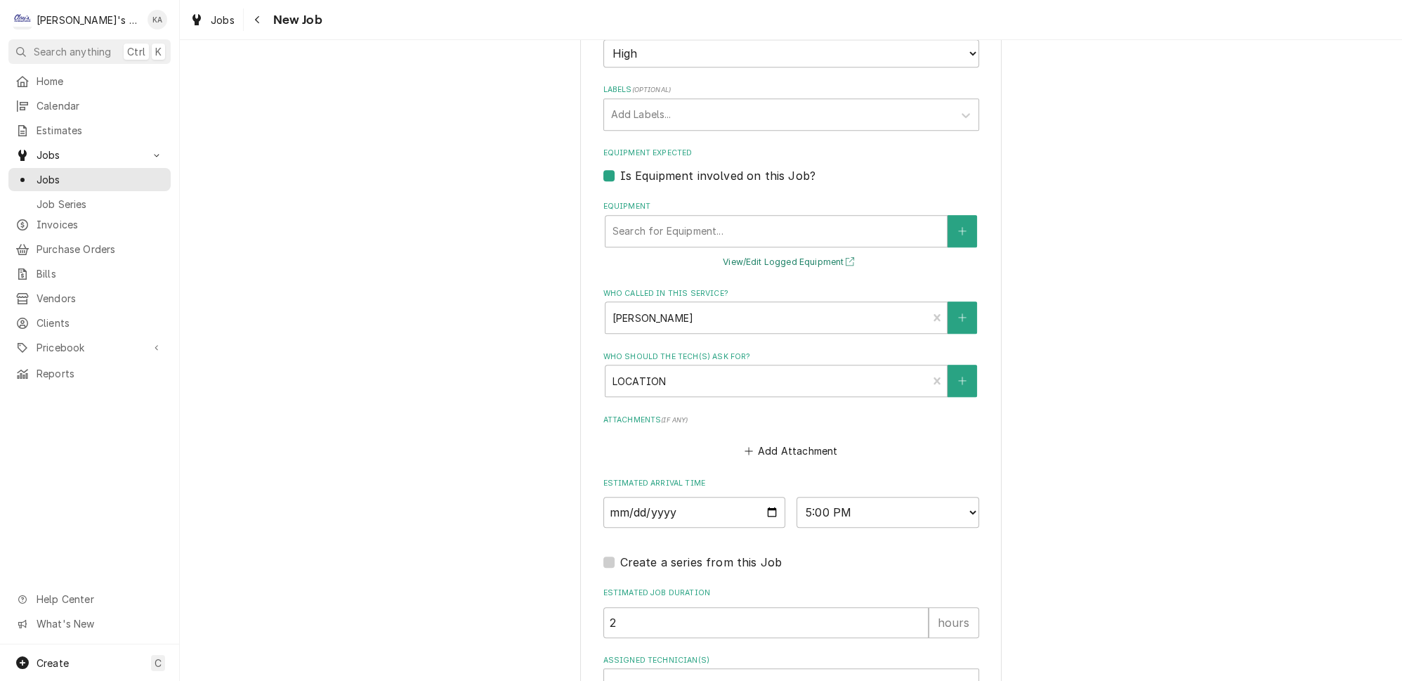
click at [782, 254] on button "View/Edit Logged Equipment" at bounding box center [791, 263] width 140 height 18
type textarea "x"
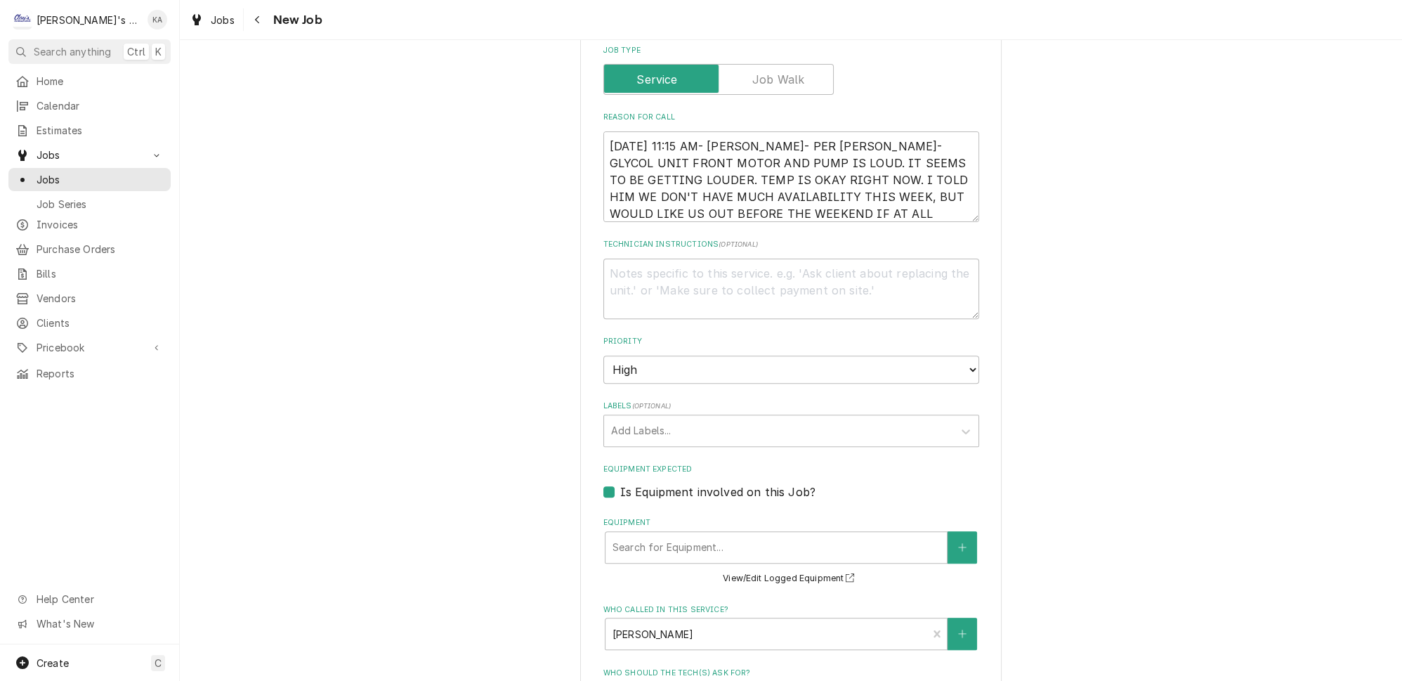
scroll to position [886, 0]
click at [947, 534] on button "Equipment" at bounding box center [961, 550] width 29 height 32
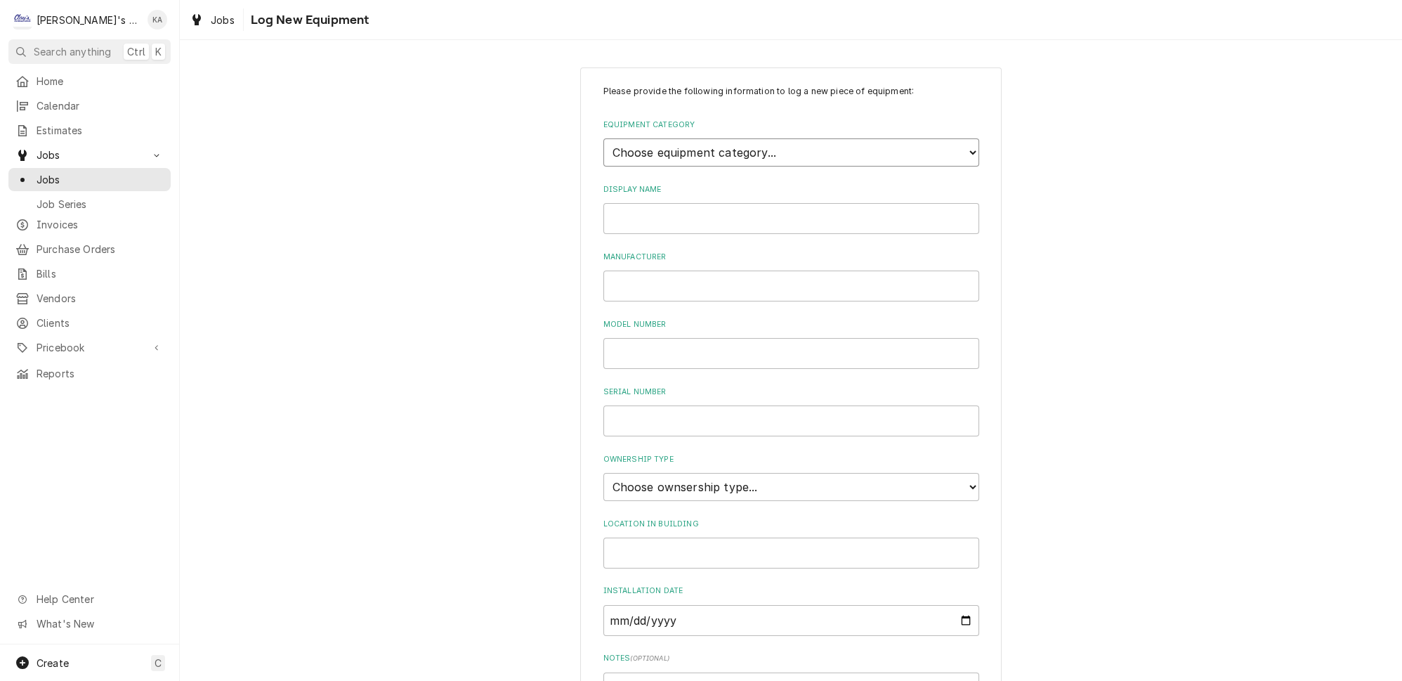
click at [756, 142] on select "Choose equipment category... Ice Machines Refrigeration HVAC Other" at bounding box center [791, 152] width 376 height 28
select select "8"
click at [603, 138] on select "Choose equipment category... Ice Machines Refrigeration HVAC Other" at bounding box center [791, 152] width 376 height 28
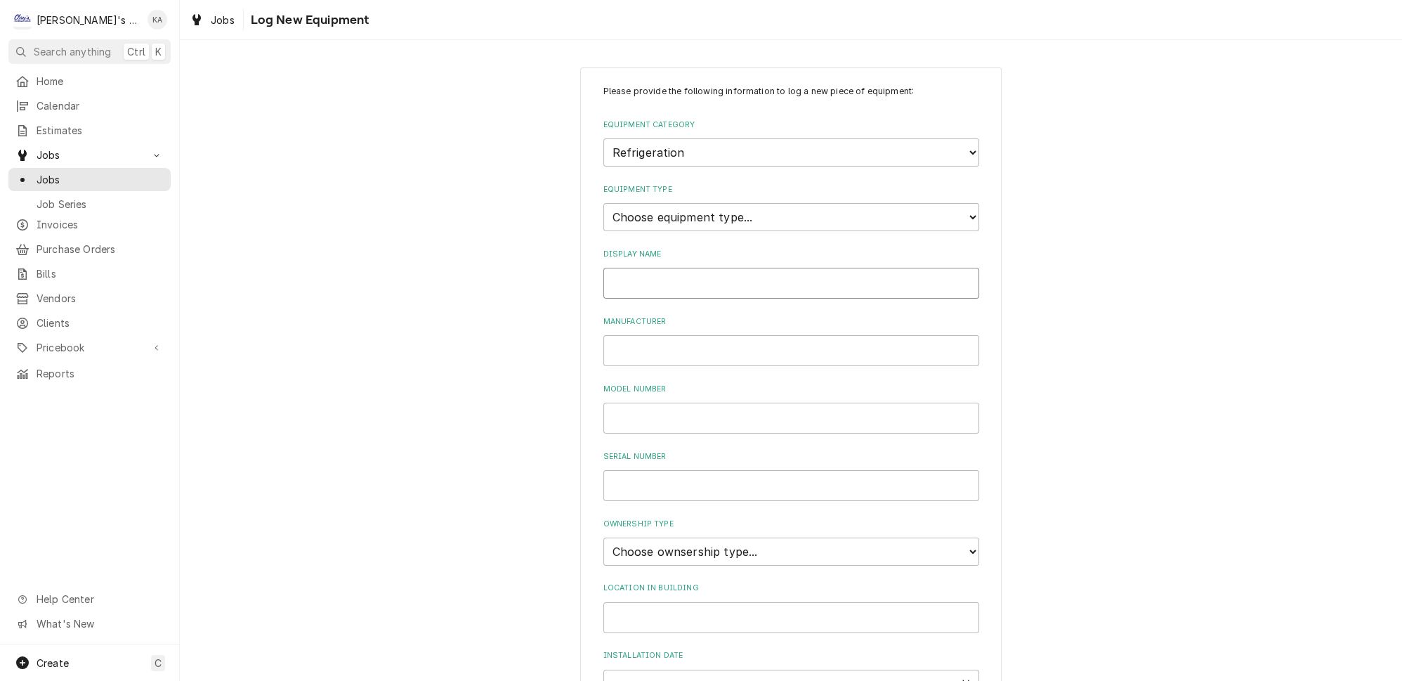
click at [645, 275] on input "Display Name" at bounding box center [791, 283] width 376 height 31
drag, startPoint x: 737, startPoint y: 275, endPoint x: 678, endPoint y: 275, distance: 59.0
click at [678, 275] on input "WETLANDS- KEGWORKS GLYCOL CHILLER" at bounding box center [791, 283] width 376 height 31
type input "WETLANDS- KEGWORKS GLYCOL CHILLER"
paste input "KEGWORKS"
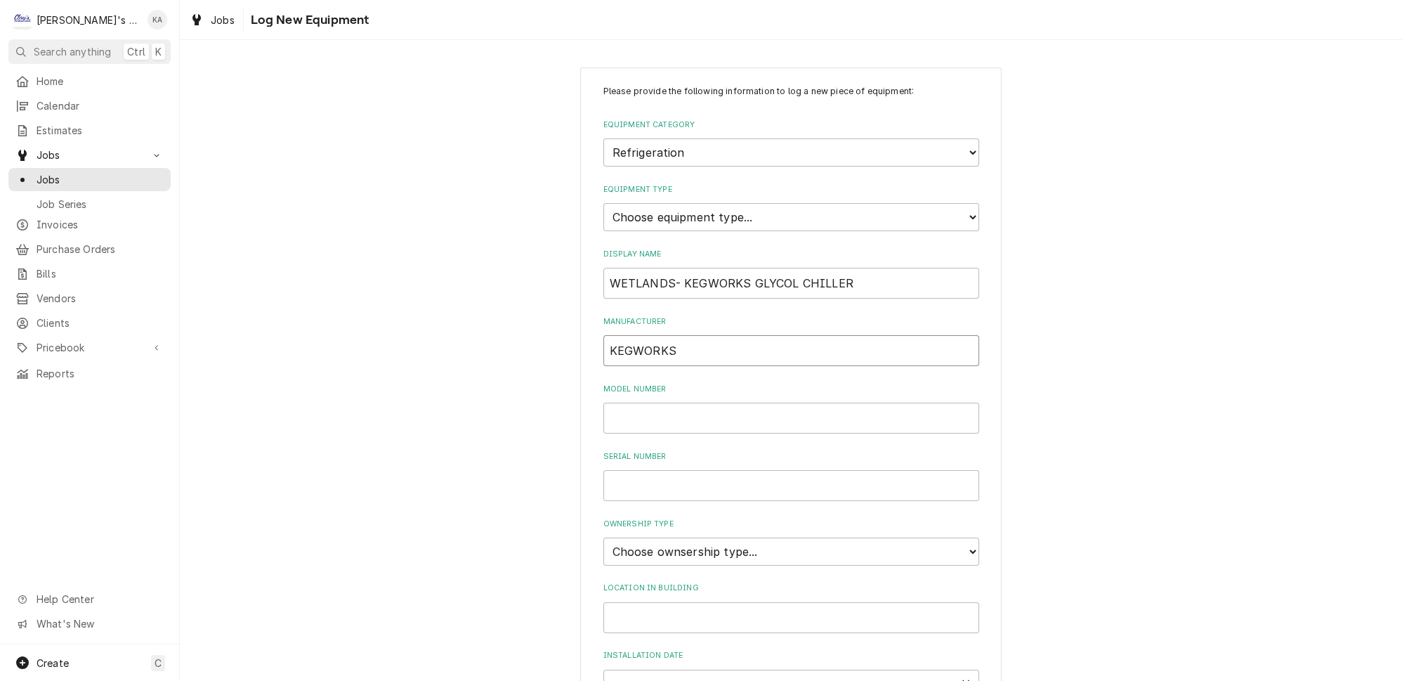
type input "KEGWORKS"
paste input "20160114MOO7"
type input "20160114MOO7"
click at [801, 541] on select "Choose ownsership type... Unknown Owned Leased Rented" at bounding box center [791, 551] width 376 height 28
select select "1"
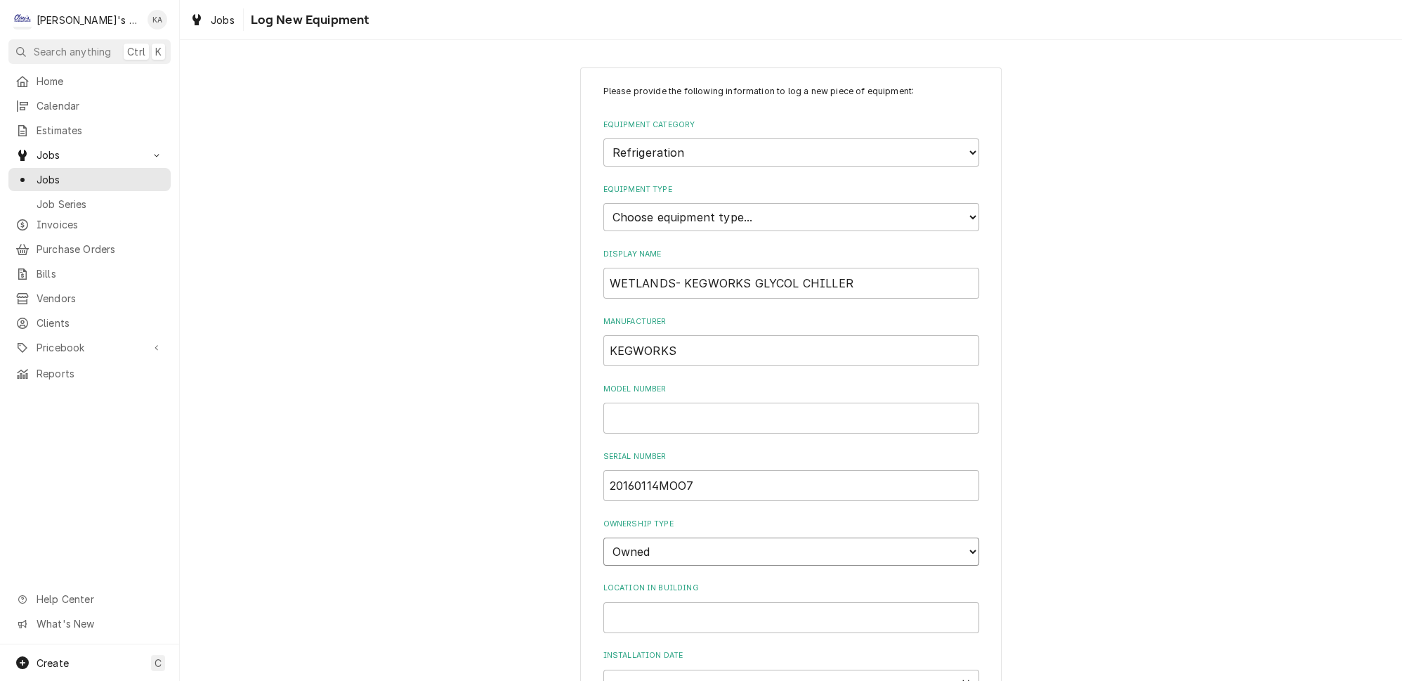
click at [603, 537] on select "Choose ownsership type... Unknown Owned Leased Rented" at bounding box center [791, 551] width 376 height 28
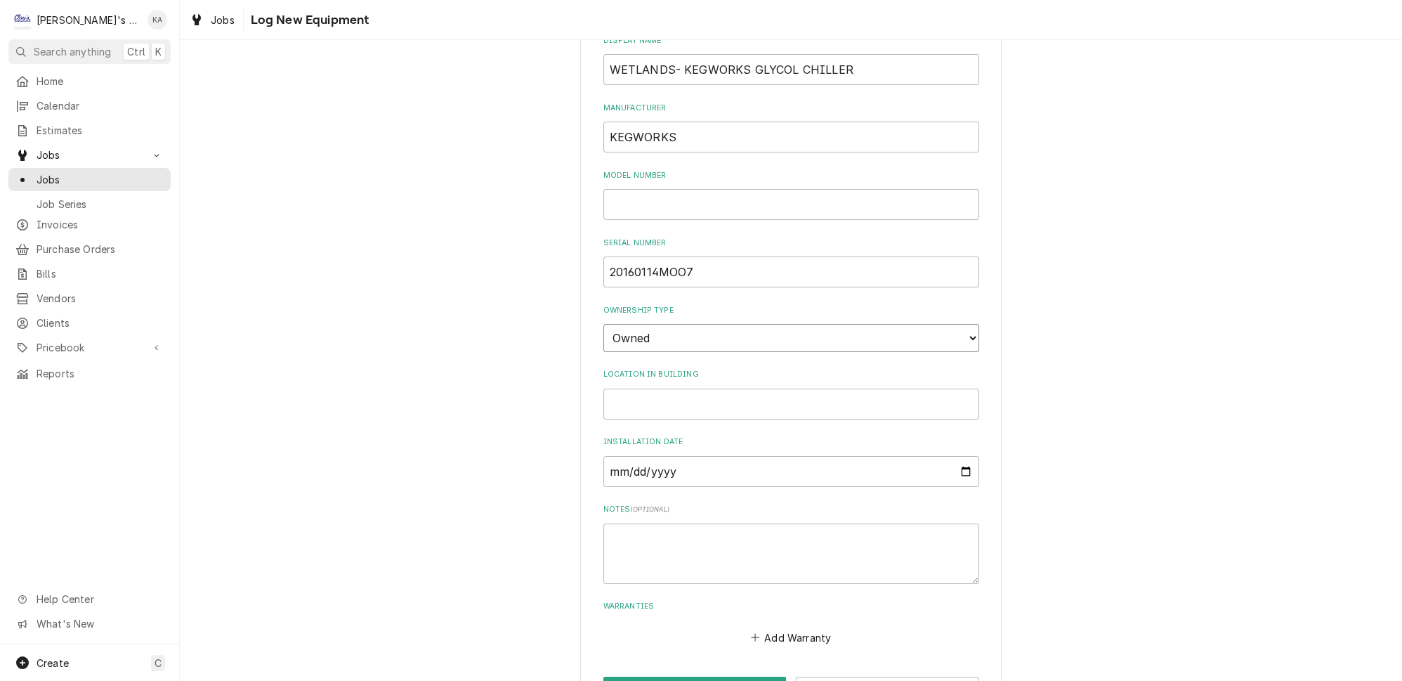
scroll to position [244, 0]
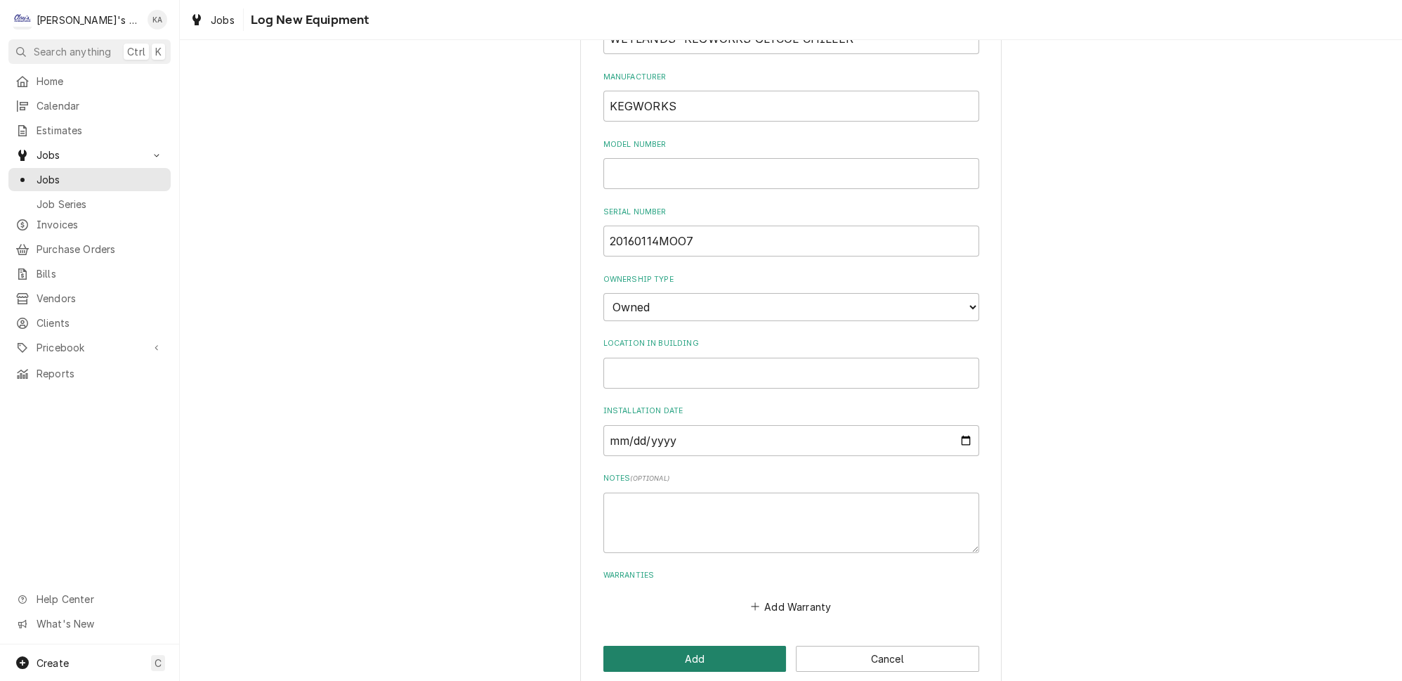
click at [699, 645] on button "Add" at bounding box center [694, 658] width 183 height 26
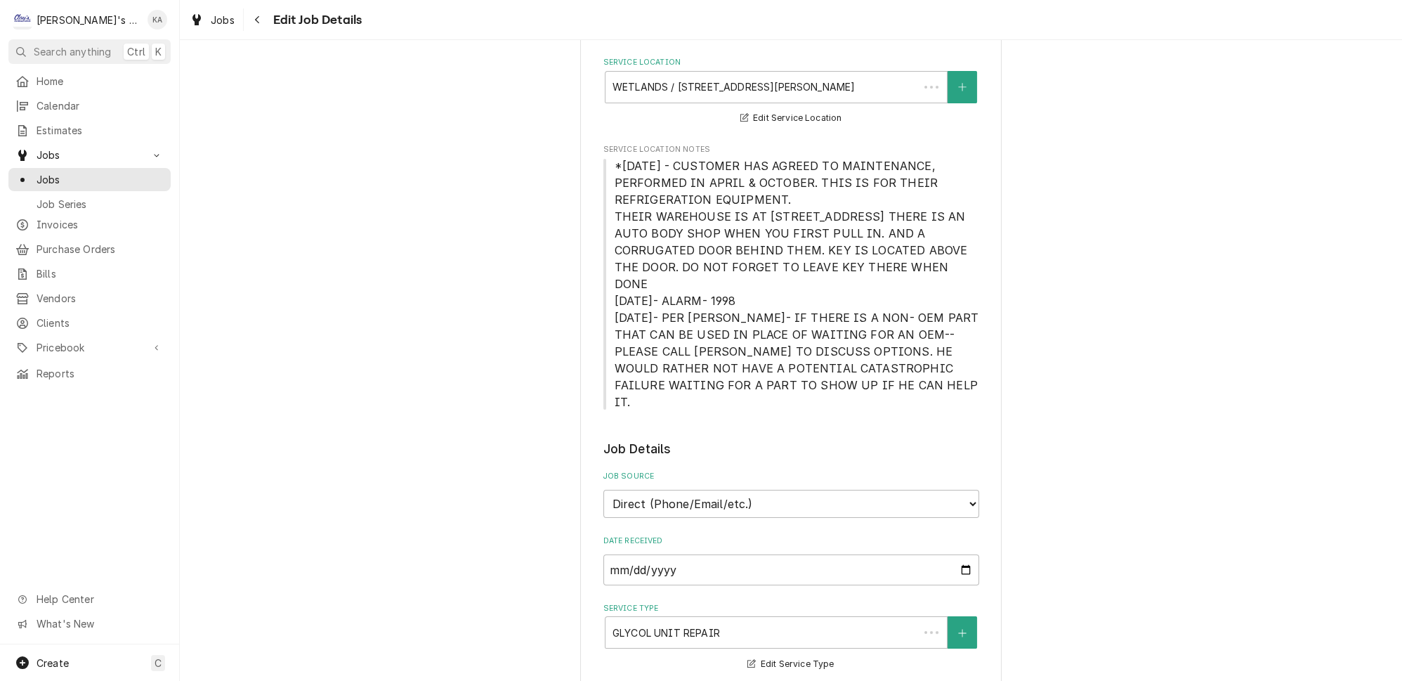
scroll to position [886, 0]
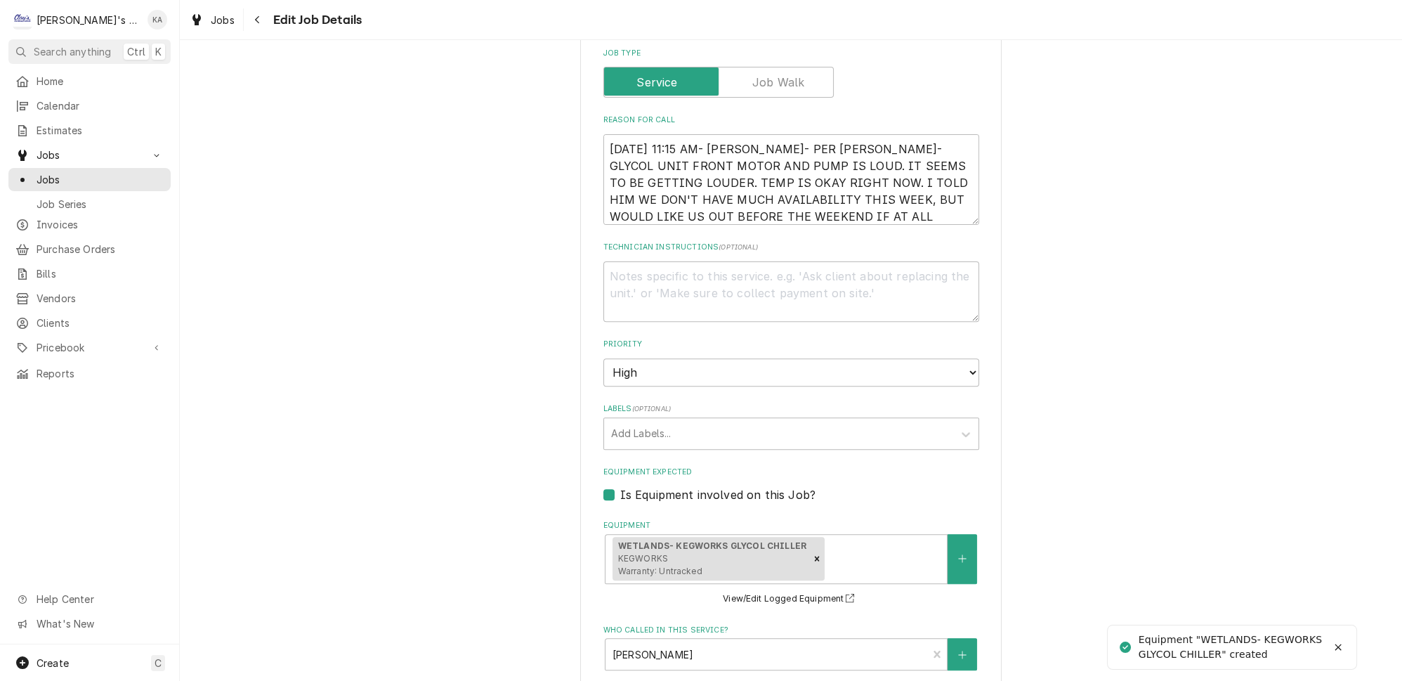
type textarea "x"
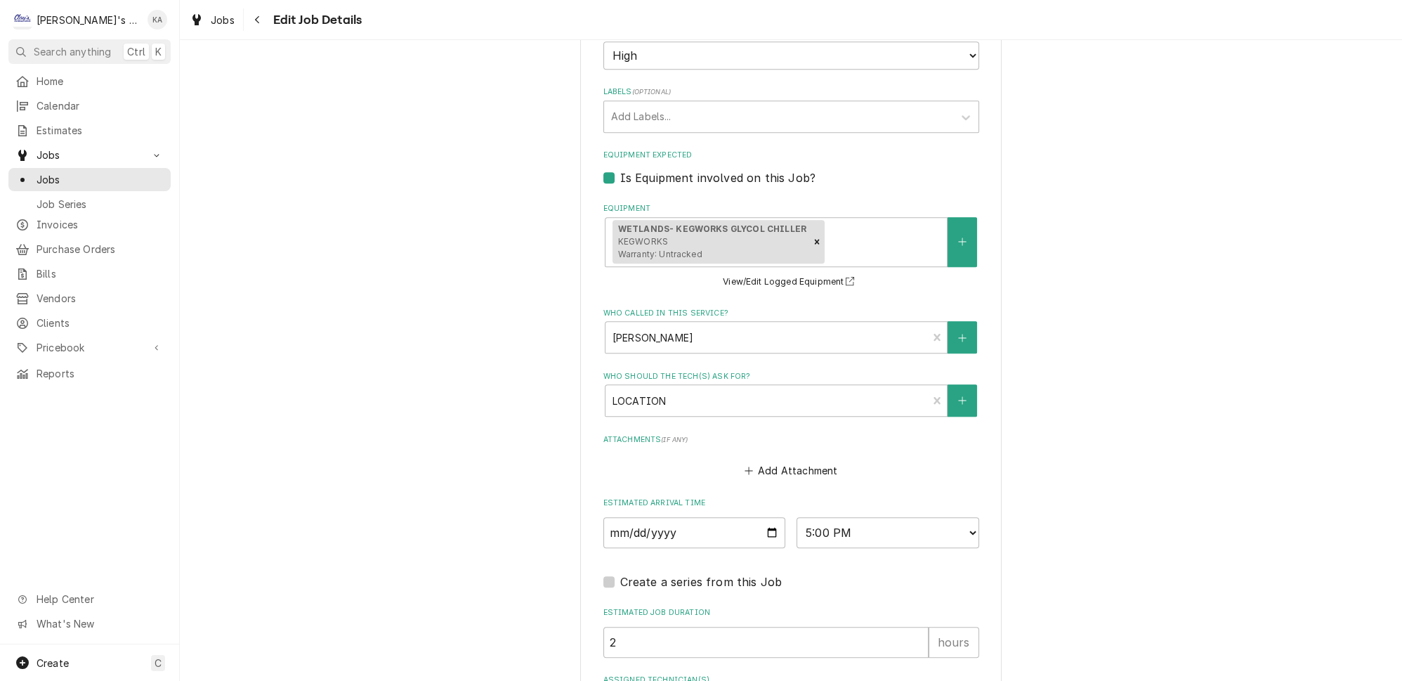
scroll to position [1269, 0]
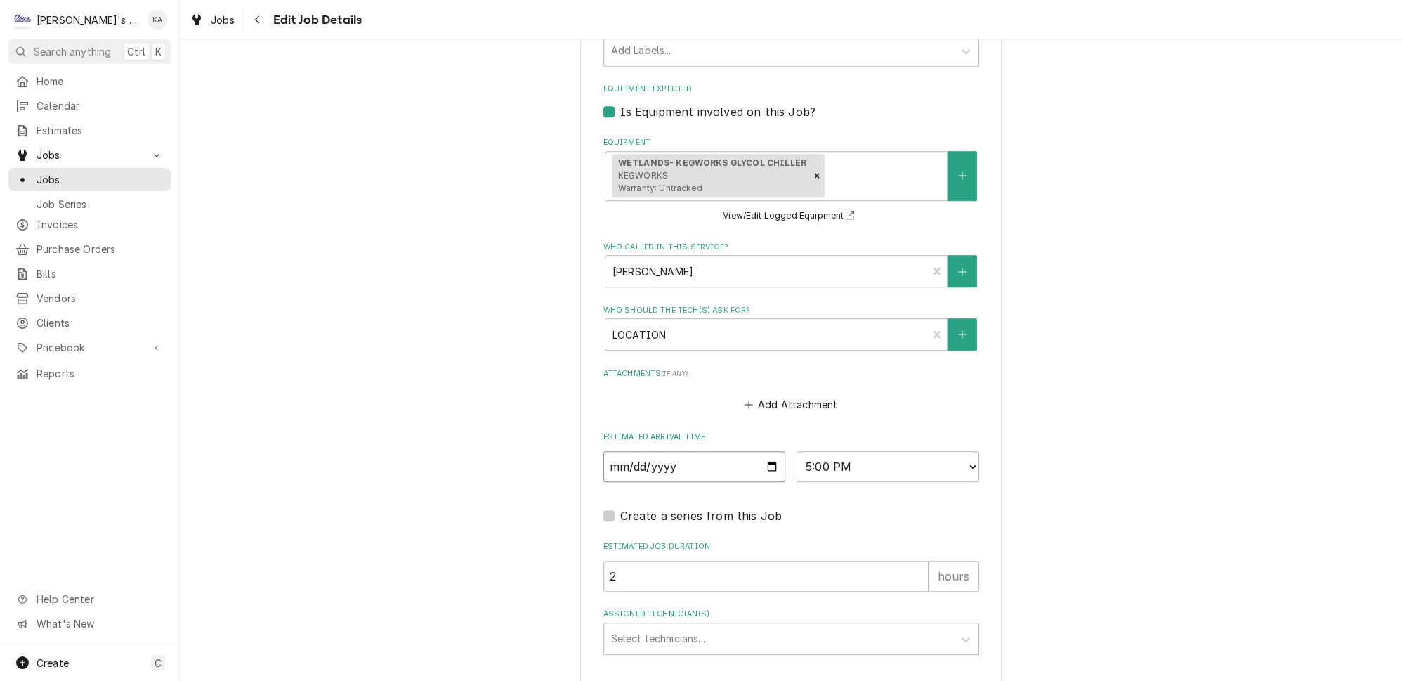
click at [763, 451] on input "2025-09-05" at bounding box center [694, 466] width 183 height 31
type input "2025-09-04"
type textarea "x"
click at [949, 451] on select "AM / PM 6:00 AM 6:15 AM 6:30 AM 6:45 AM 7:00 AM 7:15 AM 7:30 AM 7:45 AM 8:00 AM…" at bounding box center [887, 466] width 183 height 31
select select "18:00:00"
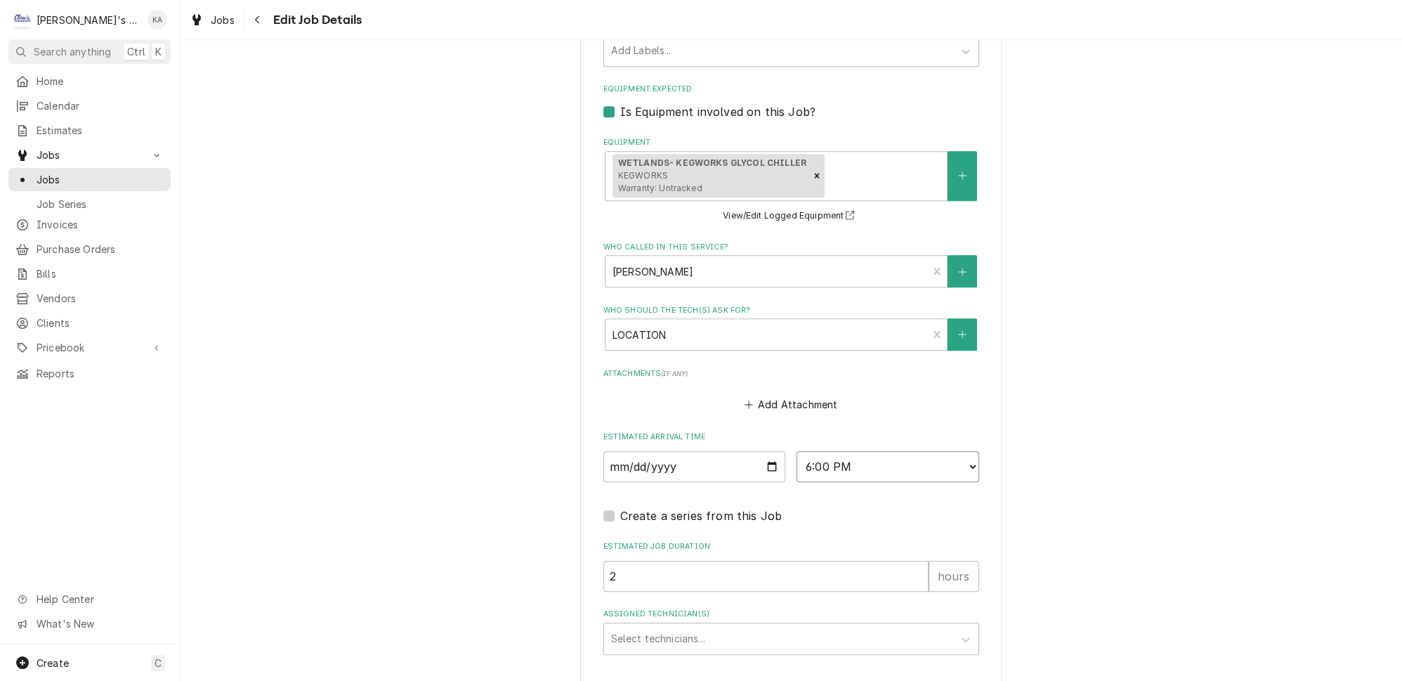
click at [796, 451] on select "AM / PM 6:00 AM 6:15 AM 6:30 AM 6:45 AM 7:00 AM 7:15 AM 7:30 AM 7:45 AM 8:00 AM…" at bounding box center [887, 466] width 183 height 31
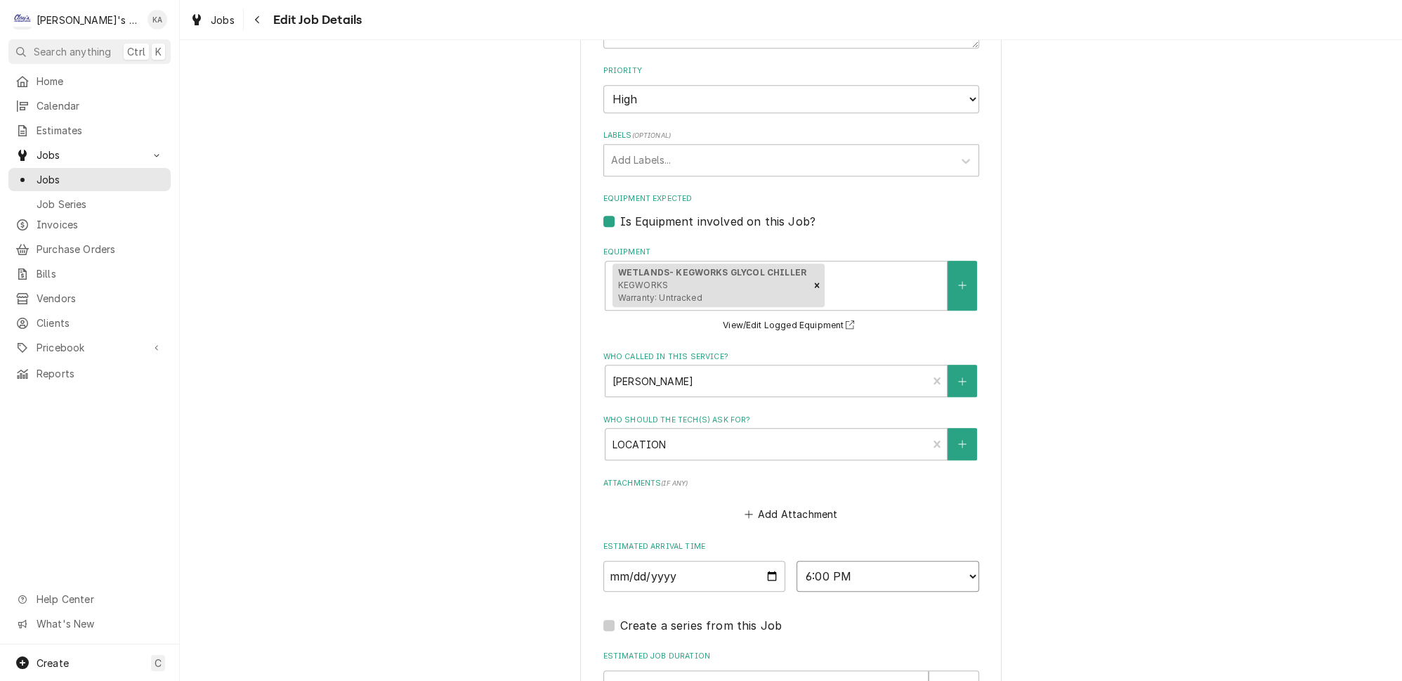
scroll to position [950, 0]
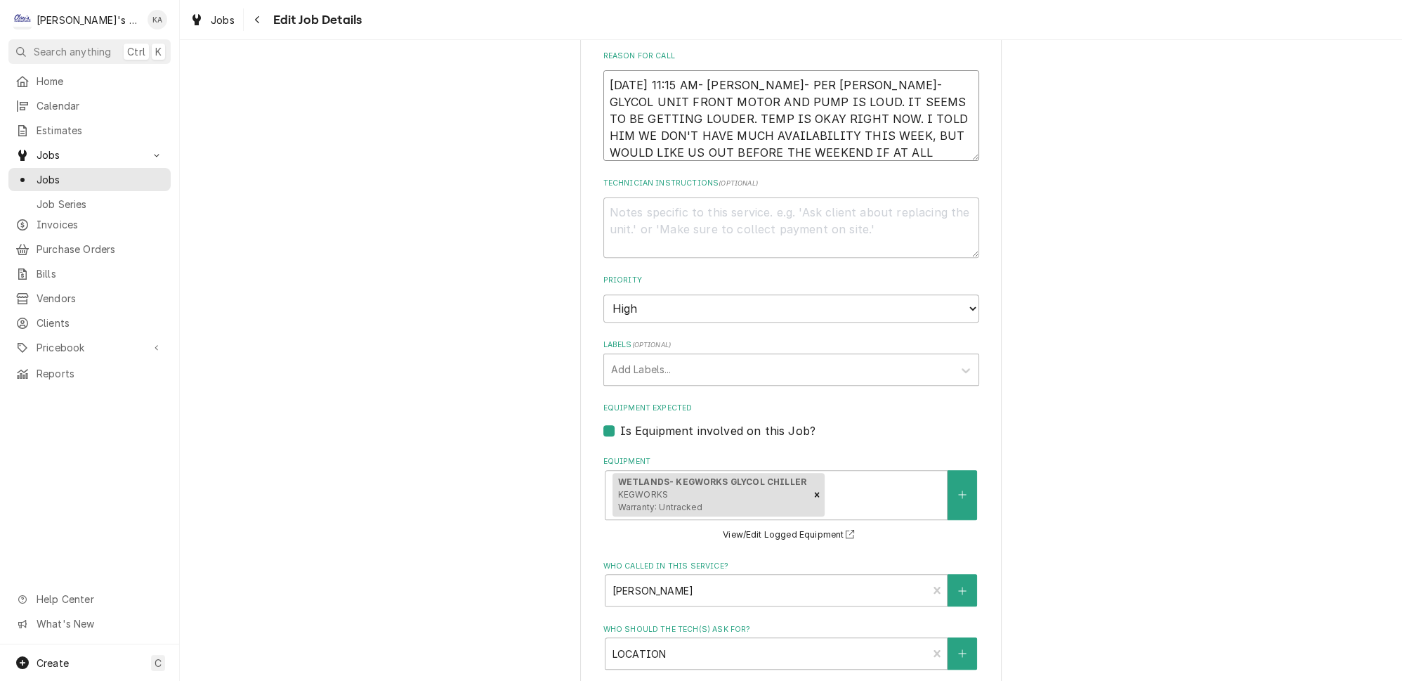
click at [909, 75] on textarea "9/4/2025 11:15 AM- KASSIE- PER RICK- GLYCOL UNIT FRONT MOTOR AND PUMP IS LOUD. …" at bounding box center [791, 115] width 376 height 91
type textarea "x"
type textarea "9/4/2025 11:15 AM- KASSIE- PER RICK- GLYCOL UNIT FRONT MOTOR AND PUMP IS LOUD. …"
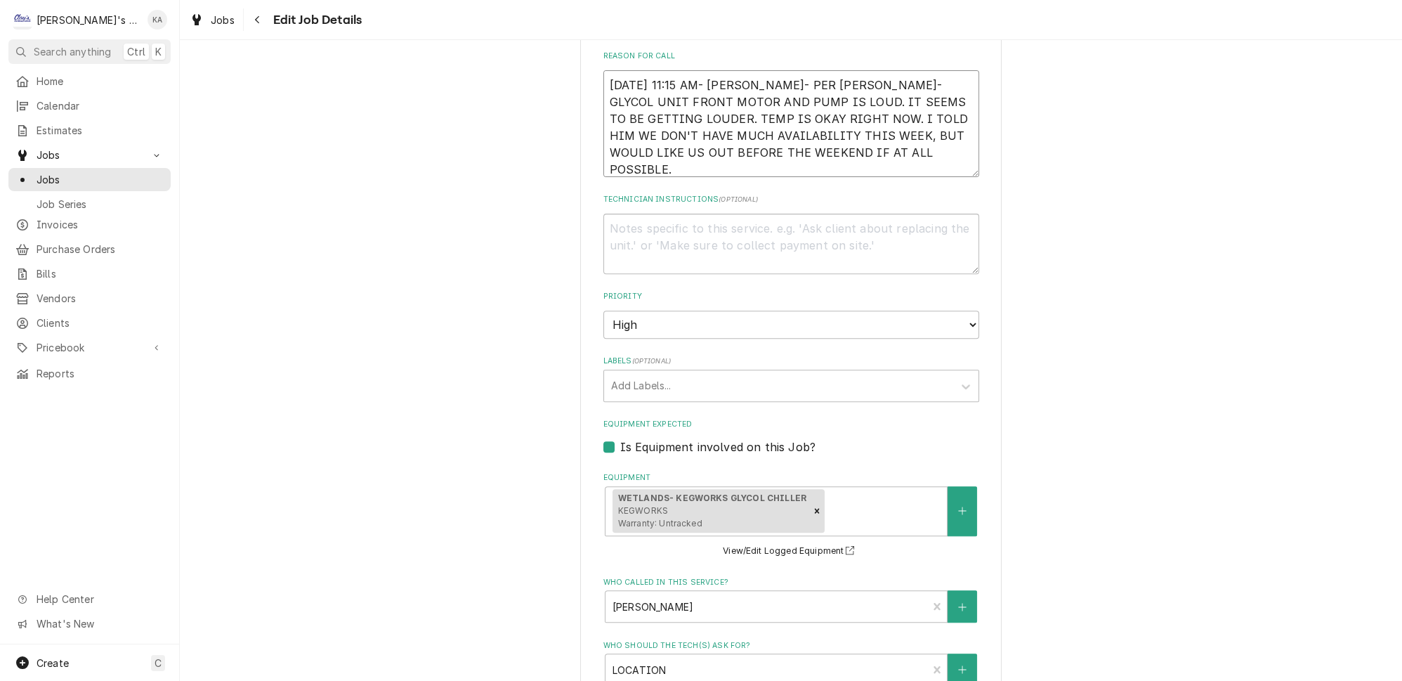
type textarea "x"
type textarea "9/4/2025 11:15 AM- KASSIE- PER RICK- GLYCOL UNIT FRONT MOTOR AND PUMP IS LOUD. …"
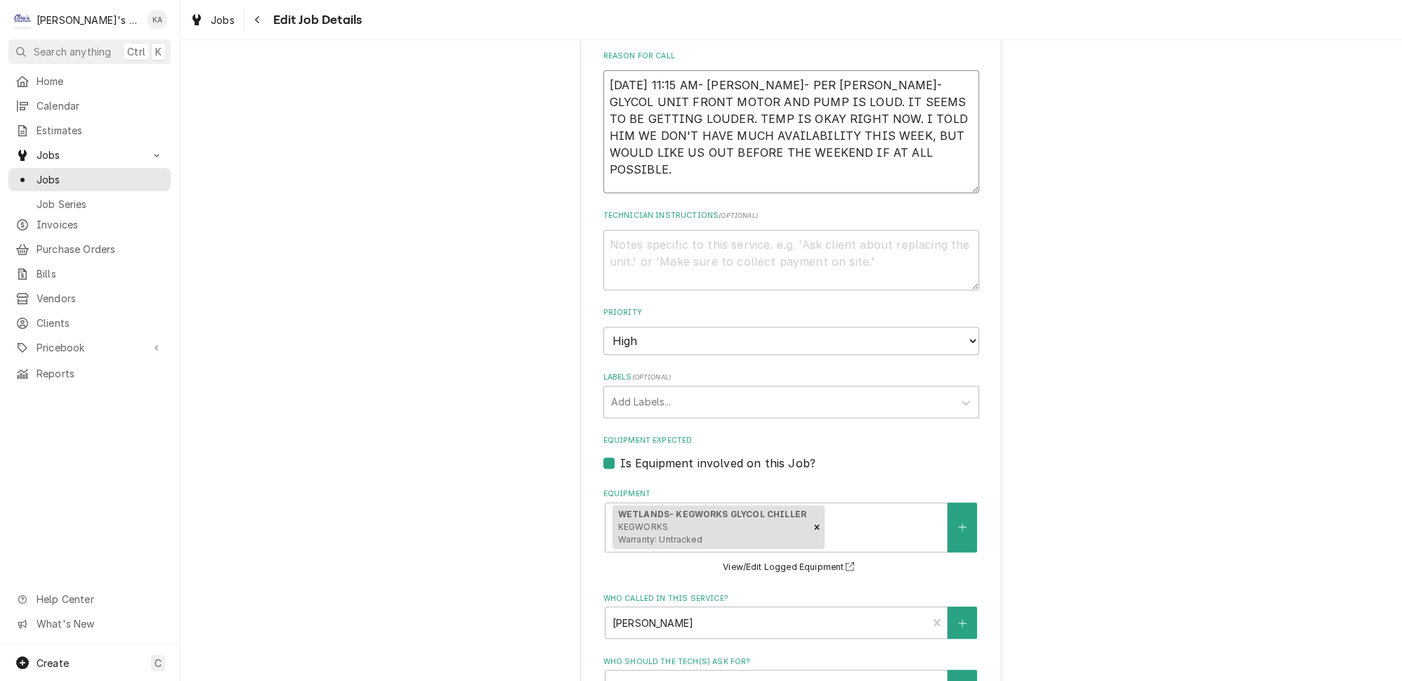
type textarea "x"
type textarea "9/4/2025 11:15 AM- KASSIE- PER RICK- GLYCOL UNIT FRONT MOTOR AND PUMP IS LOUD. …"
type textarea "x"
type textarea "9/4/2025 11:15 AM- KASSIE- PER RICK- GLYCOL UNIT FRONT MOTOR AND PUMP IS LOUD. …"
type textarea "x"
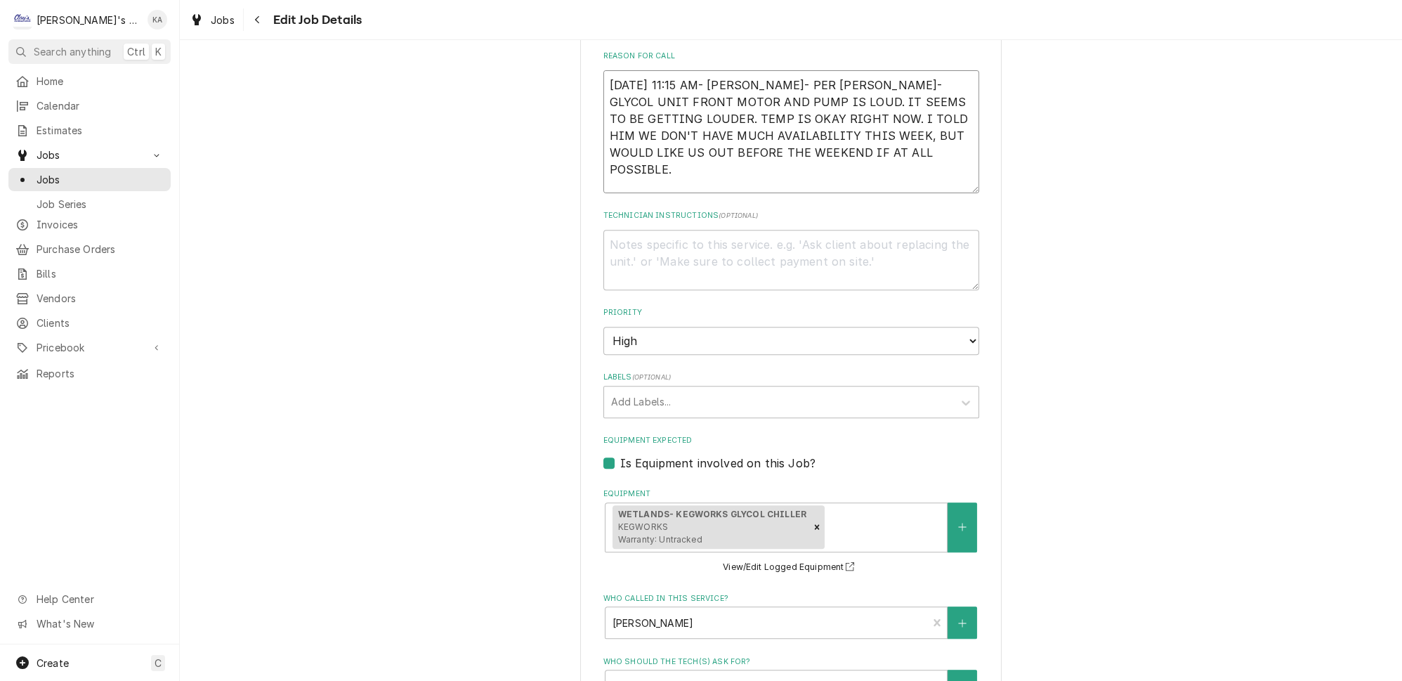
type textarea "9/4/2025 11:15 AM- KASSIE- PER RICK- GLYCOL UNIT FRONT MOTOR AND PUMP IS LOUD. …"
type textarea "x"
type textarea "9/4/2025 11:15 AM- KASSIE- PER RICK- GLYCOL UNIT FRONT MOTOR AND PUMP IS LOUD. …"
type textarea "x"
type textarea "9/4/2025 11:15 AM- KASSIE- PER RICK- GLYCOL UNIT FRONT MOTOR AND PUMP IS LOUD. …"
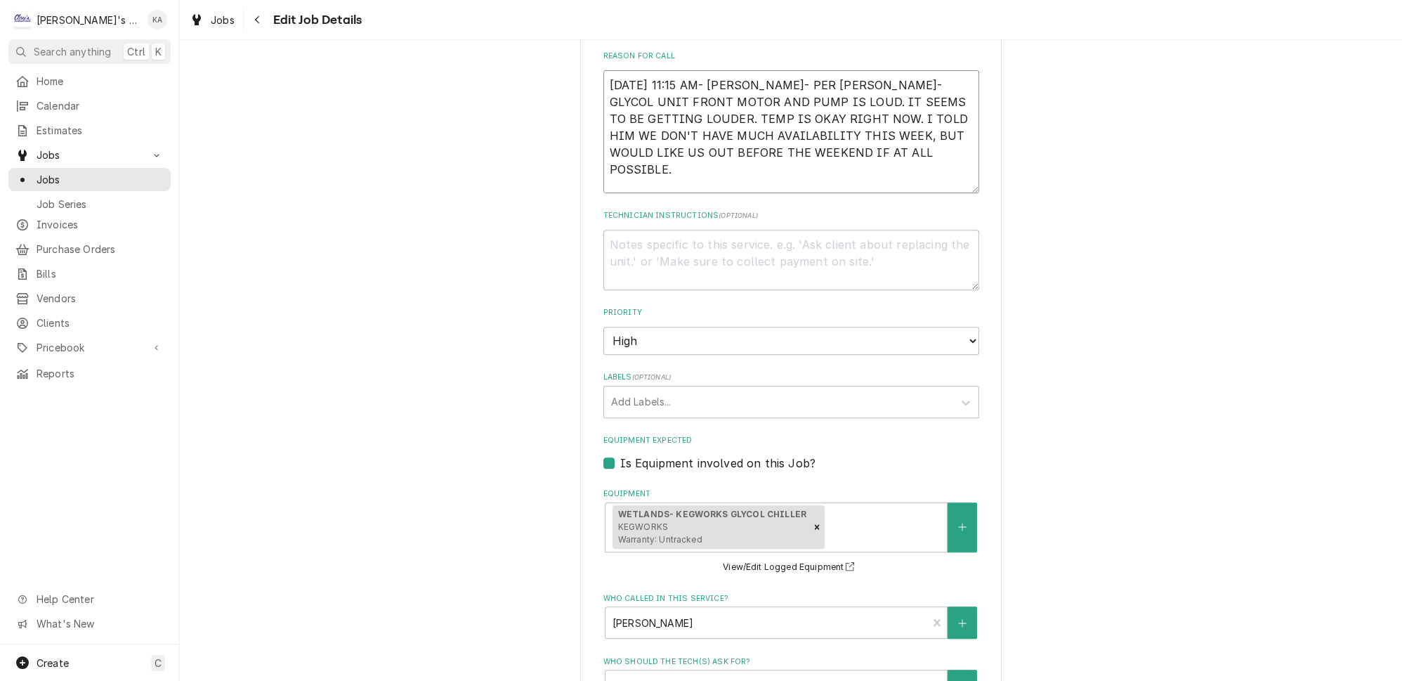
type textarea "x"
type textarea "9/4/2025 11:15 AM- KASSIE- PER RICK- GLYCOL UNIT FRONT MOTOR AND PUMP IS LOUD. …"
type textarea "x"
type textarea "9/4/2025 11:15 AM- KASSIE- PER RICK- GLYCOL UNIT FRONT MOTOR AND PUMP IS LOUD. …"
type textarea "x"
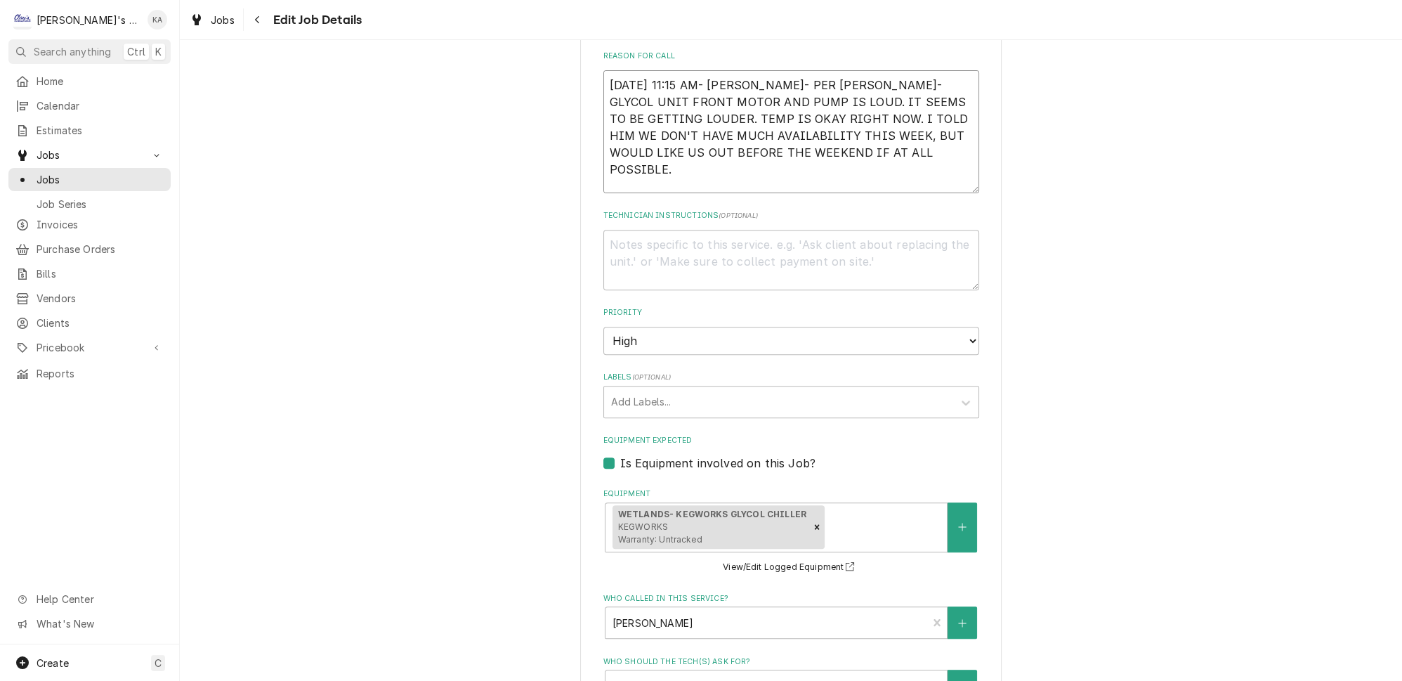
type textarea "9/4/2025 11:15 AM- KASSIE- PER RICK- GLYCOL UNIT FRONT MOTOR AND PUMP IS LOUD. …"
type textarea "x"
type textarea "9/4/2025 11:15 AM- KASSIE- PER RICK- GLYCOL UNIT FRONT MOTOR AND PUMP IS LOUD. …"
type textarea "x"
type textarea "9/4/2025 11:15 AM- KASSIE- PER RICK- GLYCOL UNIT FRONT MOTOR AND PUMP IS LOUD. …"
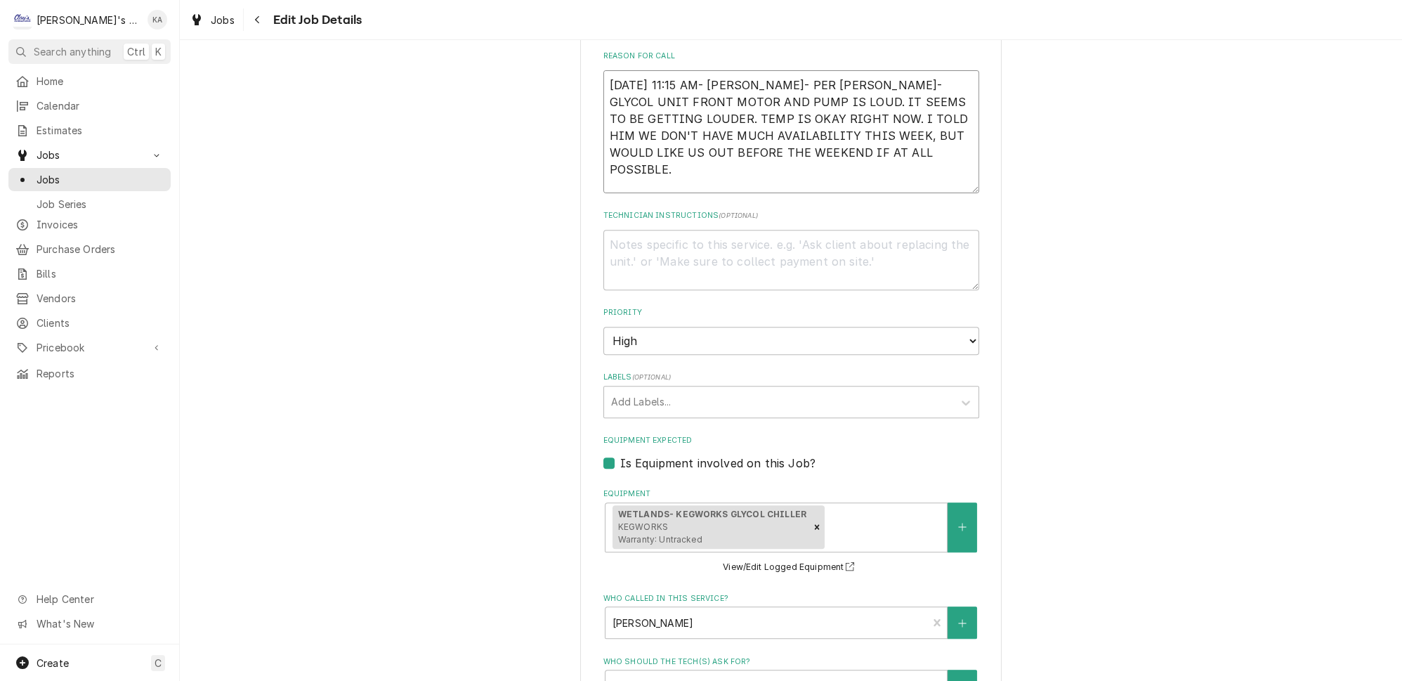
type textarea "x"
type textarea "9/4/2025 11:15 AM- KASSIE- PER RICK- GLYCOL UNIT FRONT MOTOR AND PUMP IS LOUD. …"
type textarea "x"
type textarea "9/4/2025 11:15 AM- KASSIE- PER RICK- GLYCOL UNIT FRONT MOTOR AND PUMP IS LOUD. …"
type textarea "x"
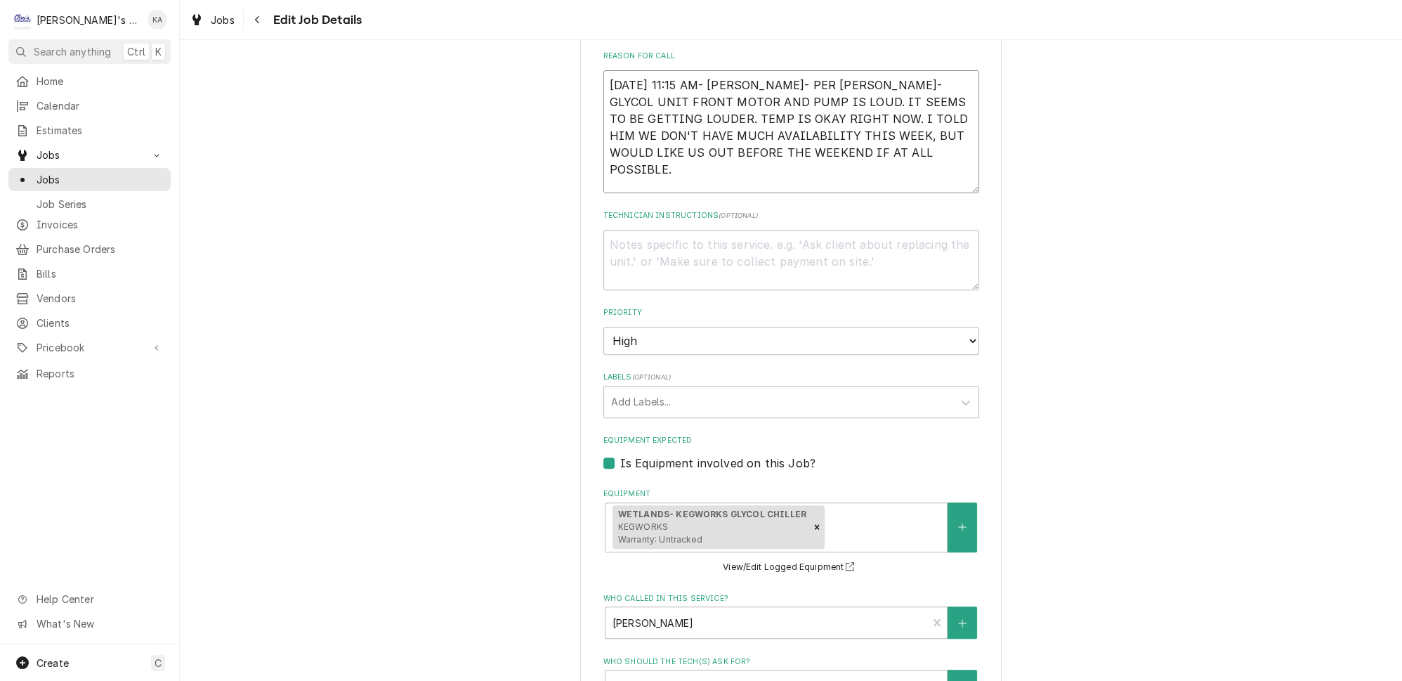
type textarea "9/4/2025 11:15 AM- KASSIE- PER RICK- GLYCOL UNIT FRONT MOTOR AND PUMP IS LOUD. …"
type textarea "x"
type textarea "9/4/2025 11:15 AM- KASSIE- PER RICK- GLYCOL UNIT FRONT MOTOR AND PUMP IS LOUD. …"
type textarea "x"
type textarea "9/4/2025 11:15 AM- KASSIE- PER RICK- GLYCOL UNIT FRONT MOTOR AND PUMP IS LOUD. …"
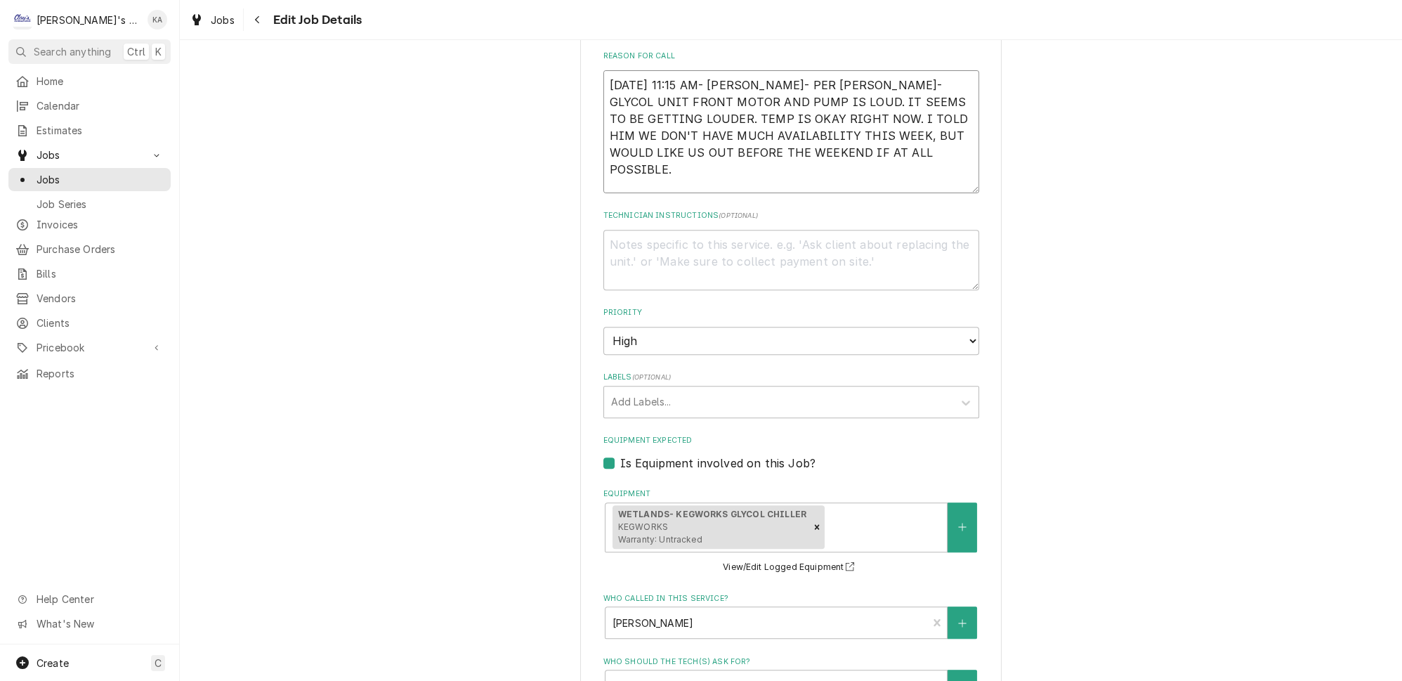
type textarea "x"
type textarea "9/4/2025 11:15 AM- KASSIE- PER RICK- GLYCOL UNIT FRONT MOTOR AND PUMP IS LOUD. …"
type textarea "x"
type textarea "9/4/2025 11:15 AM- KASSIE- PER RICK- GLYCOL UNIT FRONT MOTOR AND PUMP IS LOUD. …"
type textarea "x"
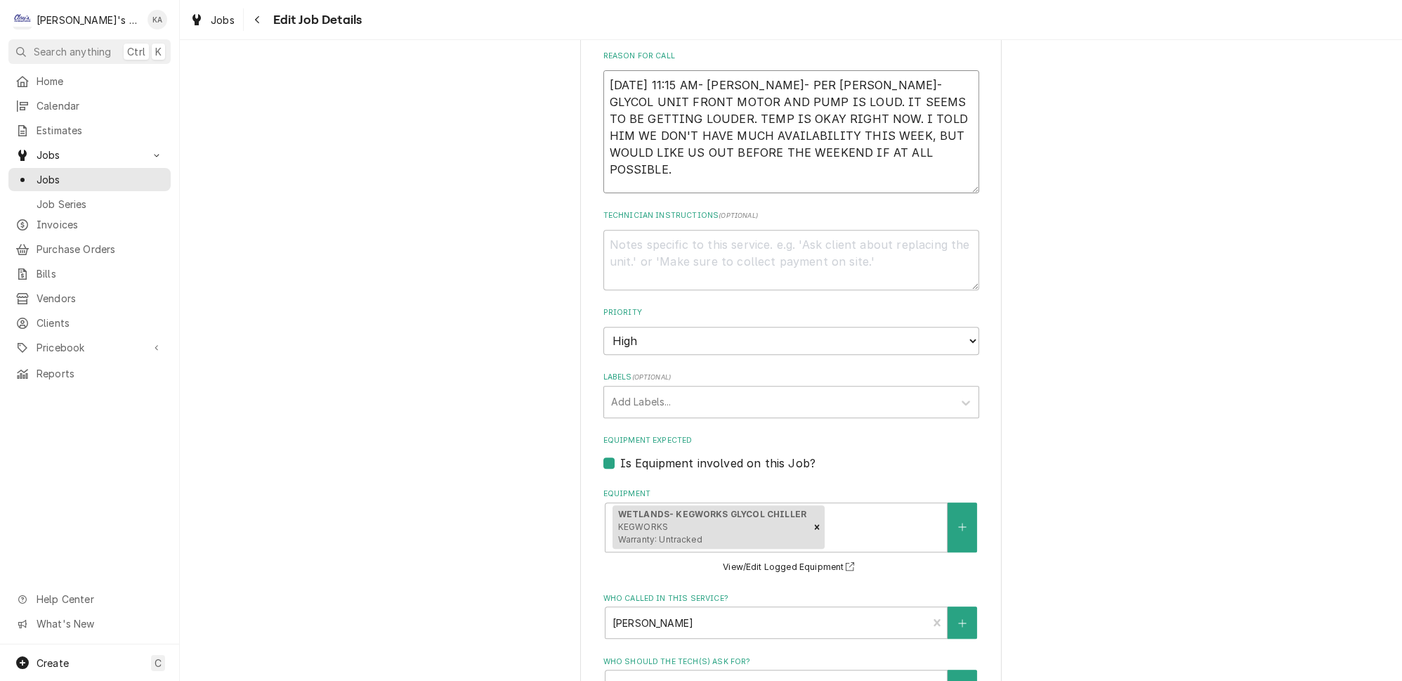
type textarea "9/4/2025 11:15 AM- KASSIE- PER RICK- GLYCOL UNIT FRONT MOTOR AND PUMP IS LOUD. …"
type textarea "x"
type textarea "9/4/2025 11:15 AM- KASSIE- PER RICK- GLYCOL UNIT FRONT MOTOR AND PUMP IS LOUD. …"
type textarea "x"
type textarea "9/4/2025 11:15 AM- KASSIE- PER RICK- GLYCOL UNIT FRONT MOTOR AND PUMP IS LOUD. …"
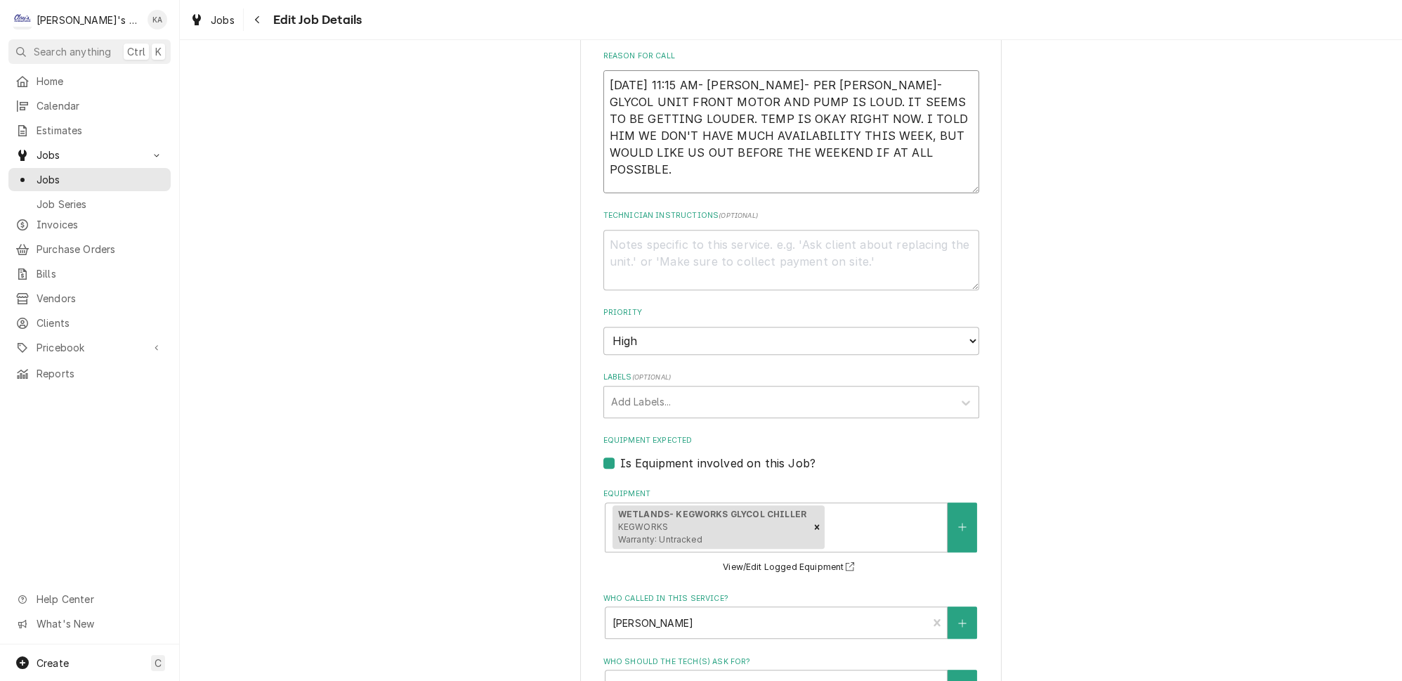
type textarea "x"
type textarea "9/4/2025 11:15 AM- KASSIE- PER RICK- GLYCOL UNIT FRONT MOTOR AND PUMP IS LOUD. …"
type textarea "x"
type textarea "9/4/2025 11:15 AM- KASSIE- PER RICK- GLYCOL UNIT FRONT MOTOR AND PUMP IS LOUD. …"
type textarea "x"
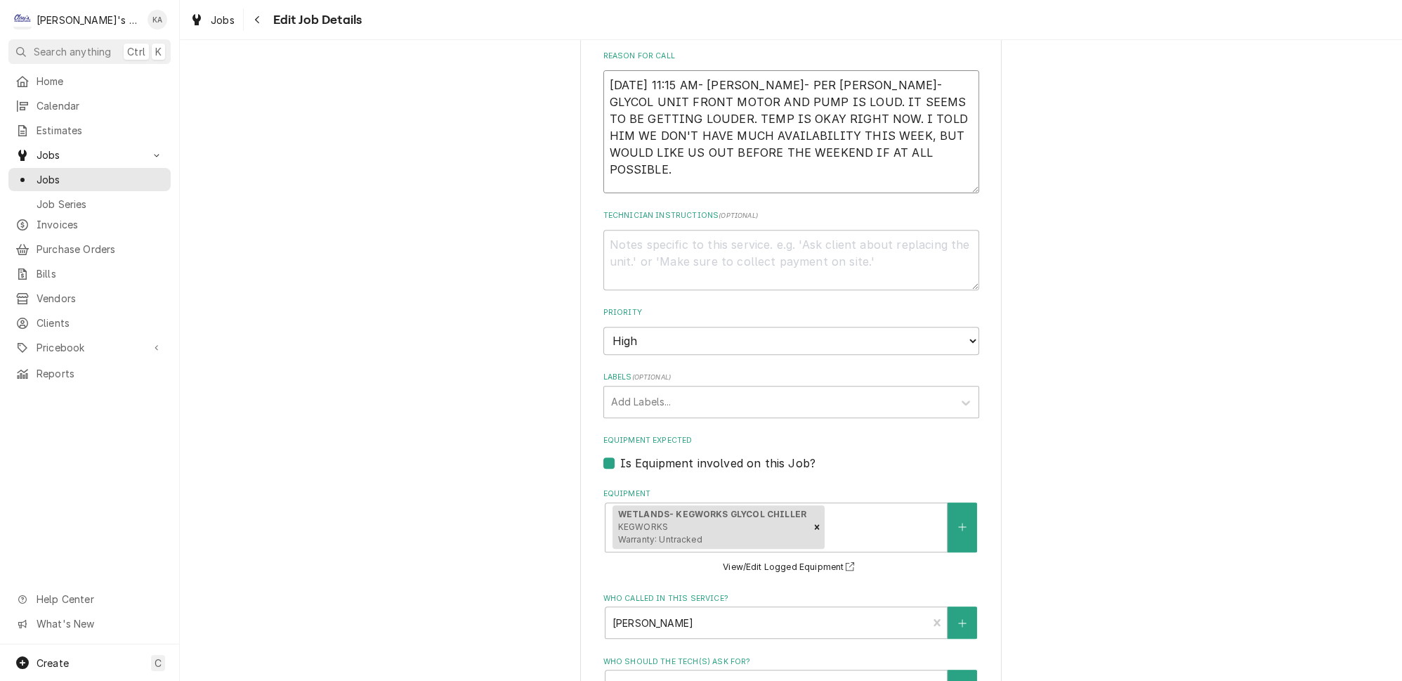
type textarea "9/4/2025 11:15 AM- KASSIE- PER RICK- GLYCOL UNIT FRONT MOTOR AND PUMP IS LOUD. …"
type textarea "x"
type textarea "9/4/2025 11:15 AM- KASSIE- PER RICK- GLYCOL UNIT FRONT MOTOR AND PUMP IS LOUD. …"
type textarea "x"
type textarea "9/4/2025 11:15 AM- KASSIE- PER RICK- GLYCOL UNIT FRONT MOTOR AND PUMP IS LOUD. …"
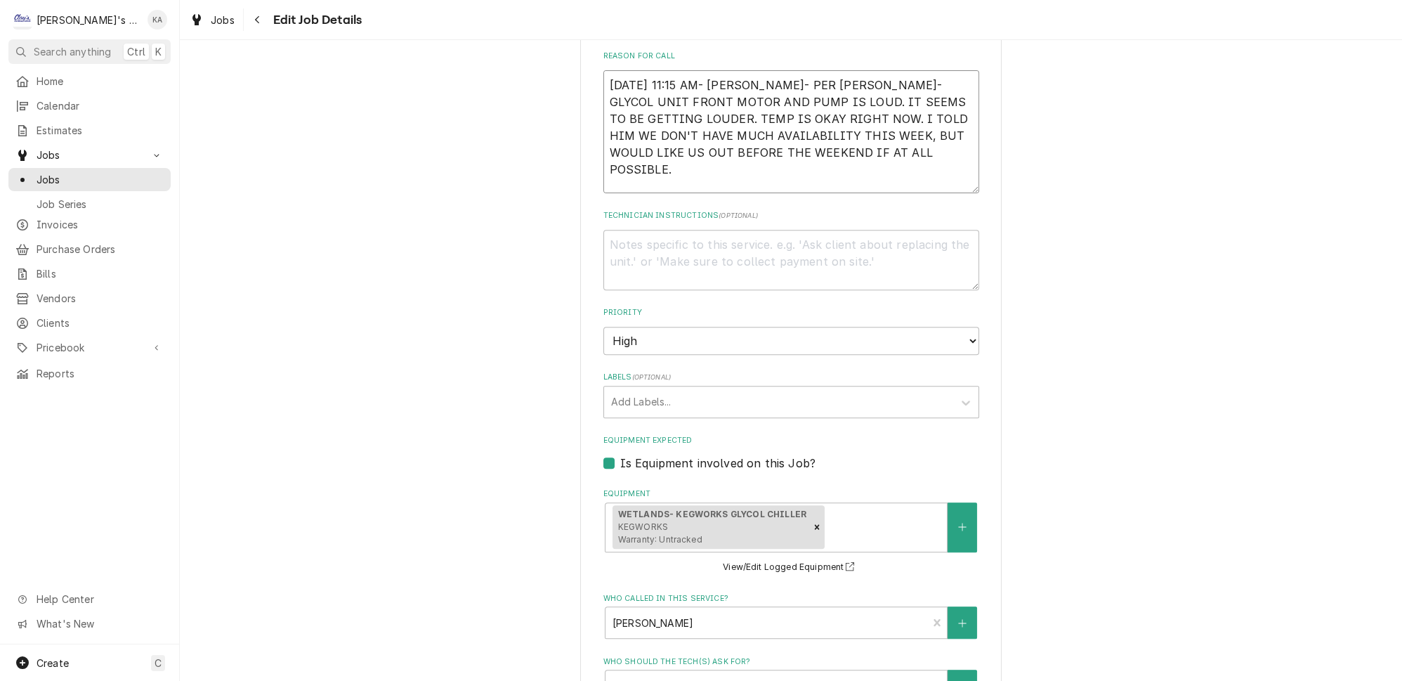
type textarea "x"
type textarea "9/4/2025 11:15 AM- KASSIE- PER RICK- GLYCOL UNIT FRONT MOTOR AND PUMP IS LOUD. …"
type textarea "x"
type textarea "9/4/2025 11:15 AM- KASSIE- PER RICK- GLYCOL UNIT FRONT MOTOR AND PUMP IS LOUD. …"
type textarea "x"
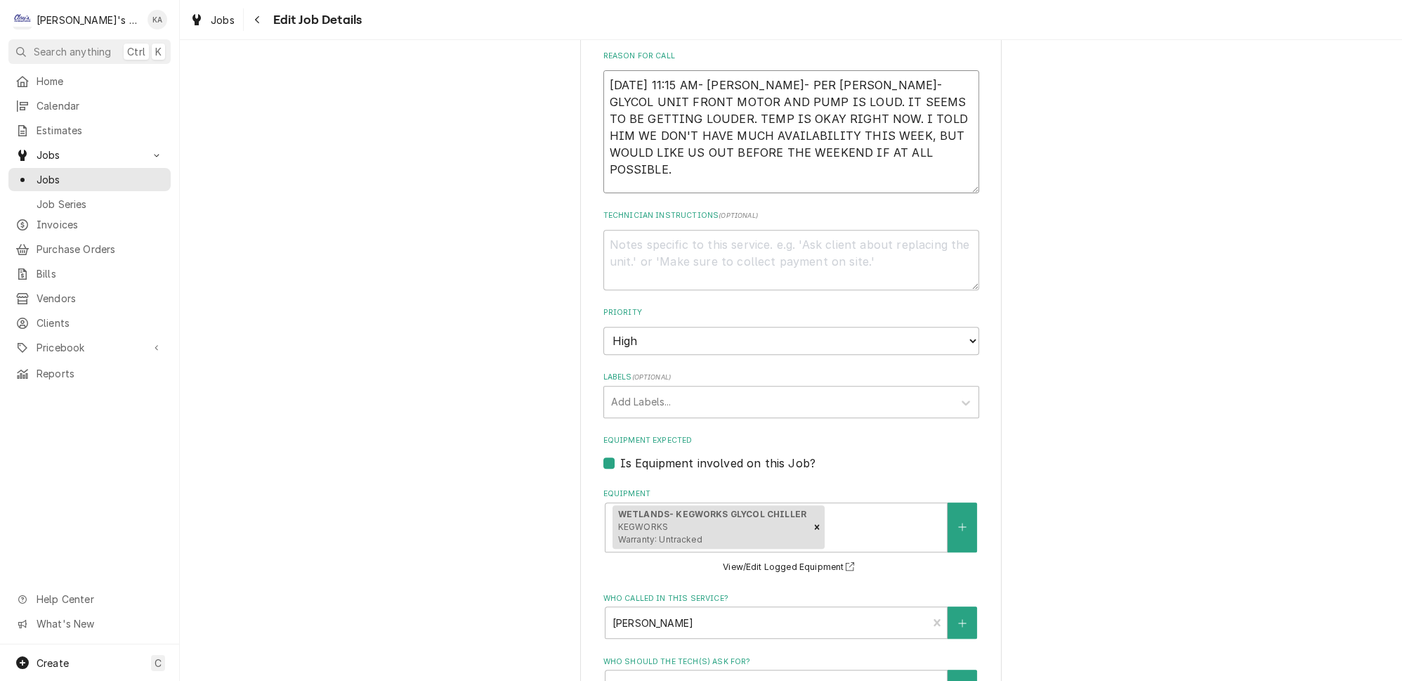
type textarea "9/4/2025 11:15 AM- KASSIE- PER RICK- GLYCOL UNIT FRONT MOTOR AND PUMP IS LOUD. …"
type textarea "x"
type textarea "9/4/2025 11:15 AM- KASSIE- PER RICK- GLYCOL UNIT FRONT MOTOR AND PUMP IS LOUD. …"
type textarea "x"
type textarea "9/4/2025 11:15 AM- KASSIE- PER RICK- GLYCOL UNIT FRONT MOTOR AND PUMP IS LOUD. …"
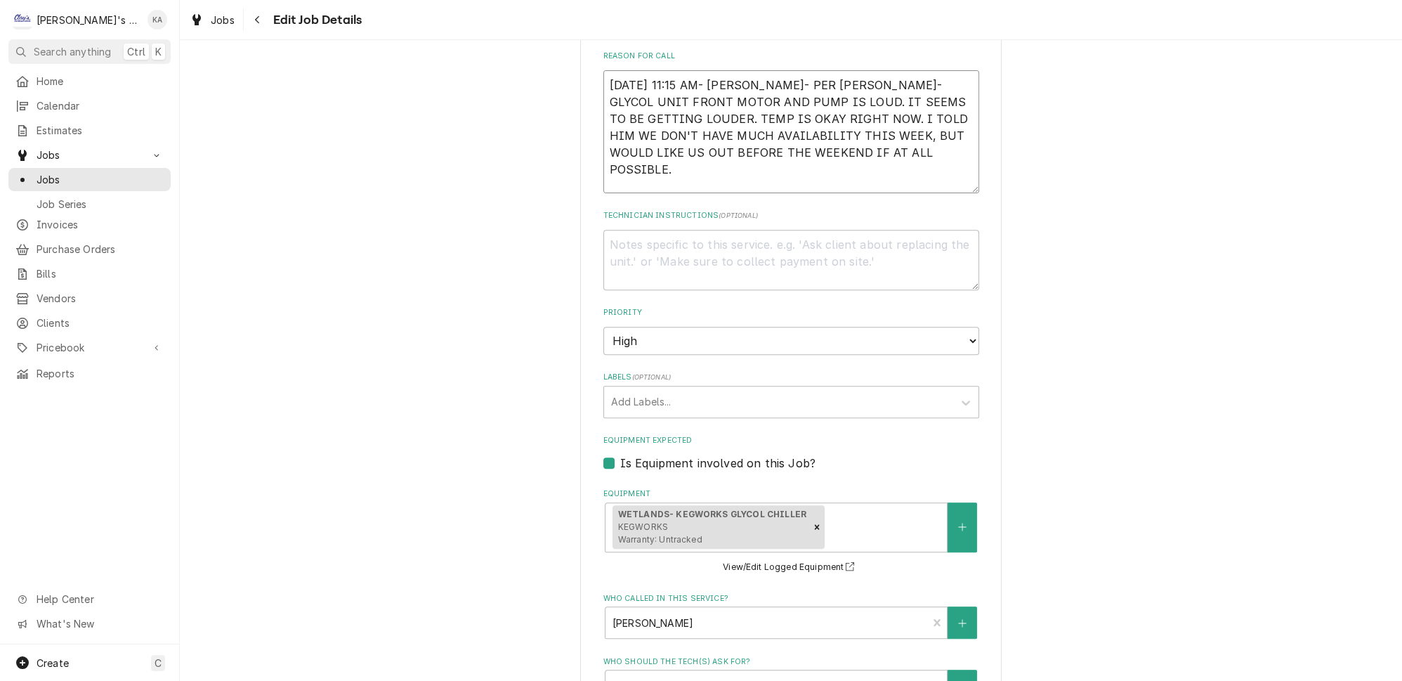
type textarea "x"
type textarea "9/4/2025 11:15 AM- KASSIE- PER RICK- GLYCOL UNIT FRONT MOTOR AND PUMP IS LOUD. …"
type textarea "x"
type textarea "9/4/2025 11:15 AM- KASSIE- PER RICK- GLYCOL UNIT FRONT MOTOR AND PUMP IS LOUD. …"
type textarea "x"
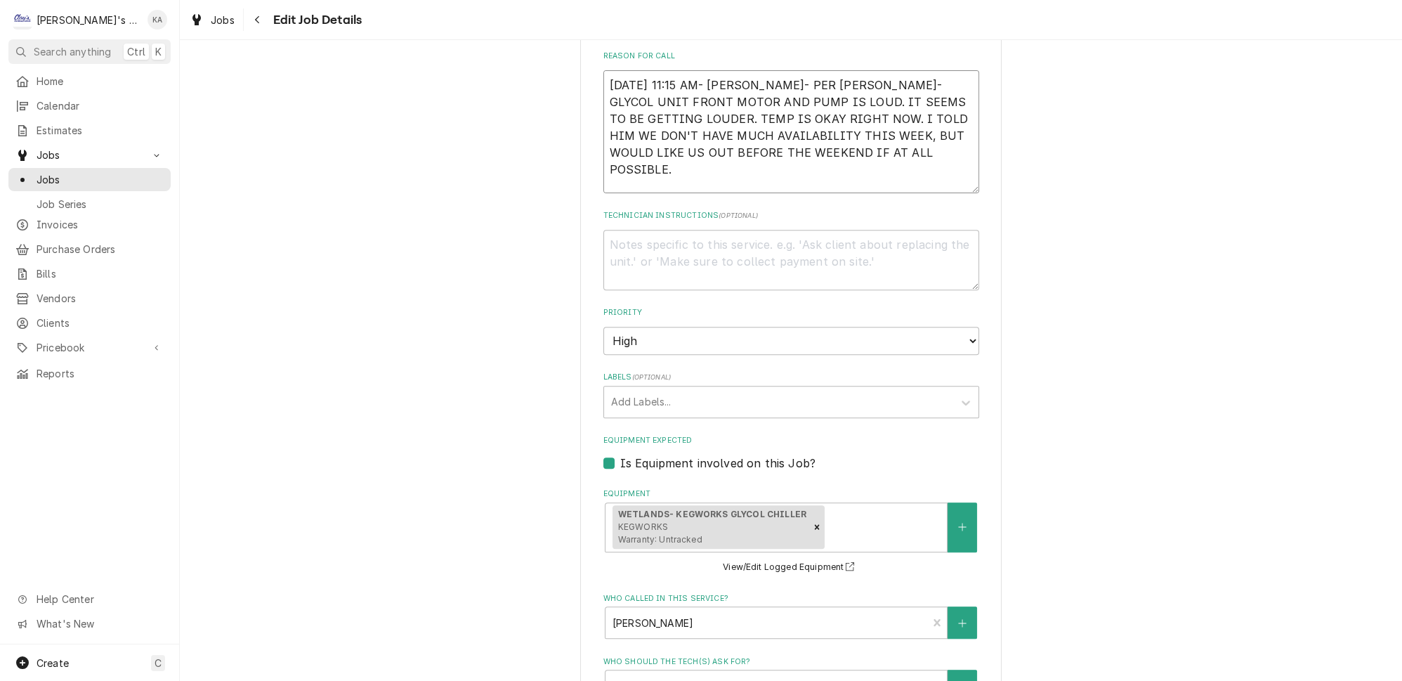
type textarea "9/4/2025 11:15 AM- KASSIE- PER RICK- GLYCOL UNIT FRONT MOTOR AND PUMP IS LOUD. …"
type textarea "x"
type textarea "9/4/2025 11:15 AM- KASSIE- PER RICK- GLYCOL UNIT FRONT MOTOR AND PUMP IS LOUD. …"
type textarea "x"
type textarea "9/4/2025 11:15 AM- KASSIE- PER RICK- GLYCOL UNIT FRONT MOTOR AND PUMP IS LOUD. …"
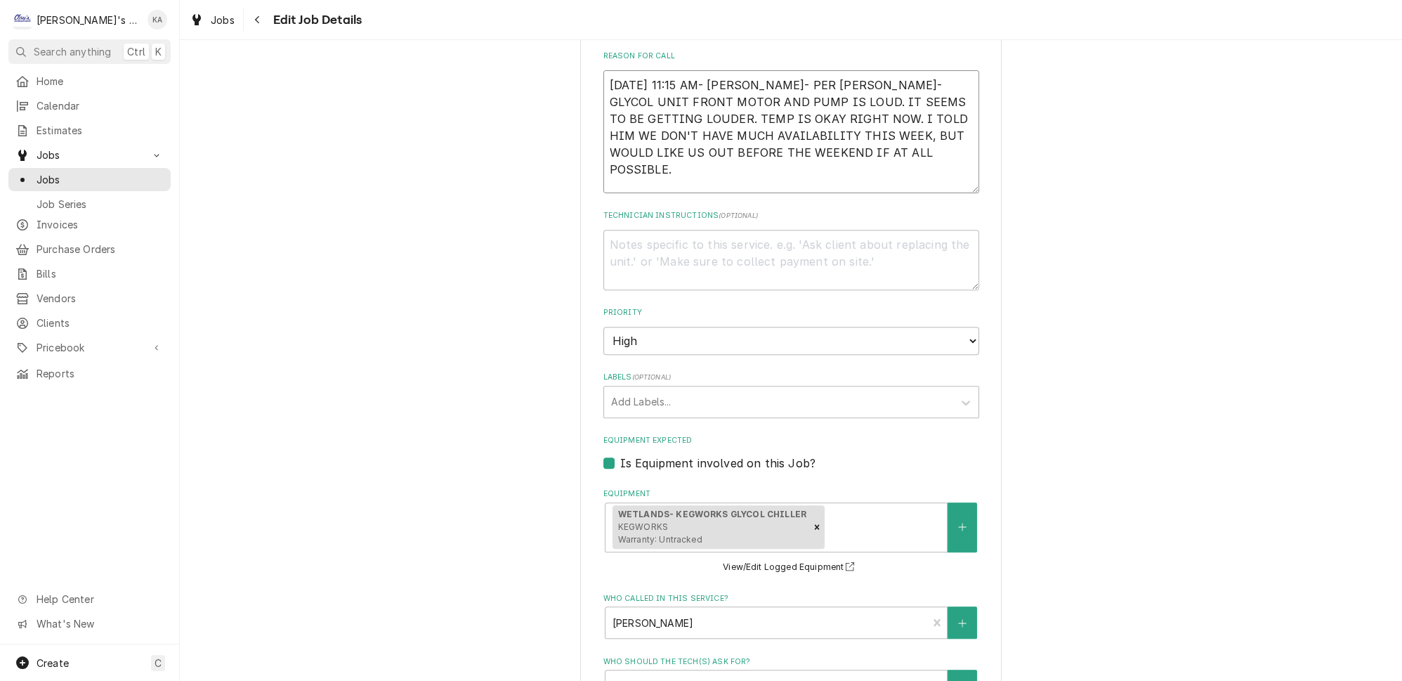
type textarea "x"
type textarea "9/4/2025 11:15 AM- KASSIE- PER RICK- GLYCOL UNIT FRONT MOTOR AND PUMP IS LOUD. …"
type textarea "x"
type textarea "9/4/2025 11:15 AM- KASSIE- PER RICK- GLYCOL UNIT FRONT MOTOR AND PUMP IS LOUD. …"
type textarea "x"
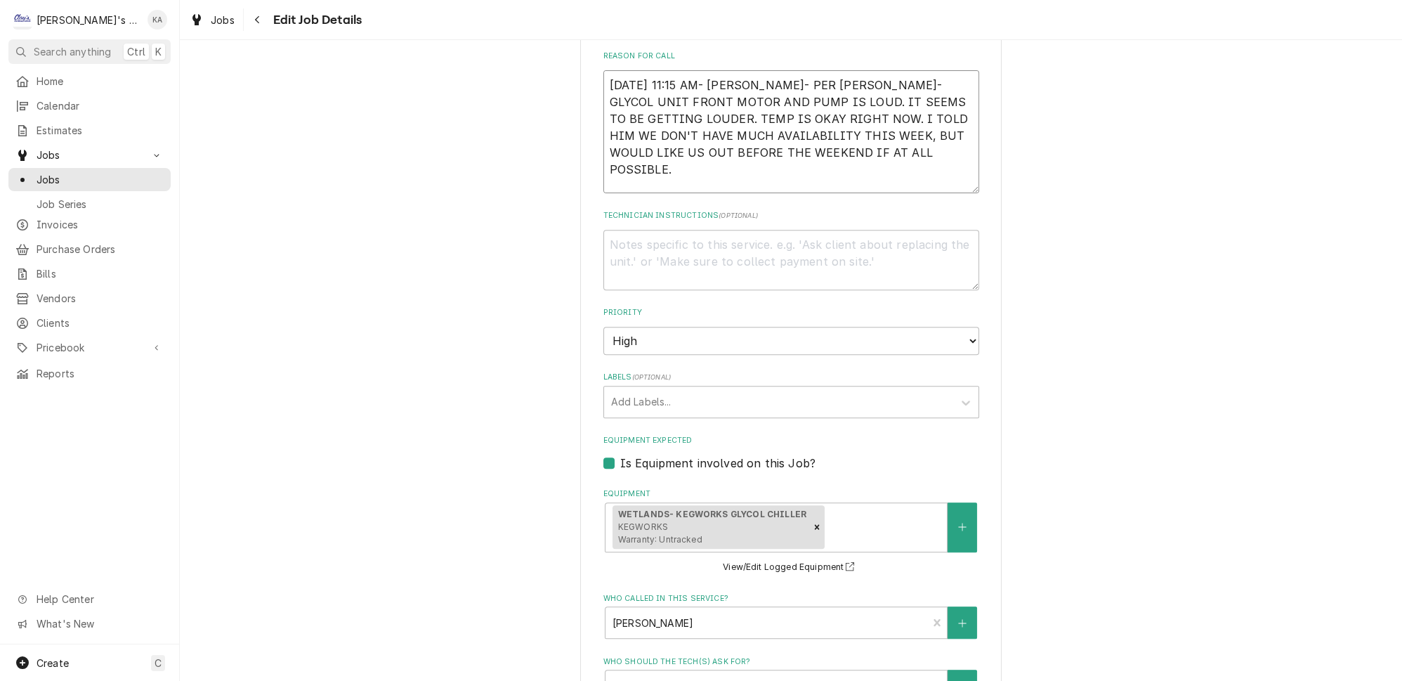
type textarea "9/4/2025 11:15 AM- KASSIE- PER RICK- GLYCOL UNIT FRONT MOTOR AND PUMP IS LOUD. …"
type textarea "x"
type textarea "9/4/2025 11:15 AM- KASSIE- PER RICK- GLYCOL UNIT FRONT MOTOR AND PUMP IS LOUD. …"
type textarea "x"
type textarea "9/4/2025 11:15 AM- KASSIE- PER RICK- GLYCOL UNIT FRONT MOTOR AND PUMP IS LOUD. …"
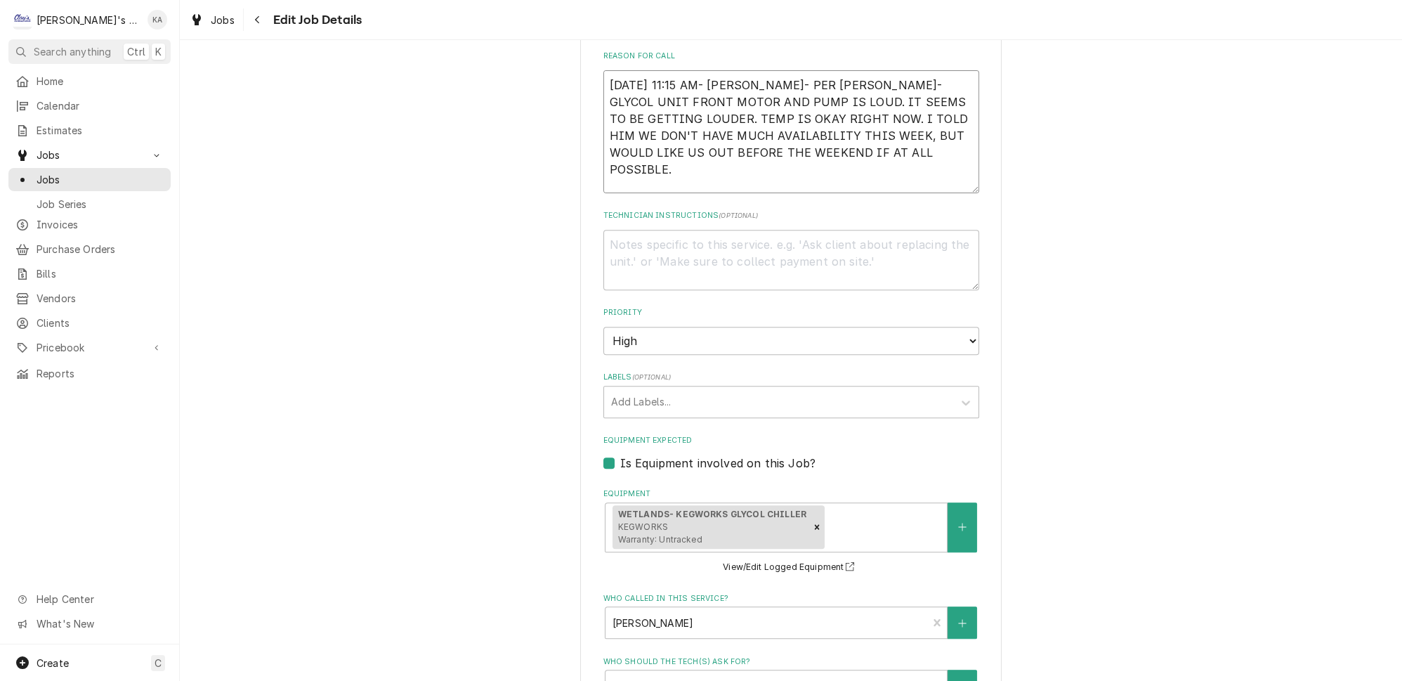
paste textarea "MOTOR ON LINE TO COOL DOWN THE BEER TUBS MAKING VERY LOUD NOI SES."
type textarea "x"
type textarea "9/4/2025 11:15 AM- KASSIE- PER RICK- GLYCOL UNIT FRONT MOTOR AND PUMP IS LOUD. …"
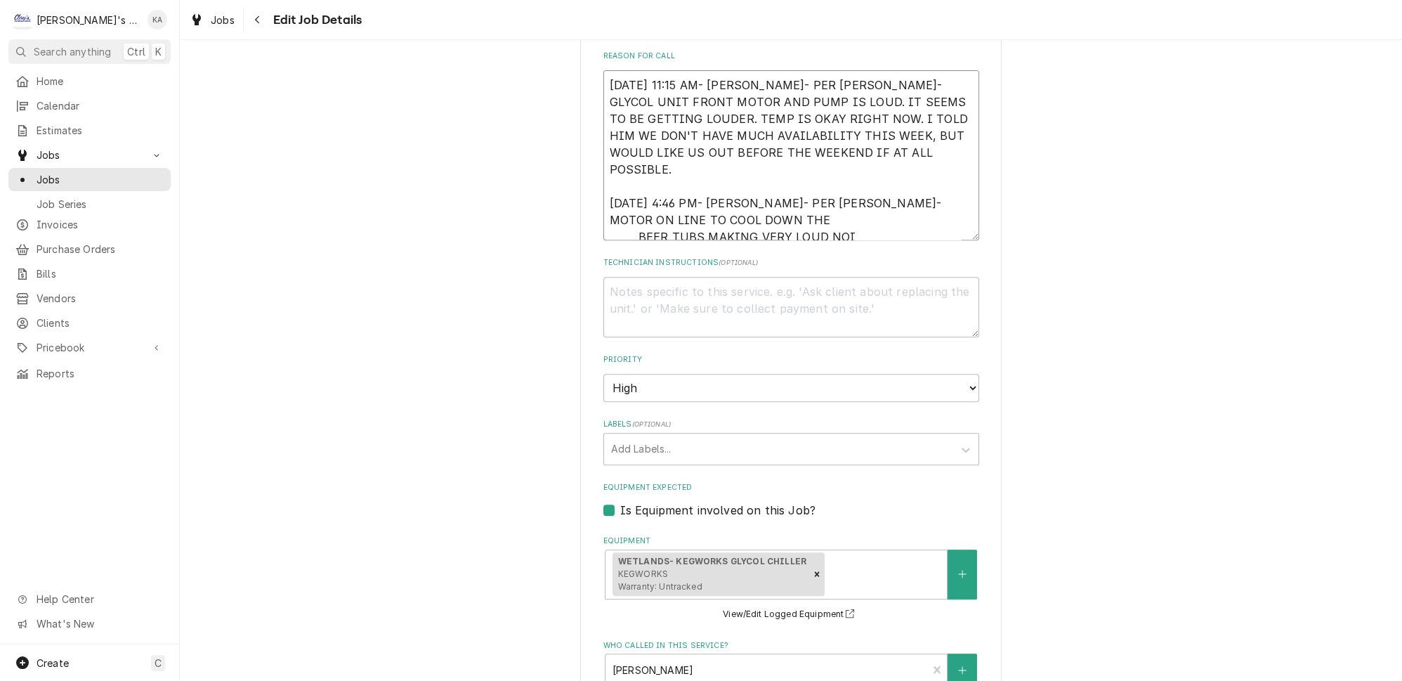
click at [633, 136] on textarea "9/4/2025 11:15 AM- KASSIE- PER RICK- GLYCOL UNIT FRONT MOTOR AND PUMP IS LOUD. …" at bounding box center [791, 155] width 376 height 170
type textarea "x"
type textarea "9/4/2025 11:15 AM- KASSIE- PER RICK- GLYCOL UNIT FRONT MOTOR AND PUMP IS LOUD. …"
type textarea "x"
type textarea "9/4/2025 11:15 AM- KASSIE- PER RICK- GLYCOL UNIT FRONT MOTOR AND PUMP IS LOUD. …"
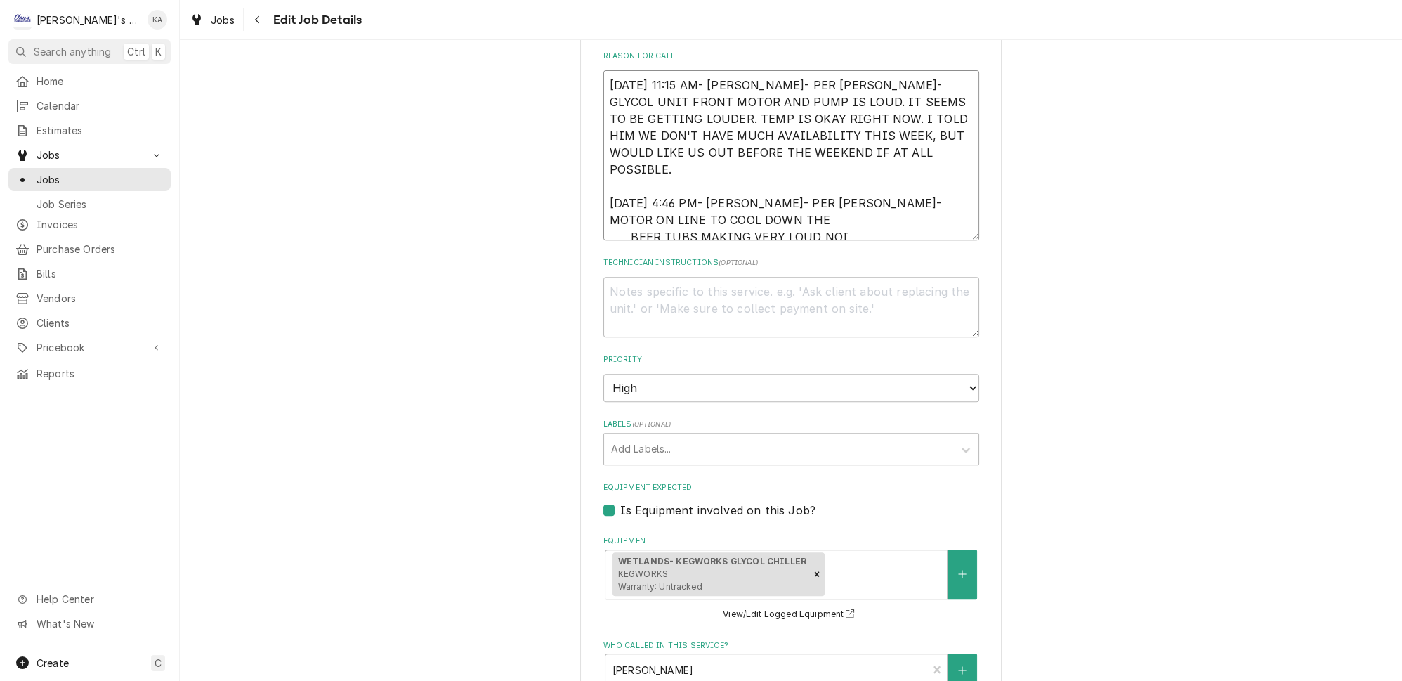
type textarea "x"
type textarea "9/4/2025 11:15 AM- KASSIE- PER RICK- GLYCOL UNIT FRONT MOTOR AND PUMP IS LOUD. …"
type textarea "x"
type textarea "9/4/2025 11:15 AM- KASSIE- PER RICK- GLYCOL UNIT FRONT MOTOR AND PUMP IS LOUD. …"
type textarea "x"
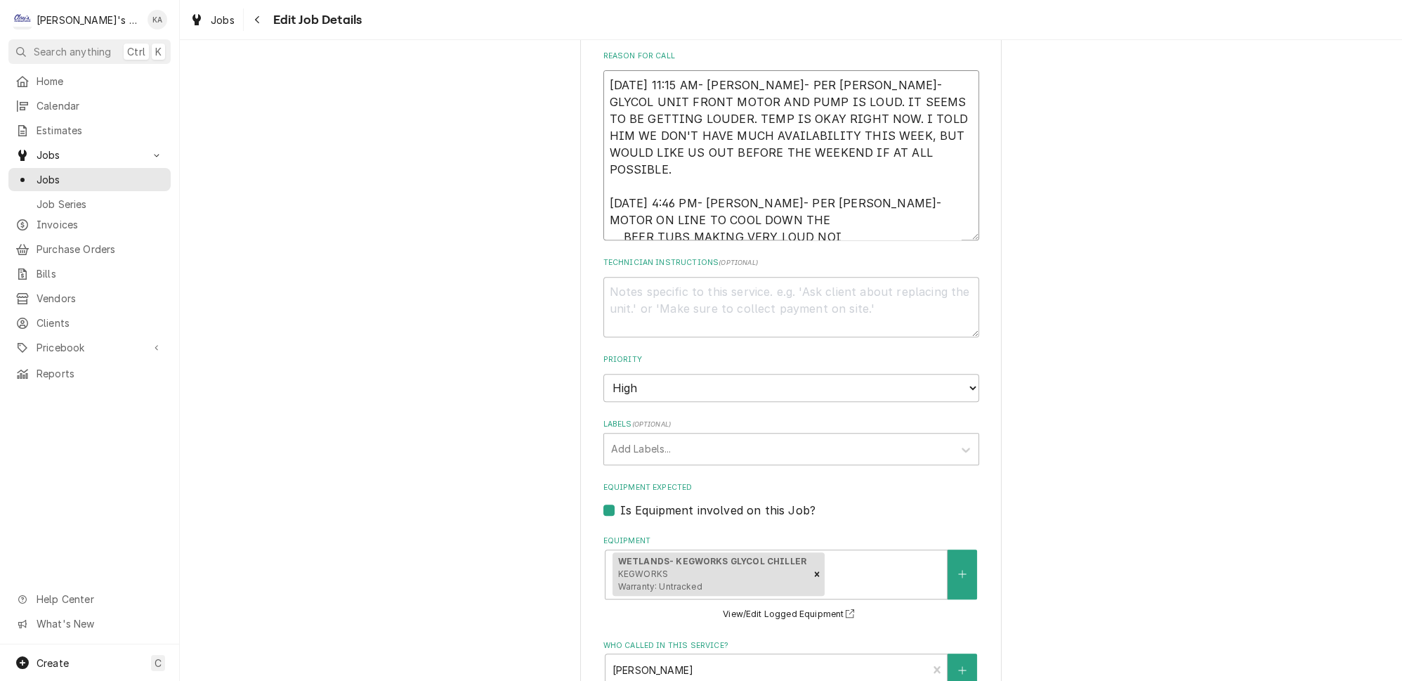
type textarea "9/4/2025 11:15 AM- KASSIE- PER RICK- GLYCOL UNIT FRONT MOTOR AND PUMP IS LOUD. …"
type textarea "x"
type textarea "9/4/2025 11:15 AM- KASSIE- PER RICK- GLYCOL UNIT FRONT MOTOR AND PUMP IS LOUD. …"
type textarea "x"
type textarea "9/4/2025 11:15 AM- KASSIE- PER RICK- GLYCOL UNIT FRONT MOTOR AND PUMP IS LOUD. …"
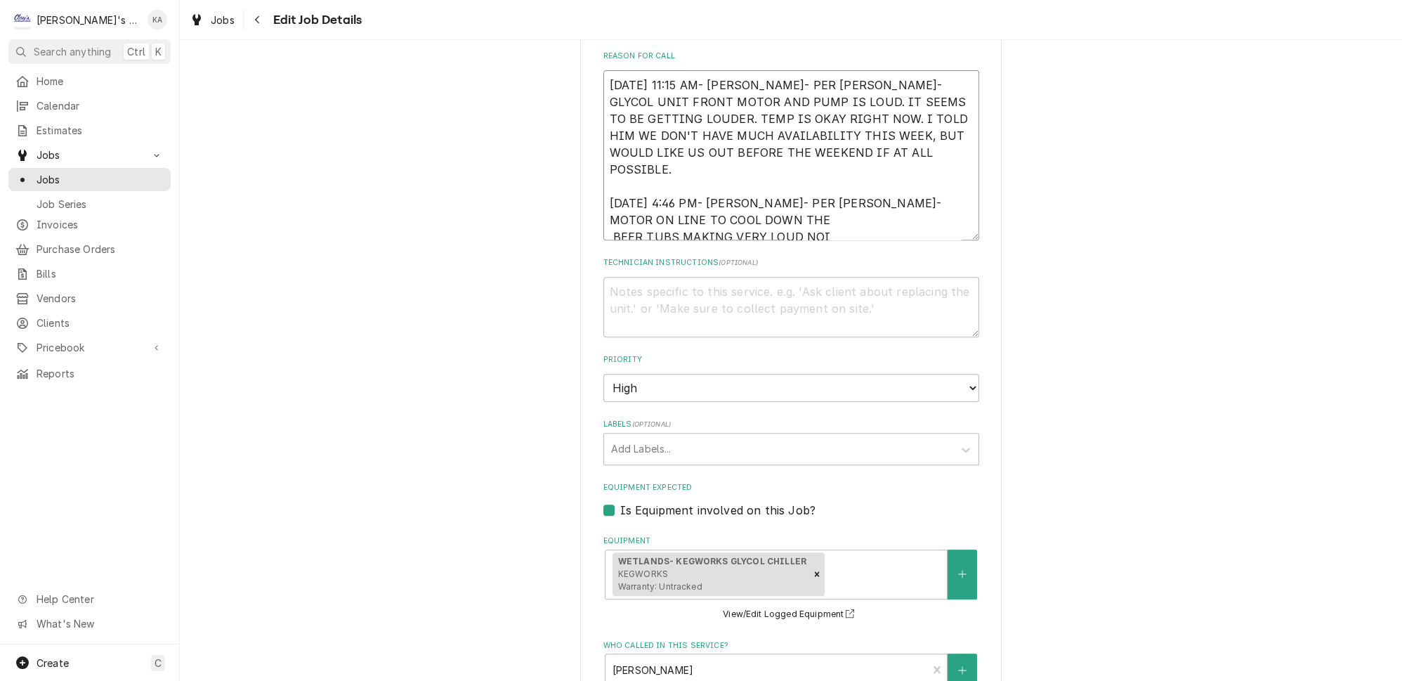
type textarea "x"
type textarea "9/4/2025 11:15 AM- KASSIE- PER RICK- GLYCOL UNIT FRONT MOTOR AND PUMP IS LOUD. …"
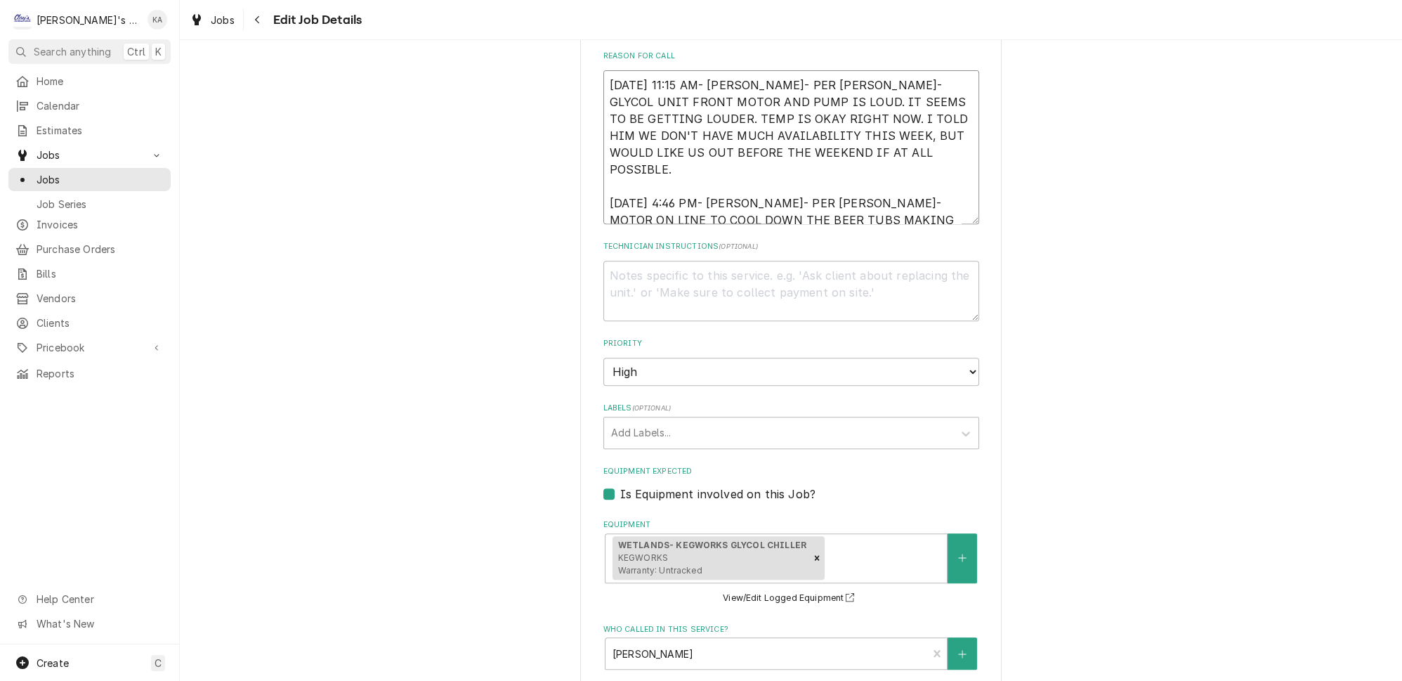
click at [633, 136] on textarea "9/4/2025 11:15 AM- KASSIE- PER RICK- GLYCOL UNIT FRONT MOTOR AND PUMP IS LOUD. …" at bounding box center [791, 147] width 376 height 154
type textarea "x"
type textarea "9/4/2025 11:15 AM- KASSIE- PER RICK- GLYCOL UNIT FRONT MOTOR AND PUMP IS LOUD. …"
type textarea "x"
type textarea "9/4/2025 11:15 AM- KASSIE- PER RICK- GLYCOL UNIT FRONT MOTOR AND PUMP IS LOUD. …"
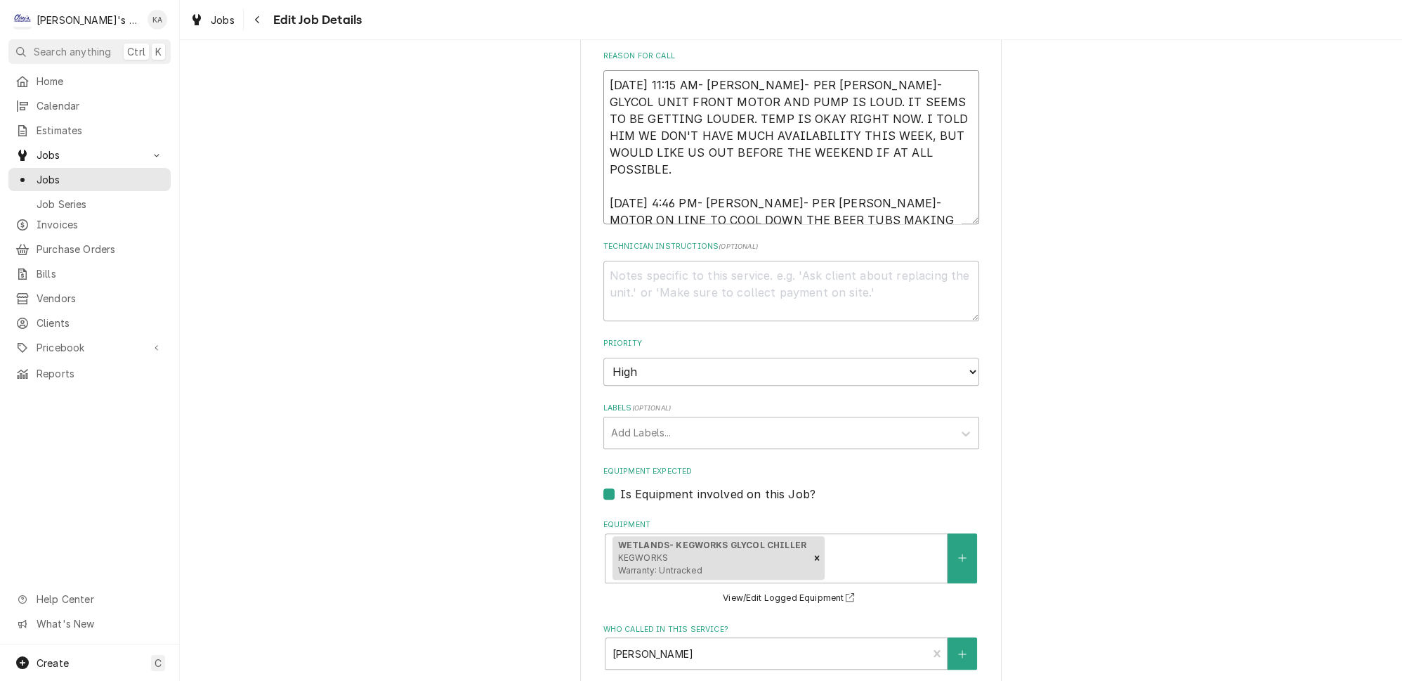
type textarea "x"
type textarea "9/4/2025 11:15 AM- KASSIE- PER RICK- GLYCOL UNIT FRONT MOTOR AND PUMP IS LOUD. …"
type textarea "x"
type textarea "9/4/2025 11:15 AM- KASSIE- PER RICK- GLYCOL UNIT FRONT MOTOR AND PUMP IS LOUD. …"
type textarea "x"
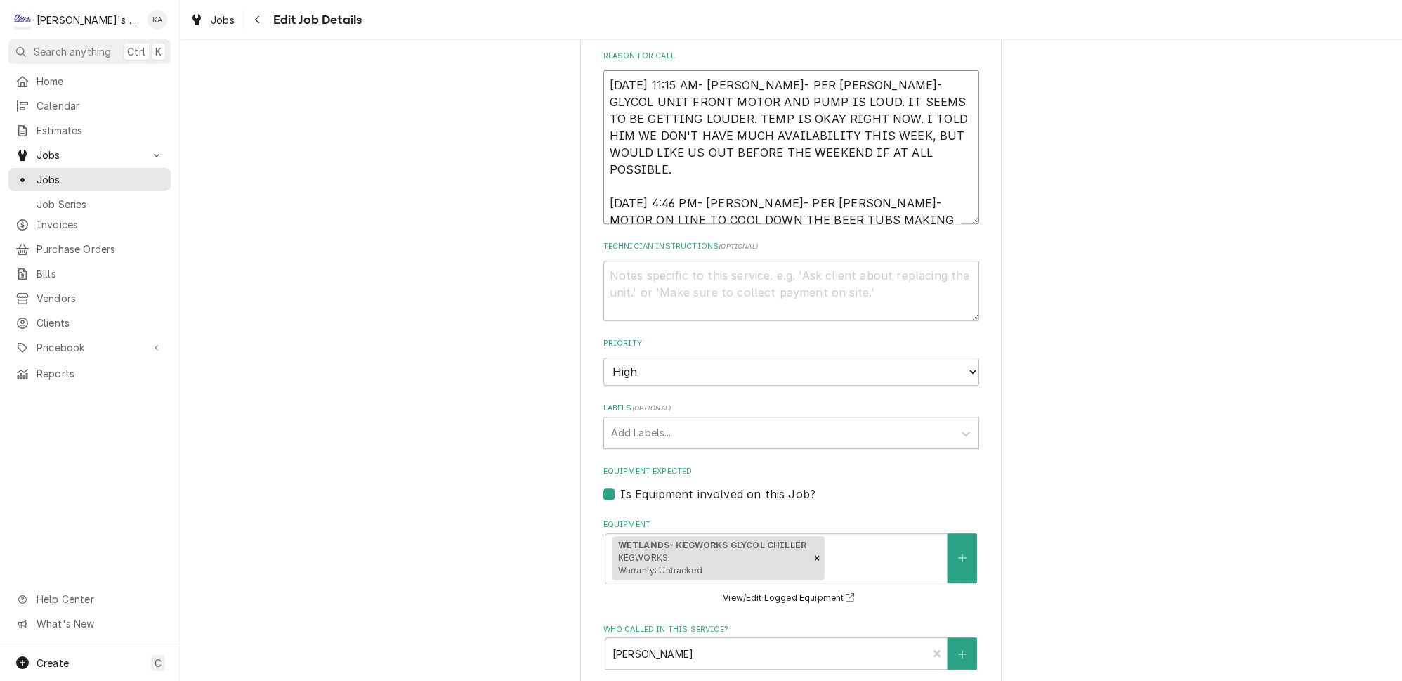
type textarea "9/4/2025 11:15 AM- KASSIE- PER RICK- GLYCOL UNIT FRONT MOTOR AND PUMP IS LOUD. …"
type textarea "x"
type textarea "9/4/2025 11:15 AM- KASSIE- PER RICK- GLYCOL UNIT FRONT MOTOR AND PUMP IS LOUD. …"
type textarea "x"
type textarea "9/4/2025 11:15 AM- KASSIE- PER RICK- GLYCOL UNIT FRONT MOTOR AND PUMP IS LOUD. …"
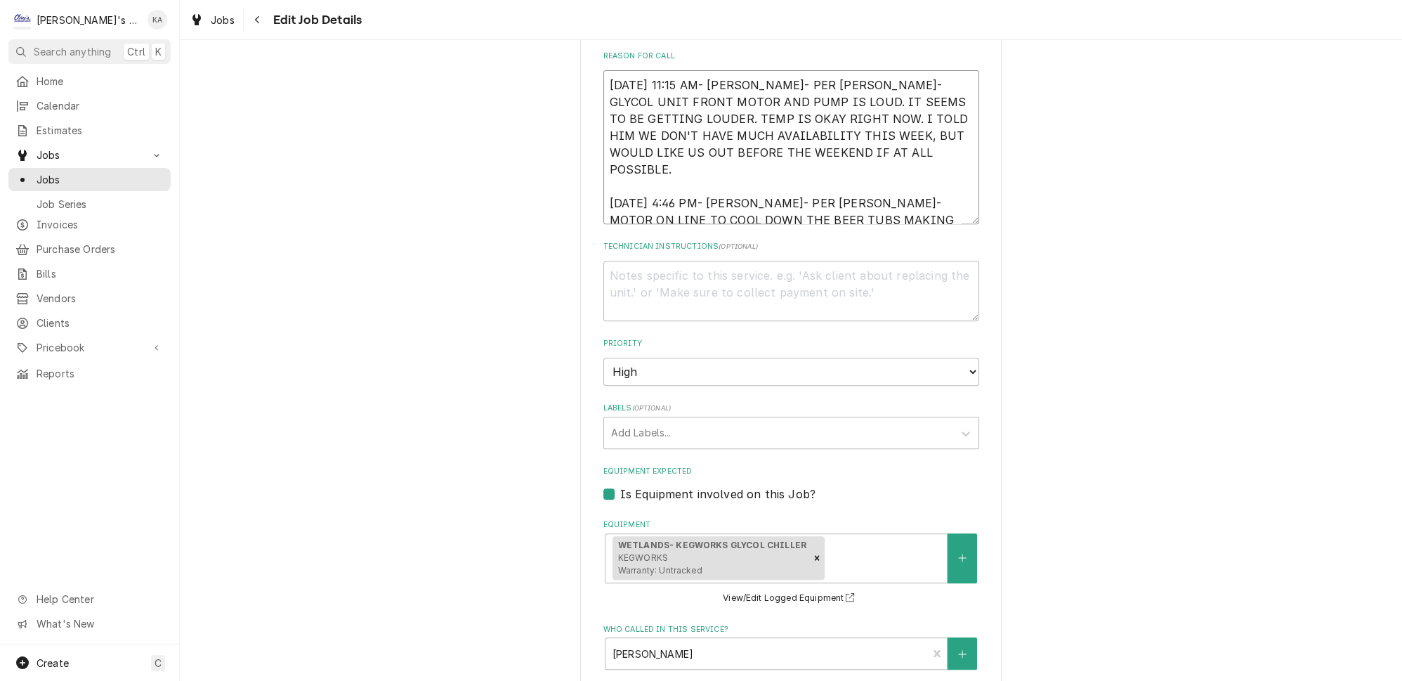
type textarea "x"
type textarea "9/4/2025 11:15 AM- KASSIE- PER RICK- GLYCOL UNIT FRONT MOTOR AND PUMP IS LOUD. …"
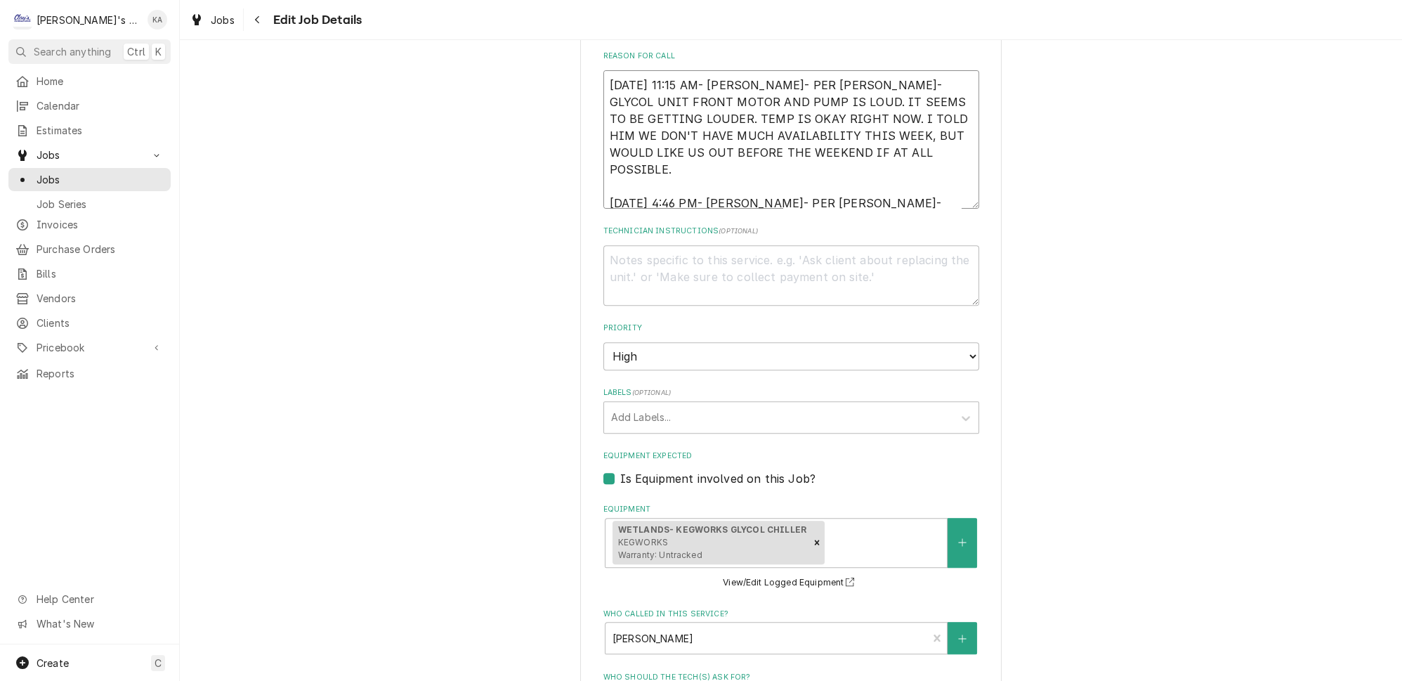
type textarea "x"
type textarea "9/4/2025 11:15 AM- KASSIE- PER RICK- GLYCOL UNIT FRONT MOTOR AND PUMP IS LOUD. …"
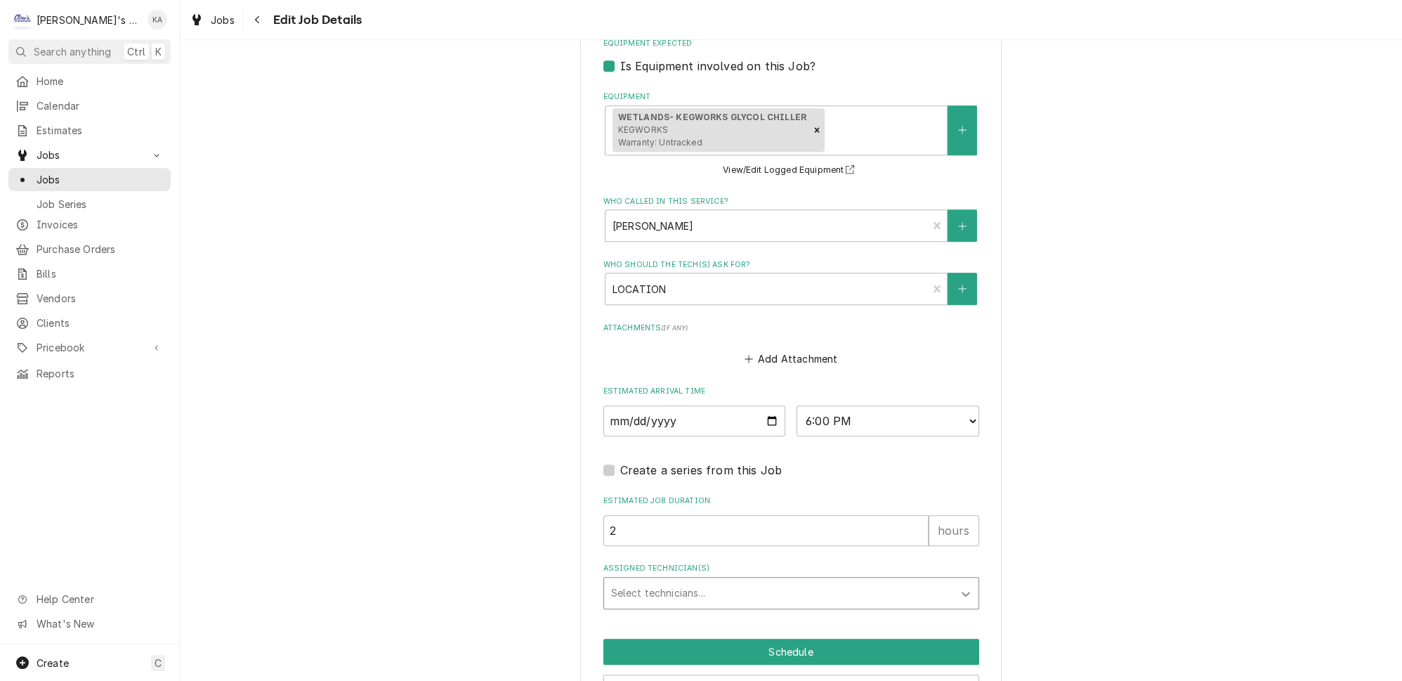
click at [959, 586] on icon "Assigned Technician(s)" at bounding box center [966, 593] width 14 height 14
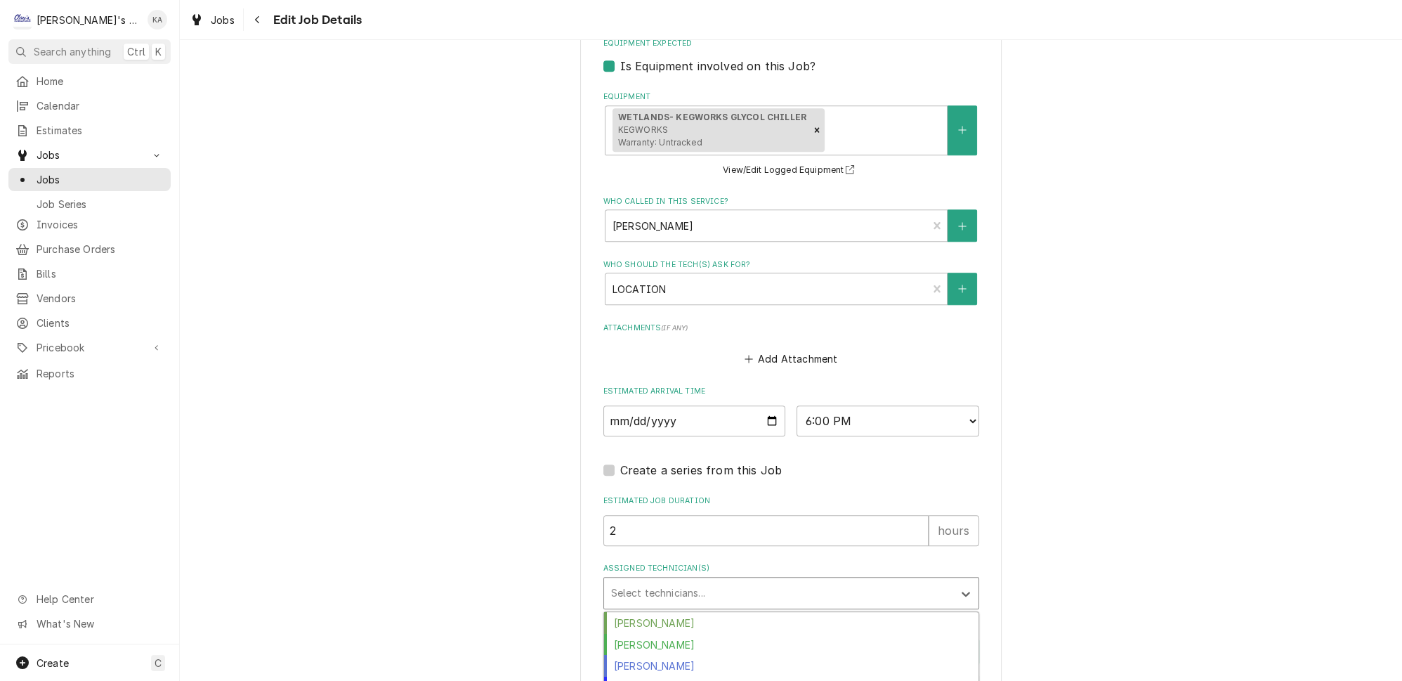
scroll to position [58, 0]
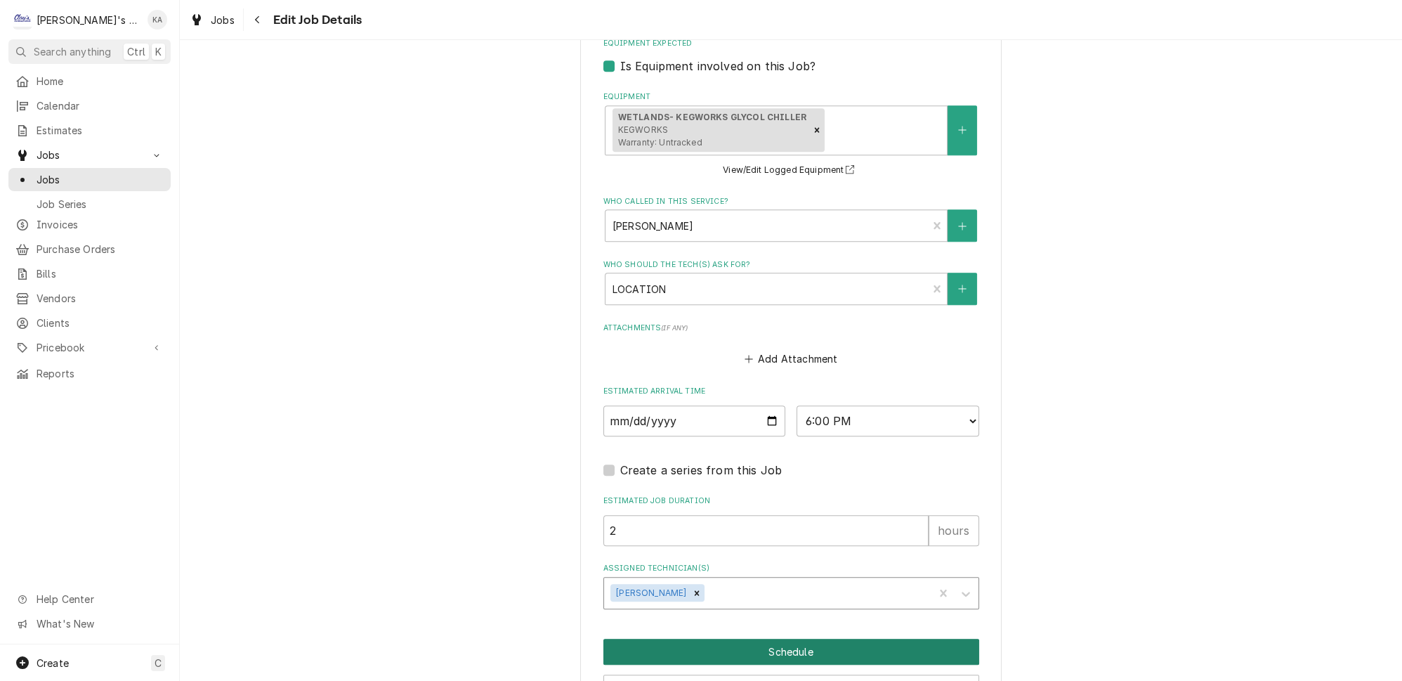
click at [800, 638] on button "Schedule" at bounding box center [791, 651] width 376 height 26
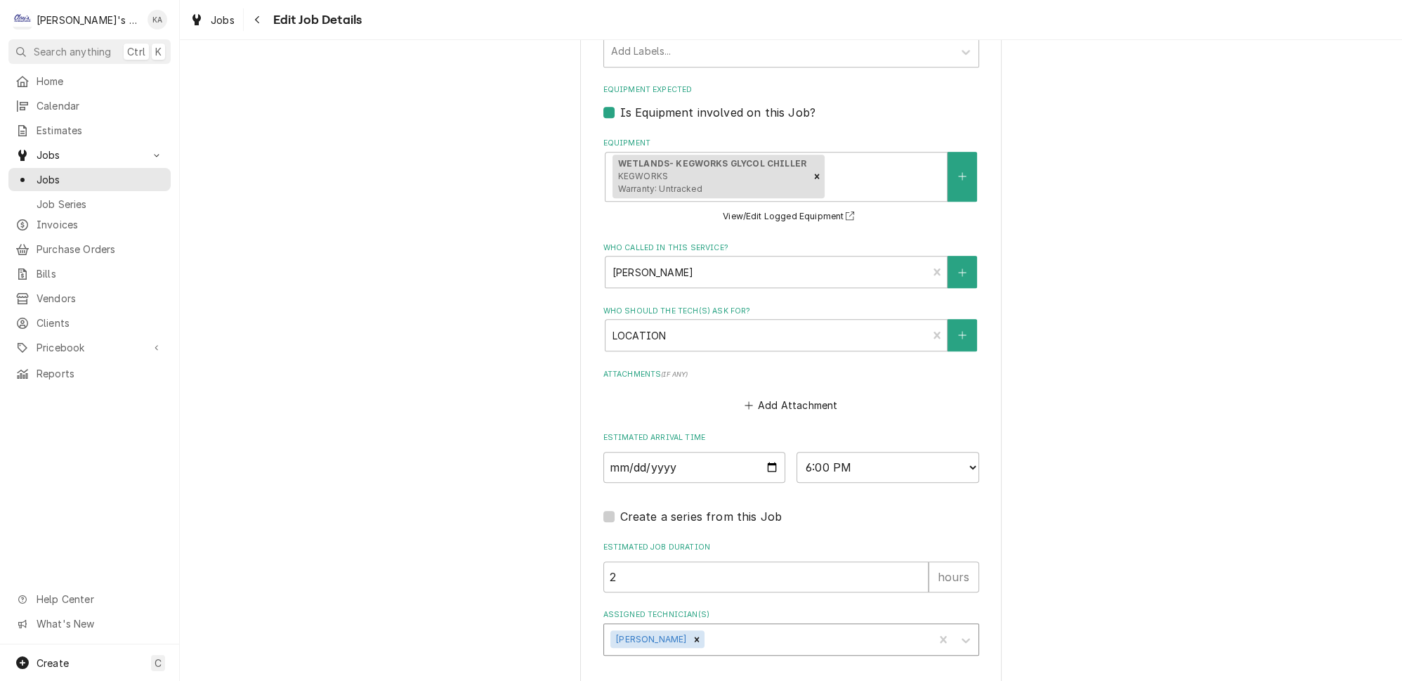
type textarea "x"
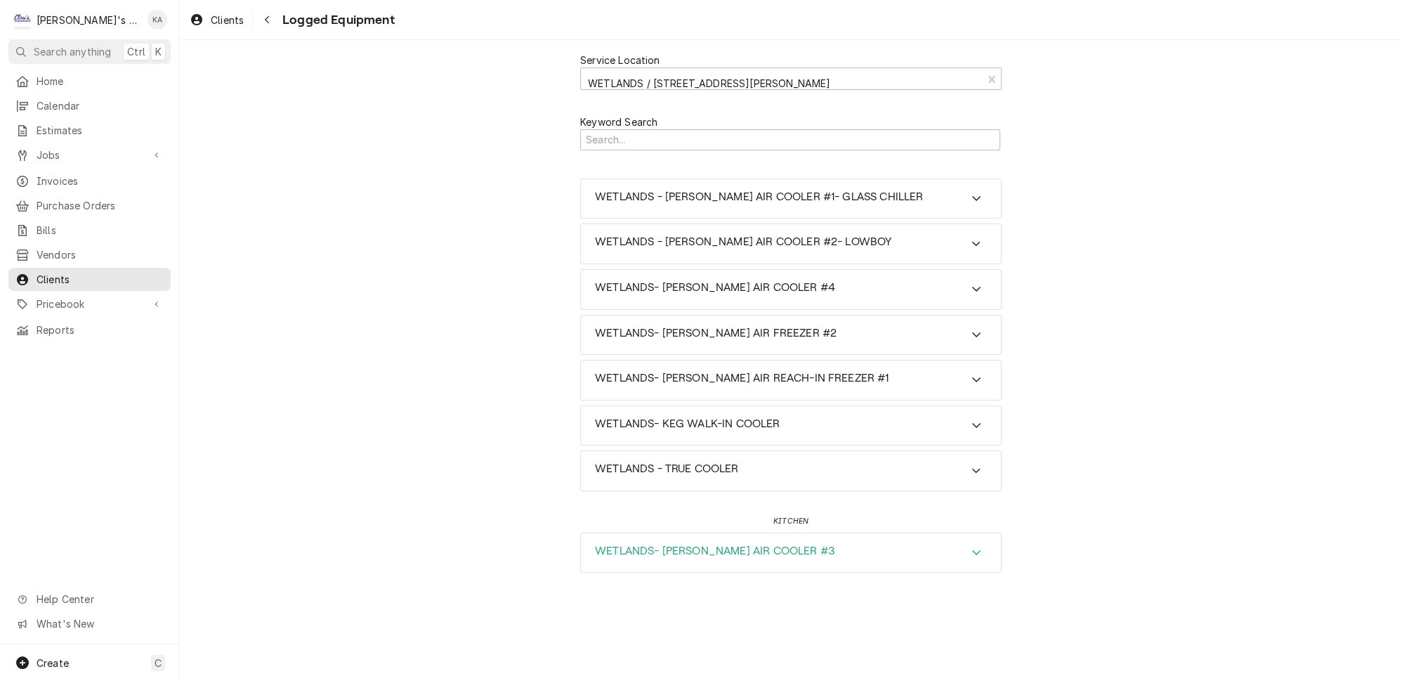
click at [966, 544] on div "Accordion Header" at bounding box center [976, 552] width 21 height 17
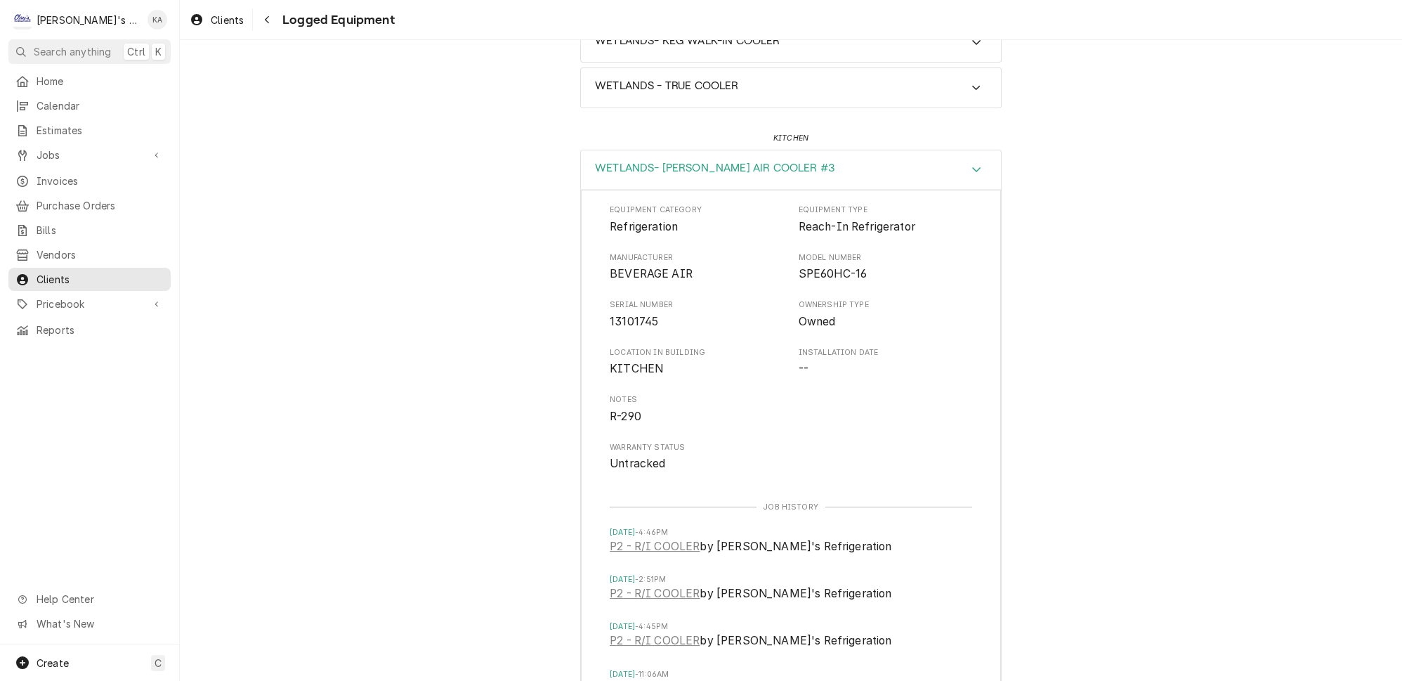
scroll to position [537, 0]
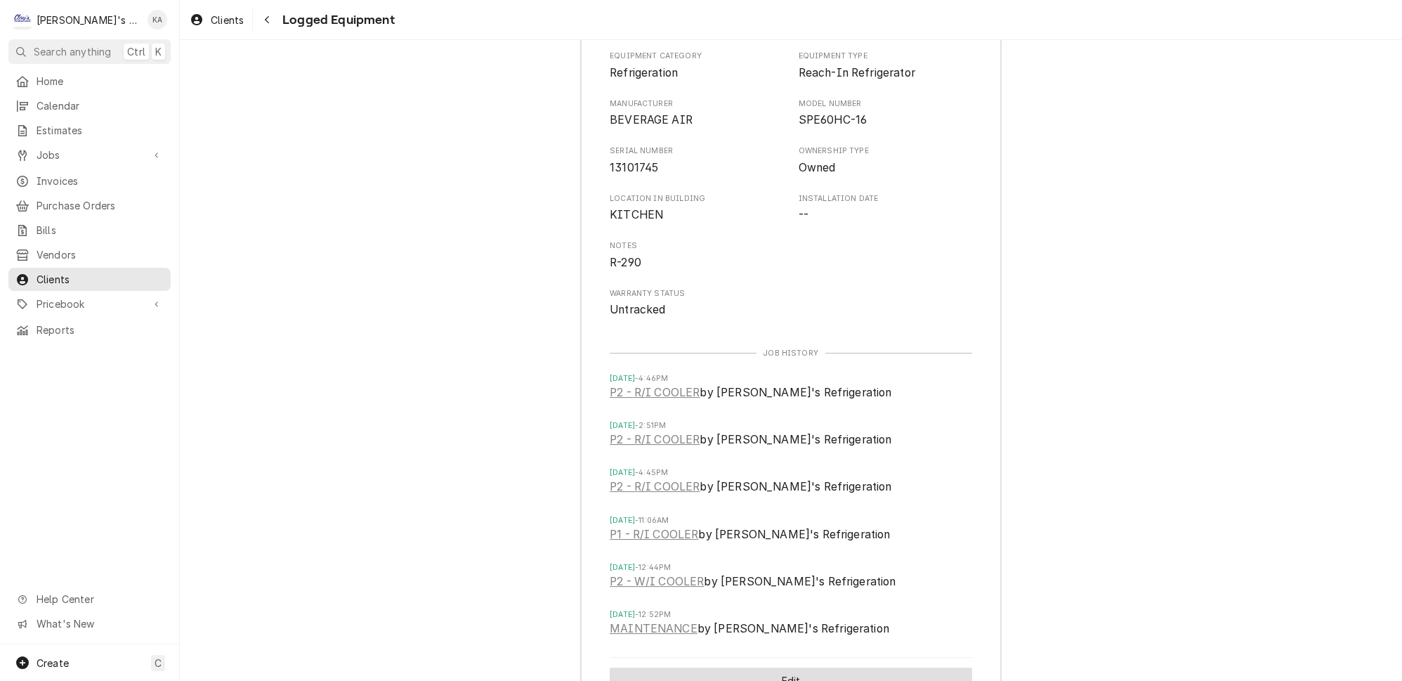
click at [838, 667] on button "Edit" at bounding box center [791, 680] width 362 height 26
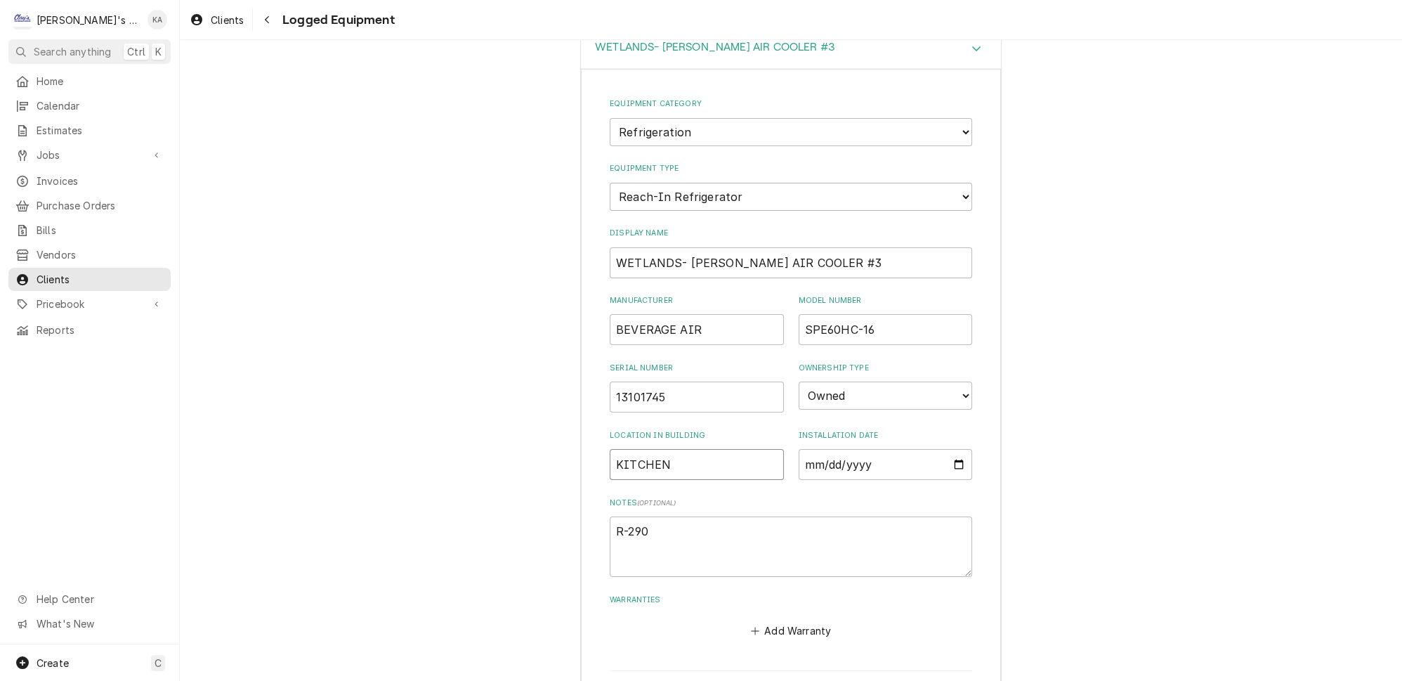
drag, startPoint x: 667, startPoint y: 420, endPoint x: 503, endPoint y: 418, distance: 164.3
click at [503, 418] on div "Service Location WETLANDS / 922 GARFIELD, EUGENE, OR 97402 Keyword Search WETLA…" at bounding box center [791, 135] width 1222 height 1196
type textarea "x"
click at [692, 680] on button "Save" at bounding box center [698, 694] width 176 height 26
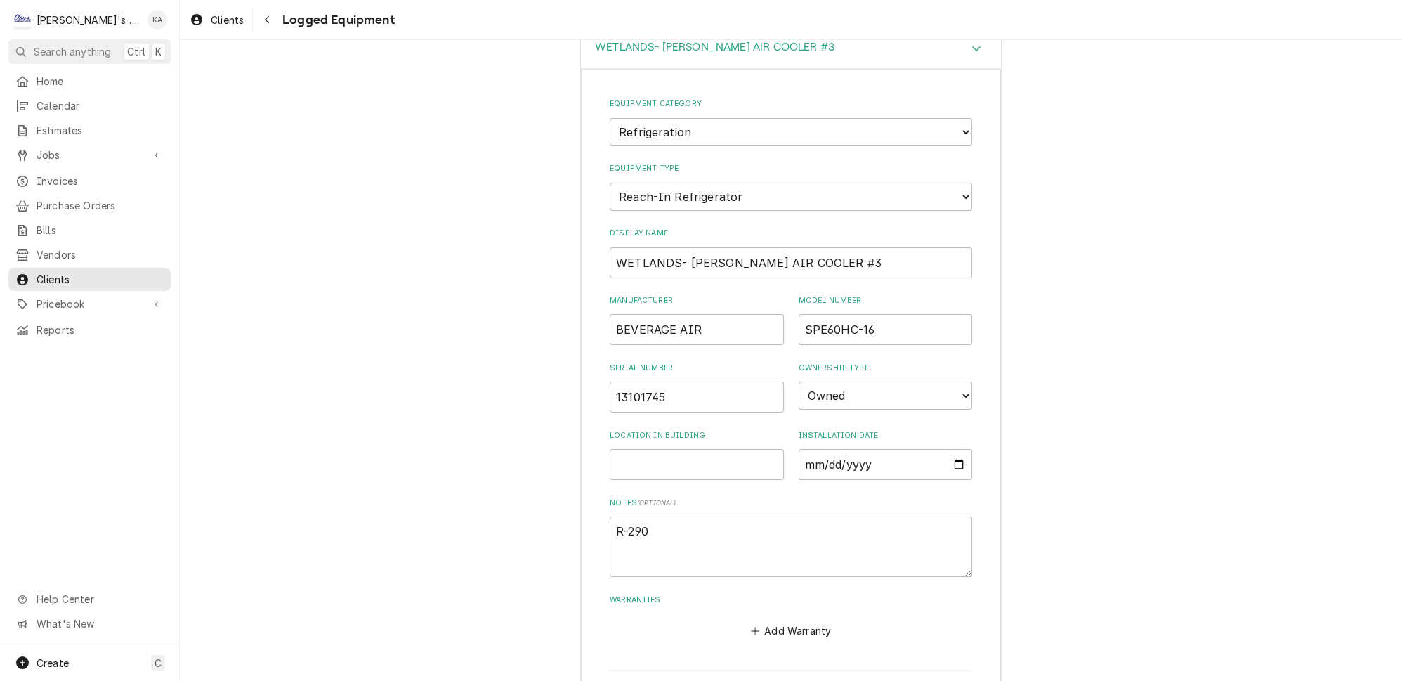
type textarea "x"
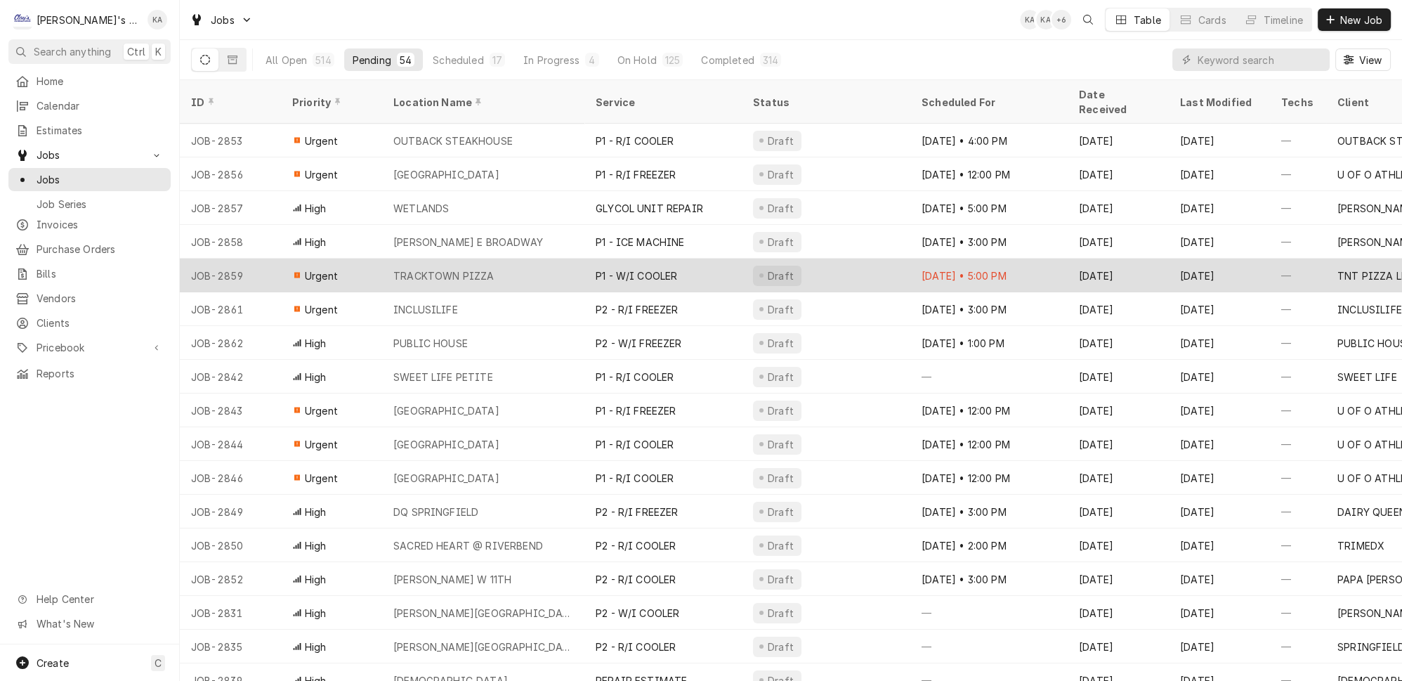
click at [508, 258] on div "TRACKTOWN PIZZA" at bounding box center [483, 275] width 202 height 34
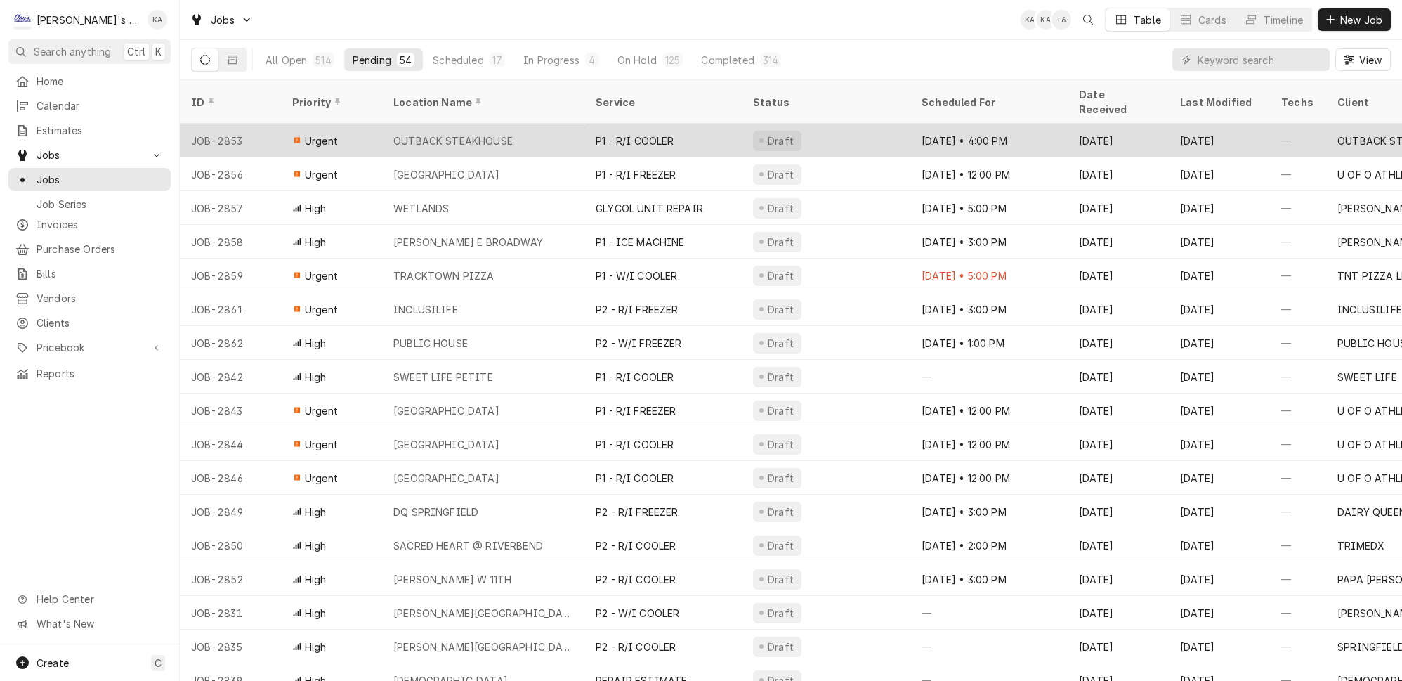
click at [855, 124] on div "Draft" at bounding box center [826, 141] width 169 height 34
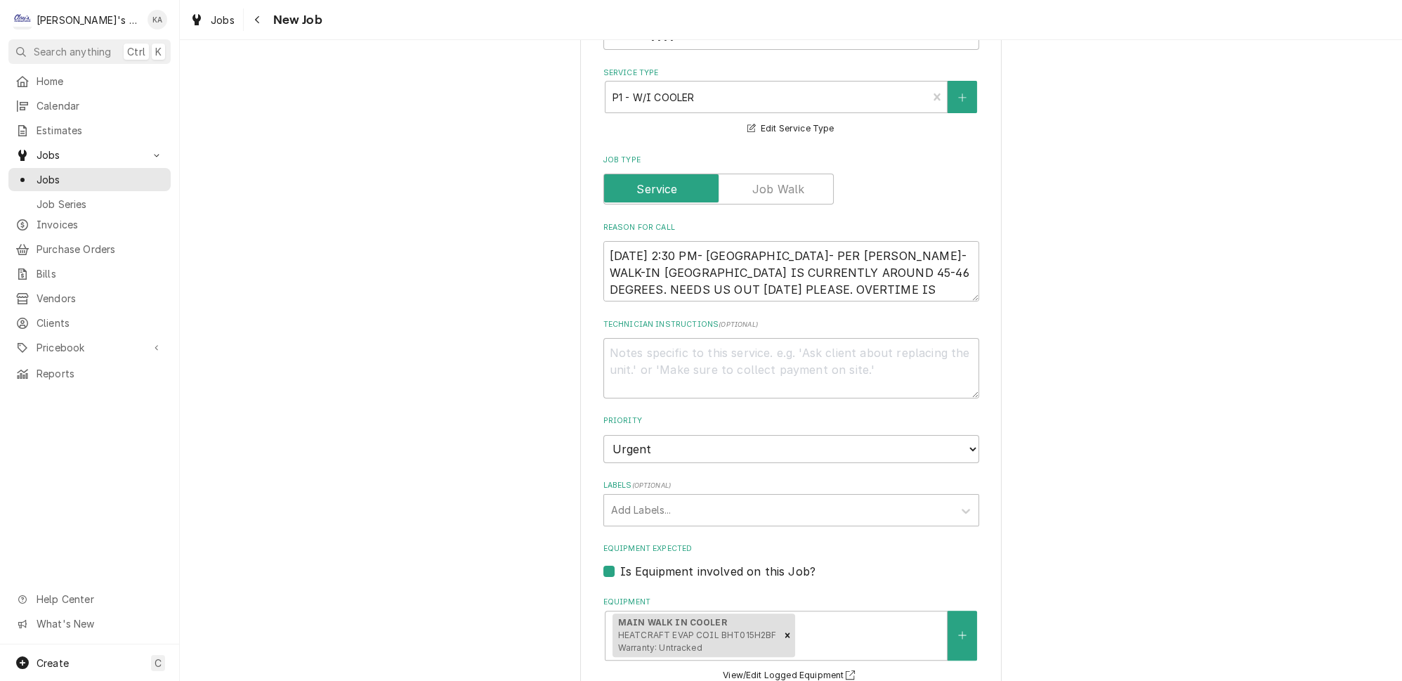
scroll to position [638, 0]
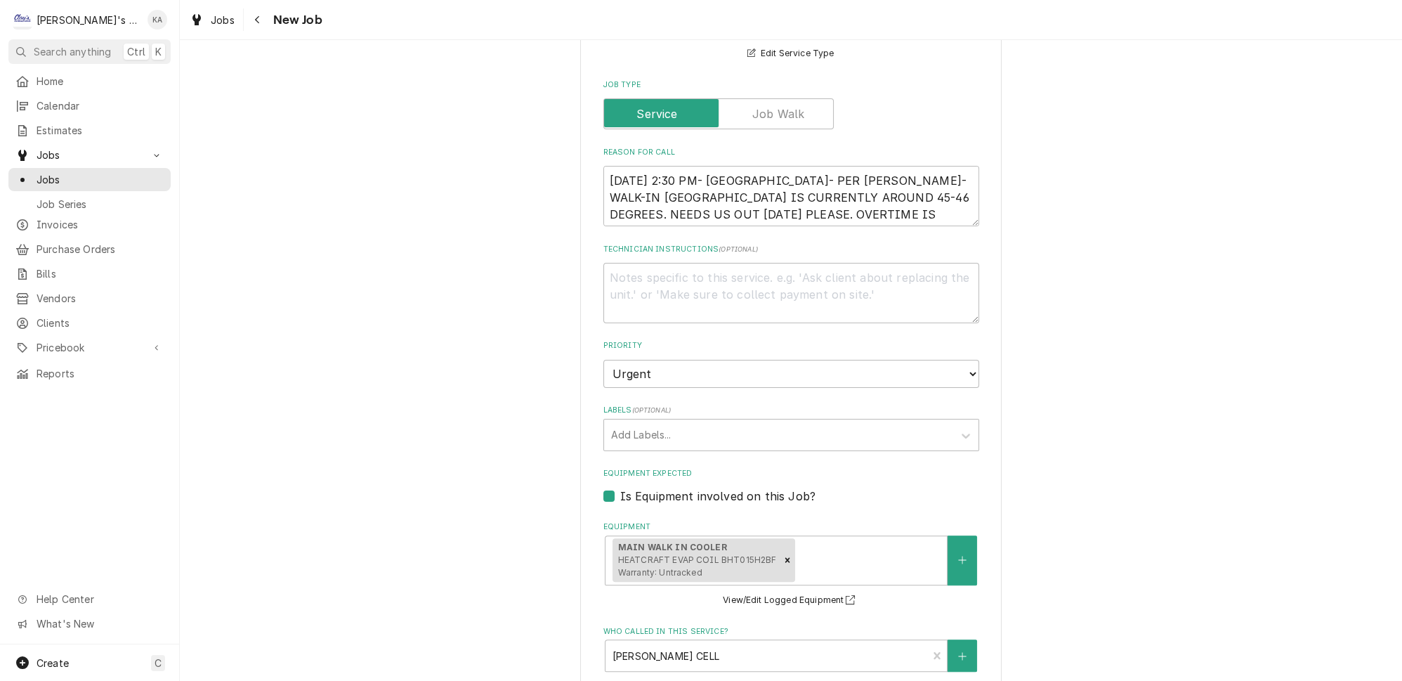
type textarea "x"
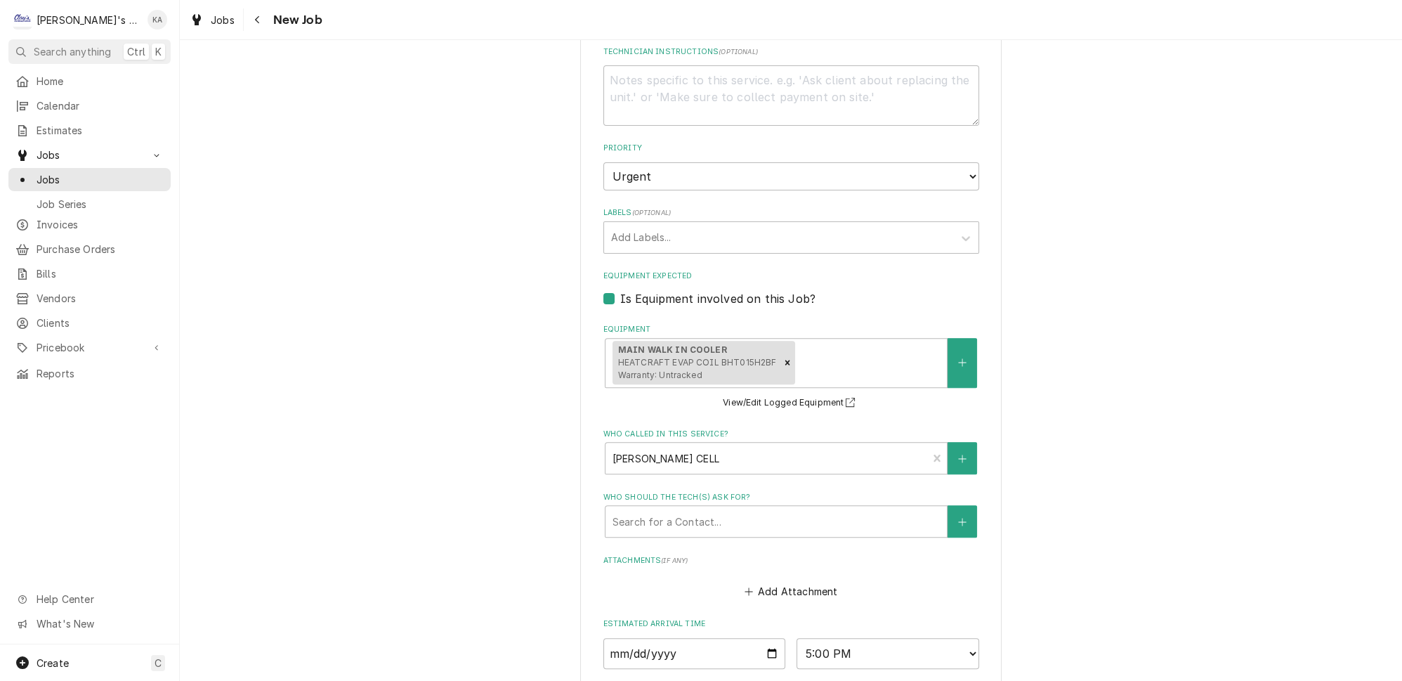
scroll to position [1110, 0]
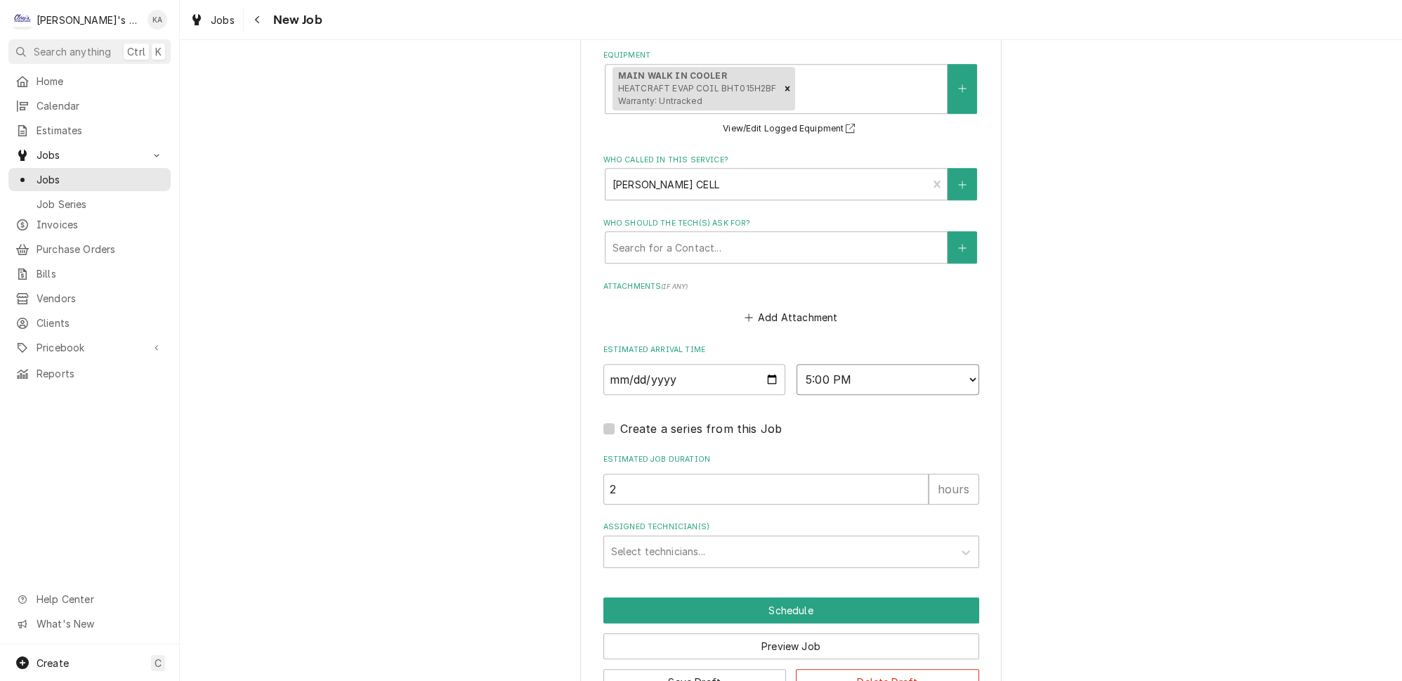
click at [949, 364] on select "AM / PM 6:00 AM 6:15 AM 6:30 AM 6:45 AM 7:00 AM 7:15 AM 7:30 AM 7:45 AM 8:00 AM…" at bounding box center [887, 379] width 183 height 31
select select "18:15:00"
click at [796, 364] on select "AM / PM 6:00 AM 6:15 AM 6:30 AM 6:45 AM 7:00 AM 7:15 AM 7:30 AM 7:45 AM 8:00 AM…" at bounding box center [887, 379] width 183 height 31
click at [959, 545] on icon "Assigned Technician(s)" at bounding box center [966, 552] width 14 height 14
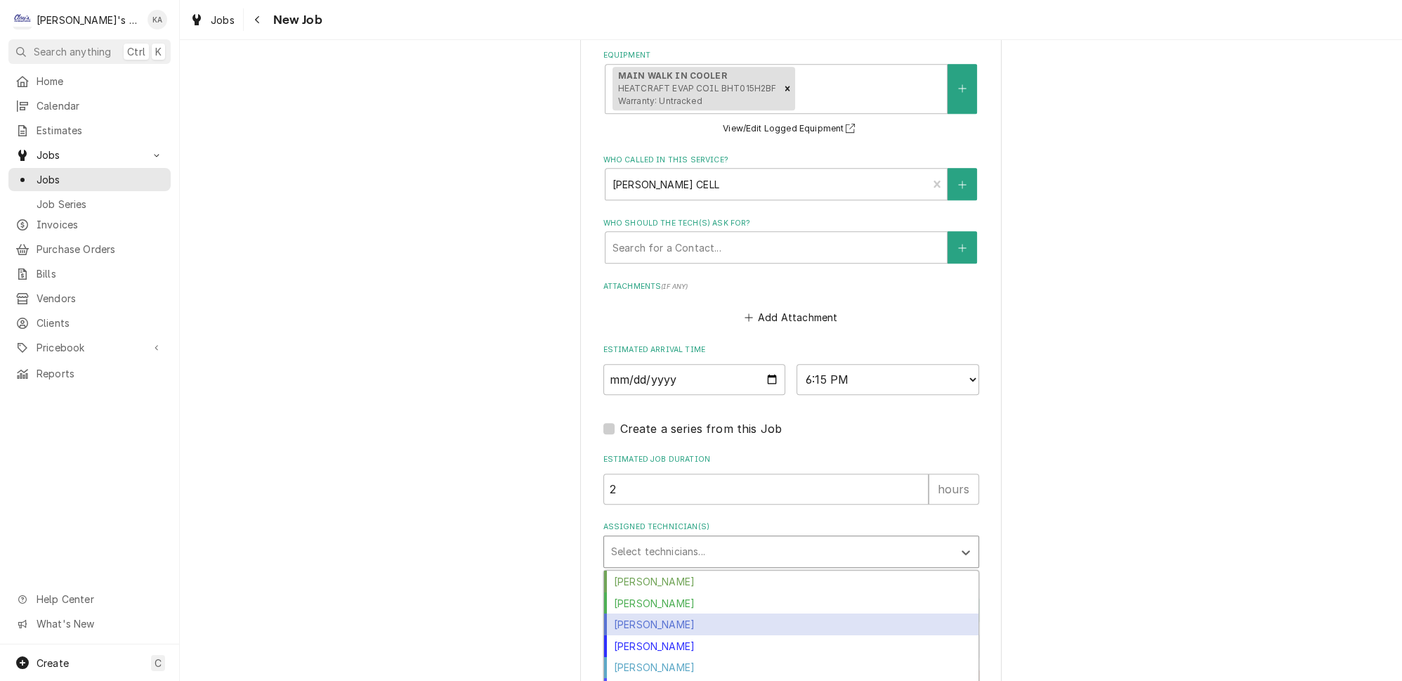
scroll to position [58, 0]
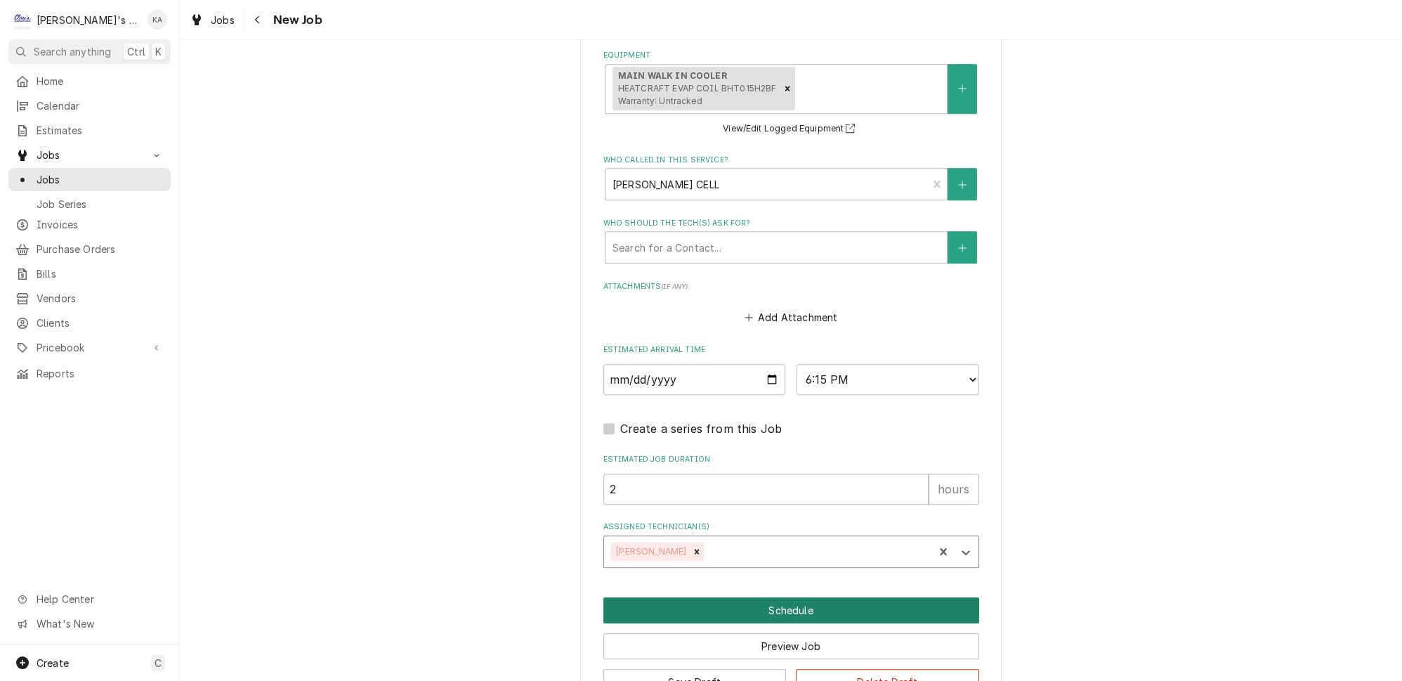
click at [782, 597] on button "Schedule" at bounding box center [791, 610] width 376 height 26
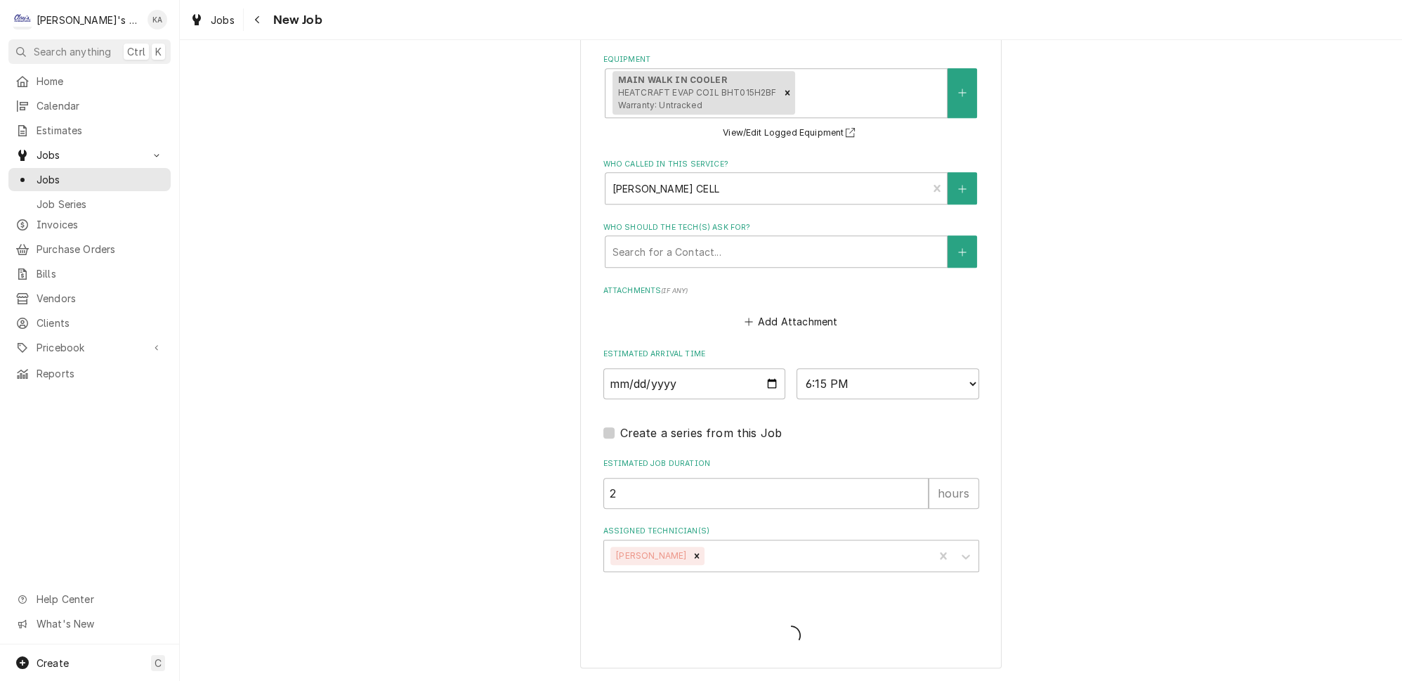
scroll to position [1064, 0]
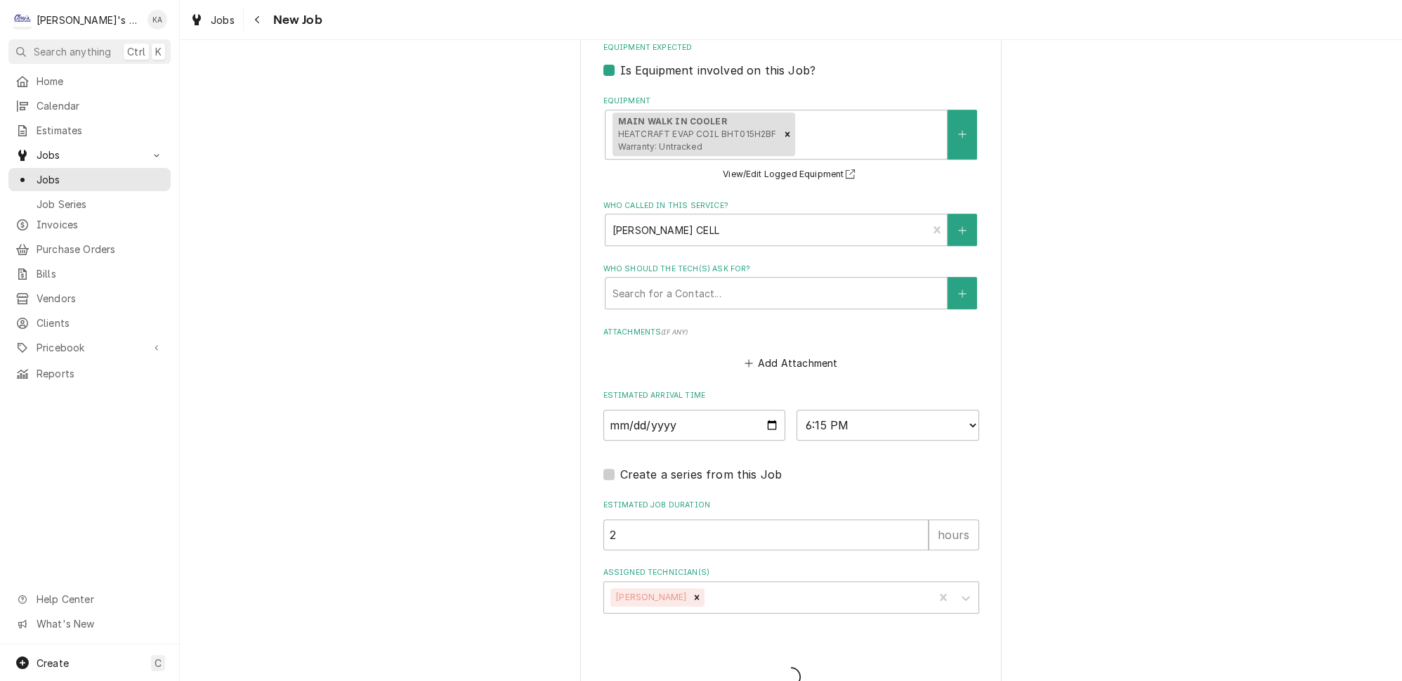
type textarea "x"
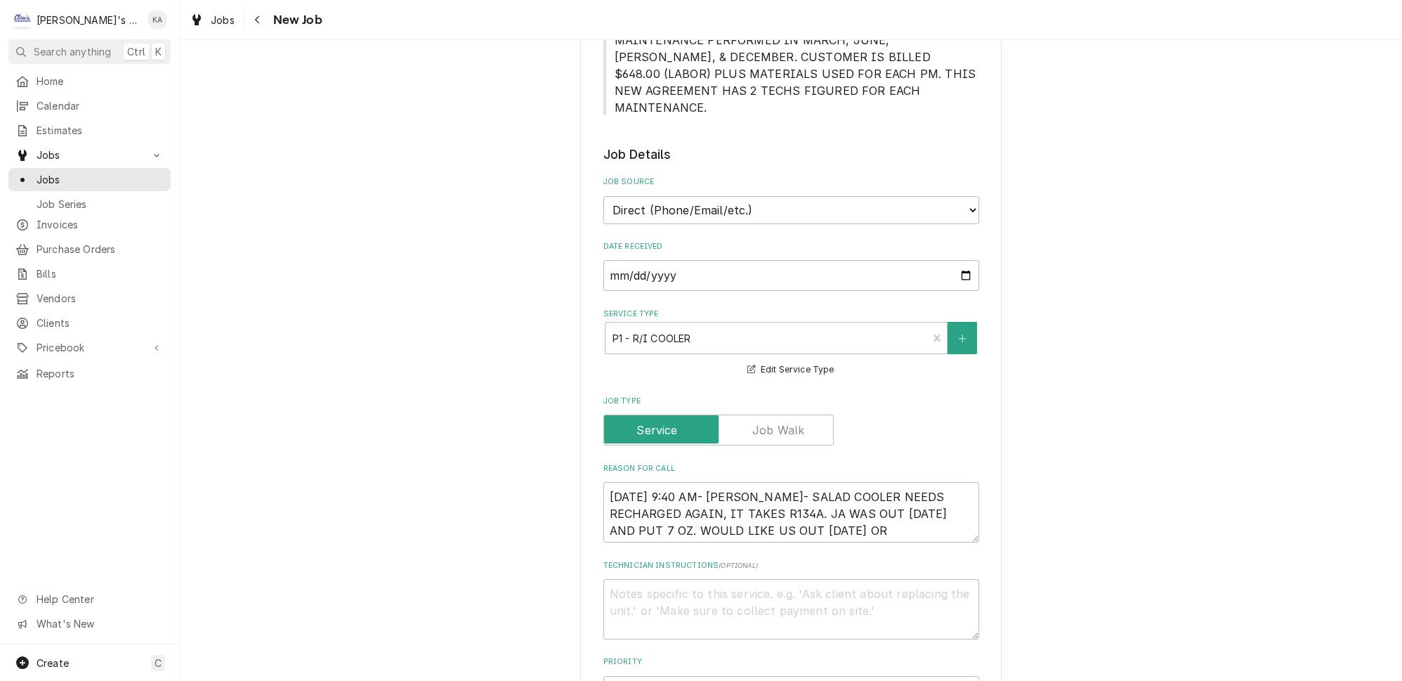
scroll to position [383, 0]
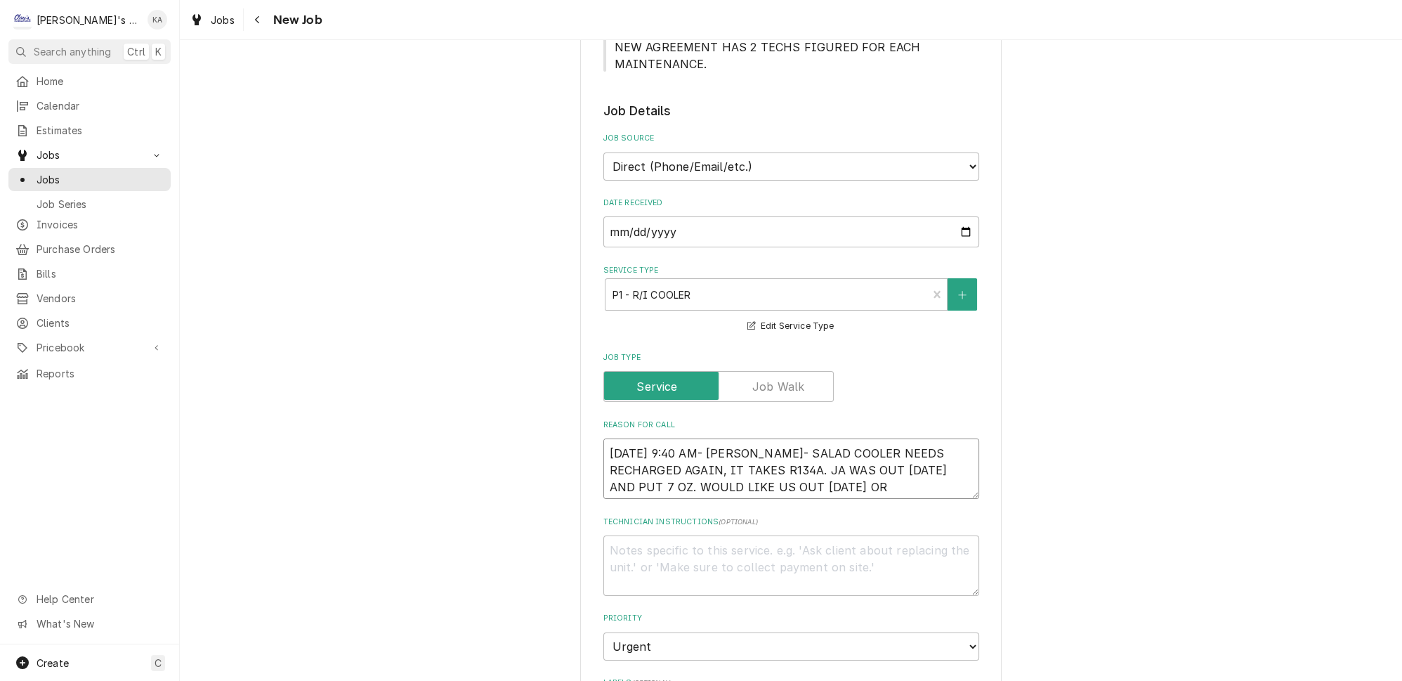
click at [778, 438] on textarea "9/4/2025 9:40 AM- BECKETT- SALAD COOLER NEEDS RECHARGED AGAIN, IT TAKES R134A. …" at bounding box center [791, 468] width 376 height 60
type textarea "x"
type textarea "9/4/2025 9:40 AM- BECKETT- SALAD COOLER NEEDS RECHARGED AGAIN, IT TAKES 134A. J…"
type textarea "x"
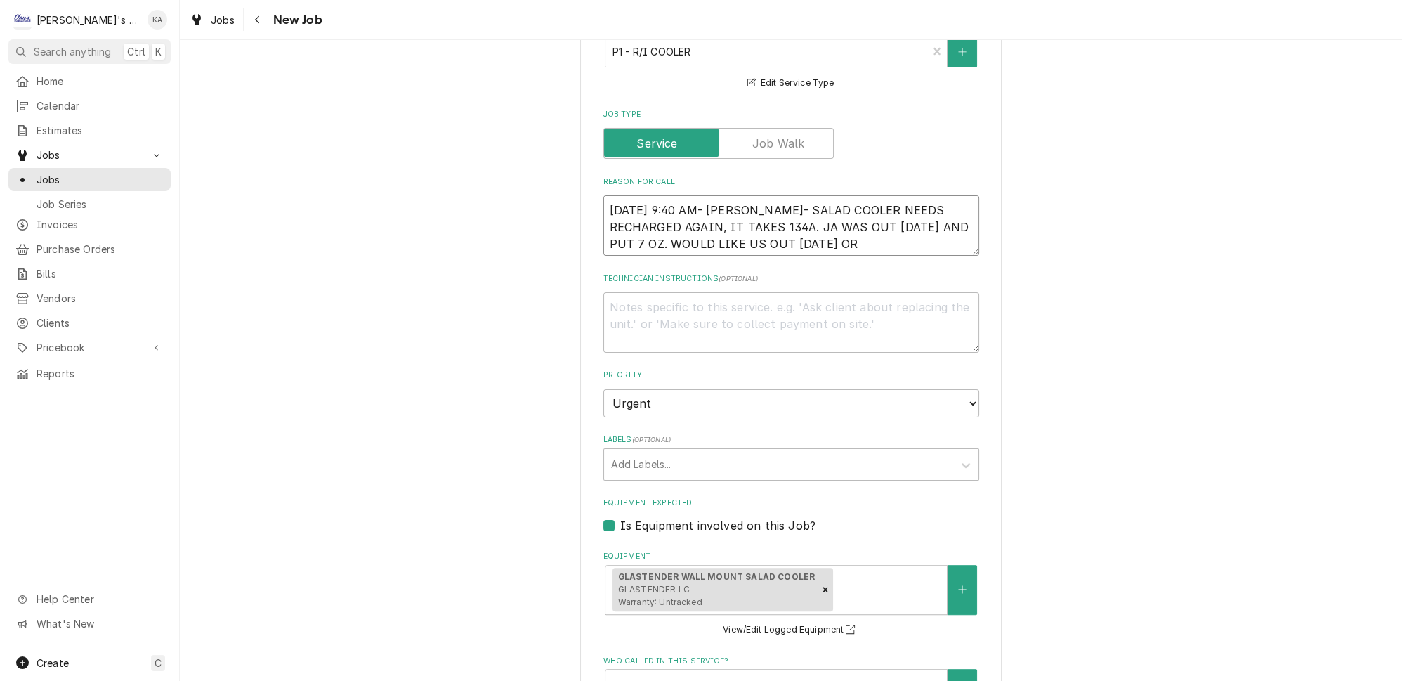
scroll to position [574, 0]
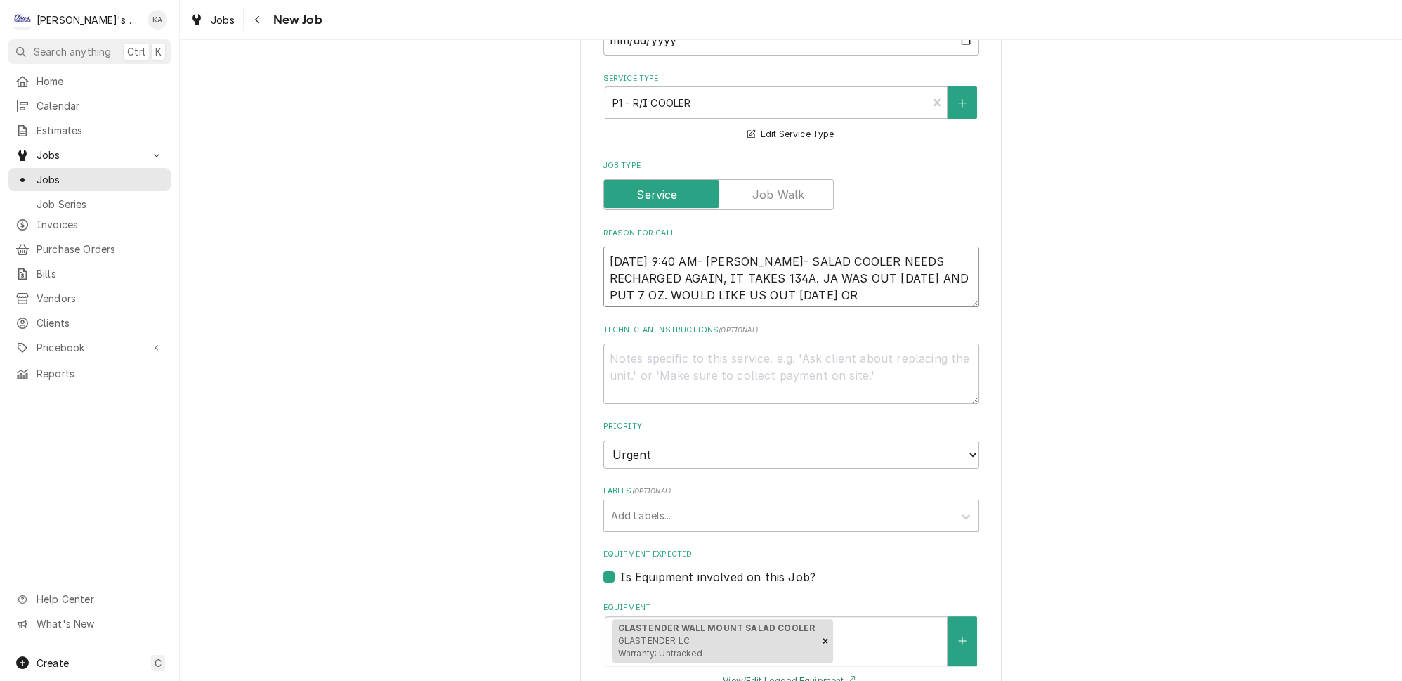
type textarea "9/4/2025 9:40 AM- BECKETT- SALAD COOLER NEEDS RECHARGED AGAIN, IT TAKES 134A. J…"
click at [767, 672] on button "View/Edit Logged Equipment" at bounding box center [791, 681] width 140 height 18
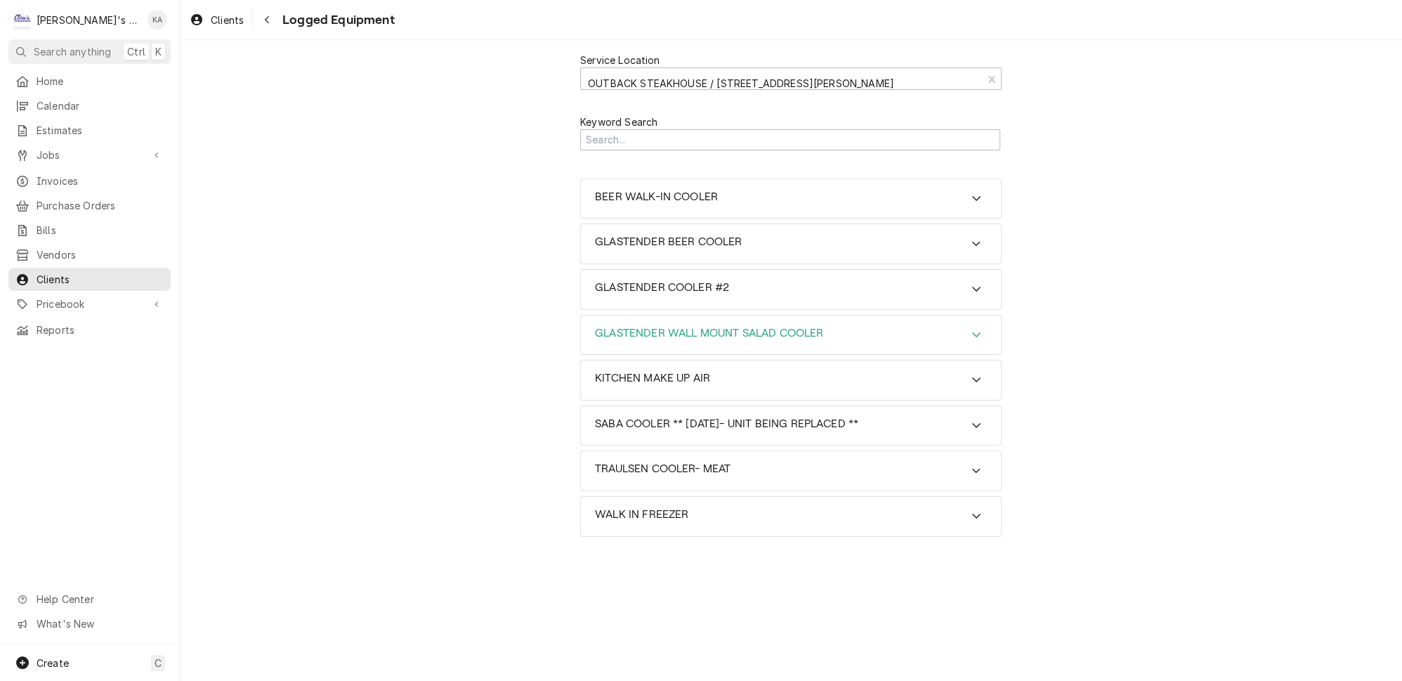
click at [972, 332] on icon "Accordion Header" at bounding box center [976, 334] width 8 height 5
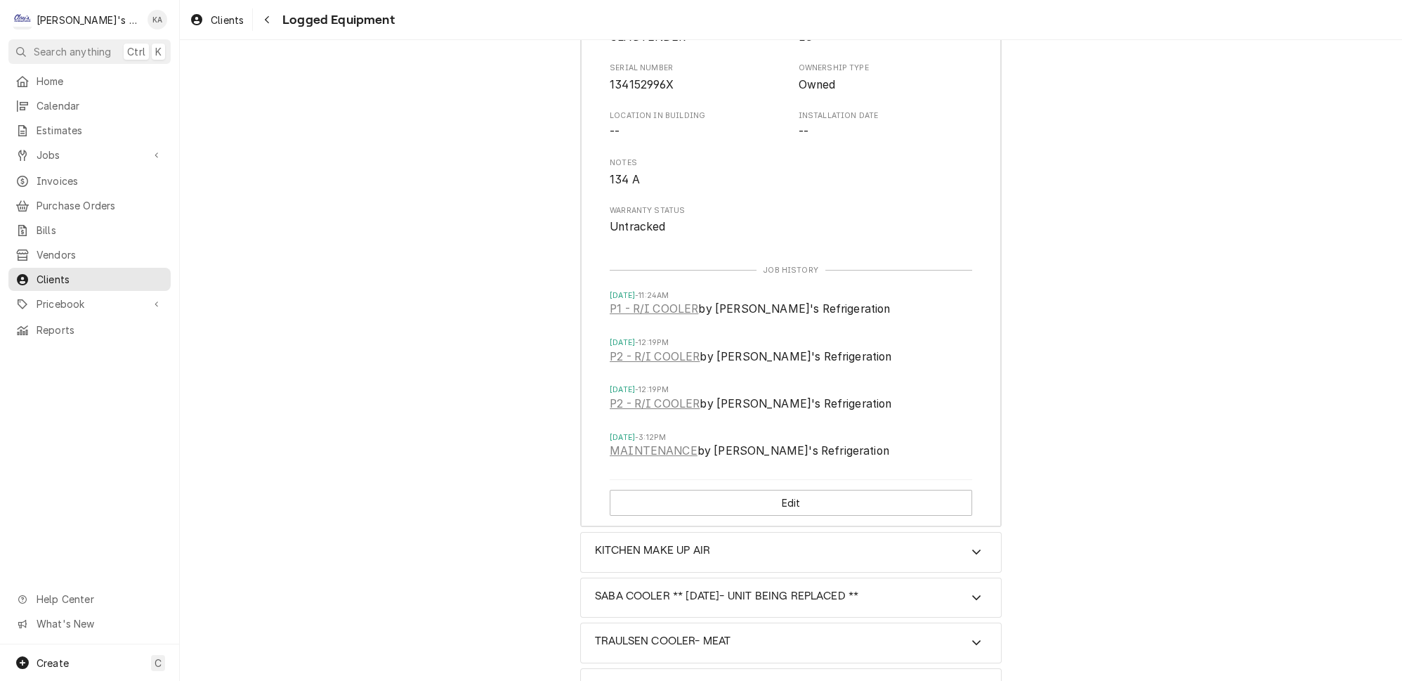
scroll to position [404, 0]
click at [663, 440] on link "MAINTENANCE" at bounding box center [654, 448] width 88 height 17
click at [972, 547] on icon "Accordion Header" at bounding box center [976, 549] width 8 height 5
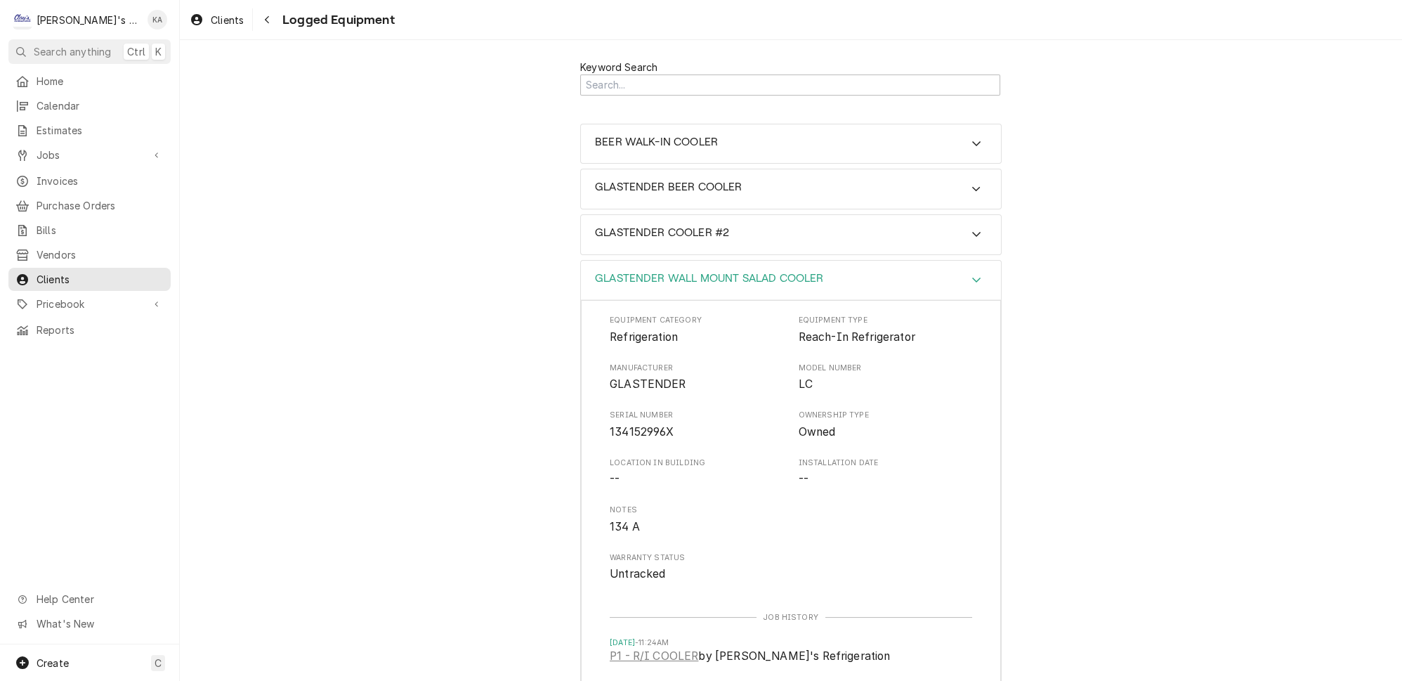
scroll to position [20, 0]
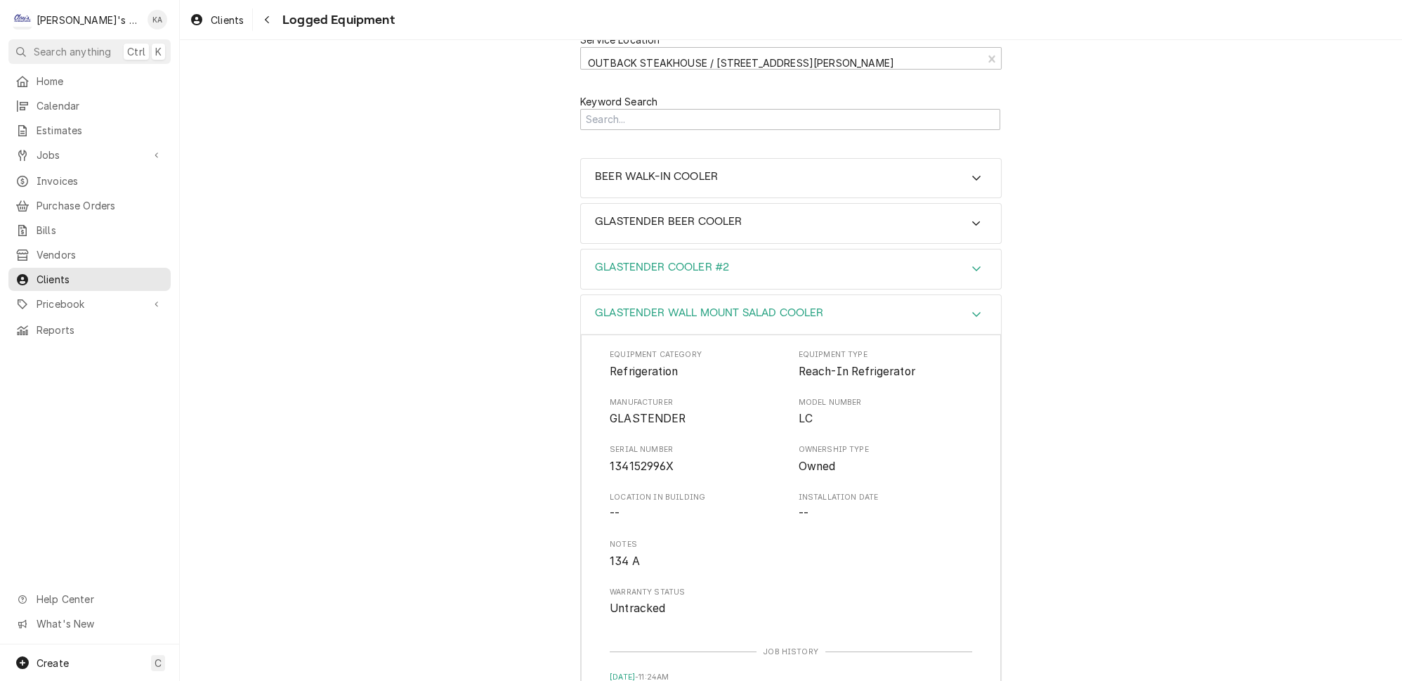
click at [971, 263] on icon "Accordion Header" at bounding box center [976, 268] width 10 height 11
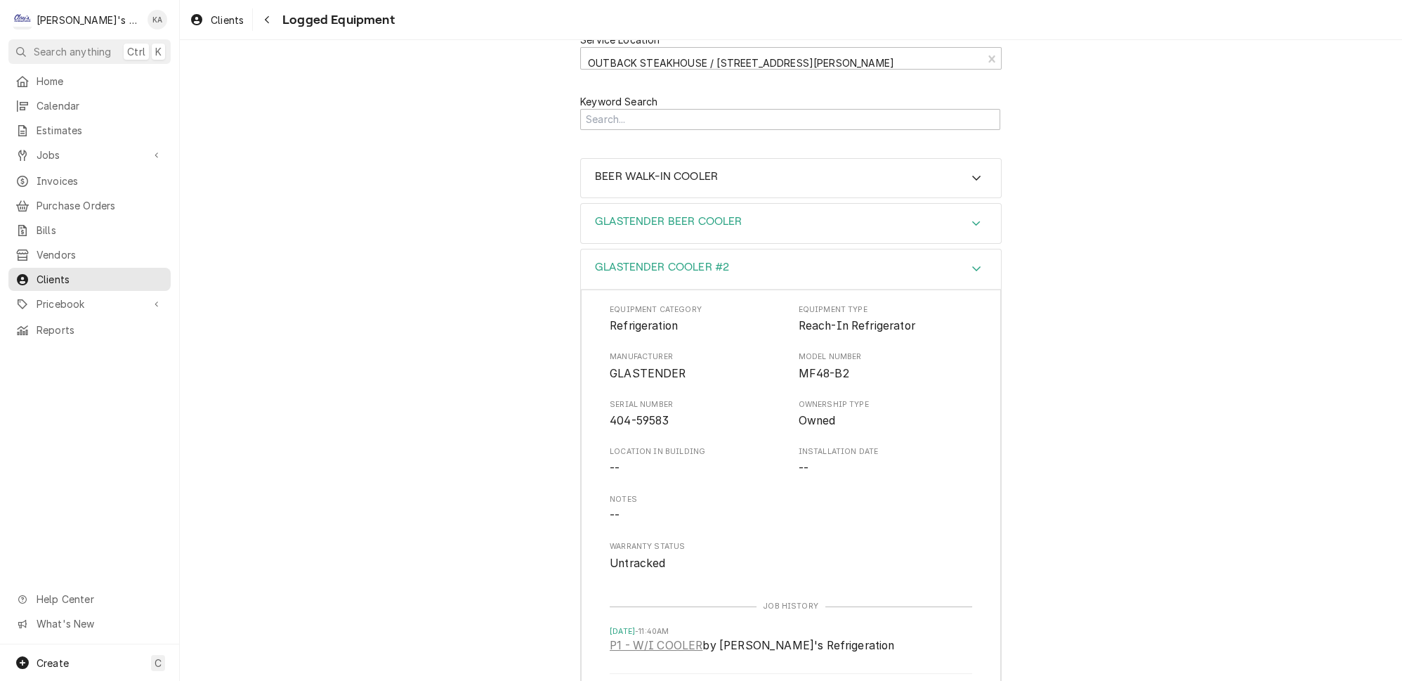
click at [971, 218] on icon "Accordion Header" at bounding box center [976, 223] width 10 height 11
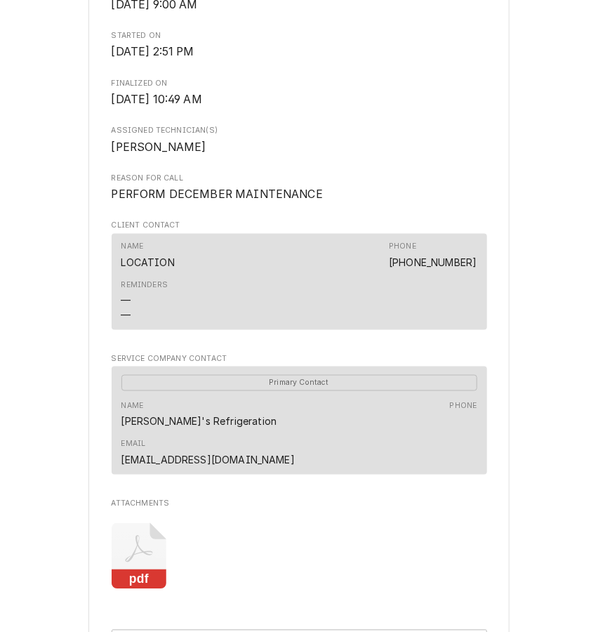
scroll to position [671, 0]
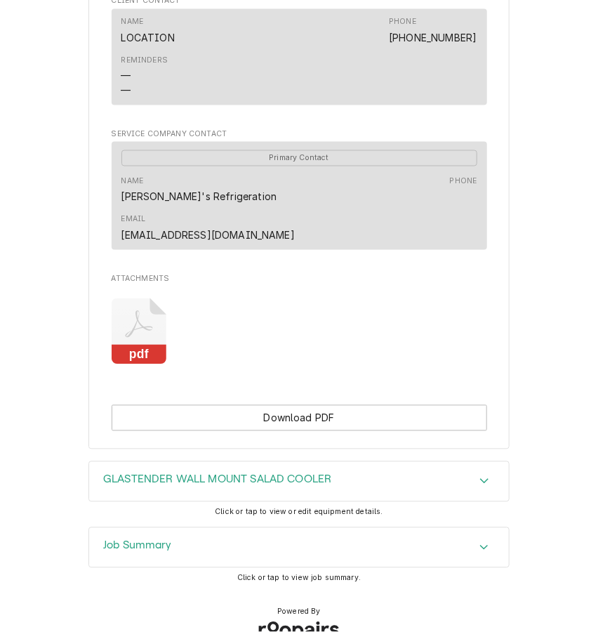
click at [480, 542] on icon "Accordion Header" at bounding box center [485, 547] width 10 height 11
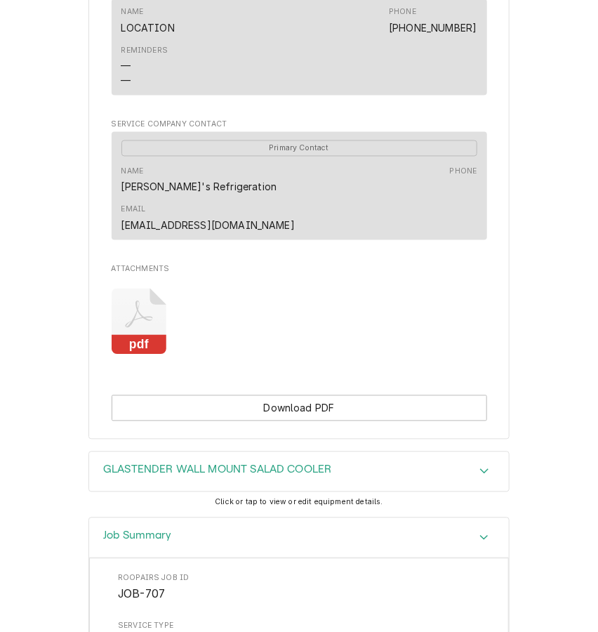
scroll to position [544, 0]
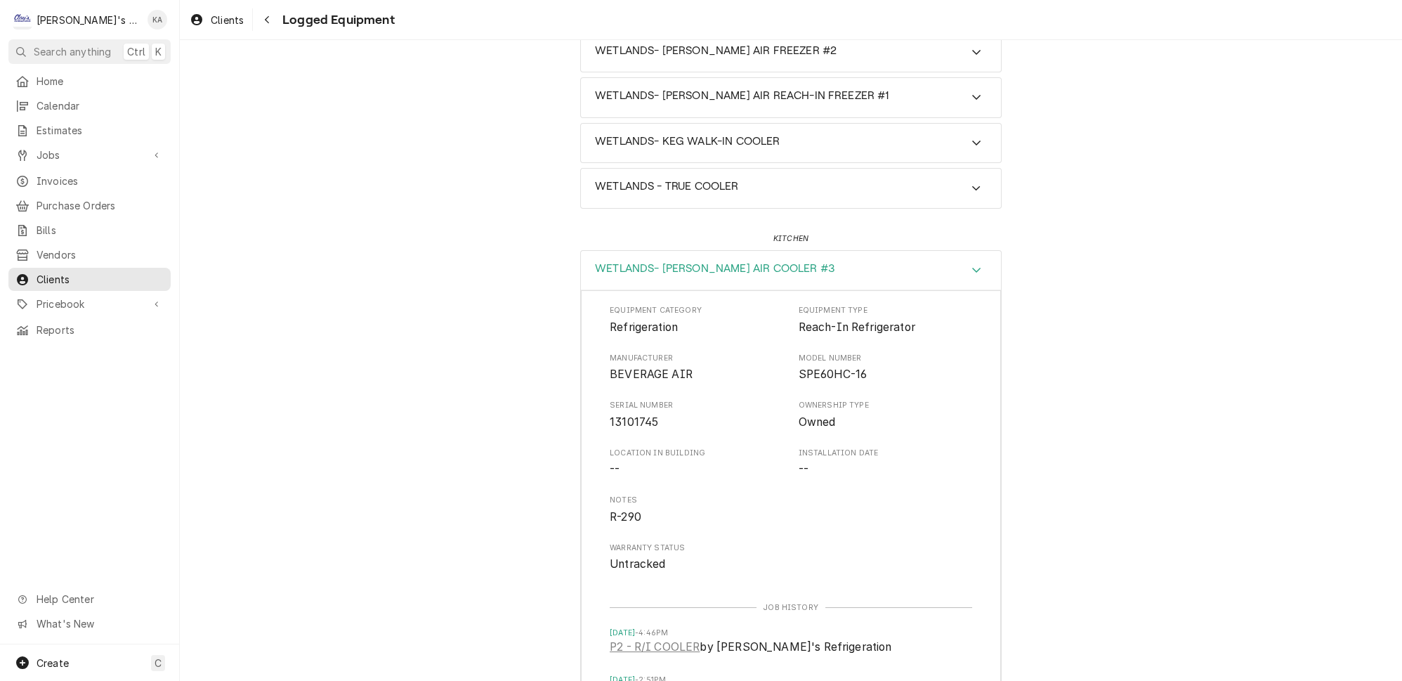
scroll to position [447, 0]
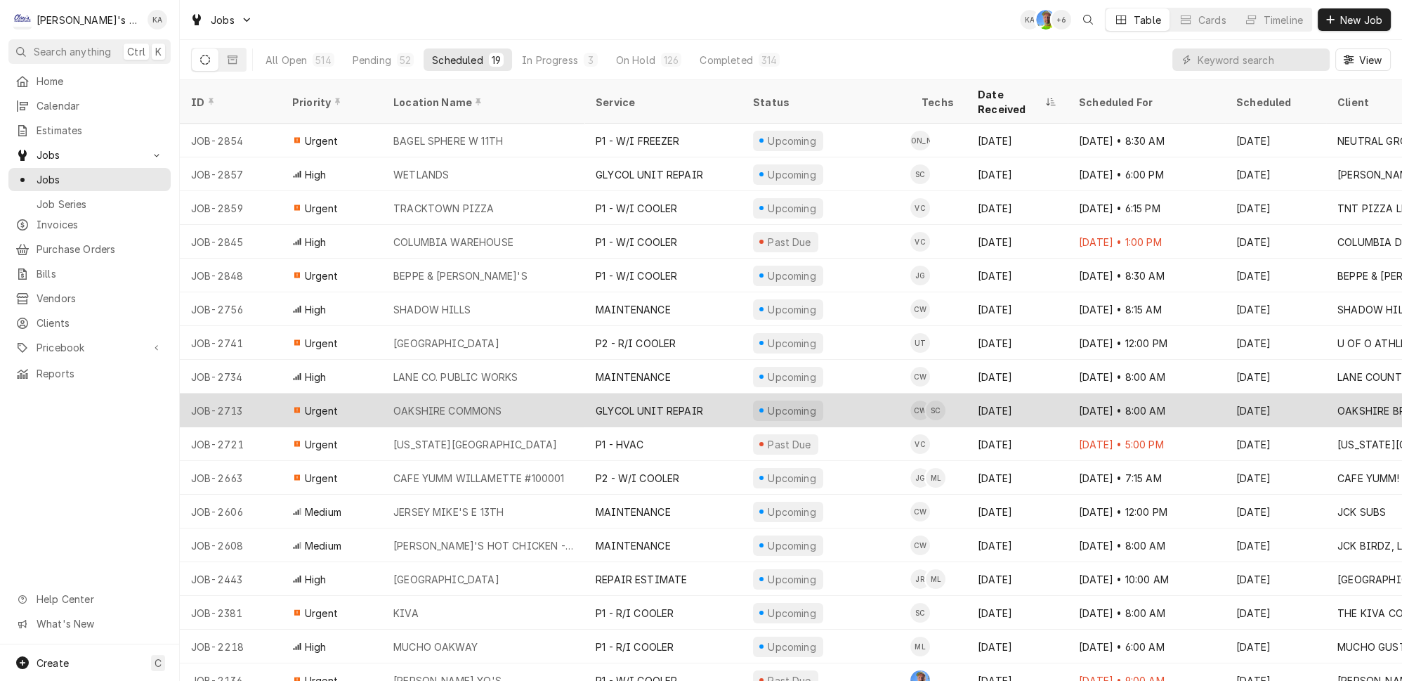
click at [532, 393] on div "OAKSHIRE COMMONS" at bounding box center [483, 410] width 202 height 34
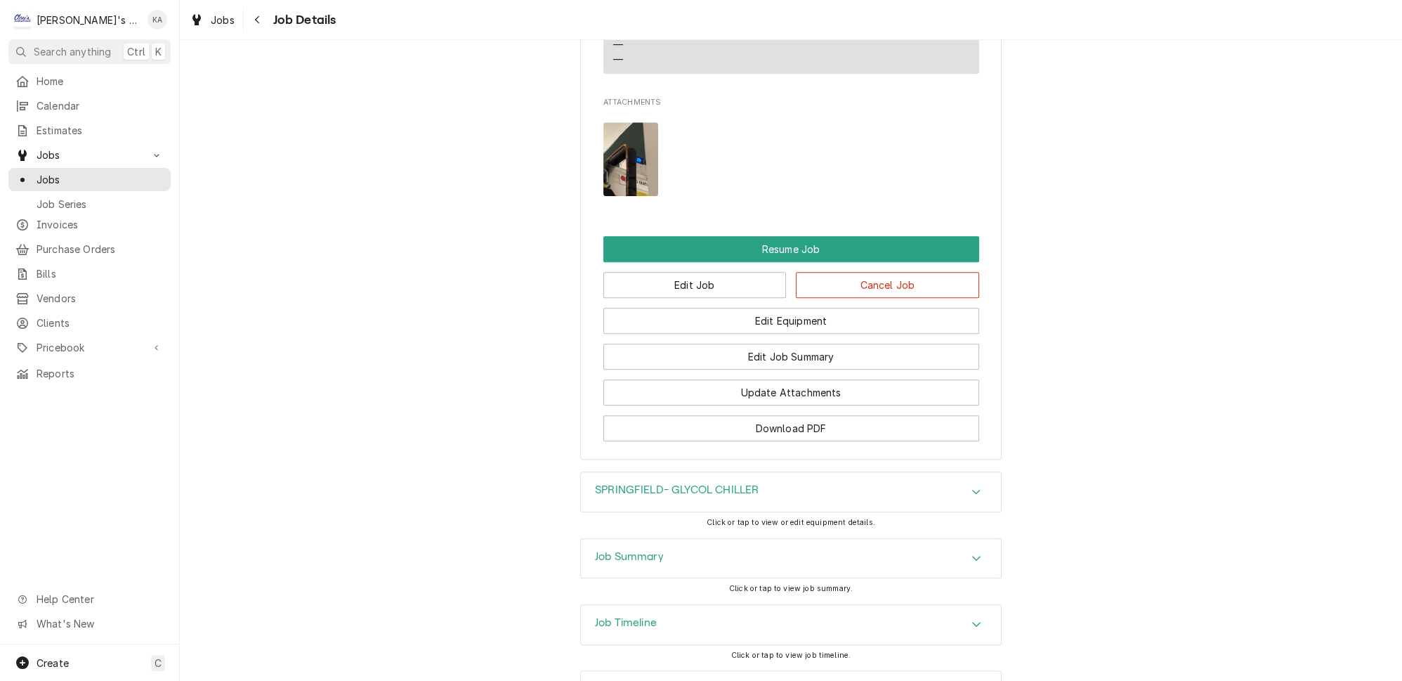
scroll to position [1942, 0]
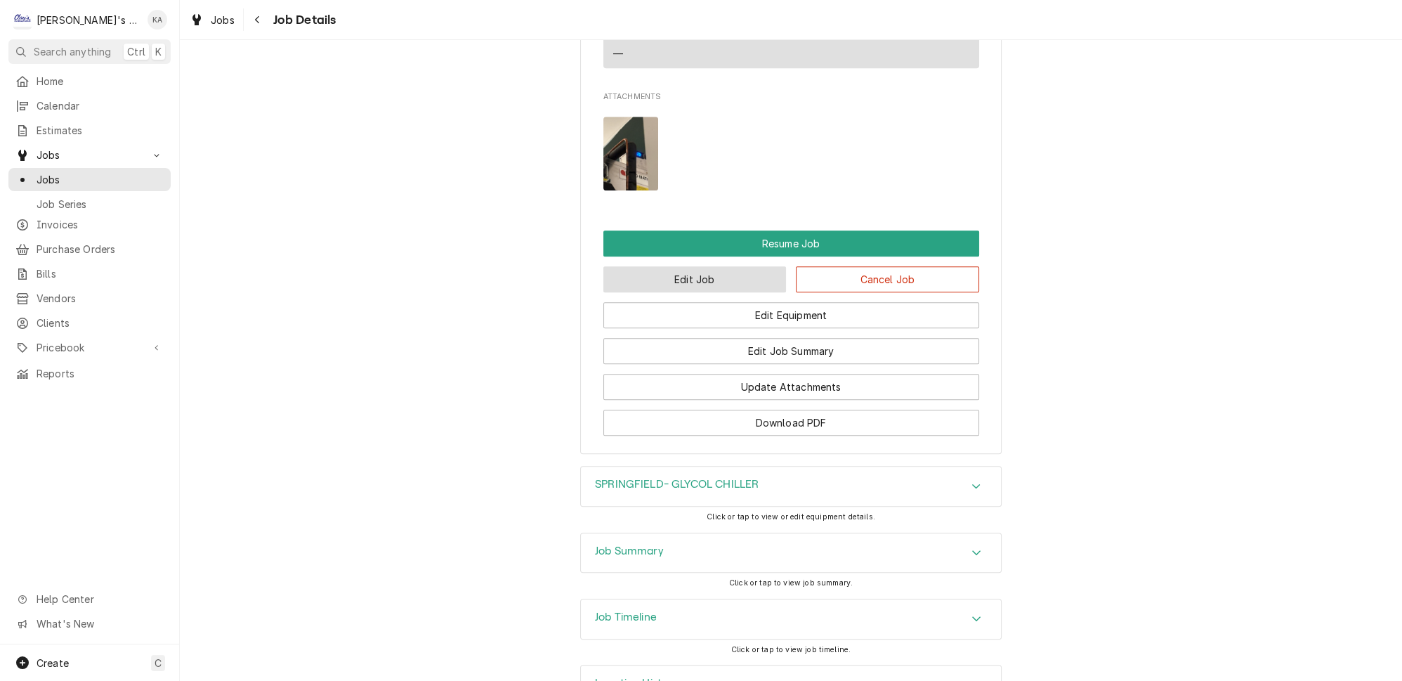
click at [702, 266] on button "Edit Job" at bounding box center [694, 279] width 183 height 26
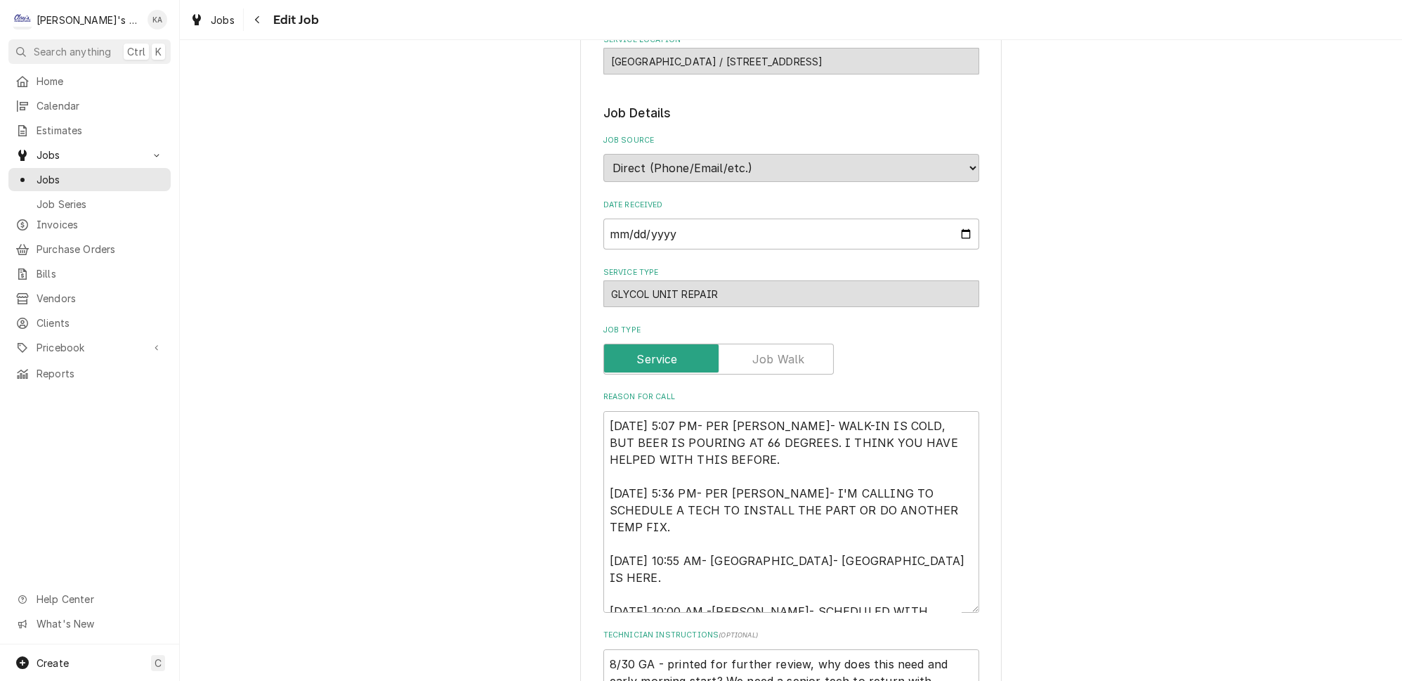
scroll to position [447, 0]
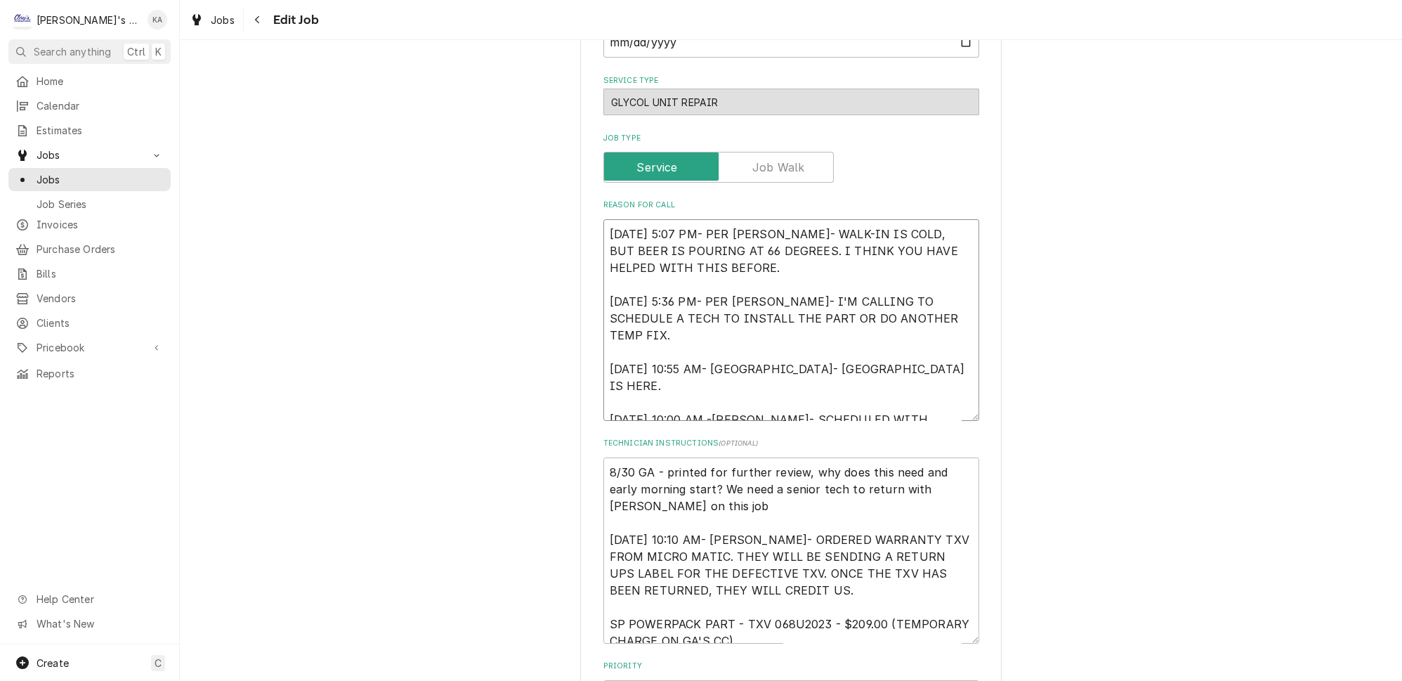
click at [711, 376] on textarea "[DATE] 5:07 PM- PER [PERSON_NAME]- WALK-IN IS COLD, BUT BEER IS POURING AT 66 D…" at bounding box center [791, 320] width 376 height 202
type textarea "x"
type textarea "8/16/2025 5:07 PM- PER JULIE BROWN- WALK-IN IS COLD, BUT BEER IS POURING AT 66 …"
type textarea "x"
type textarea "8/16/2025 5:07 PM- PER JULIE BROWN- WALK-IN IS COLD, BUT BEER IS POURING AT 66 …"
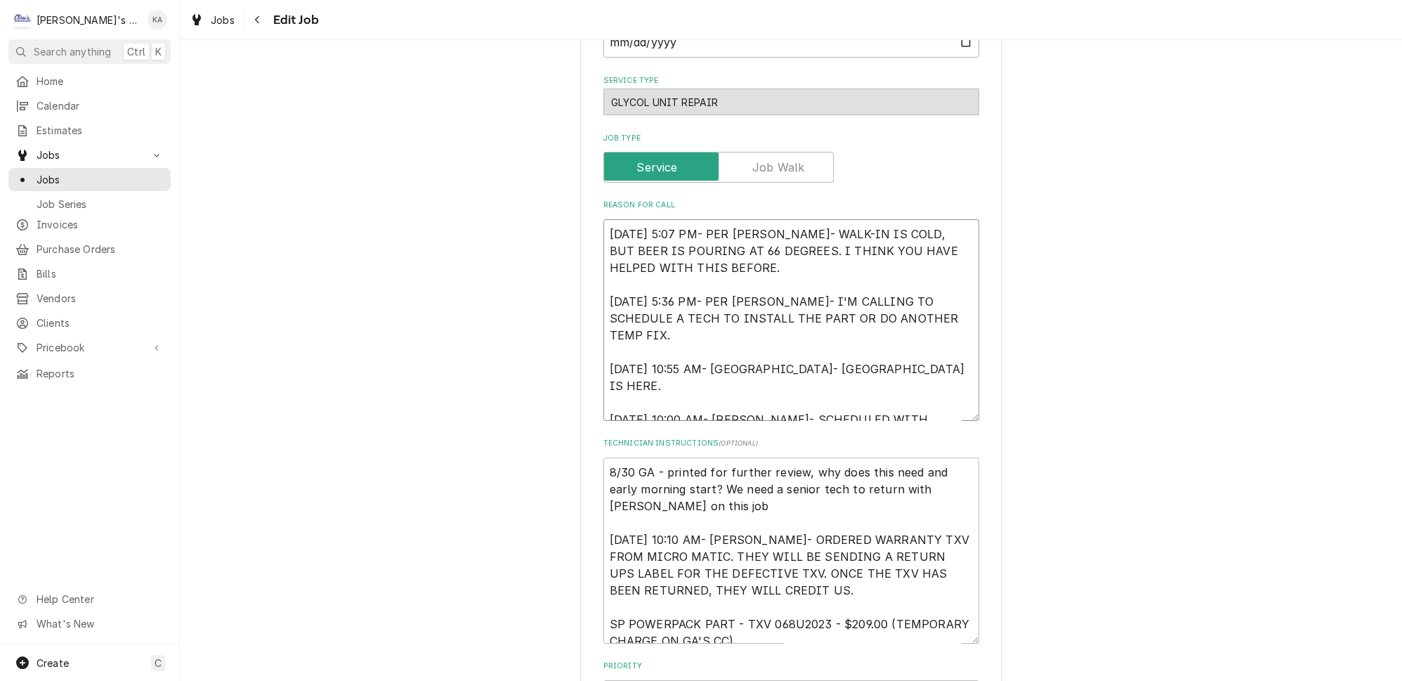
click at [763, 377] on textarea "8/16/2025 5:07 PM- PER JULIE BROWN- WALK-IN IS COLD, BUT BEER IS POURING AT 66 …" at bounding box center [791, 320] width 376 height 202
type textarea "x"
type textarea "8/16/2025 5:07 PM- PER JULIE BROWN- WALK-IN IS COLD, BUT BEER IS POURING AT 66 …"
type textarea "x"
type textarea "8/16/2025 5:07 PM- PER JULIE BROWN- WALK-IN IS COLD, BUT BEER IS POURING AT 66 …"
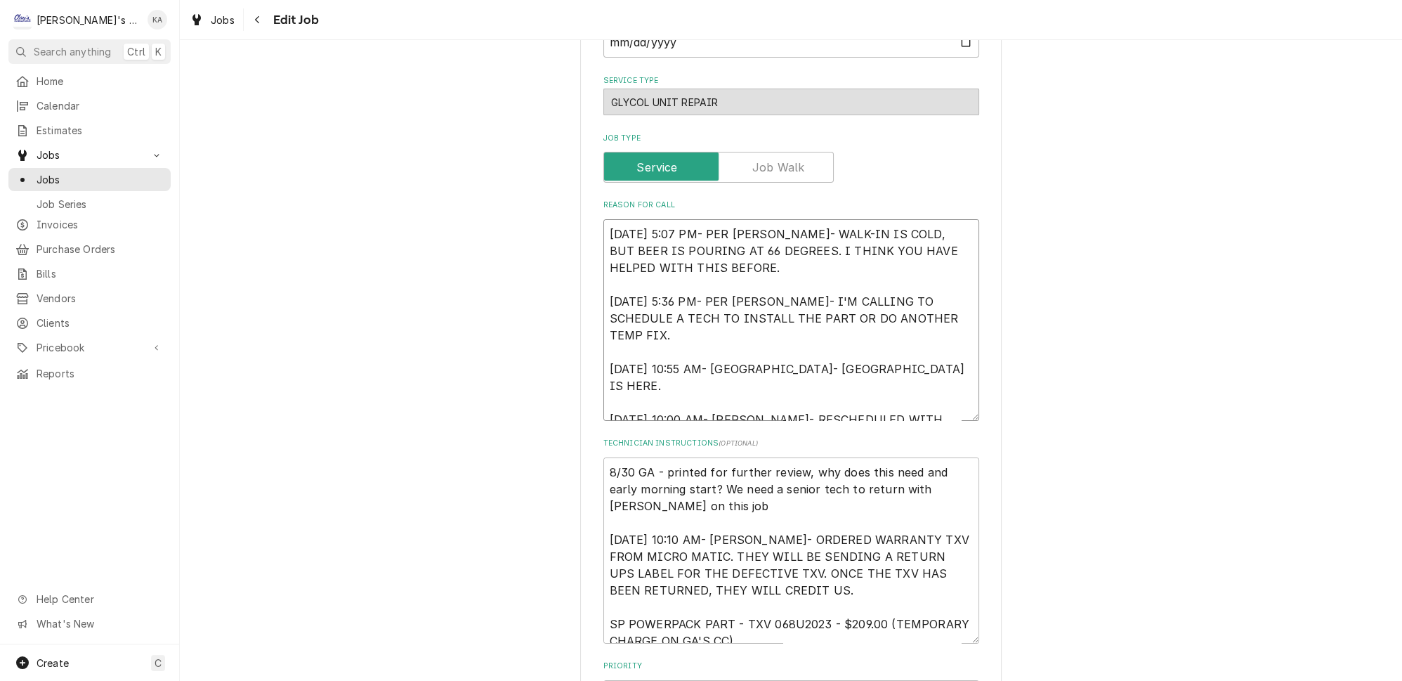
click at [659, 394] on textarea "8/16/2025 5:07 PM- PER JULIE BROWN- WALK-IN IS COLD, BUT BEER IS POURING AT 66 …" at bounding box center [791, 320] width 376 height 202
type textarea "x"
type textarea "8/16/2025 5:07 PM- PER JULIE BROWN- WALK-IN IS COLD, BUT BEER IS POURING AT 66 …"
type textarea "x"
type textarea "8/16/2025 5:07 PM- PER JULIE BROWN- WALK-IN IS COLD, BUT BEER IS POURING AT 66 …"
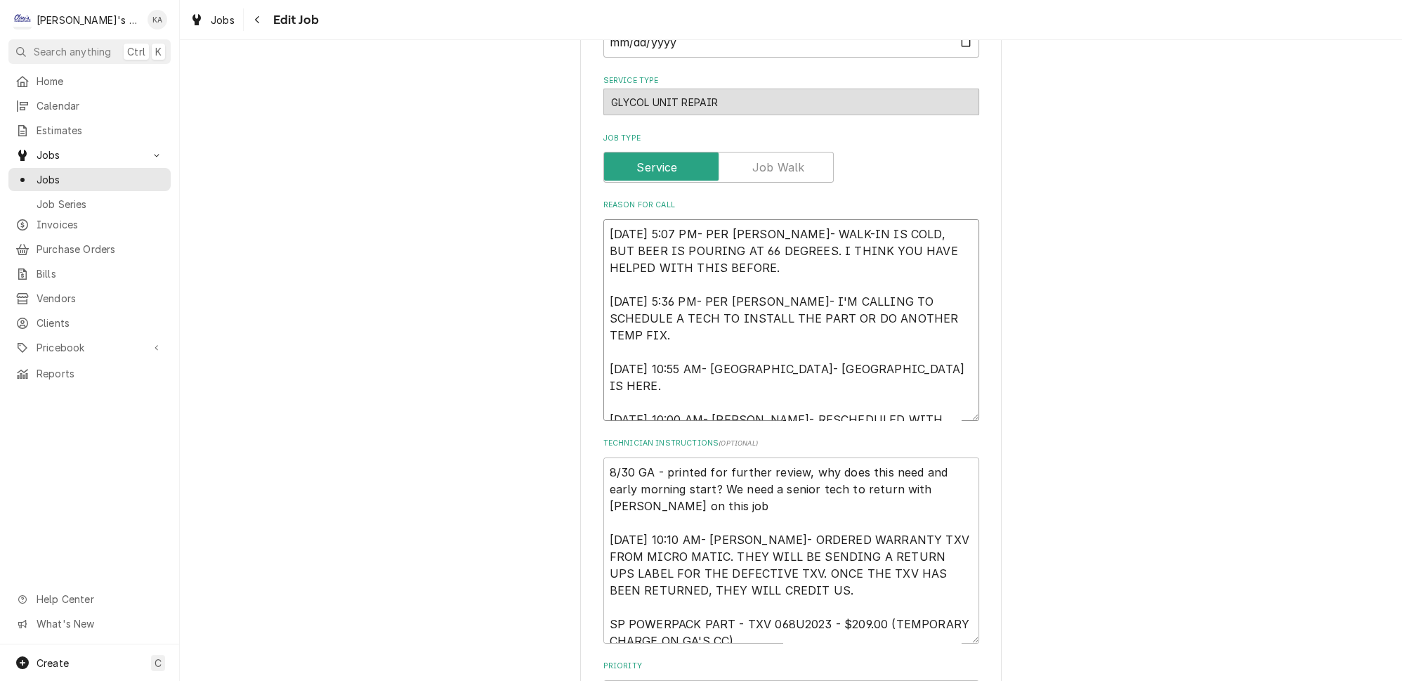
type textarea "x"
type textarea "8/16/2025 5:07 PM- PER JULIE BROWN- WALK-IN IS COLD, BUT BEER IS POURING AT 66 …"
type textarea "x"
type textarea "8/16/2025 5:07 PM- PER JULIE BROWN- WALK-IN IS COLD, BUT BEER IS POURING AT 66 …"
type textarea "x"
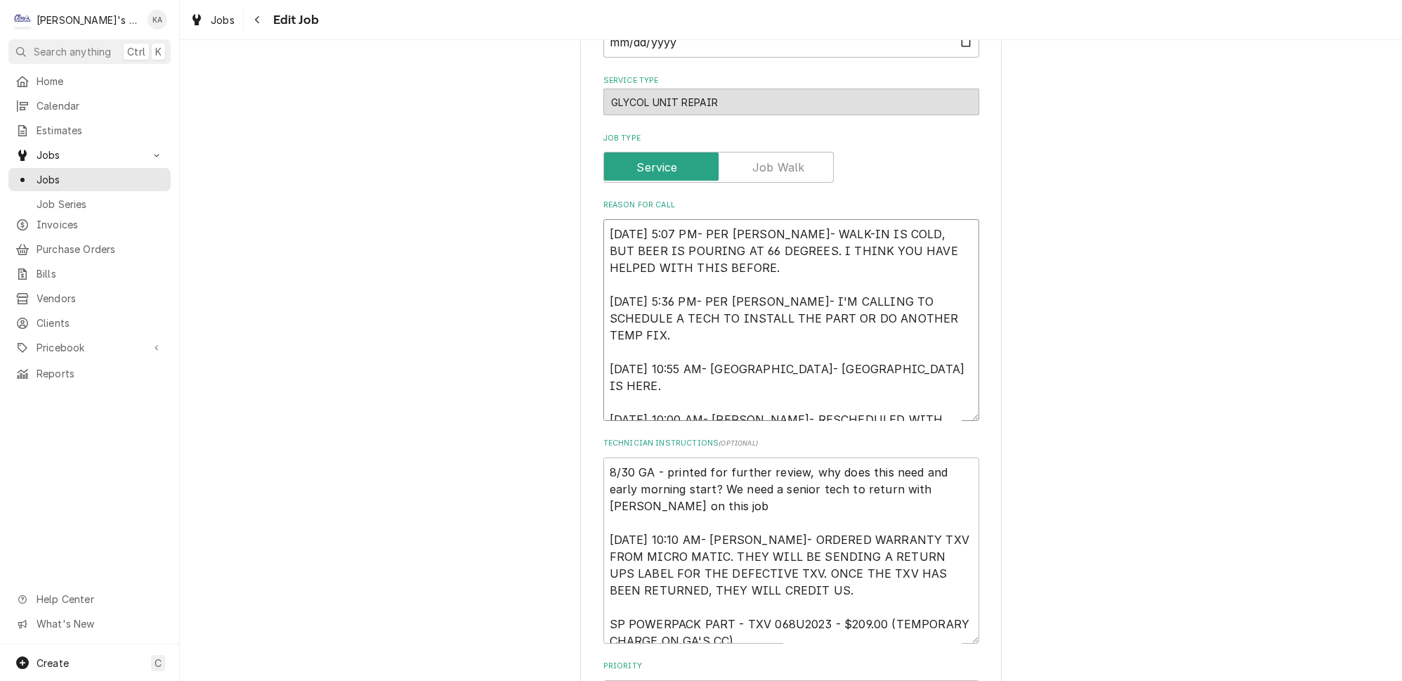
type textarea "8/16/2025 5:07 PM- PER JULIE BROWN- WALK-IN IS COLD, BUT BEER IS POURING AT 66 …"
type textarea "x"
type textarea "8/16/2025 5:07 PM- PER JULIE BROWN- WALK-IN IS COLD, BUT BEER IS POURING AT 66 …"
type textarea "x"
type textarea "8/16/2025 5:07 PM- PER JULIE BROWN- WALK-IN IS COLD, BUT BEER IS POURING AT 66 …"
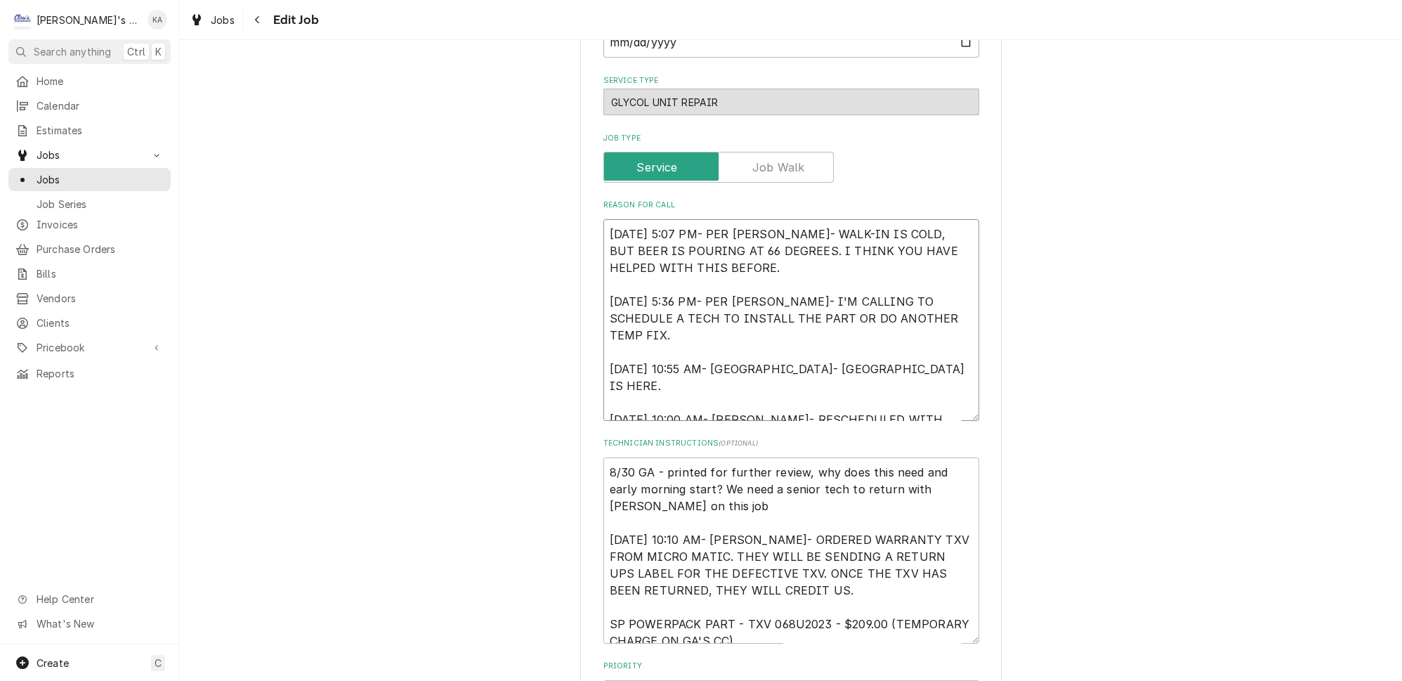
click at [758, 390] on textarea "8/16/2025 5:07 PM- PER JULIE BROWN- WALK-IN IS COLD, BUT BEER IS POURING AT 66 …" at bounding box center [791, 320] width 376 height 202
type textarea "x"
type textarea "8/16/2025 5:07 PM- PER JULIE BROWN- WALK-IN IS COLD, BUT BEER IS POURING AT 66 …"
type textarea "x"
type textarea "8/16/2025 5:07 PM- PER JULIE BROWN- WALK-IN IS COLD, BUT BEER IS POURING AT 66 …"
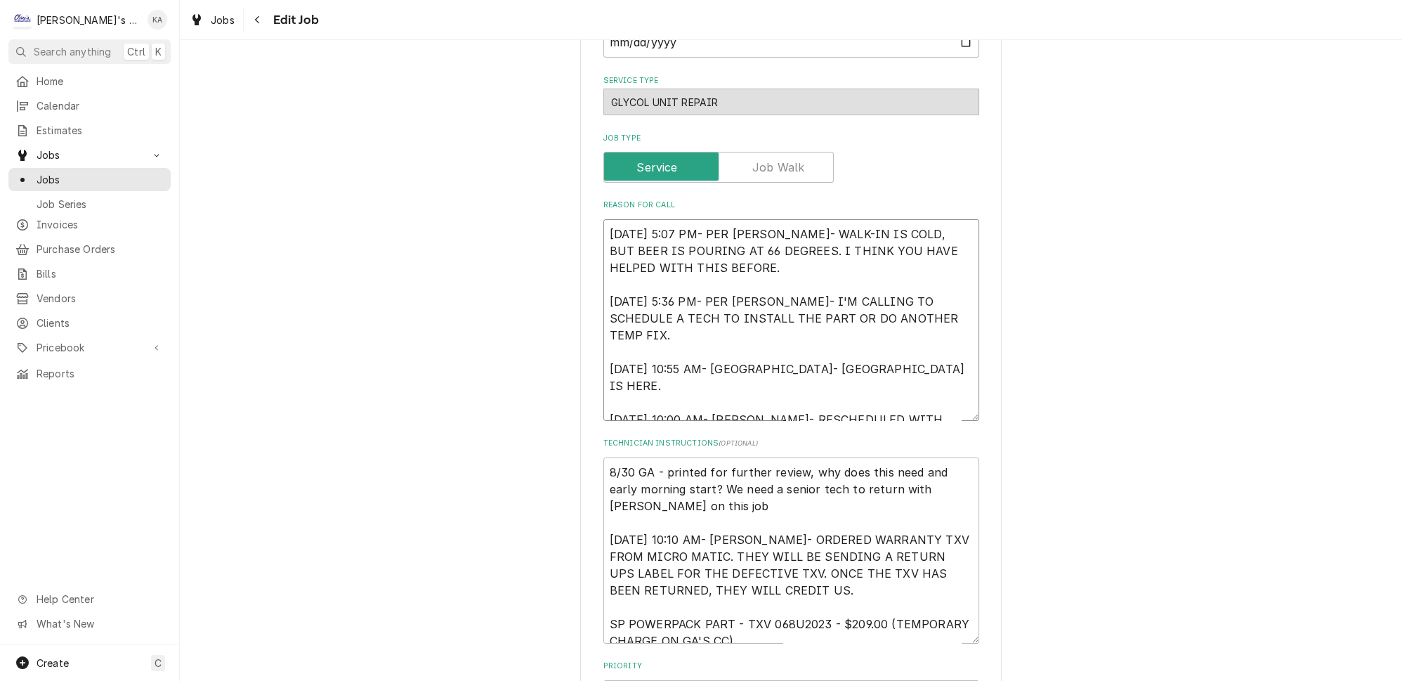
type textarea "x"
type textarea "8/16/2025 5:07 PM- PER JULIE BROWN- WALK-IN IS COLD, BUT BEER IS POURING AT 66 …"
type textarea "x"
type textarea "8/16/2025 5:07 PM- PER JULIE BROWN- WALK-IN IS COLD, BUT BEER IS POURING AT 66 …"
click at [917, 458] on textarea "8/30 GA - printed for further review, why does this need and early morning star…" at bounding box center [791, 550] width 376 height 186
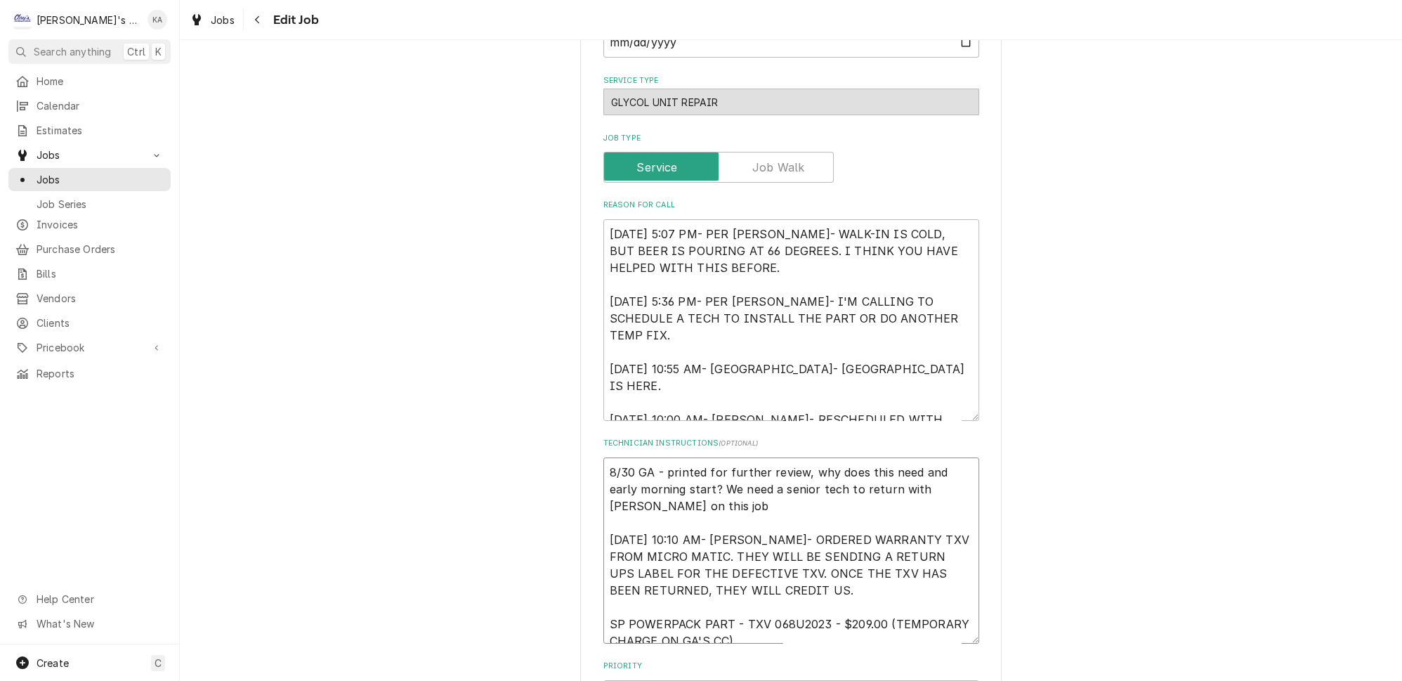
type textarea "x"
type textarea "8/30 GA - printed for further review, why does this need an early morning start…"
type textarea "x"
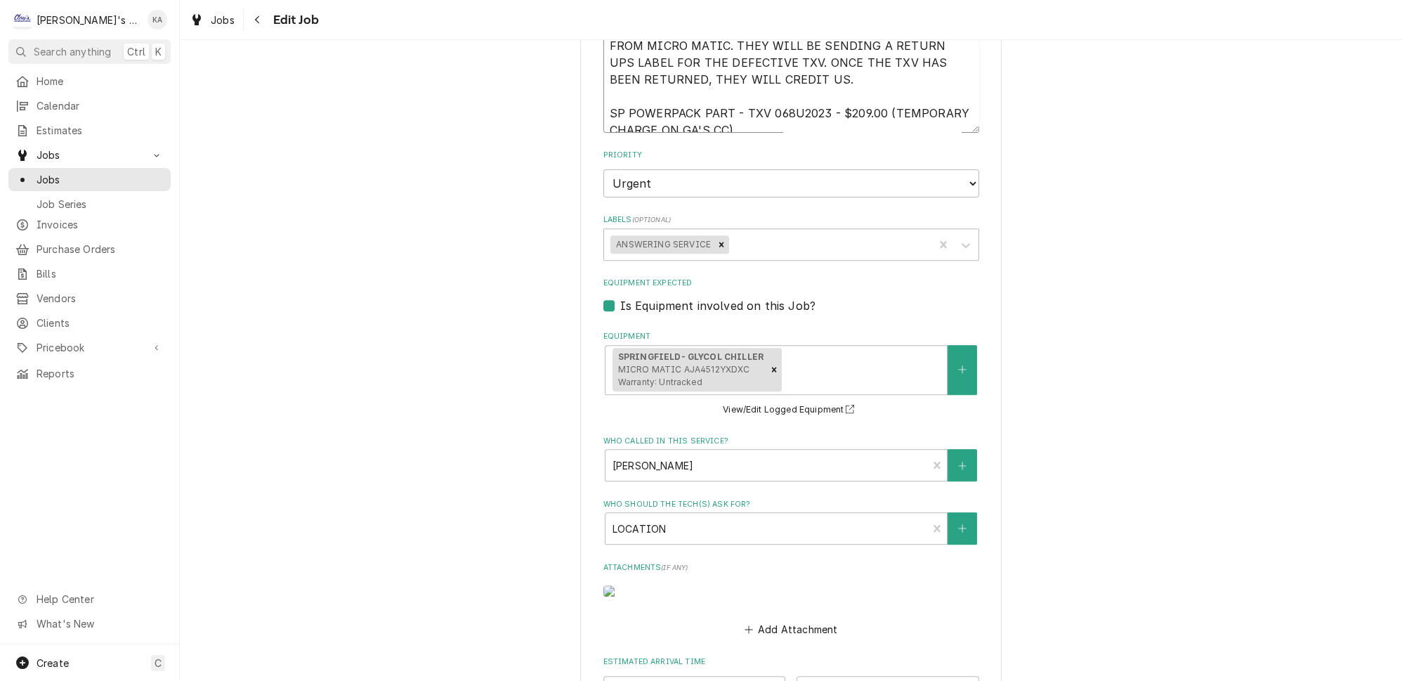
scroll to position [1269, 0]
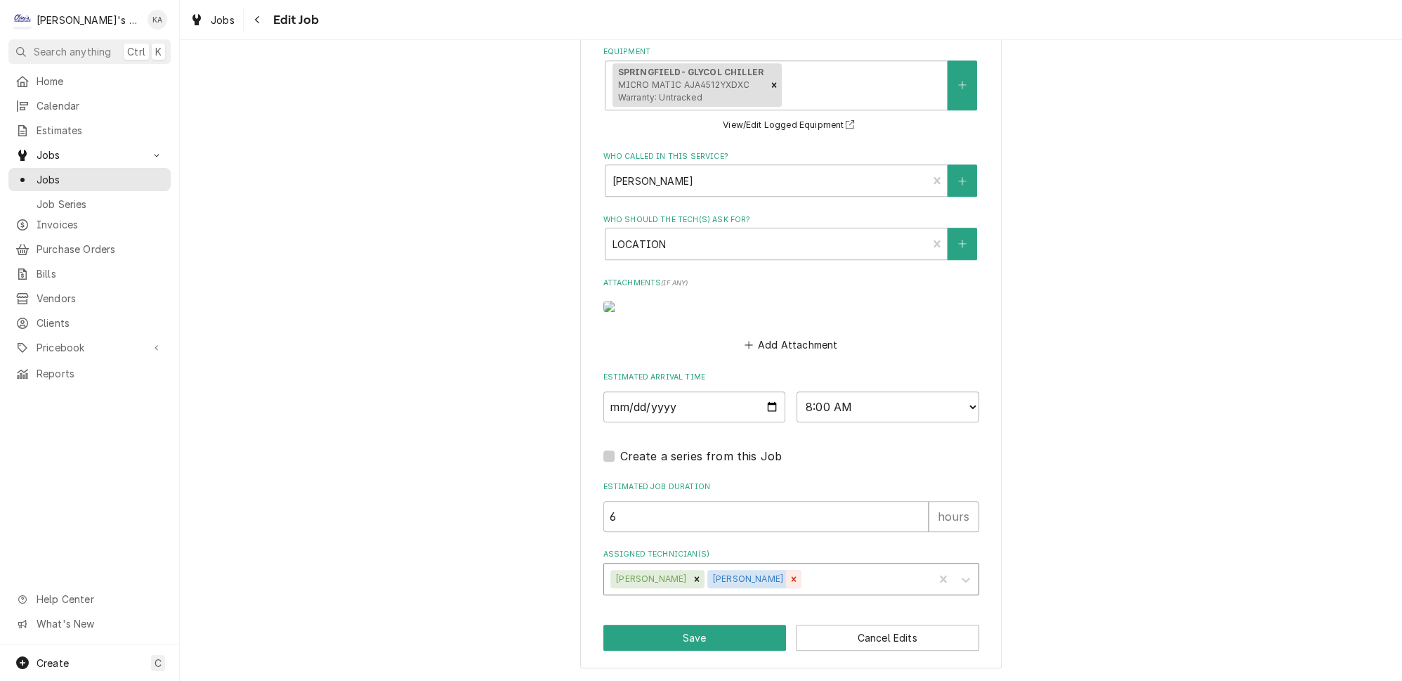
click at [791, 581] on icon "Remove Steven Cramer" at bounding box center [793, 578] width 5 height 5
type textarea "8/30 GA - printed for further review, why does this need an early morning start…"
click at [690, 641] on button "Save" at bounding box center [694, 637] width 183 height 26
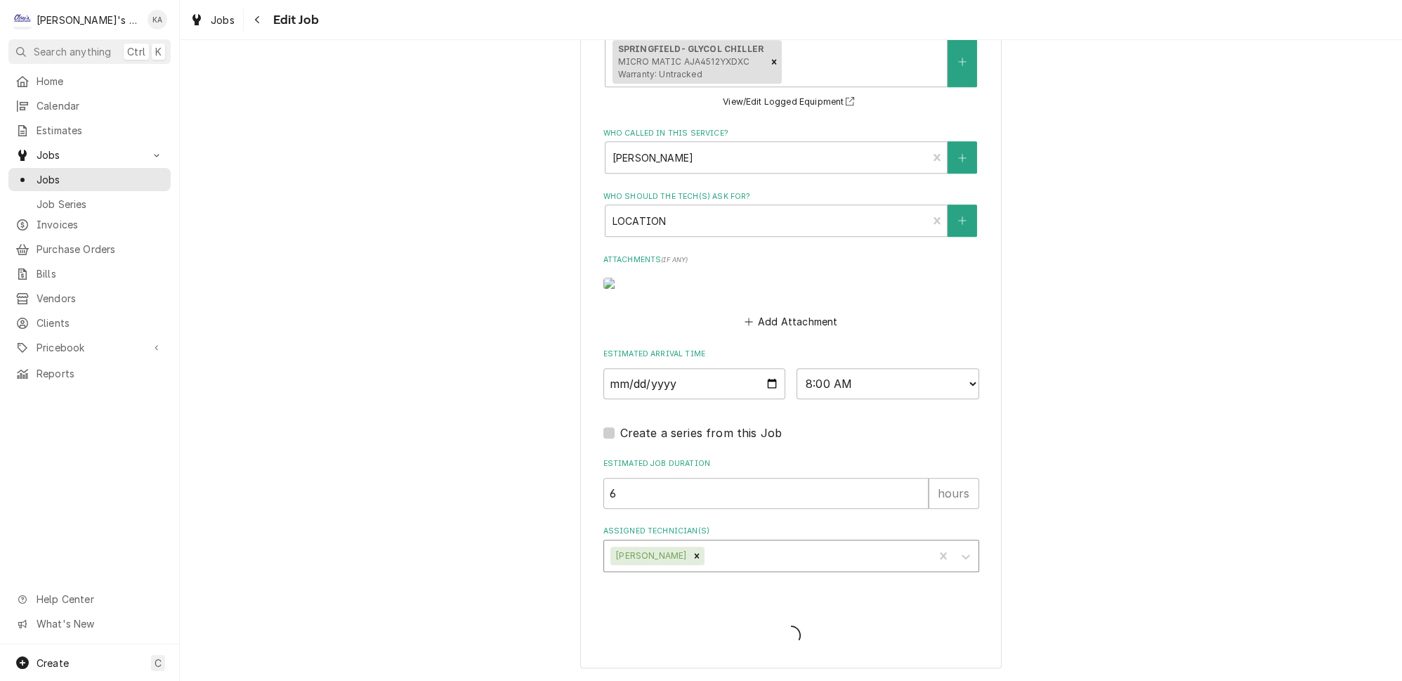
type textarea "x"
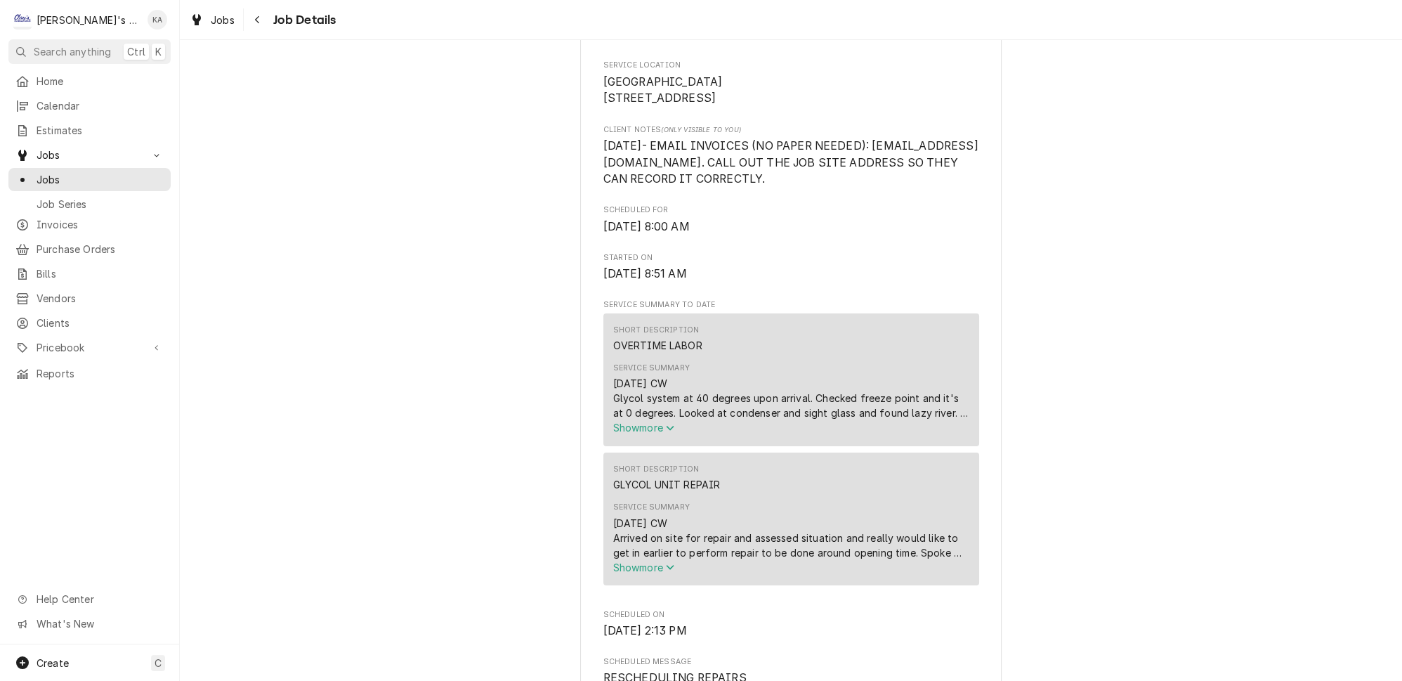
scroll to position [638, 0]
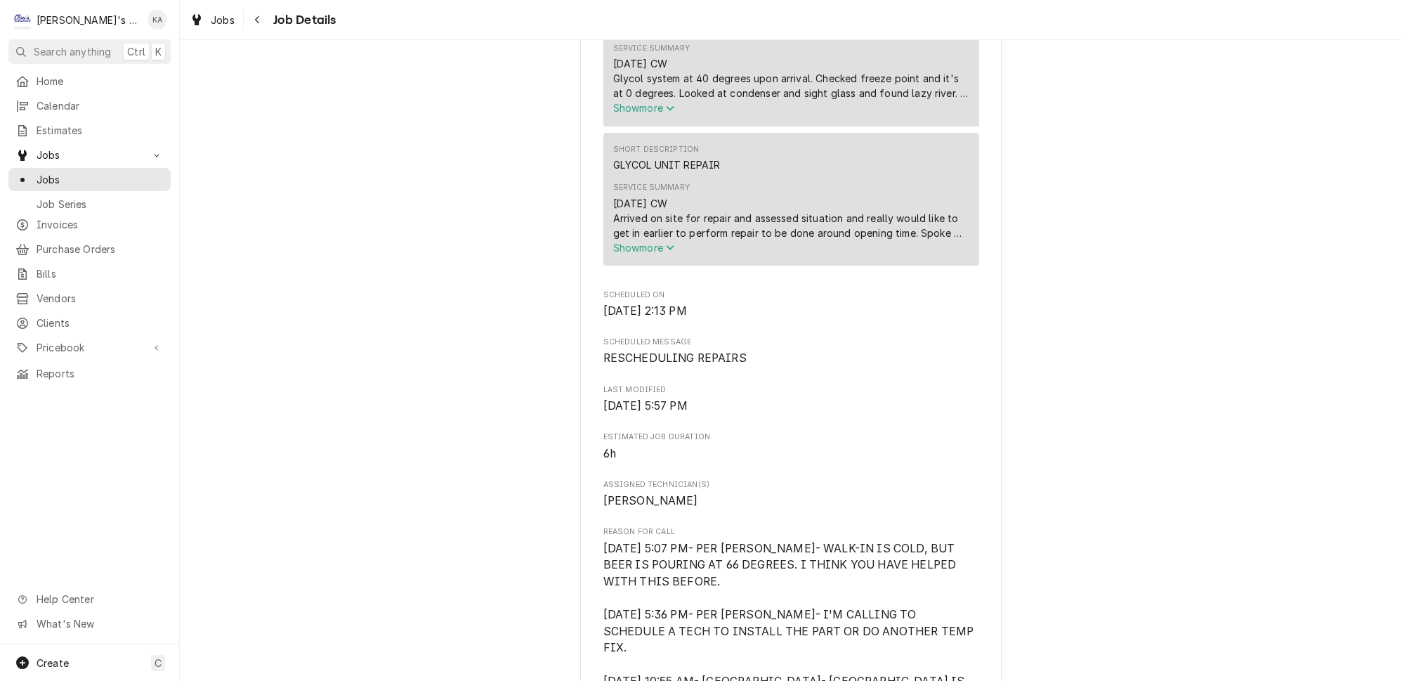
click at [673, 252] on icon "Service Summary" at bounding box center [670, 247] width 8 height 10
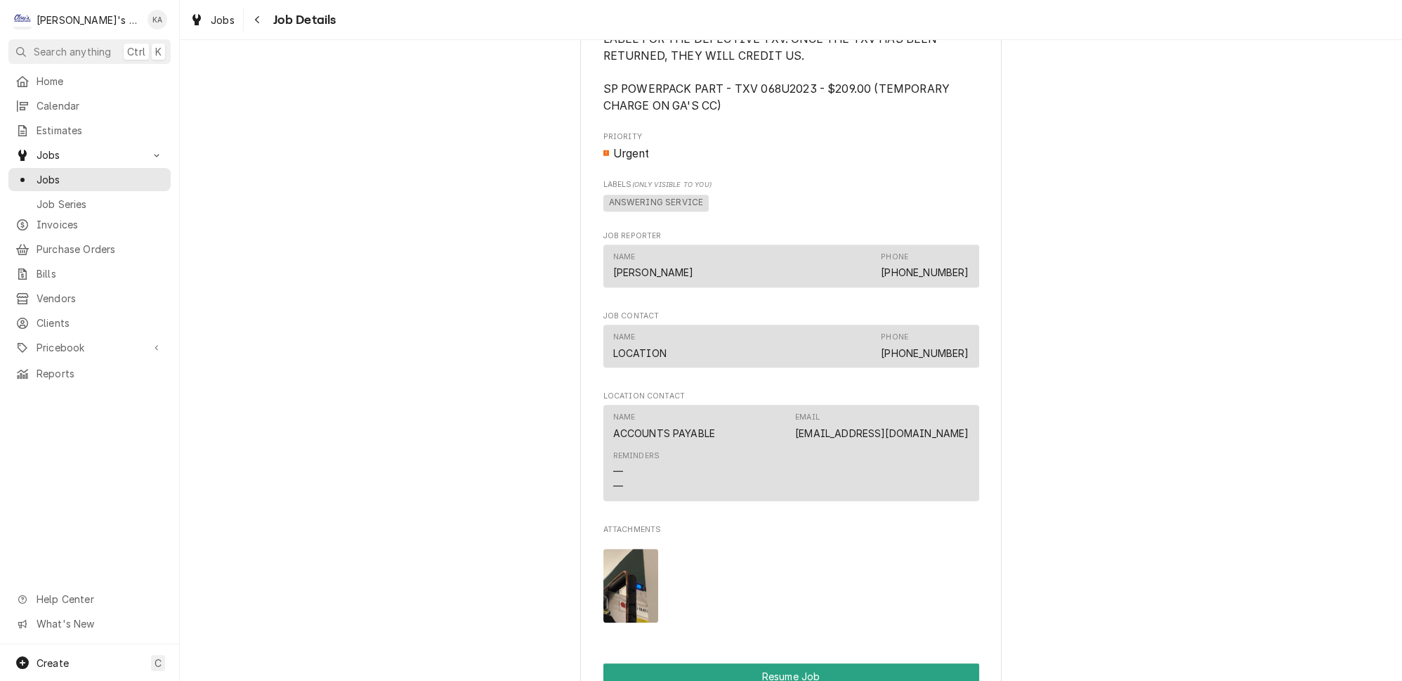
scroll to position [1787, 0]
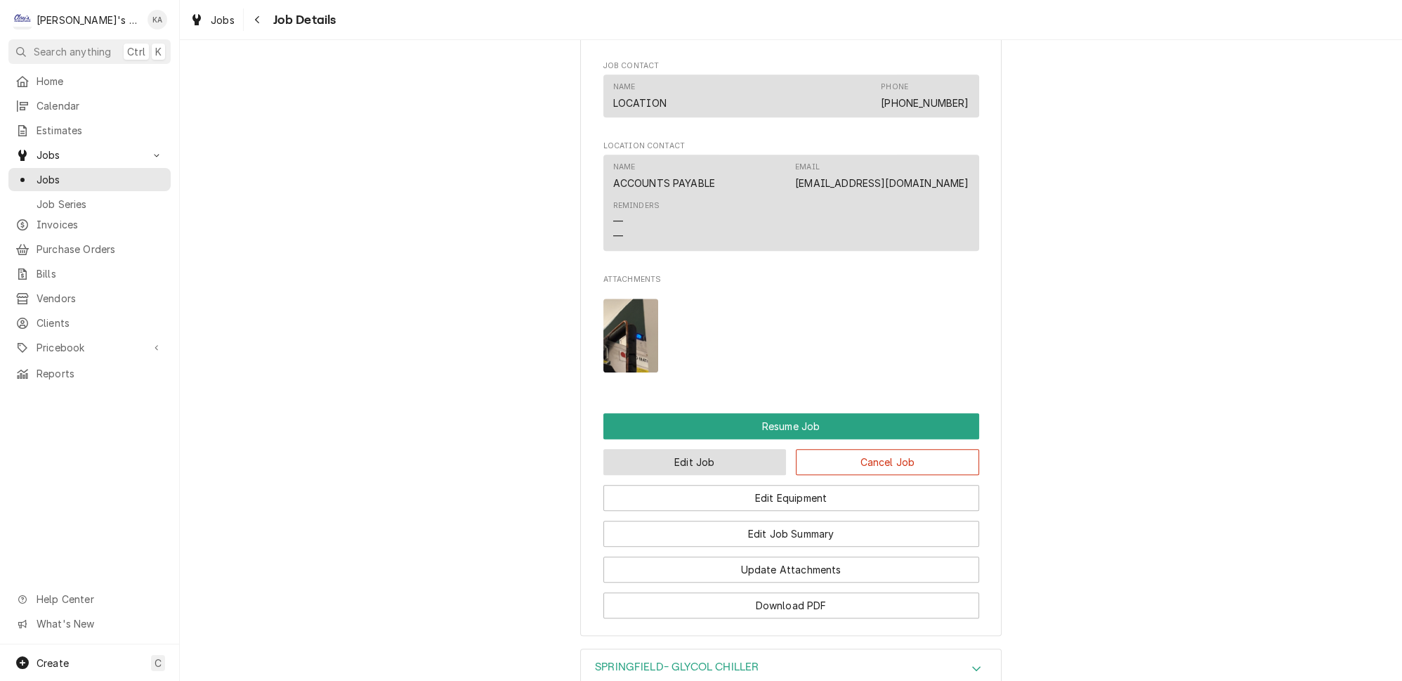
click at [684, 449] on button "Edit Job" at bounding box center [694, 462] width 183 height 26
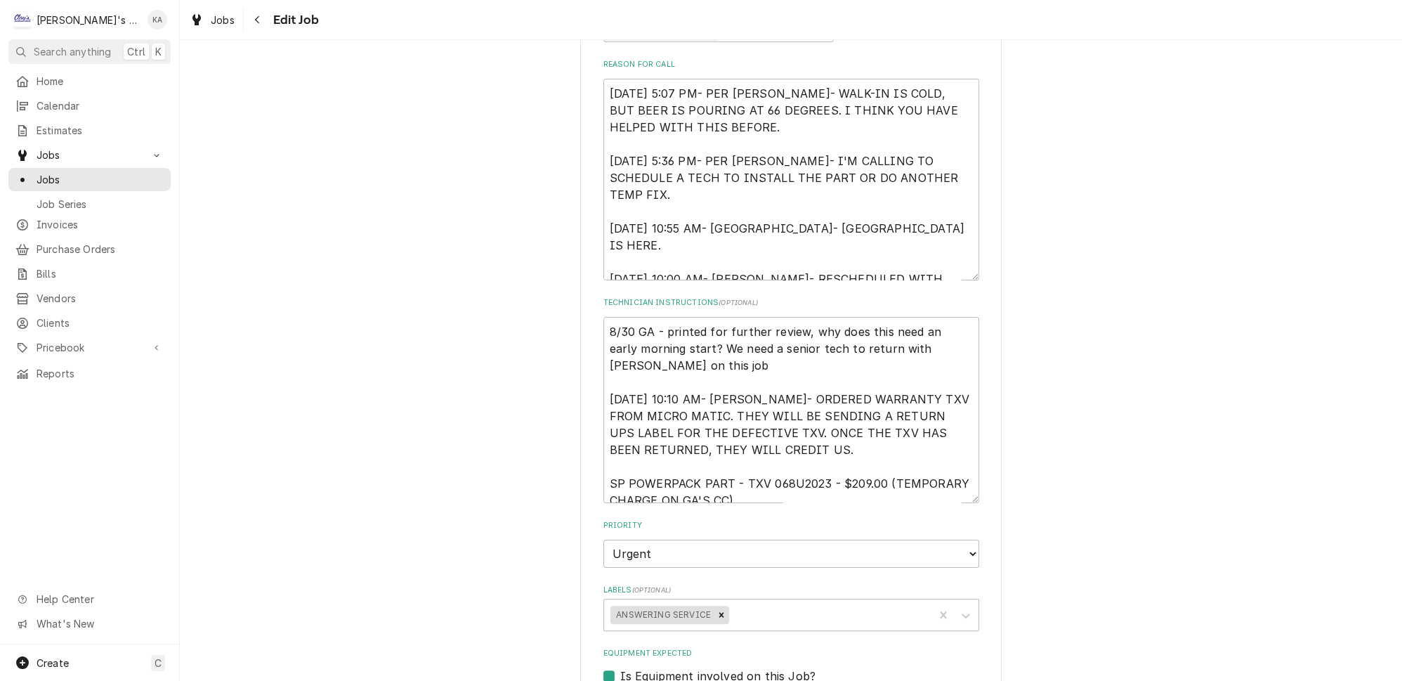
scroll to position [702, 0]
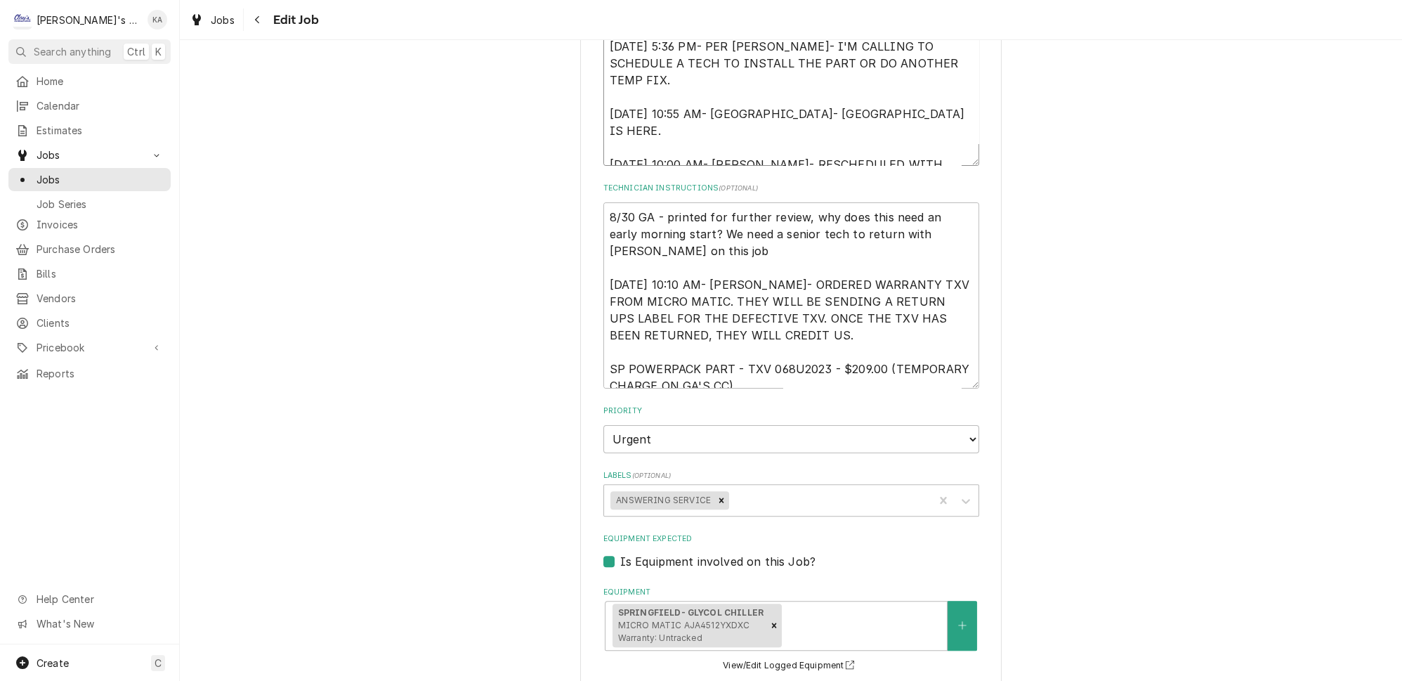
click at [871, 89] on textarea "8/16/2025 5:07 PM- PER JULIE BROWN- WALK-IN IS COLD, BUT BEER IS POURING AT 66 …" at bounding box center [791, 65] width 376 height 202
type textarea "x"
type textarea "8/16/2025 5:07 PM- PER JULIE BROWN- WALK-IN IS COLD, BUT BEER IS POURING AT 66 …"
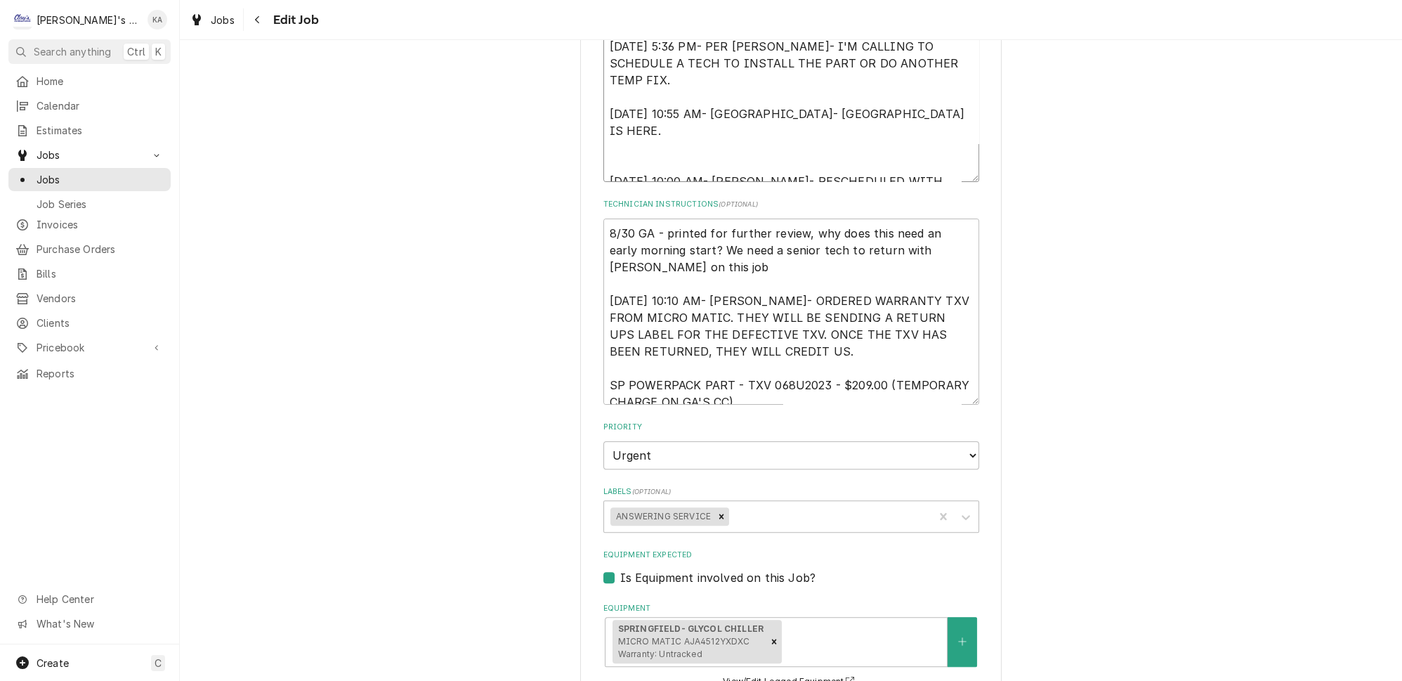
type textarea "x"
type textarea "8/16/2025 5:07 PM- PER JULIE BROWN- WALK-IN IS COLD, BUT BEER IS POURING AT 66 …"
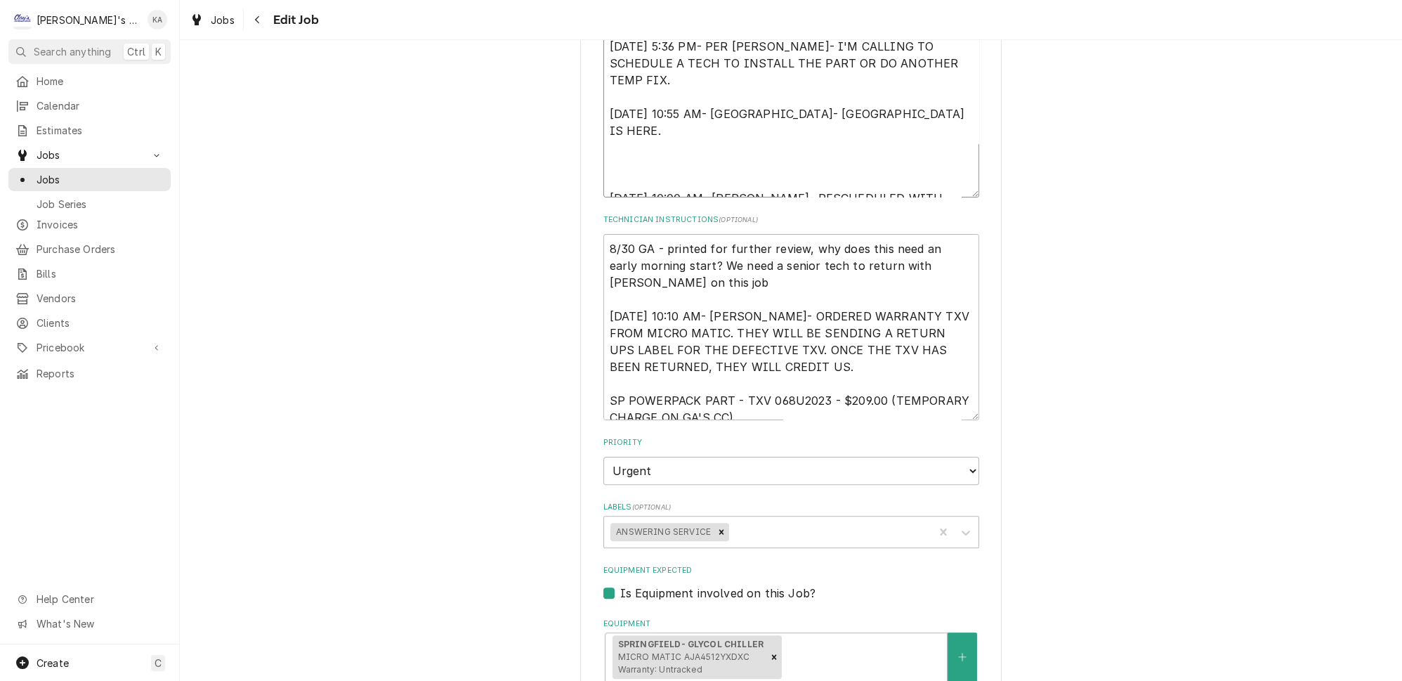
type textarea "x"
type textarea "8/16/2025 5:07 PM- PER JULIE BROWN- WALK-IN IS COLD, BUT BEER IS POURING AT 66 …"
type textarea "x"
type textarea "8/16/2025 5:07 PM- PER JULIE BROWN- WALK-IN IS COLD, BUT BEER IS POURING AT 66 …"
type textarea "x"
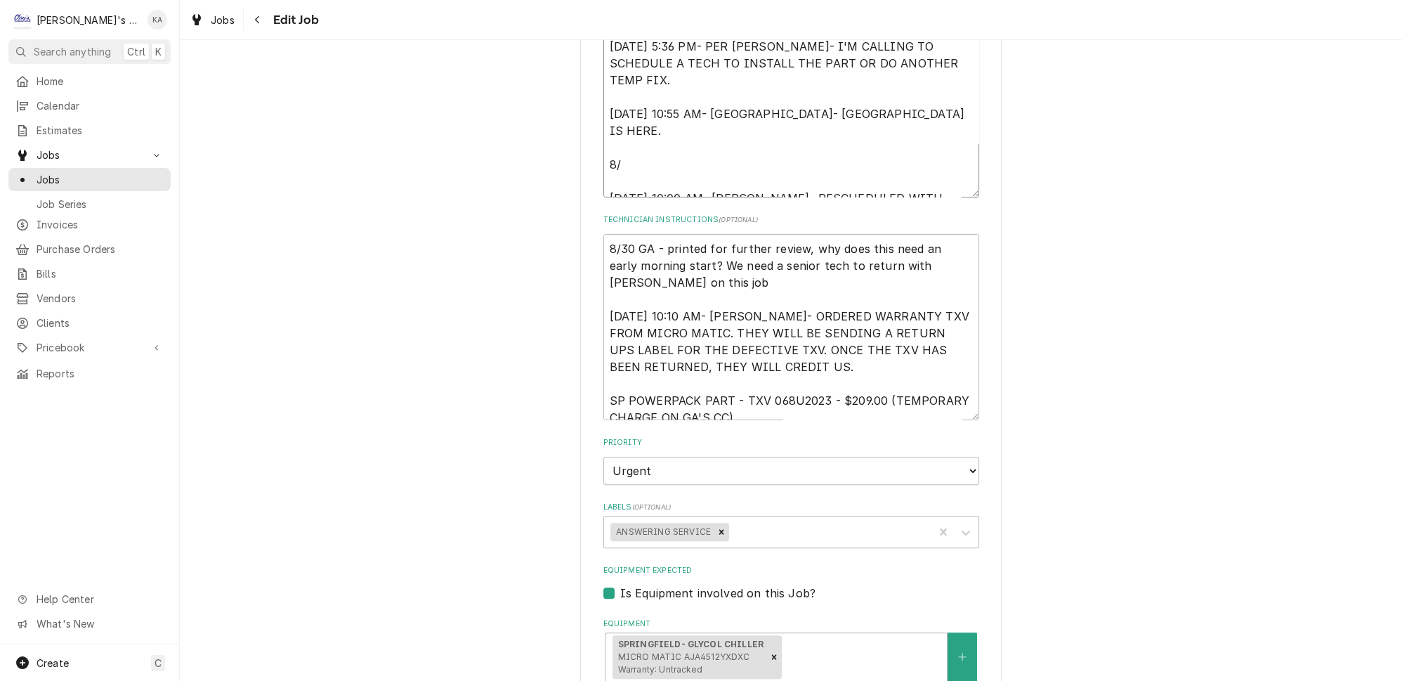
type textarea "8/16/2025 5:07 PM- PER JULIE BROWN- WALK-IN IS COLD, BUT BEER IS POURING AT 66 …"
type textarea "x"
type textarea "8/16/2025 5:07 PM- PER JULIE BROWN- WALK-IN IS COLD, BUT BEER IS POURING AT 66 …"
type textarea "x"
type textarea "8/16/2025 5:07 PM- PER JULIE BROWN- WALK-IN IS COLD, BUT BEER IS POURING AT 66 …"
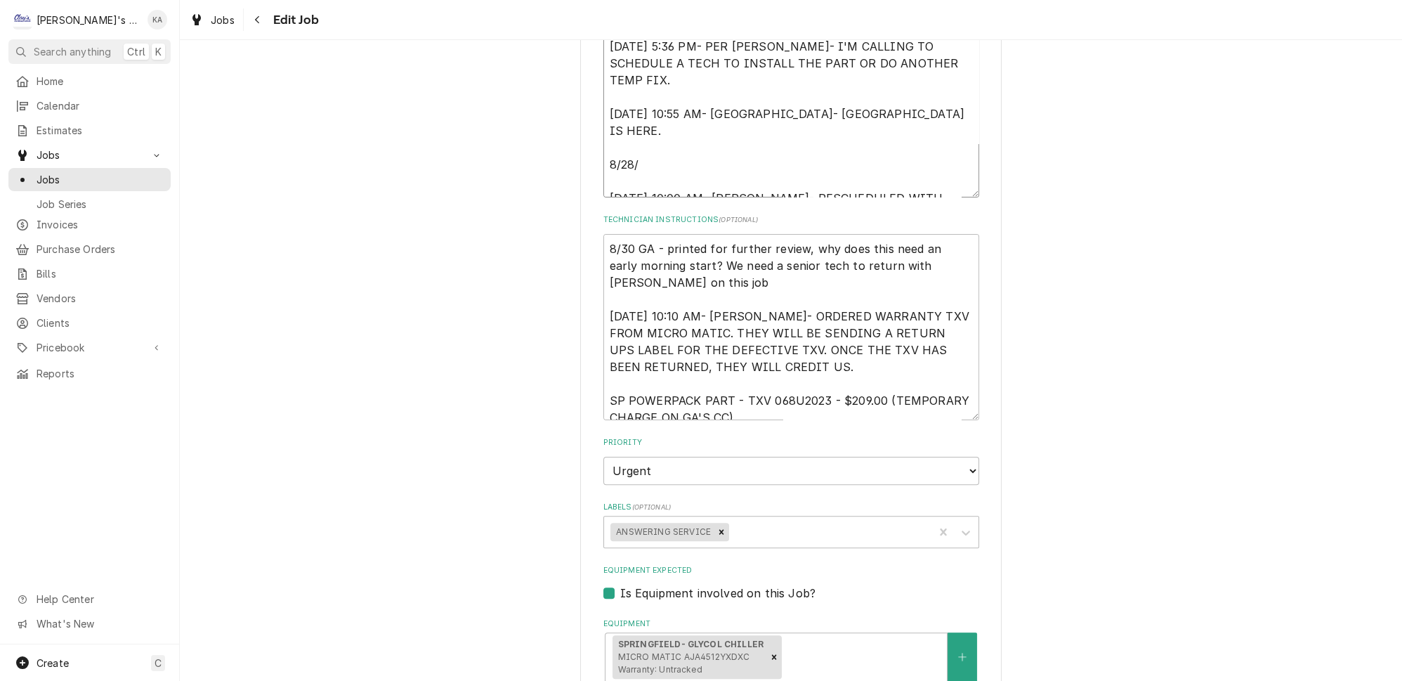
type textarea "x"
type textarea "8/16/2025 5:07 PM- PER JULIE BROWN- WALK-IN IS COLD, BUT BEER IS POURING AT 66 …"
type textarea "x"
type textarea "8/16/2025 5:07 PM- PER JULIE BROWN- WALK-IN IS COLD, BUT BEER IS POURING AT 66 …"
type textarea "x"
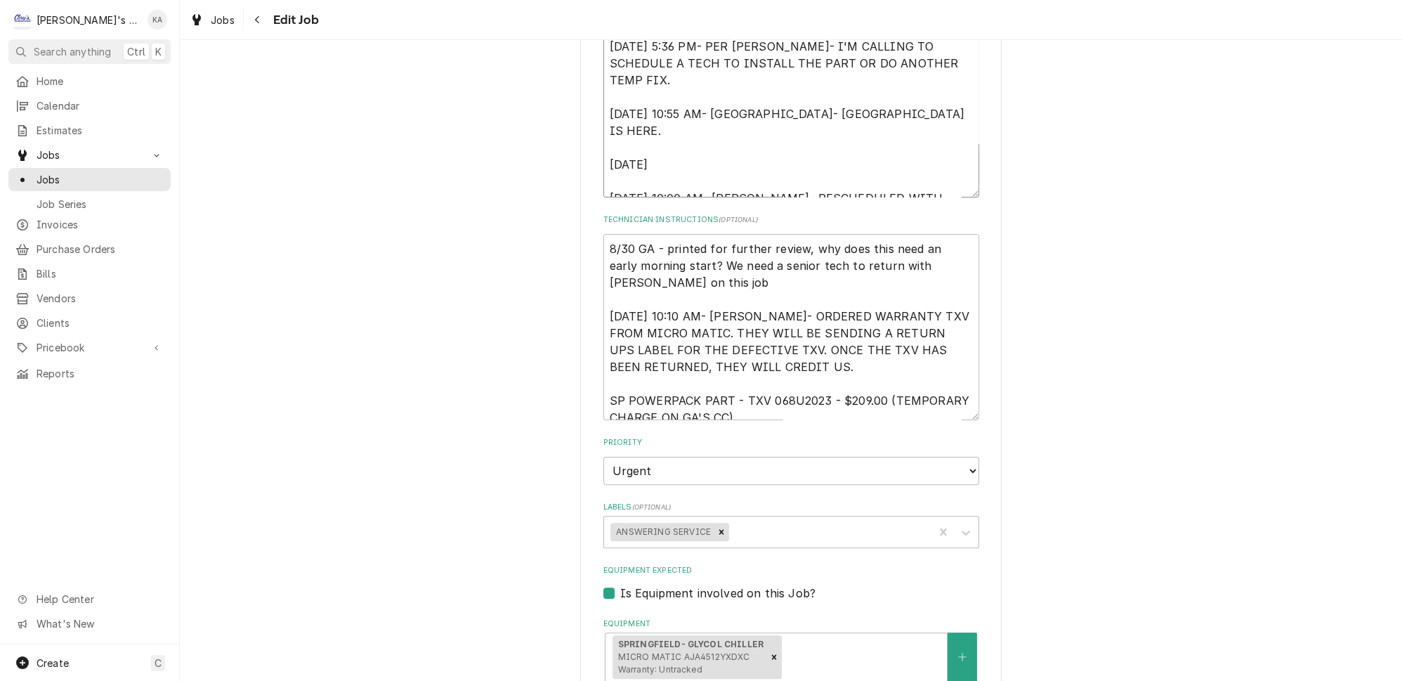
type textarea "8/16/2025 5:07 PM- PER JULIE BROWN- WALK-IN IS COLD, BUT BEER IS POURING AT 66 …"
type textarea "x"
type textarea "8/16/2025 5:07 PM- PER JULIE BROWN- WALK-IN IS COLD, BUT BEER IS POURING AT 66 …"
type textarea "x"
type textarea "8/16/2025 5:07 PM- PER JULIE BROWN- WALK-IN IS COLD, BUT BEER IS POURING AT 66 …"
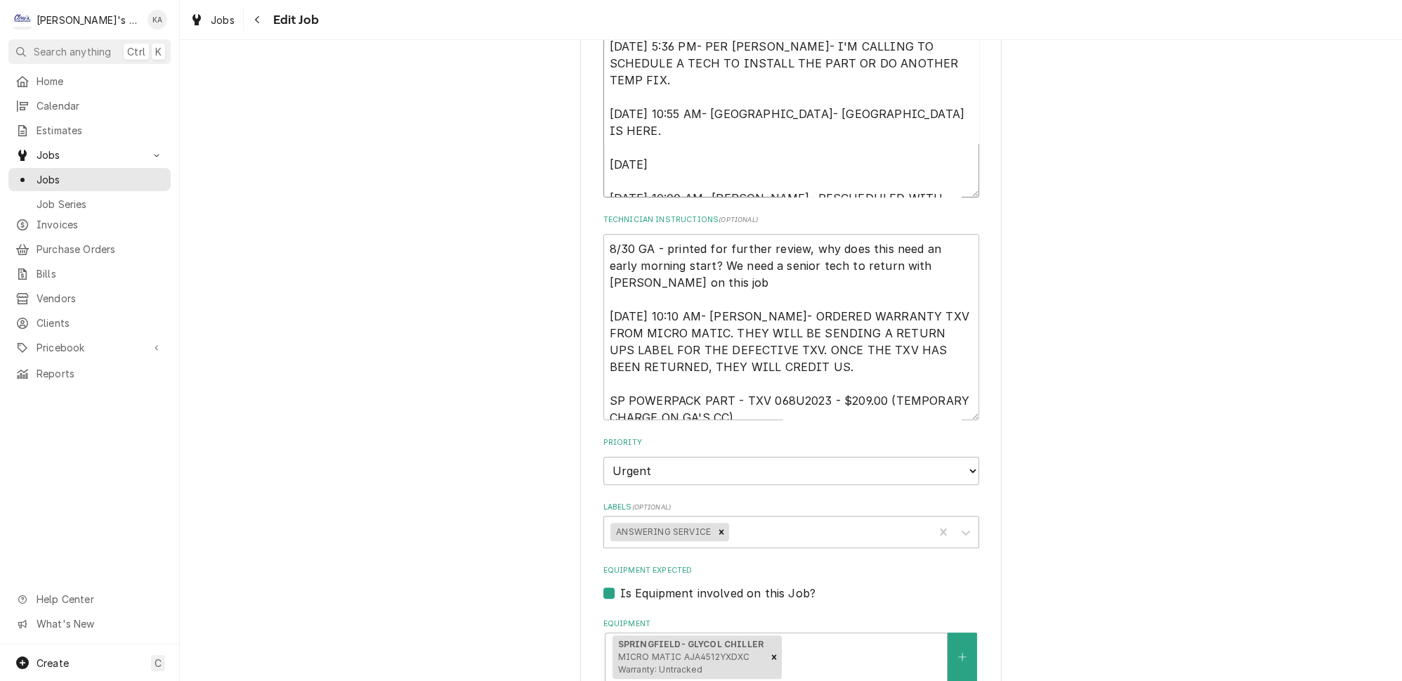
type textarea "x"
type textarea "8/16/2025 5:07 PM- PER JULIE BROWN- WALK-IN IS COLD, BUT BEER IS POURING AT 66 …"
type textarea "x"
type textarea "8/16/2025 5:07 PM- PER JULIE BROWN- WALK-IN IS COLD, BUT BEER IS POURING AT 66 …"
type textarea "x"
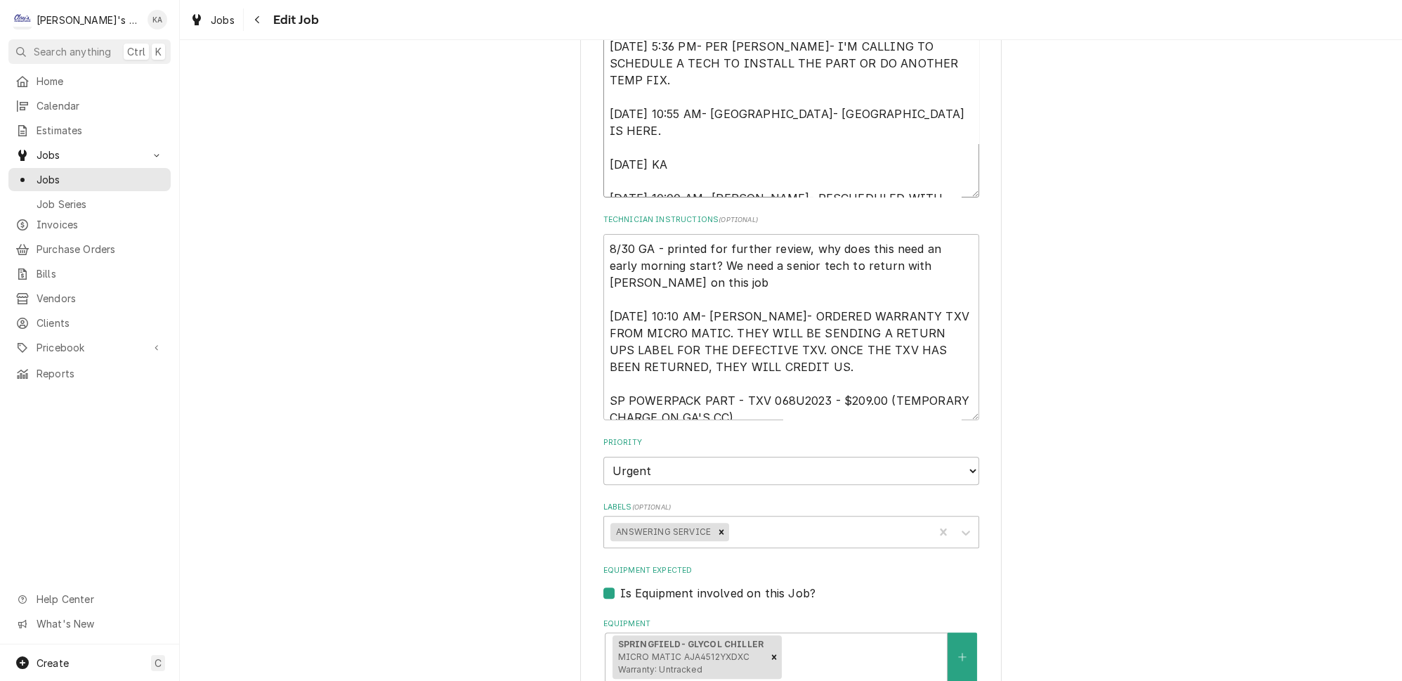
type textarea "8/16/2025 5:07 PM- PER JULIE BROWN- WALK-IN IS COLD, BUT BEER IS POURING AT 66 …"
type textarea "x"
type textarea "8/16/2025 5:07 PM- PER JULIE BROWN- WALK-IN IS COLD, BUT BEER IS POURING AT 66 …"
type textarea "x"
type textarea "8/16/2025 5:07 PM- PER JULIE BROWN- WALK-IN IS COLD, BUT BEER IS POURING AT 66 …"
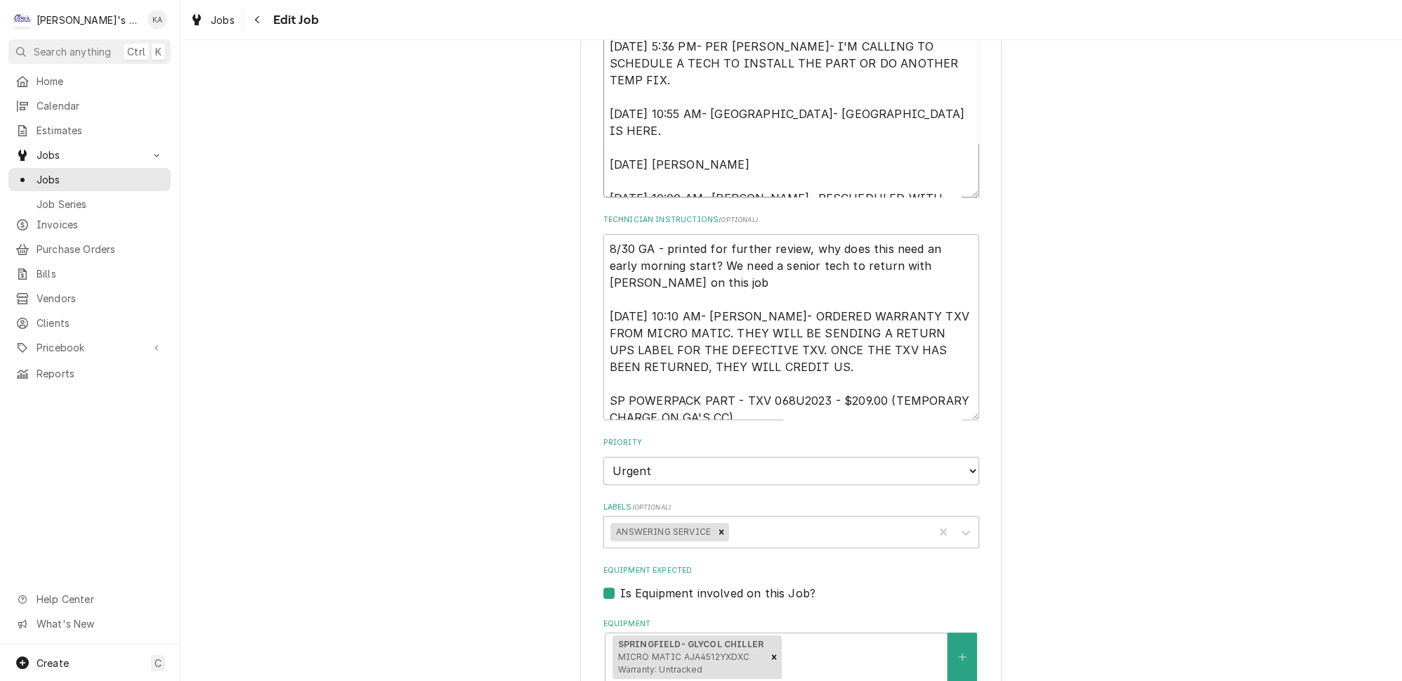
type textarea "x"
type textarea "8/16/2025 5:07 PM- PER JULIE BROWN- WALK-IN IS COLD, BUT BEER IS POURING AT 66 …"
type textarea "x"
type textarea "8/16/2025 5:07 PM- PER JULIE BROWN- WALK-IN IS COLD, BUT BEER IS POURING AT 66 …"
type textarea "x"
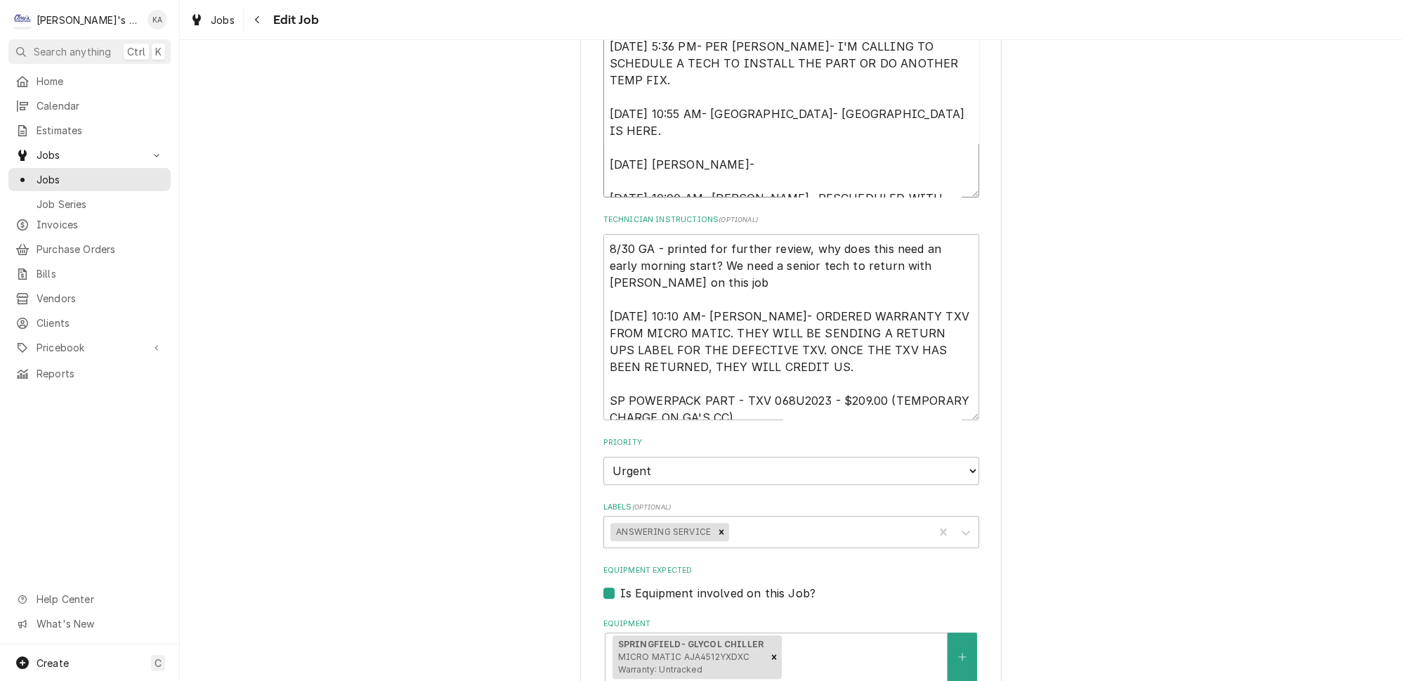
type textarea "8/16/2025 5:07 PM- PER JULIE BROWN- WALK-IN IS COLD, BUT BEER IS POURING AT 66 …"
type textarea "x"
type textarea "8/16/2025 5:07 PM- PER JULIE BROWN- WALK-IN IS COLD, BUT BEER IS POURING AT 66 …"
type textarea "x"
type textarea "8/16/2025 5:07 PM- PER JULIE BROWN- WALK-IN IS COLD, BUT BEER IS POURING AT 66 …"
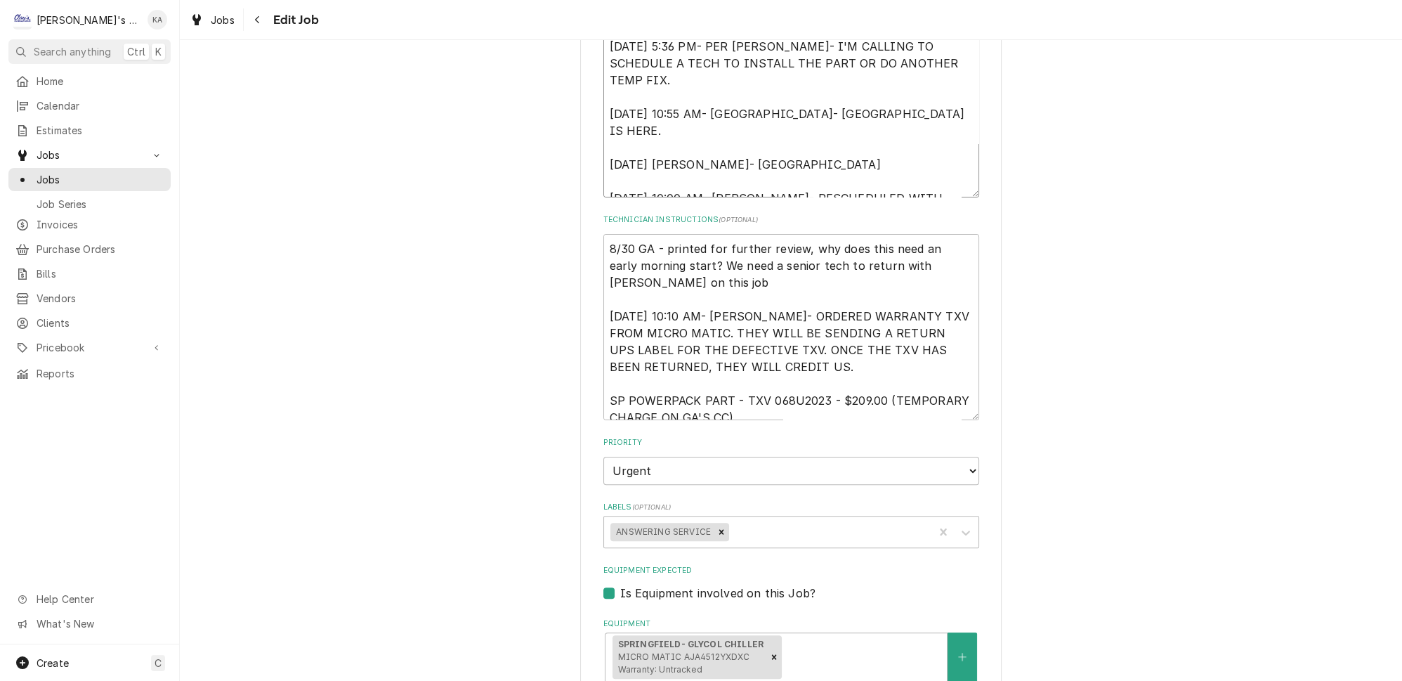
type textarea "x"
type textarea "8/16/2025 5:07 PM- PER JULIE BROWN- WALK-IN IS COLD, BUT BEER IS POURING AT 66 …"
type textarea "x"
type textarea "8/16/2025 5:07 PM- PER JULIE BROWN- WALK-IN IS COLD, BUT BEER IS POURING AT 66 …"
type textarea "x"
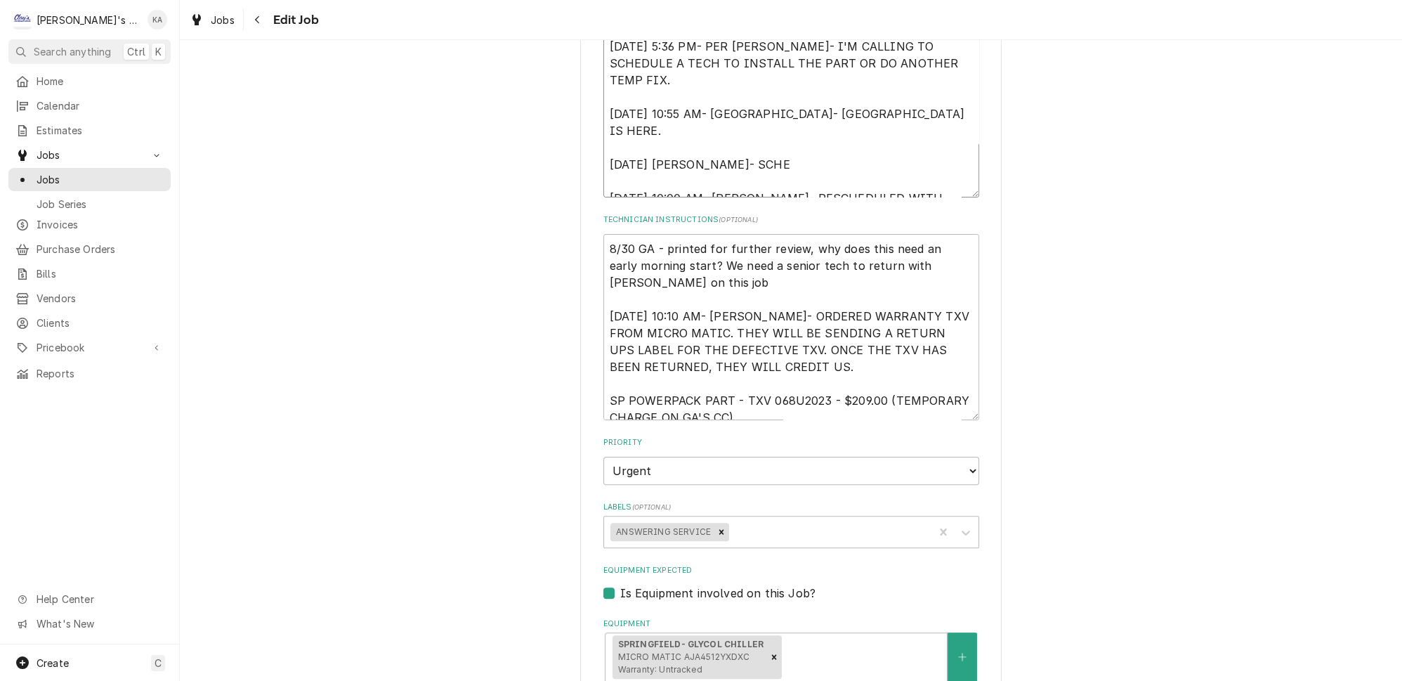
type textarea "8/16/2025 5:07 PM- PER JULIE BROWN- WALK-IN IS COLD, BUT BEER IS POURING AT 66 …"
type textarea "x"
type textarea "8/16/2025 5:07 PM- PER JULIE BROWN- WALK-IN IS COLD, BUT BEER IS POURING AT 66 …"
type textarea "x"
type textarea "8/16/2025 5:07 PM- PER JULIE BROWN- WALK-IN IS COLD, BUT BEER IS POURING AT 66 …"
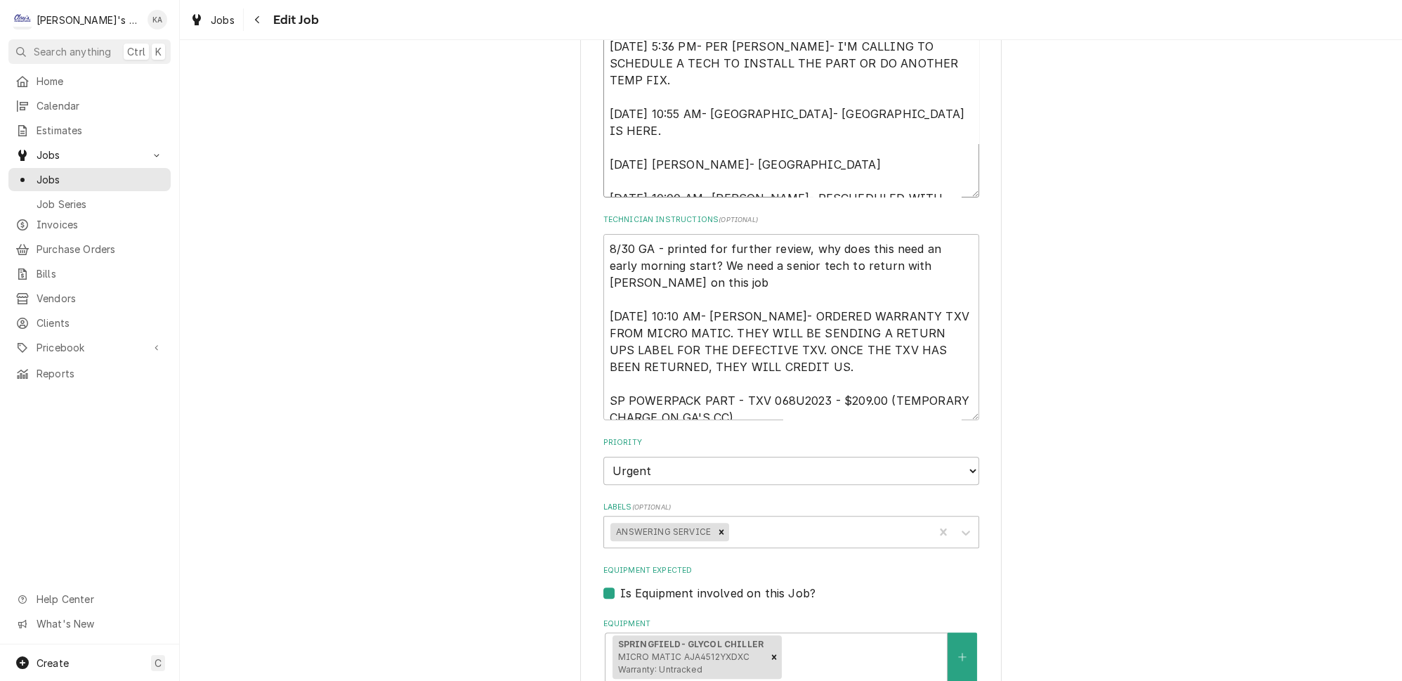
type textarea "x"
type textarea "8/16/2025 5:07 PM- PER JULIE BROWN- WALK-IN IS COLD, BUT BEER IS POURING AT 66 …"
type textarea "x"
type textarea "8/16/2025 5:07 PM- PER JULIE BROWN- WALK-IN IS COLD, BUT BEER IS POURING AT 66 …"
type textarea "x"
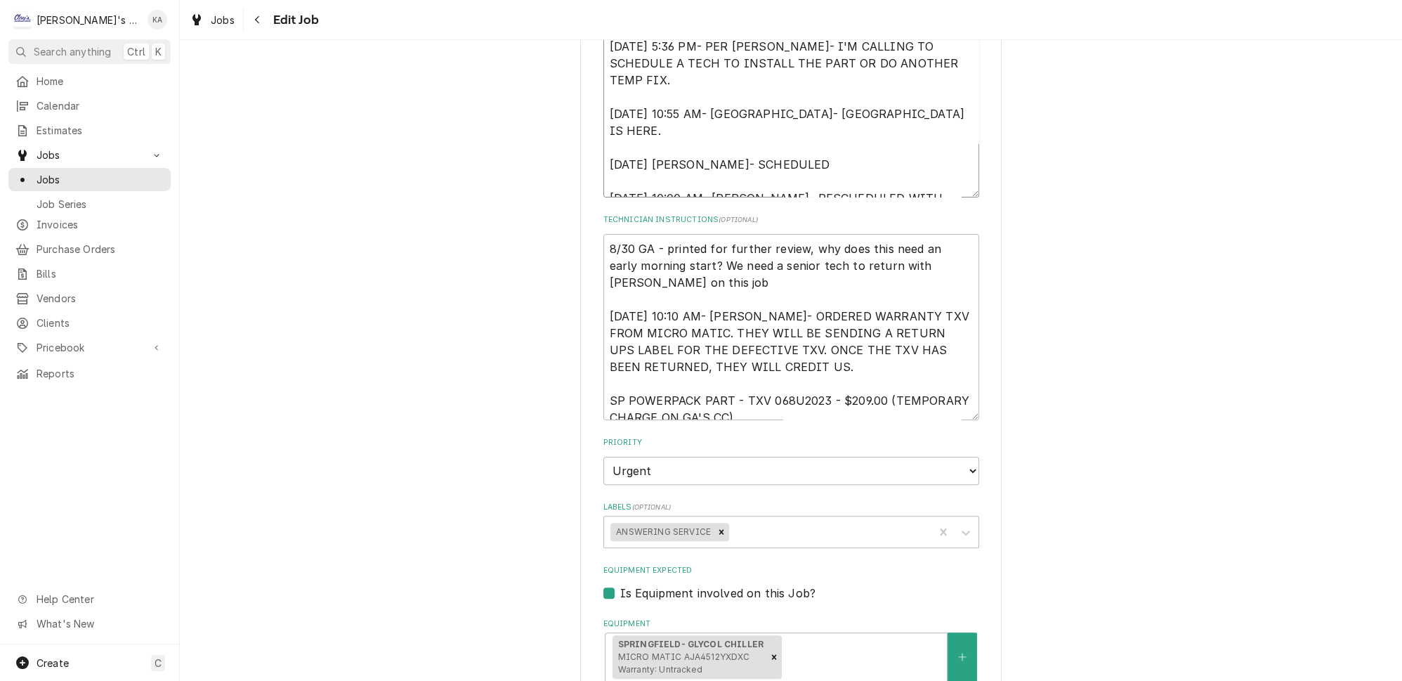
type textarea "8/16/2025 5:07 PM- PER JULIE BROWN- WALK-IN IS COLD, BUT BEER IS POURING AT 66 …"
type textarea "x"
type textarea "8/16/2025 5:07 PM- PER JULIE BROWN- WALK-IN IS COLD, BUT BEER IS POURING AT 66 …"
type textarea "x"
type textarea "8/16/2025 5:07 PM- PER JULIE BROWN- WALK-IN IS COLD, BUT BEER IS POURING AT 66 …"
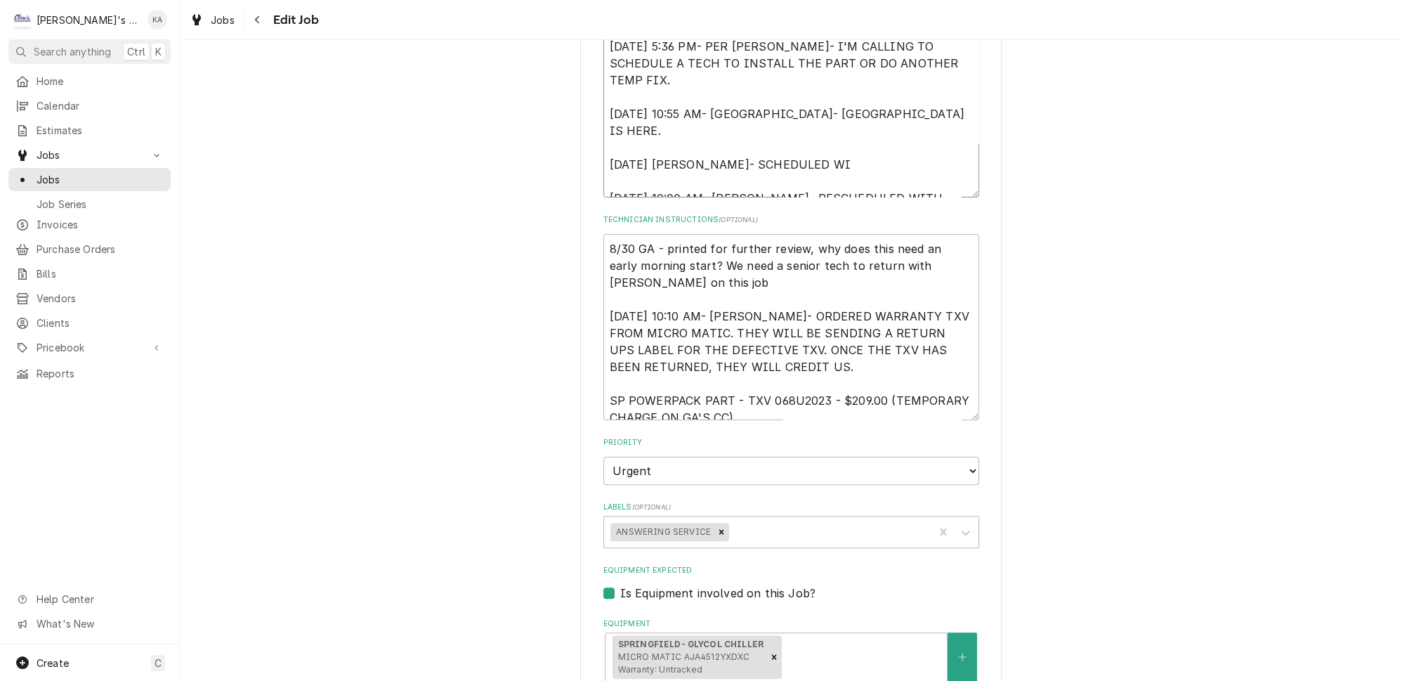
type textarea "x"
type textarea "8/16/2025 5:07 PM- PER JULIE BROWN- WALK-IN IS COLD, BUT BEER IS POURING AT 66 …"
type textarea "x"
type textarea "8/16/2025 5:07 PM- PER JULIE BROWN- WALK-IN IS COLD, BUT BEER IS POURING AT 66 …"
type textarea "x"
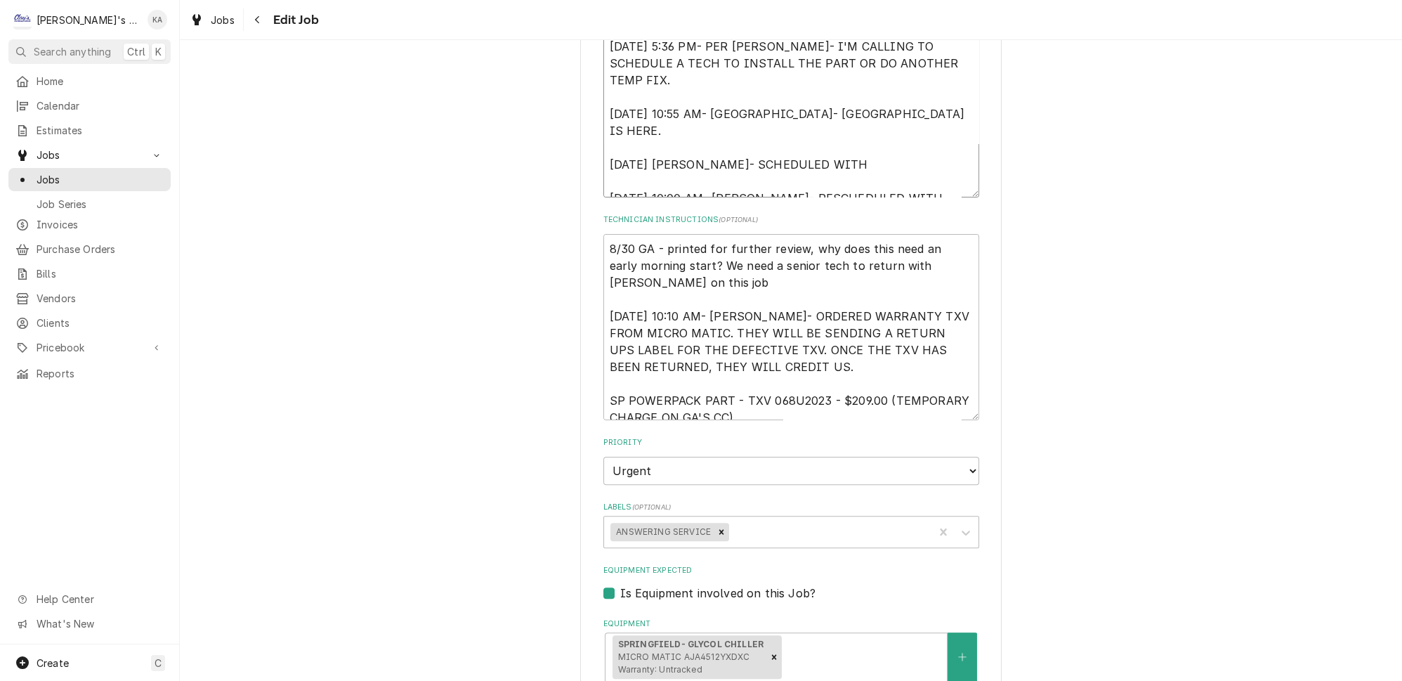
type textarea "8/16/2025 5:07 PM- PER JULIE BROWN- WALK-IN IS COLD, BUT BEER IS POURING AT 66 …"
type textarea "x"
type textarea "8/16/2025 5:07 PM- PER JULIE BROWN- WALK-IN IS COLD, BUT BEER IS POURING AT 66 …"
type textarea "x"
type textarea "8/16/2025 5:07 PM- PER JULIE BROWN- WALK-IN IS COLD, BUT BEER IS POURING AT 66 …"
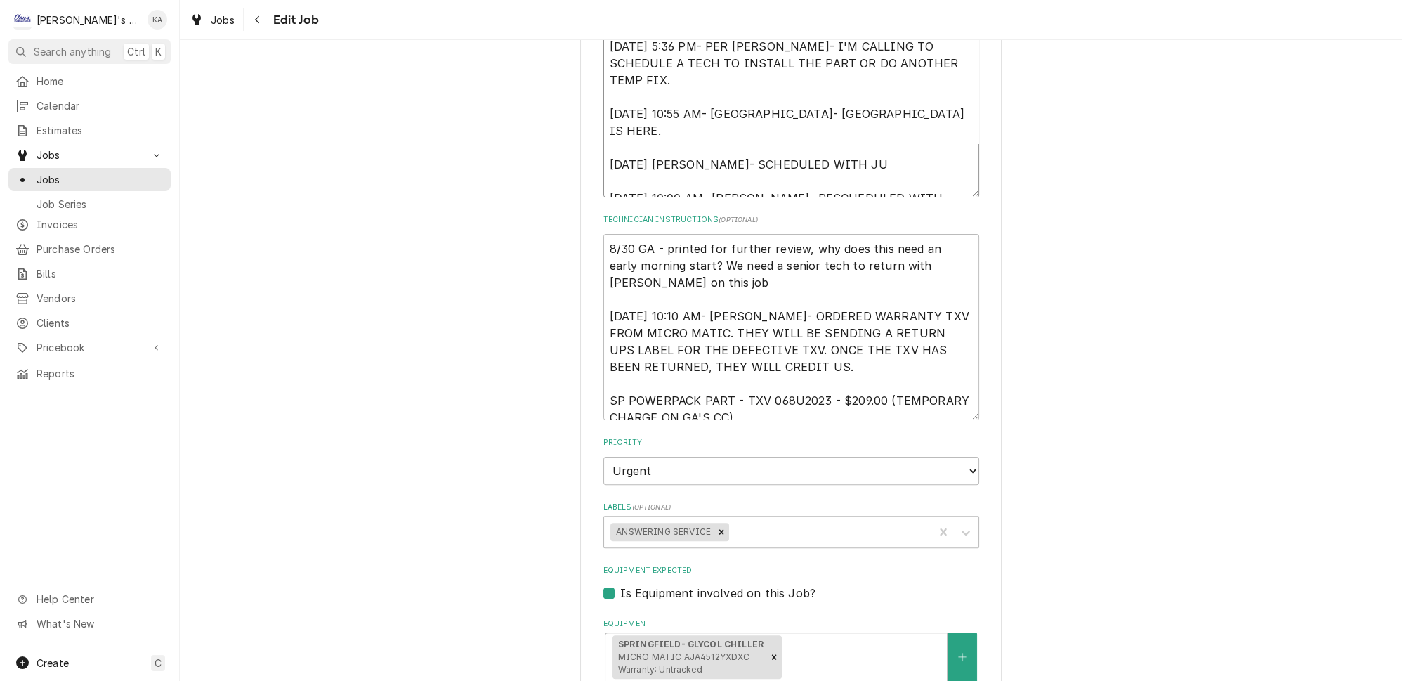
type textarea "x"
type textarea "8/16/2025 5:07 PM- PER JULIE BROWN- WALK-IN IS COLD, BUT BEER IS POURING AT 66 …"
type textarea "x"
type textarea "8/16/2025 5:07 PM- PER JULIE BROWN- WALK-IN IS COLD, BUT BEER IS POURING AT 66 …"
type textarea "x"
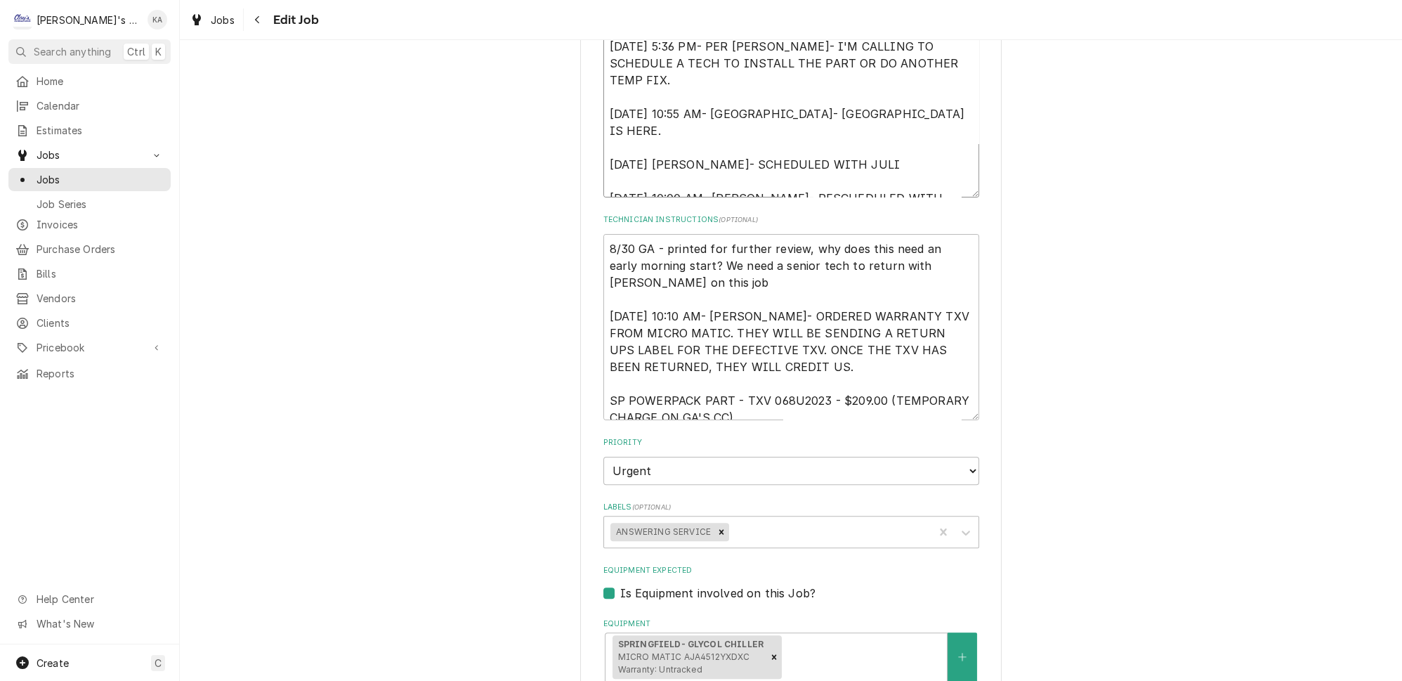
type textarea "8/16/2025 5:07 PM- PER JULIE BROWN- WALK-IN IS COLD, BUT BEER IS POURING AT 66 …"
type textarea "x"
type textarea "8/16/2025 5:07 PM- PER JULIE BROWN- WALK-IN IS COLD, BUT BEER IS POURING AT 66 …"
type textarea "x"
type textarea "8/16/2025 5:07 PM- PER JULIE BROWN- WALK-IN IS COLD, BUT BEER IS POURING AT 66 …"
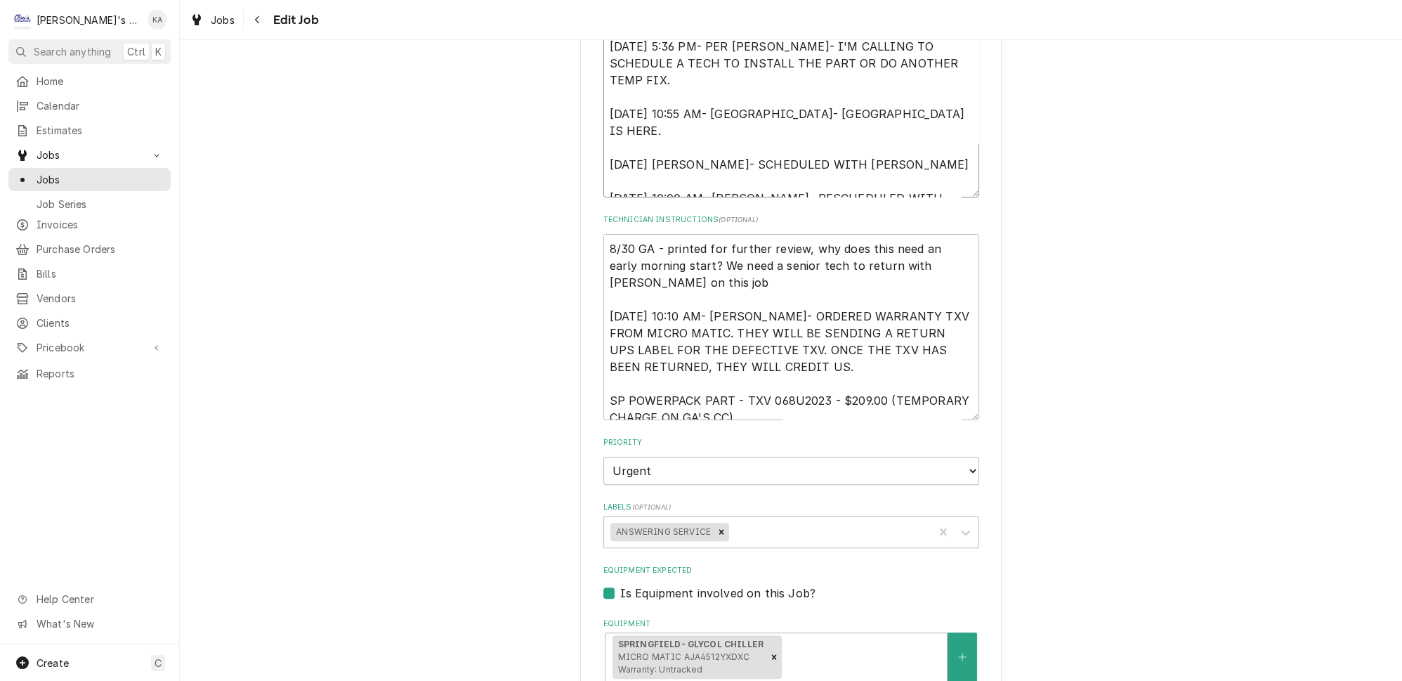
type textarea "x"
type textarea "8/16/2025 5:07 PM- PER JULIE BROWN- WALK-IN IS COLD, BUT BEER IS POURING AT 66 …"
type textarea "x"
type textarea "8/16/2025 5:07 PM- PER JULIE BROWN- WALK-IN IS COLD, BUT BEER IS POURING AT 66 …"
type textarea "x"
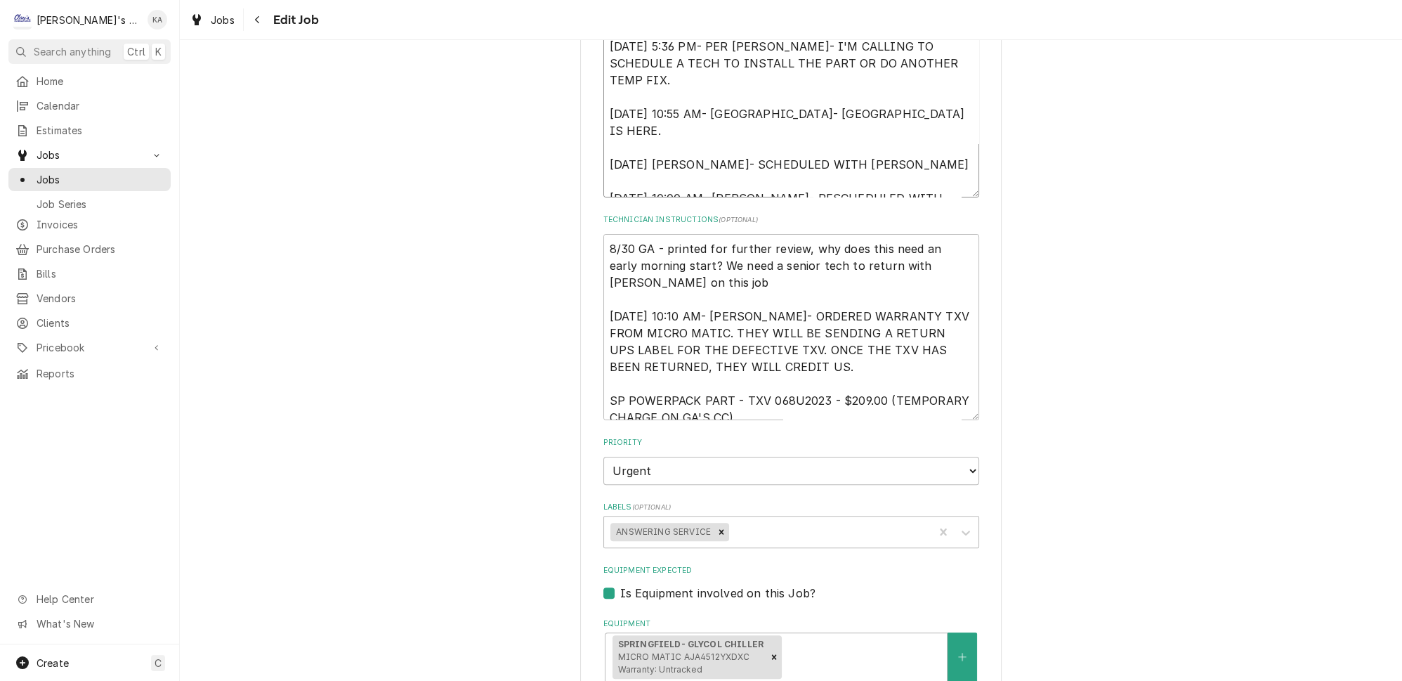
type textarea "8/16/2025 5:07 PM- PER JULIE BROWN- WALK-IN IS COLD, BUT BEER IS POURING AT 66 …"
type textarea "x"
type textarea "8/16/2025 5:07 PM- PER JULIE BROWN- WALK-IN IS COLD, BUT BEER IS POURING AT 66 …"
type textarea "x"
type textarea "8/16/2025 5:07 PM- PER JULIE BROWN- WALK-IN IS COLD, BUT BEER IS POURING AT 66 …"
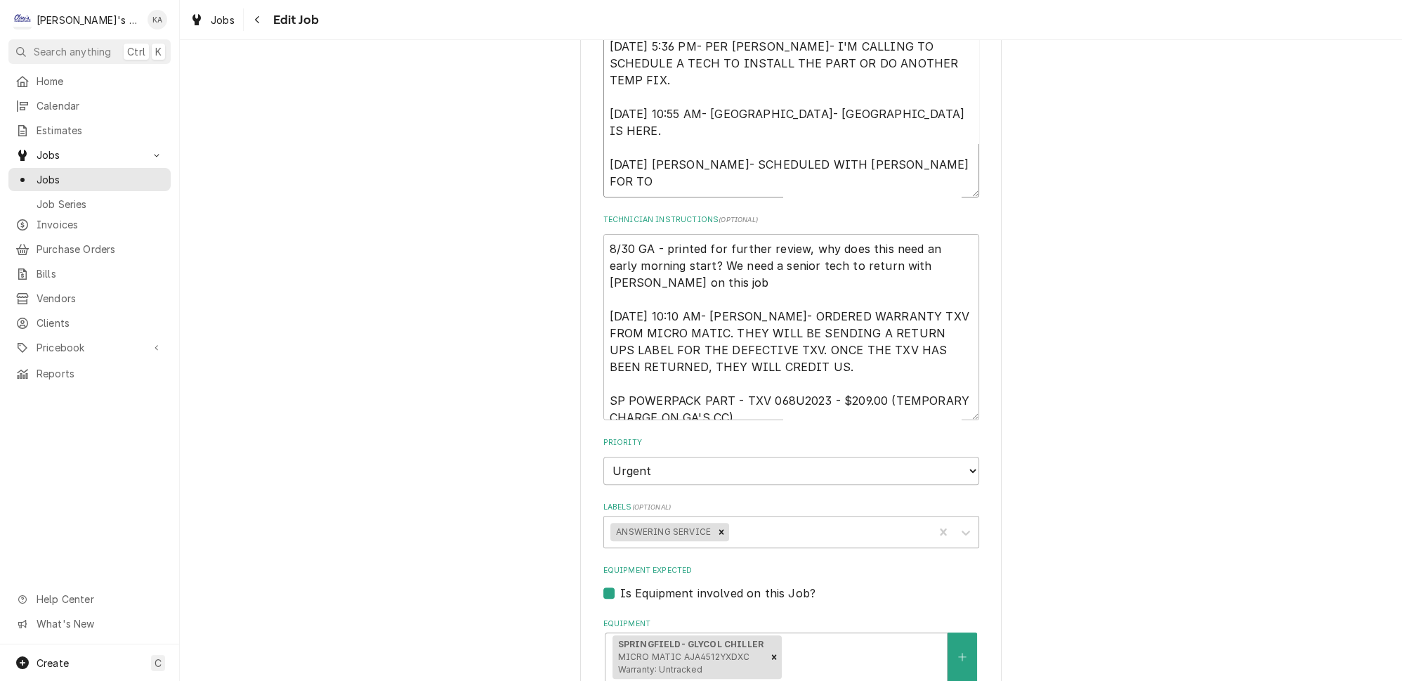
type textarea "x"
type textarea "8/16/2025 5:07 PM- PER JULIE BROWN- WALK-IN IS COLD, BUT BEER IS POURING AT 66 …"
type textarea "x"
type textarea "8/16/2025 5:07 PM- PER JULIE BROWN- WALK-IN IS COLD, BUT BEER IS POURING AT 66 …"
type textarea "x"
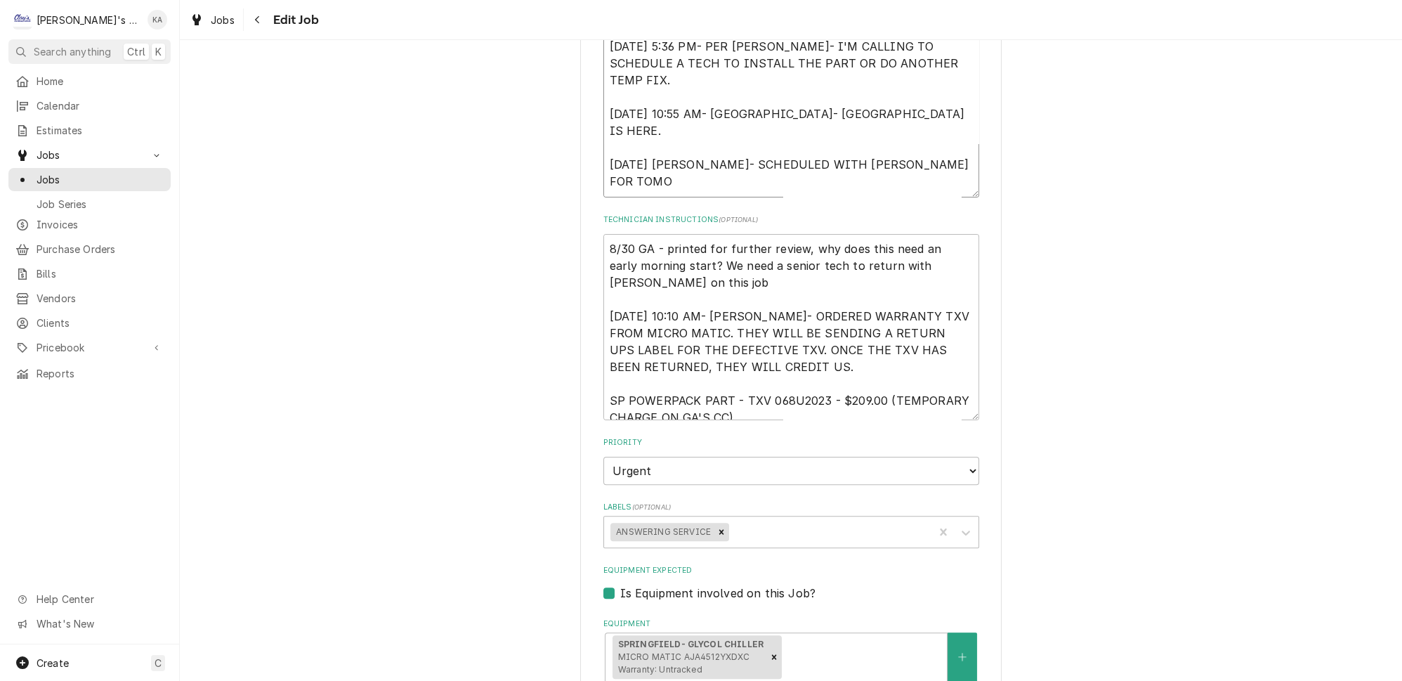
type textarea "8/16/2025 5:07 PM- PER JULIE BROWN- WALK-IN IS COLD, BUT BEER IS POURING AT 66 …"
type textarea "x"
type textarea "8/16/2025 5:07 PM- PER JULIE BROWN- WALK-IN IS COLD, BUT BEER IS POURING AT 66 …"
type textarea "x"
type textarea "8/16/2025 5:07 PM- PER JULIE BROWN- WALK-IN IS COLD, BUT BEER IS POURING AT 66 …"
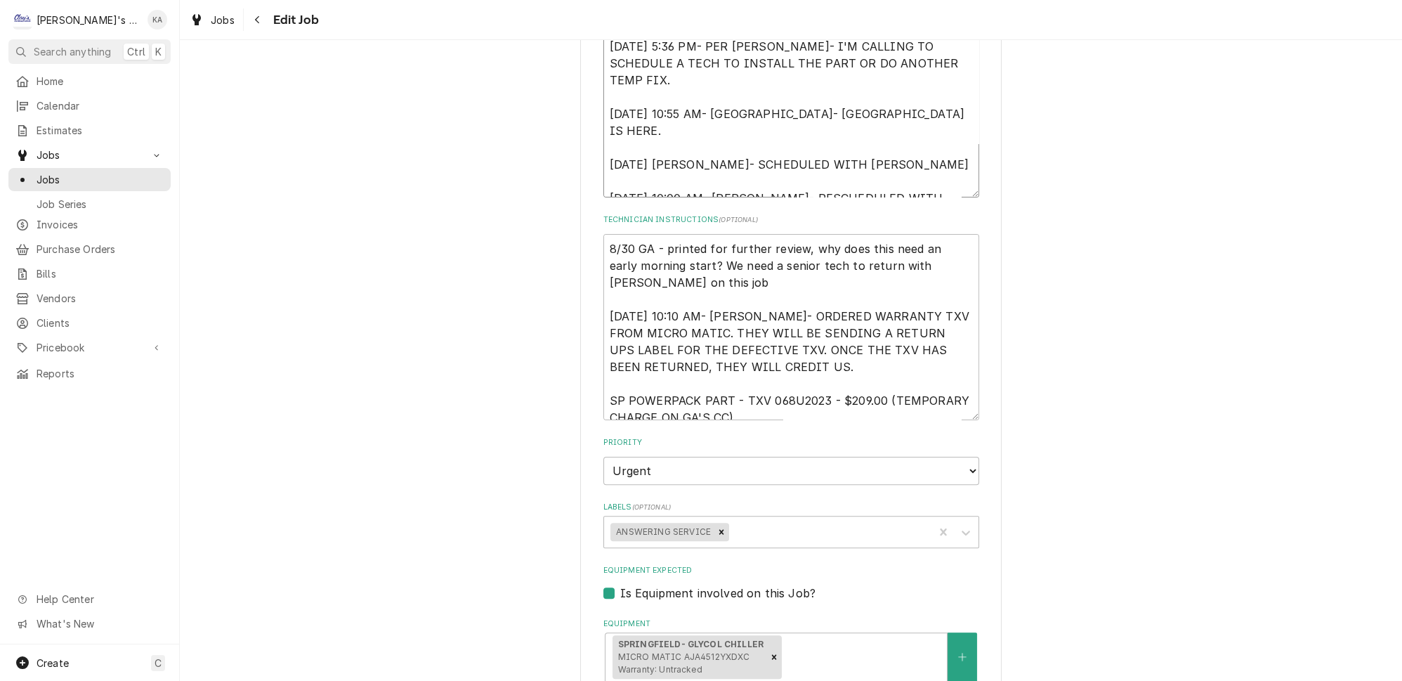
type textarea "x"
type textarea "8/16/2025 5:07 PM- PER JULIE BROWN- WALK-IN IS COLD, BUT BEER IS POURING AT 66 …"
type textarea "x"
type textarea "8/16/2025 5:07 PM- PER JULIE BROWN- WALK-IN IS COLD, BUT BEER IS POURING AT 66 …"
type textarea "x"
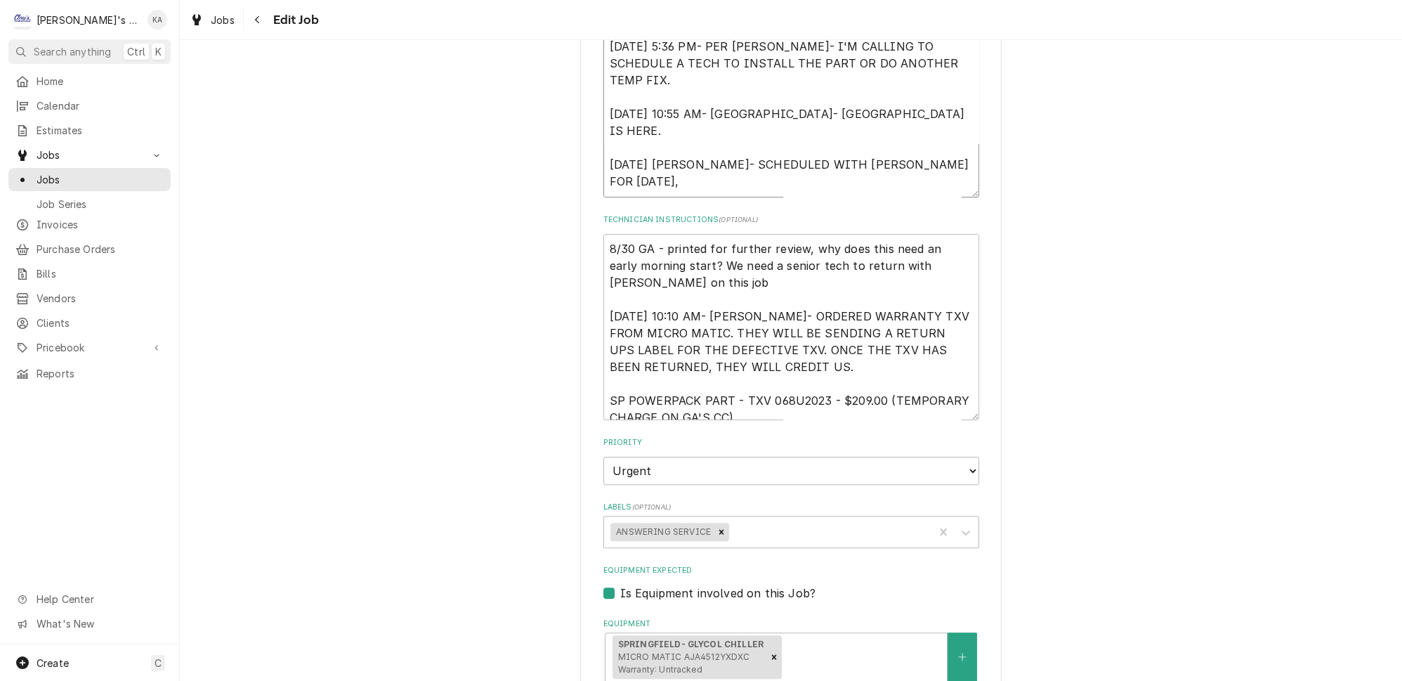
type textarea "8/16/2025 5:07 PM- PER JULIE BROWN- WALK-IN IS COLD, BUT BEER IS POURING AT 66 …"
type textarea "x"
type textarea "8/16/2025 5:07 PM- PER JULIE BROWN- WALK-IN IS COLD, BUT BEER IS POURING AT 66 …"
type textarea "x"
type textarea "8/16/2025 5:07 PM- PER JULIE BROWN- WALK-IN IS COLD, BUT BEER IS POURING AT 66 …"
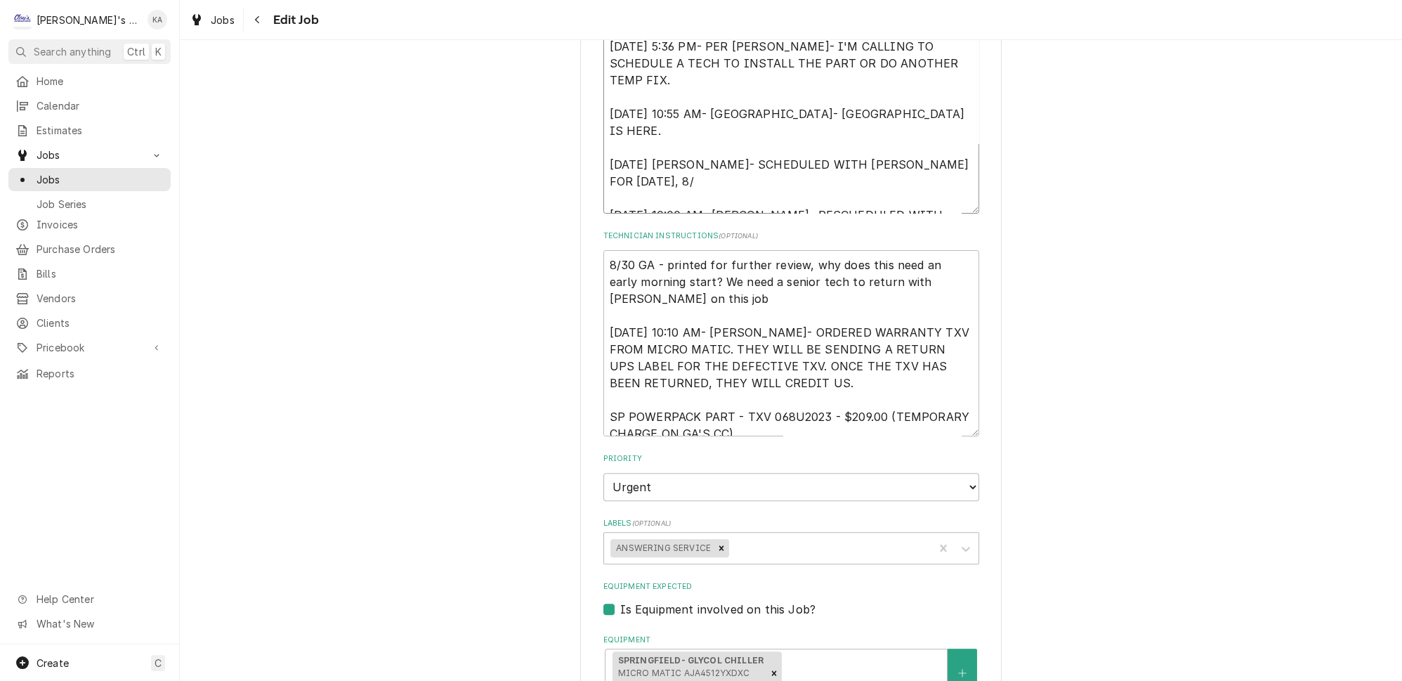
type textarea "x"
type textarea "8/16/2025 5:07 PM- PER JULIE BROWN- WALK-IN IS COLD, BUT BEER IS POURING AT 66 …"
type textarea "x"
type textarea "8/16/2025 5:07 PM- PER JULIE BROWN- WALK-IN IS COLD, BUT BEER IS POURING AT 66 …"
type textarea "x"
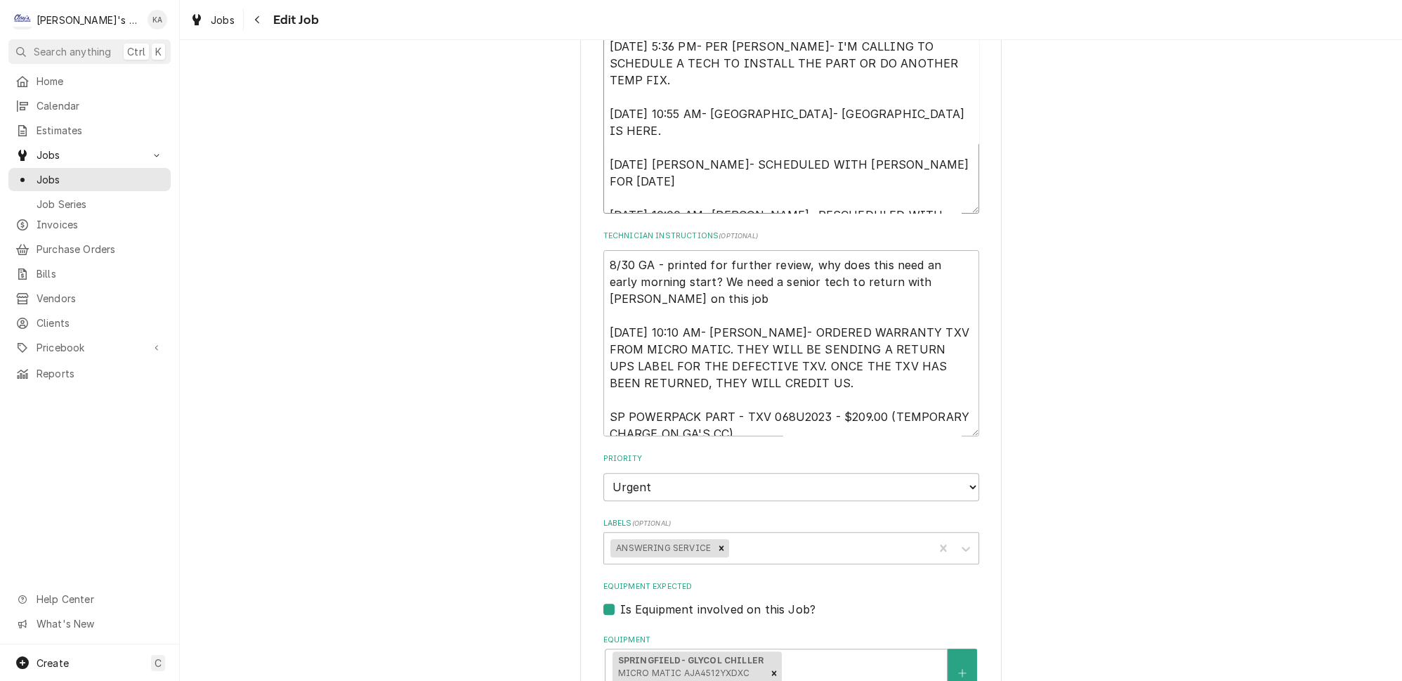
type textarea "8/16/2025 5:07 PM- PER JULIE BROWN- WALK-IN IS COLD, BUT BEER IS POURING AT 66 …"
type textarea "x"
type textarea "8/16/2025 5:07 PM- PER JULIE BROWN- WALK-IN IS COLD, BUT BEER IS POURING AT 66 …"
type textarea "x"
type textarea "8/16/2025 5:07 PM- PER JULIE BROWN- WALK-IN IS COLD, BUT BEER IS POURING AT 66 …"
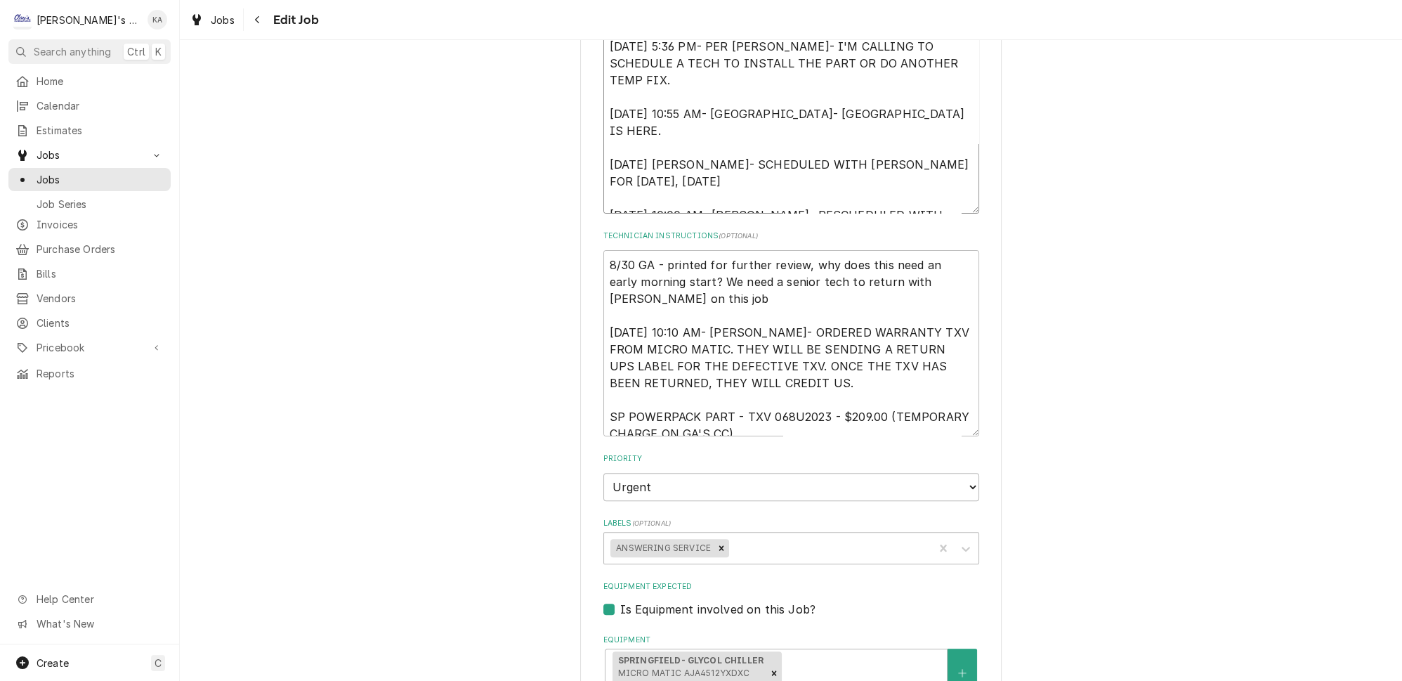
type textarea "x"
type textarea "8/16/2025 5:07 PM- PER JULIE BROWN- WALK-IN IS COLD, BUT BEER IS POURING AT 66 …"
type textarea "x"
type textarea "8/16/2025 5:07 PM- PER JULIE BROWN- WALK-IN IS COLD, BUT BEER IS POURING AT 66 …"
type textarea "x"
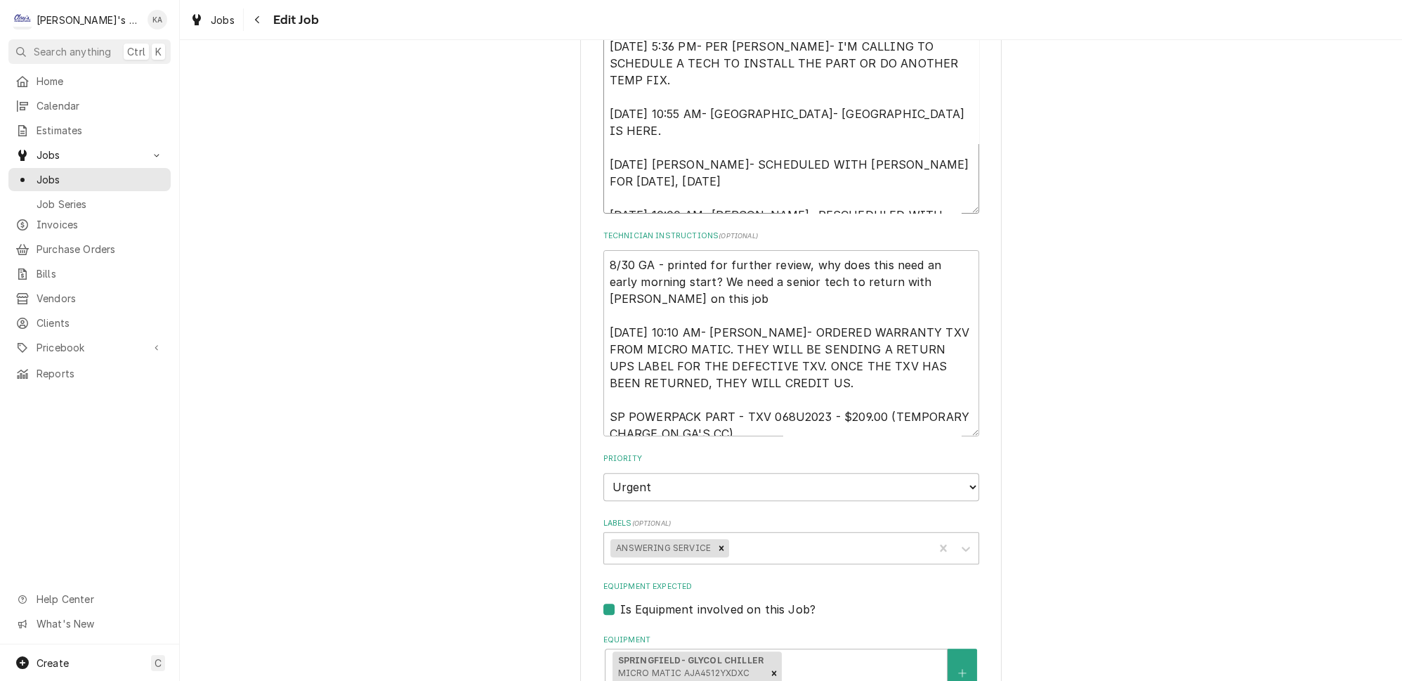
type textarea "8/16/2025 5:07 PM- PER JULIE BROWN- WALK-IN IS COLD, BUT BEER IS POURING AT 66 …"
type textarea "x"
type textarea "8/16/2025 5:07 PM- PER JULIE BROWN- WALK-IN IS COLD, BUT BEER IS POURING AT 66 …"
type textarea "x"
type textarea "8/16/2025 5:07 PM- PER JULIE BROWN- WALK-IN IS COLD, BUT BEER IS POURING AT 66 …"
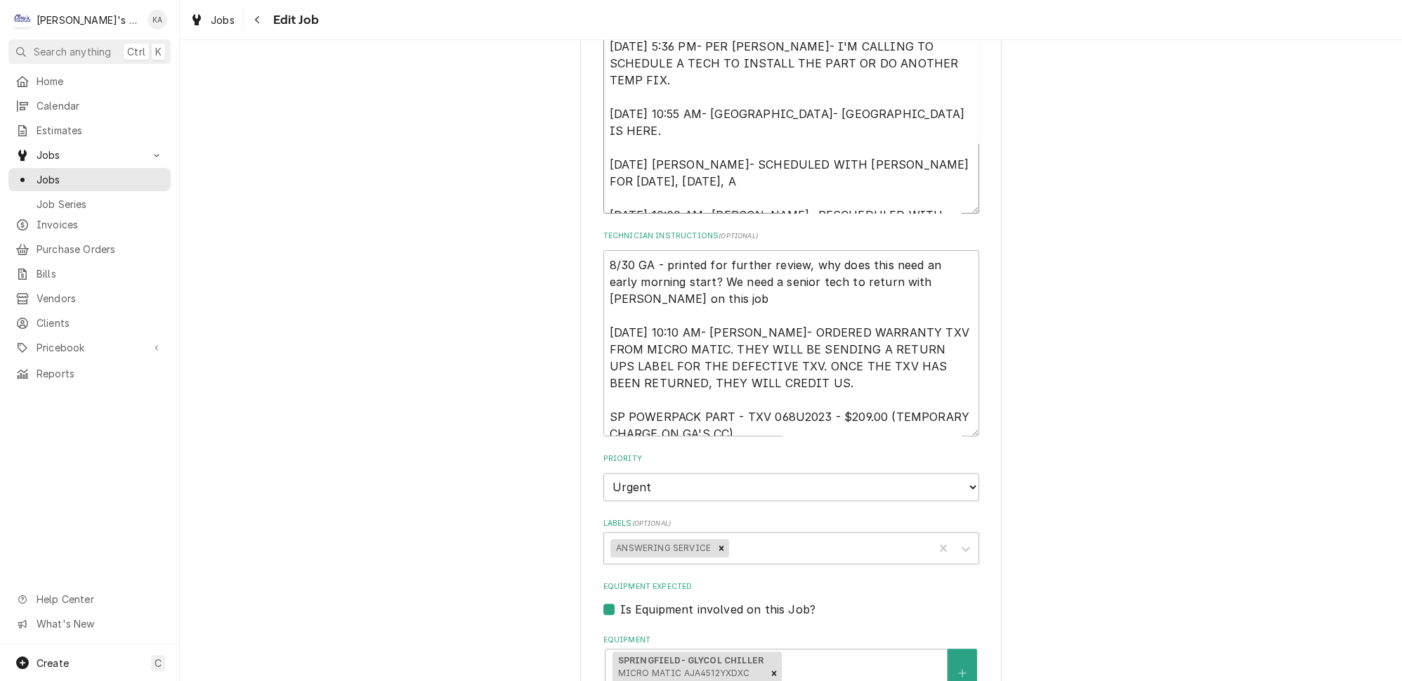
type textarea "x"
type textarea "8/16/2025 5:07 PM- PER JULIE BROWN- WALK-IN IS COLD, BUT BEER IS POURING AT 66 …"
type textarea "x"
type textarea "8/16/2025 5:07 PM- PER JULIE BROWN- WALK-IN IS COLD, BUT BEER IS POURING AT 66 …"
type textarea "x"
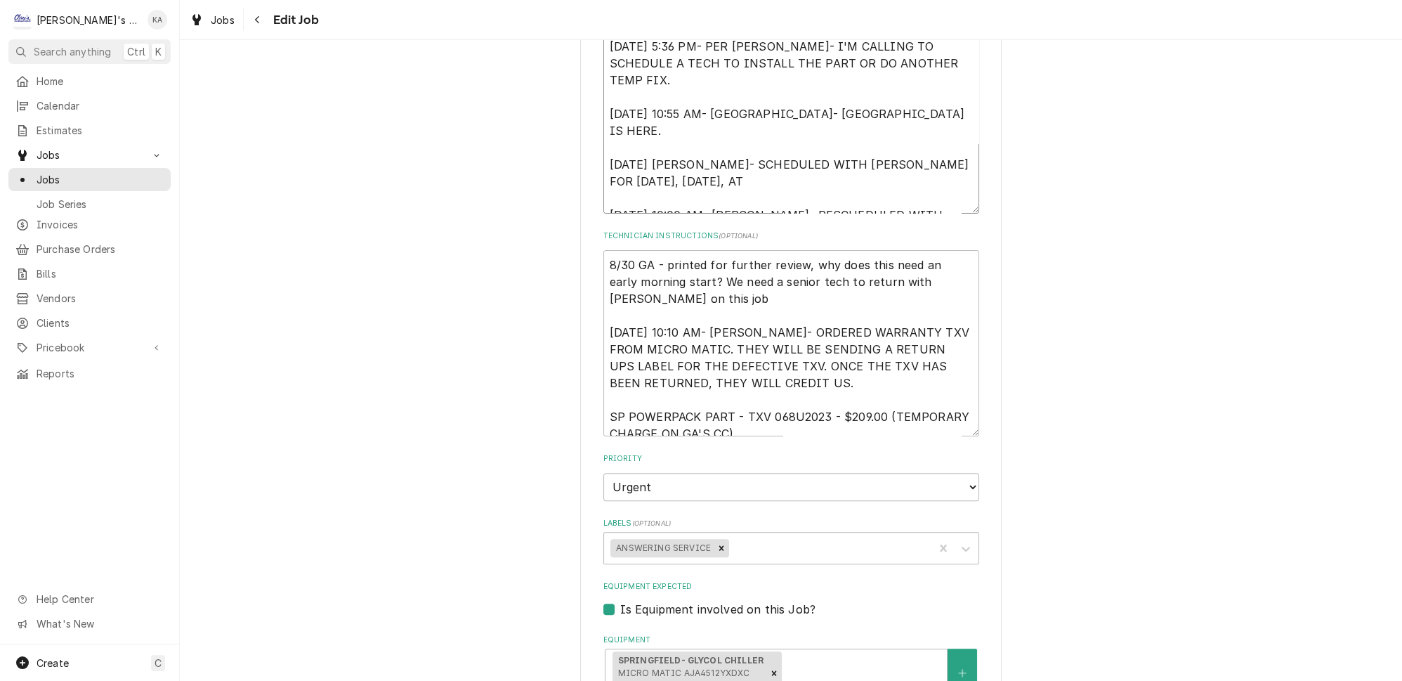
type textarea "8/16/2025 5:07 PM- PER JULIE BROWN- WALK-IN IS COLD, BUT BEER IS POURING AT 66 …"
type textarea "x"
type textarea "8/16/2025 5:07 PM- PER JULIE BROWN- WALK-IN IS COLD, BUT BEER IS POURING AT 66 …"
type textarea "x"
type textarea "8/16/2025 5:07 PM- PER JULIE BROWN- WALK-IN IS COLD, BUT BEER IS POURING AT 66 …"
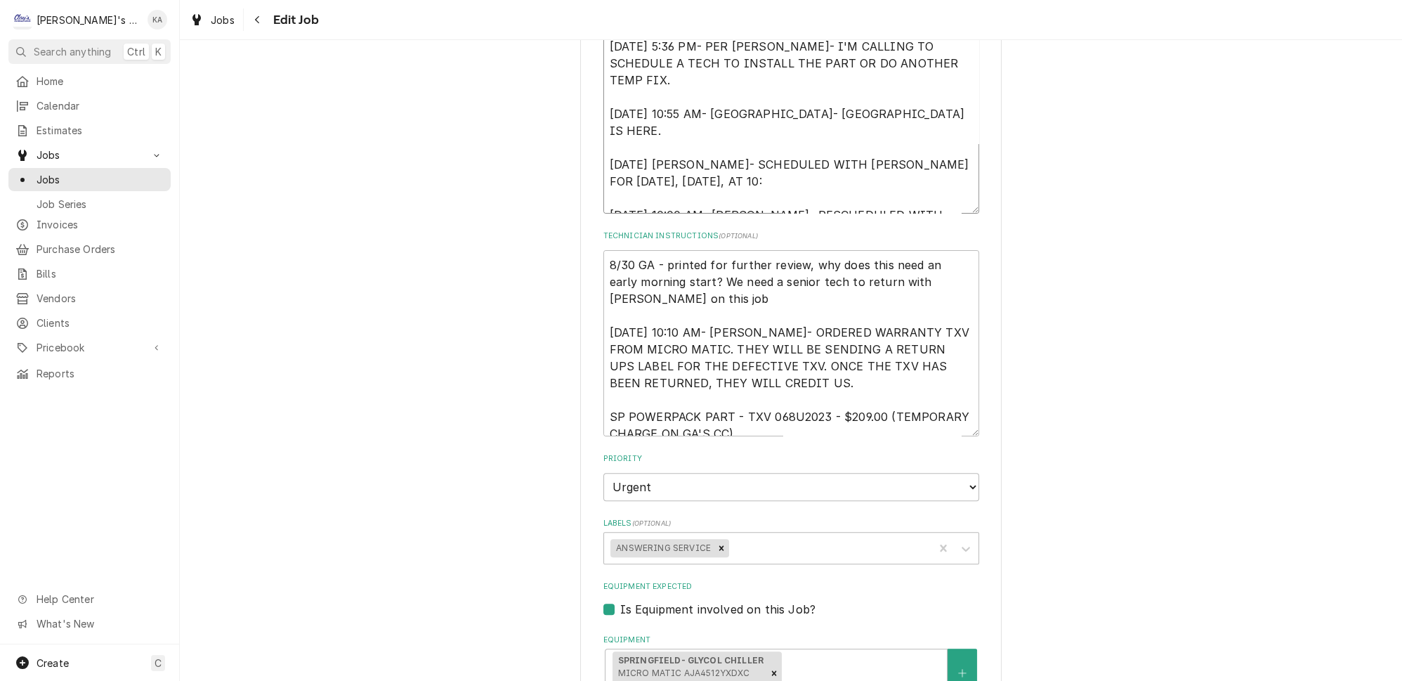
type textarea "x"
type textarea "8/16/2025 5:07 PM- PER JULIE BROWN- WALK-IN IS COLD, BUT BEER IS POURING AT 66 …"
type textarea "x"
type textarea "8/16/2025 5:07 PM- PER JULIE BROWN- WALK-IN IS COLD, BUT BEER IS POURING AT 66 …"
type textarea "x"
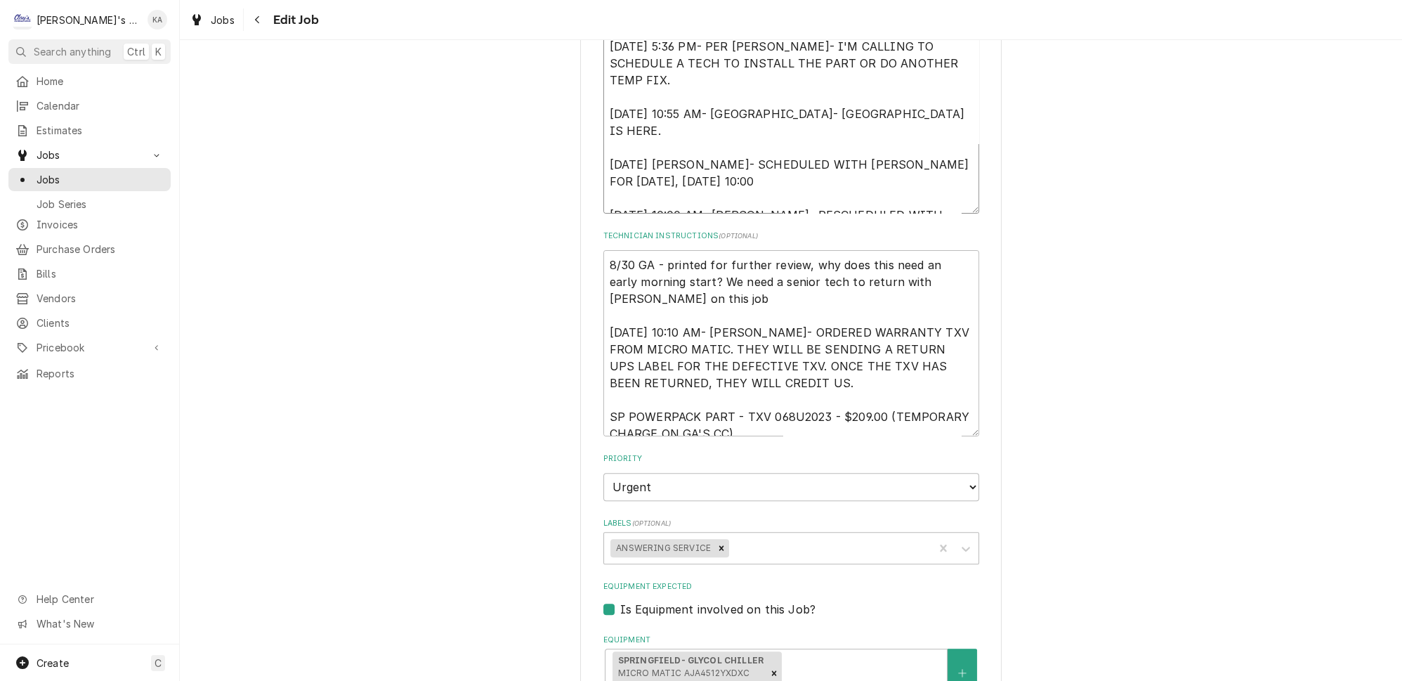
type textarea "8/16/2025 5:07 PM- PER JULIE BROWN- WALK-IN IS COLD, BUT BEER IS POURING AT 66 …"
type textarea "x"
type textarea "8/16/2025 5:07 PM- PER JULIE BROWN- WALK-IN IS COLD, BUT BEER IS POURING AT 66 …"
type textarea "x"
type textarea "[DATE] 5:07 PM- PER [PERSON_NAME]- WALK-IN IS COLD, BUT BEER IS POURING AT 66 D…"
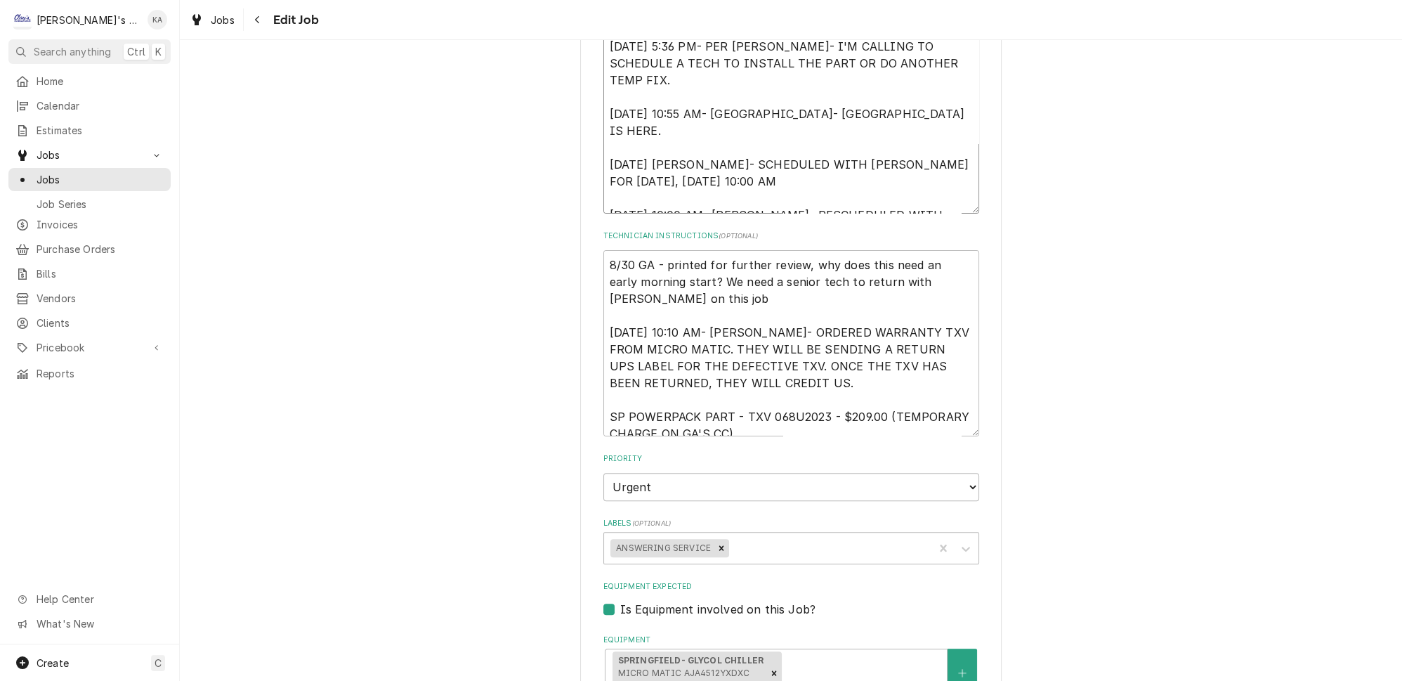
type textarea "x"
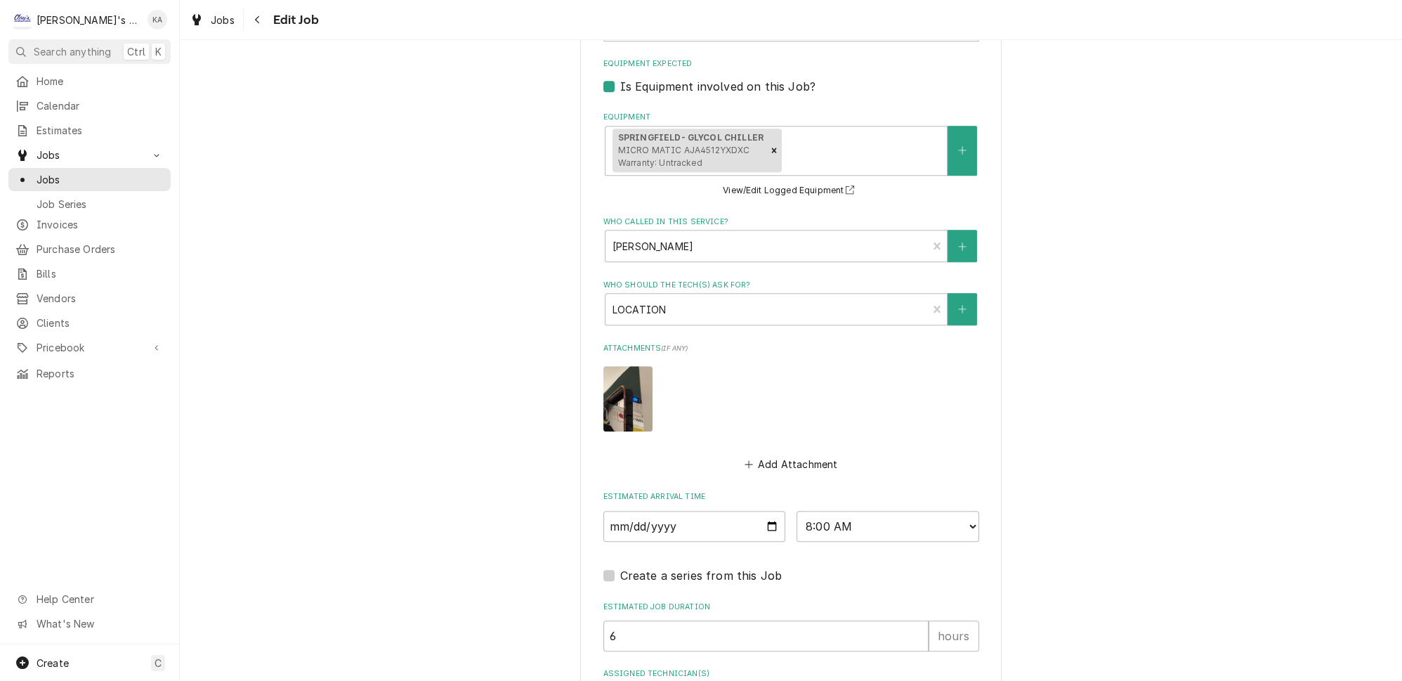
scroll to position [1317, 0]
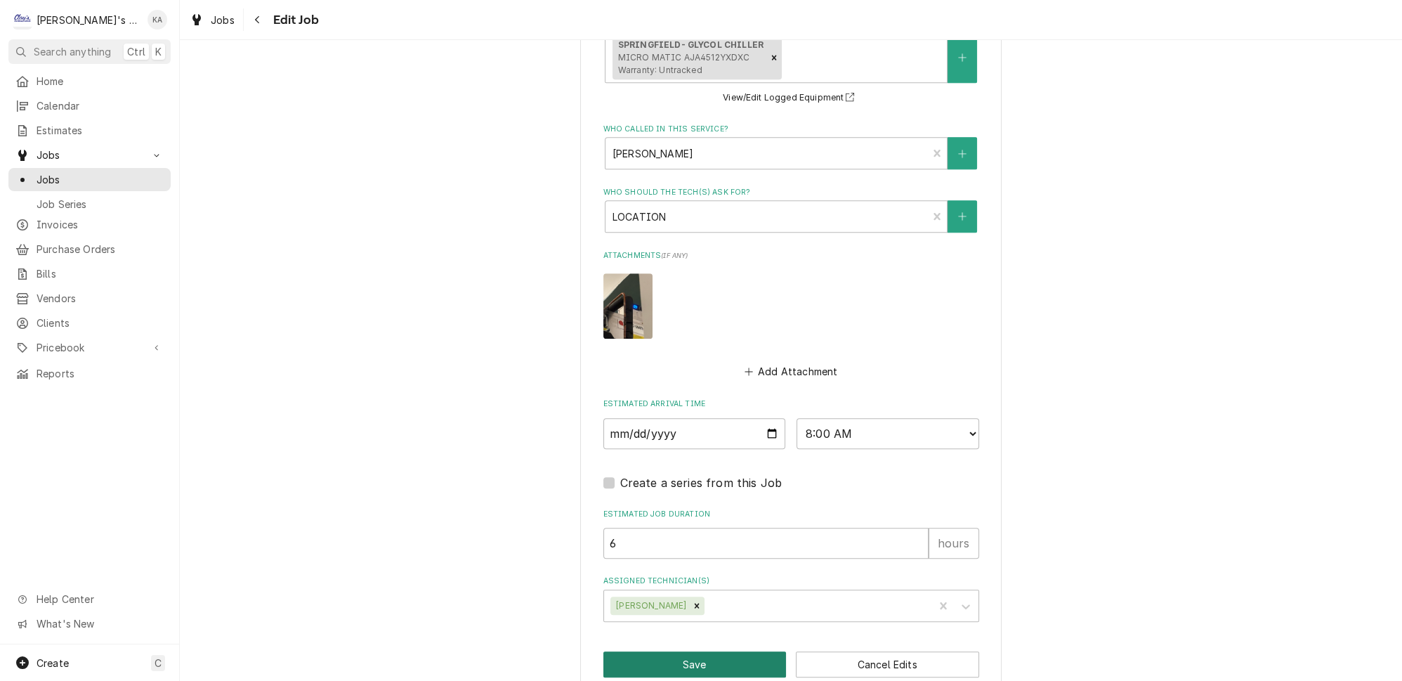
type textarea "[DATE] 5:07 PM- PER [PERSON_NAME]- WALK-IN IS COLD, BUT BEER IS POURING AT 66 D…"
click at [677, 651] on button "Save" at bounding box center [694, 664] width 183 height 26
type textarea "x"
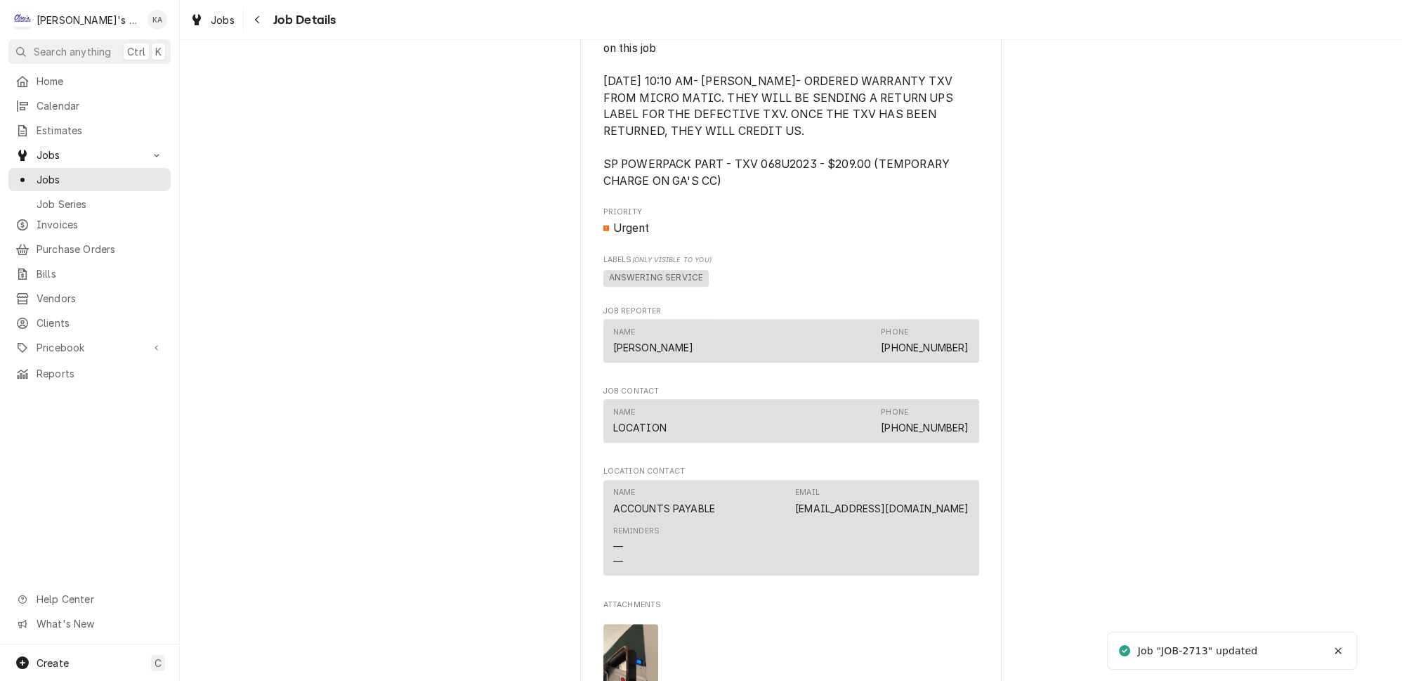
scroll to position [1973, 0]
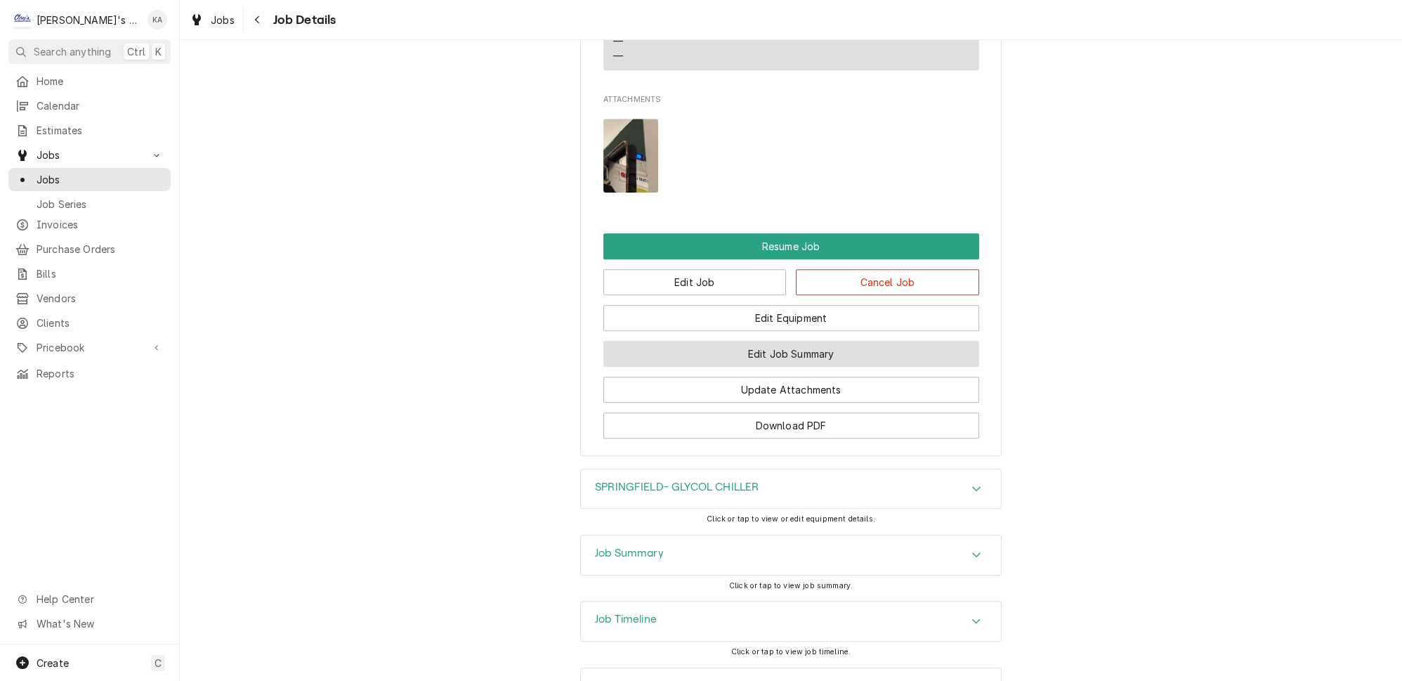
click at [829, 341] on button "Edit Job Summary" at bounding box center [791, 354] width 376 height 26
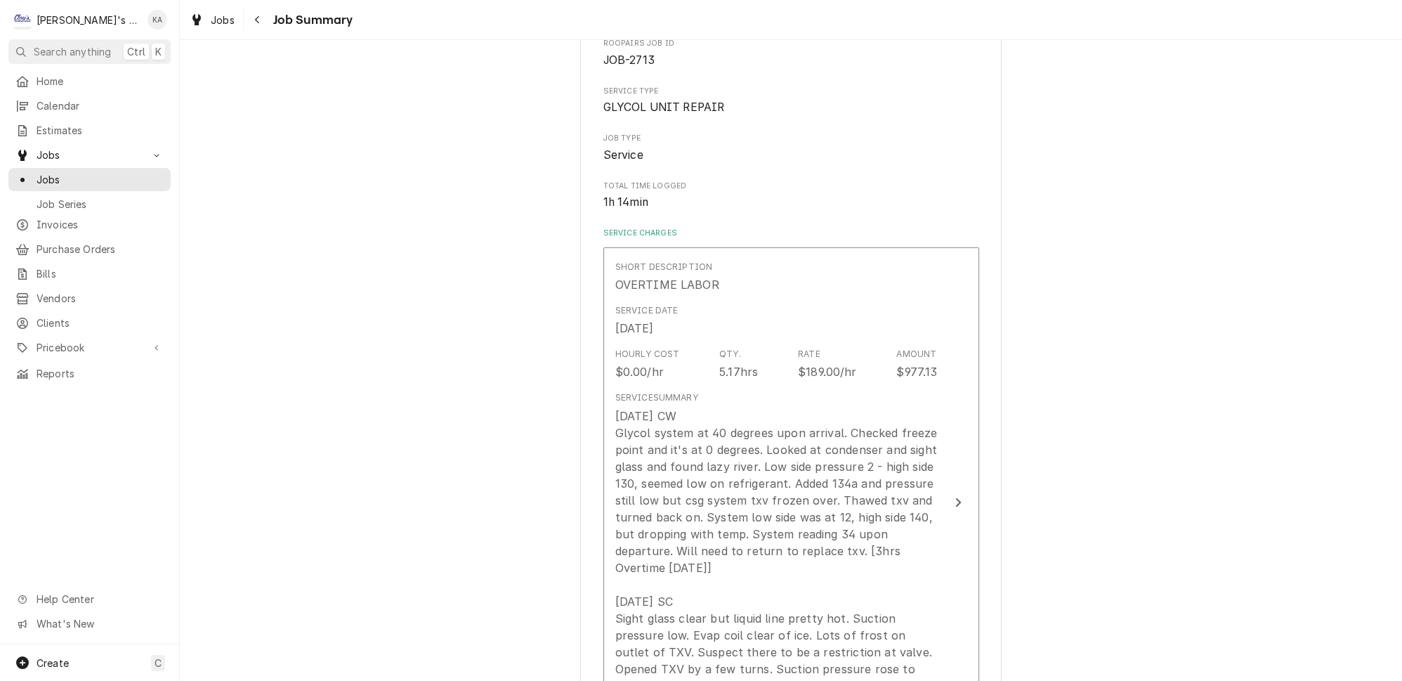
scroll to position [319, 0]
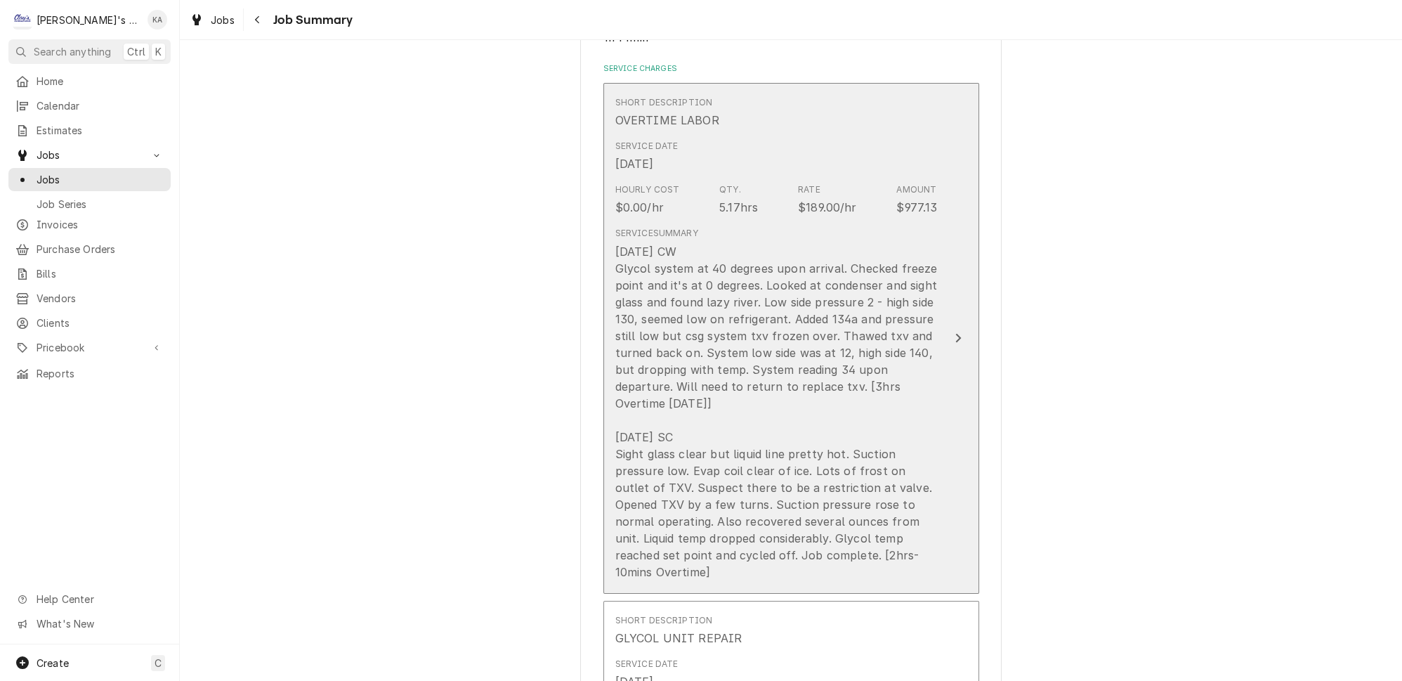
click at [918, 403] on button "Short Description OVERTIME LABOR Service Date [DATE] Hourly Cost $0.00/hr Qty. …" at bounding box center [791, 338] width 376 height 511
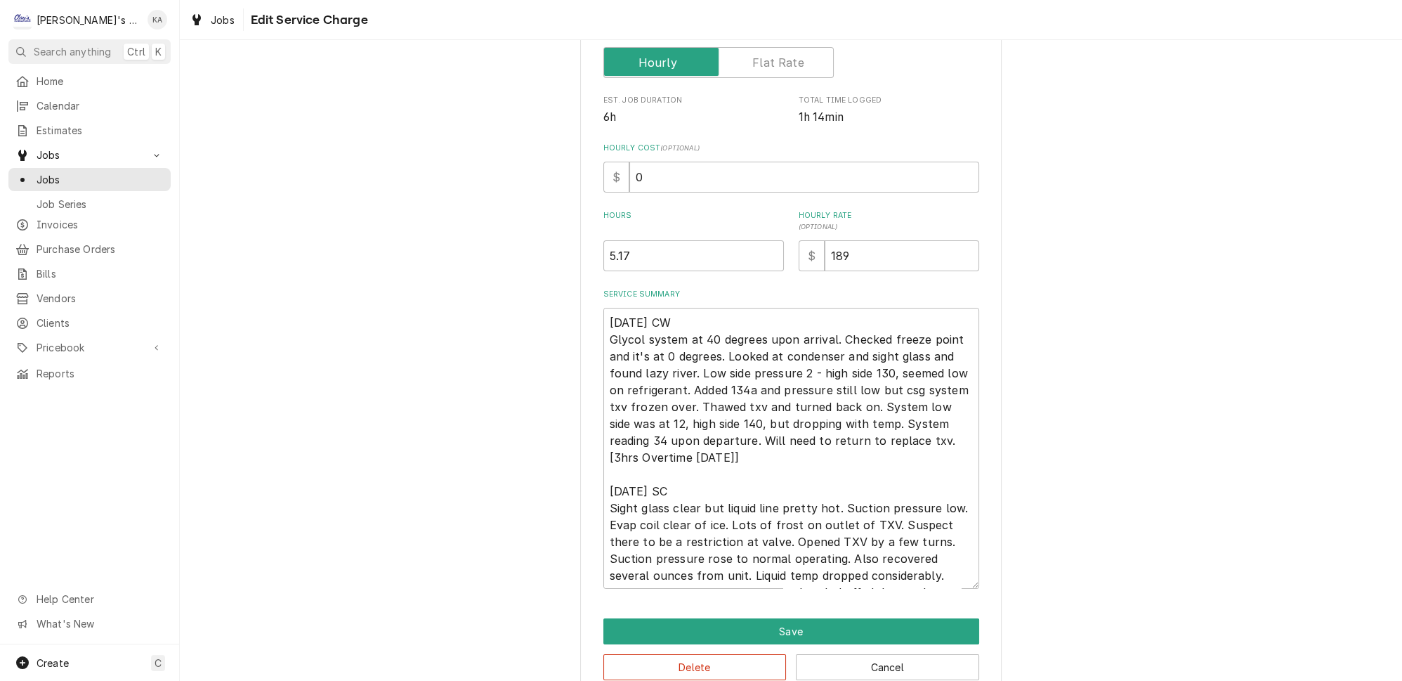
scroll to position [263, 0]
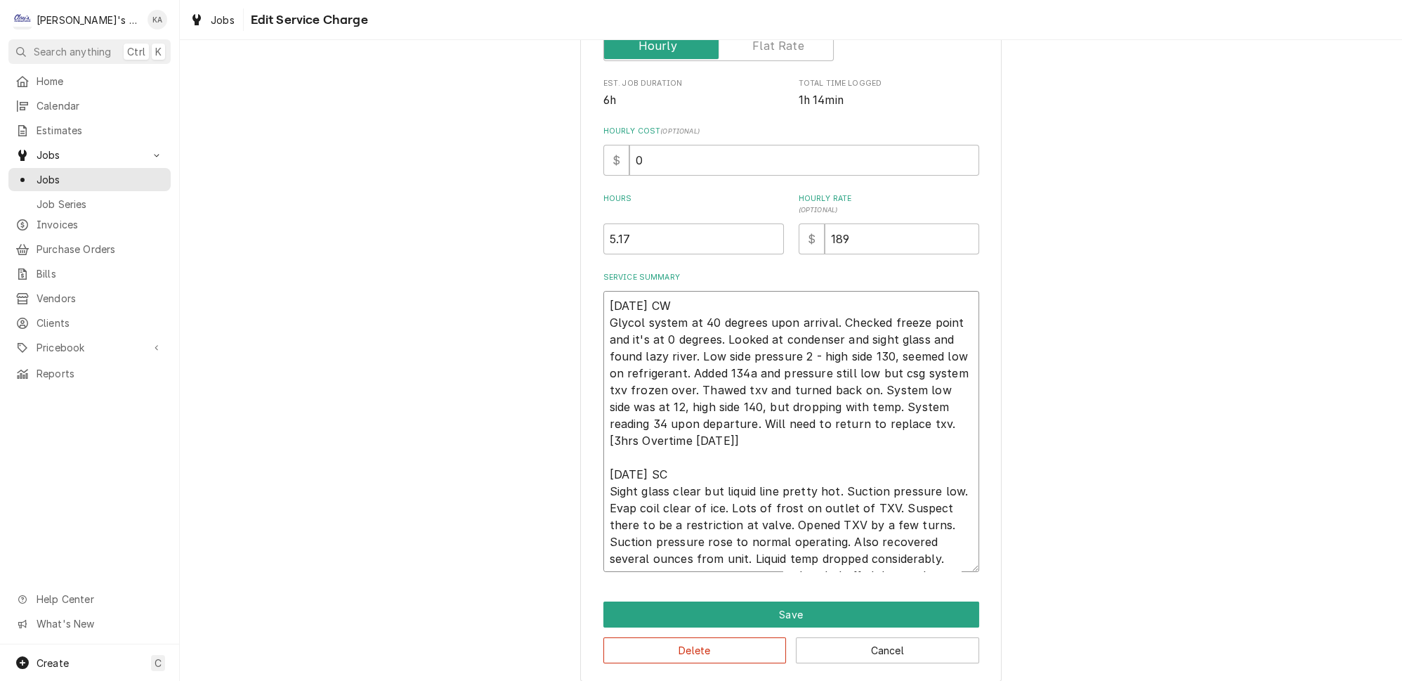
click at [688, 426] on textarea "[DATE] CW Glycol system at 40 degrees upon arrival. Checked freeze point and it…" at bounding box center [791, 431] width 376 height 281
type textarea "x"
type textarea "[DATE] CW Glycol system at 40 degrees upon arrival. Checked freeze point and it…"
type textarea "x"
type textarea "[DATE] CW Glycol system at 40 degrees upon arrival. Checked freeze point and it…"
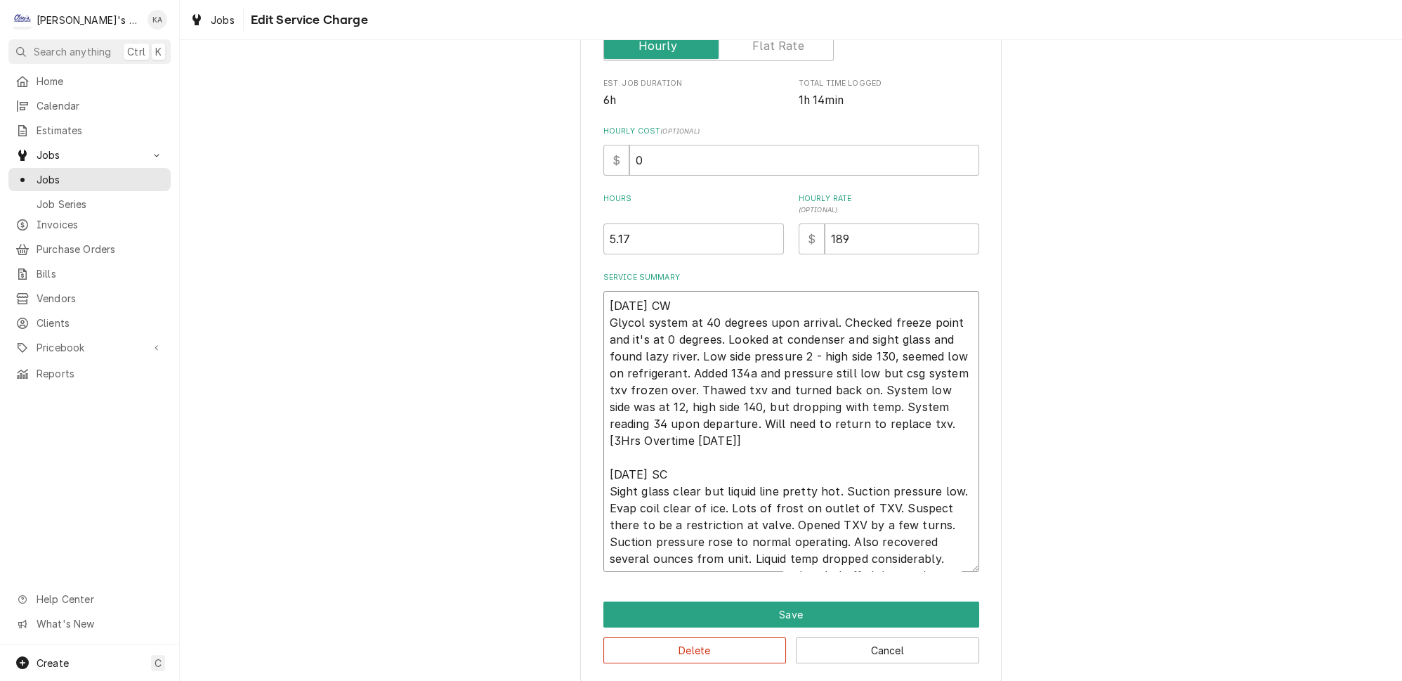
type textarea "x"
type textarea "[DATE] CW Glycol system at 40 degrees upon arrival. Checked freeze point and it…"
type textarea "x"
type textarea "[DATE] CW Glycol system at 40 degrees upon arrival. Checked freeze point and it…"
type textarea "x"
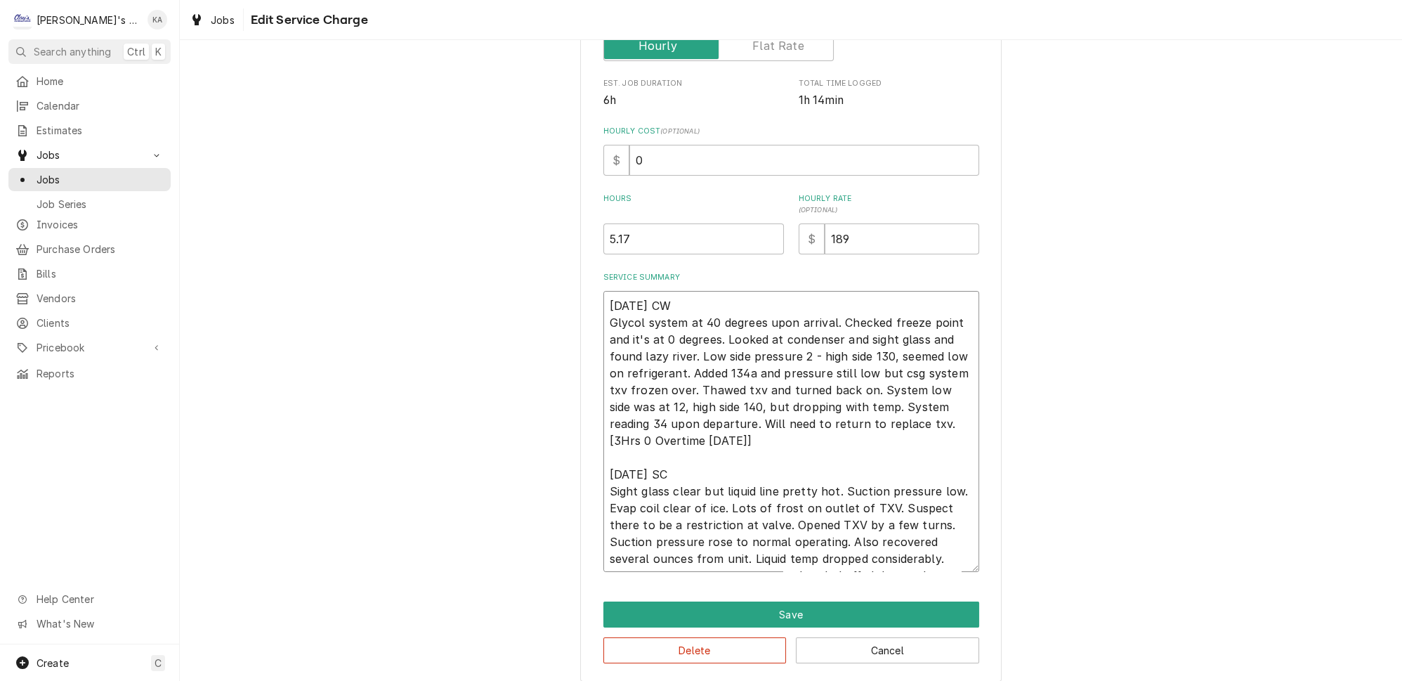
type textarea "[DATE] CW Glycol system at 40 degrees upon arrival. Checked freeze point and it…"
type textarea "x"
type textarea "[DATE] CW Glycol system at 40 degrees upon arrival. Checked freeze point and it…"
type textarea "x"
type textarea "[DATE] CW Glycol system at 40 degrees upon arrival. Checked freeze point and it…"
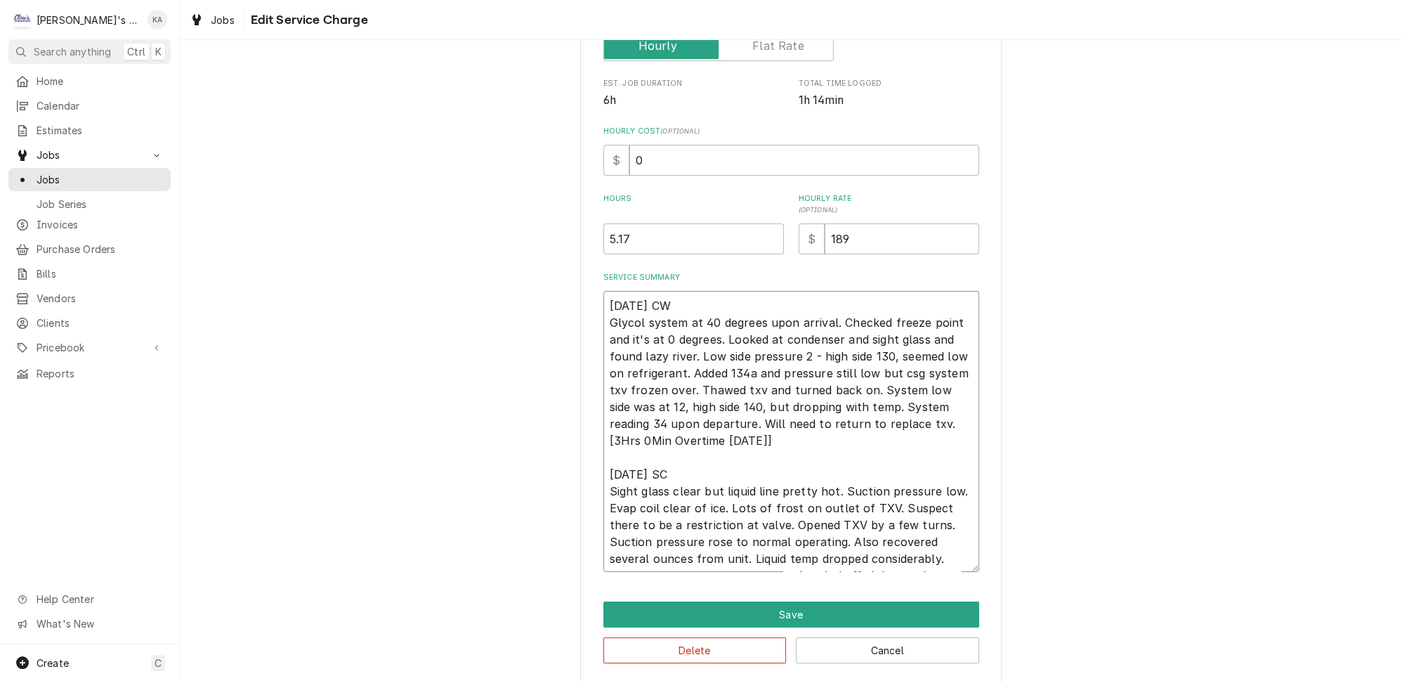
type textarea "x"
type textarea "[DATE] CW Glycol system at 40 degrees upon arrival. Checked freeze point and it…"
drag, startPoint x: 832, startPoint y: 426, endPoint x: 782, endPoint y: 426, distance: 49.9
click at [782, 426] on textarea "[DATE] CW Glycol system at 40 degrees upon arrival. Checked freeze point and it…" at bounding box center [791, 431] width 376 height 281
type textarea "x"
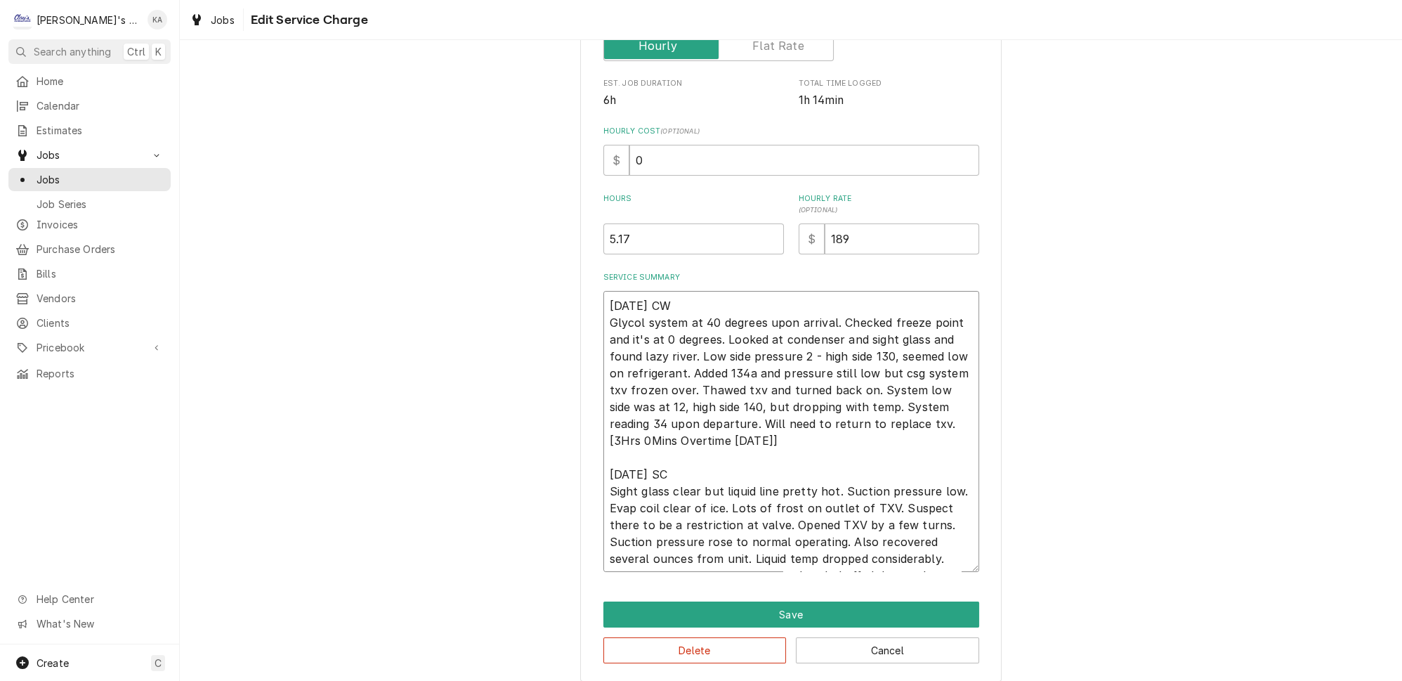
type textarea "8/16/2025 CW Glycol system at 40 degrees upon arrival. Checked freeze point and…"
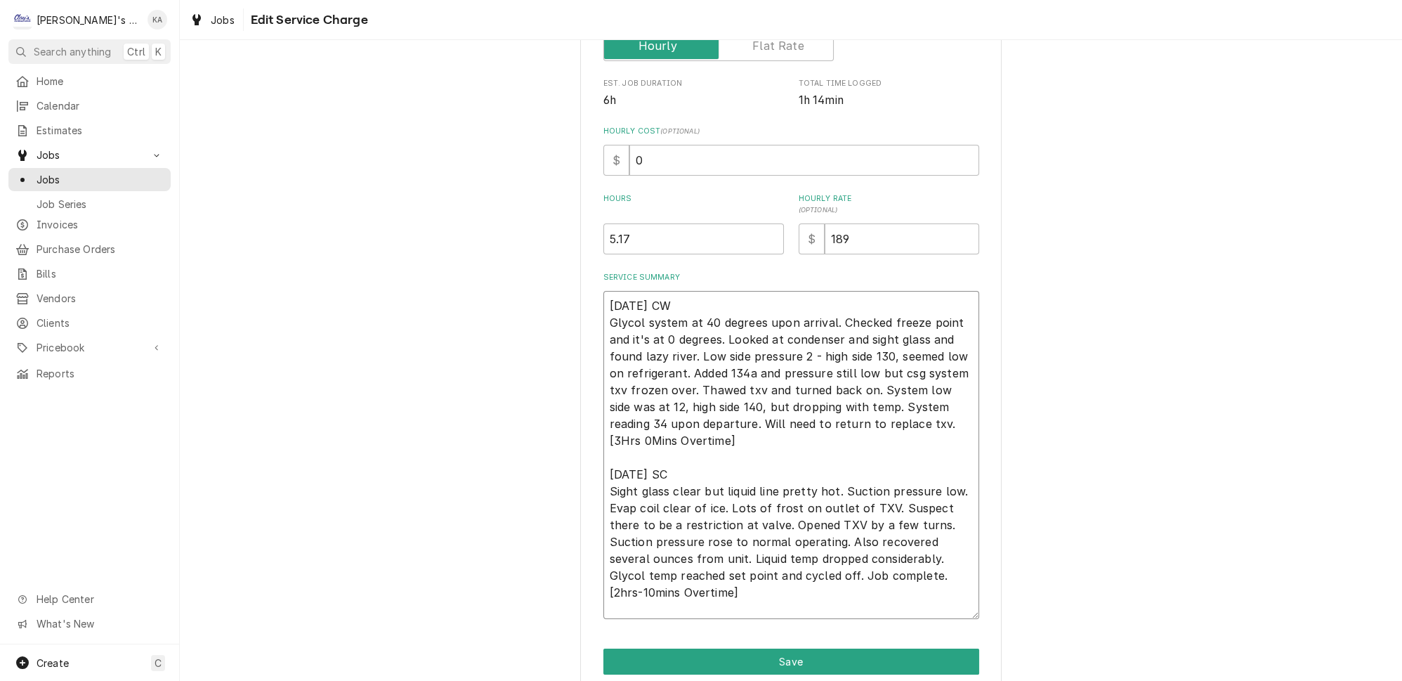
drag, startPoint x: 953, startPoint y: 565, endPoint x: 955, endPoint y: 612, distance: 47.1
click at [955, 612] on textarea "8/16/2025 CW Glycol system at 40 degrees upon arrival. Checked freeze point and…" at bounding box center [791, 455] width 376 height 328
click at [827, 553] on textarea "8/16/2025 CW Glycol system at 40 degrees upon arrival. Checked freeze point and…" at bounding box center [791, 455] width 376 height 328
type textarea "x"
type textarea "8/16/2025 CW Glycol system at 40 degrees upon arrival. Checked freeze point and…"
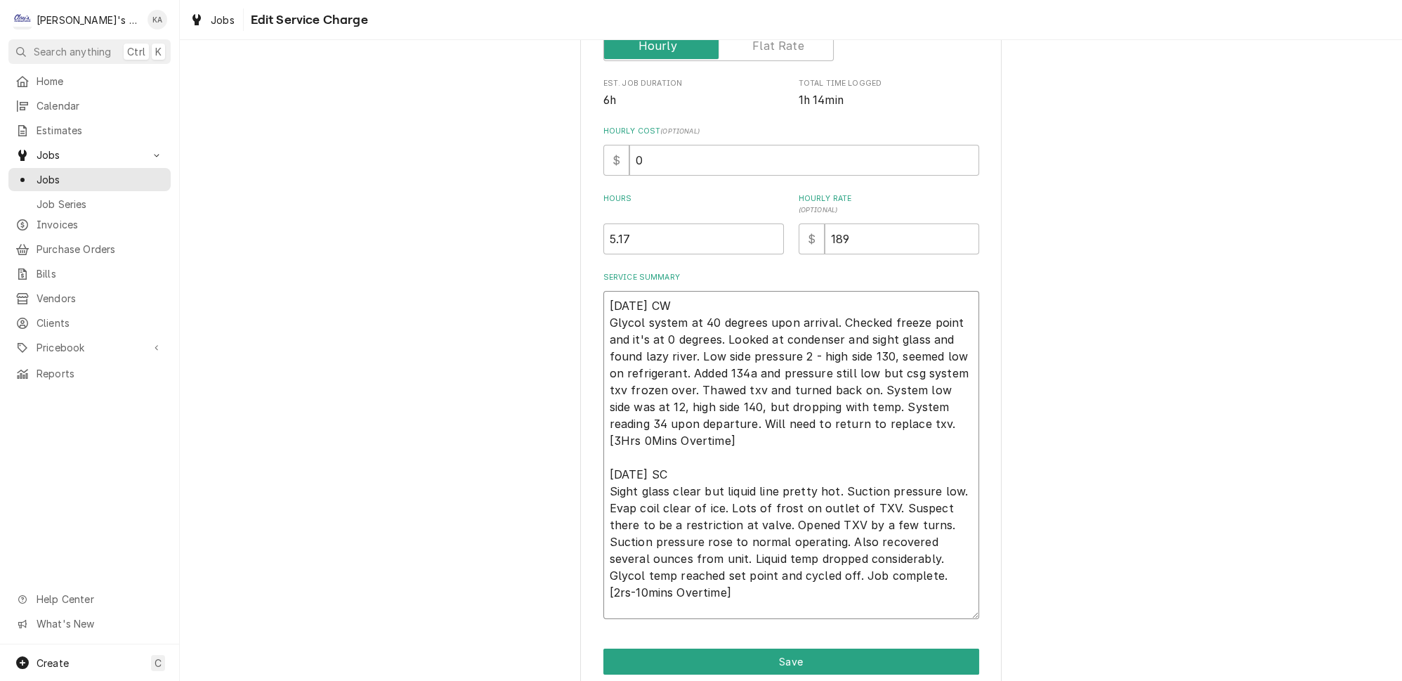
type textarea "x"
type textarea "8/16/2025 CW Glycol system at 40 degrees upon arrival. Checked freeze point and…"
type textarea "x"
type textarea "8/16/2025 CW Glycol system at 40 degrees upon arrival. Checked freeze point and…"
type textarea "x"
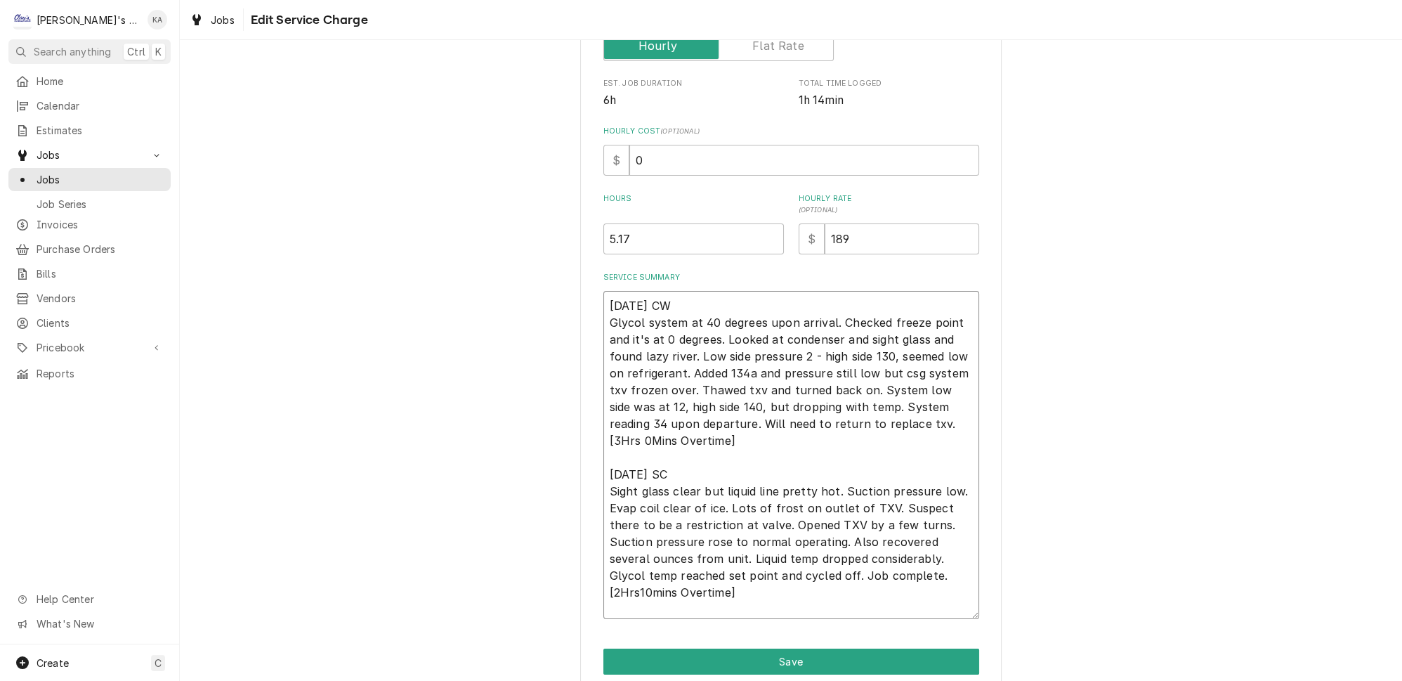
type textarea "8/16/2025 CW Glycol system at 40 degrees upon arrival. Checked freeze point and…"
type textarea "x"
type textarea "8/16/2025 CW Glycol system at 40 degrees upon arrival. Checked freeze point and…"
type textarea "x"
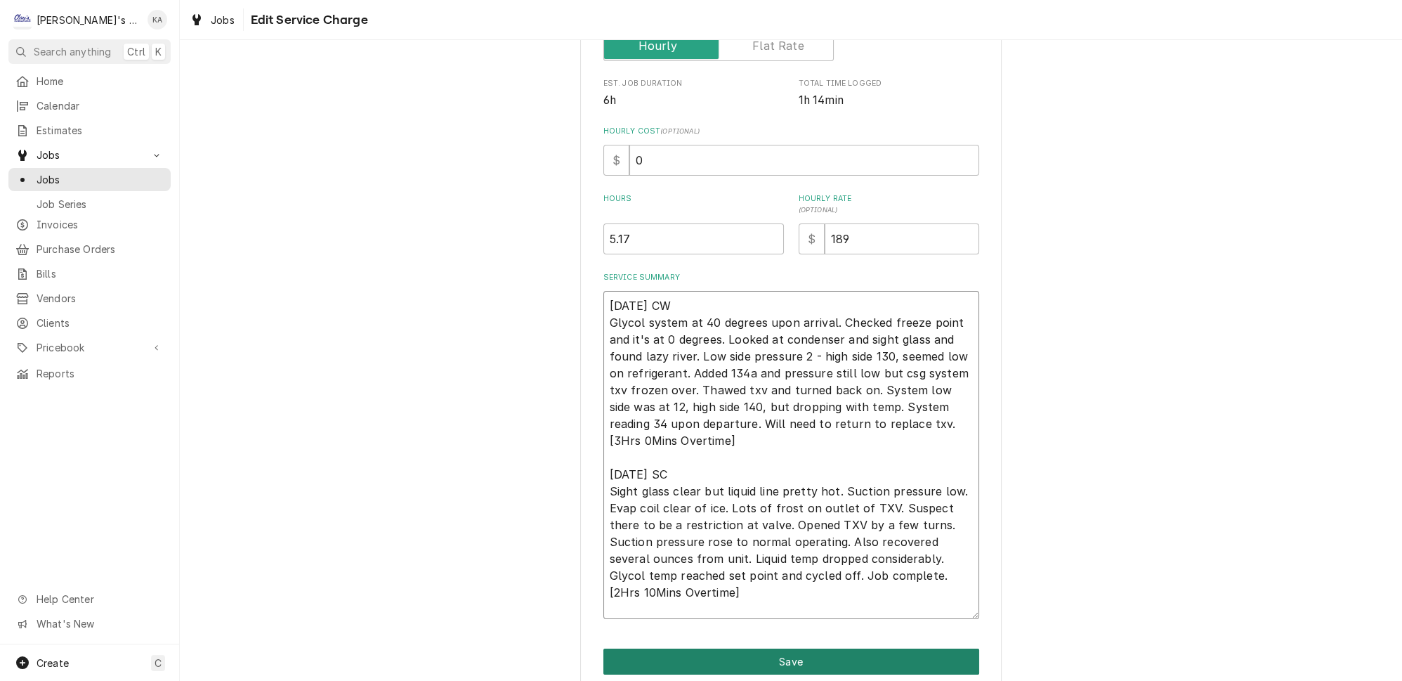
type textarea "[DATE] CW Glycol system at 40 degrees upon arrival. Checked freeze point and it…"
click at [829, 650] on button "Save" at bounding box center [791, 661] width 376 height 26
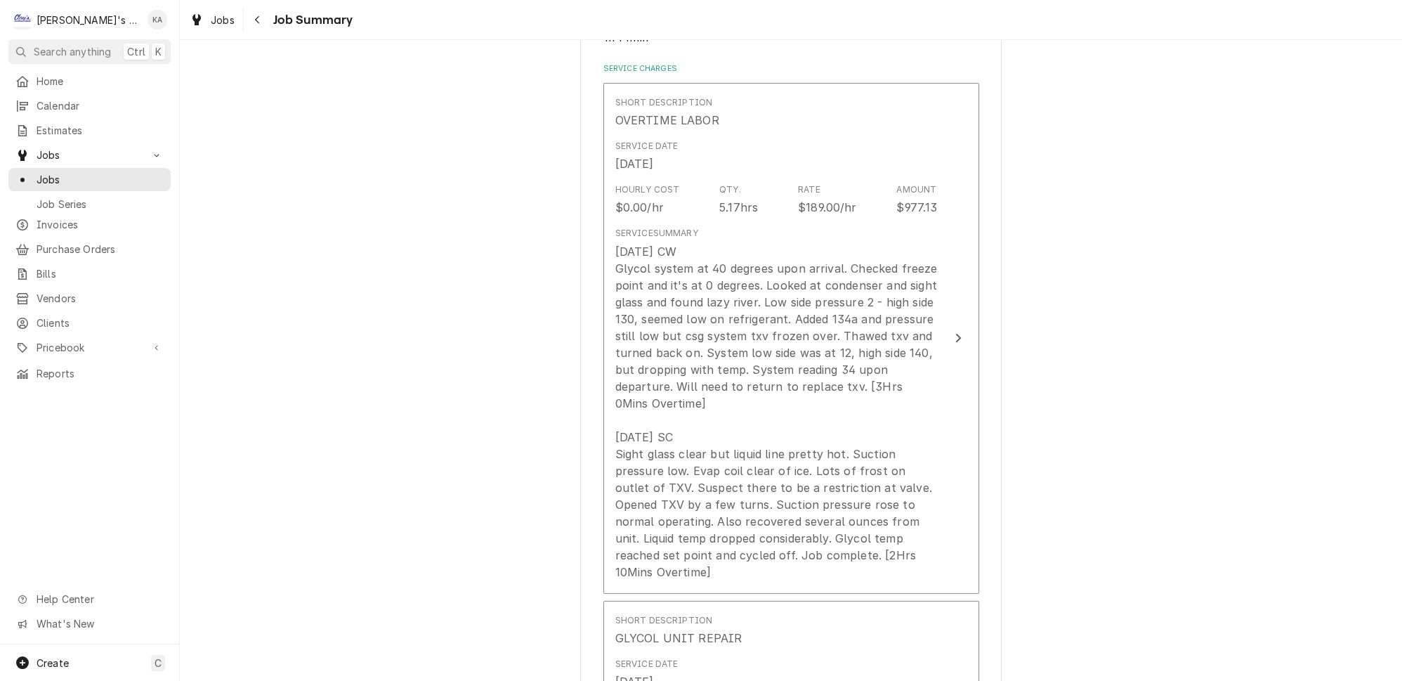
scroll to position [574, 0]
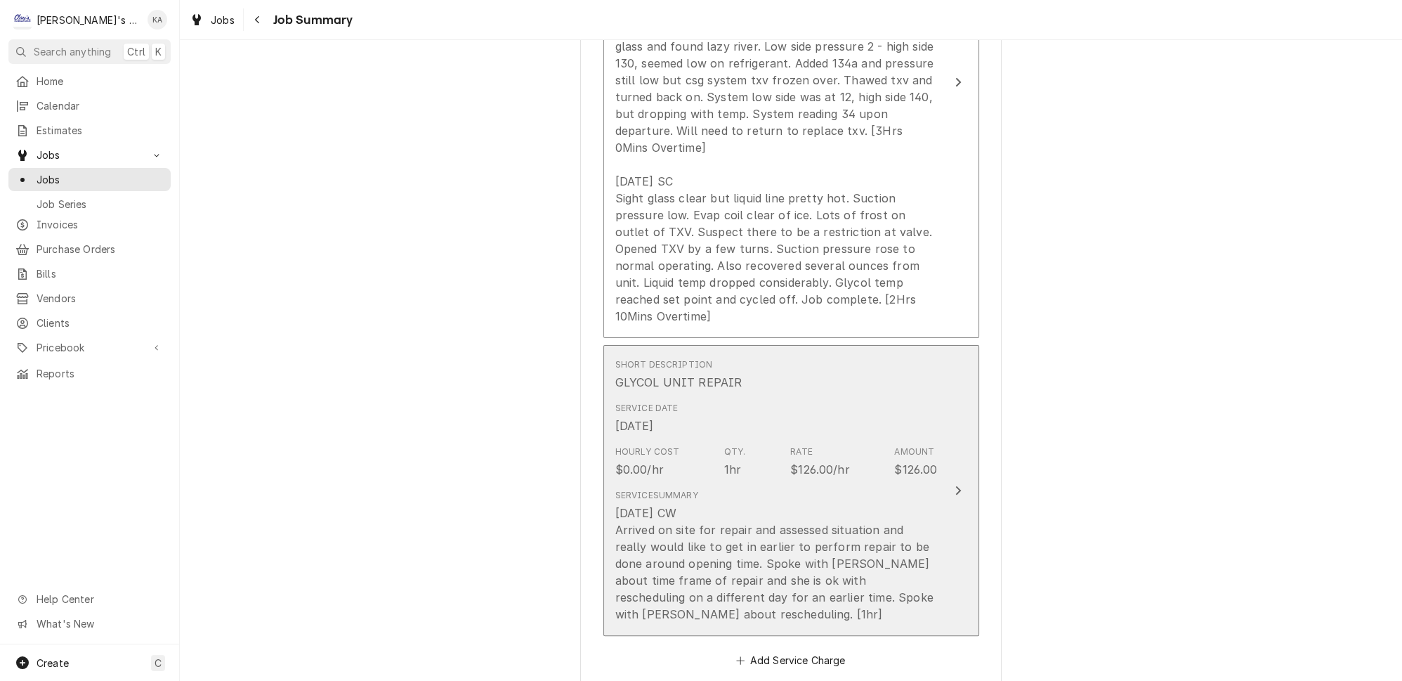
click at [940, 551] on button "Short Description GLYCOL UNIT REPAIR Service Date Aug 29, 2025 Hourly Cost $0.0…" at bounding box center [791, 490] width 376 height 291
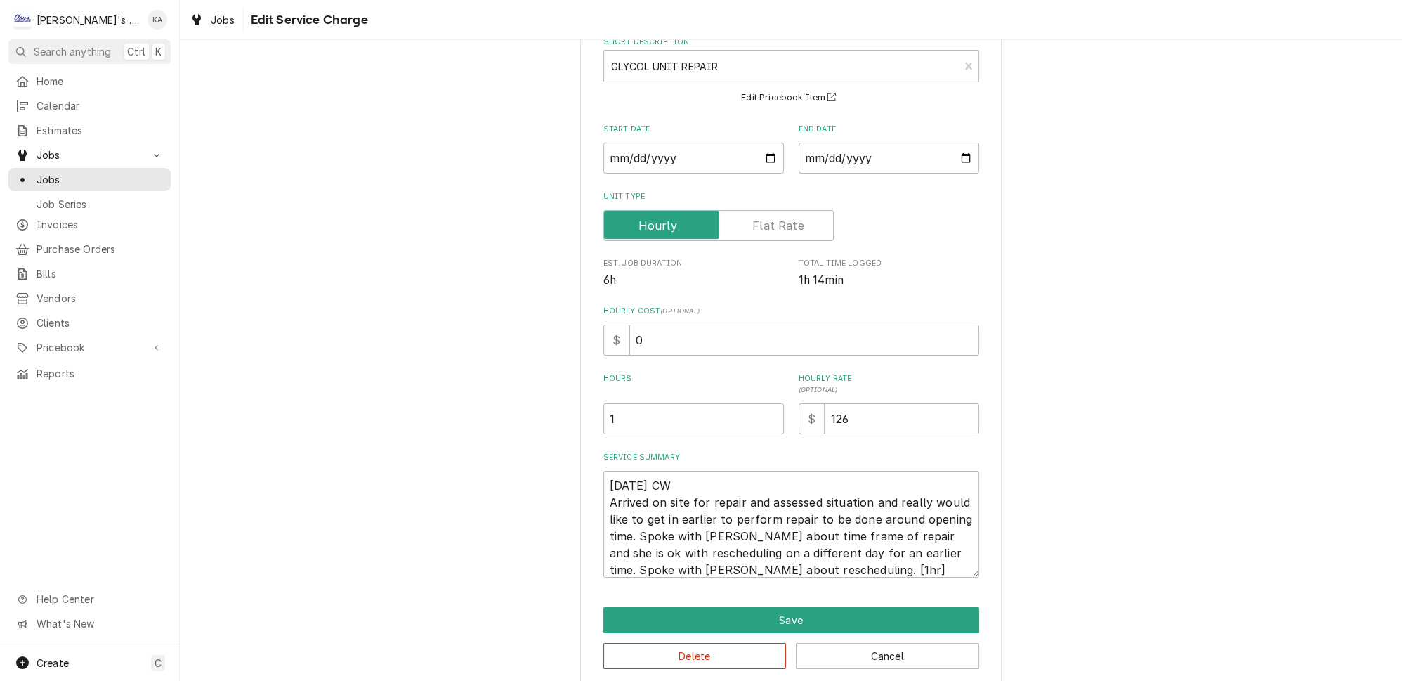
scroll to position [88, 0]
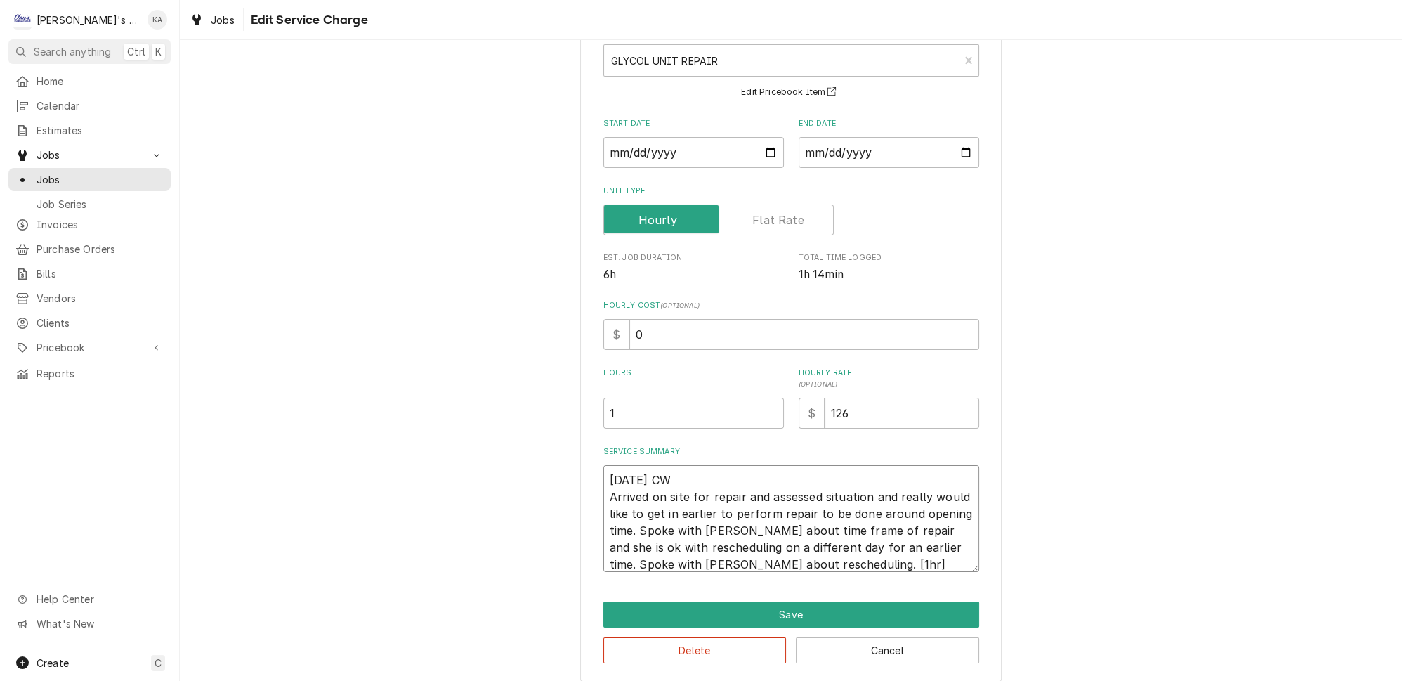
click at [765, 553] on textarea "8/29/2025 CW Arrived on site for repair and assessed situation and really would…" at bounding box center [791, 518] width 376 height 107
type textarea "x"
type textarea "8/29/2025 CW Arrived on site for repair and assessed situation and really would…"
type textarea "x"
type textarea "8/29/2025 CW Arrived on site for repair and assessed situation and really would…"
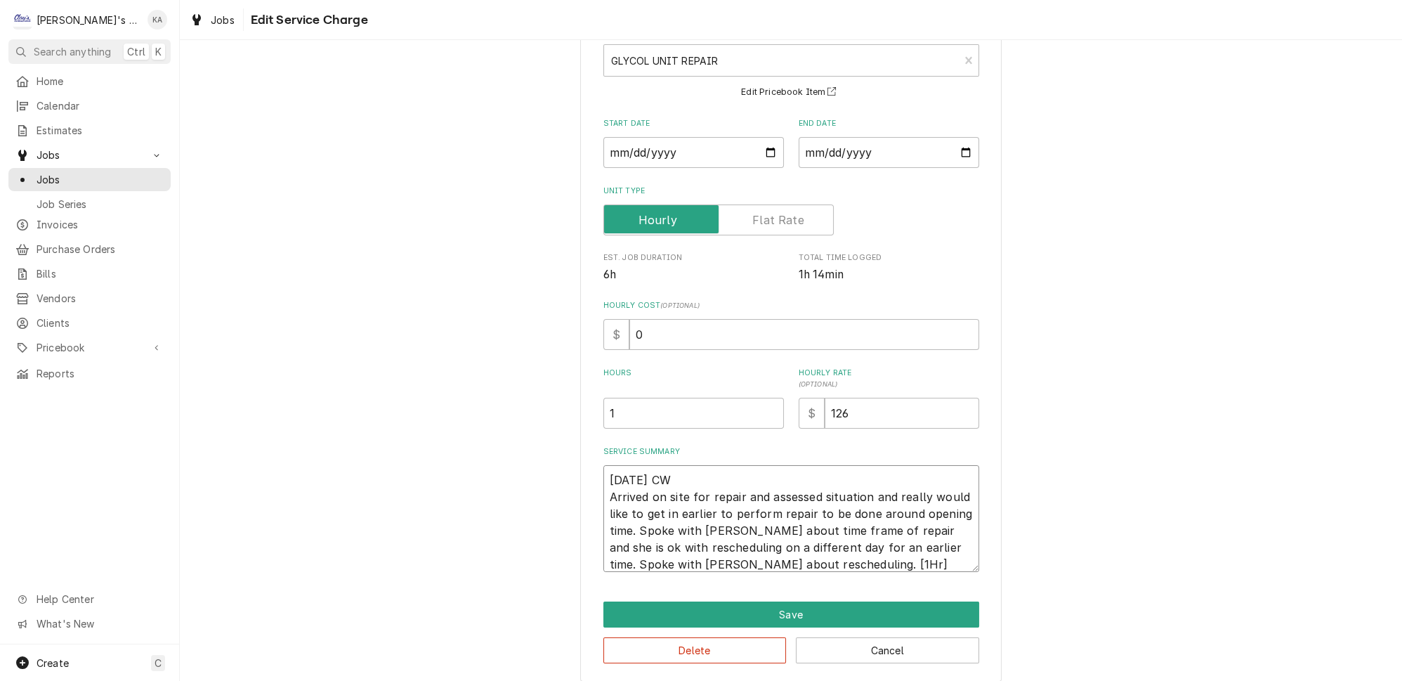
type textarea "x"
type textarea "8/29/2025 CW Arrived on site for repair and assessed situation and really would…"
type textarea "x"
type textarea "8/29/2025 CW Arrived on site for repair and assessed situation and really would…"
type textarea "x"
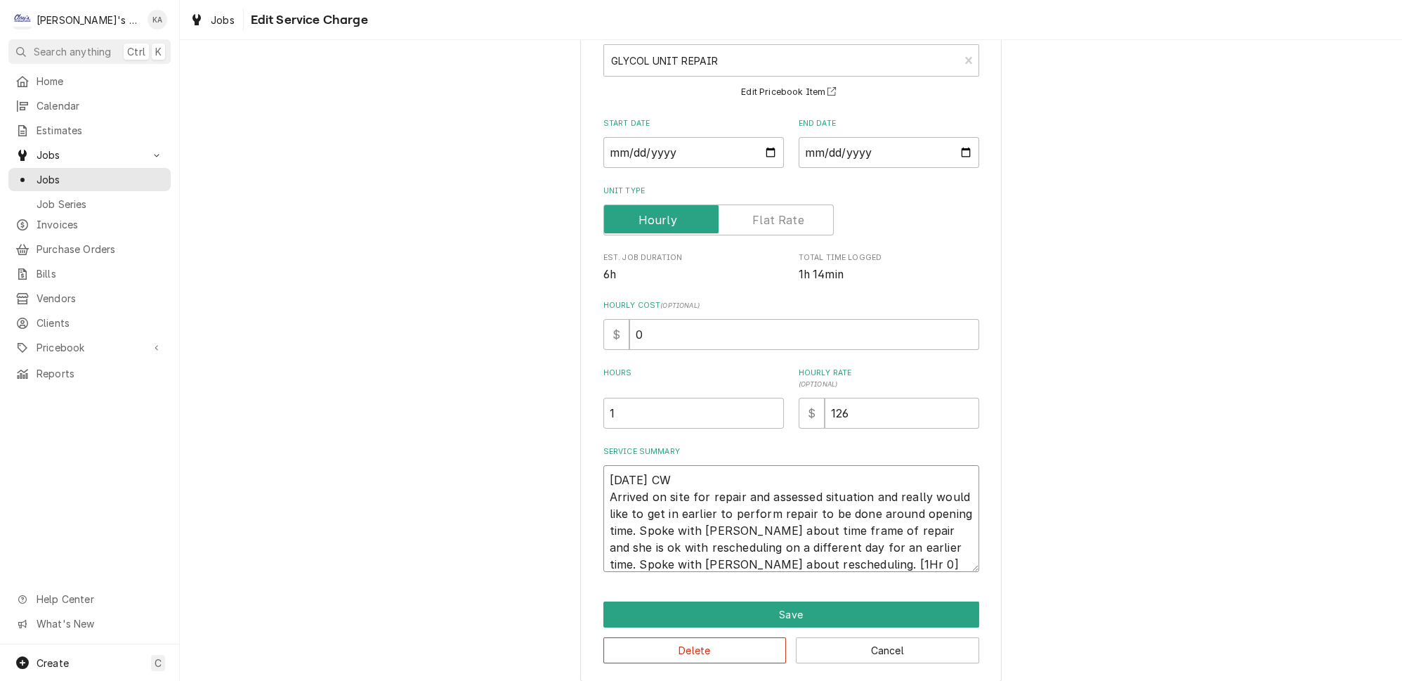
type textarea "8/29/2025 CW Arrived on site for repair and assessed situation and really would…"
type textarea "x"
type textarea "8/29/2025 CW Arrived on site for repair and assessed situation and really would…"
type textarea "x"
type textarea "8/29/2025 CW Arrived on site for repair and assessed situation and really would…"
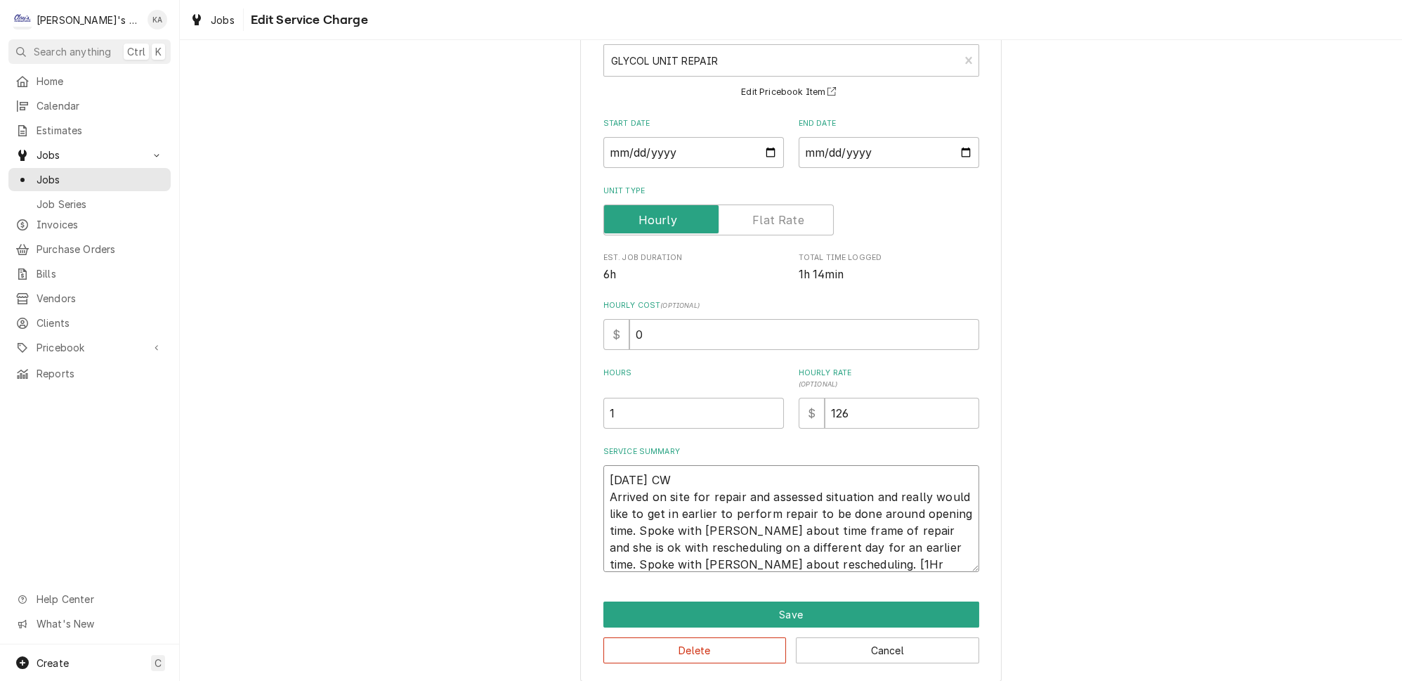
type textarea "x"
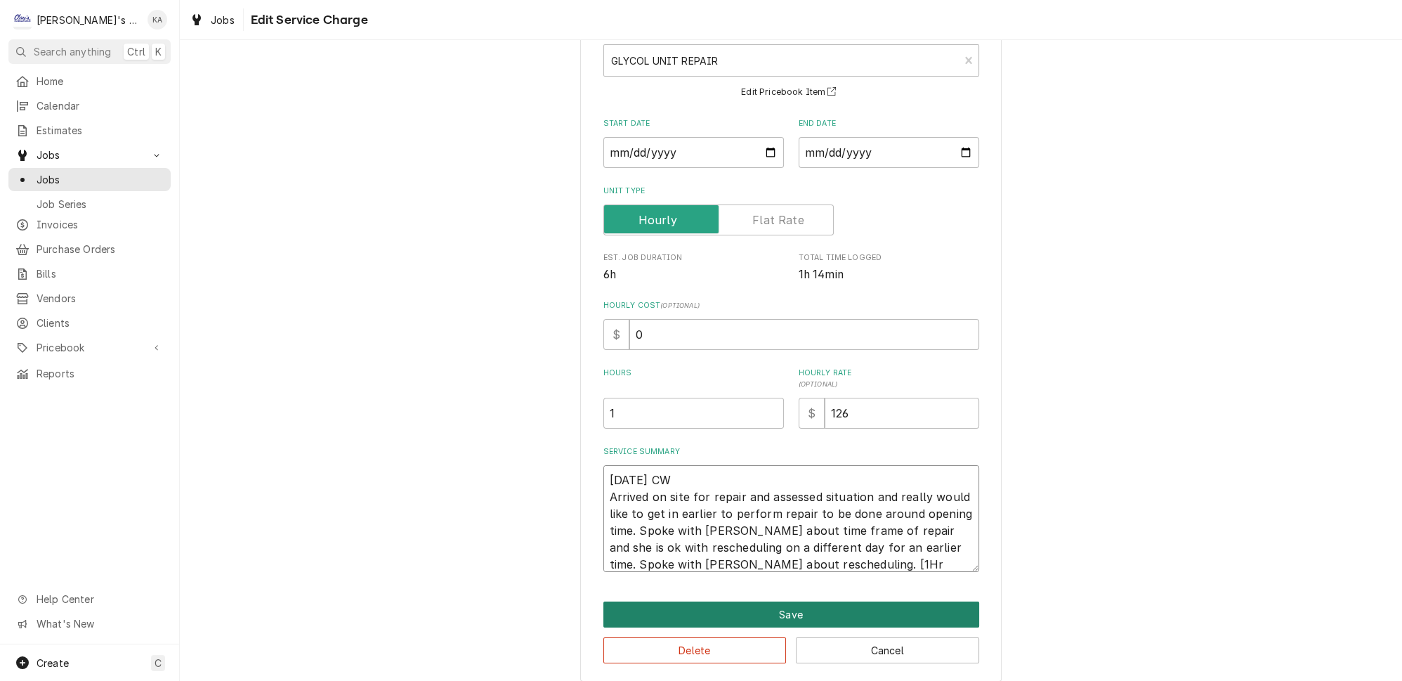
type textarea "[DATE] CW Arrived on site for repair and assessed situation and really would li…"
click at [783, 604] on button "Save" at bounding box center [791, 614] width 376 height 26
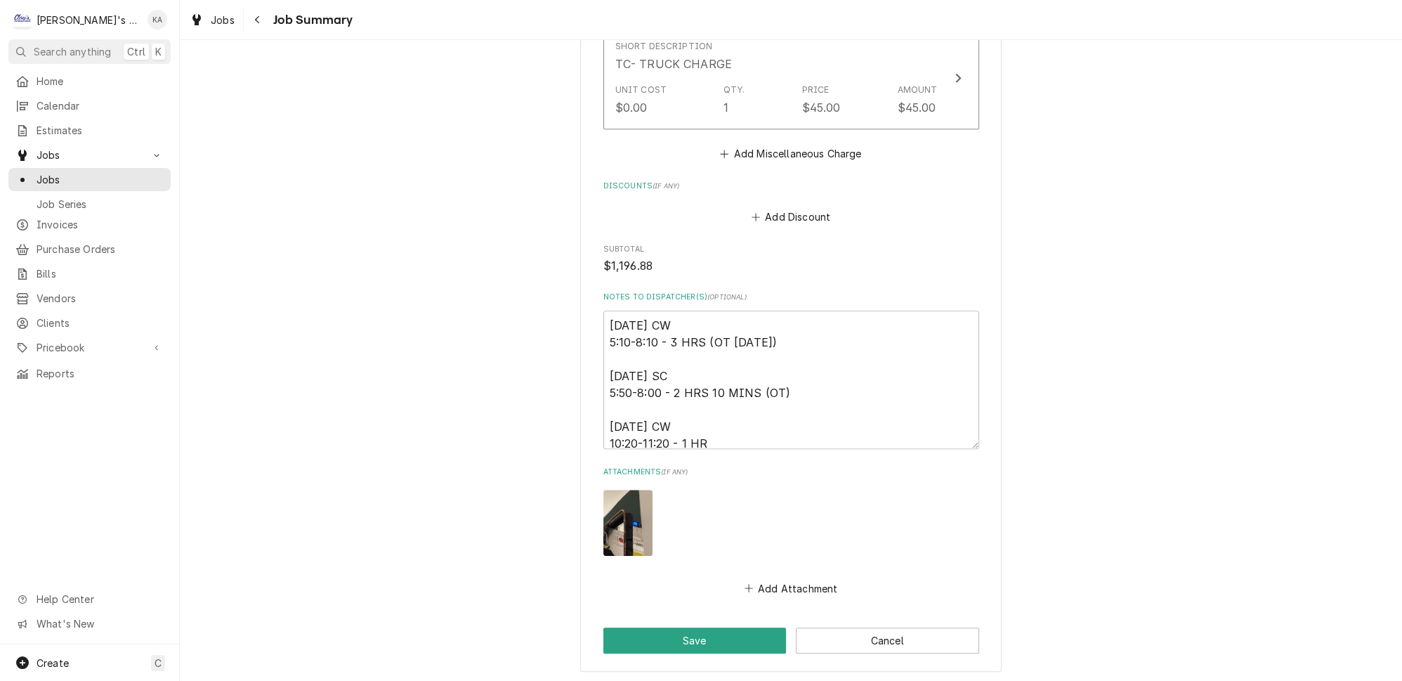
scroll to position [1787, 0]
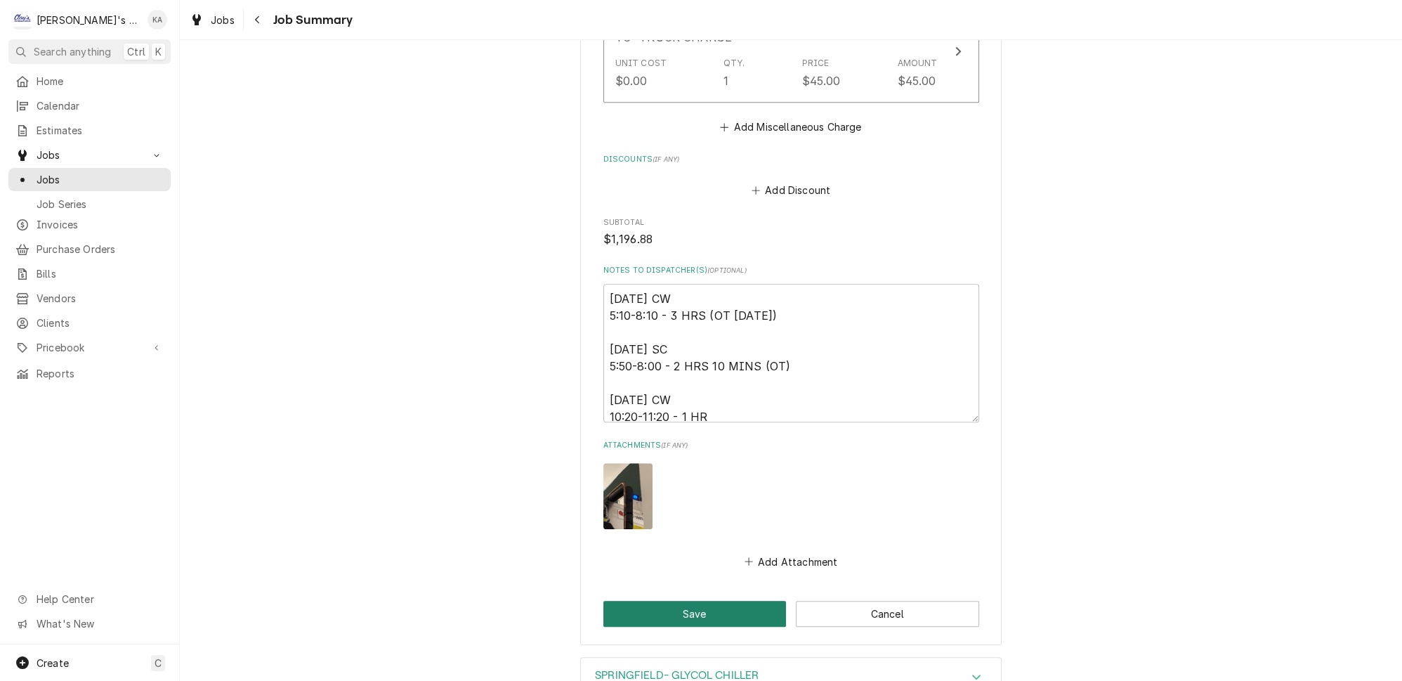
click at [695, 600] on button "Save" at bounding box center [694, 613] width 183 height 26
type textarea "x"
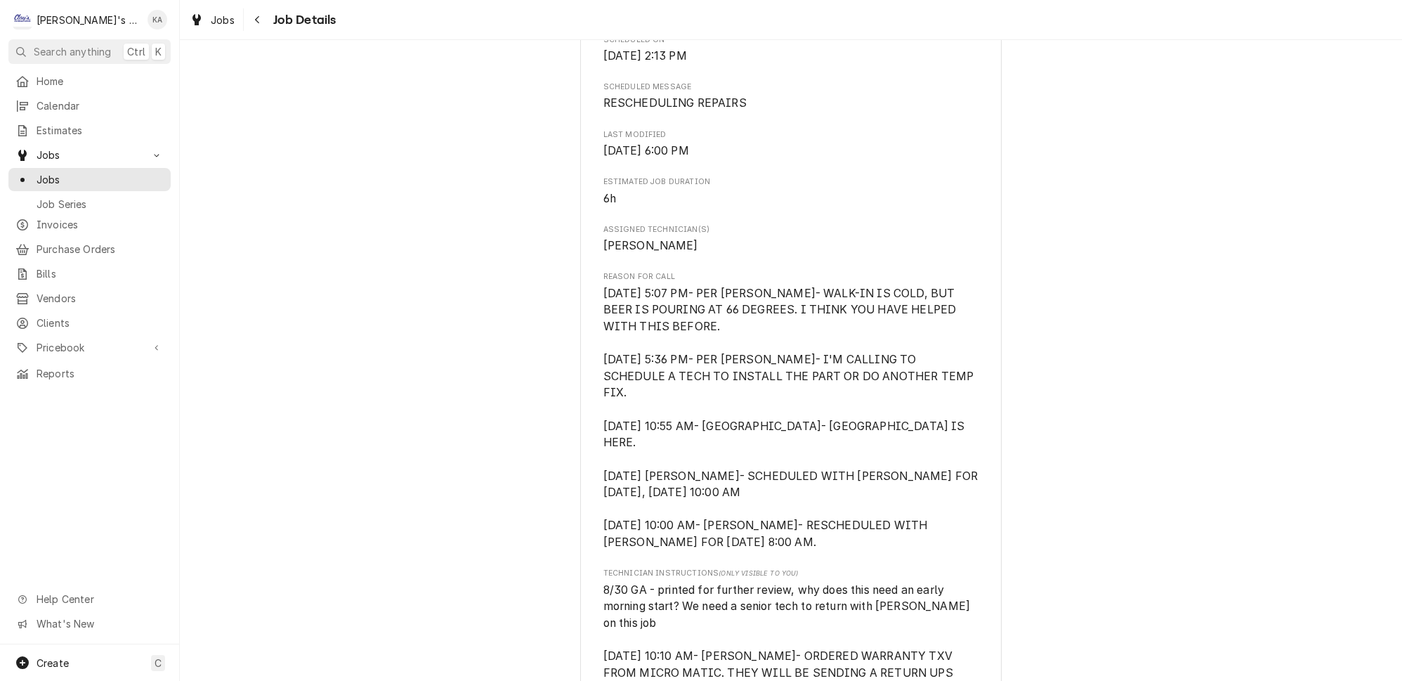
scroll to position [1085, 0]
